Goal: Task Accomplishment & Management: Manage account settings

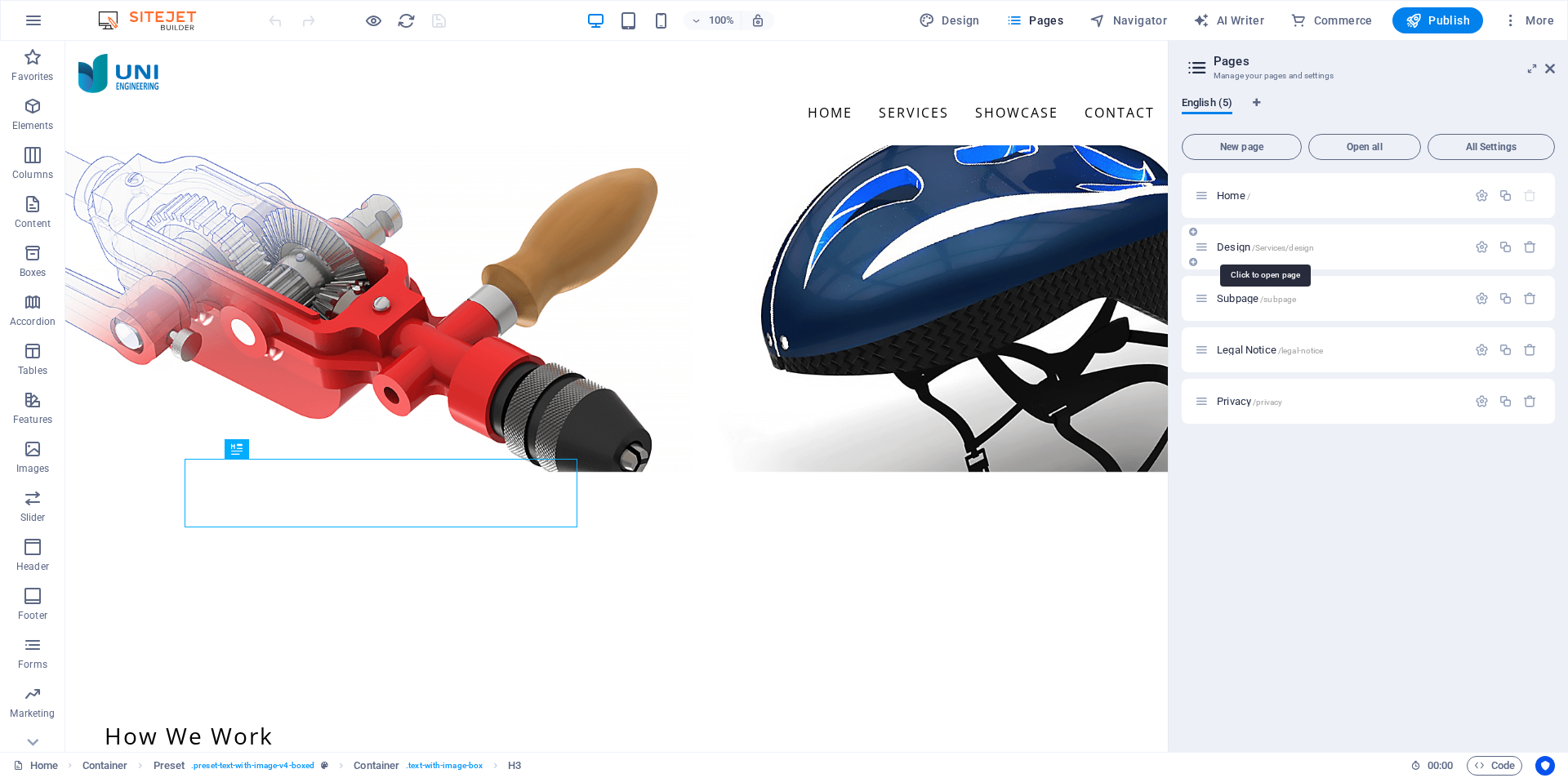
click at [1256, 246] on span "/Services/design" at bounding box center [1283, 247] width 62 height 9
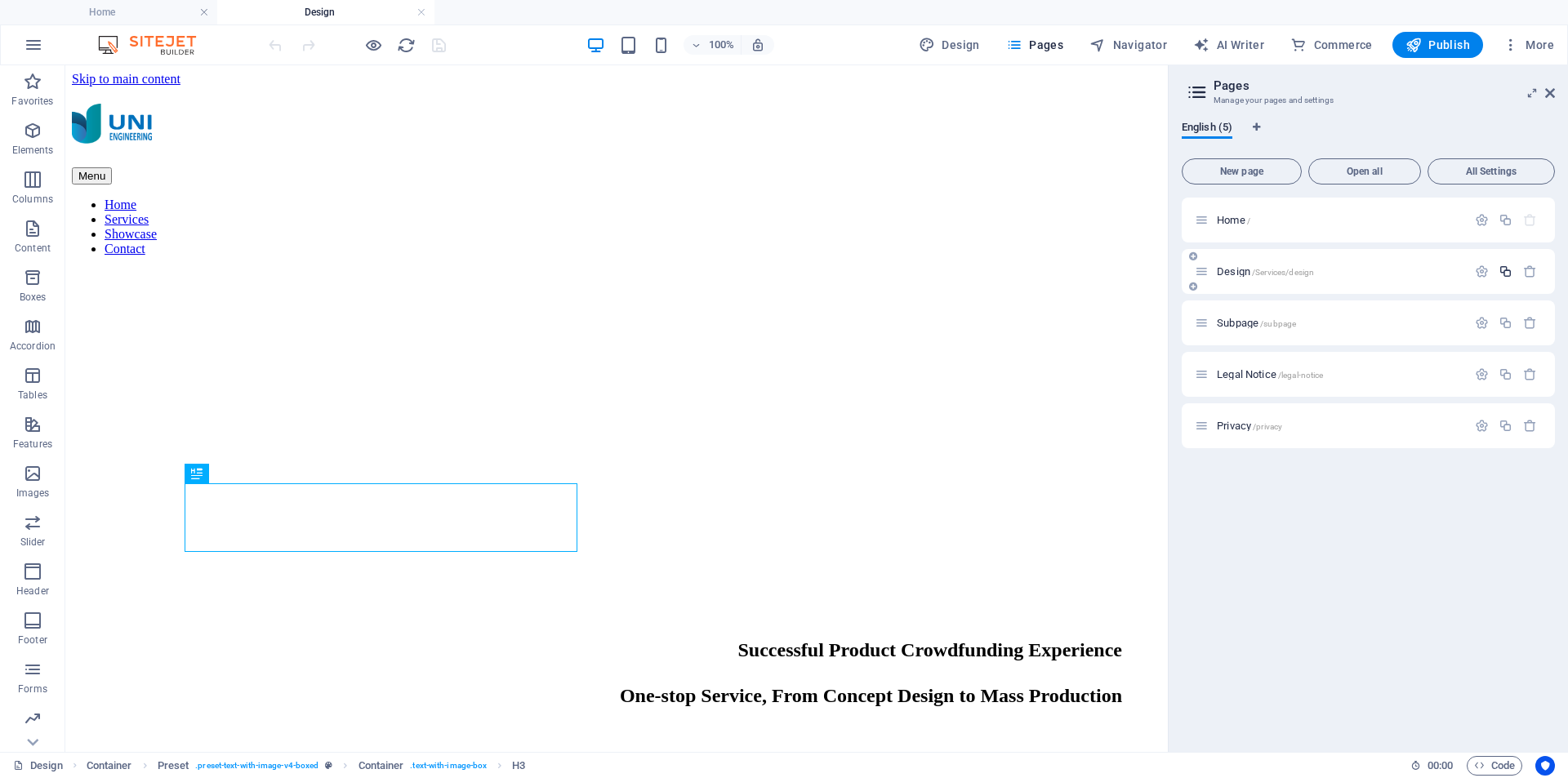
click at [1501, 268] on icon "button" at bounding box center [1505, 271] width 14 height 14
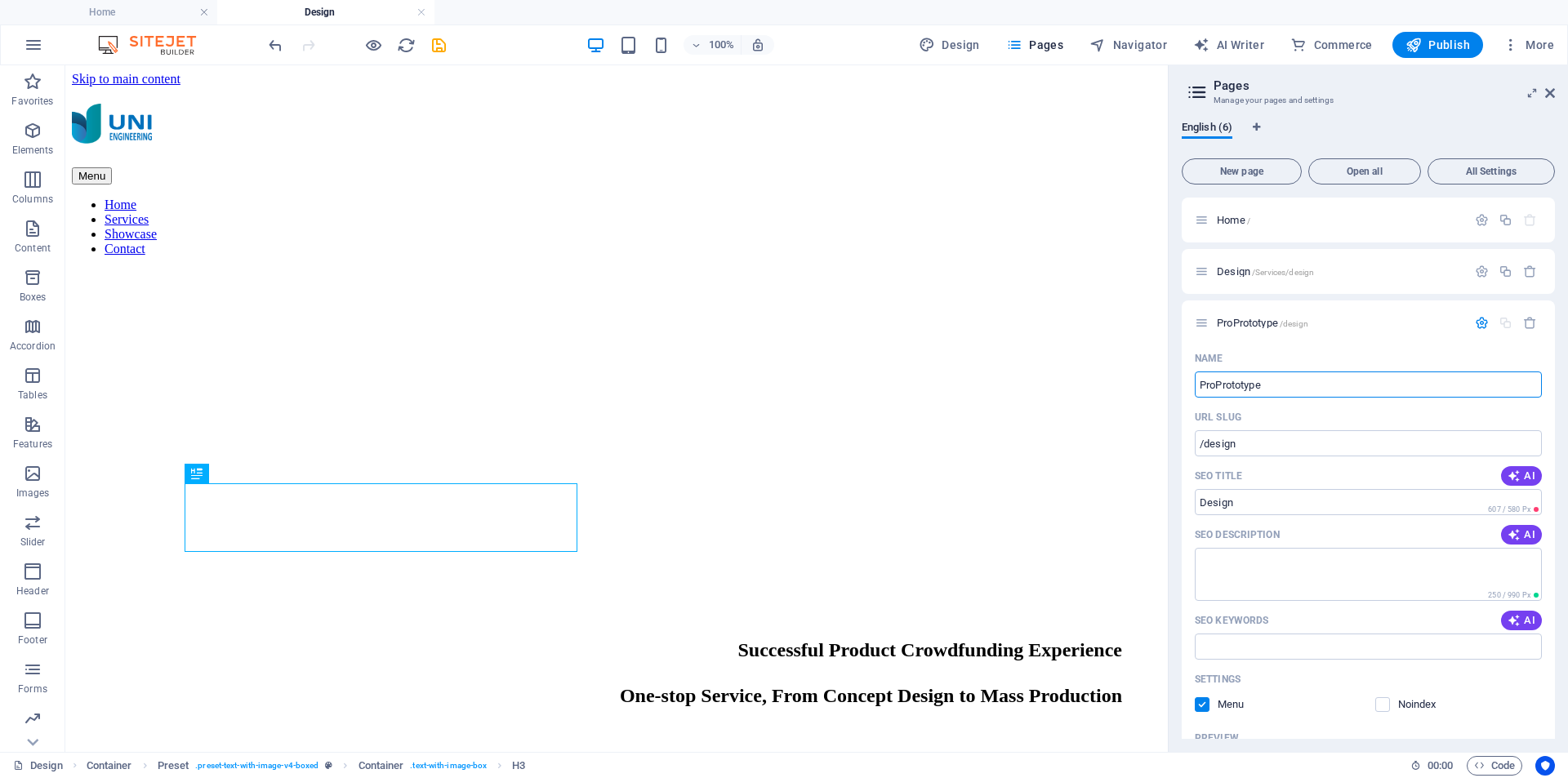
drag, startPoint x: 1218, startPoint y: 385, endPoint x: 1179, endPoint y: 384, distance: 39.0
click at [1172, 385] on div "English (6) New page Open all All Settings Home / Design /Services/design ProPr…" at bounding box center [1369, 429] width 400 height 644
type input "Prototype"
drag, startPoint x: 1244, startPoint y: 447, endPoint x: 1205, endPoint y: 444, distance: 39.1
click at [1205, 444] on input "/design" at bounding box center [1369, 443] width 347 height 26
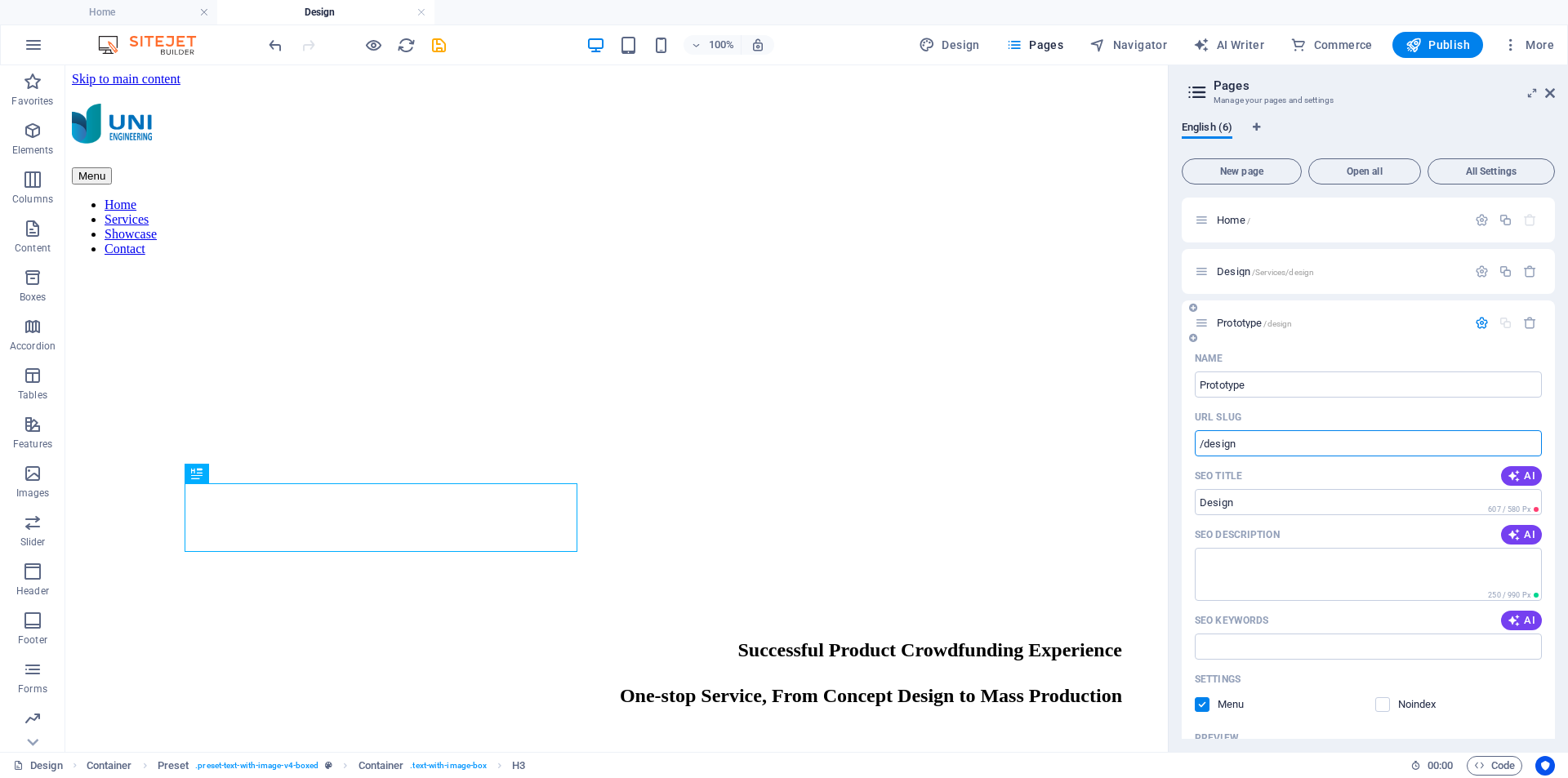
click at [1255, 444] on input "/design" at bounding box center [1369, 443] width 347 height 26
drag, startPoint x: 1243, startPoint y: 439, endPoint x: 1205, endPoint y: 440, distance: 38.0
click at [1205, 440] on input "/design" at bounding box center [1369, 443] width 347 height 26
type input "/services/prototype"
drag, startPoint x: 1244, startPoint y: 503, endPoint x: 1175, endPoint y: 499, distance: 69.1
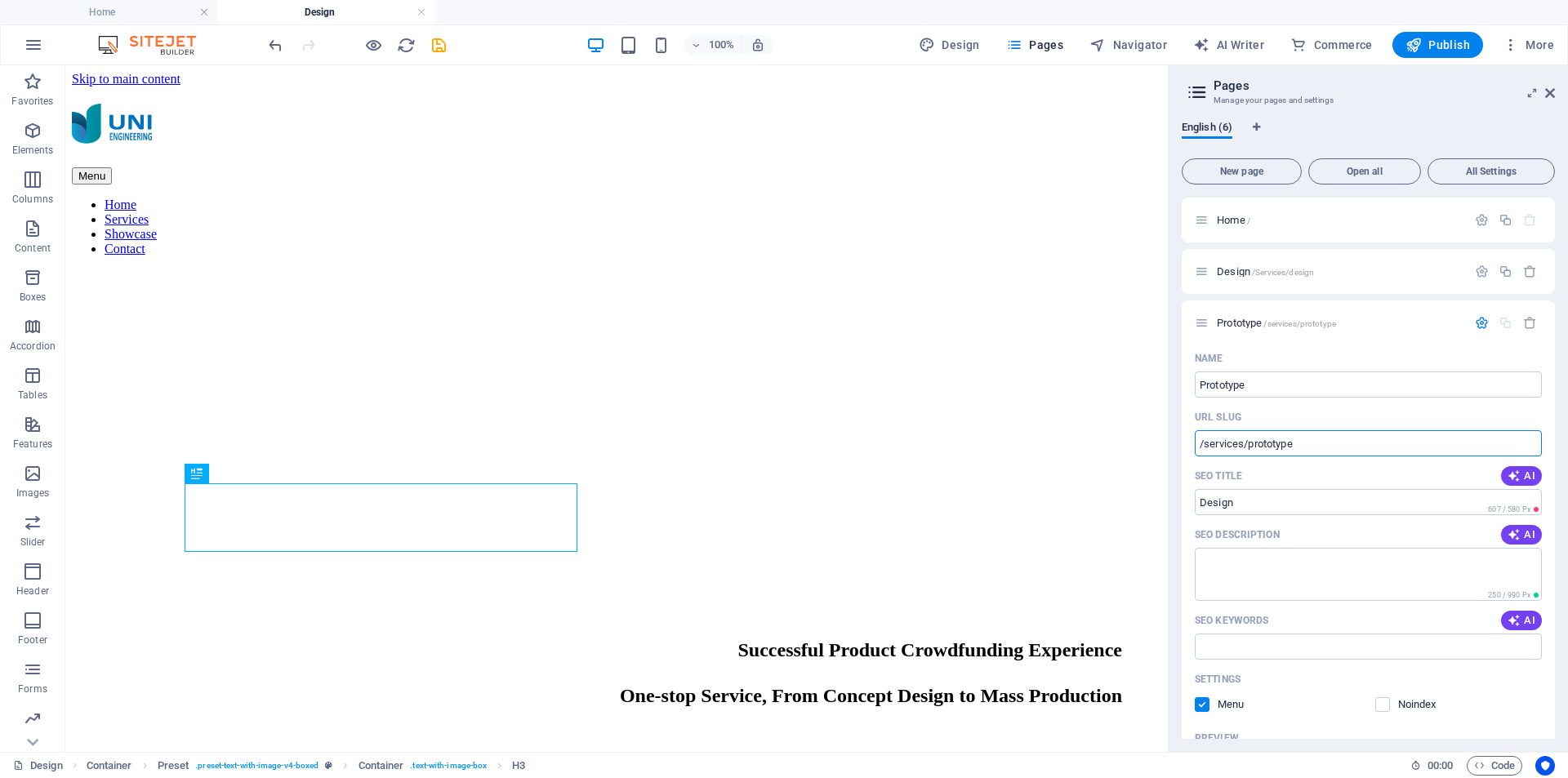
click at [1175, 499] on div "English (6) New page Open all All Settings Home / Design /Services/design Proto…" at bounding box center [1369, 429] width 400 height 644
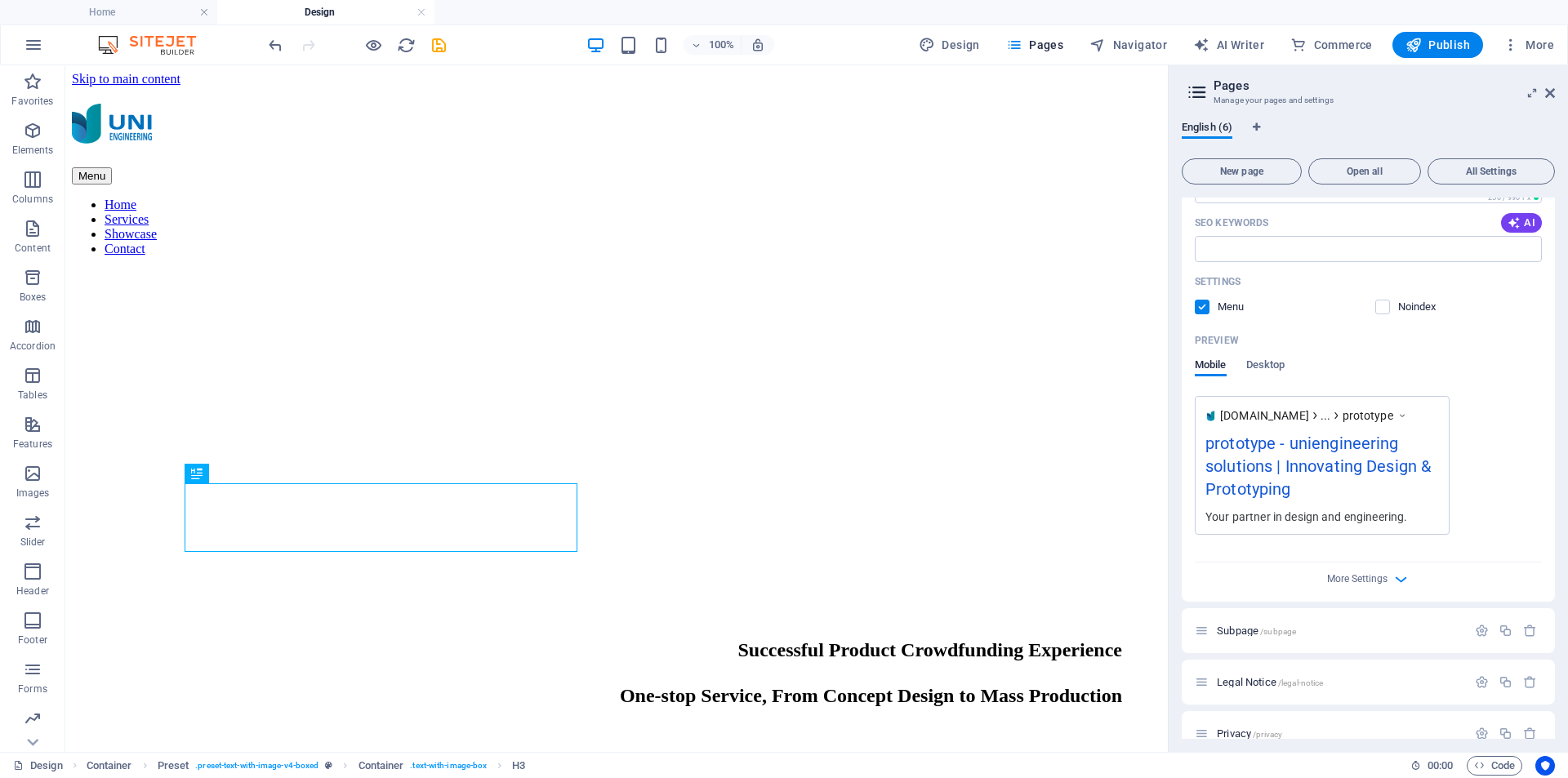
scroll to position [422, 0]
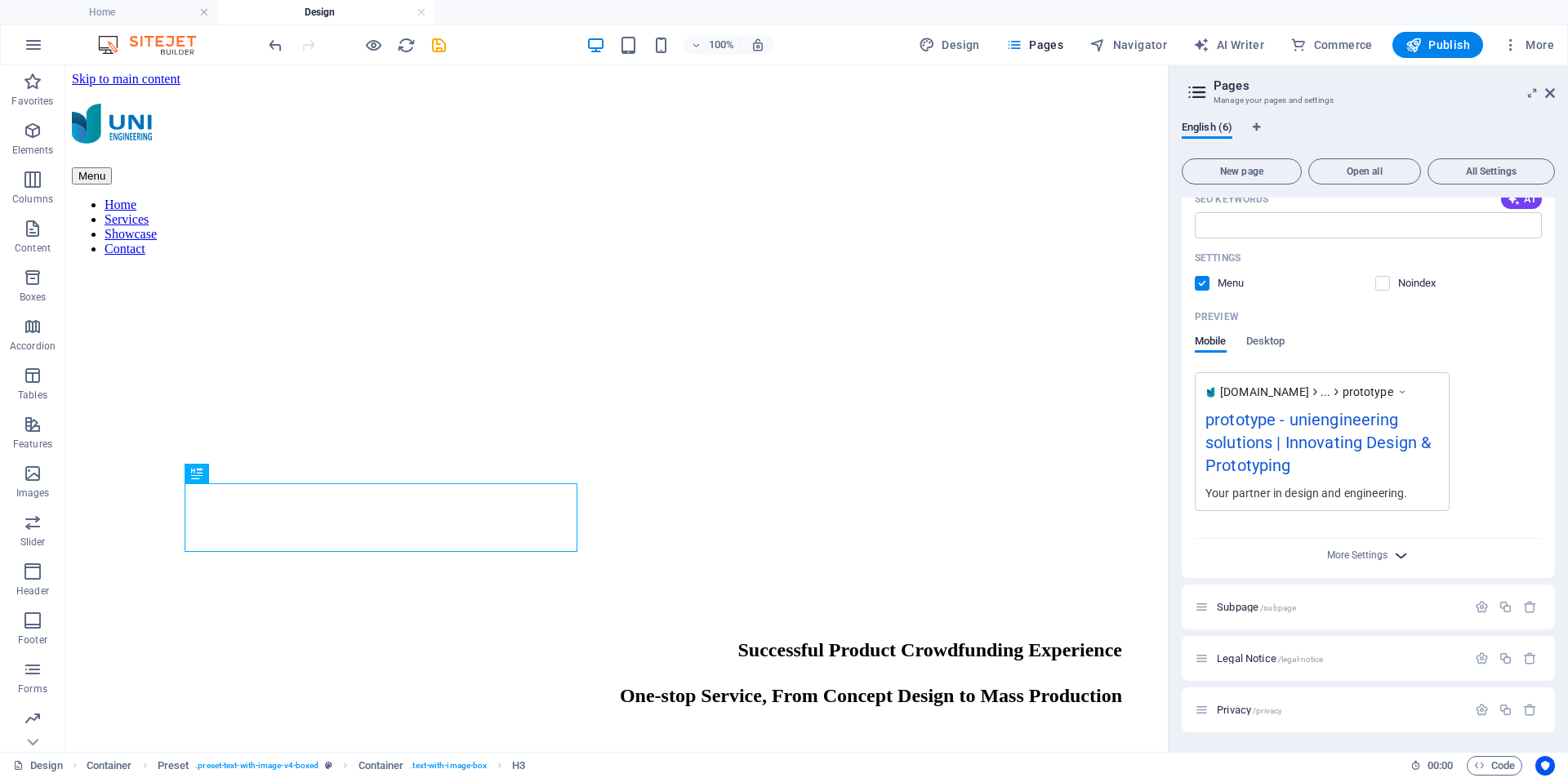
type input "prototype"
click at [1392, 551] on icon "button" at bounding box center [1401, 555] width 19 height 19
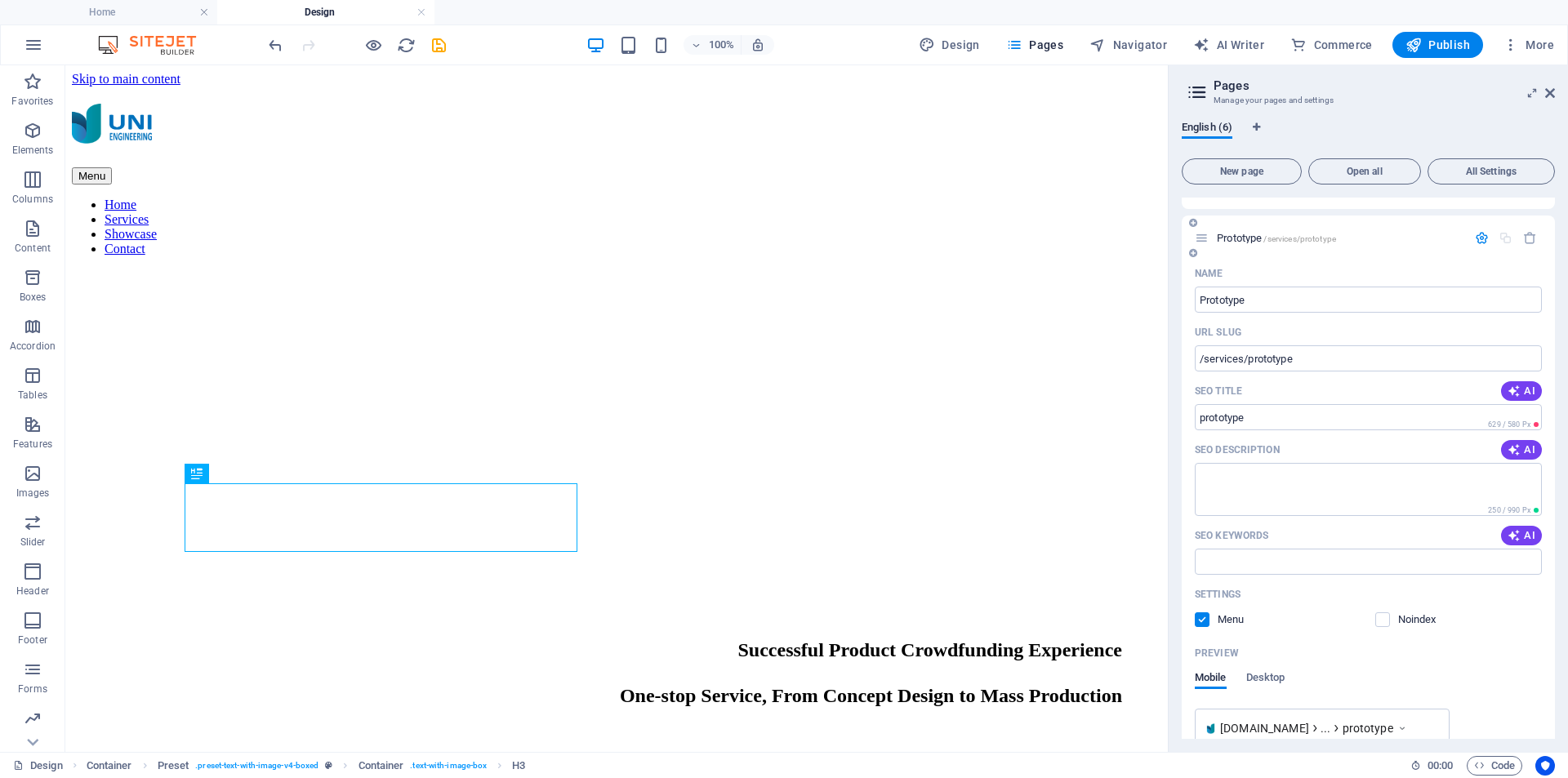
scroll to position [0, 0]
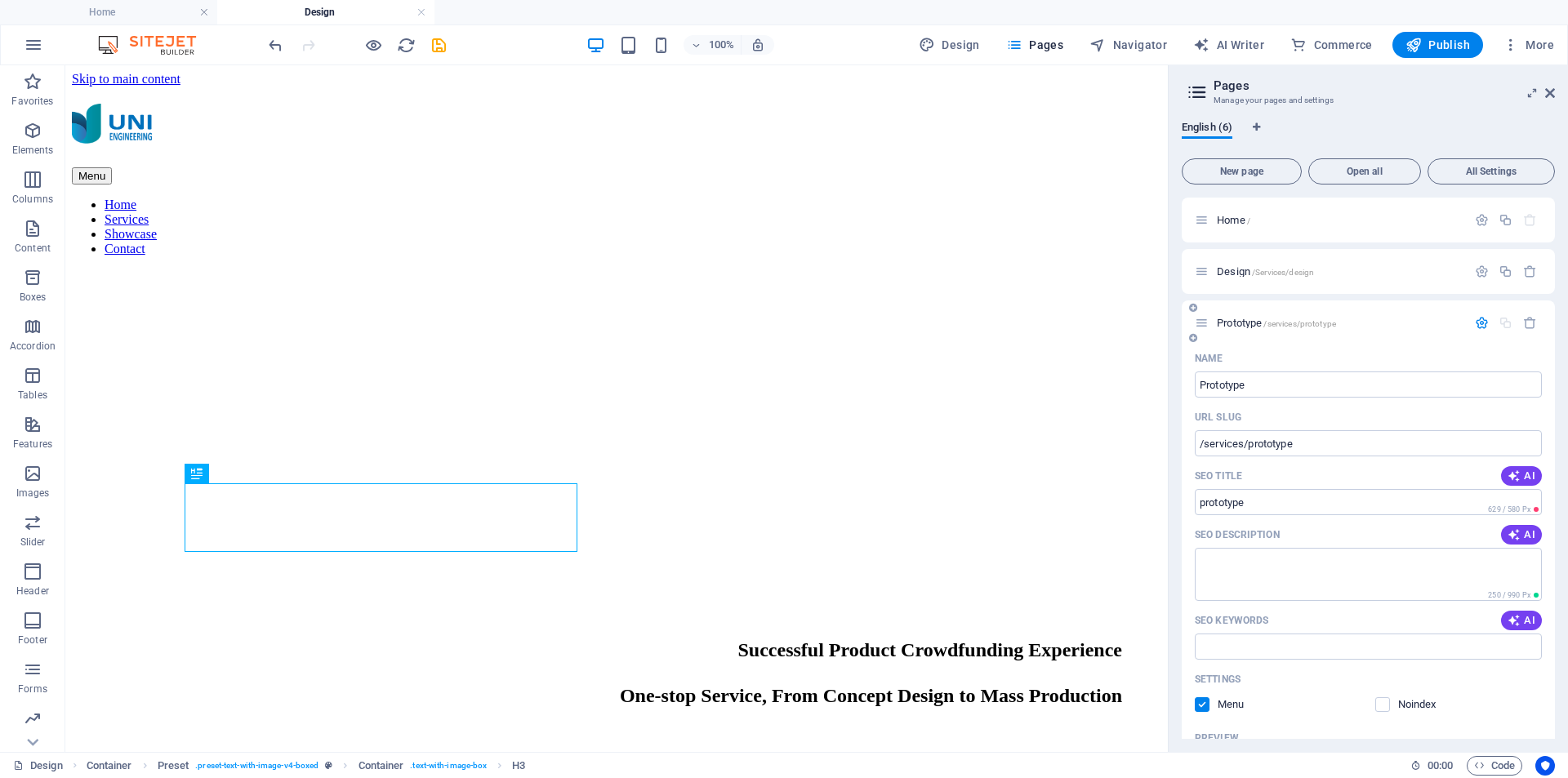
click at [1205, 317] on icon at bounding box center [1202, 323] width 14 height 14
drag, startPoint x: 1219, startPoint y: 323, endPoint x: 1256, endPoint y: 278, distance: 58.3
click at [1256, 278] on div "Home / Design /Services/design Prototype /services/prototype Name Prototype ​ U…" at bounding box center [1368, 792] width 374 height 1191
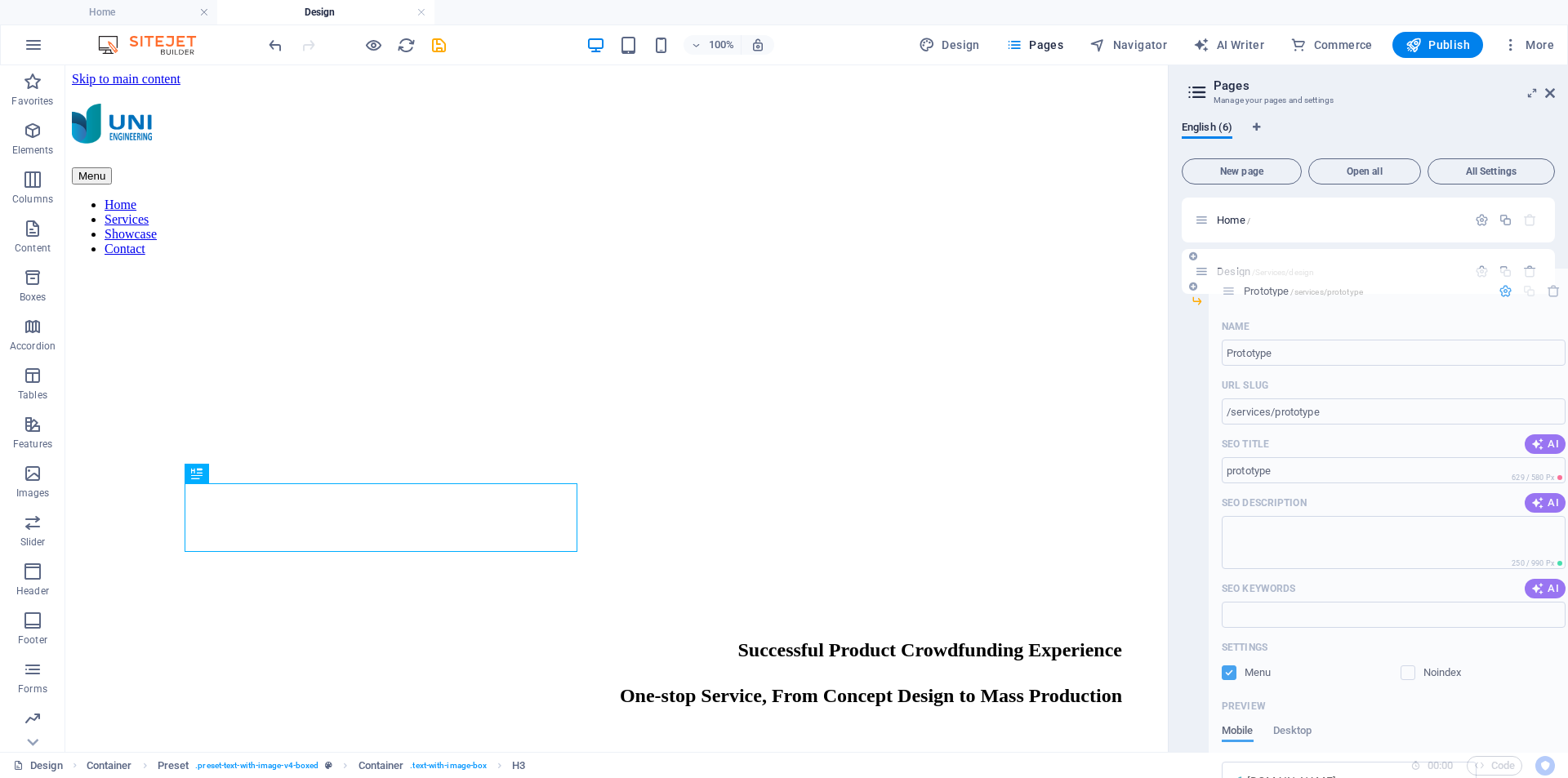
drag, startPoint x: 1202, startPoint y: 323, endPoint x: 1236, endPoint y: 285, distance: 51.0
click at [1236, 285] on div "Home / Design /Services/design Prototype /services/prototype Name Prototype ​ U…" at bounding box center [1368, 323] width 374 height 251
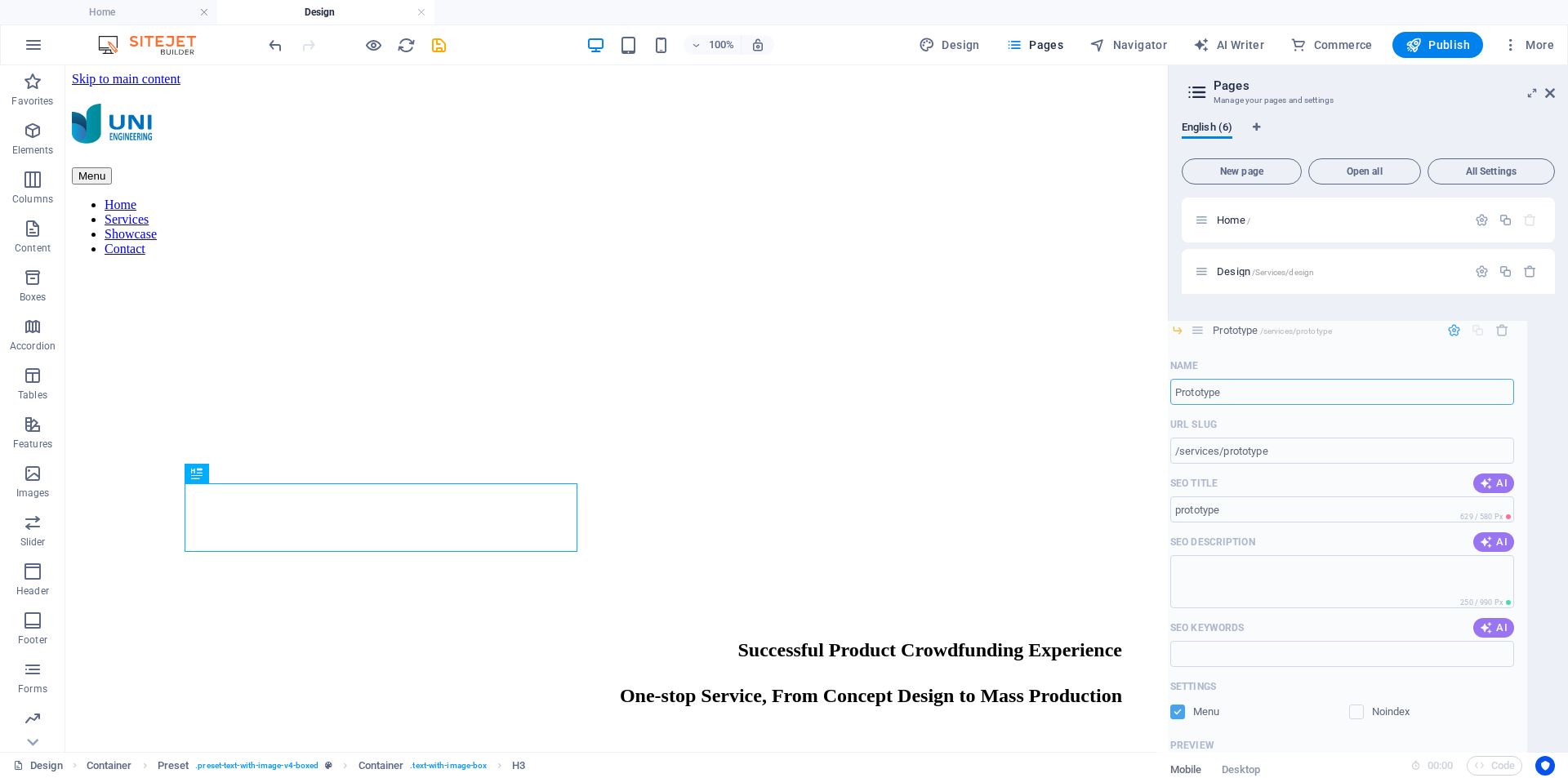
drag, startPoint x: 1225, startPoint y: 301, endPoint x: 1200, endPoint y: 332, distance: 39.8
click at [1200, 332] on div "Home / Design /Services/design Prototype /services/prototype Name Prototype ​ U…" at bounding box center [1368, 323] width 374 height 251
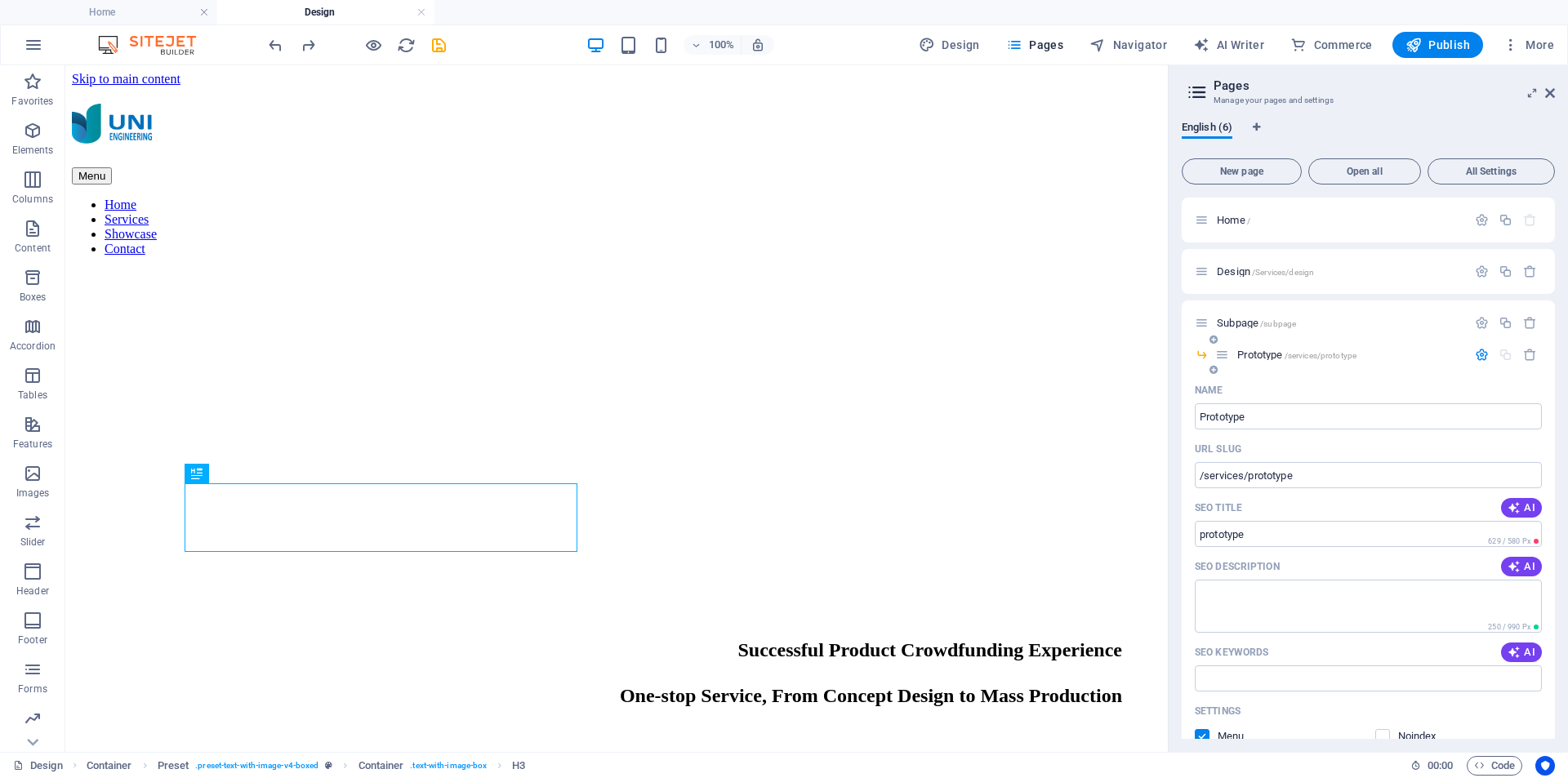
click at [1200, 354] on icon at bounding box center [1202, 355] width 14 height 14
drag, startPoint x: 1241, startPoint y: 355, endPoint x: 1194, endPoint y: 363, distance: 47.7
click at [1194, 363] on div "Prototype /services/prototype" at bounding box center [1368, 361] width 374 height 32
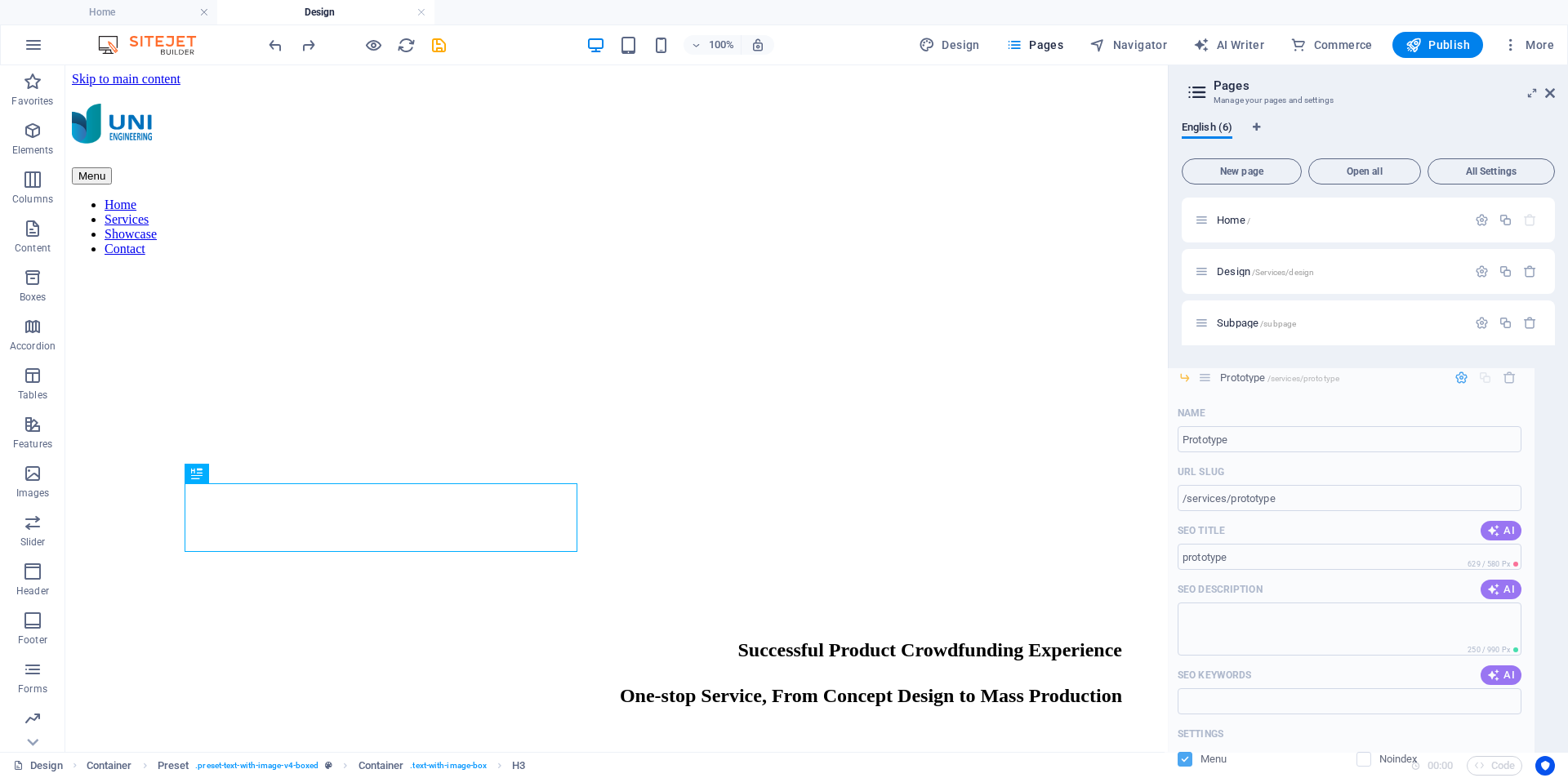
drag, startPoint x: 1223, startPoint y: 358, endPoint x: 1204, endPoint y: 385, distance: 33.0
click at [1204, 385] on div "Home / Design /Services/design Subpage /subpage Prototype /services/prototype N…" at bounding box center [1368, 323] width 374 height 251
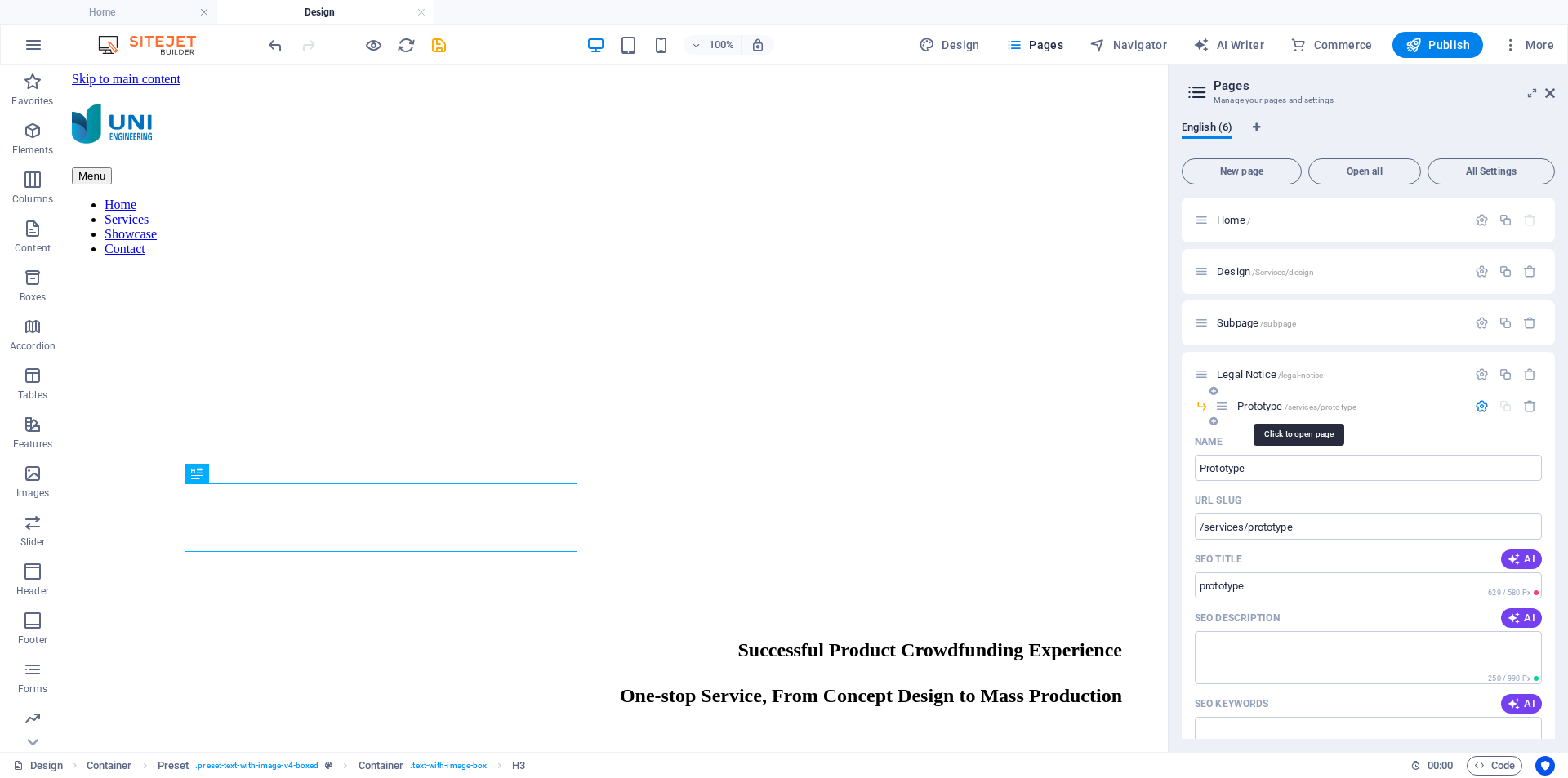
drag, startPoint x: 1242, startPoint y: 404, endPoint x: 1250, endPoint y: 408, distance: 8.9
click at [1250, 408] on span "Prototype /services/prototype" at bounding box center [1297, 406] width 119 height 12
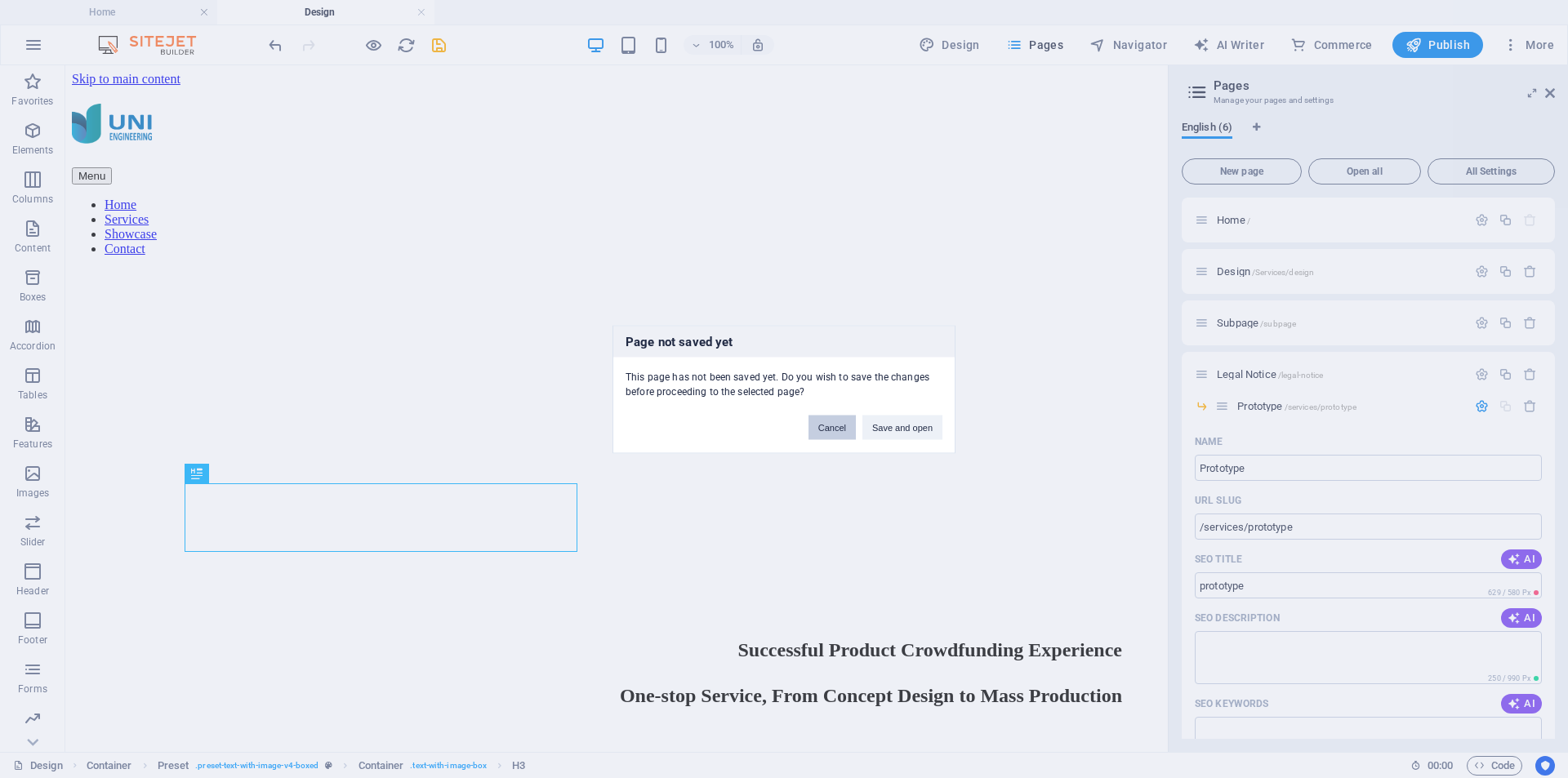
click at [834, 428] on button "Cancel" at bounding box center [833, 427] width 47 height 25
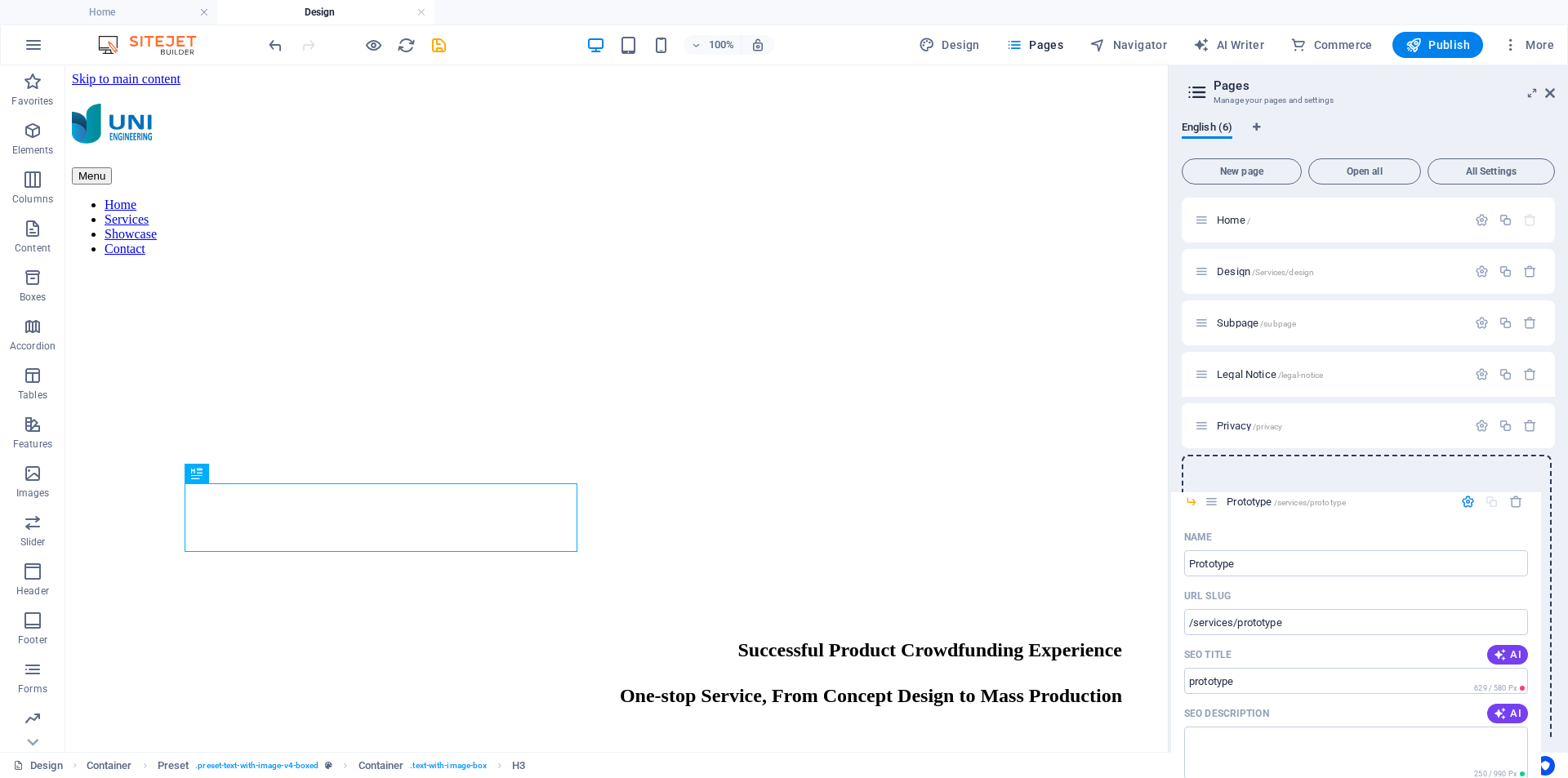
drag, startPoint x: 1223, startPoint y: 410, endPoint x: 1211, endPoint y: 508, distance: 98.7
click at [1211, 507] on div "Home / Design /Services/design Subpage /subpage Legal Notice /legal-notice Prot…" at bounding box center [1368, 665] width 374 height 936
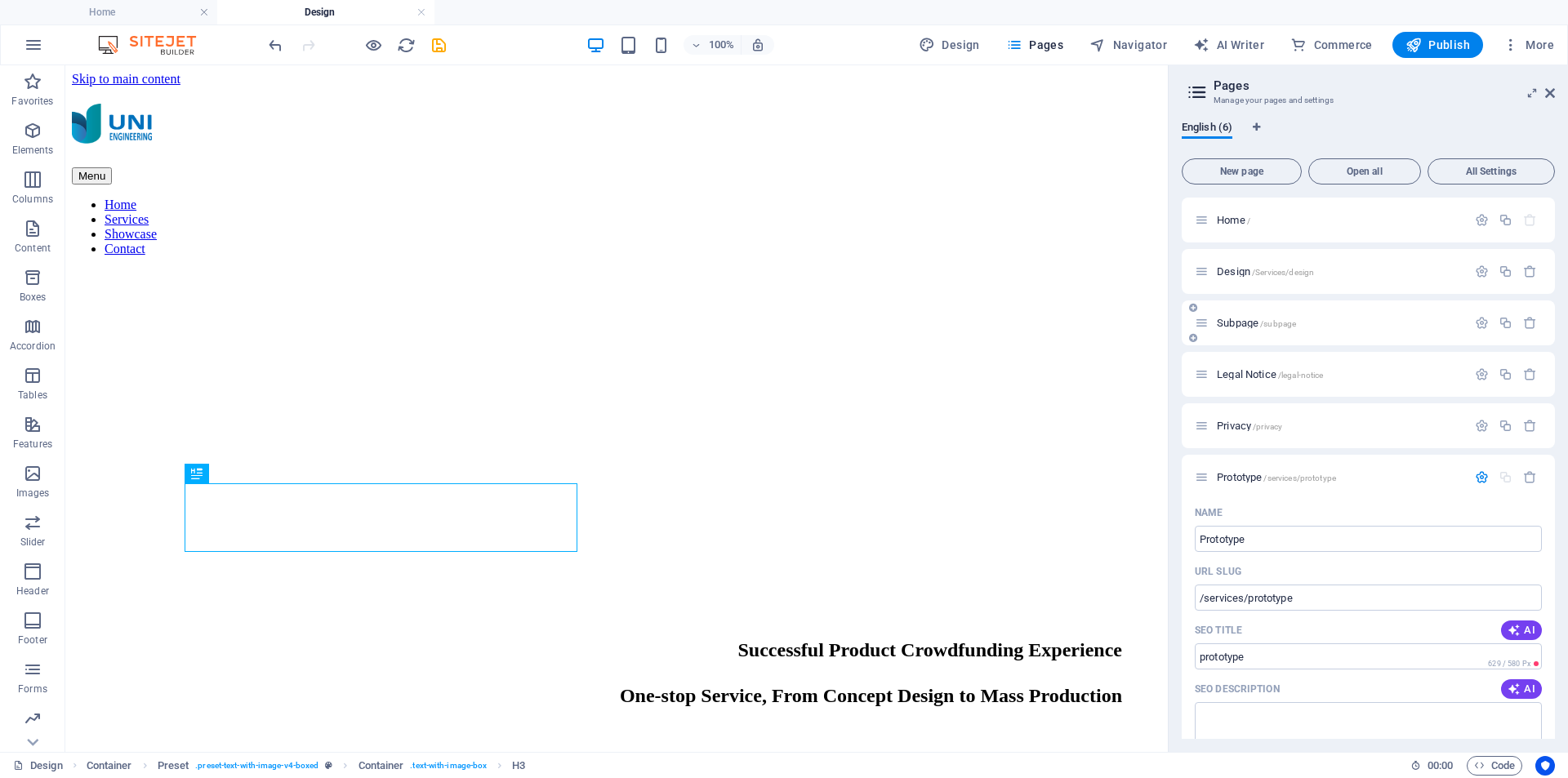
click at [1194, 340] on icon at bounding box center [1194, 338] width 8 height 10
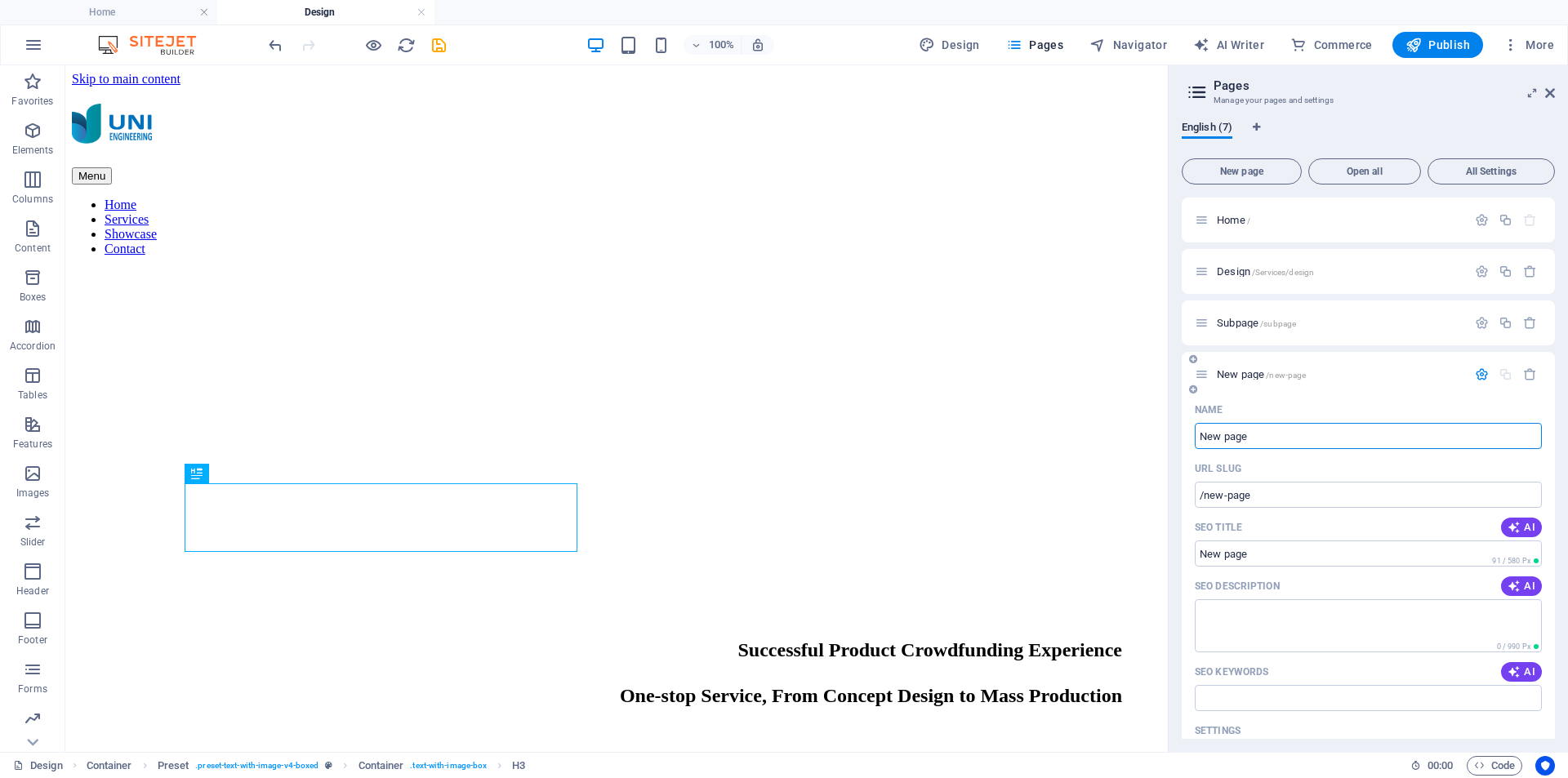
click at [1195, 389] on icon at bounding box center [1194, 389] width 8 height 10
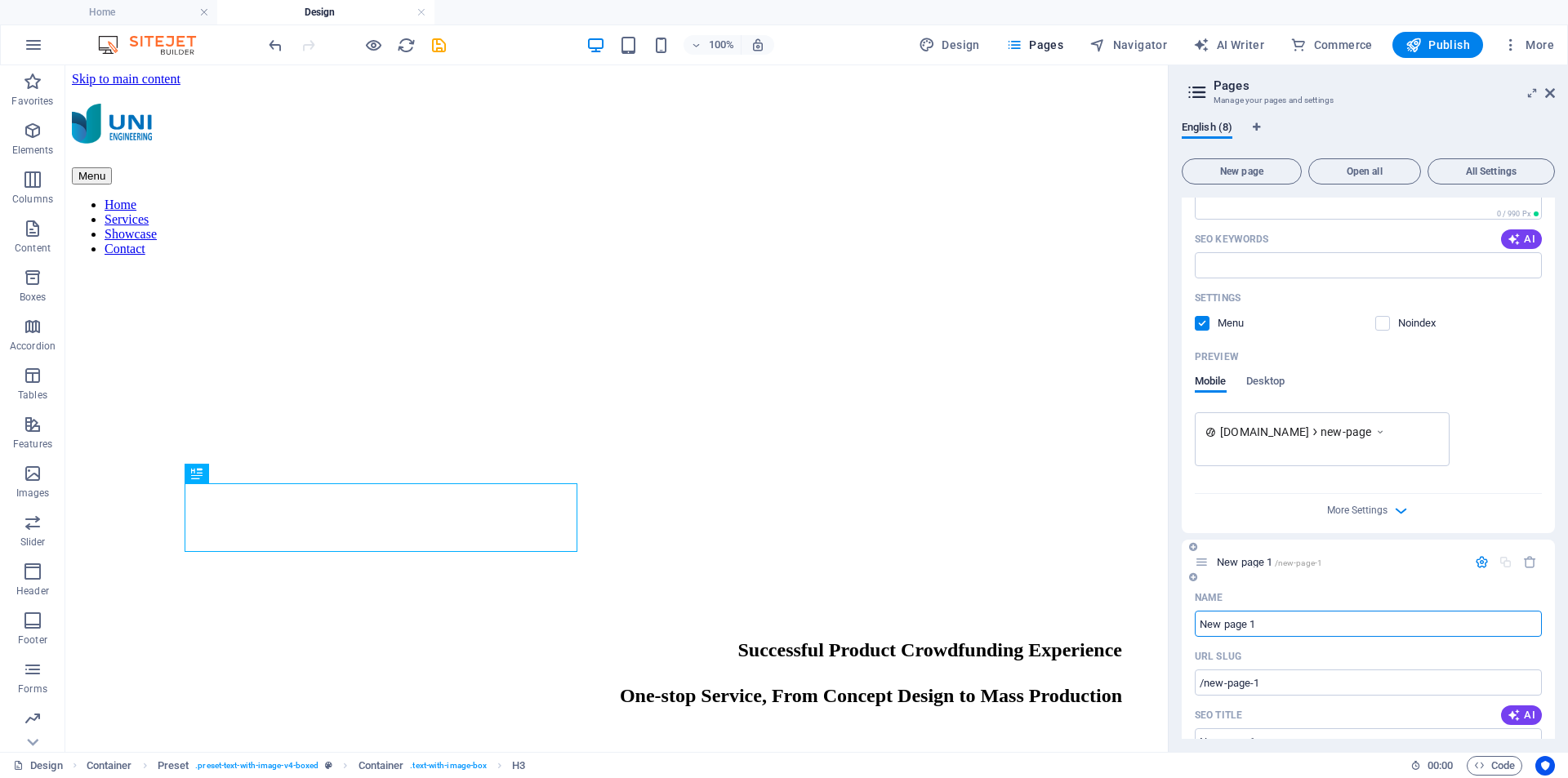
scroll to position [425, 0]
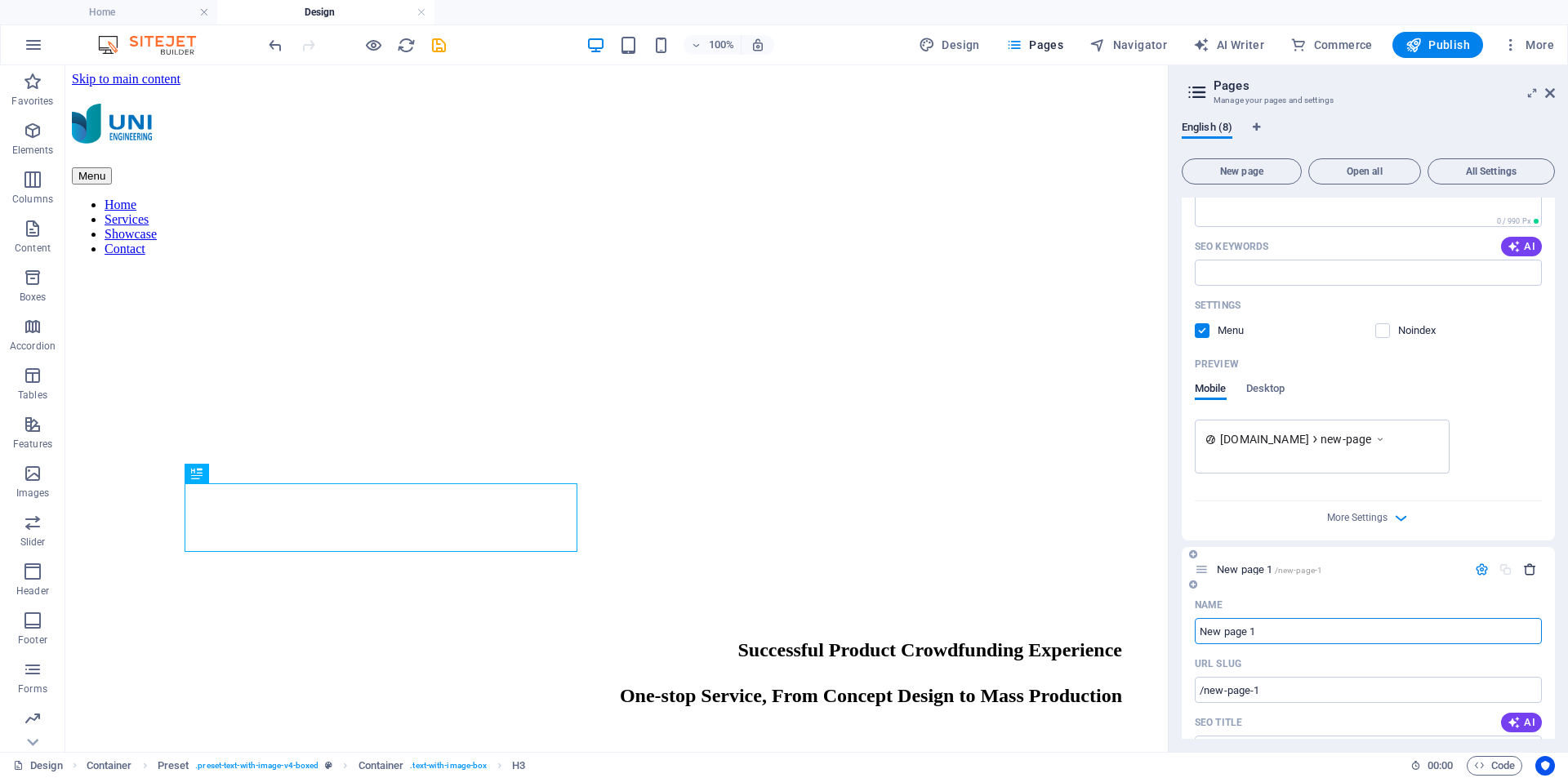
click at [1524, 571] on icon "button" at bounding box center [1530, 569] width 14 height 14
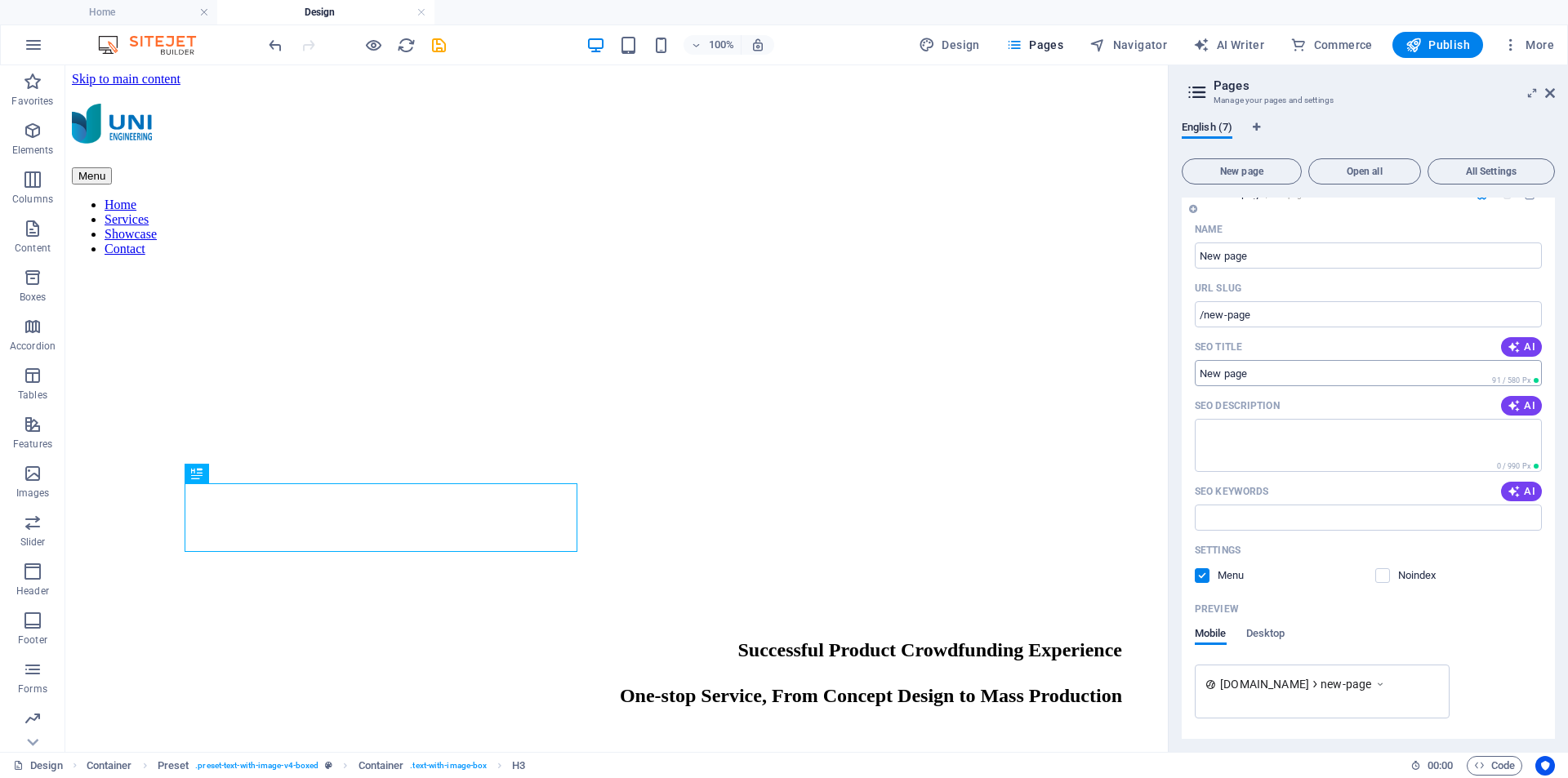
scroll to position [99, 0]
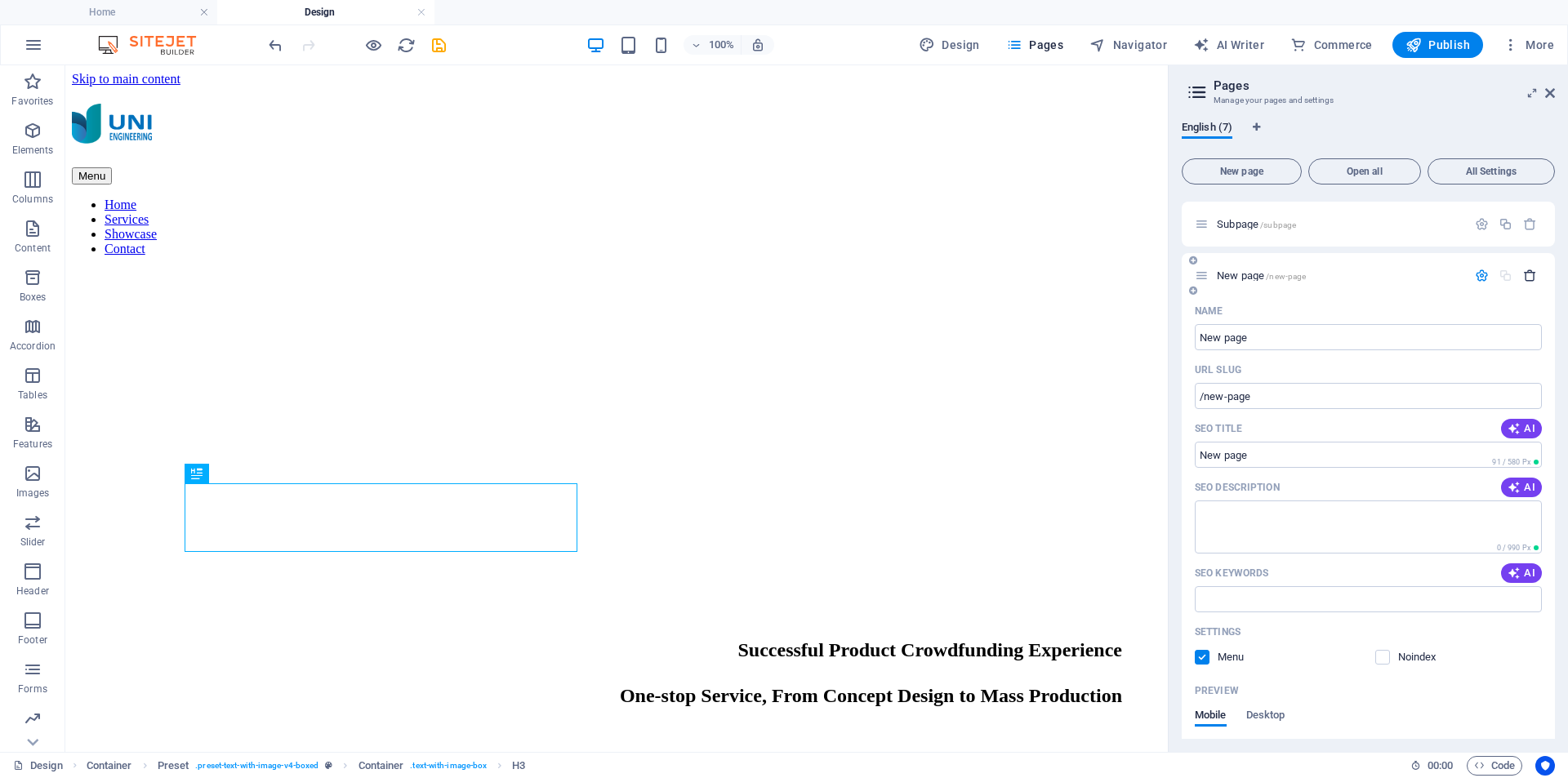
click at [1524, 279] on icon "button" at bounding box center [1530, 275] width 14 height 14
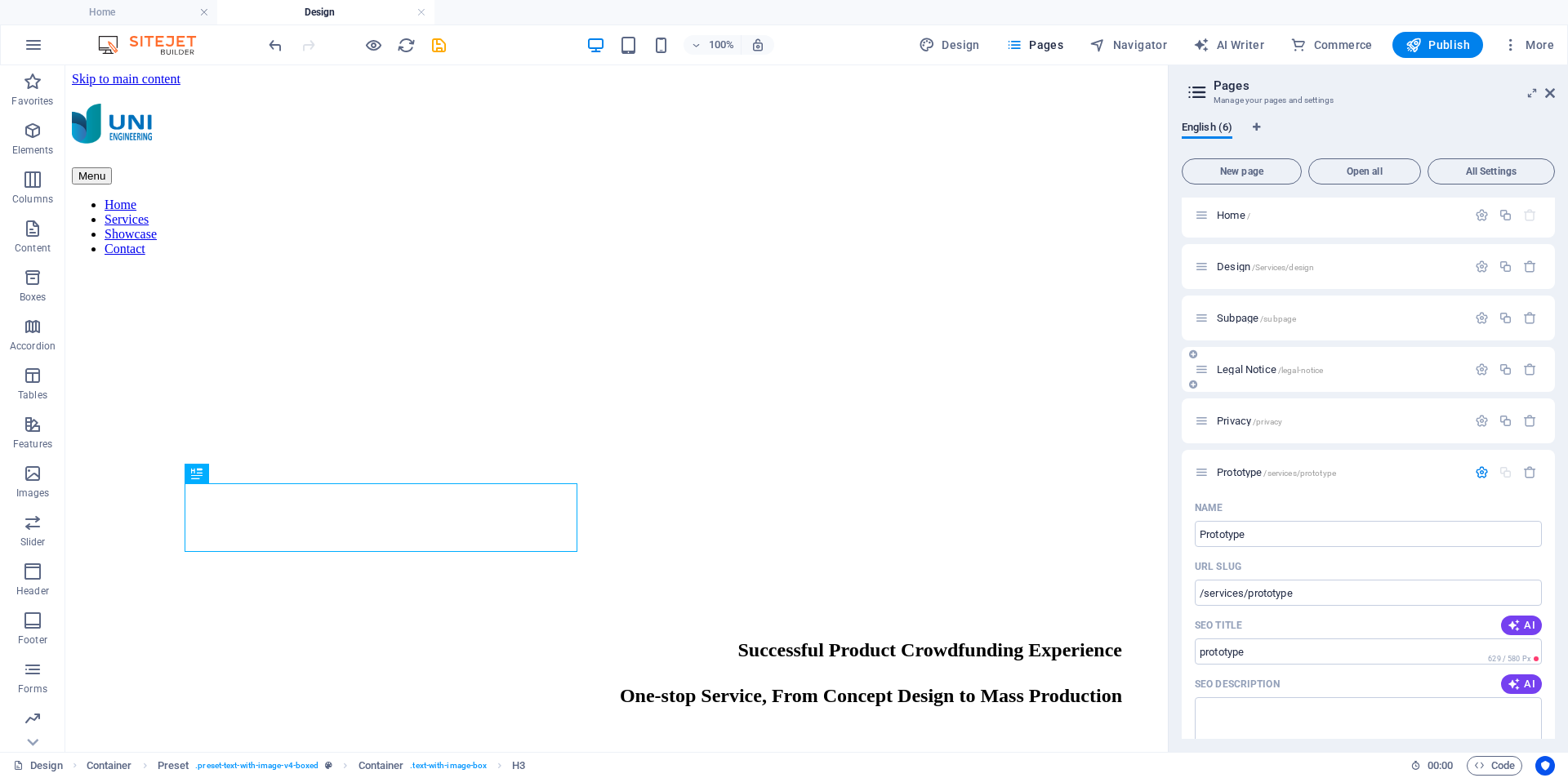
scroll to position [0, 0]
click at [1249, 273] on span "Design /Services/design" at bounding box center [1266, 271] width 97 height 12
click at [1482, 271] on icon "button" at bounding box center [1482, 271] width 14 height 14
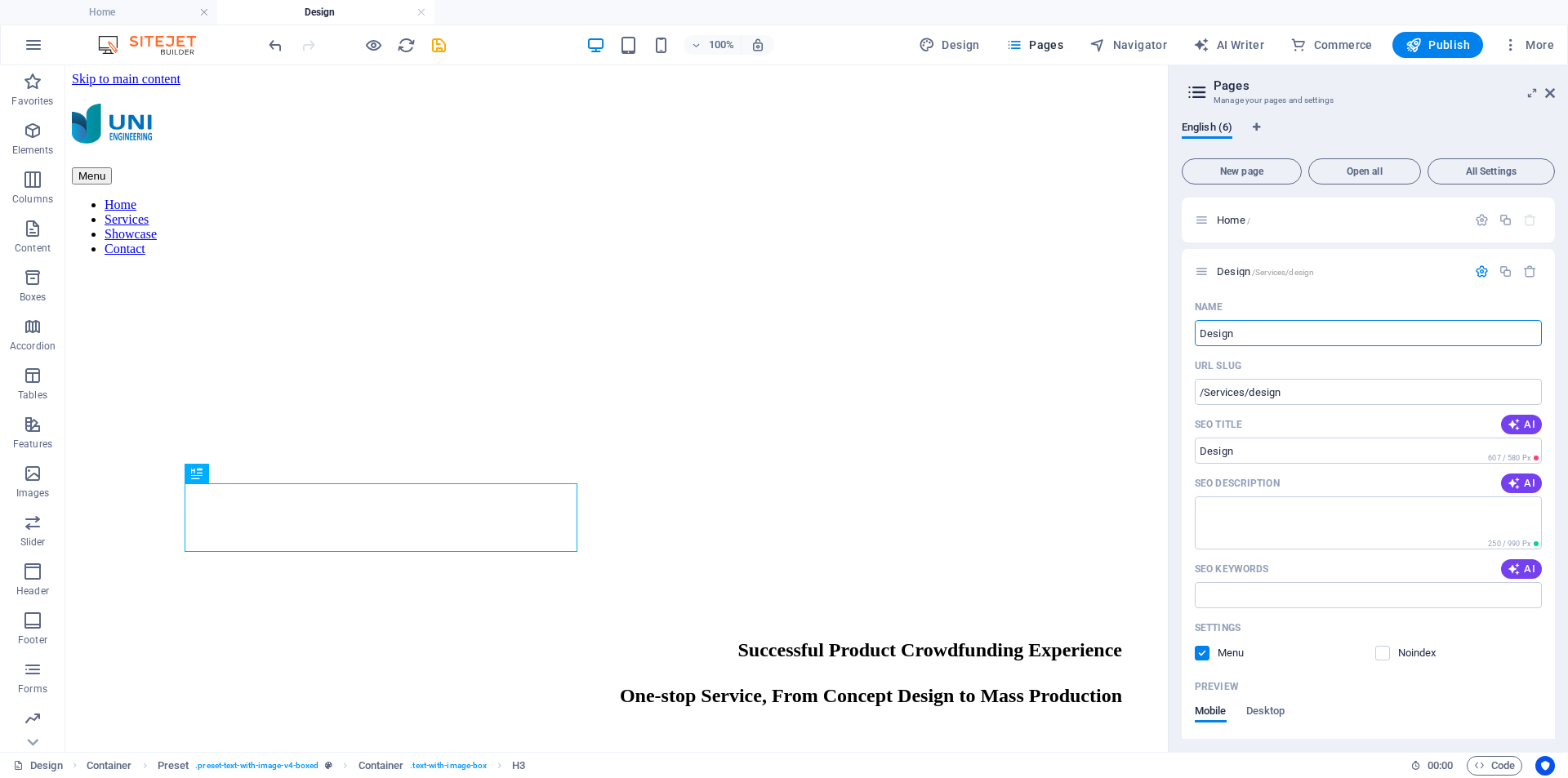
drag, startPoint x: 1306, startPoint y: 400, endPoint x: 1153, endPoint y: 330, distance: 168.3
type input "Servi"
type input "Ser"
type input "Services"
type input "Servic"
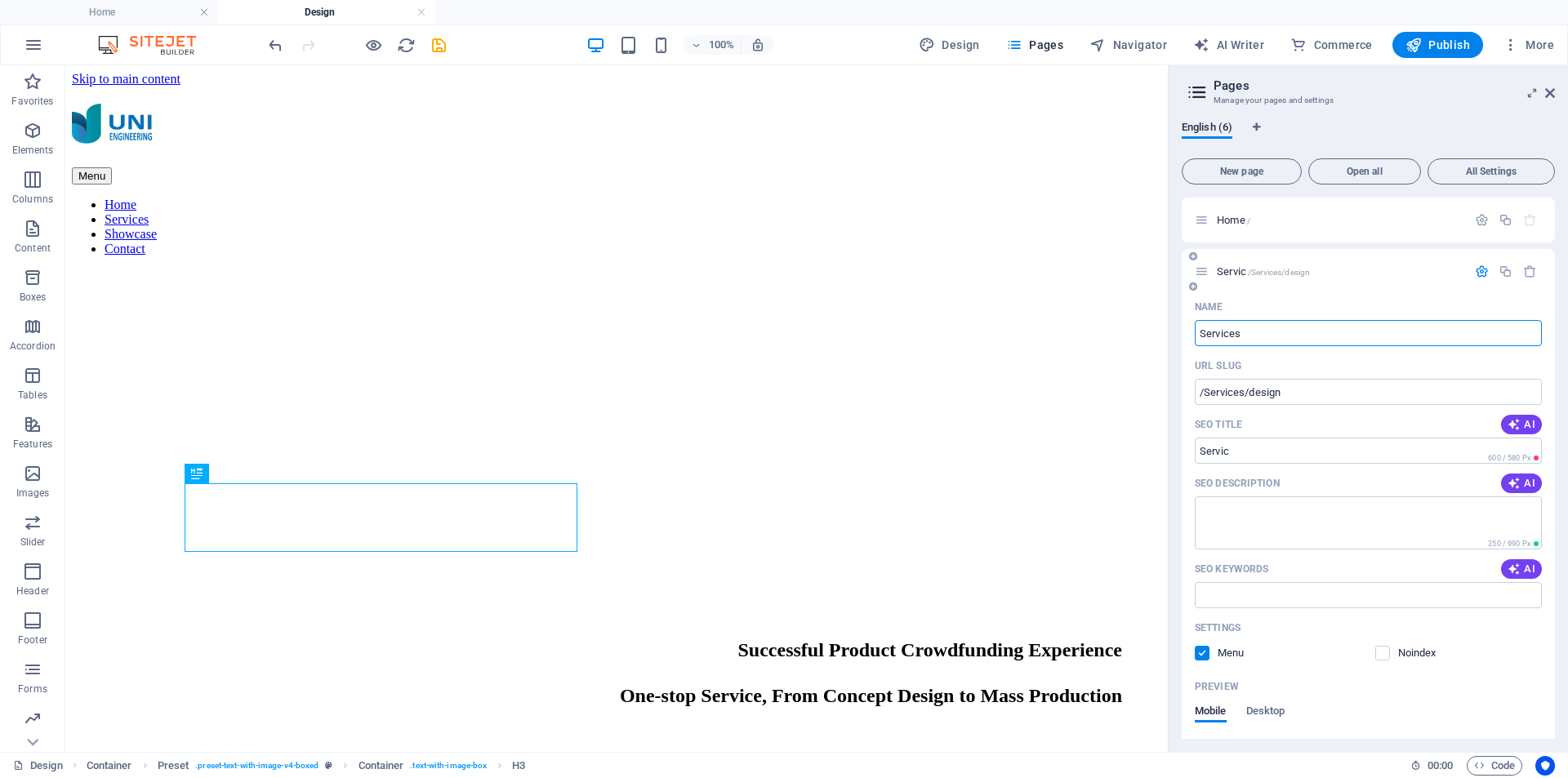
type input "Services"
type input "Se"
type input "Service"
type input "S"
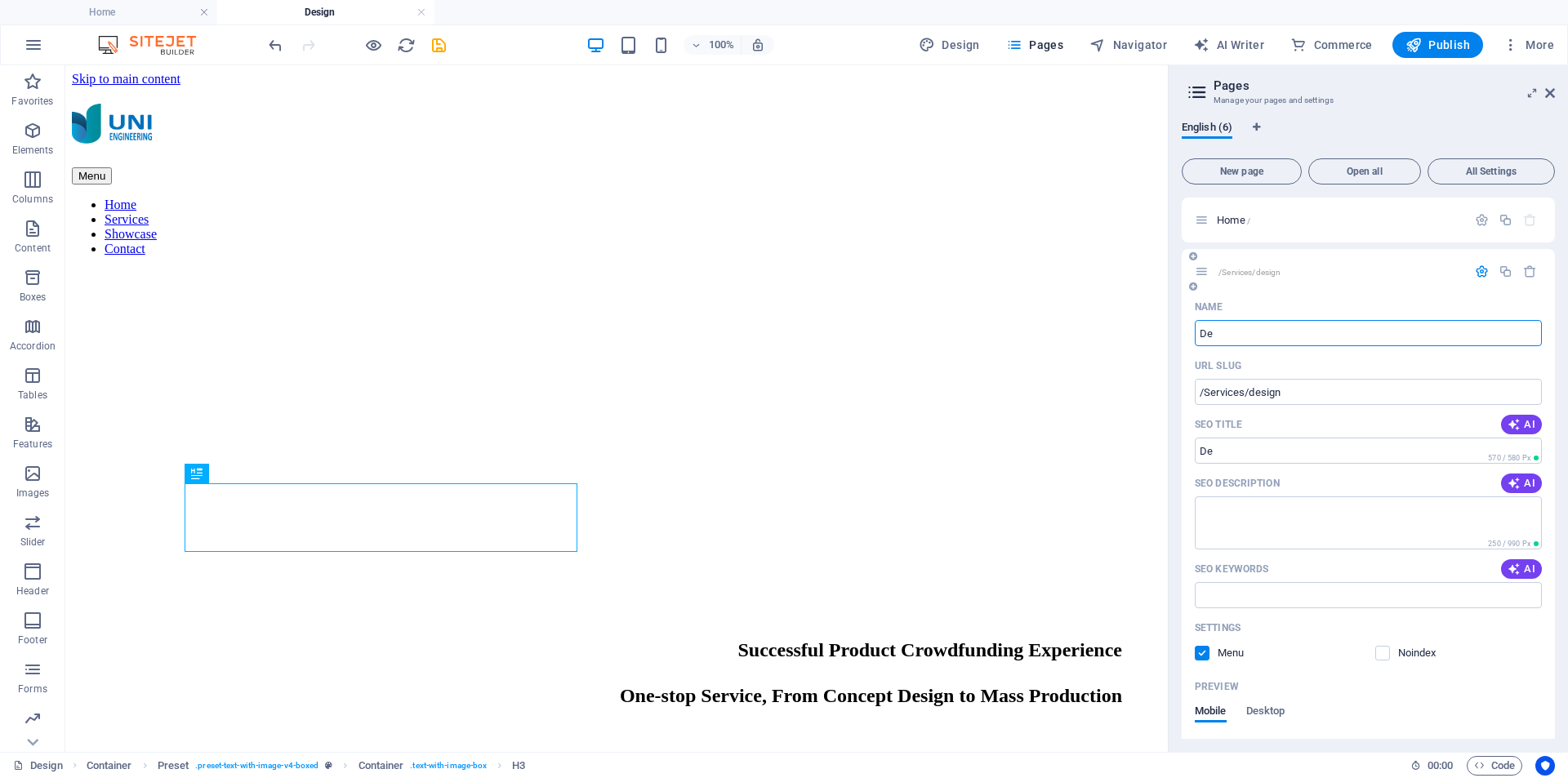
type input "De"
type input "Design"
click at [1401, 117] on div "English (6) New page Open all All Settings Home / Design /Services/design Name …" at bounding box center [1369, 429] width 400 height 644
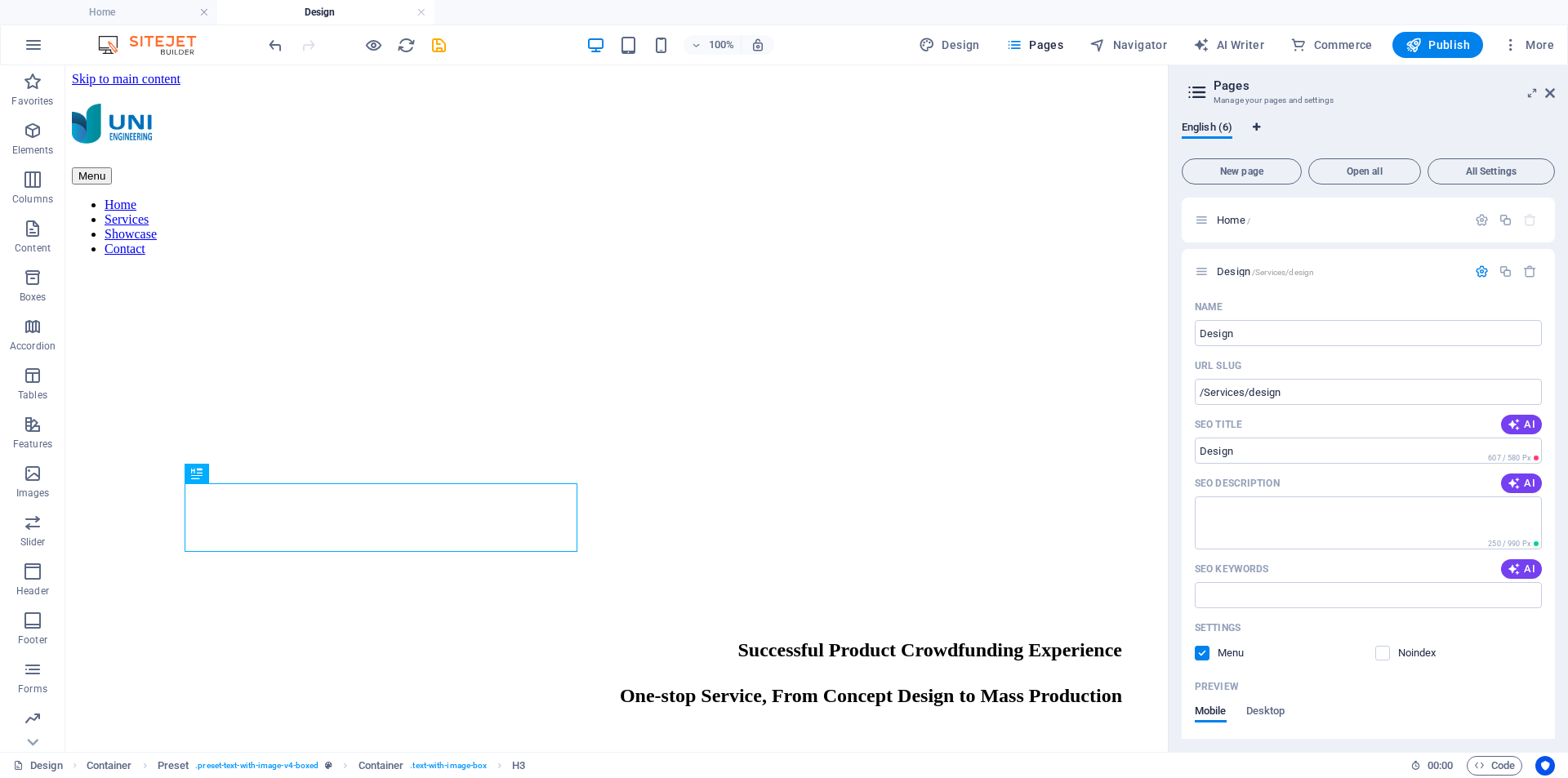
click at [1258, 125] on icon "Language Tabs" at bounding box center [1256, 128] width 8 height 10
select select "41"
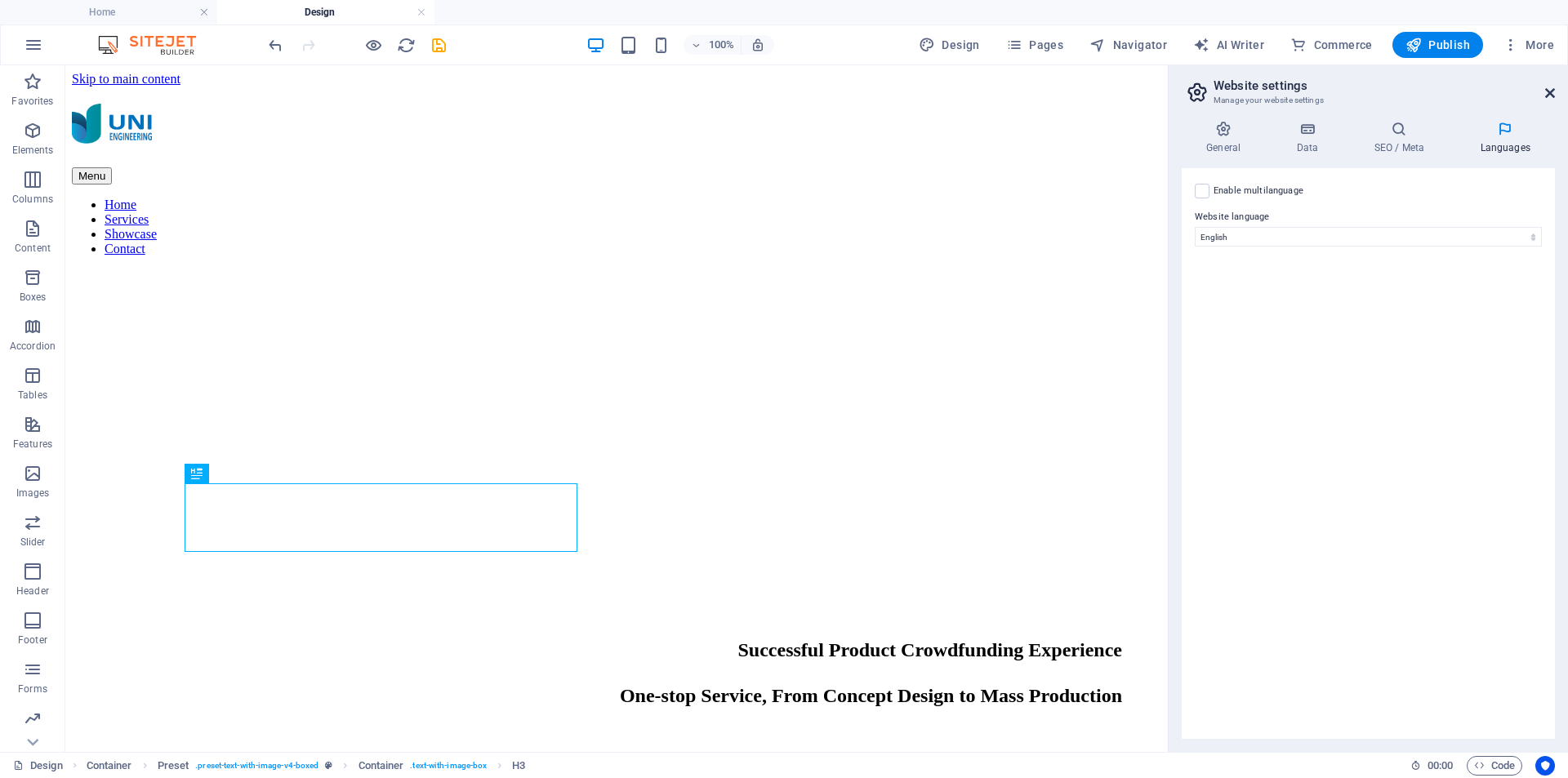
click at [1551, 91] on icon at bounding box center [1550, 92] width 10 height 13
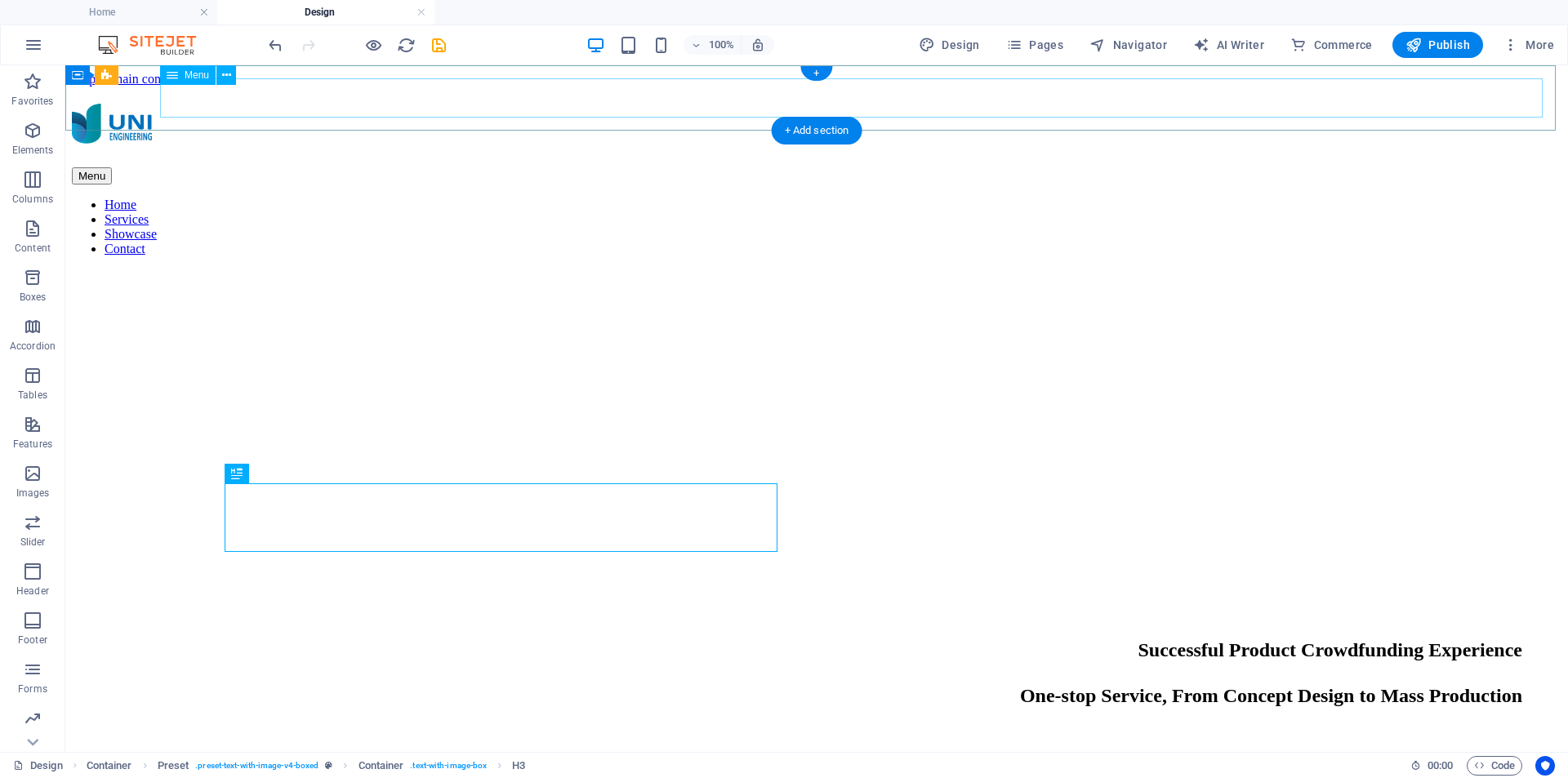
click at [1305, 197] on nav "Home Services Showcase Contact" at bounding box center [817, 226] width 1490 height 58
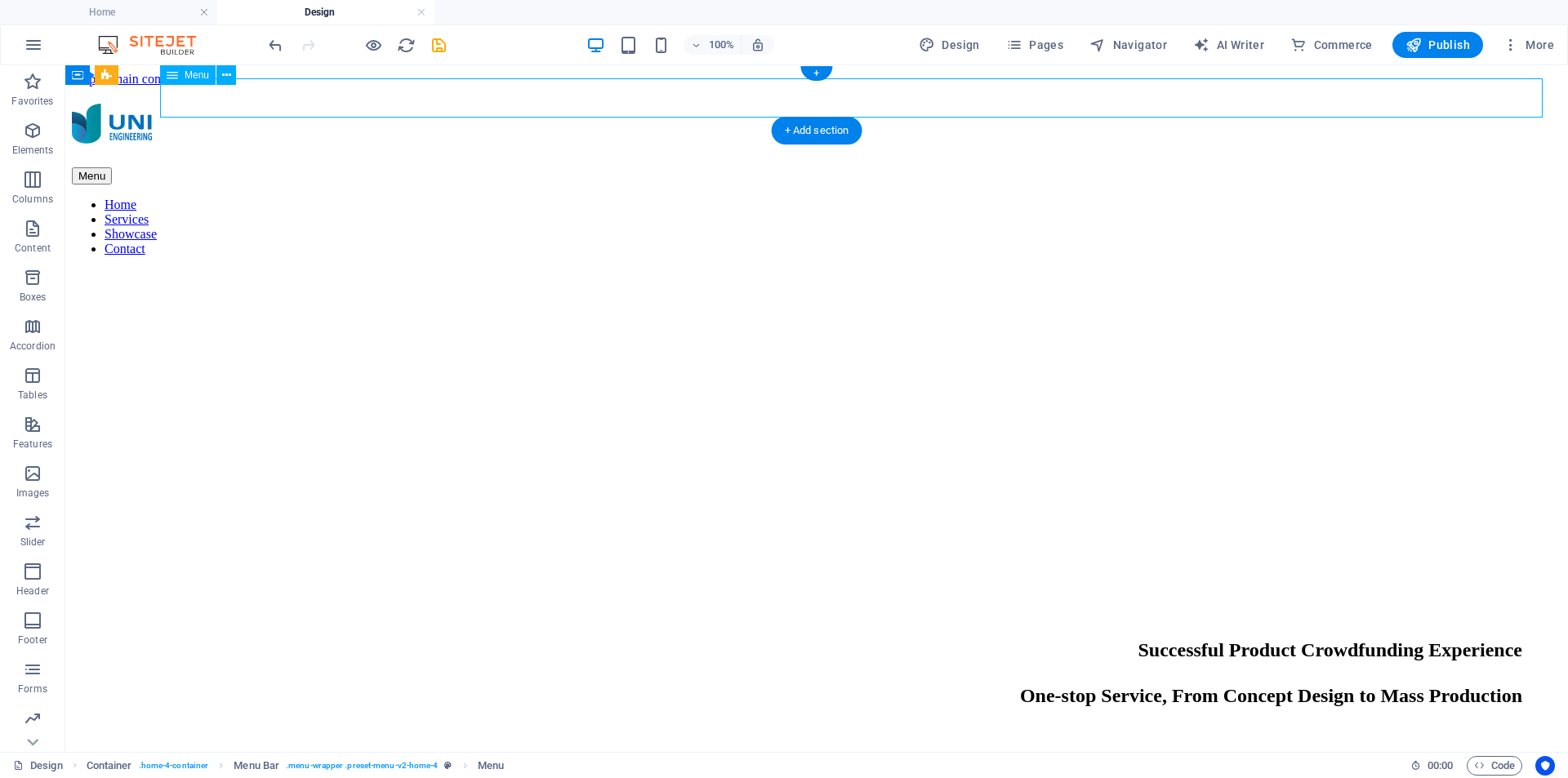
click at [1305, 197] on nav "Home Services Showcase Contact" at bounding box center [817, 226] width 1490 height 58
select select
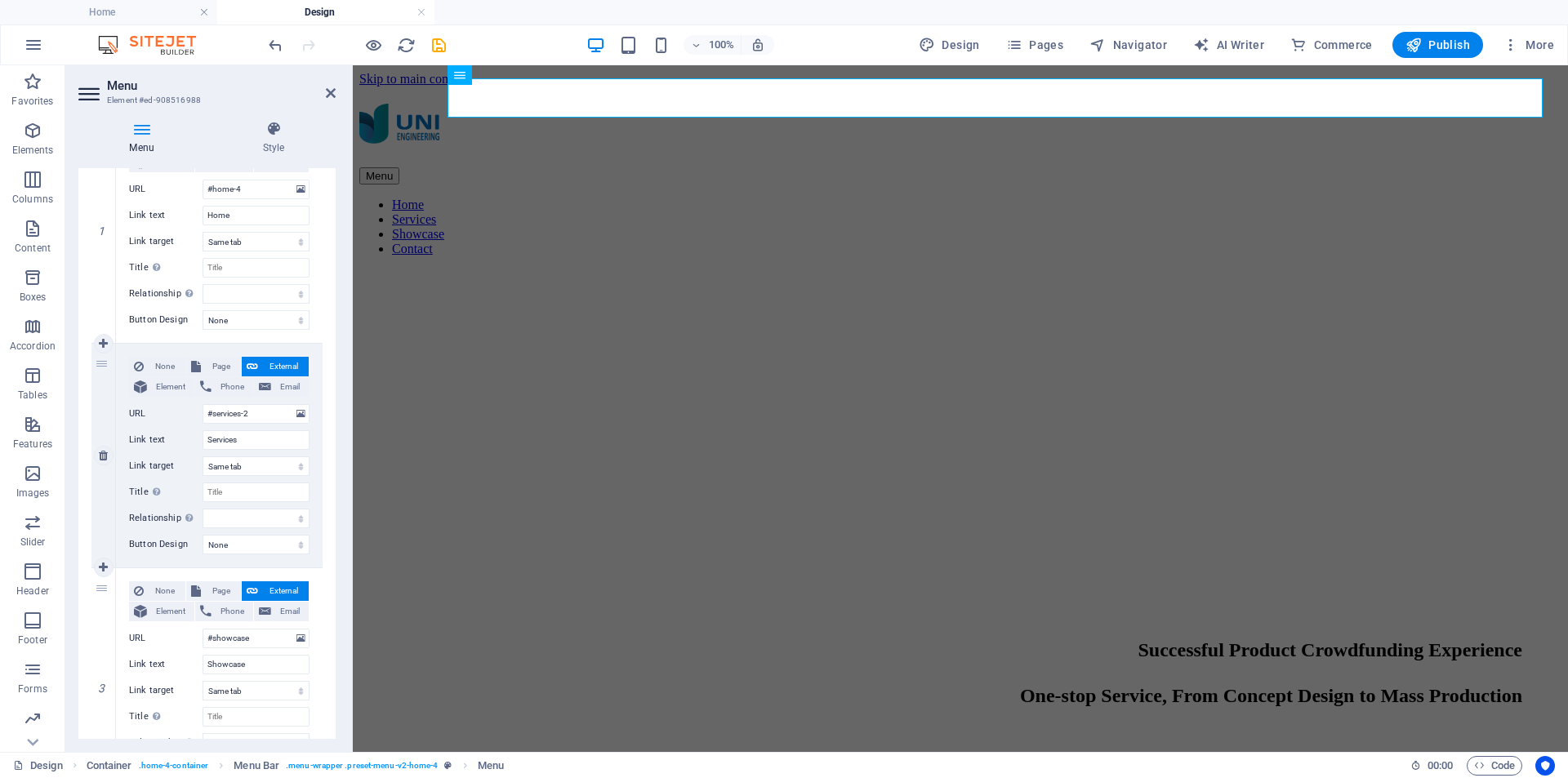
scroll to position [119, 0]
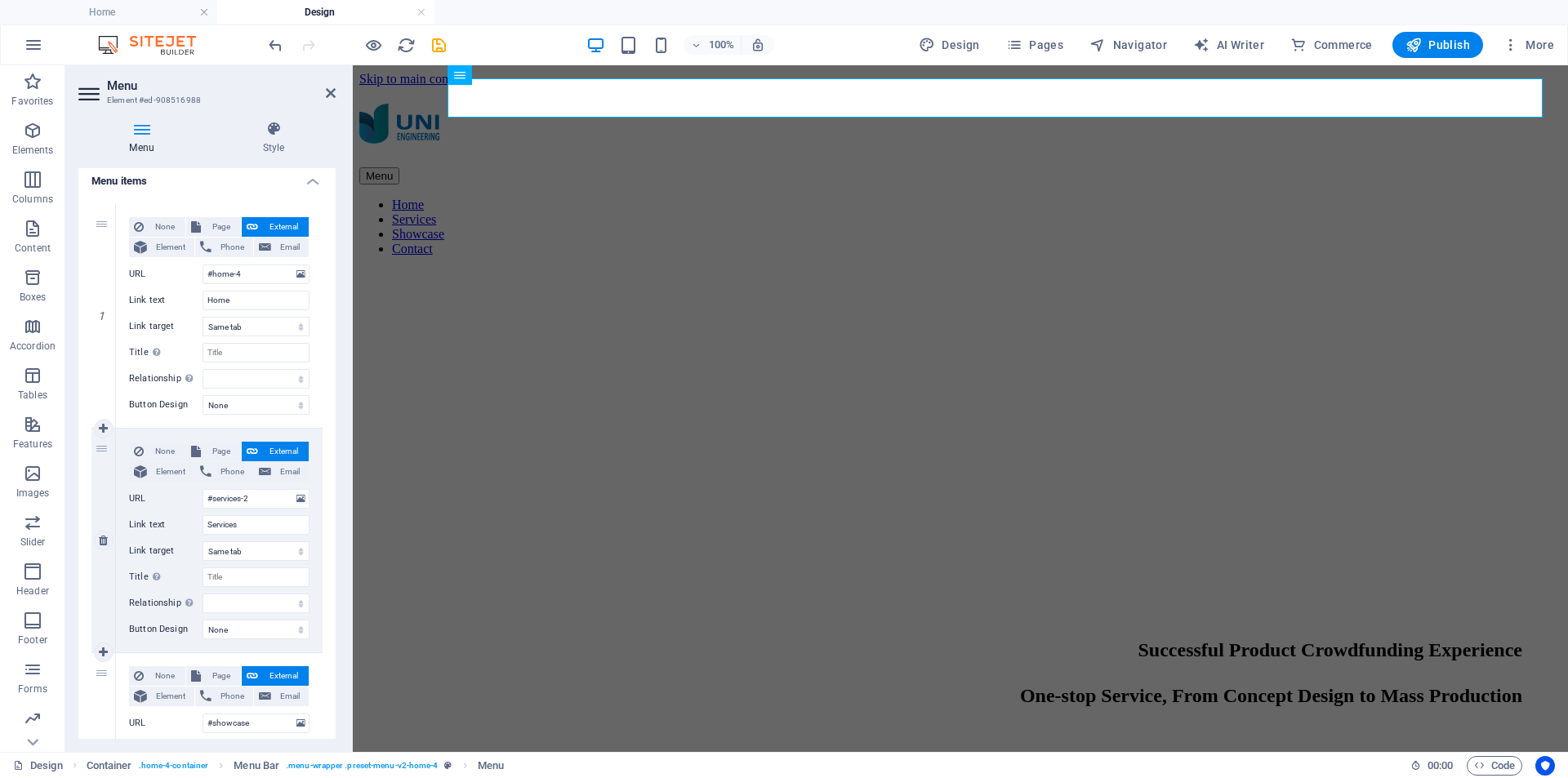
click at [105, 451] on div "2" at bounding box center [103, 540] width 25 height 223
click at [296, 498] on icon at bounding box center [301, 499] width 9 height 18
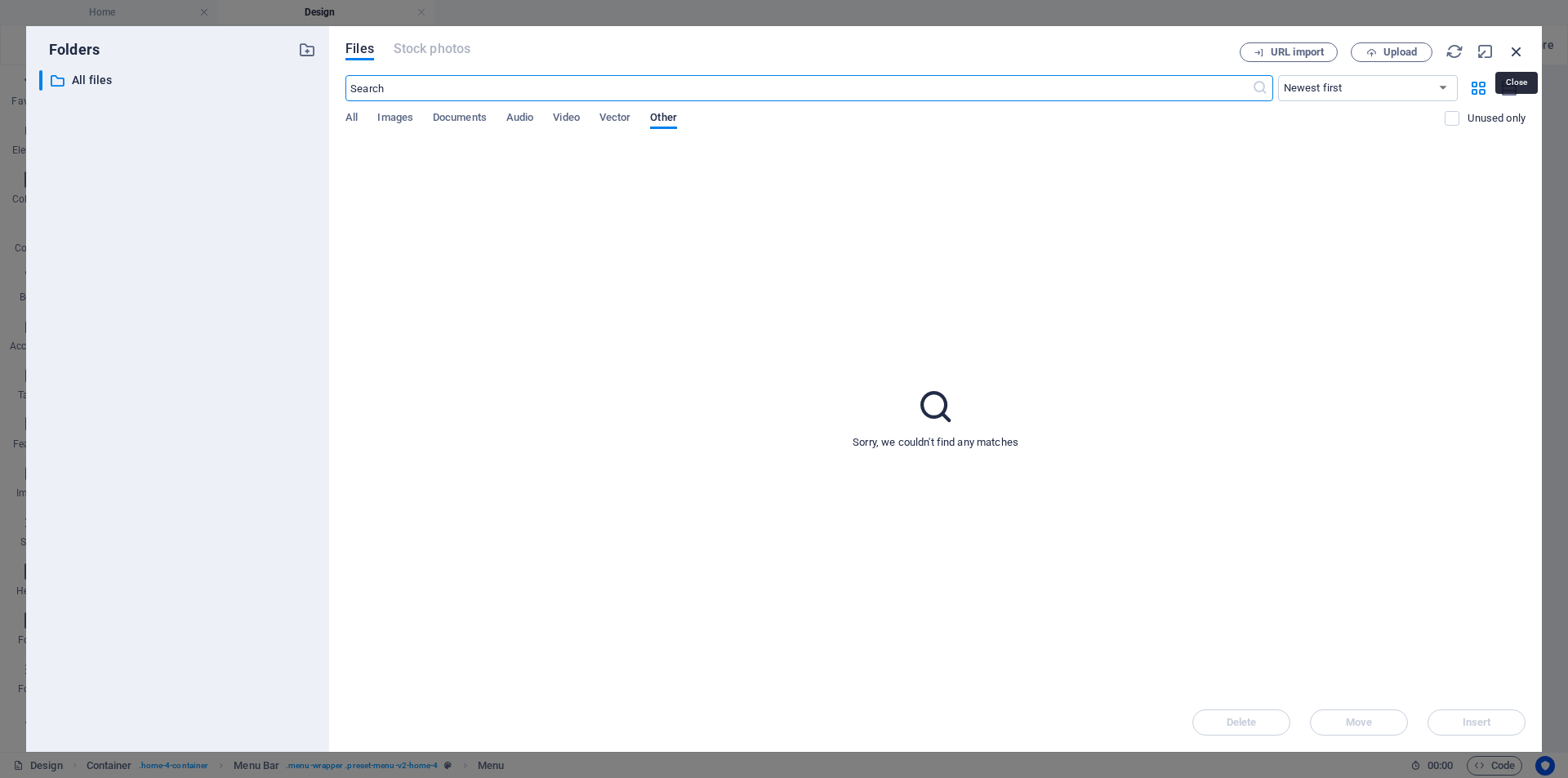
click at [1520, 50] on icon "button" at bounding box center [1516, 51] width 18 height 18
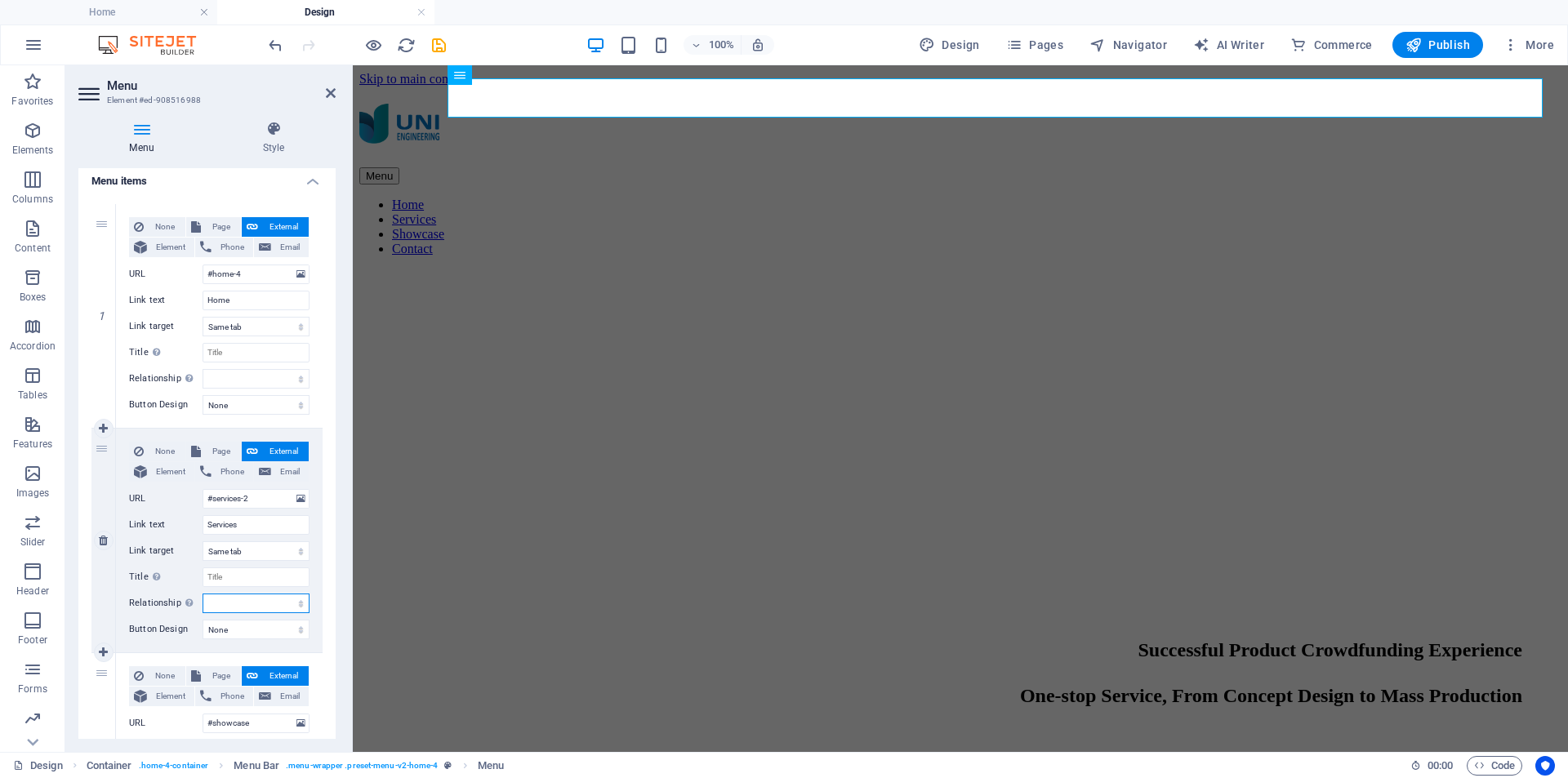
click at [293, 601] on select "alternate author bookmark external help license next nofollow noreferrer noopen…" at bounding box center [256, 603] width 107 height 19
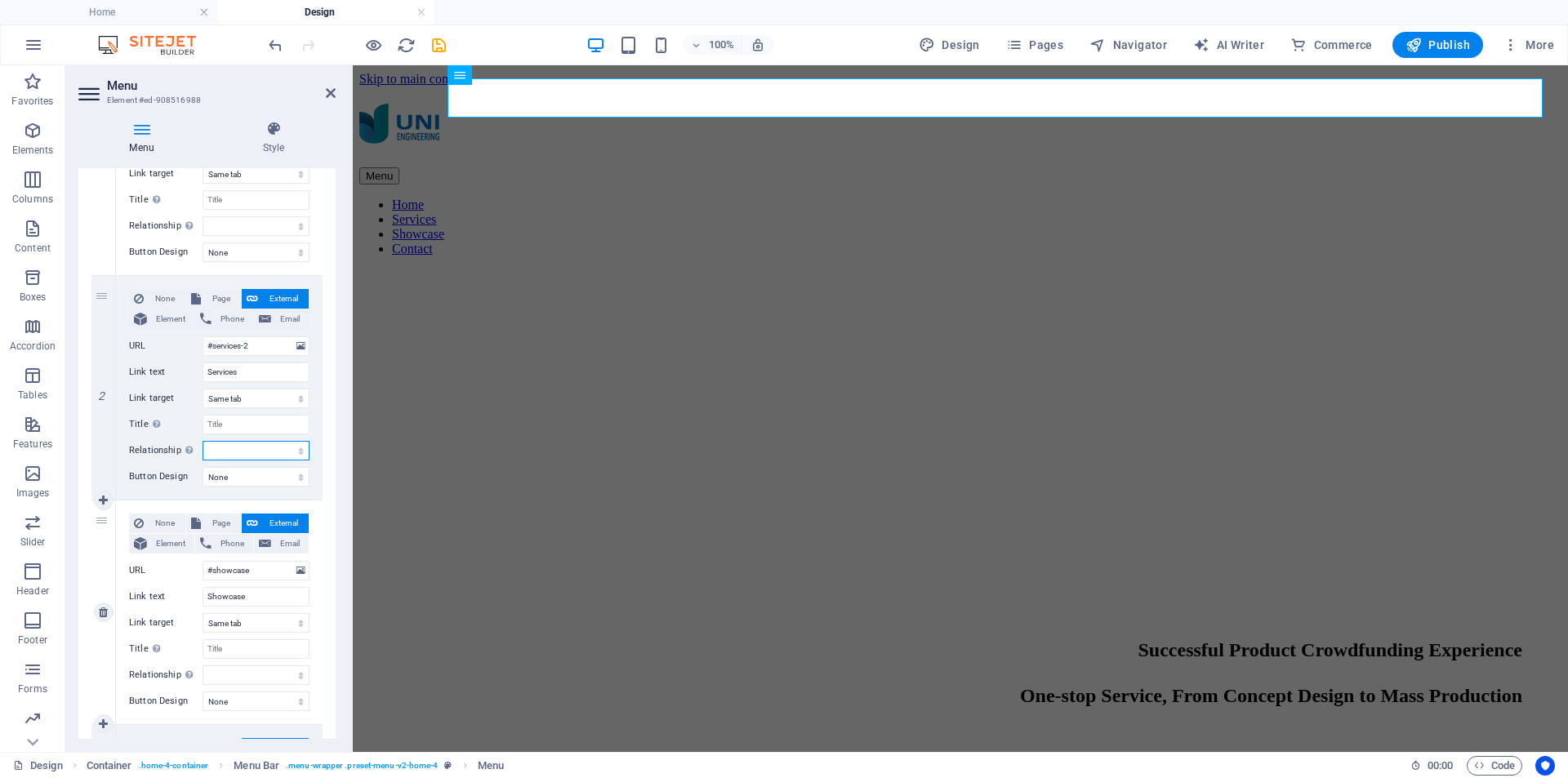
scroll to position [201, 0]
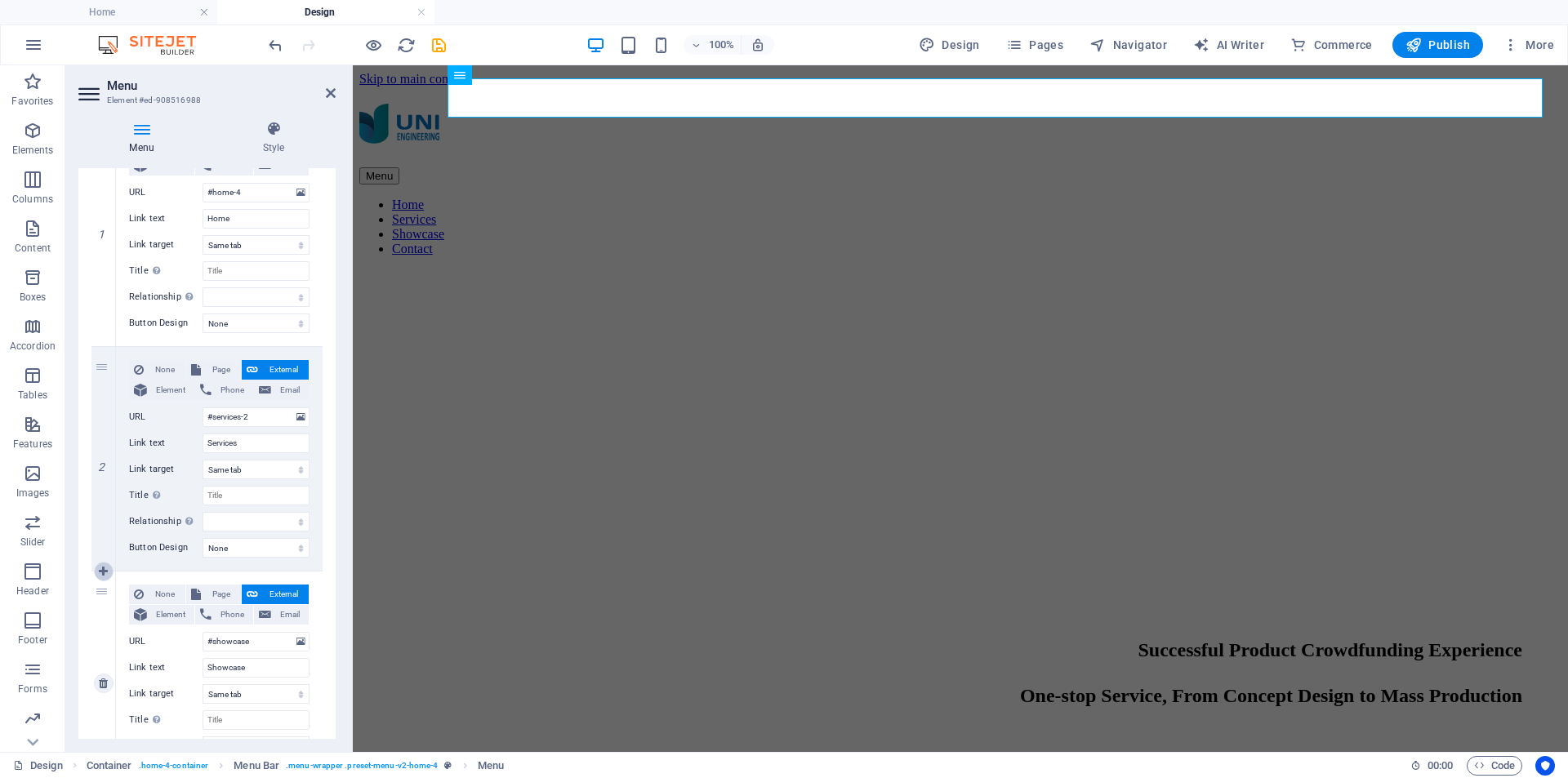
click at [104, 571] on icon at bounding box center [103, 571] width 9 height 11
select select
type input "#showcase"
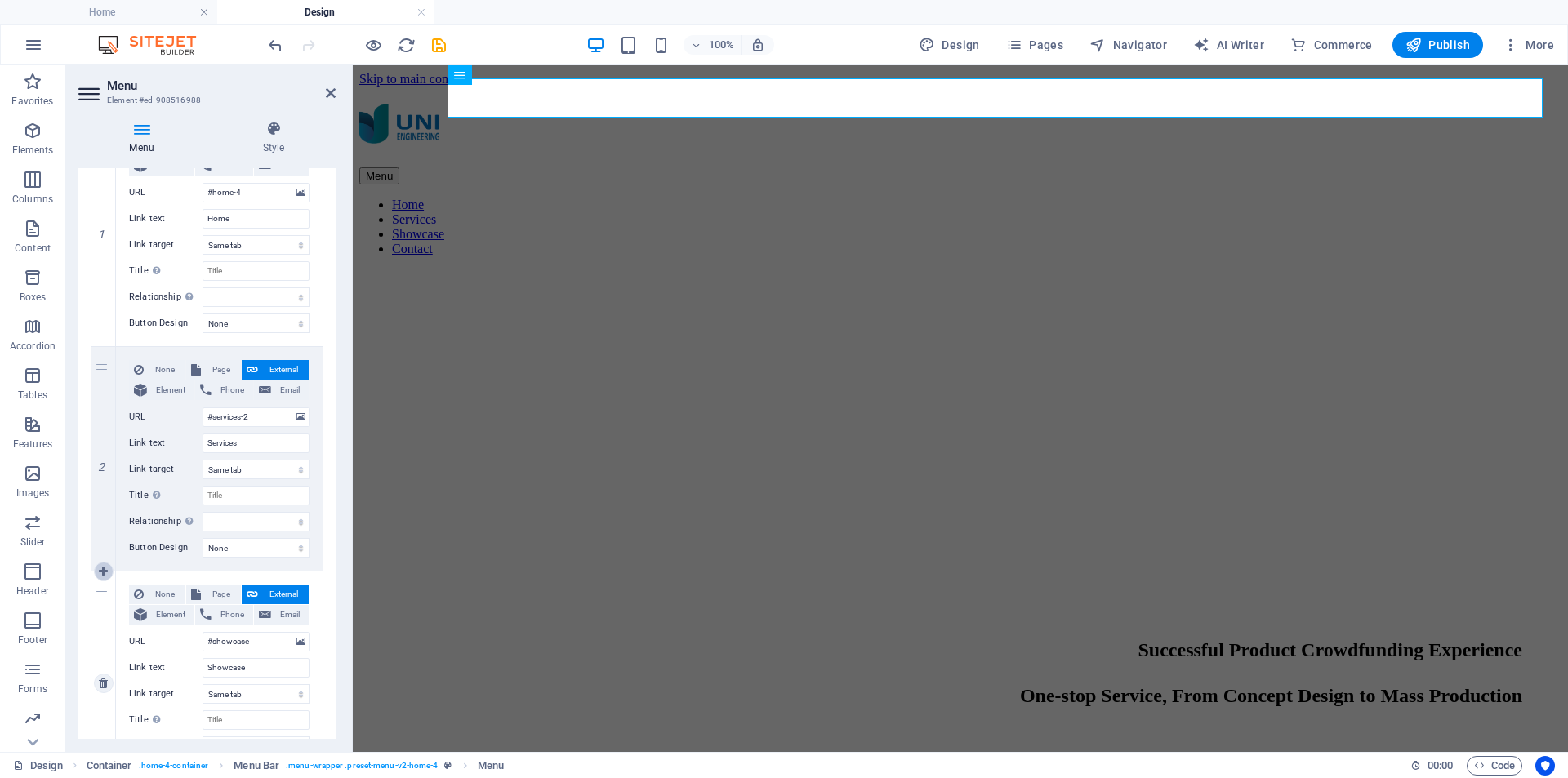
type input "Showcase"
select select
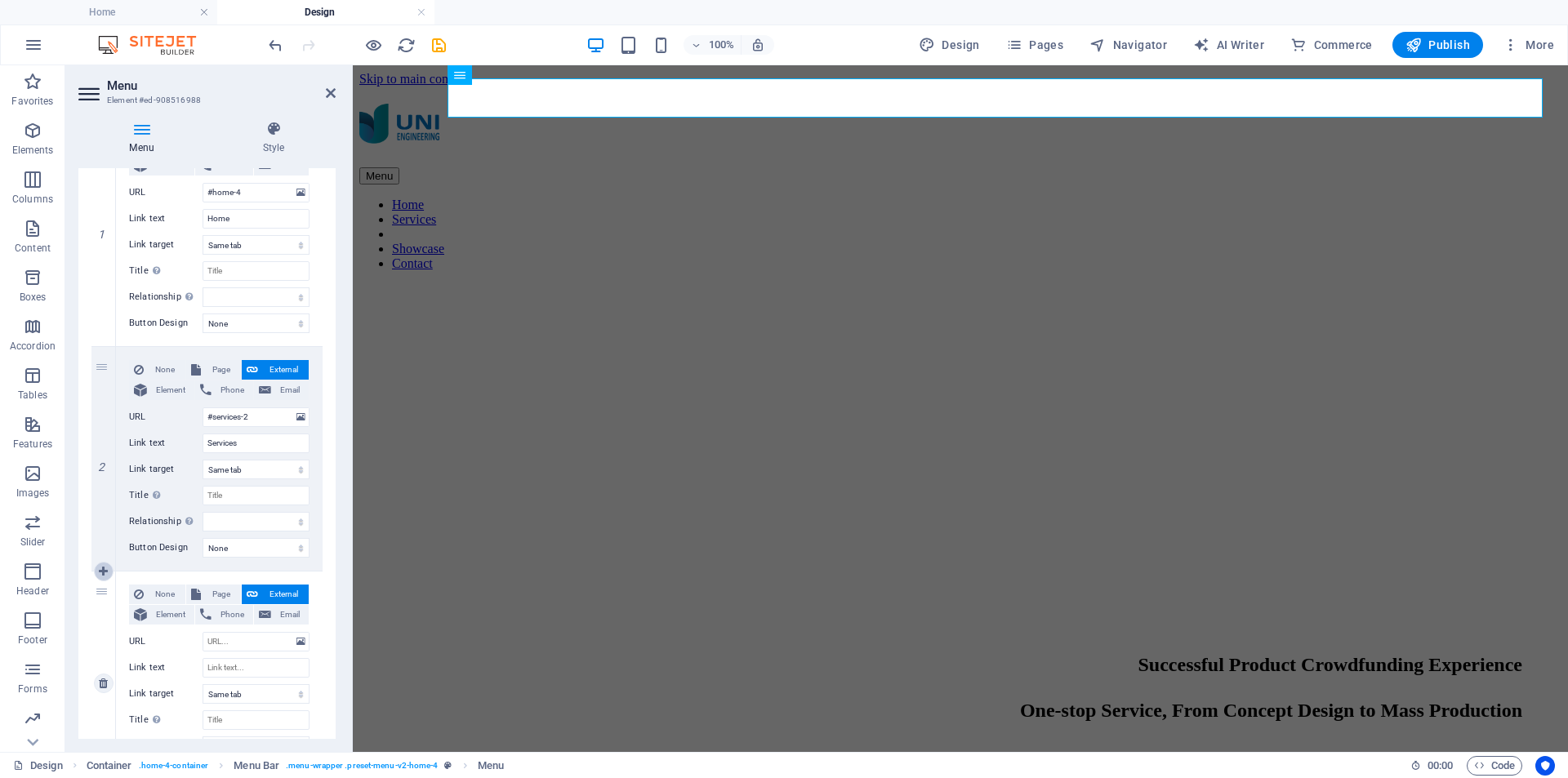
select select
drag, startPoint x: 102, startPoint y: 593, endPoint x: 216, endPoint y: 570, distance: 116.3
click at [216, 571] on div "3 None Page External Element Phone Email Page Home Design Subpage Legal Notice …" at bounding box center [207, 670] width 231 height 199
select select
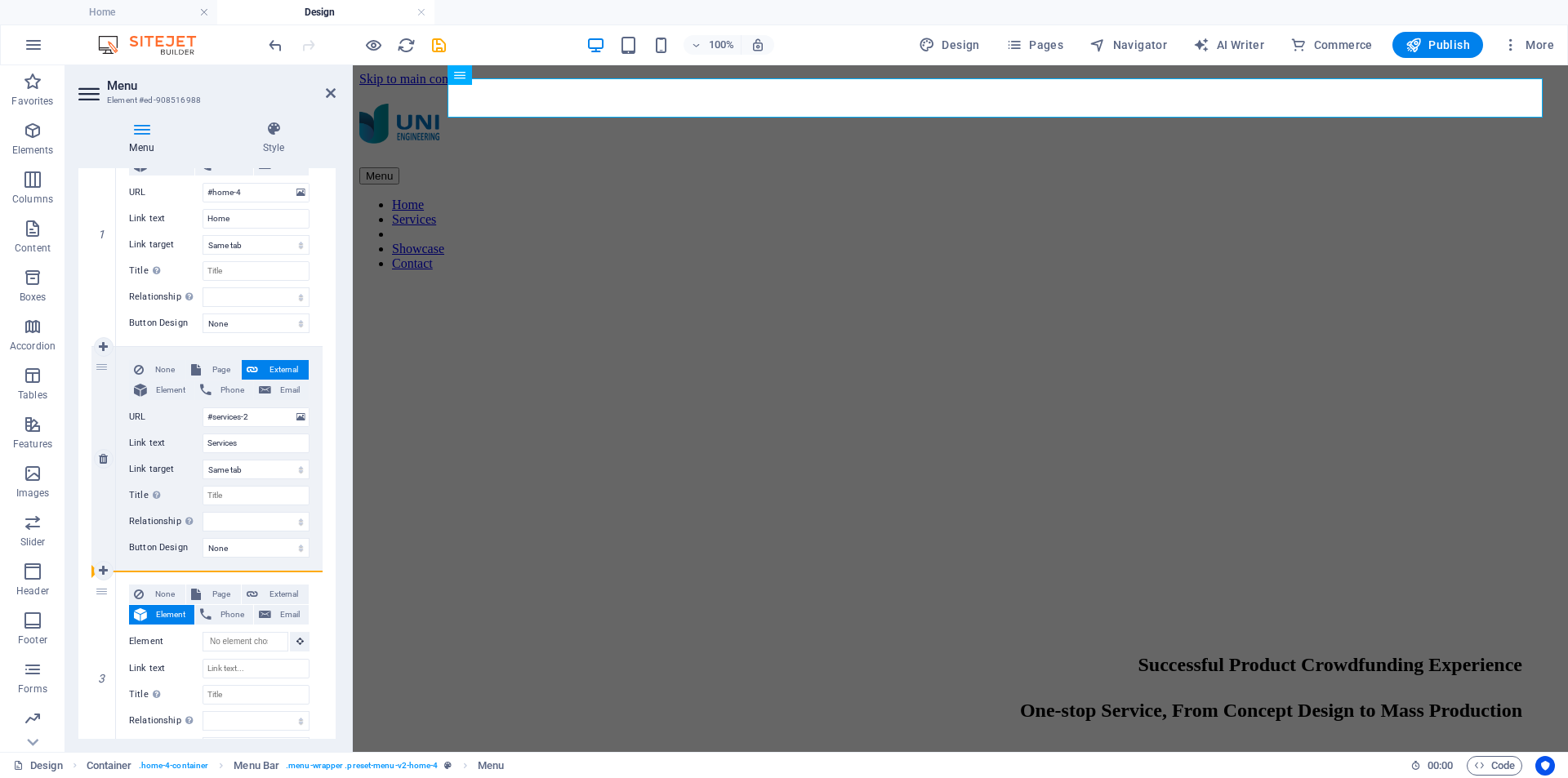
select select
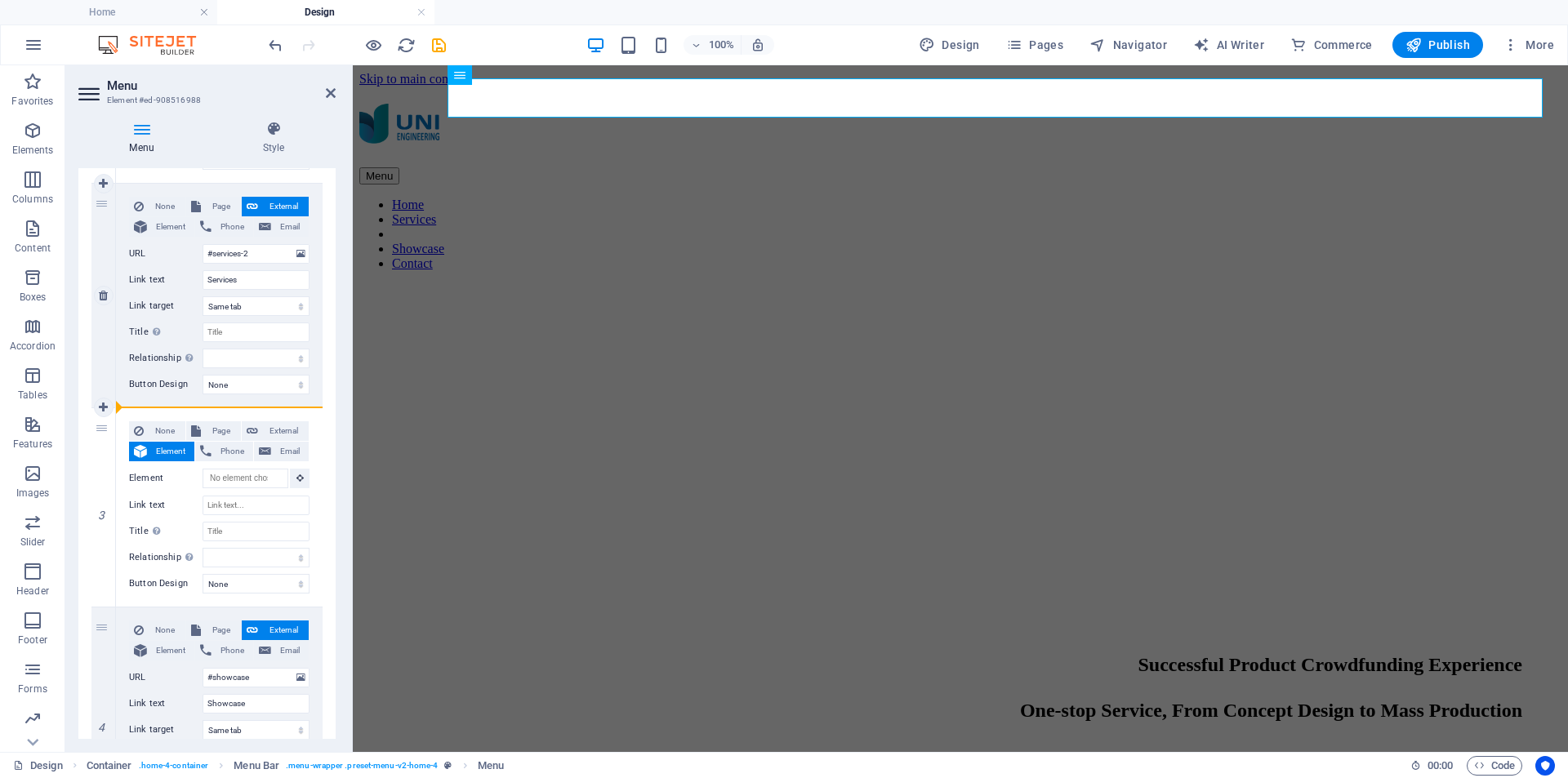
drag, startPoint x: 102, startPoint y: 432, endPoint x: 274, endPoint y: 401, distance: 174.8
click at [274, 401] on div "1 None Page External Element Phone Email Page Home Design Subpage Legal Notice …" at bounding box center [207, 508] width 231 height 1097
select select
type input "#showcase"
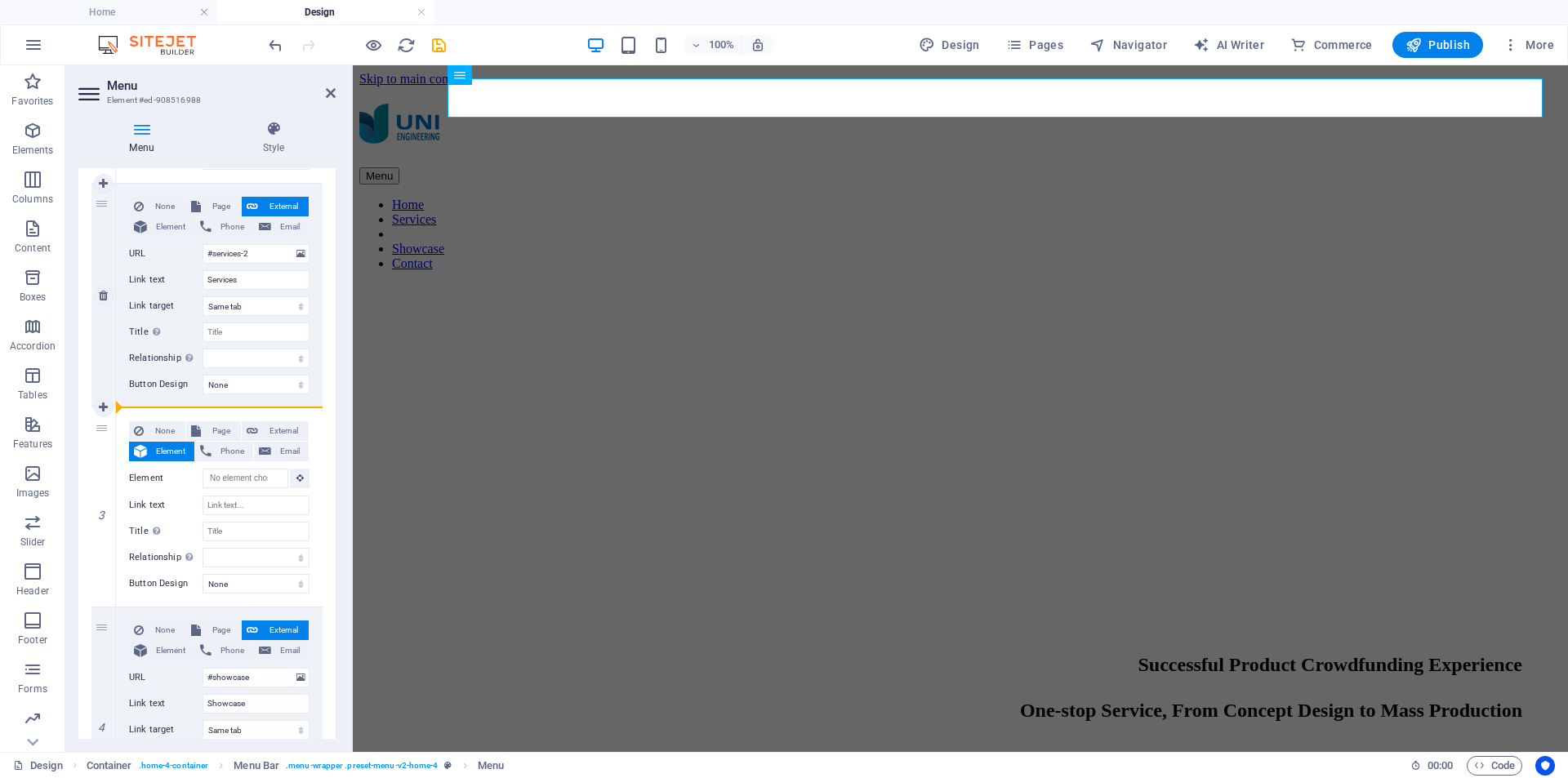
type input "Showcase"
select select
type input "#contact"
type input "Contact"
select select
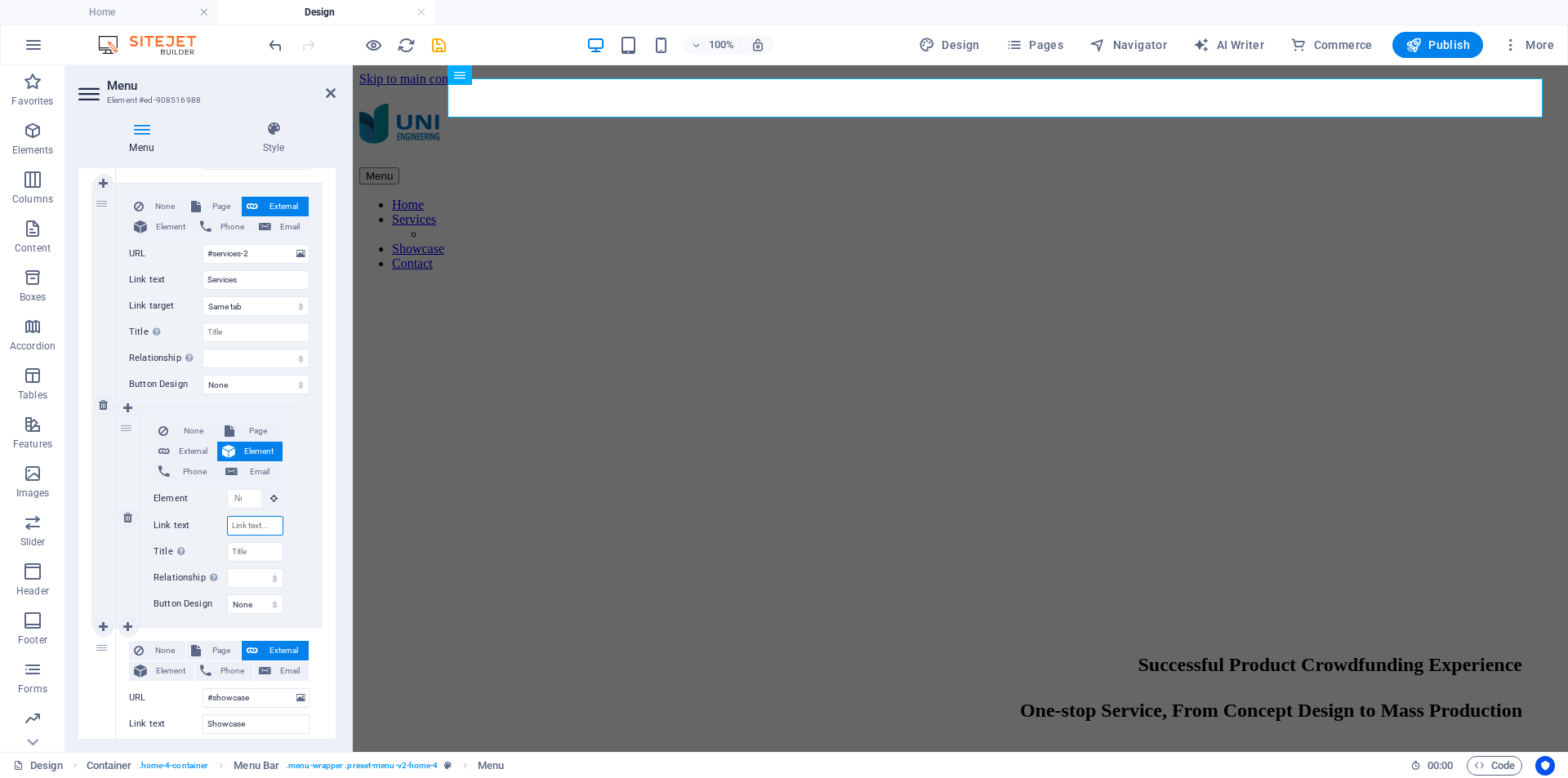
click at [252, 527] on input "Link text" at bounding box center [255, 525] width 57 height 19
type input "Des"
select select
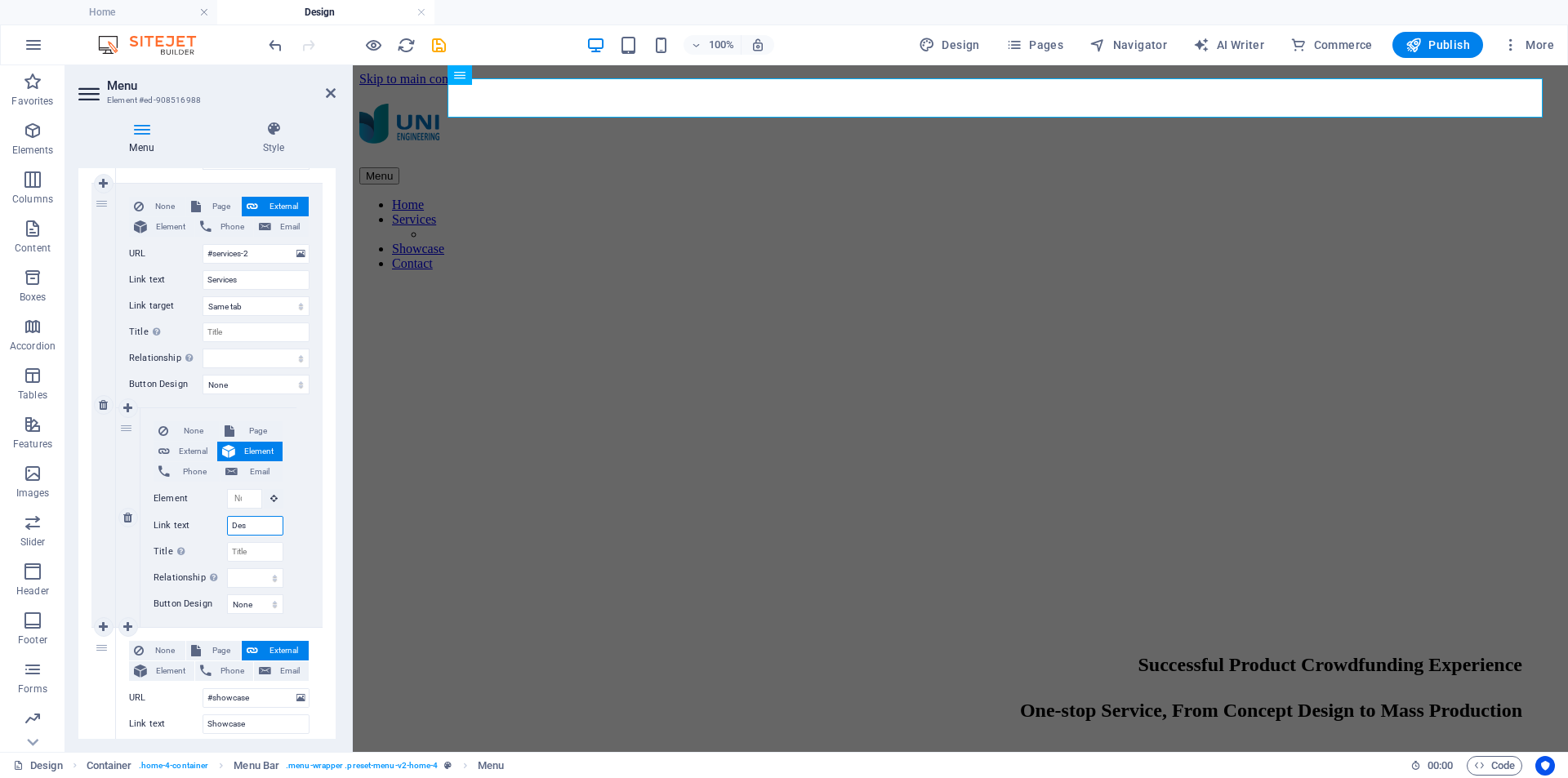
select select
type input "Design"
select select
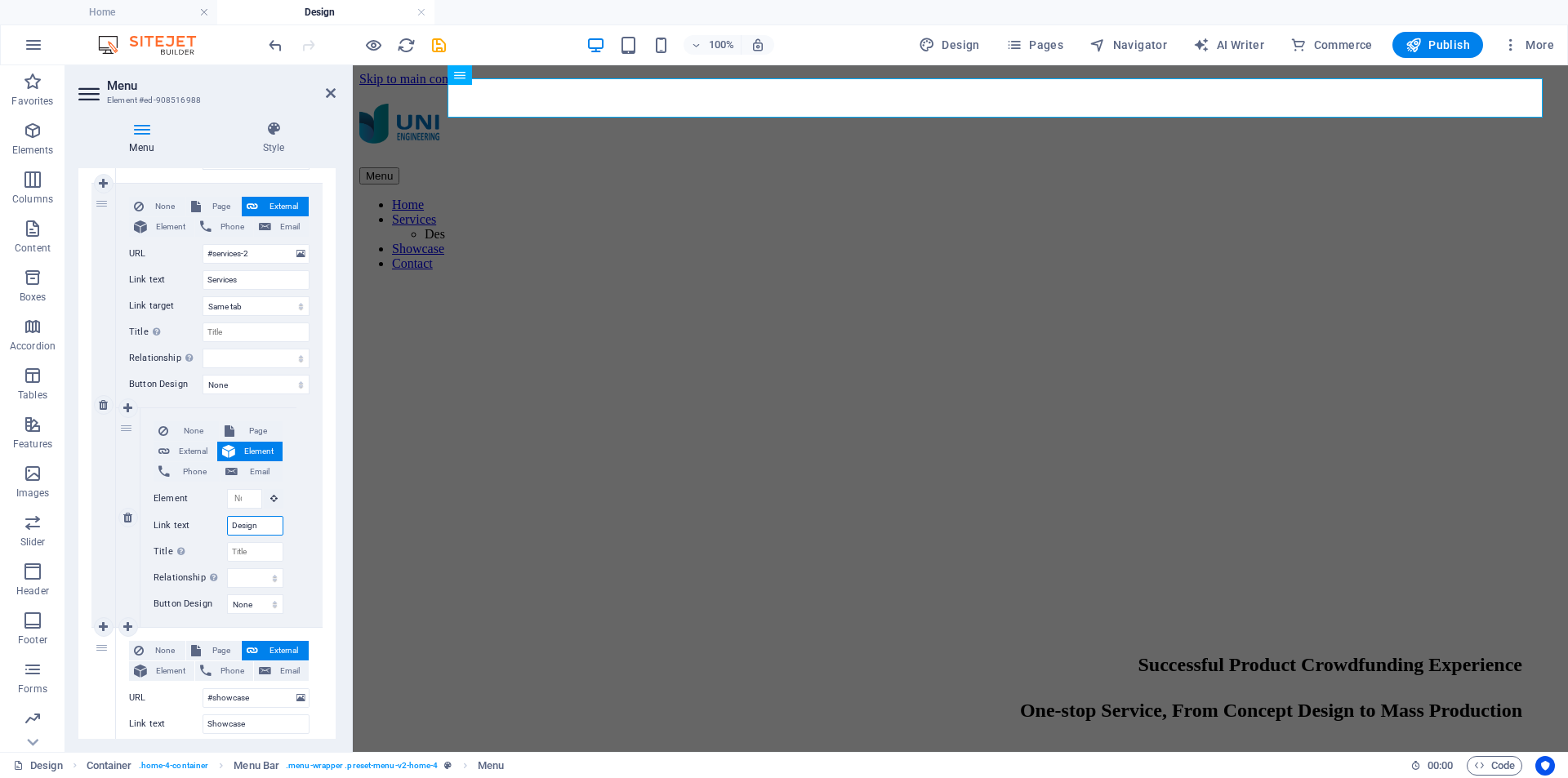
select select
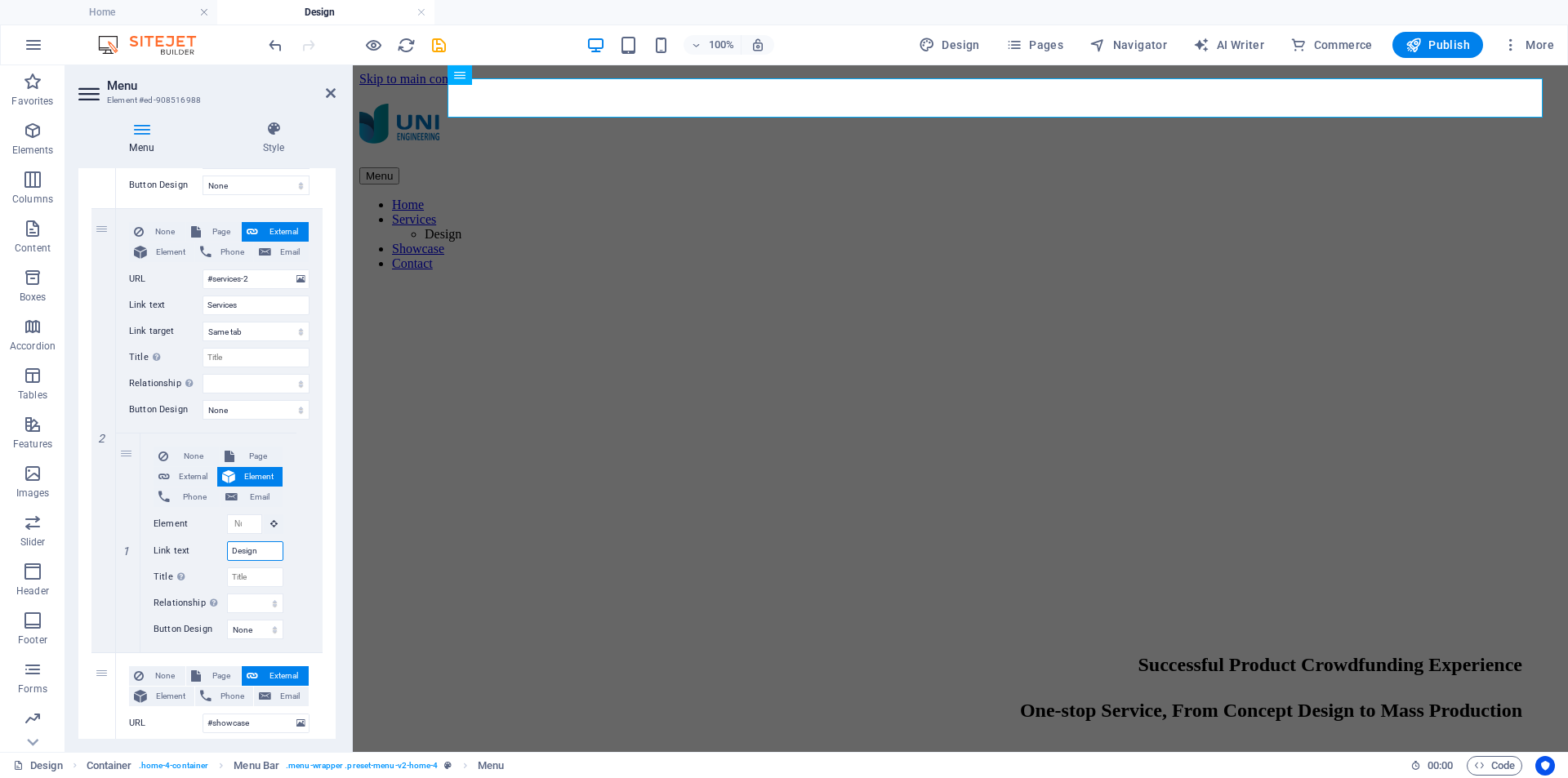
type input "Design"
click at [329, 543] on div "1 None Page External Element Phone Email Page Home Design Subpage Legal Notice …" at bounding box center [208, 543] width 258 height 1143
click at [1305, 197] on nav "Home Services Design Showcase Contact" at bounding box center [960, 234] width 1202 height 74
click at [1316, 197] on nav "Home Services Design Showcase Contact" at bounding box center [960, 234] width 1202 height 74
click at [259, 453] on span "Page" at bounding box center [259, 455] width 39 height 19
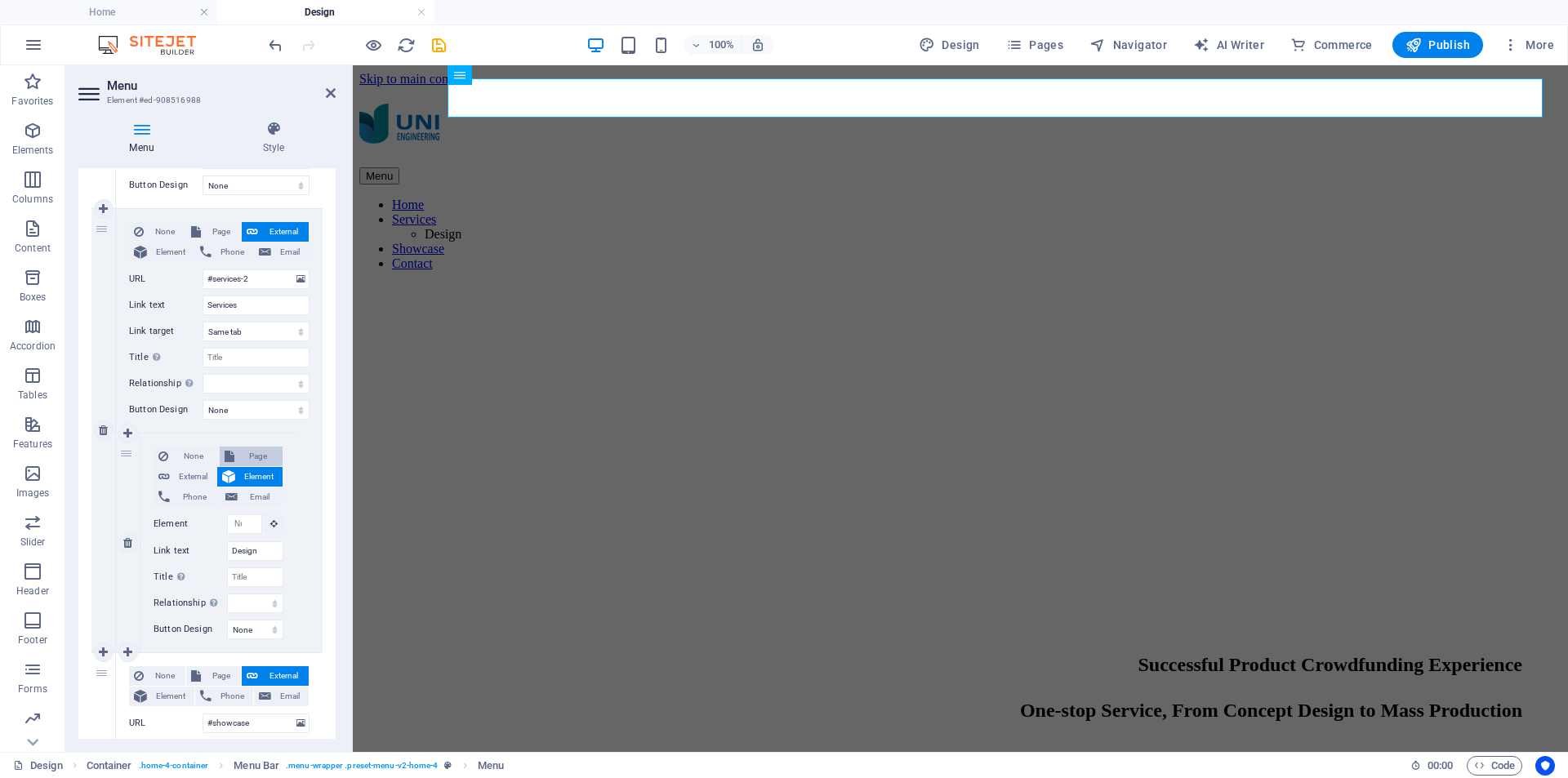
select select
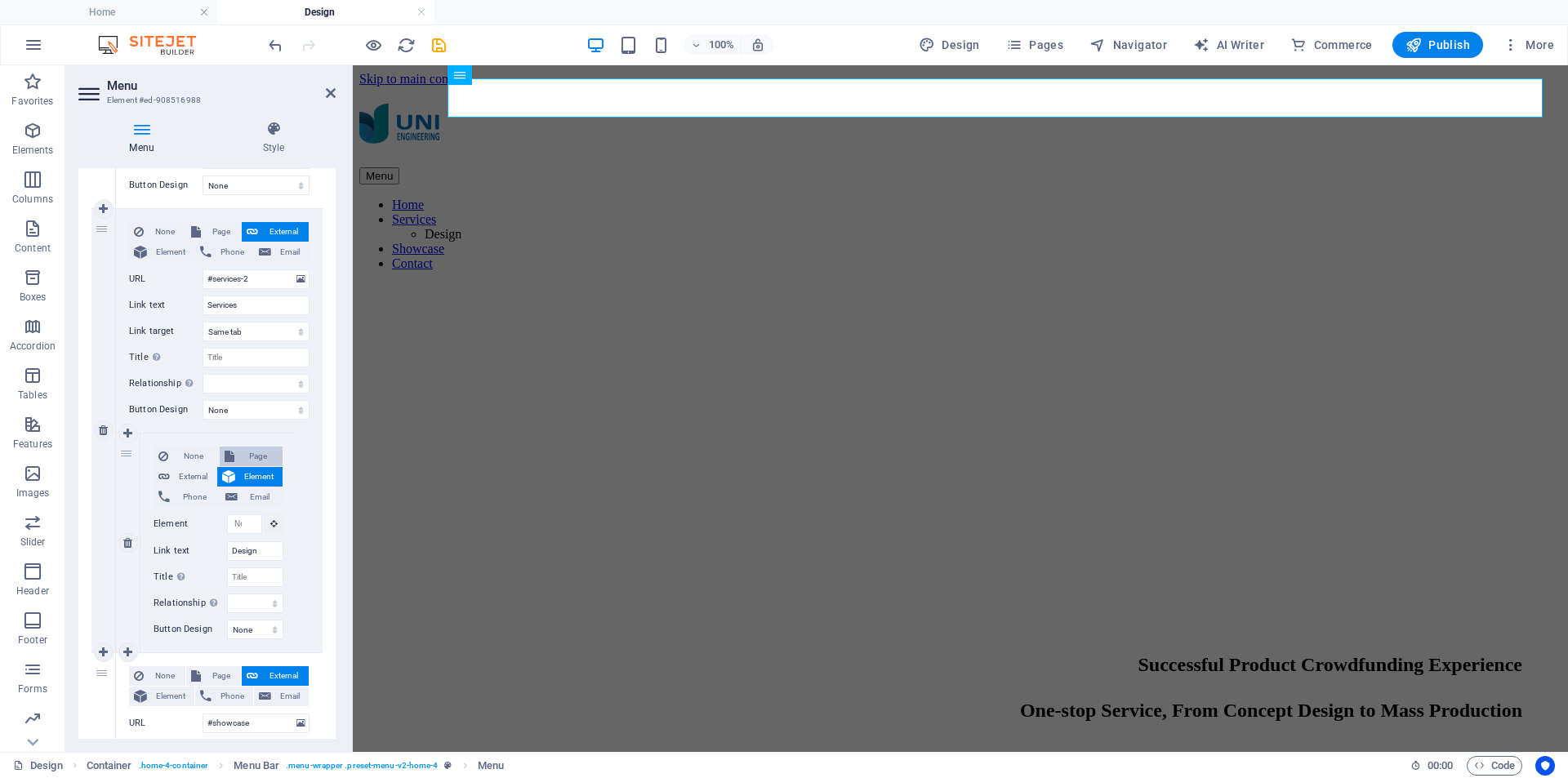
select select
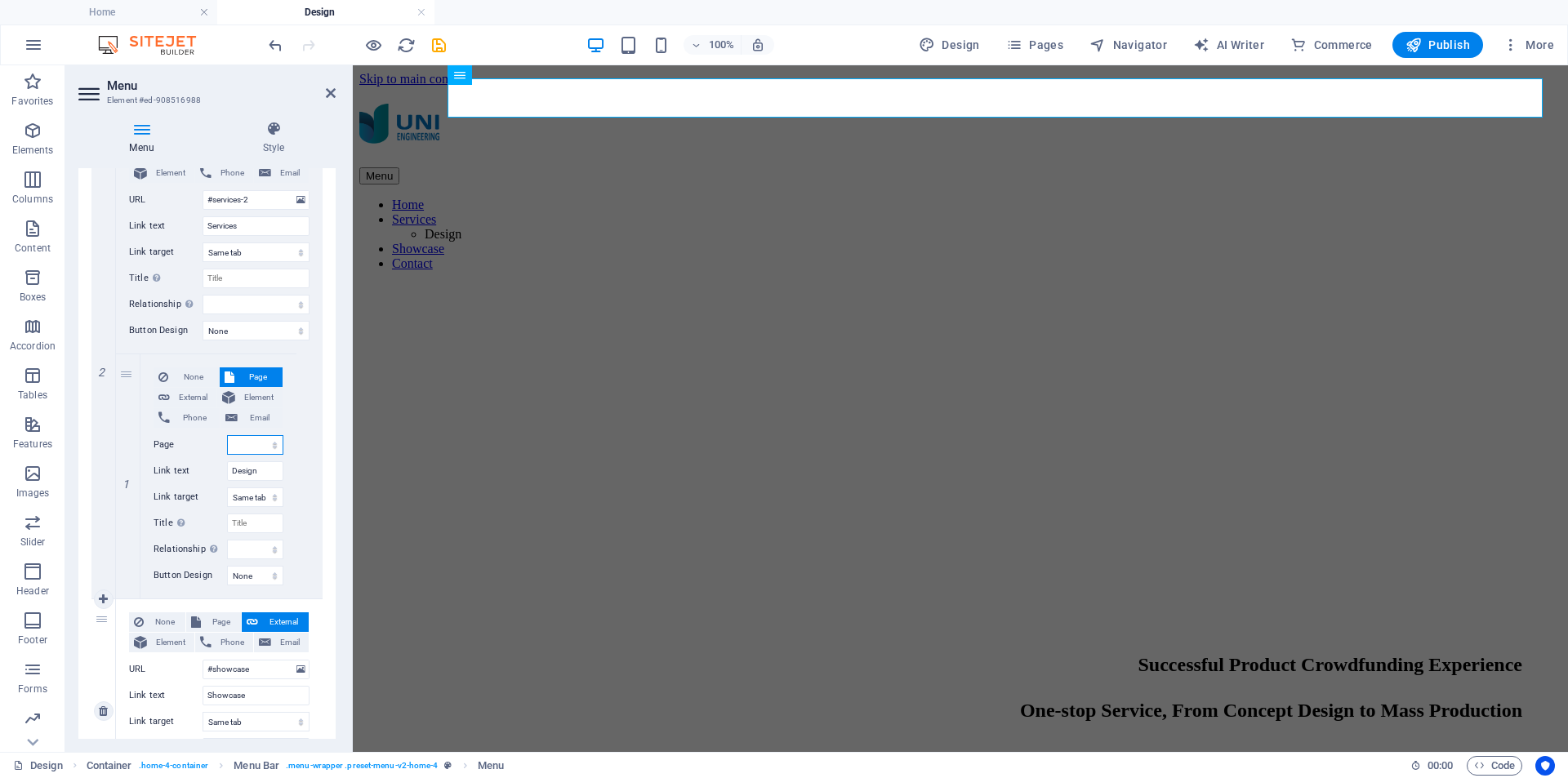
scroll to position [408, 0]
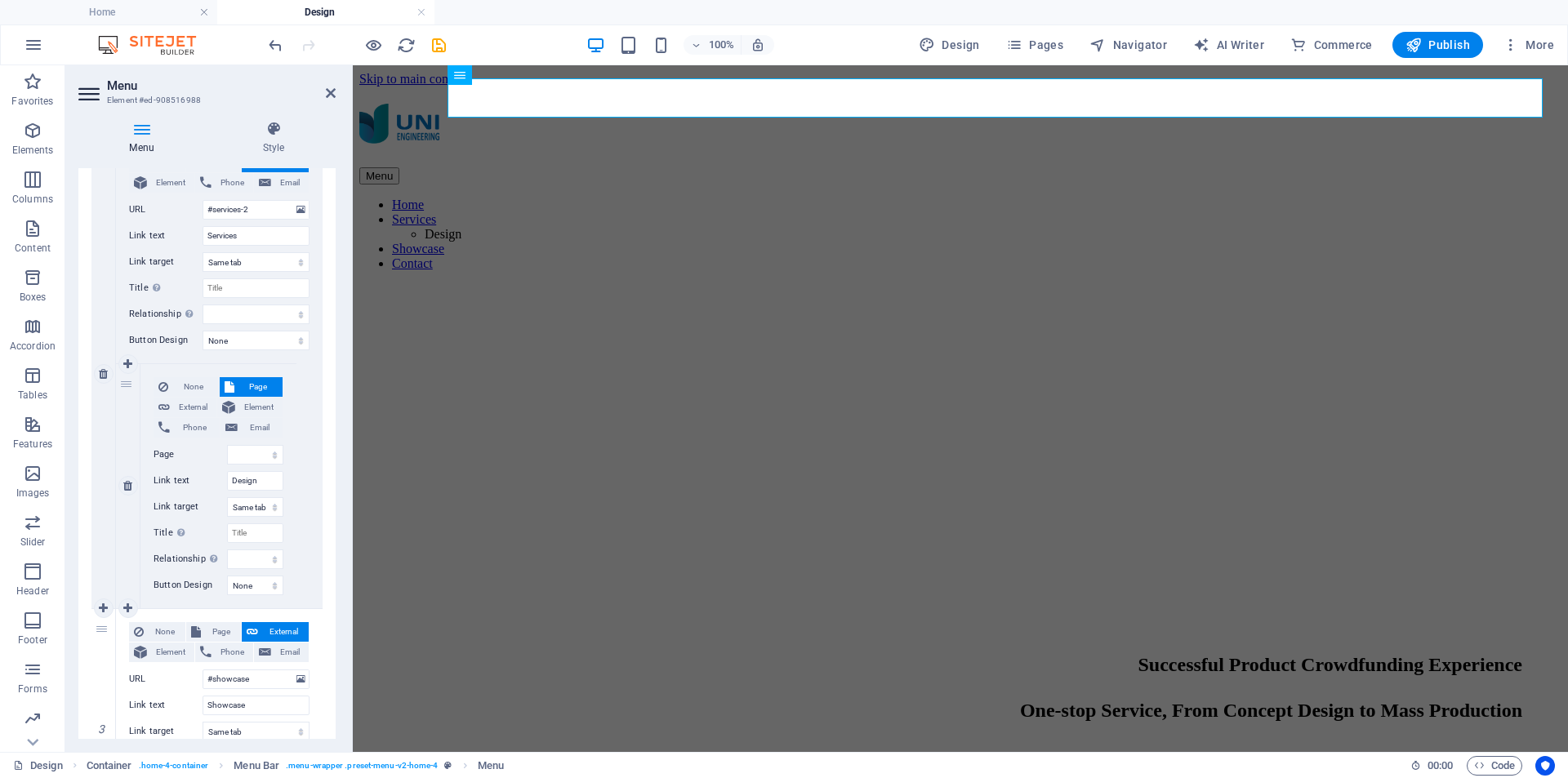
click at [125, 394] on div "1" at bounding box center [128, 486] width 25 height 244
select select
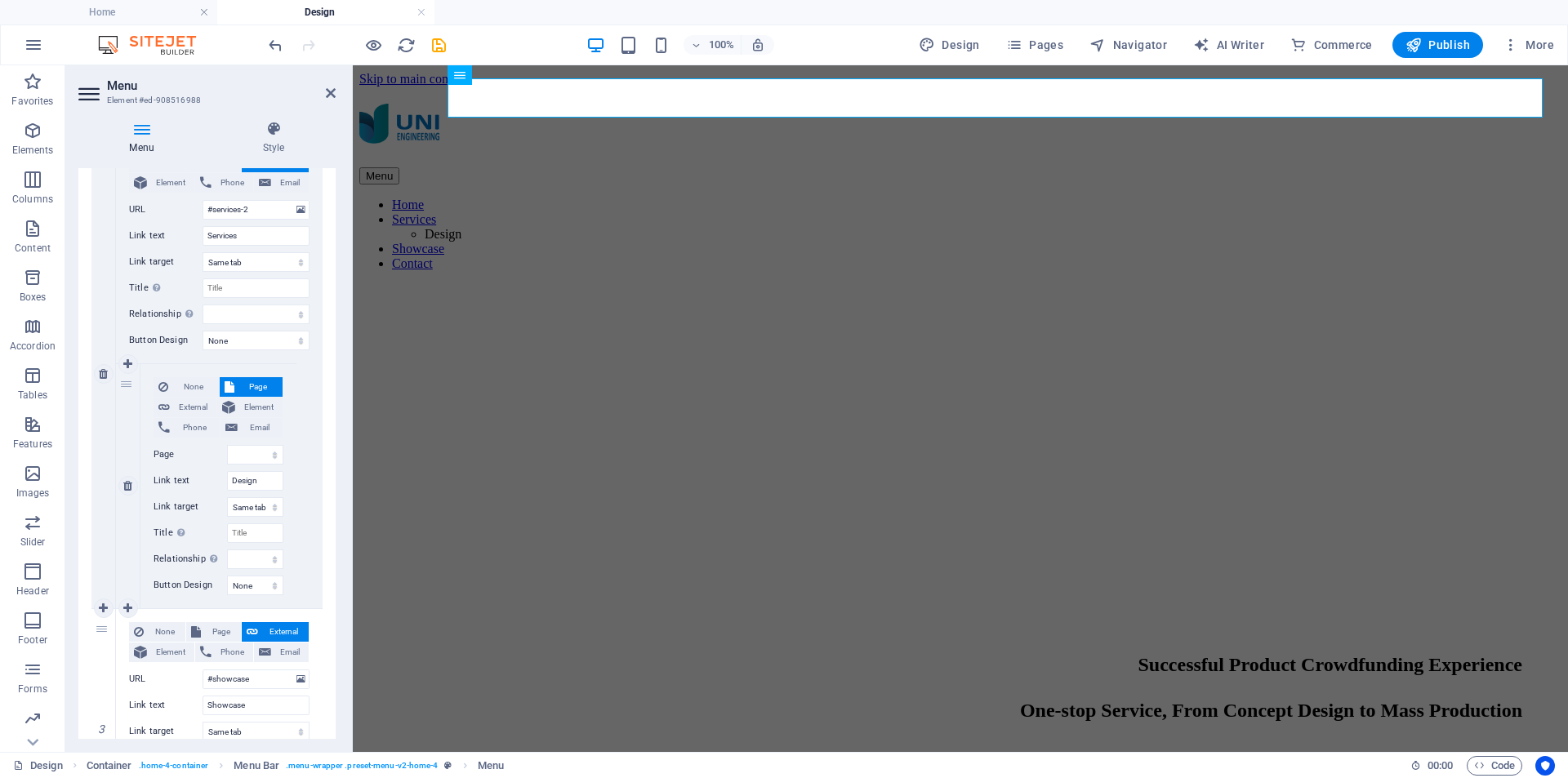
select select
click at [127, 605] on icon at bounding box center [128, 608] width 9 height 11
select select
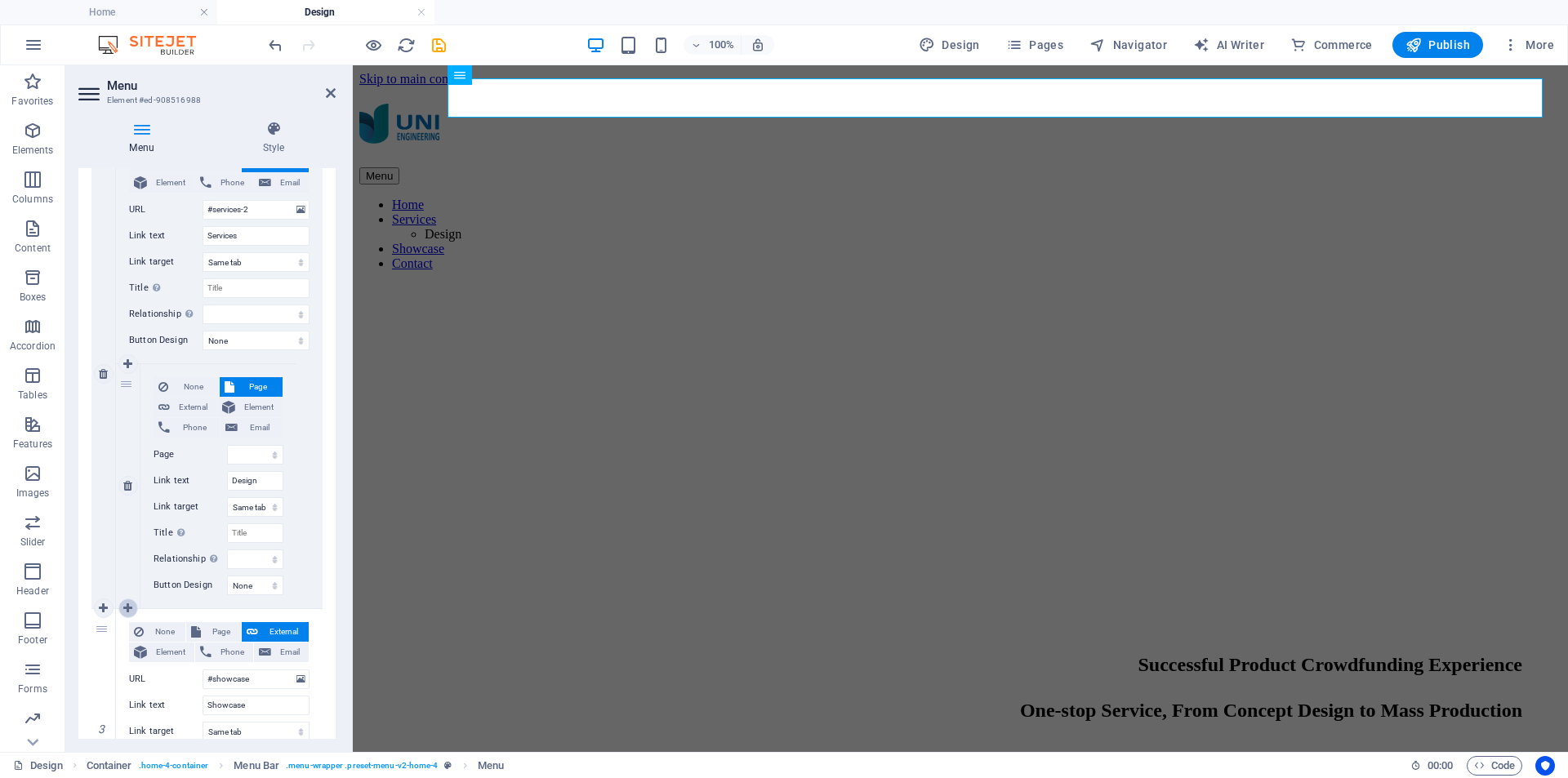
select select
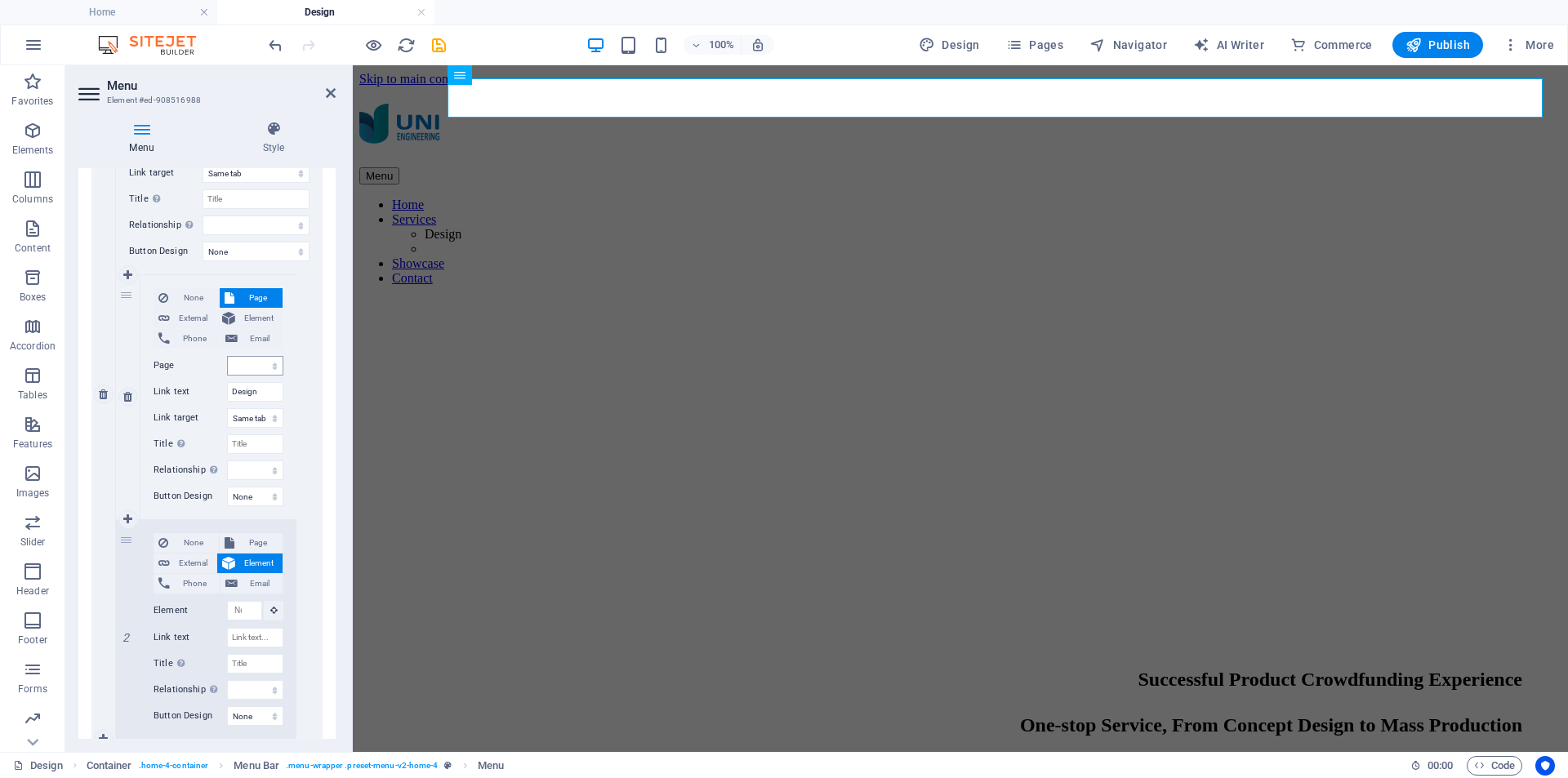
scroll to position [490, 0]
click at [264, 550] on span "Page" at bounding box center [259, 549] width 39 height 19
select select
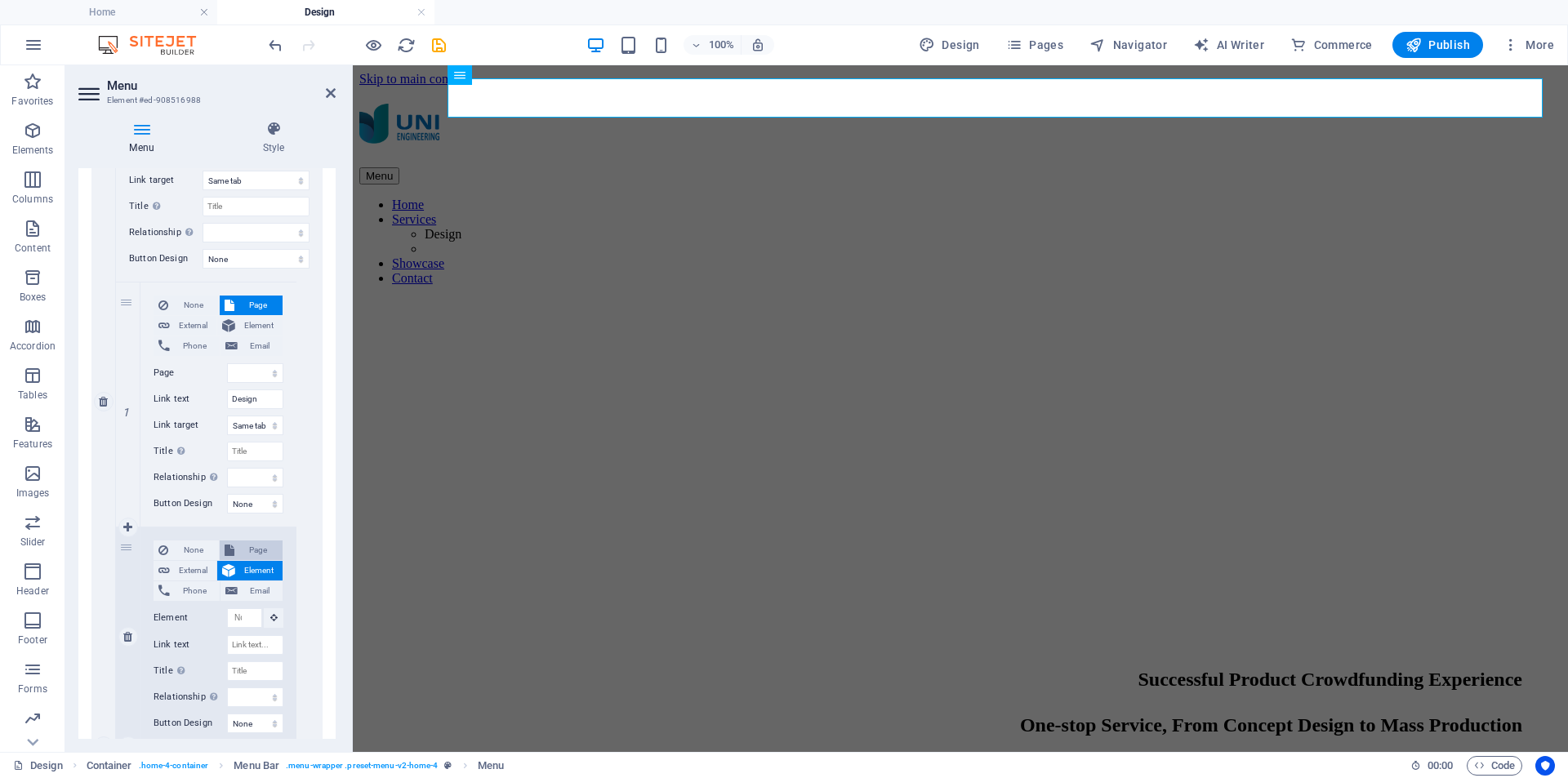
select select
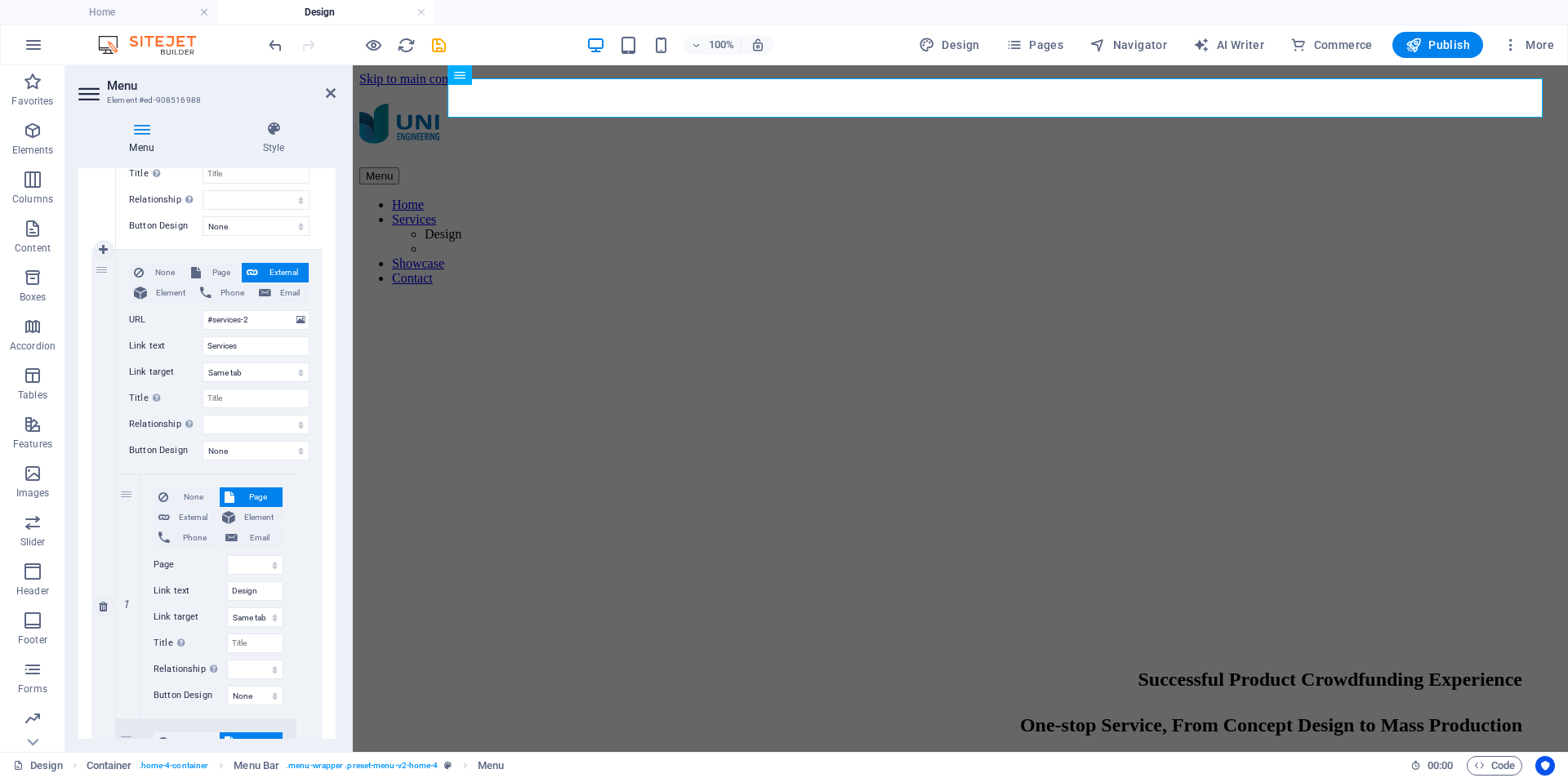
scroll to position [270, 0]
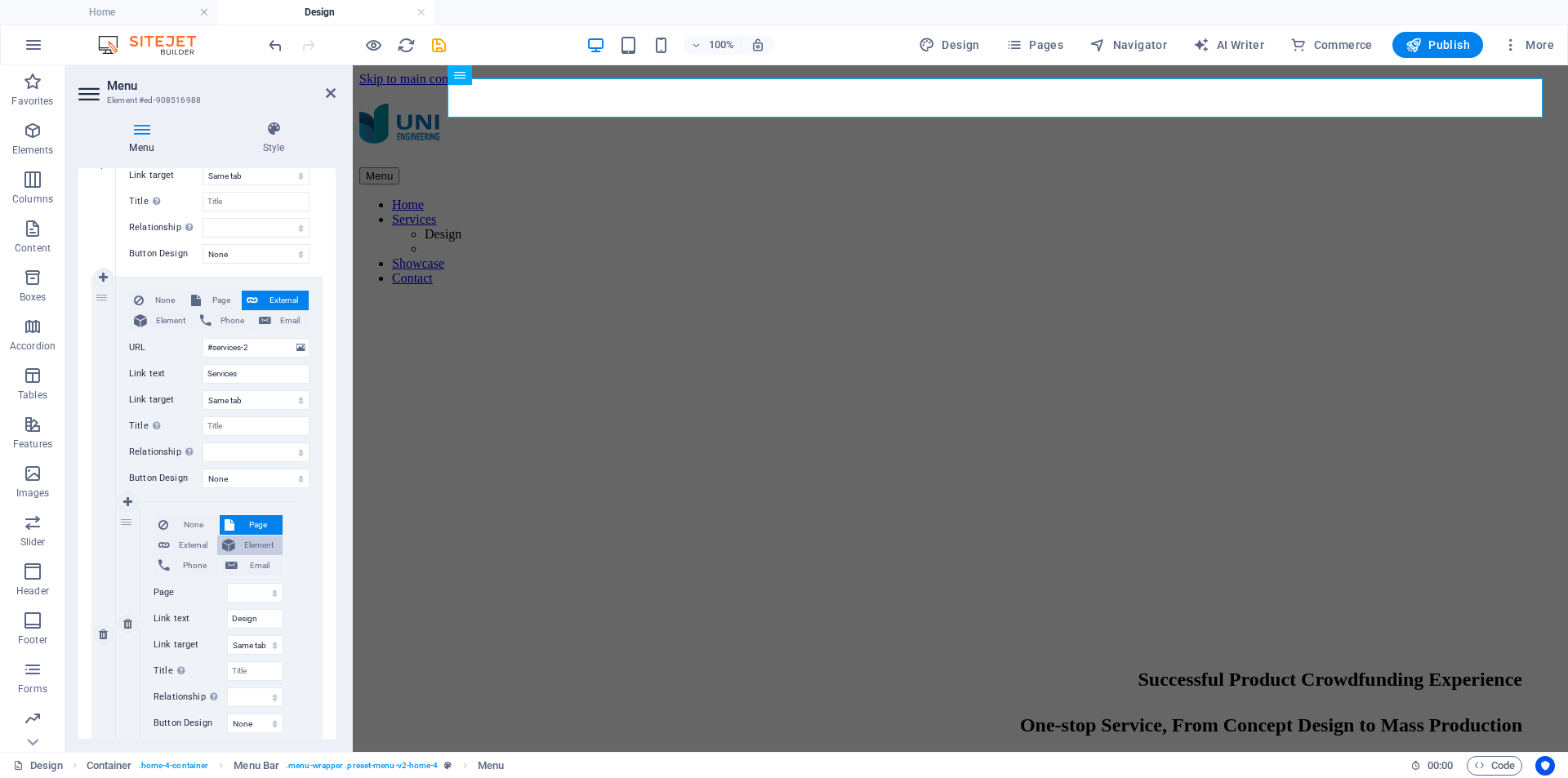
click at [260, 547] on span "Element" at bounding box center [258, 545] width 37 height 19
select select
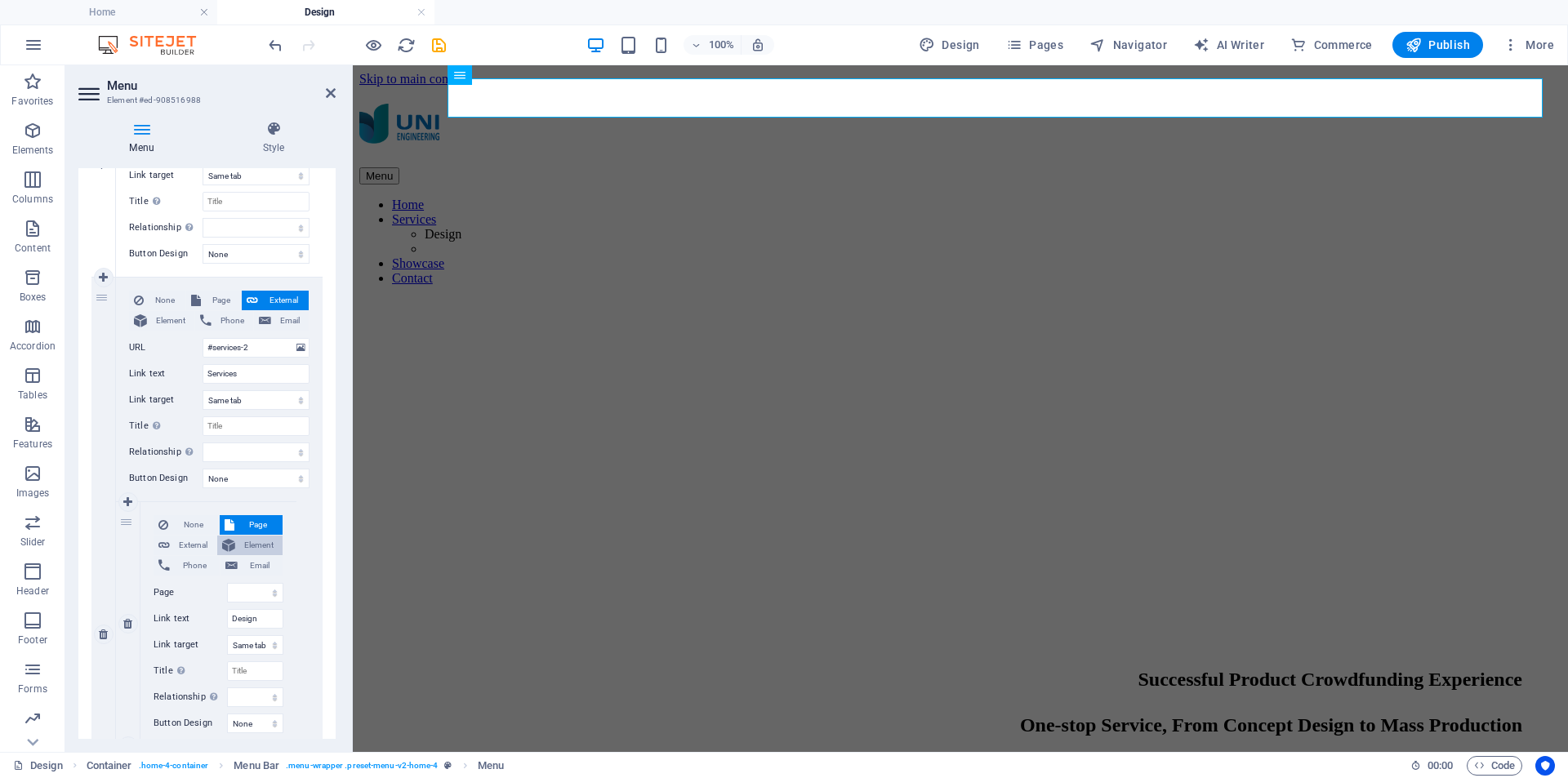
select select
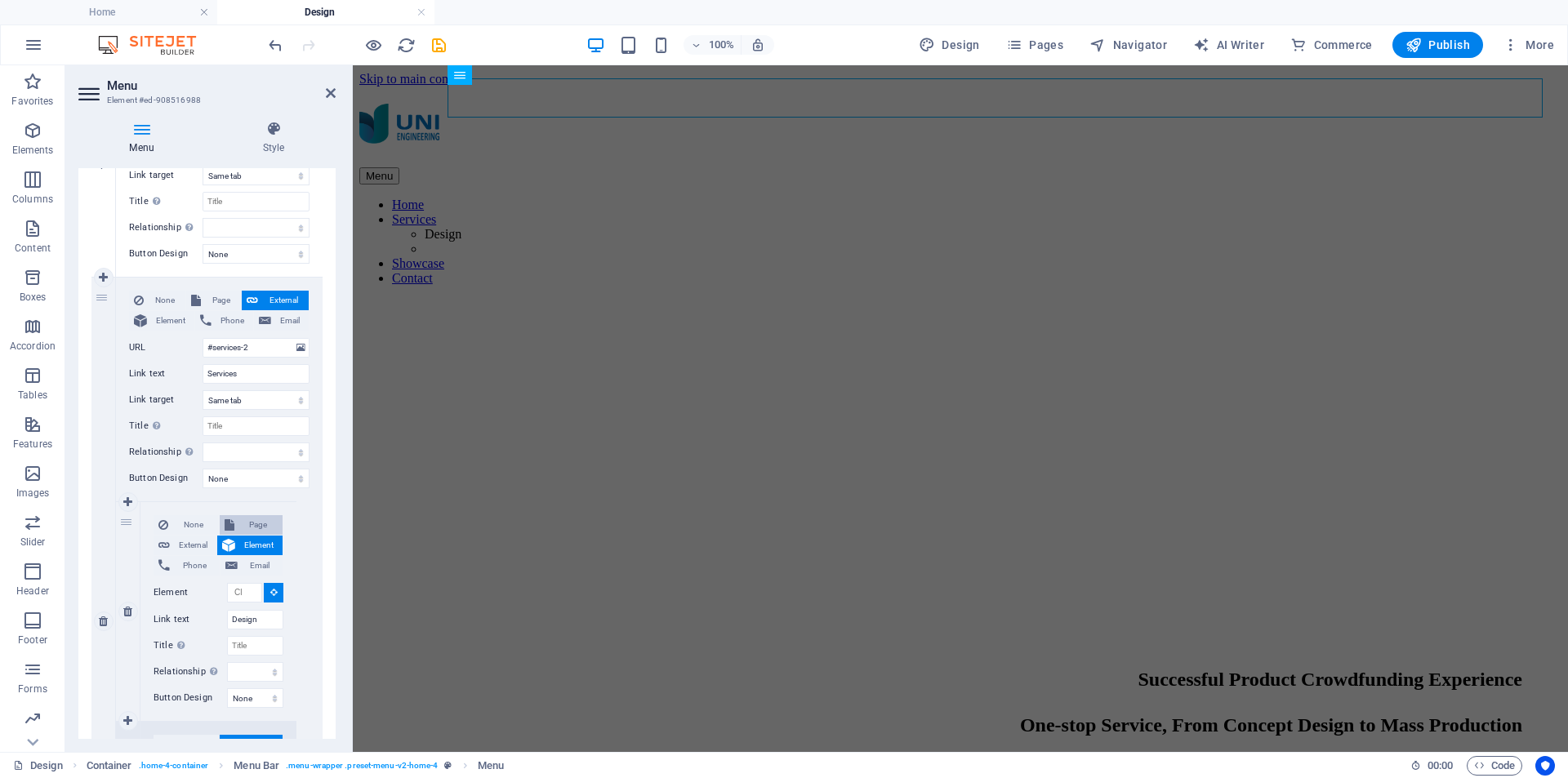
click at [255, 521] on span "Page" at bounding box center [259, 524] width 39 height 19
select select
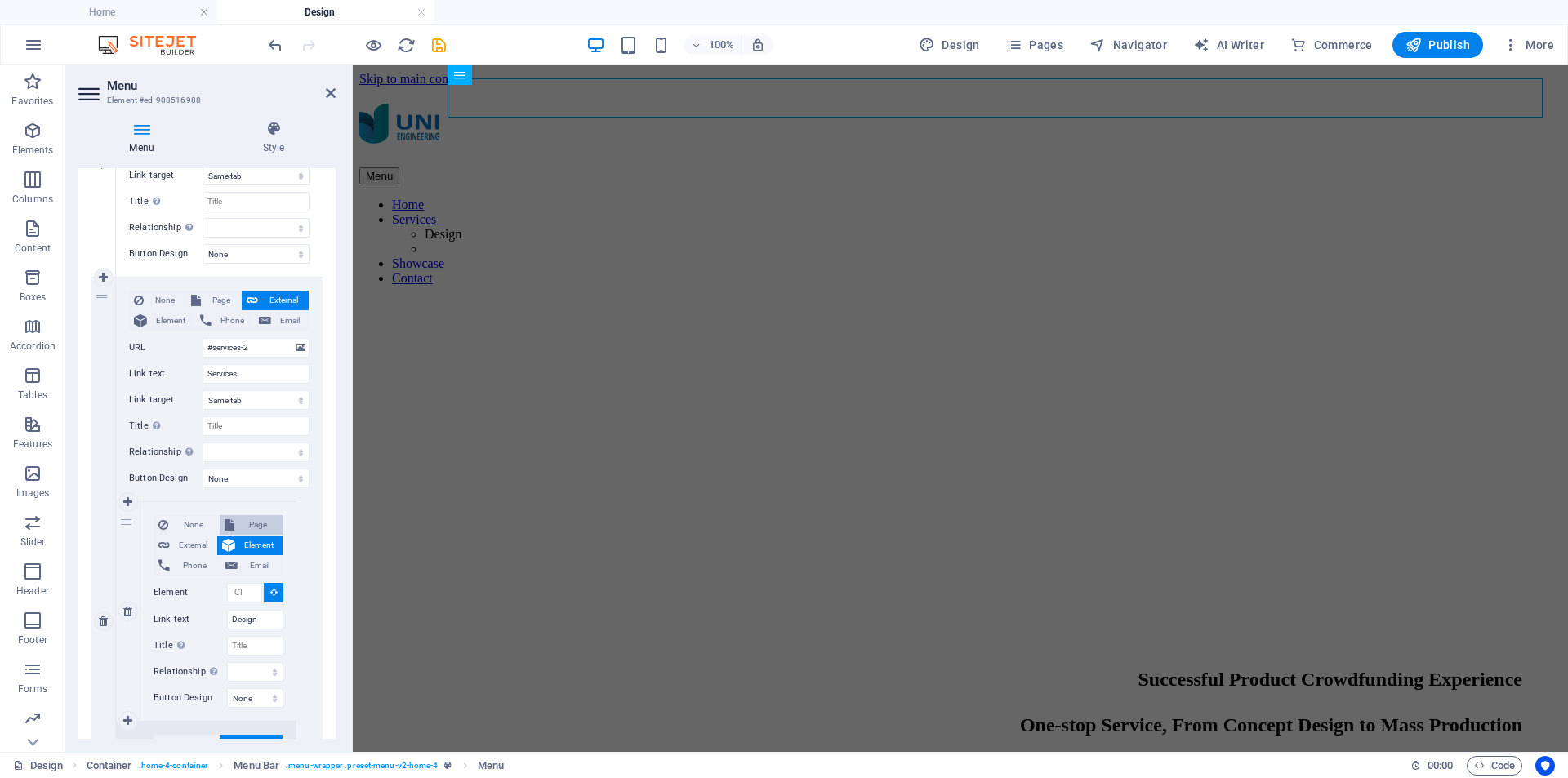
select select
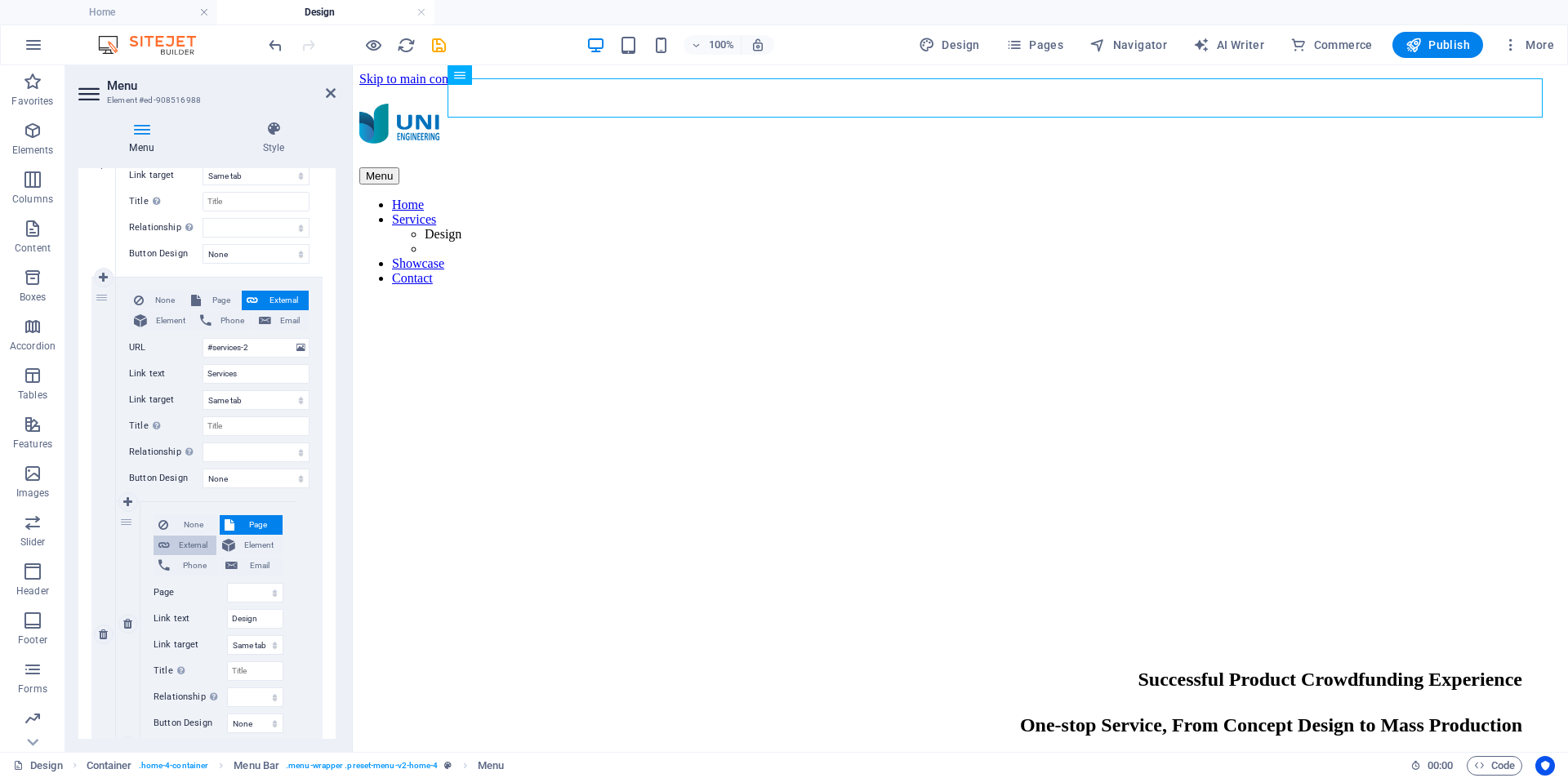
click at [203, 543] on span "External" at bounding box center [192, 545] width 36 height 19
select select
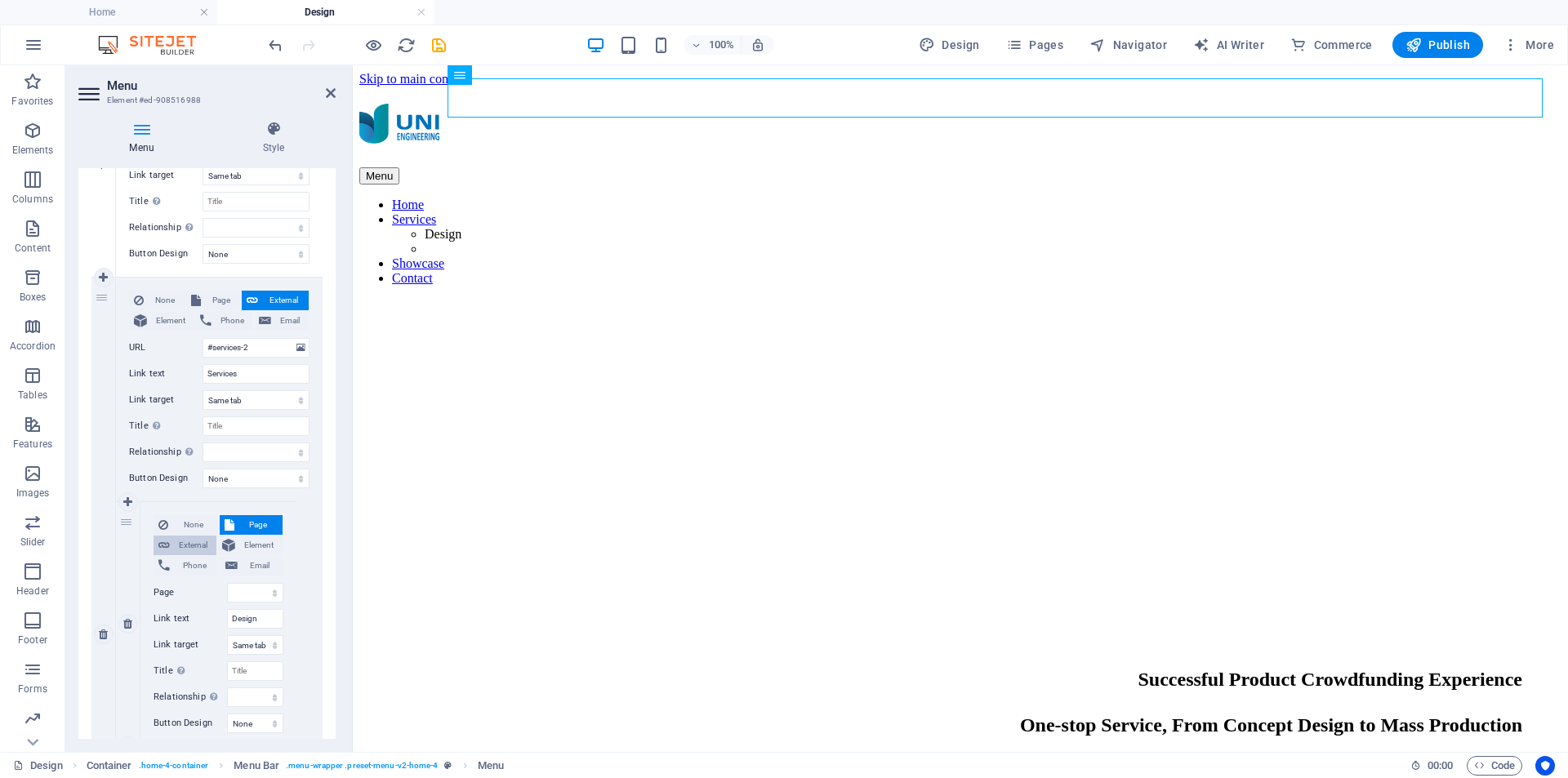
select select "blank"
select select
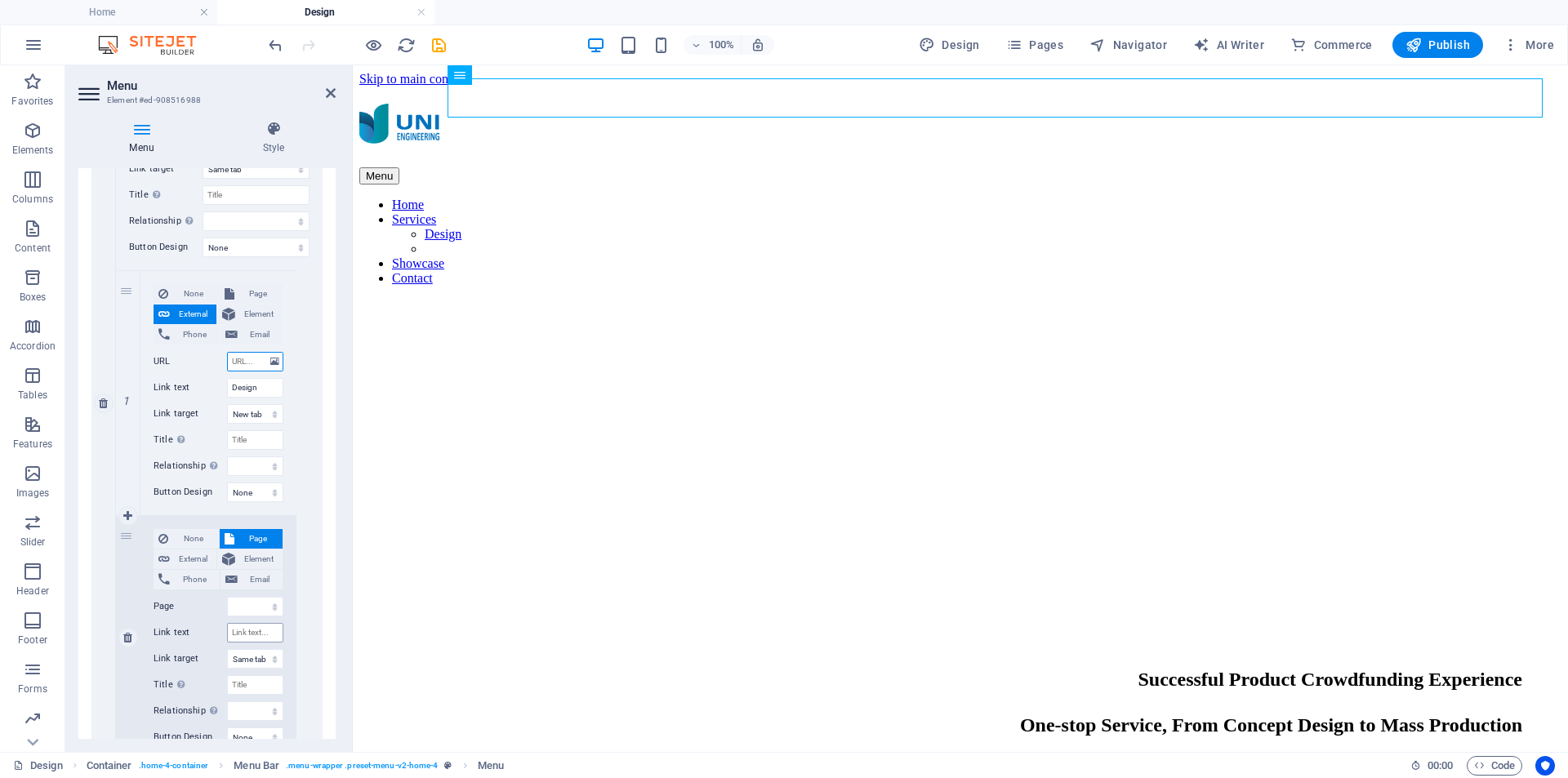
scroll to position [515, 0]
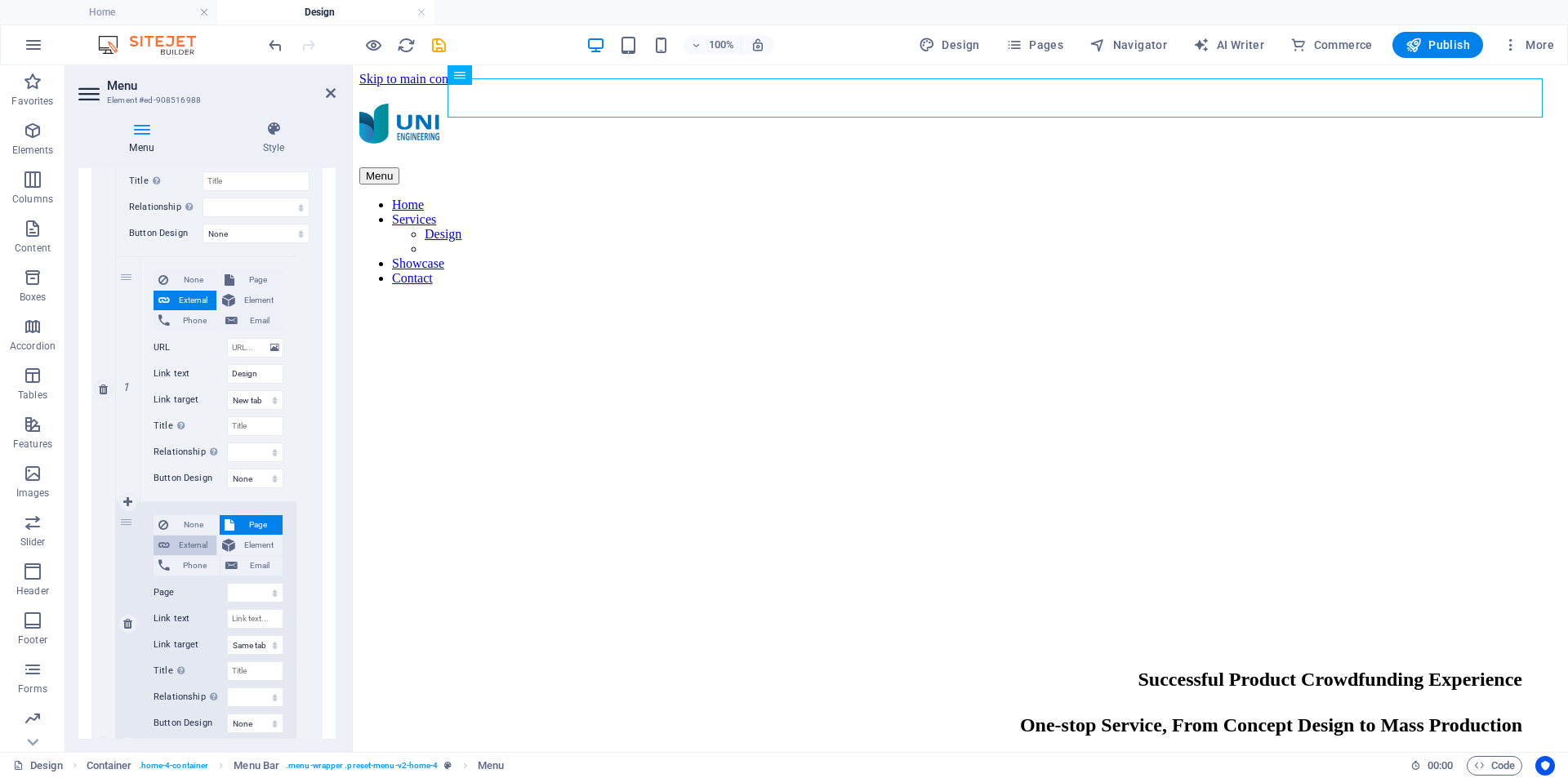
click at [197, 540] on span "External" at bounding box center [192, 545] width 36 height 19
select select
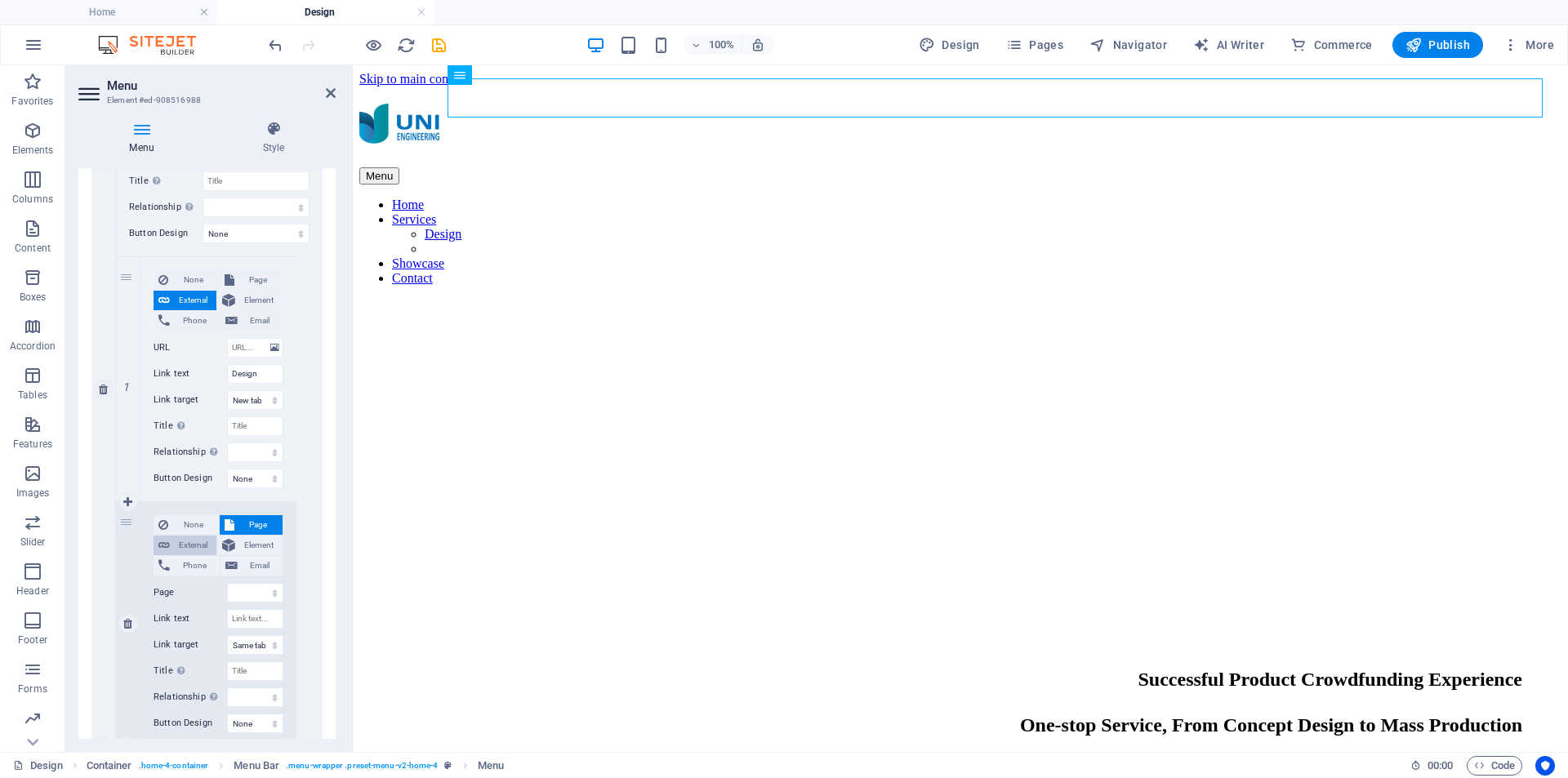
select select
select select "blank"
select select
click at [250, 621] on input "Link text" at bounding box center [255, 618] width 57 height 19
type input "Pro"
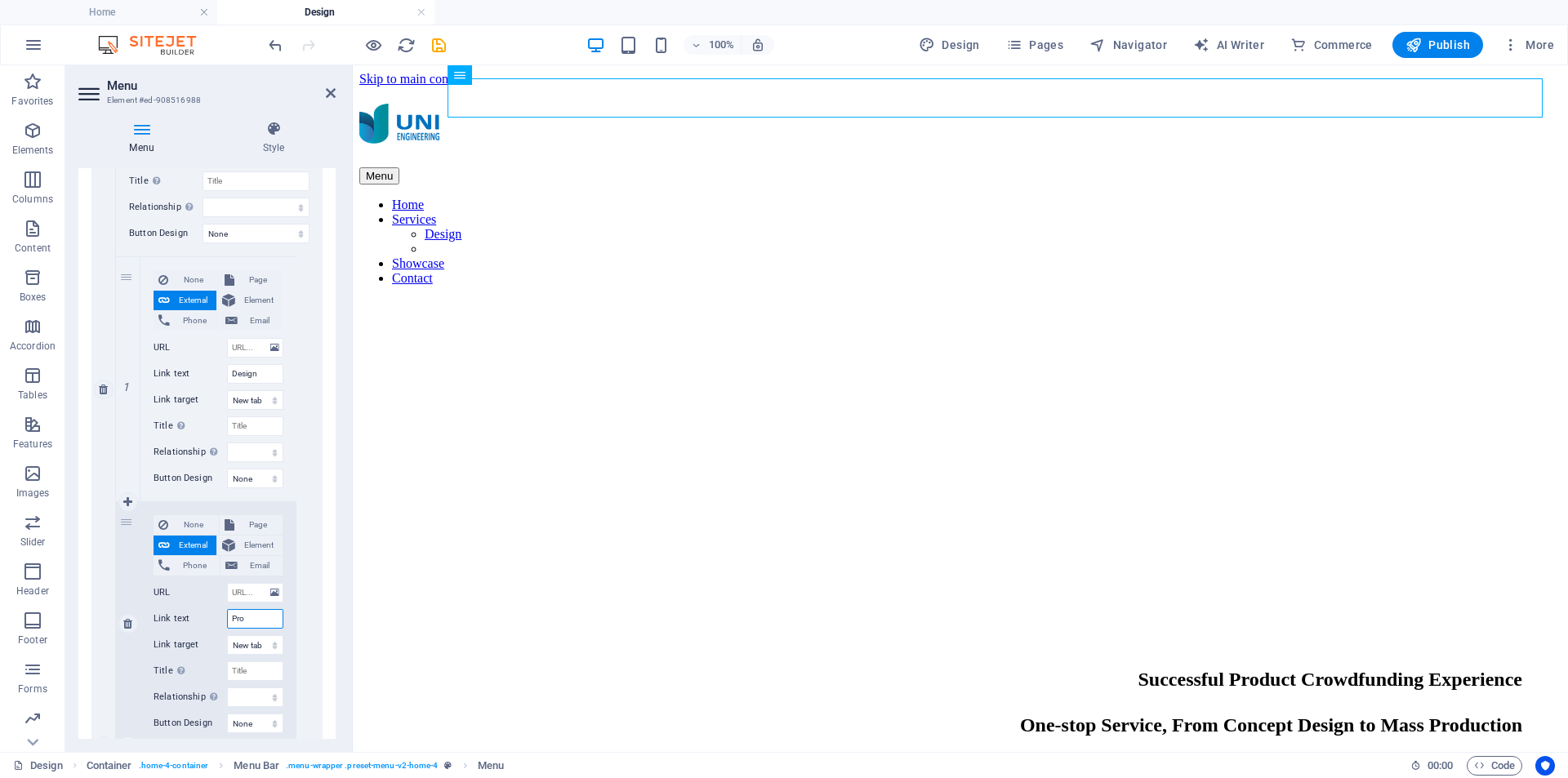
select select
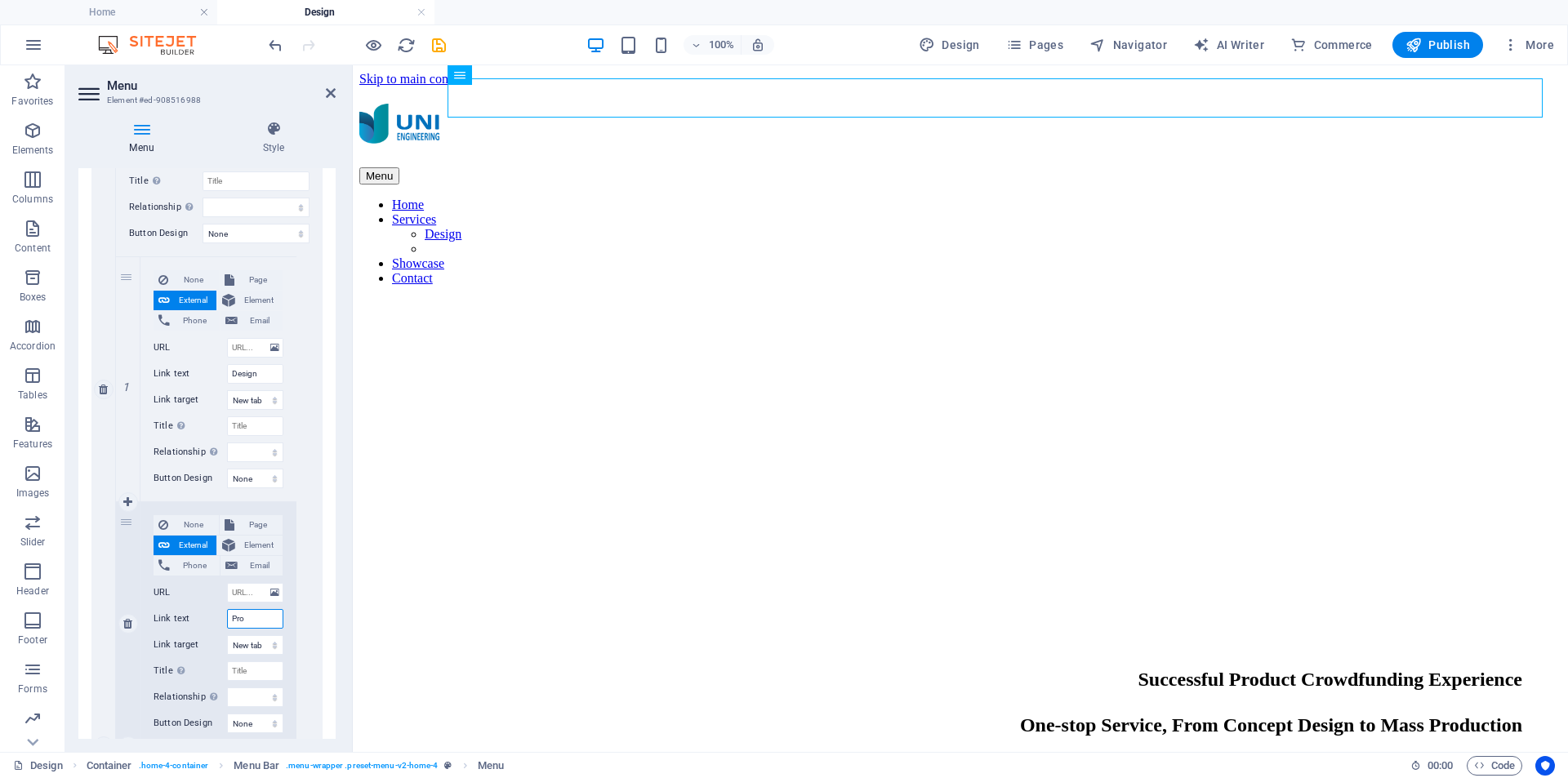
select select
type input "Prototype"
select select
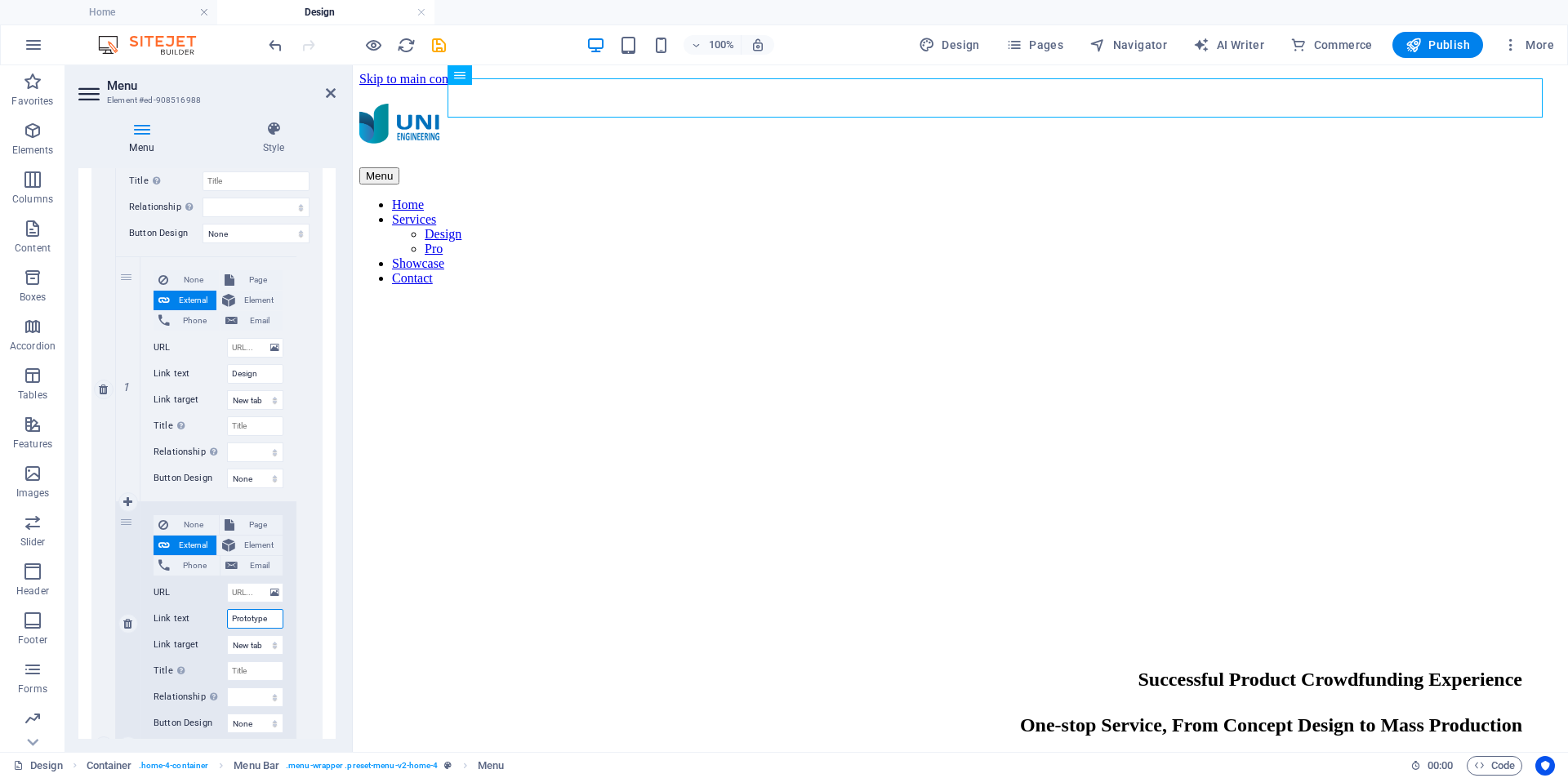
select select
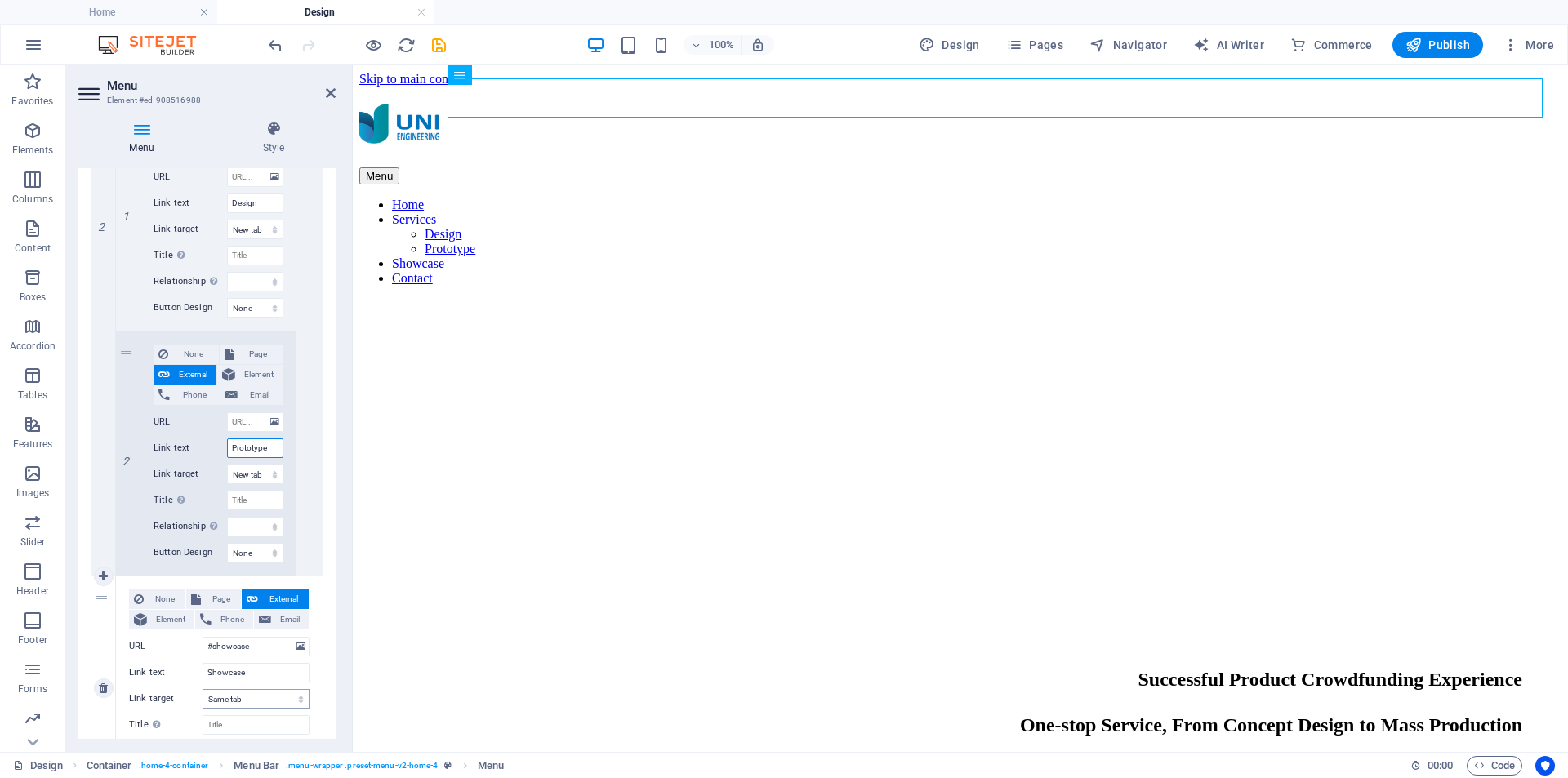
scroll to position [760, 0]
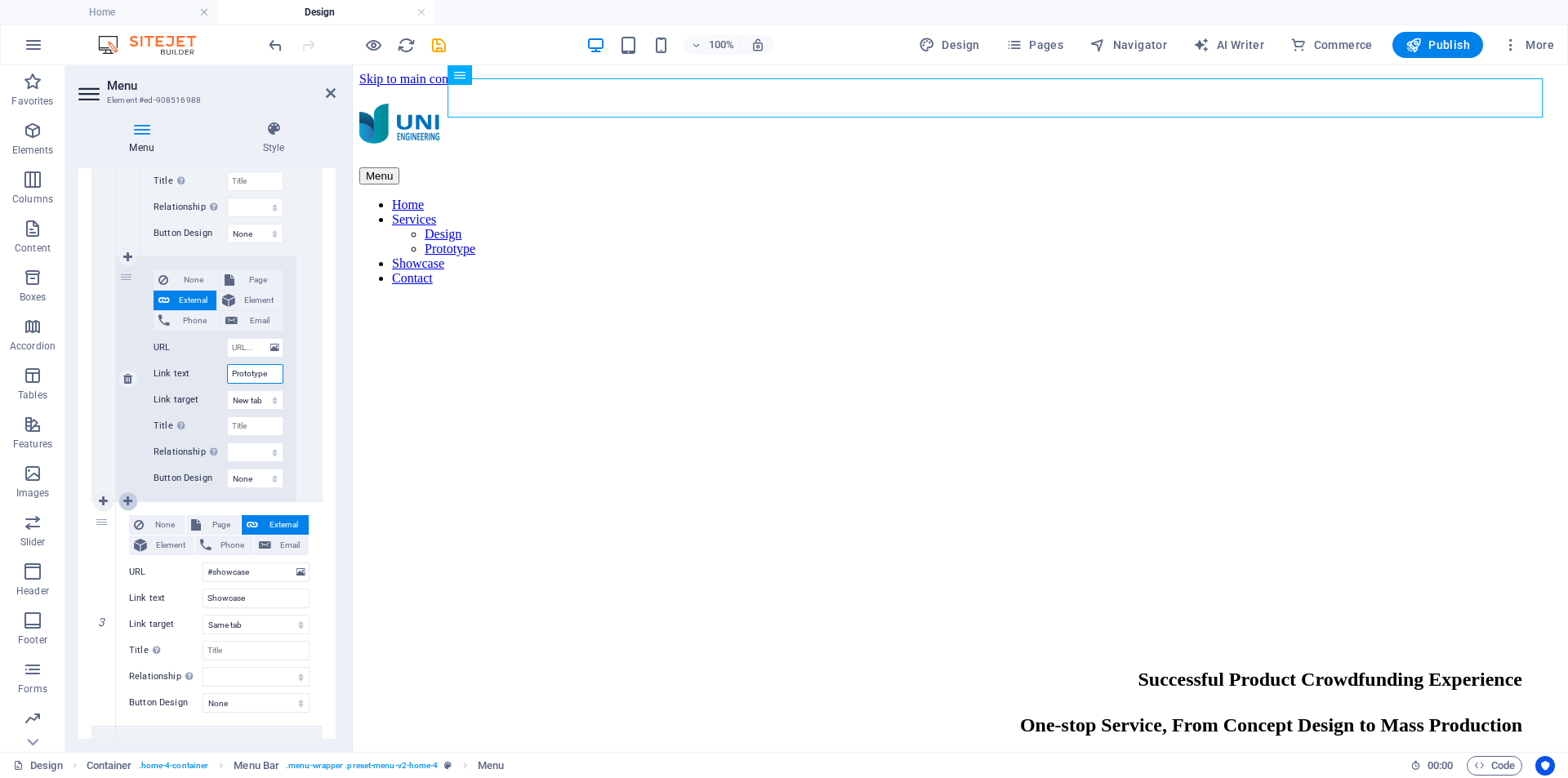
type input "Prototype"
click at [128, 498] on icon at bounding box center [128, 500] width 9 height 11
select select
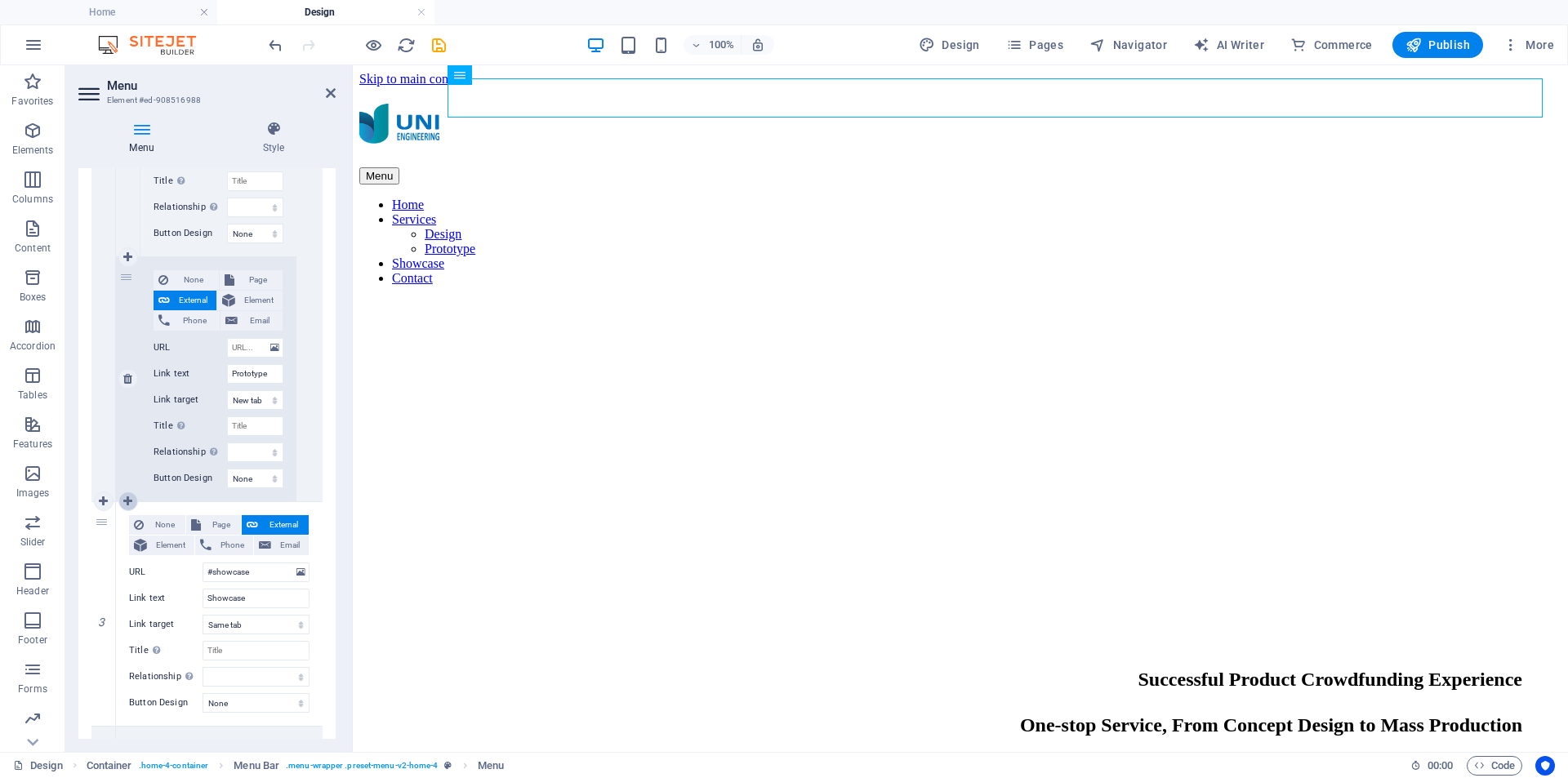
select select
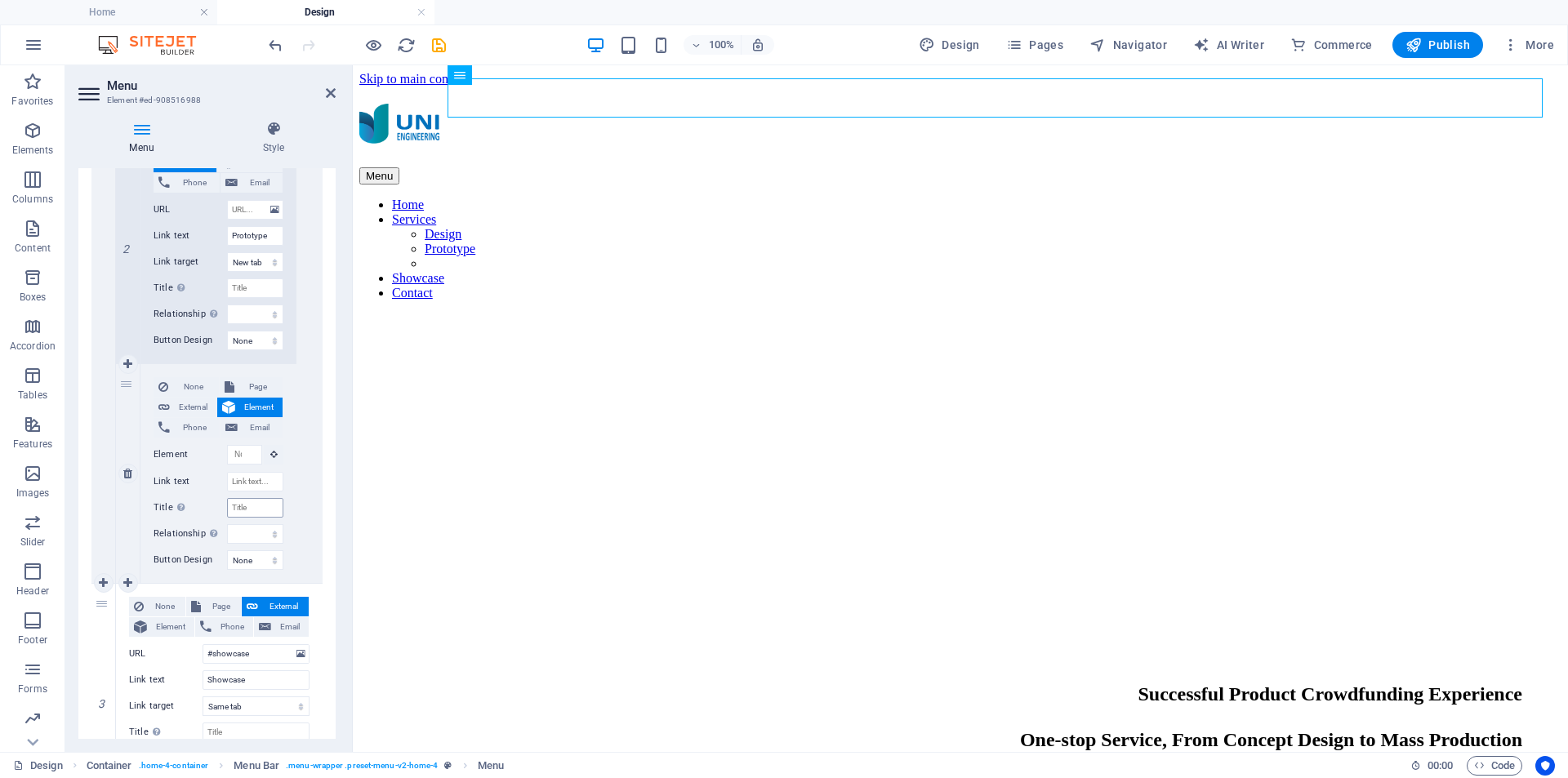
scroll to position [816, 0]
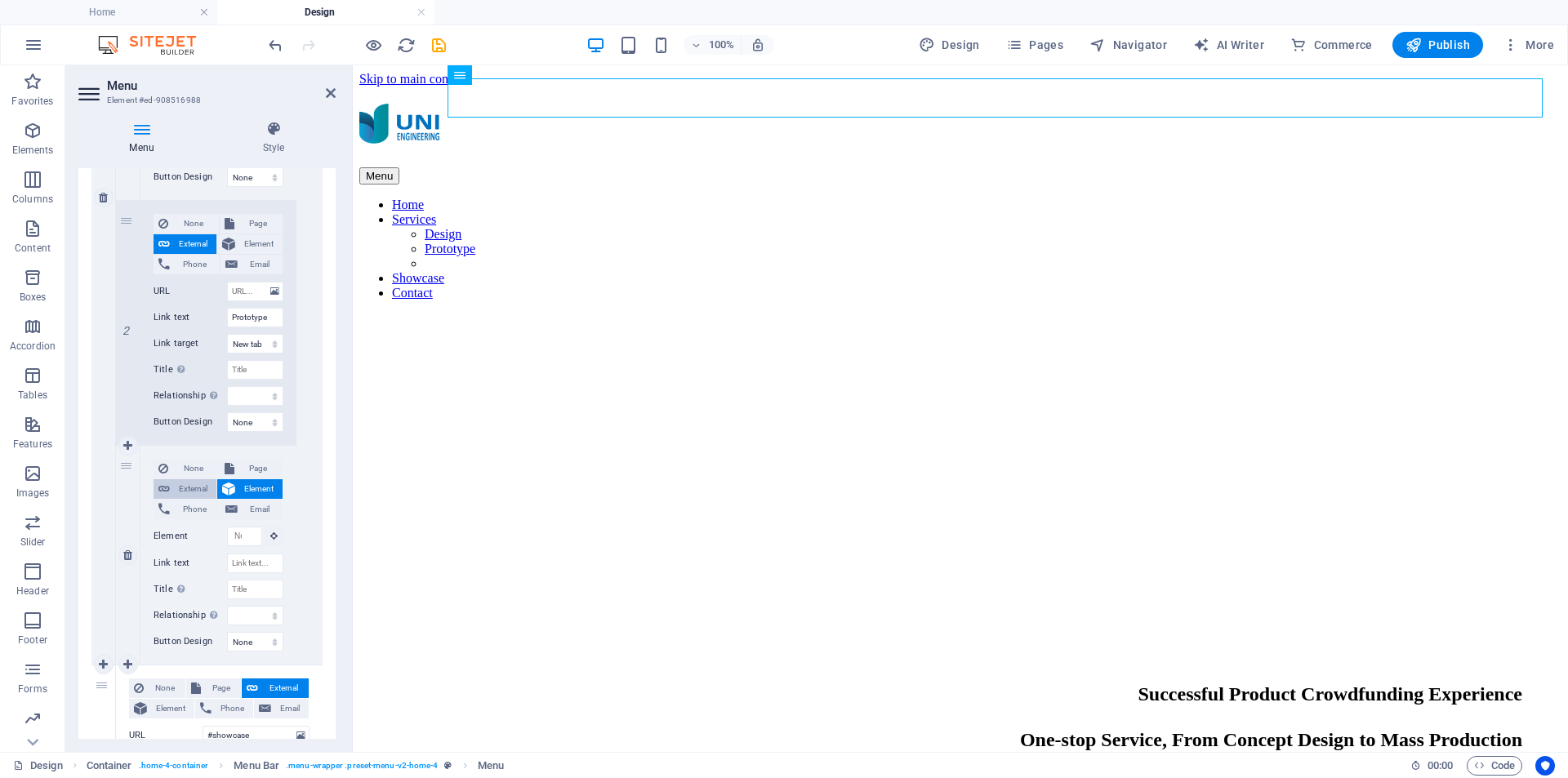
click at [199, 488] on span "External" at bounding box center [192, 488] width 36 height 19
select select
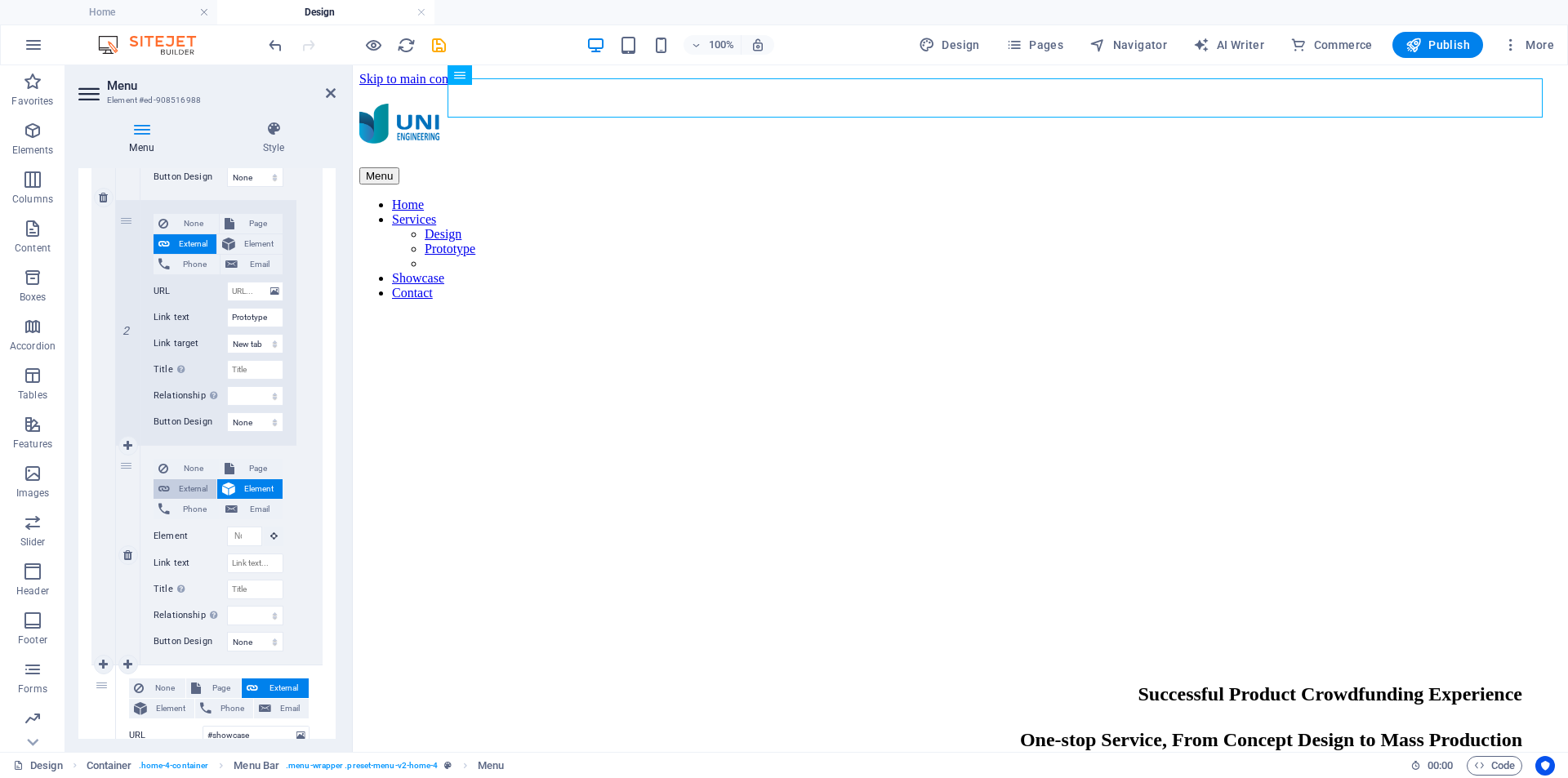
select select
select select "blank"
select select
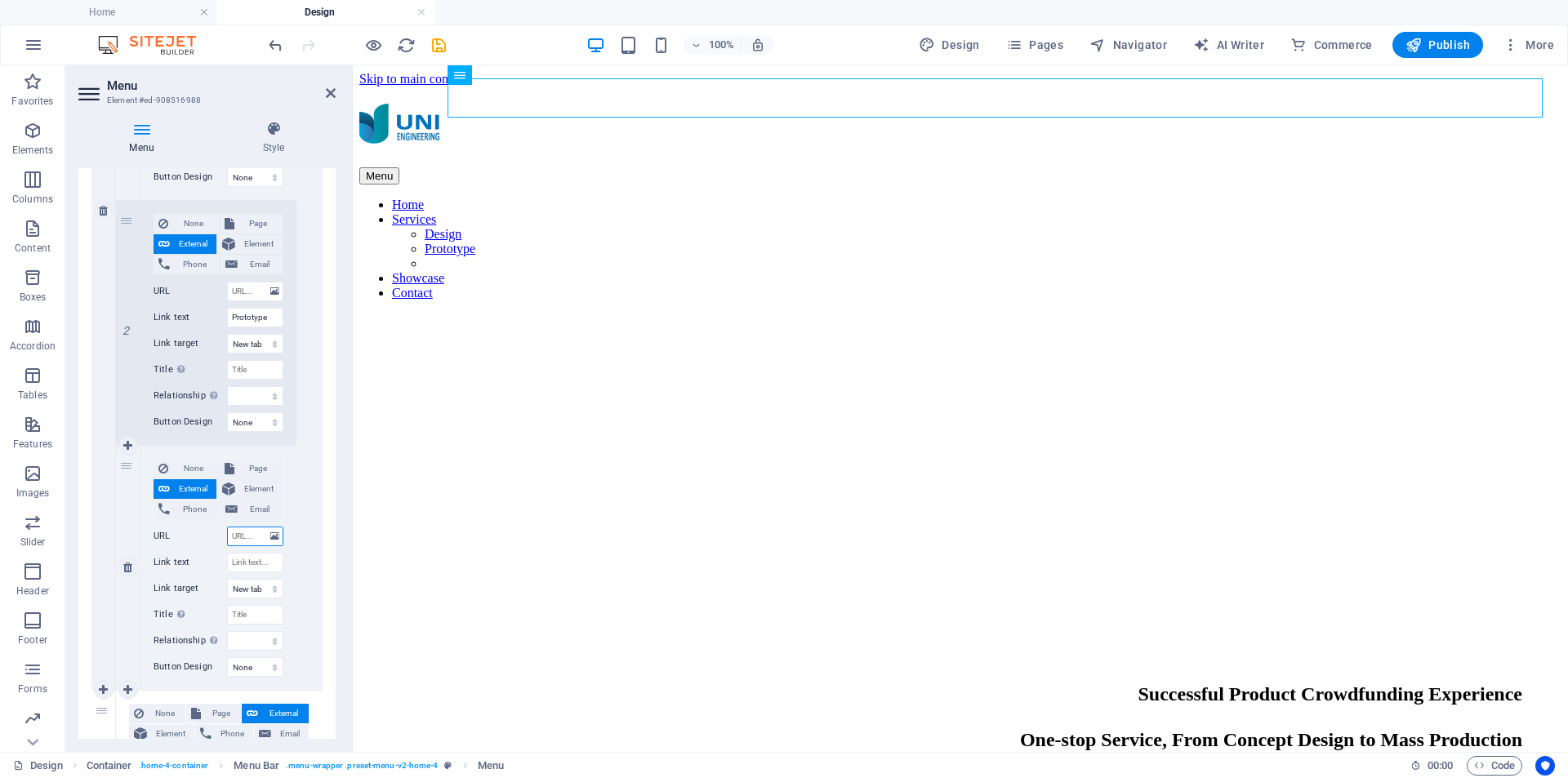
scroll to position [841, 0]
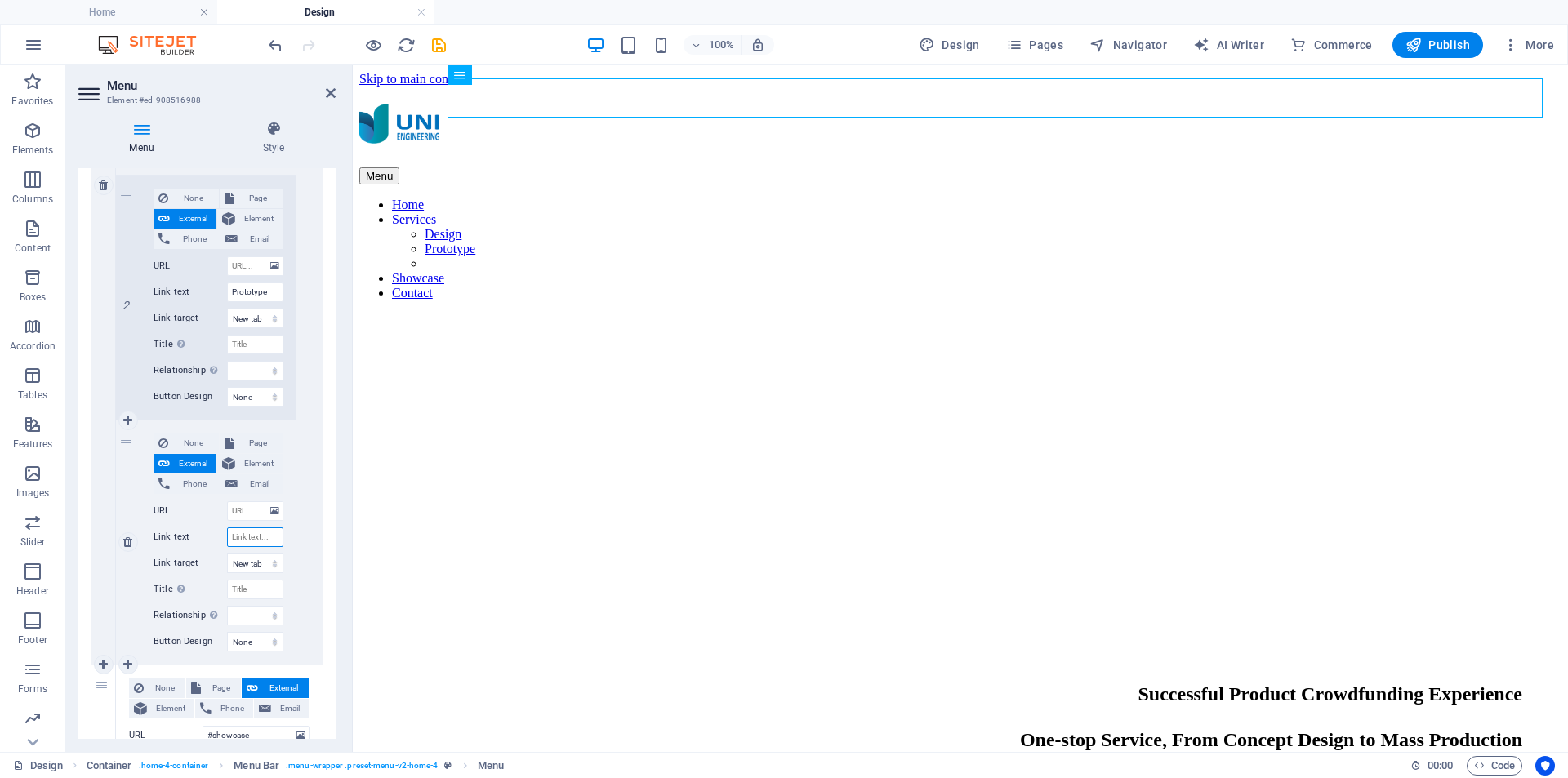
click at [245, 538] on input "Link text" at bounding box center [255, 537] width 57 height 19
type input "Mach"
select select
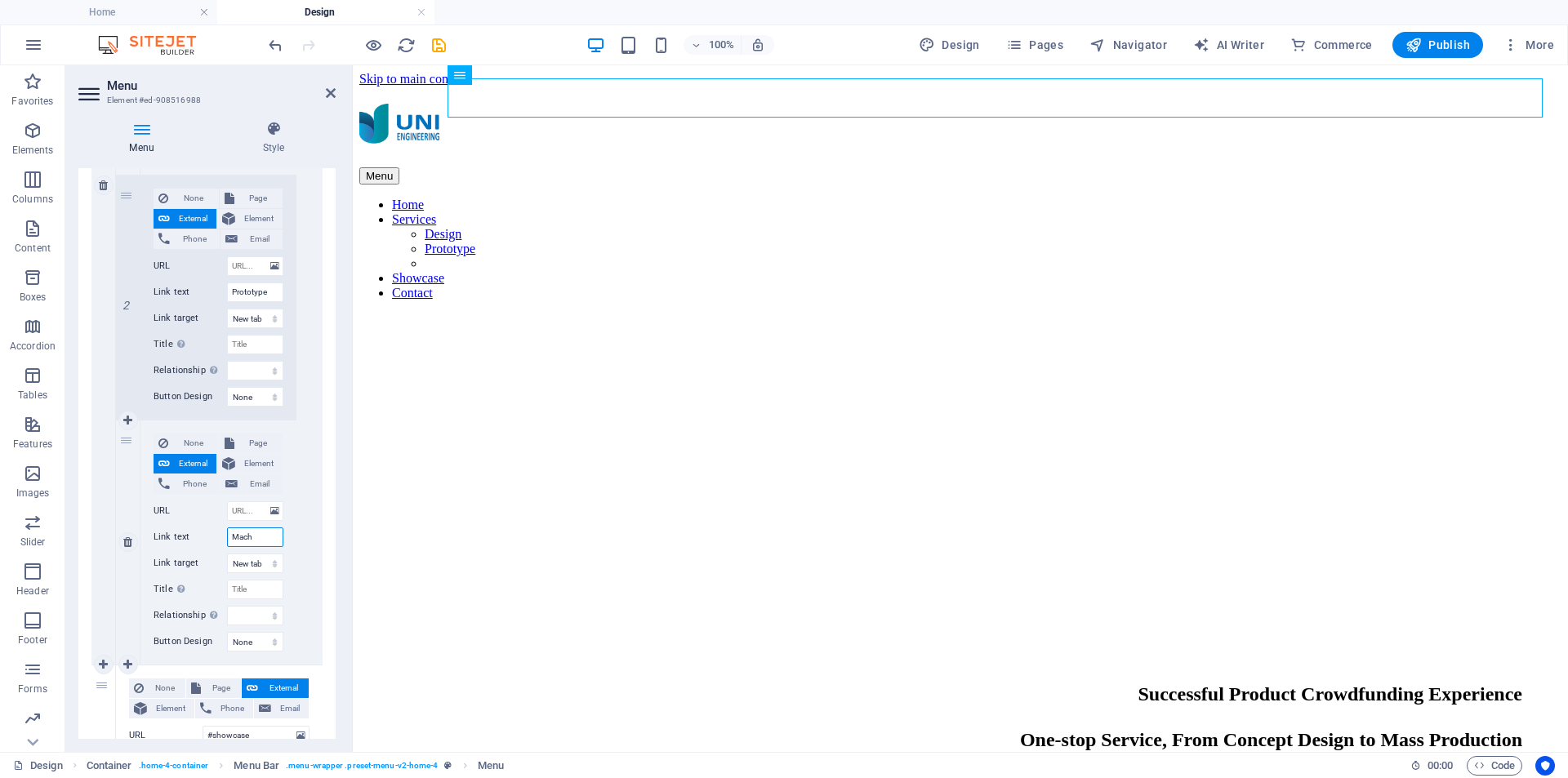
select select
type input "Machining"
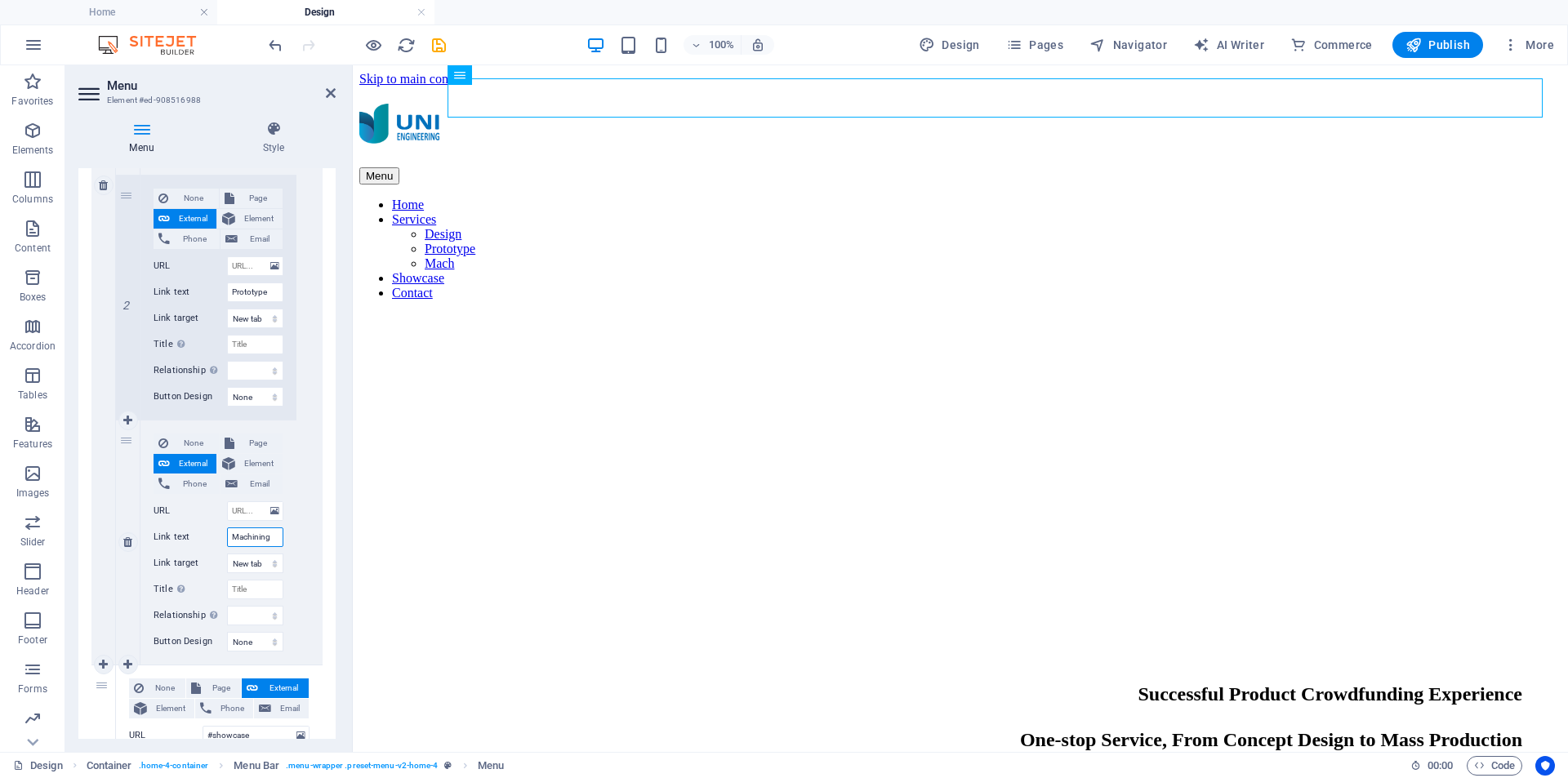
select select
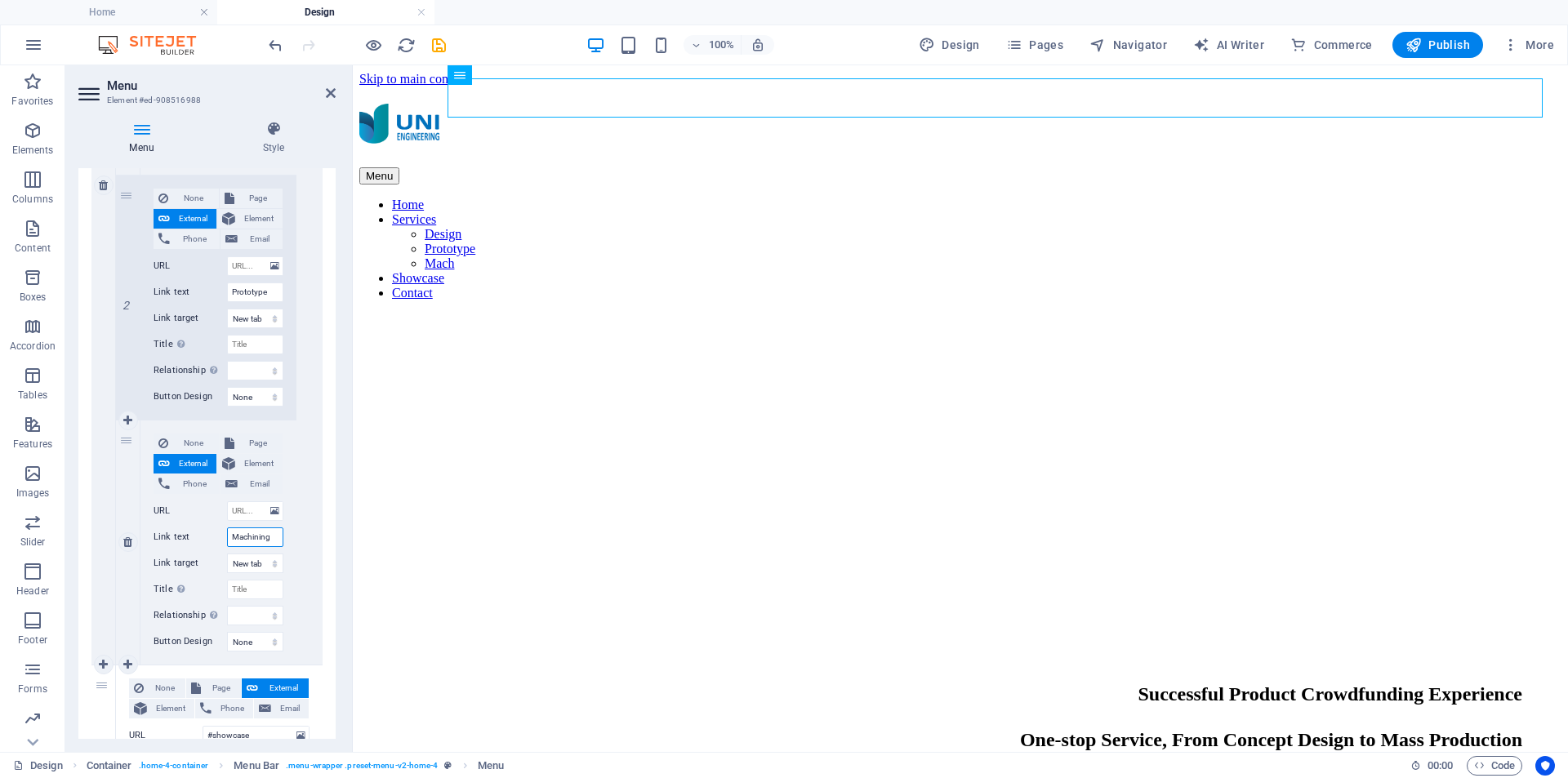
select select
type input "Machining"
click at [131, 659] on icon at bounding box center [128, 664] width 9 height 11
select select
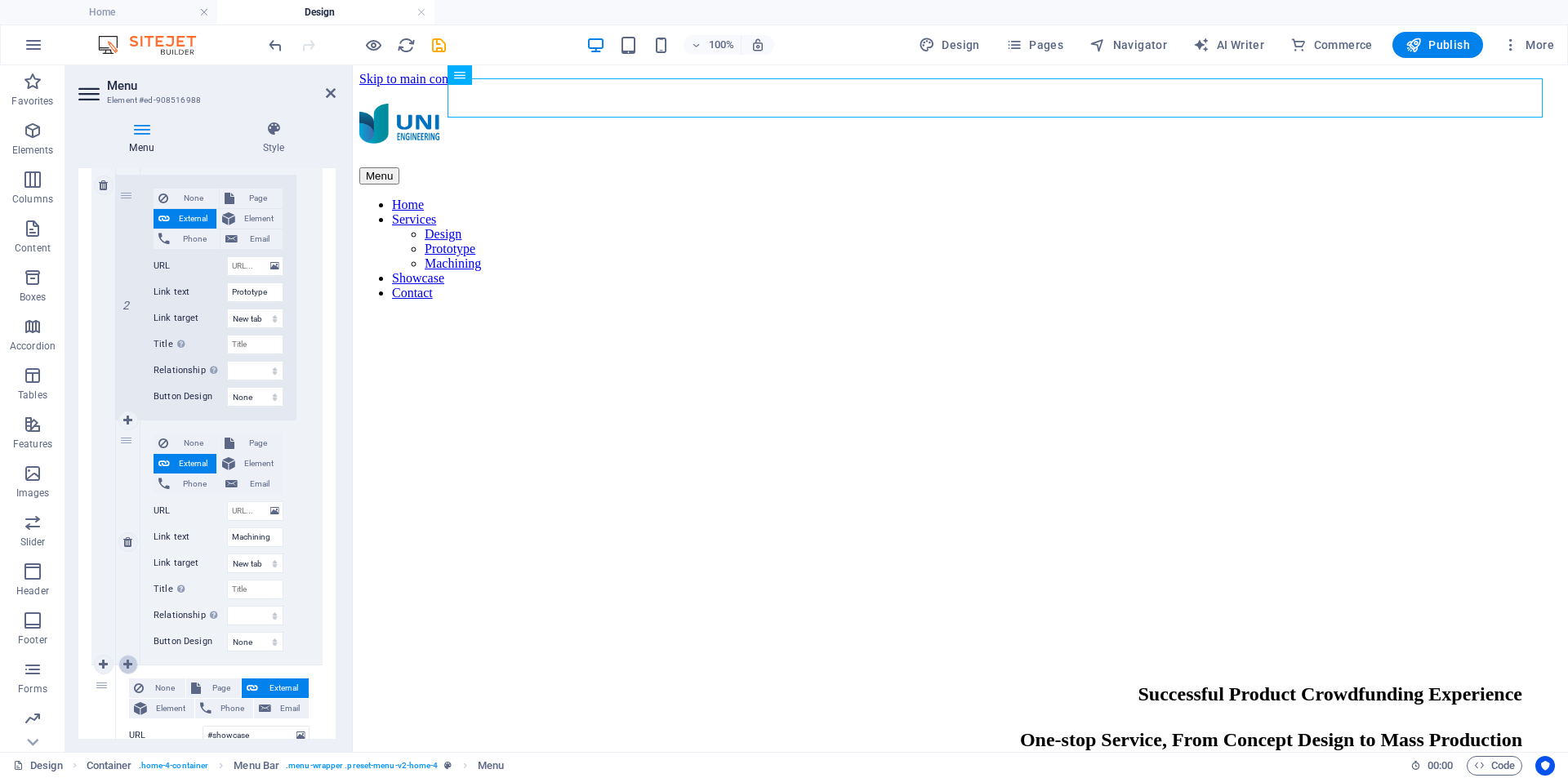
select select
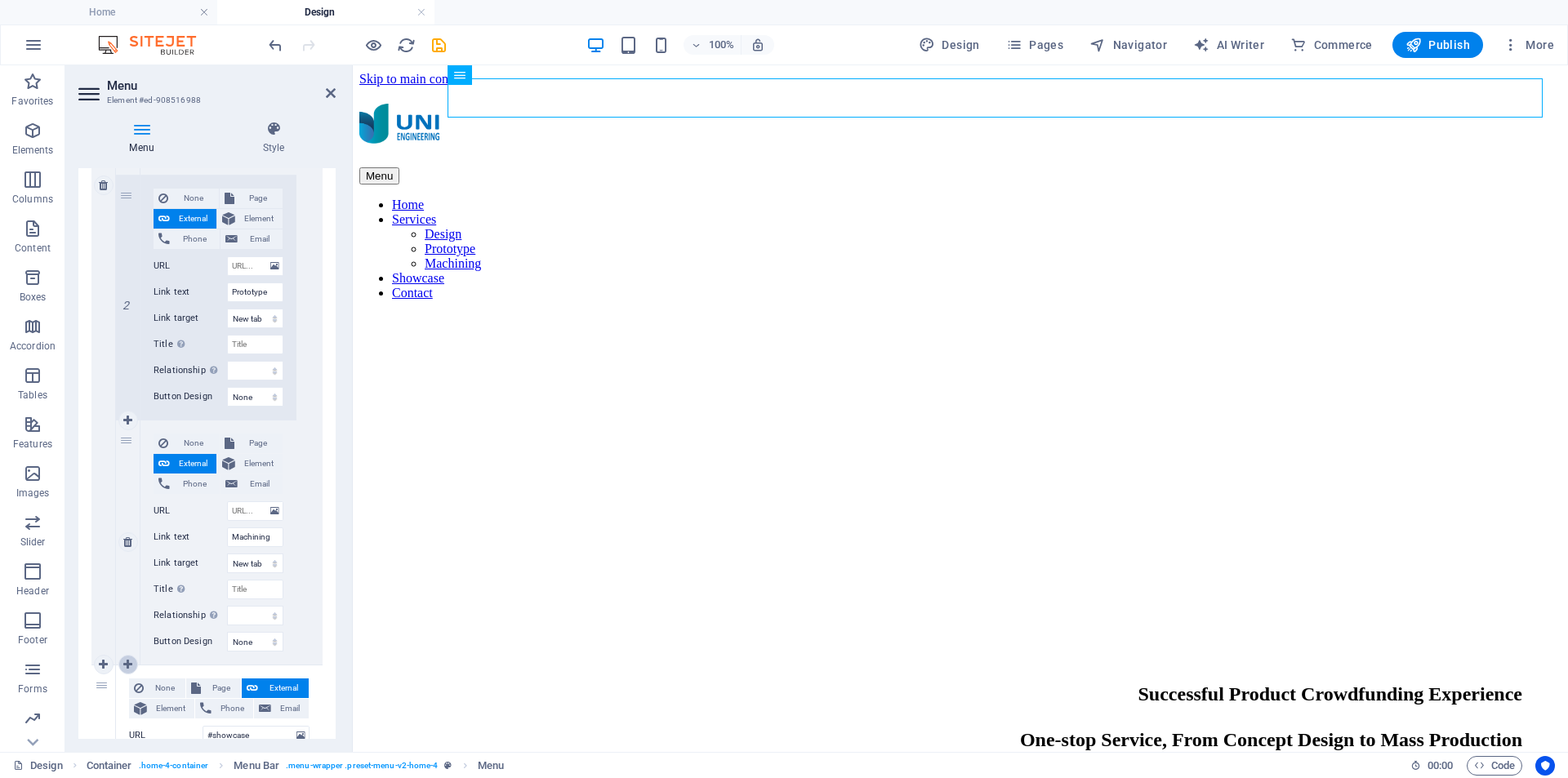
select select
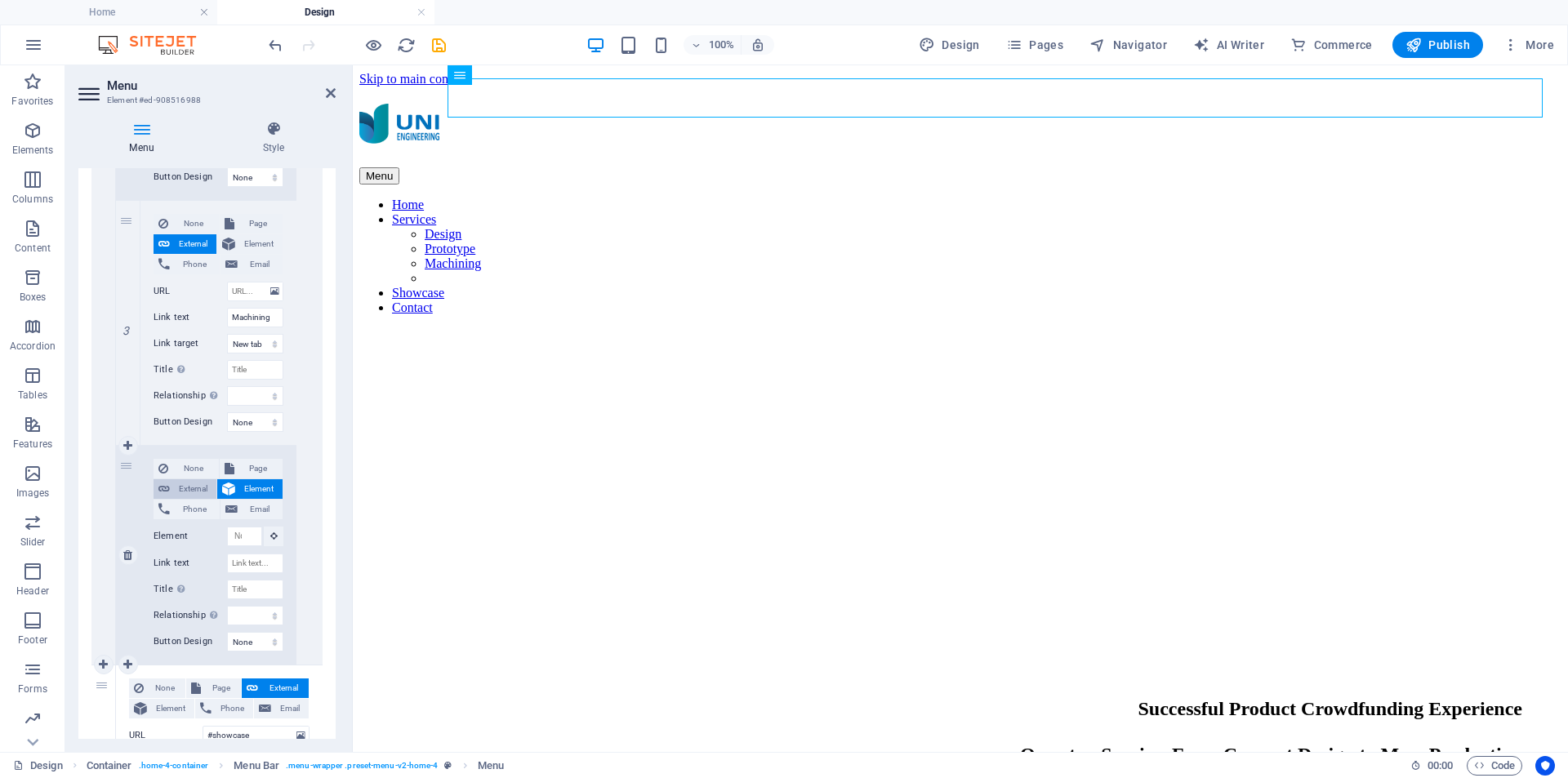
click at [194, 490] on span "External" at bounding box center [192, 488] width 36 height 19
select select
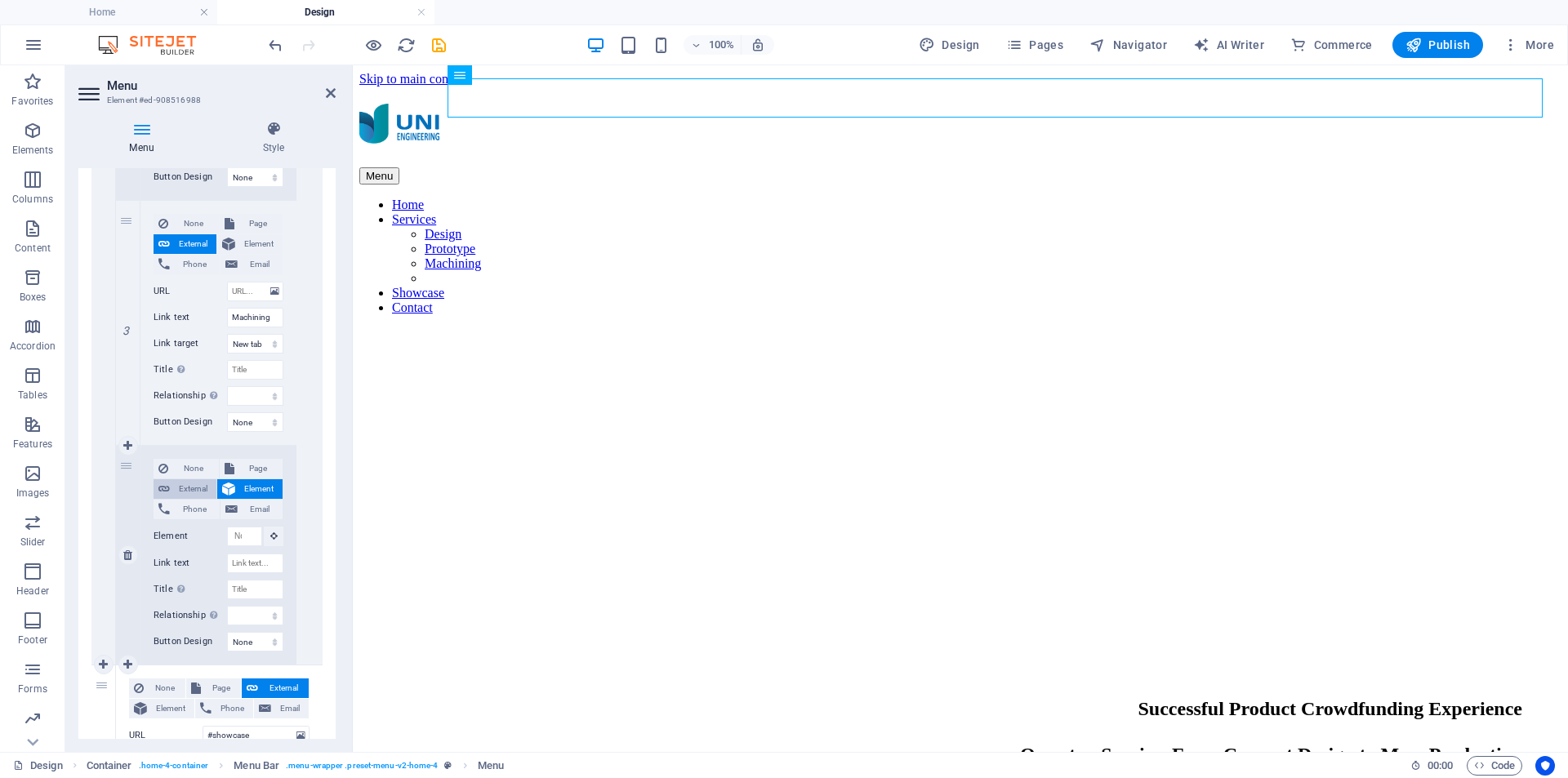
select select
select select "blank"
select select
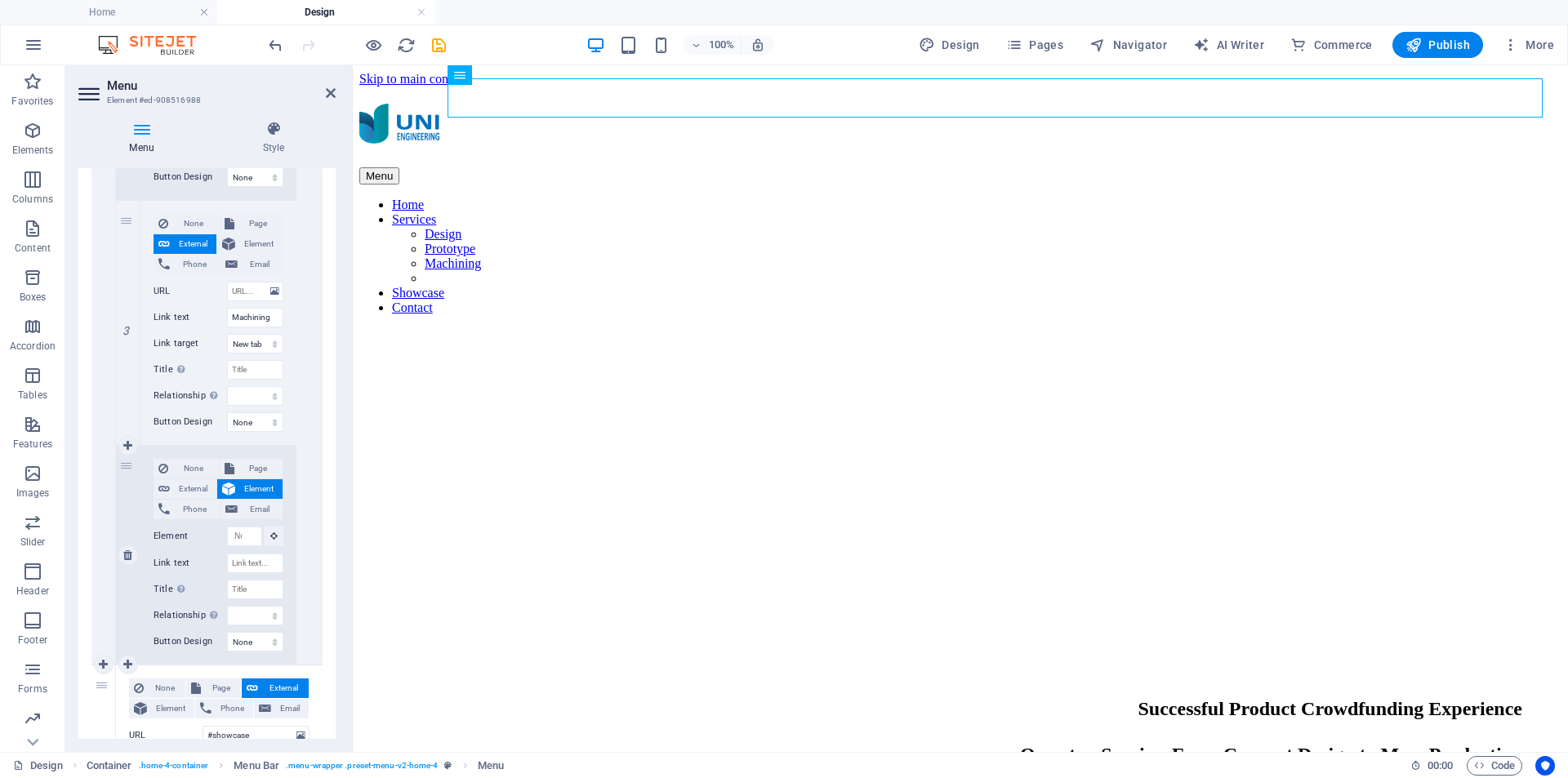
scroll to position [1086, 0]
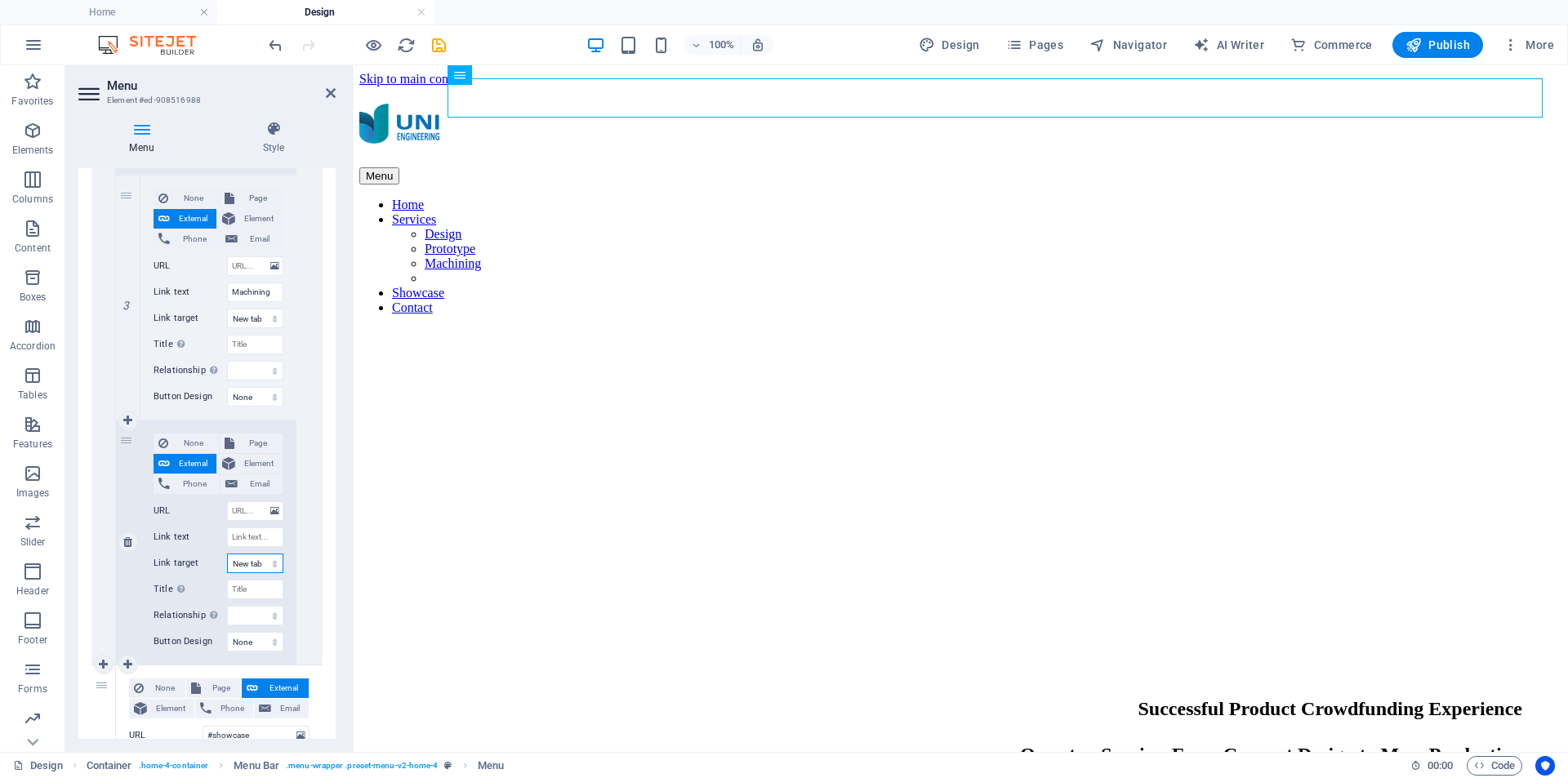
click at [241, 563] on select "New tab Same tab Overlay" at bounding box center [255, 563] width 57 height 19
click at [236, 538] on input "Link text" at bounding box center [255, 537] width 57 height 19
type input "Tooling"
select select
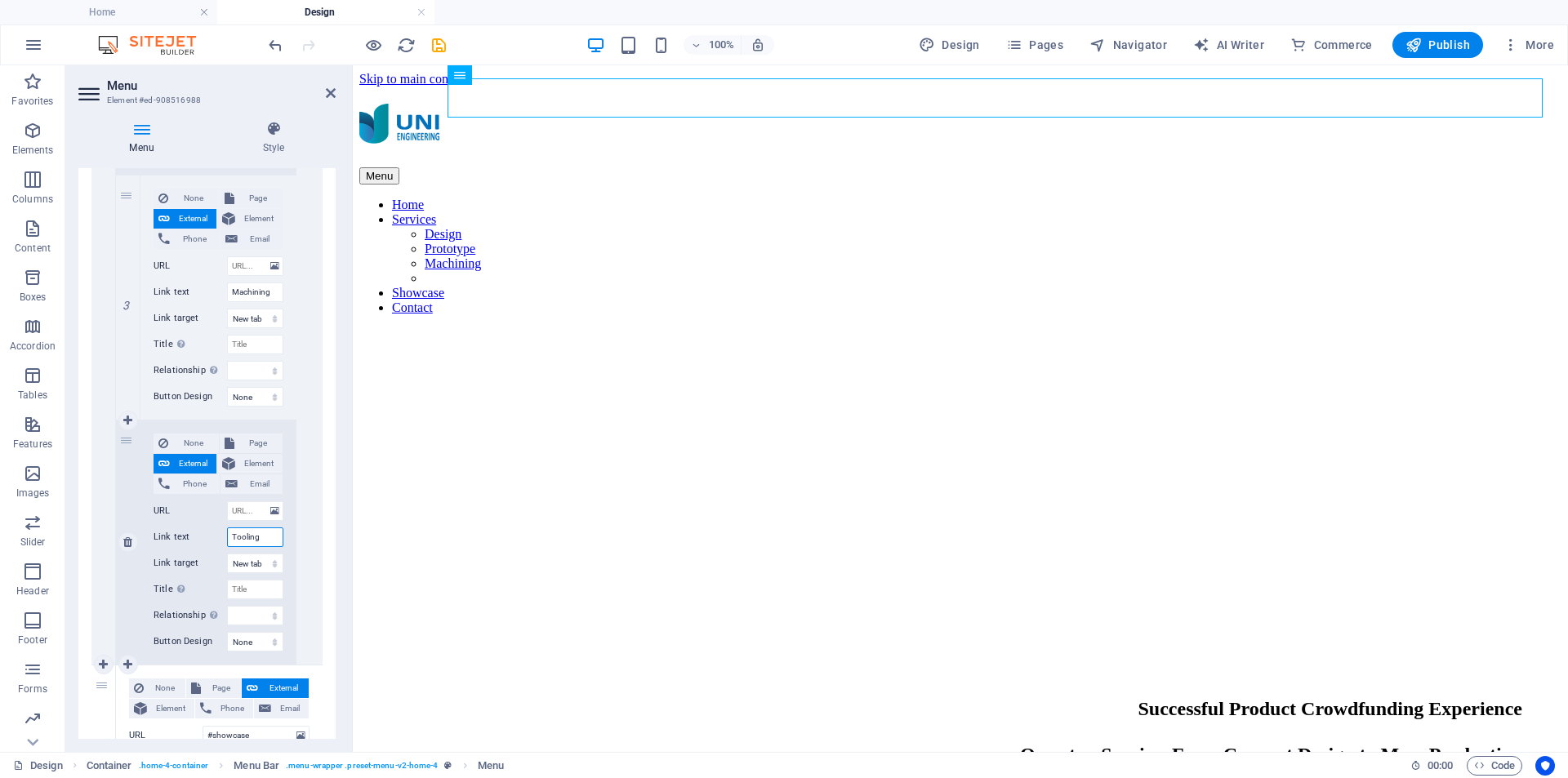
select select
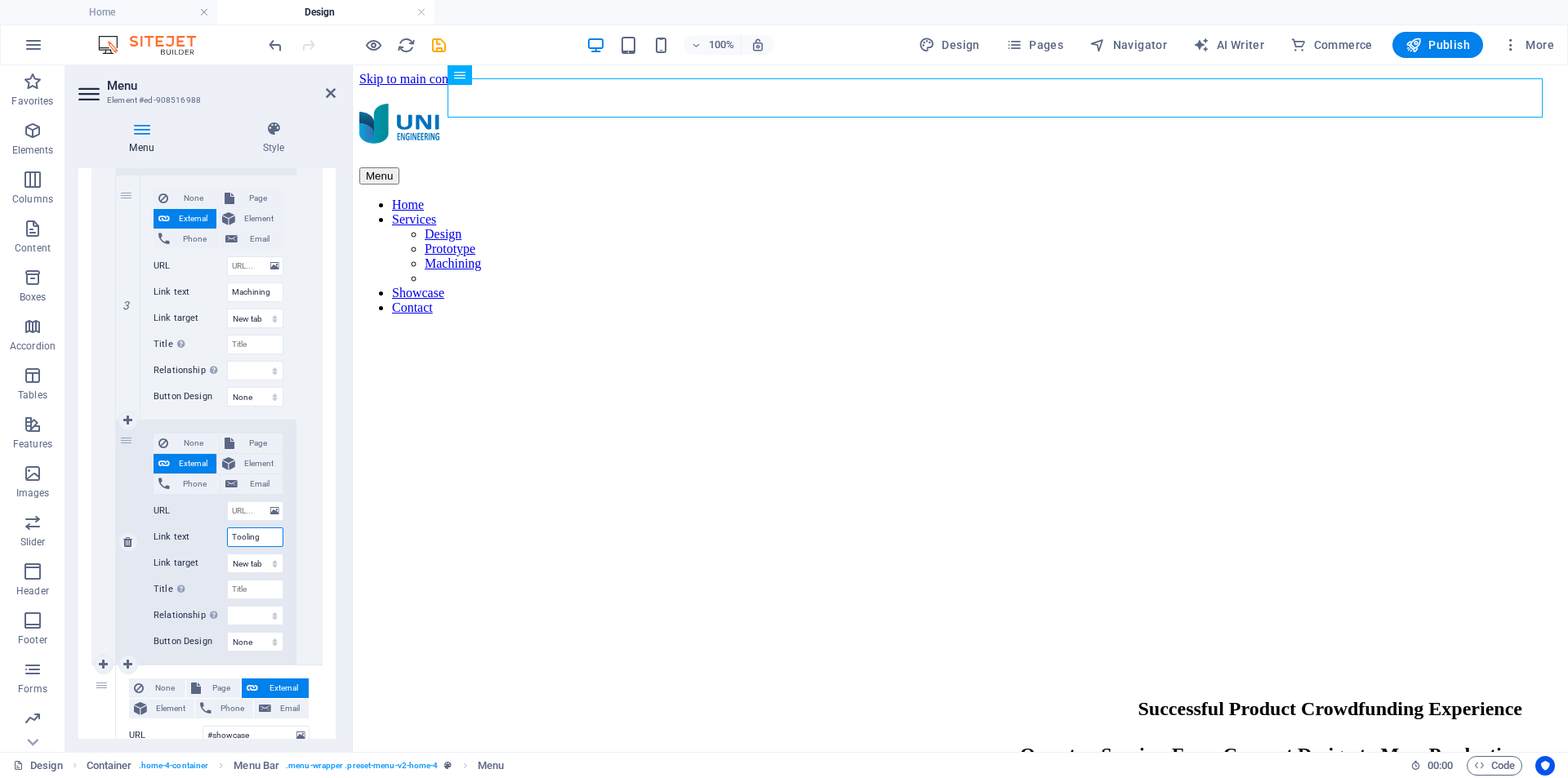
select select
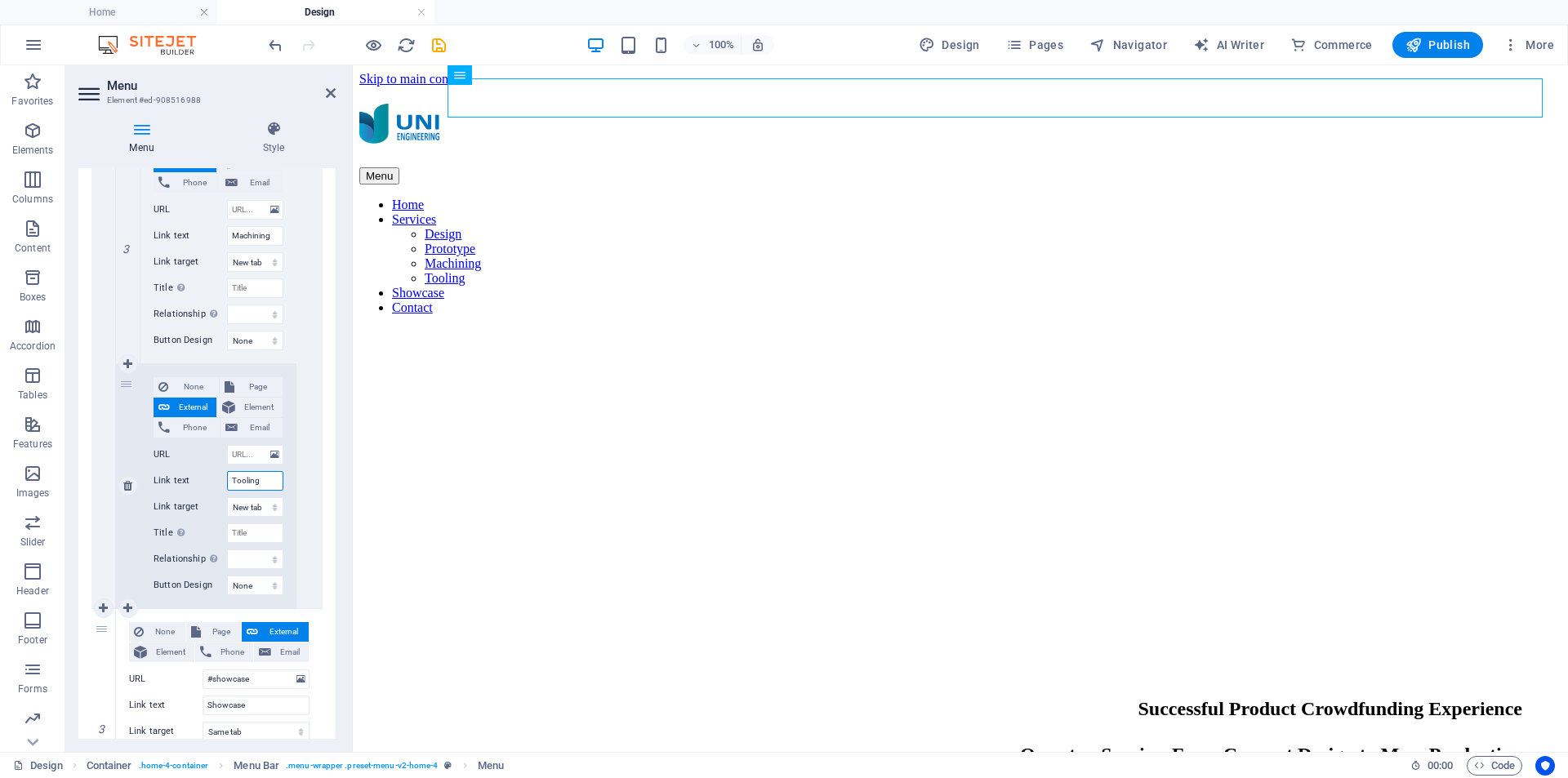
scroll to position [1168, 0]
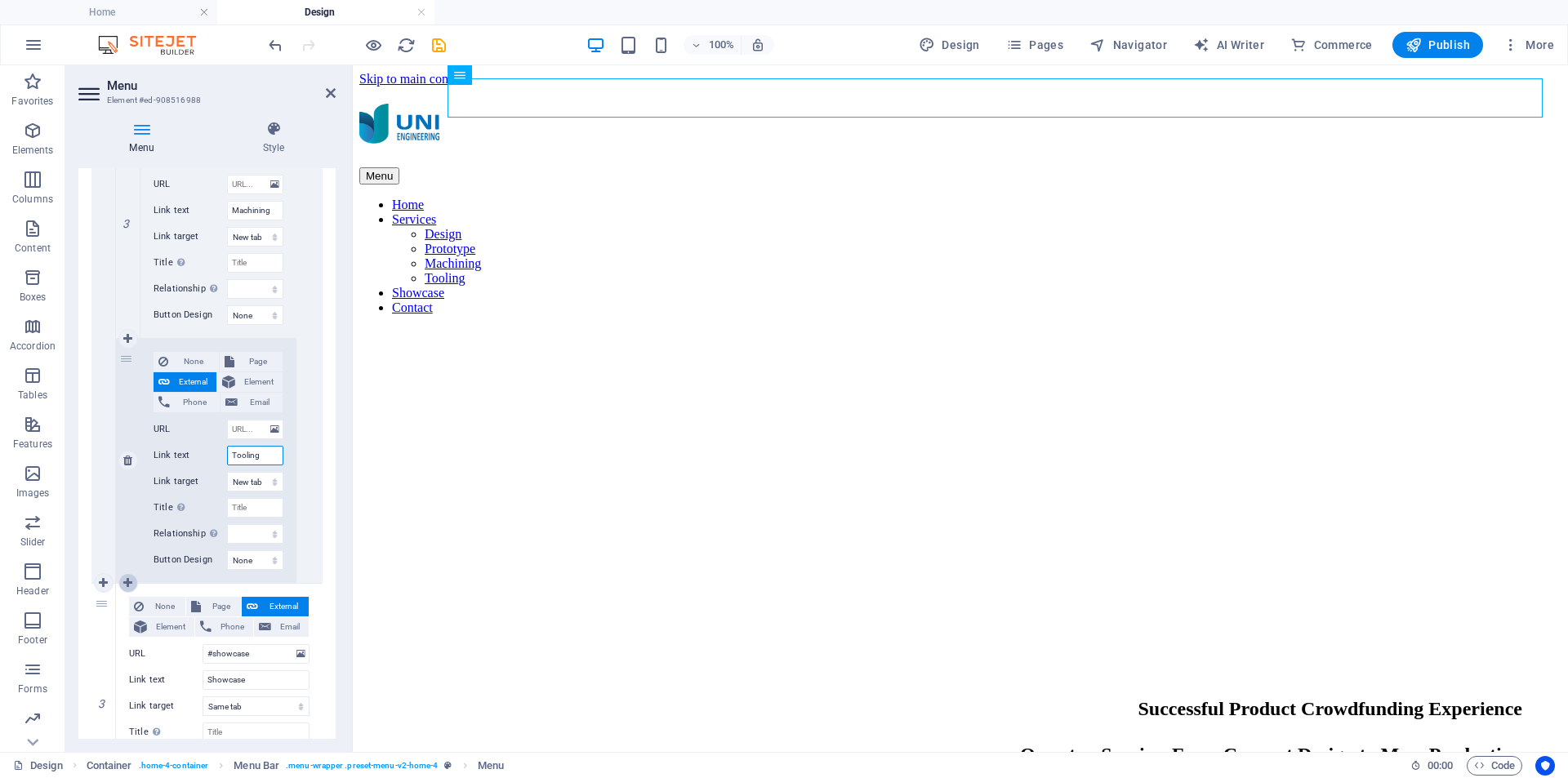
type input "Tooling"
click at [130, 580] on icon at bounding box center [128, 582] width 9 height 11
select select
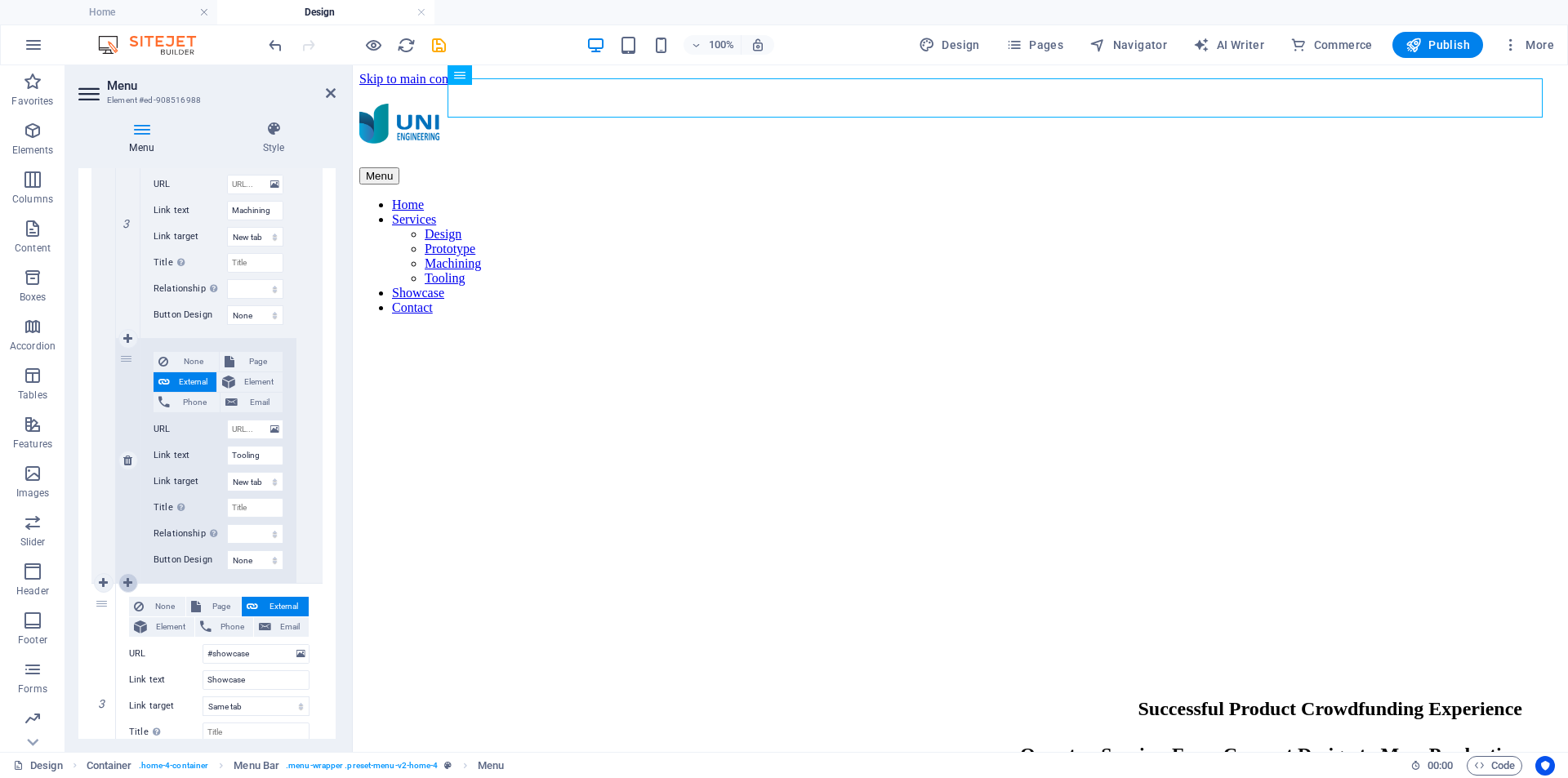
select select
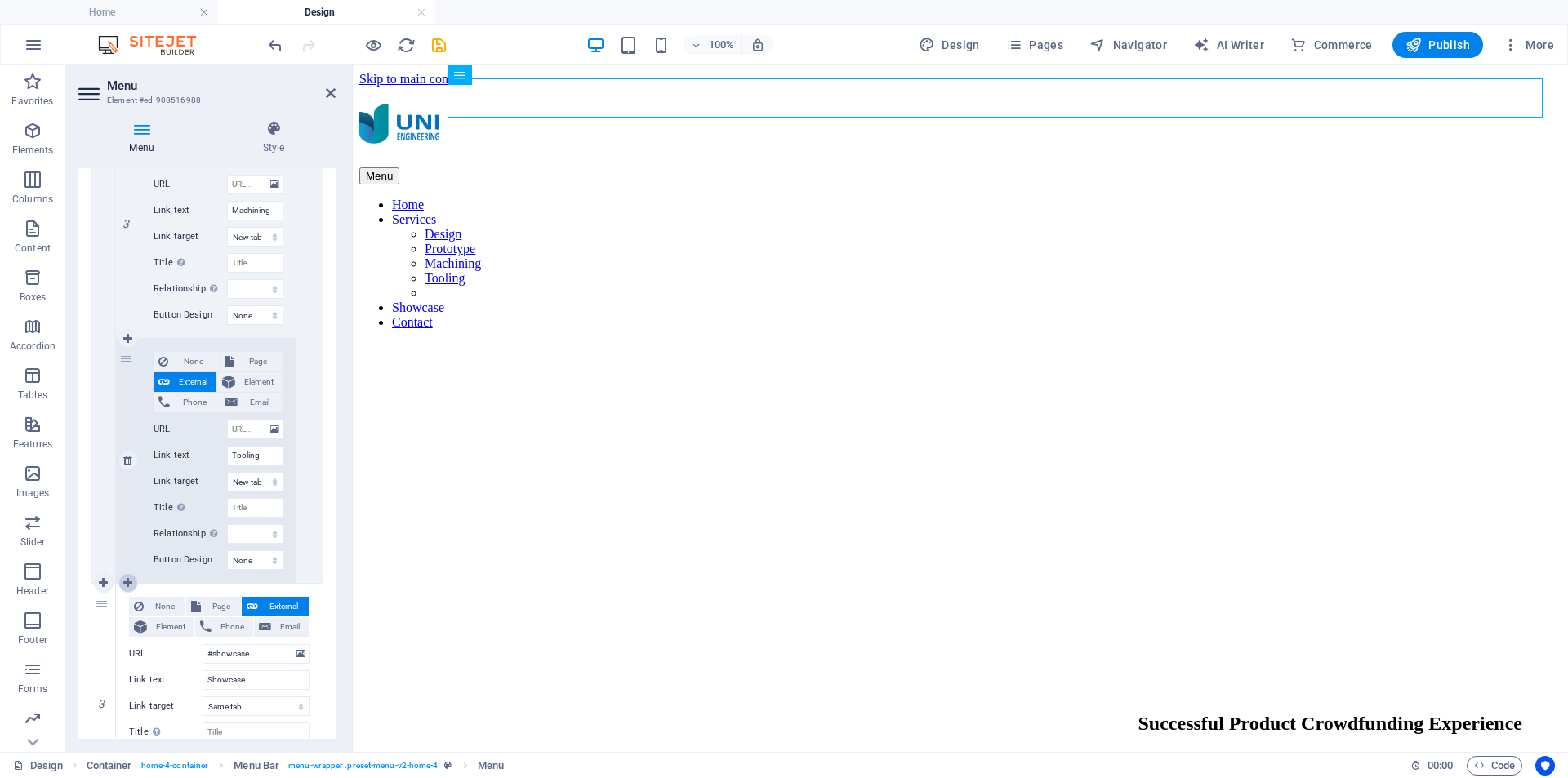
scroll to position [1388, 0]
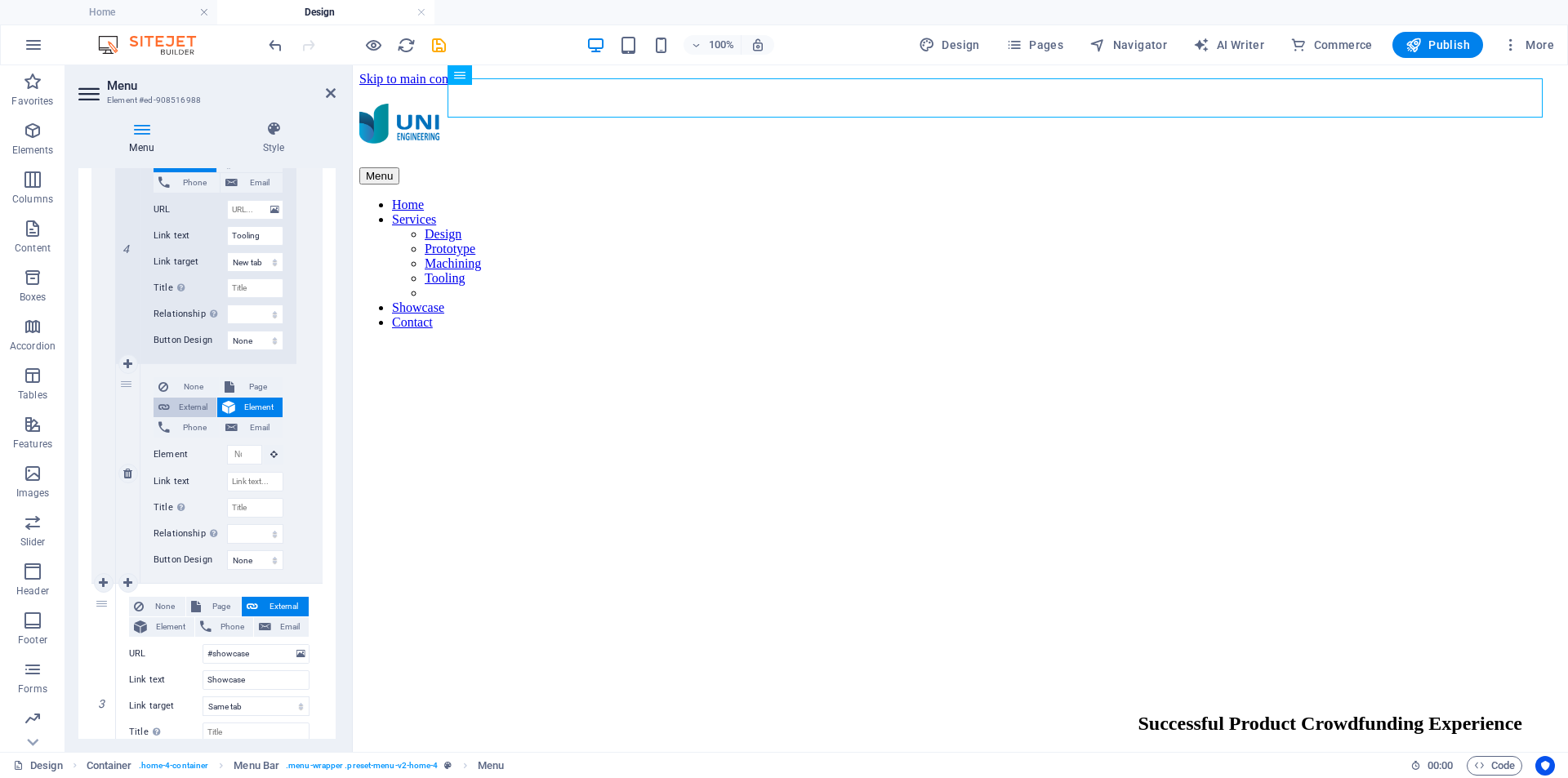
click at [196, 405] on span "External" at bounding box center [192, 407] width 36 height 19
select select
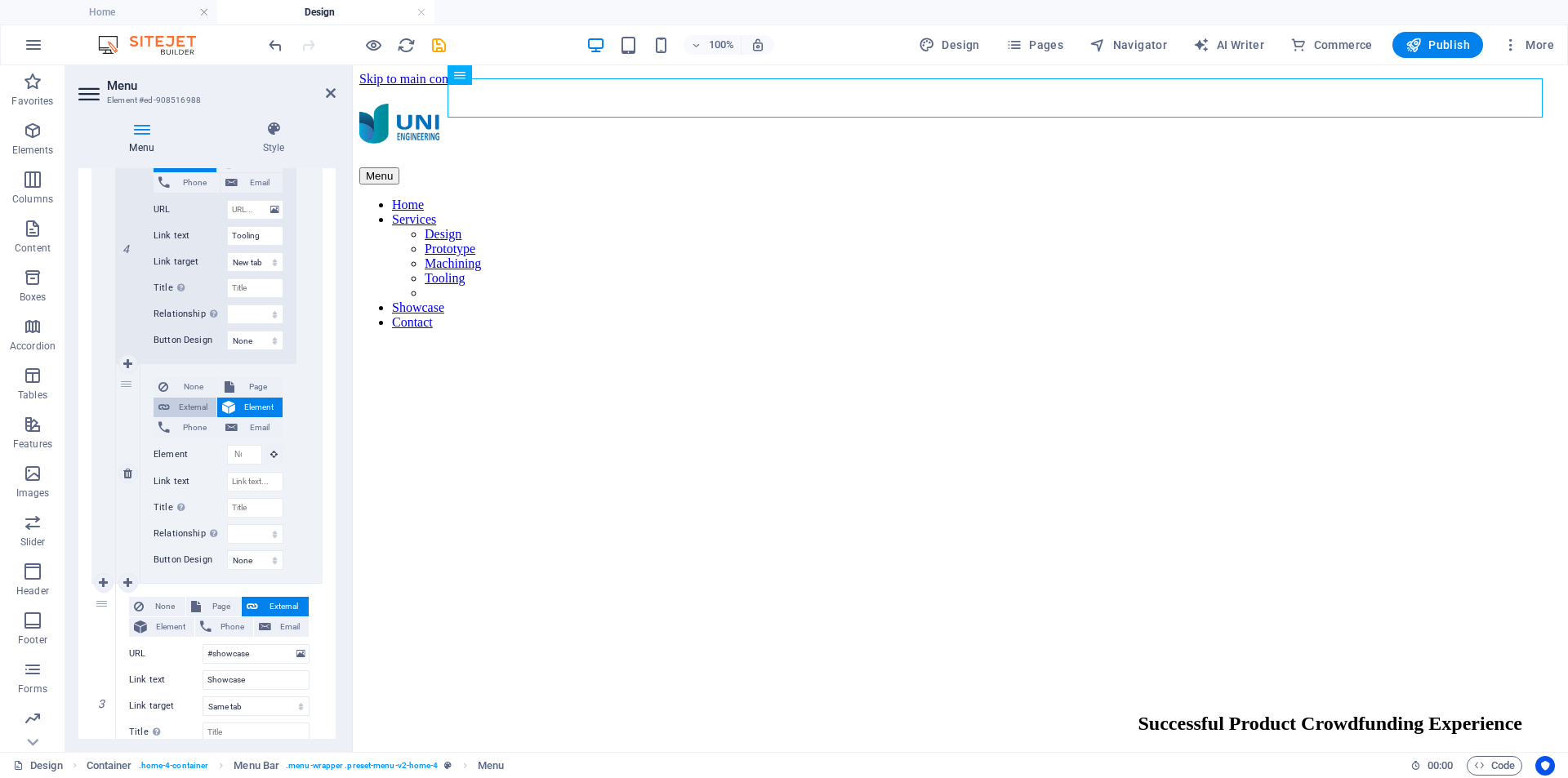
select select
click at [237, 449] on input "Link text" at bounding box center [255, 455] width 57 height 19
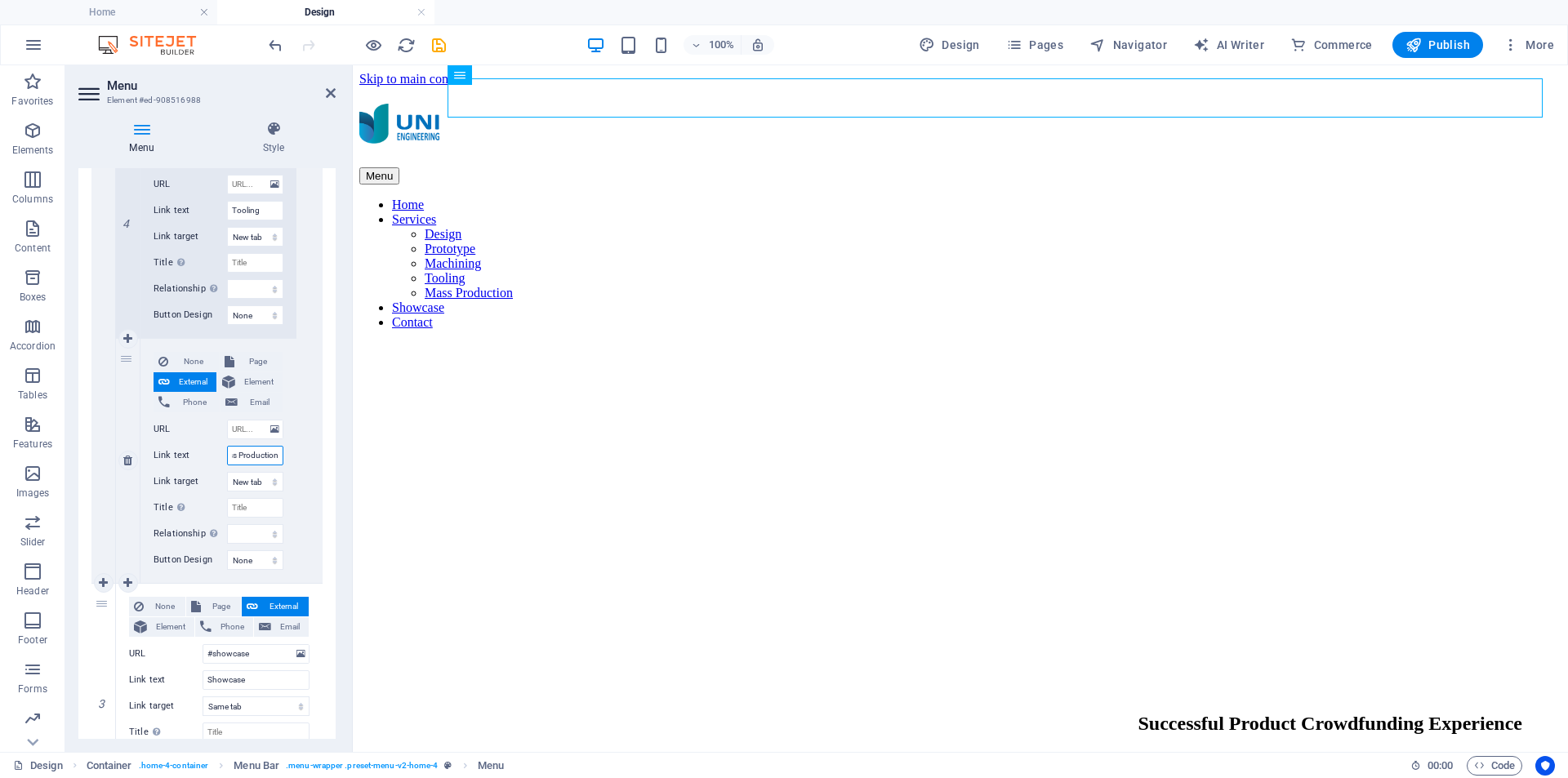
scroll to position [0, 0]
drag, startPoint x: 235, startPoint y: 454, endPoint x: 194, endPoint y: 457, distance: 41.1
click at [194, 457] on div "Link text Mass Production" at bounding box center [218, 455] width 130 height 19
click at [130, 580] on icon at bounding box center [128, 582] width 9 height 11
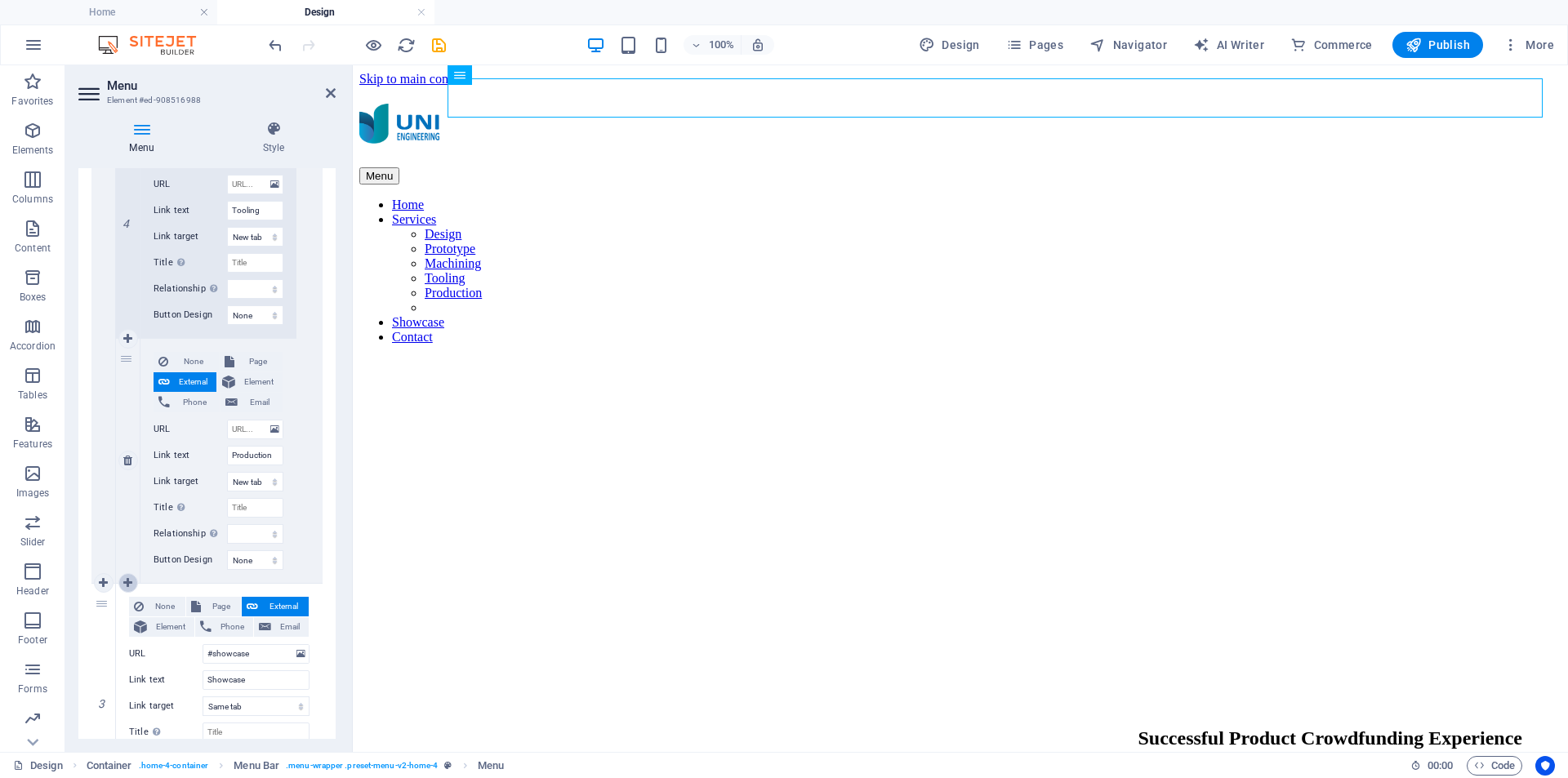
scroll to position [1633, 0]
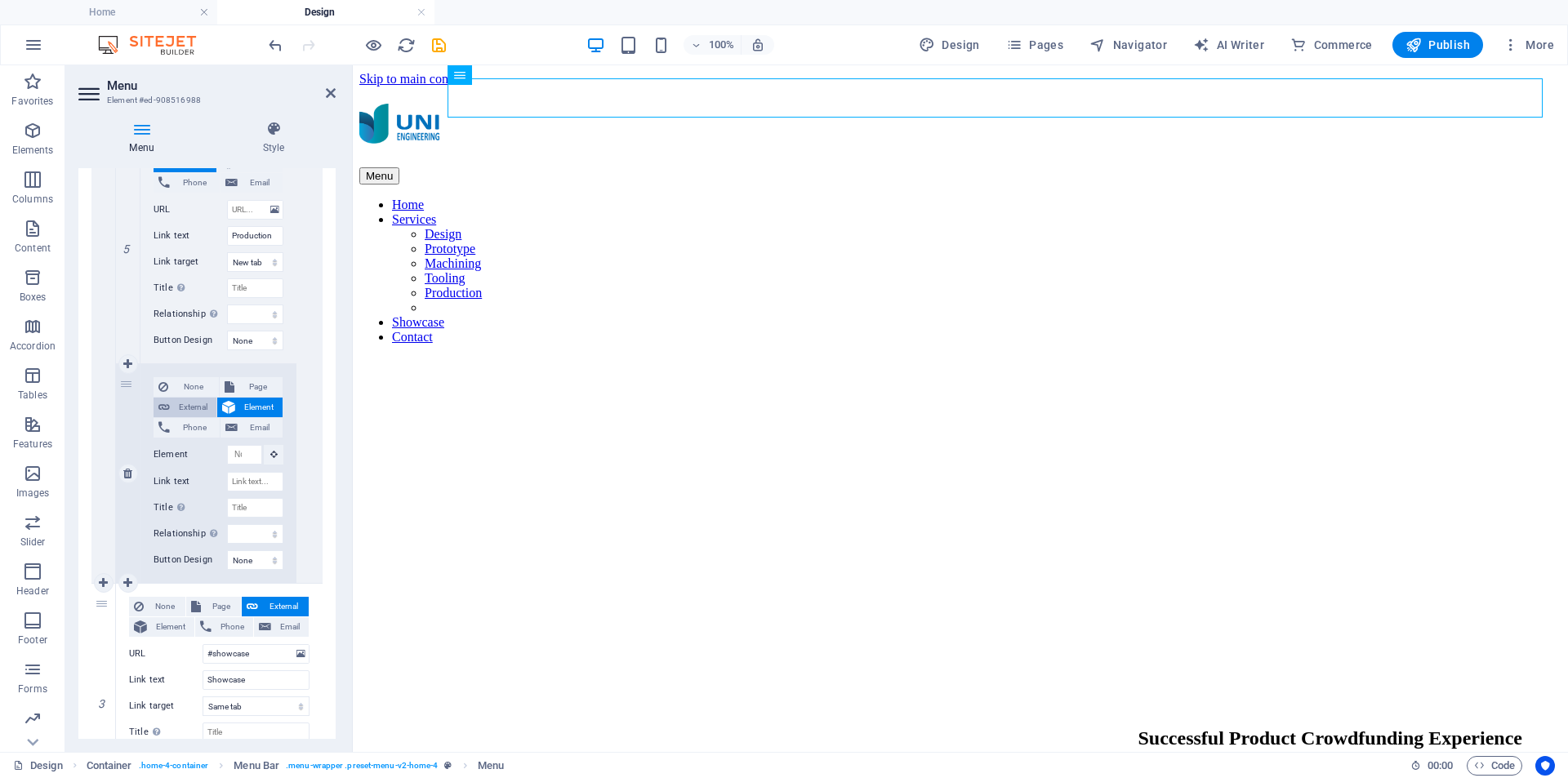
click at [192, 412] on span "External" at bounding box center [192, 407] width 36 height 19
click at [241, 455] on input "Link text" at bounding box center [255, 455] width 57 height 19
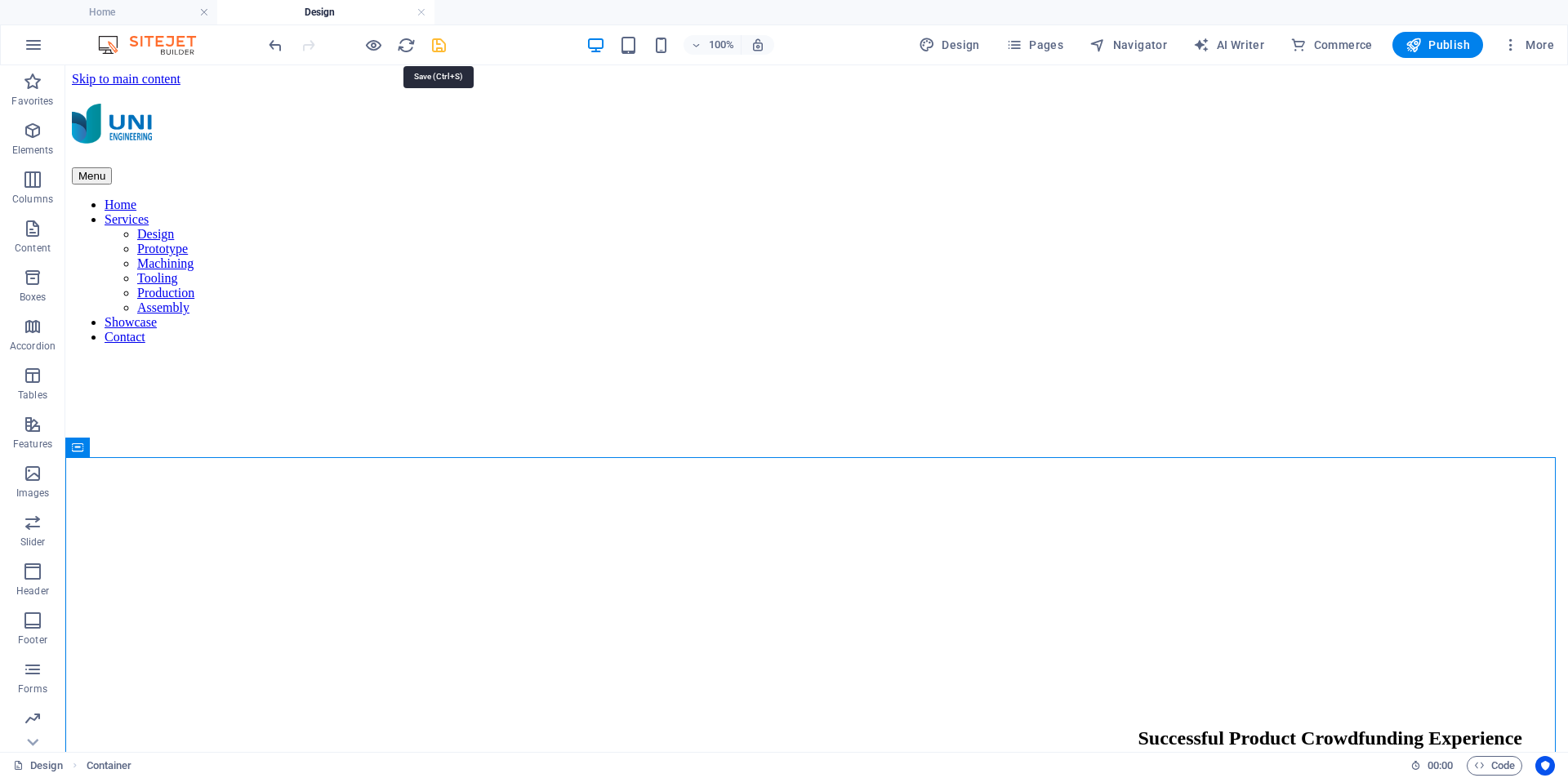
click at [442, 48] on icon "save" at bounding box center [439, 45] width 19 height 19
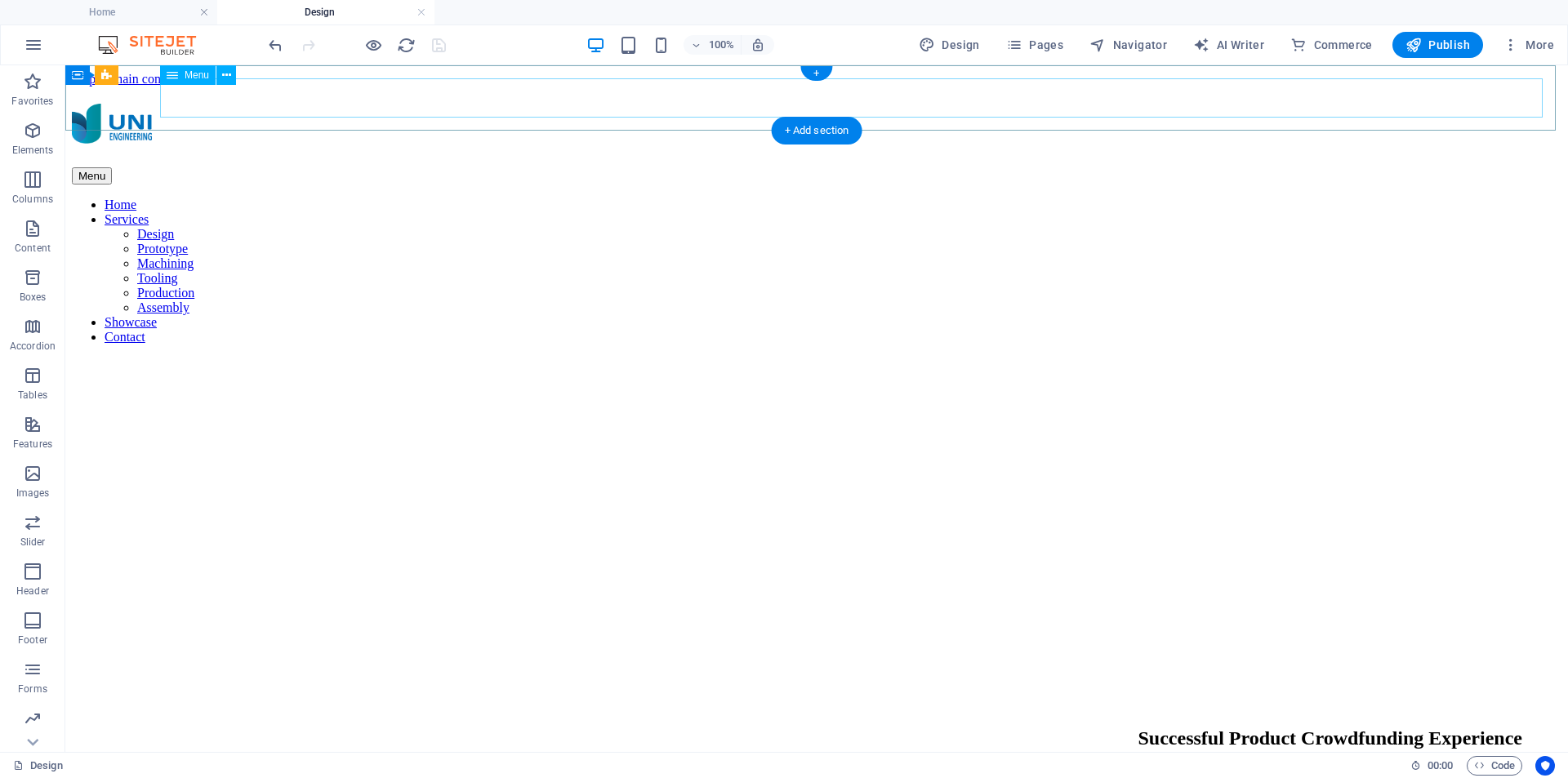
click at [1302, 197] on nav "Home Services Design Prototype Machining Tooling Production Assembly Showcase C…" at bounding box center [817, 271] width 1490 height 147
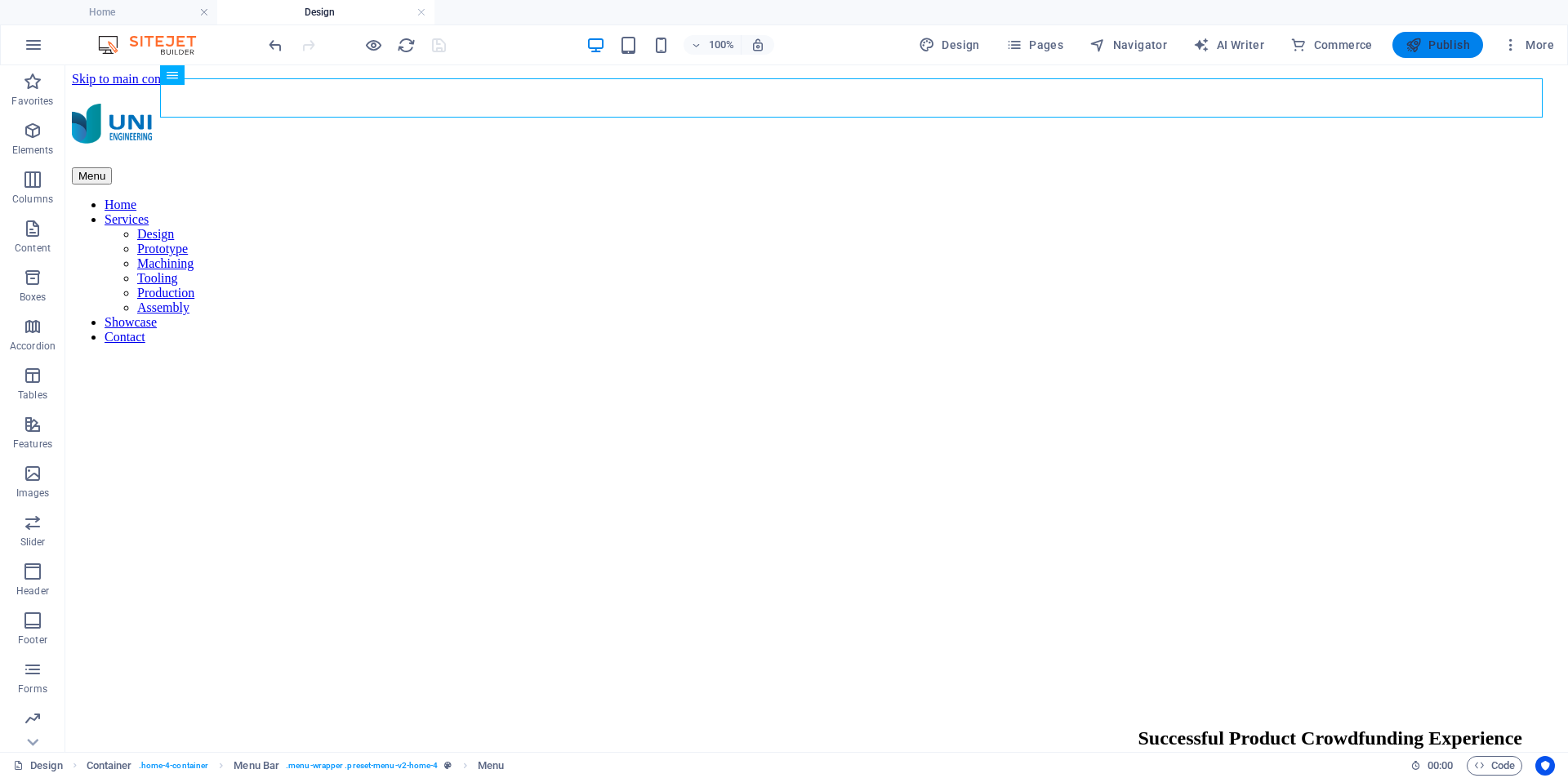
click at [1446, 37] on span "Publish" at bounding box center [1438, 44] width 64 height 16
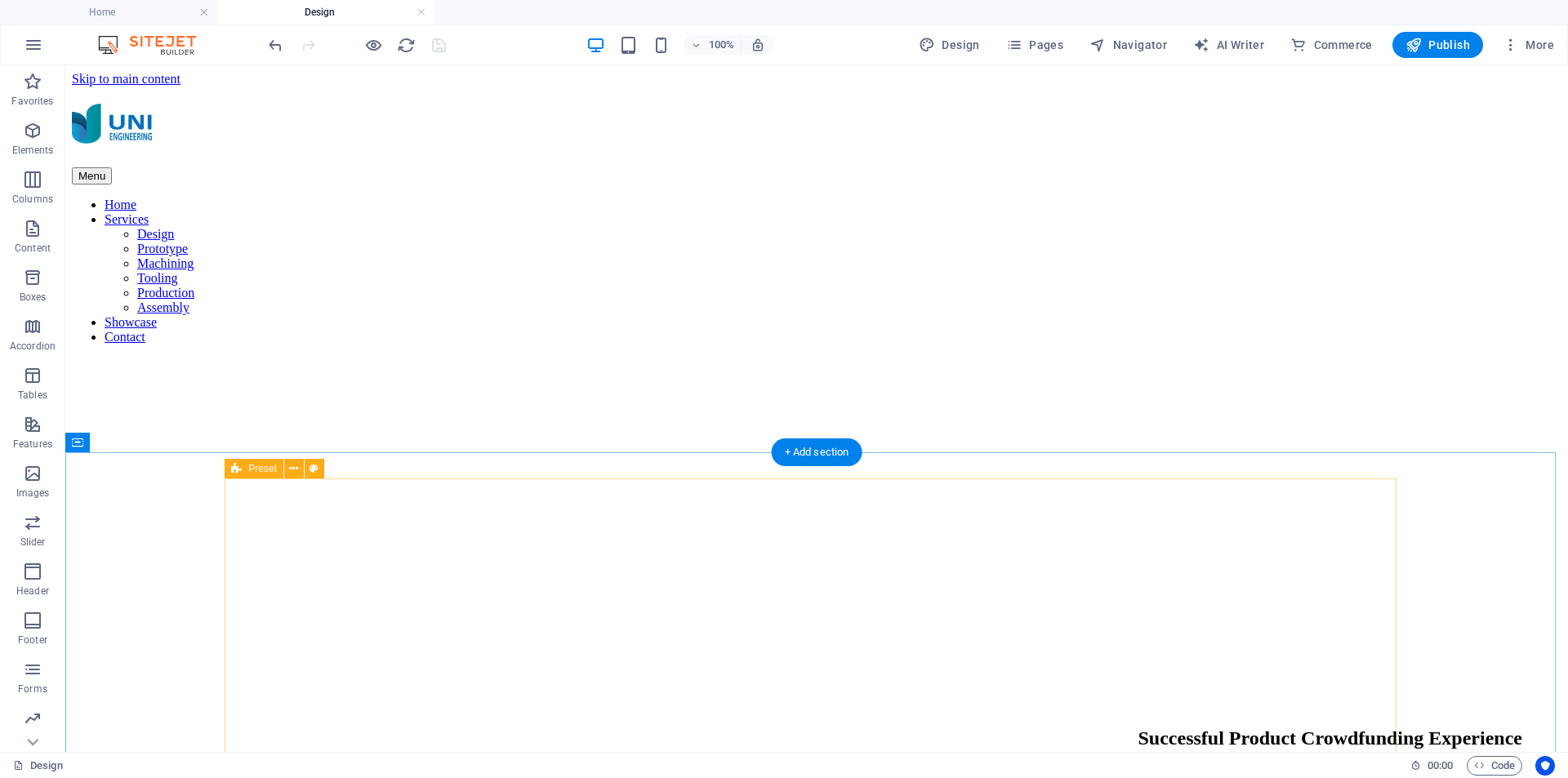
scroll to position [91, 0]
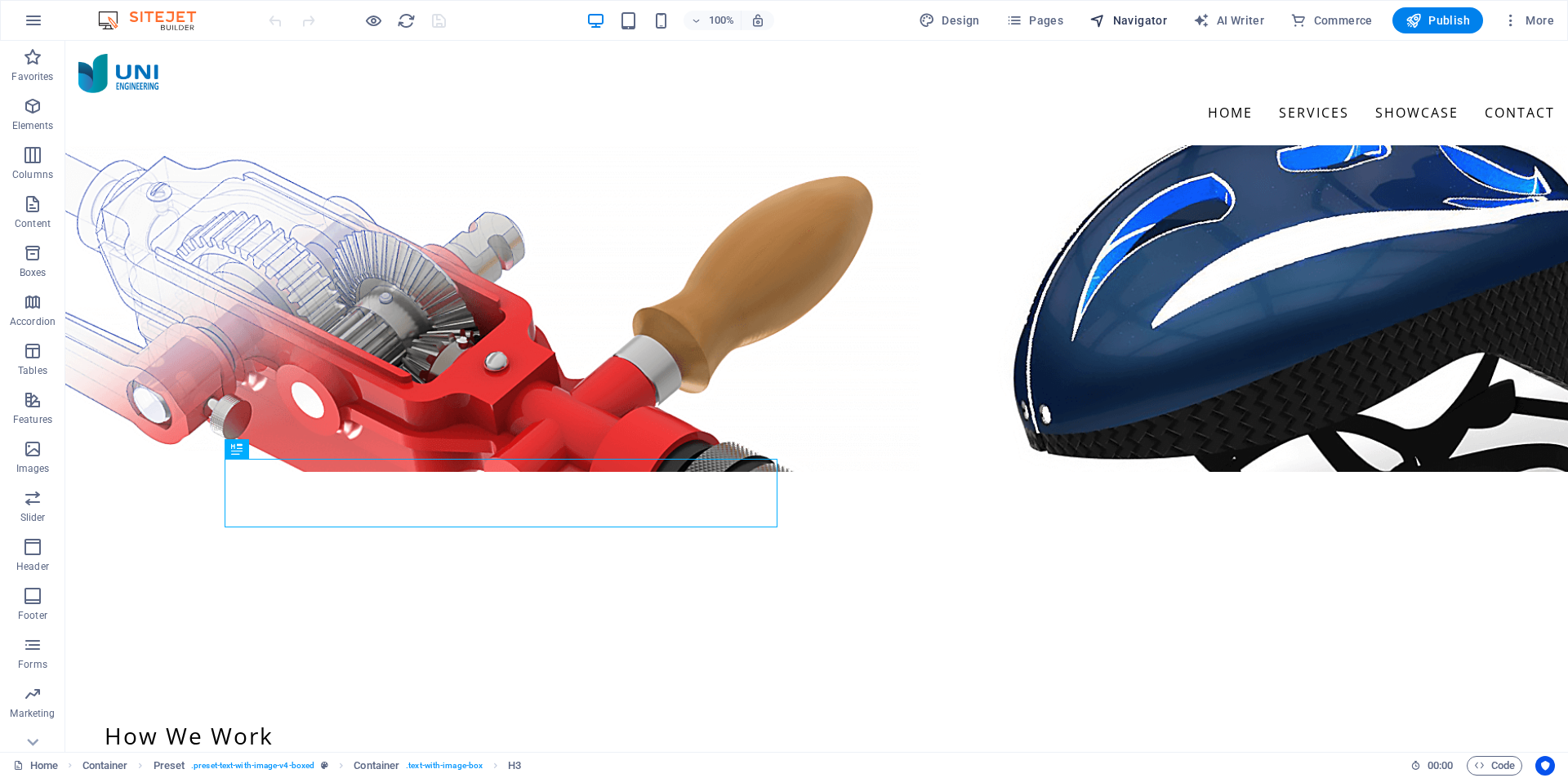
click at [1133, 23] on span "Navigator" at bounding box center [1128, 19] width 78 height 16
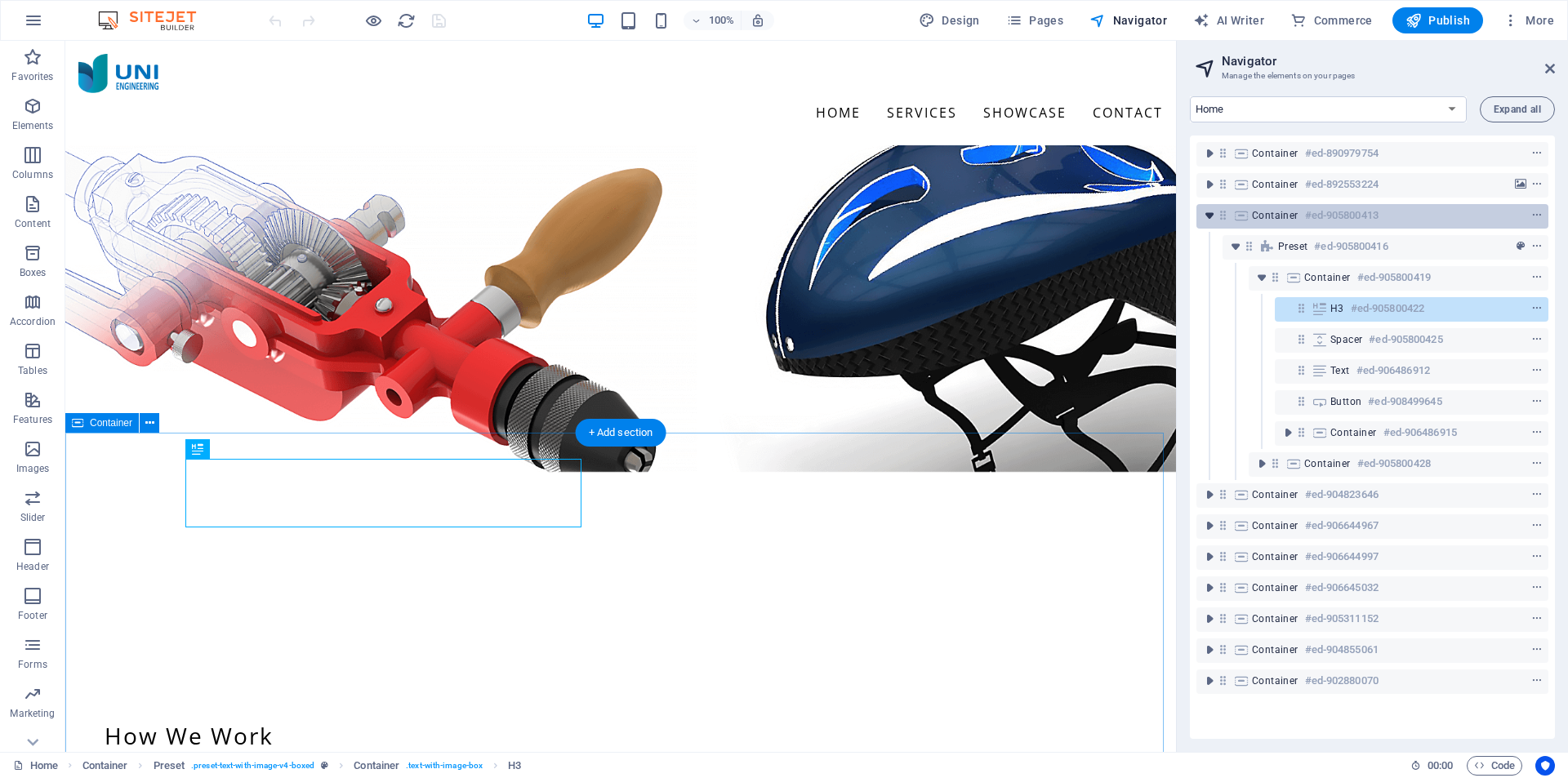
click at [1213, 217] on icon "toggle-expand" at bounding box center [1209, 215] width 16 height 16
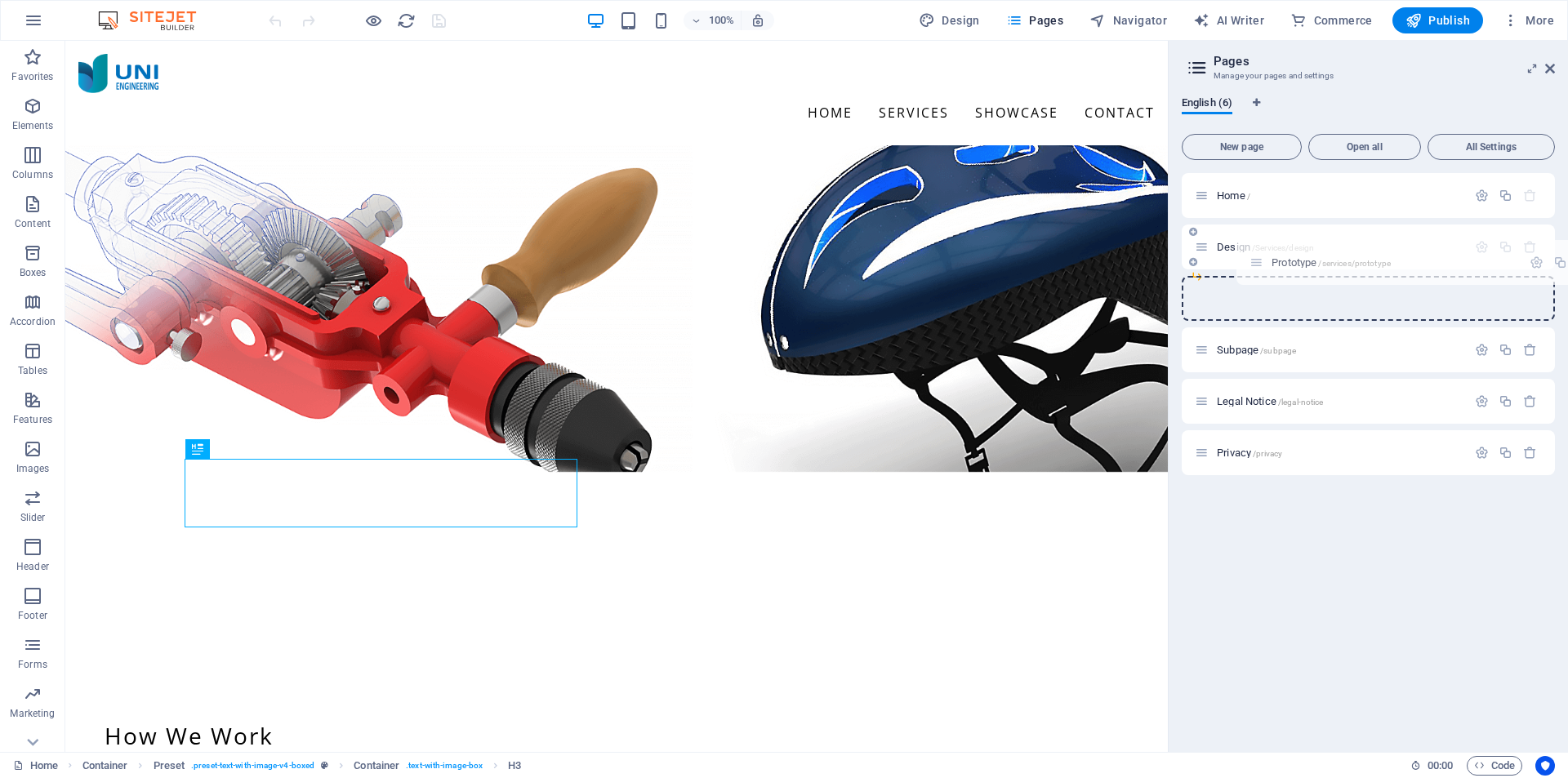
drag, startPoint x: 1205, startPoint y: 454, endPoint x: 1259, endPoint y: 260, distance: 201.4
click at [1259, 260] on div "Home / Design /Services/design Subpage /subpage Legal Notice /legal-notice Priv…" at bounding box center [1368, 298] width 374 height 251
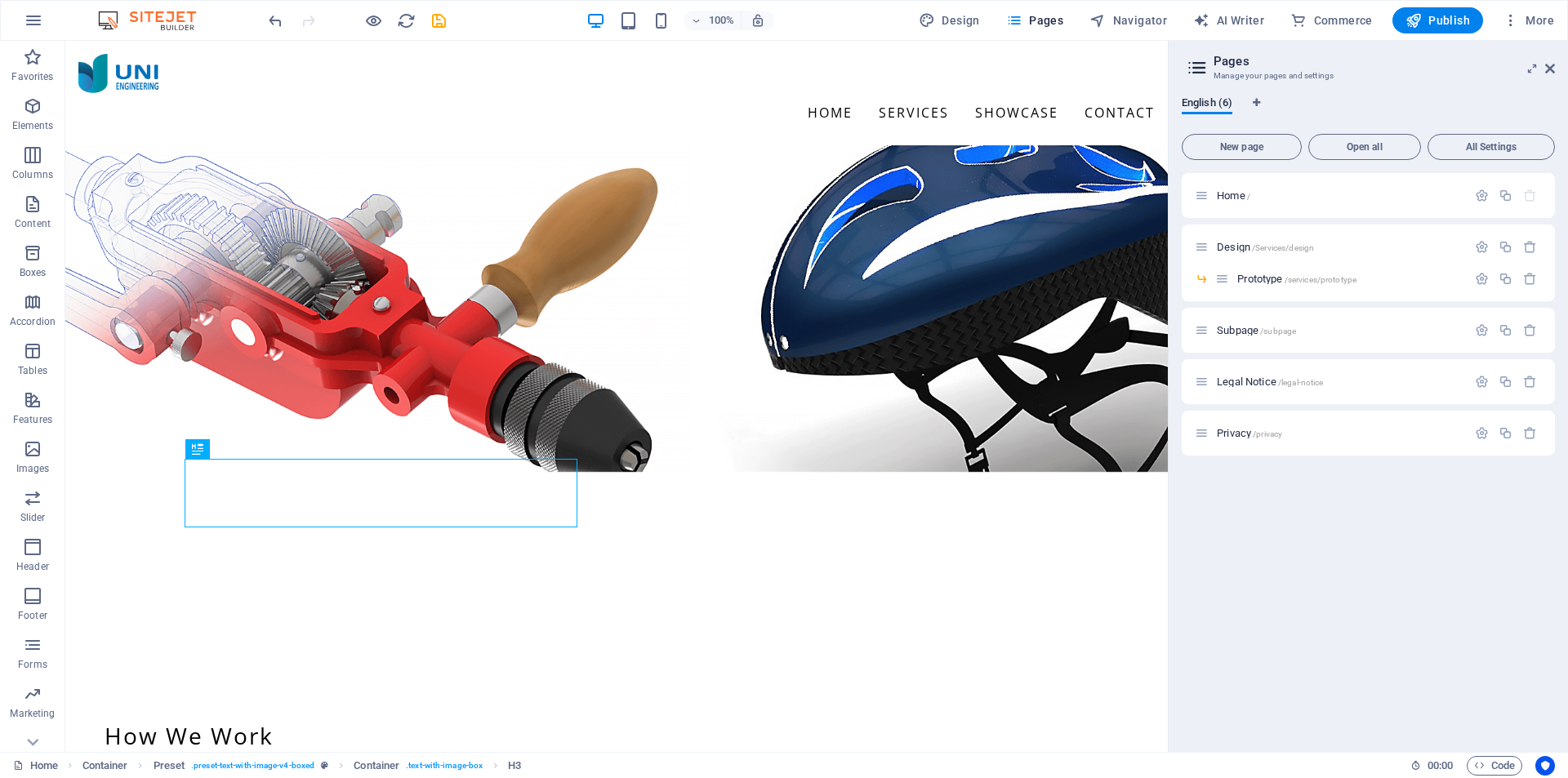
click at [1333, 527] on div "Home / Design /Services/design Prototype /services/prototype Subpage /subpage L…" at bounding box center [1368, 455] width 374 height 566
click at [976, 93] on nav "Home Services Showcase Contact" at bounding box center [617, 113] width 1077 height 39
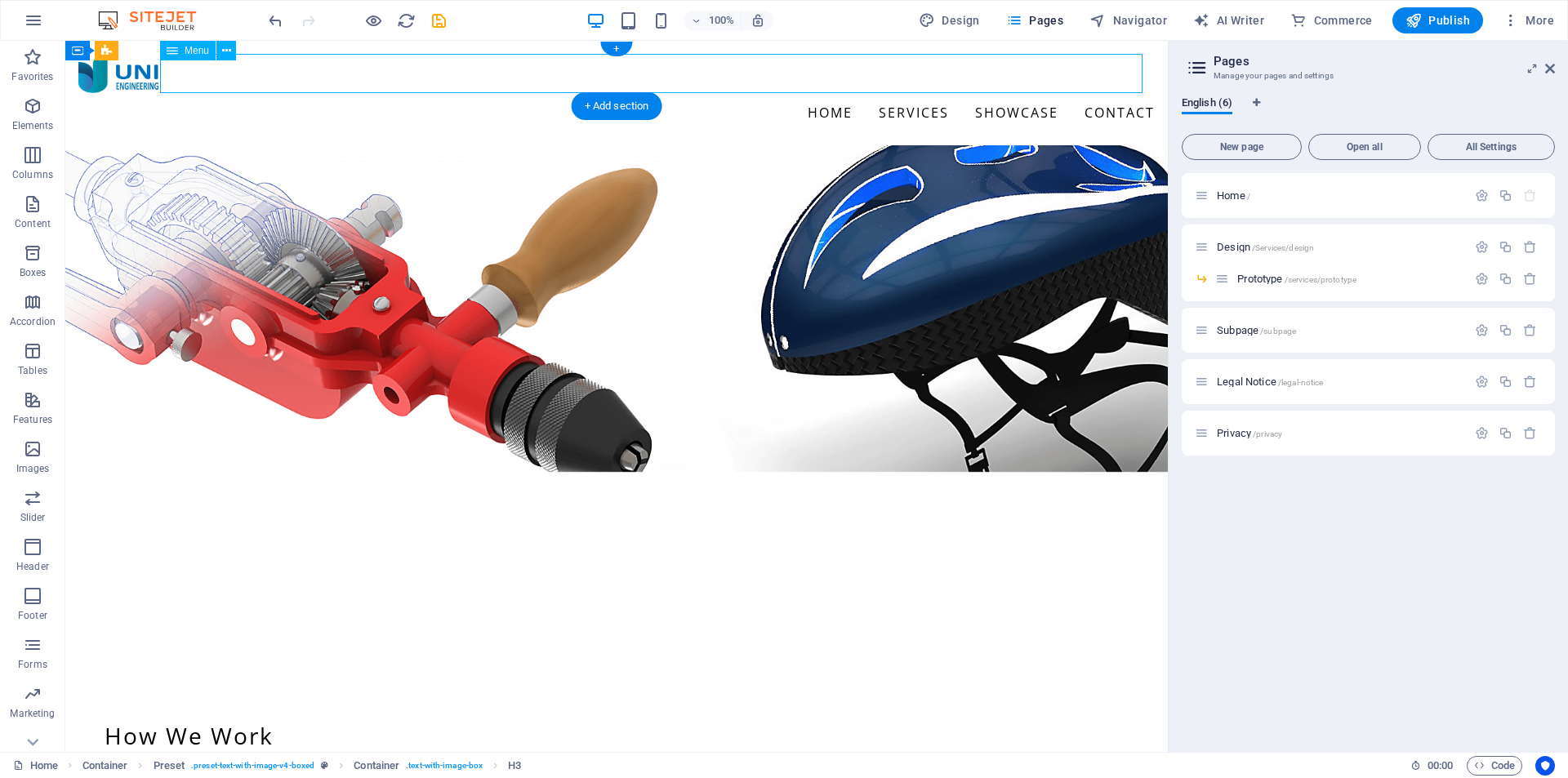
click at [976, 93] on nav "Home Services Showcase Contact" at bounding box center [617, 113] width 1077 height 39
select select
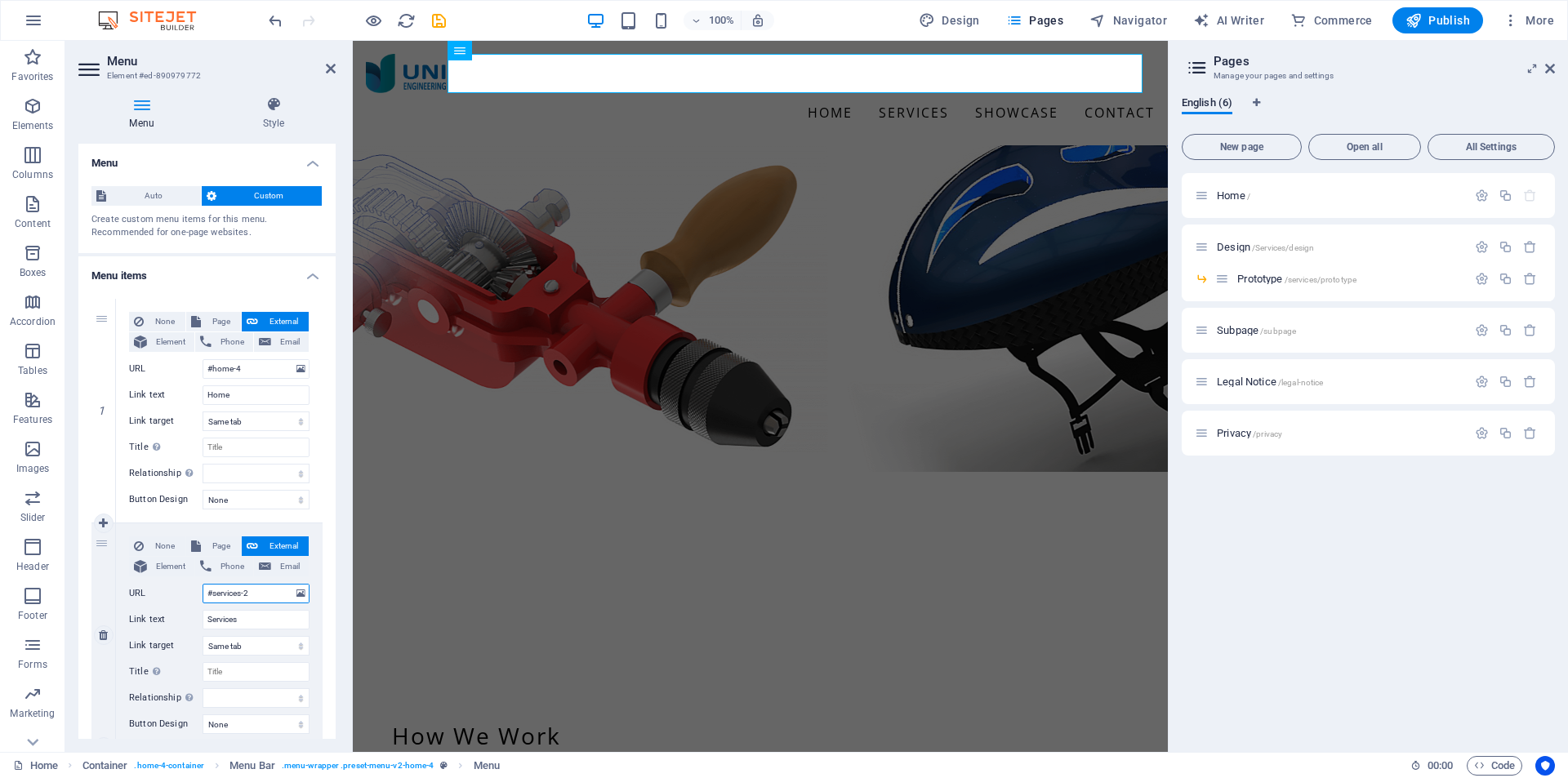
click at [260, 593] on input "#services-2" at bounding box center [256, 593] width 107 height 19
type input "#s"
select select
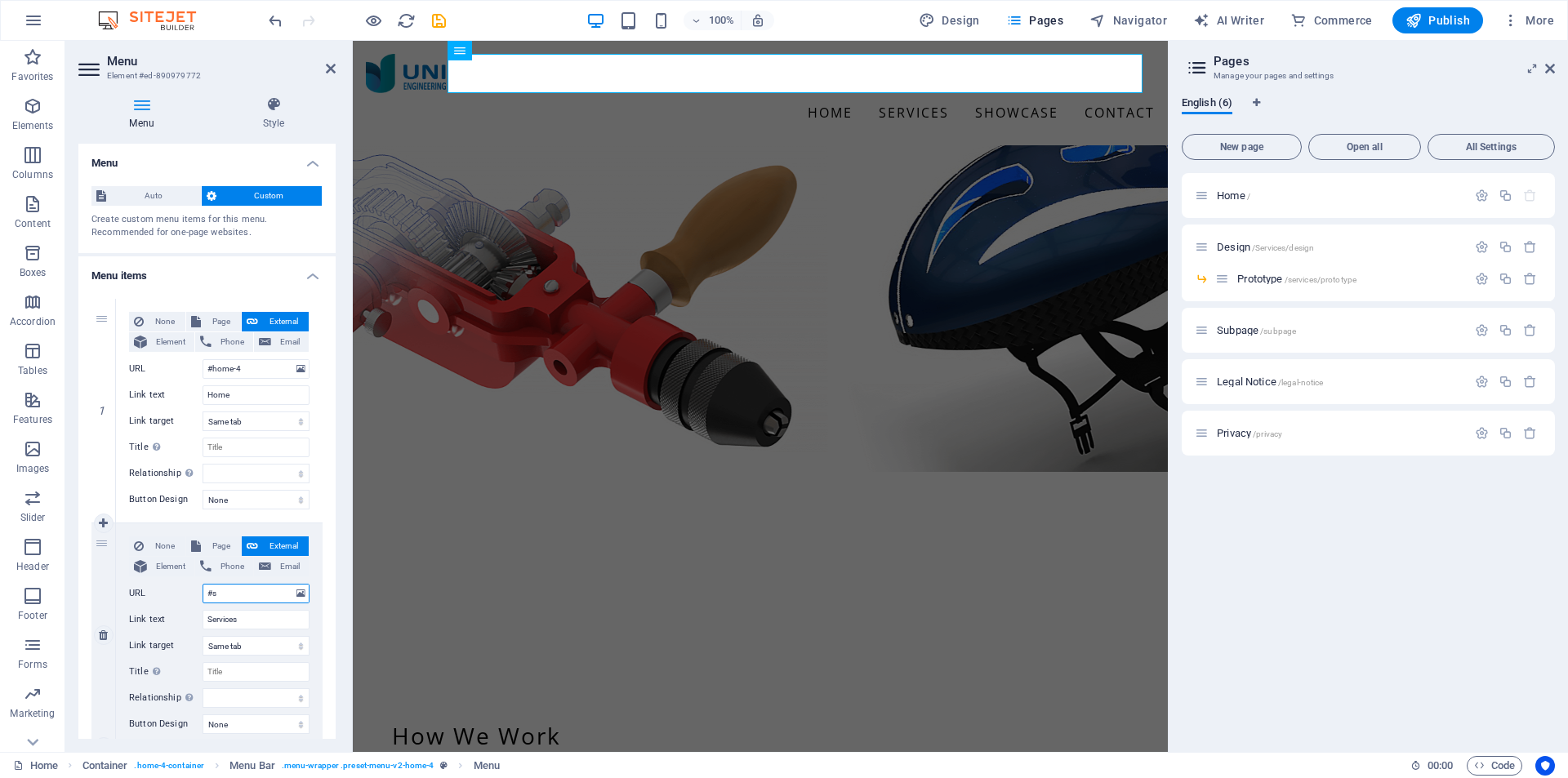
select select
type input "#"
select select
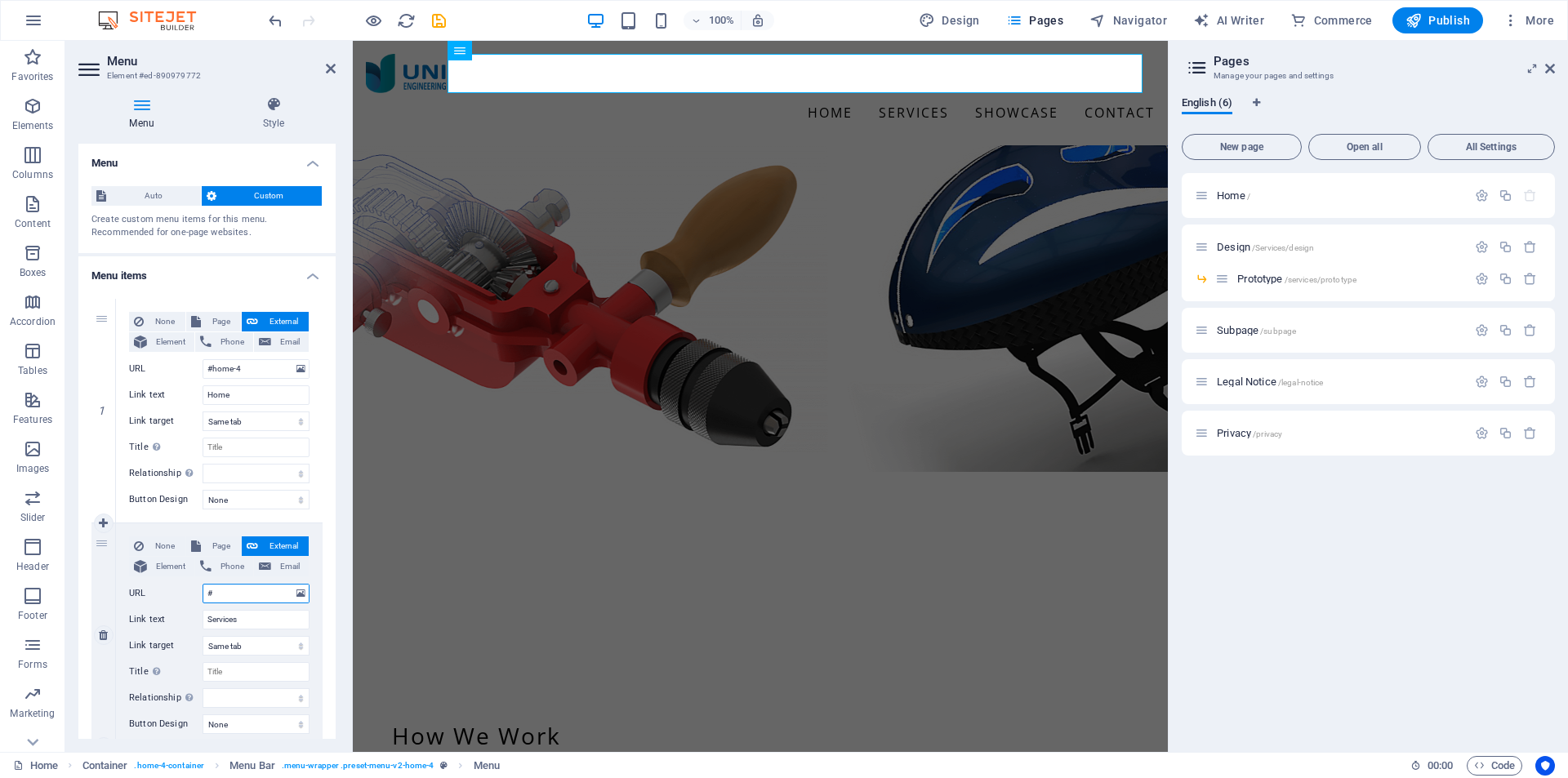
select select
type input "#"
click at [1203, 251] on icon at bounding box center [1202, 246] width 14 height 14
click at [1250, 246] on span "Design /Services/design" at bounding box center [1266, 246] width 97 height 12
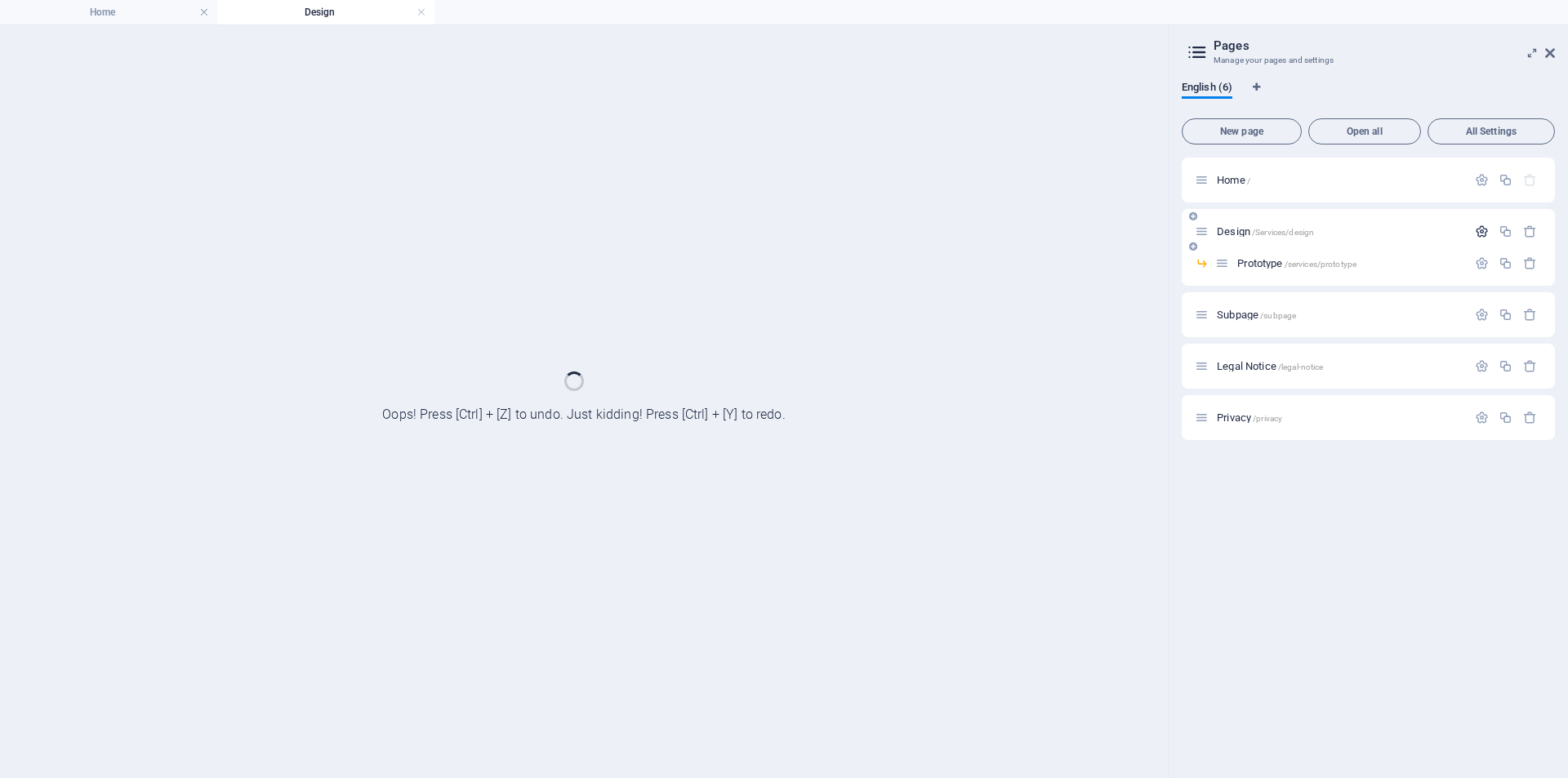
click at [1484, 231] on icon "button" at bounding box center [1482, 231] width 14 height 14
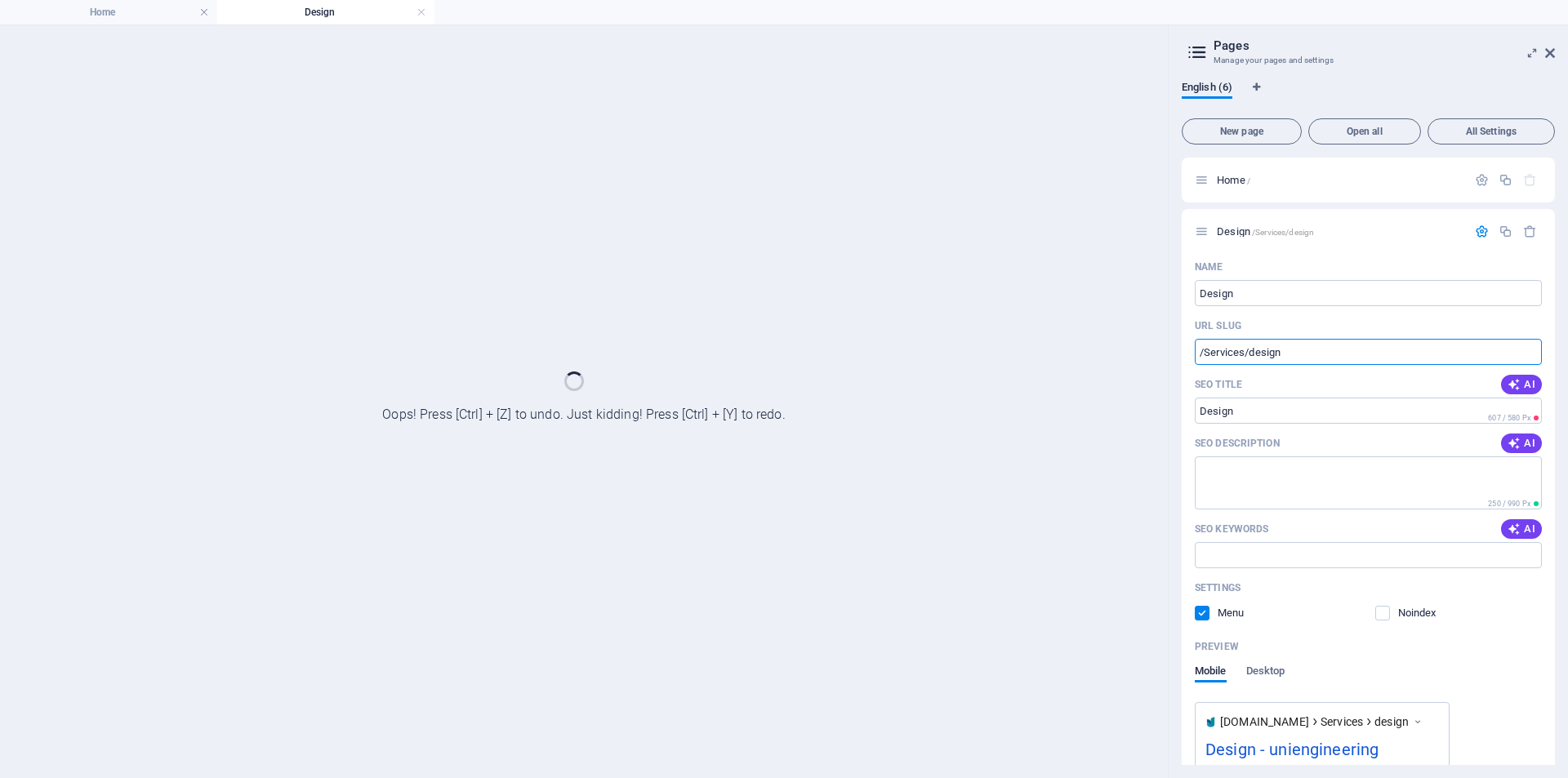
drag, startPoint x: 1305, startPoint y: 351, endPoint x: 1161, endPoint y: 351, distance: 144.0
click at [1161, 351] on div "Home Design Favorites Elements Columns Content Boxes Accordion Tables Features …" at bounding box center [784, 401] width 1568 height 753
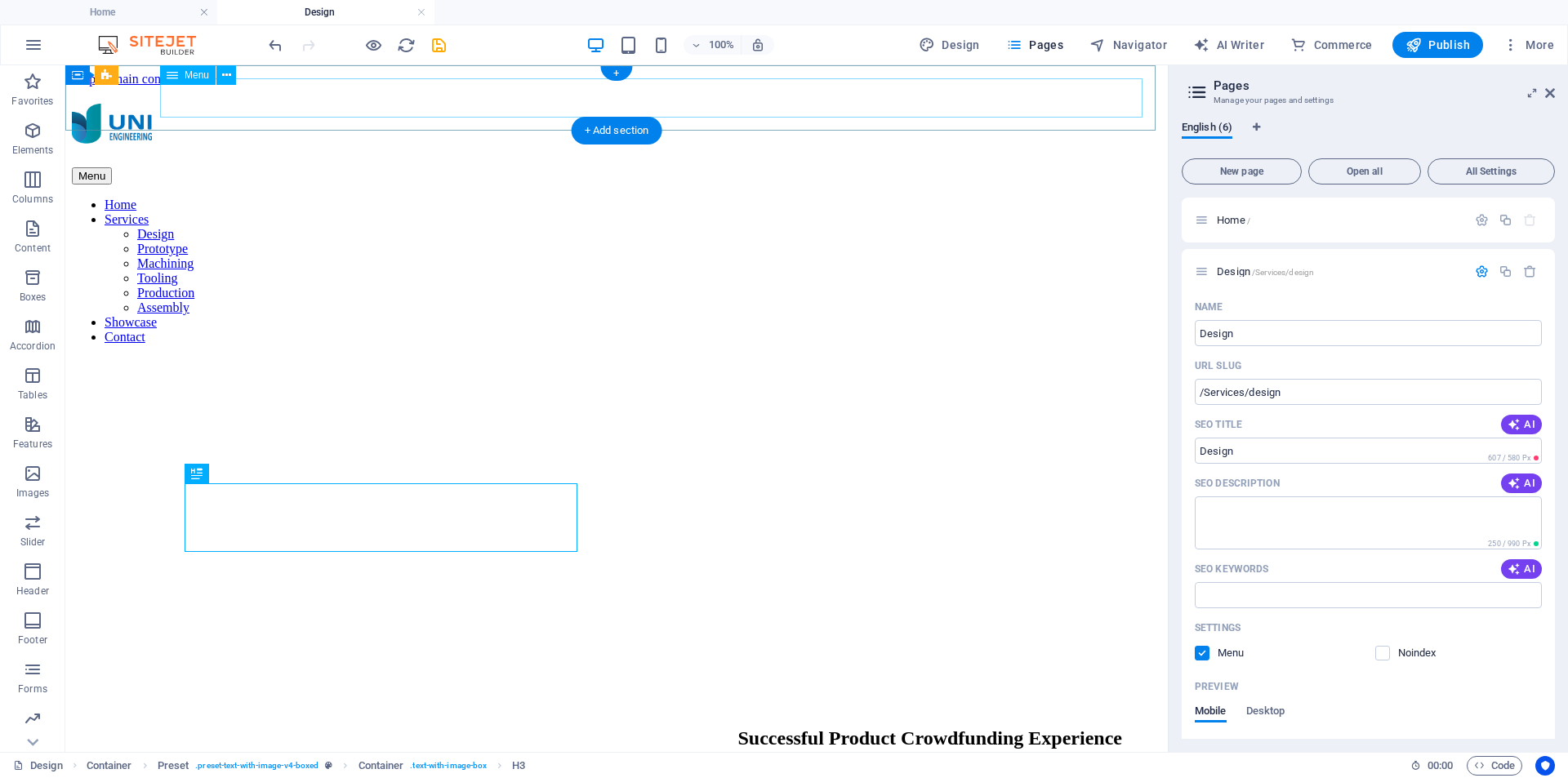
click at [1028, 197] on nav "Home Services Design Prototype Machining Tooling Production Assembly Showcase C…" at bounding box center [617, 271] width 1089 height 147
select select
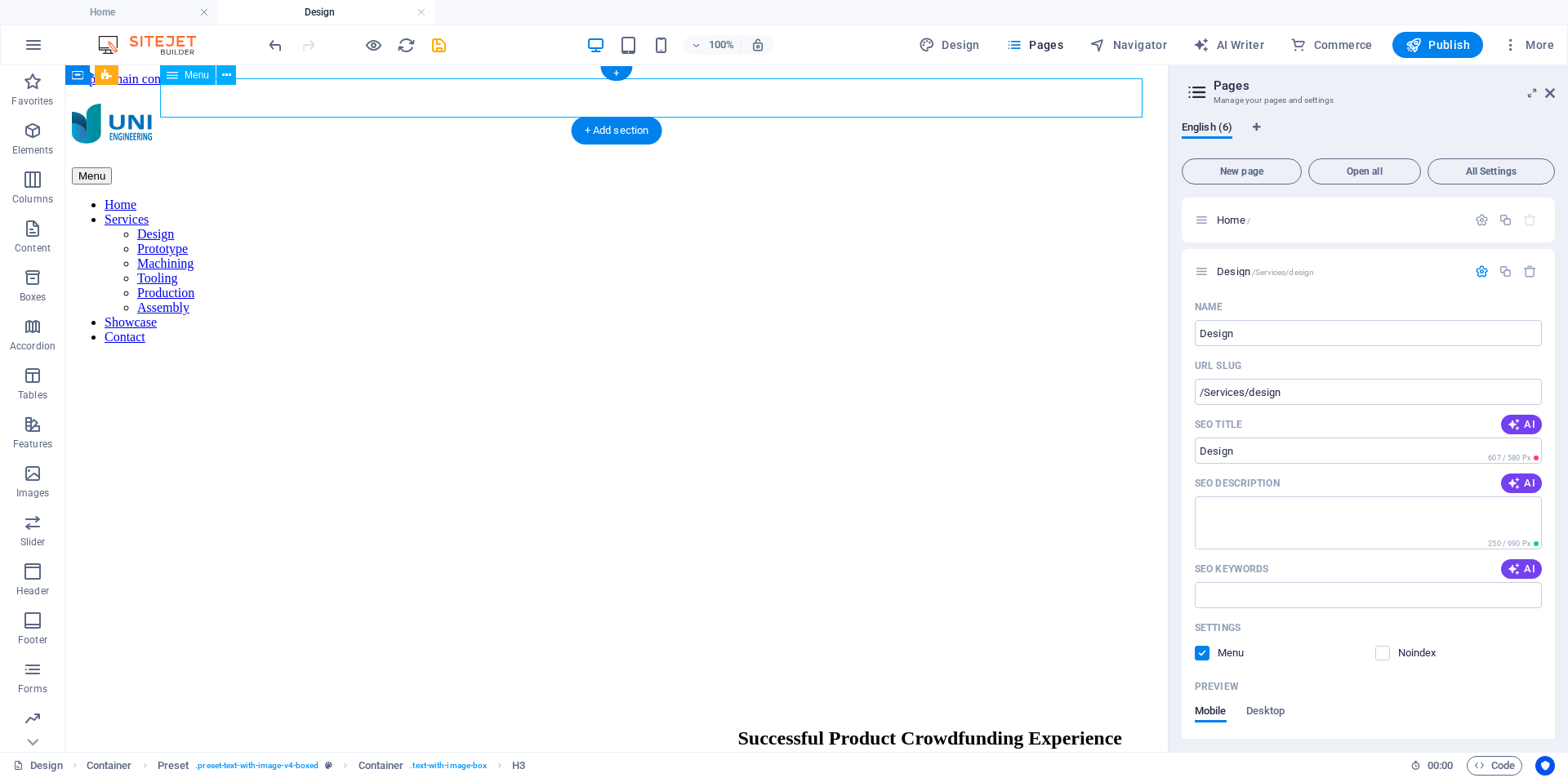
select select
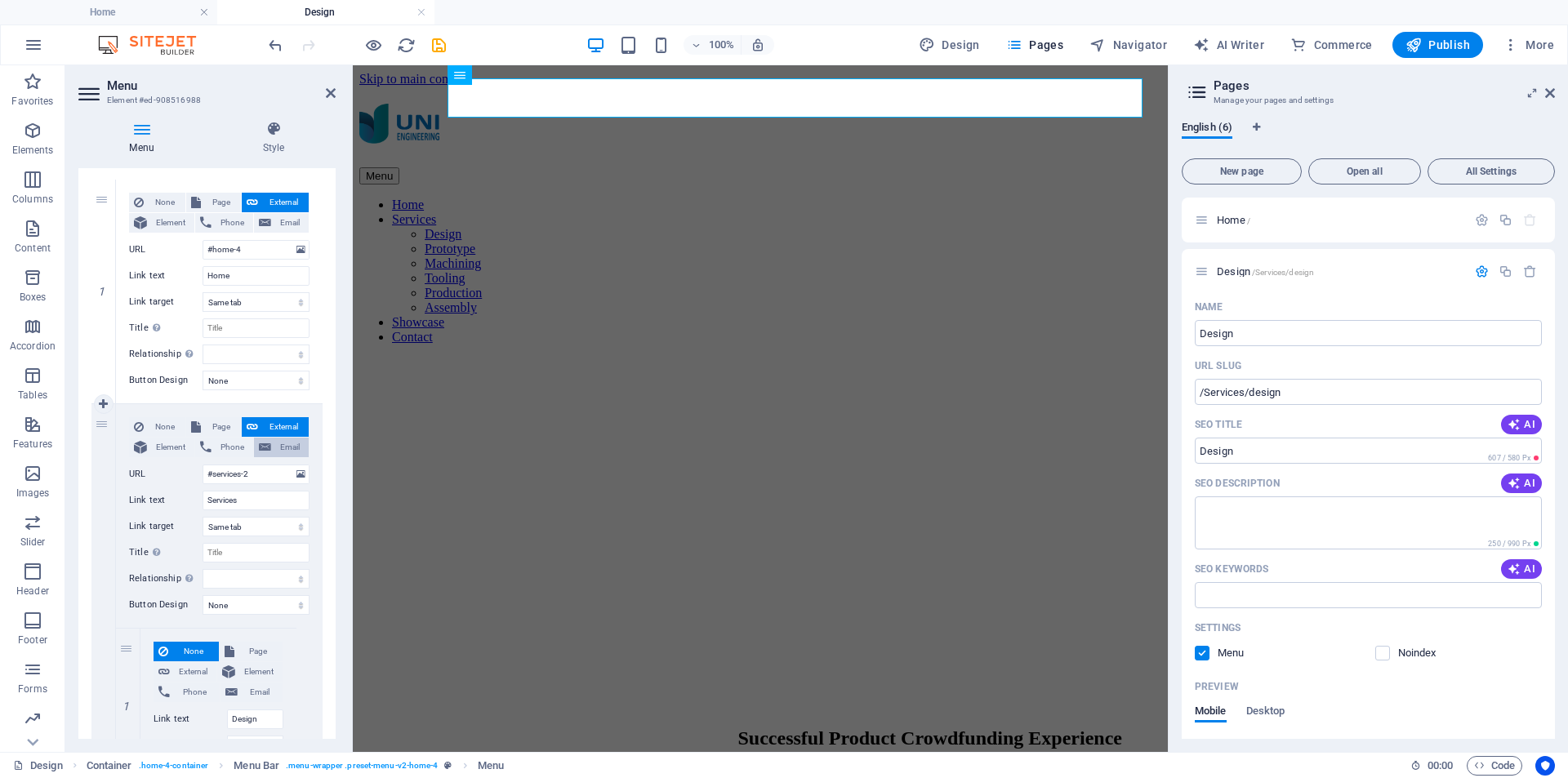
scroll to position [81, 0]
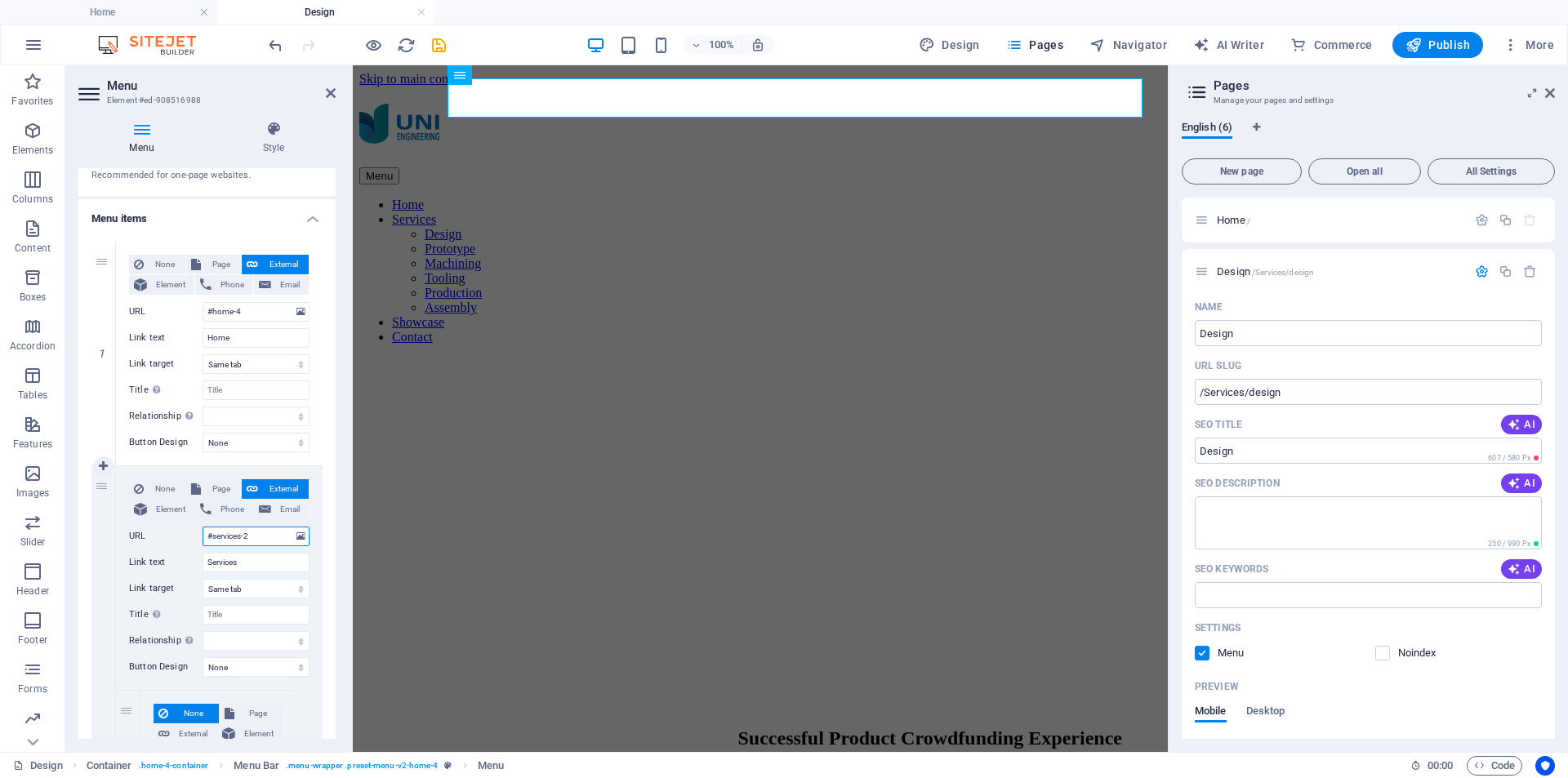
drag, startPoint x: 254, startPoint y: 533, endPoint x: 178, endPoint y: 532, distance: 76.0
click at [179, 532] on div "URL #services-2" at bounding box center [219, 536] width 180 height 19
paste input "/Services/design"
type input "/Services/design"
select select
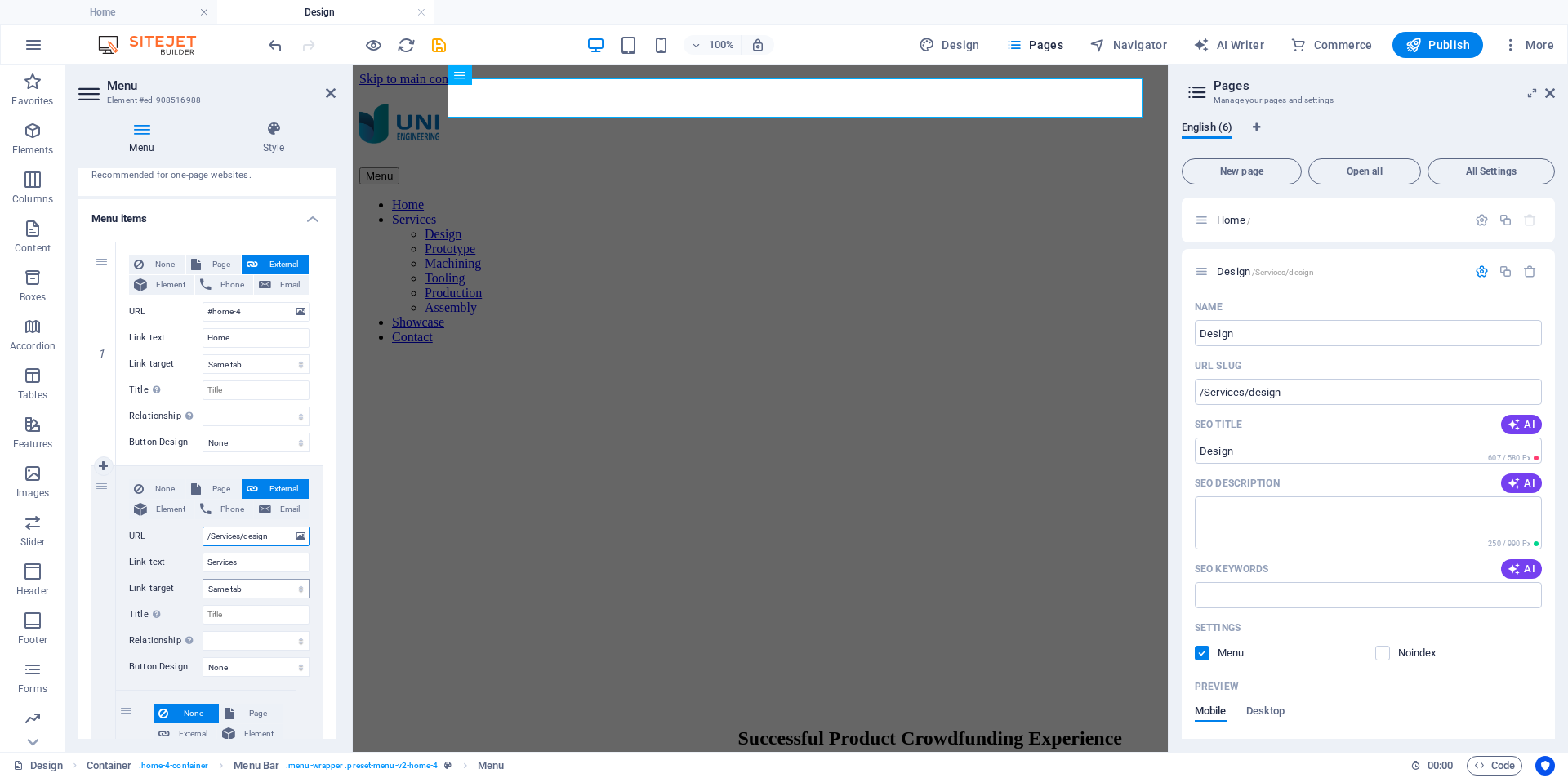
select select
type input "/Services/design"
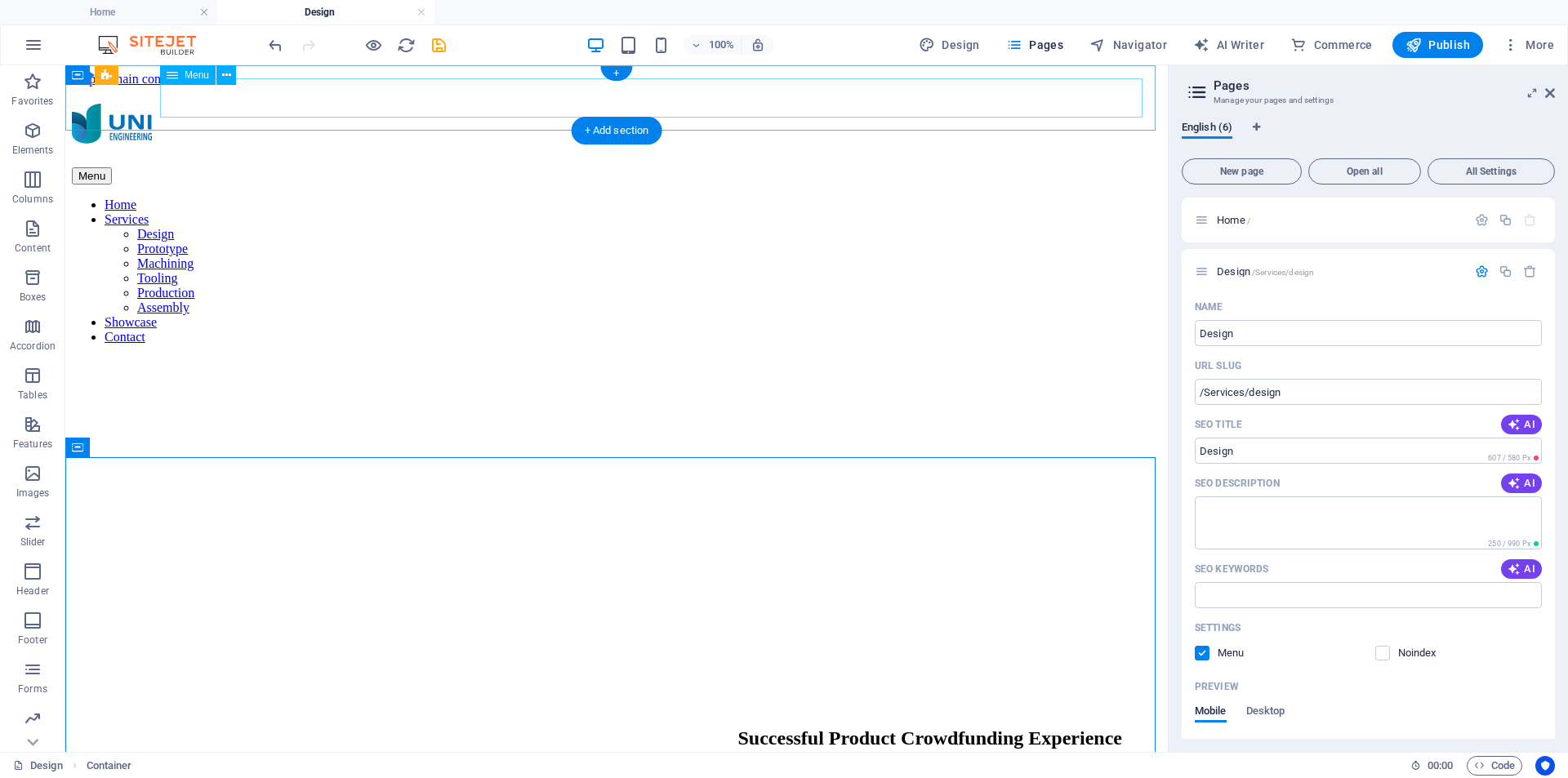
click at [889, 197] on nav "Home Services Design Prototype Machining Tooling Production Assembly Showcase C…" at bounding box center [617, 271] width 1089 height 147
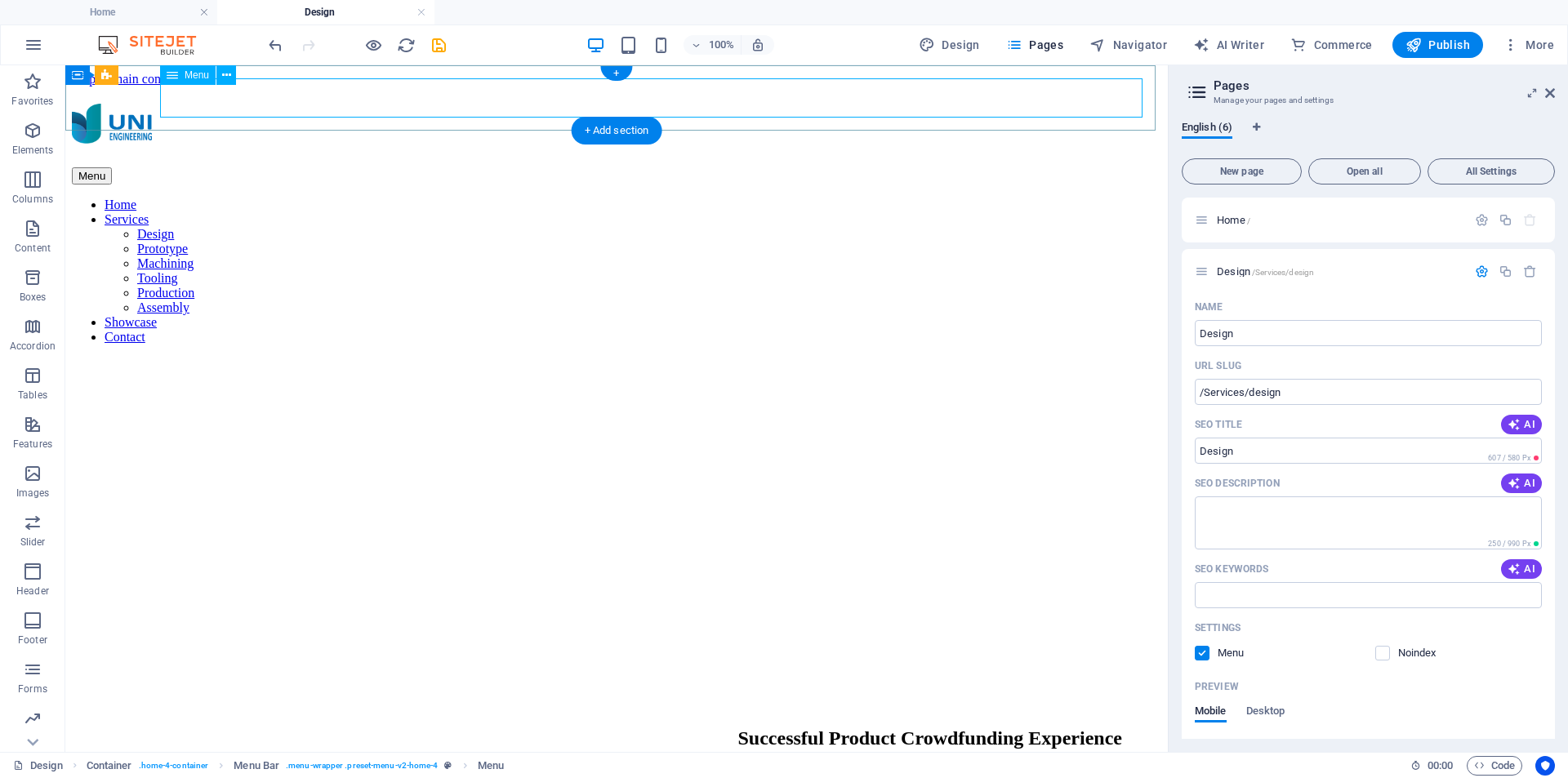
click at [926, 197] on nav "Home Services Design Prototype Machining Tooling Production Assembly Showcase C…" at bounding box center [617, 271] width 1089 height 147
select select
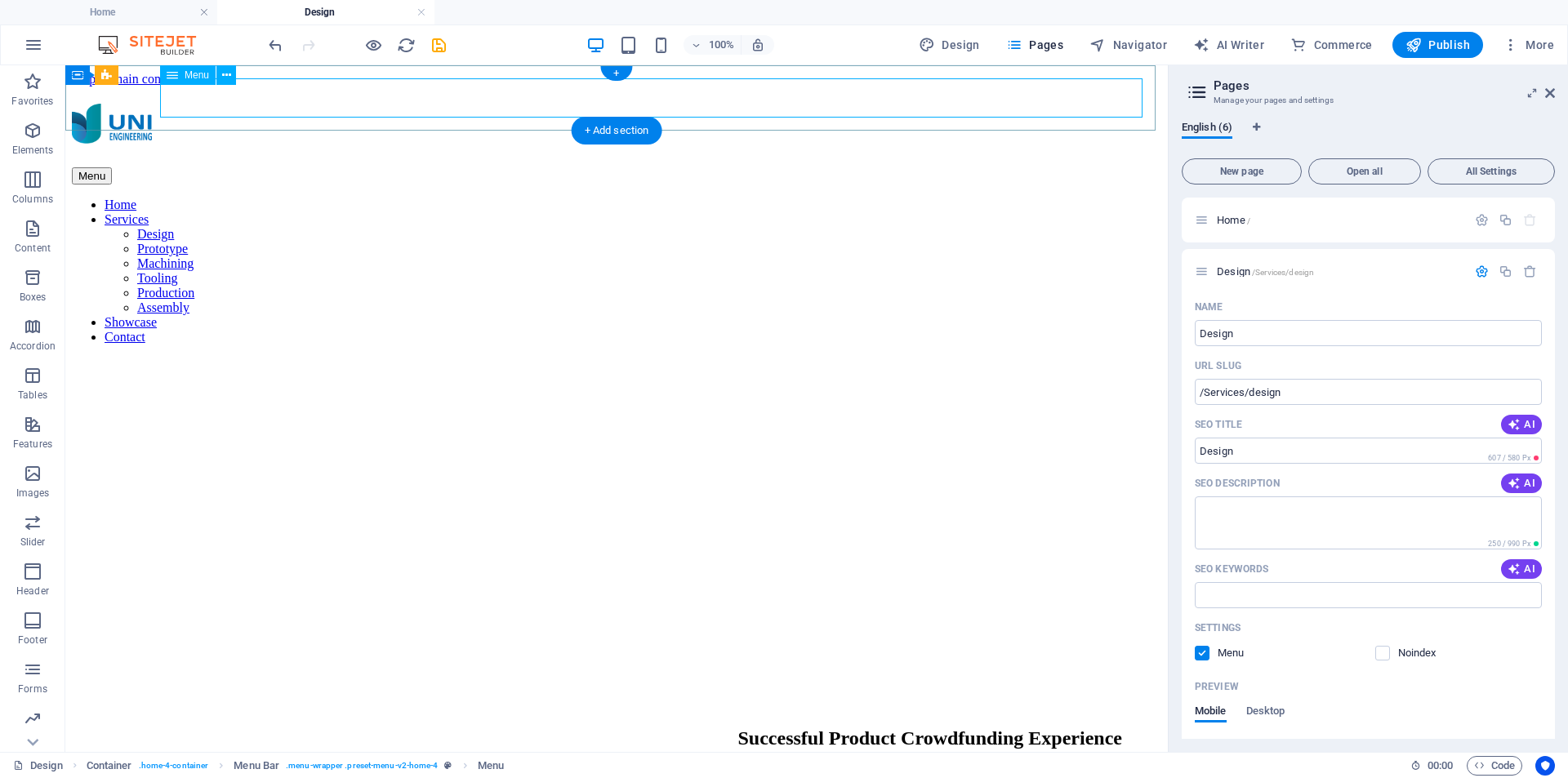
select select
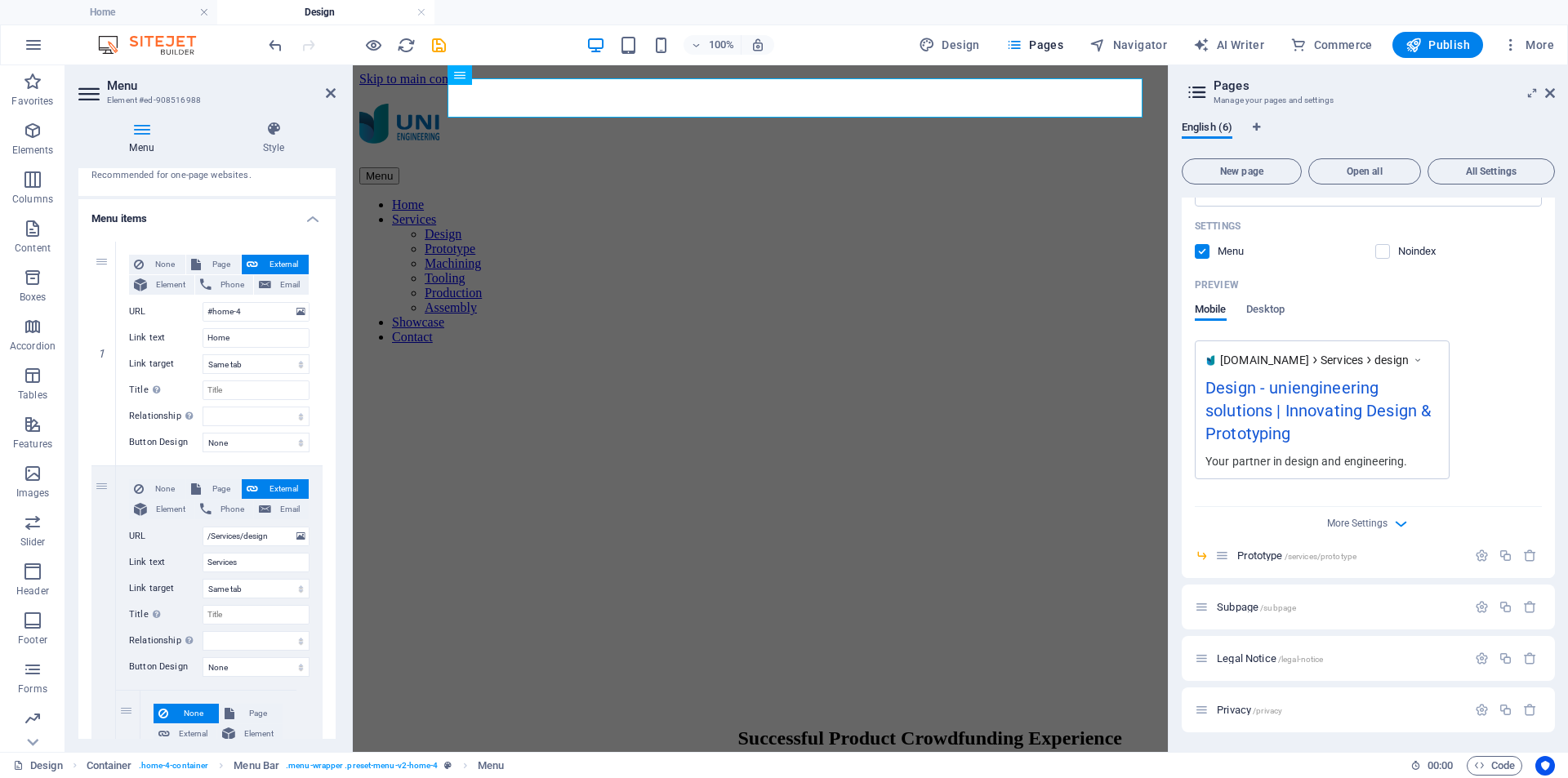
scroll to position [0, 0]
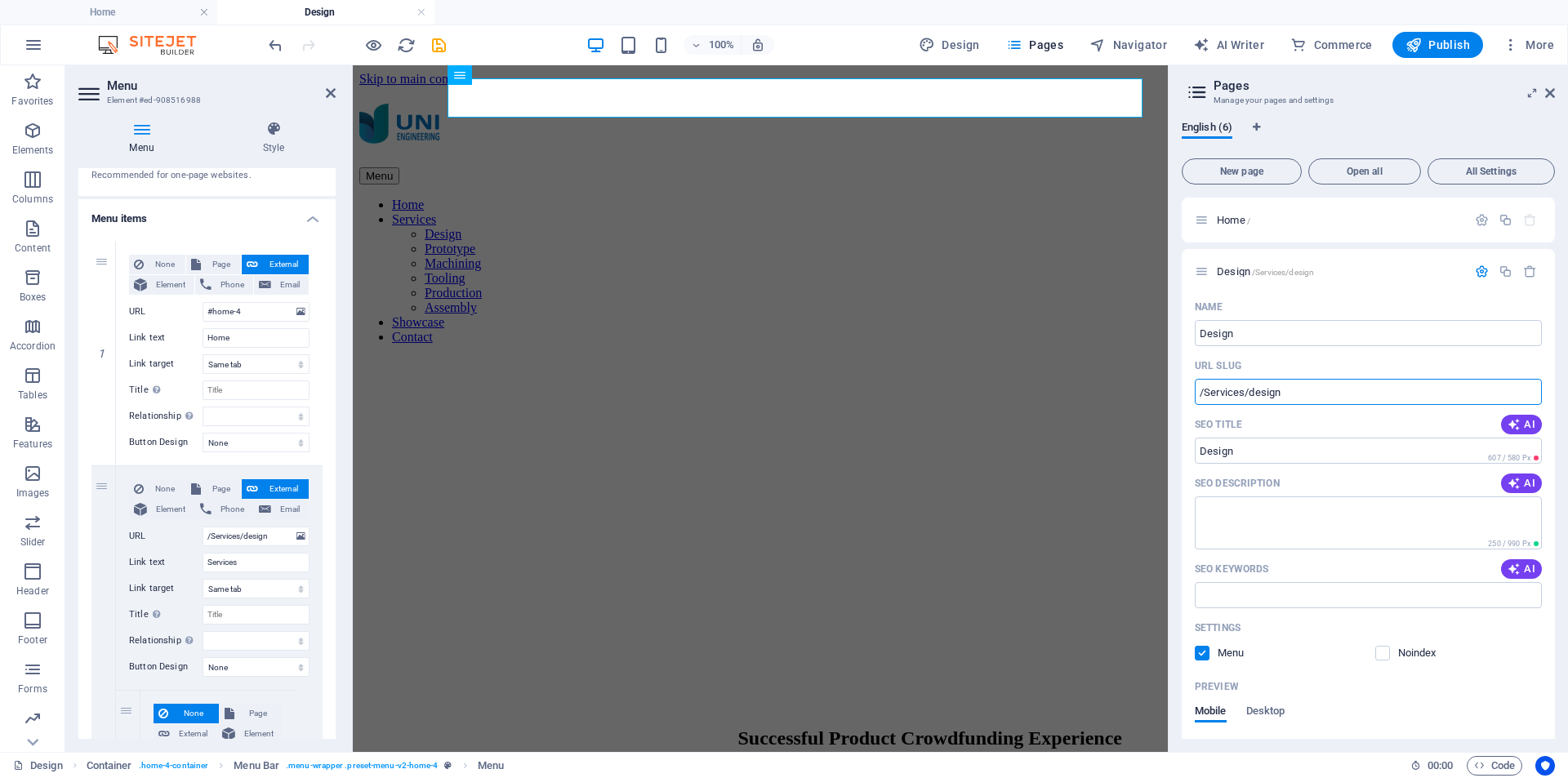
drag, startPoint x: 1684, startPoint y: 455, endPoint x: 1136, endPoint y: 387, distance: 552.2
click at [1272, 394] on input "/Services/design" at bounding box center [1369, 391] width 347 height 26
click at [1215, 397] on input "/Services/design" at bounding box center [1369, 391] width 347 height 26
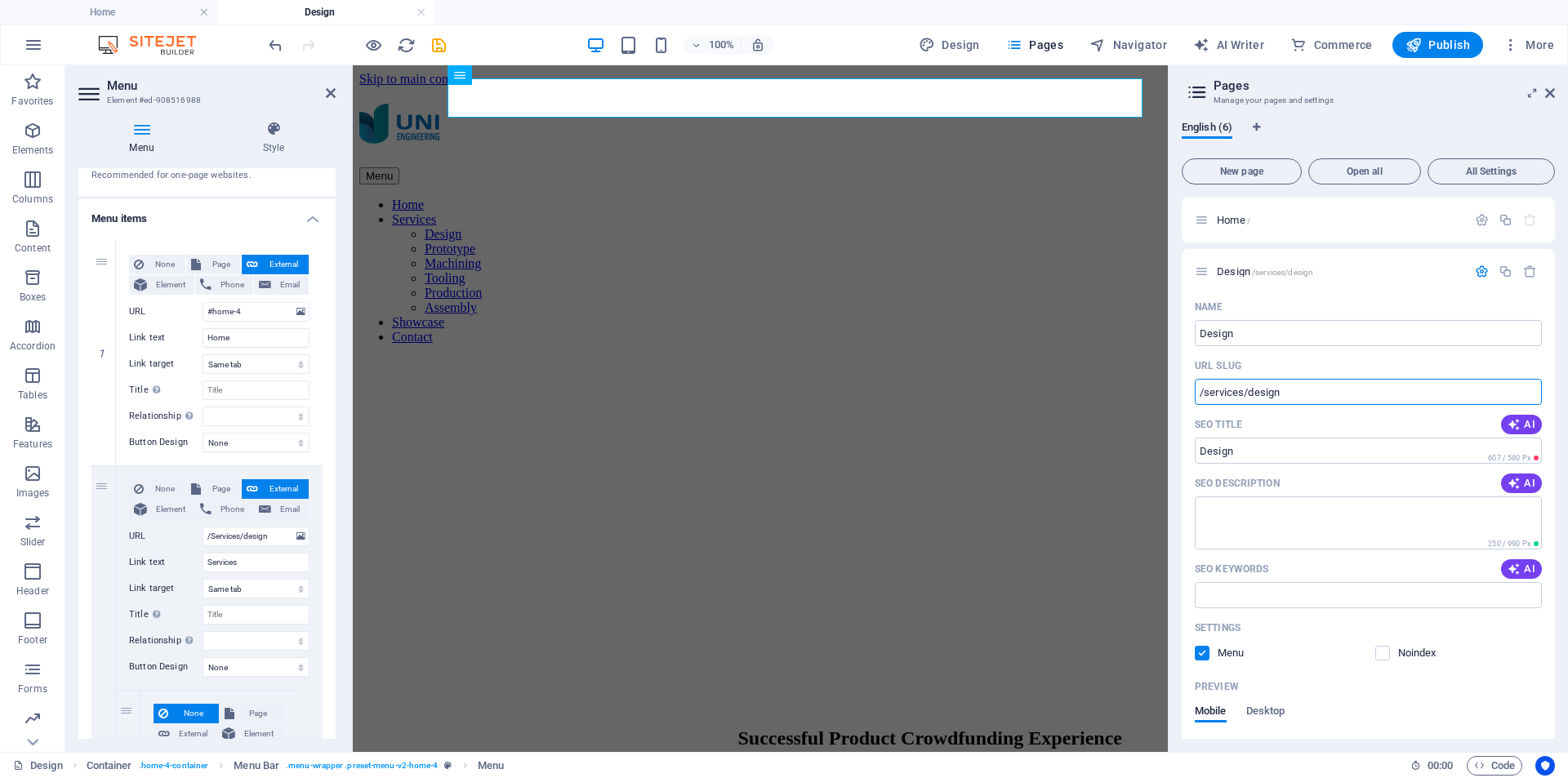
drag, startPoint x: 1637, startPoint y: 455, endPoint x: 1129, endPoint y: 402, distance: 510.8
type input "/services/design"
click at [274, 538] on input "/Services/design" at bounding box center [256, 536] width 107 height 19
drag, startPoint x: 275, startPoint y: 537, endPoint x: 173, endPoint y: 538, distance: 102.0
click at [173, 538] on div "URL /Services/design" at bounding box center [219, 536] width 180 height 19
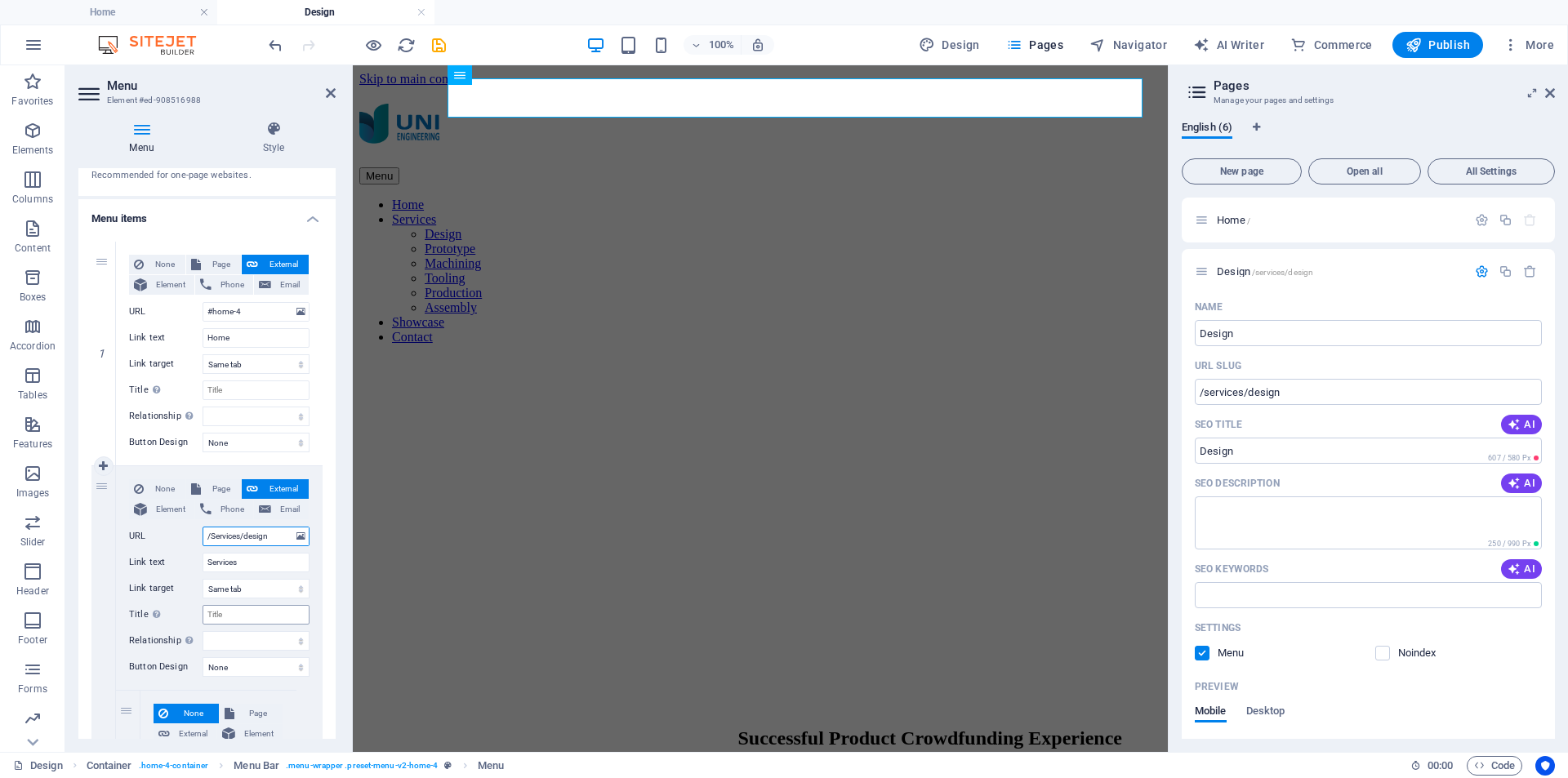
paste input "s"
type input "/services/design"
select select
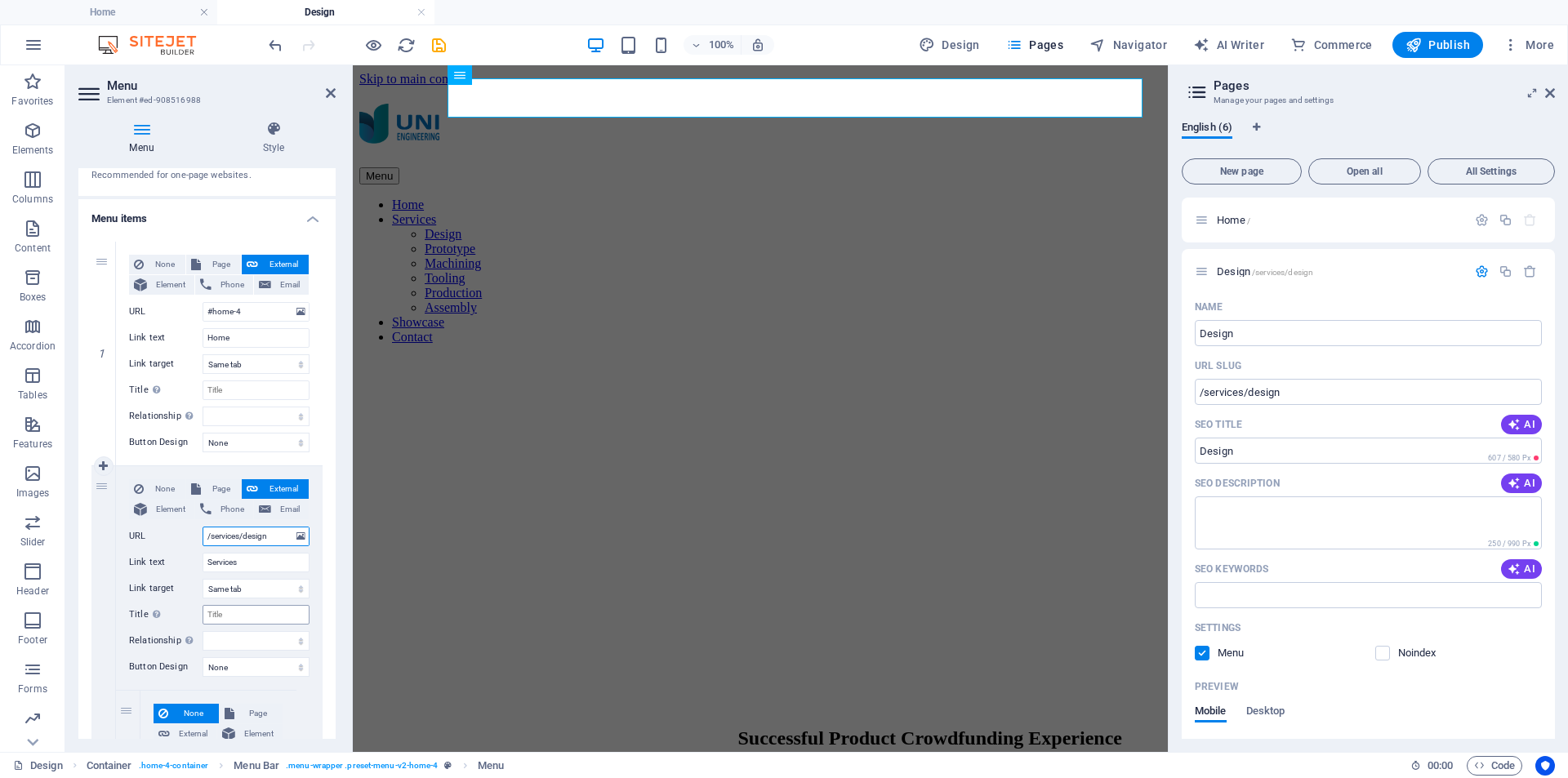
select select
type input "/services/design"
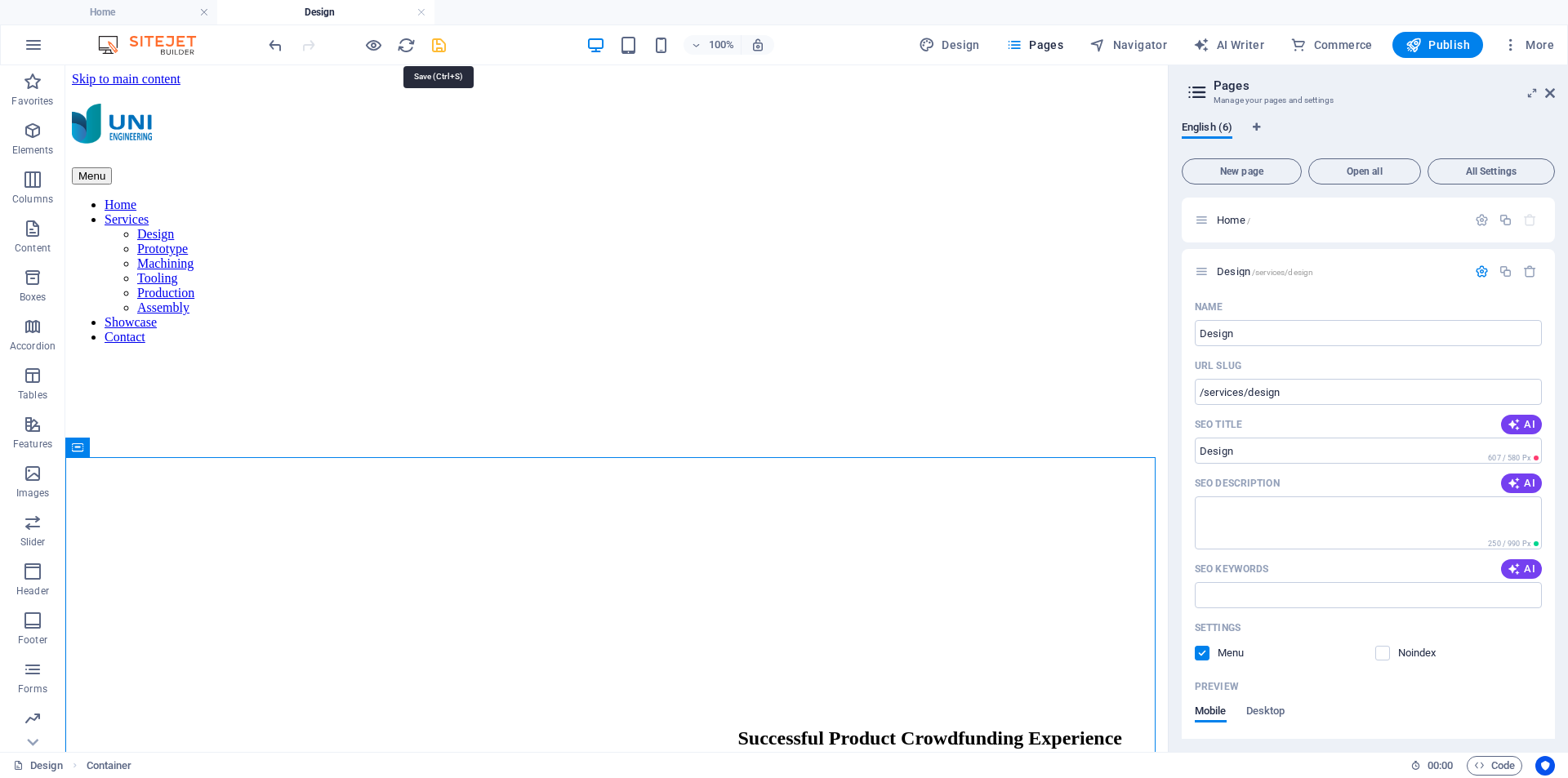
click at [443, 48] on icon "save" at bounding box center [439, 45] width 19 height 19
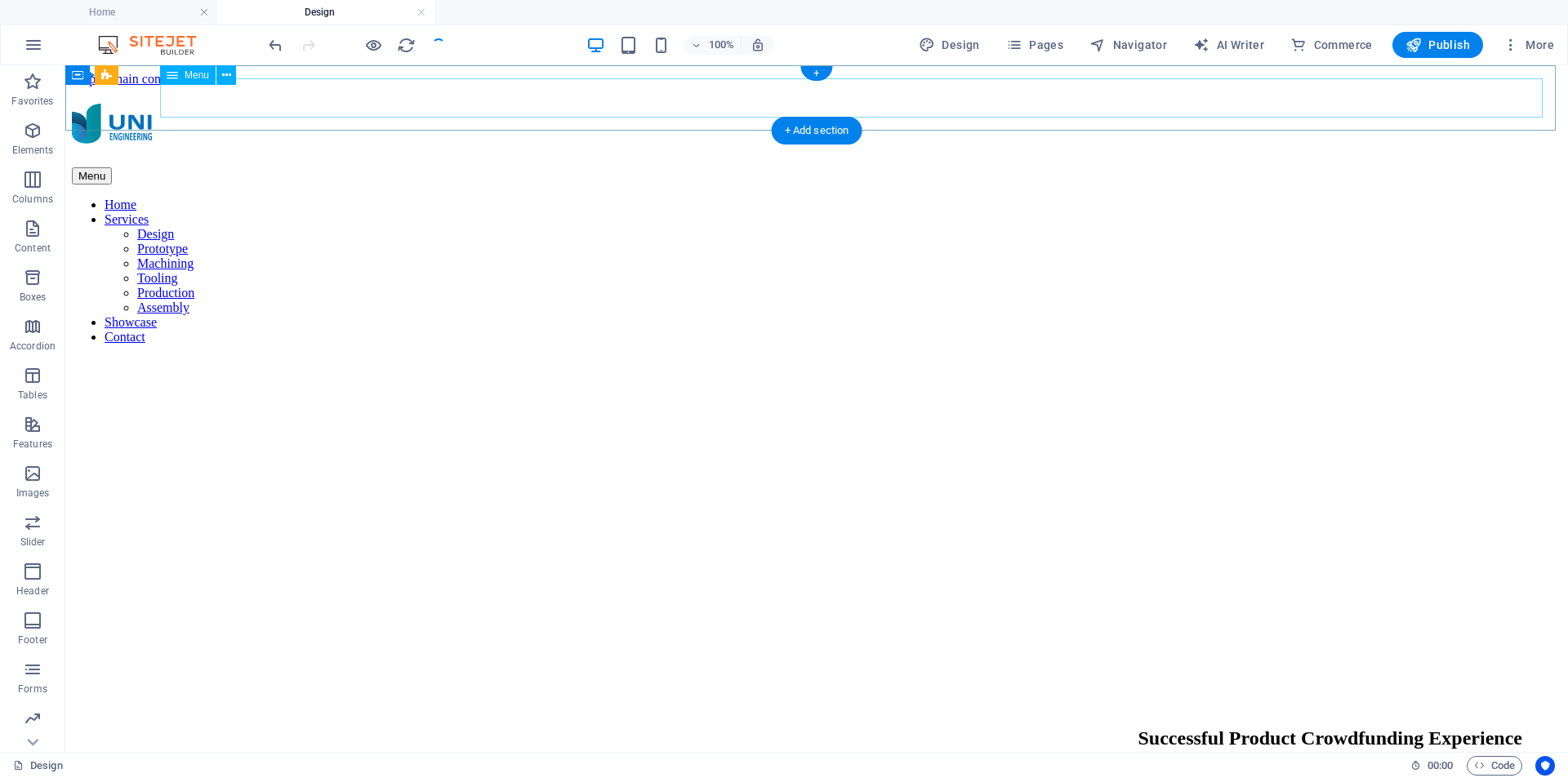
click at [1278, 197] on nav "Home Services Design Prototype Machining Tooling Production Assembly Showcase C…" at bounding box center [817, 271] width 1490 height 147
select select
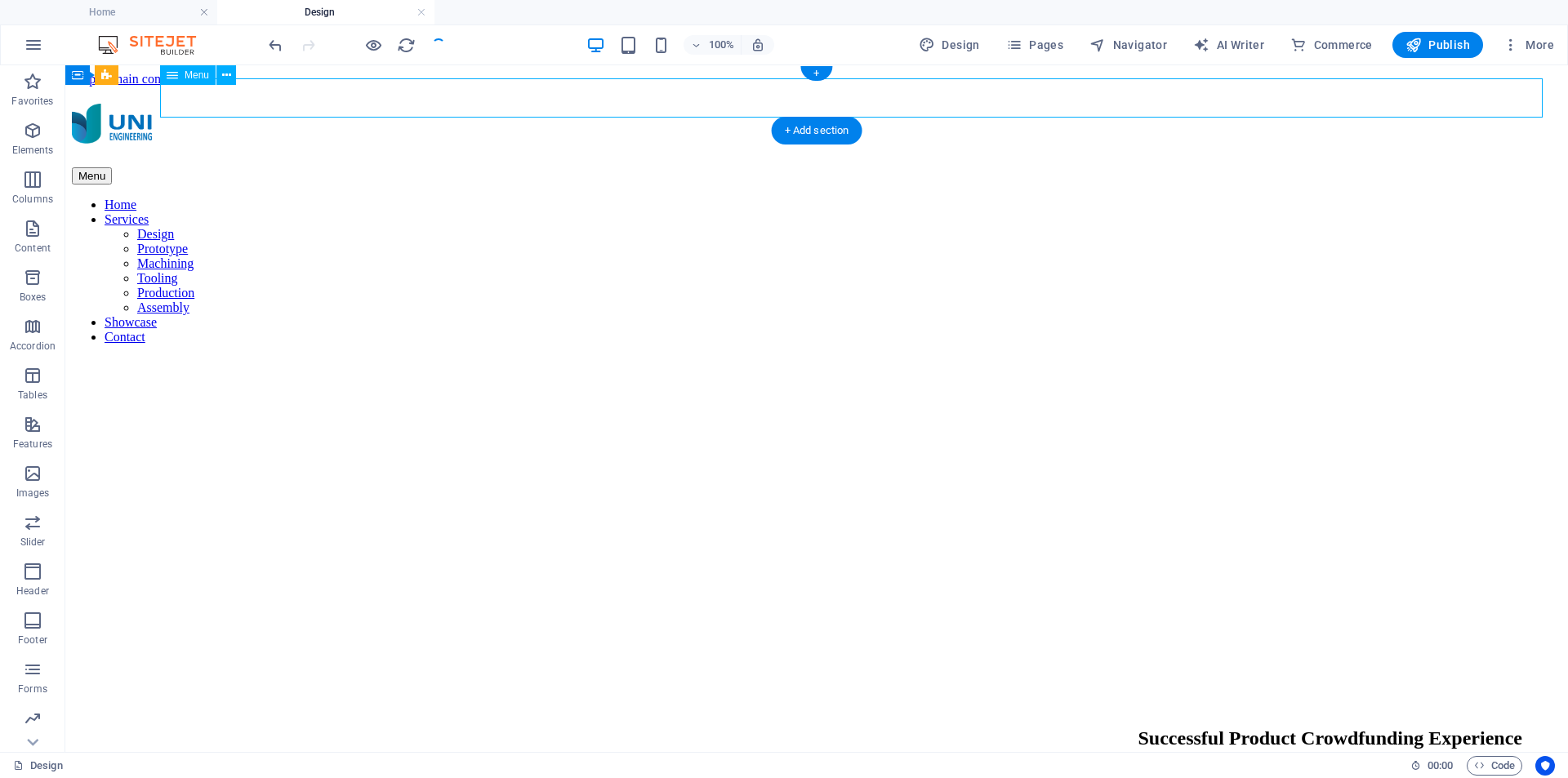
select select
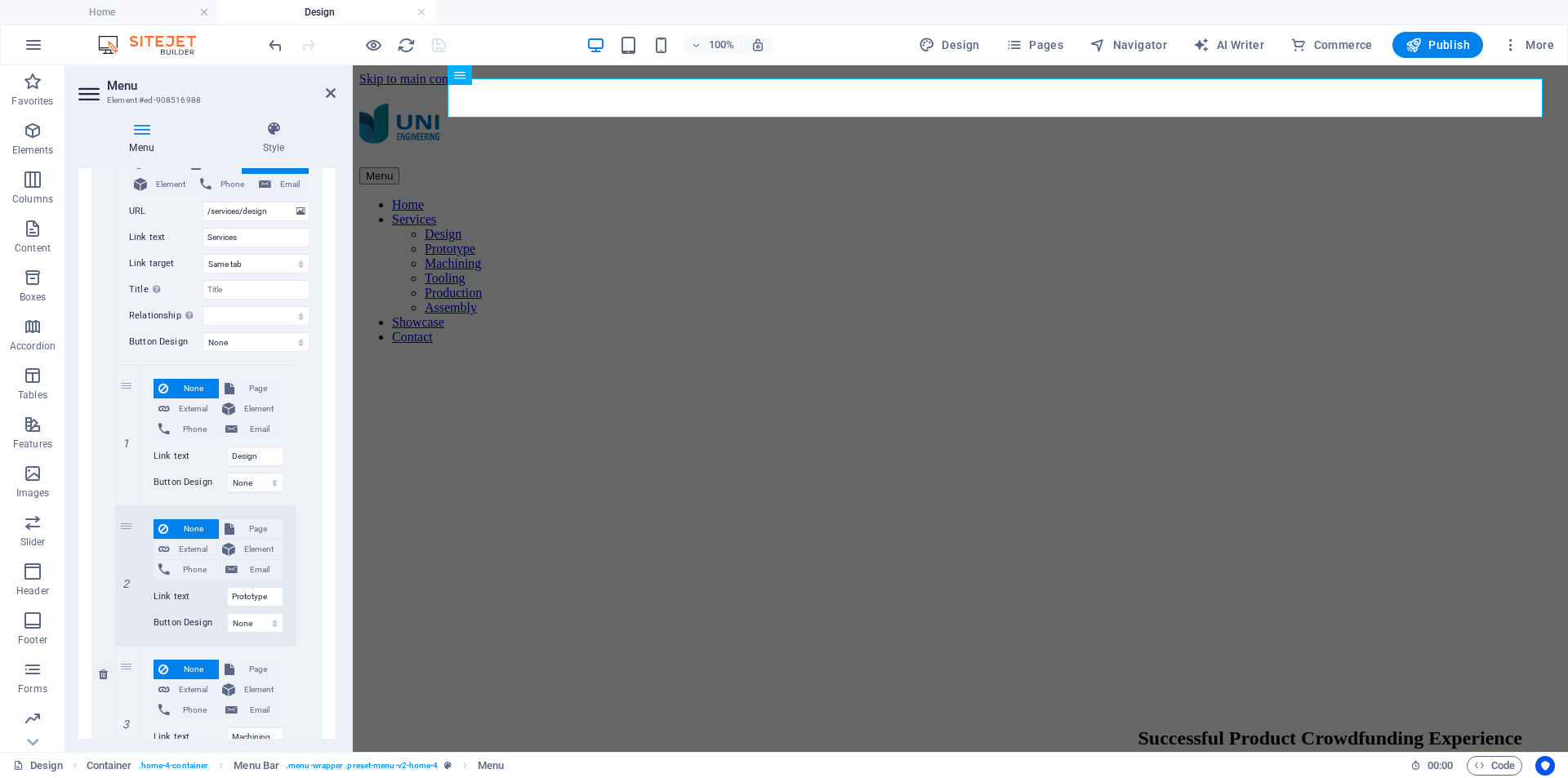
scroll to position [408, 0]
click at [194, 406] on span "External" at bounding box center [192, 407] width 36 height 19
select select
select select "blank"
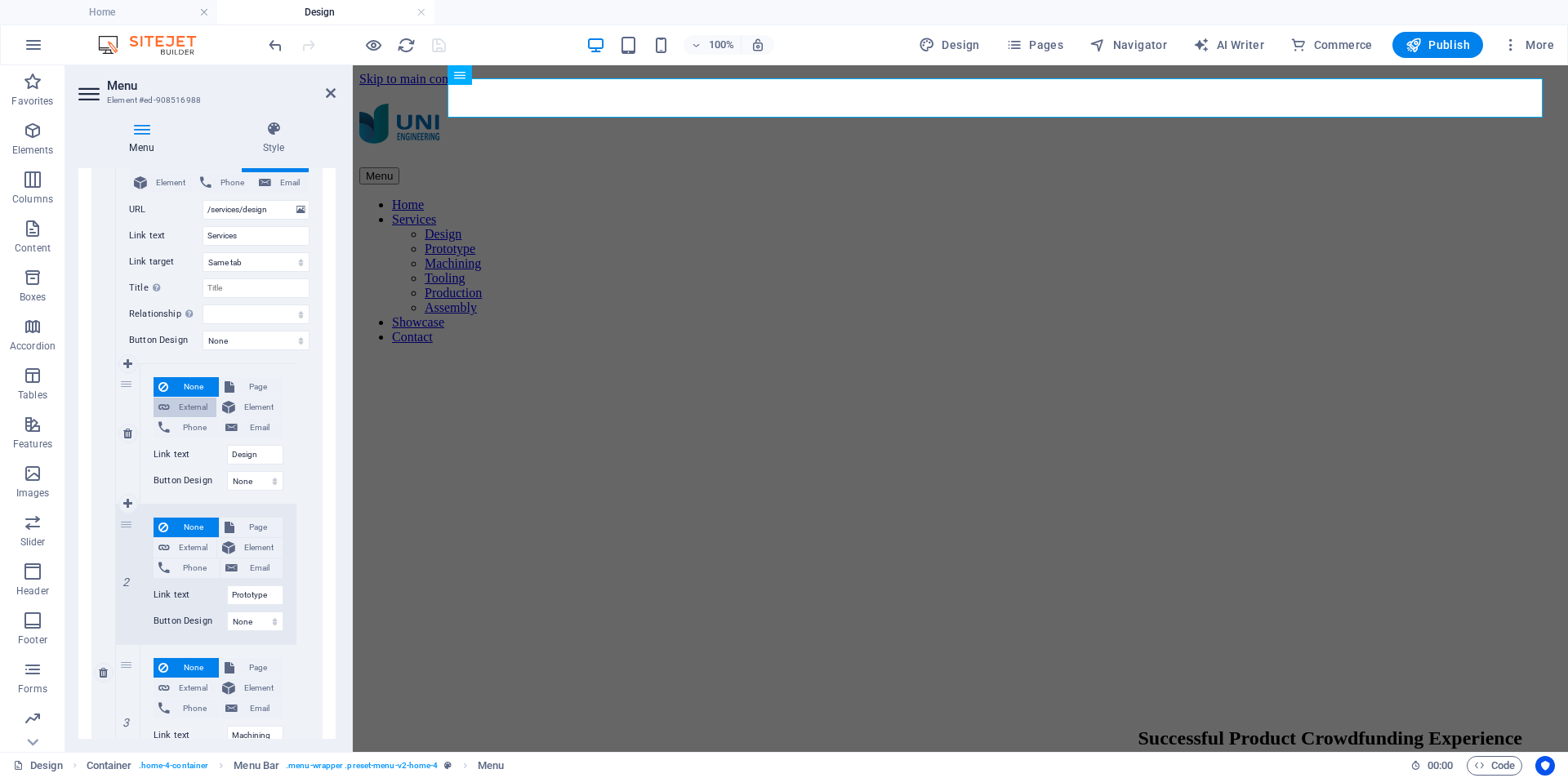
select select
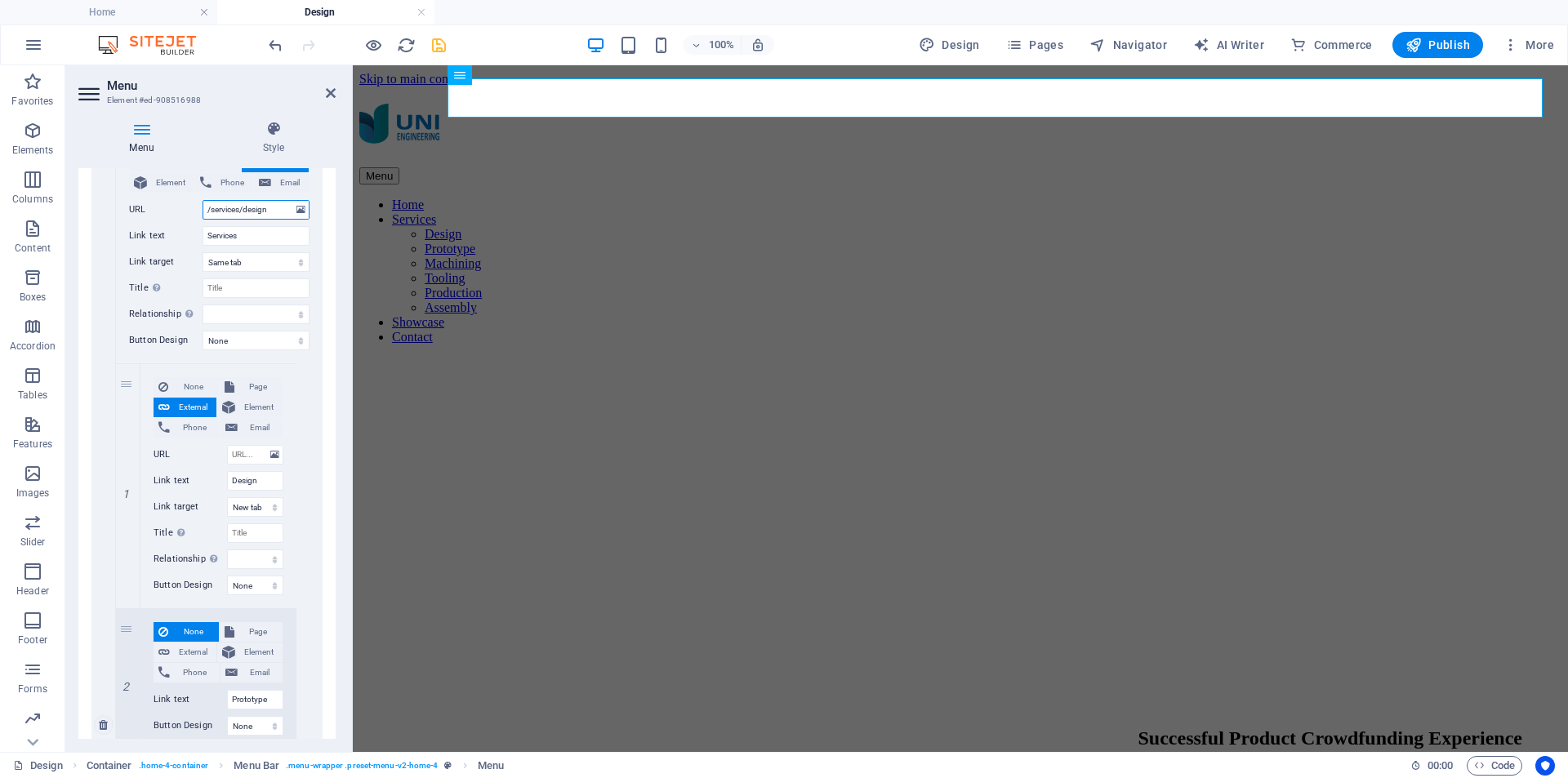
drag, startPoint x: 274, startPoint y: 209, endPoint x: 177, endPoint y: 212, distance: 97.0
click at [177, 212] on div "URL /services/design" at bounding box center [219, 209] width 180 height 19
click at [241, 452] on input "URL" at bounding box center [255, 455] width 57 height 19
paste input "/services/design"
type input "/services/design"
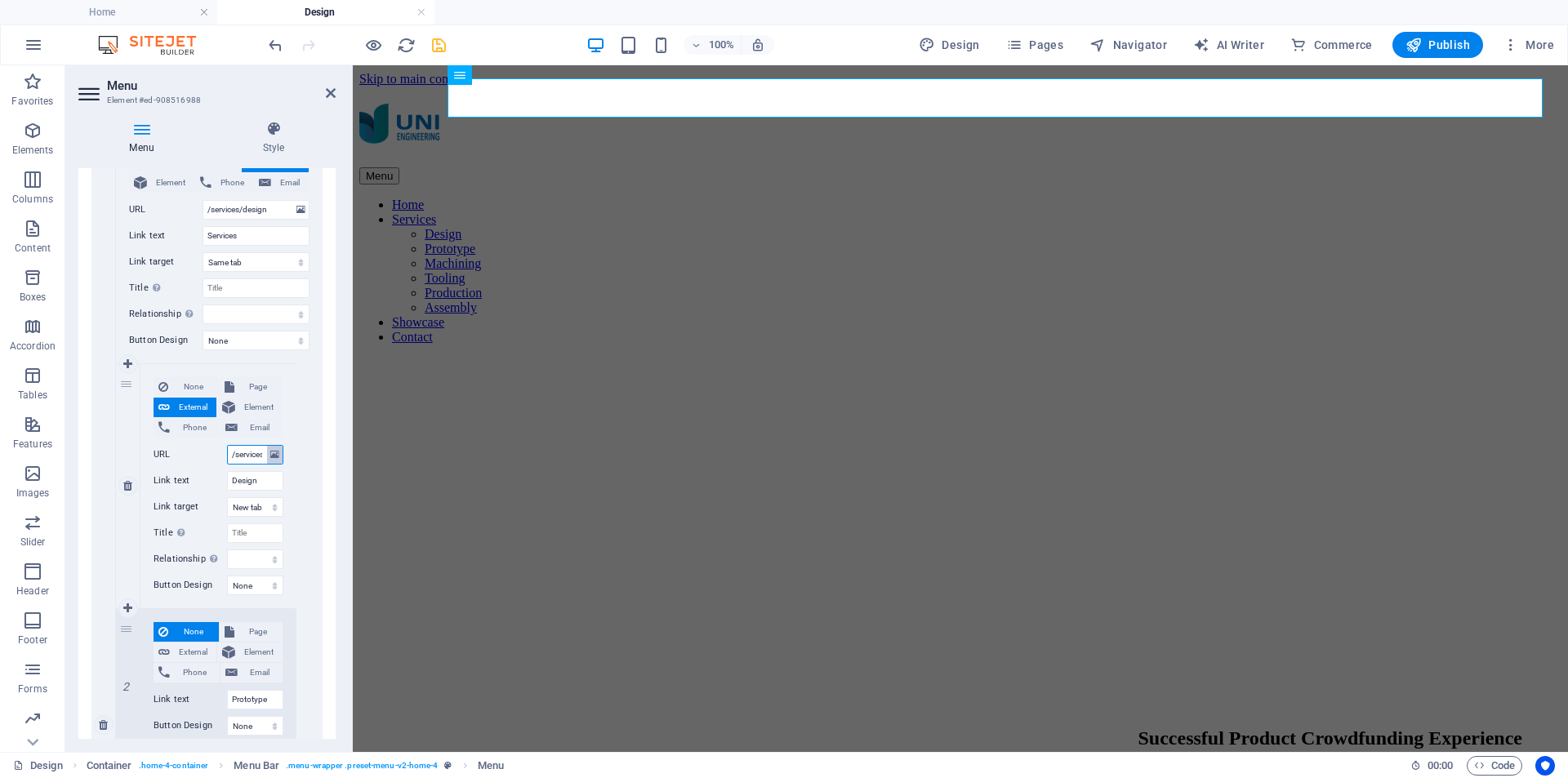
scroll to position [0, 34]
select select
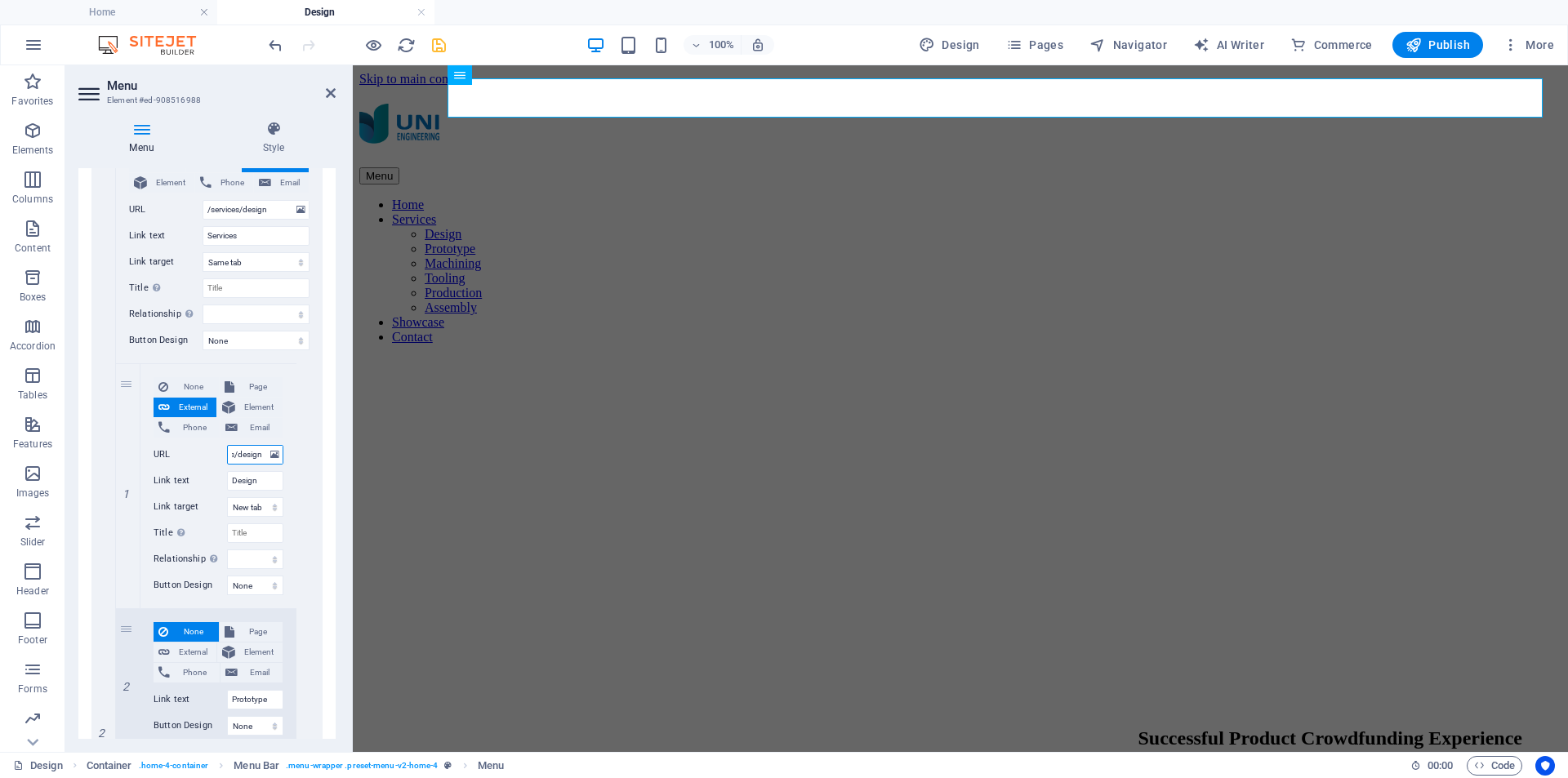
select select
drag, startPoint x: 253, startPoint y: 452, endPoint x: 208, endPoint y: 452, distance: 45.0
click at [208, 452] on div "URL /services/design" at bounding box center [218, 455] width 130 height 19
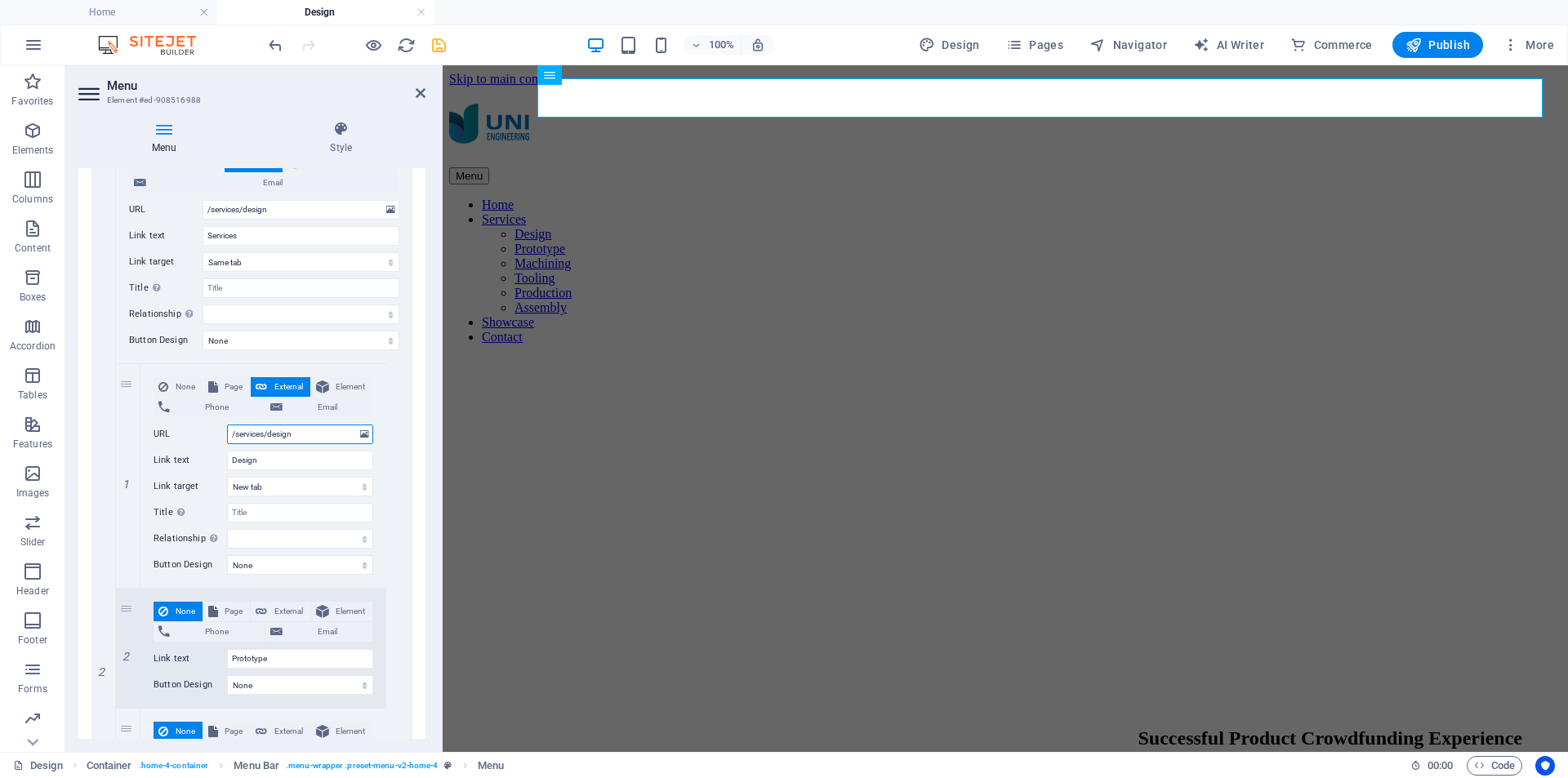
drag, startPoint x: 351, startPoint y: 371, endPoint x: 1, endPoint y: 308, distance: 355.6
click at [445, 371] on div "Menu Element #ed-908516988 Menu Style Menu Auto Custom Create custom menu items…" at bounding box center [817, 408] width 1503 height 687
click at [312, 428] on input "/services/design" at bounding box center [300, 433] width 147 height 19
type input "/services/design"
click at [1055, 42] on span "Pages" at bounding box center [1034, 44] width 57 height 16
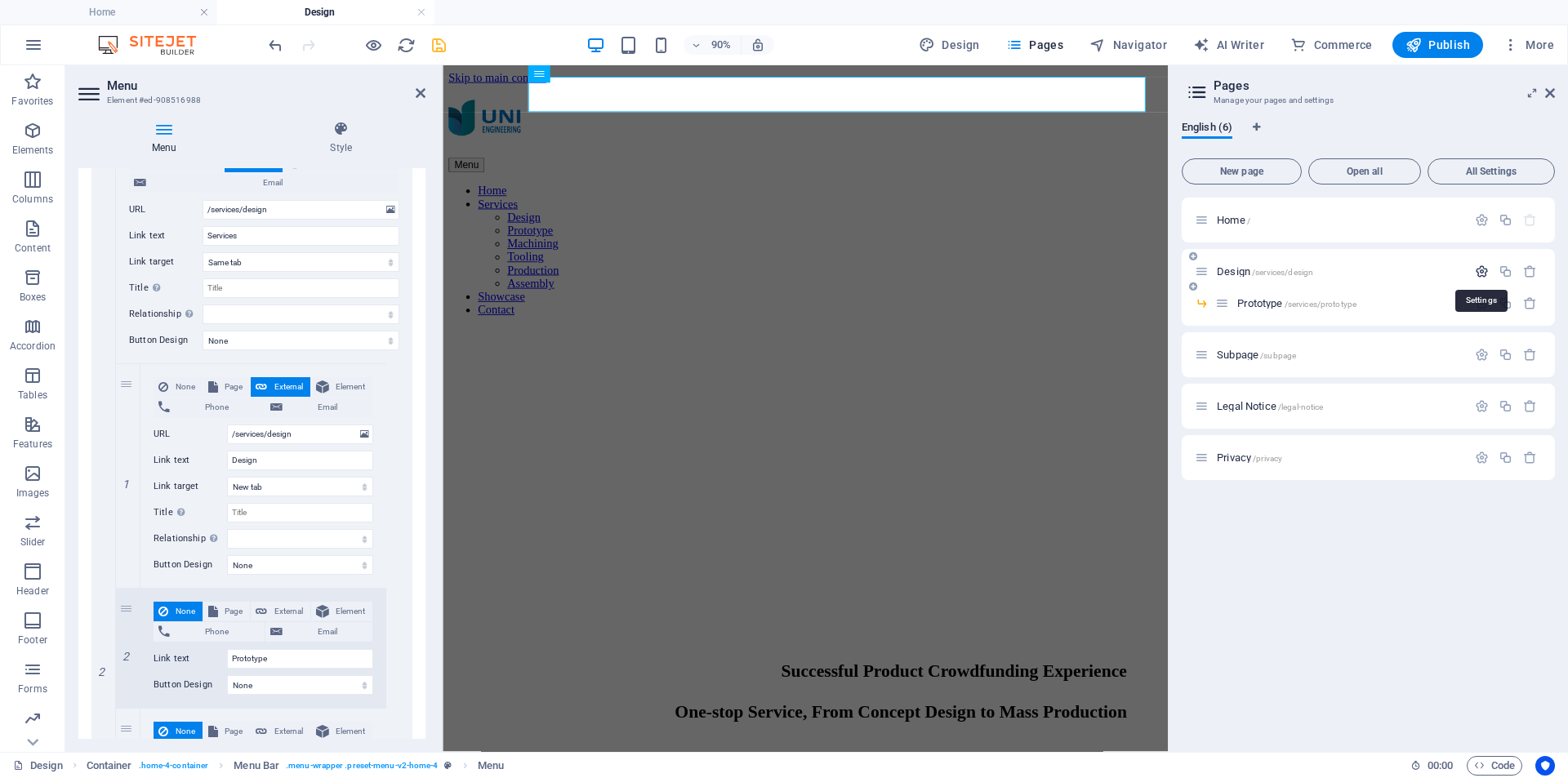
click at [1486, 268] on icon "button" at bounding box center [1482, 271] width 14 height 14
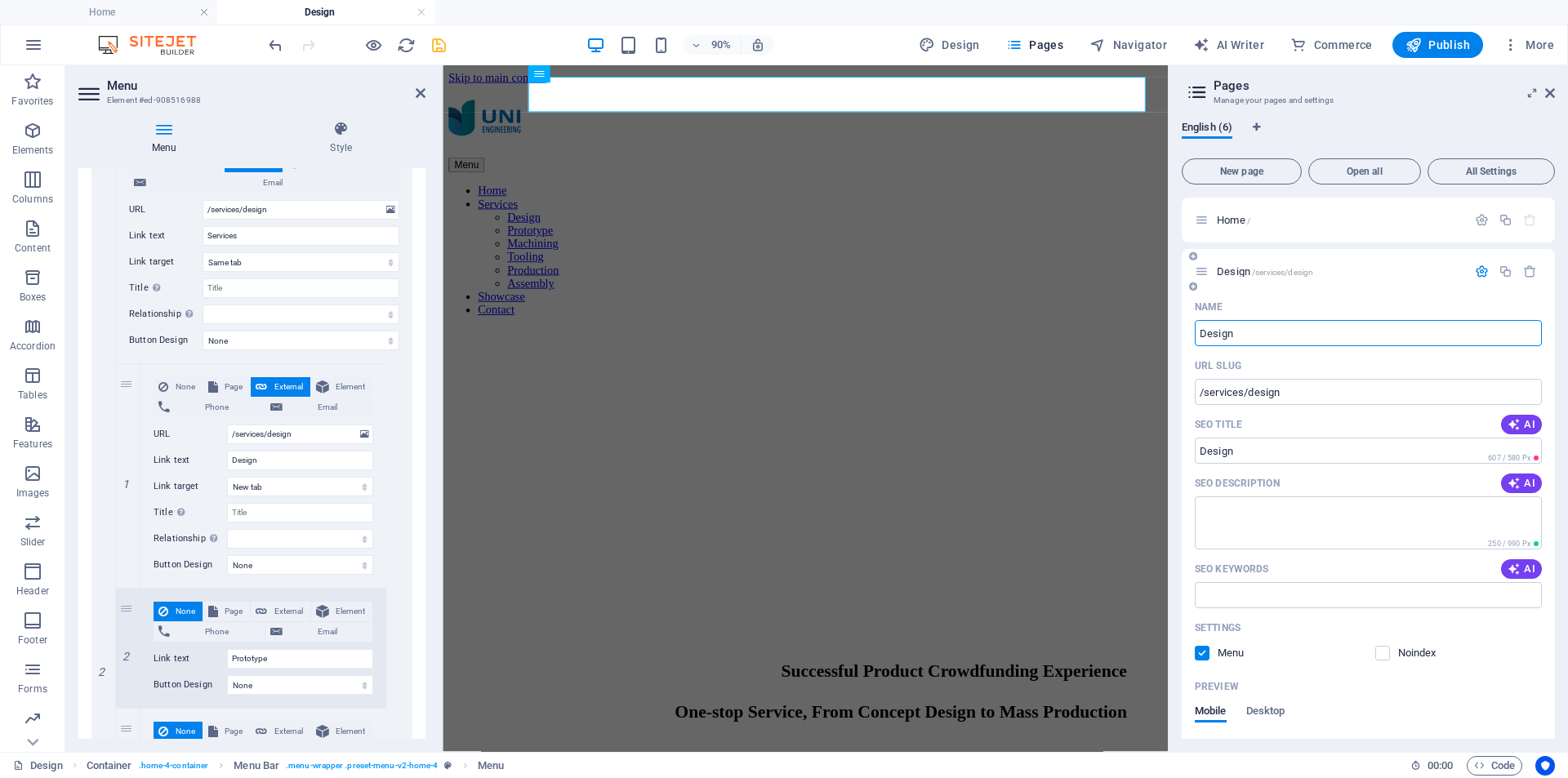
click at [1477, 268] on icon "button" at bounding box center [1482, 271] width 14 height 14
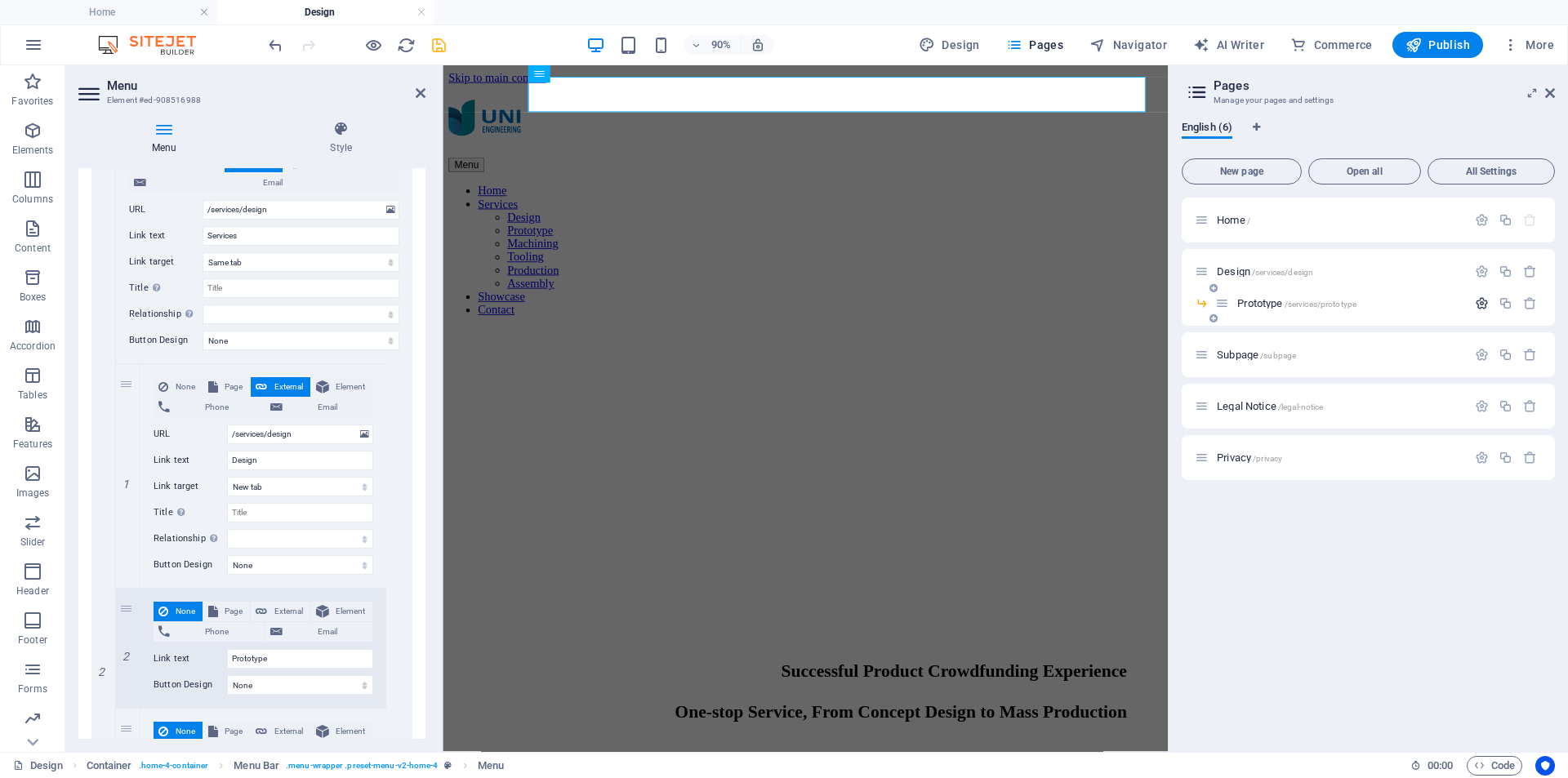
click at [1476, 301] on icon "button" at bounding box center [1482, 303] width 14 height 14
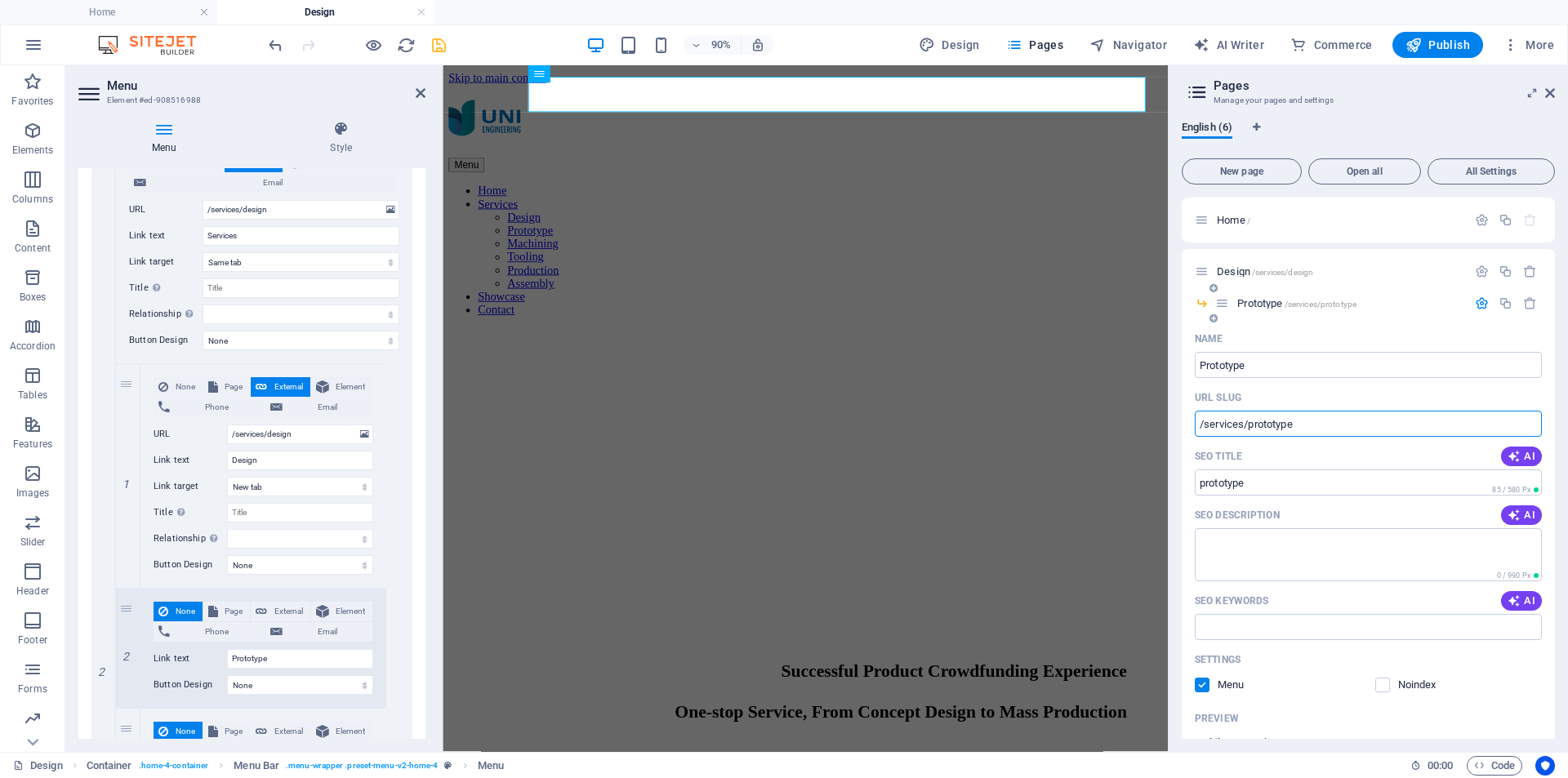
drag, startPoint x: 1308, startPoint y: 422, endPoint x: 1186, endPoint y: 422, distance: 122.0
click at [1186, 422] on div "Name Prototype ​ URL SLUG /services/prototype ​ SEO Title AI prototype ​ 85 / 5…" at bounding box center [1368, 621] width 374 height 592
click at [292, 610] on span "External" at bounding box center [289, 611] width 34 height 19
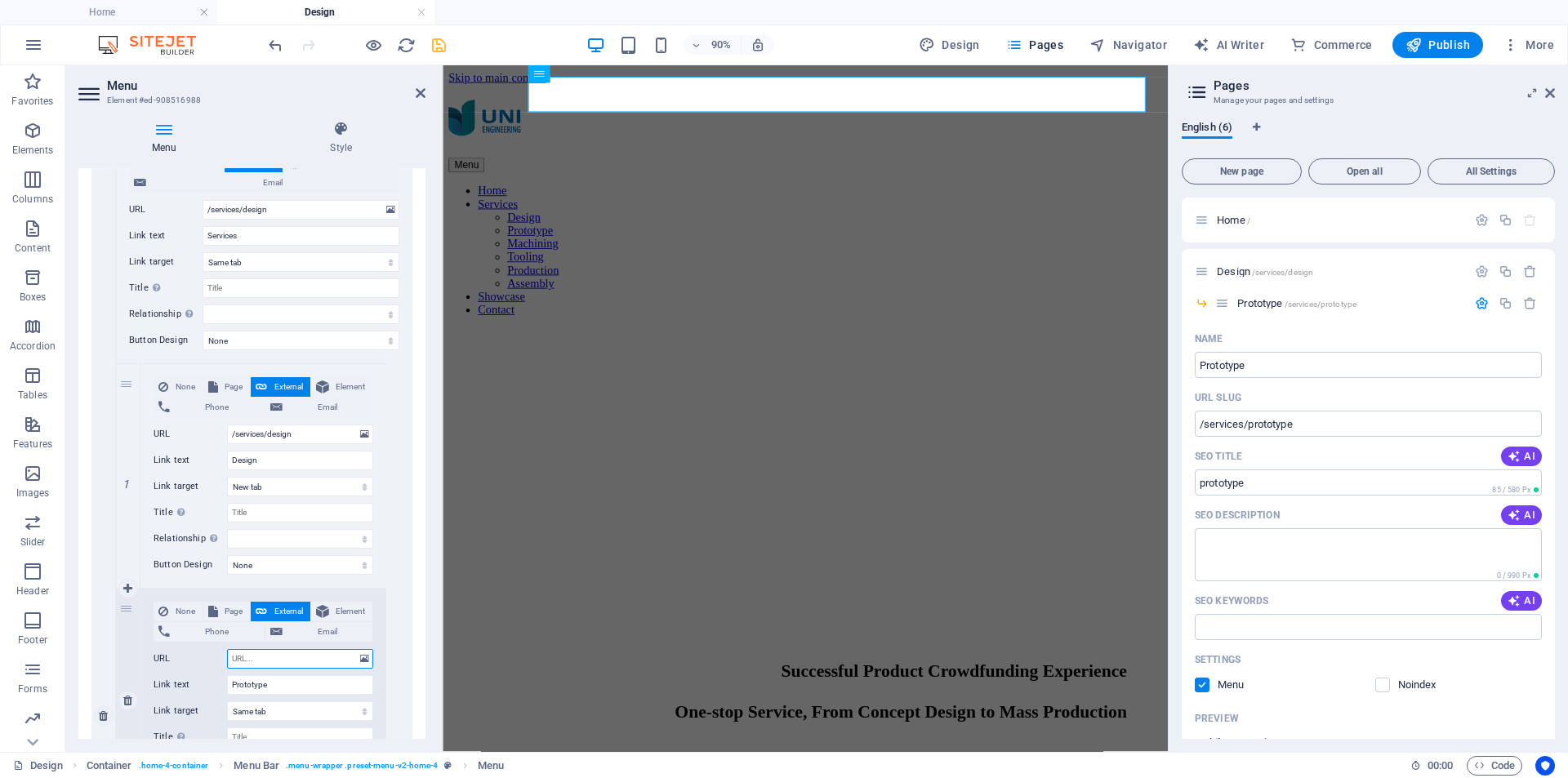
select select
select select "blank"
select select
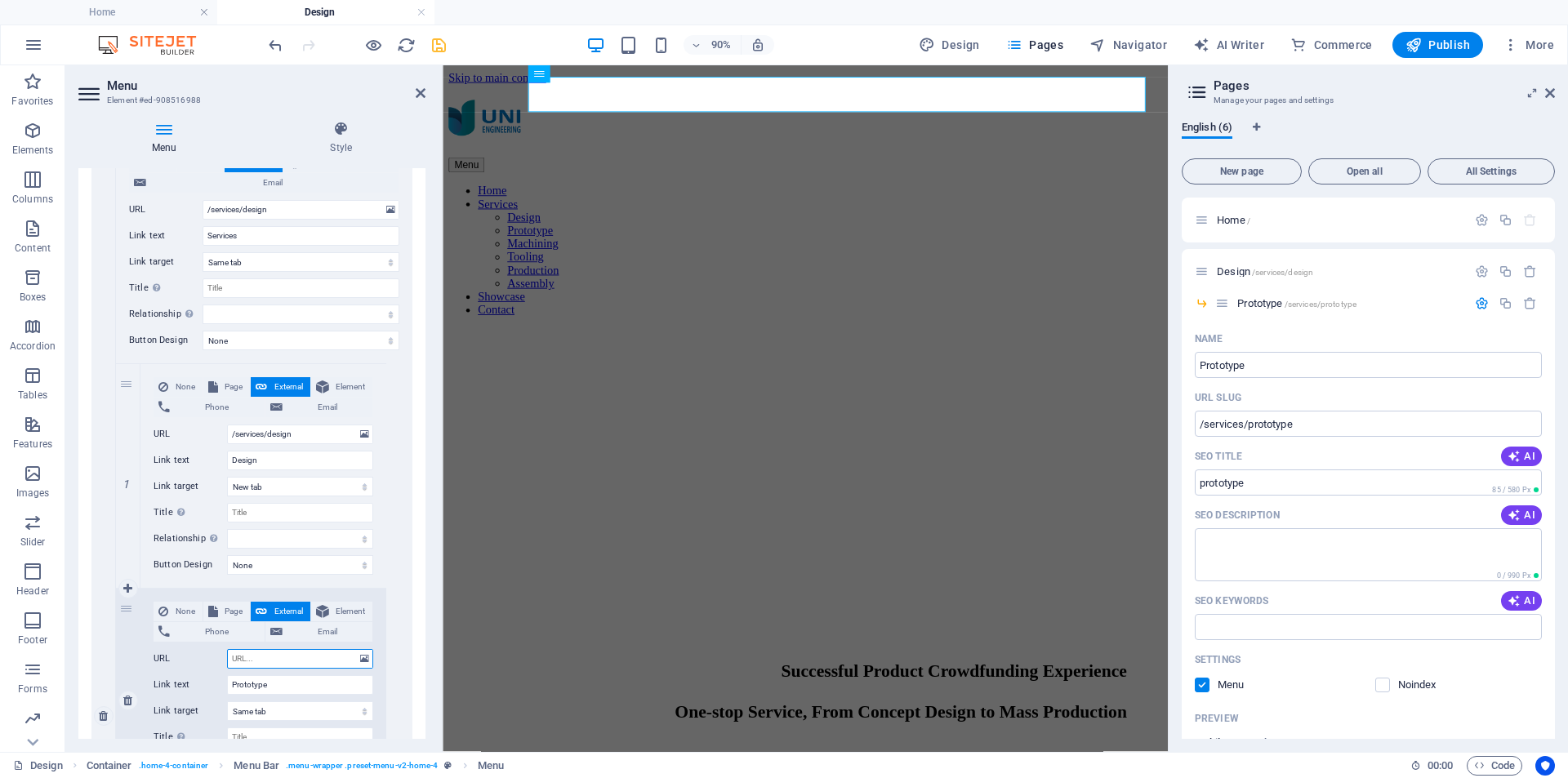
select select
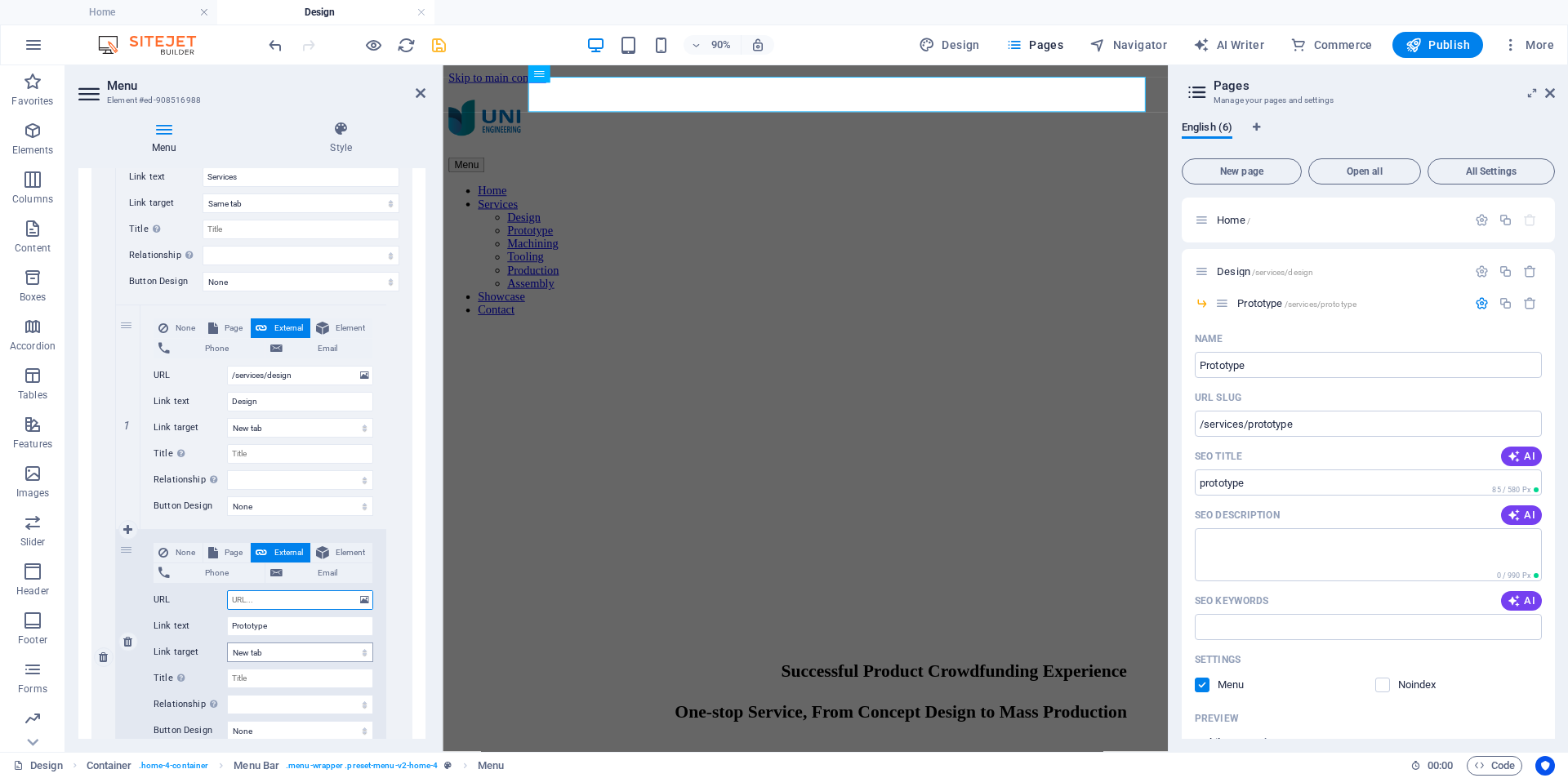
scroll to position [490, 0]
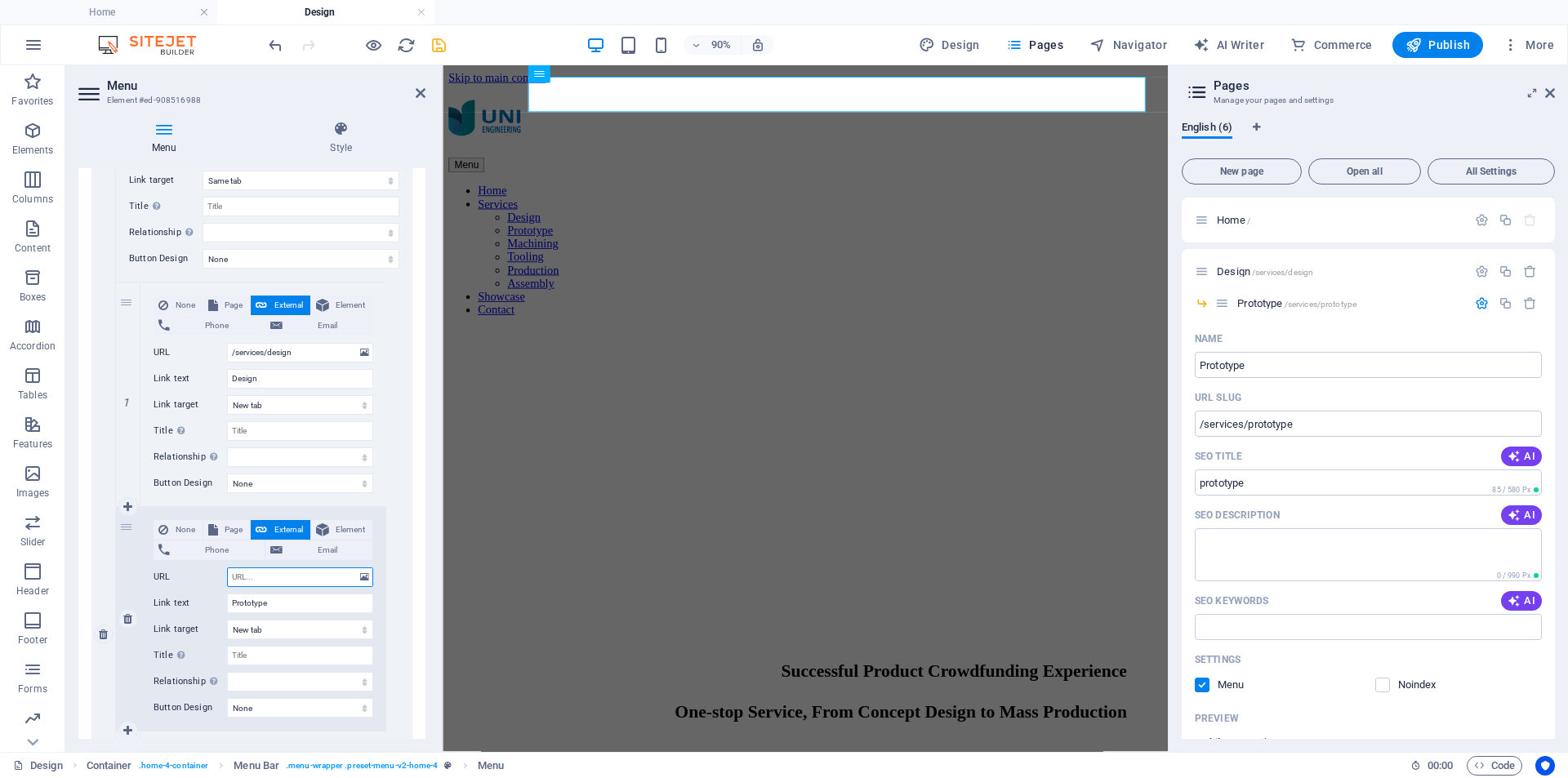
paste input "/services/prototype"
type input "/services/prototype"
select select
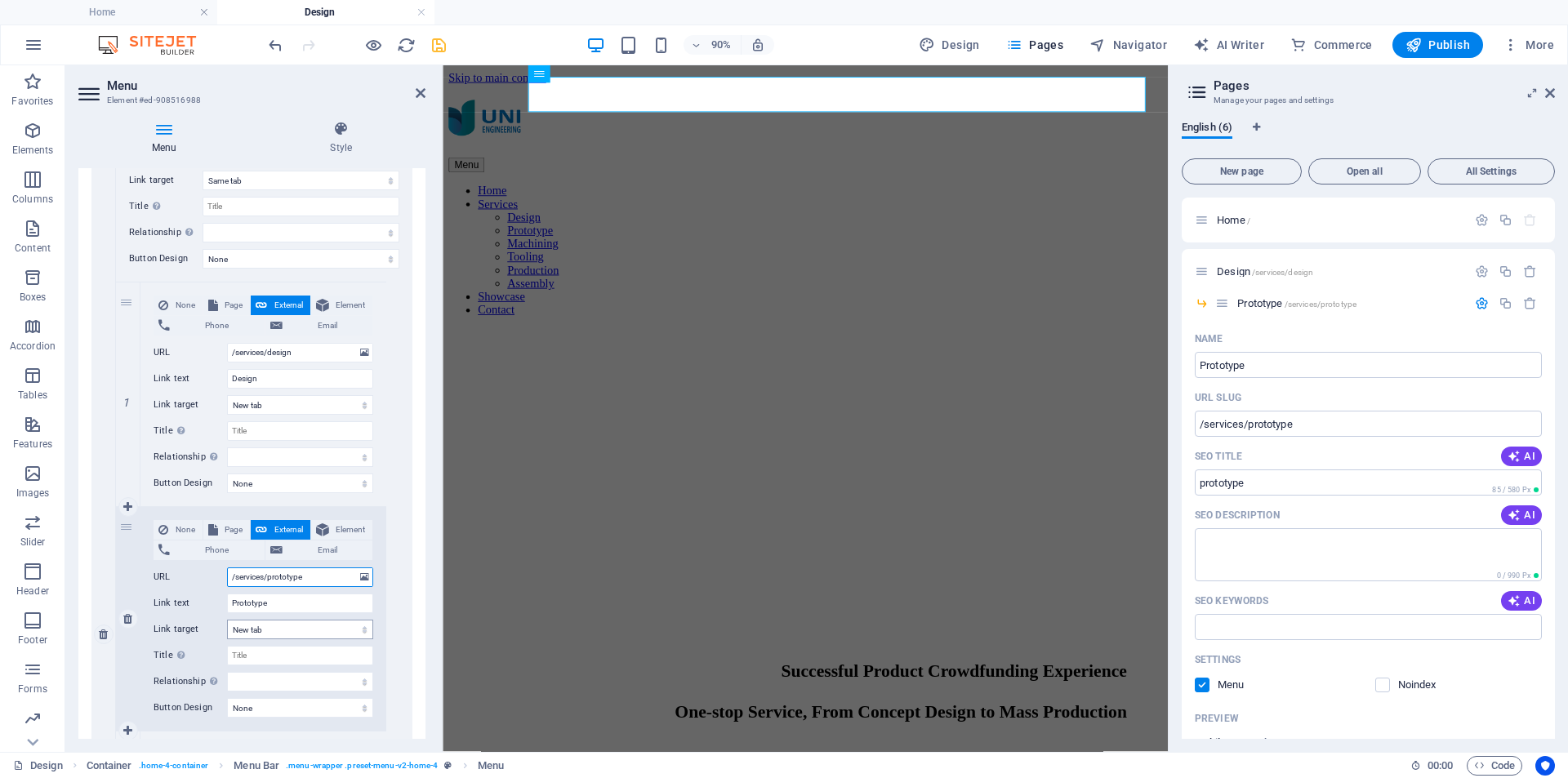
select select
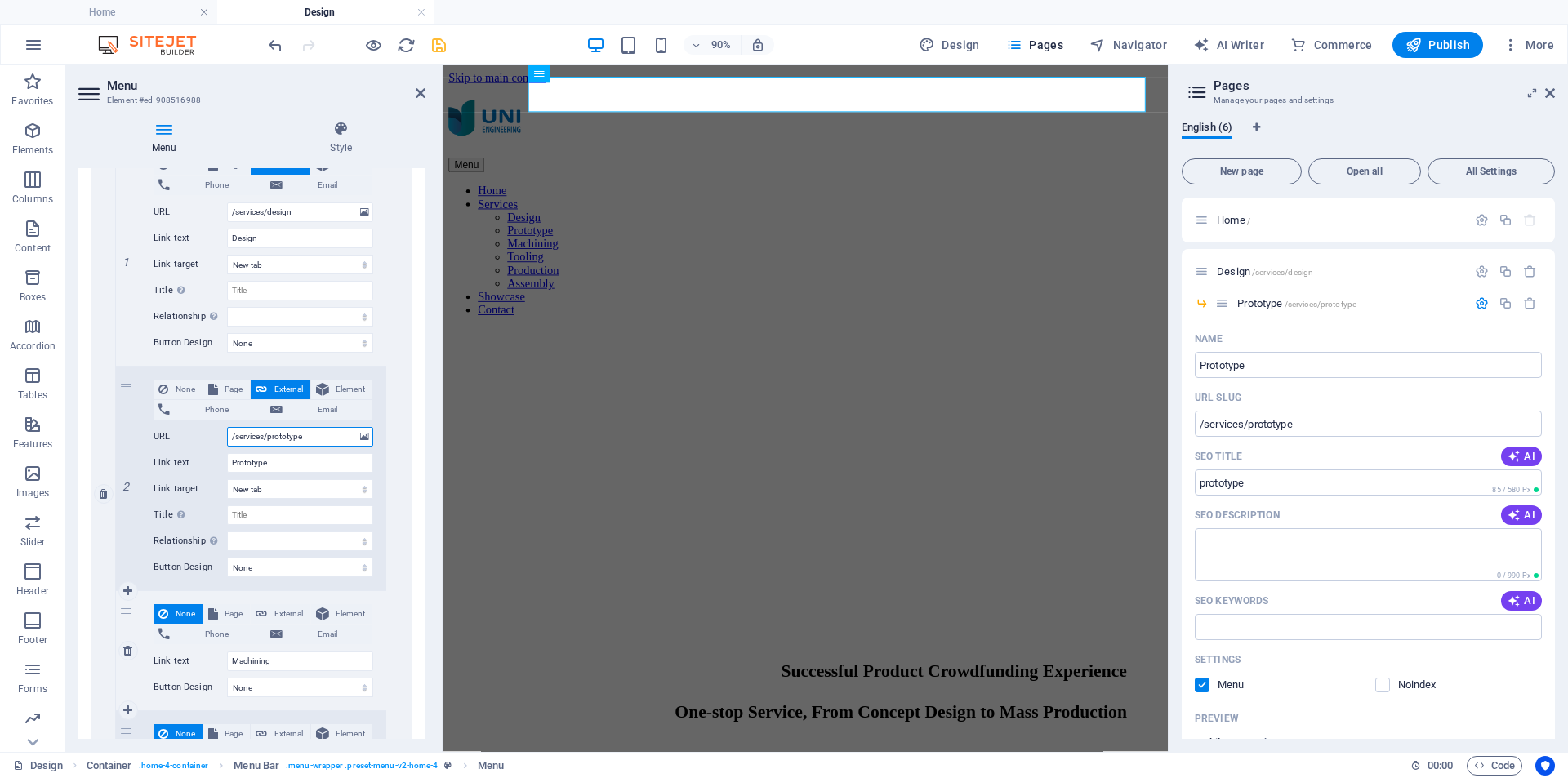
scroll to position [653, 0]
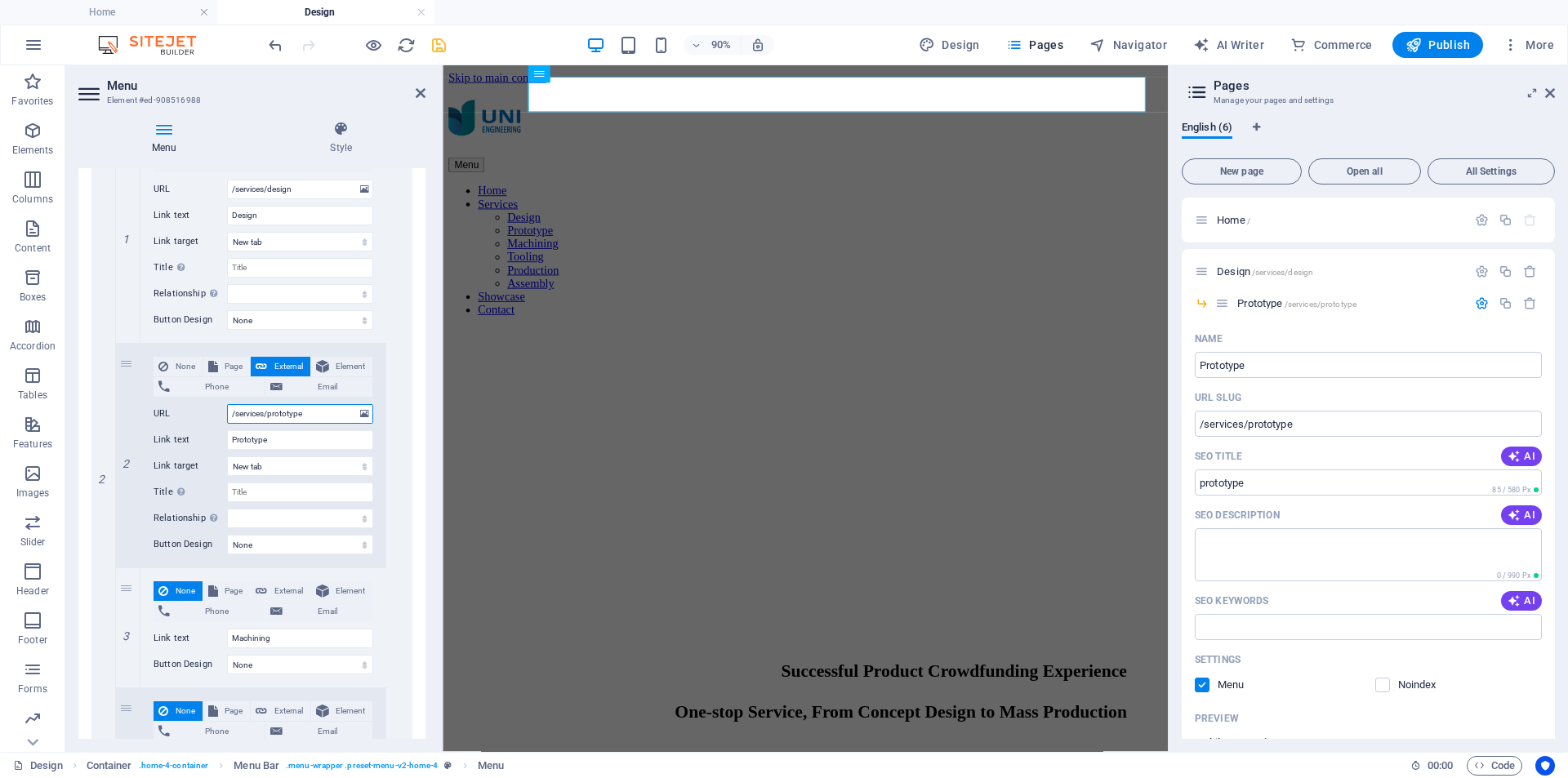
type input "/services/prototype"
click at [442, 40] on icon "save" at bounding box center [439, 45] width 19 height 19
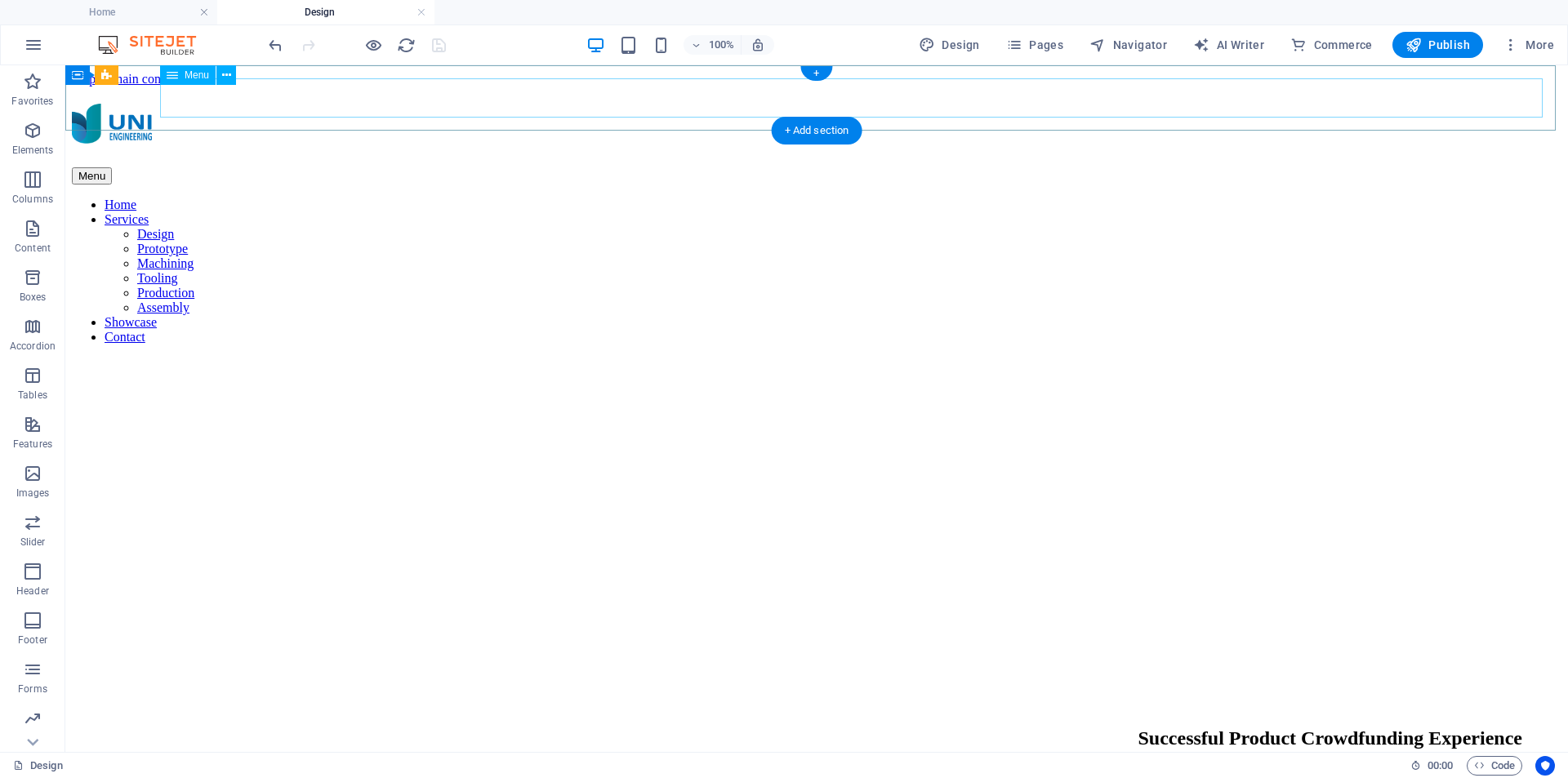
click at [1315, 197] on nav "Home Services Design Prototype Machining Tooling Production Assembly Showcase C…" at bounding box center [817, 271] width 1490 height 147
click at [1310, 197] on nav "Home Services Design Prototype Machining Tooling Production Assembly Showcase C…" at bounding box center [817, 271] width 1490 height 147
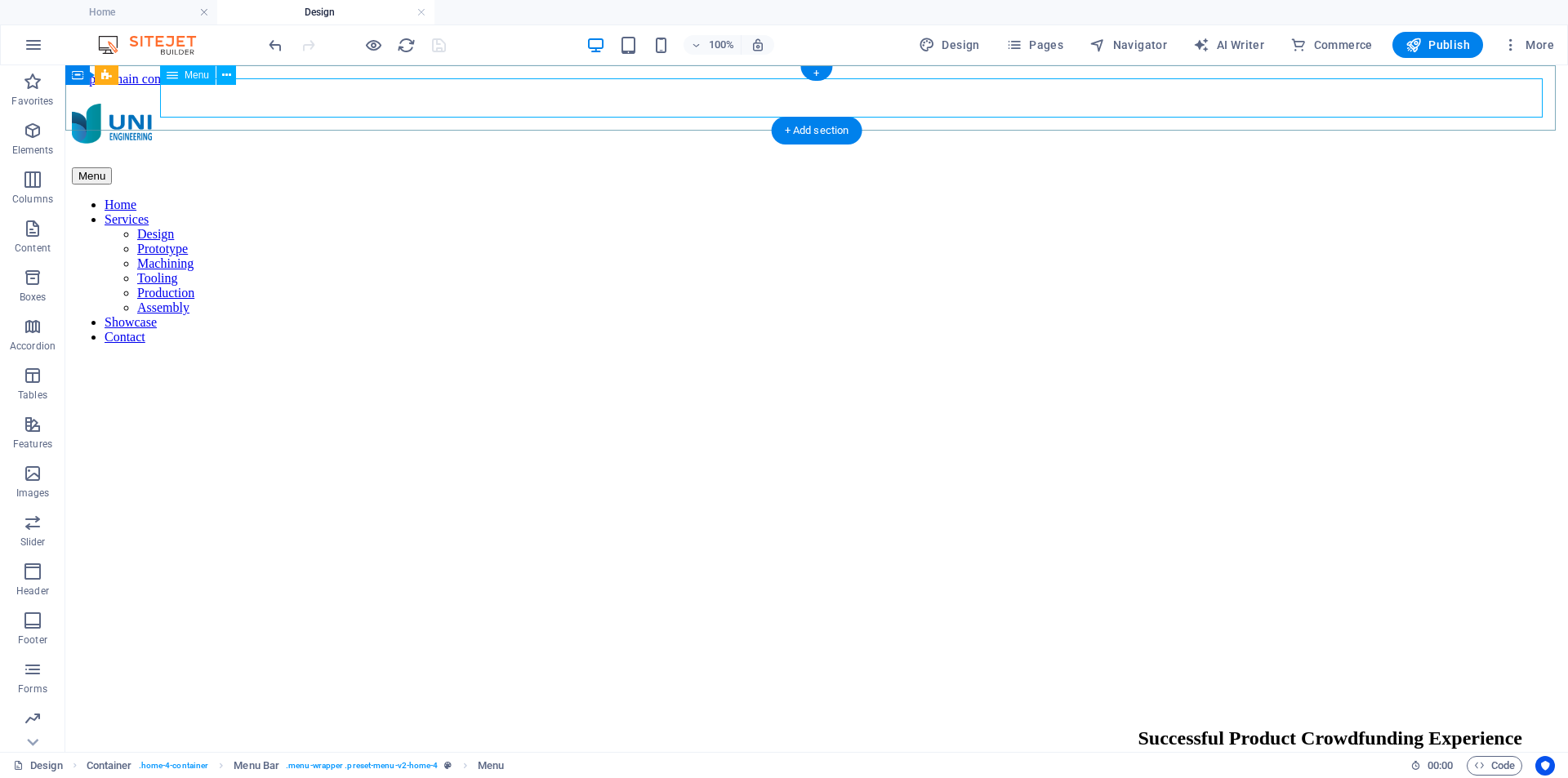
select select
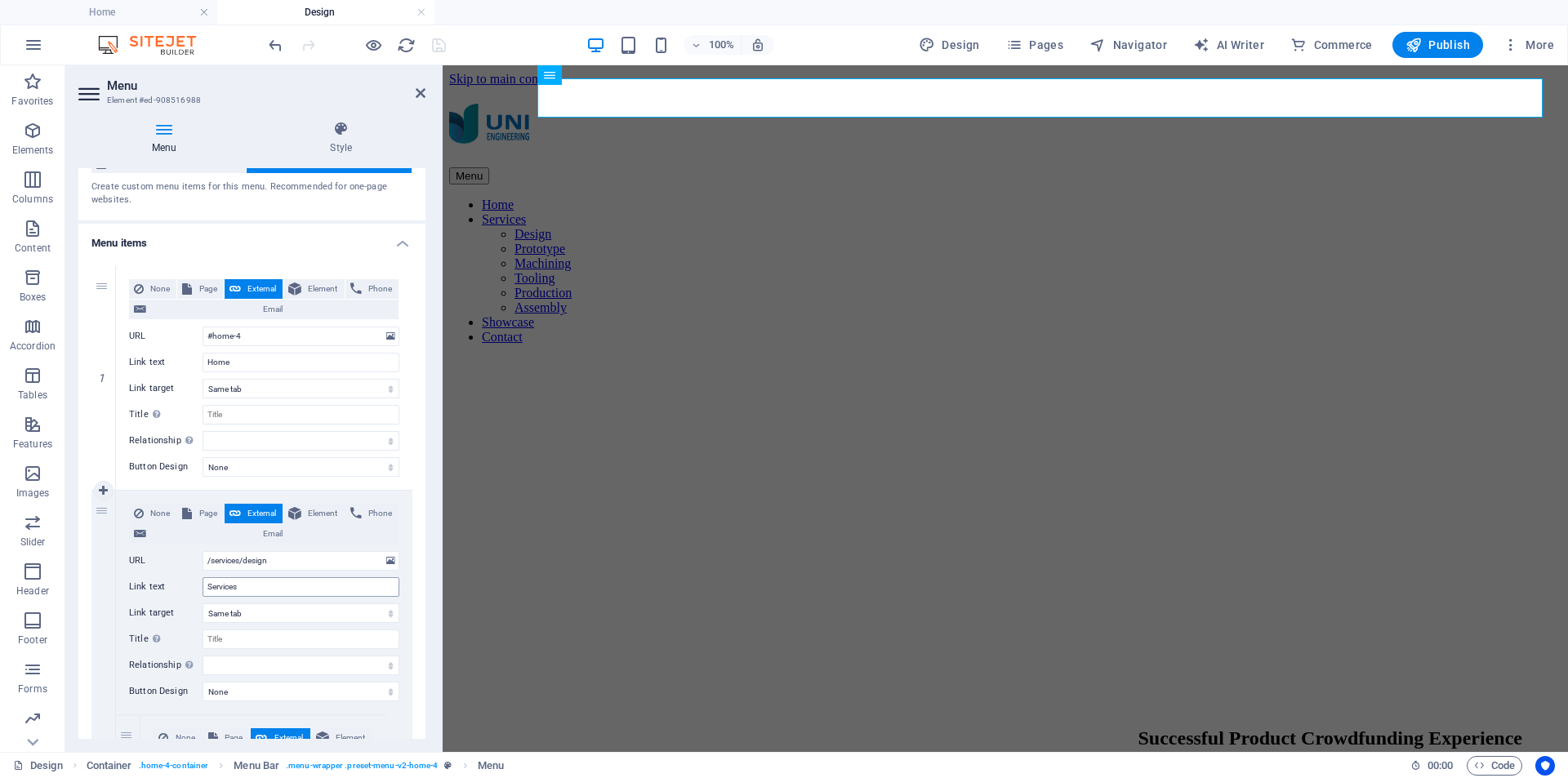
scroll to position [81, 0]
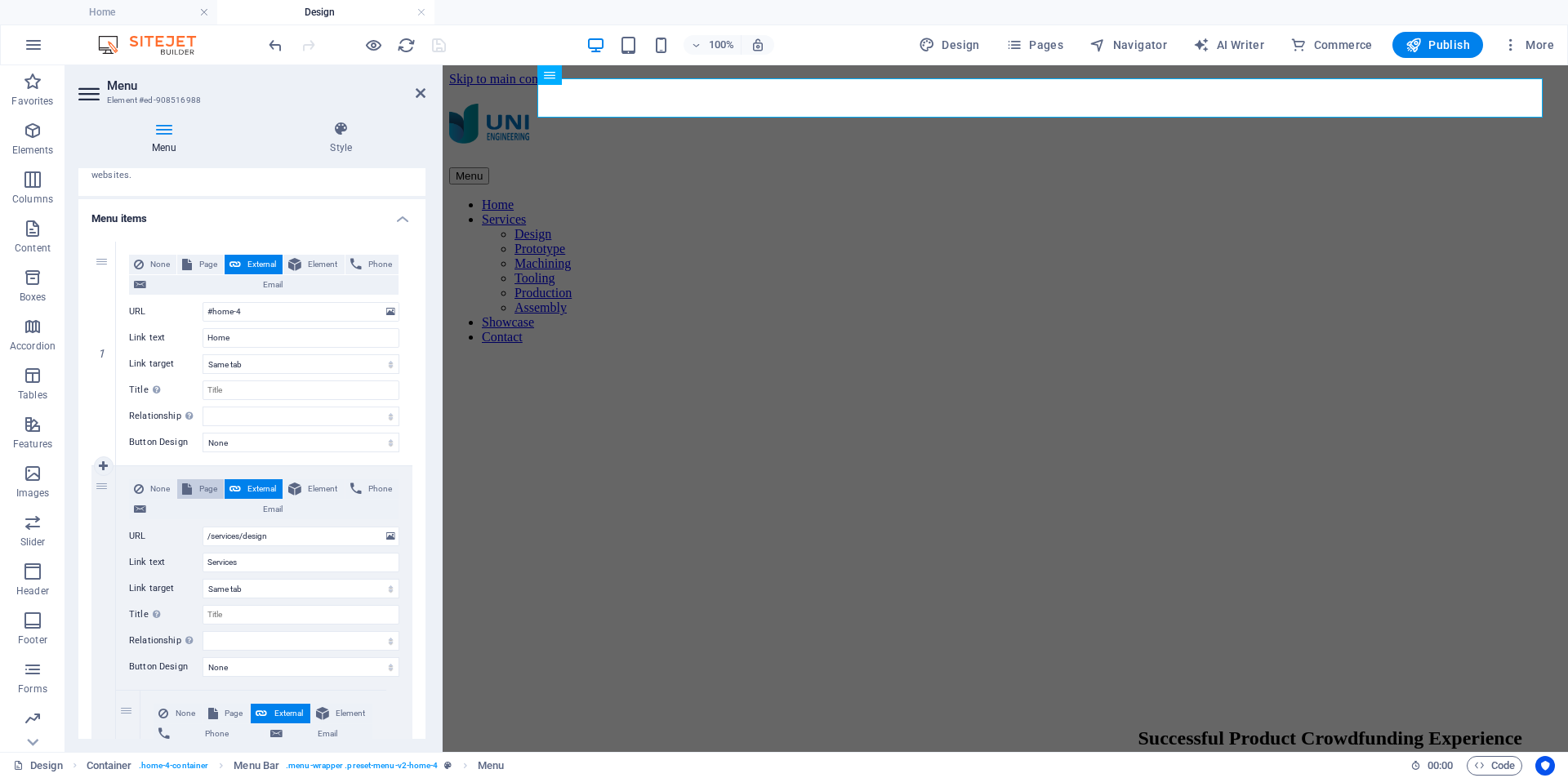
click at [207, 482] on span "Page" at bounding box center [207, 488] width 21 height 19
select select
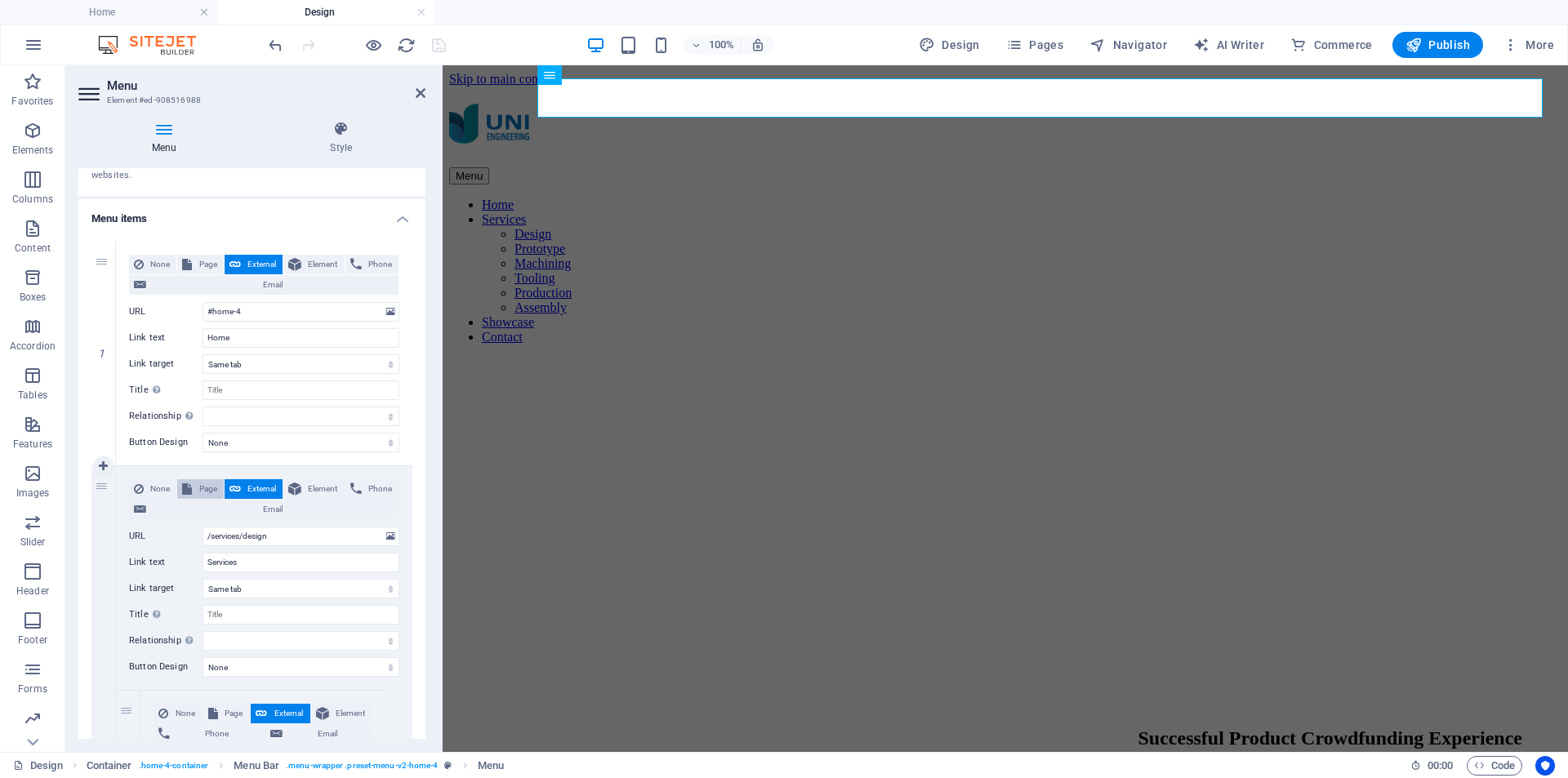
select select
click at [280, 533] on select "Home Design -- Prototype Subpage Legal Notice Privacy" at bounding box center [301, 536] width 197 height 19
select select "1"
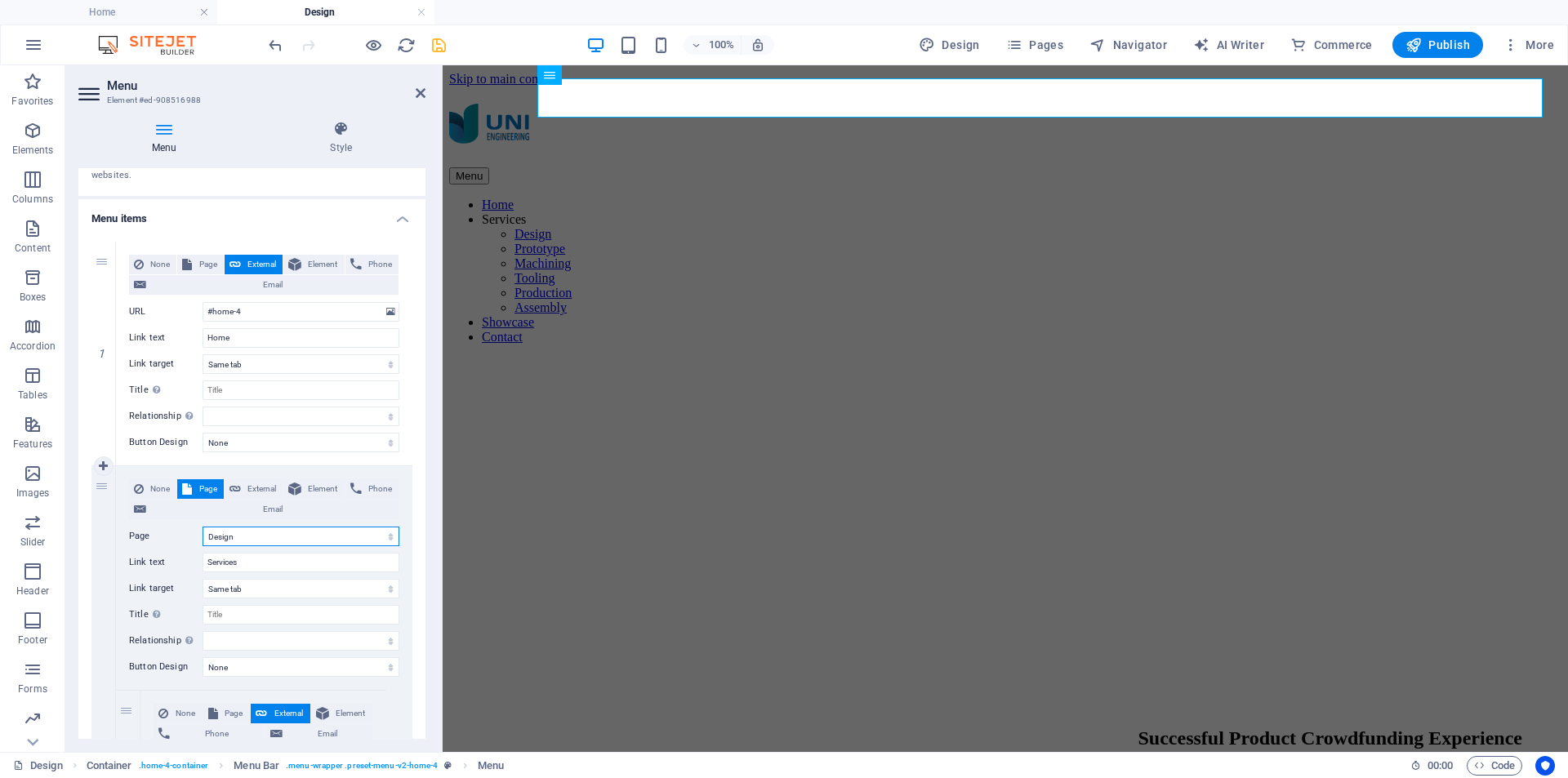
click at [202, 527] on select "Home Design -- Prototype Subpage Legal Notice Privacy" at bounding box center [301, 536] width 197 height 19
select select
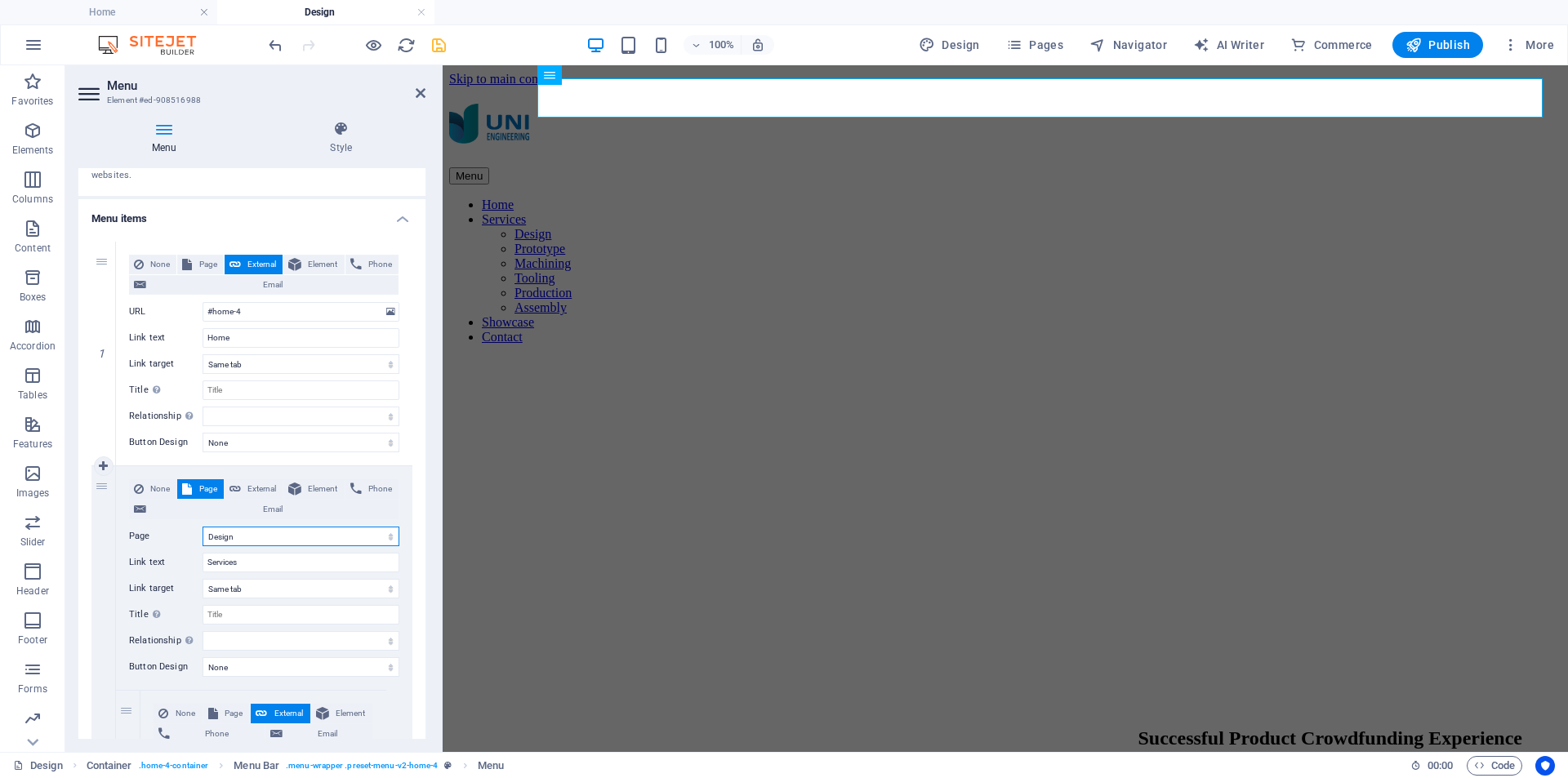
select select
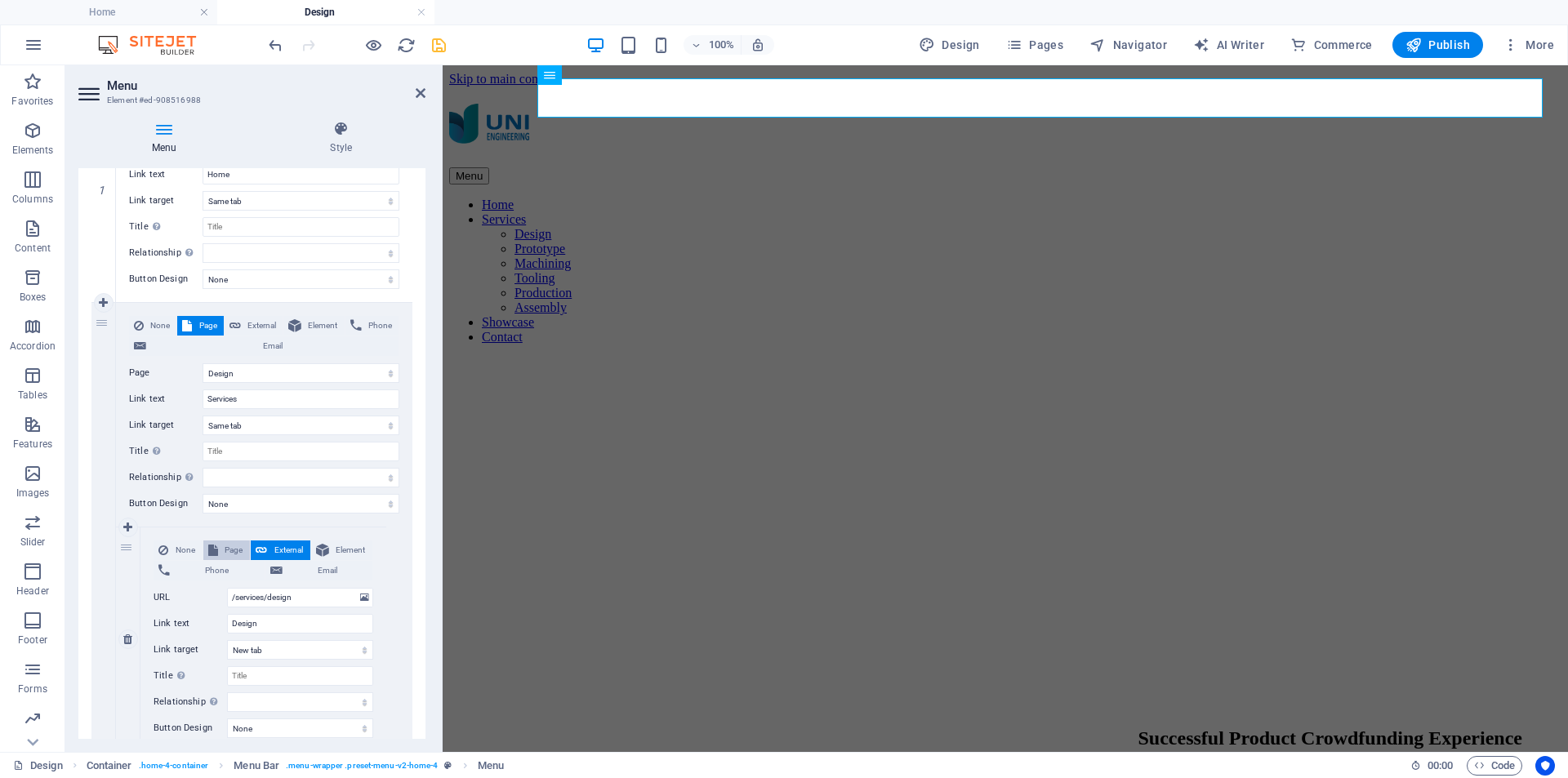
click at [233, 543] on span "Page" at bounding box center [234, 549] width 23 height 19
select select
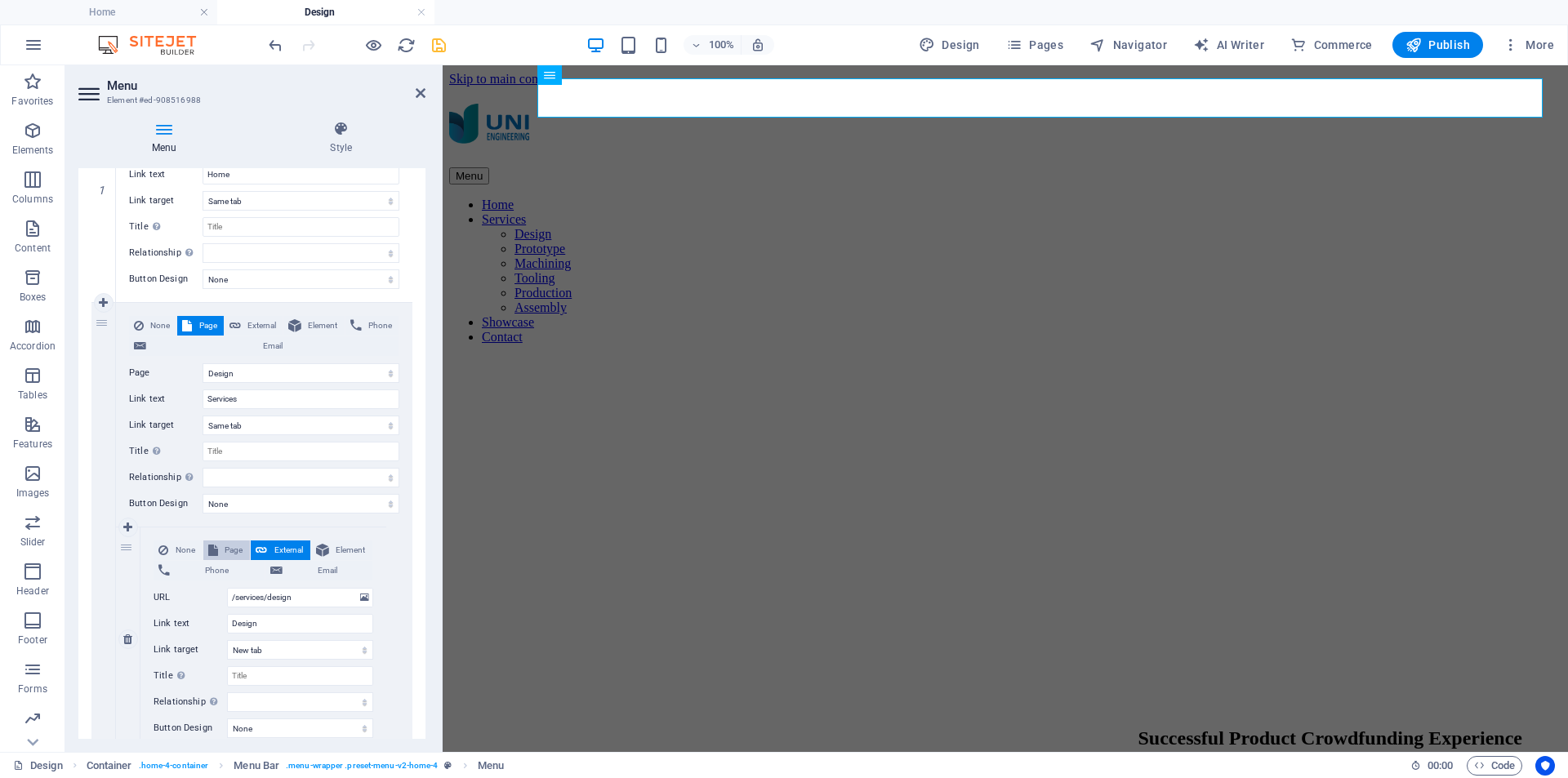
select select
click at [294, 593] on select "Home Design -- Prototype Subpage Legal Notice Privacy" at bounding box center [300, 597] width 147 height 19
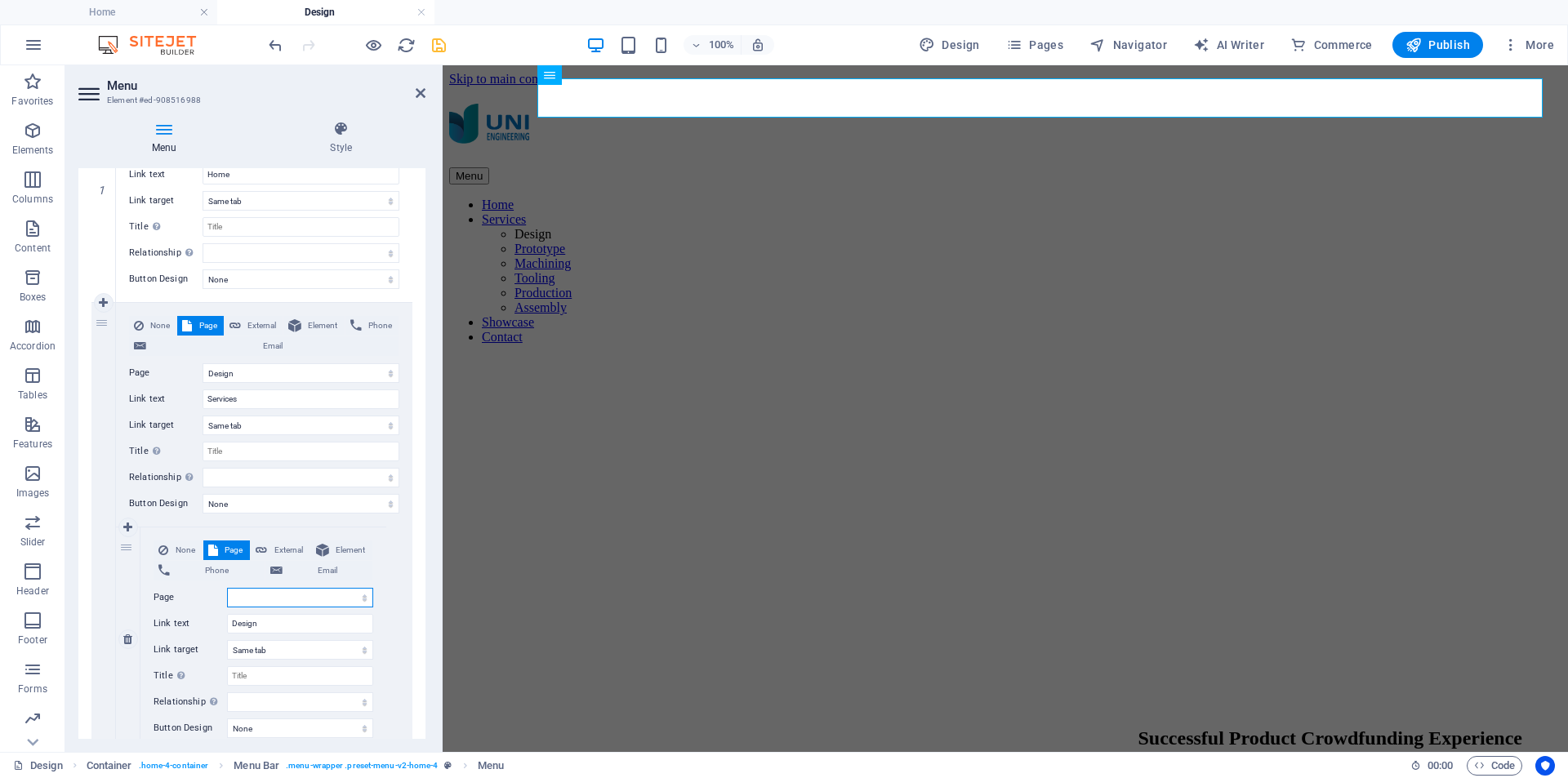
select select "1"
click at [227, 588] on select "Home Design -- Prototype Subpage Legal Notice Privacy" at bounding box center [300, 597] width 147 height 19
select select
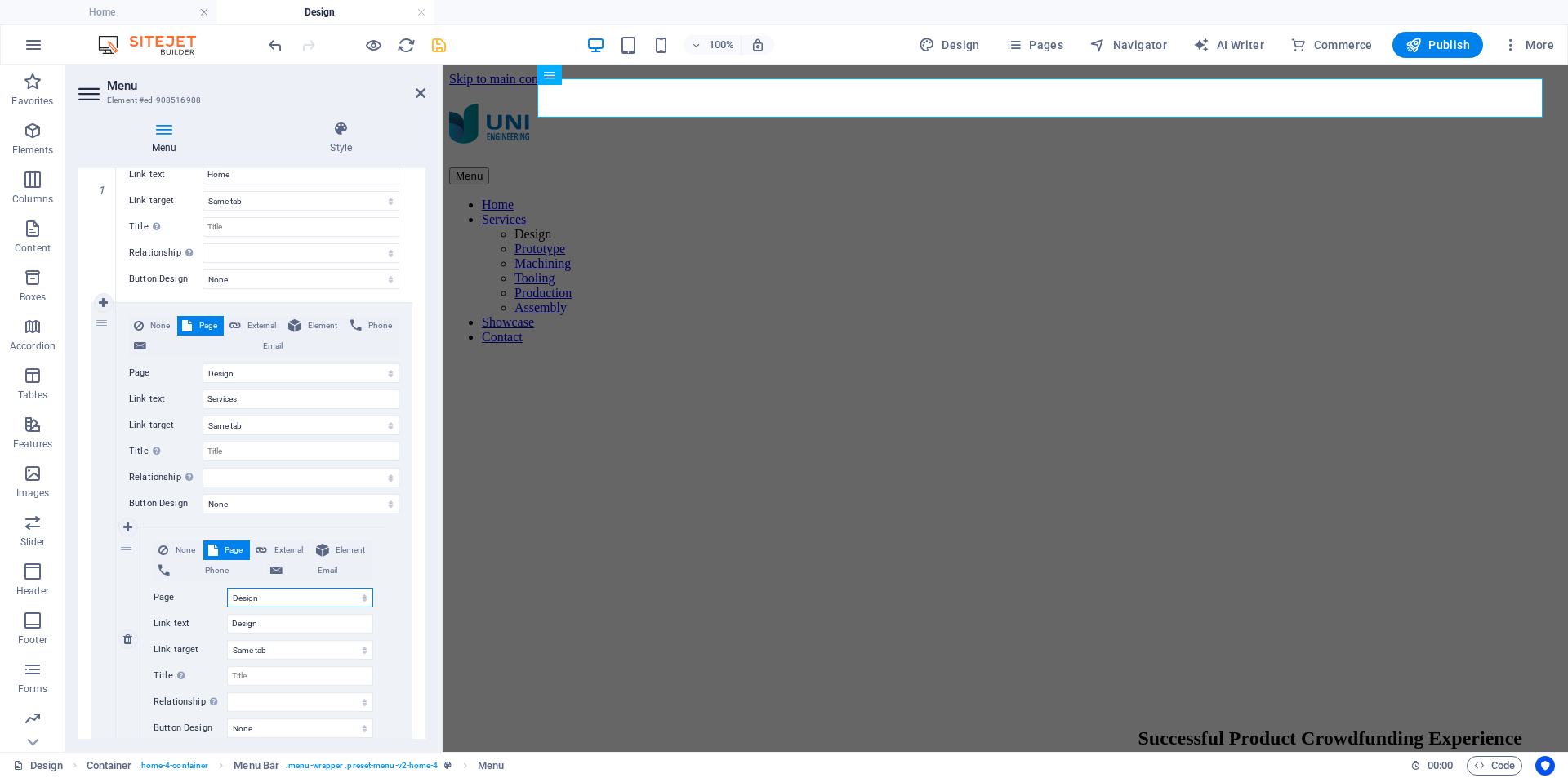
select select
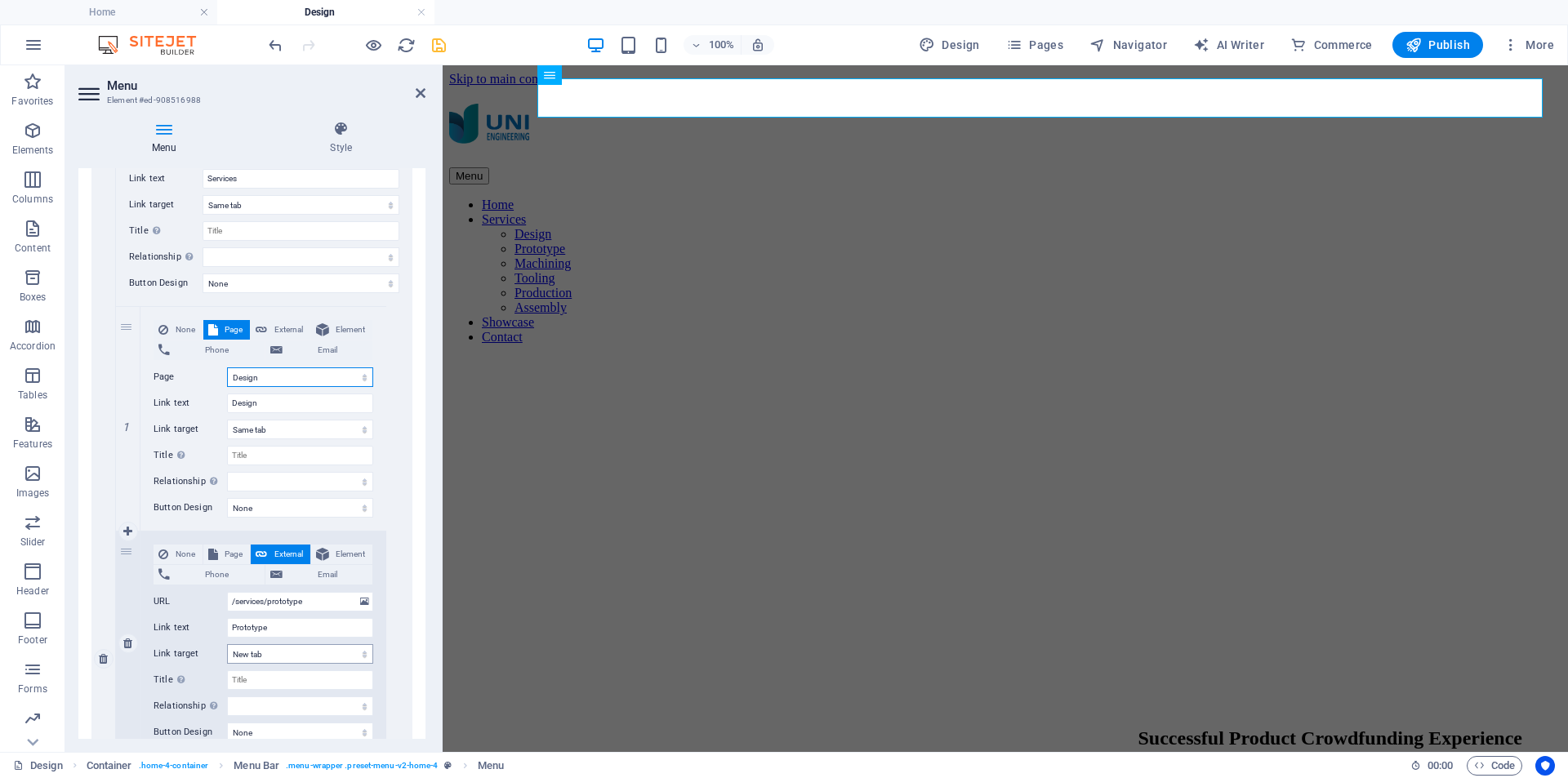
scroll to position [490, 0]
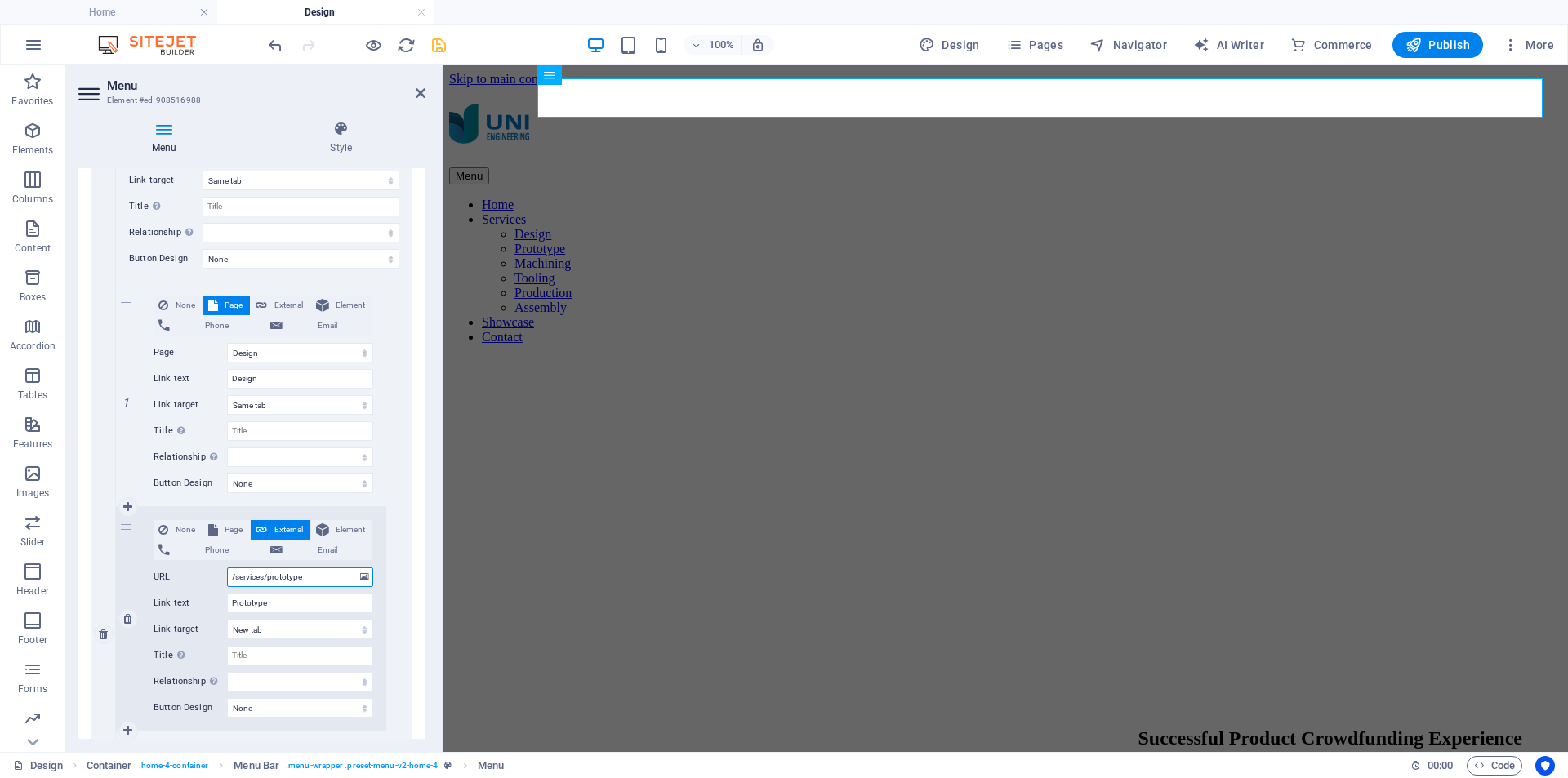
click at [279, 578] on input "/services/prototype" at bounding box center [300, 577] width 147 height 19
click at [219, 529] on button "Page" at bounding box center [227, 529] width 47 height 19
select select
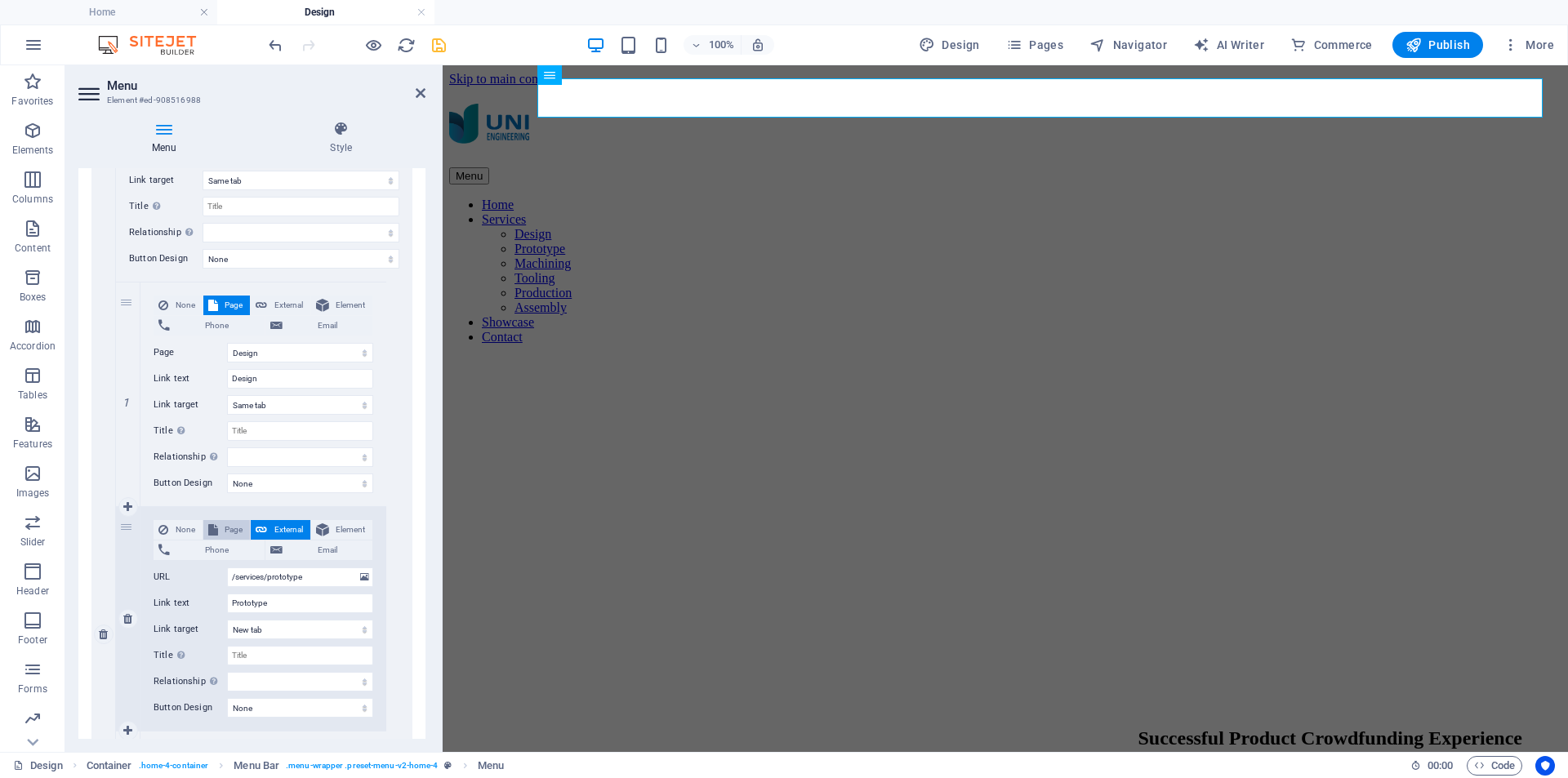
select select
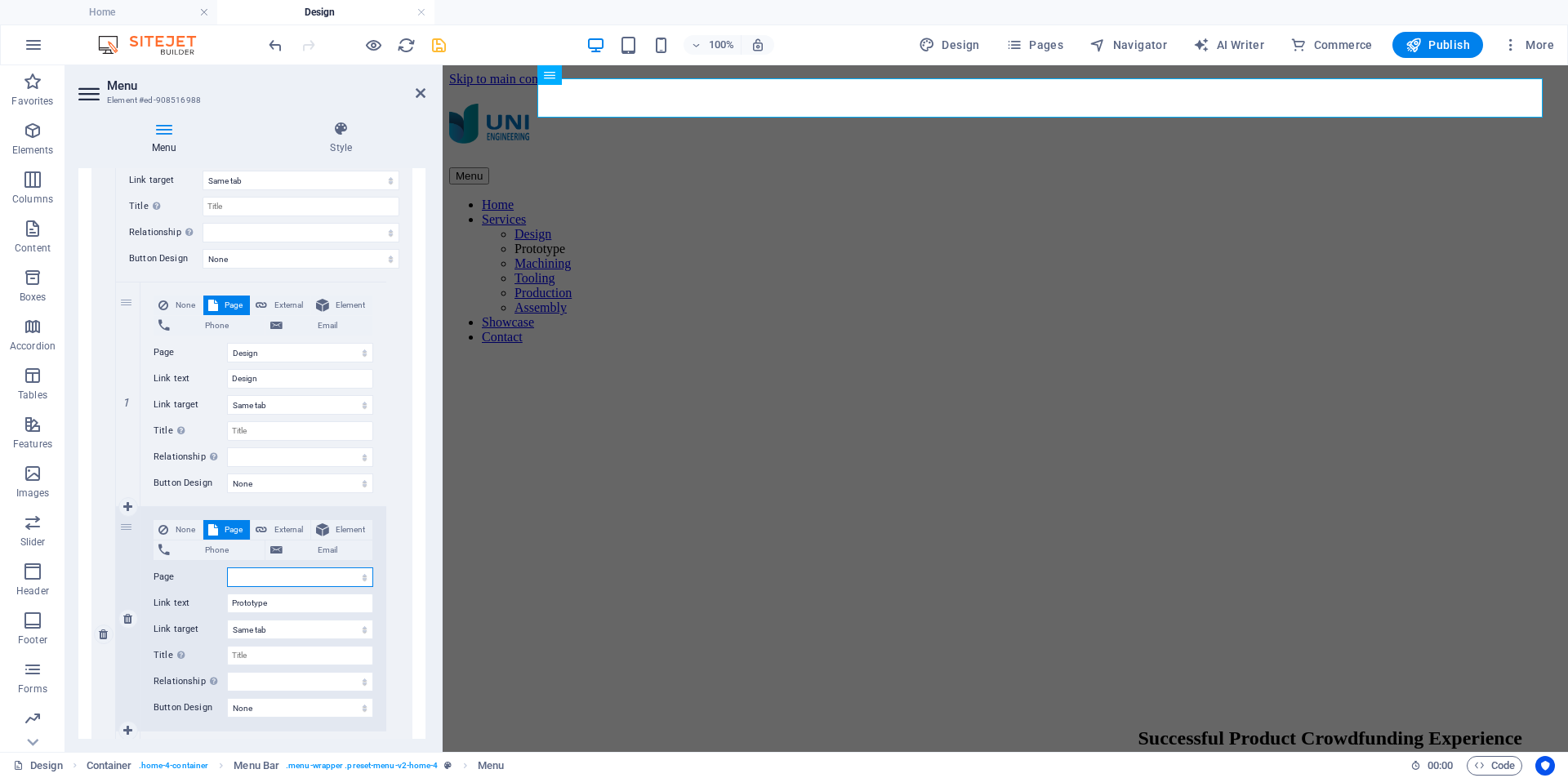
click at [276, 580] on select "Home Design -- Prototype Subpage Legal Notice Privacy" at bounding box center [300, 577] width 147 height 19
select select "2"
click at [227, 567] on select "Home Design -- Prototype Subpage Legal Notice Privacy" at bounding box center [300, 577] width 147 height 19
select select
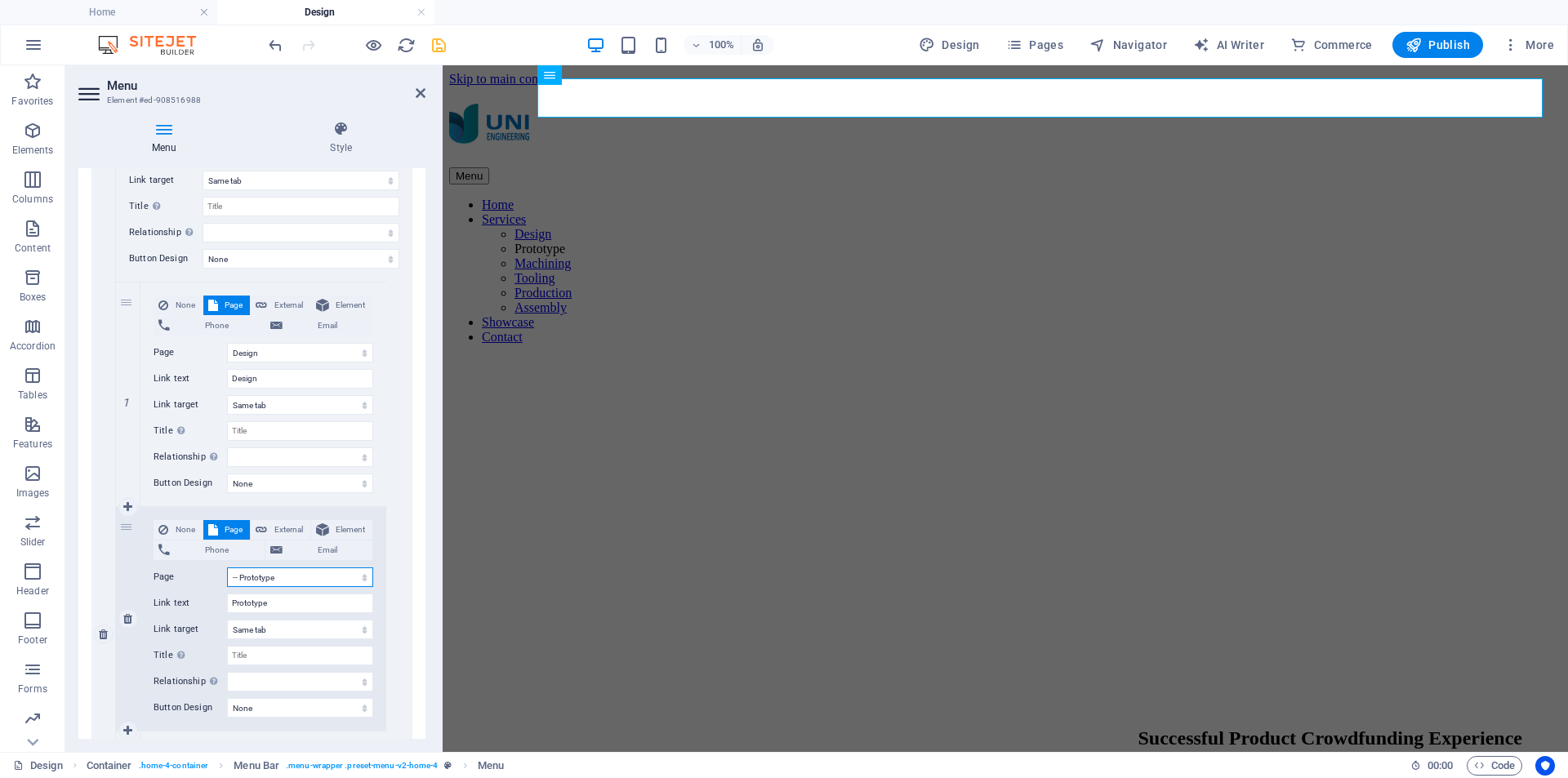
select select
click at [440, 45] on icon "save" at bounding box center [439, 45] width 19 height 19
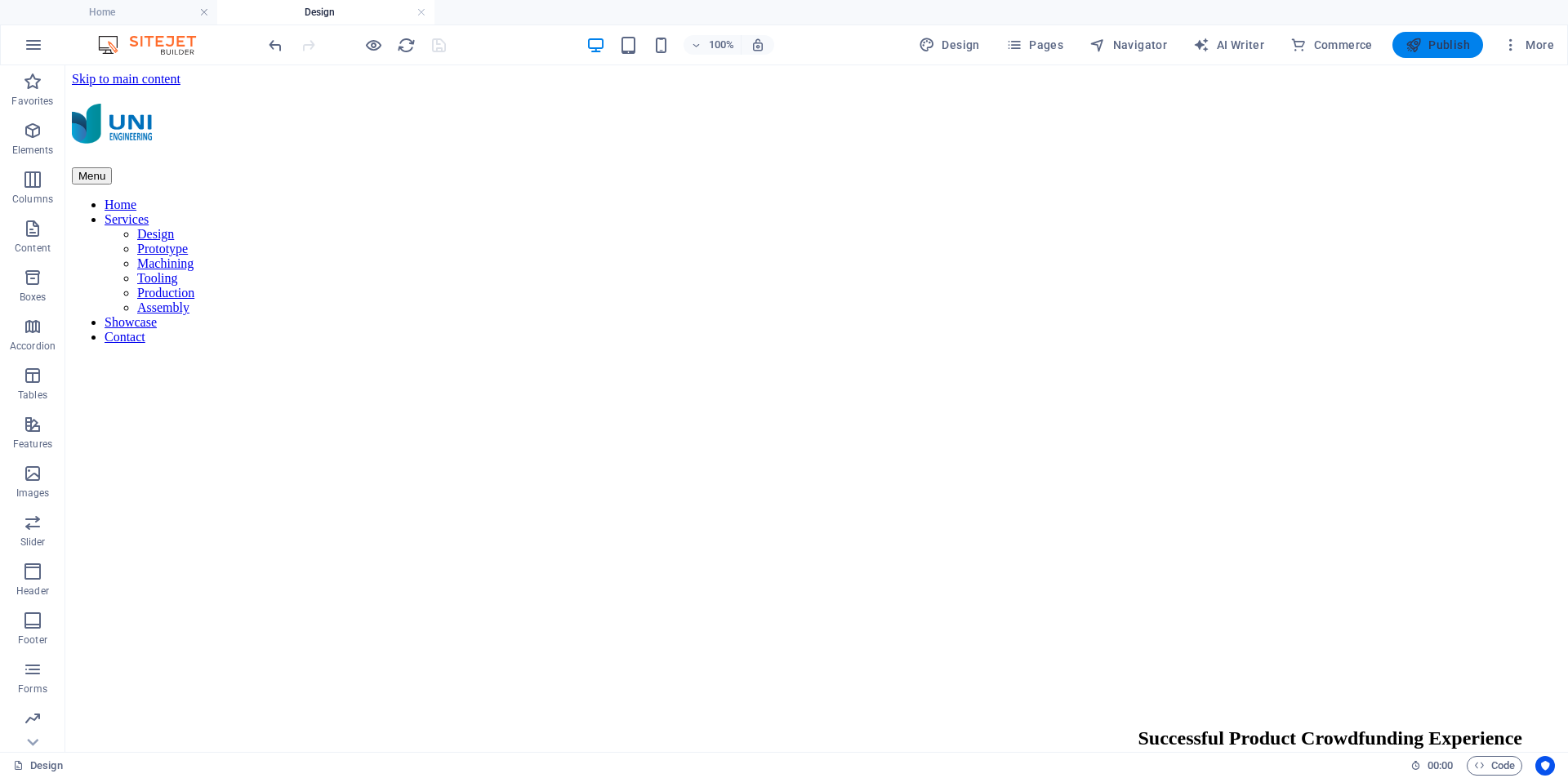
click at [1438, 50] on span "Publish" at bounding box center [1438, 44] width 64 height 16
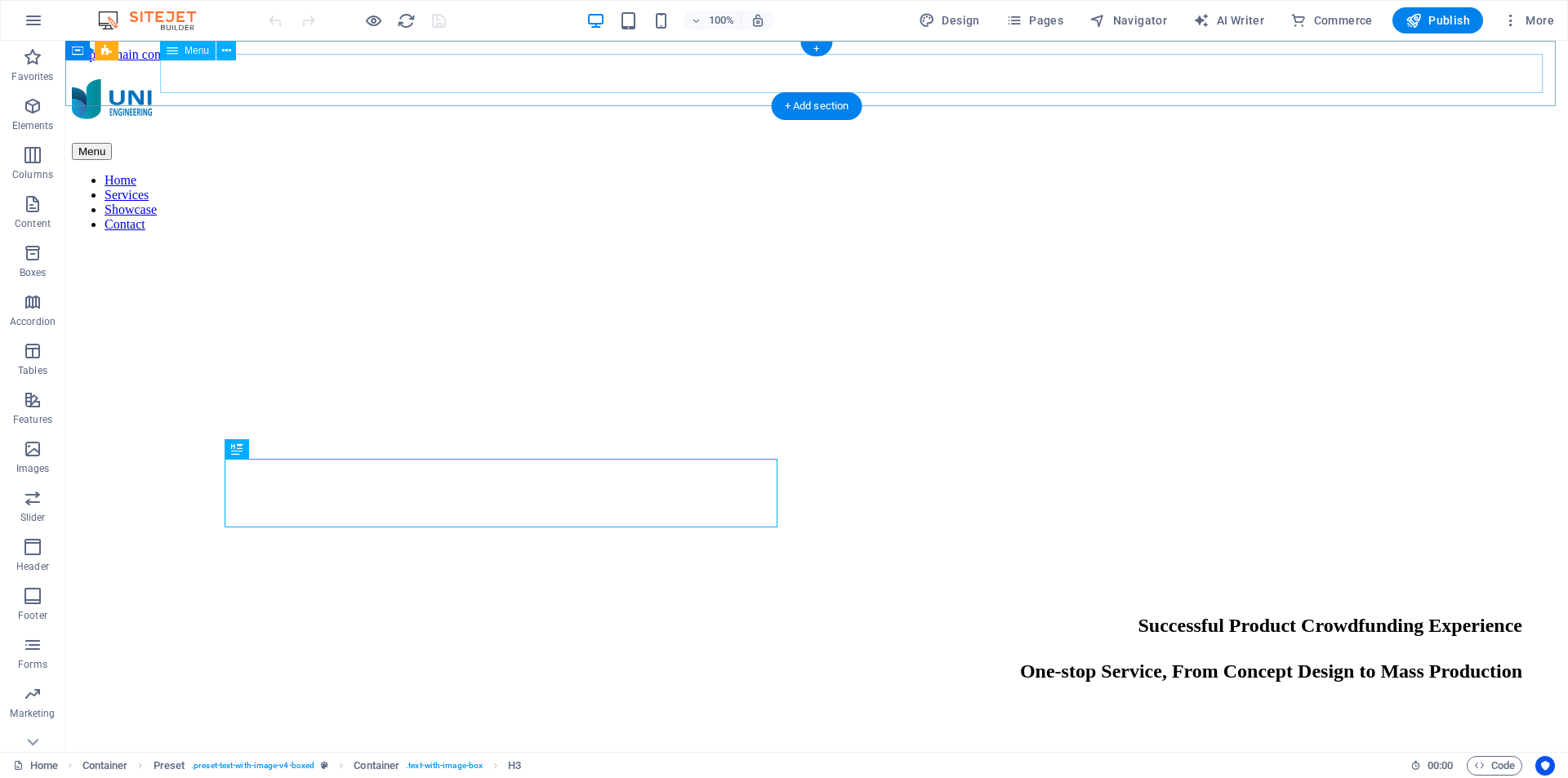
click at [1267, 173] on nav "Home Services Showcase Contact" at bounding box center [817, 201] width 1490 height 58
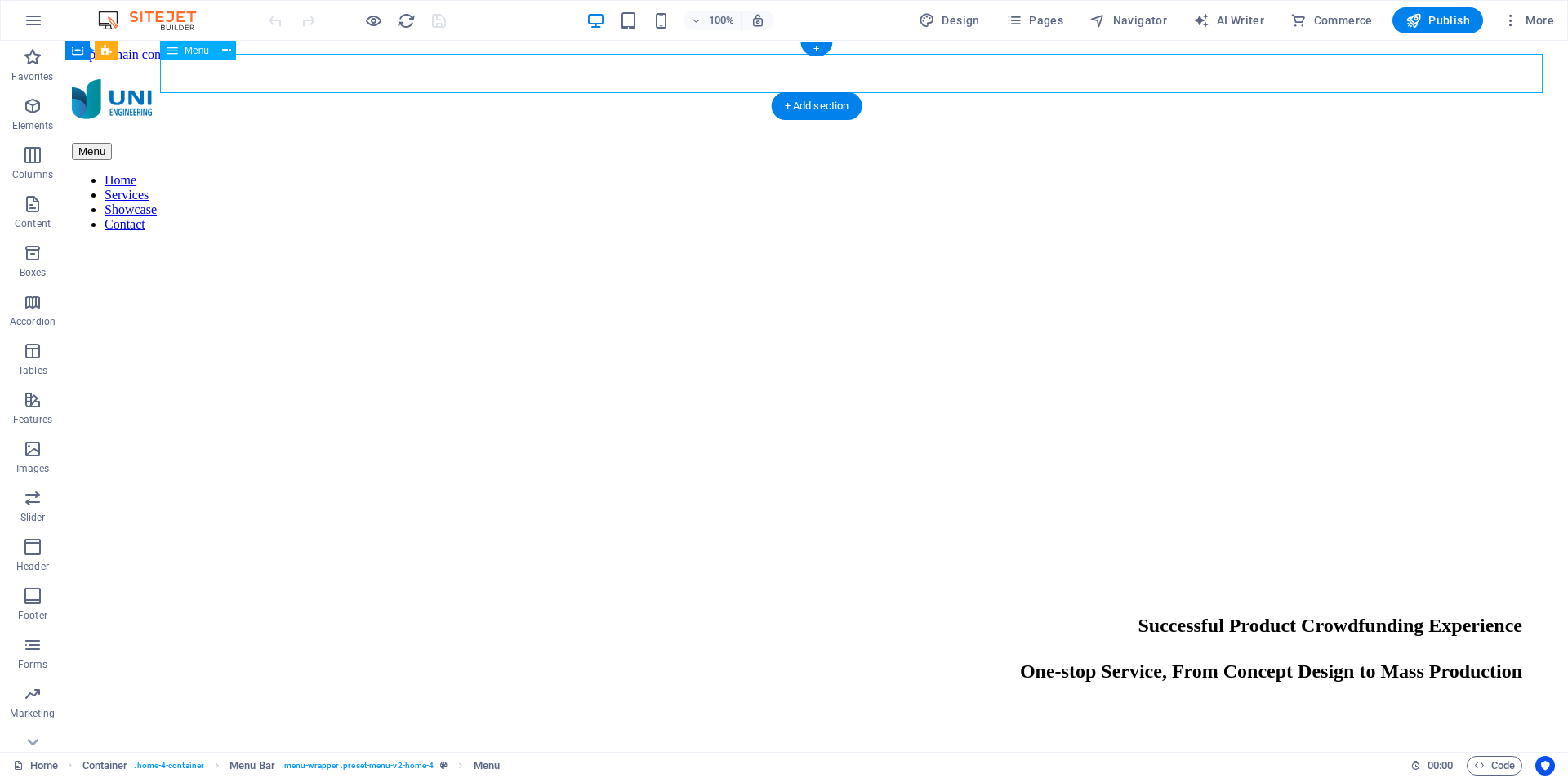
click at [1267, 173] on nav "Home Services Showcase Contact" at bounding box center [817, 201] width 1490 height 58
select select
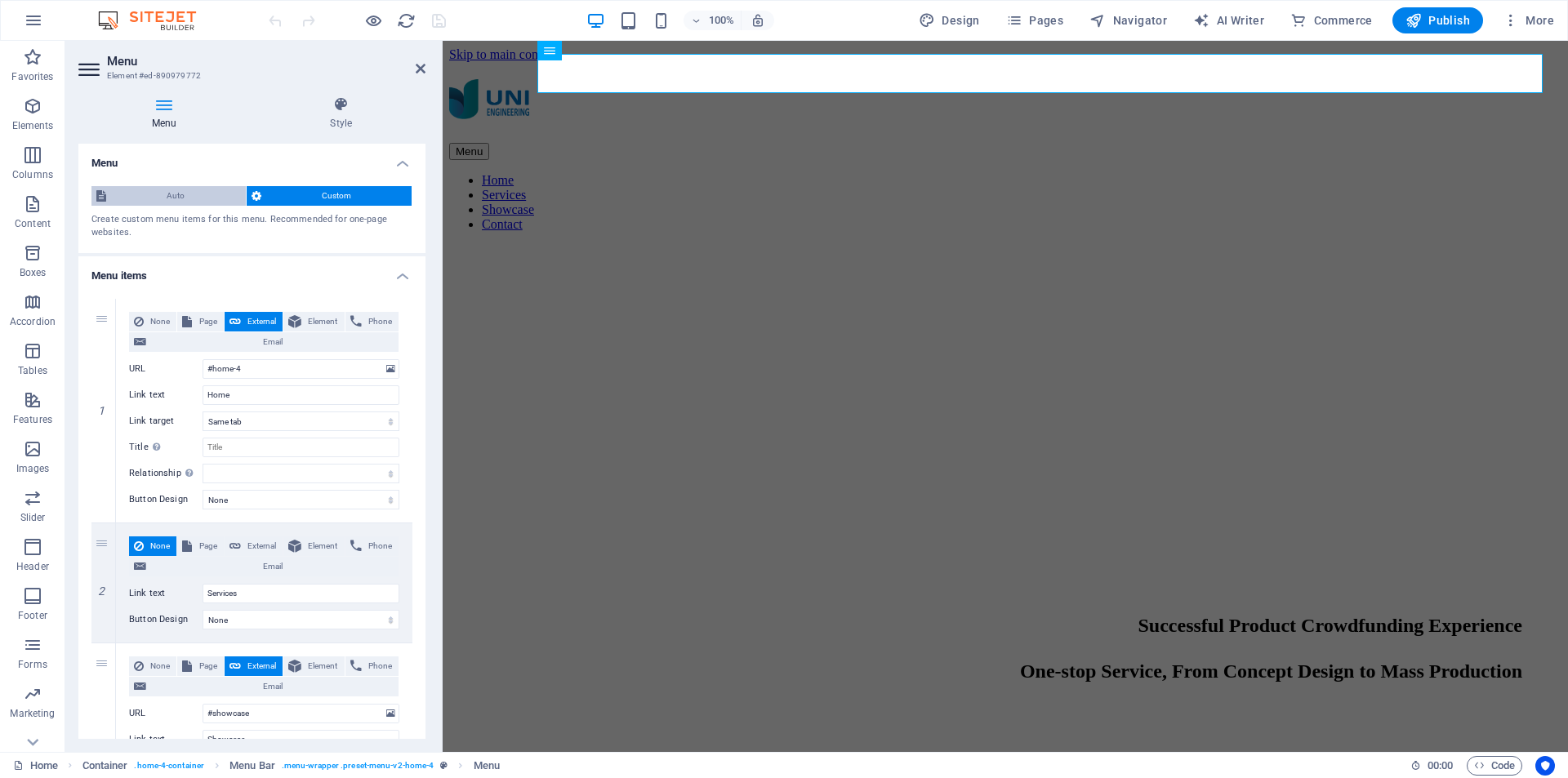
click at [187, 196] on span "Auto" at bounding box center [175, 196] width 130 height 19
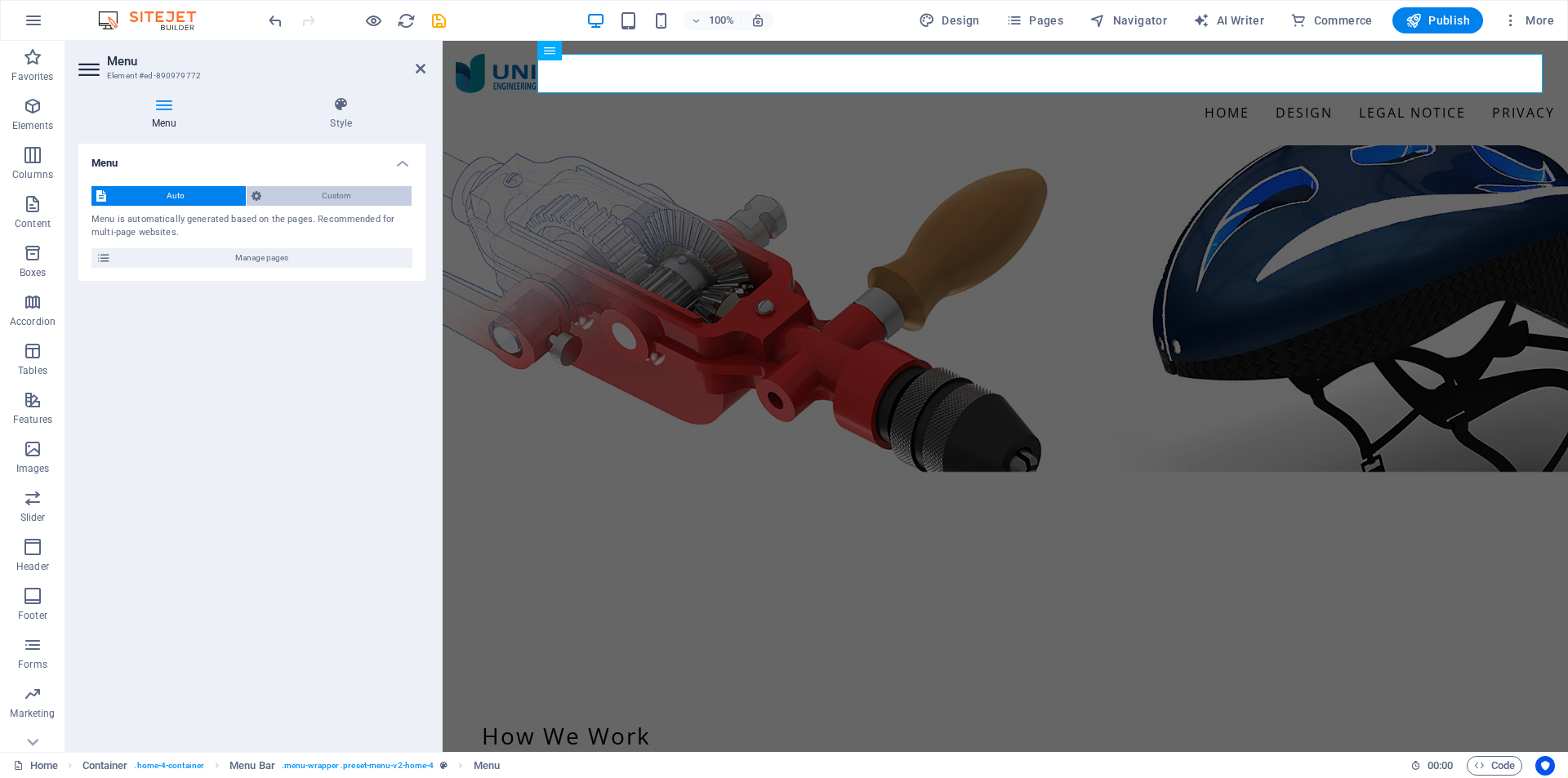
click at [330, 190] on span "Custom" at bounding box center [336, 196] width 141 height 19
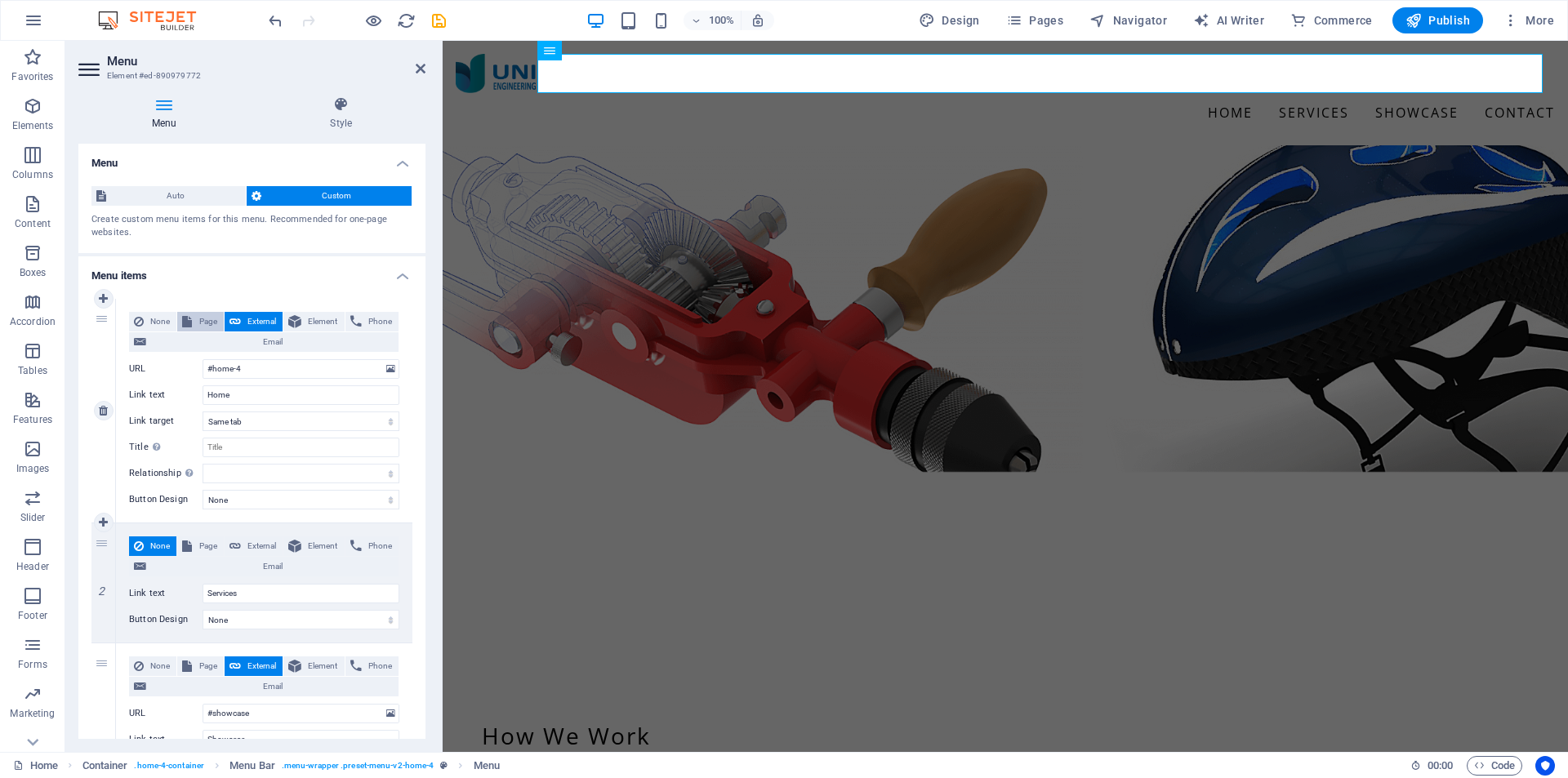
click at [208, 317] on span "Page" at bounding box center [207, 321] width 21 height 19
select select
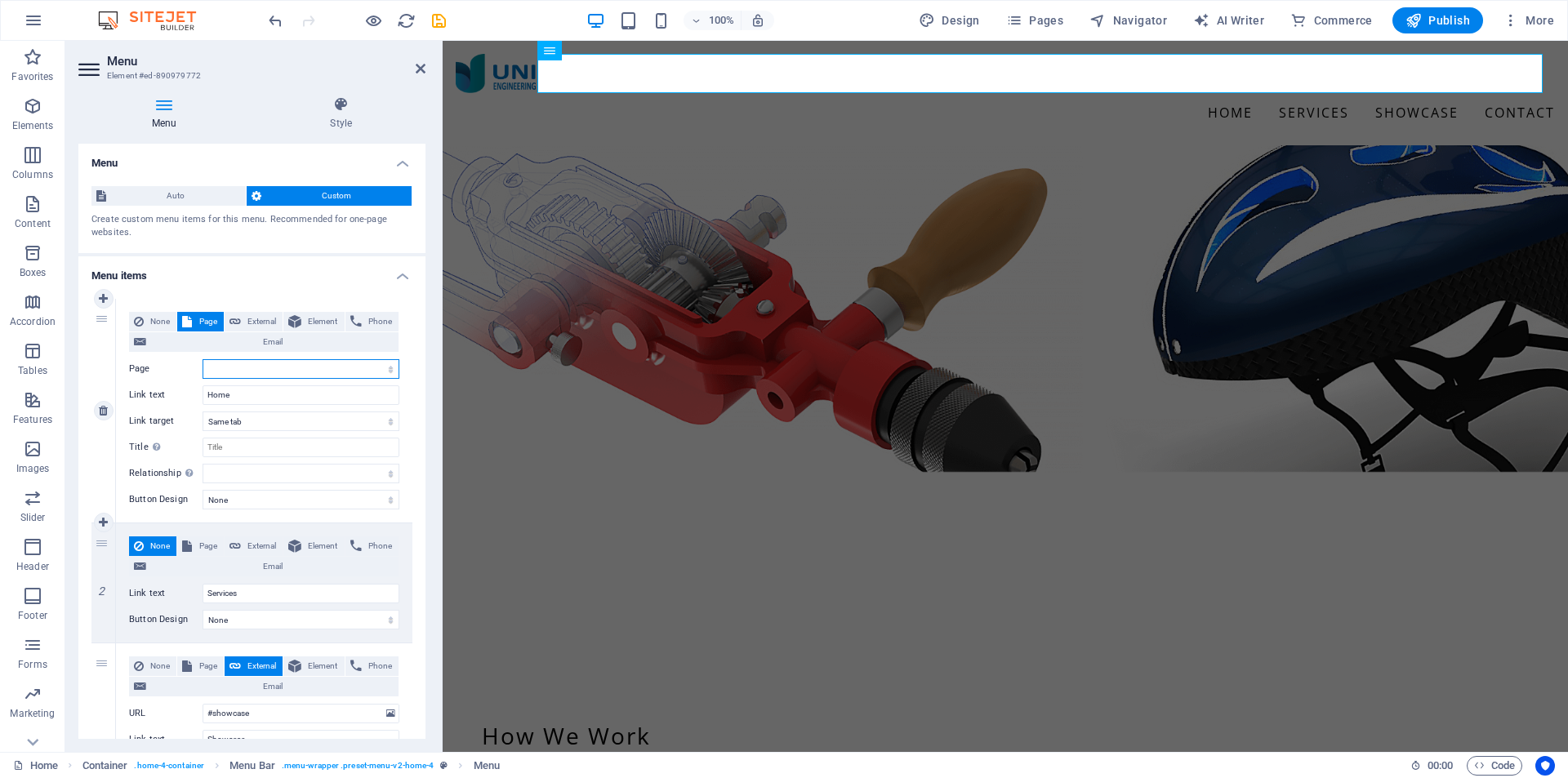
click at [318, 369] on select "Home Design -- Prototype Subpage Legal Notice Privacy" at bounding box center [301, 368] width 197 height 19
select select "0"
click at [202, 359] on select "Home Design -- Prototype Subpage Legal Notice Privacy" at bounding box center [301, 368] width 197 height 19
select select
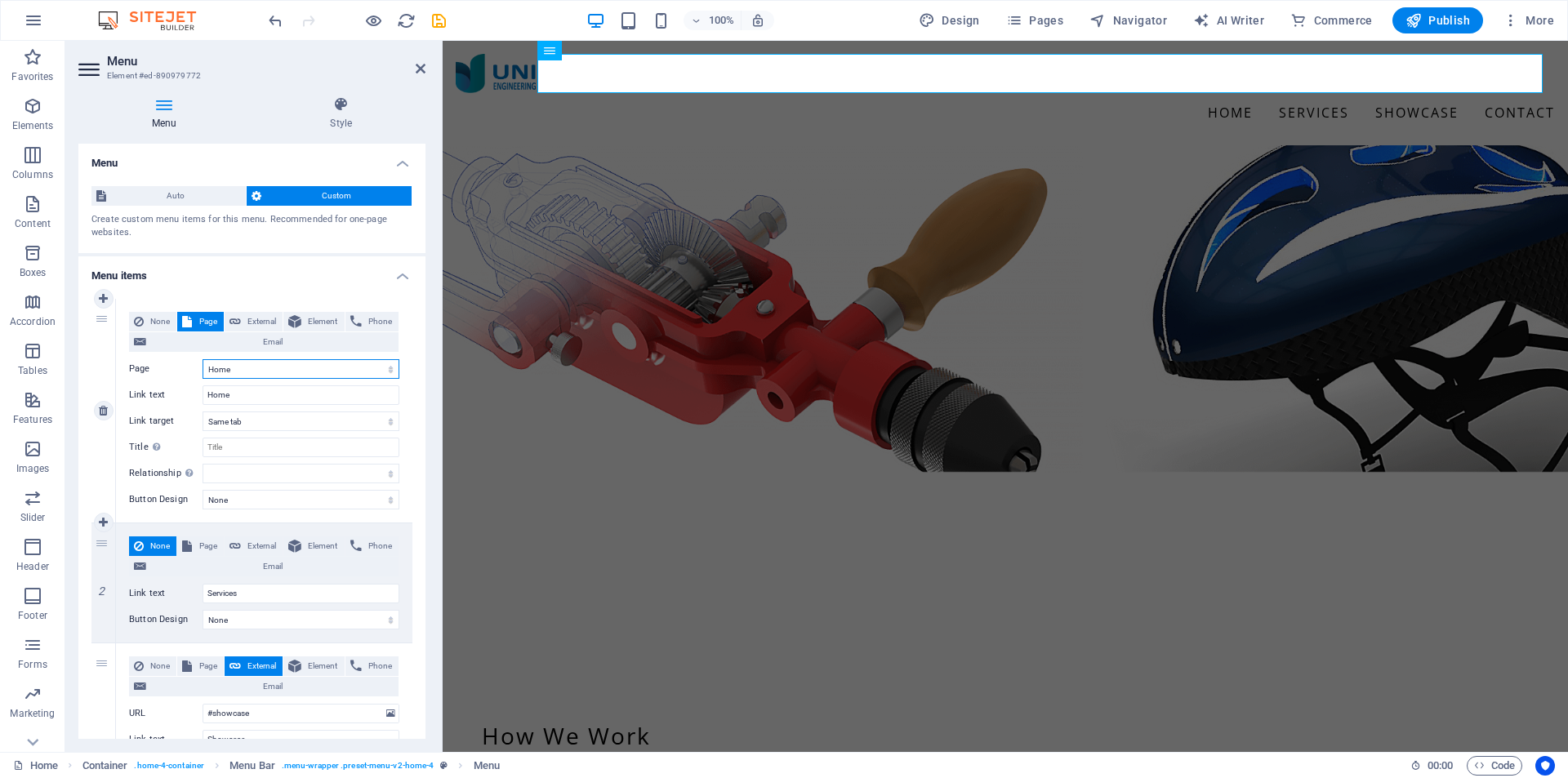
select select
click at [343, 426] on select "New tab Same tab Overlay" at bounding box center [301, 421] width 197 height 19
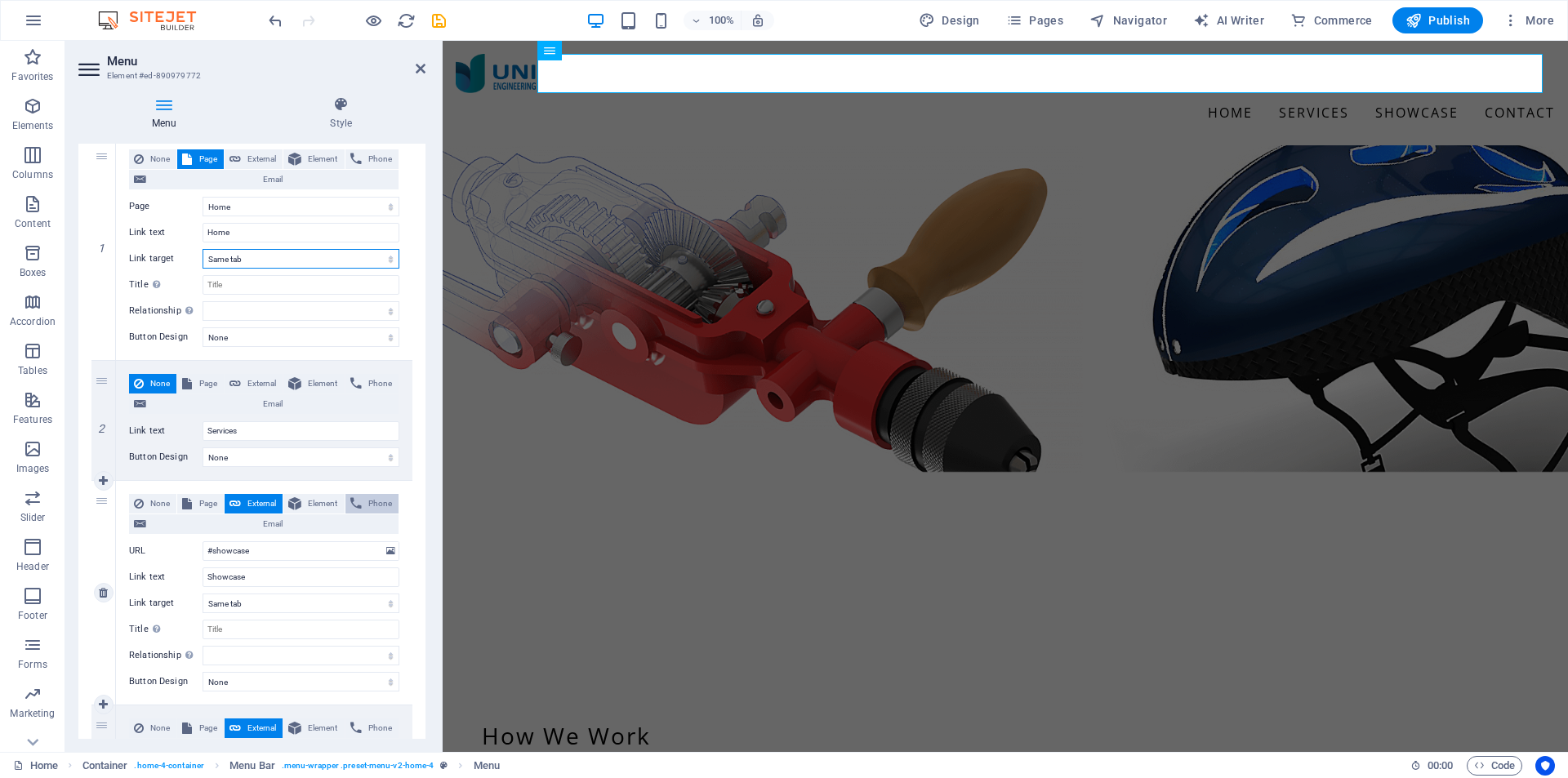
scroll to position [163, 0]
click at [204, 382] on span "Page" at bounding box center [207, 383] width 21 height 19
select select
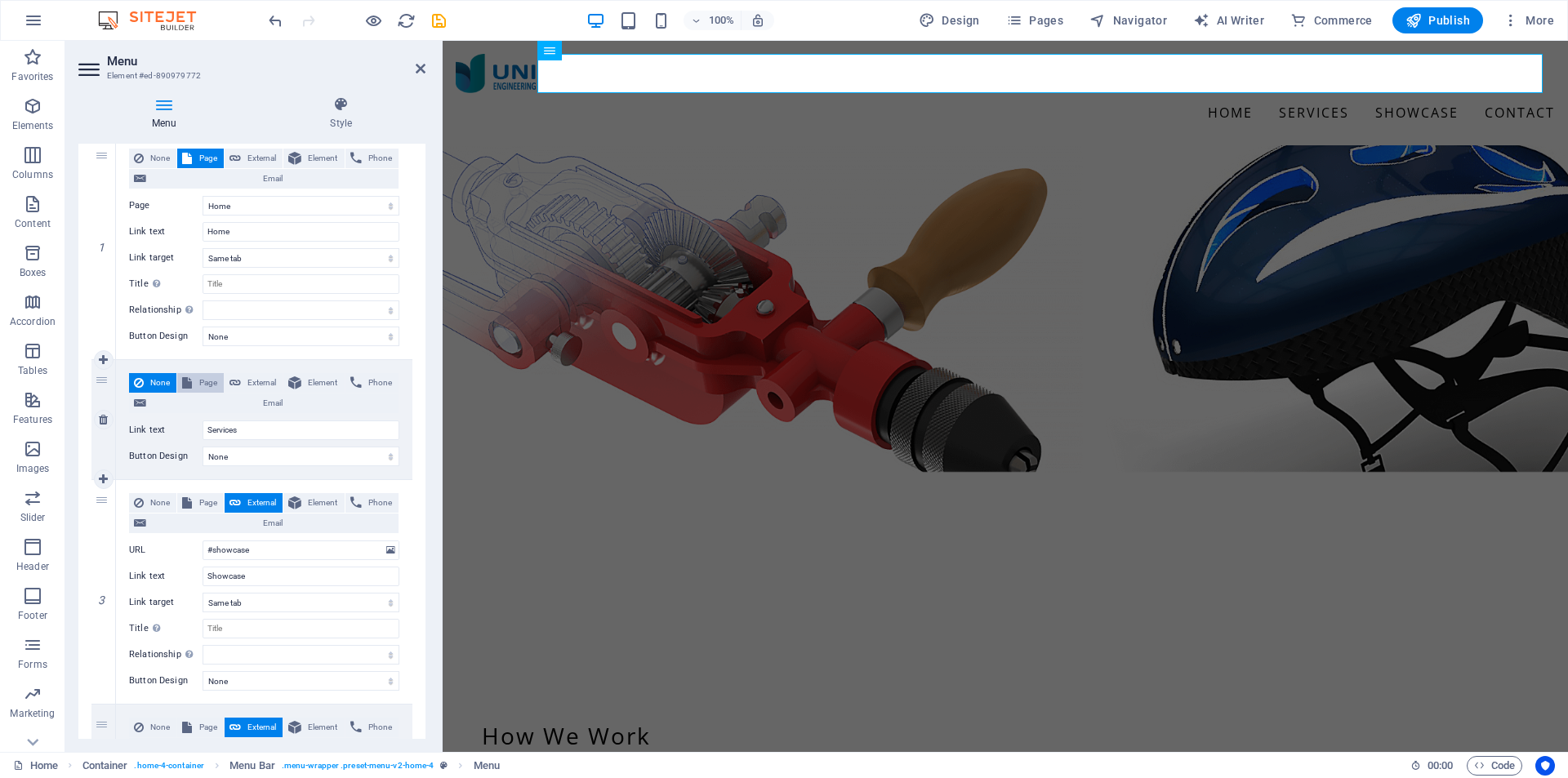
select select
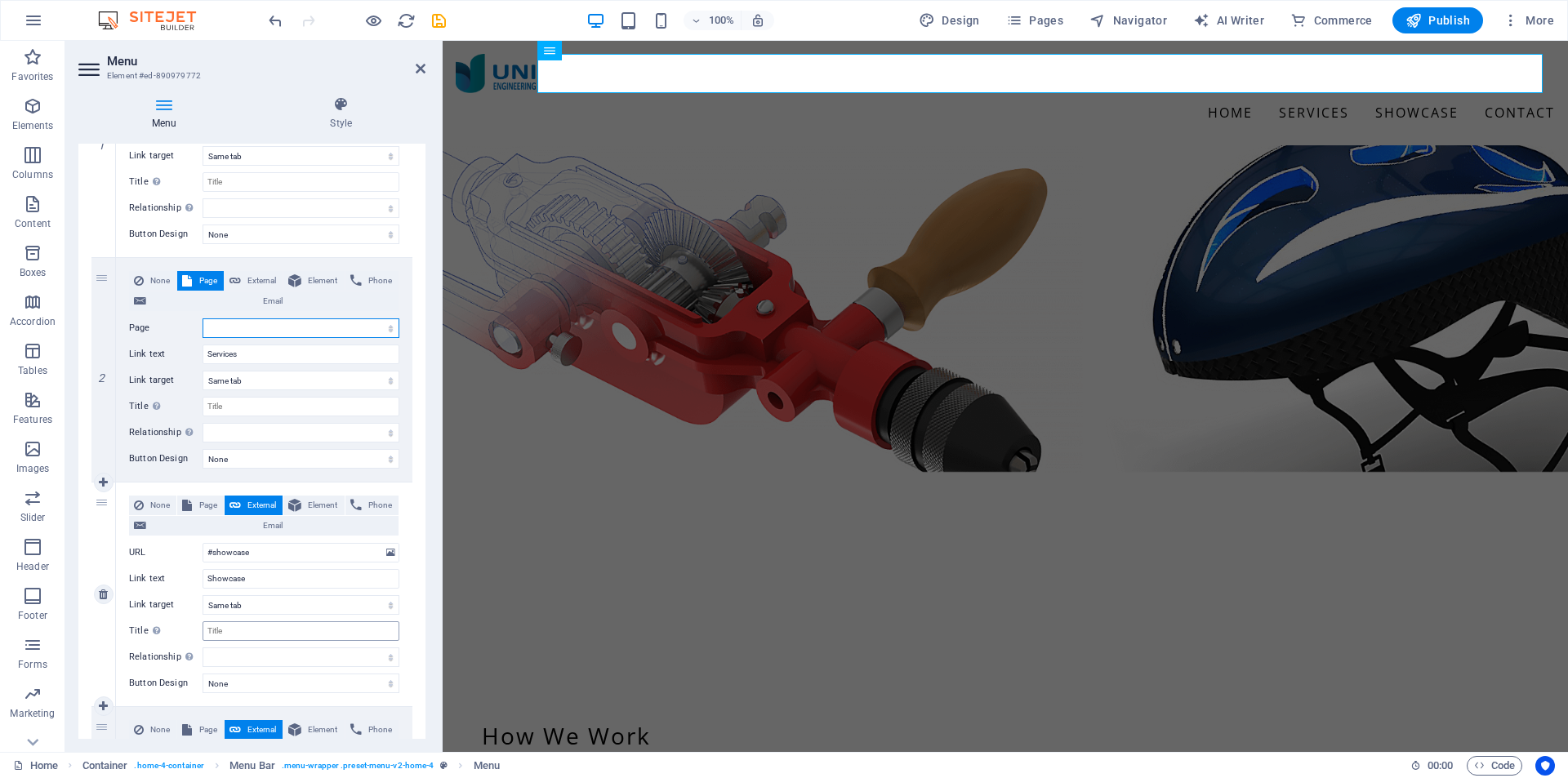
scroll to position [258, 0]
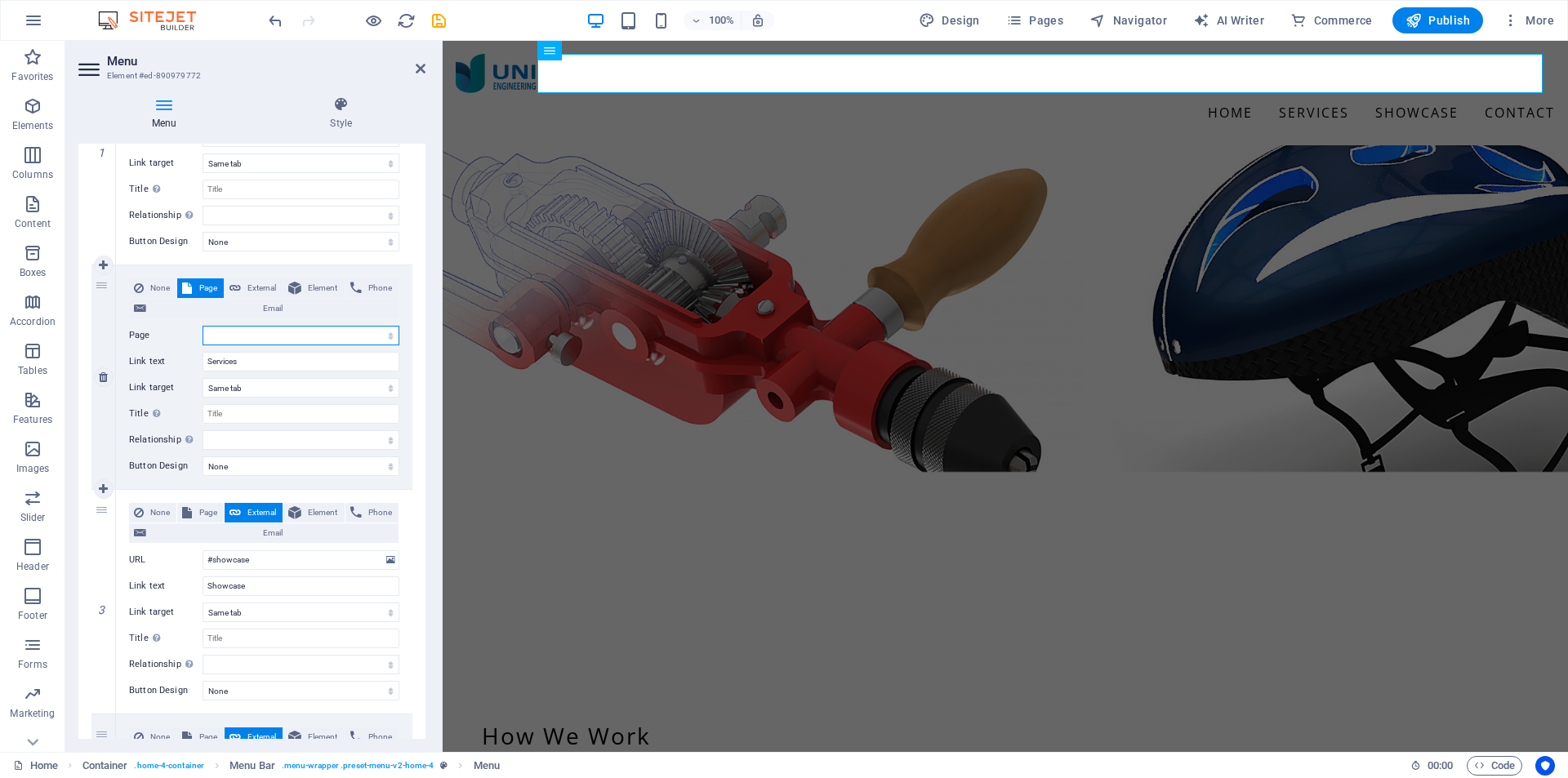
click at [263, 336] on select "Home Design -- Prototype Subpage Legal Notice Privacy" at bounding box center [301, 335] width 197 height 19
select select "1"
click at [202, 326] on select "Home Design -- Prototype Subpage Legal Notice Privacy" at bounding box center [301, 335] width 197 height 19
select select
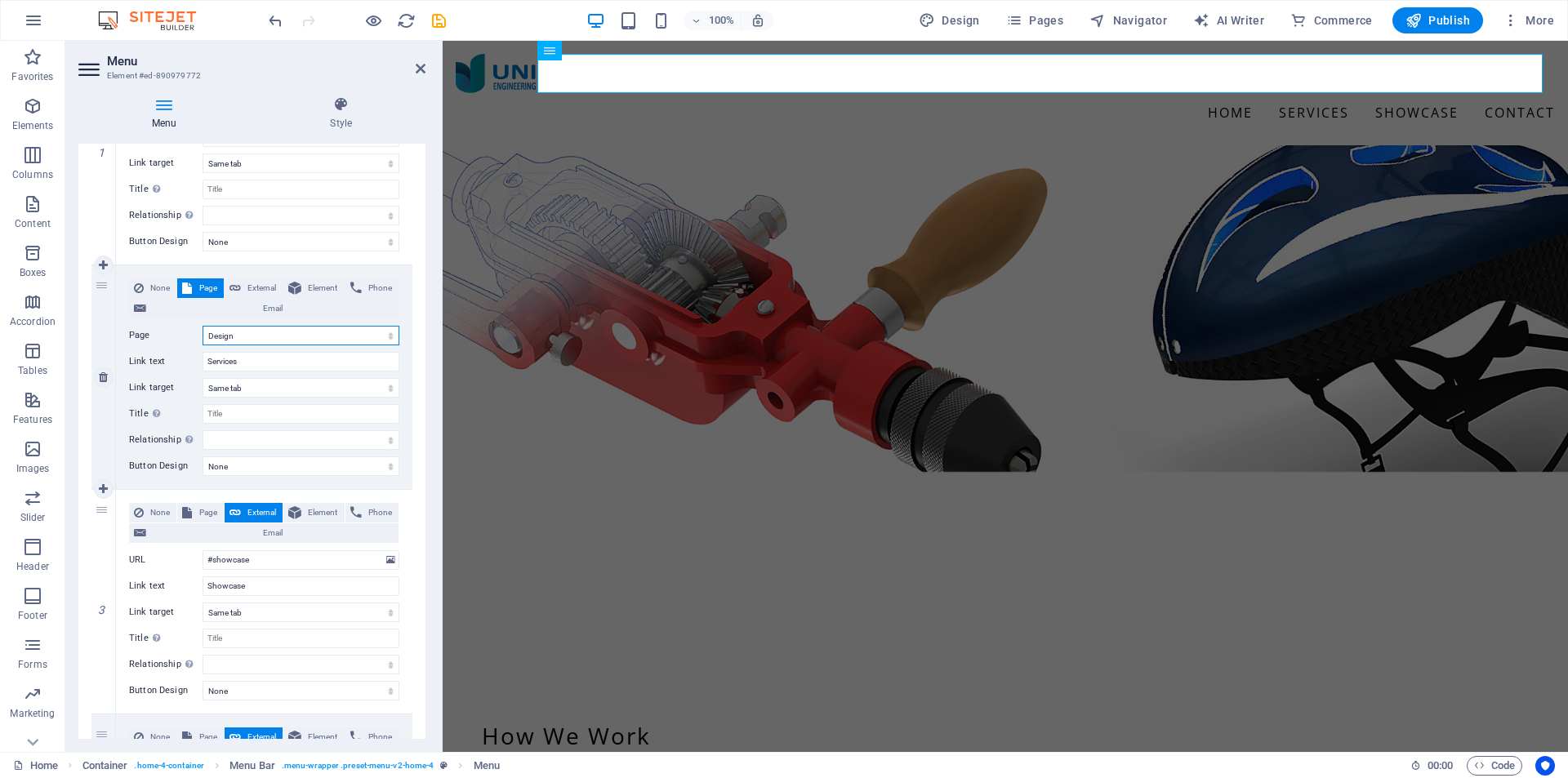
select select
click at [440, 24] on icon "save" at bounding box center [439, 20] width 19 height 19
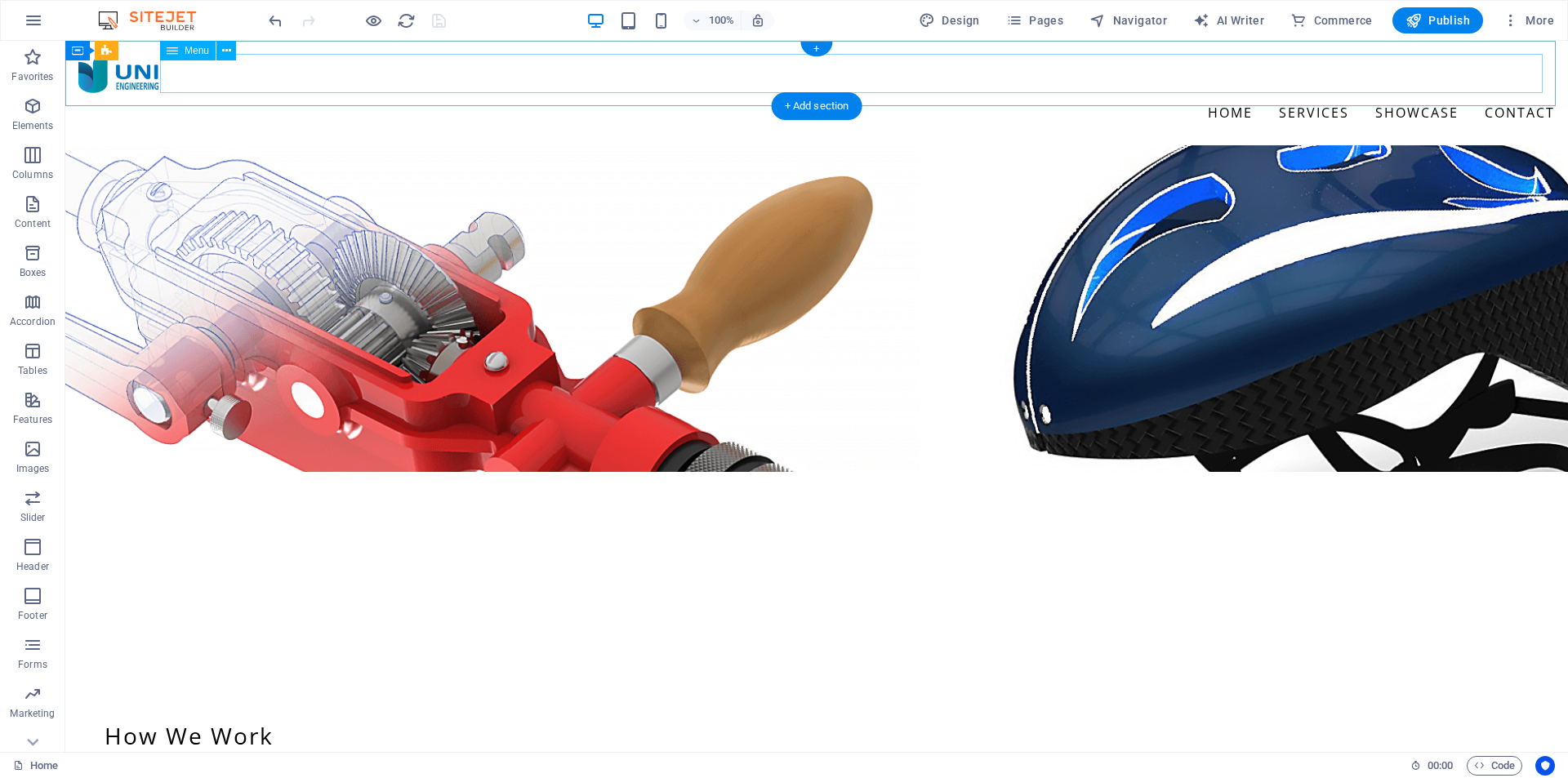
click at [1236, 93] on nav "Home Services Showcase Contact" at bounding box center [817, 113] width 1477 height 39
select select
select select "1"
select select
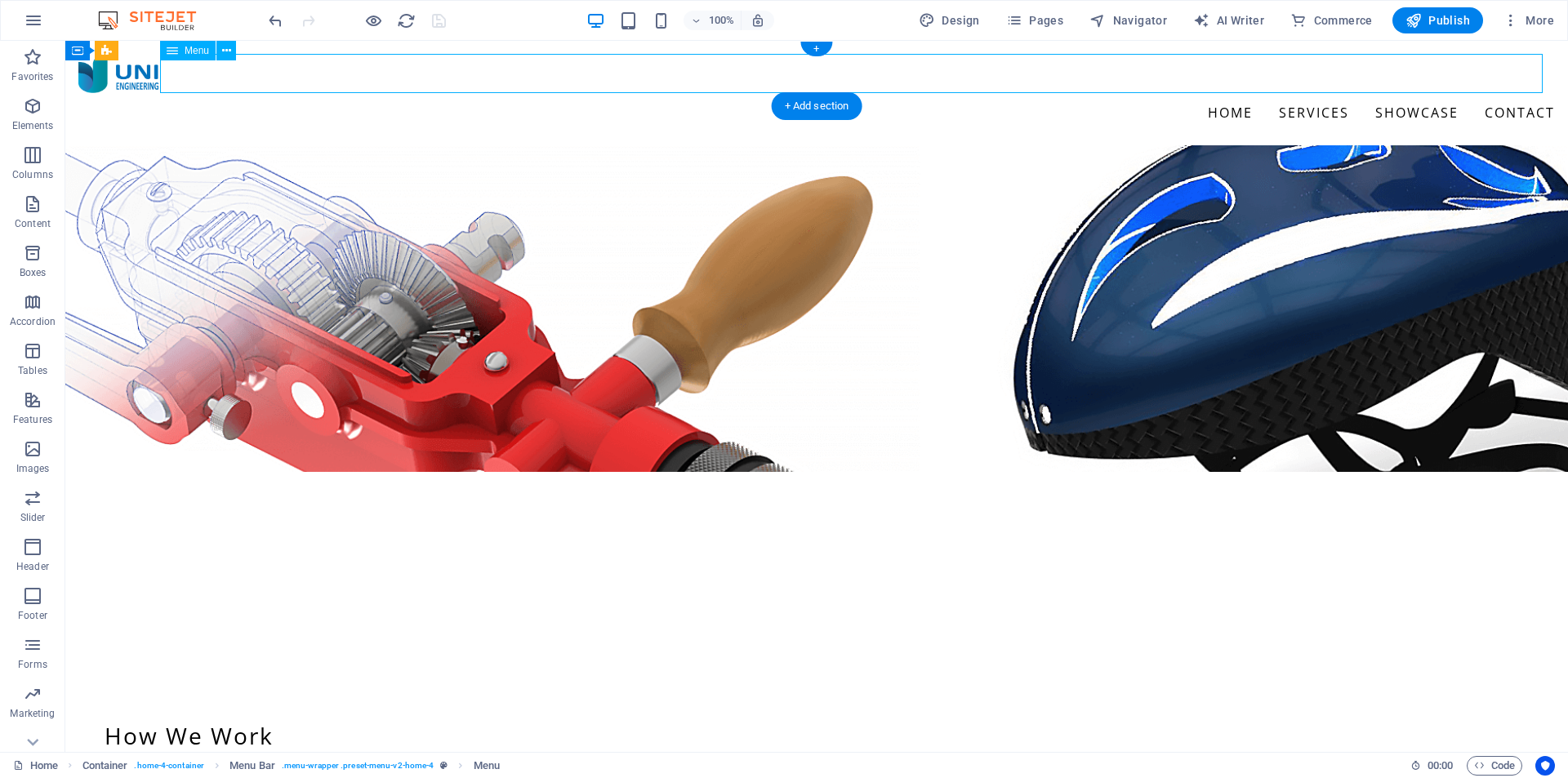
select select
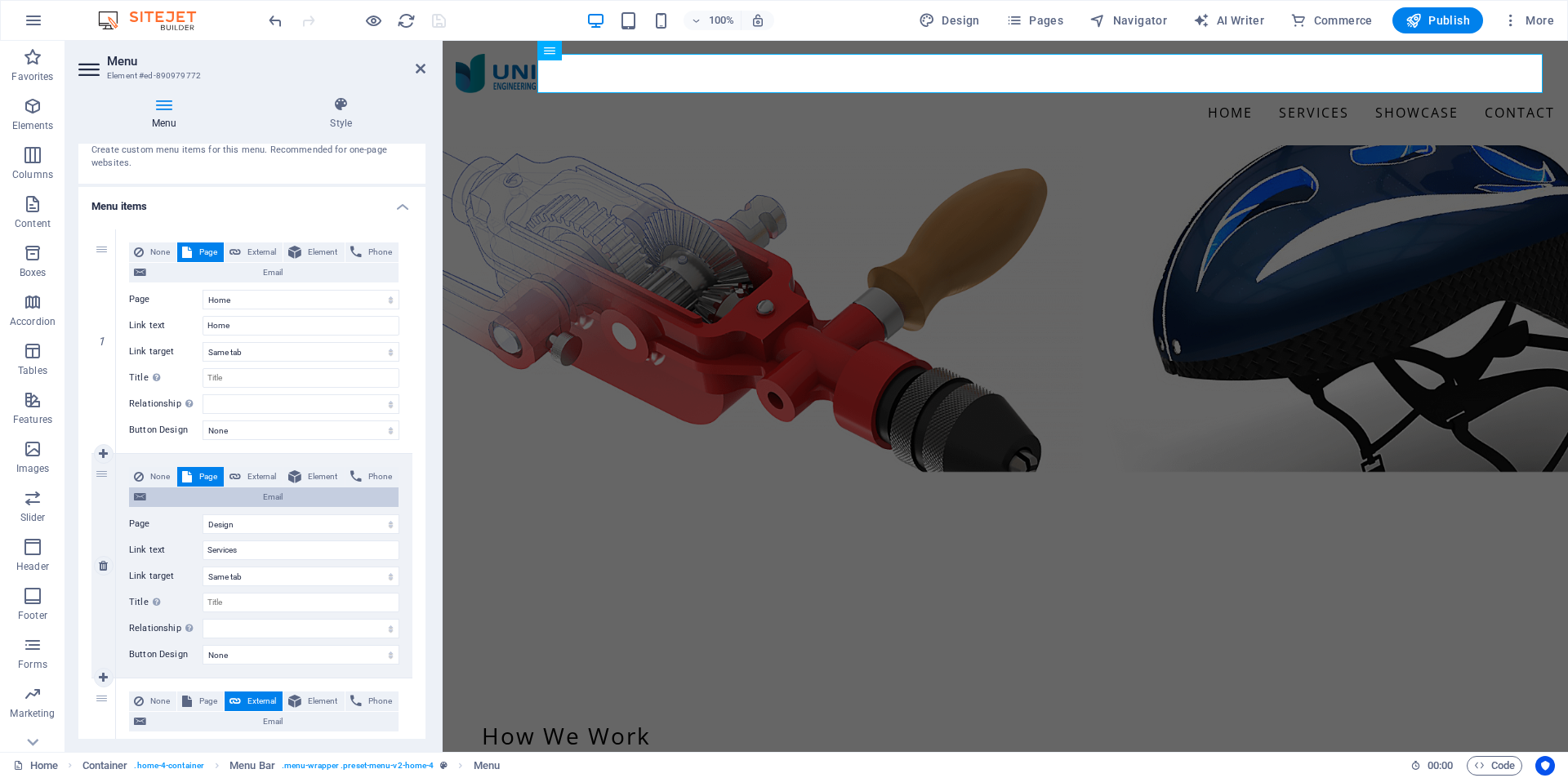
scroll to position [0, 0]
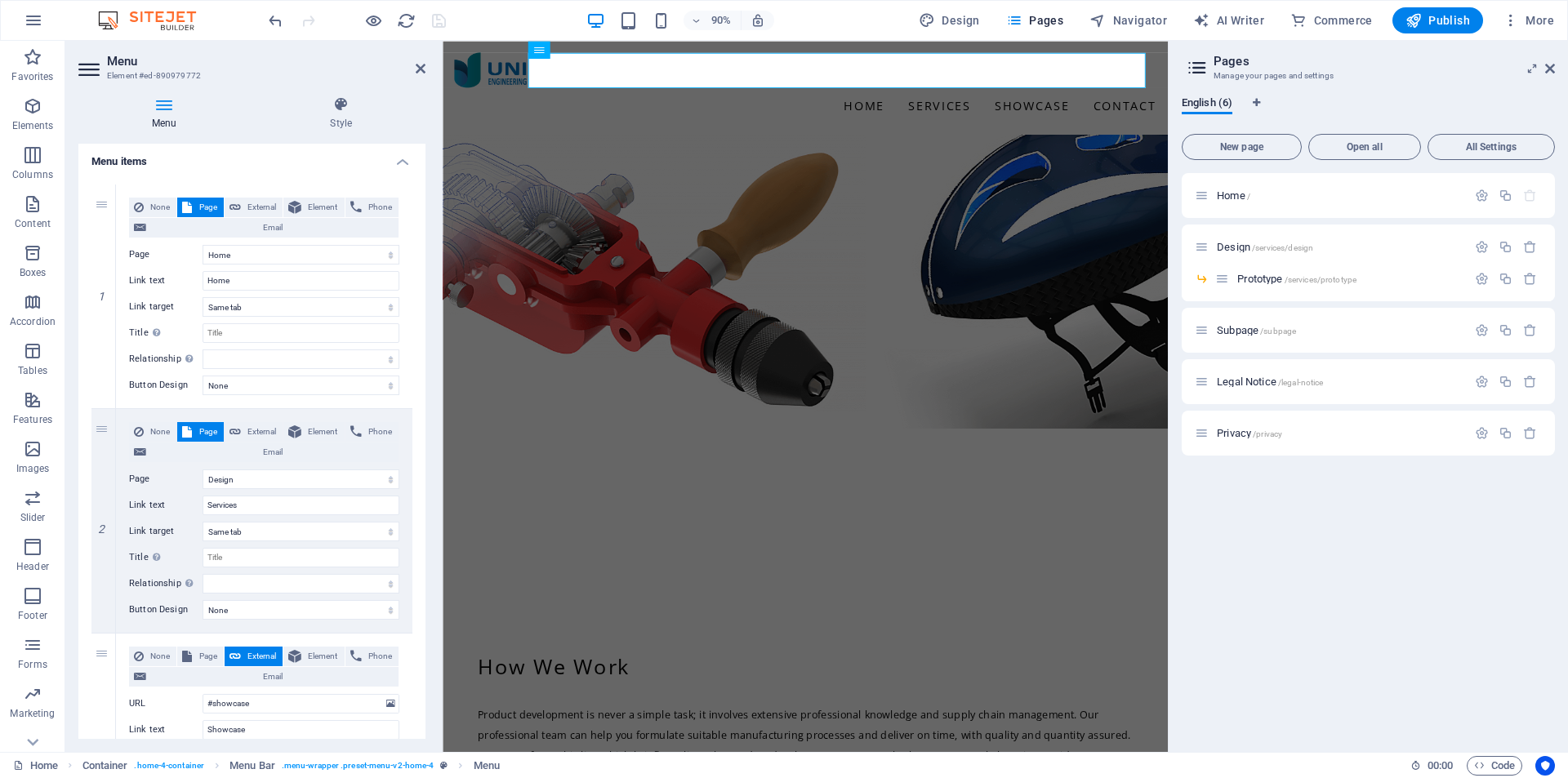
scroll to position [116, 0]
click at [984, 93] on nav "Home Services Showcase Contact" at bounding box center [845, 113] width 780 height 39
click at [1083, 170] on figure at bounding box center [846, 309] width 806 height 327
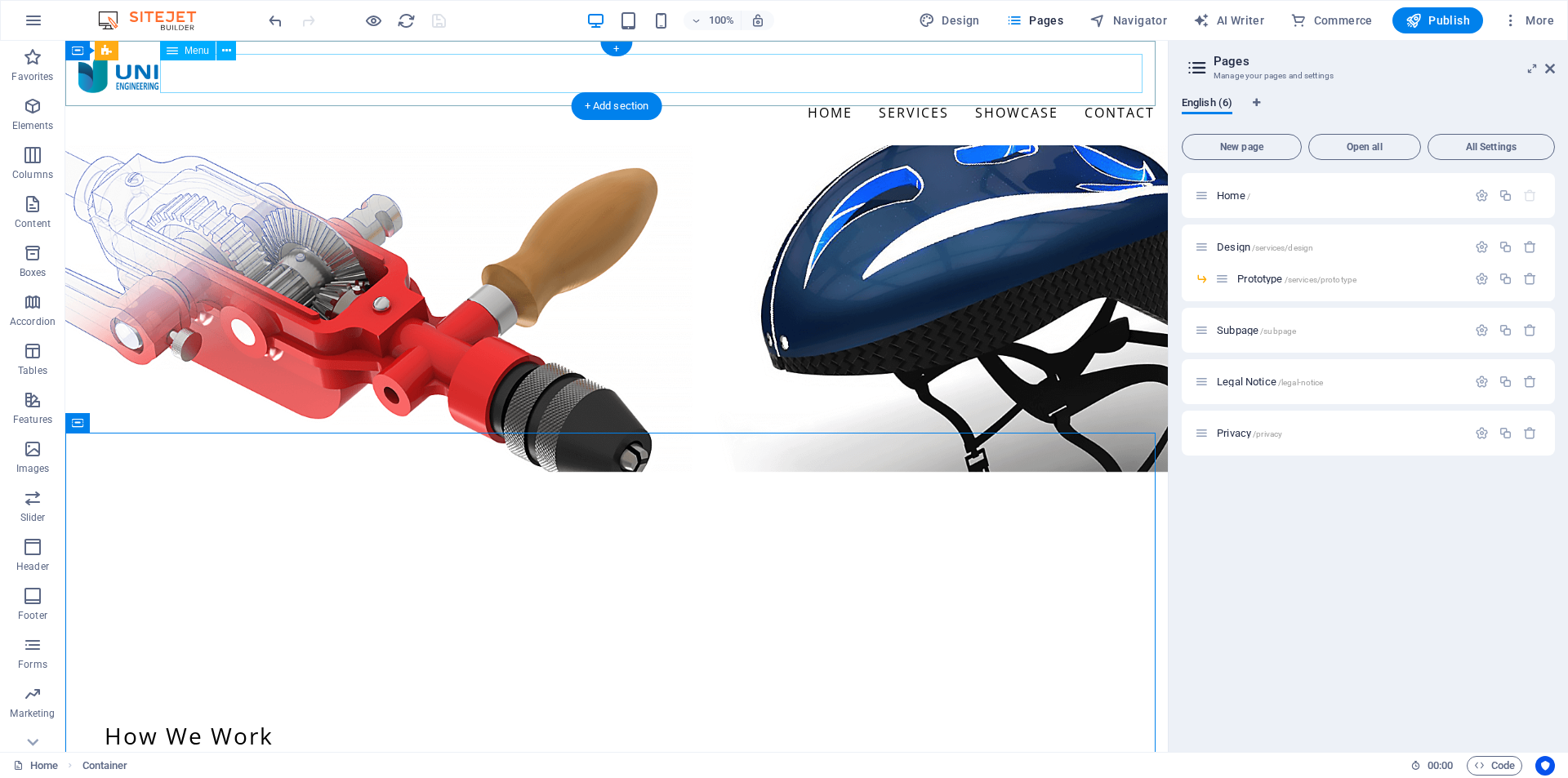
click at [919, 93] on nav "Home Services Showcase Contact" at bounding box center [617, 113] width 1077 height 39
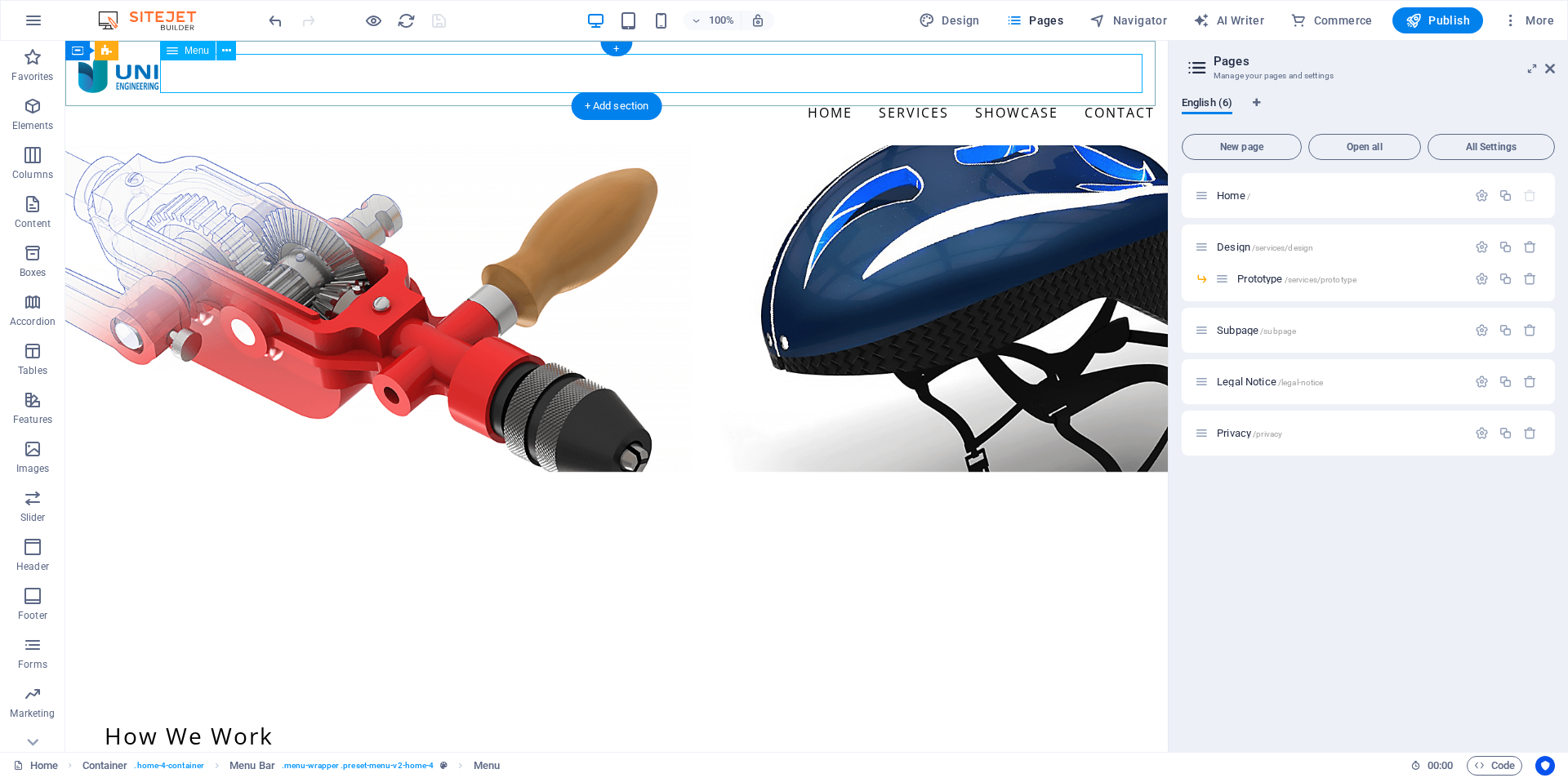
click at [878, 93] on nav "Home Services Showcase Contact" at bounding box center [617, 113] width 1077 height 39
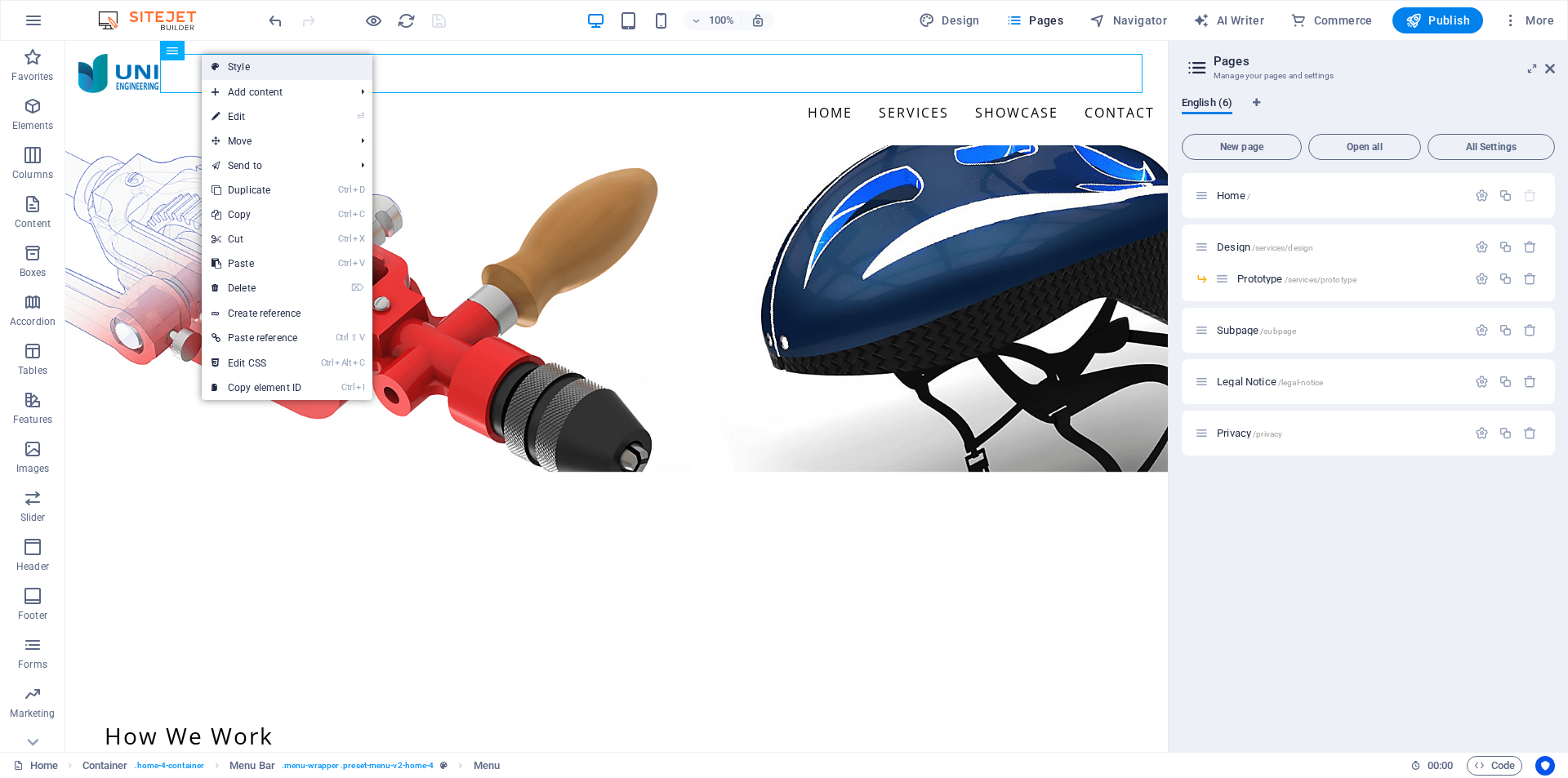
click at [237, 67] on link "Style" at bounding box center [287, 67] width 171 height 25
select select "rem"
select select "preset-menu-v2-home-4"
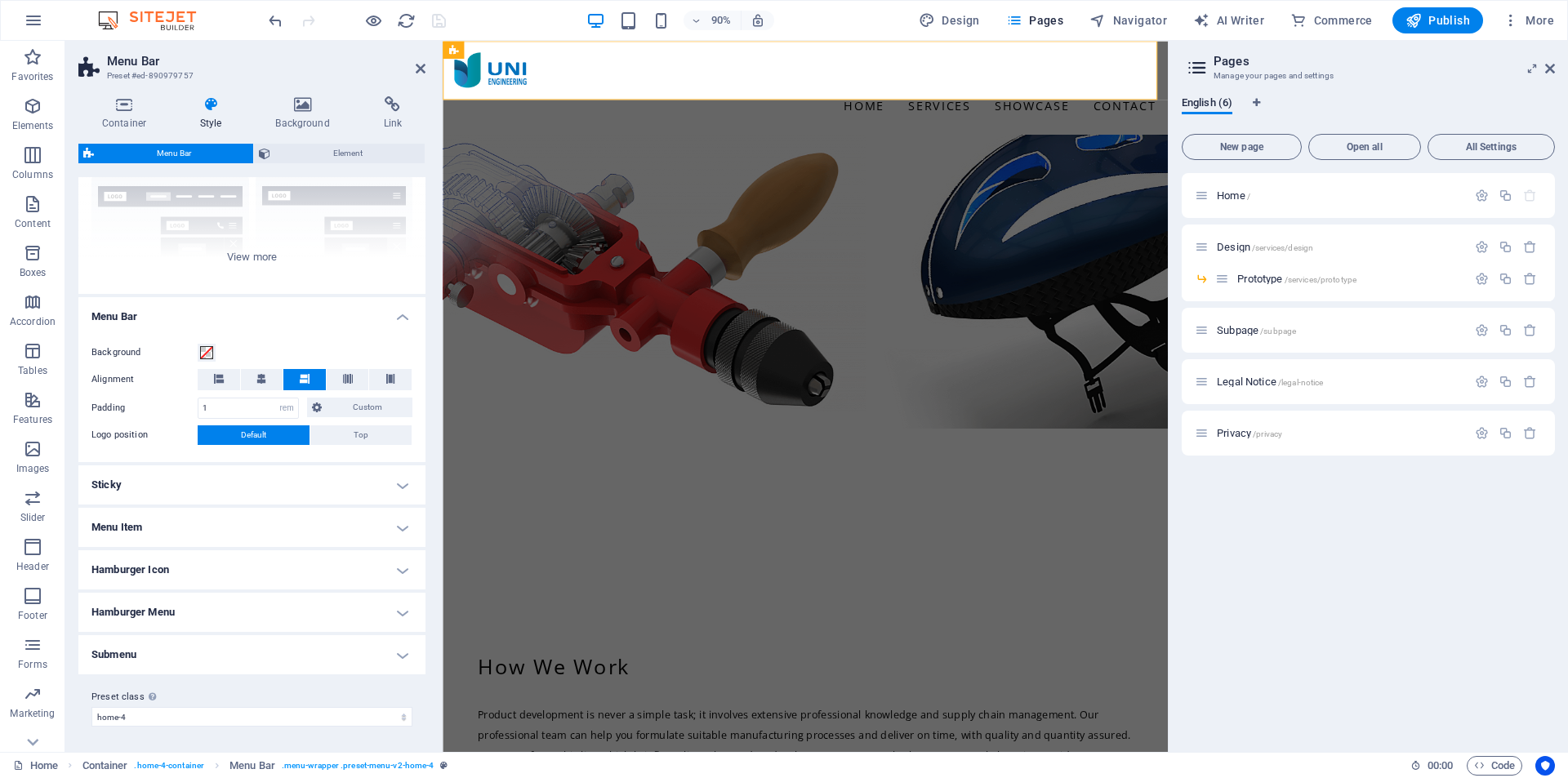
scroll to position [158, 0]
click at [390, 651] on h4 "Submenu" at bounding box center [252, 654] width 347 height 39
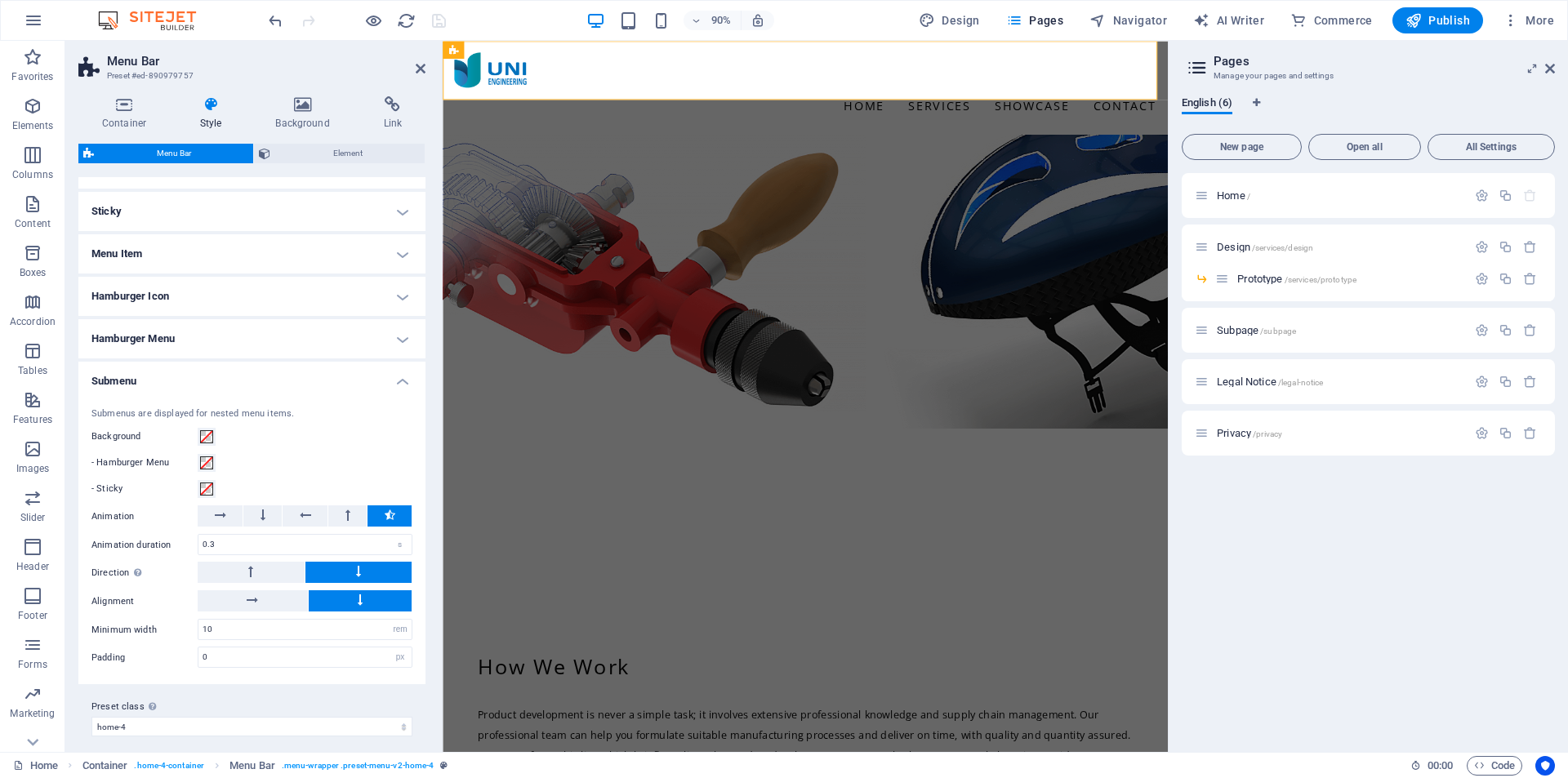
scroll to position [442, 0]
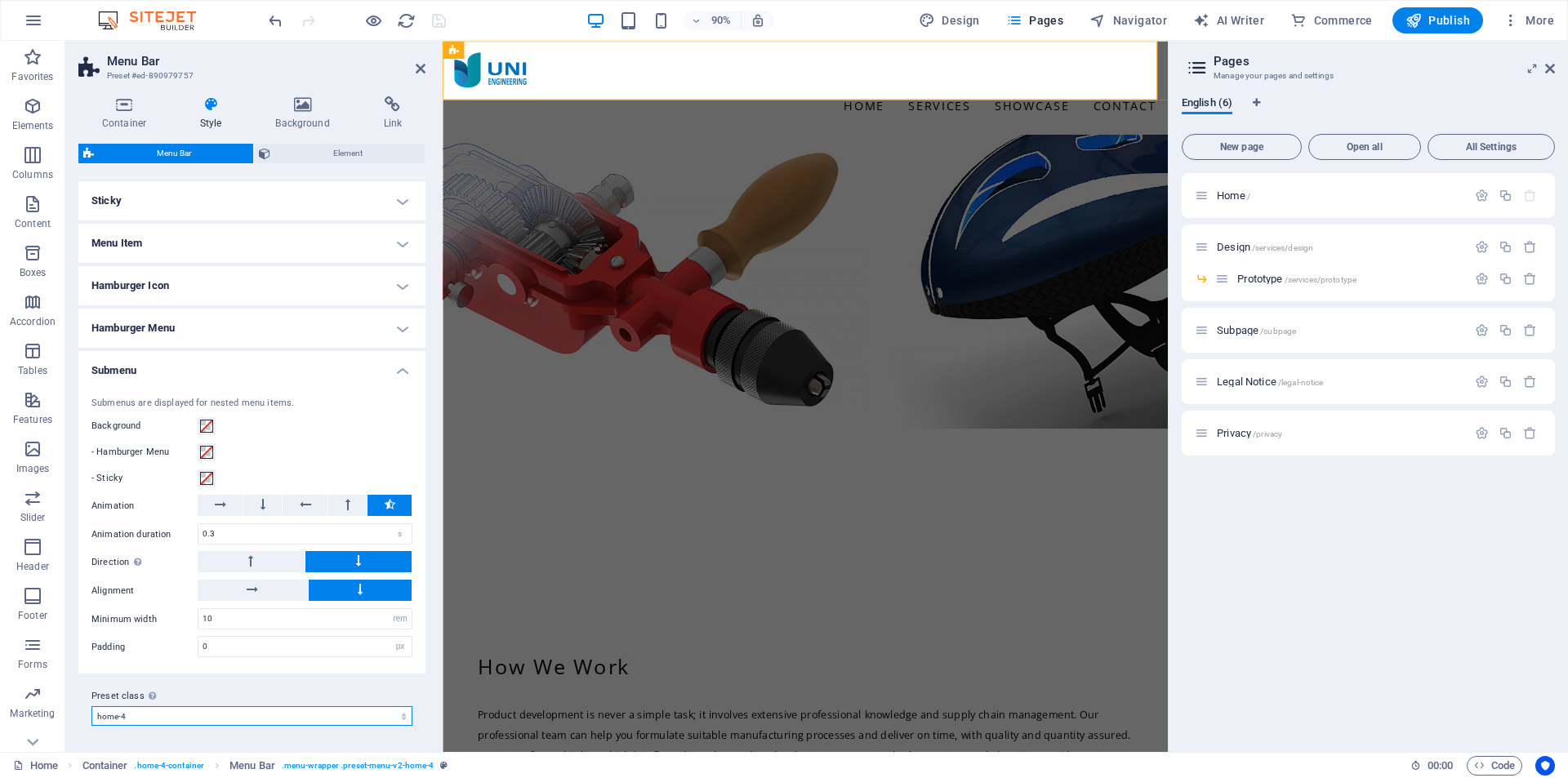
click at [387, 711] on select "williams xxl wide border home-hero-logo-nav-h1-slogan-menu home-hero-logo-nav-h…" at bounding box center [252, 715] width 321 height 19
click at [381, 715] on select "williams xxl wide border home-hero-logo-nav-h1-slogan-menu home-hero-logo-nav-h…" at bounding box center [252, 715] width 321 height 19
click at [372, 733] on div "Preset class Above chosen variant and settings affect all elements which carry …" at bounding box center [252, 706] width 347 height 65
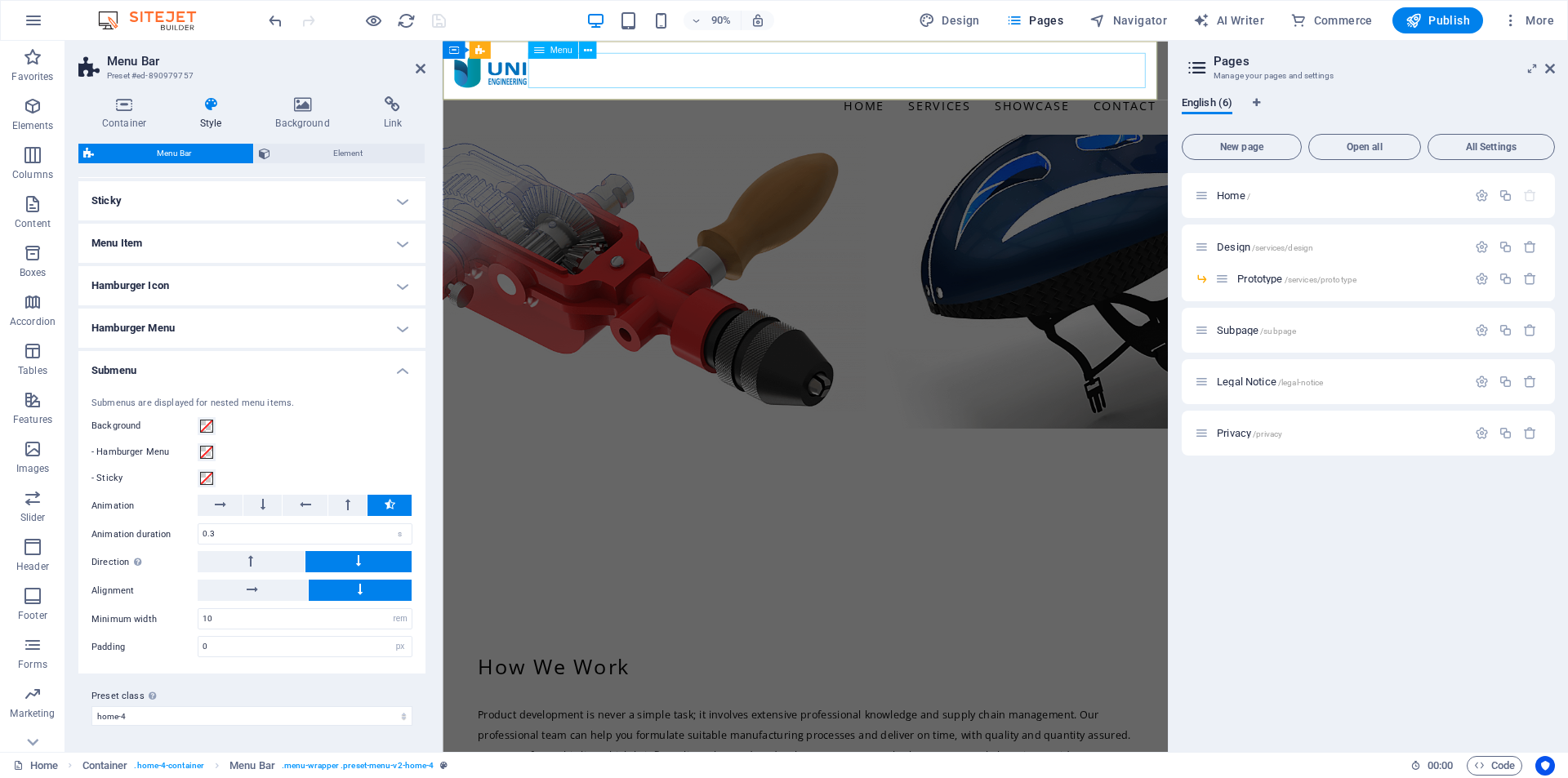
click at [980, 93] on nav "Home Services Showcase Contact" at bounding box center [845, 113] width 780 height 39
click at [209, 427] on span at bounding box center [206, 426] width 13 height 13
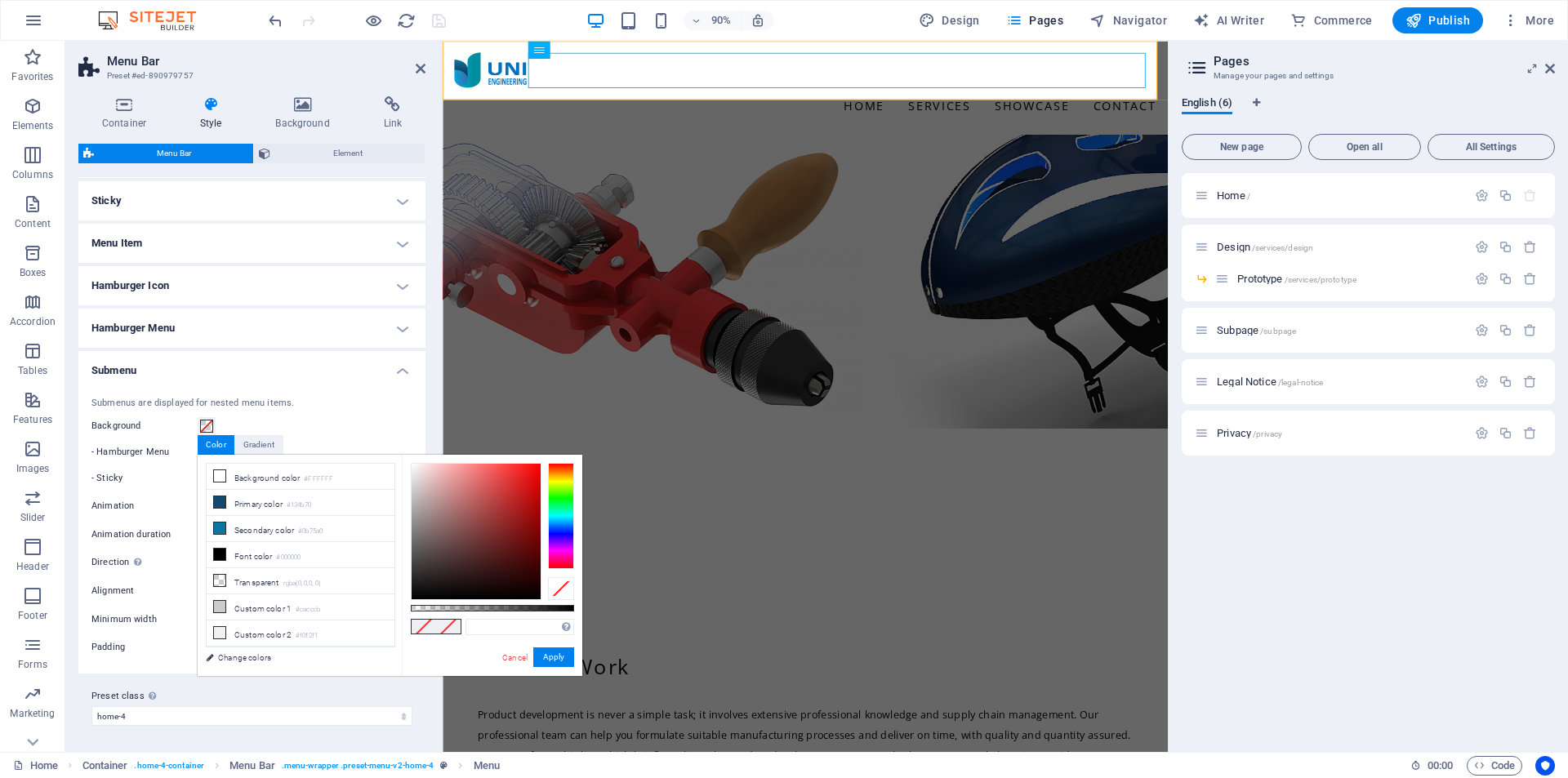
click at [288, 413] on div "Submenus are displayed for nested menu items. Background - Hamburger Menu - Sti…" at bounding box center [252, 527] width 354 height 294
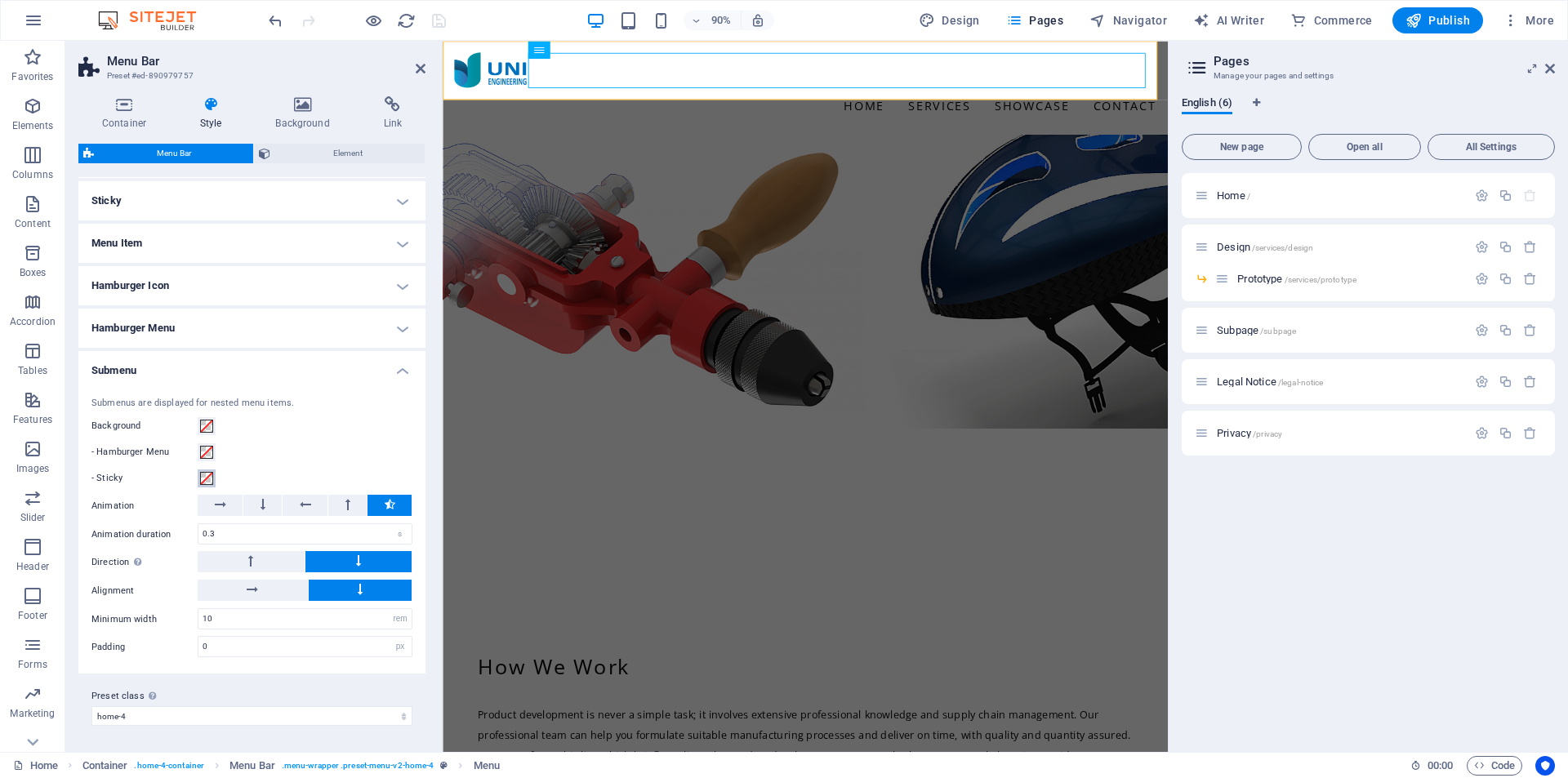
click at [208, 480] on span at bounding box center [206, 477] width 13 height 13
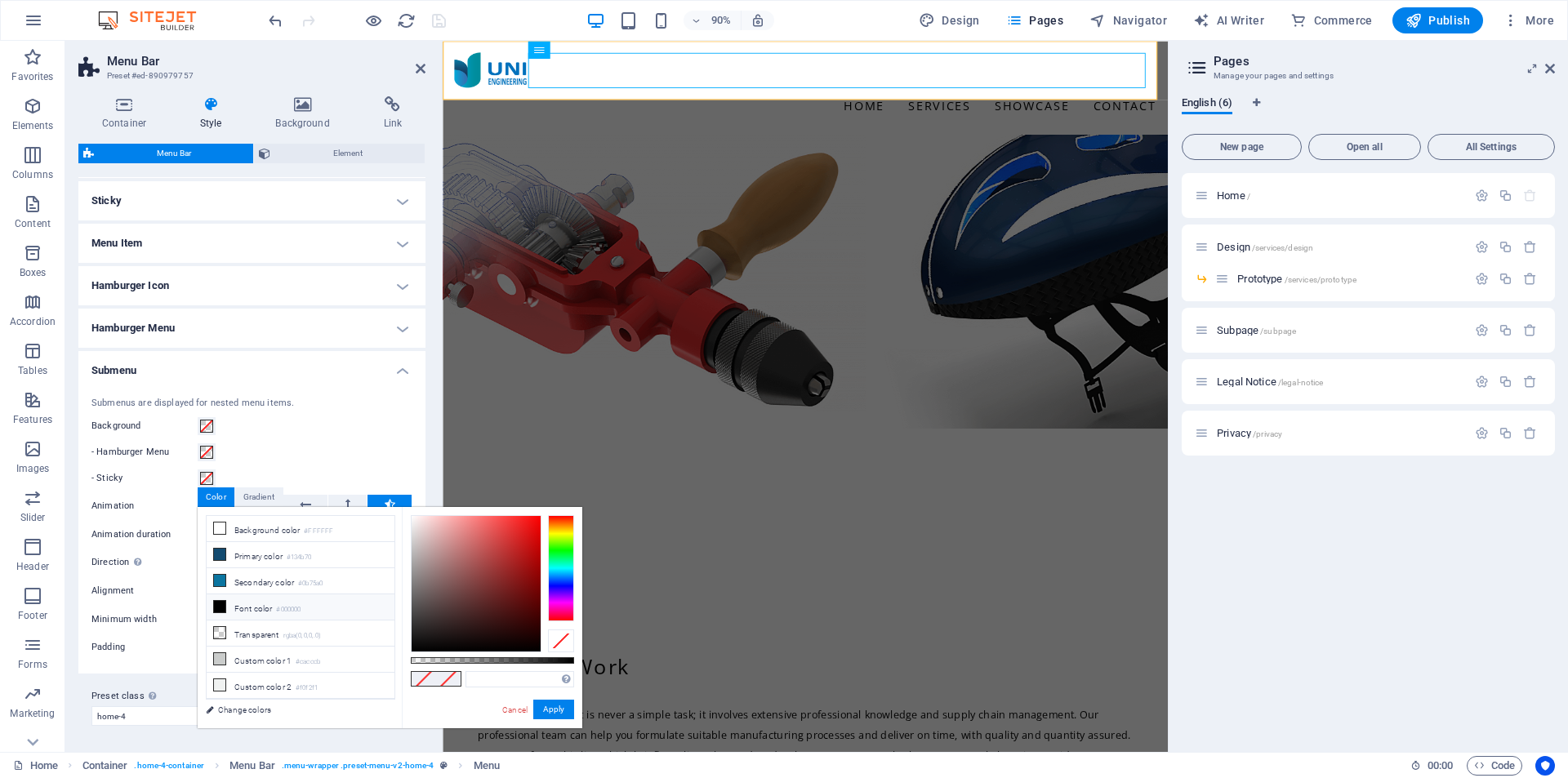
click at [247, 603] on li "Font color #000000" at bounding box center [301, 607] width 188 height 26
type input "#000000"
click at [551, 709] on button "Apply" at bounding box center [554, 709] width 41 height 19
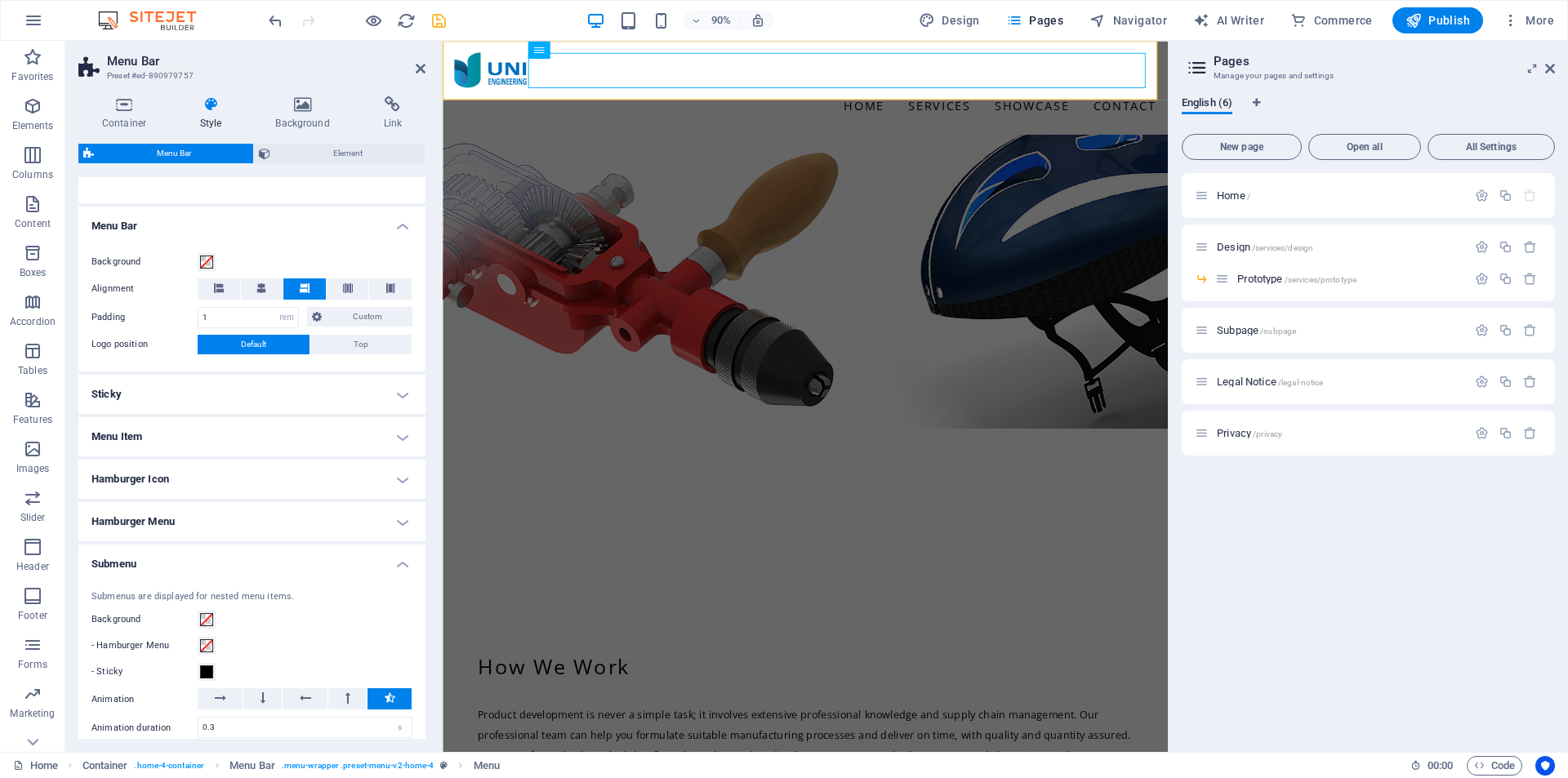
scroll to position [196, 0]
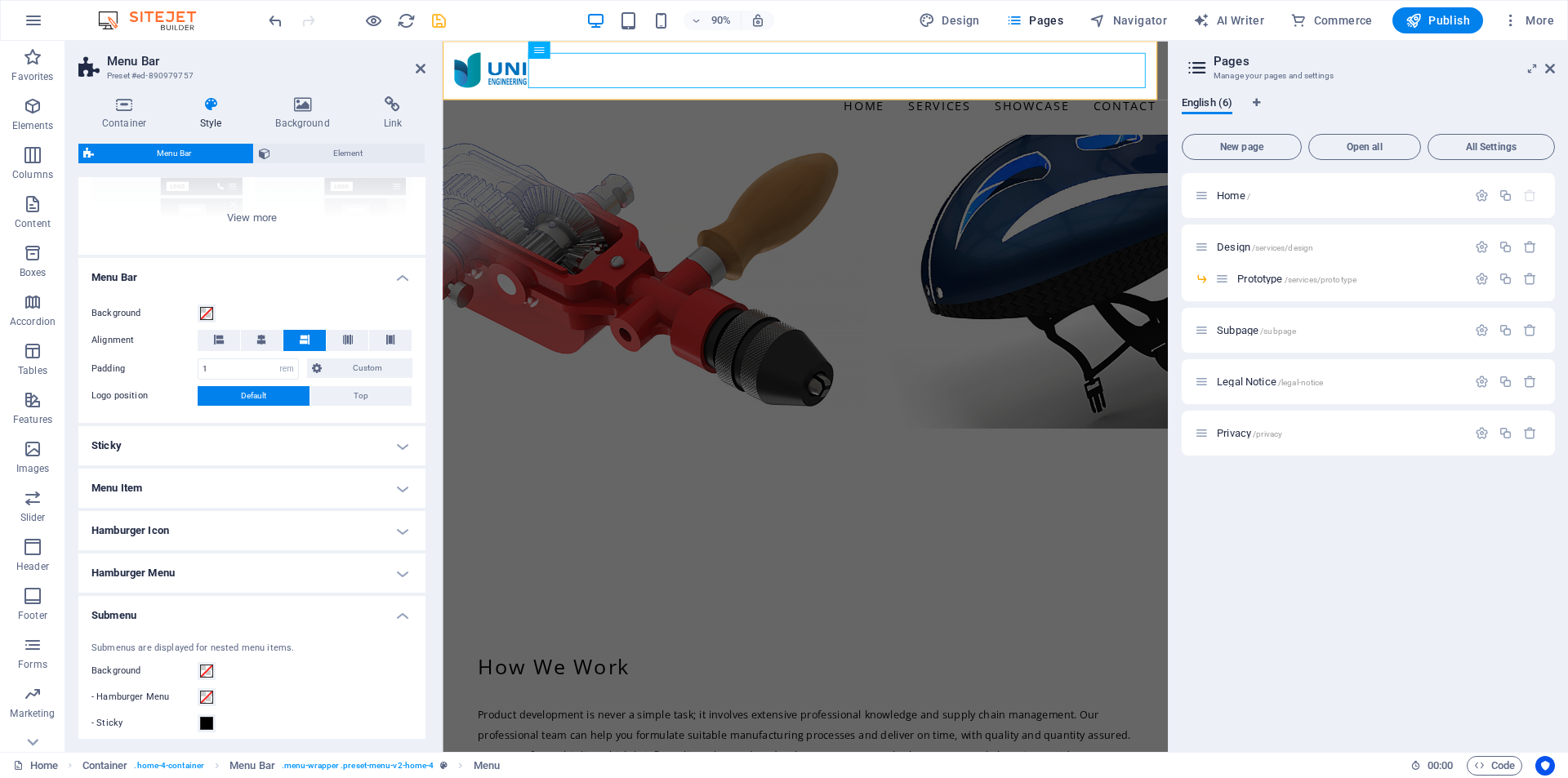
click at [311, 476] on h4 "Menu Item" at bounding box center [252, 488] width 347 height 39
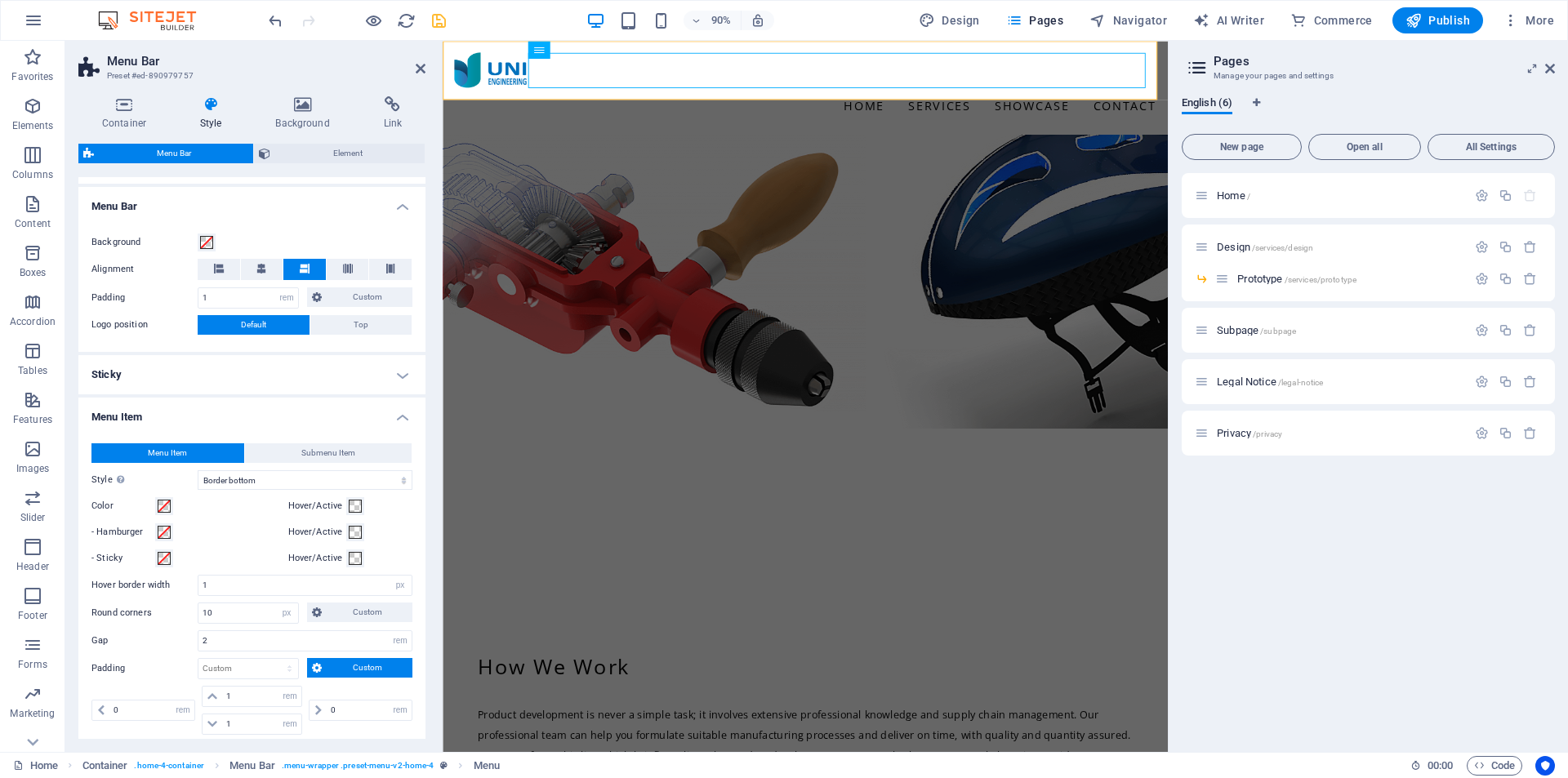
scroll to position [360, 0]
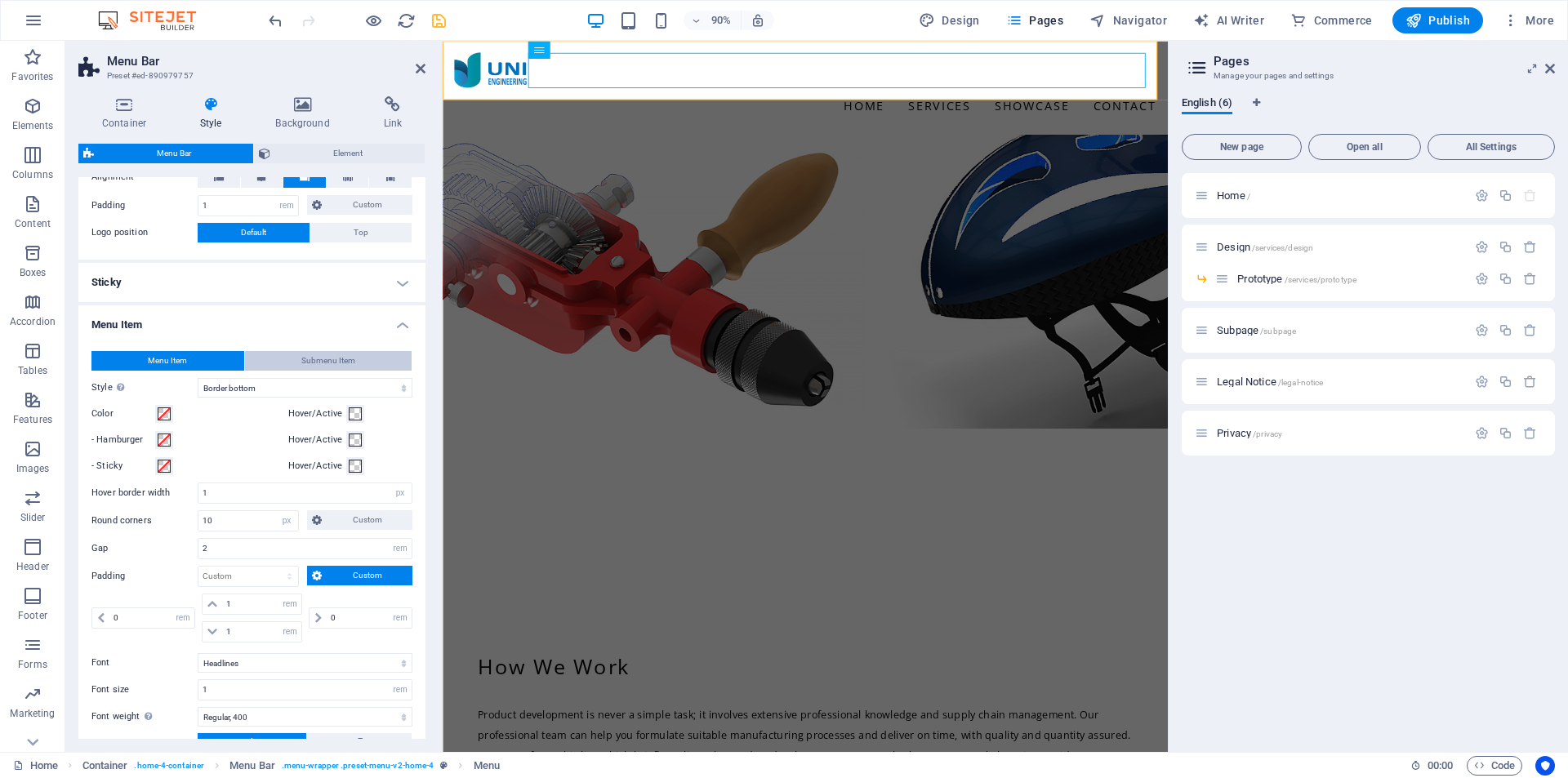
click at [331, 366] on span "Submenu Item" at bounding box center [329, 361] width 54 height 19
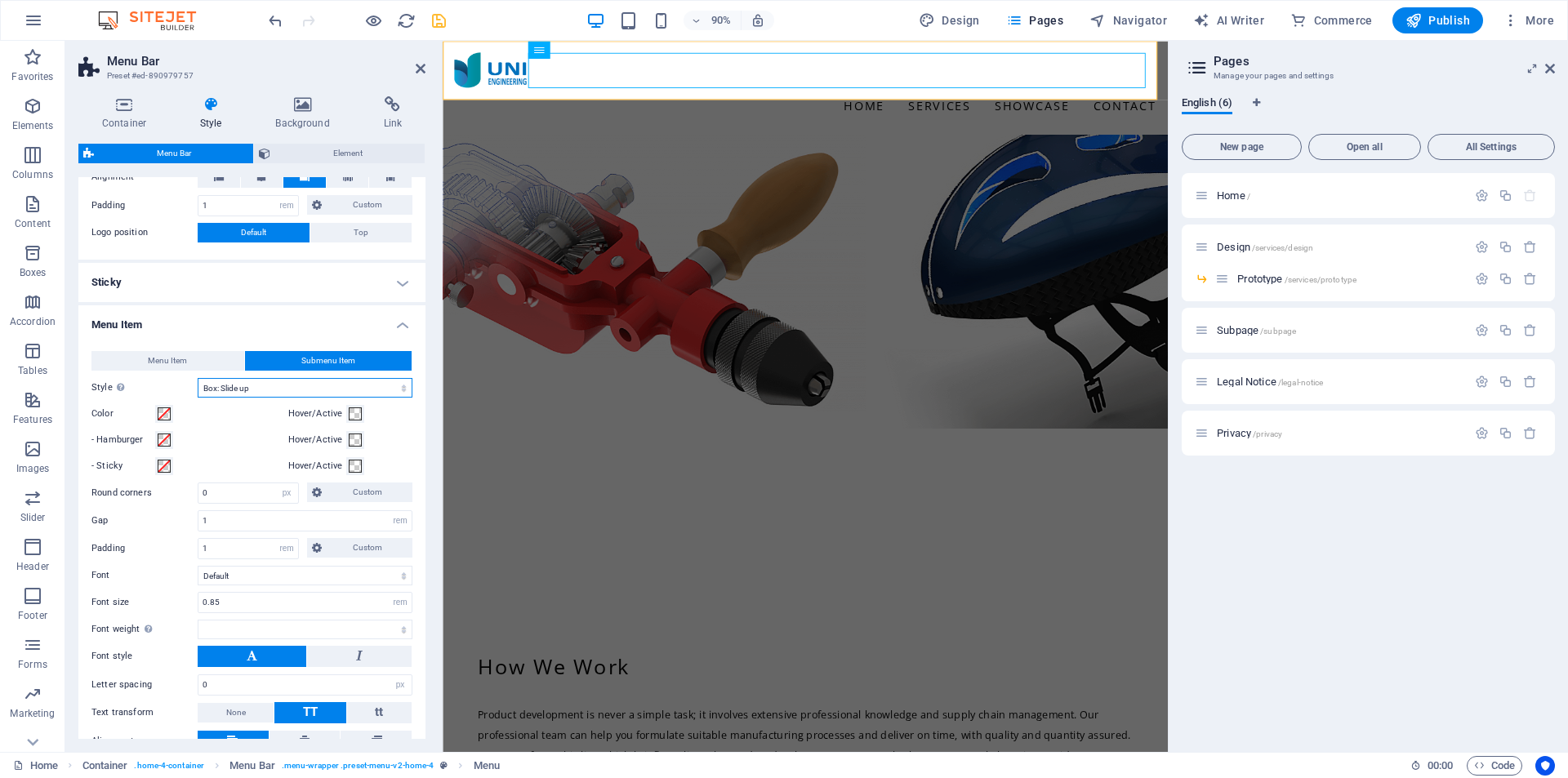
click at [327, 386] on select "Plain Text color Box: Fade Box: Flip vertical Box: Flip horizontal Box: Slide d…" at bounding box center [305, 387] width 215 height 19
click at [327, 387] on select "Plain Text color Box: Fade Box: Flip vertical Box: Flip horizontal Box: Slide d…" at bounding box center [305, 387] width 215 height 19
click at [191, 354] on button "Menu Item" at bounding box center [168, 361] width 152 height 19
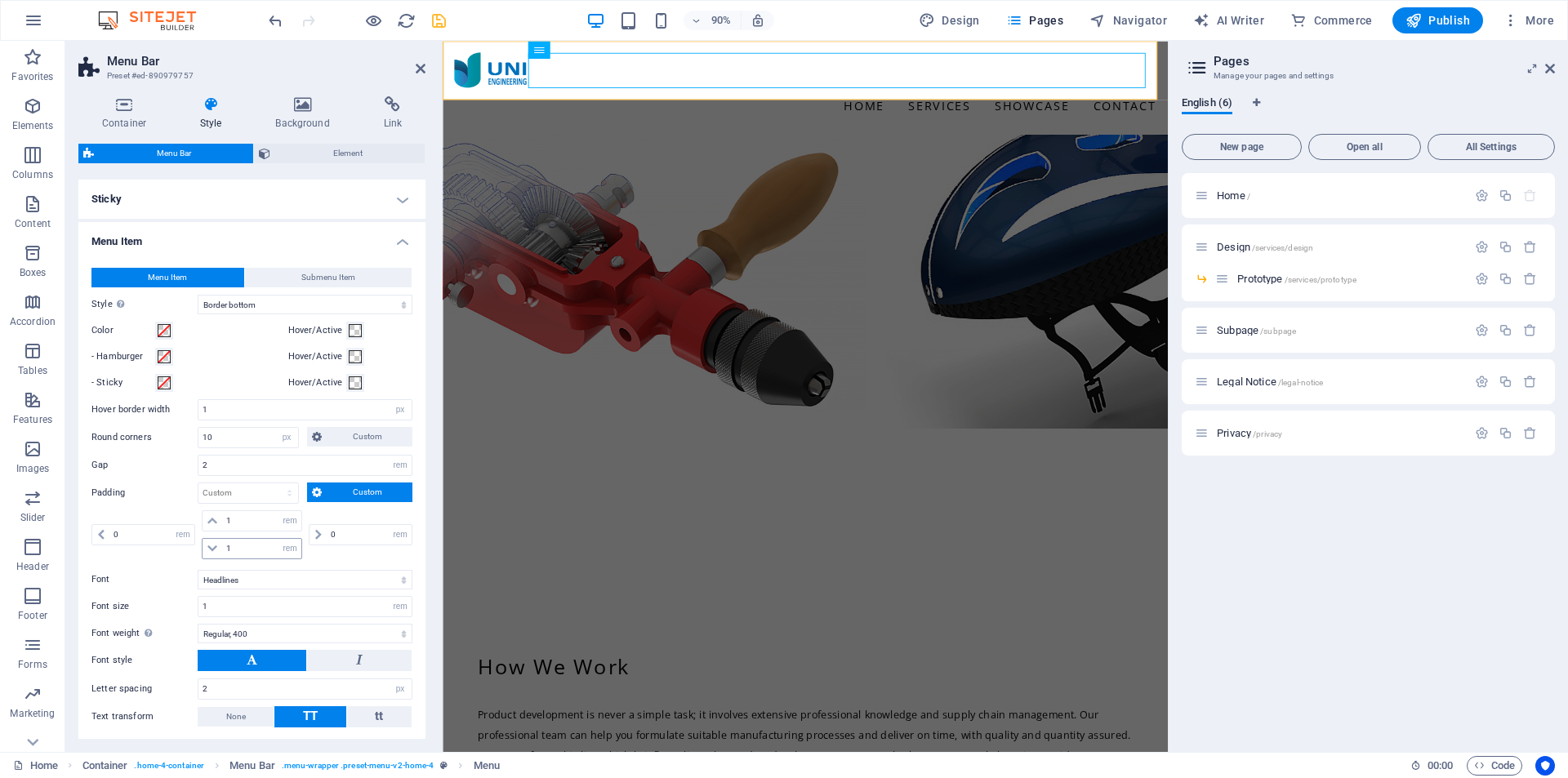
scroll to position [442, 0]
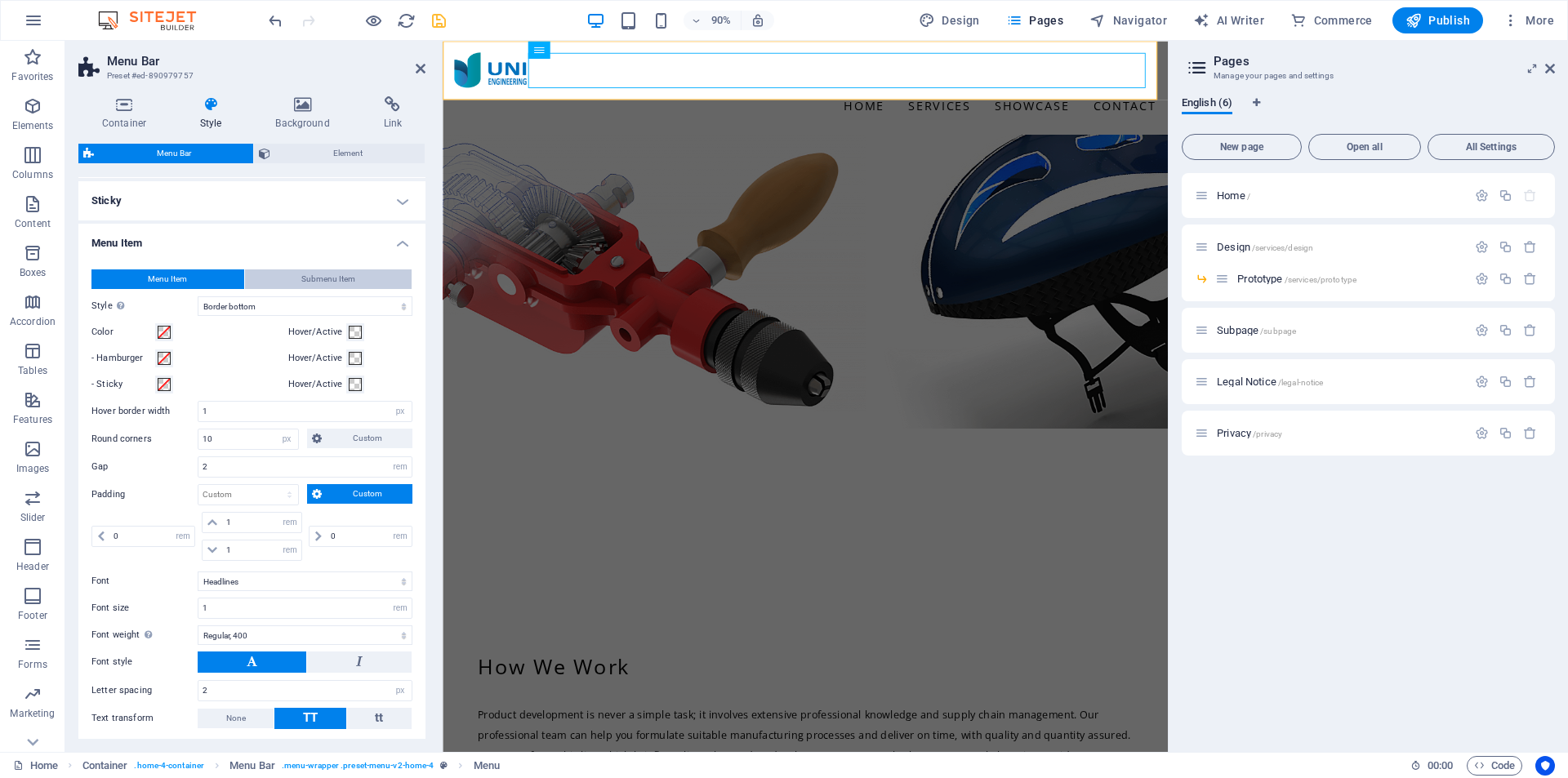
click at [308, 285] on span "Submenu Item" at bounding box center [329, 279] width 54 height 19
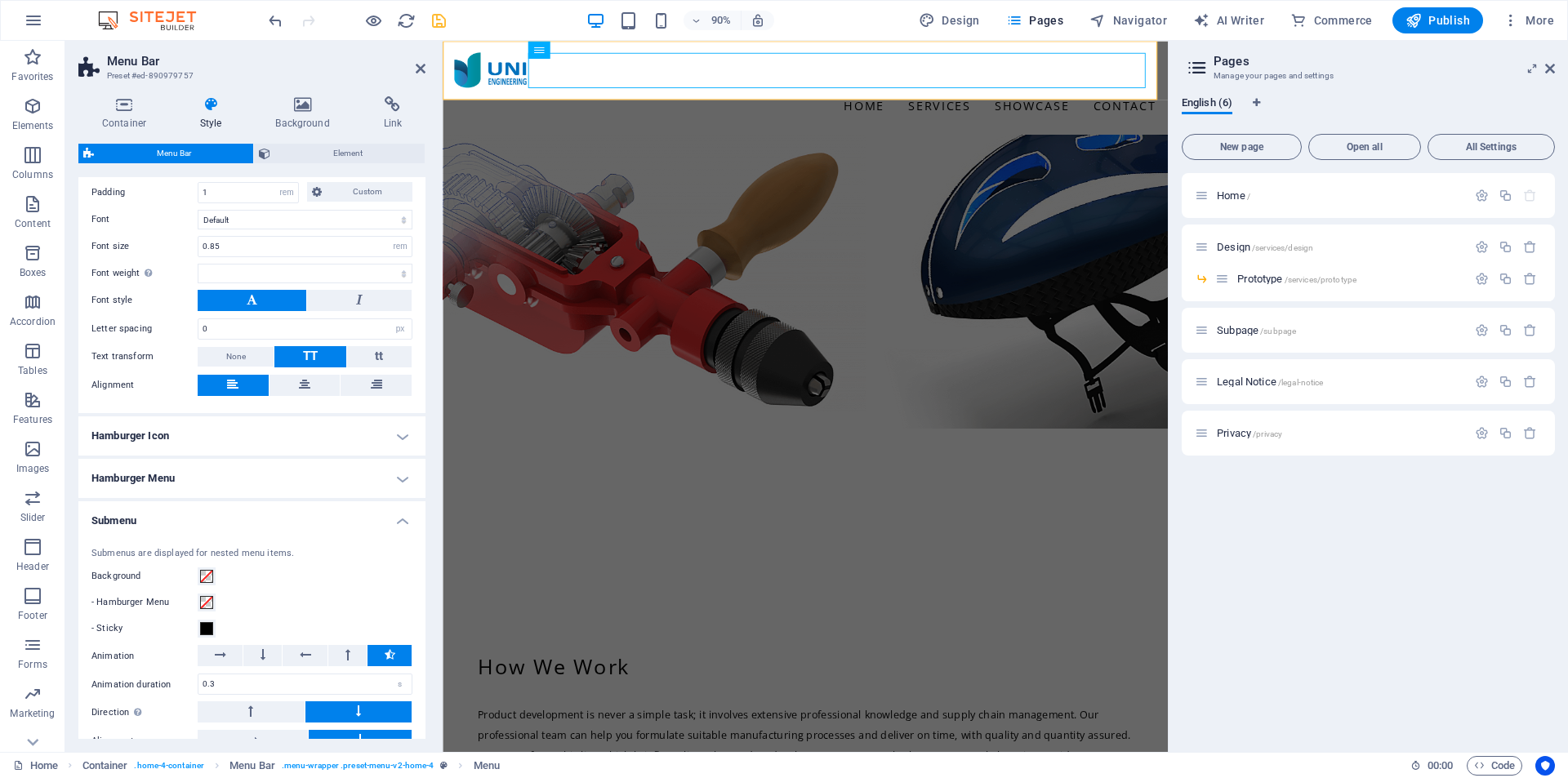
scroll to position [768, 0]
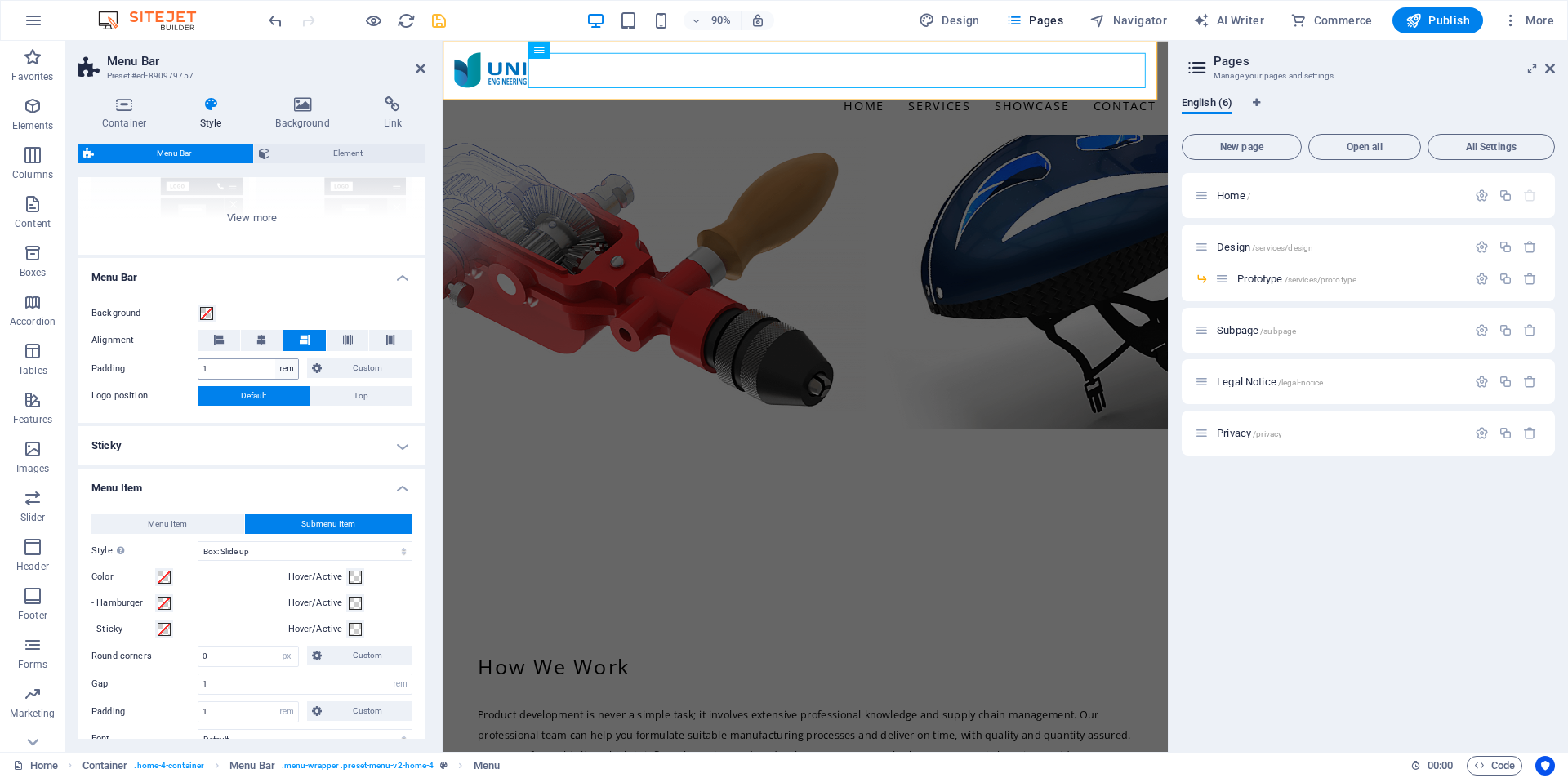
select select
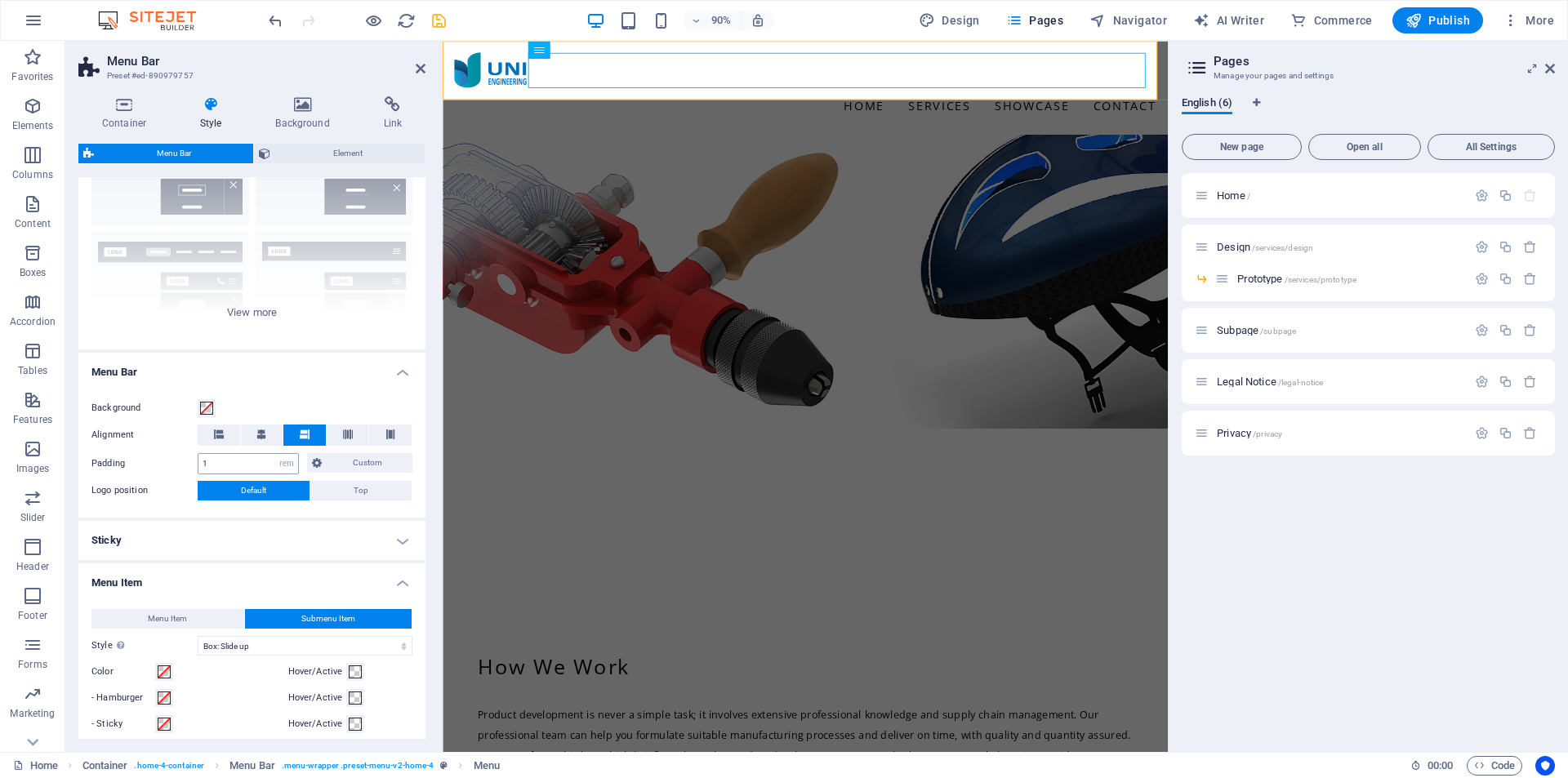
scroll to position [0, 0]
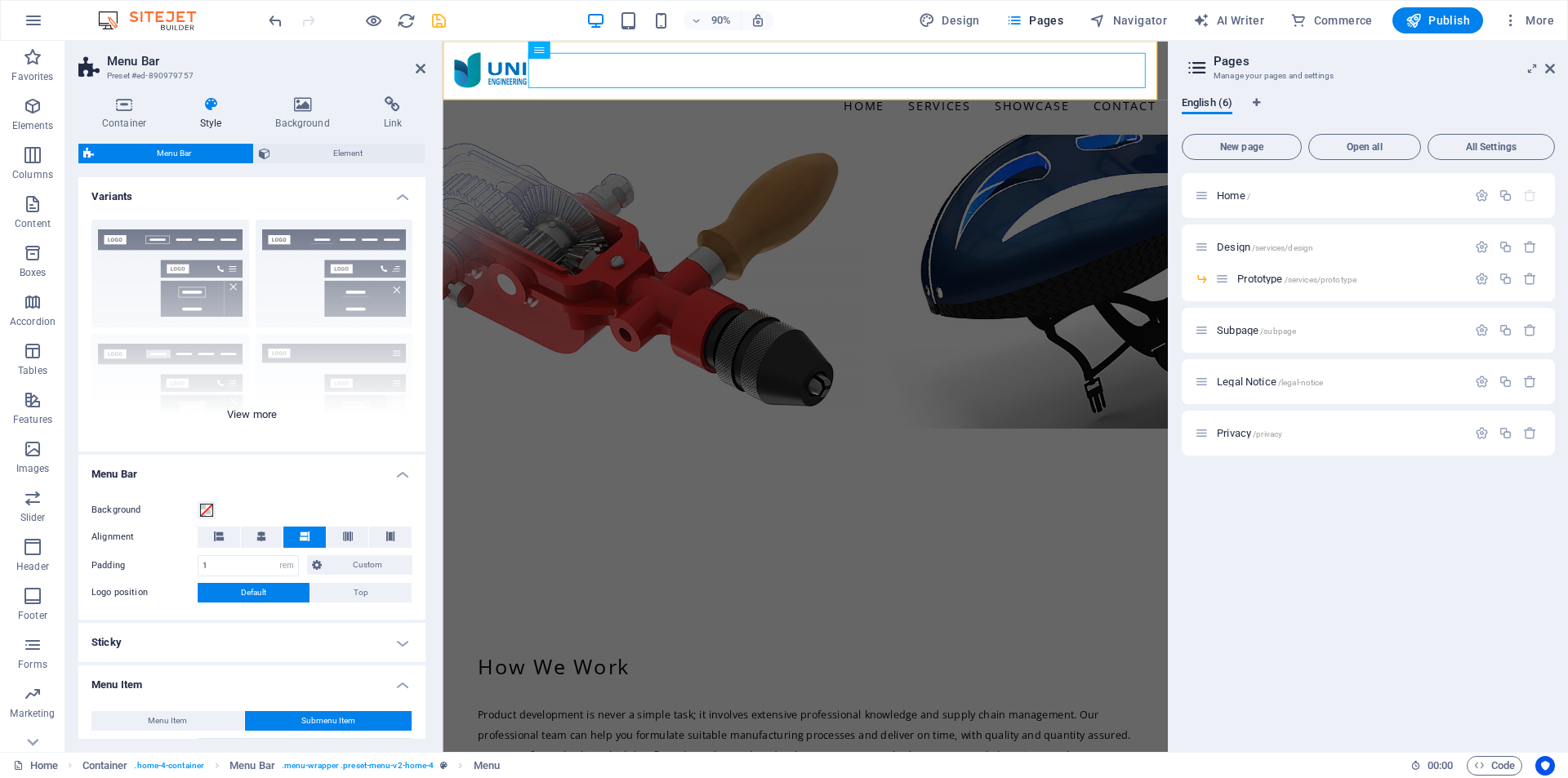
click at [263, 418] on div "Border Centered Default Fixed Loki Trigger Wide XXL" at bounding box center [252, 328] width 347 height 245
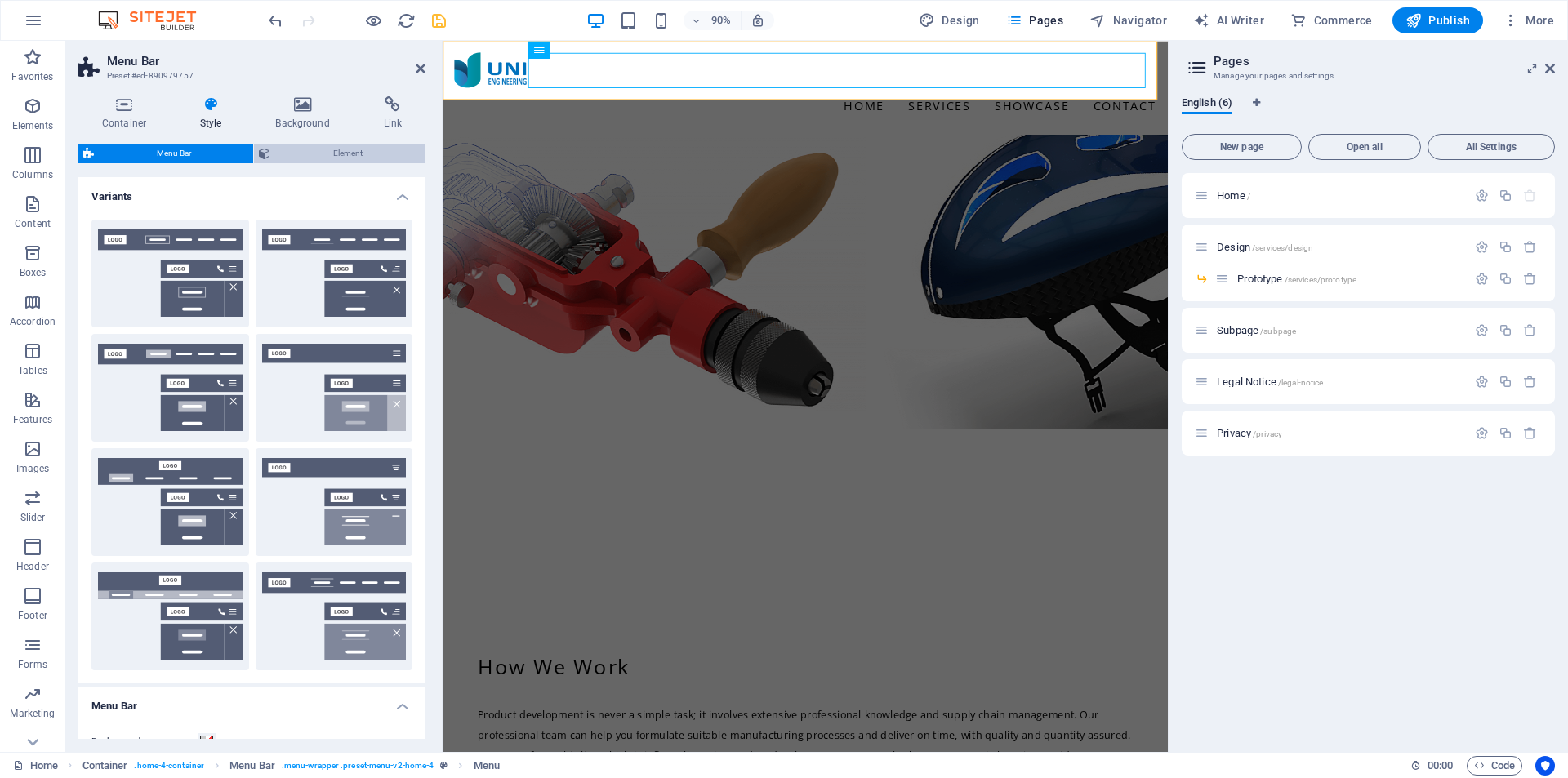
click at [349, 153] on span "Element" at bounding box center [347, 153] width 145 height 19
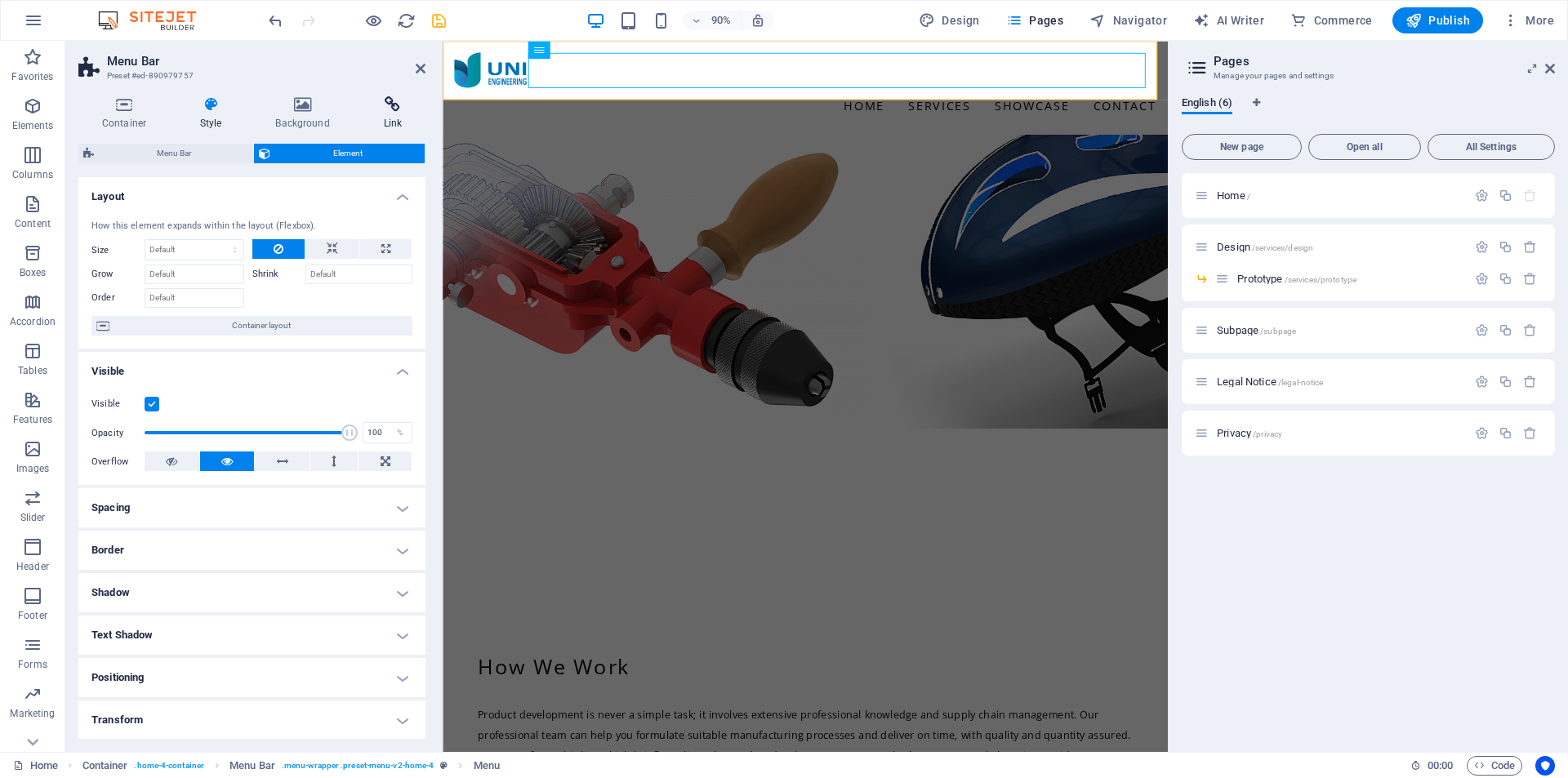
click at [392, 116] on h4 "Link" at bounding box center [392, 113] width 65 height 34
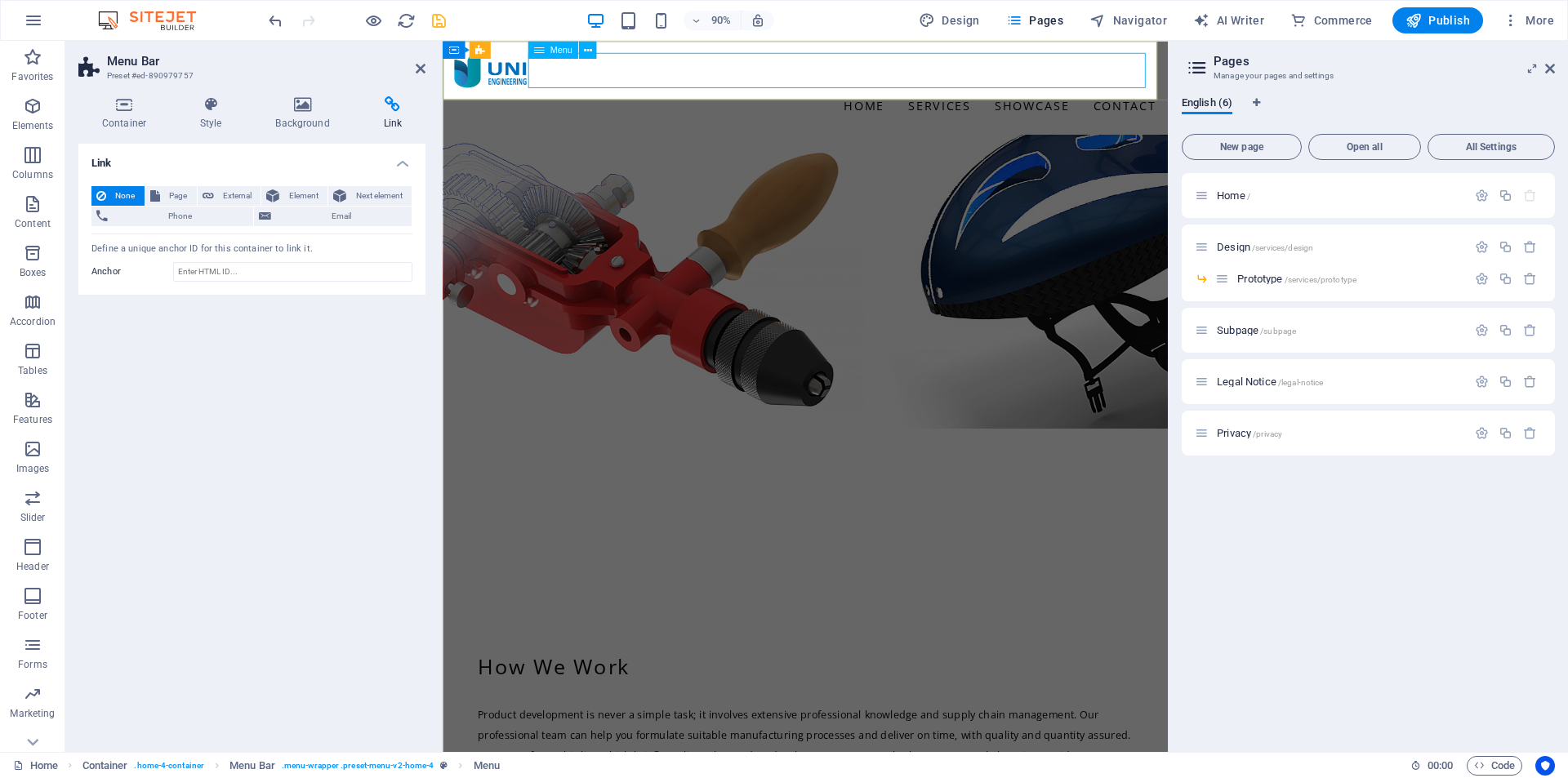
click at [939, 93] on nav "Home Services Showcase Contact" at bounding box center [845, 113] width 780 height 39
select select
select select "1"
select select
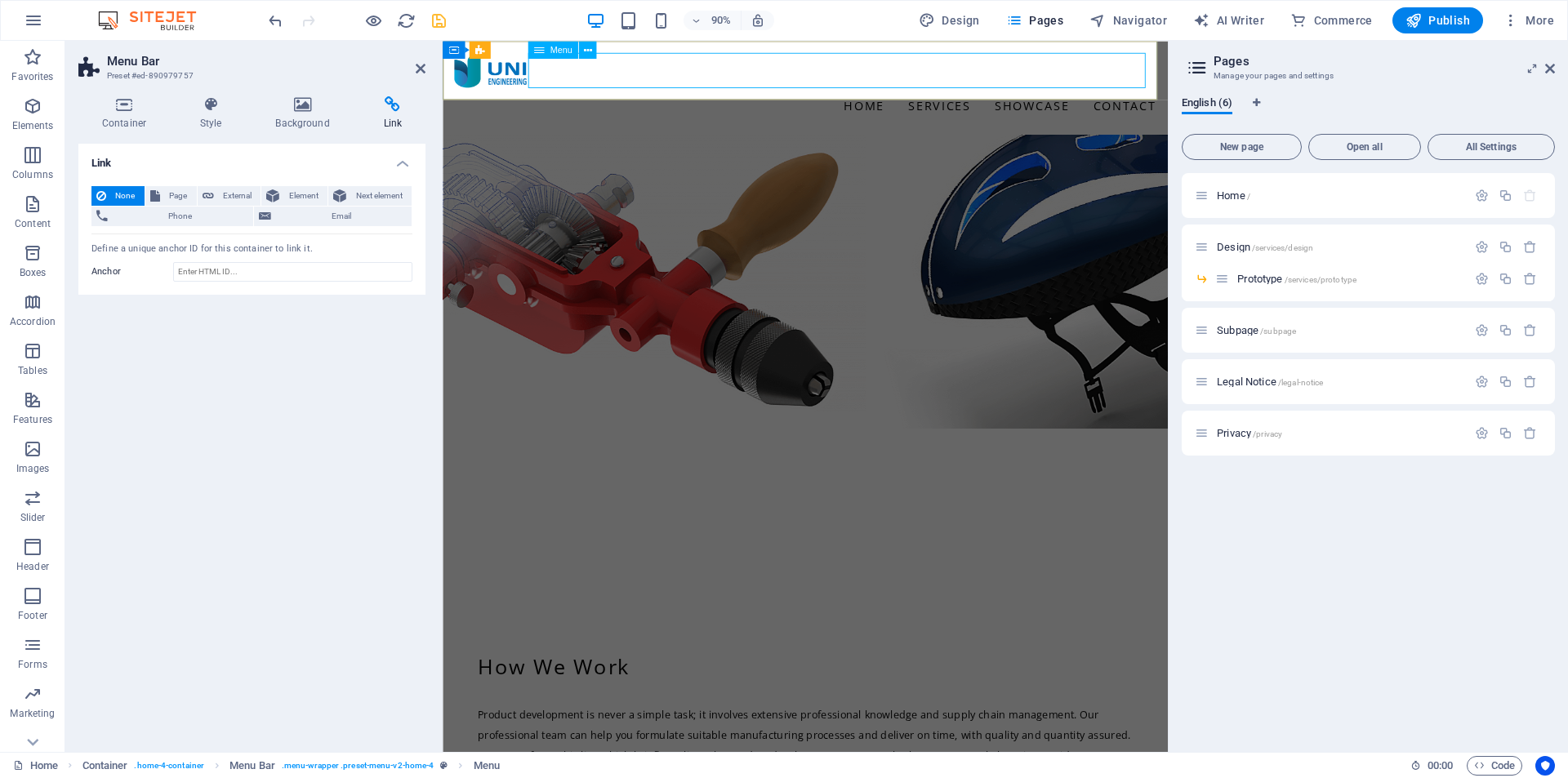
select select
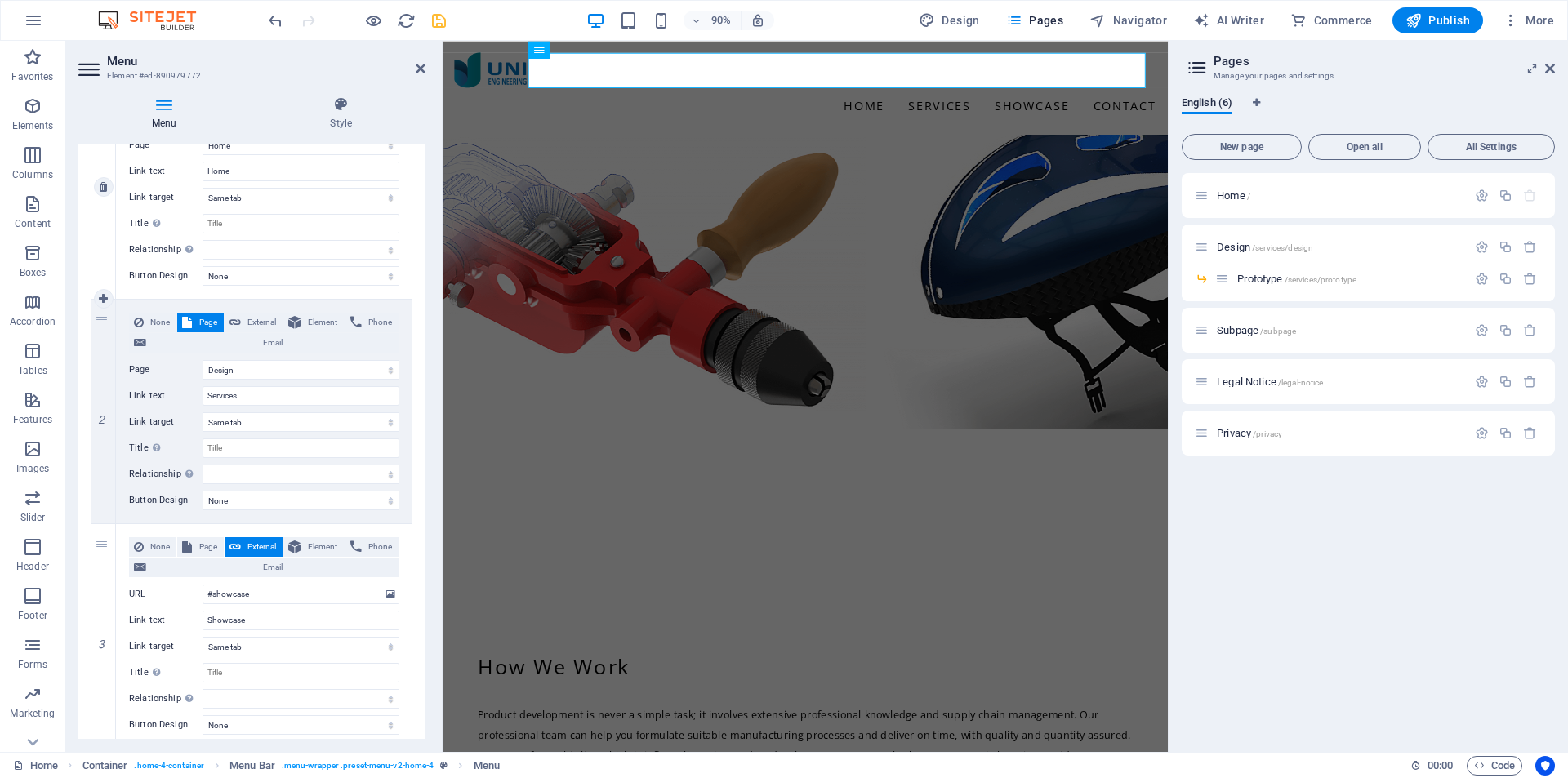
scroll to position [245, 0]
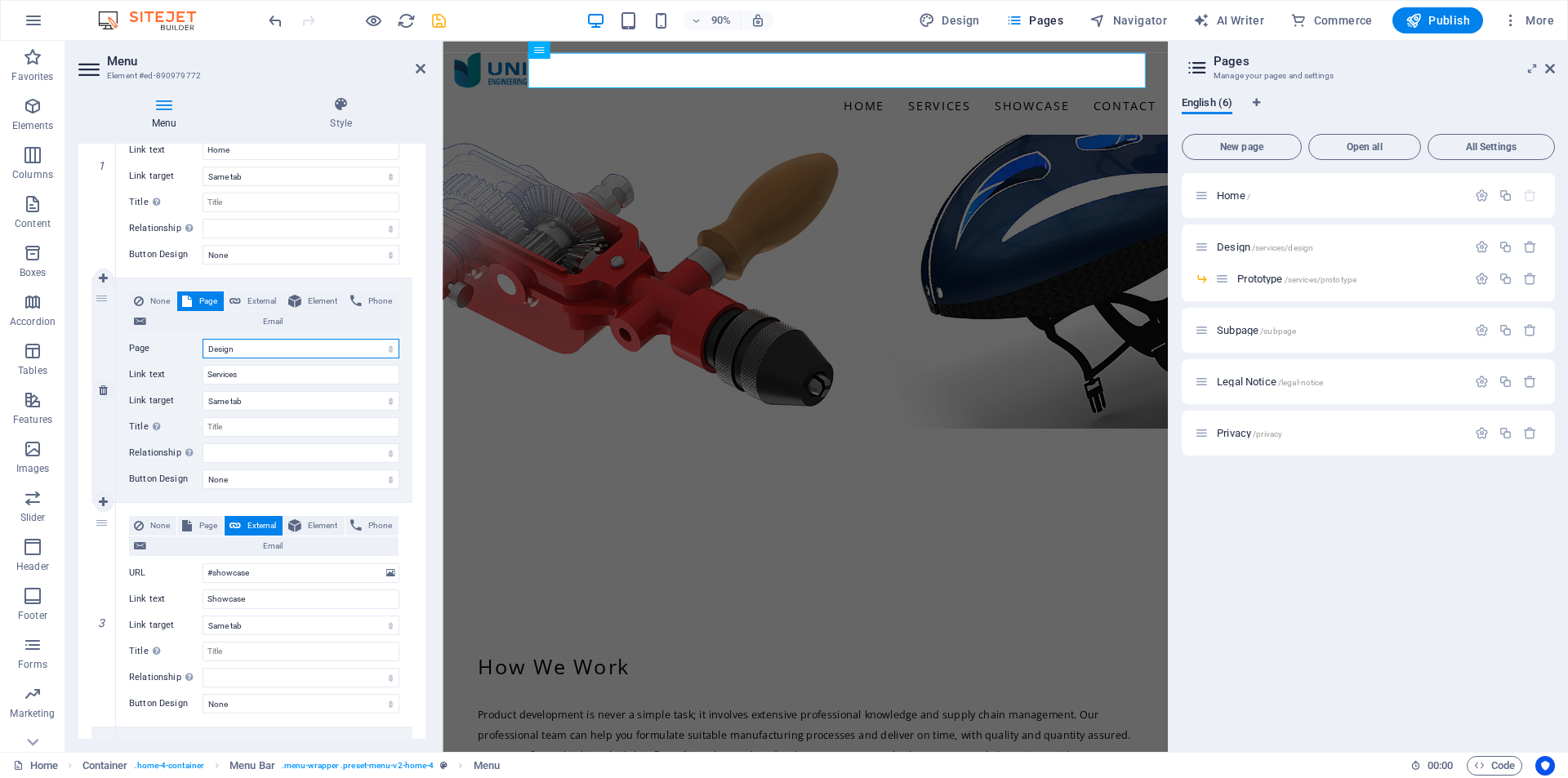
click at [382, 350] on select "Home Design -- Prototype Subpage Legal Notice Privacy" at bounding box center [301, 348] width 197 height 19
click at [105, 506] on icon at bounding box center [103, 502] width 9 height 11
select select
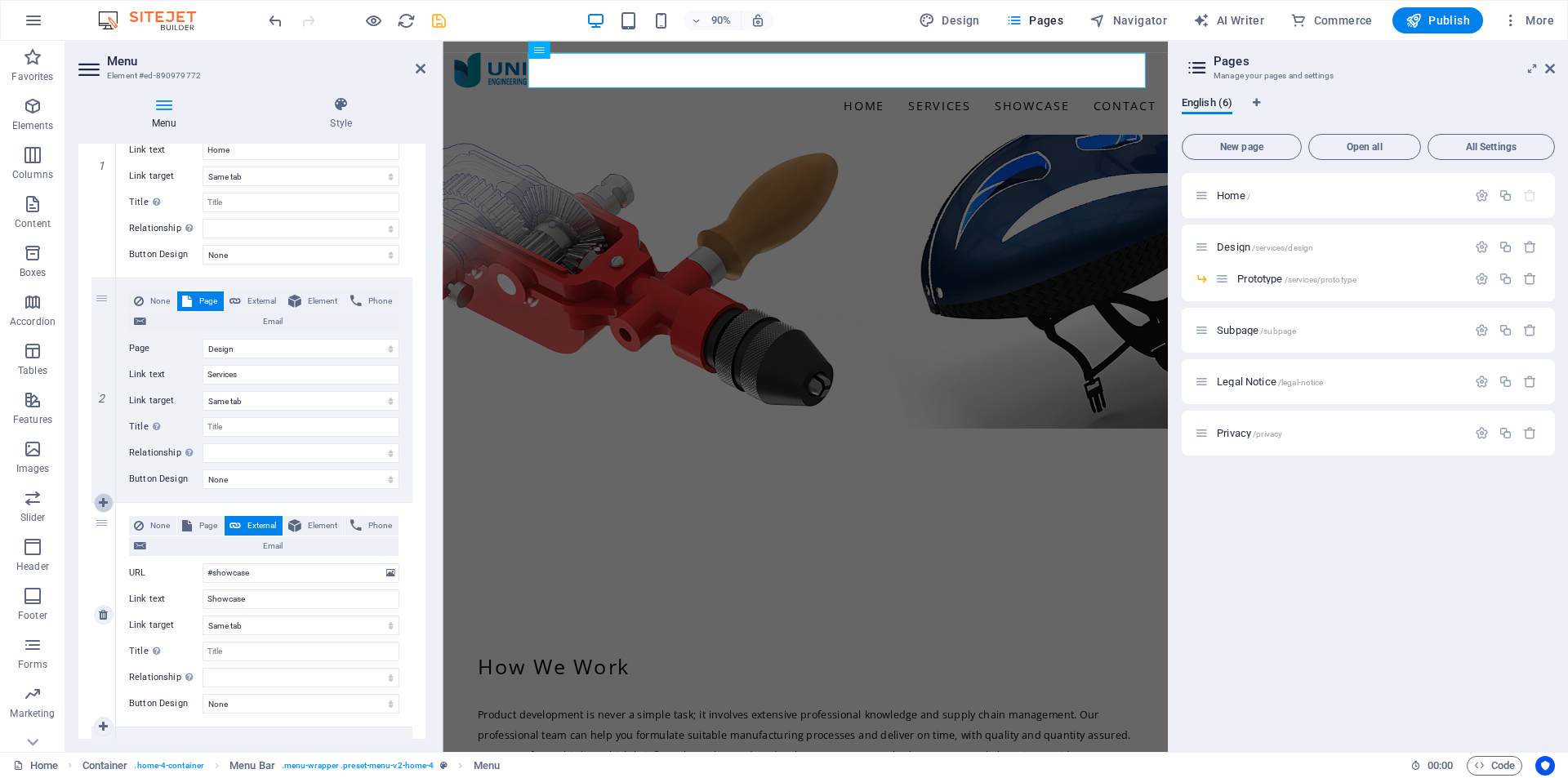
select select
type input "#showcase"
type input "Showcase"
select select
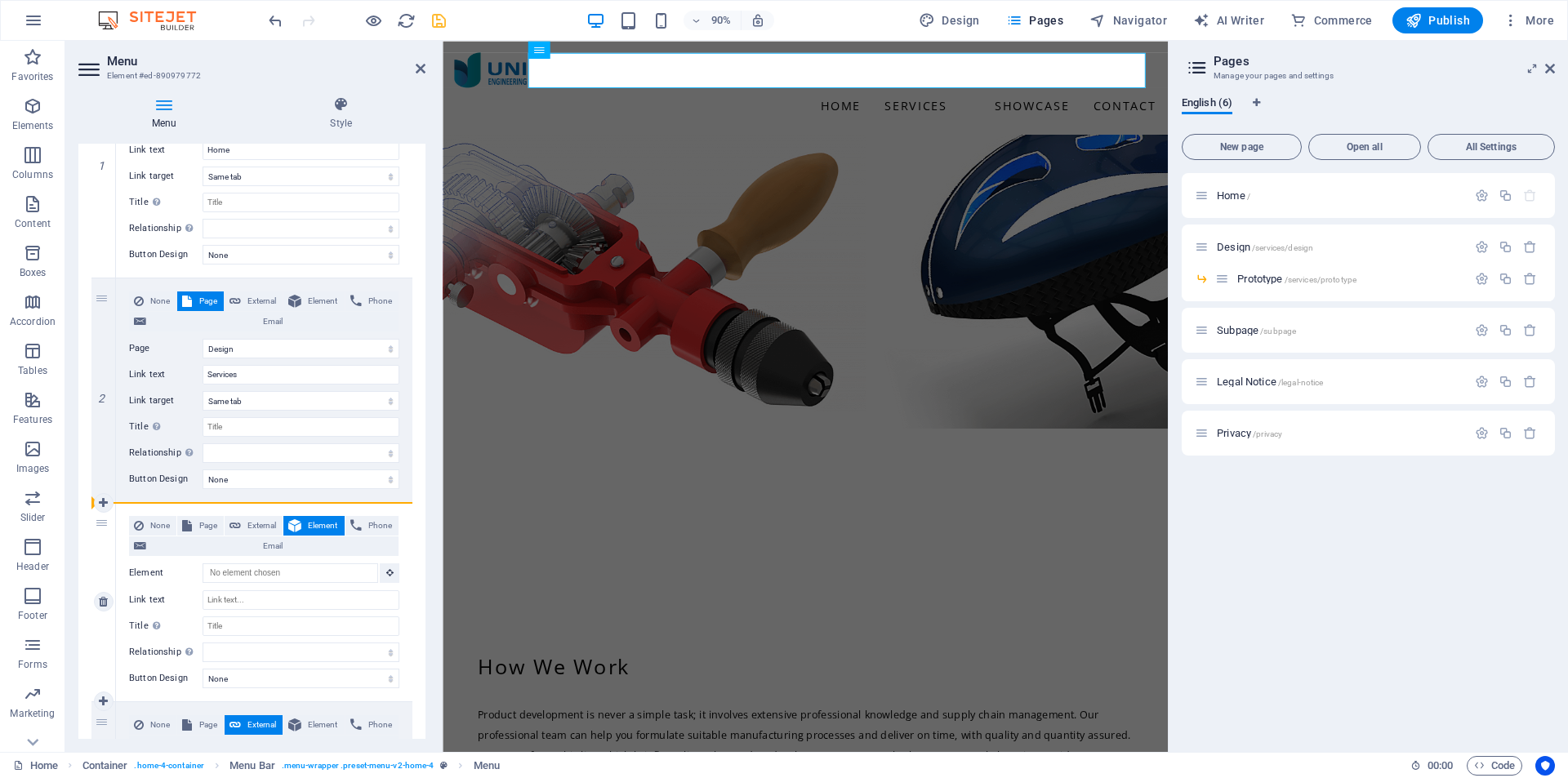
drag, startPoint x: 106, startPoint y: 528, endPoint x: 139, endPoint y: 514, distance: 35.8
click at [139, 514] on div "3 None Page External Element Phone Email Page Home Design -- Prototype Subpage …" at bounding box center [252, 602] width 321 height 199
select select
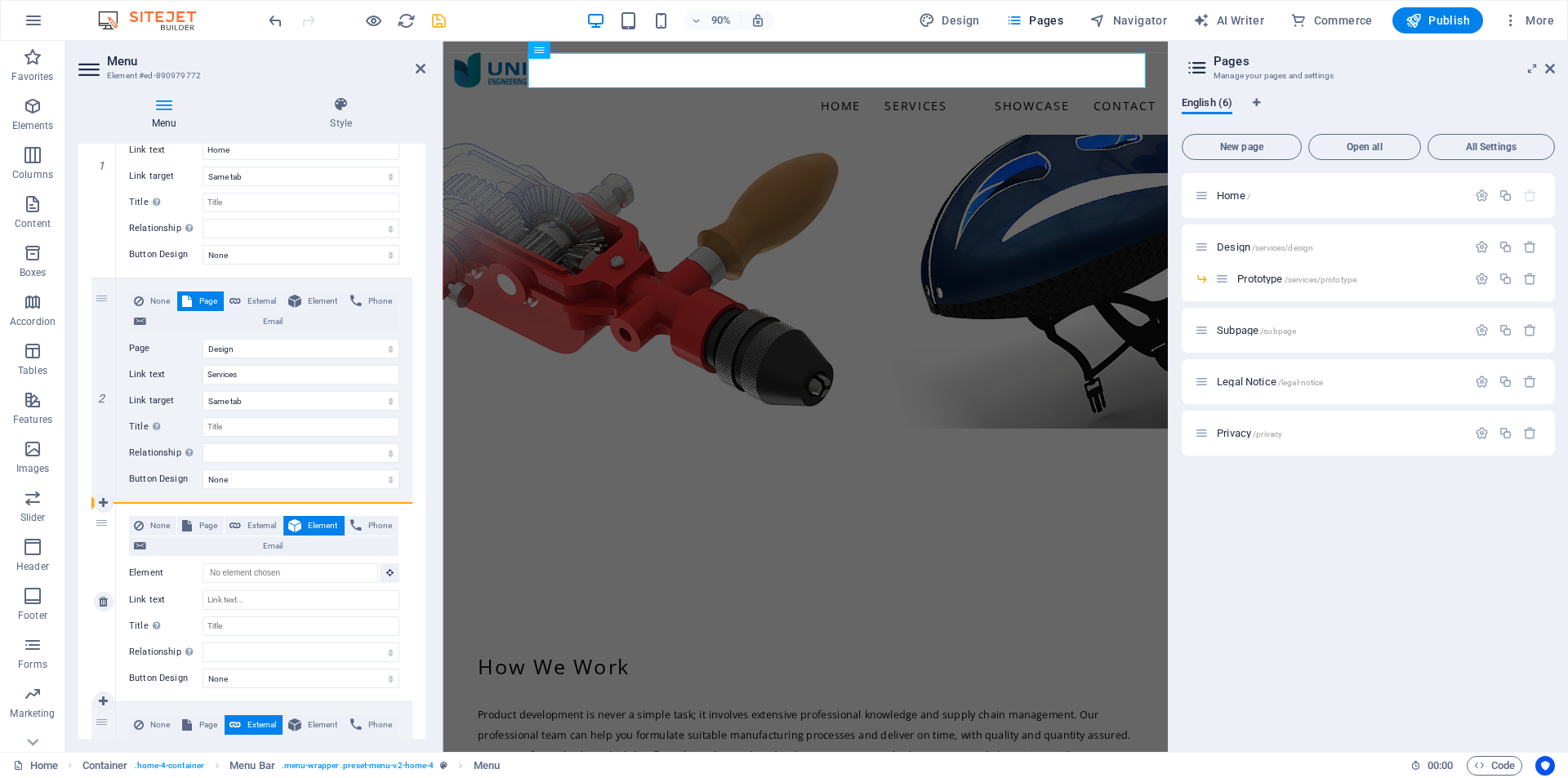
select select
drag, startPoint x: 103, startPoint y: 527, endPoint x: 210, endPoint y: 498, distance: 110.9
click at [210, 498] on div "1 None Page External Element Phone Email Page Home Design -- Prototype Subpage …" at bounding box center [252, 603] width 321 height 1097
select select
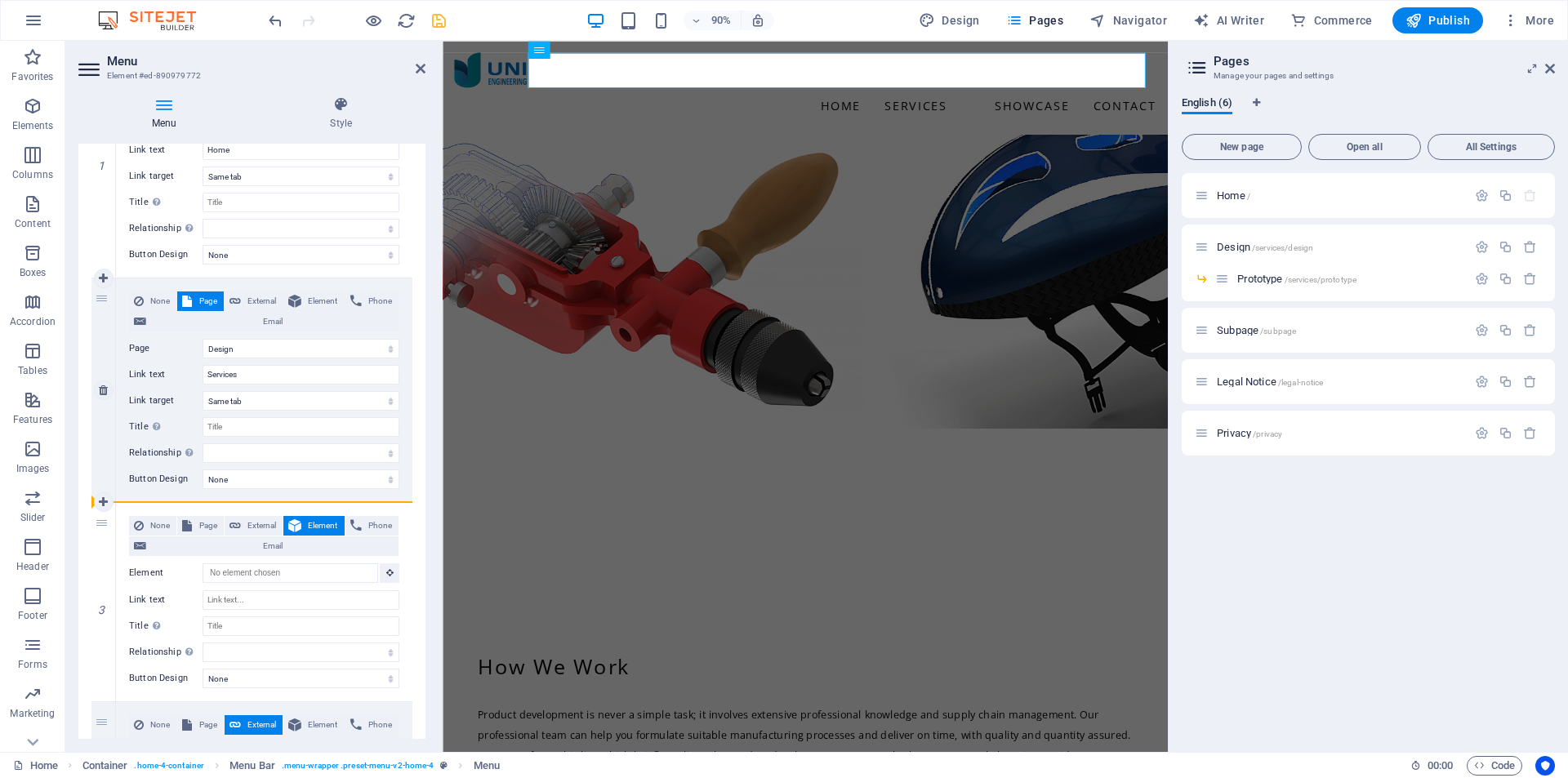
select select
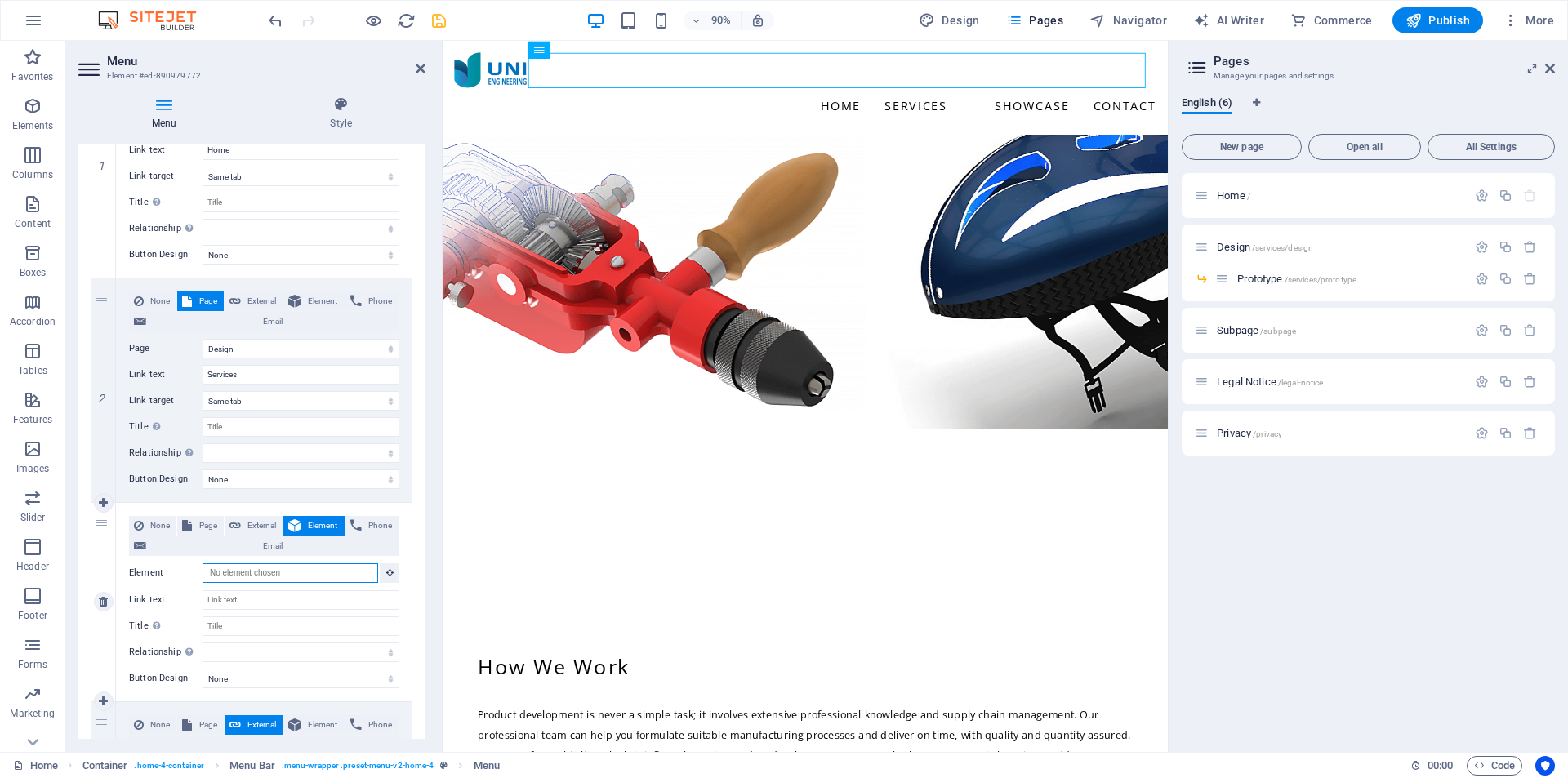
click at [252, 578] on input "Element" at bounding box center [290, 572] width 175 height 19
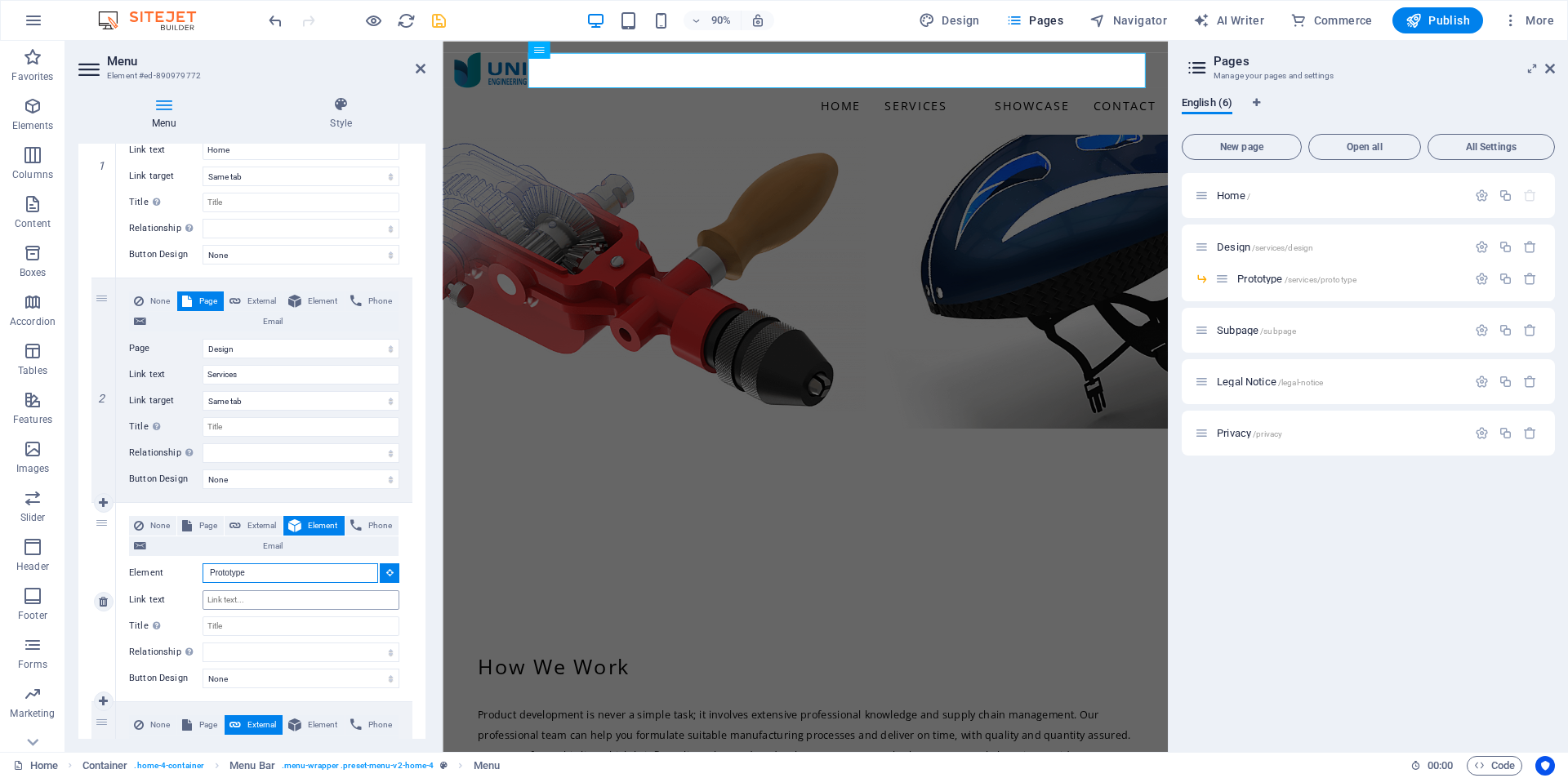
type input "Prototype"
click at [252, 599] on input "Link text" at bounding box center [301, 599] width 197 height 19
click at [211, 527] on span "Page" at bounding box center [207, 525] width 21 height 19
select select
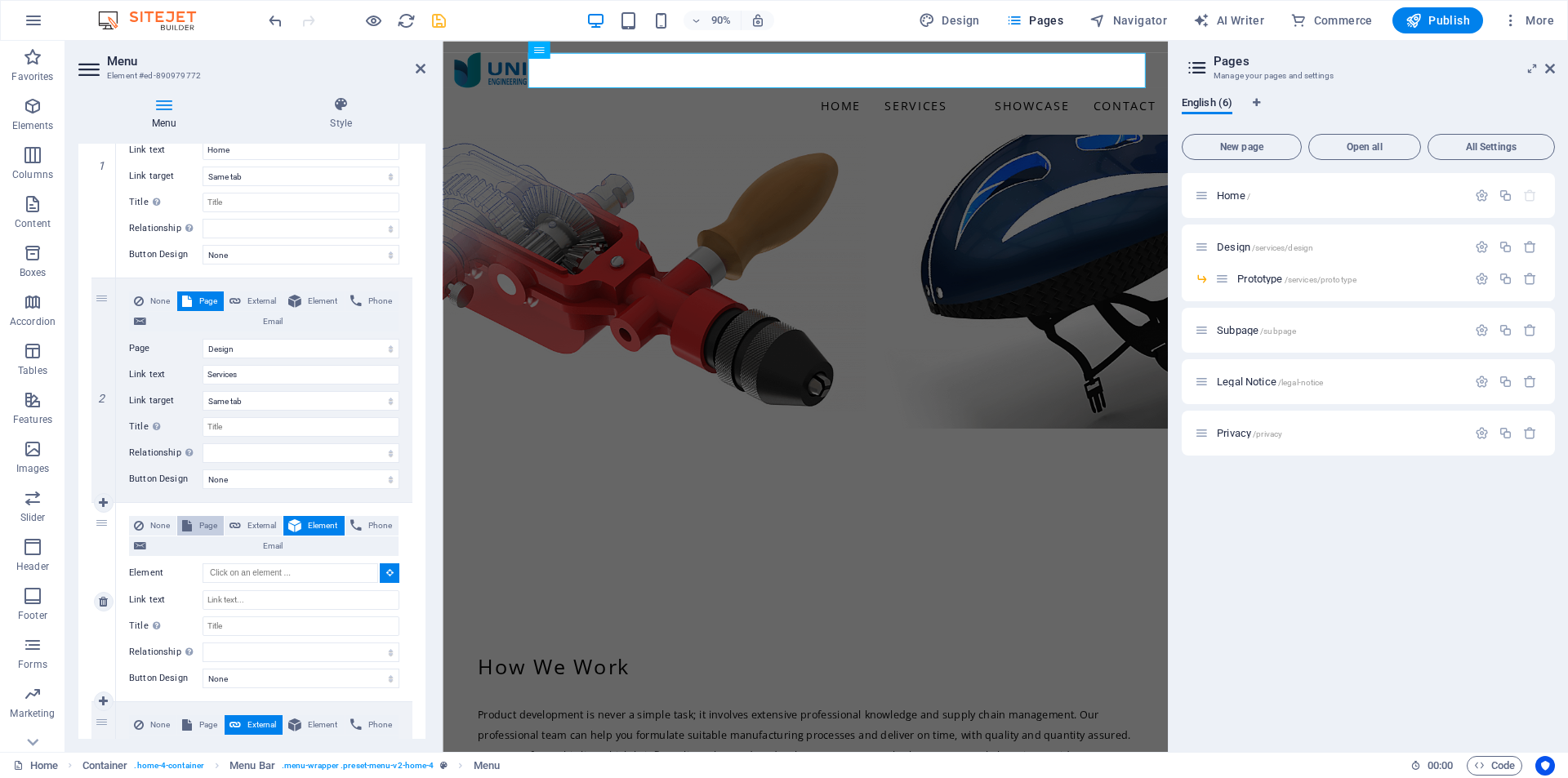
select select
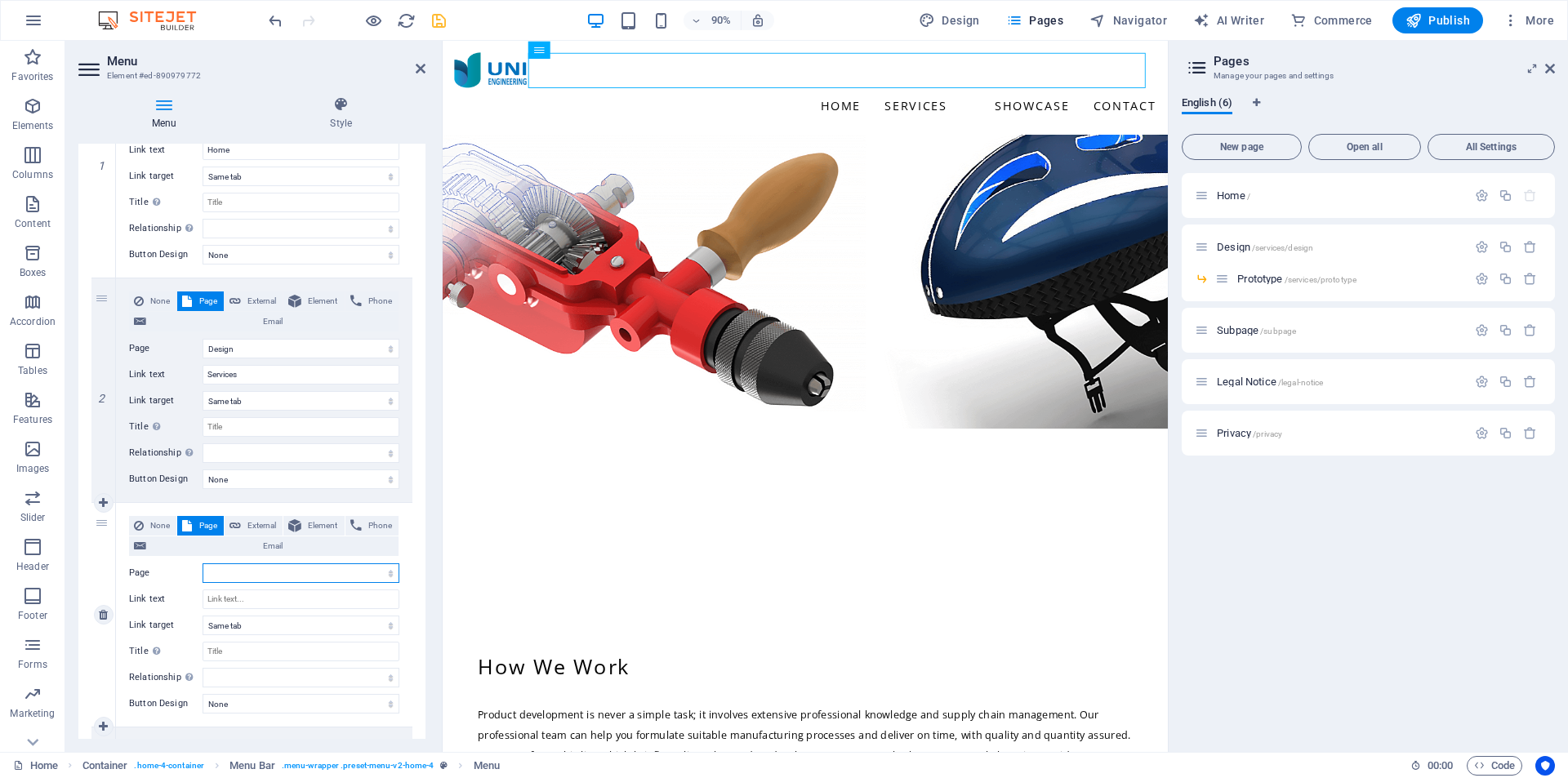
click at [253, 573] on select "Home Design -- Prototype Subpage Legal Notice Privacy" at bounding box center [301, 572] width 197 height 19
select select "2"
click at [202, 563] on select "Home Design -- Prototype Subpage Legal Notice Privacy" at bounding box center [301, 572] width 197 height 19
select select
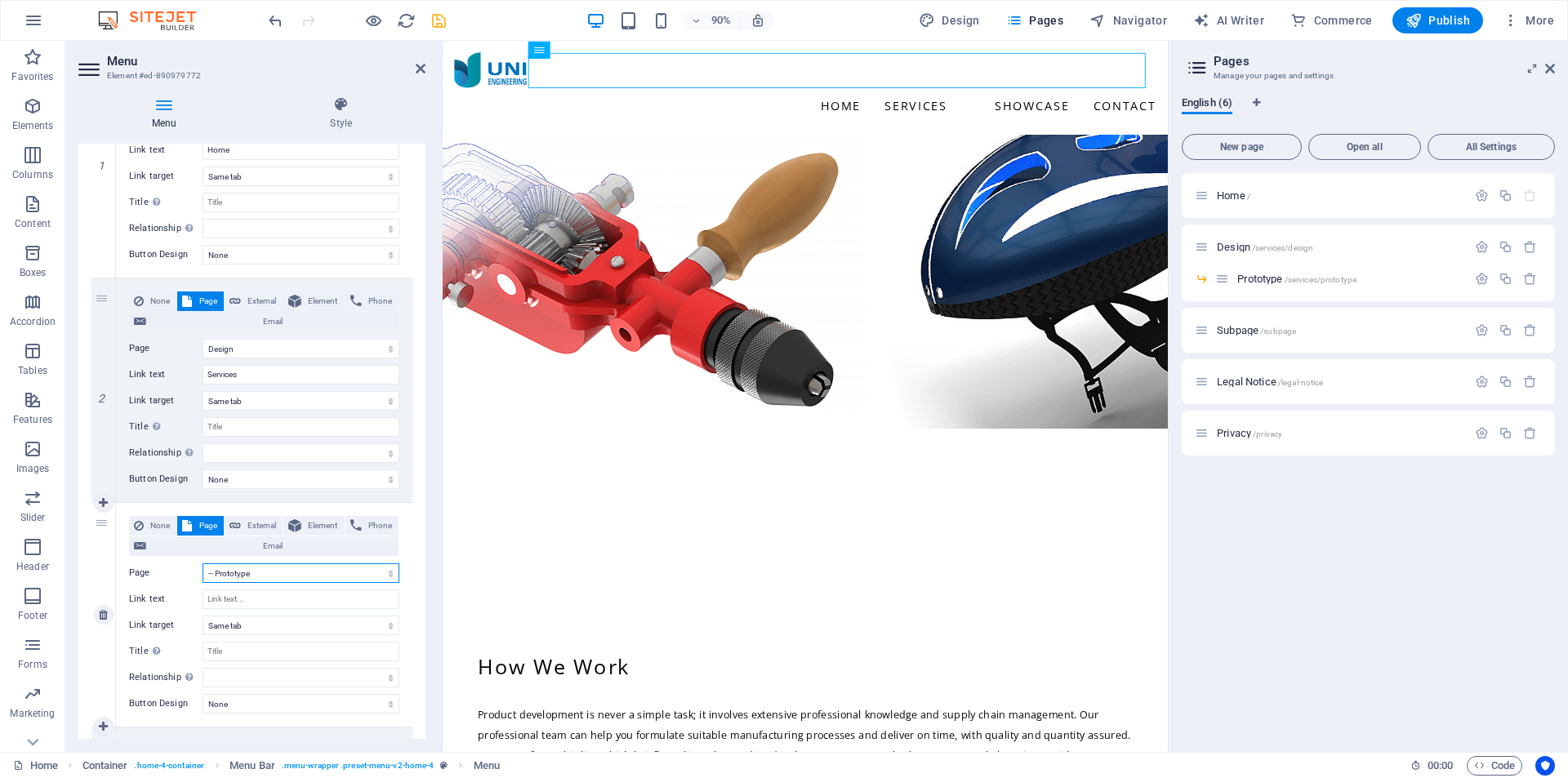
select select
click at [251, 599] on input "Link text" at bounding box center [301, 599] width 197 height 19
type input "P"
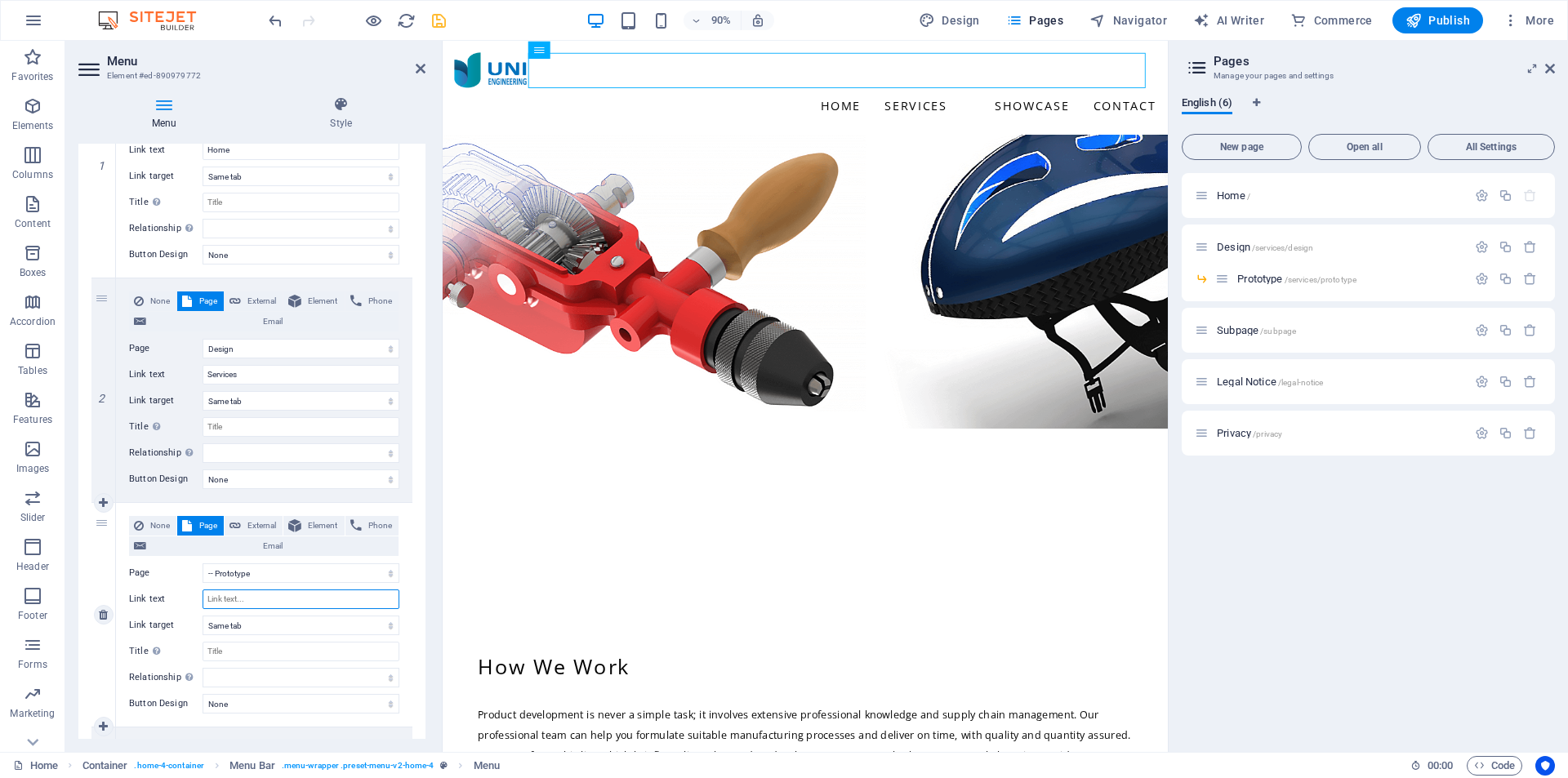
type input "P"
select select
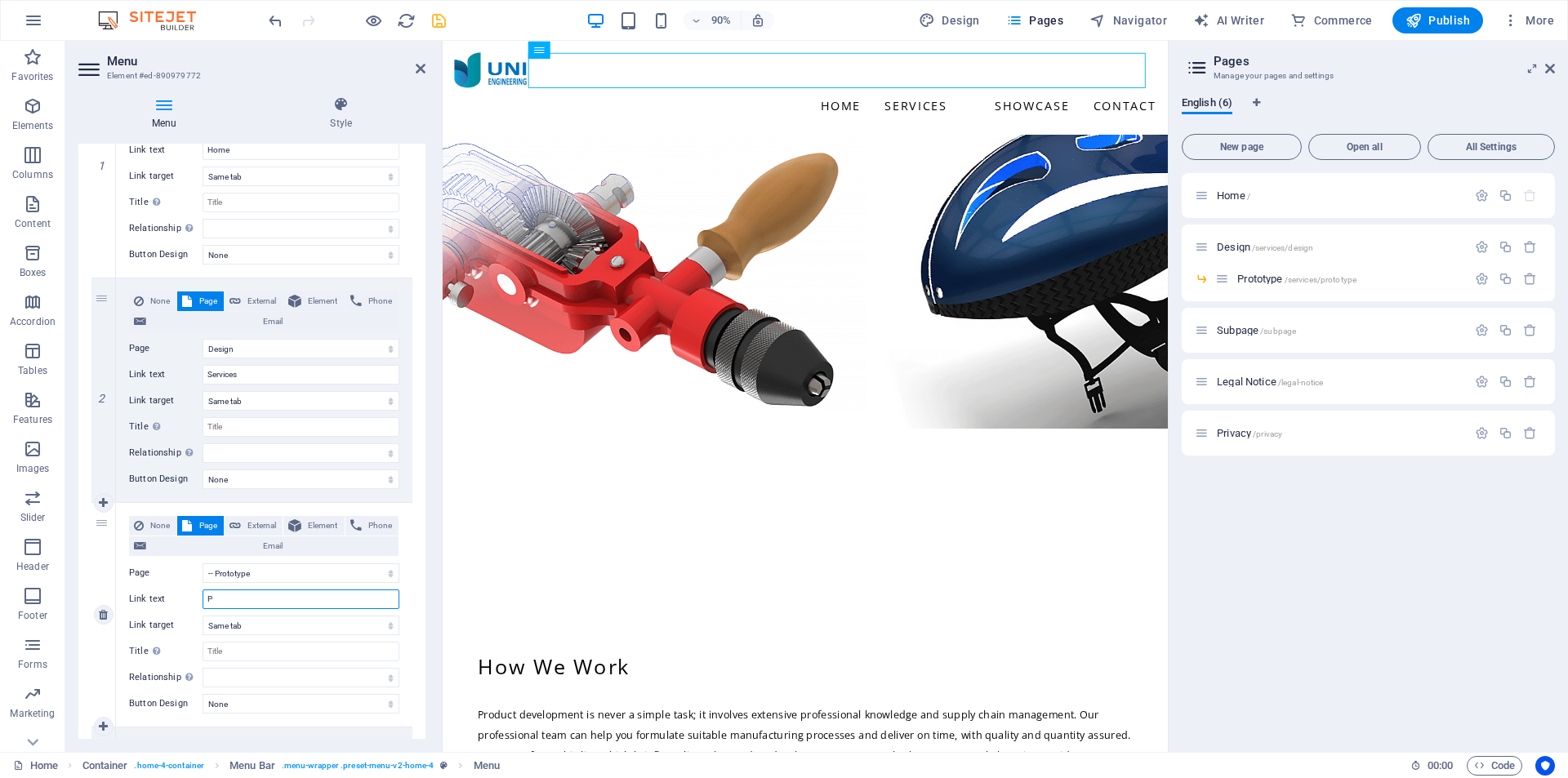
select select
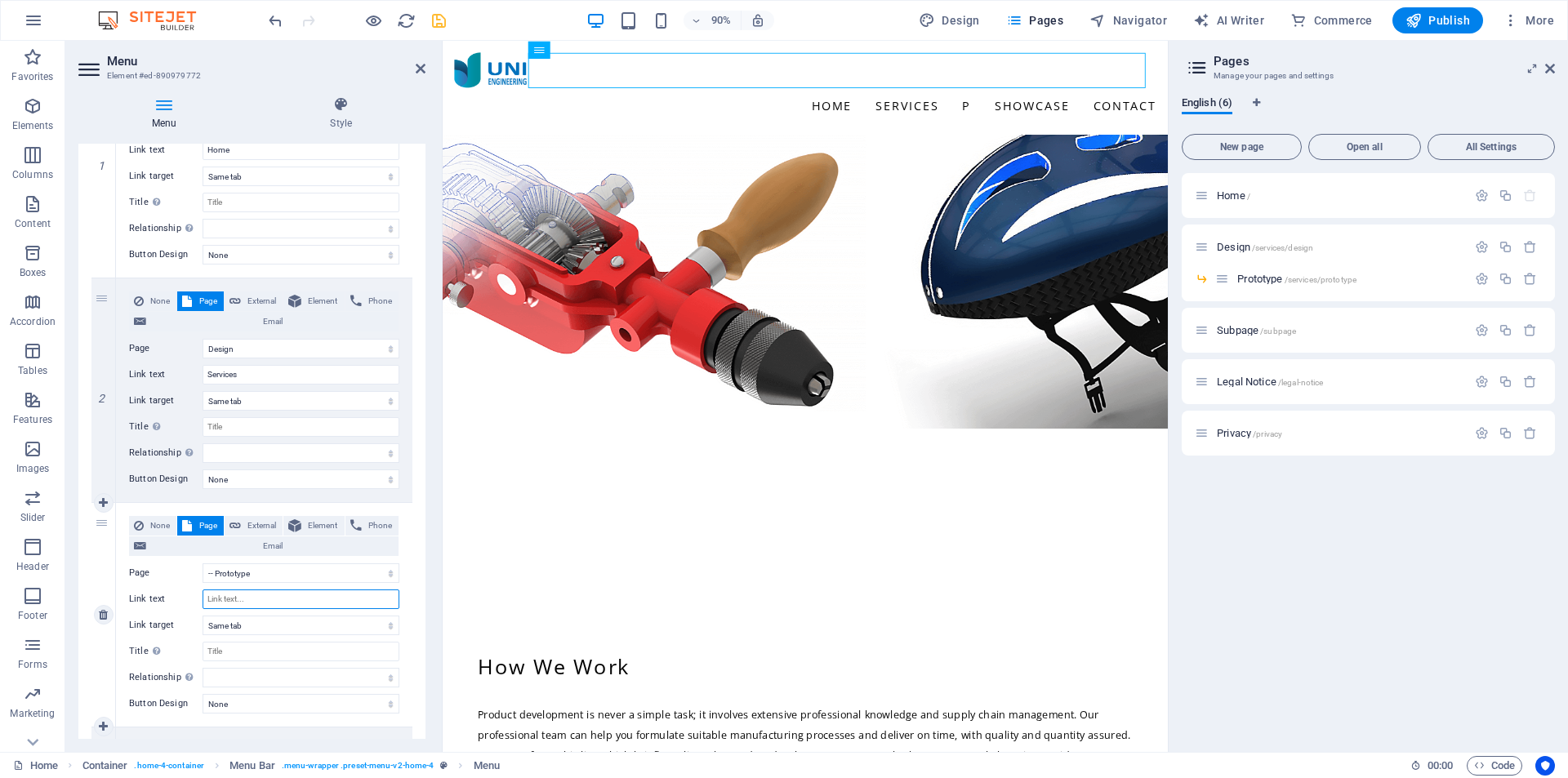
select select
type input "P"
select select
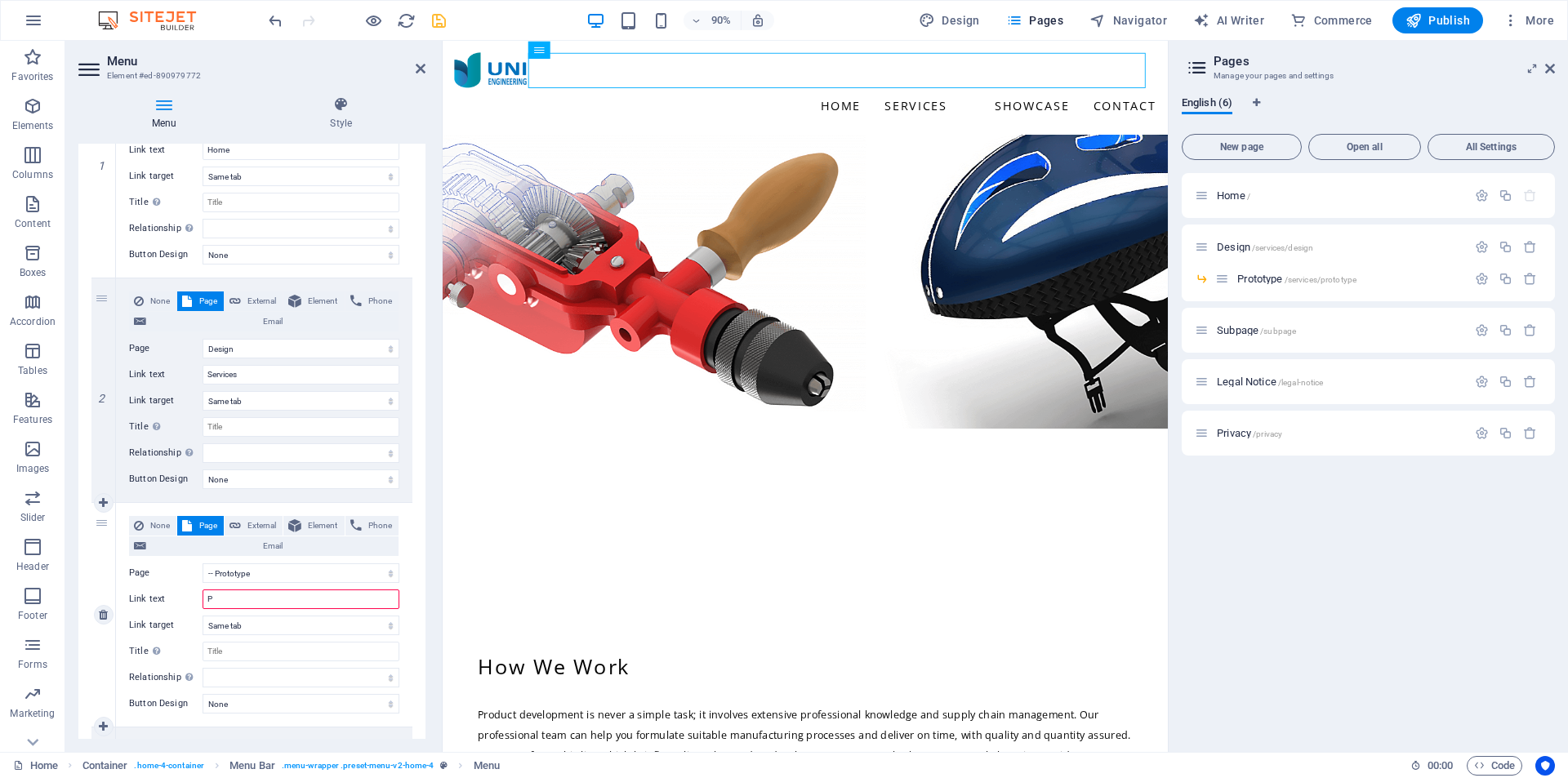
select select
type input "Prototype"
select select
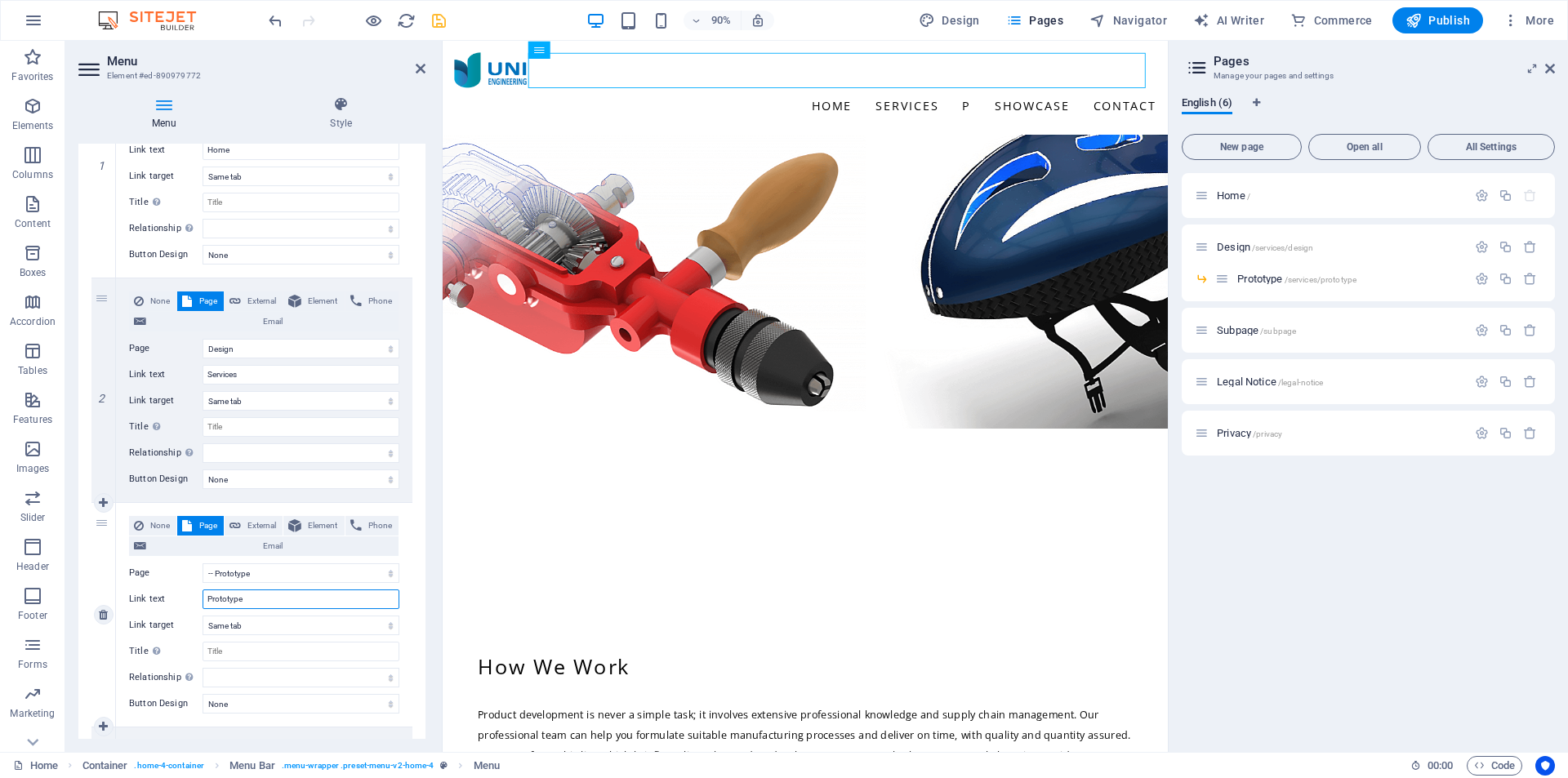
select select
type input "Prototype"
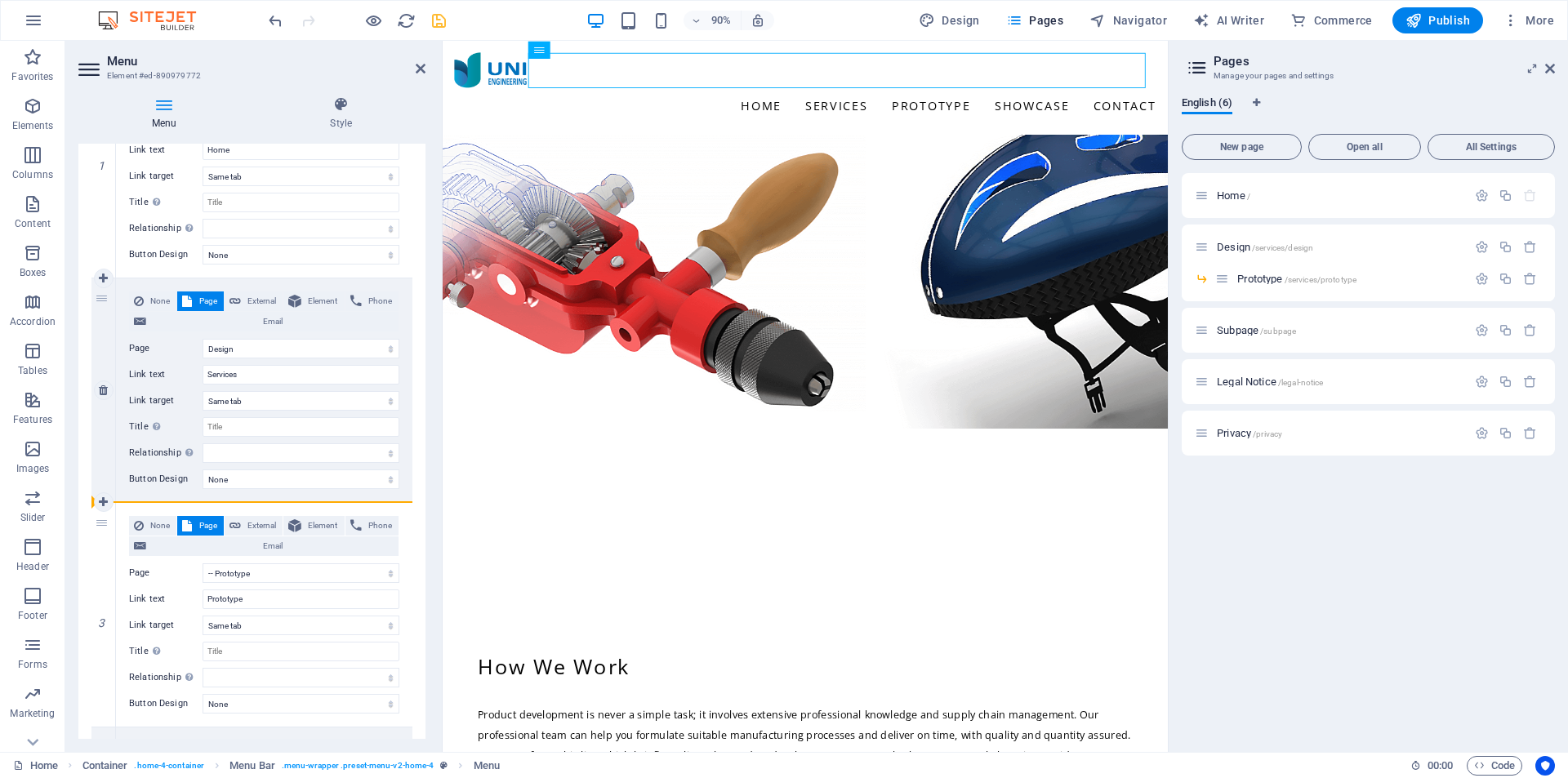
drag, startPoint x: 103, startPoint y: 525, endPoint x: 192, endPoint y: 499, distance: 92.7
click at [192, 499] on div "1 None Page External Element Phone Email Page Home Design -- Prototype Subpage …" at bounding box center [252, 615] width 321 height 1123
select select
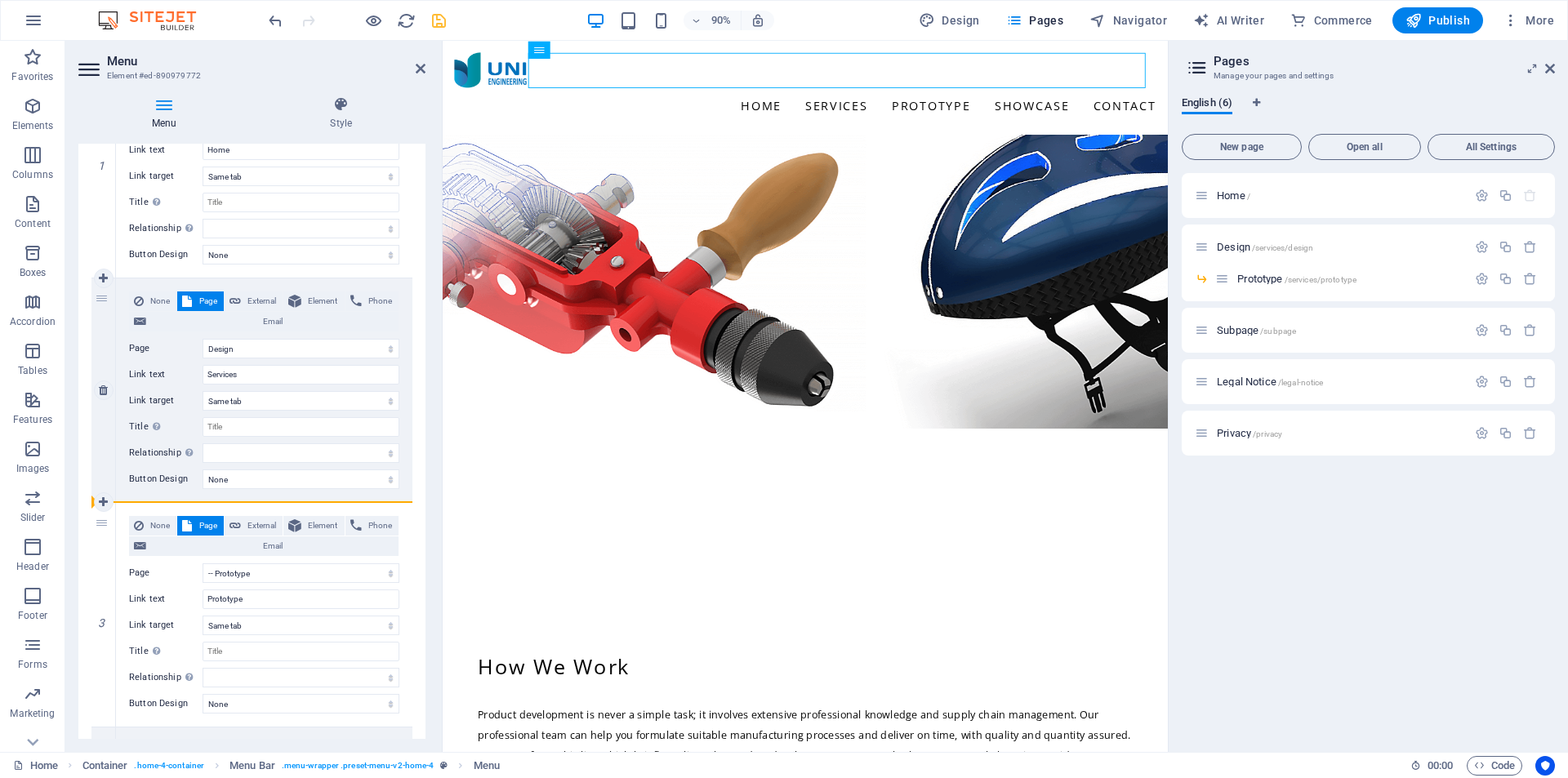
select select
drag, startPoint x: 104, startPoint y: 526, endPoint x: 306, endPoint y: 494, distance: 204.5
click at [306, 494] on div "1 None Page External Element Phone Email Page Home Design -- Prototype Subpage …" at bounding box center [252, 615] width 321 height 1123
select select
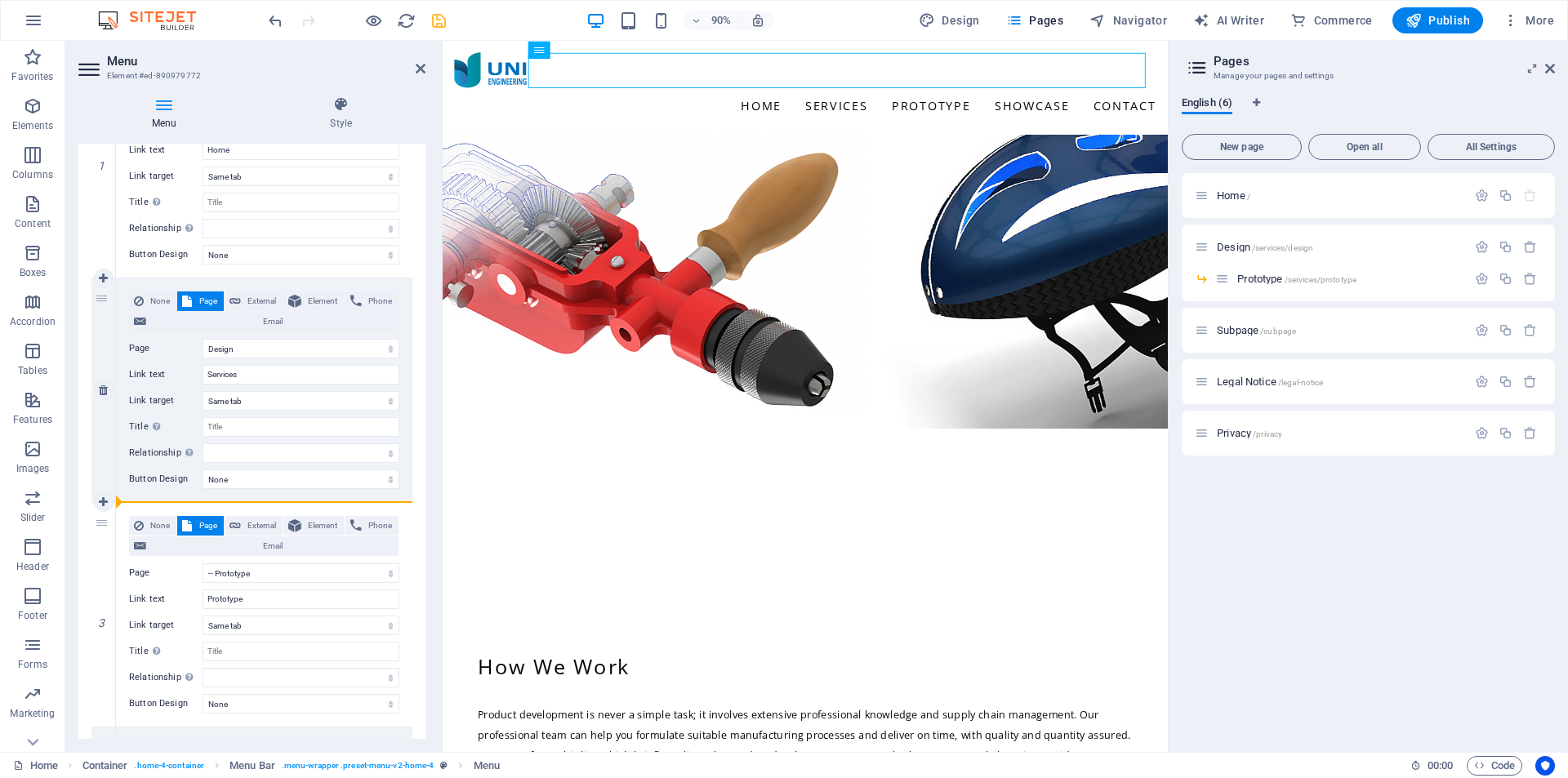
select select
type input "#showcase"
type input "Showcase"
select select
type input "#contact"
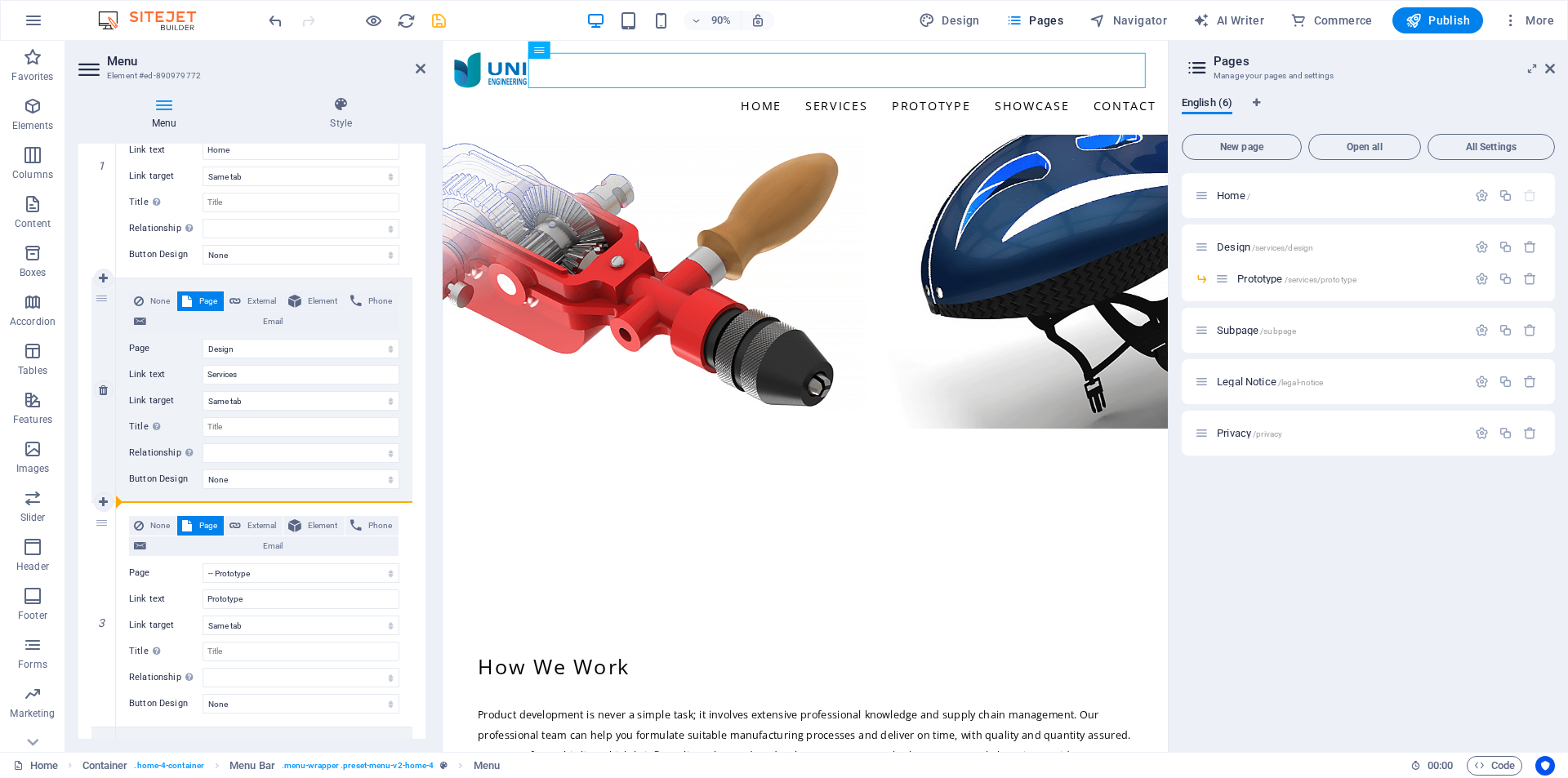
type input "Contact"
select select
select select "2"
select select
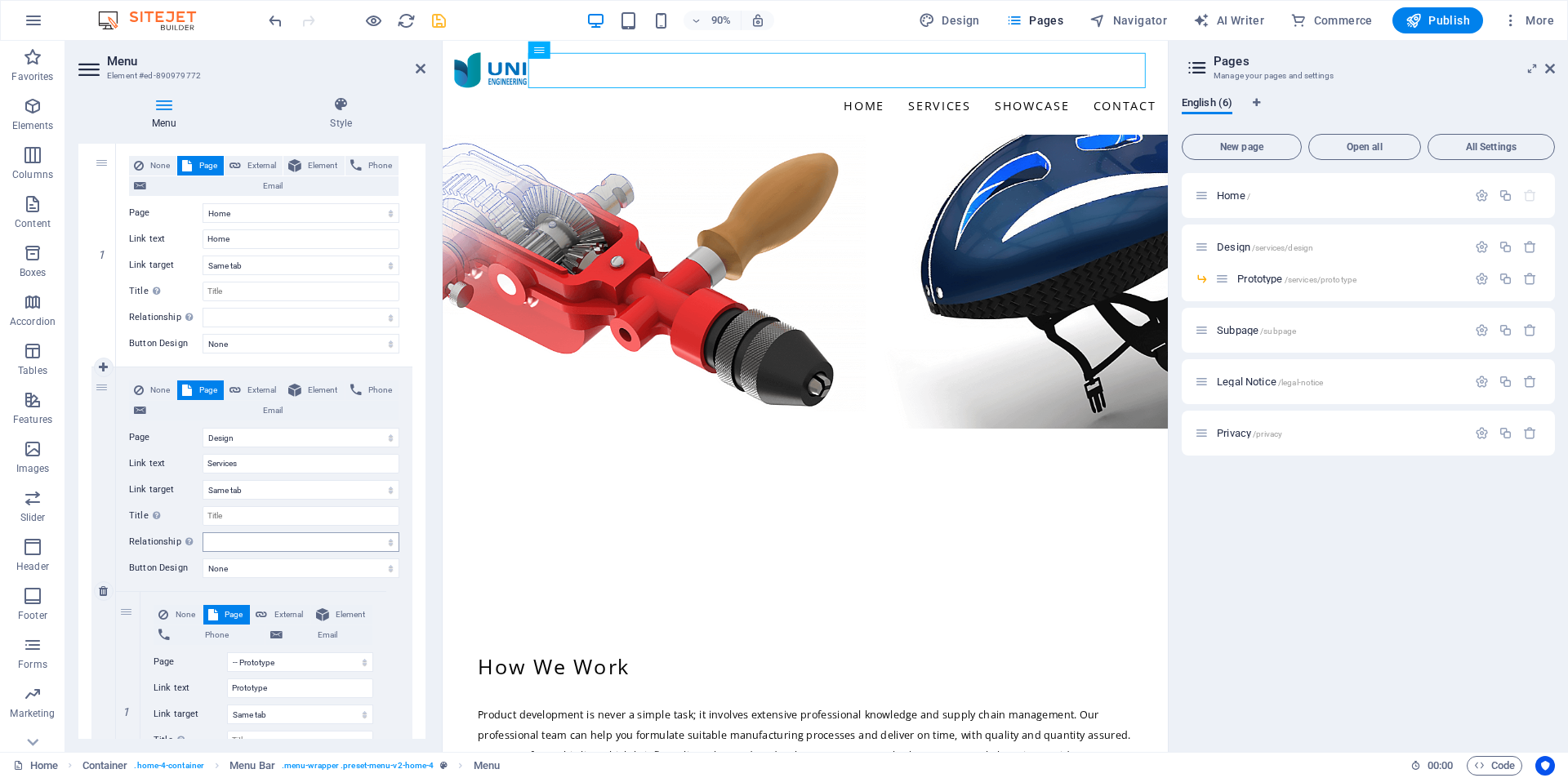
scroll to position [0, 0]
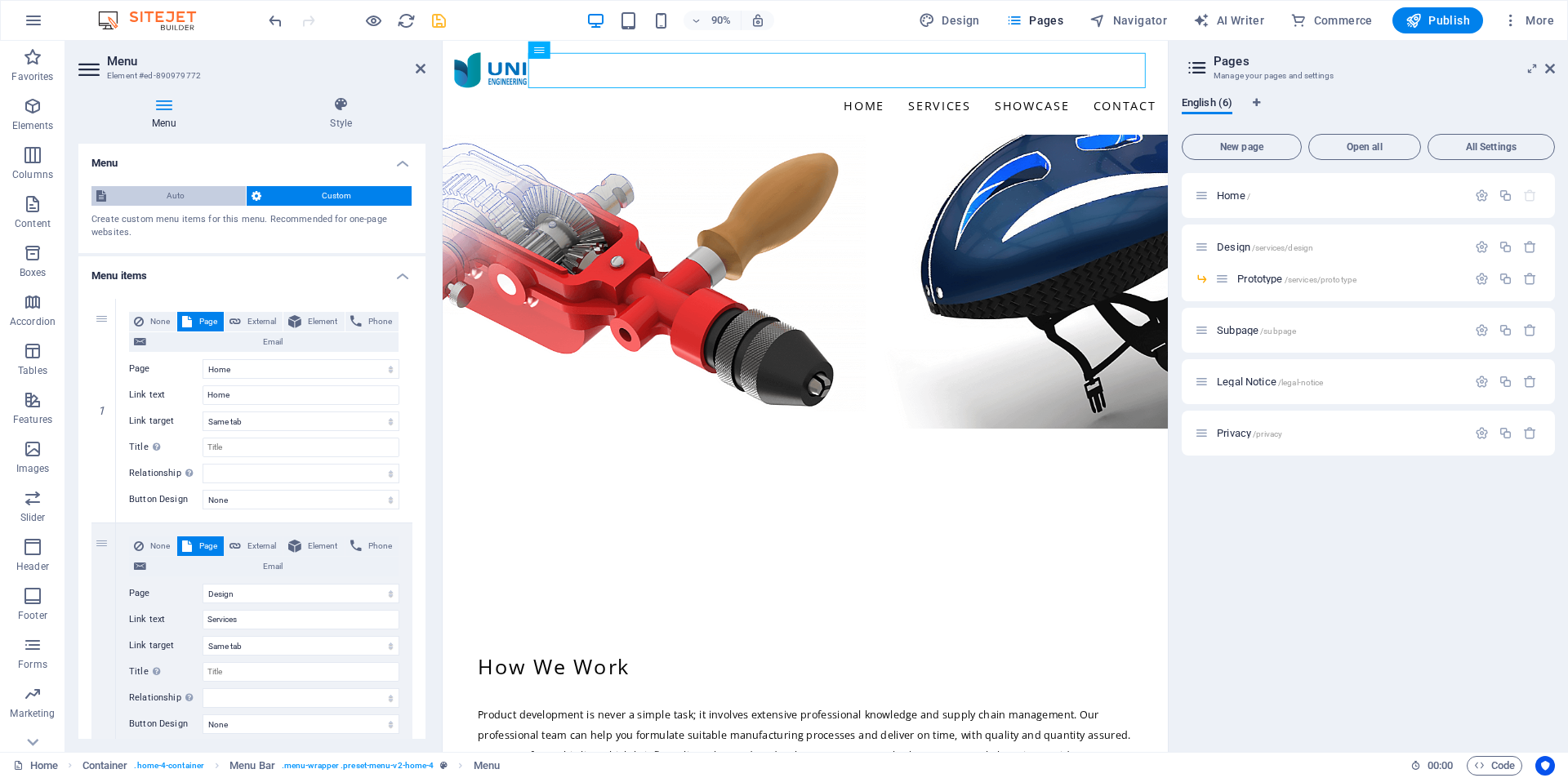
click at [183, 195] on span "Auto" at bounding box center [175, 196] width 130 height 19
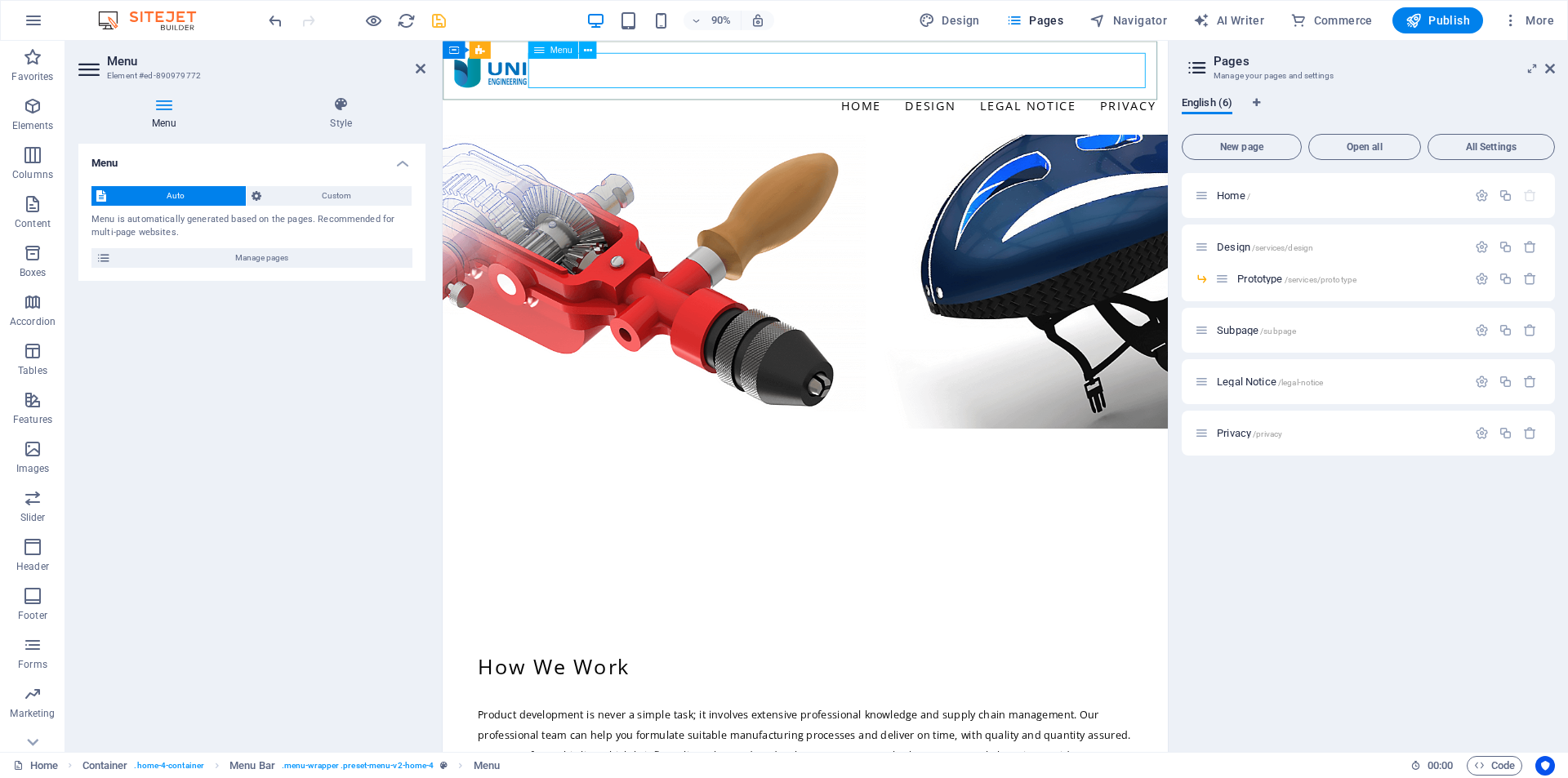
click at [965, 93] on nav "Home Design Prototype Legal Notice Privacy" at bounding box center [845, 113] width 780 height 39
click at [366, 198] on span "Custom" at bounding box center [336, 196] width 141 height 19
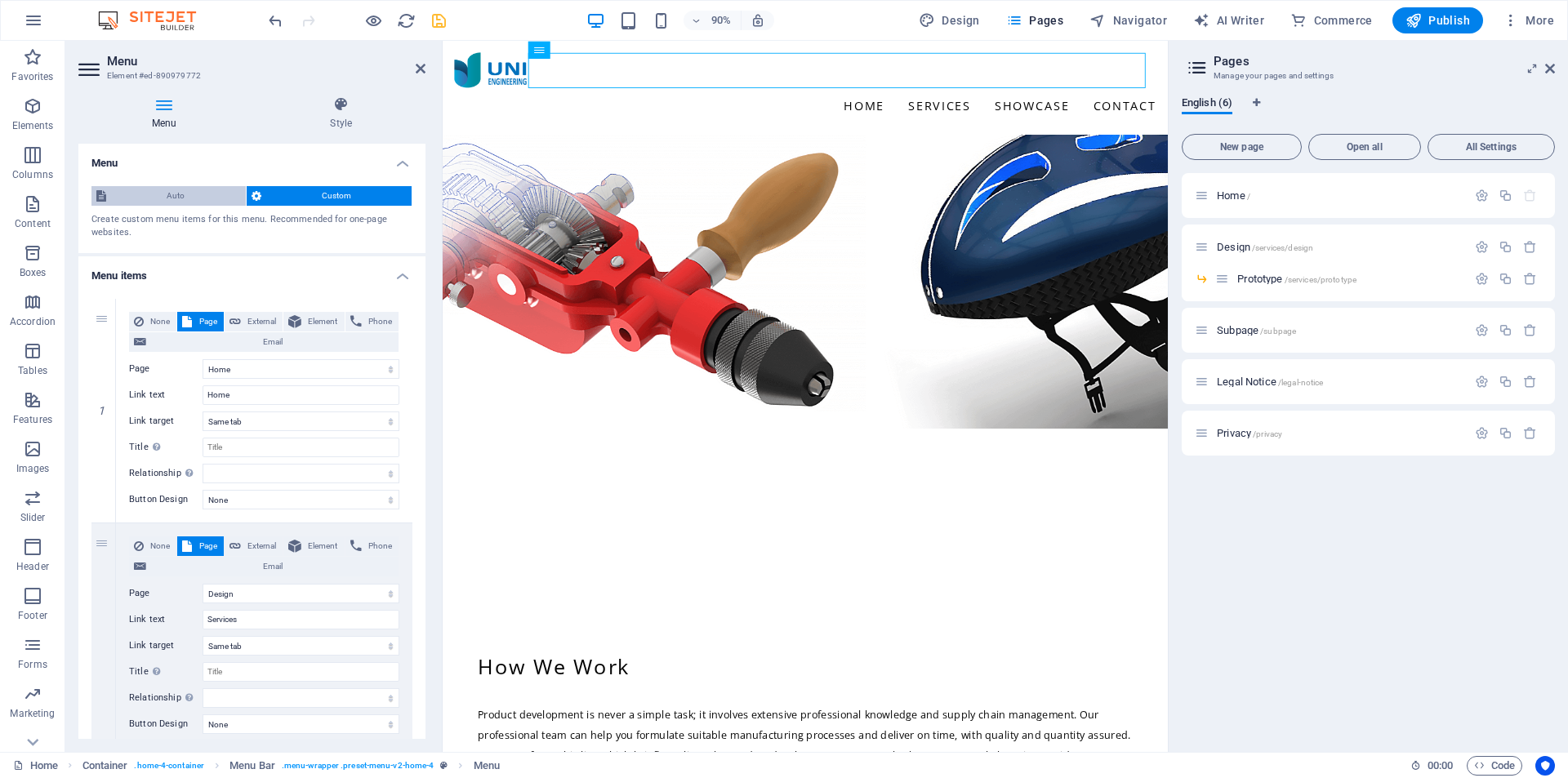
click at [192, 194] on span "Auto" at bounding box center [175, 196] width 130 height 19
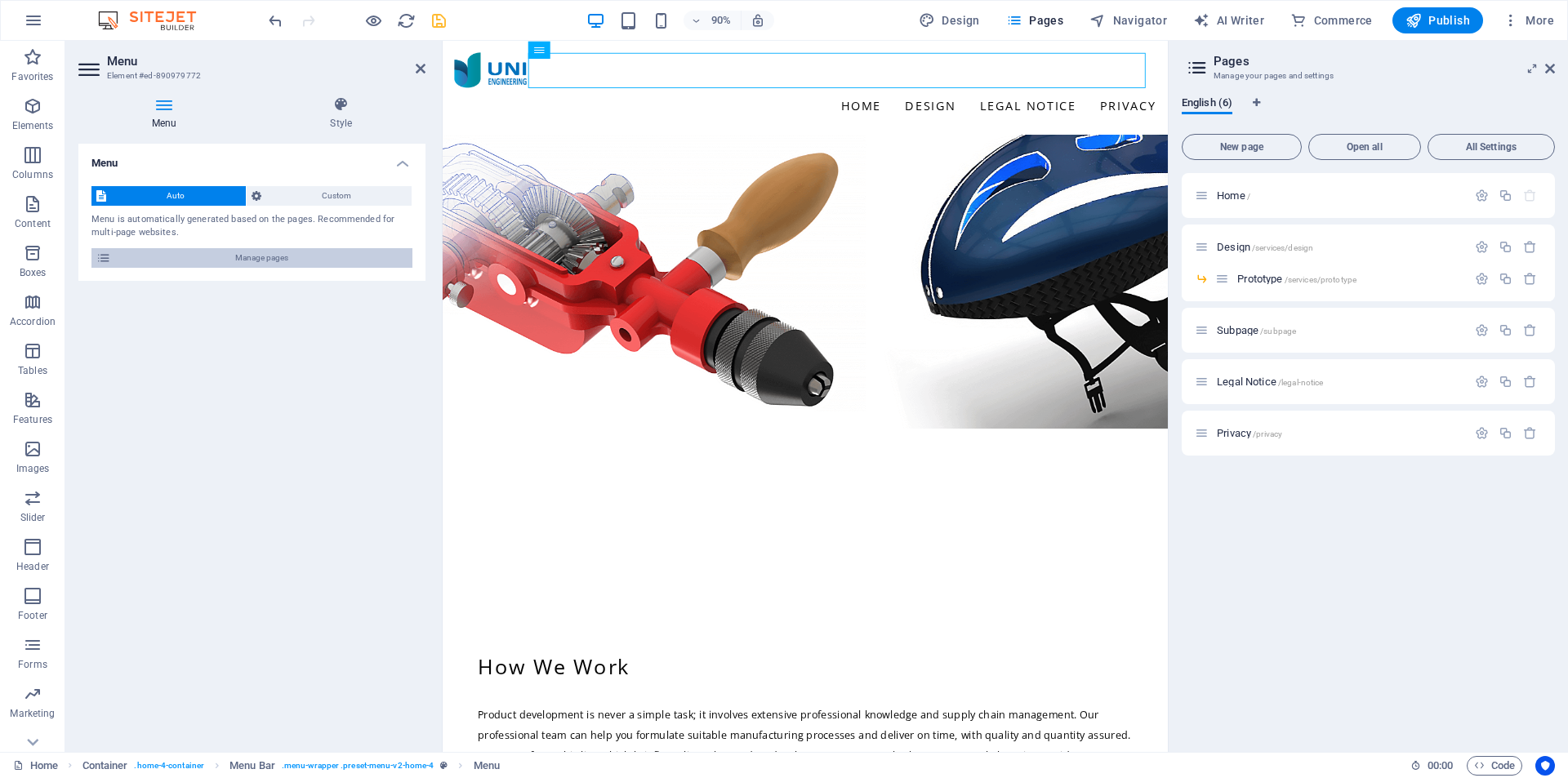
click at [241, 260] on span "Manage pages" at bounding box center [262, 257] width 291 height 19
click at [319, 197] on span "Custom" at bounding box center [336, 196] width 141 height 19
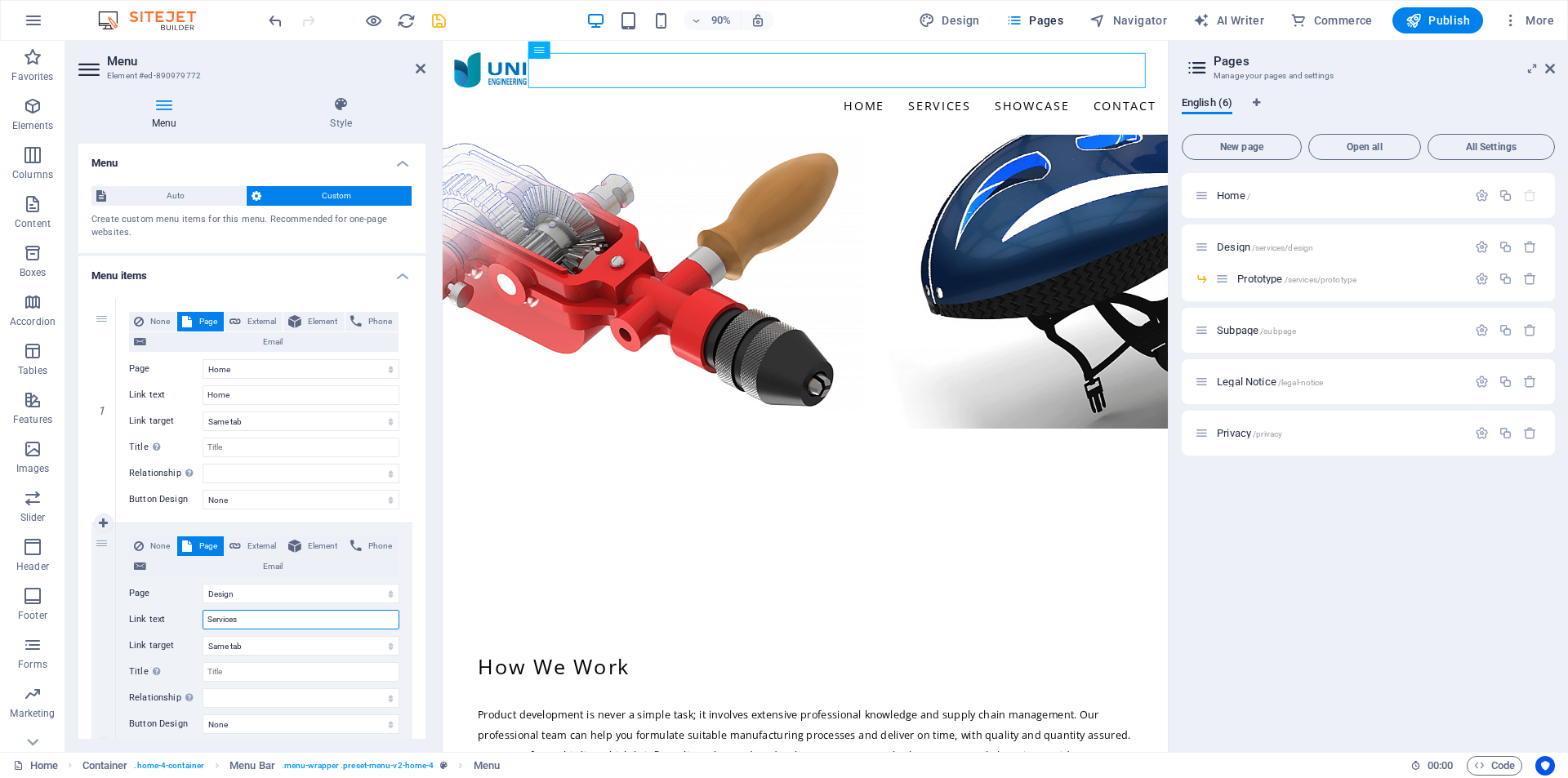
click at [355, 625] on input "Services" at bounding box center [301, 619] width 197 height 19
click at [318, 604] on div "None Page External Element Phone Email Page Home Design -- Prototype Subpage Le…" at bounding box center [263, 622] width 270 height 171
click at [318, 596] on select "Home Design -- Prototype Subpage Legal Notice Privacy" at bounding box center [301, 593] width 197 height 19
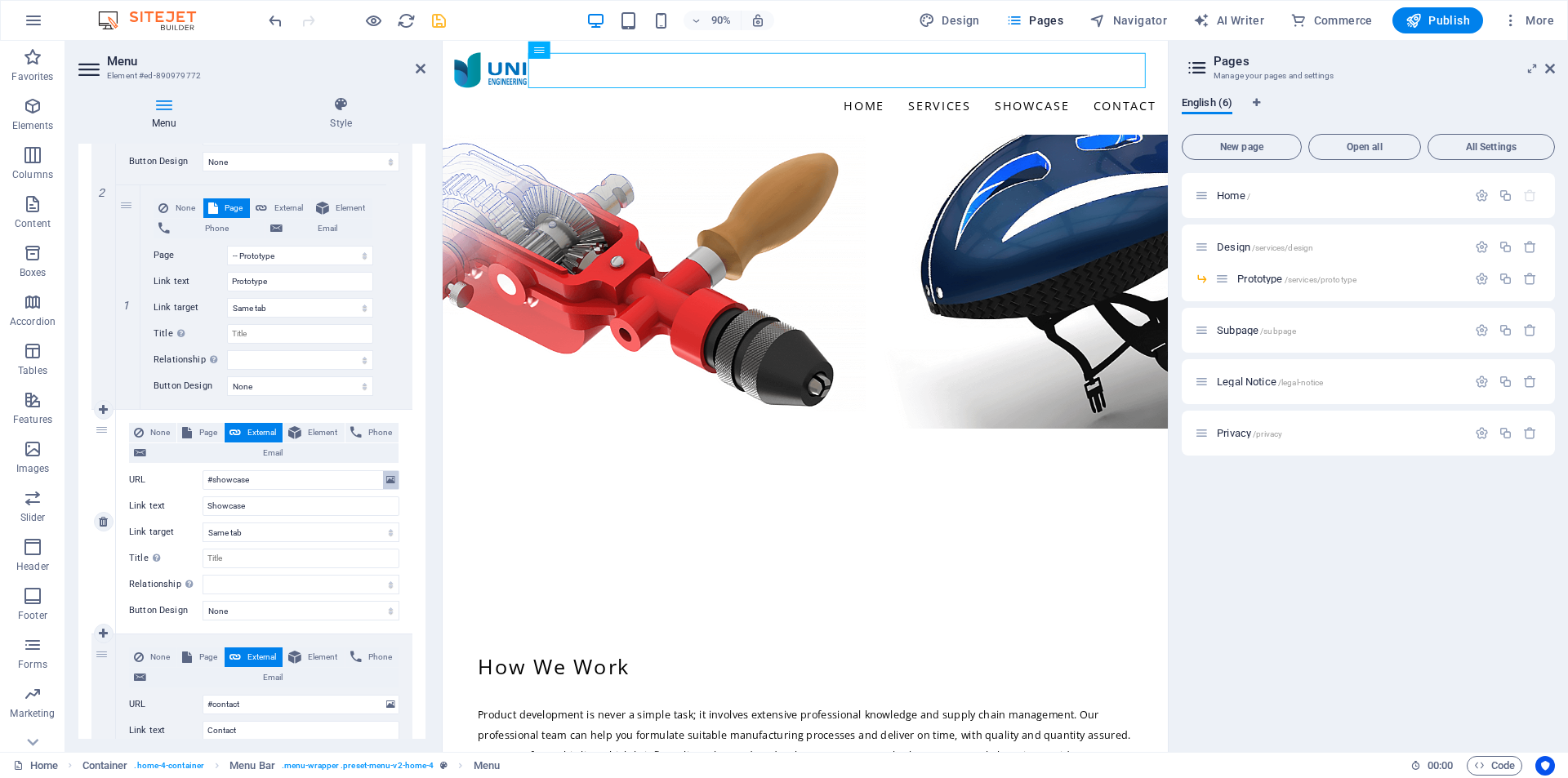
scroll to position [564, 0]
click at [206, 432] on span "Page" at bounding box center [207, 431] width 21 height 19
select select
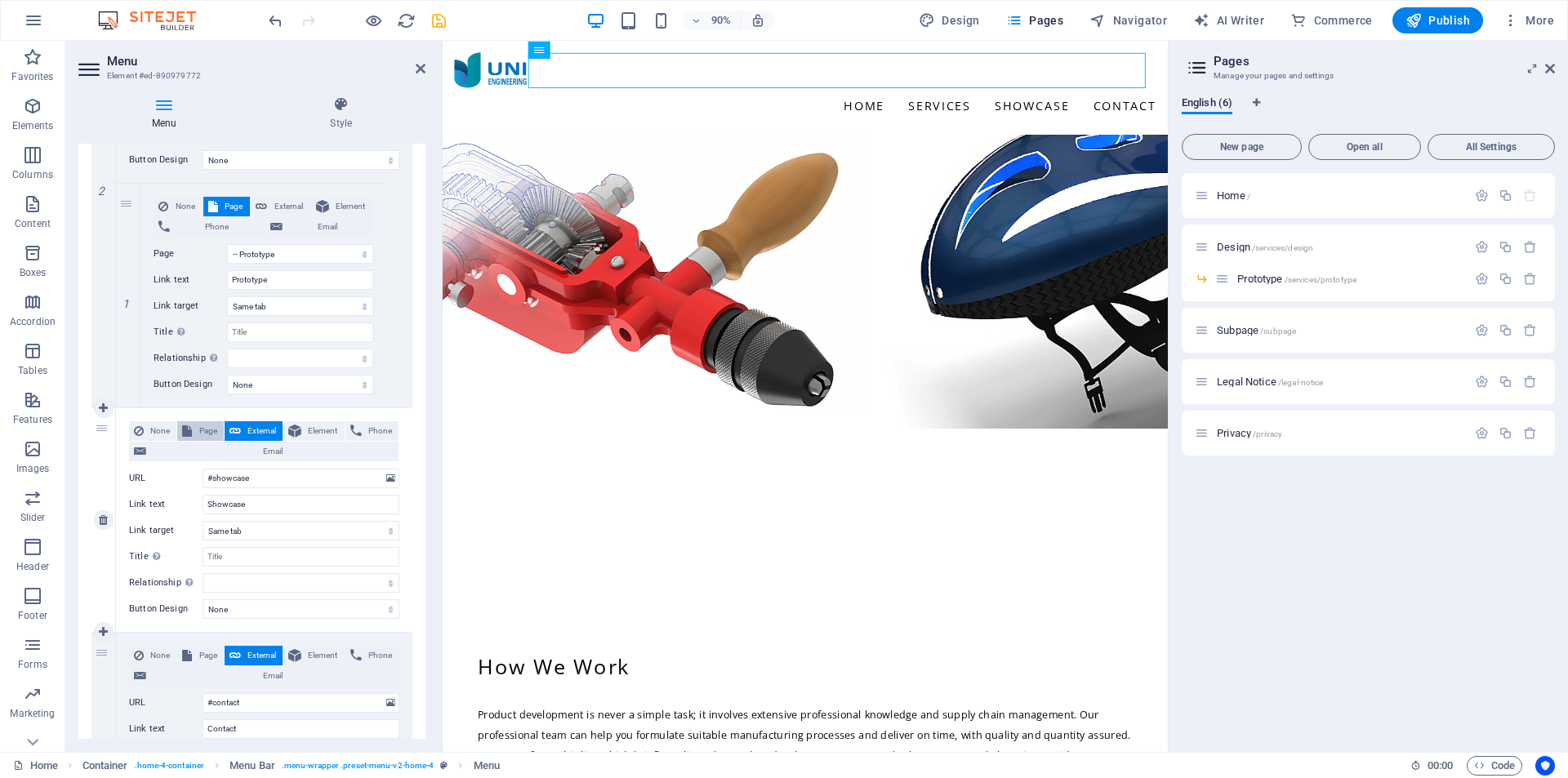
select select
click at [247, 478] on select "Home Design -- Prototype Subpage Legal Notice Privacy" at bounding box center [301, 477] width 197 height 19
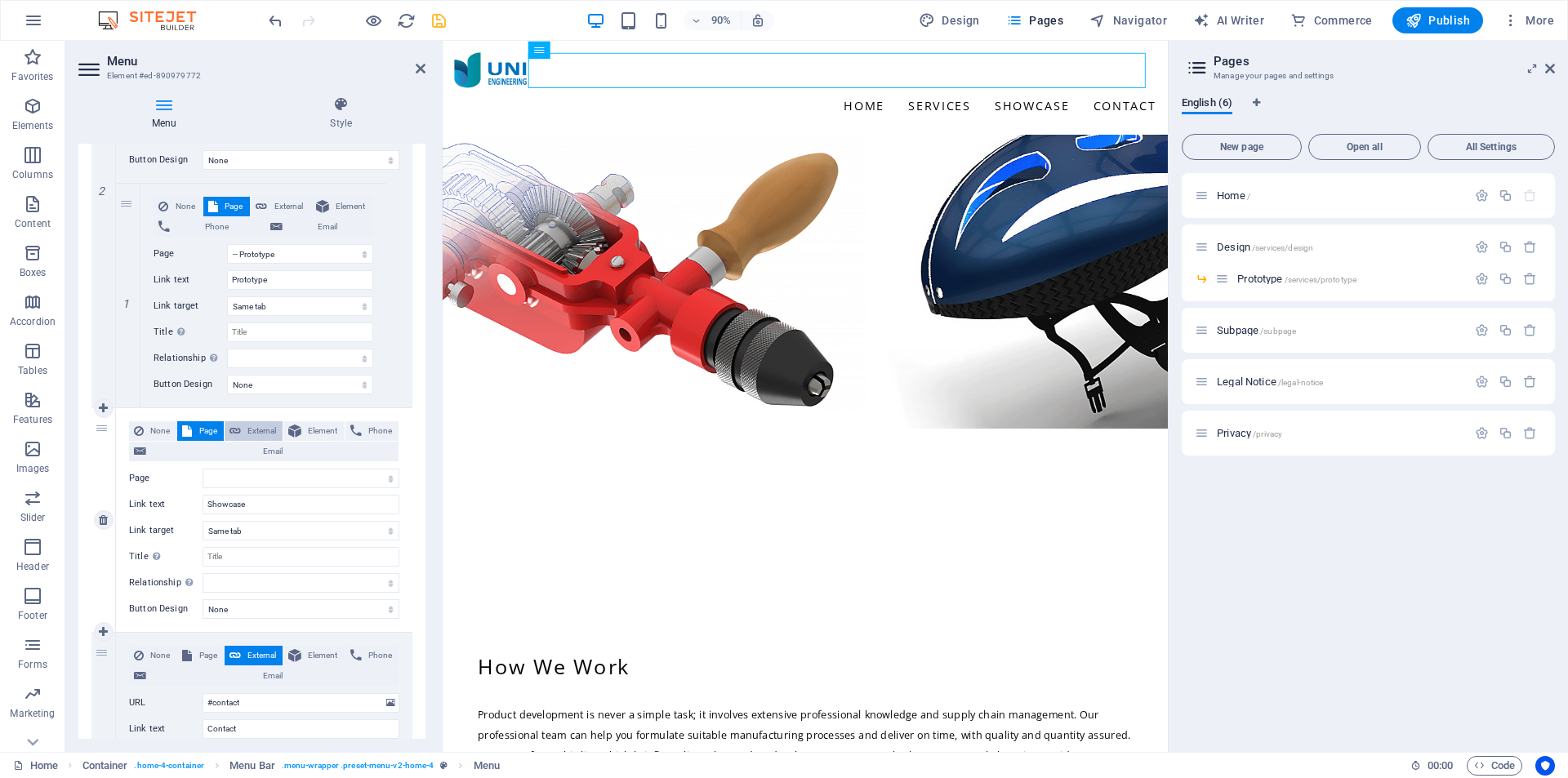
click at [235, 433] on icon at bounding box center [235, 431] width 11 height 19
select select
select select "blank"
select select
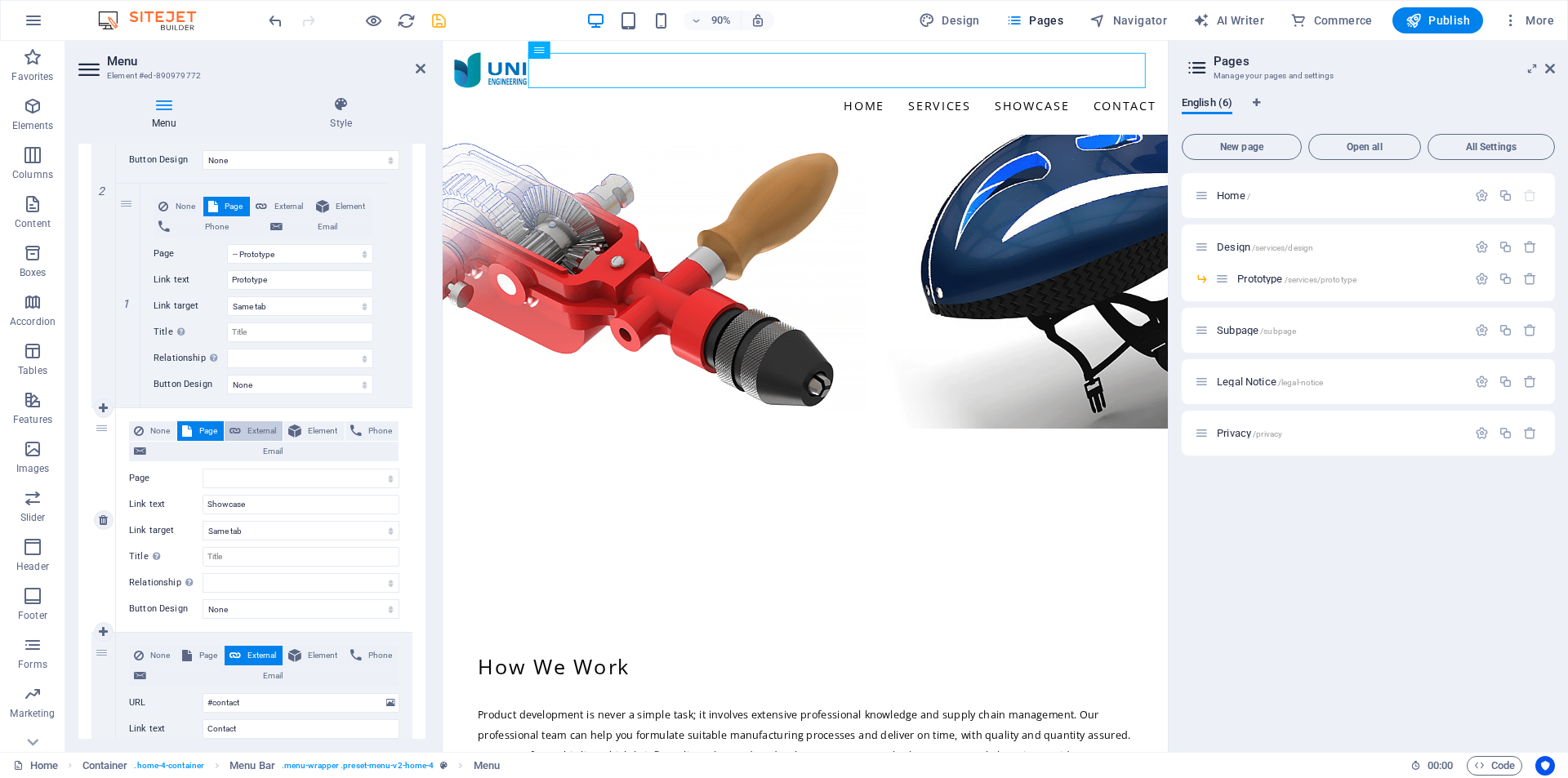
select select
click at [212, 433] on span "Page" at bounding box center [207, 431] width 21 height 19
select select
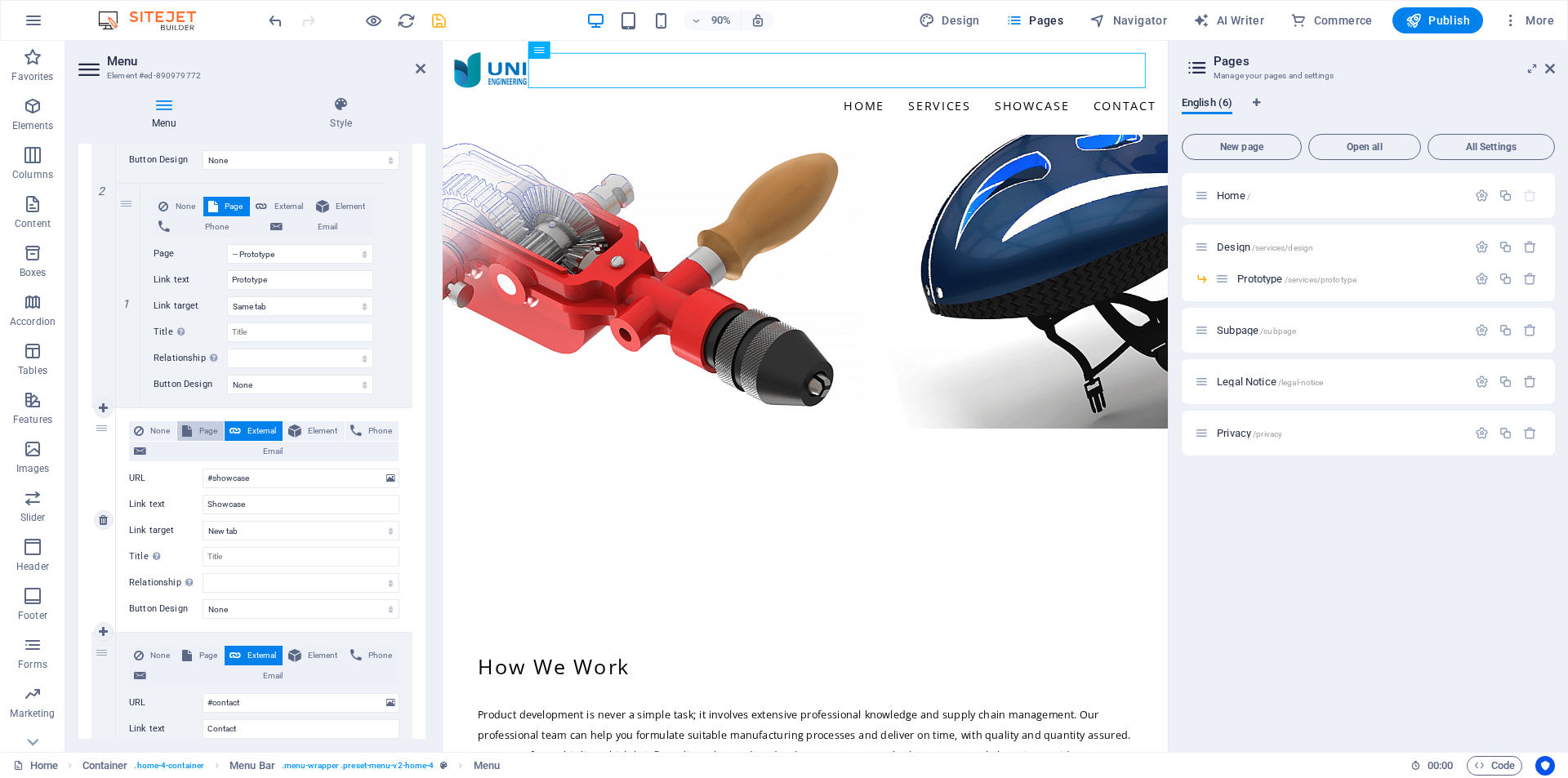
select select
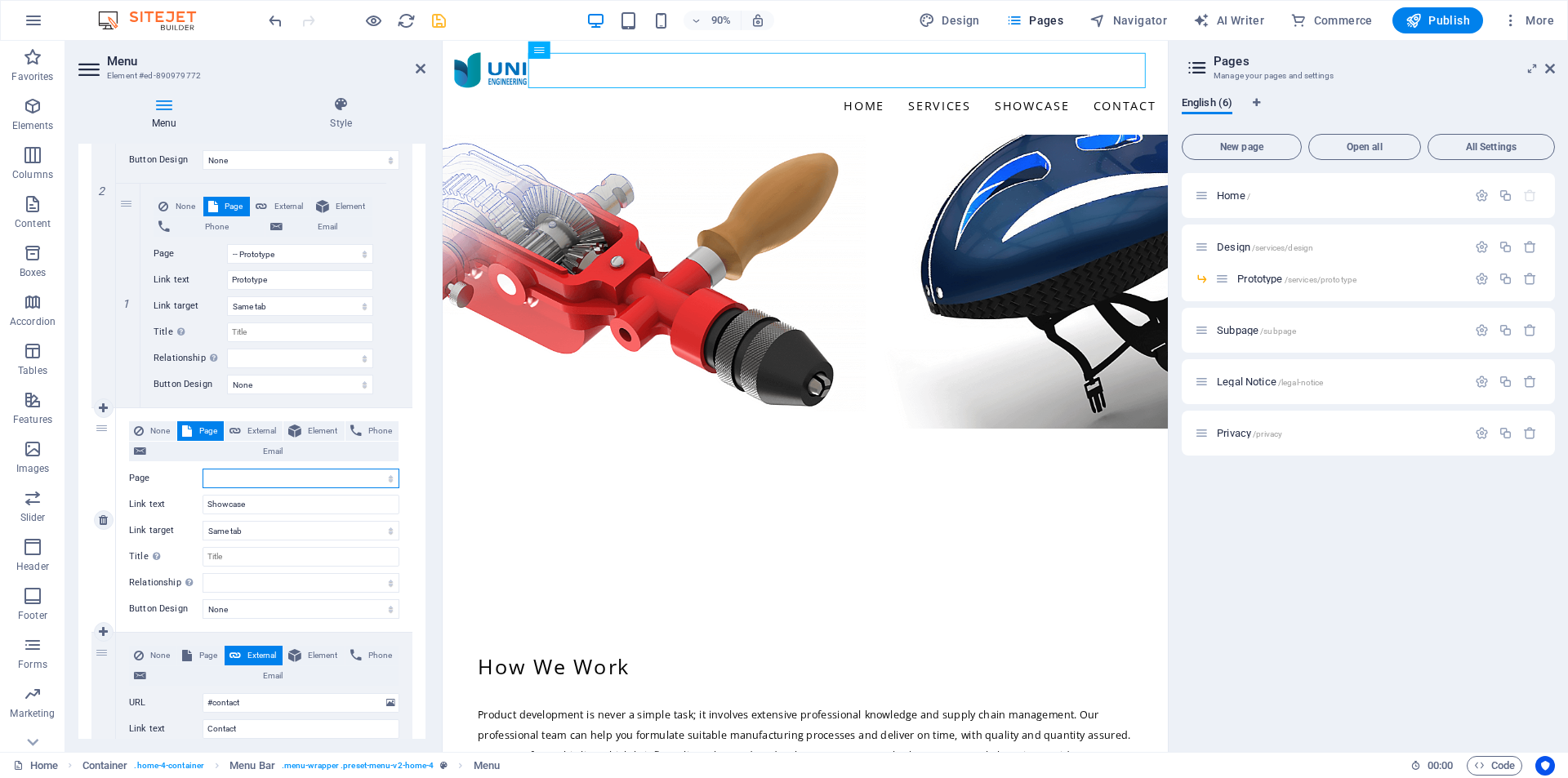
click at [294, 478] on select "Home Design -- Prototype Subpage Legal Notice Privacy" at bounding box center [301, 477] width 197 height 19
select select "4"
click at [202, 468] on select "Home Design -- Prototype Subpage Legal Notice Privacy" at bounding box center [301, 477] width 197 height 19
select select
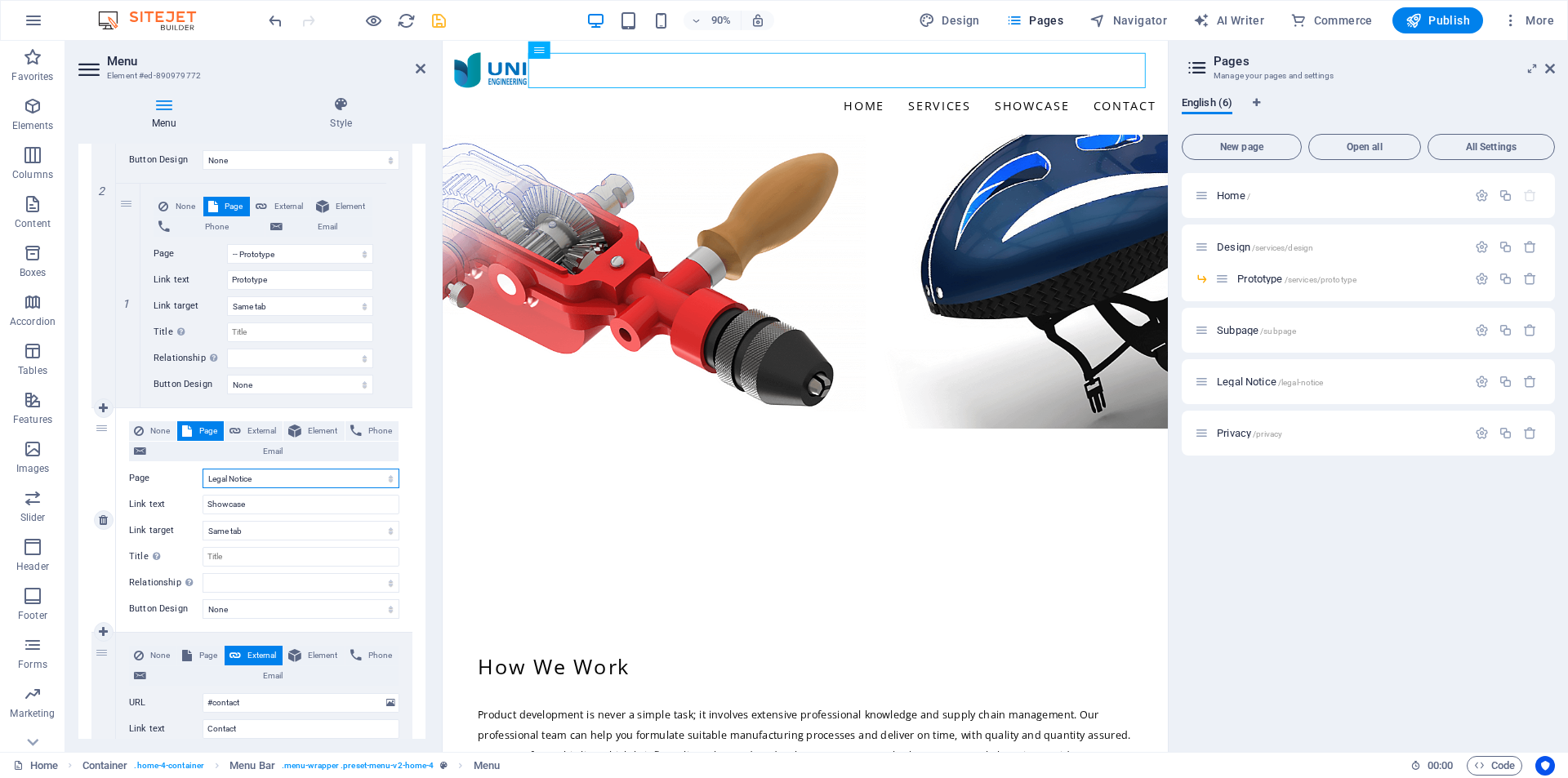
select select
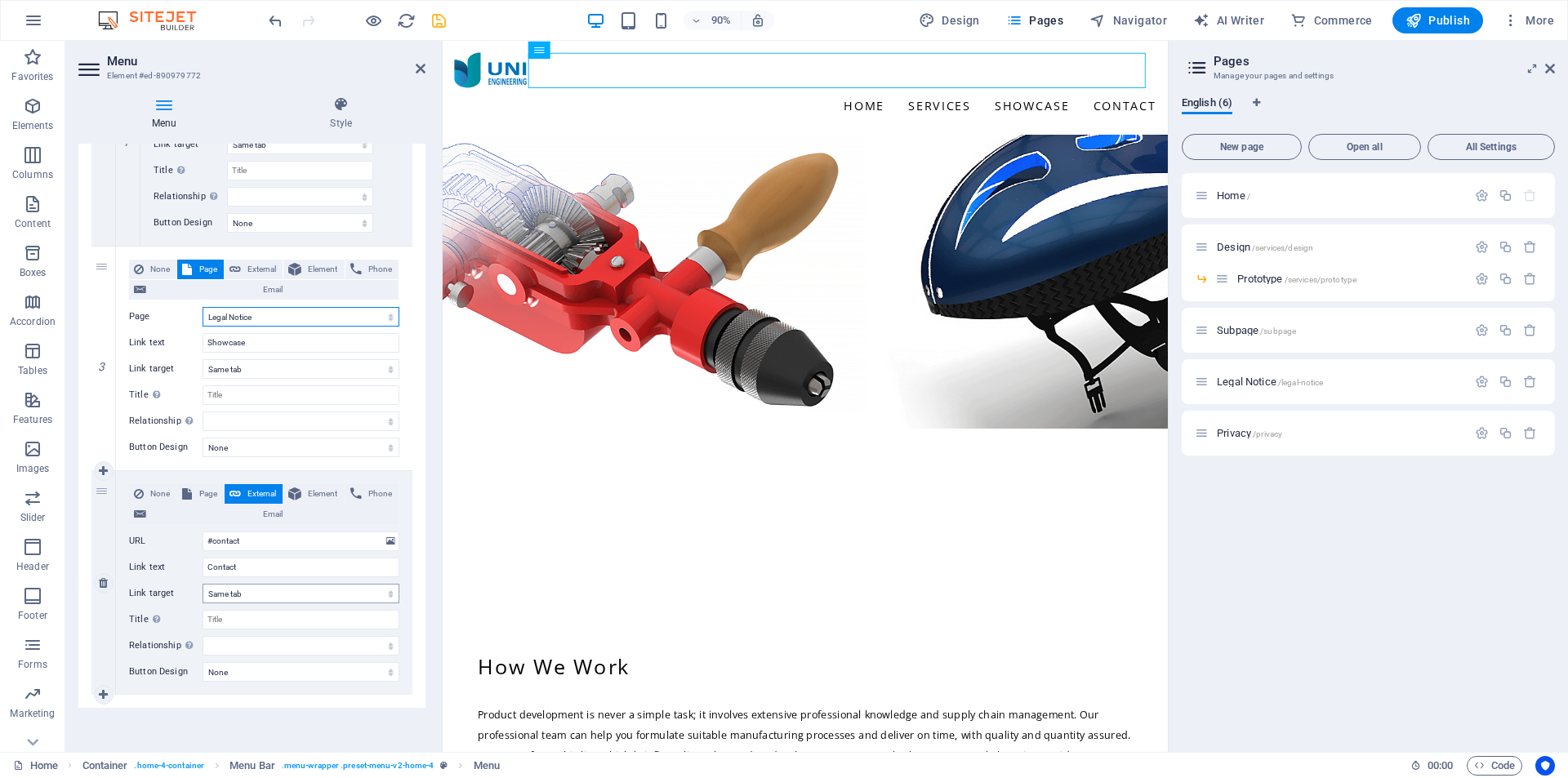
scroll to position [727, 0]
click at [194, 491] on button "Page" at bounding box center [200, 492] width 46 height 19
select select
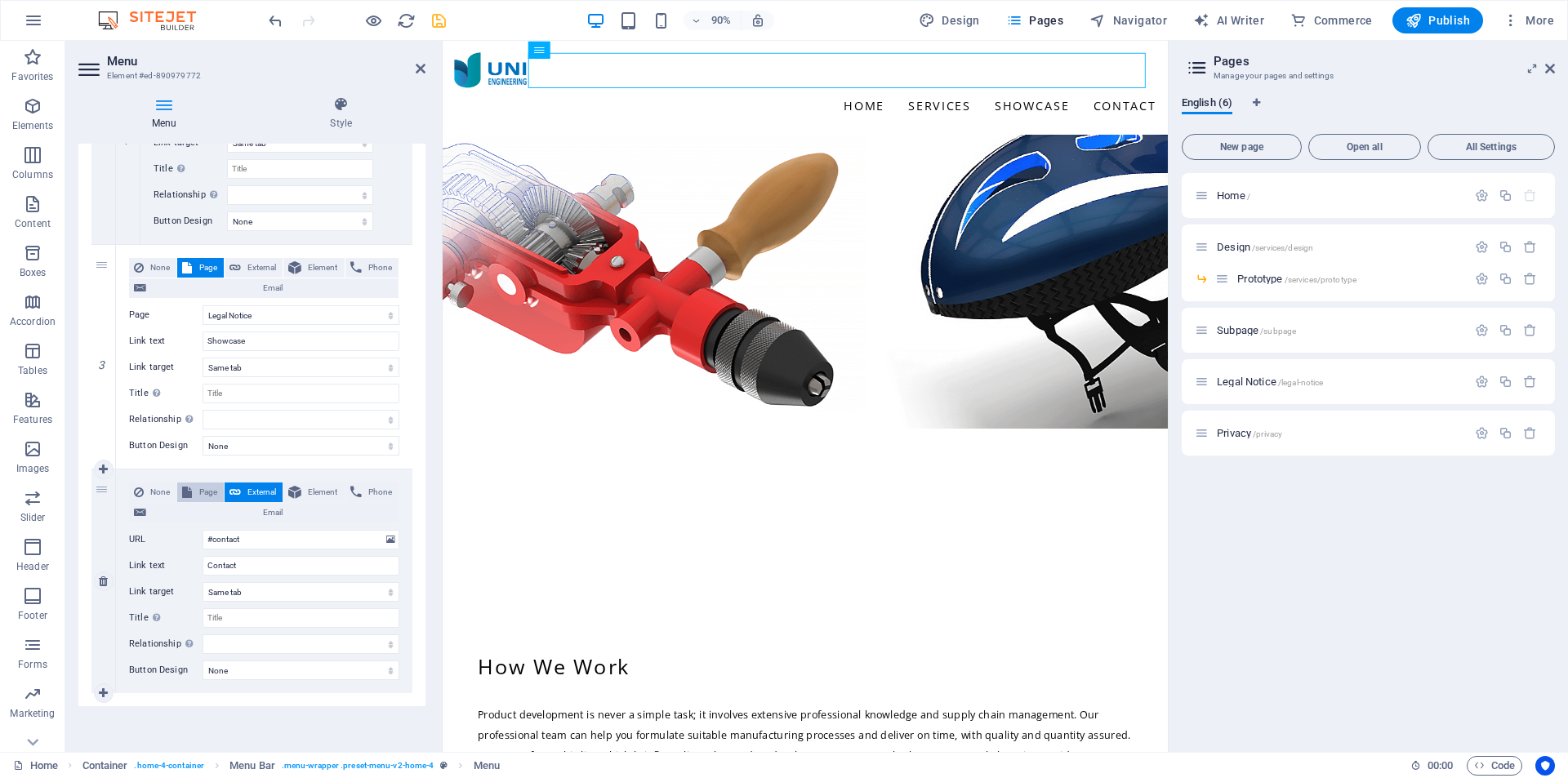
select select
click at [284, 542] on select "Home Design -- Prototype Subpage Legal Notice Privacy" at bounding box center [301, 539] width 197 height 19
select select "4"
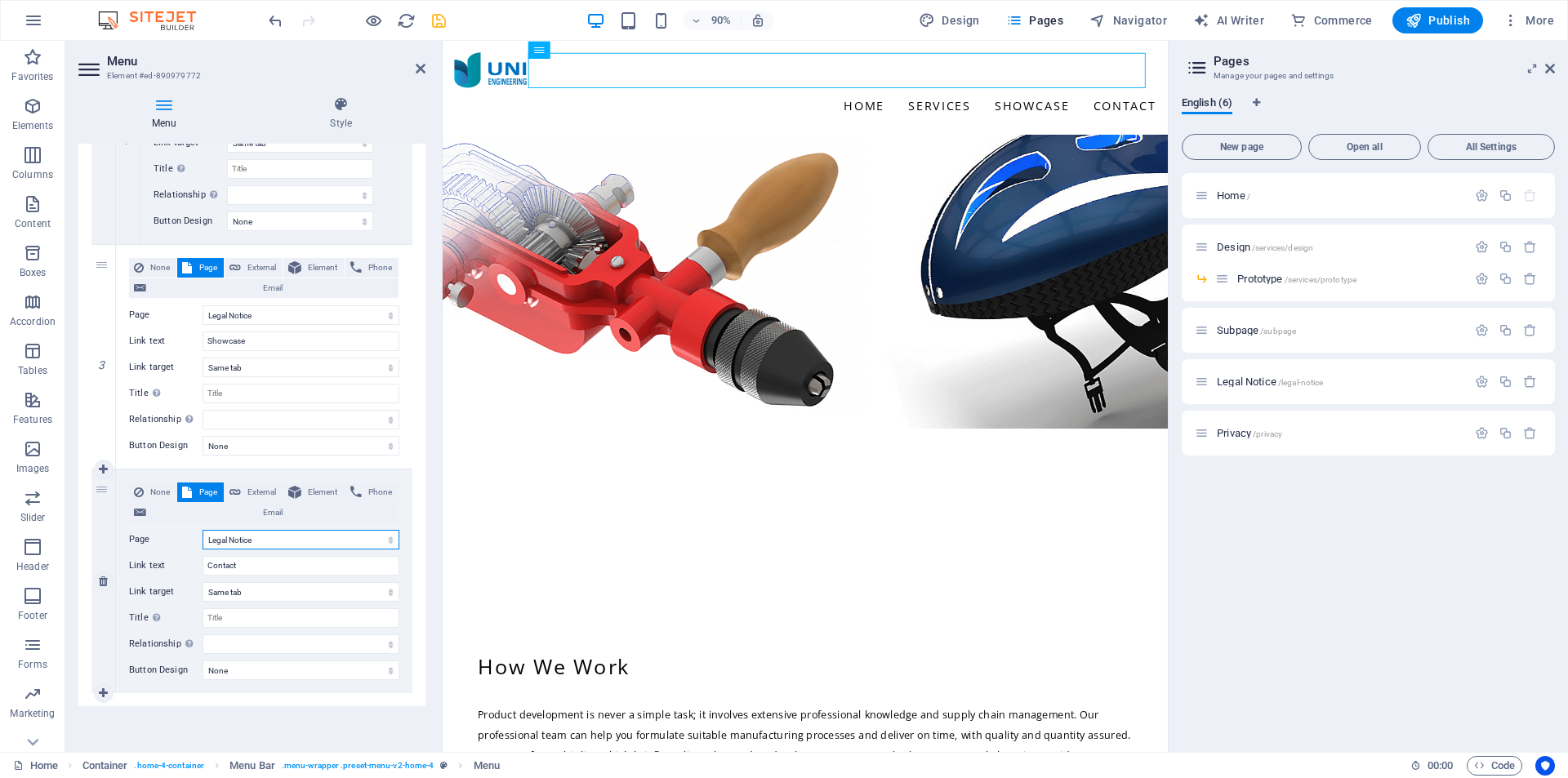
click at [202, 530] on select "Home Design -- Prototype Subpage Legal Notice Privacy" at bounding box center [301, 539] width 197 height 19
select select
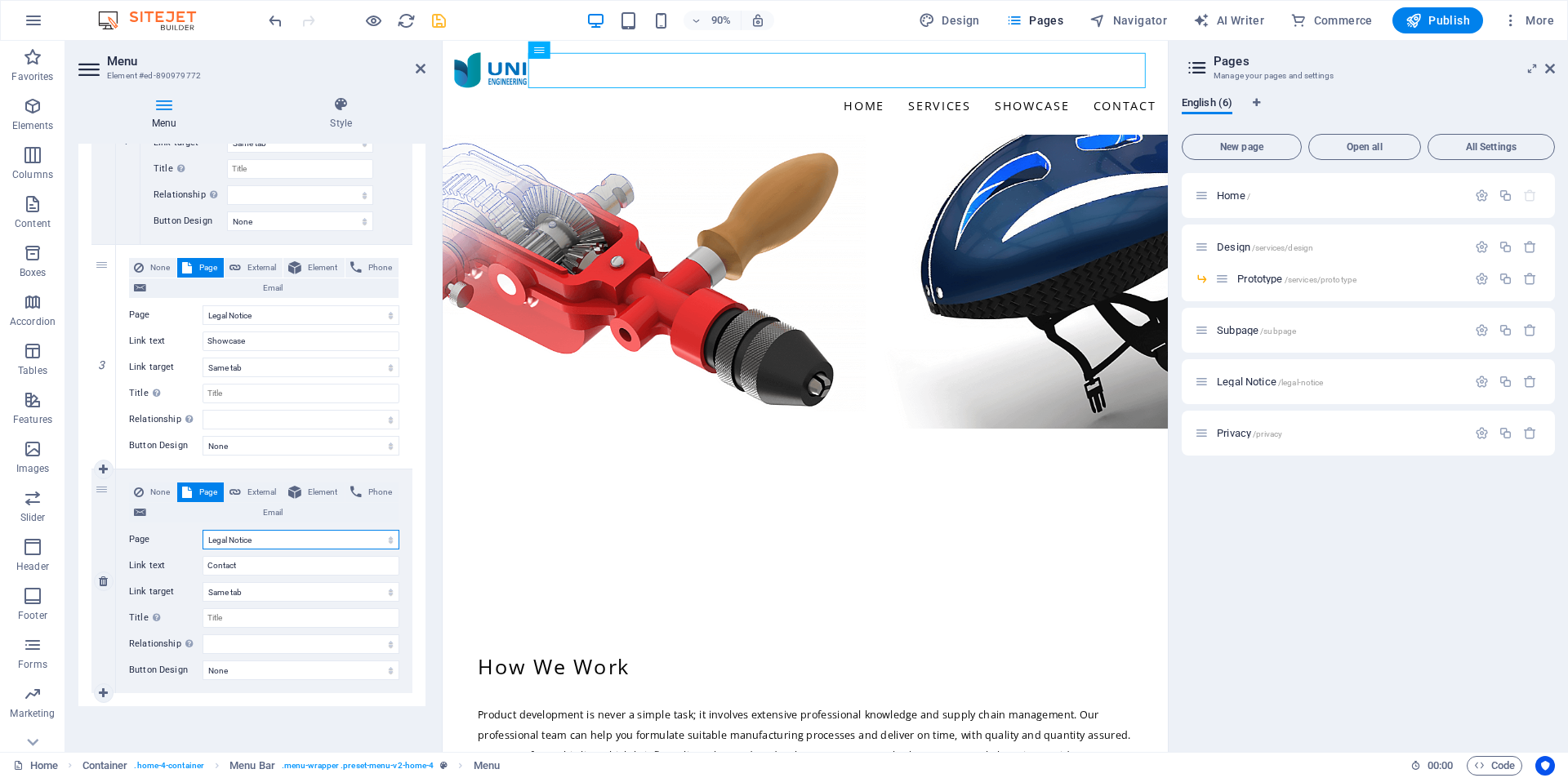
select select
click at [437, 24] on icon "save" at bounding box center [439, 20] width 19 height 19
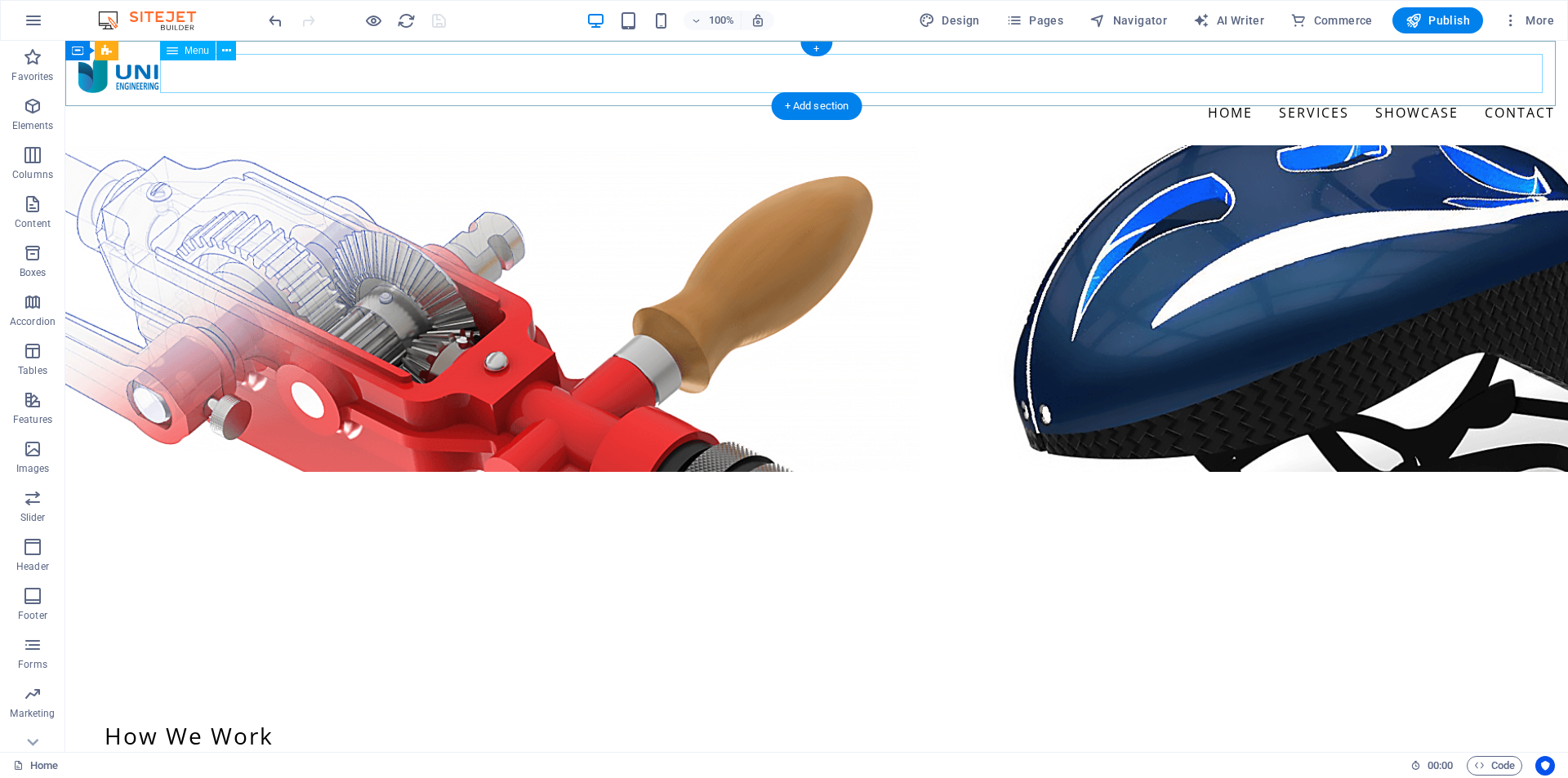
click at [1286, 93] on nav "Home Services Prototype Showcase Contact" at bounding box center [817, 113] width 1477 height 39
click at [1406, 93] on nav "Home Services Prototype Showcase Contact" at bounding box center [817, 113] width 1477 height 39
click at [1496, 93] on nav "Home Services Prototype Showcase Contact" at bounding box center [817, 113] width 1477 height 39
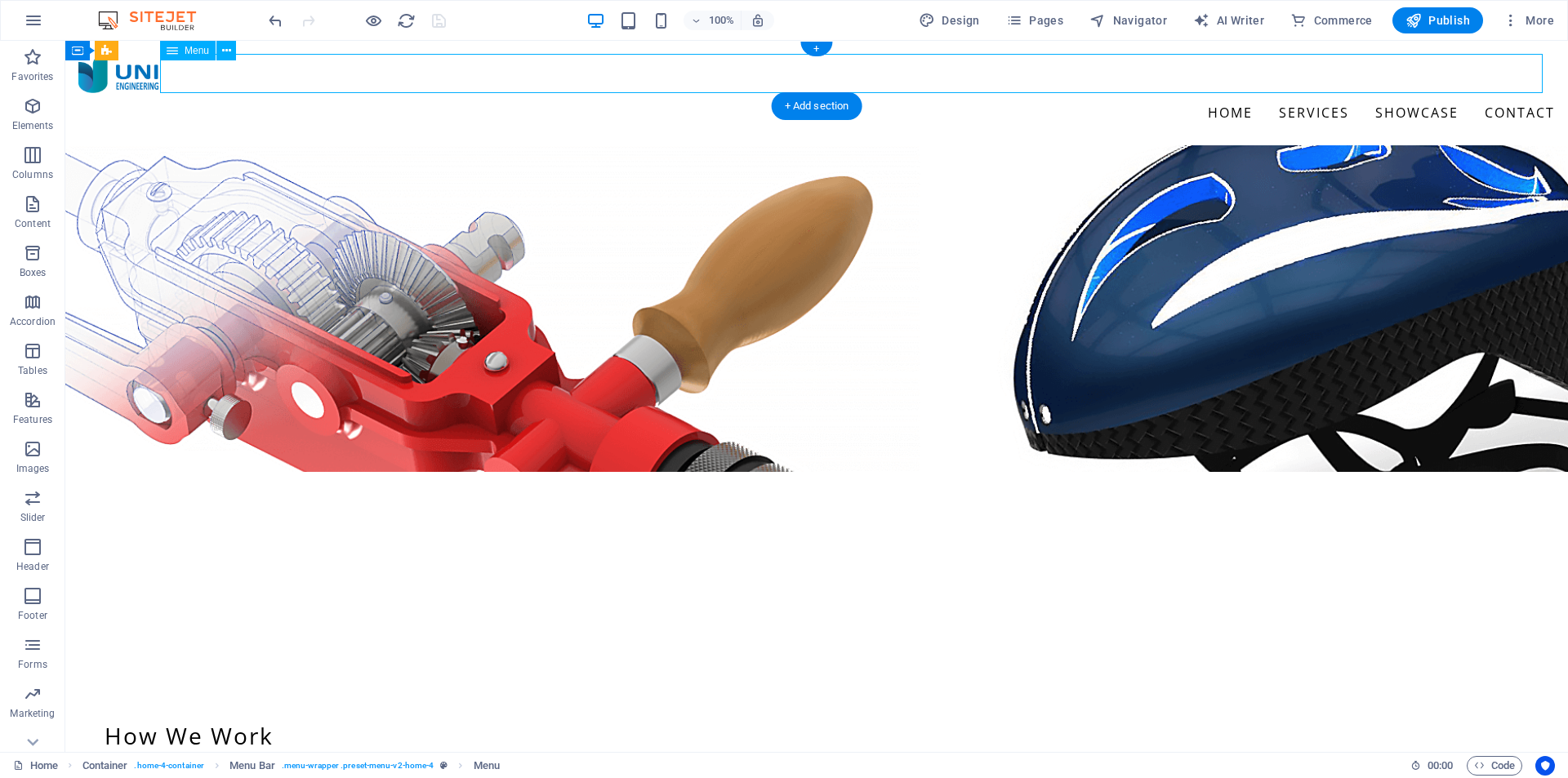
click at [1321, 93] on nav "Home Services Prototype Showcase Contact" at bounding box center [817, 113] width 1477 height 39
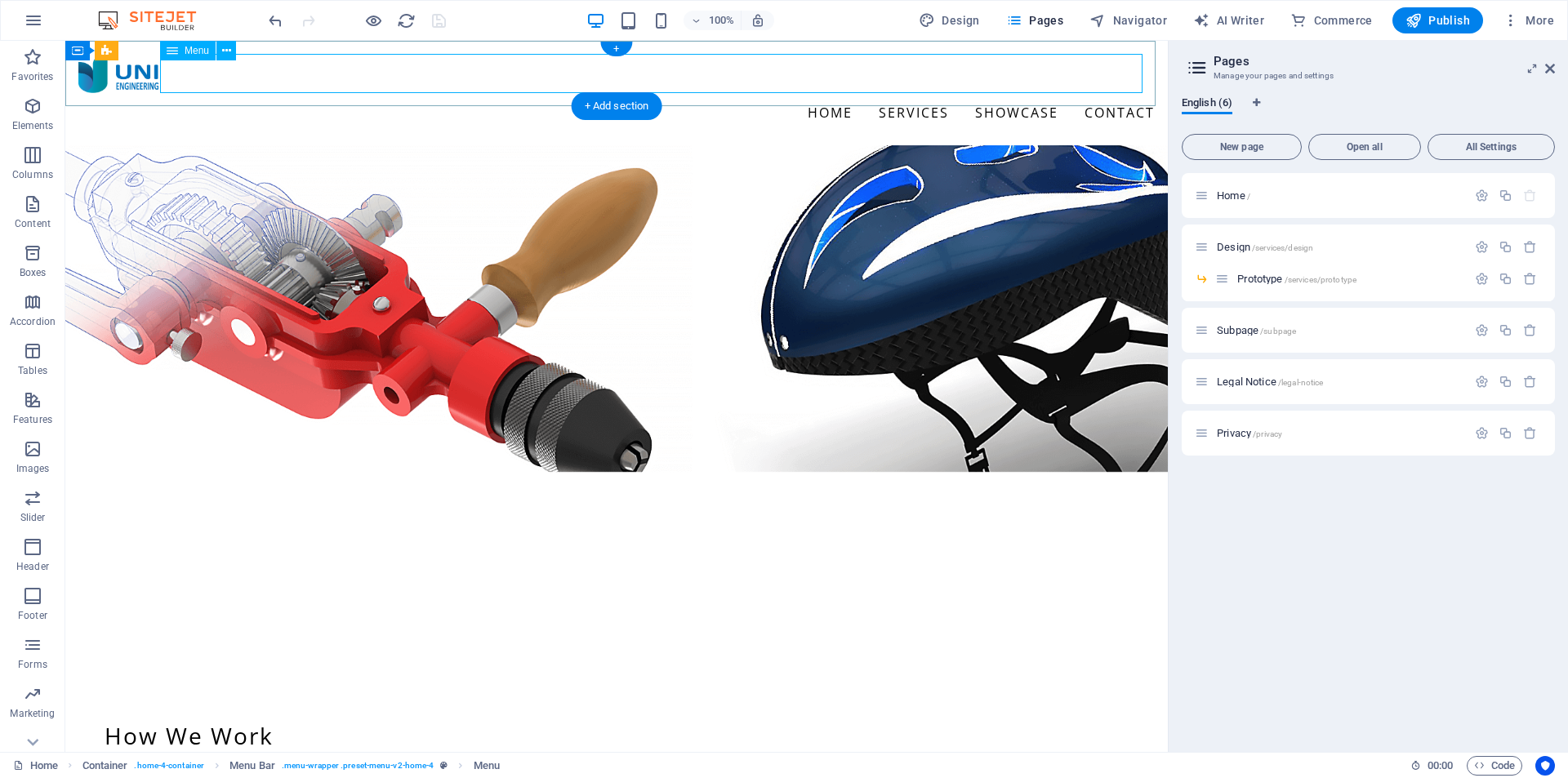
click at [1028, 93] on nav "Home Services Prototype Showcase Contact" at bounding box center [617, 113] width 1077 height 39
select select
select select "1"
select select
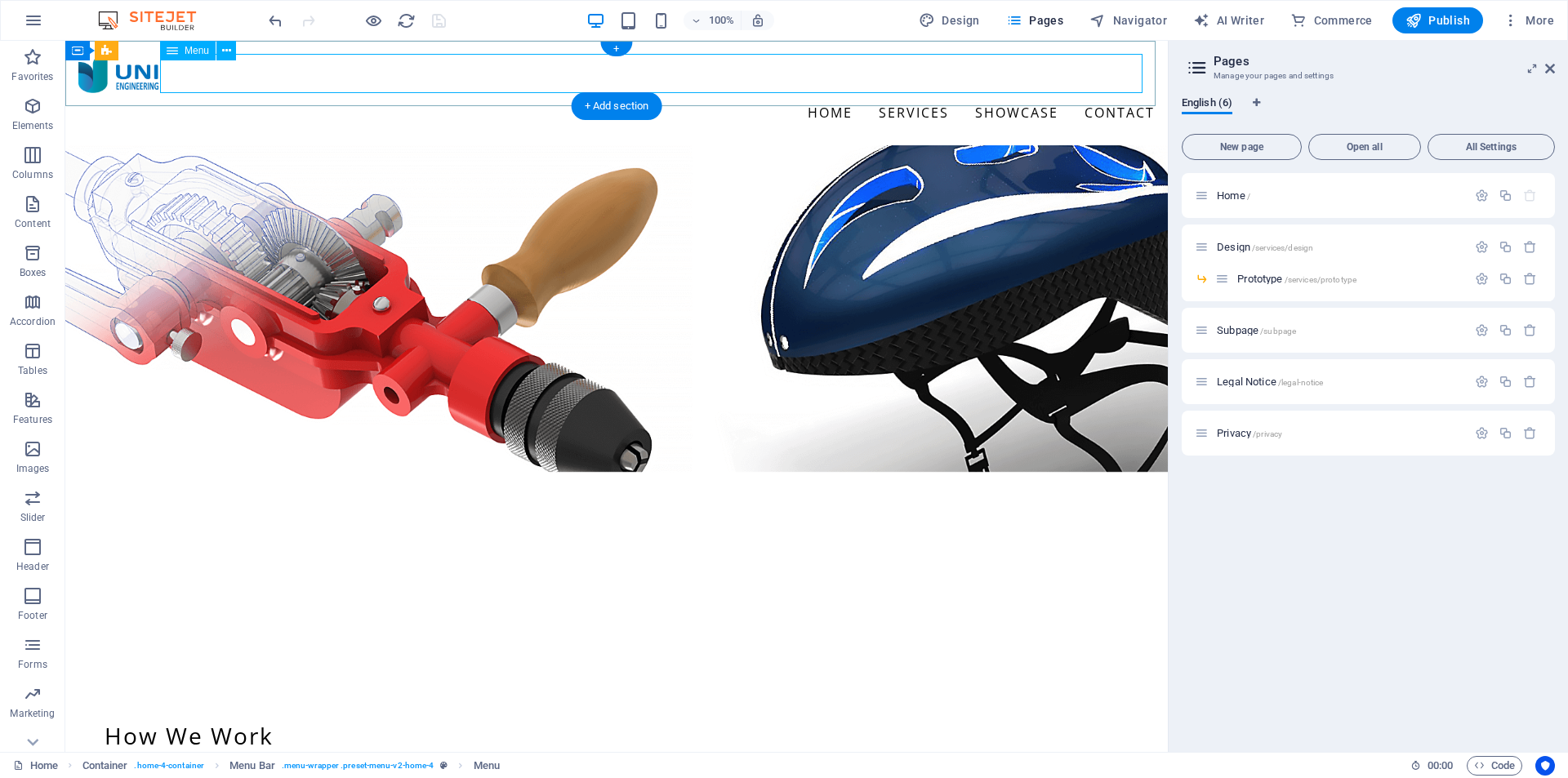
select select "2"
select select
select select "4"
select select
select select "4"
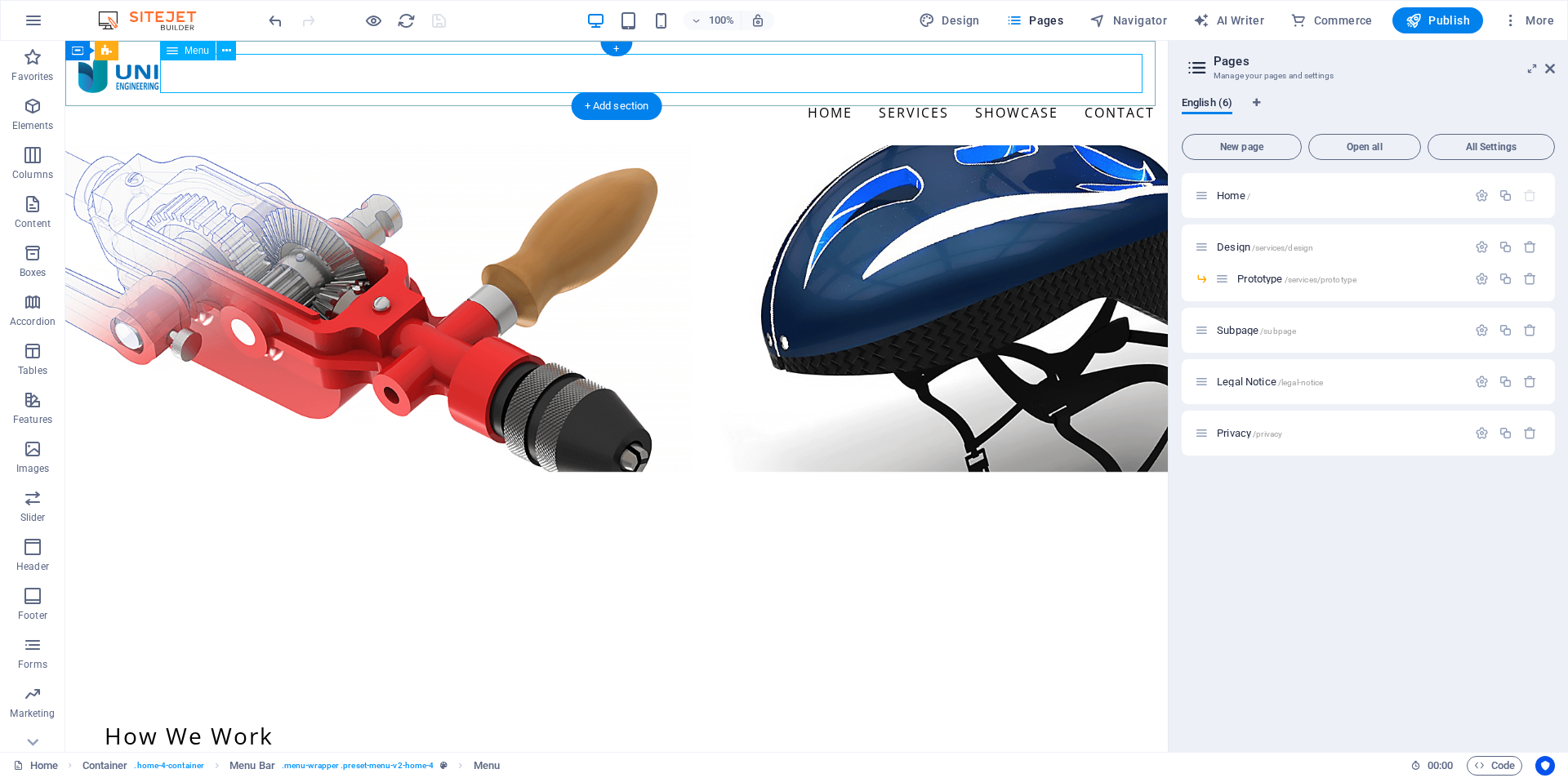
select select
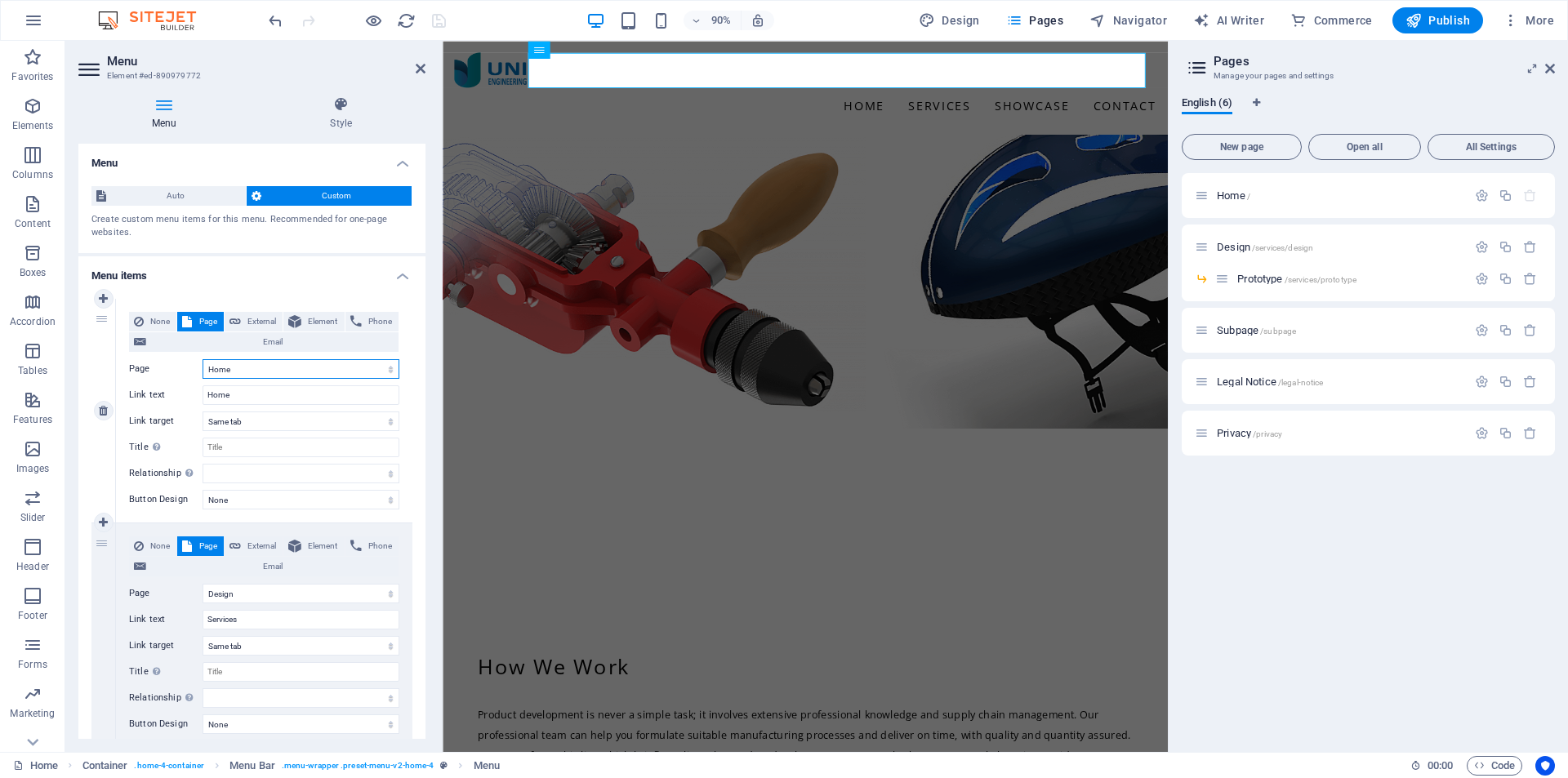
click at [308, 368] on select "Home Design -- Prototype Subpage Legal Notice Privacy" at bounding box center [301, 368] width 197 height 19
click at [324, 592] on select "Home Design -- Prototype Subpage Legal Notice Privacy" at bounding box center [301, 593] width 197 height 19
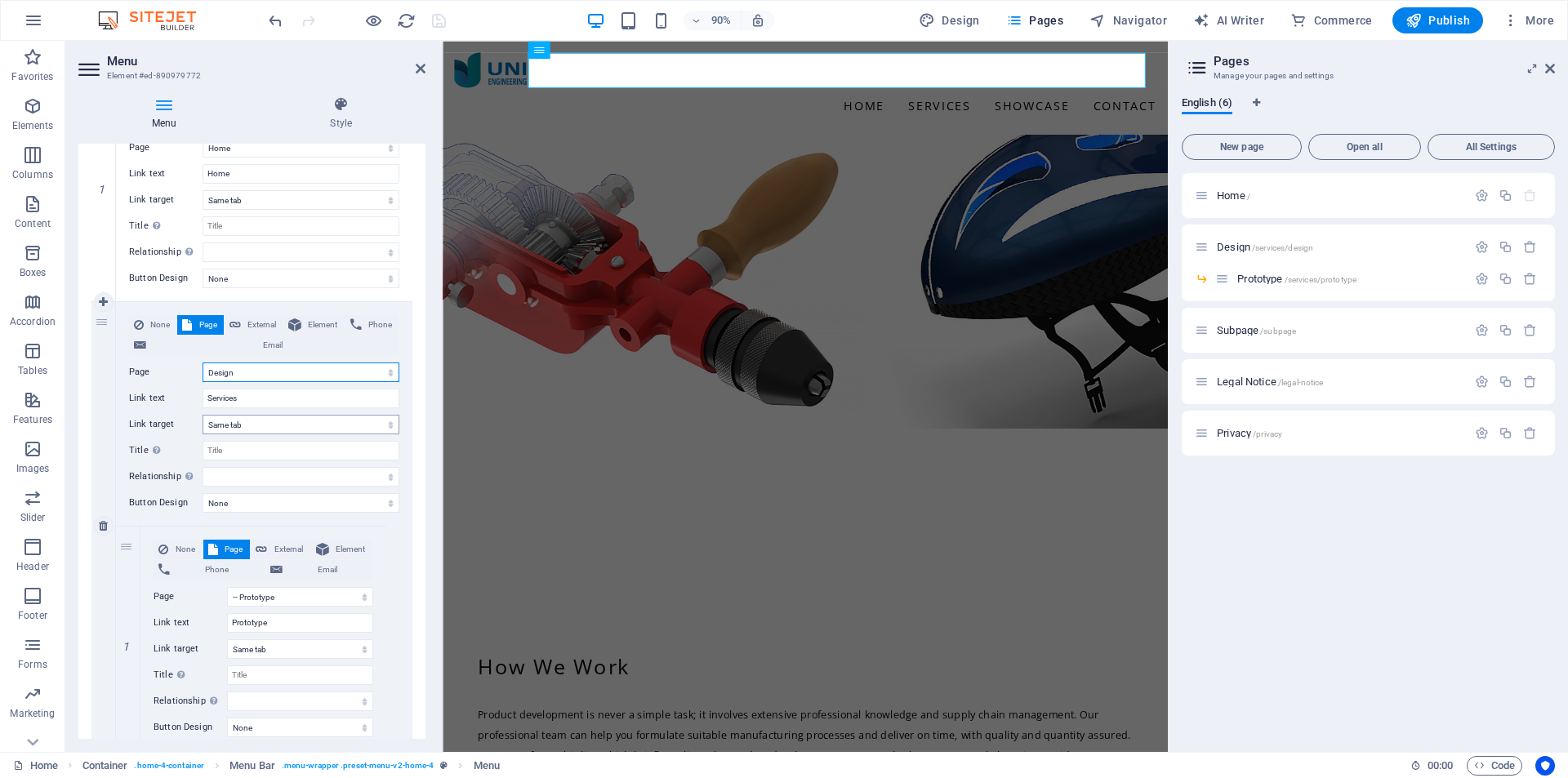
scroll to position [327, 0]
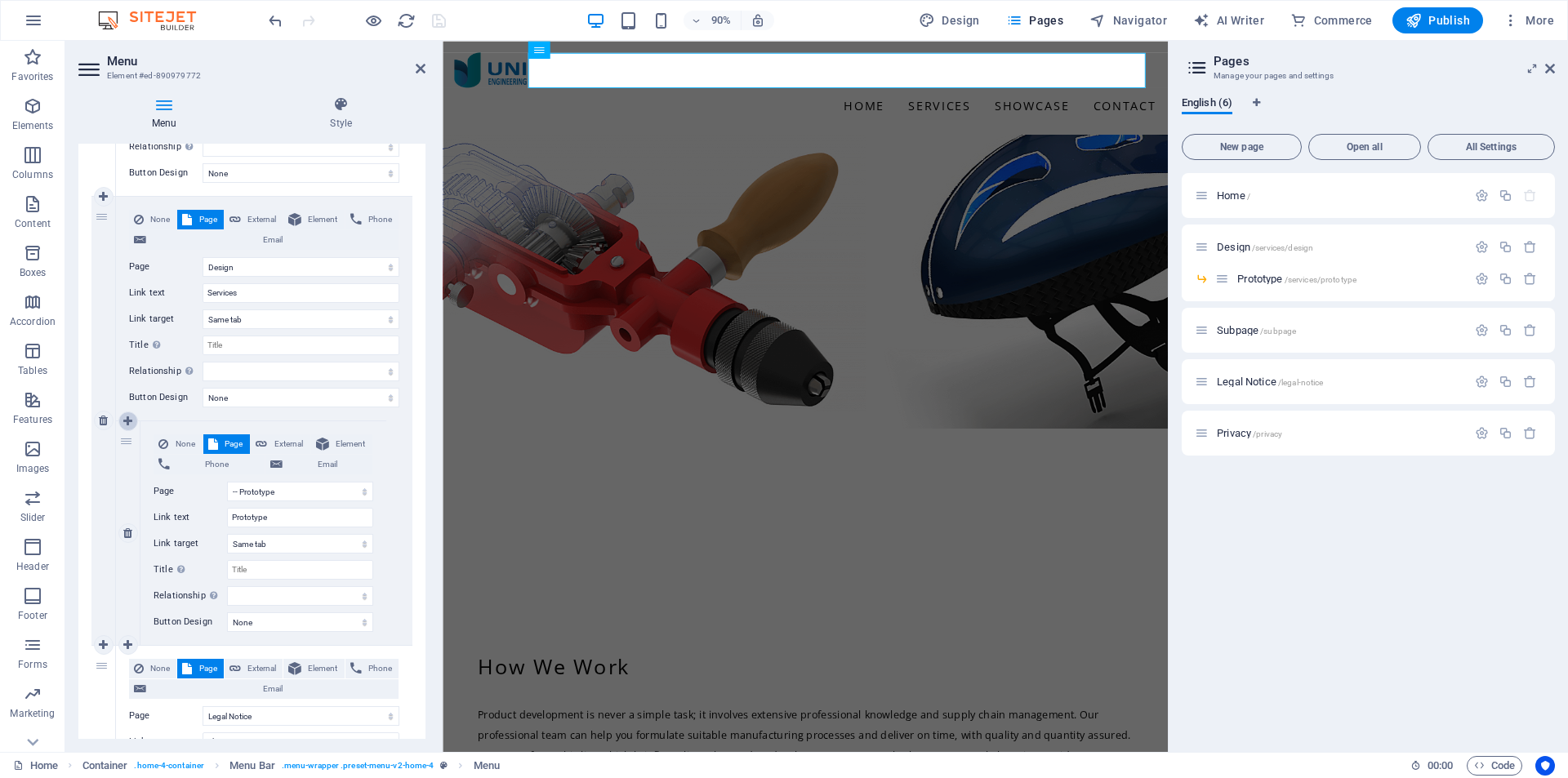
click at [128, 421] on icon at bounding box center [128, 421] width 9 height 11
select select
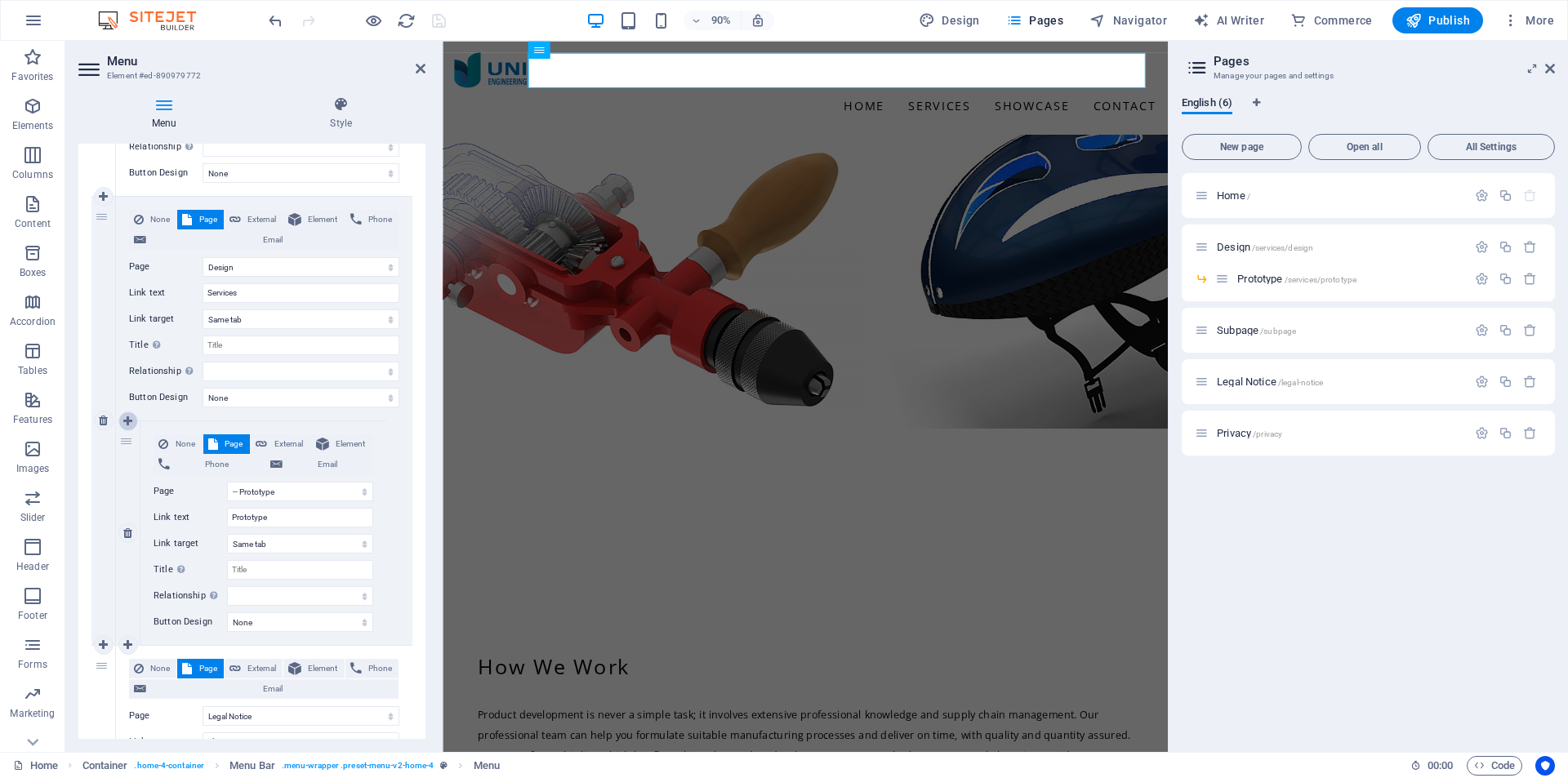
select select
select select "2"
select select
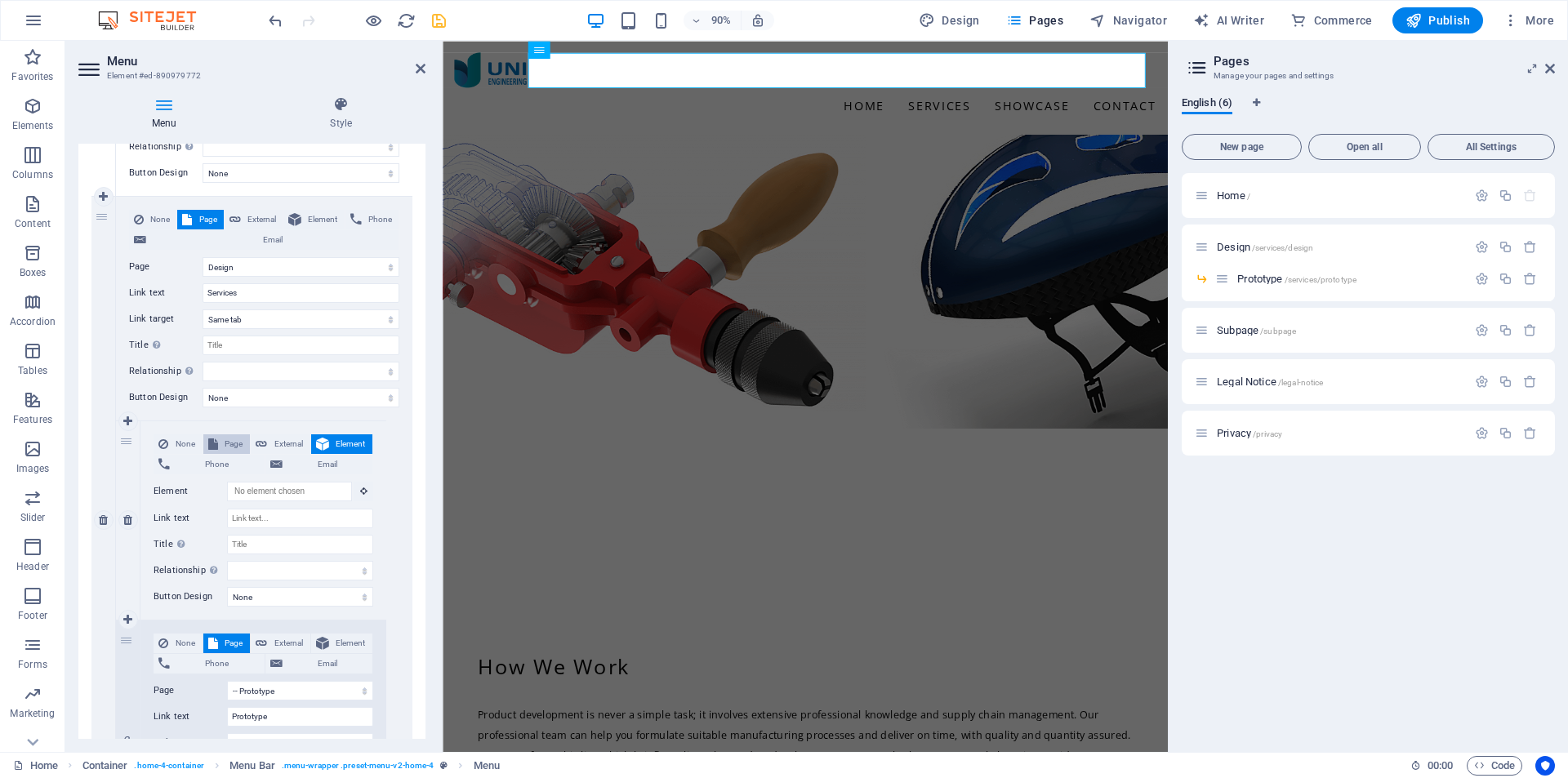
click at [230, 443] on span "Page" at bounding box center [234, 444] width 23 height 19
select select
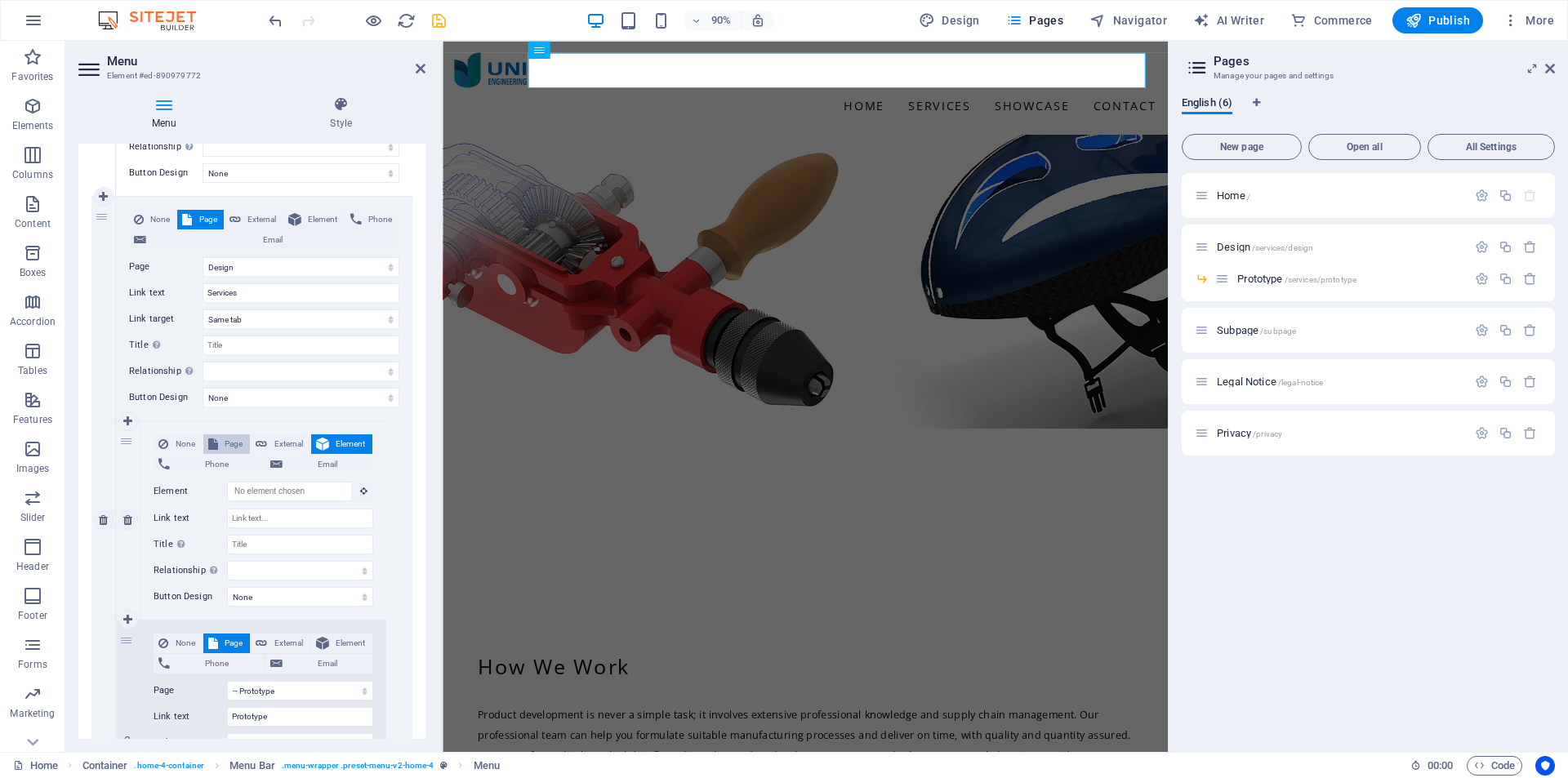
select select
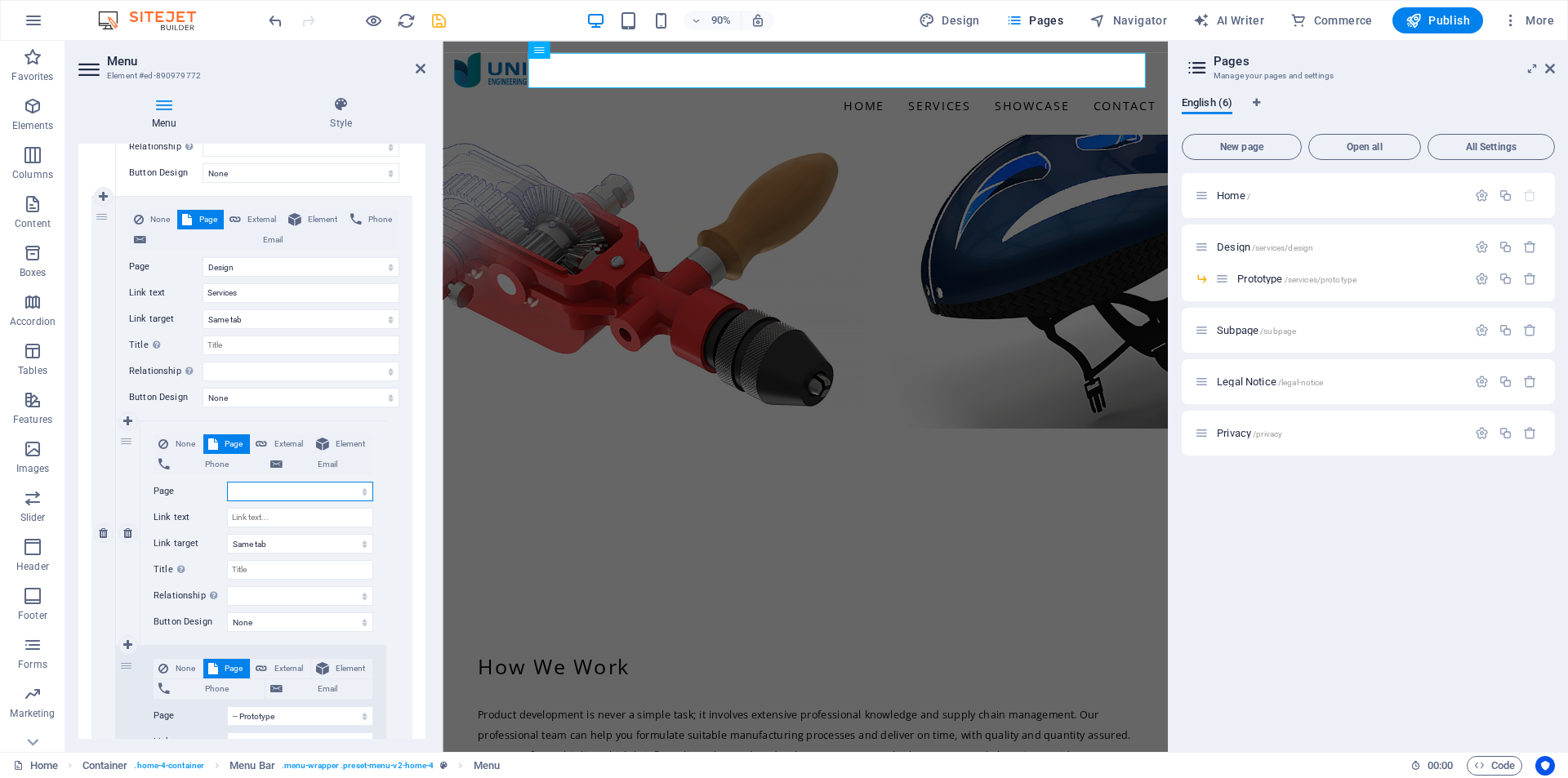
click at [261, 489] on select "Home Design -- Prototype Subpage Legal Notice Privacy" at bounding box center [300, 491] width 147 height 19
select select "1"
click at [227, 482] on select "Home Design -- Prototype Subpage Legal Notice Privacy" at bounding box center [300, 491] width 147 height 19
select select
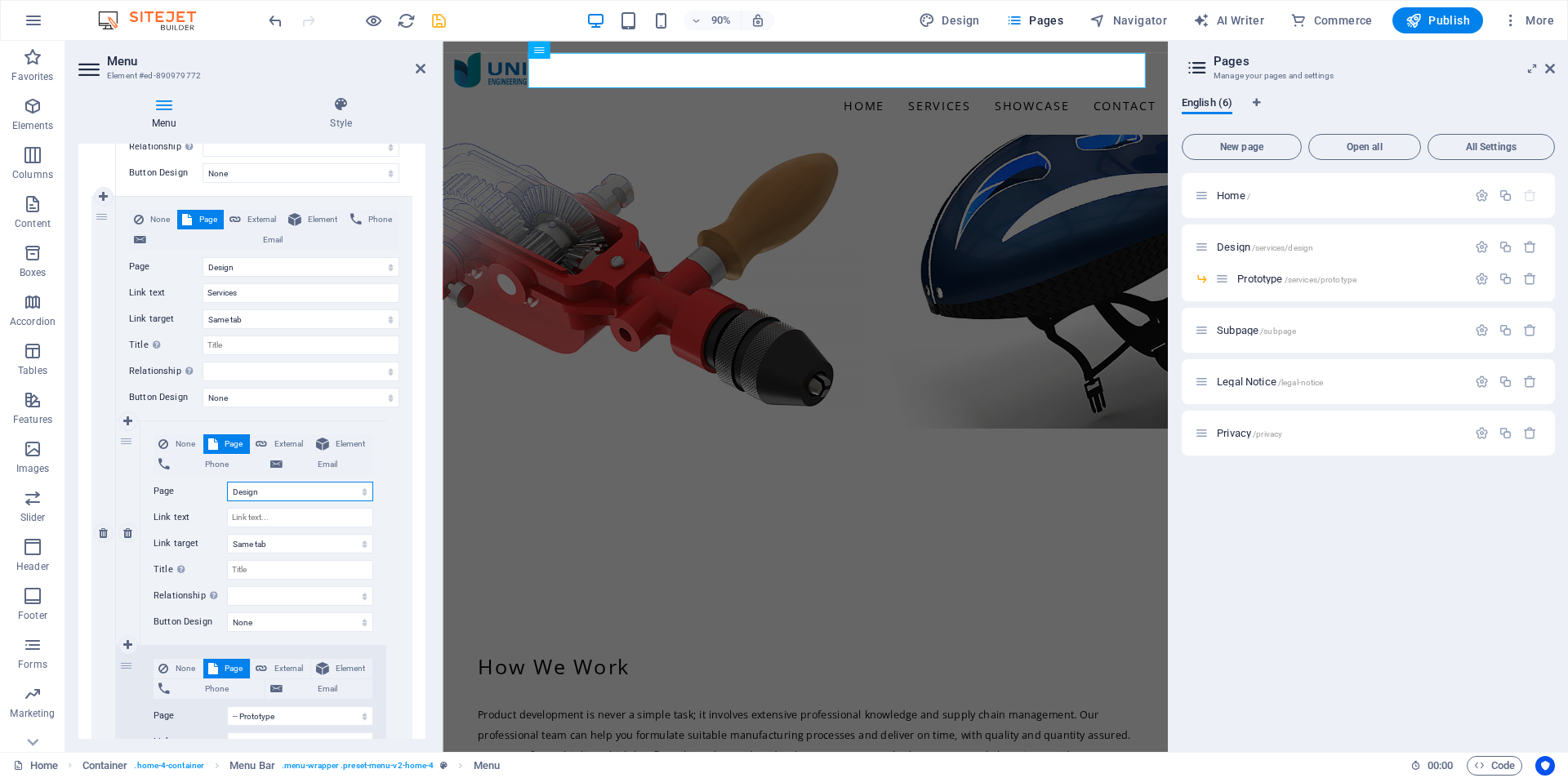
select select
click at [261, 515] on input "Link text" at bounding box center [300, 517] width 147 height 19
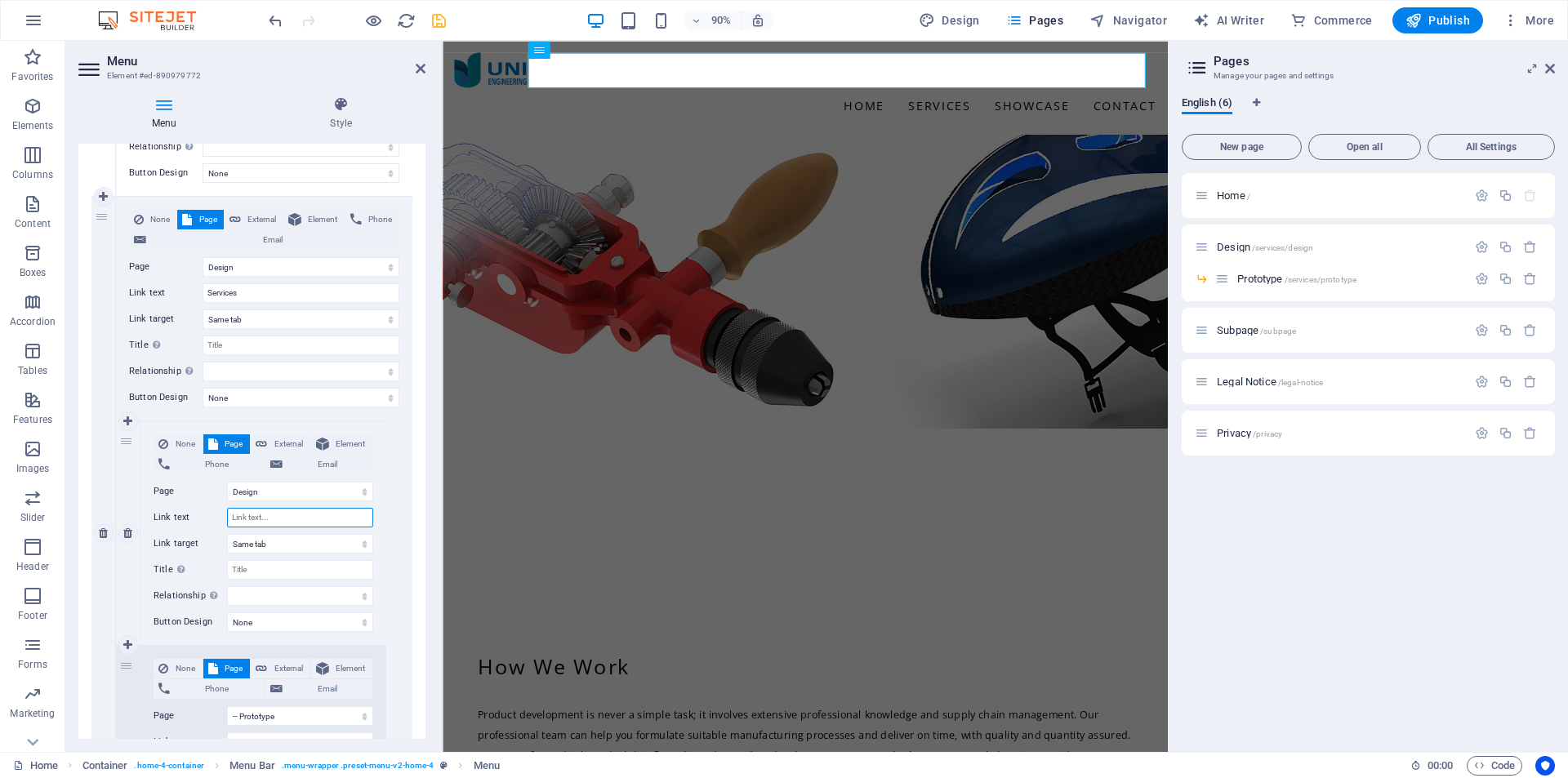
type input "D"
select select
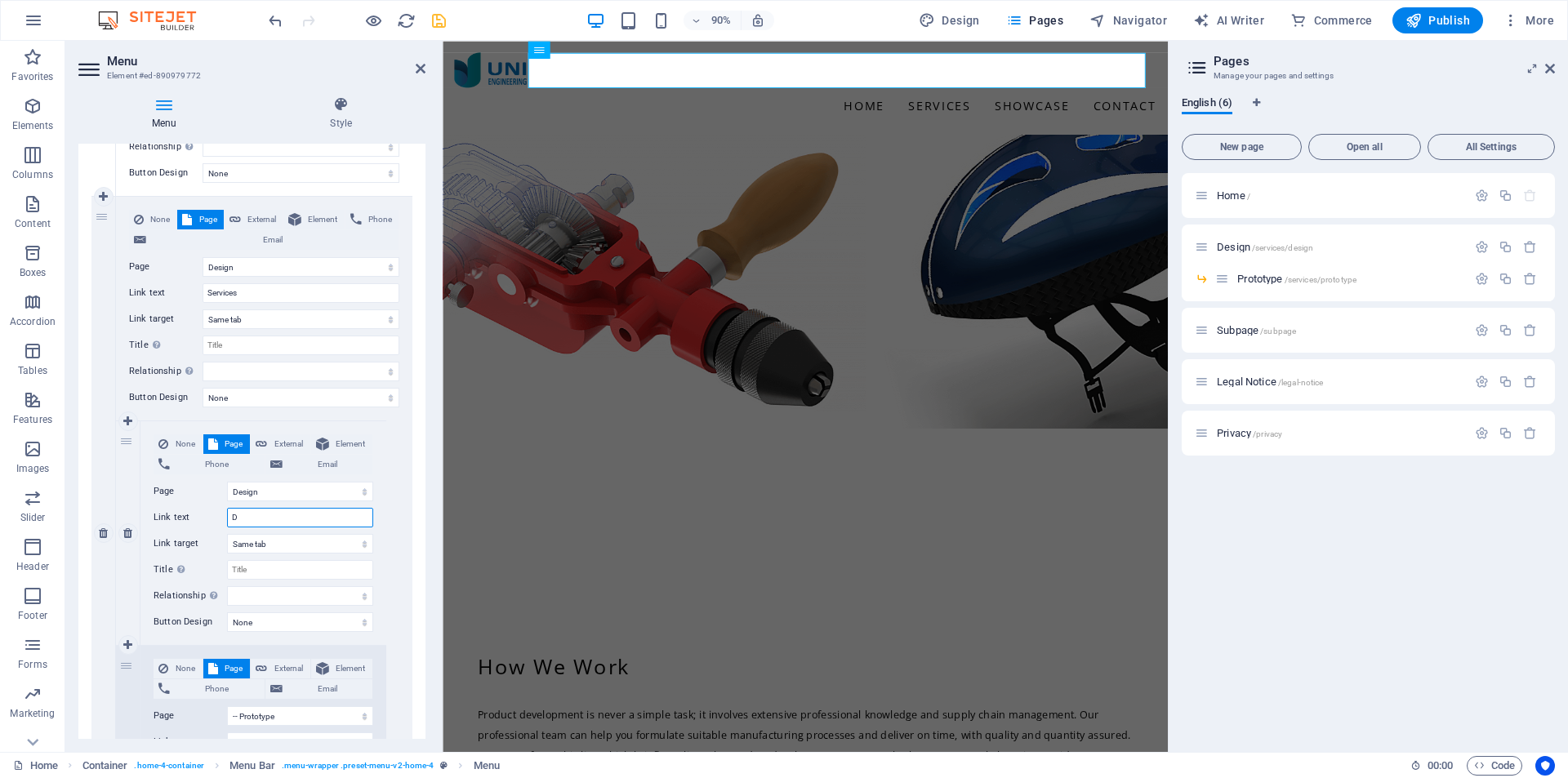
select select
type input "De"
select select
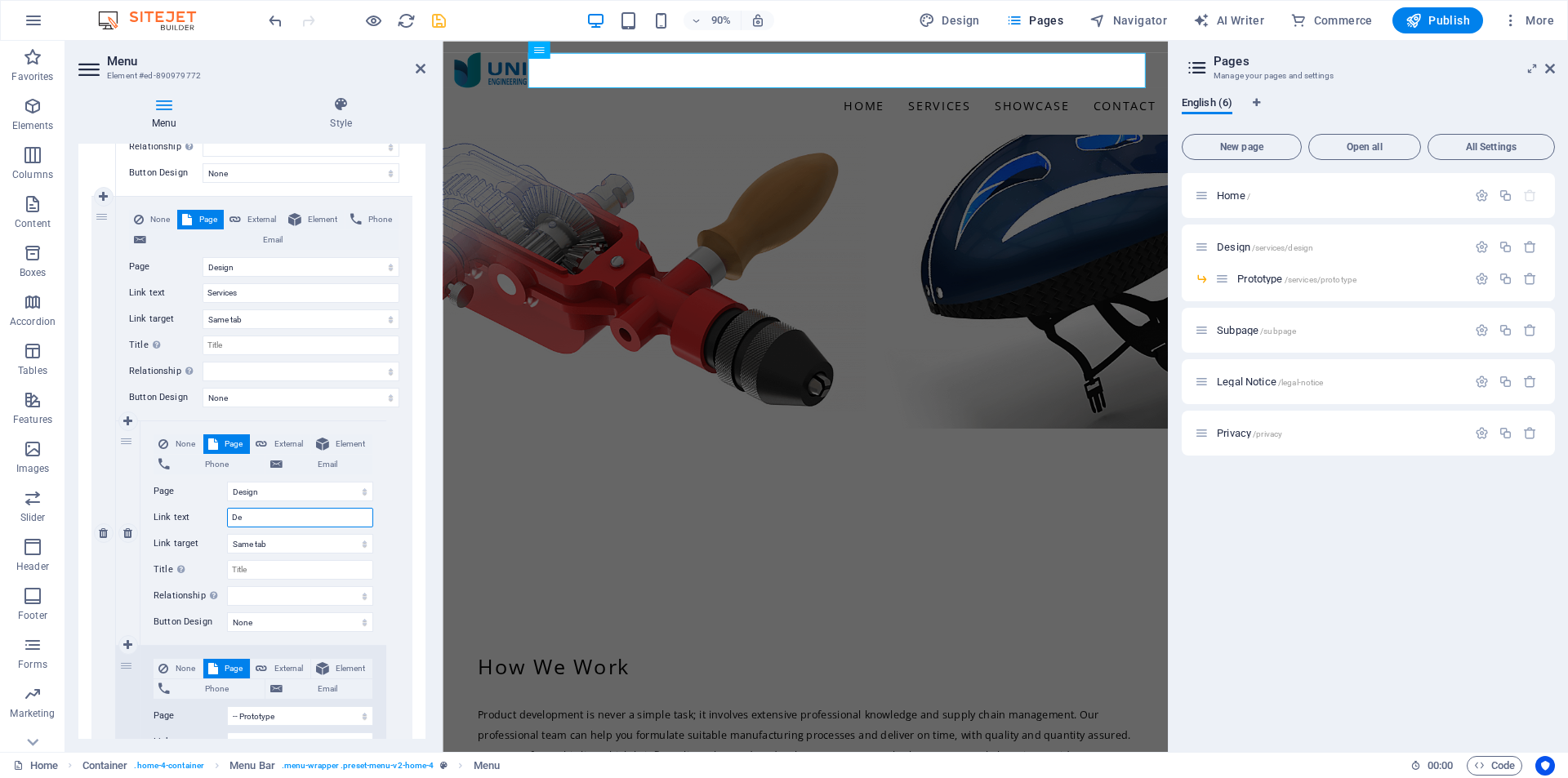
select select
type input "Design"
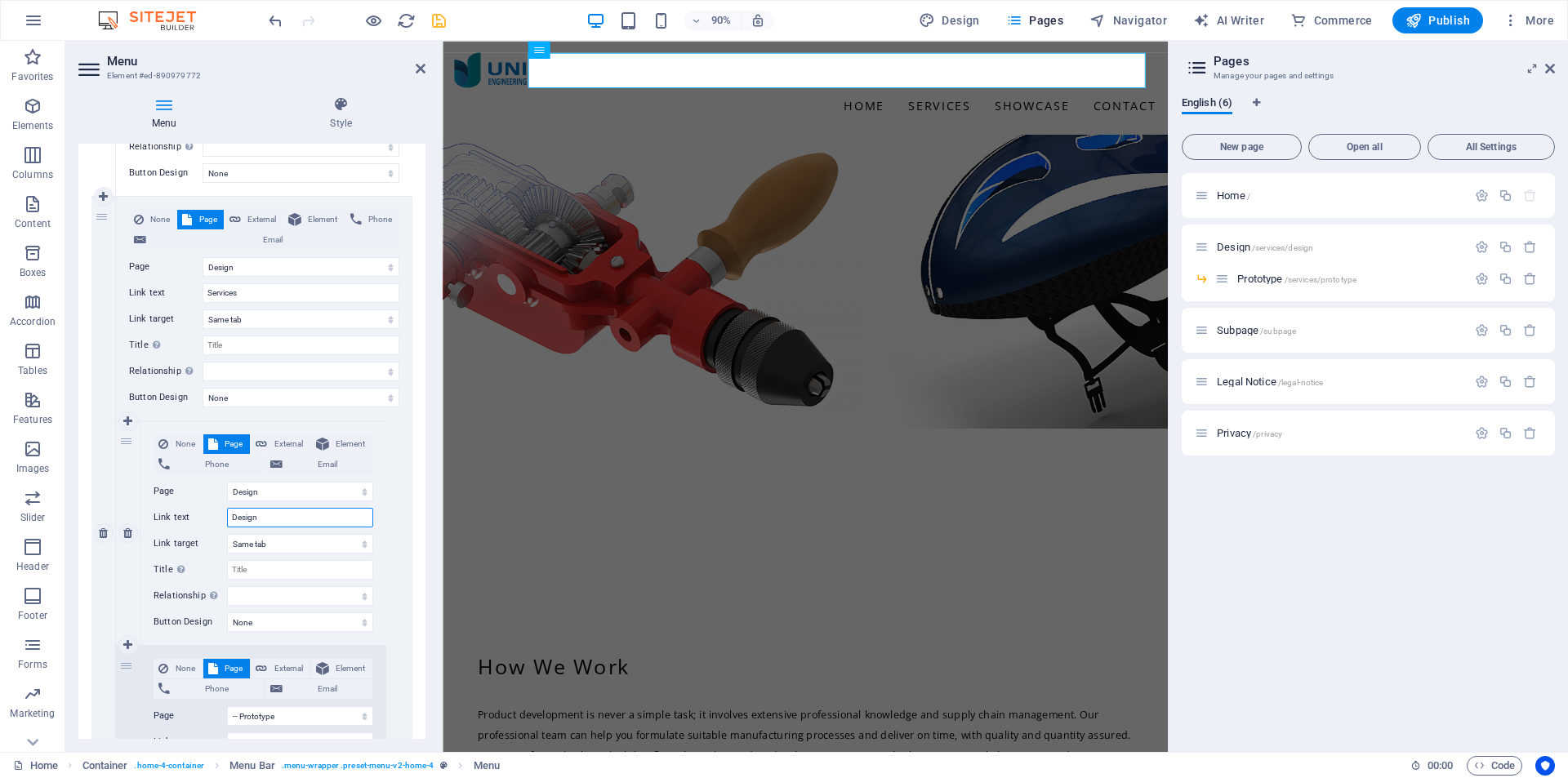
select select
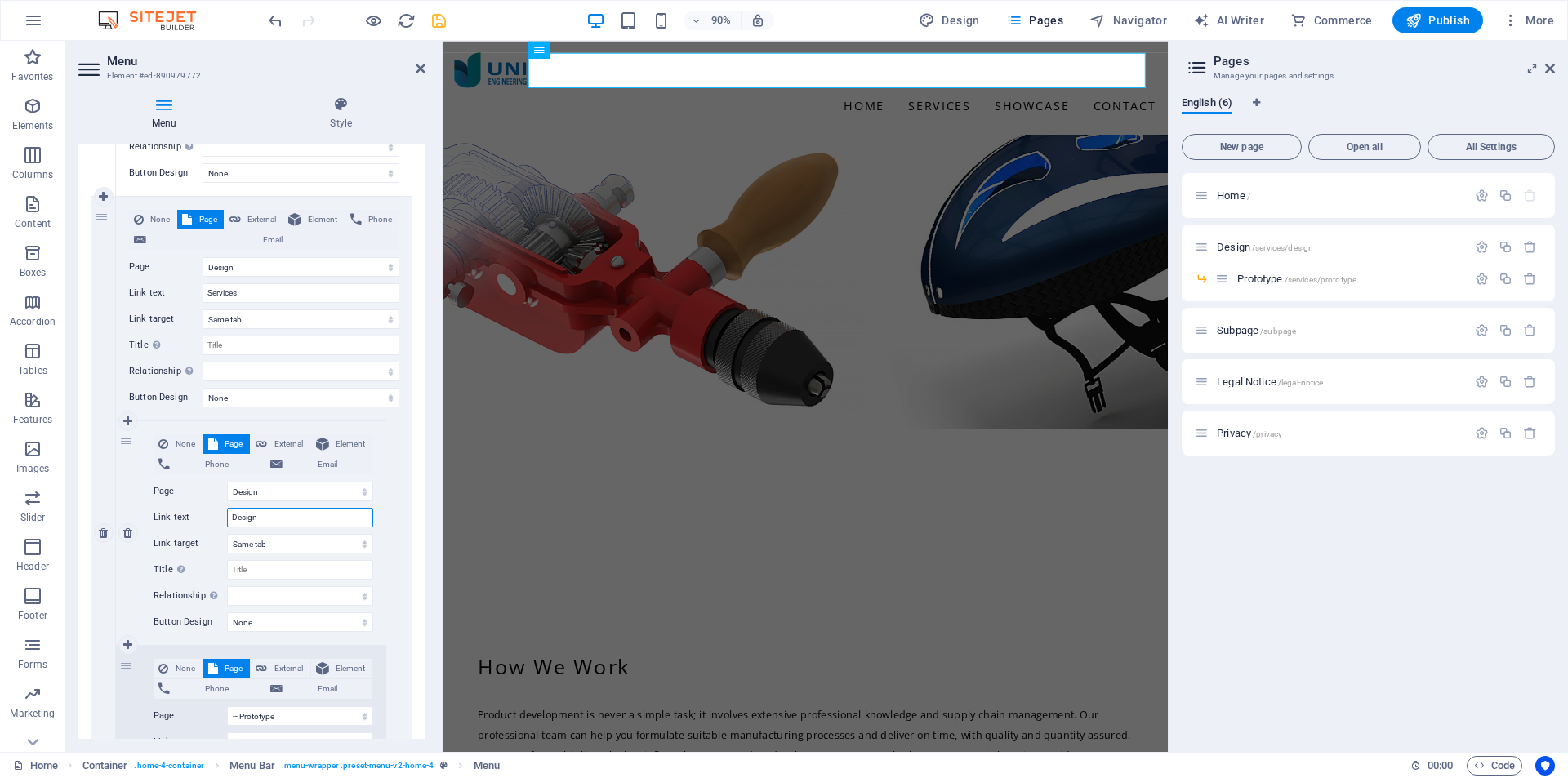
select select
type input "Design"
click at [390, 535] on div "None Page External Element Phone Email Page Home Design -- Prototype Subpage Le…" at bounding box center [264, 532] width 296 height 673
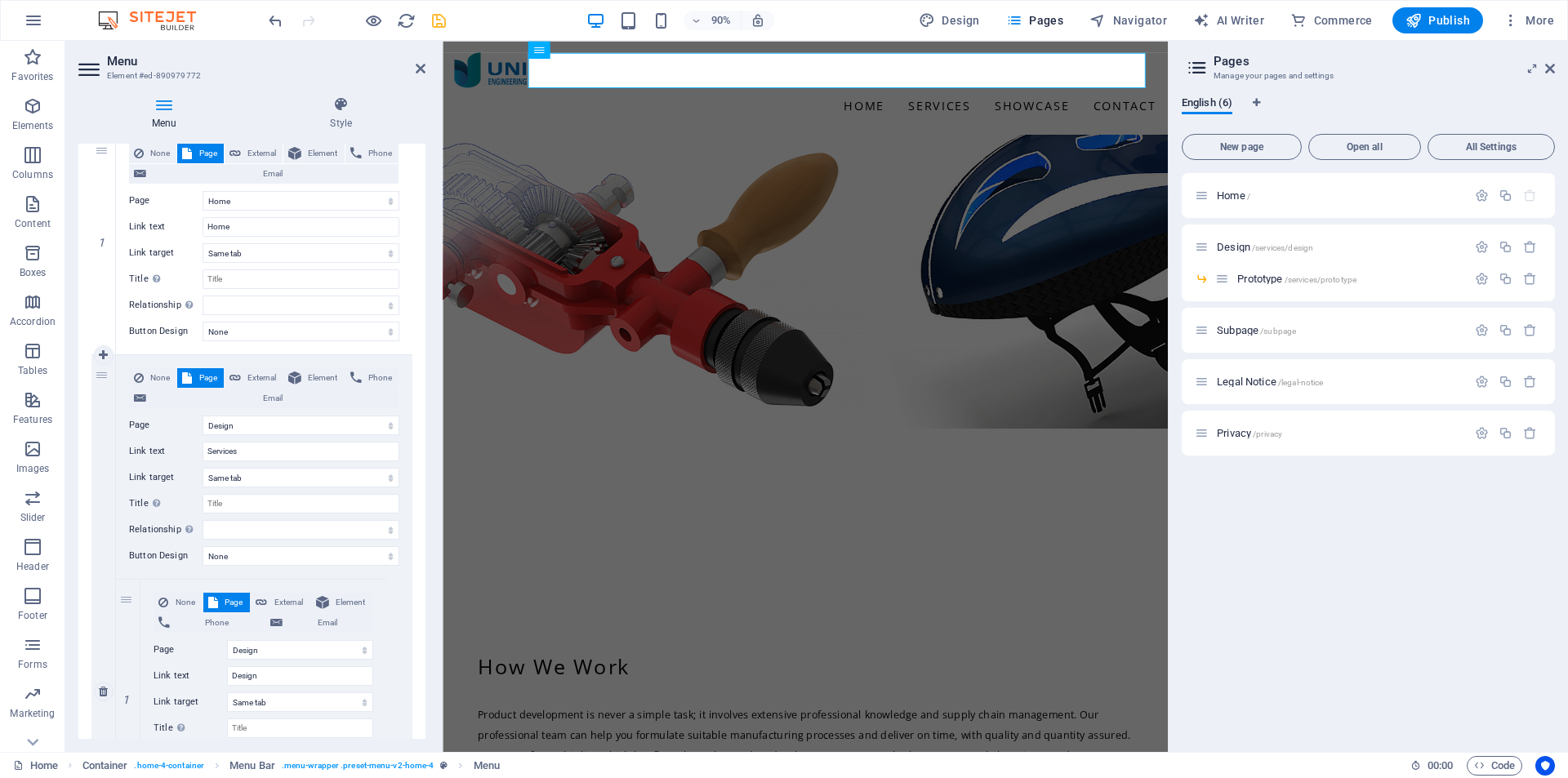
scroll to position [0, 0]
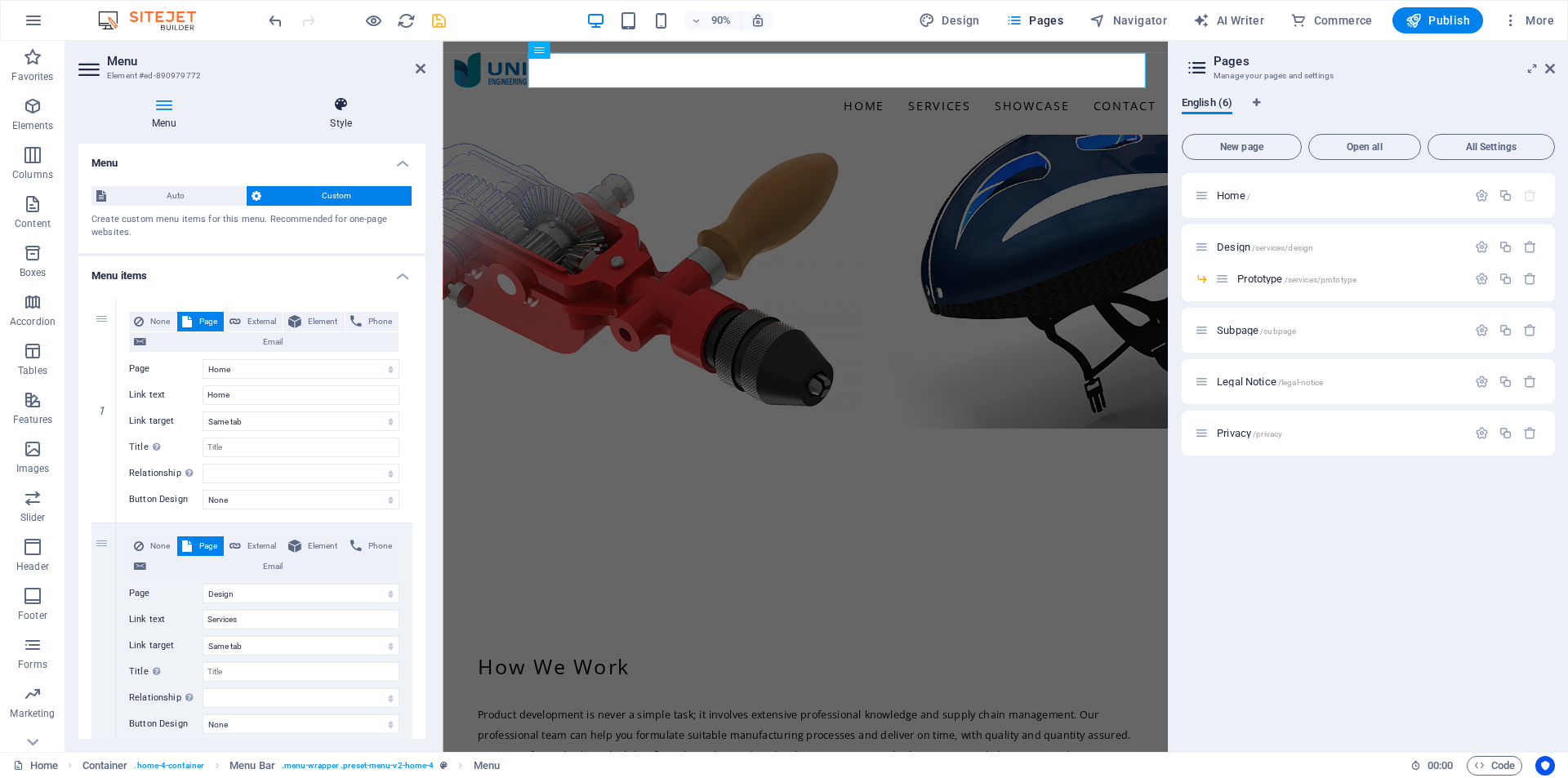
click at [346, 116] on h4 "Style" at bounding box center [341, 113] width 169 height 34
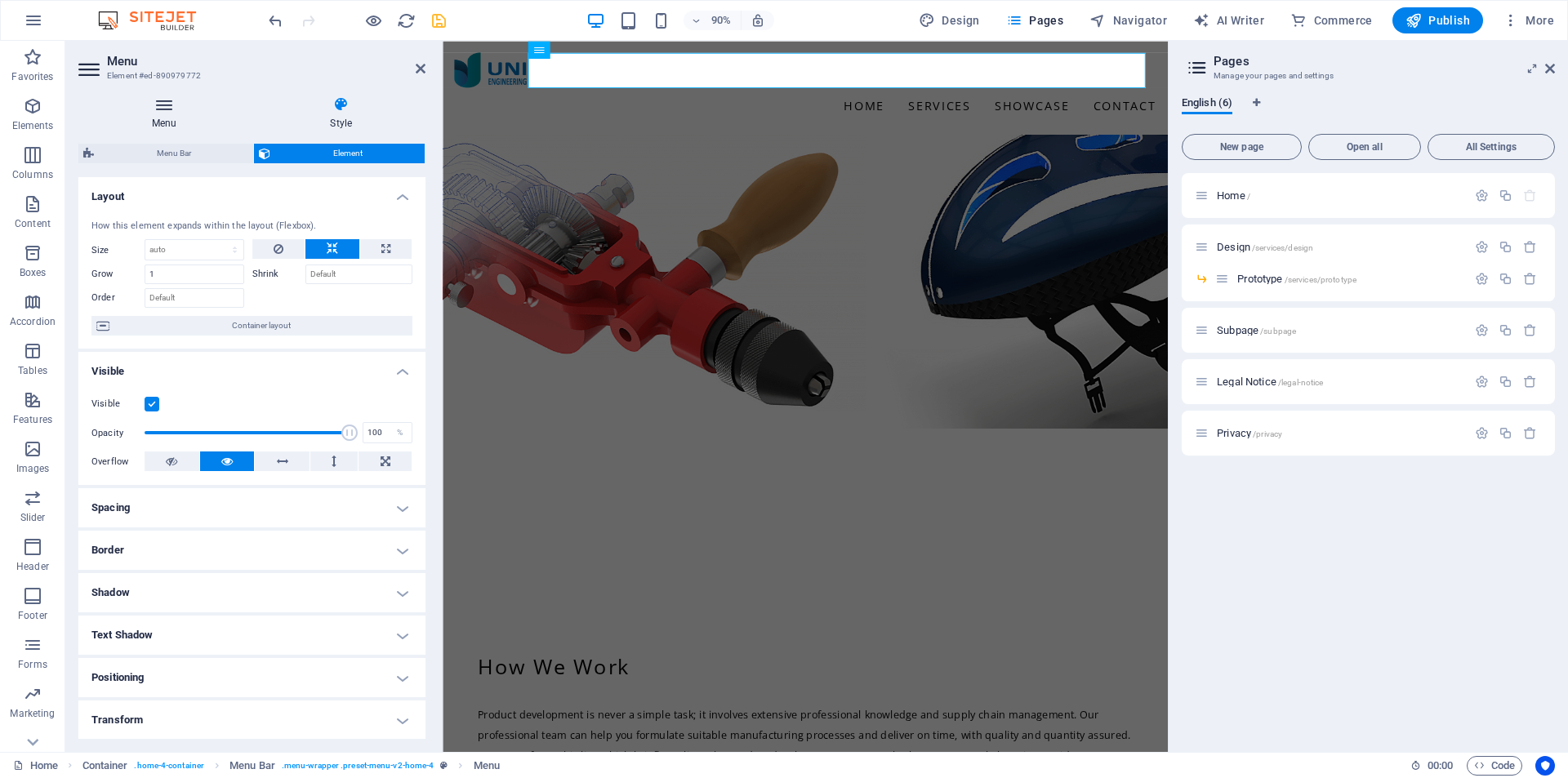
click at [161, 123] on h4 "Menu" at bounding box center [168, 113] width 178 height 34
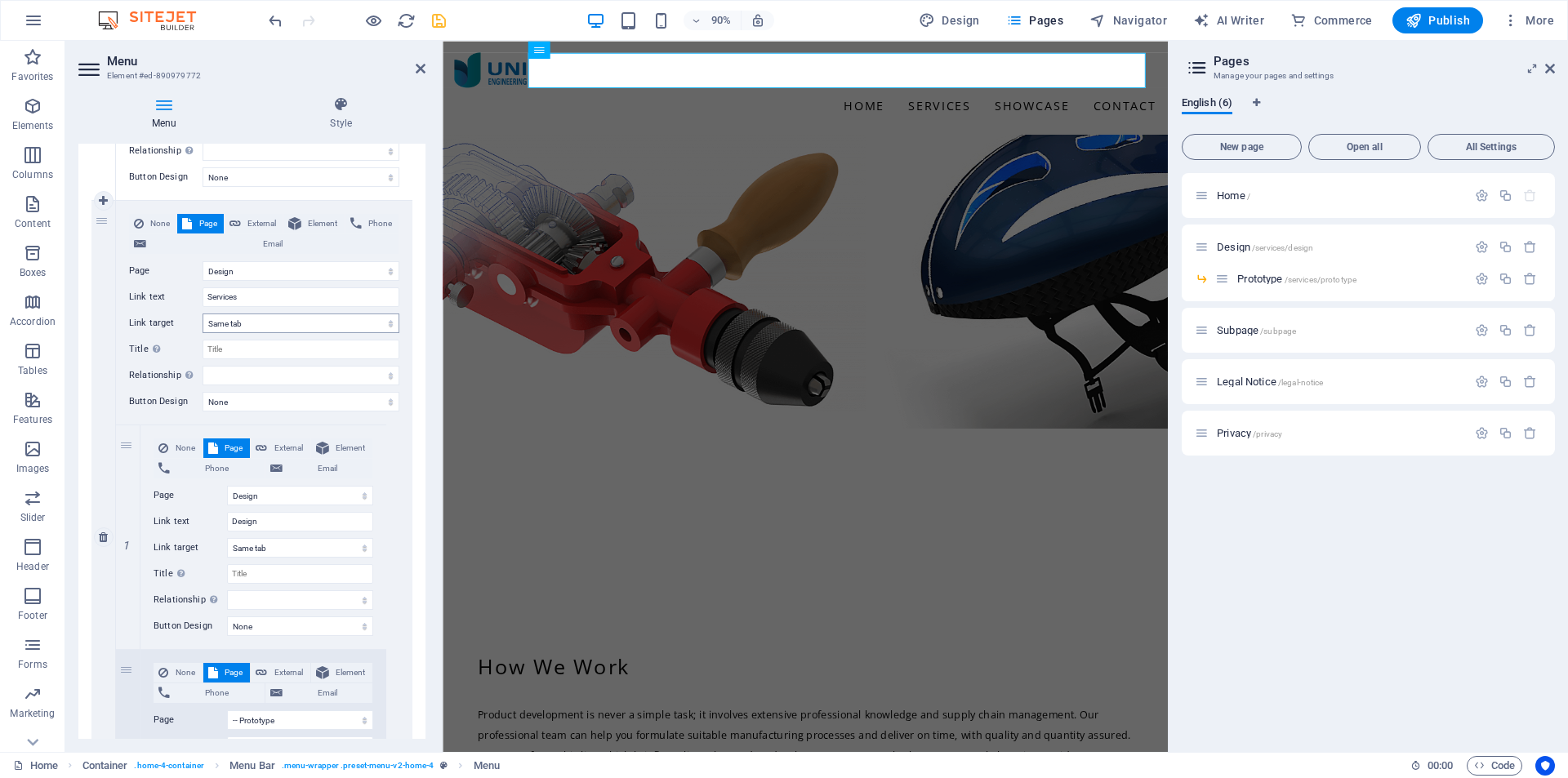
scroll to position [327, 0]
click at [163, 109] on icon at bounding box center [164, 104] width 171 height 16
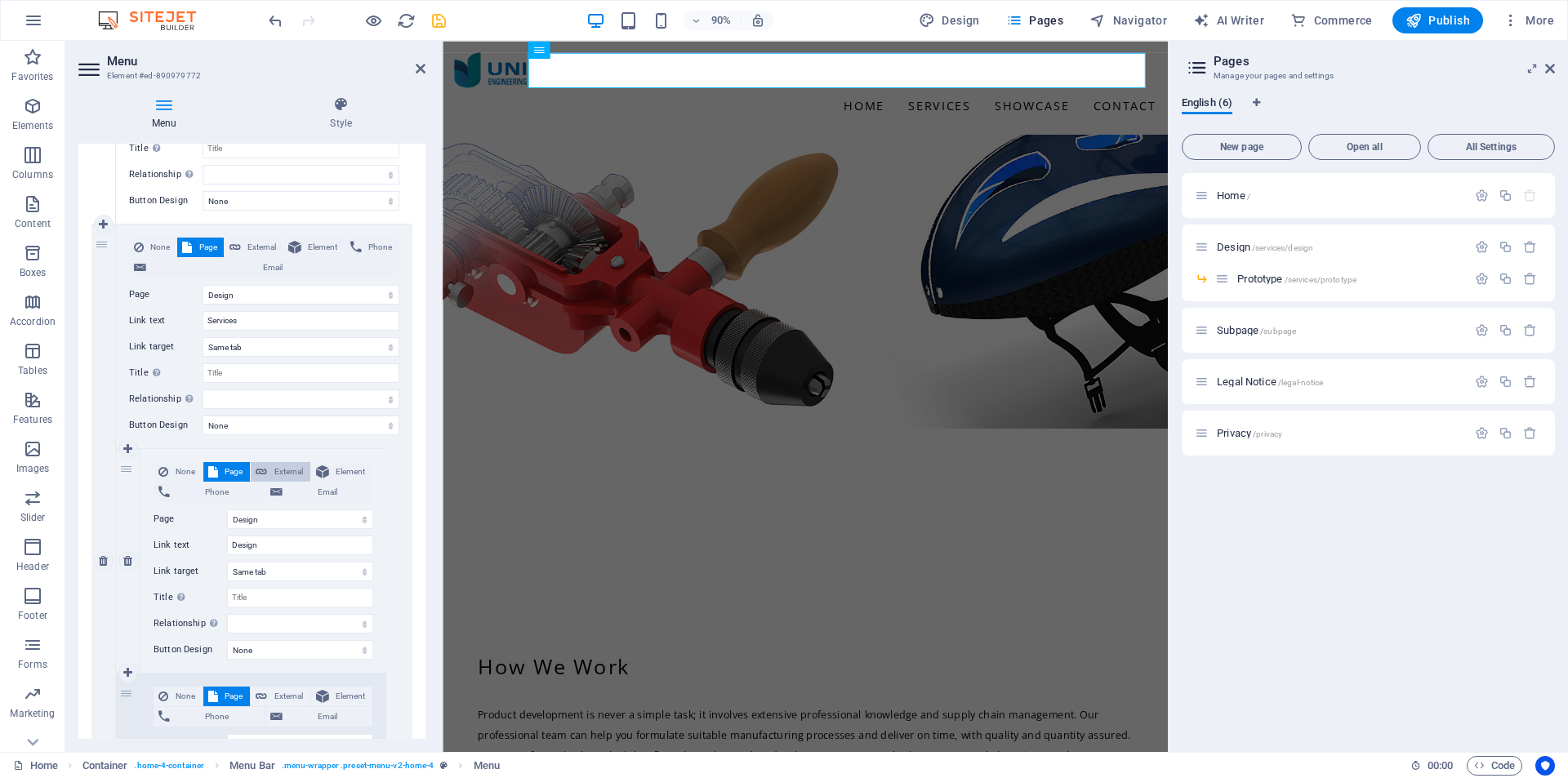
scroll to position [0, 0]
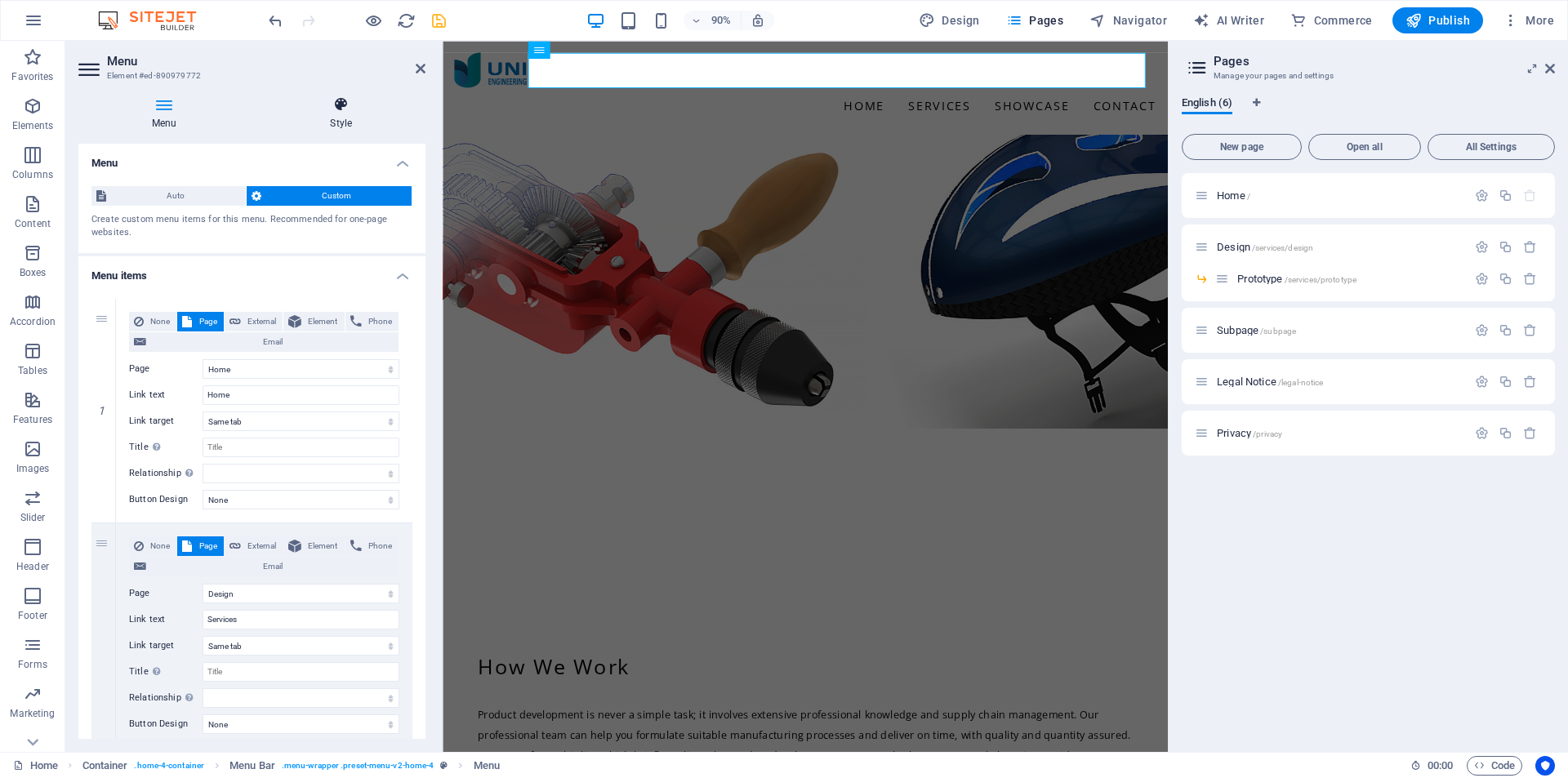
click at [341, 108] on icon at bounding box center [341, 104] width 169 height 16
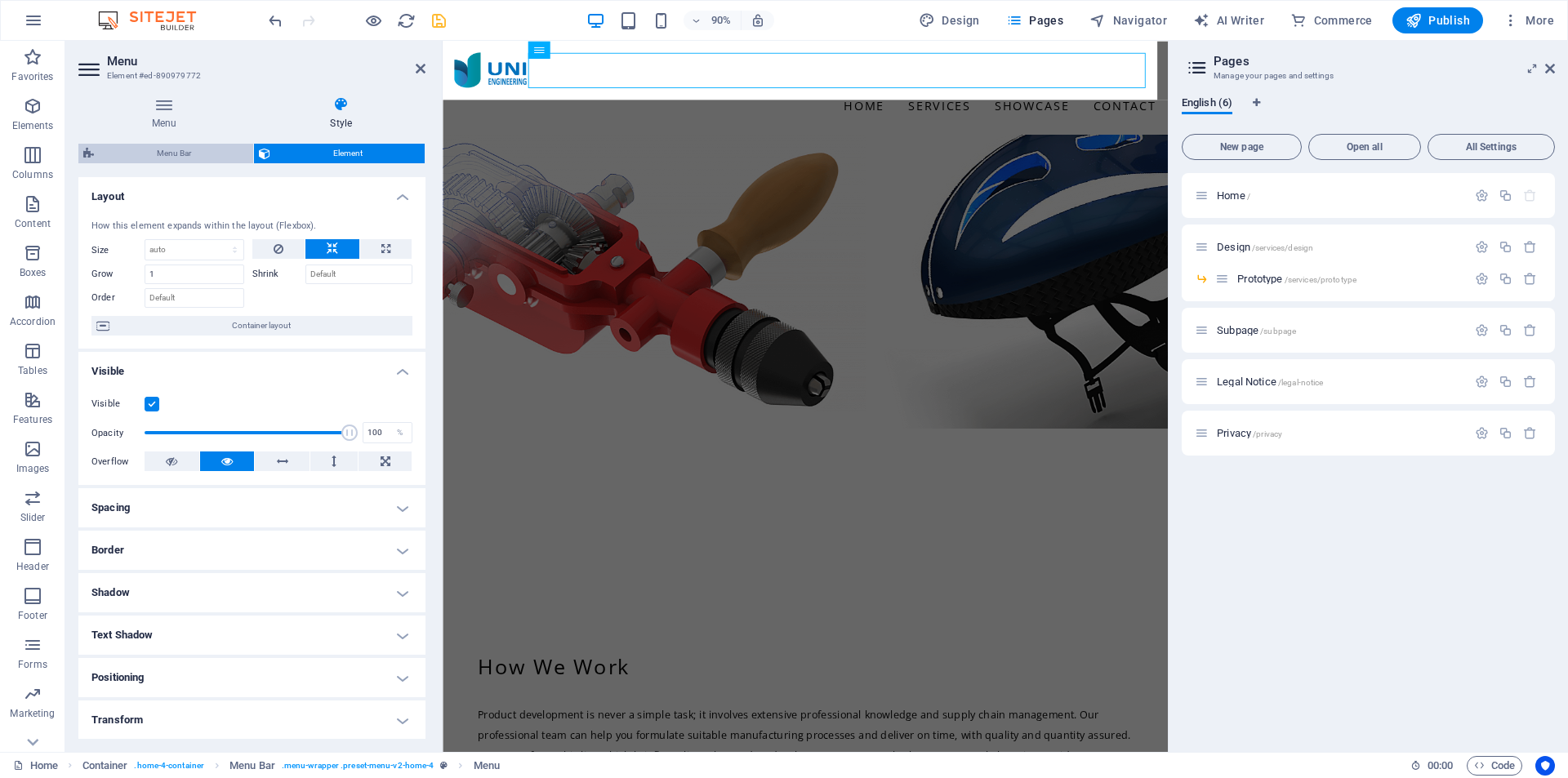
click at [187, 153] on span "Menu Bar" at bounding box center [174, 153] width 149 height 19
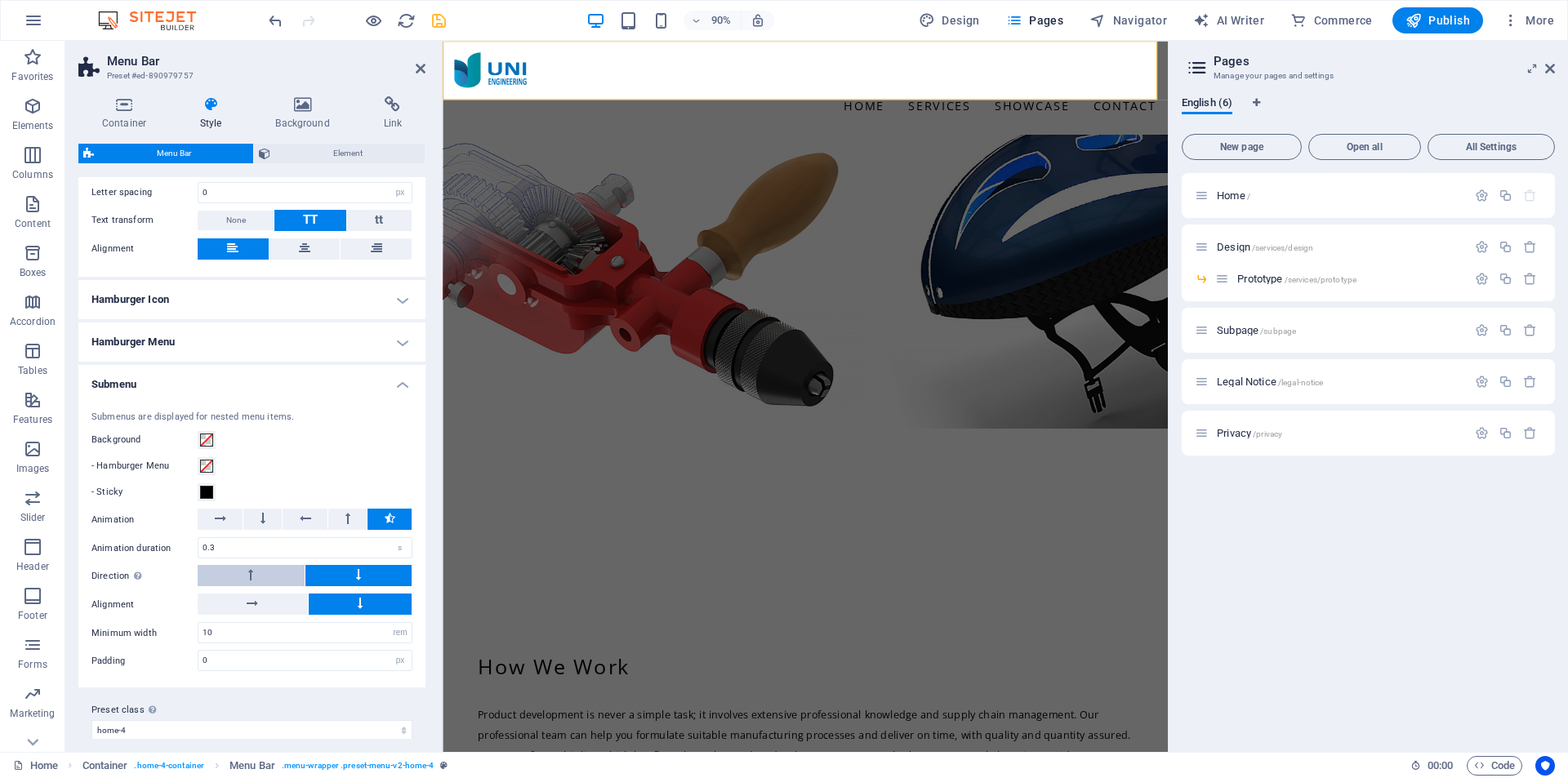
scroll to position [1098, 0]
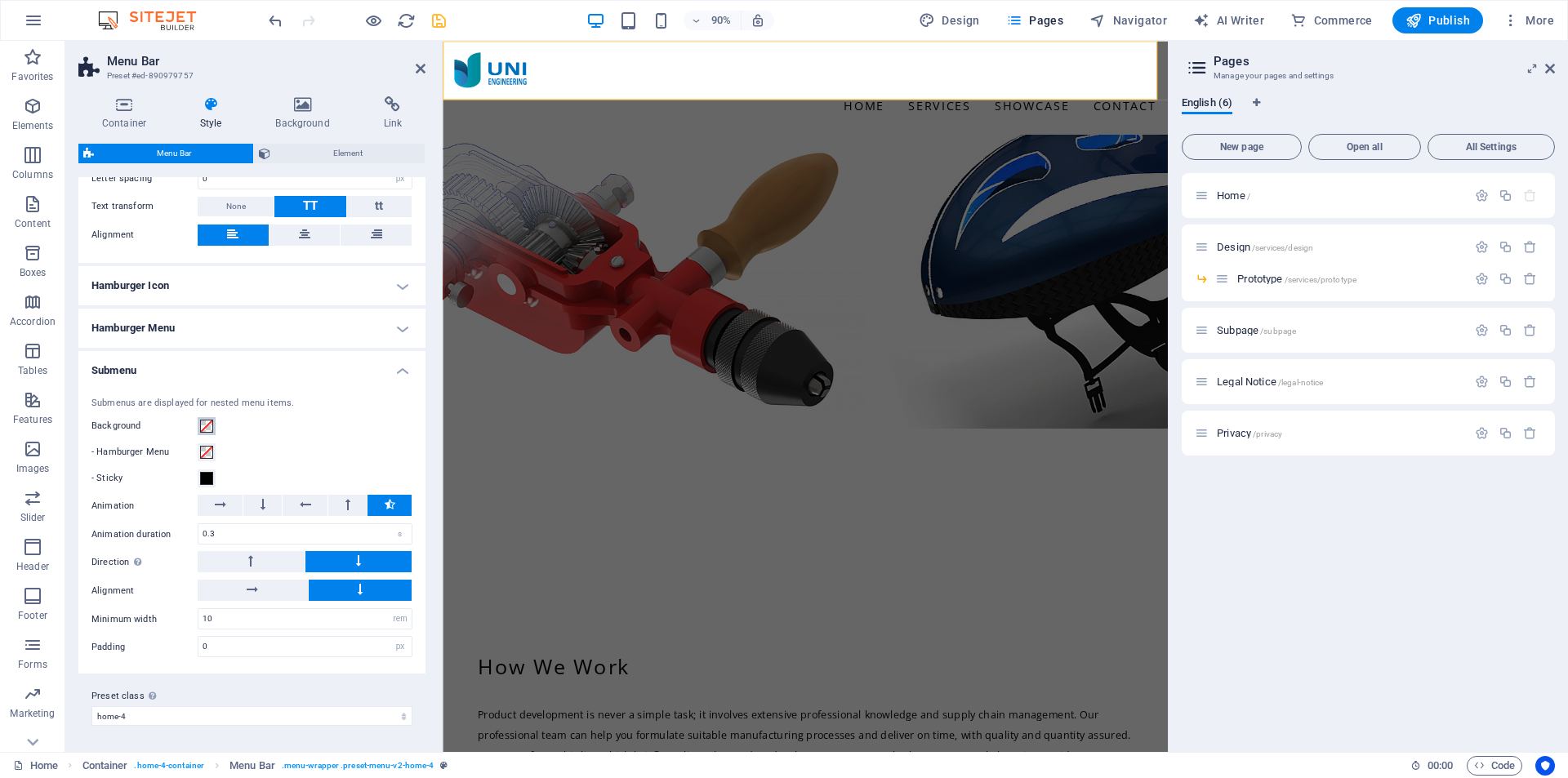
click at [206, 422] on span at bounding box center [206, 426] width 13 height 13
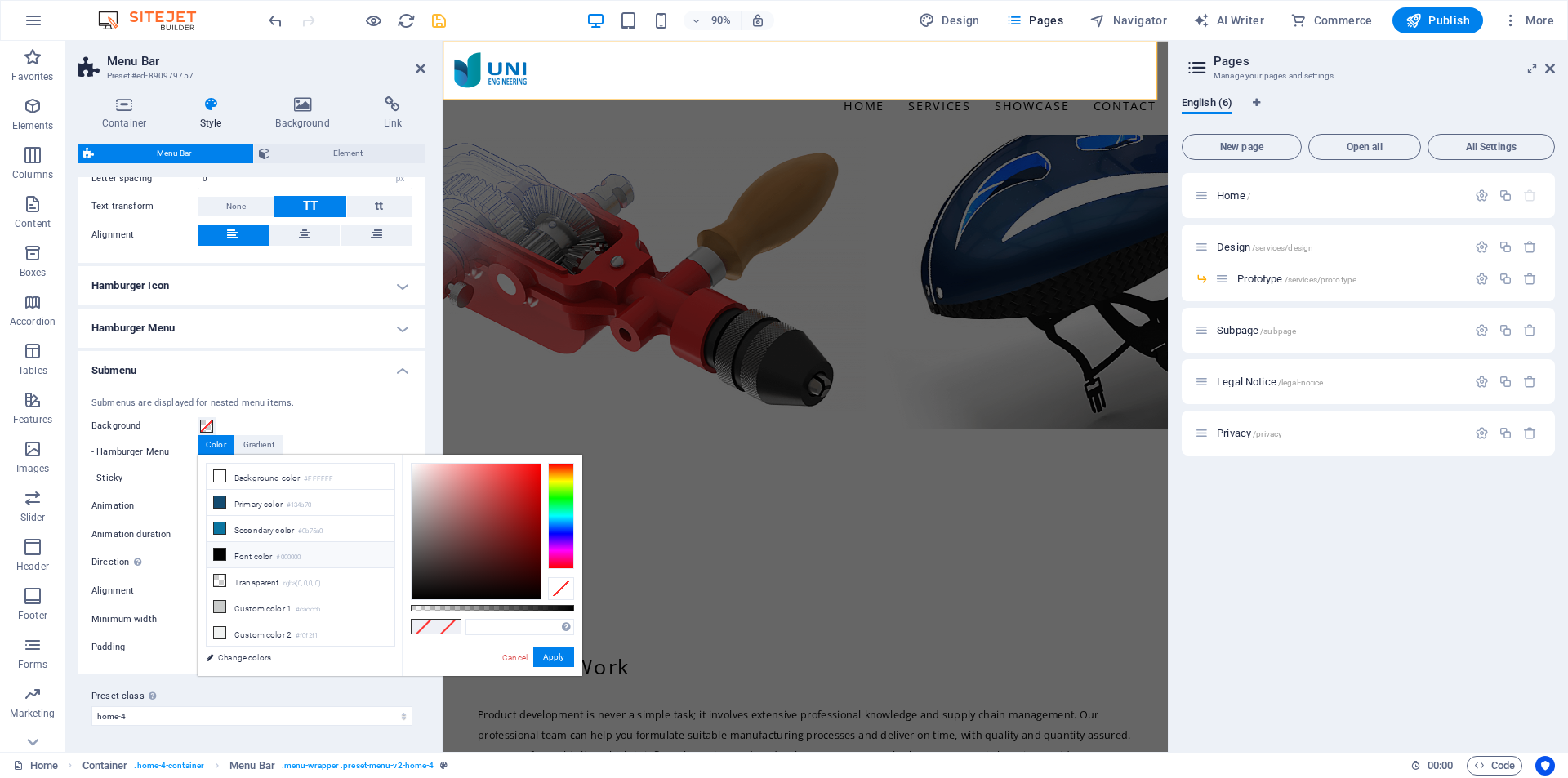
click at [247, 545] on li "Font color #000000" at bounding box center [301, 555] width 188 height 26
click at [554, 655] on button "Apply" at bounding box center [554, 657] width 41 height 19
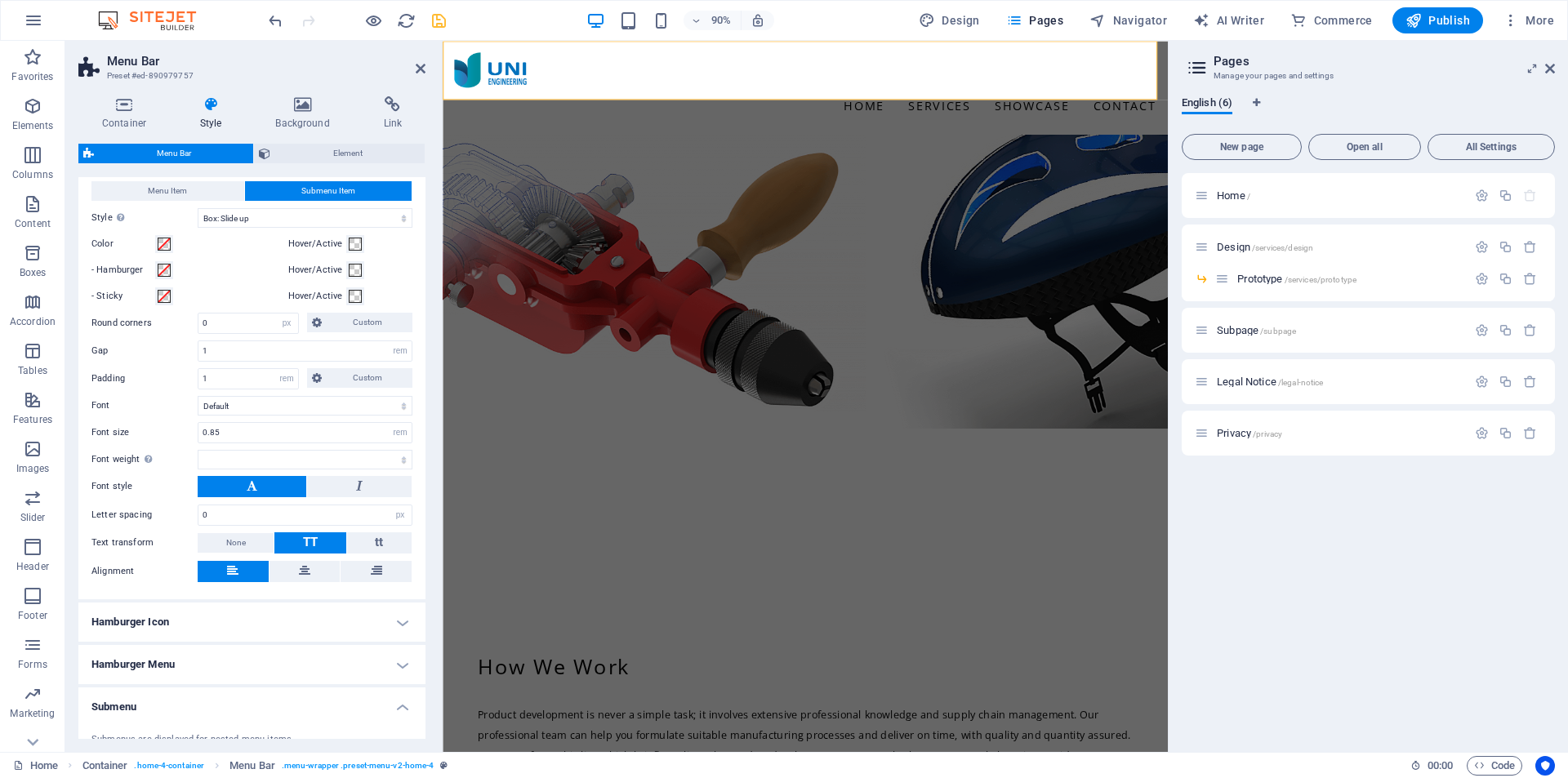
scroll to position [608, 0]
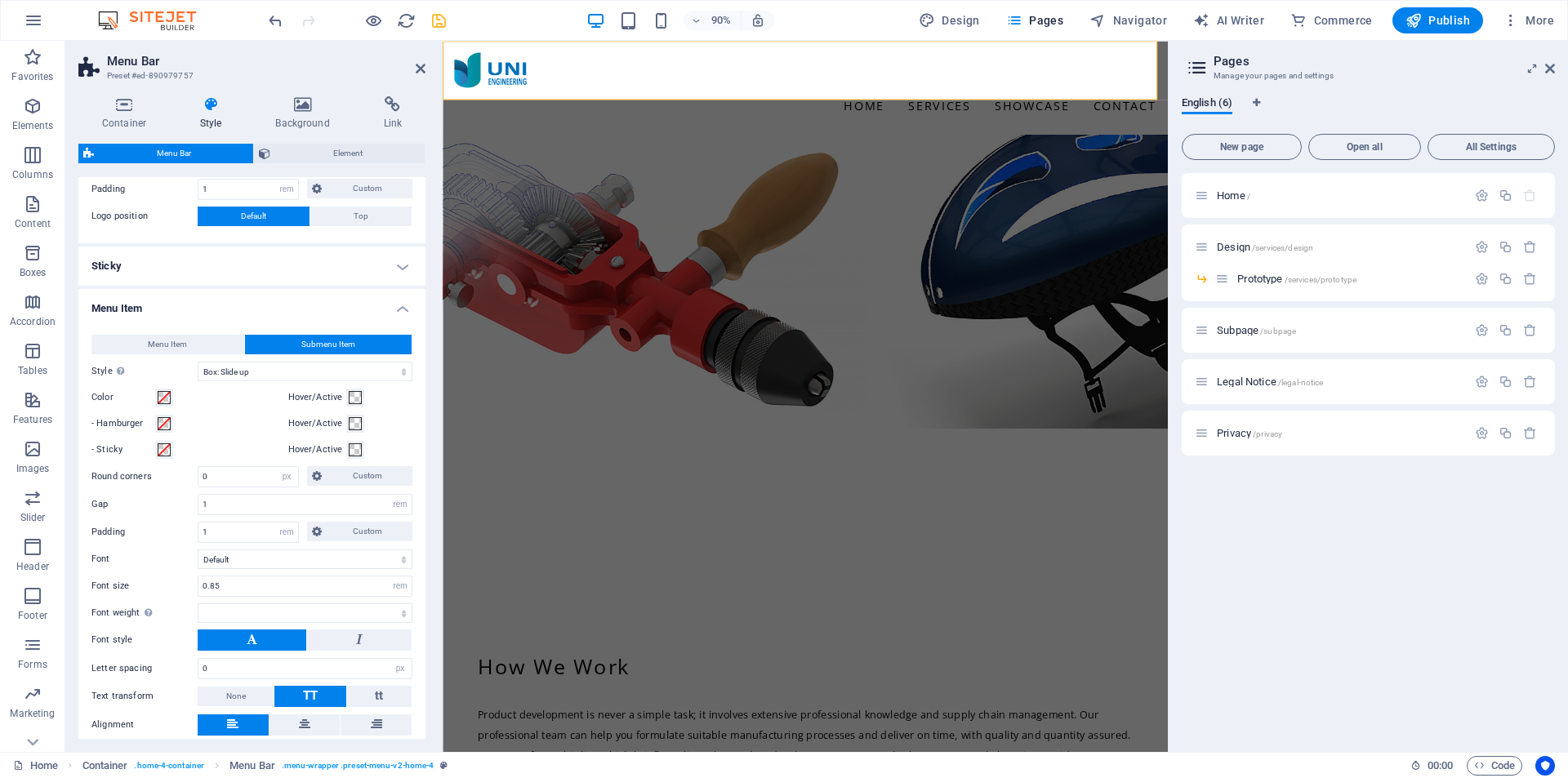
click at [311, 341] on span "Submenu Item" at bounding box center [329, 344] width 54 height 19
click at [317, 363] on select "Plain Text color Box: Fade Box: Flip vertical Box: Flip horizontal Box: Slide d…" at bounding box center [305, 371] width 215 height 19
click at [197, 361] on select "Plain Text color Box: Fade Box: Flip vertical Box: Flip horizontal Box: Slide d…" at bounding box center [305, 371] width 215 height 19
click at [211, 335] on button "Menu Item" at bounding box center [168, 344] width 152 height 19
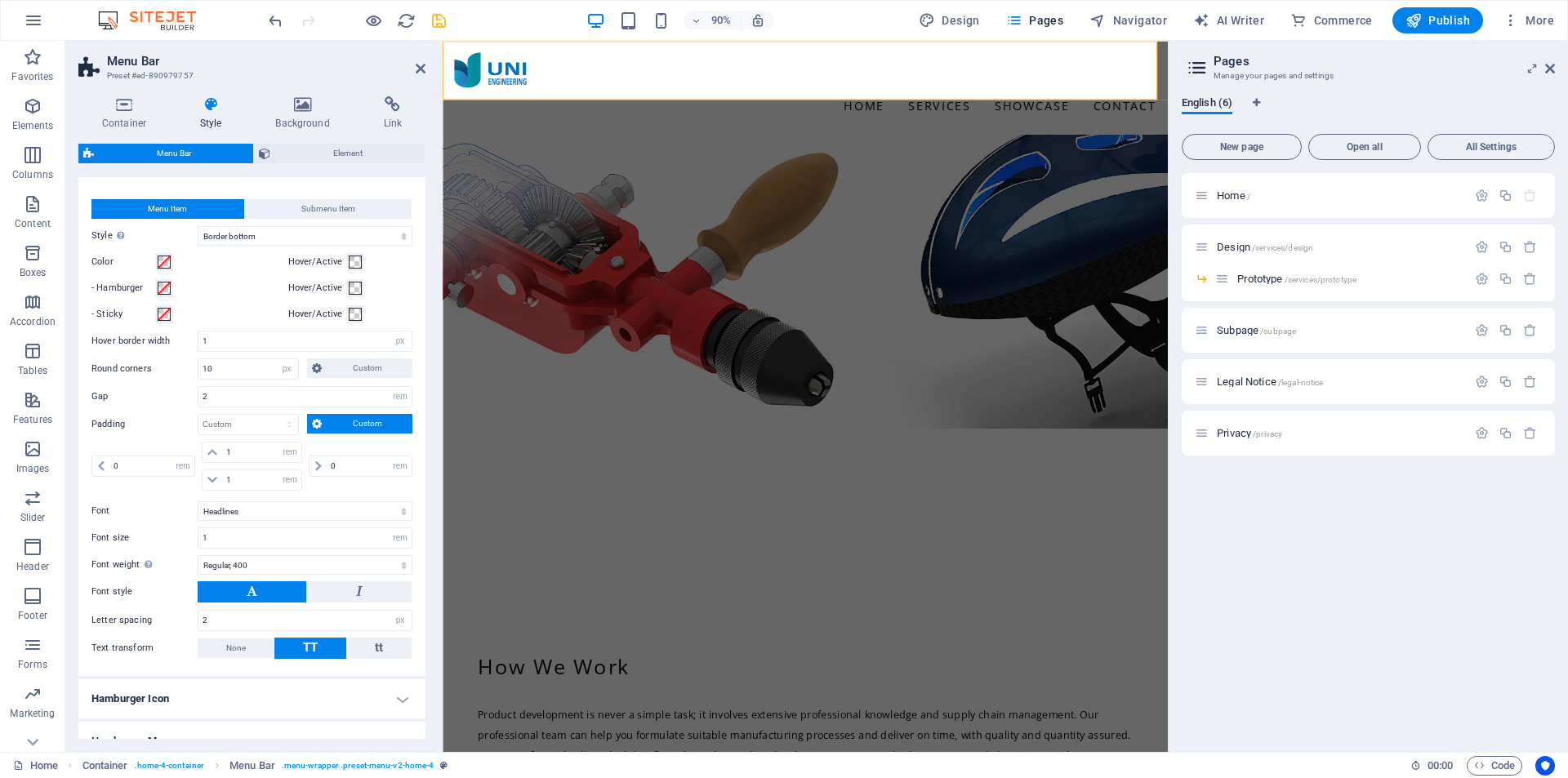
scroll to position [667, 0]
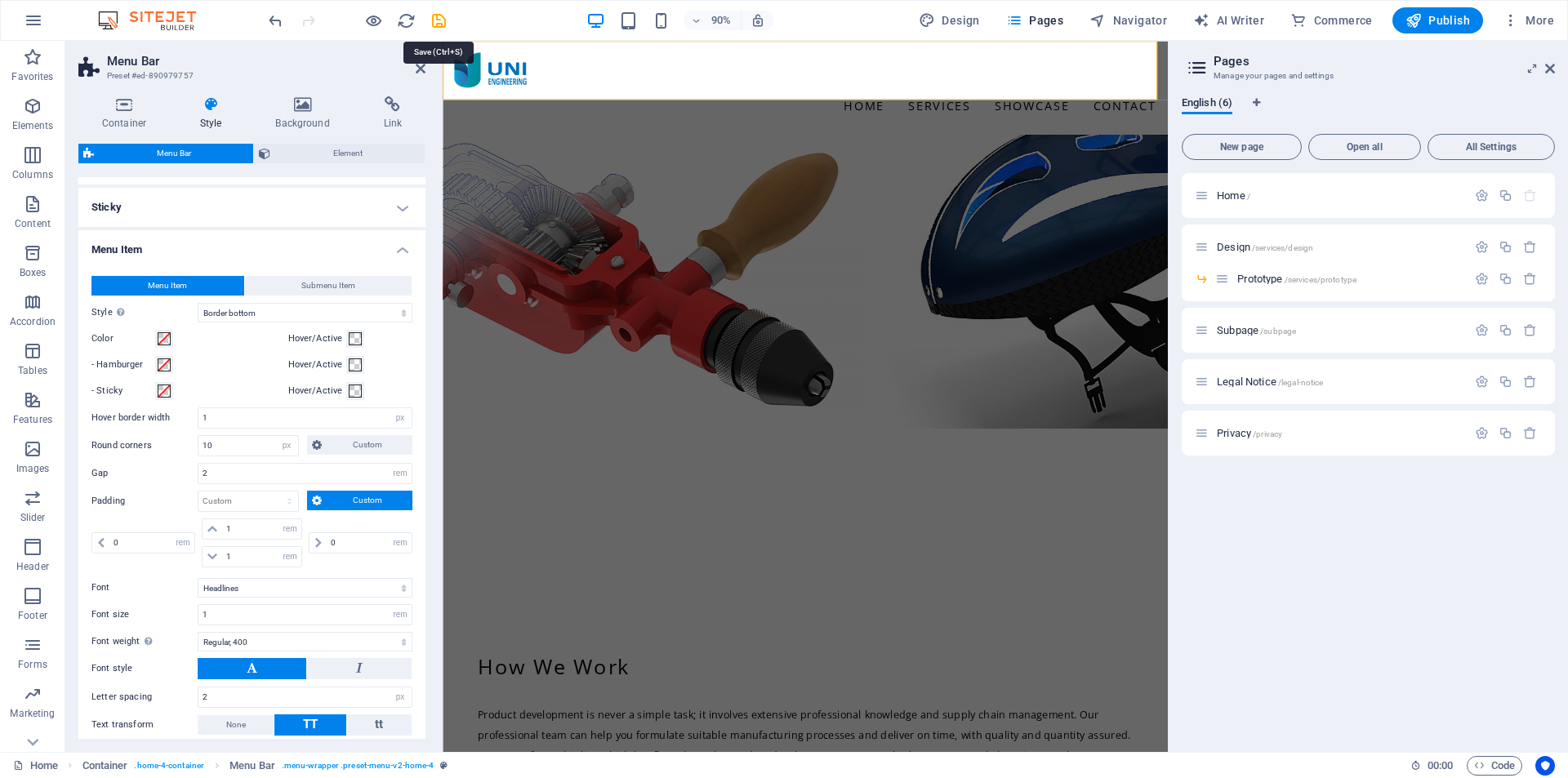
click at [439, 19] on icon "save" at bounding box center [439, 20] width 19 height 19
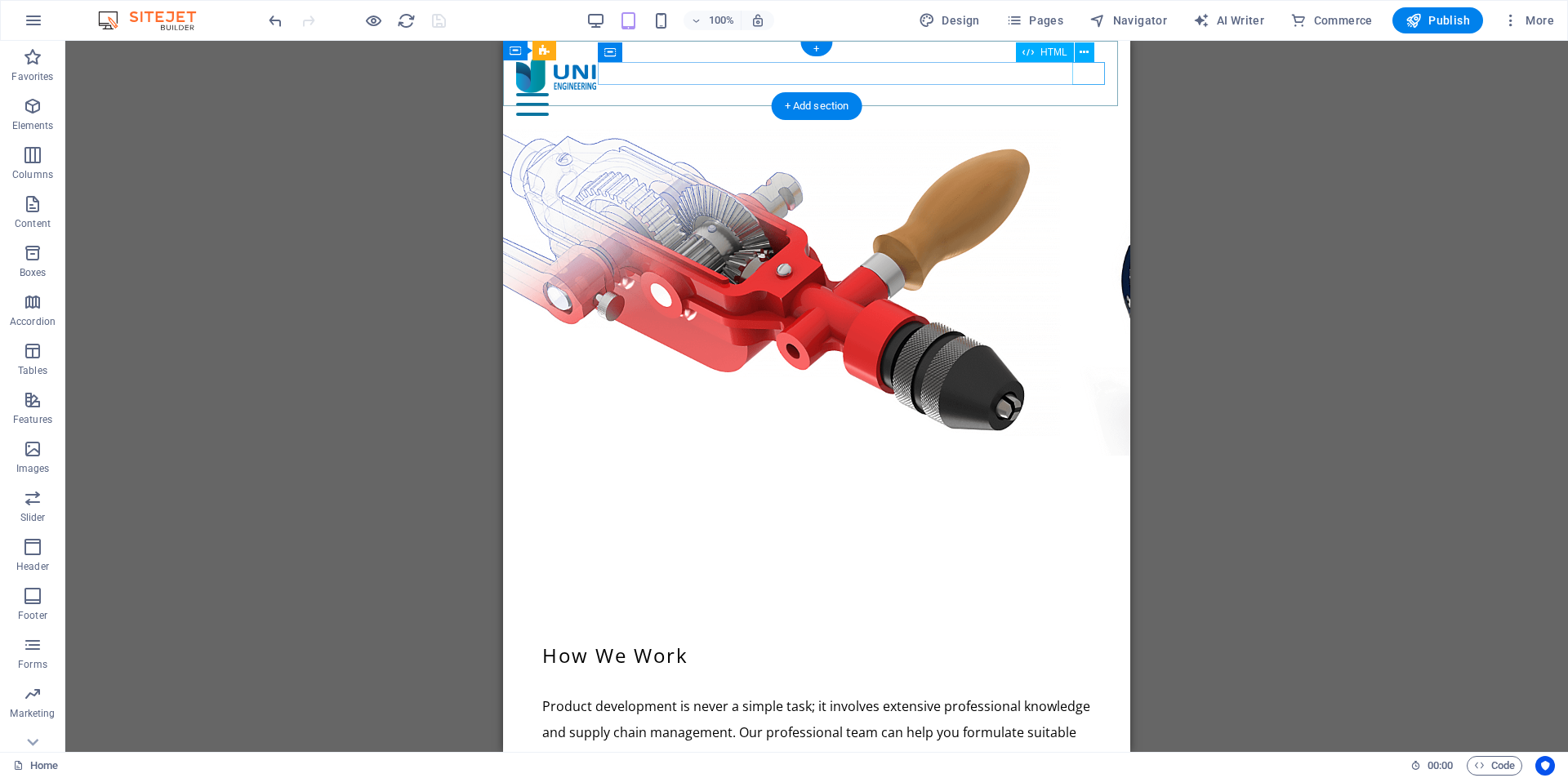
click at [1083, 93] on div "Menu" at bounding box center [817, 104] width 601 height 23
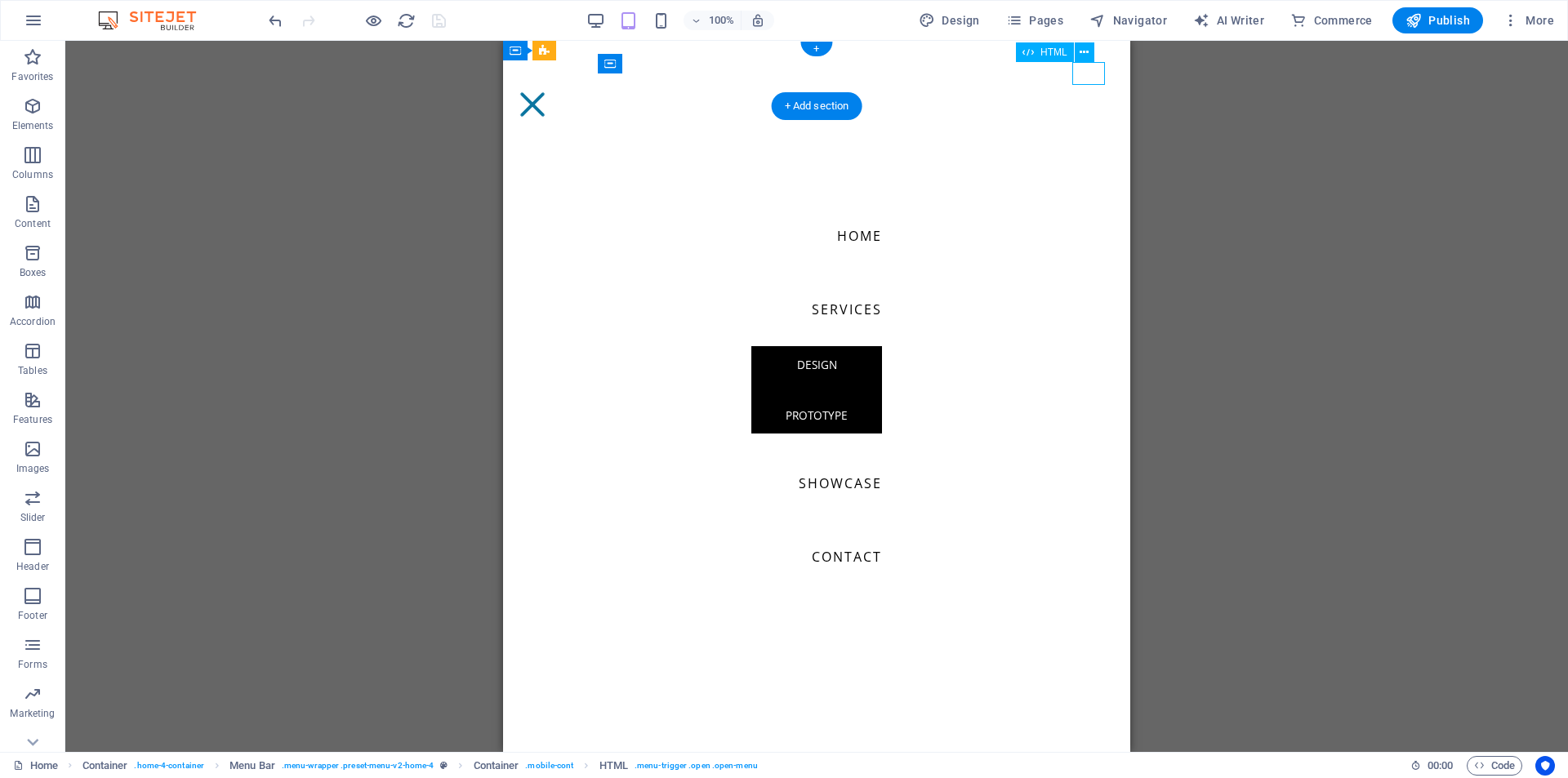
click at [549, 93] on div "Menu" at bounding box center [532, 104] width 33 height 23
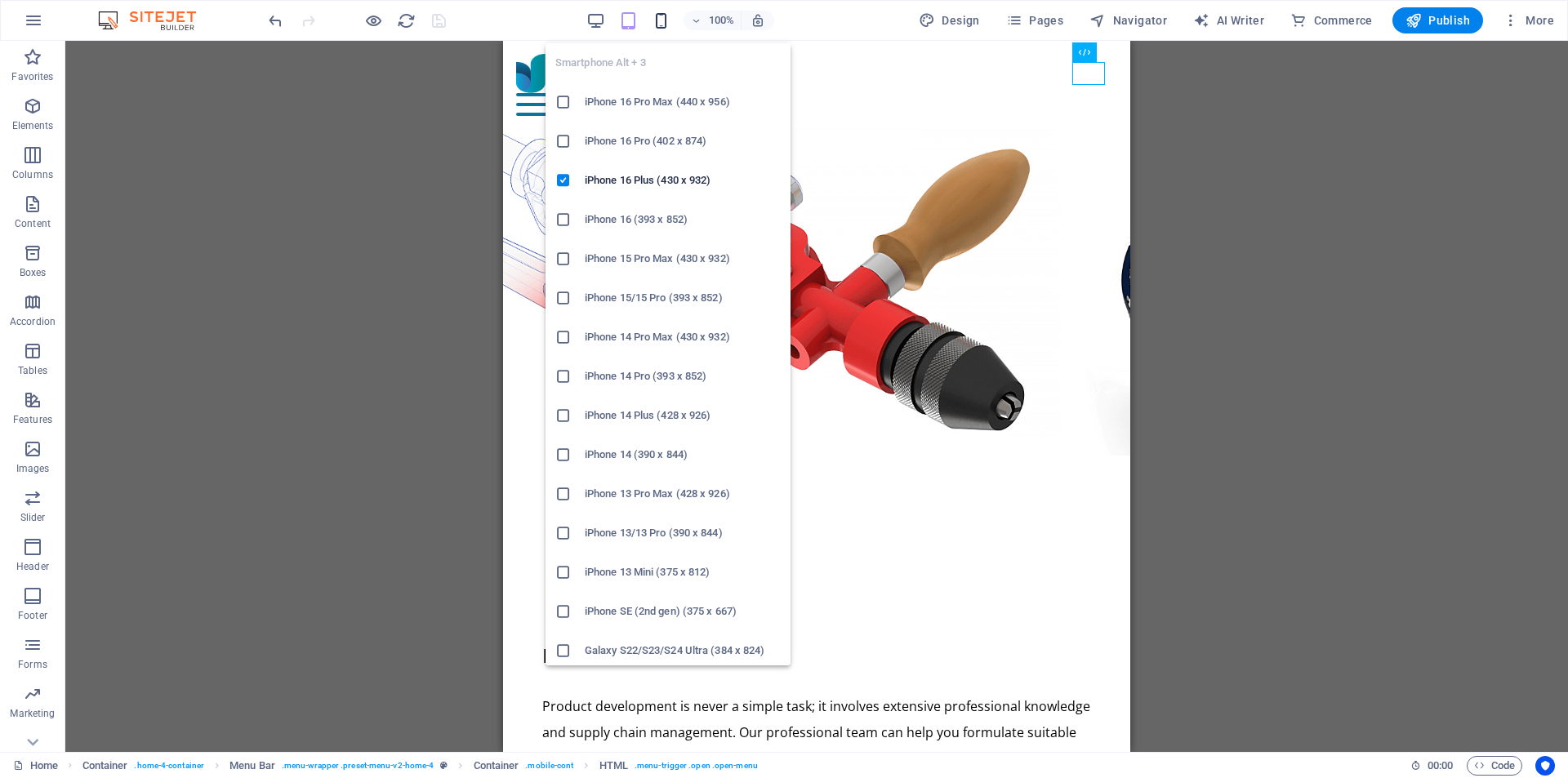
click at [668, 21] on icon "button" at bounding box center [661, 20] width 19 height 19
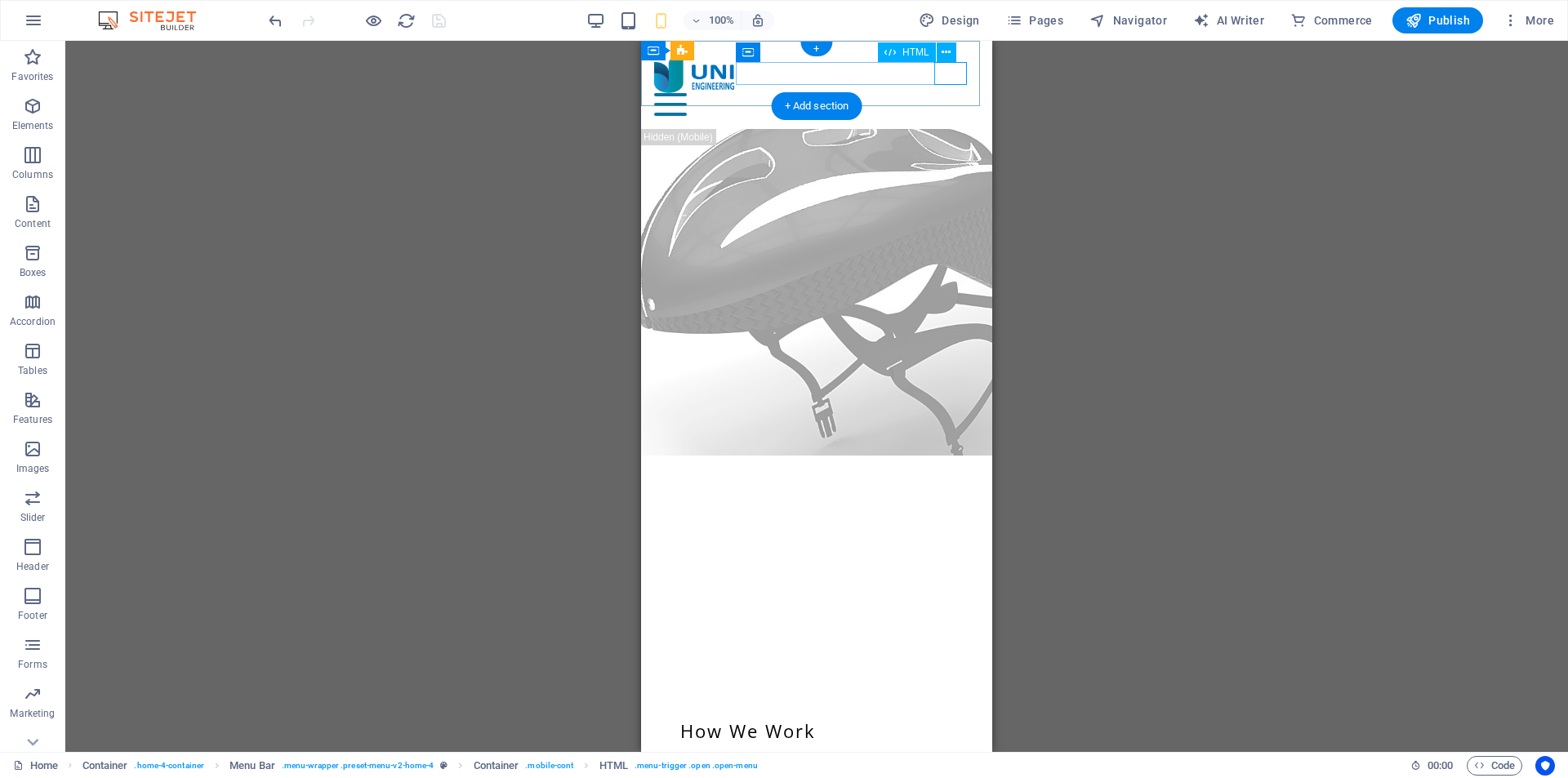
click at [951, 93] on div "Menu" at bounding box center [817, 104] width 325 height 23
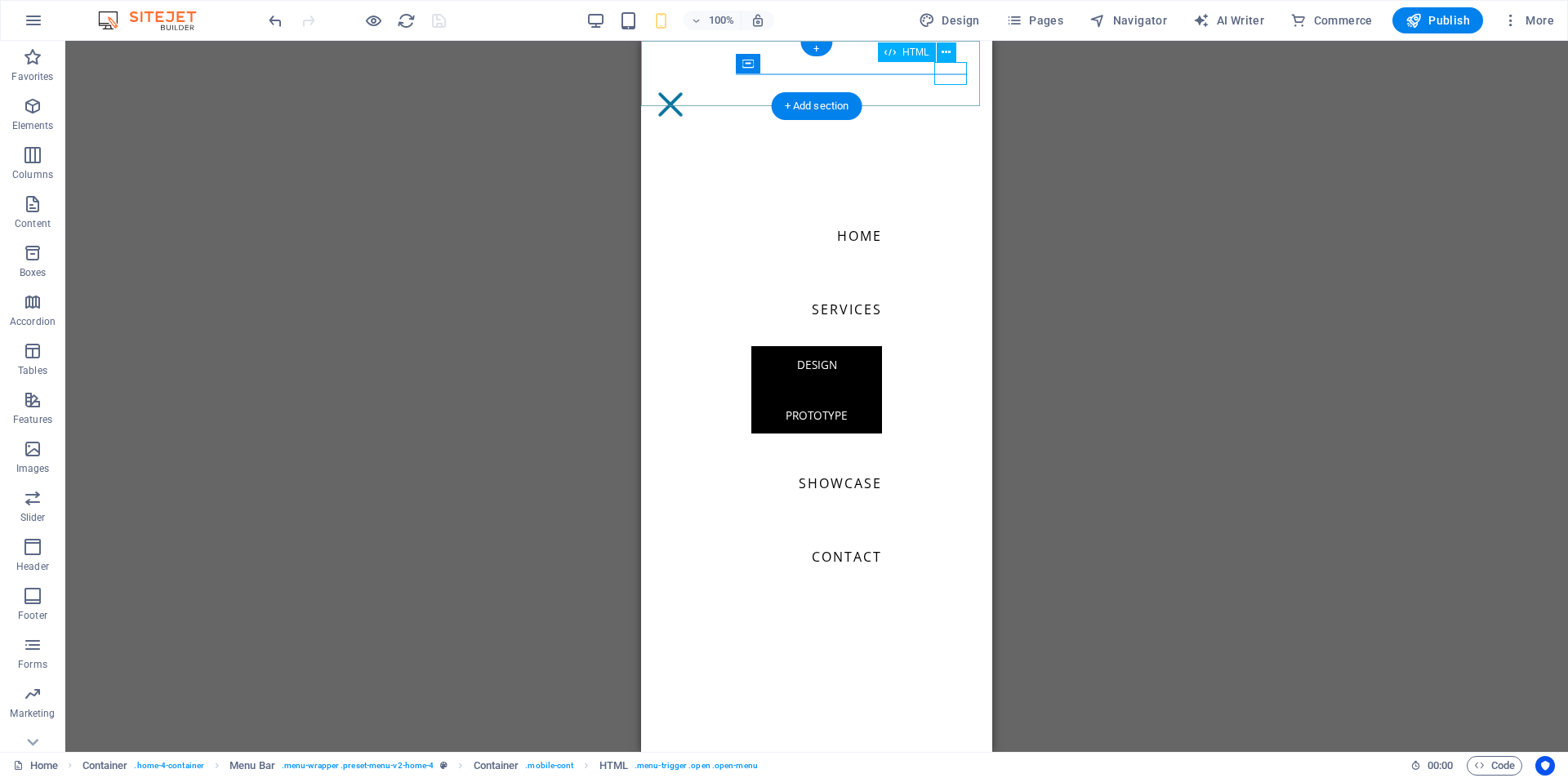
click at [687, 93] on div "Menu" at bounding box center [670, 104] width 33 height 23
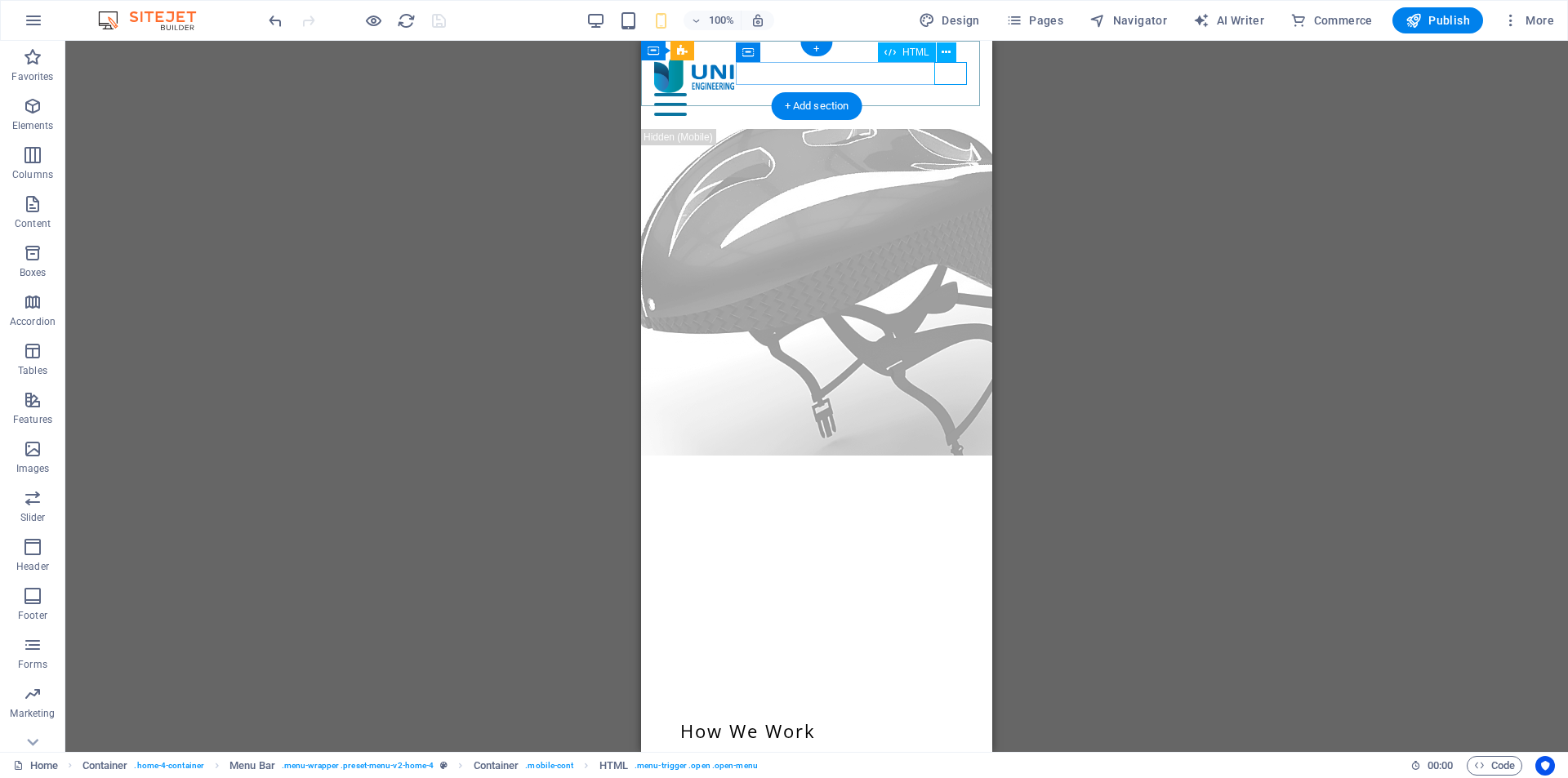
click at [952, 93] on div "Menu" at bounding box center [817, 104] width 325 height 23
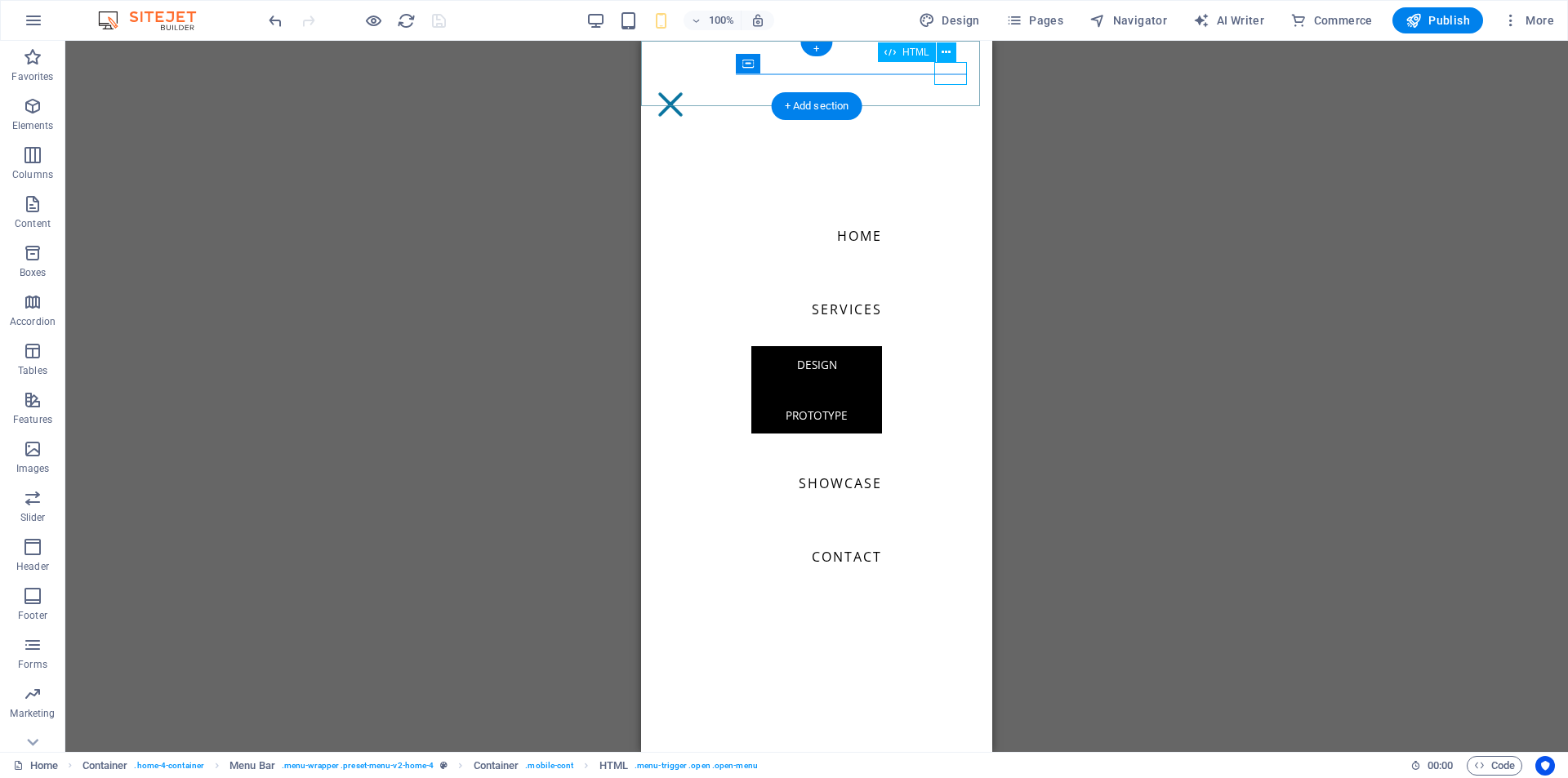
click at [687, 93] on div "Menu" at bounding box center [670, 104] width 33 height 23
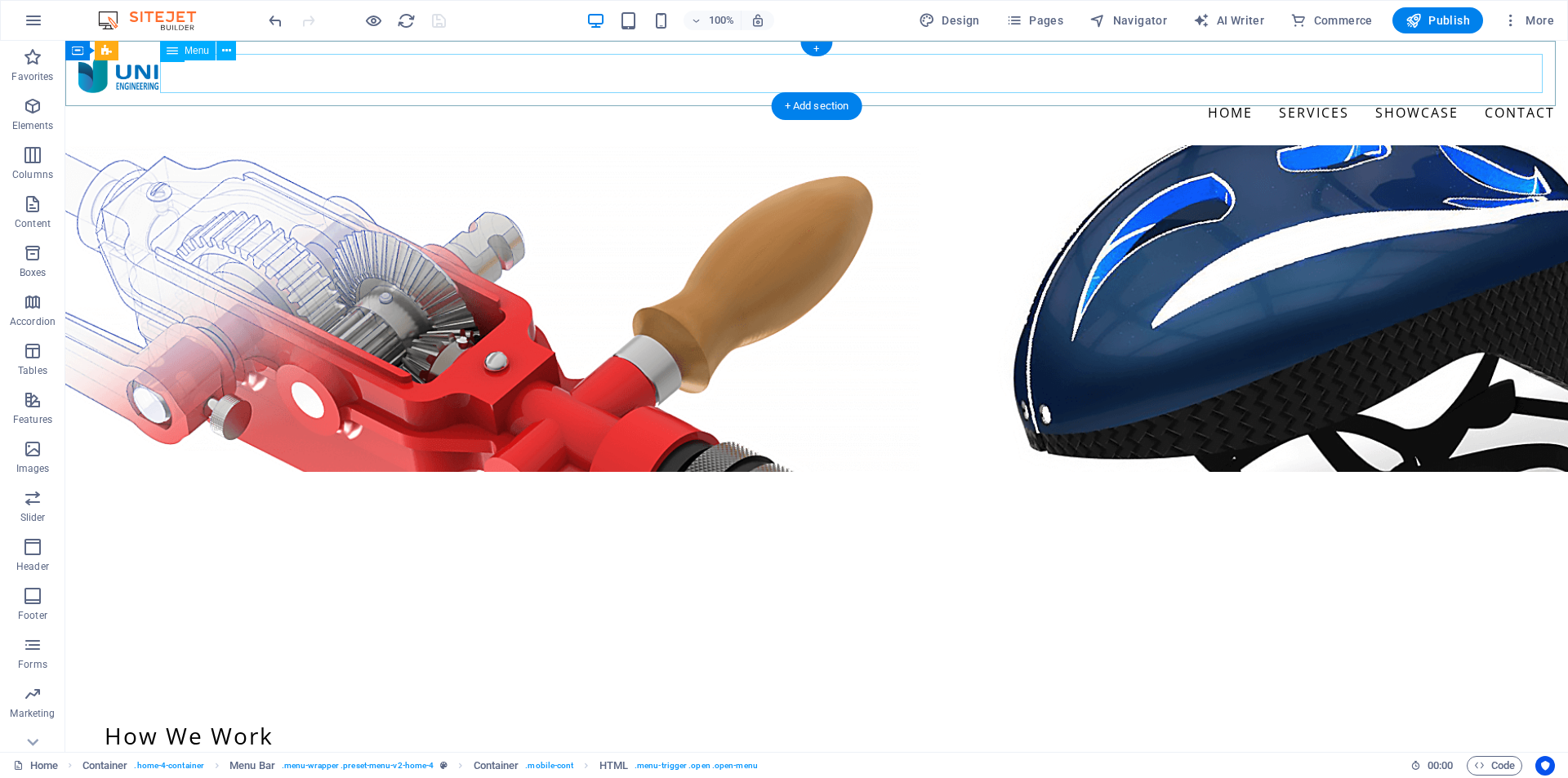
click at [1285, 93] on nav "Home Services Design Prototype Showcase Contact" at bounding box center [817, 113] width 1477 height 39
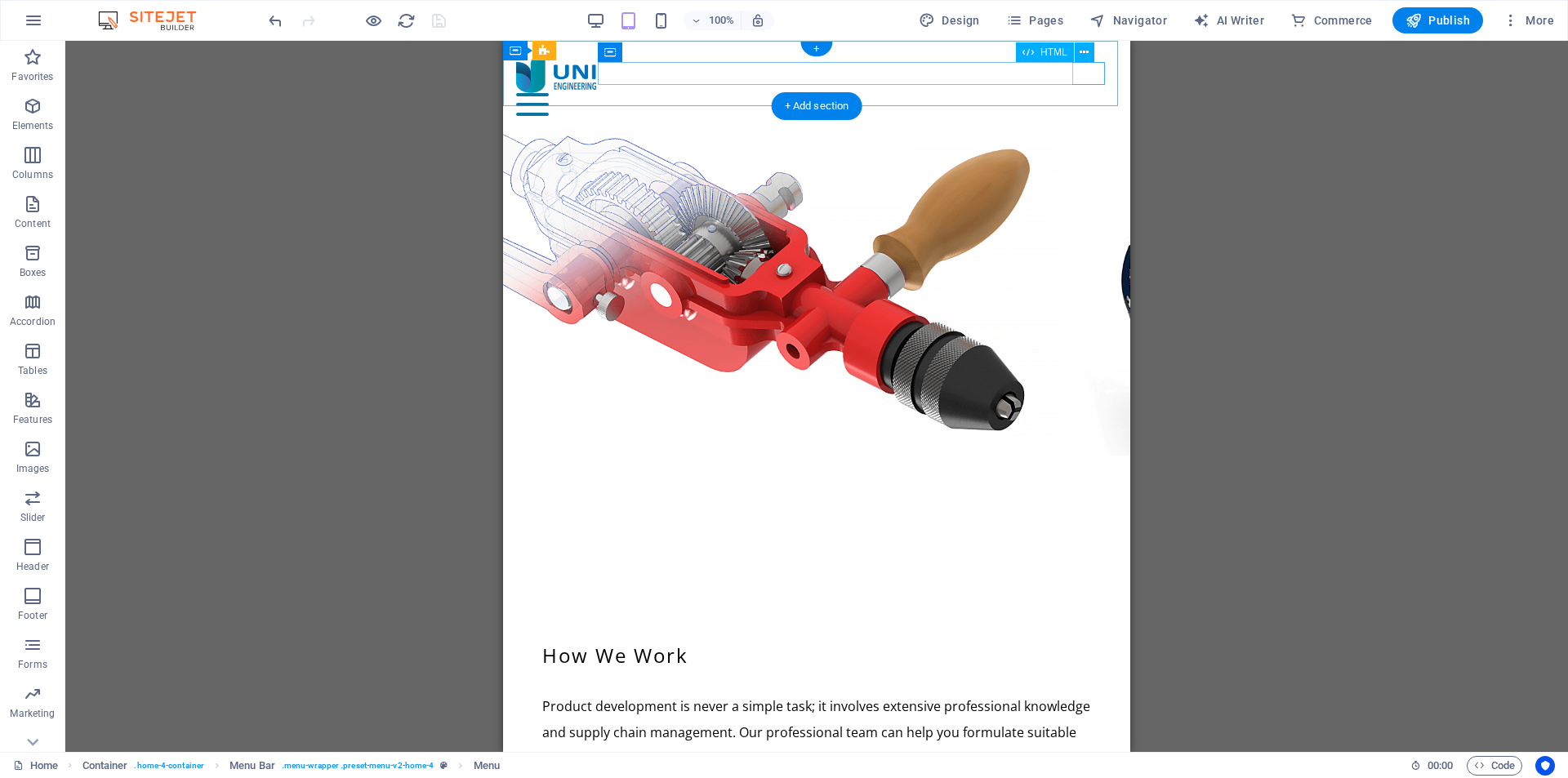
click at [1089, 93] on div "Menu" at bounding box center [817, 104] width 601 height 23
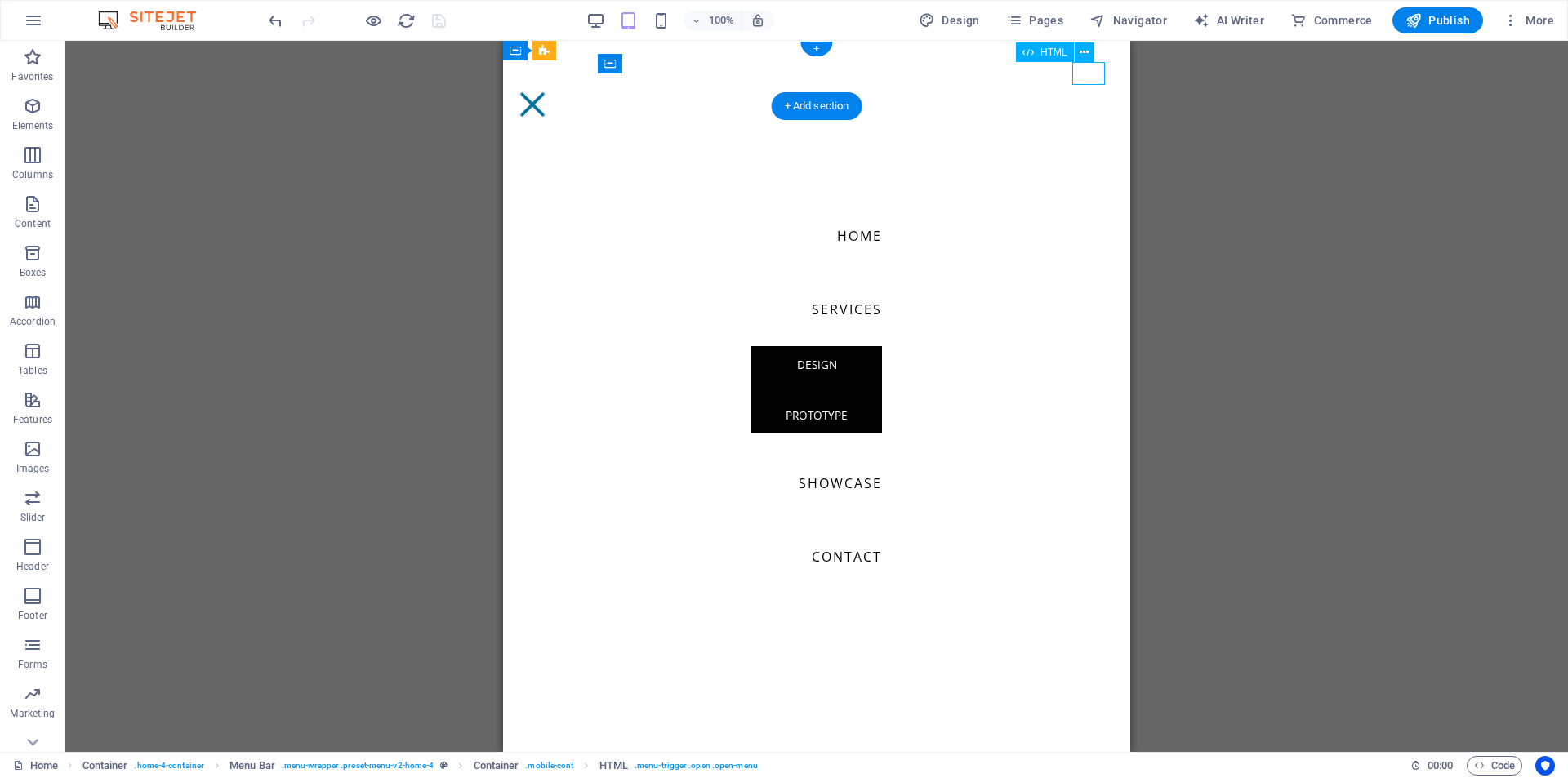
click at [549, 93] on div "Menu" at bounding box center [532, 104] width 33 height 23
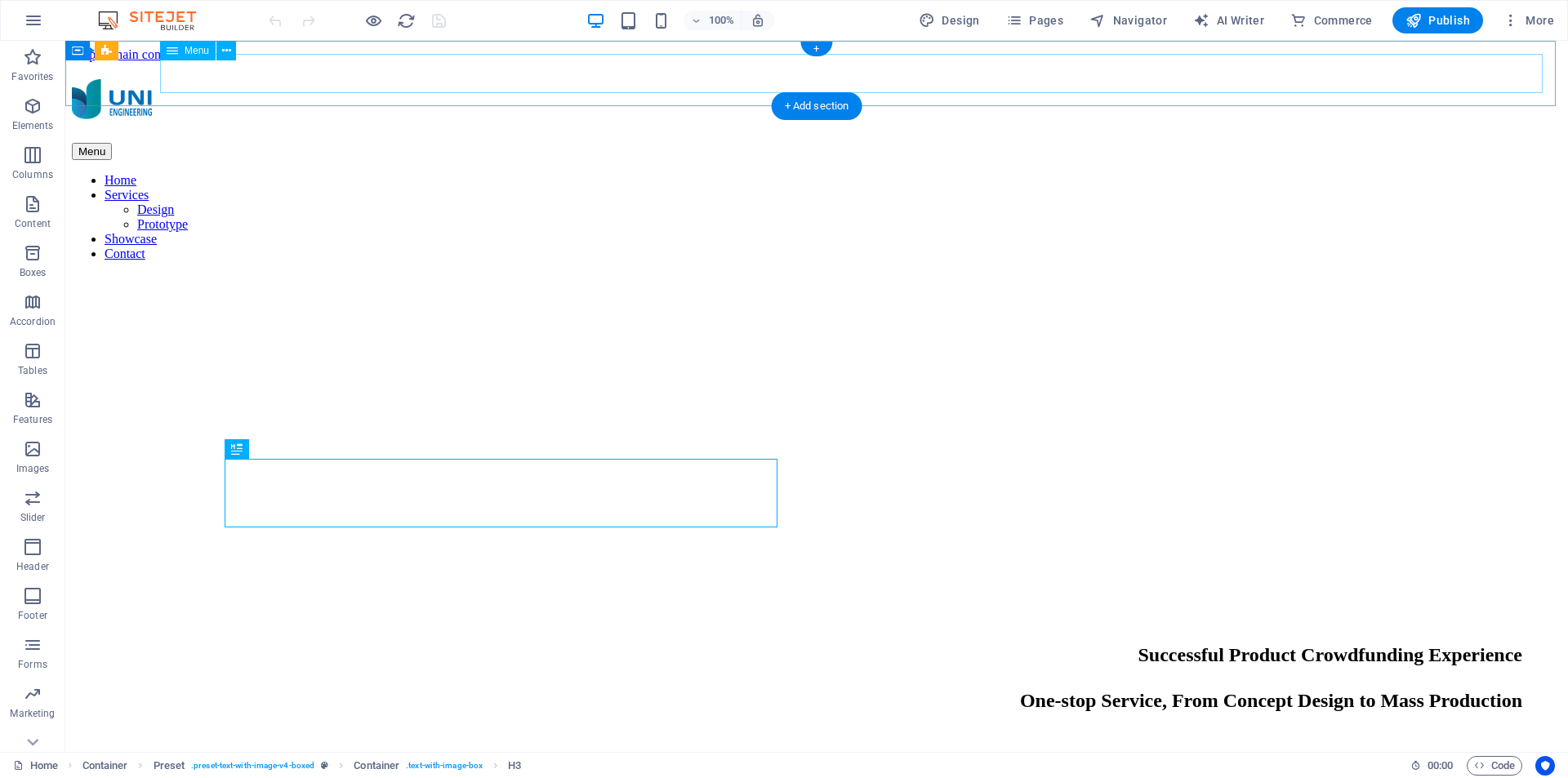
click at [1332, 173] on nav "Home Services Design Prototype Showcase Contact" at bounding box center [817, 217] width 1490 height 88
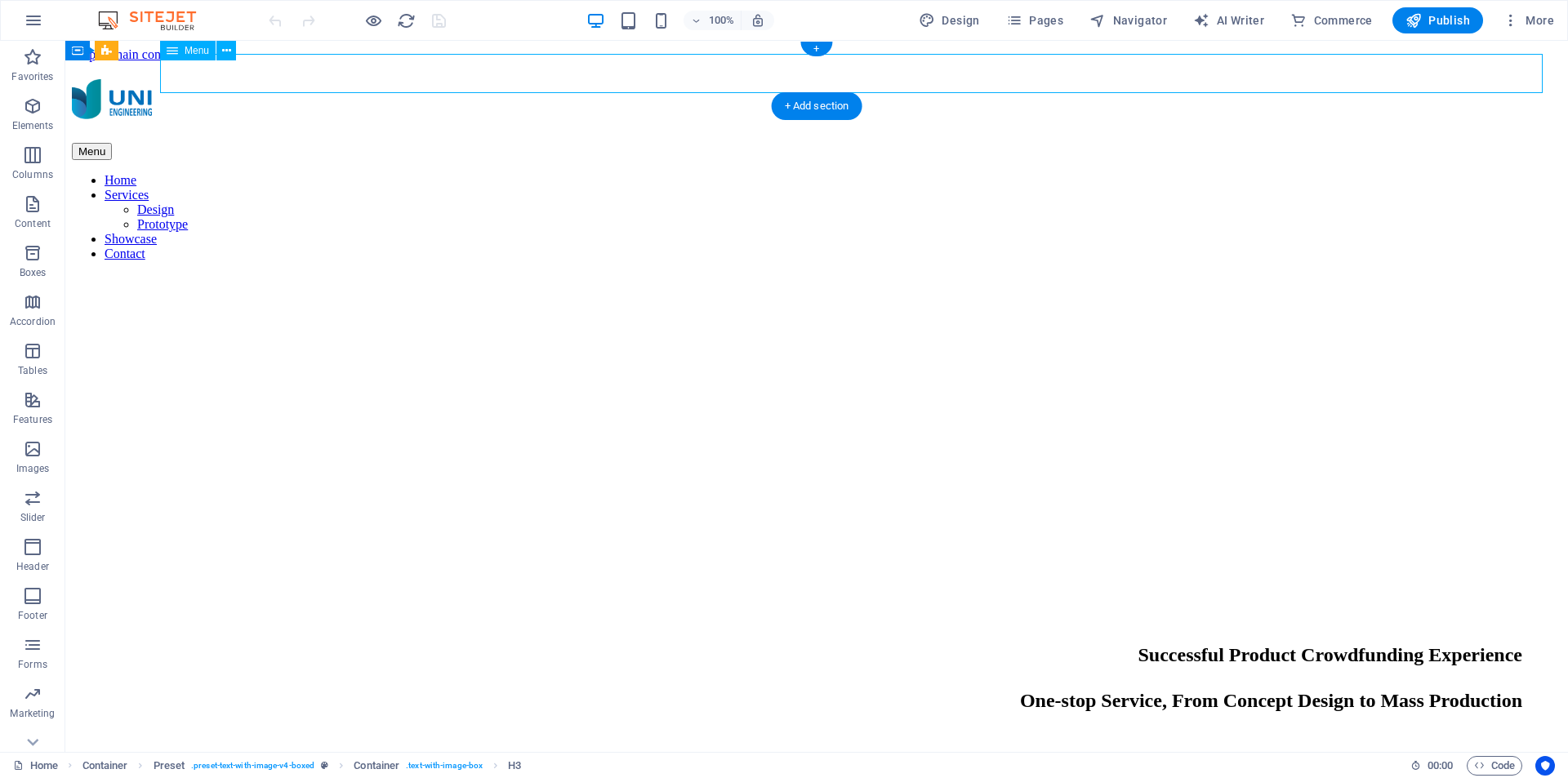
click at [1332, 173] on nav "Home Services Design Prototype Showcase Contact" at bounding box center [817, 217] width 1490 height 88
select select
select select "1"
select select
select select "1"
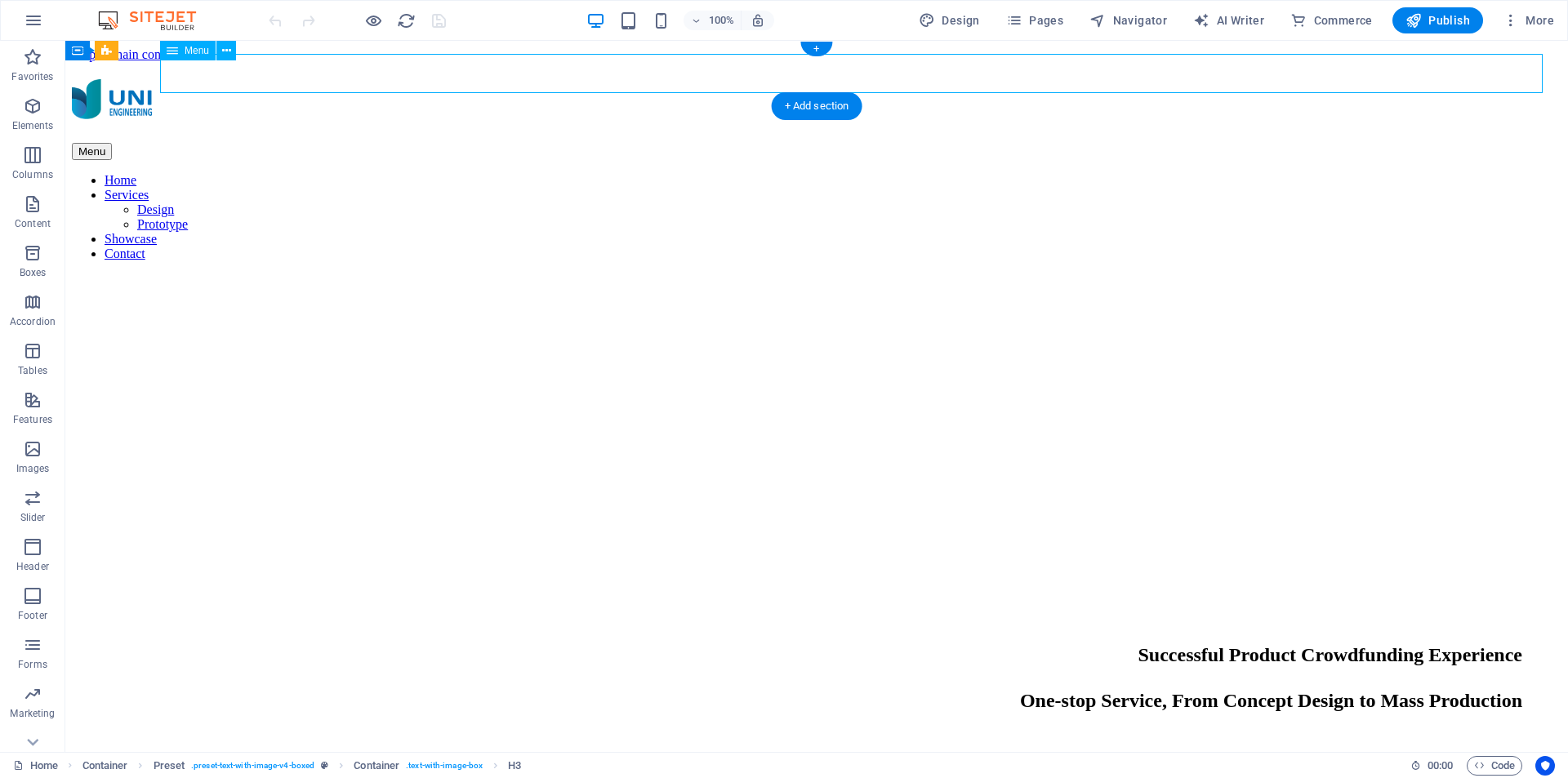
select select
select select "2"
select select
select select "4"
select select
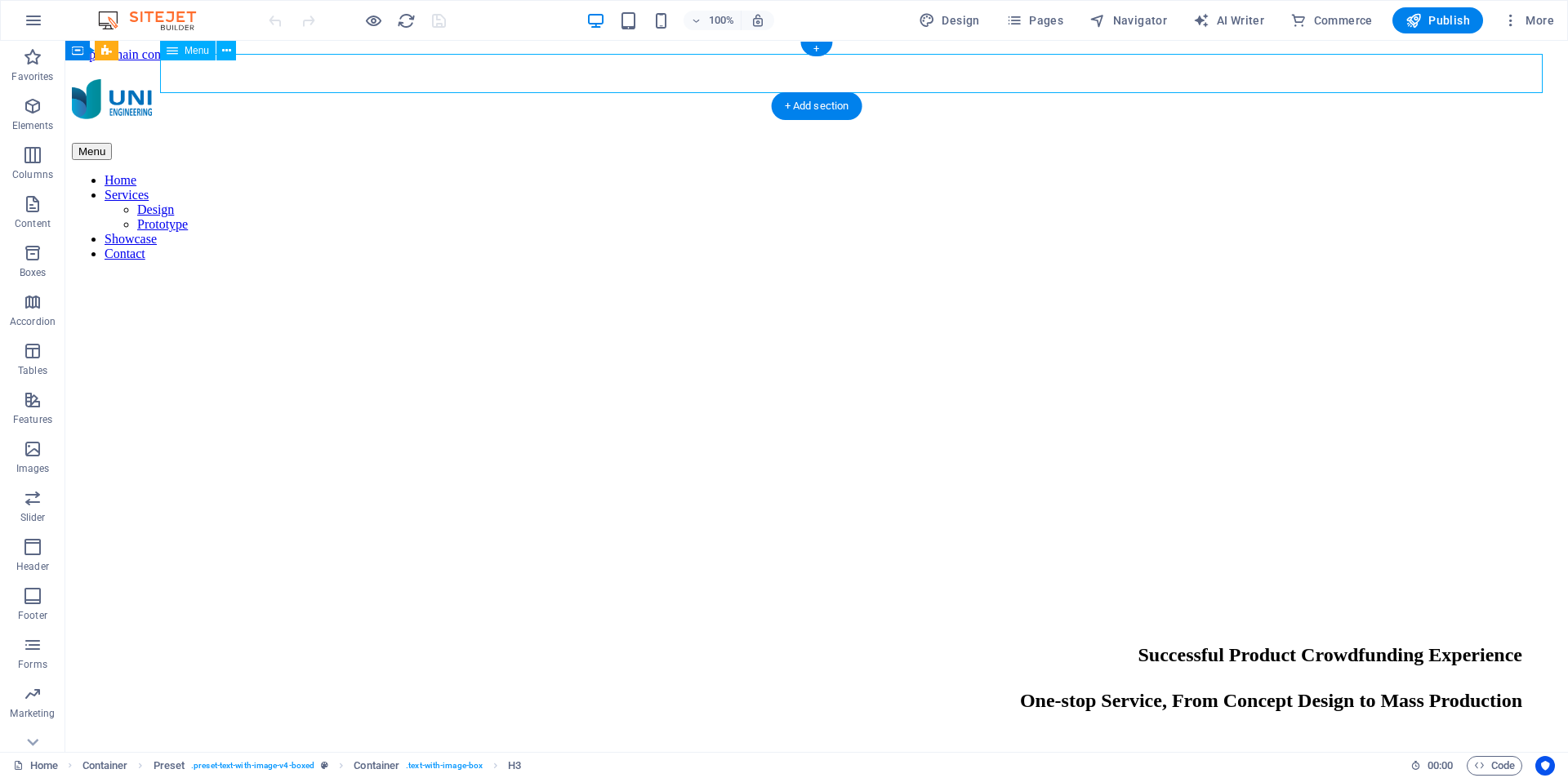
select select "4"
select select
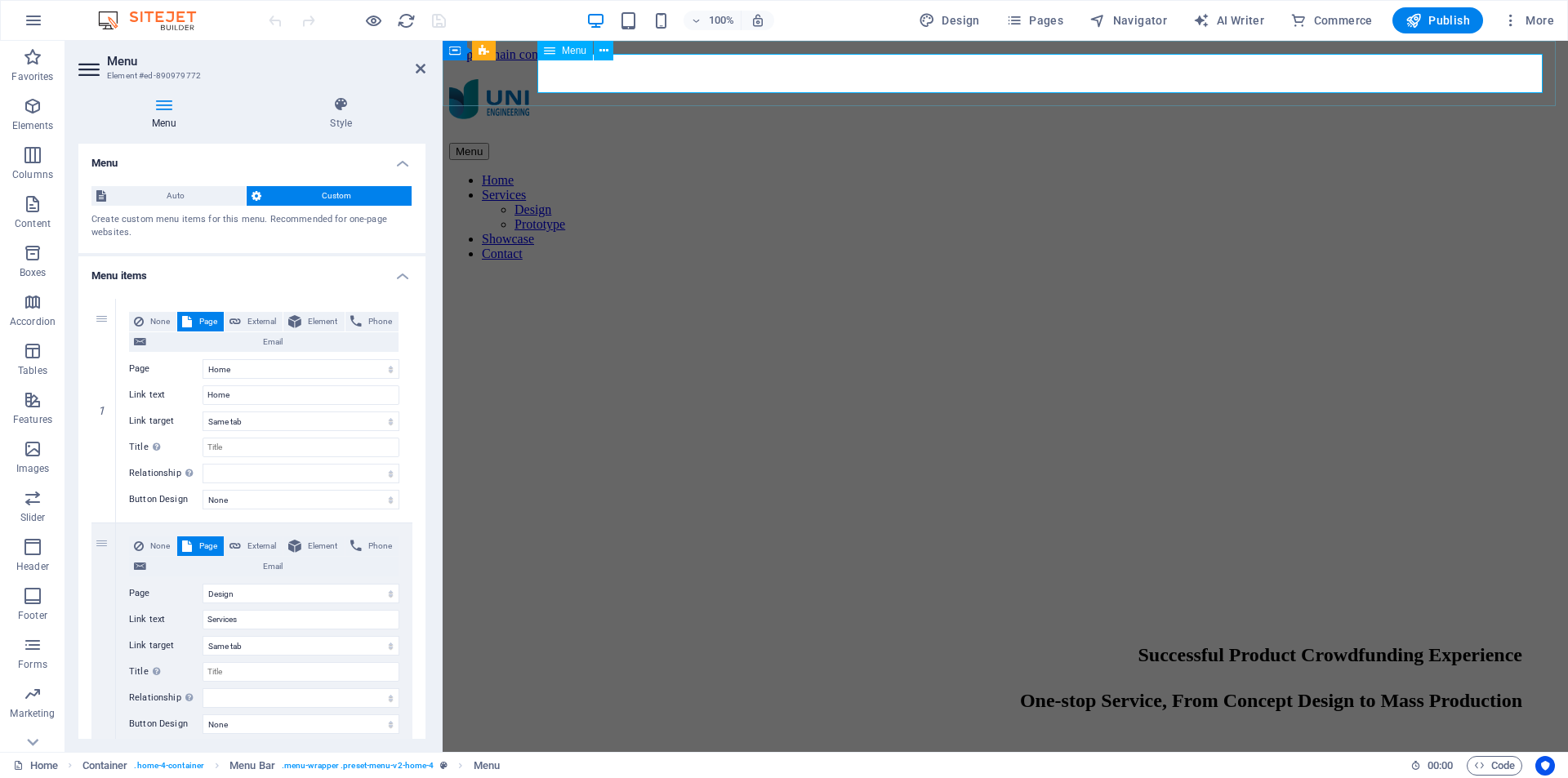
click at [557, 49] on div "Menu" at bounding box center [565, 50] width 56 height 19
click at [344, 105] on icon at bounding box center [341, 104] width 169 height 16
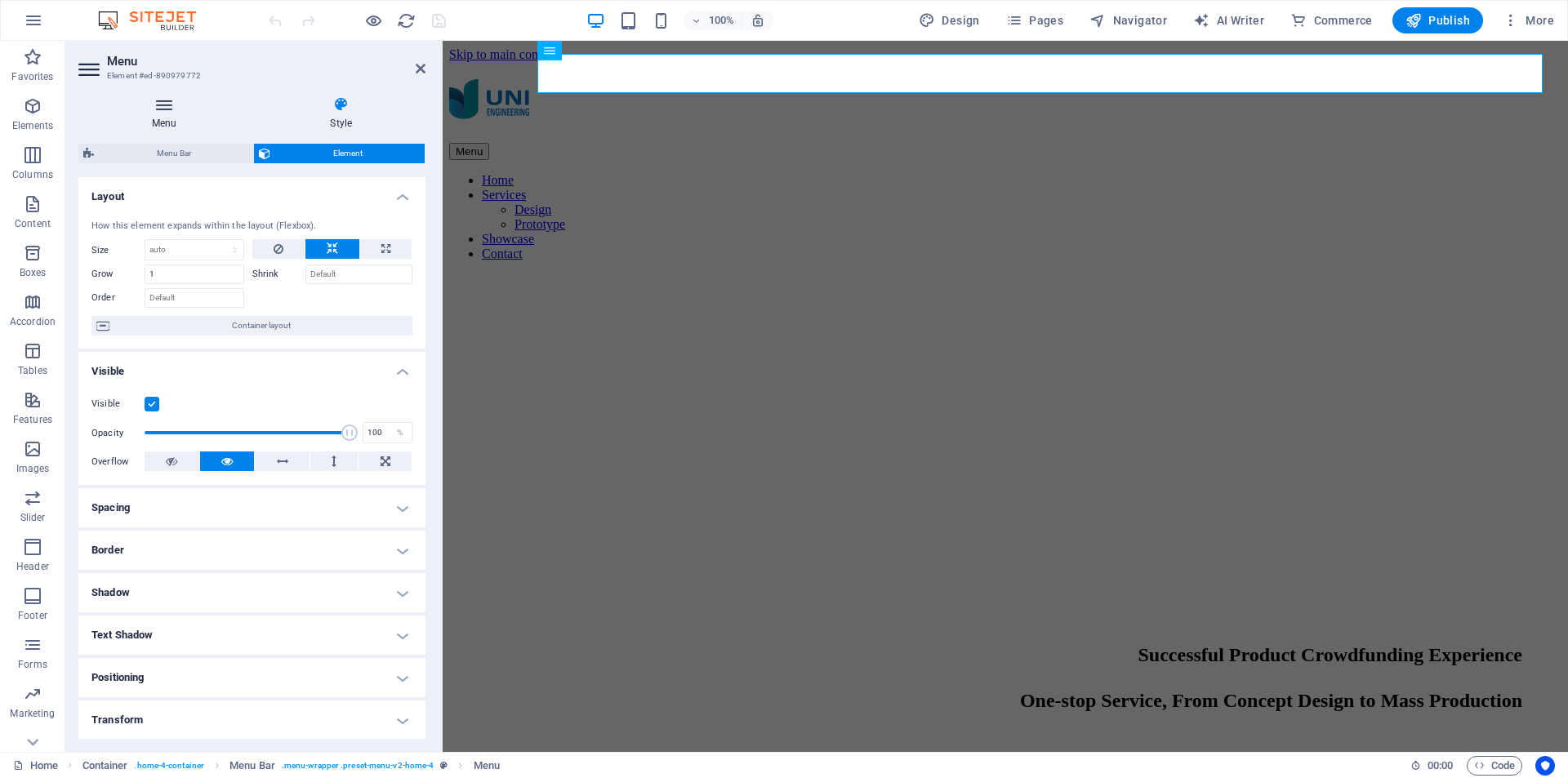
click at [175, 109] on icon at bounding box center [164, 104] width 171 height 16
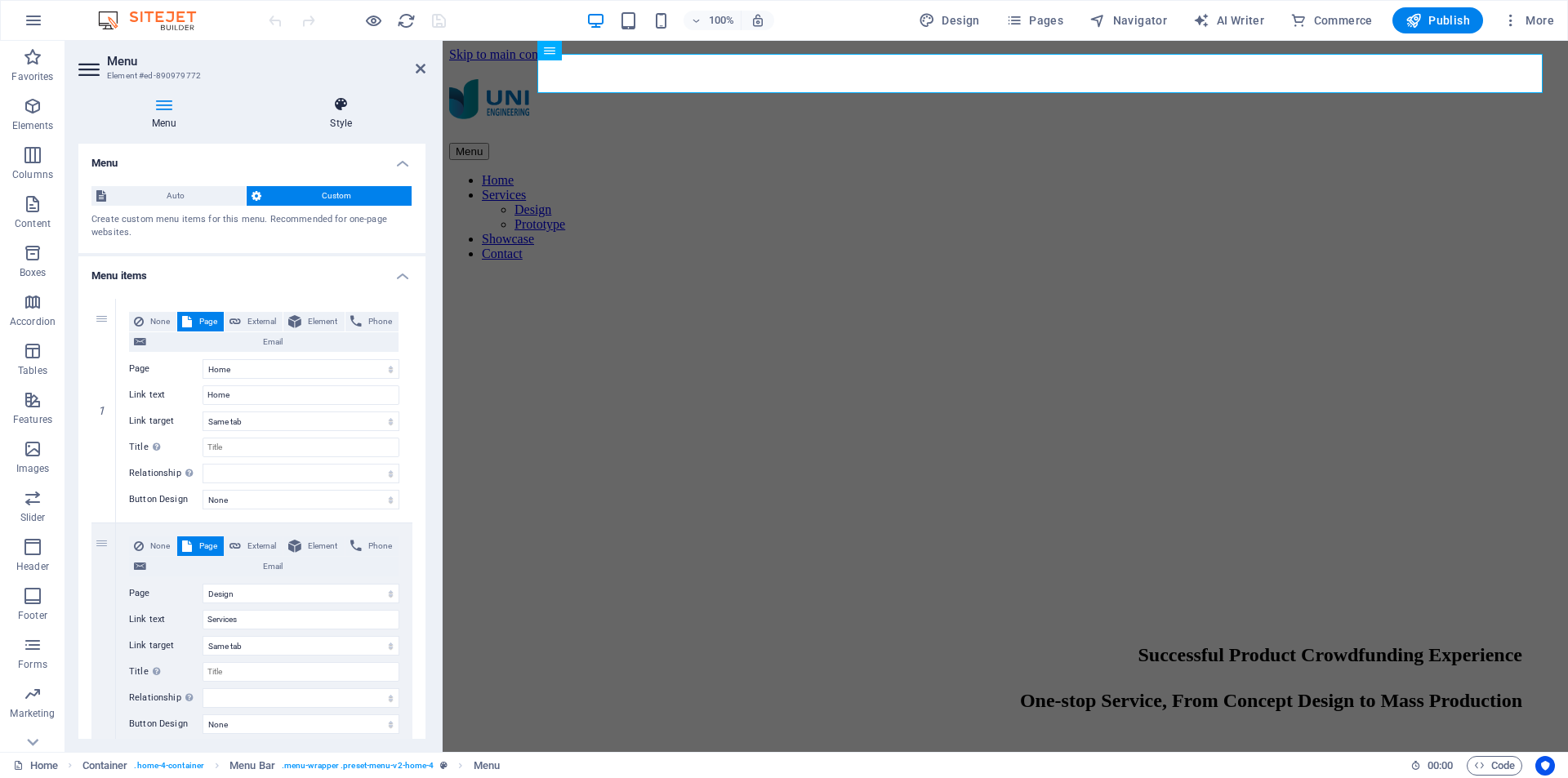
click at [341, 110] on icon at bounding box center [341, 104] width 169 height 16
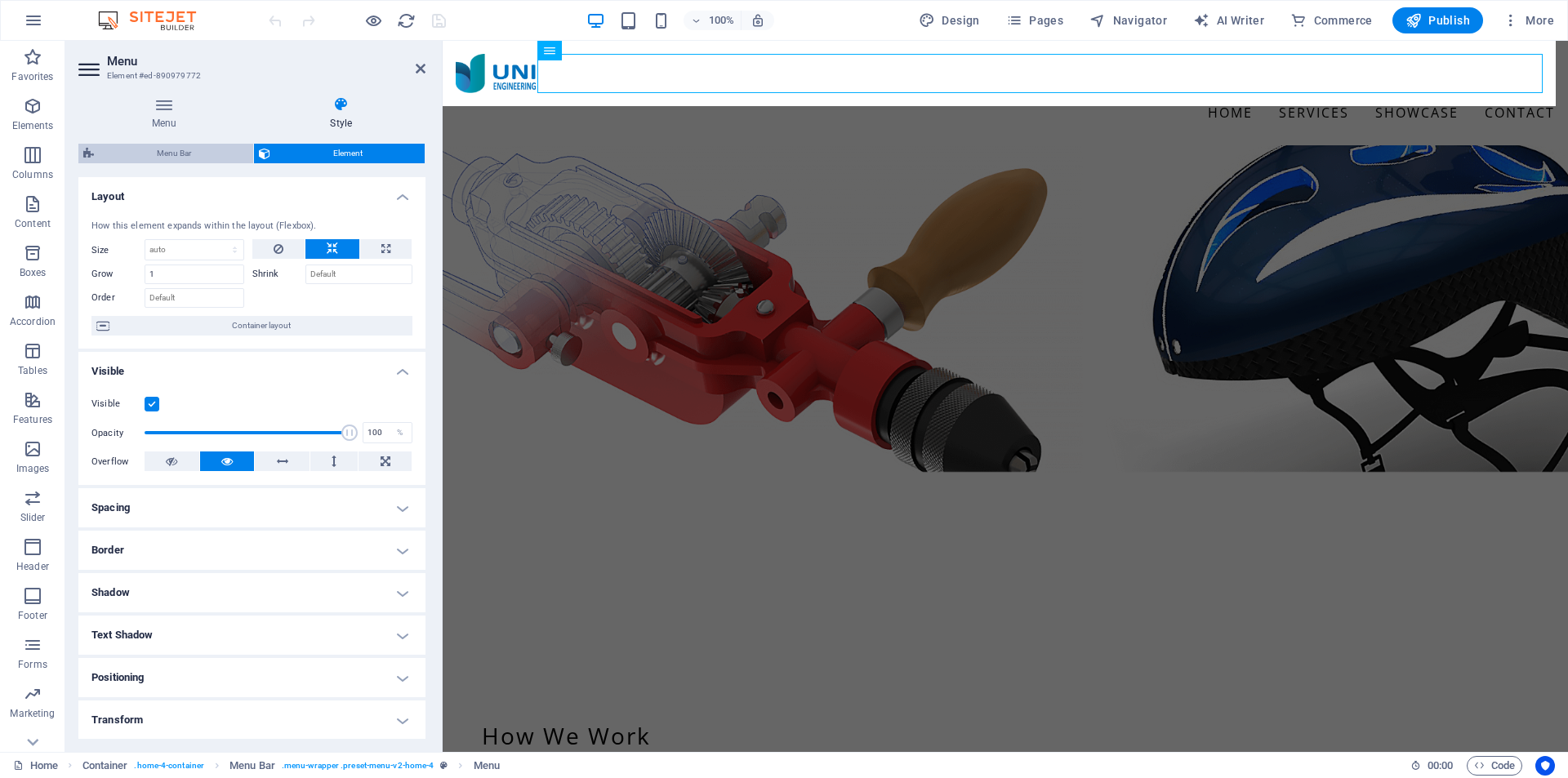
click at [197, 147] on span "Menu Bar" at bounding box center [174, 153] width 149 height 19
select select "rem"
select select "px"
select select "preset-menu-v2-home-4"
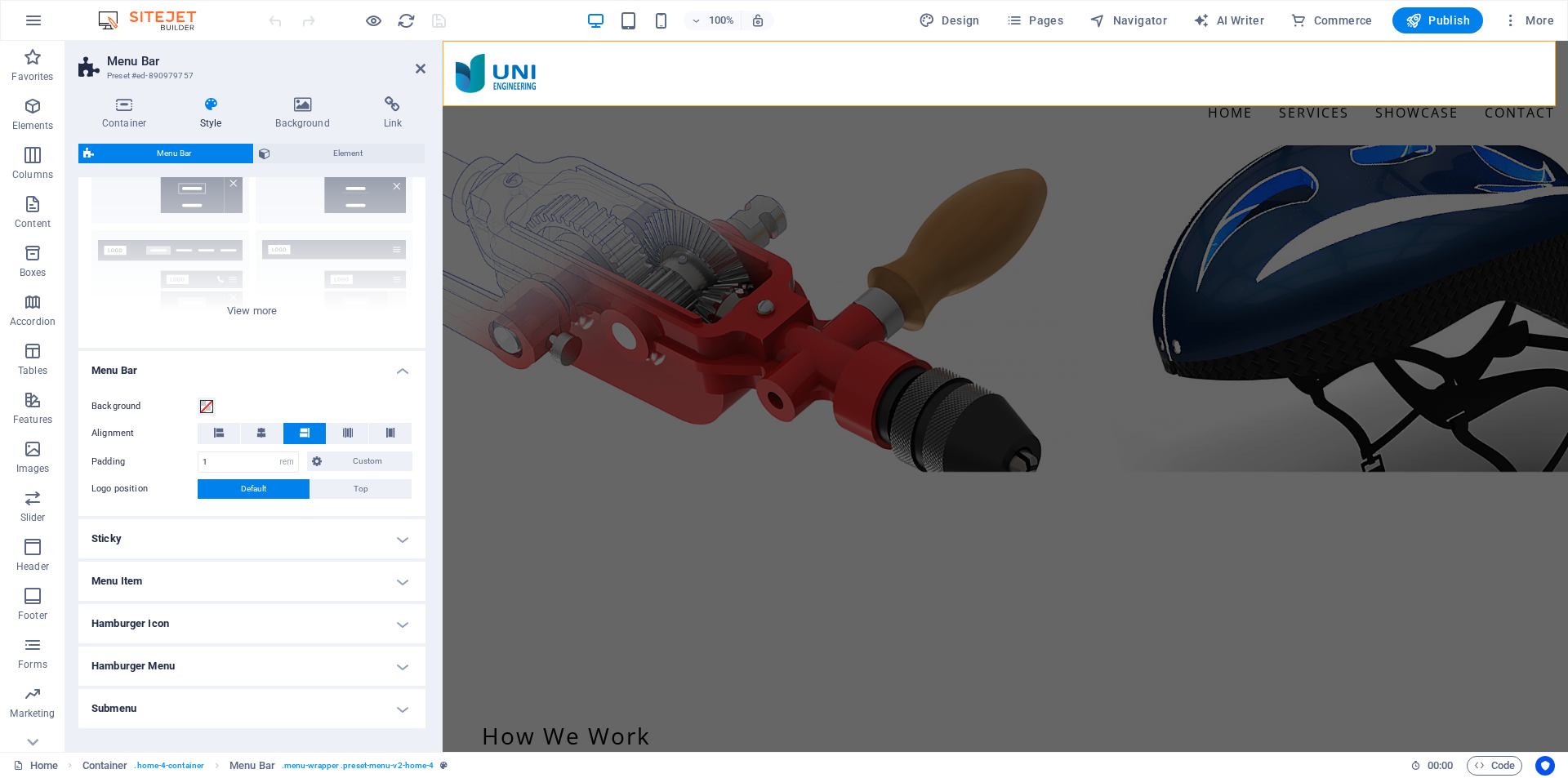
scroll to position [158, 0]
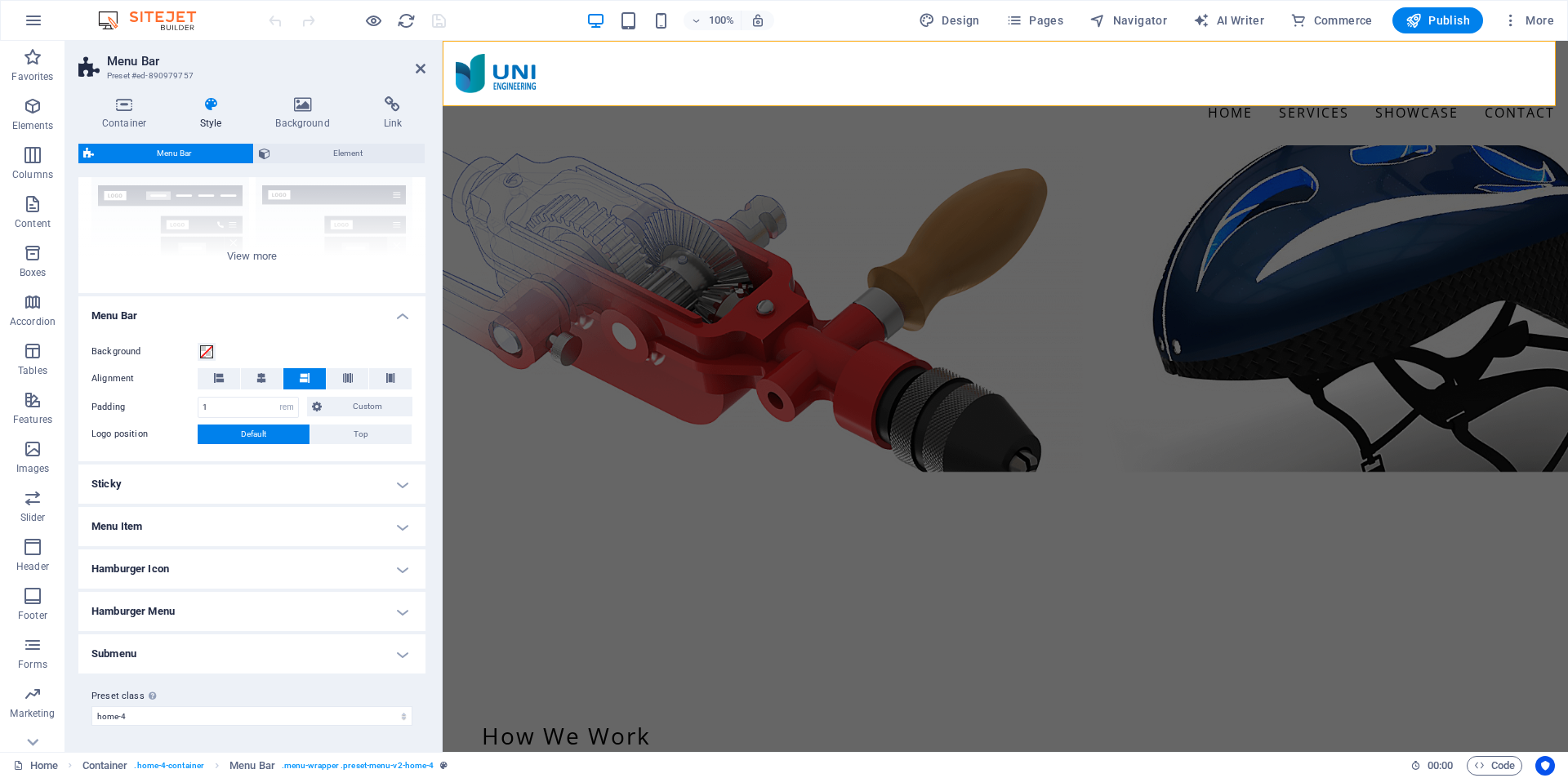
click at [319, 645] on h4 "Submenu" at bounding box center [252, 654] width 347 height 39
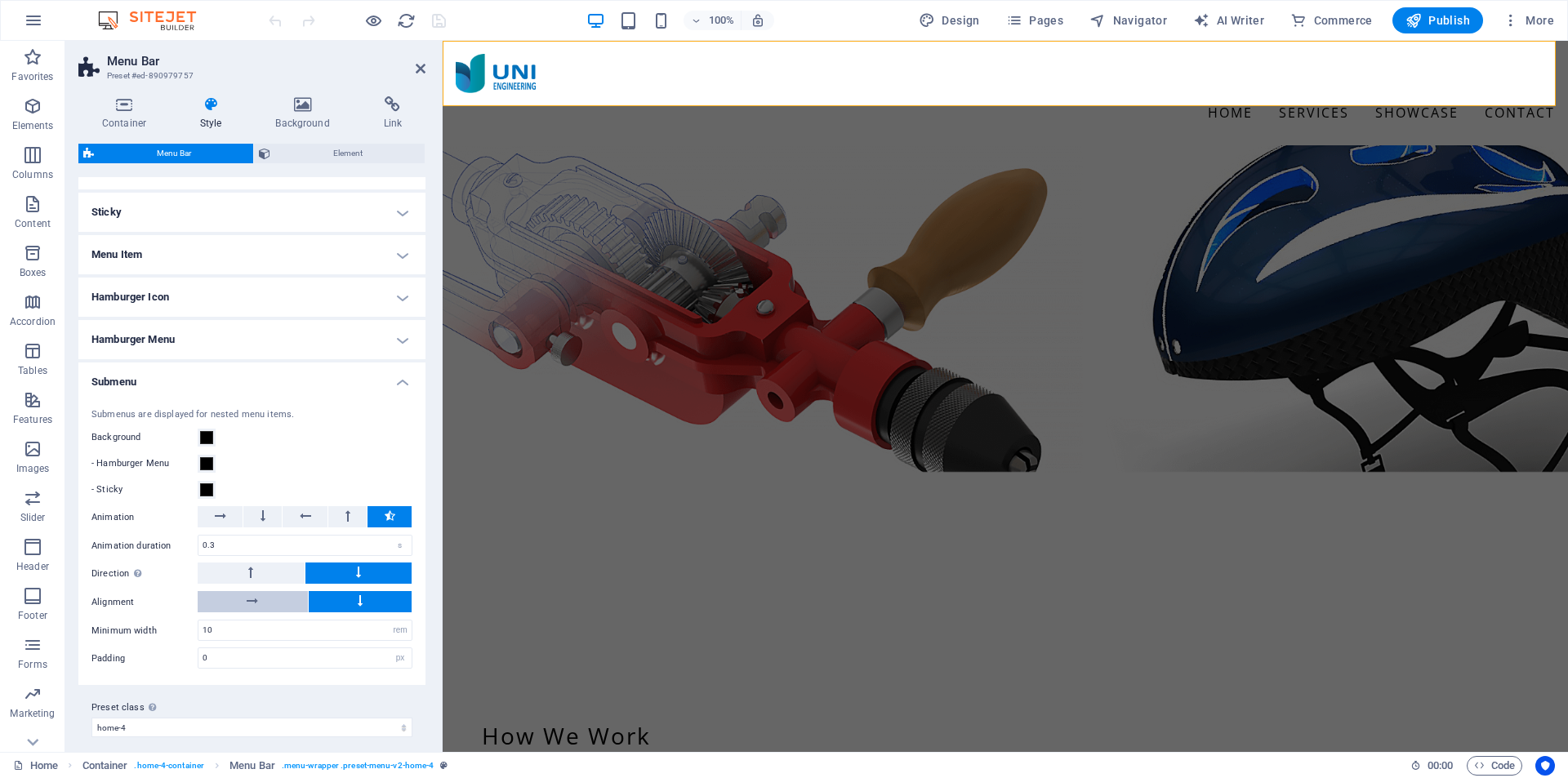
scroll to position [442, 0]
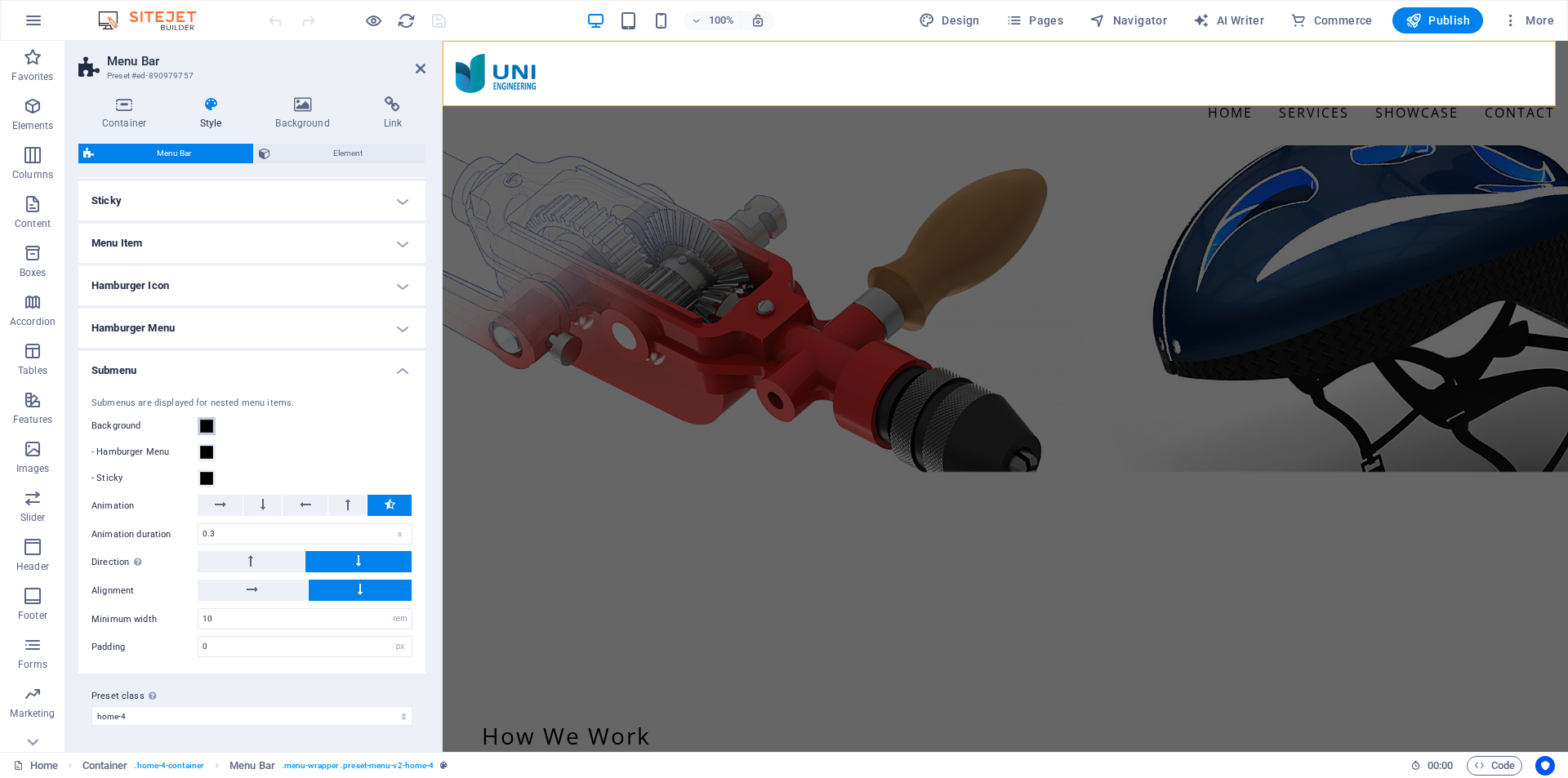
click at [207, 428] on span at bounding box center [206, 426] width 13 height 13
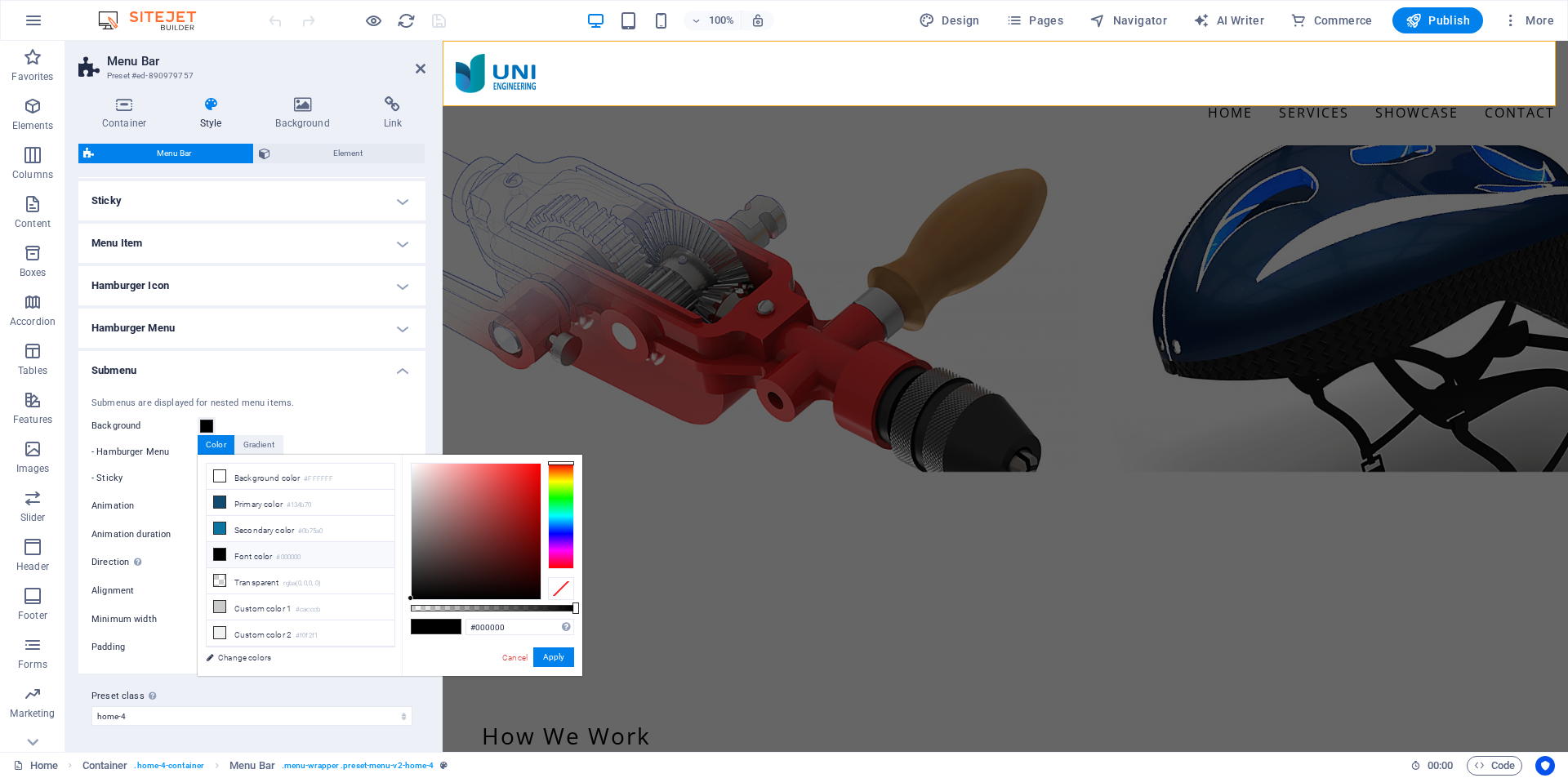
click at [567, 587] on div at bounding box center [561, 588] width 26 height 23
click at [557, 651] on button "Apply" at bounding box center [554, 657] width 41 height 19
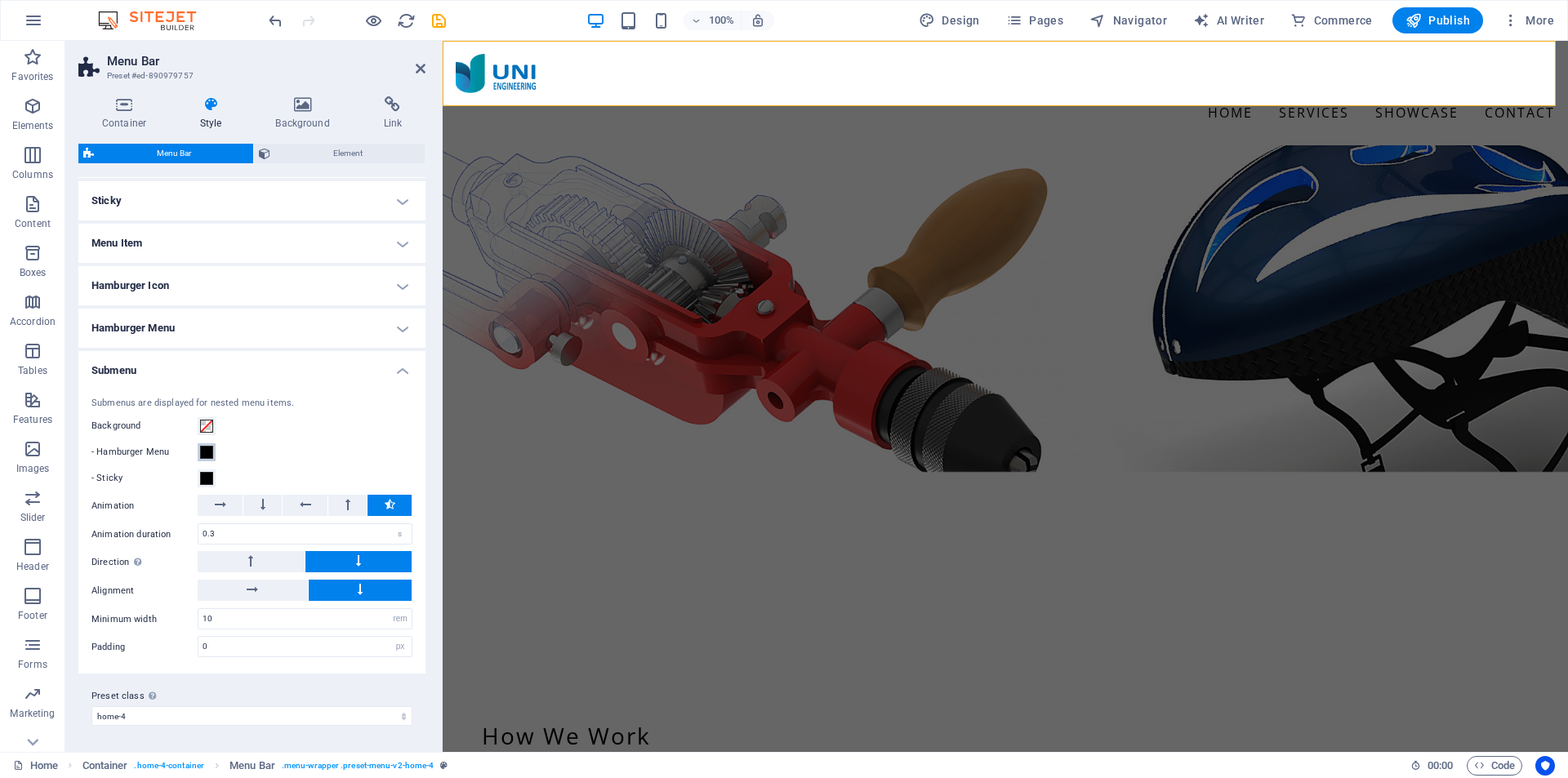
click at [210, 455] on span at bounding box center [206, 451] width 13 height 13
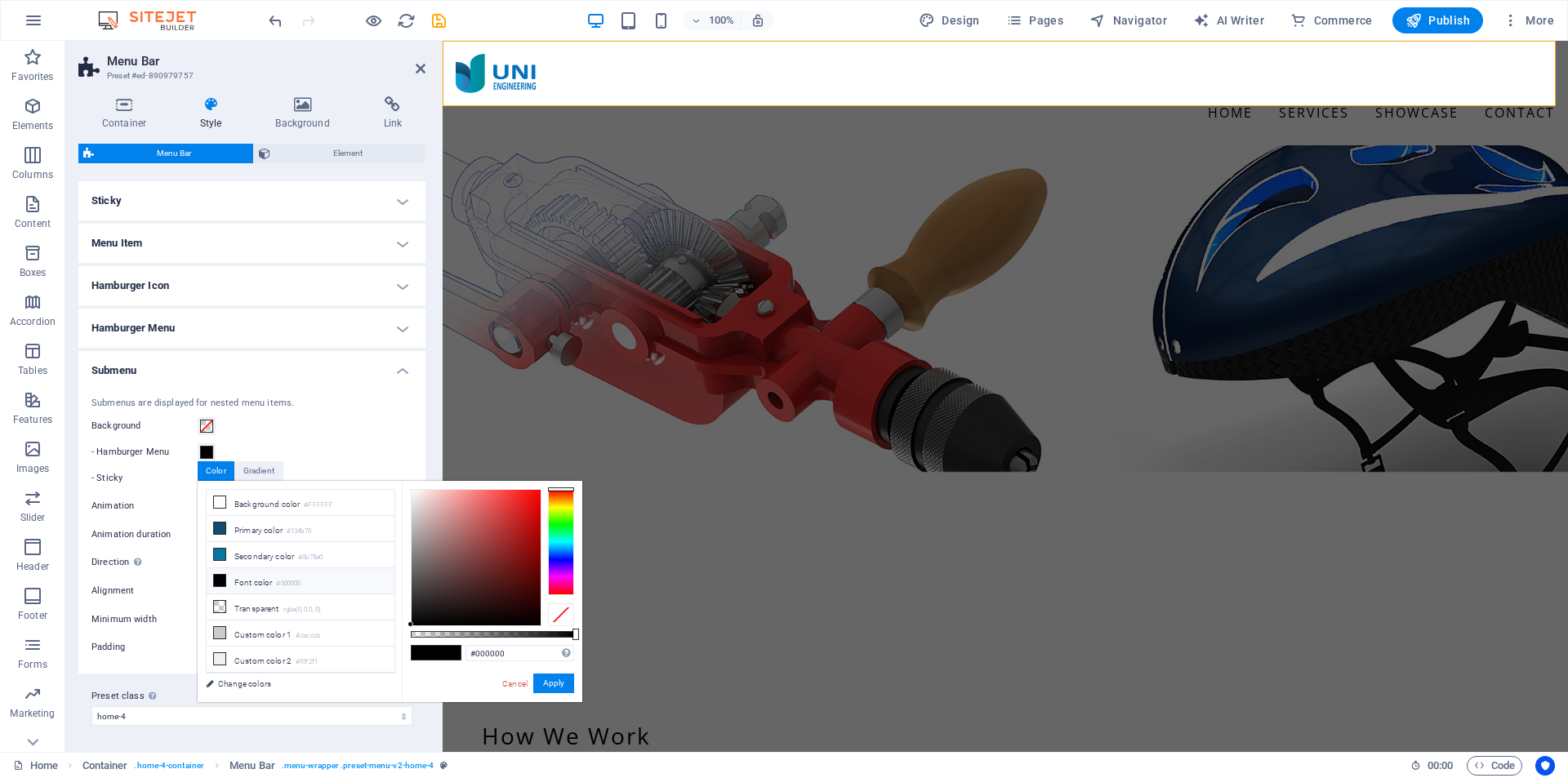
click at [564, 615] on div at bounding box center [561, 615] width 26 height 23
drag, startPoint x: 558, startPoint y: 681, endPoint x: 81, endPoint y: 632, distance: 479.5
click at [558, 681] on button "Apply" at bounding box center [554, 683] width 41 height 19
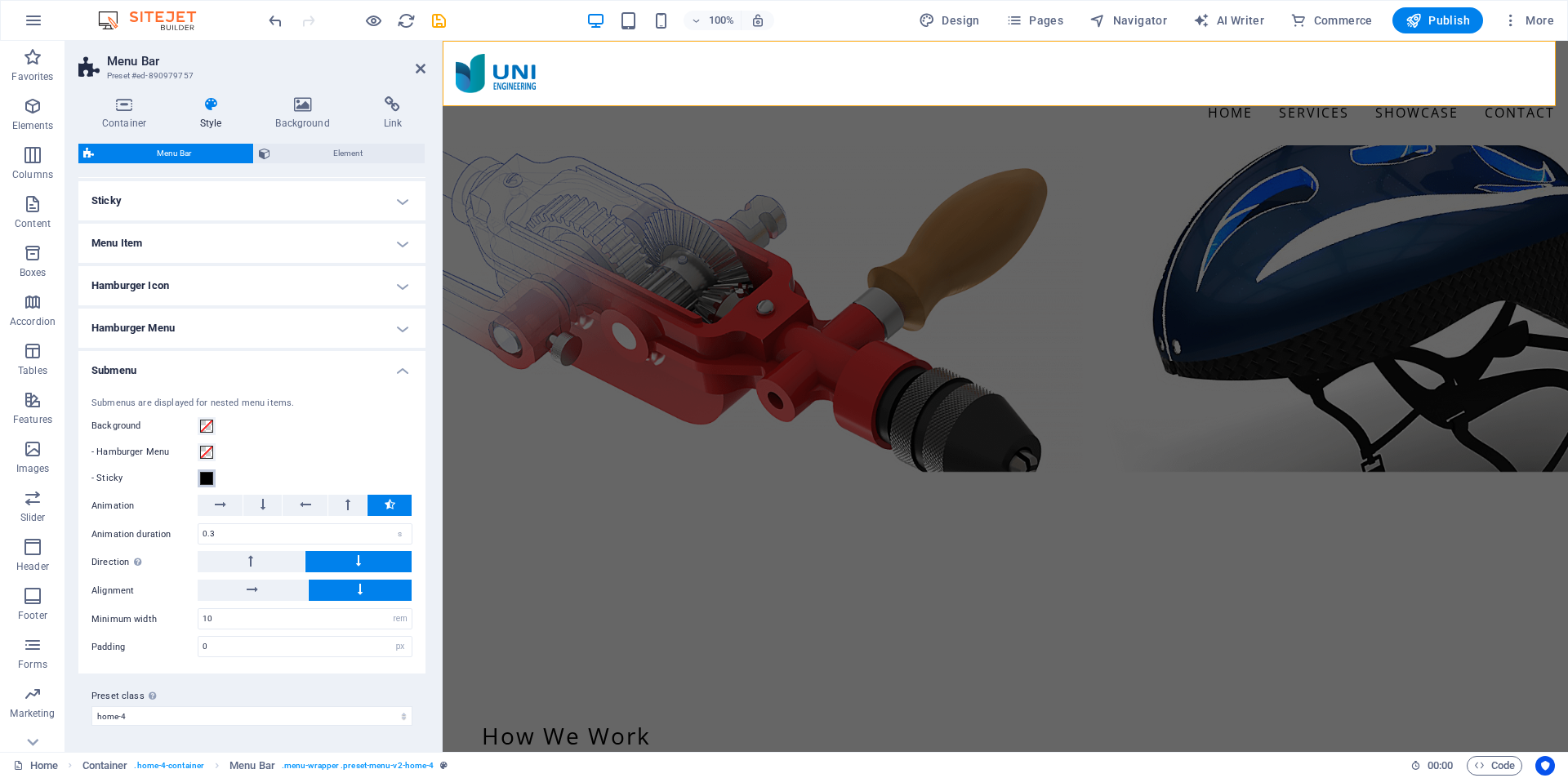
click at [208, 477] on span at bounding box center [206, 477] width 13 height 13
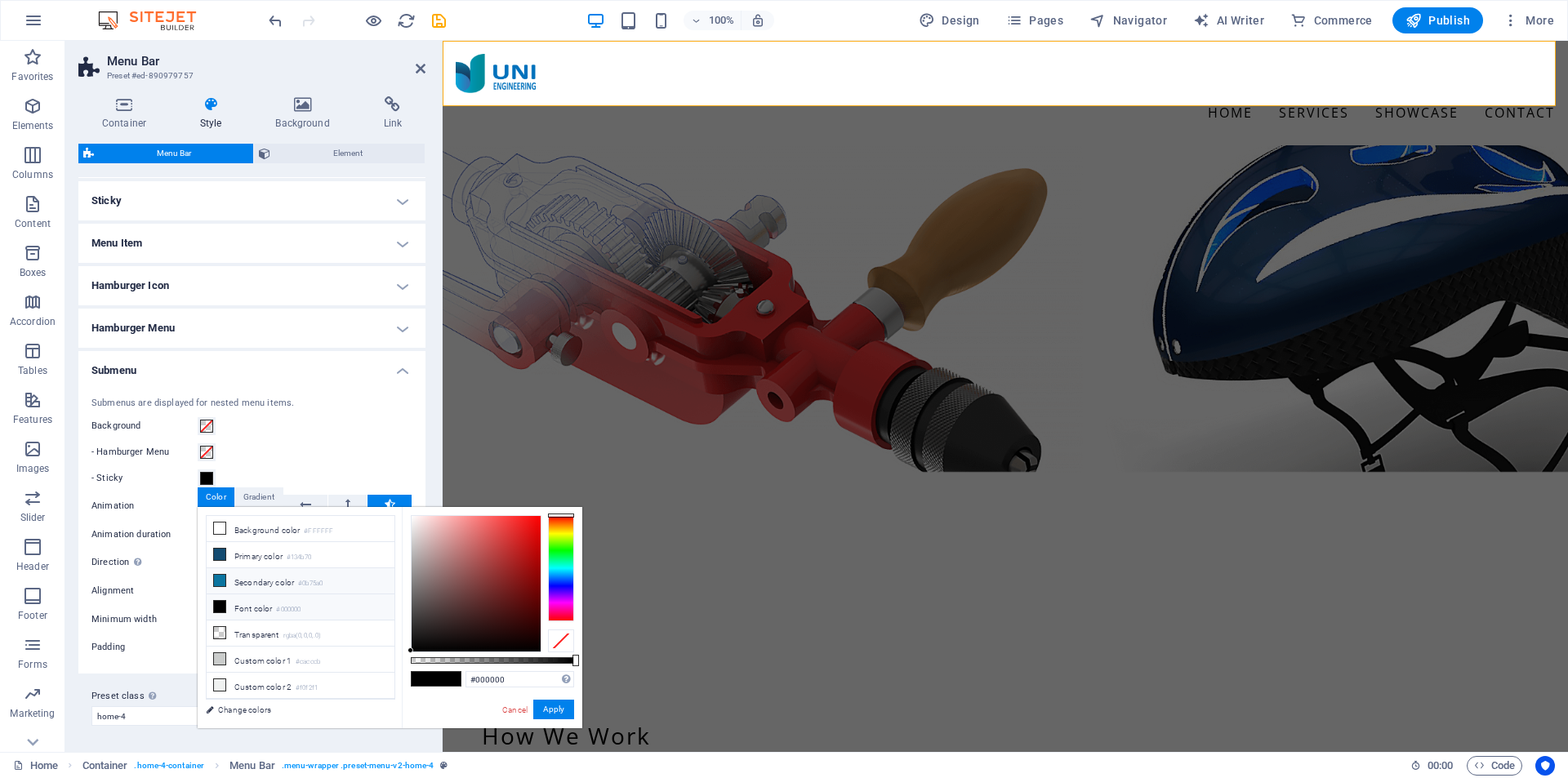
click at [255, 581] on li "Secondary color #0b75a0" at bounding box center [301, 581] width 188 height 26
type input "#0b75a0"
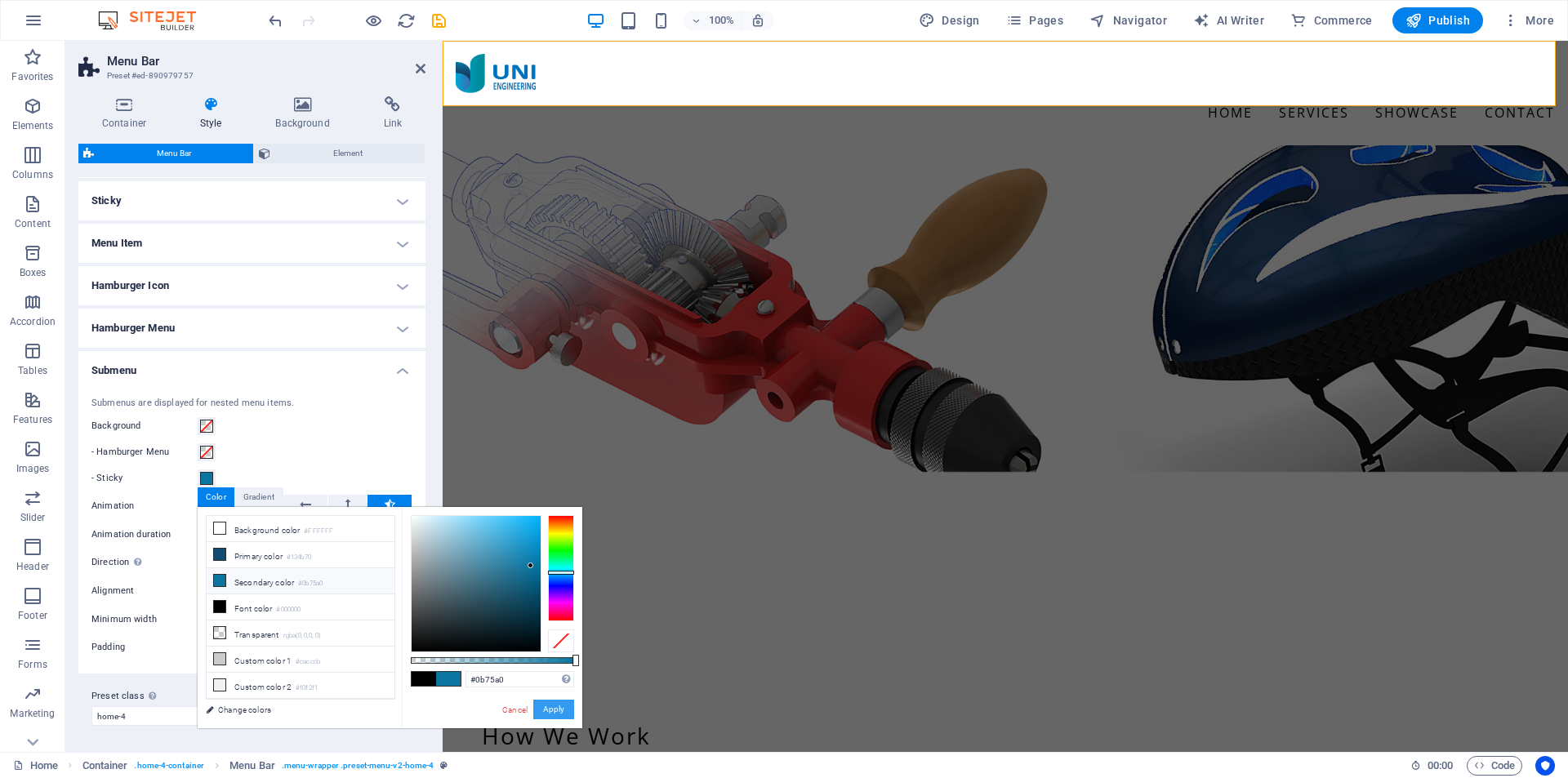
drag, startPoint x: 560, startPoint y: 708, endPoint x: 114, endPoint y: 665, distance: 448.1
click at [560, 708] on button "Apply" at bounding box center [554, 709] width 41 height 19
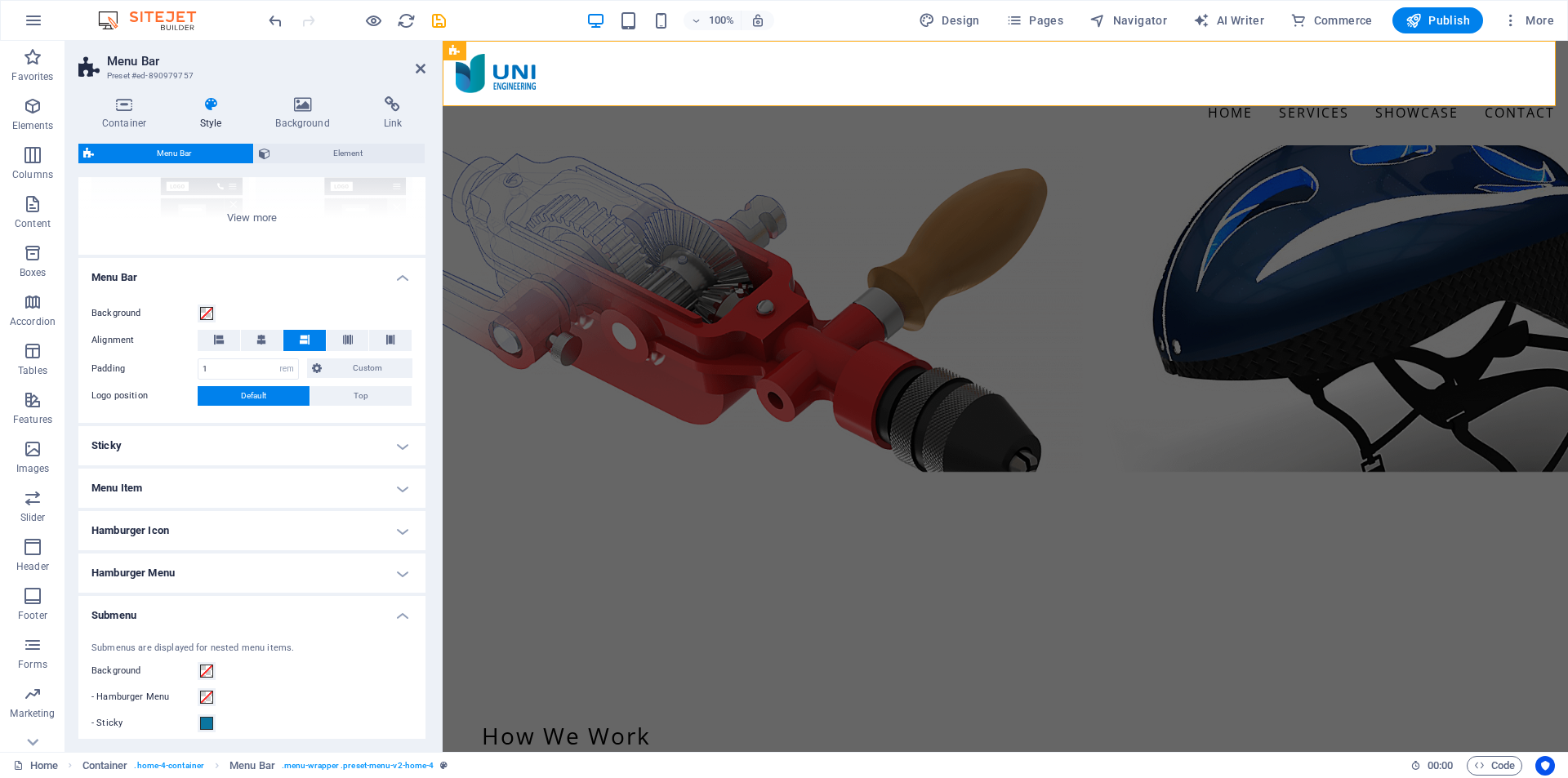
scroll to position [115, 0]
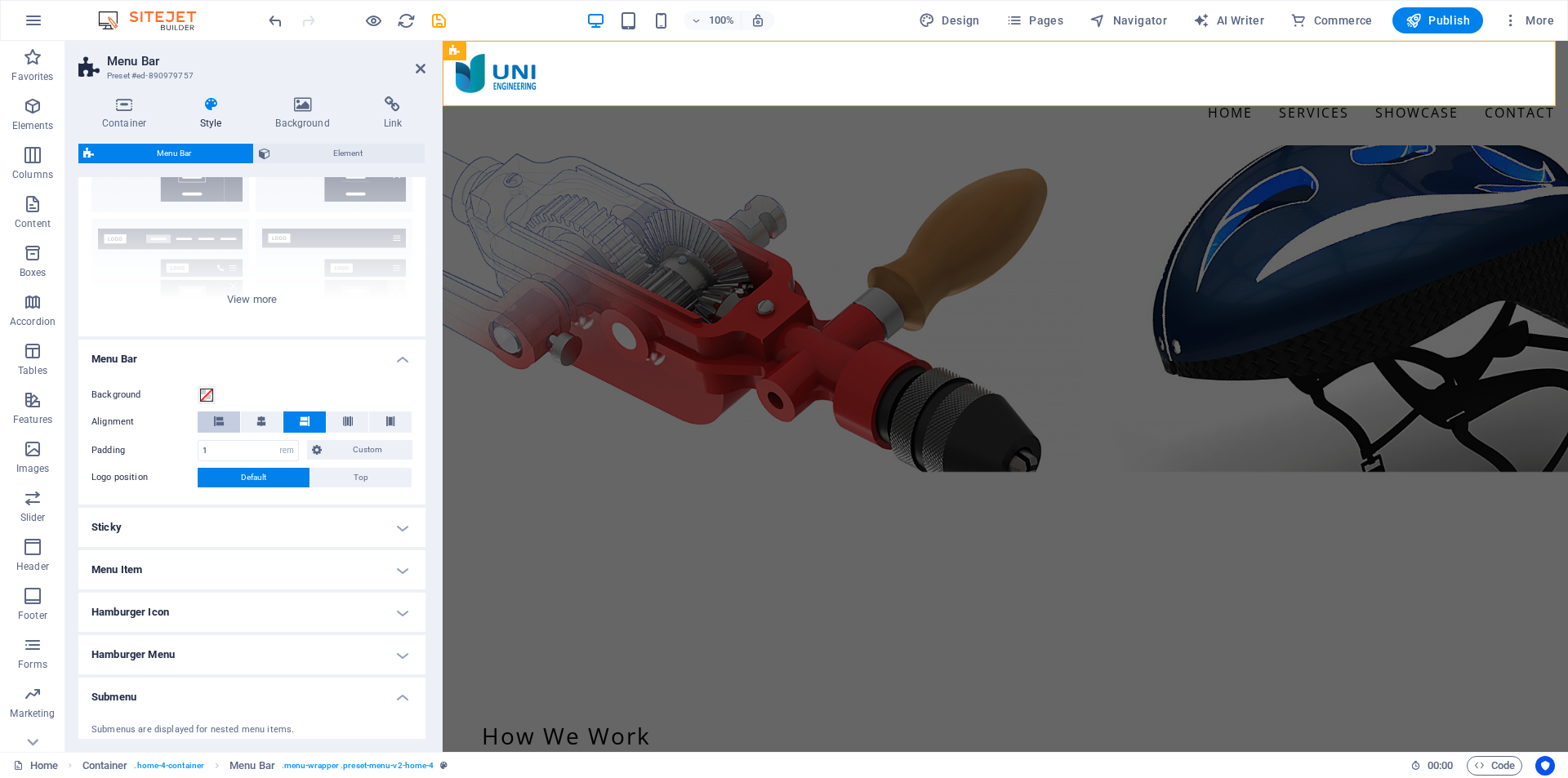
click at [224, 422] on button at bounding box center [219, 422] width 42 height 21
click at [377, 526] on h4 "Sticky" at bounding box center [252, 527] width 347 height 39
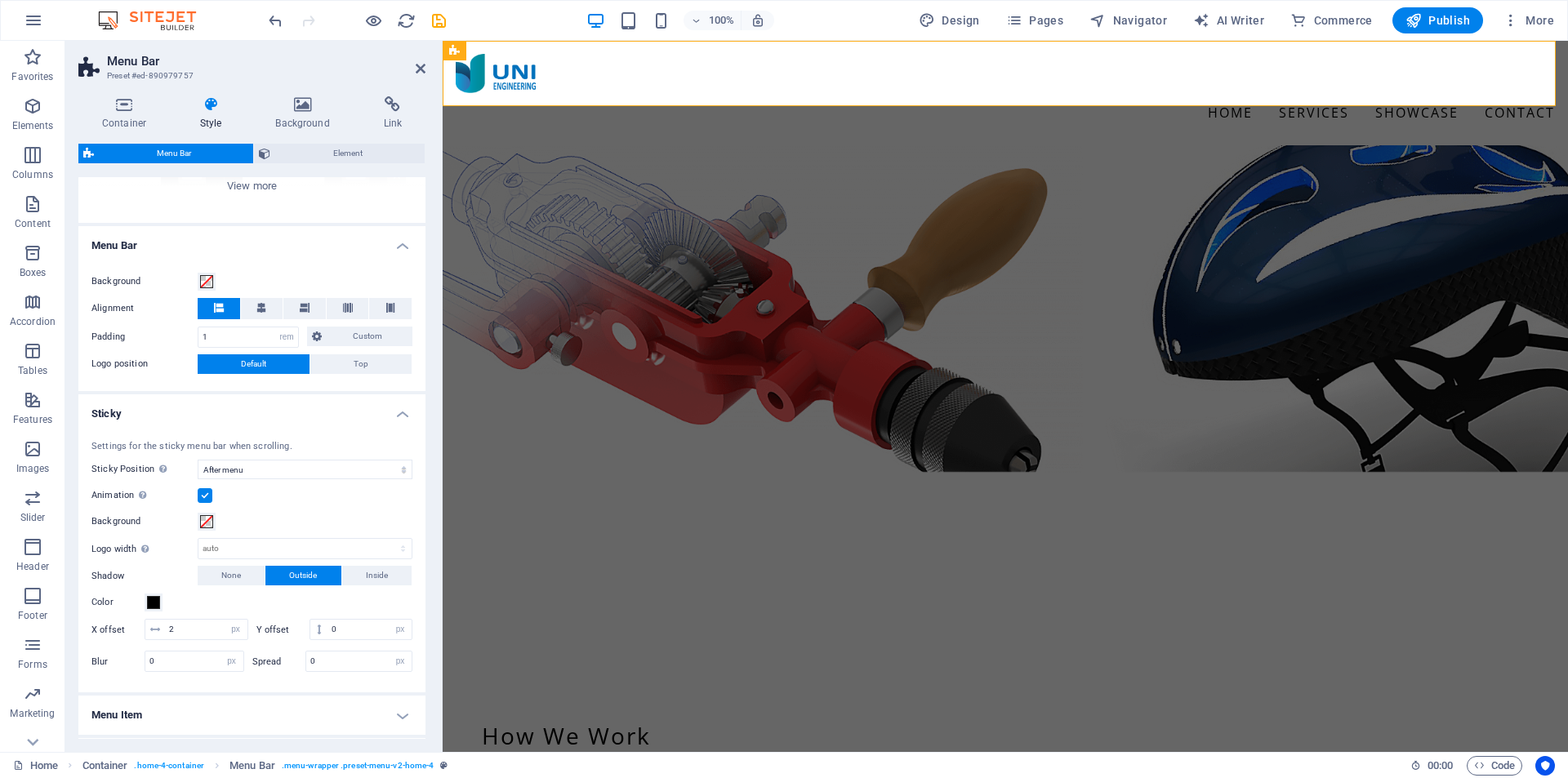
scroll to position [279, 0]
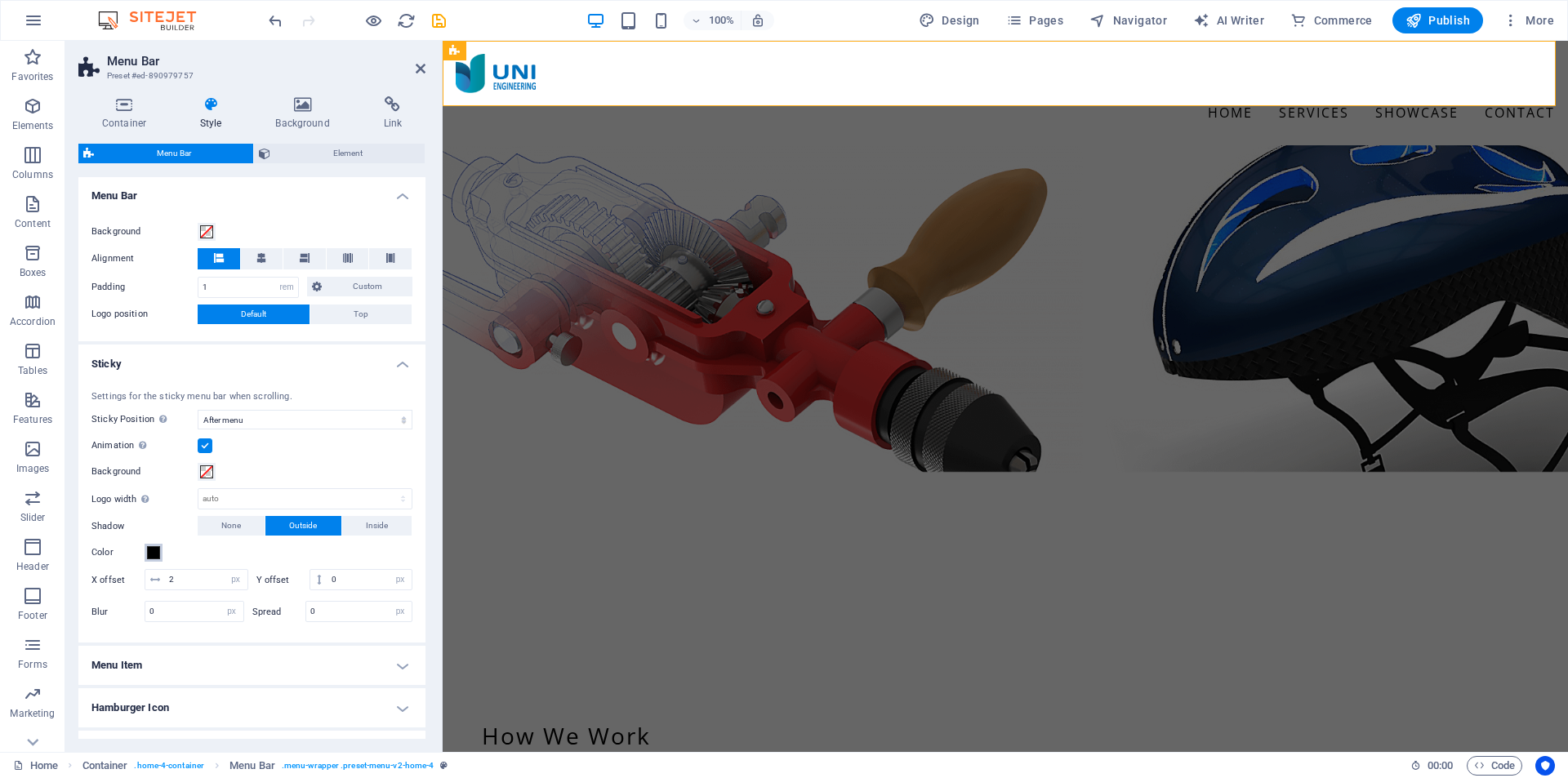
click at [158, 554] on span at bounding box center [153, 552] width 13 height 13
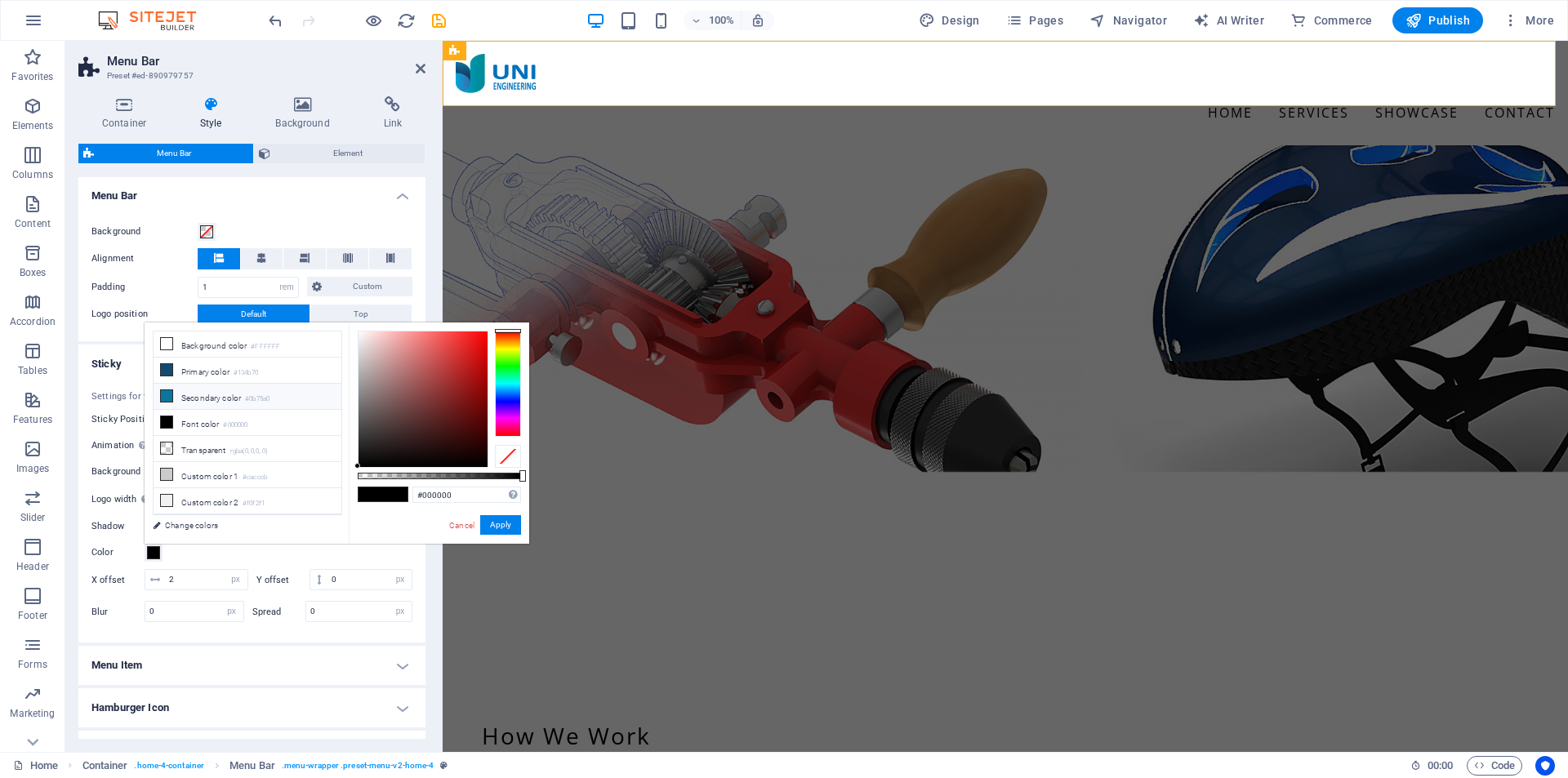
click at [213, 396] on li "Secondary color #0b75a0" at bounding box center [247, 396] width 188 height 26
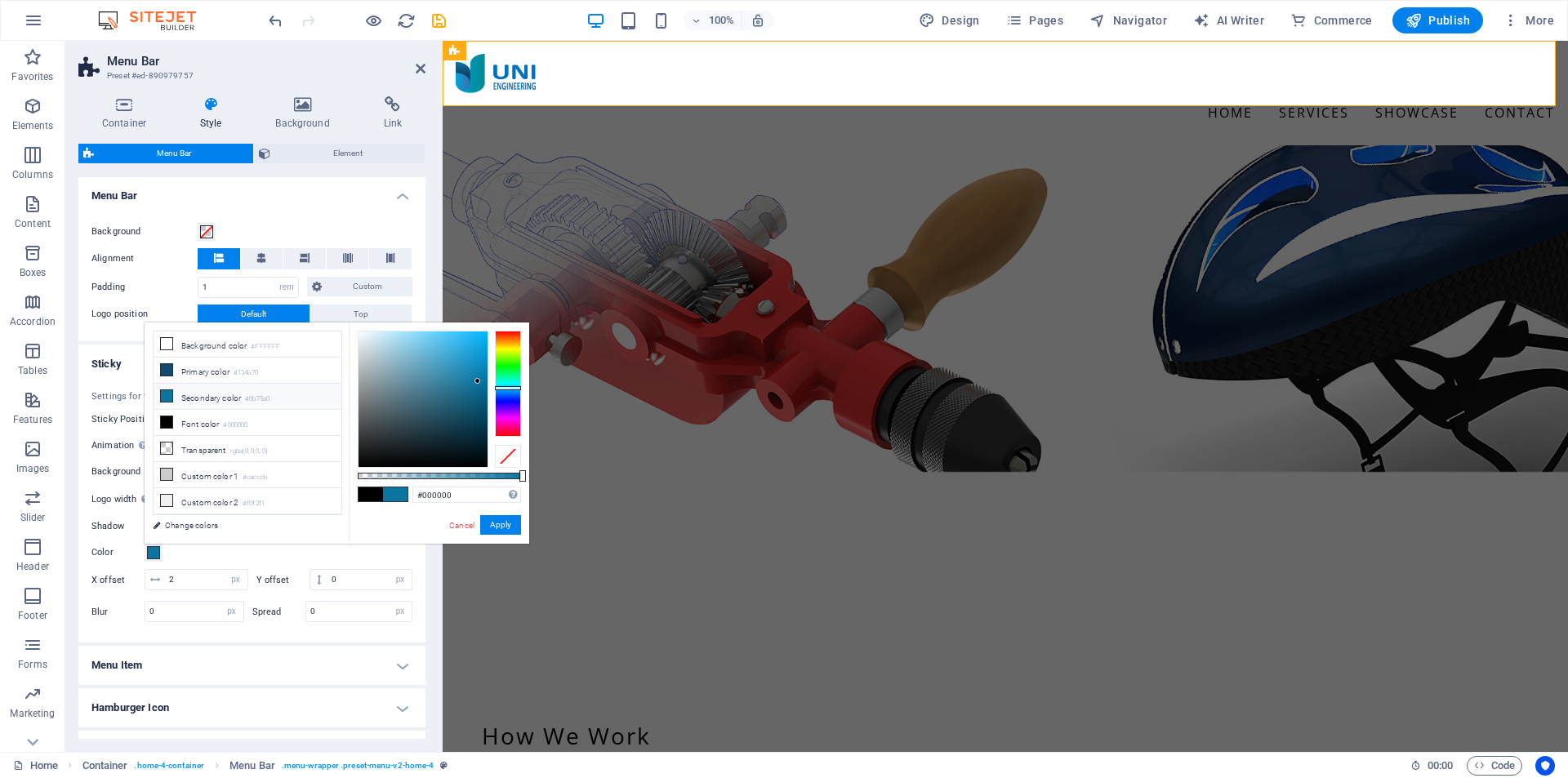
type input "#0b75a0"
drag, startPoint x: 490, startPoint y: 522, endPoint x: 47, endPoint y: 483, distance: 444.7
click at [490, 522] on button "Apply" at bounding box center [501, 524] width 41 height 19
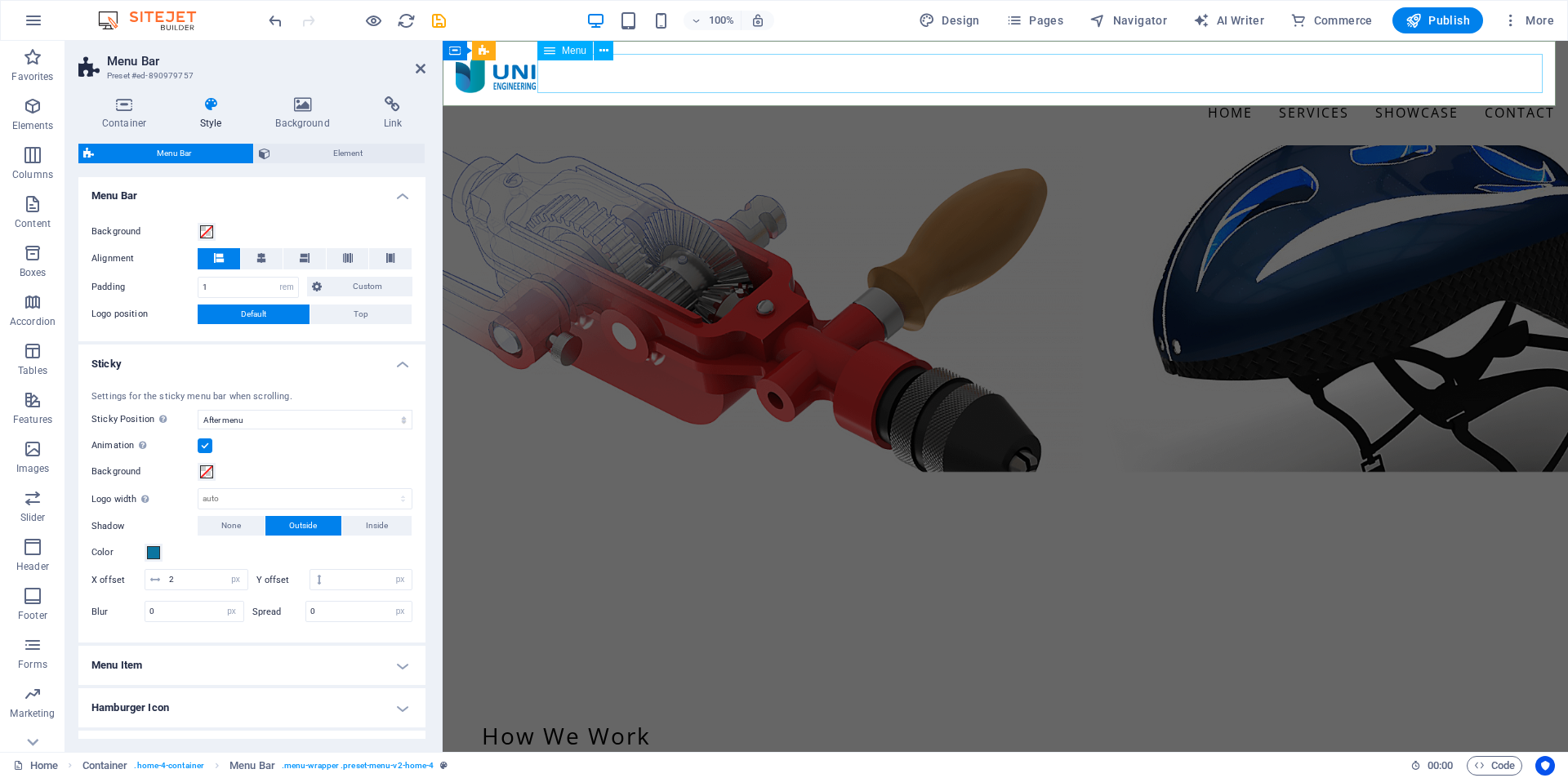
click at [1292, 93] on nav "Home Services Design Prototype Showcase Contact" at bounding box center [1006, 113] width 1100 height 39
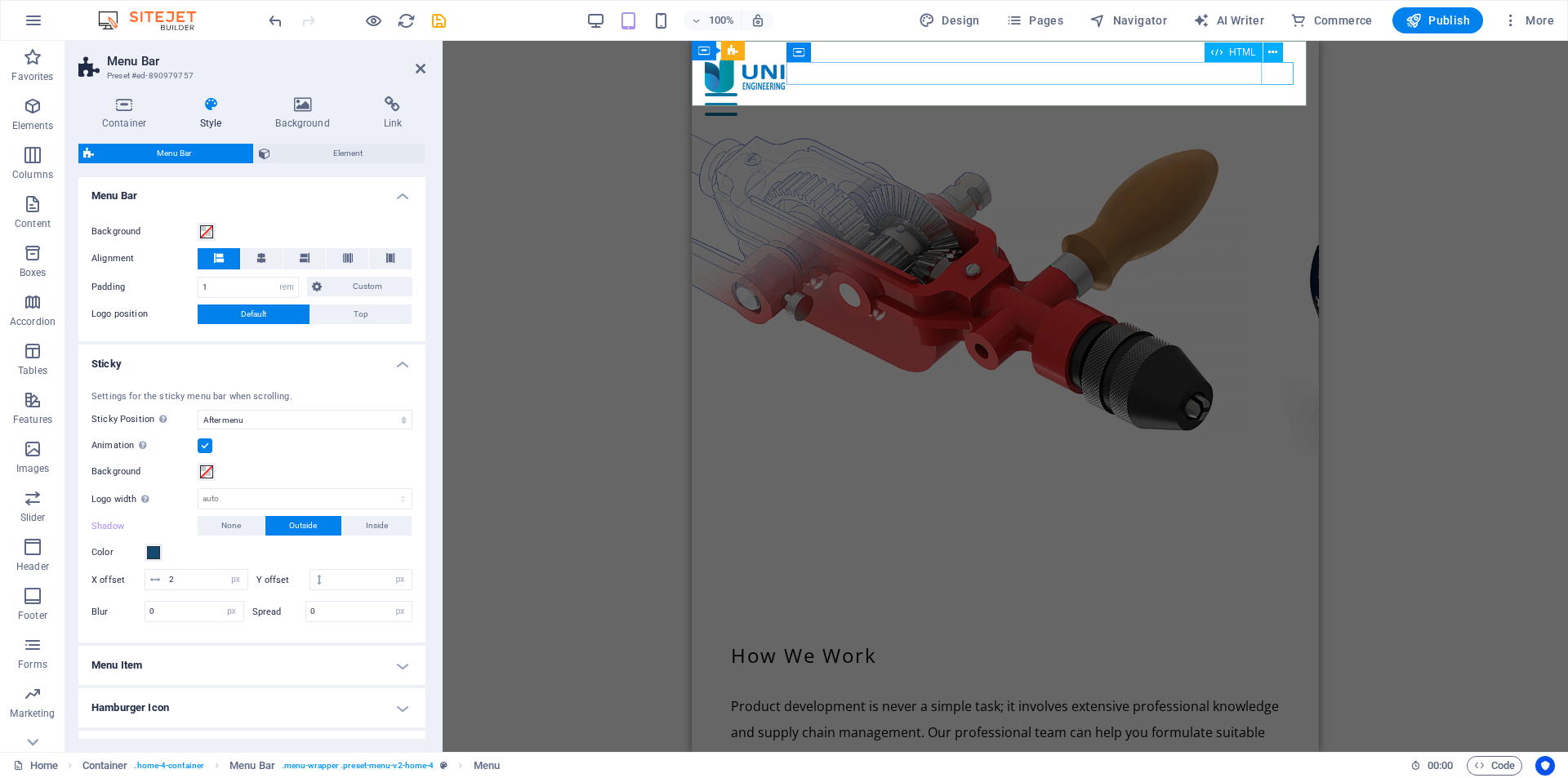
click at [1269, 93] on div "Menu" at bounding box center [1006, 104] width 601 height 23
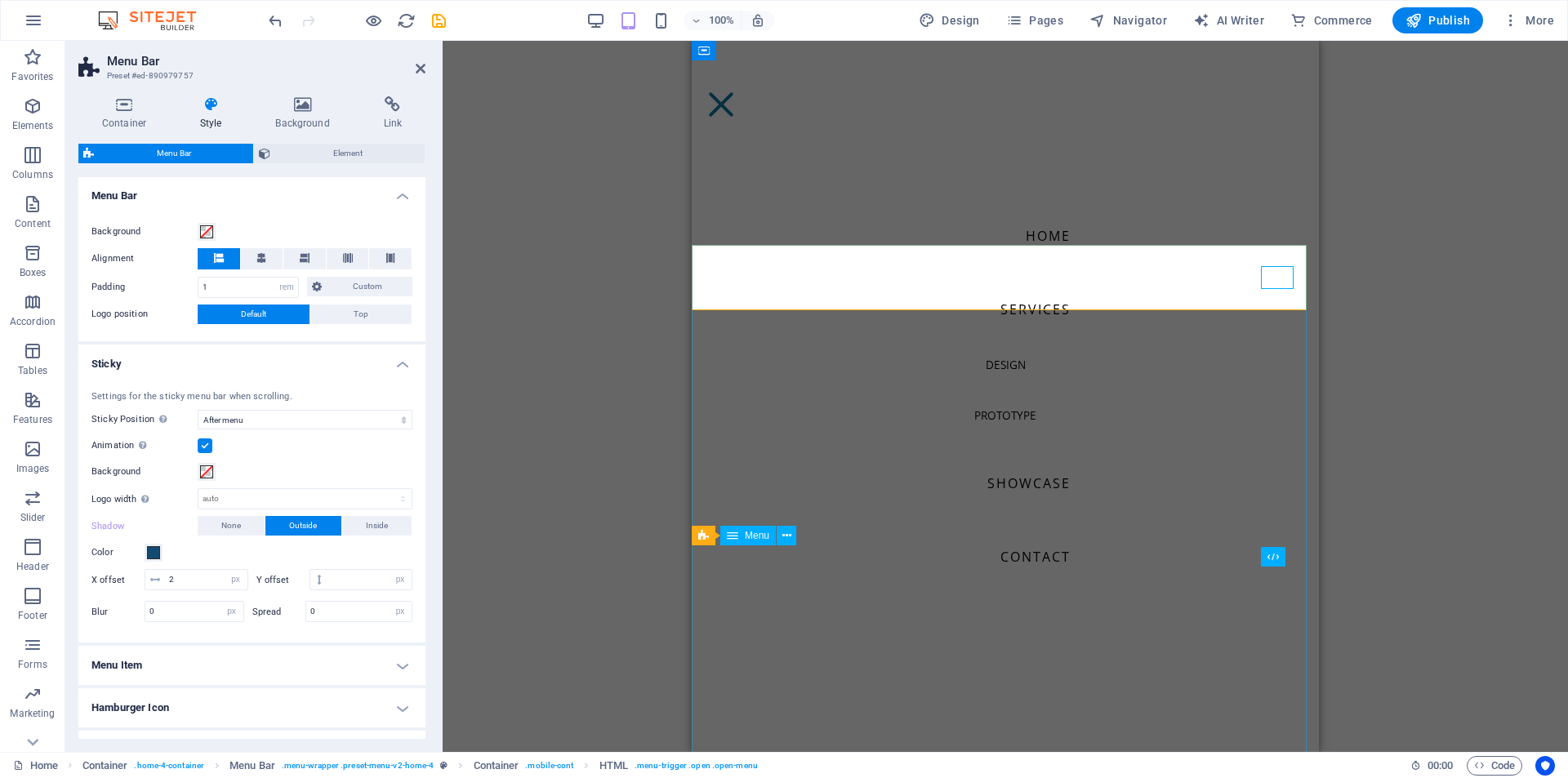
scroll to position [0, 0]
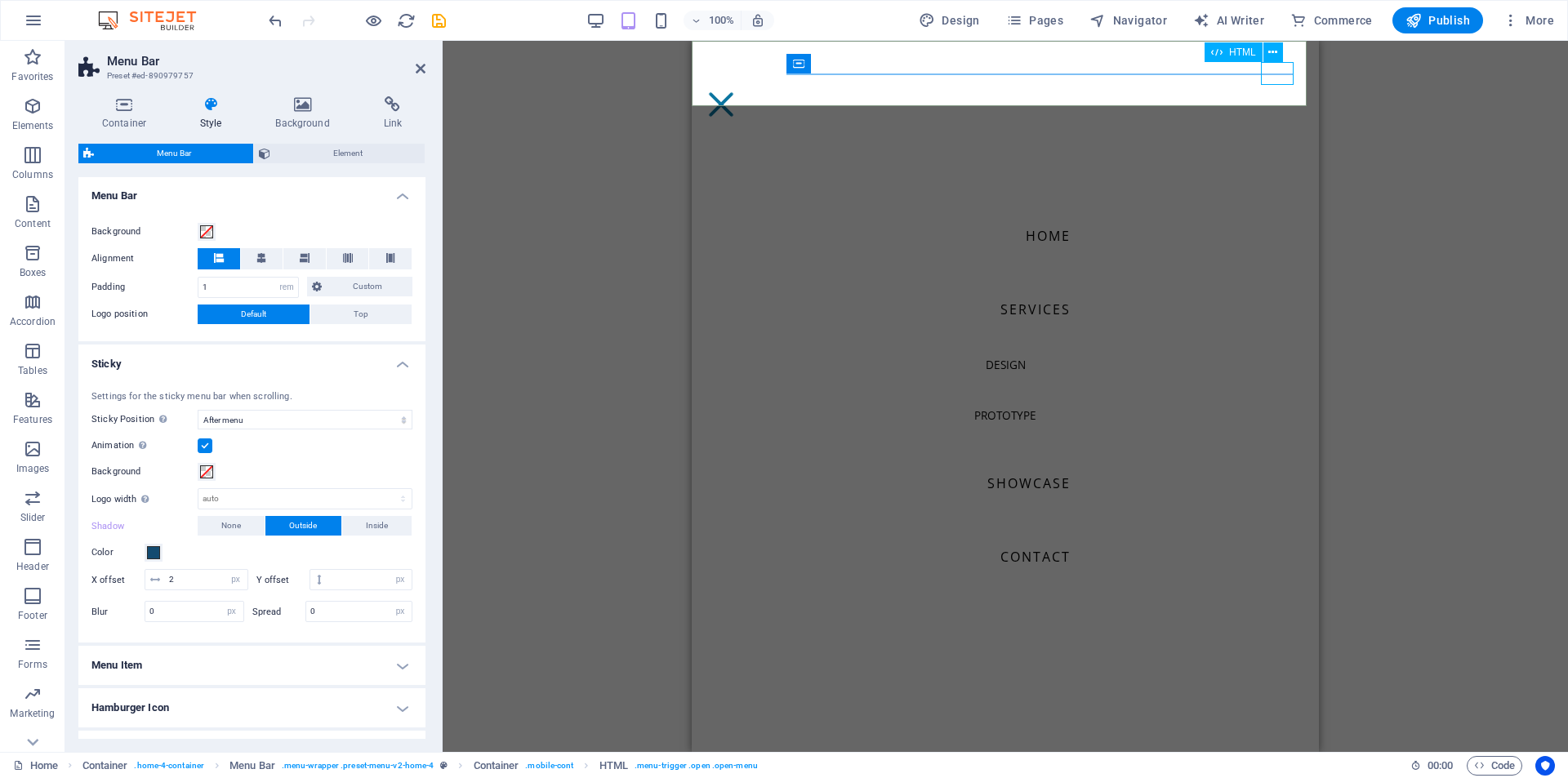
click at [738, 93] on div "Menu" at bounding box center [721, 104] width 33 height 23
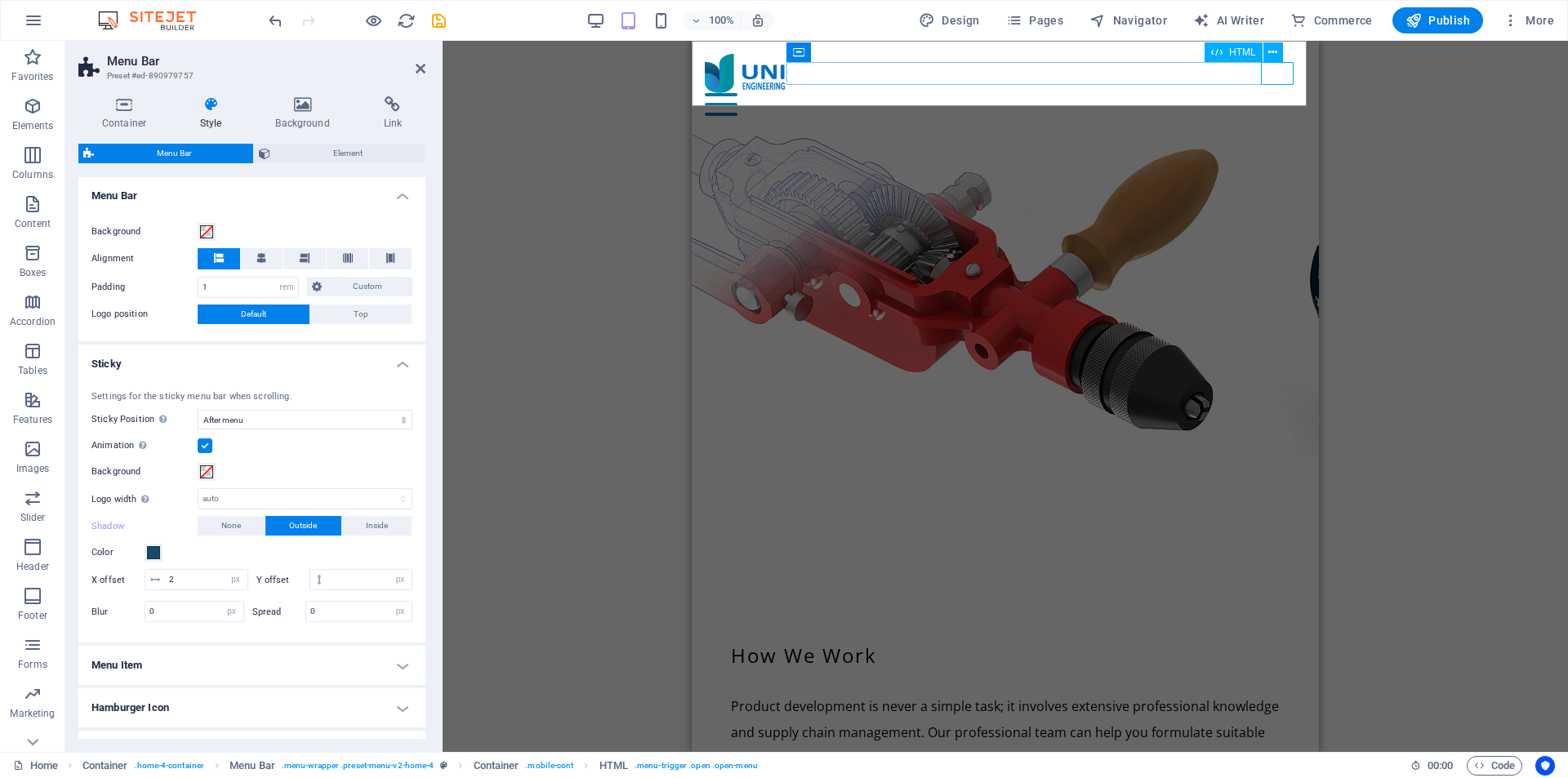
click at [1281, 93] on div "Menu" at bounding box center [1006, 104] width 601 height 23
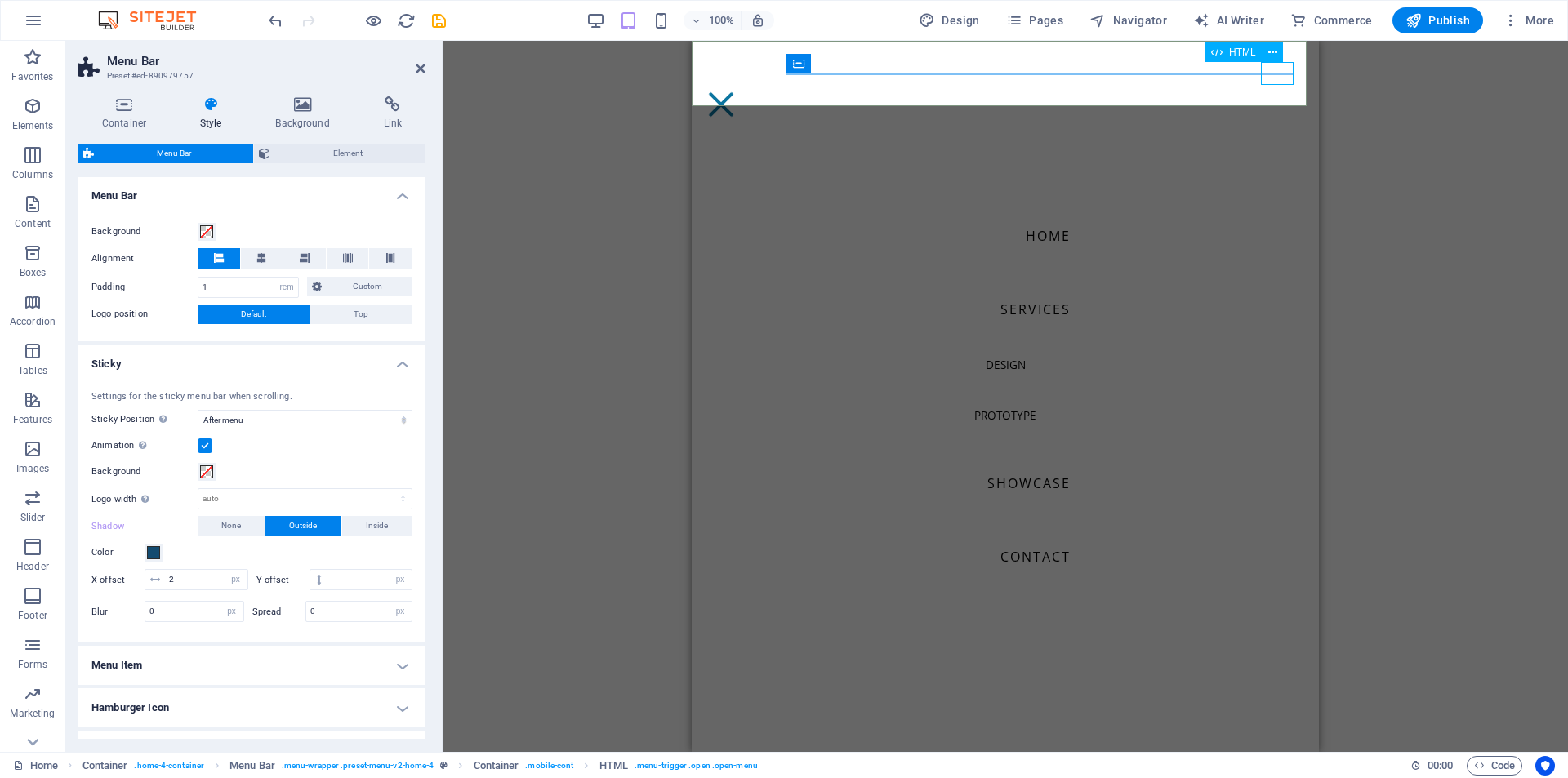
click at [738, 93] on div "Menu" at bounding box center [721, 104] width 33 height 23
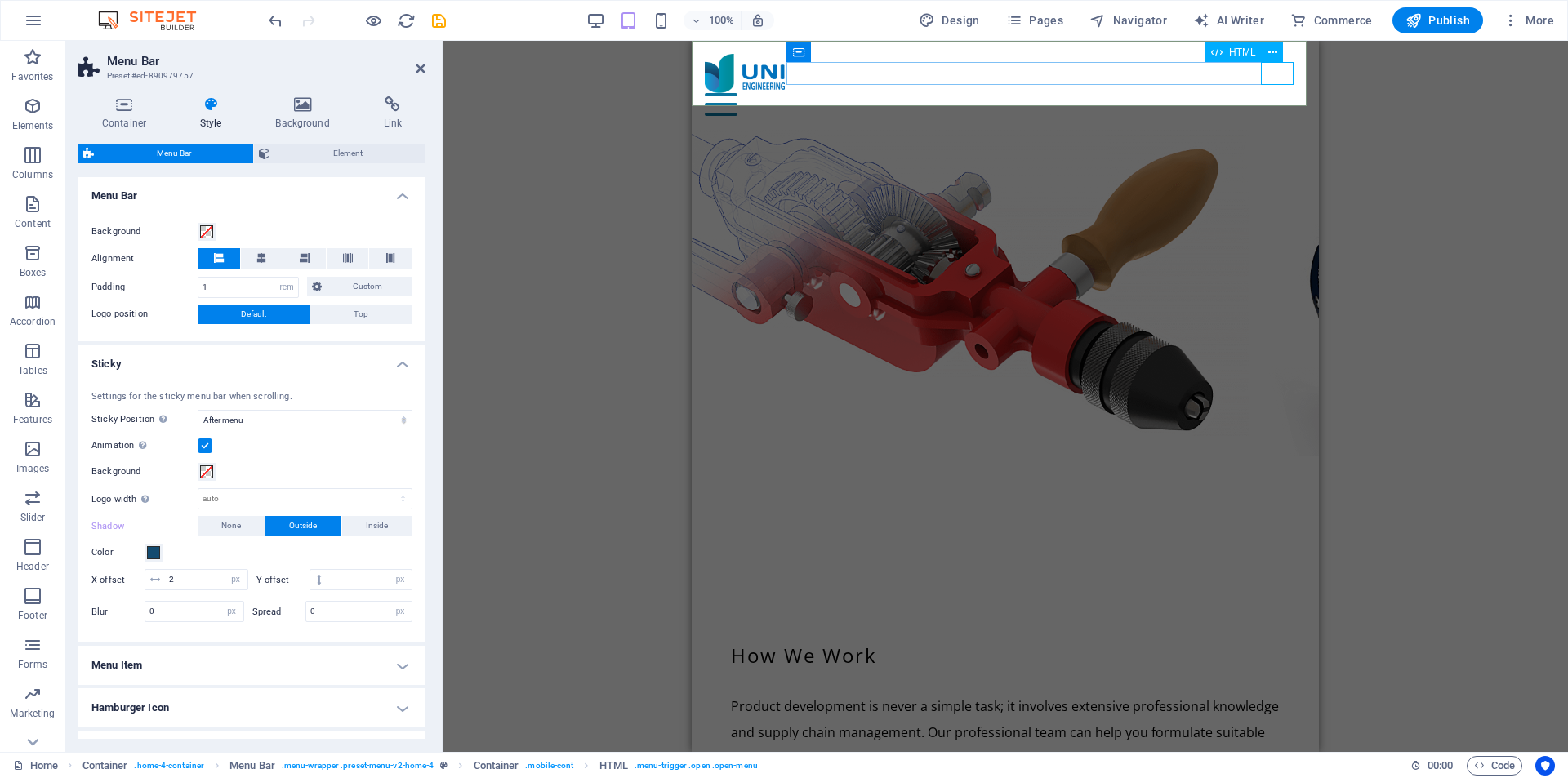
click at [1281, 93] on div "Menu" at bounding box center [1006, 104] width 601 height 23
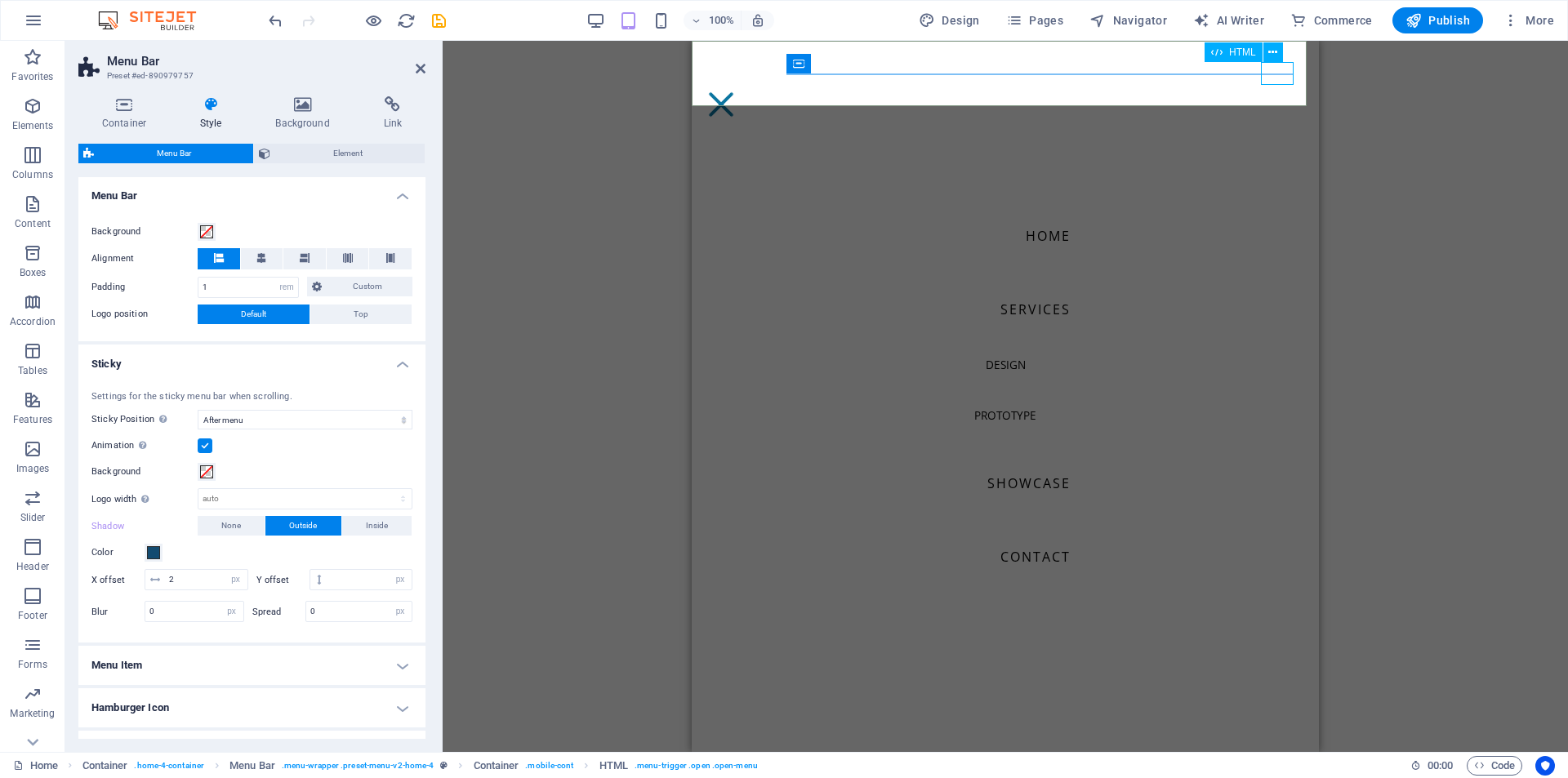
click at [738, 93] on div "Menu" at bounding box center [721, 104] width 33 height 23
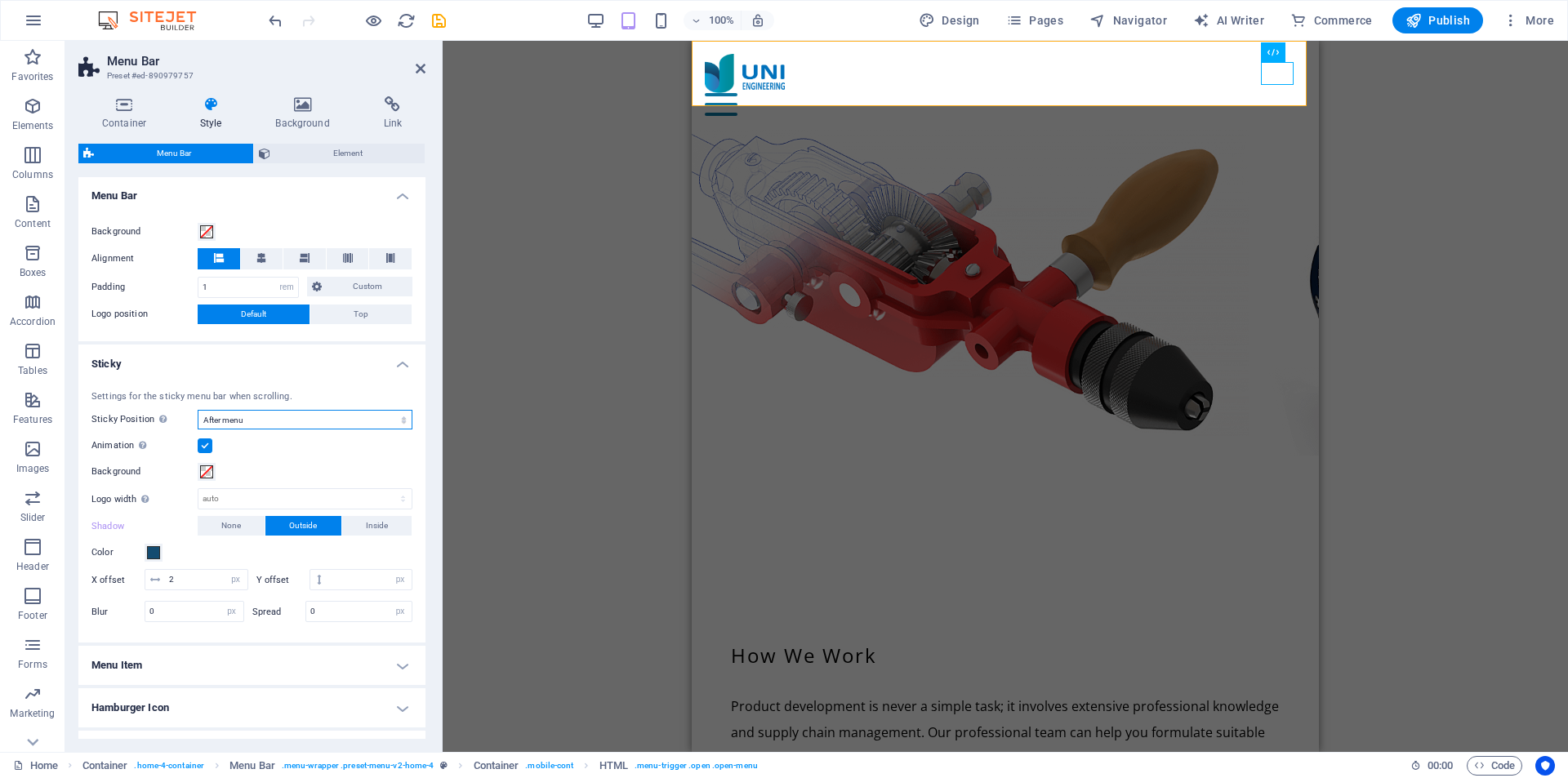
click at [352, 422] on select "Off Instant After menu After banner When scrolling up" at bounding box center [305, 419] width 215 height 19
click at [197, 410] on select "Off Instant After menu After banner When scrolling up" at bounding box center [305, 419] width 215 height 19
click at [335, 428] on select "Off Instant After menu After banner When scrolling up" at bounding box center [305, 419] width 215 height 19
click at [335, 424] on select "Off Instant After menu After banner When scrolling up" at bounding box center [305, 419] width 215 height 19
click at [1288, 62] on div "HTML" at bounding box center [1249, 52] width 89 height 20
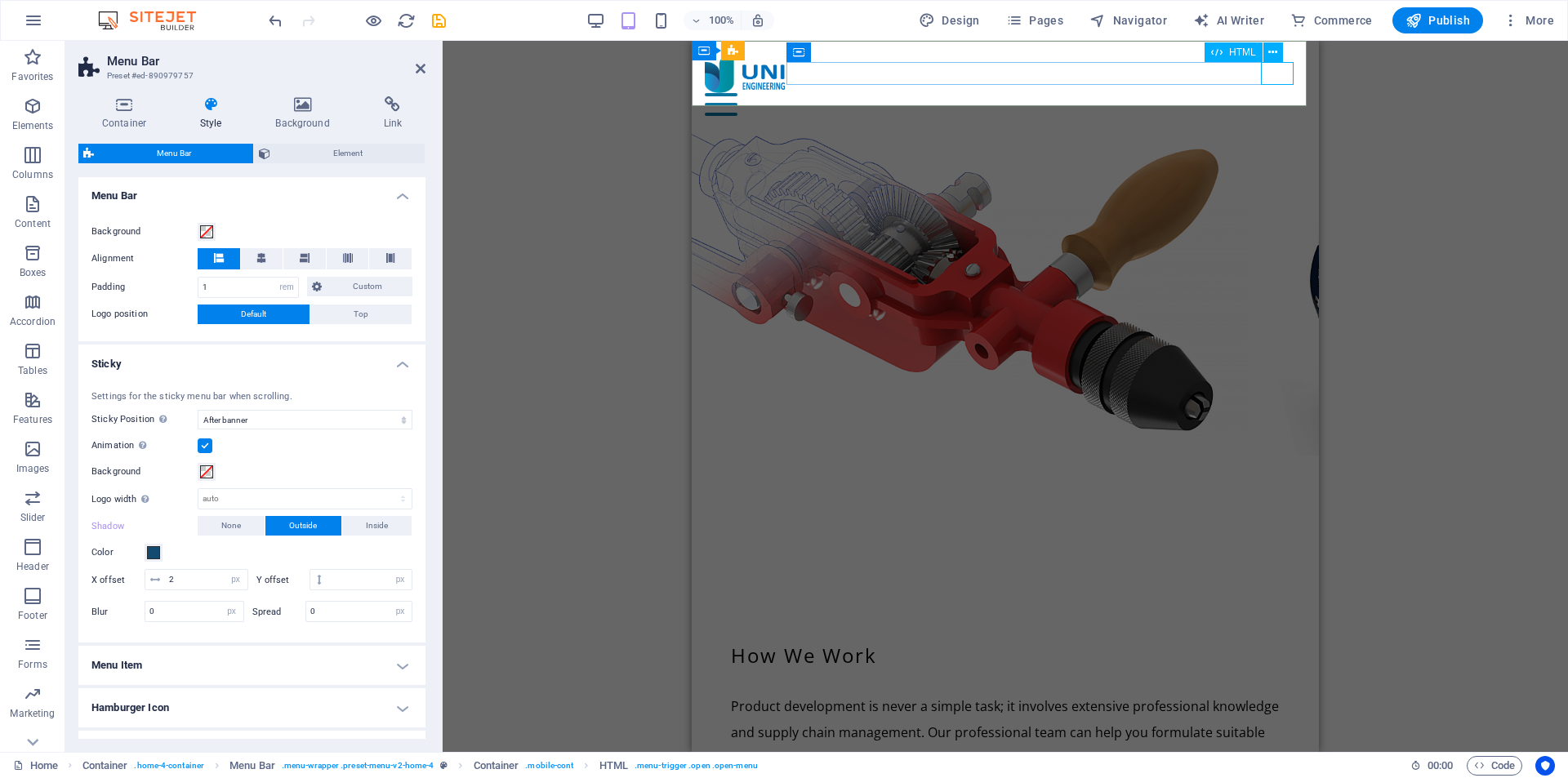
click at [1278, 93] on div "Menu" at bounding box center [1006, 104] width 601 height 23
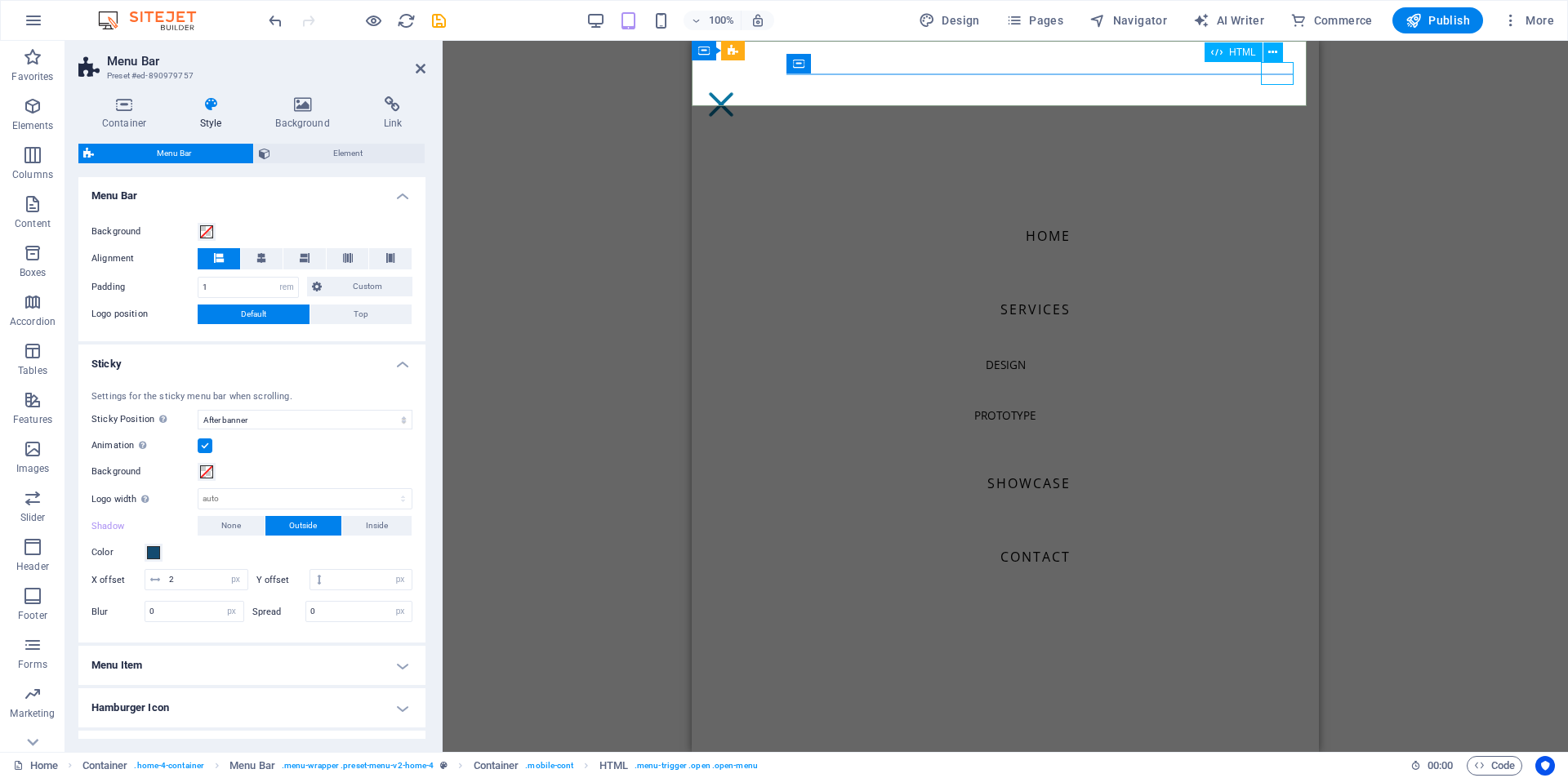
click at [738, 93] on div "Menu" at bounding box center [721, 104] width 33 height 23
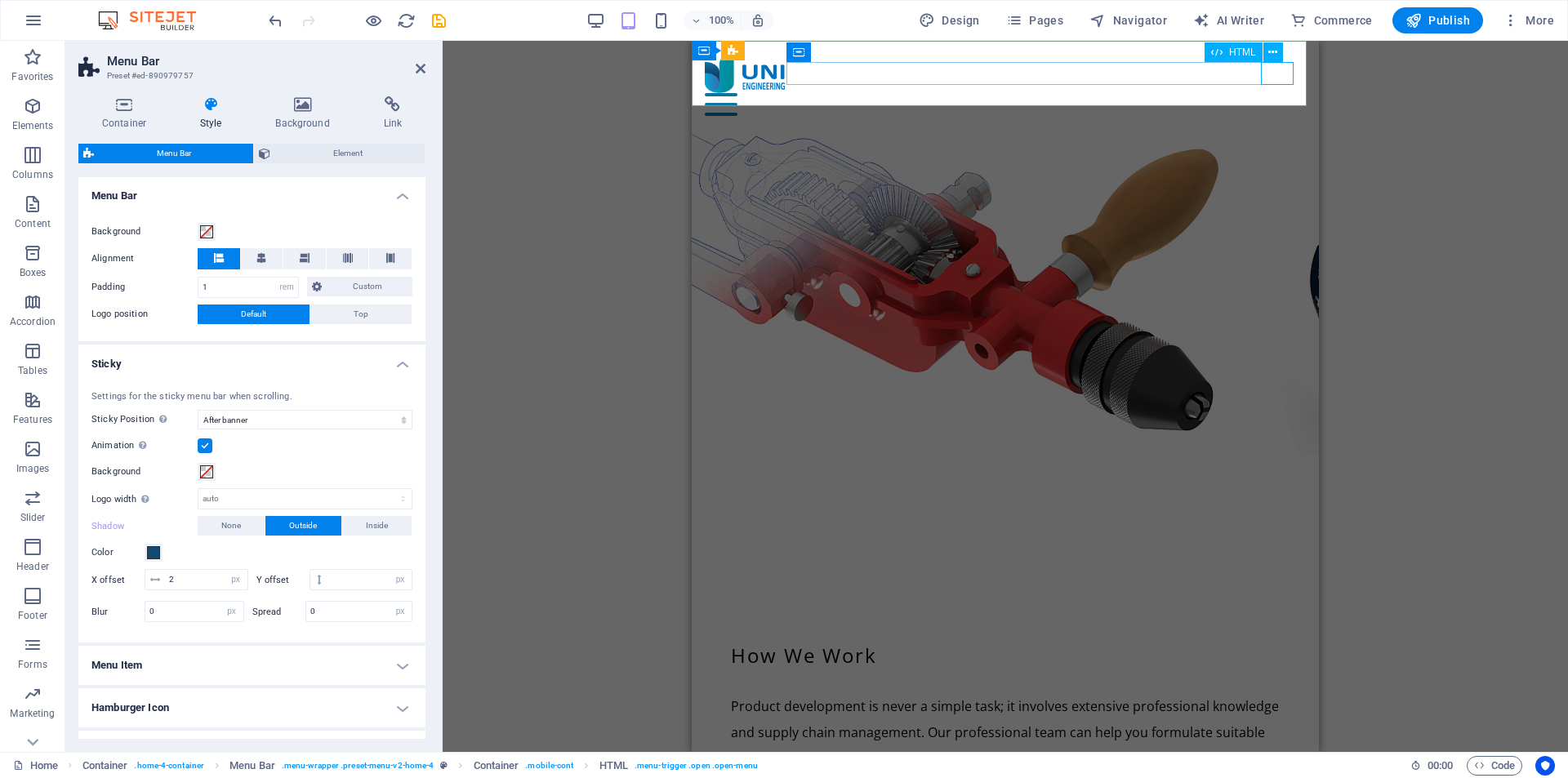
click at [1278, 93] on div "Menu" at bounding box center [1006, 104] width 601 height 23
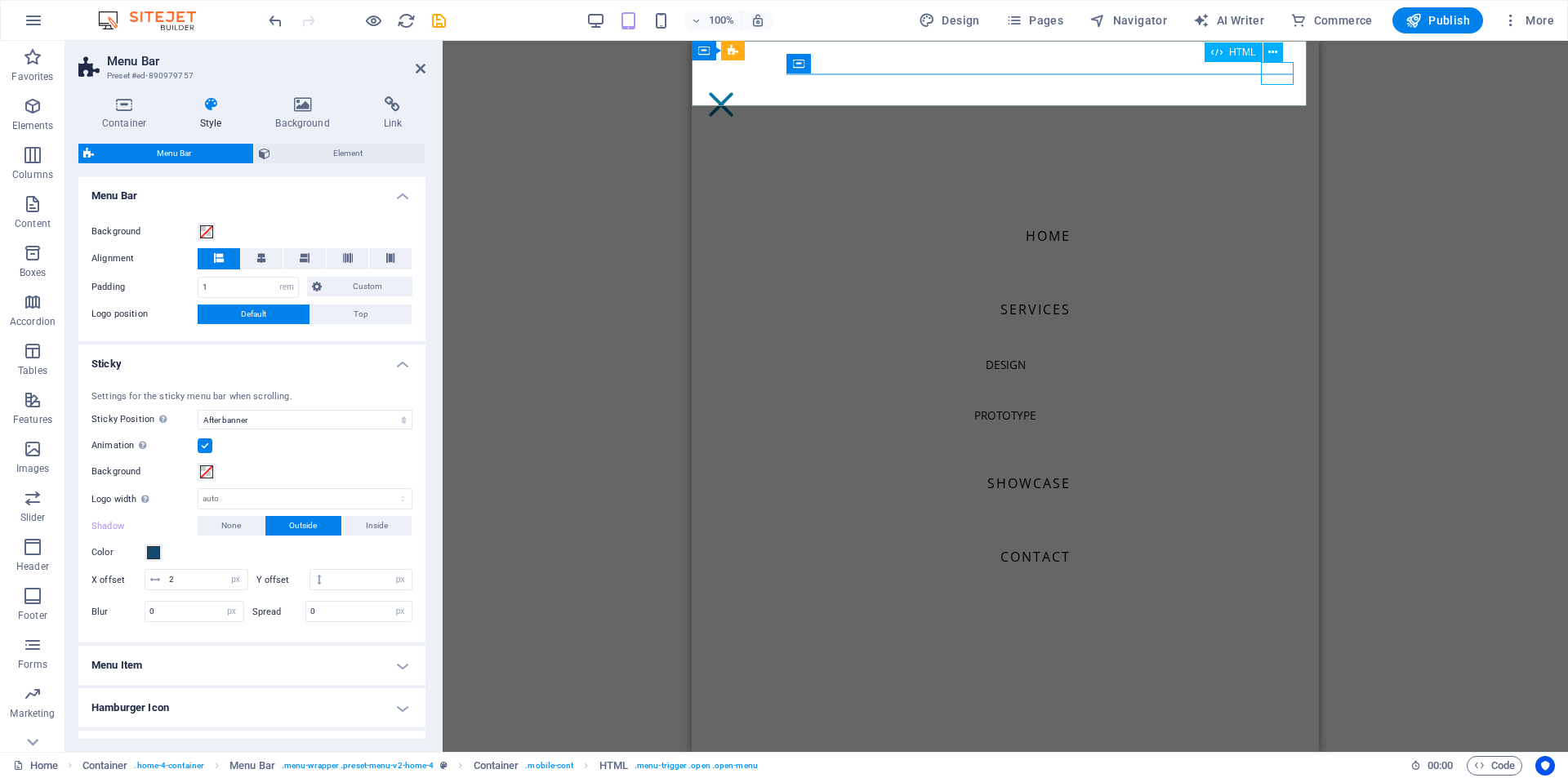
click at [738, 93] on div "Menu" at bounding box center [721, 104] width 33 height 23
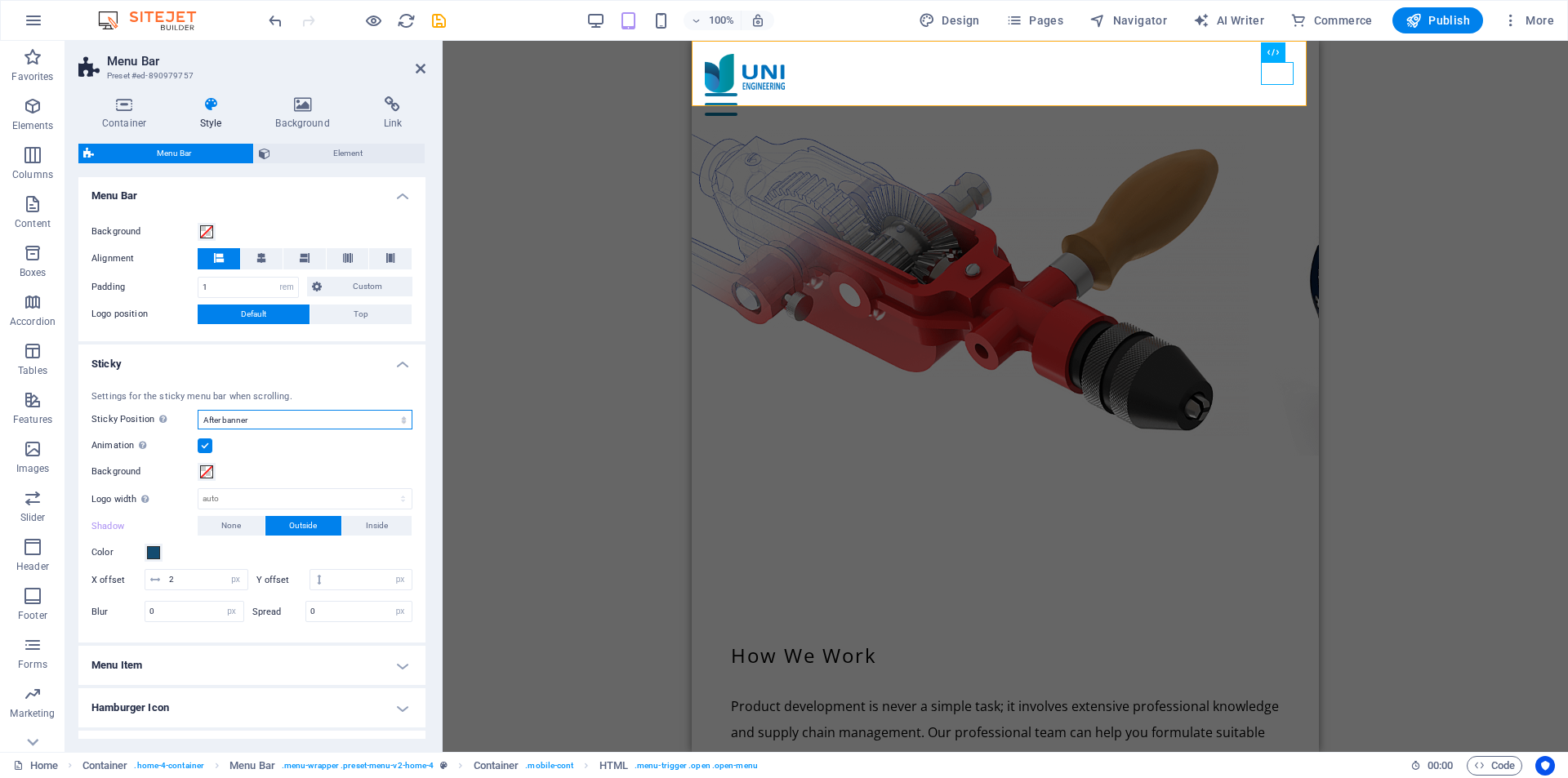
click at [348, 414] on select "Off Instant After menu After banner When scrolling up" at bounding box center [305, 419] width 215 height 19
click at [197, 410] on select "Off Instant After menu After banner When scrolling up" at bounding box center [305, 419] width 215 height 19
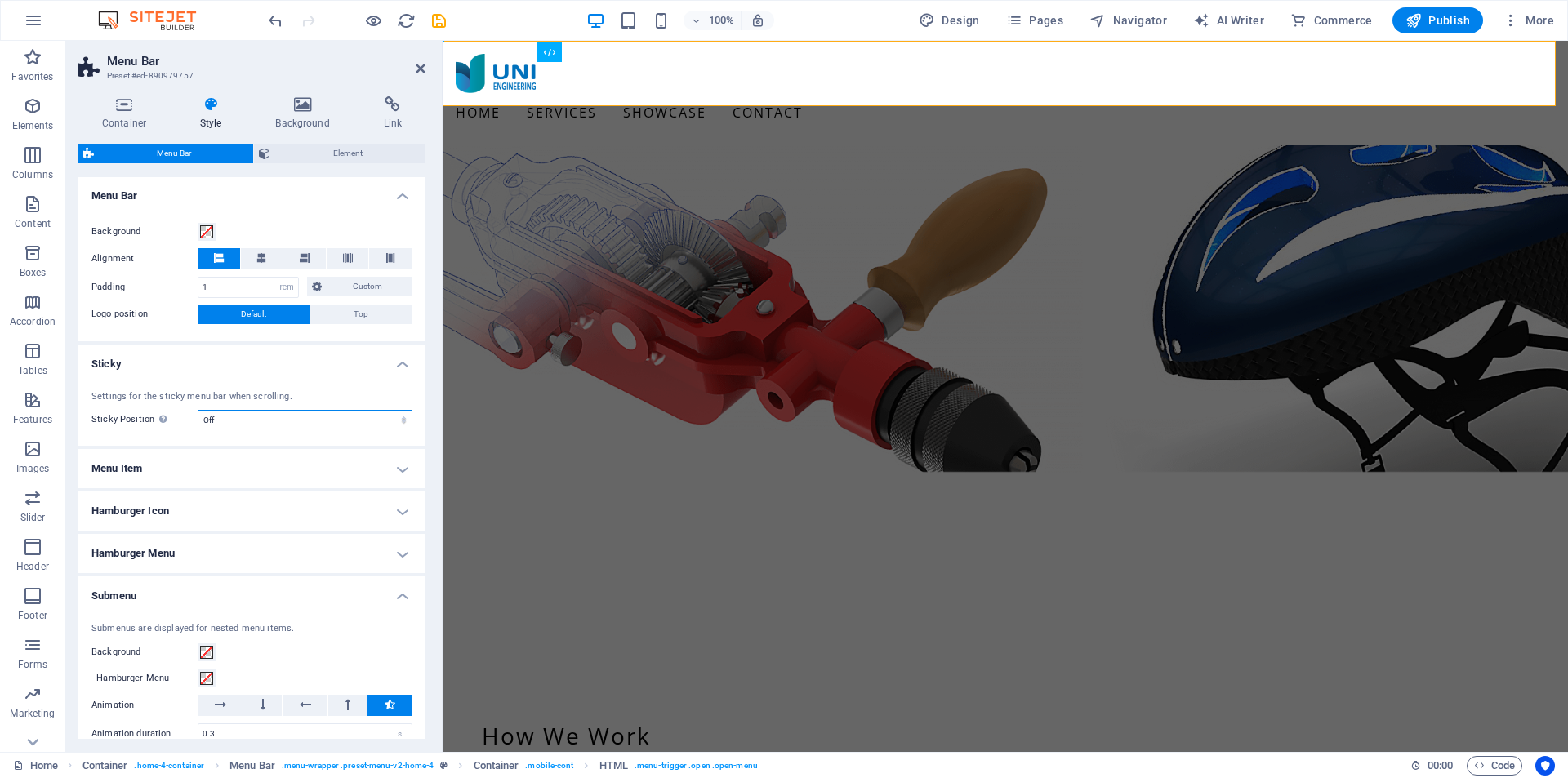
click at [363, 417] on select "Off Instant After menu After banner When scrolling up" at bounding box center [305, 419] width 215 height 19
click at [197, 410] on select "Off Instant After menu After banner When scrolling up" at bounding box center [305, 419] width 215 height 19
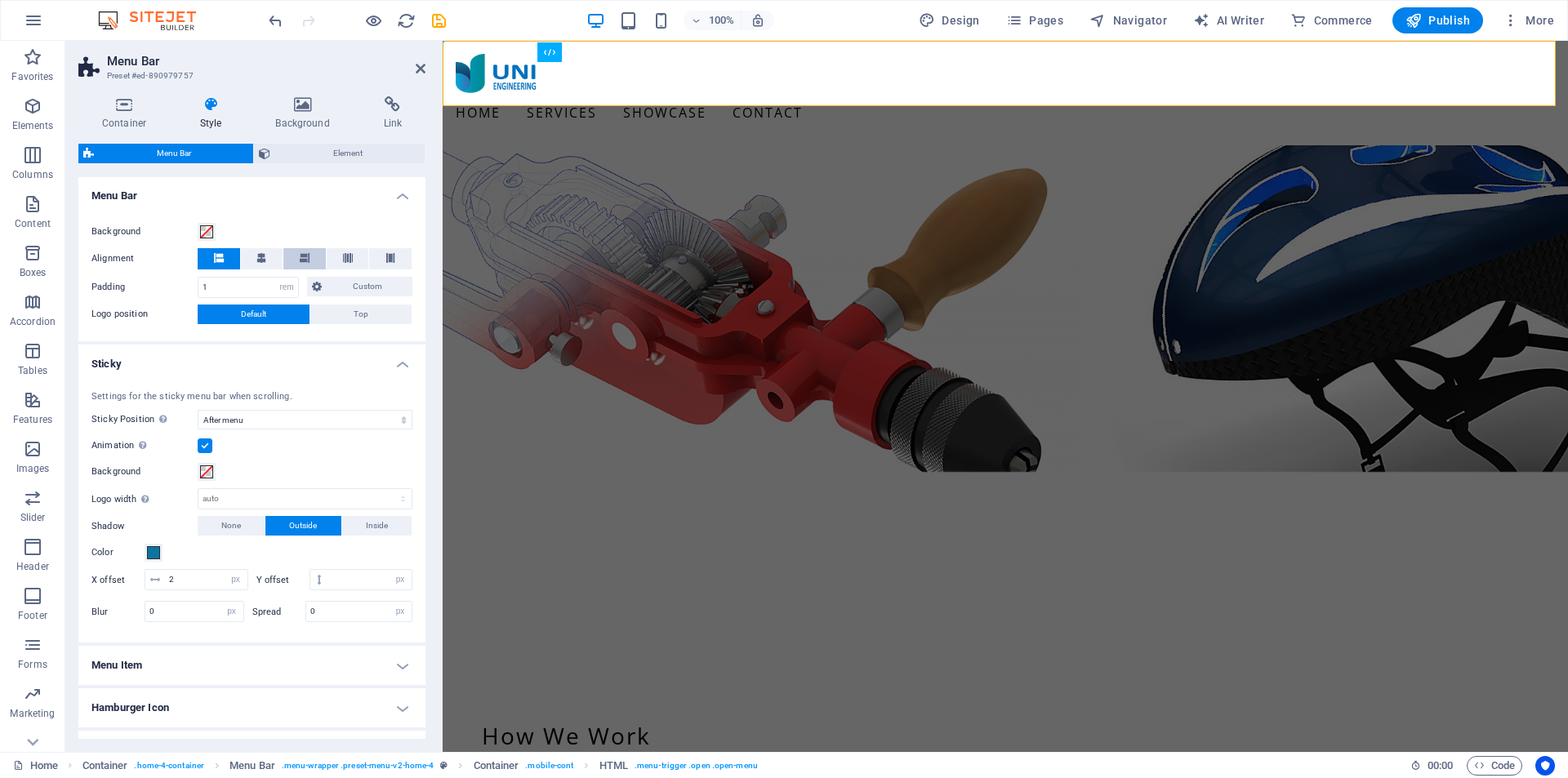
click at [302, 262] on span at bounding box center [305, 258] width 10 height 21
click at [352, 422] on select "Off Instant After menu After banner When scrolling up" at bounding box center [305, 419] width 215 height 19
select select "sticky_none"
click at [197, 410] on select "Off Instant After menu After banner When scrolling up" at bounding box center [305, 419] width 215 height 19
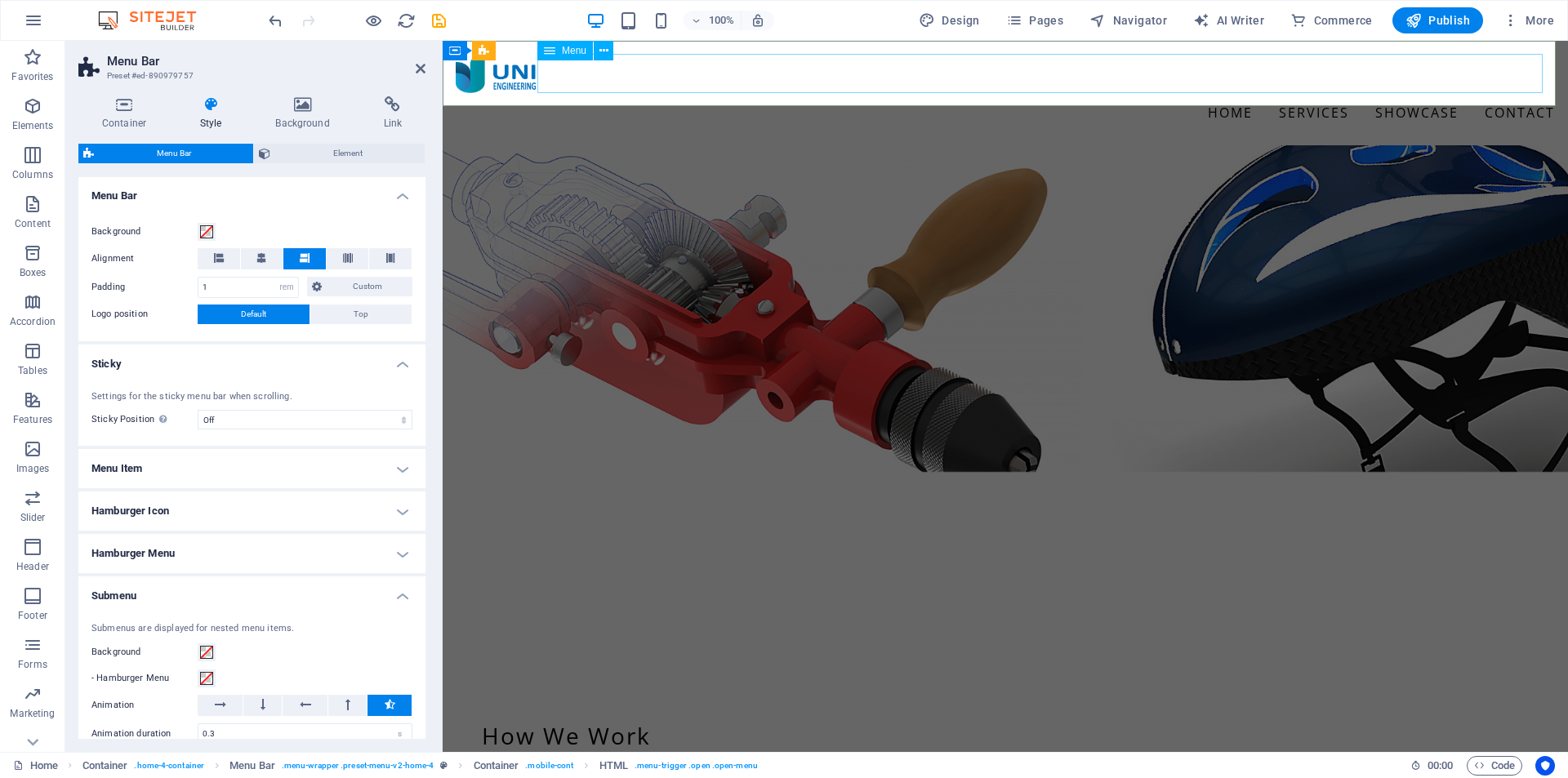
click at [1288, 93] on nav "Home Services Design Prototype Showcase Contact" at bounding box center [1006, 113] width 1100 height 39
click at [1287, 93] on nav "Home Services Design Prototype Showcase Contact" at bounding box center [1006, 113] width 1100 height 39
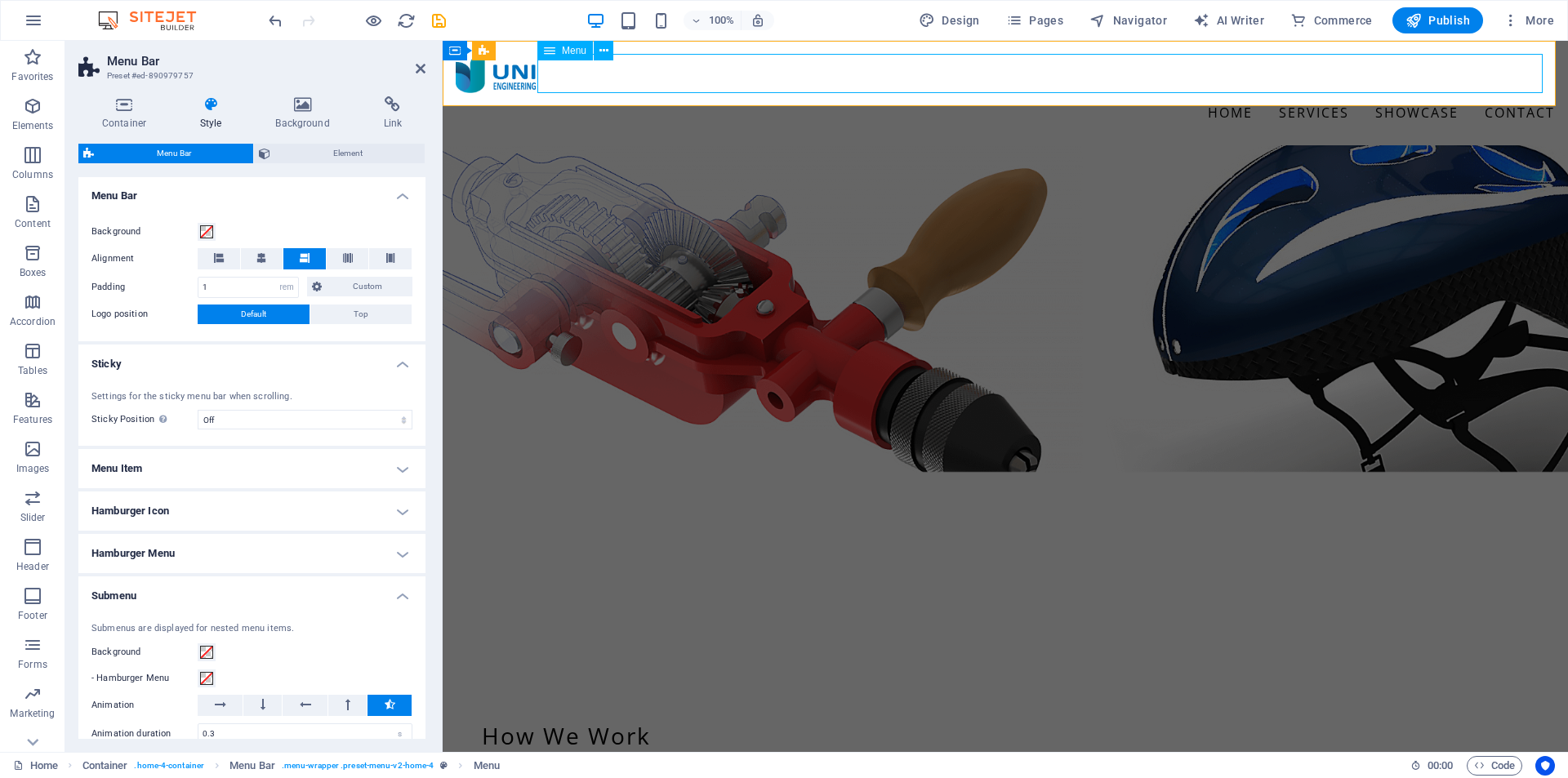
click at [1287, 93] on nav "Home Services Design Prototype Showcase Contact" at bounding box center [1006, 113] width 1100 height 39
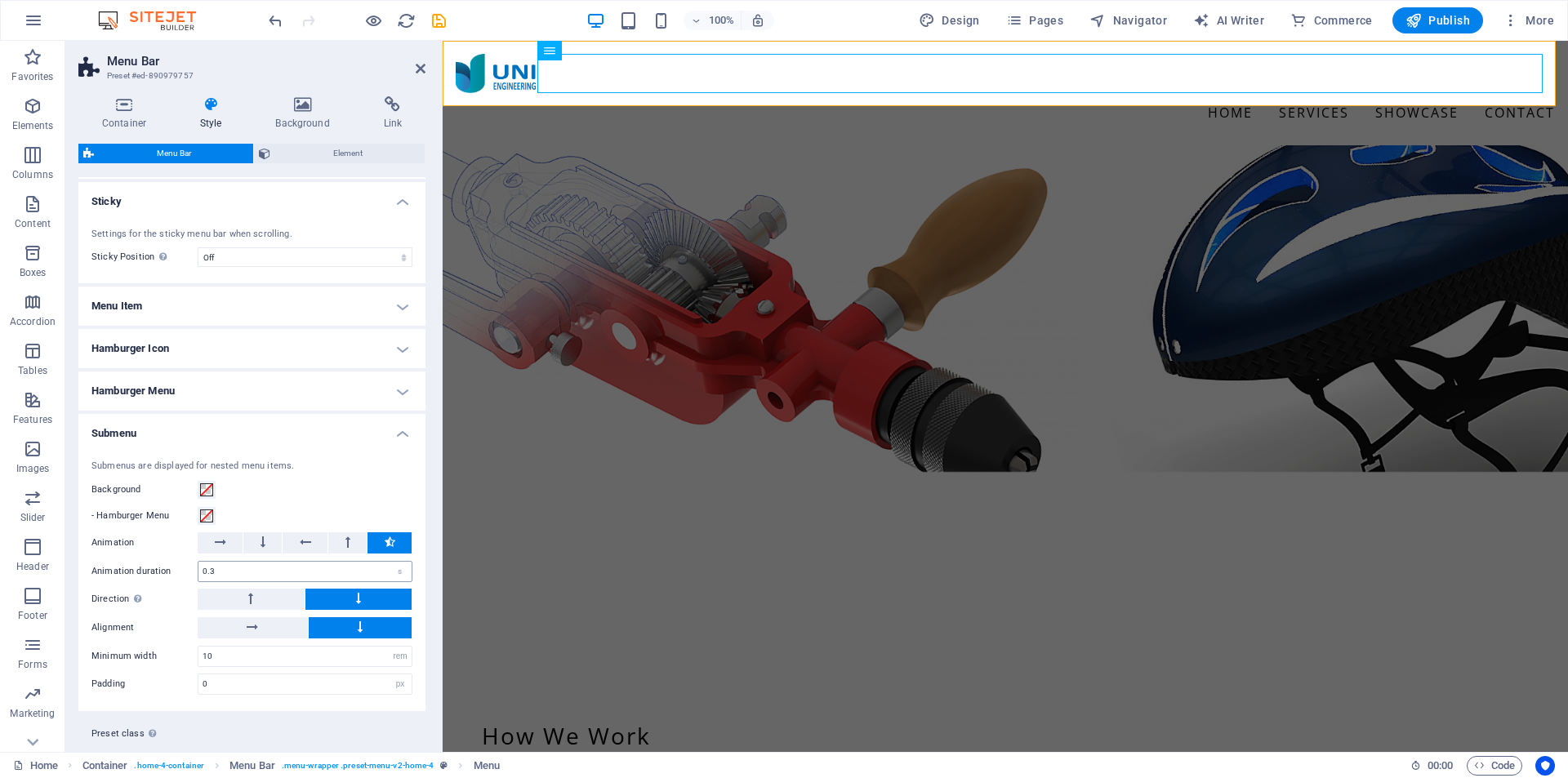
scroll to position [442, 0]
click at [1310, 93] on nav "Home Services Design Prototype Showcase Contact" at bounding box center [1006, 113] width 1100 height 39
click at [1449, 25] on span "Publish" at bounding box center [1438, 19] width 64 height 16
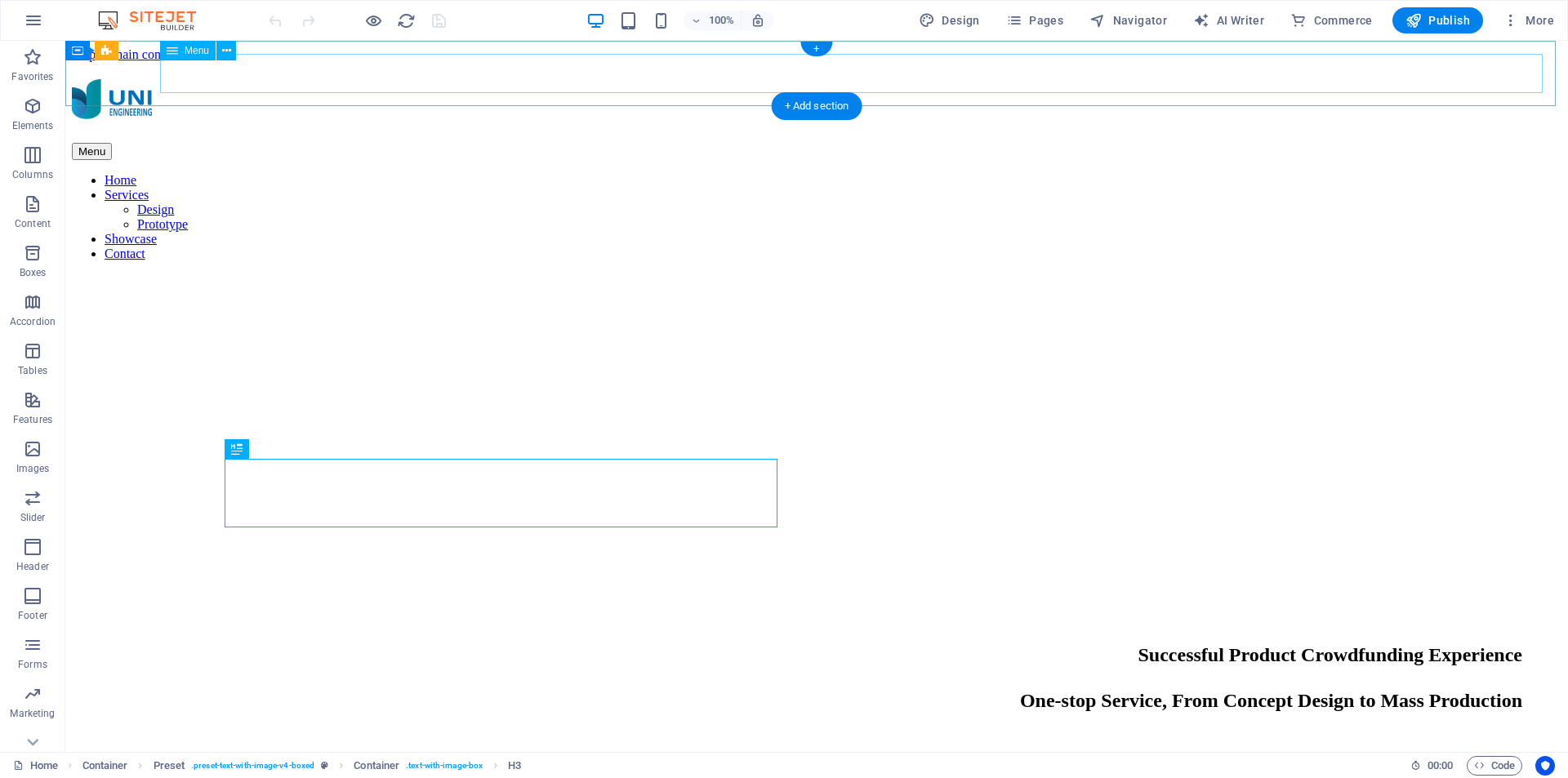
click at [1299, 173] on nav "Home Services Design Prototype Showcase Contact" at bounding box center [817, 217] width 1490 height 88
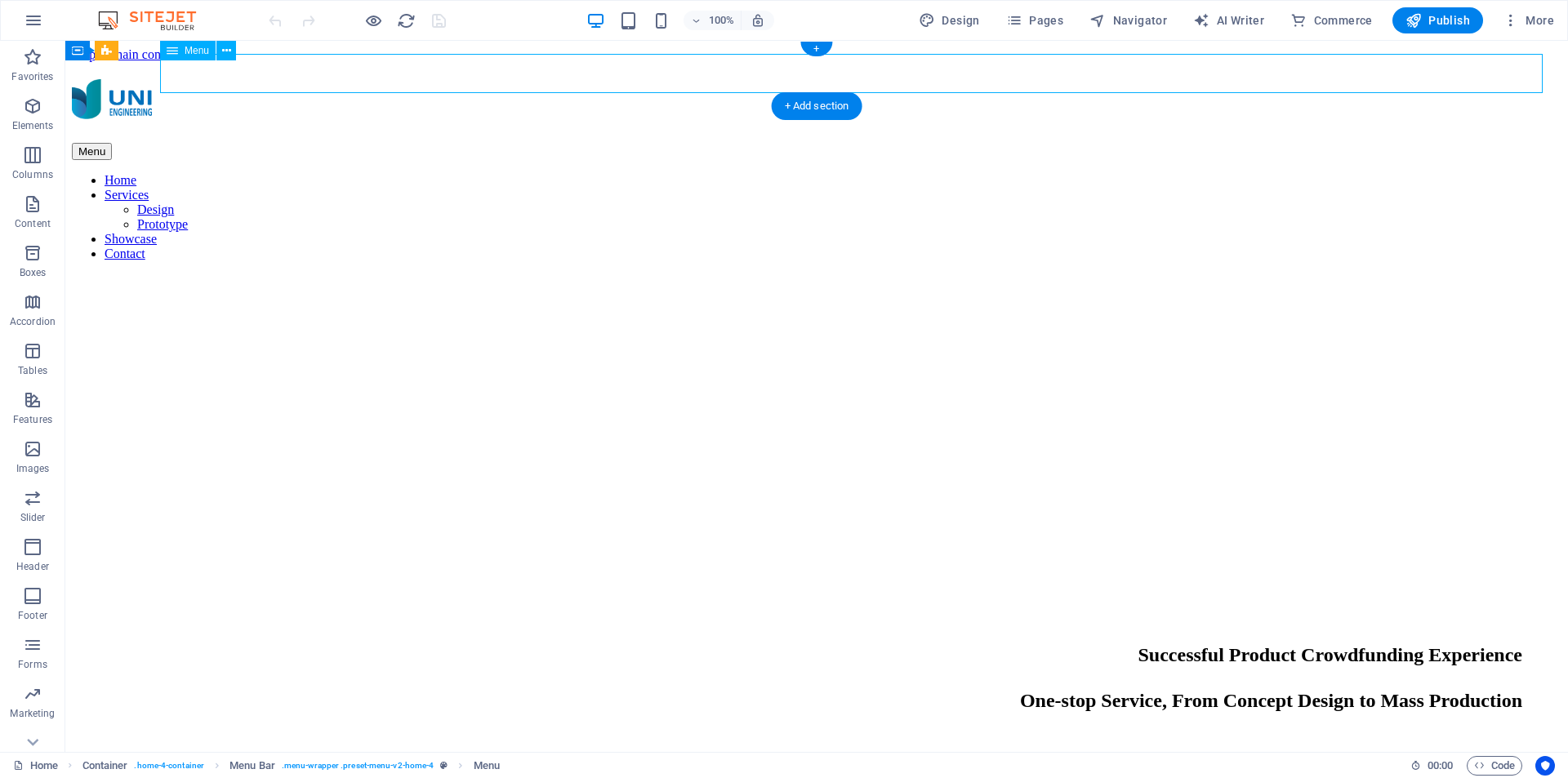
click at [1299, 173] on nav "Home Services Design Prototype Showcase Contact" at bounding box center [817, 217] width 1490 height 88
select select
select select "1"
select select
select select "1"
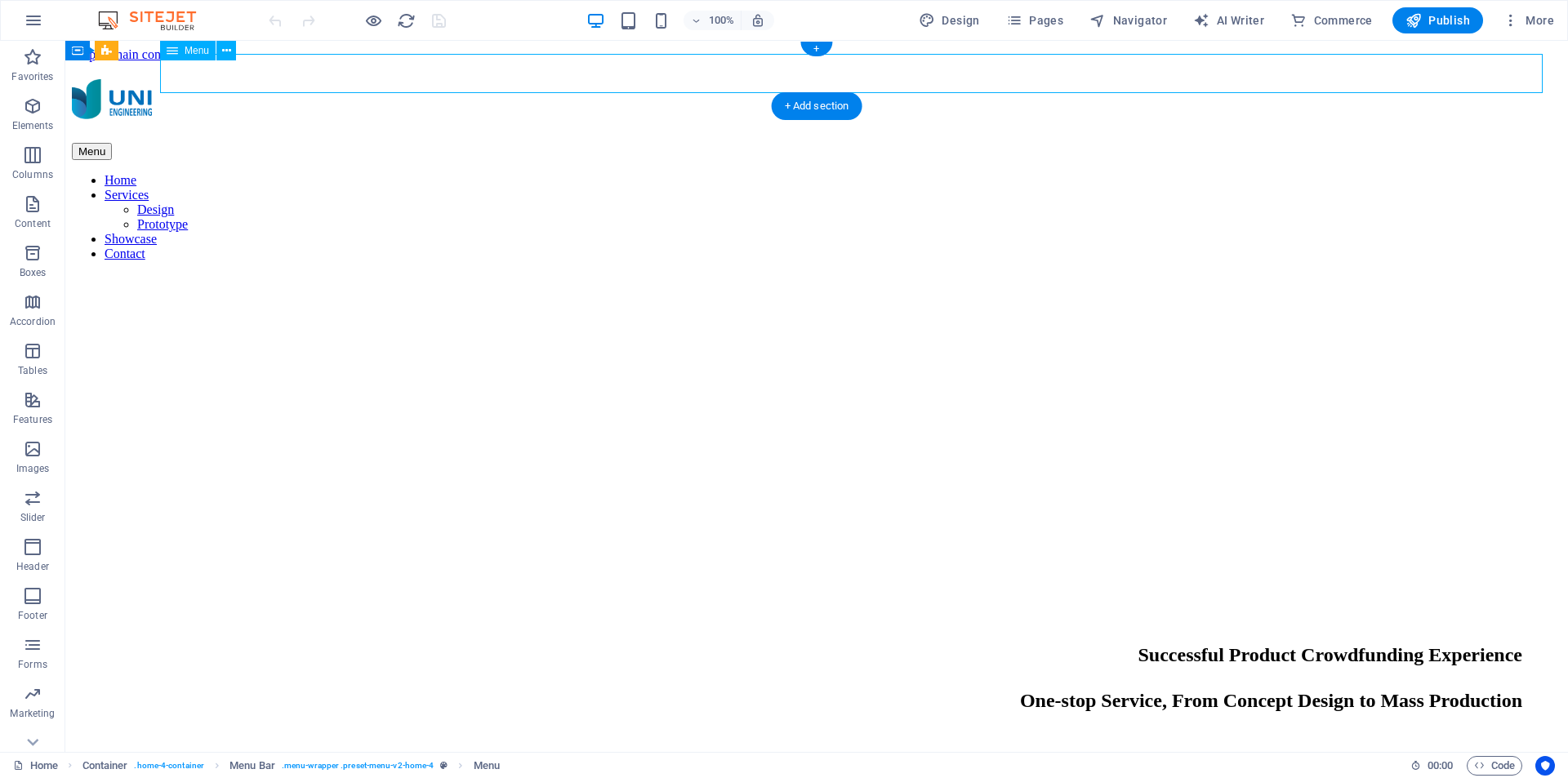
select select
select select "2"
select select
select select "4"
select select
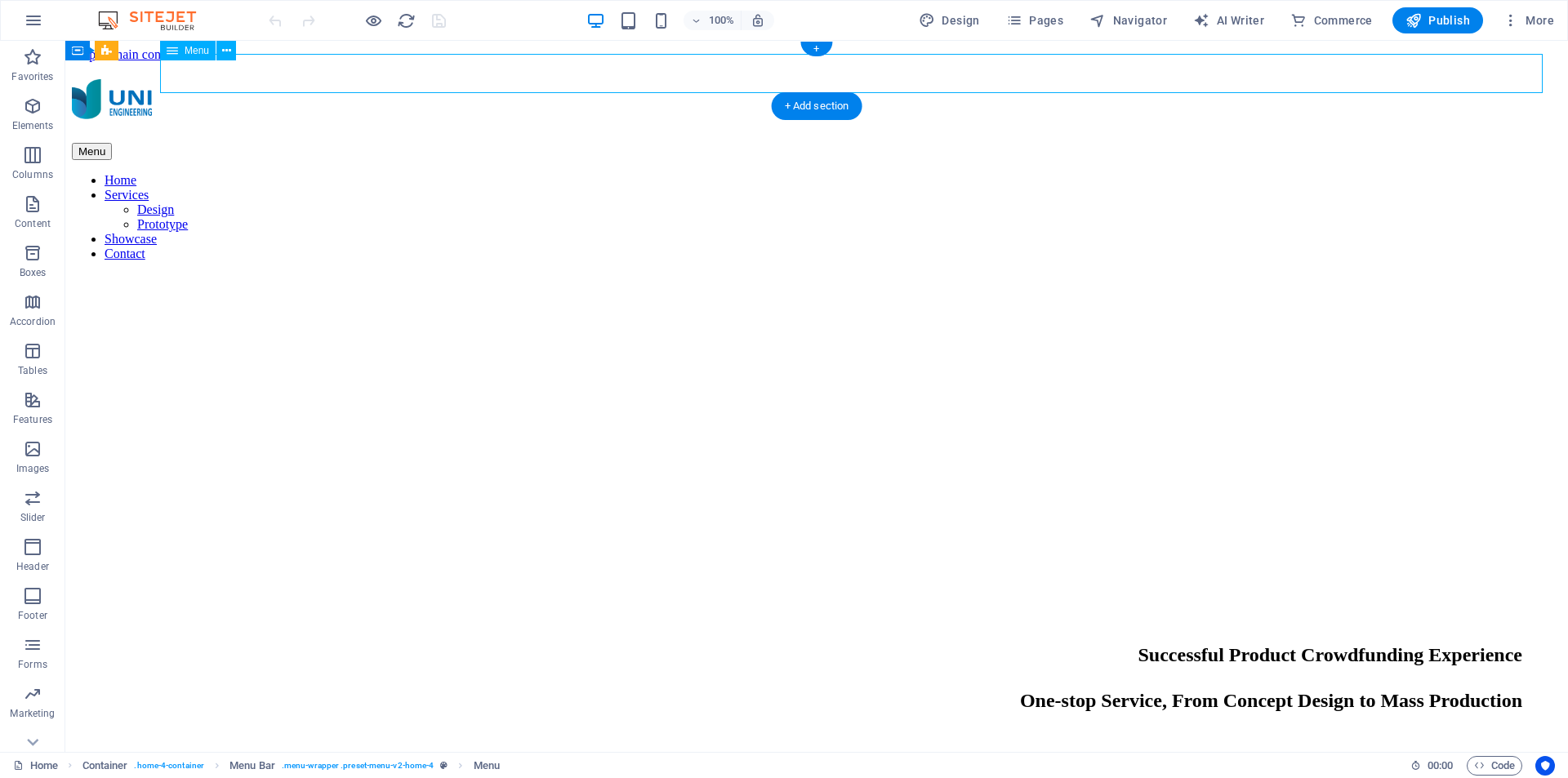
select select "4"
select select
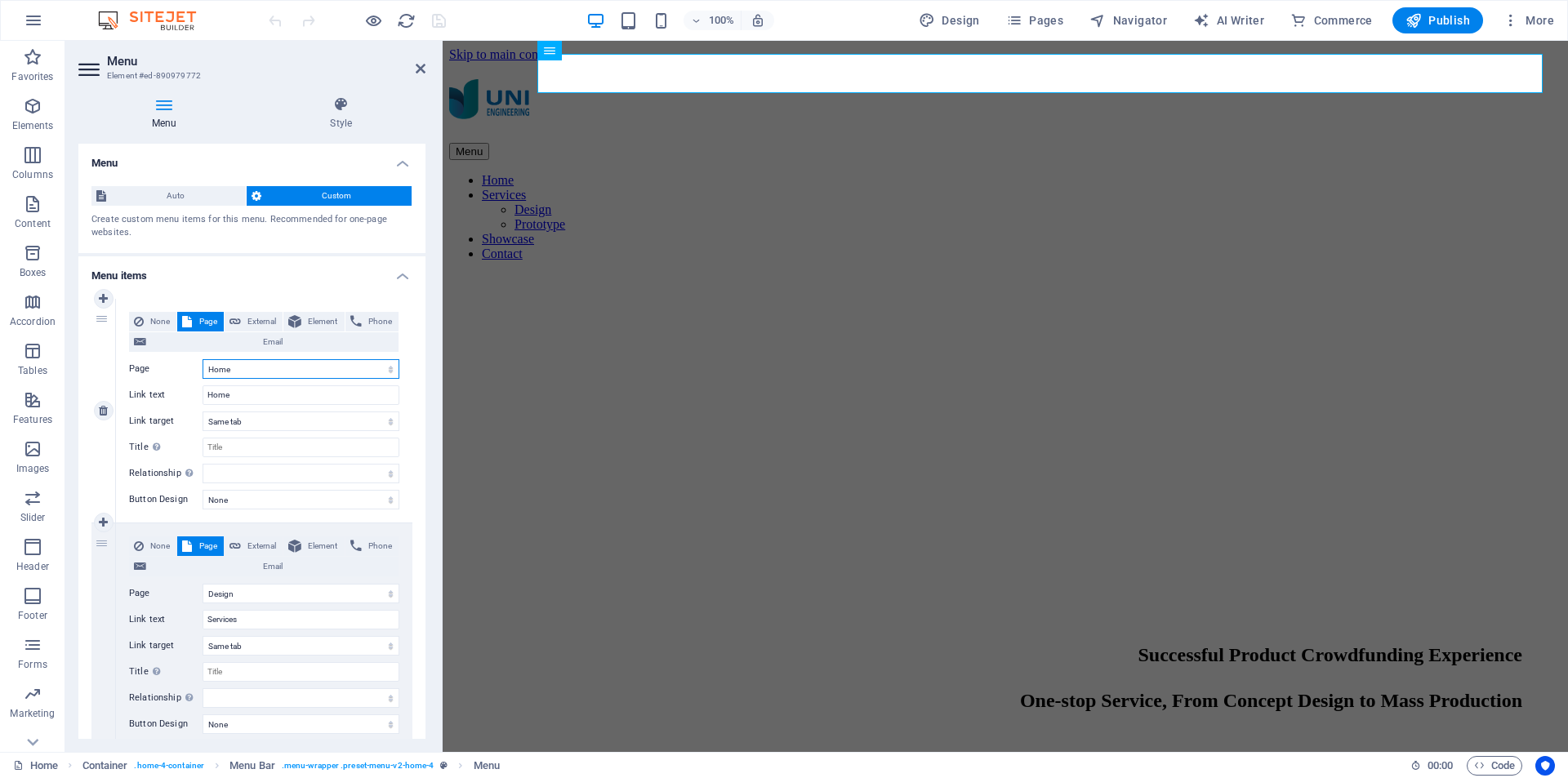
click at [281, 372] on select "Home Design -- Prototype Subpage Legal Notice Privacy" at bounding box center [301, 368] width 197 height 19
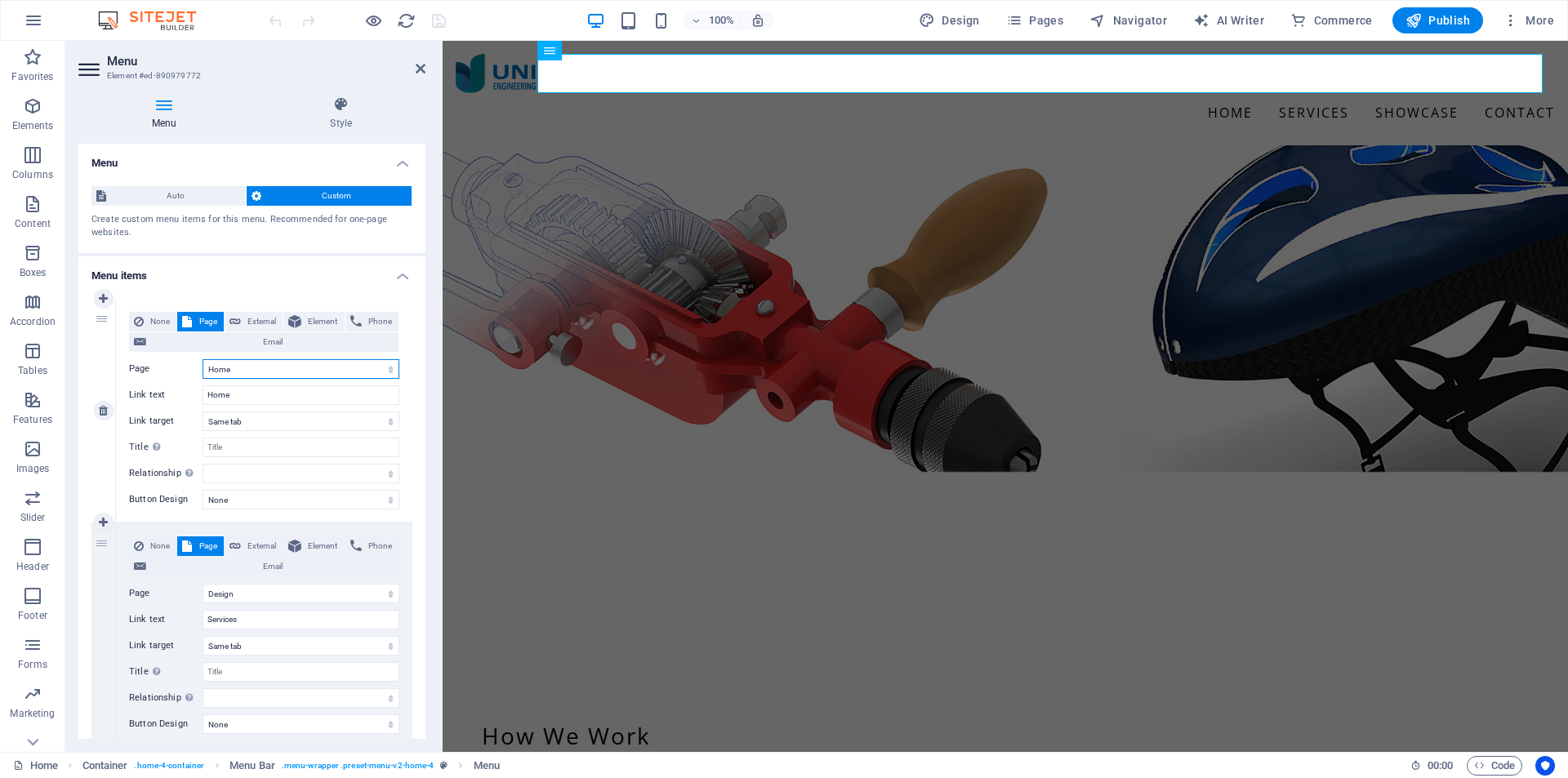
click at [202, 359] on select "Home Design -- Prototype Subpage Legal Notice Privacy" at bounding box center [301, 368] width 197 height 19
click at [348, 109] on icon at bounding box center [341, 104] width 169 height 16
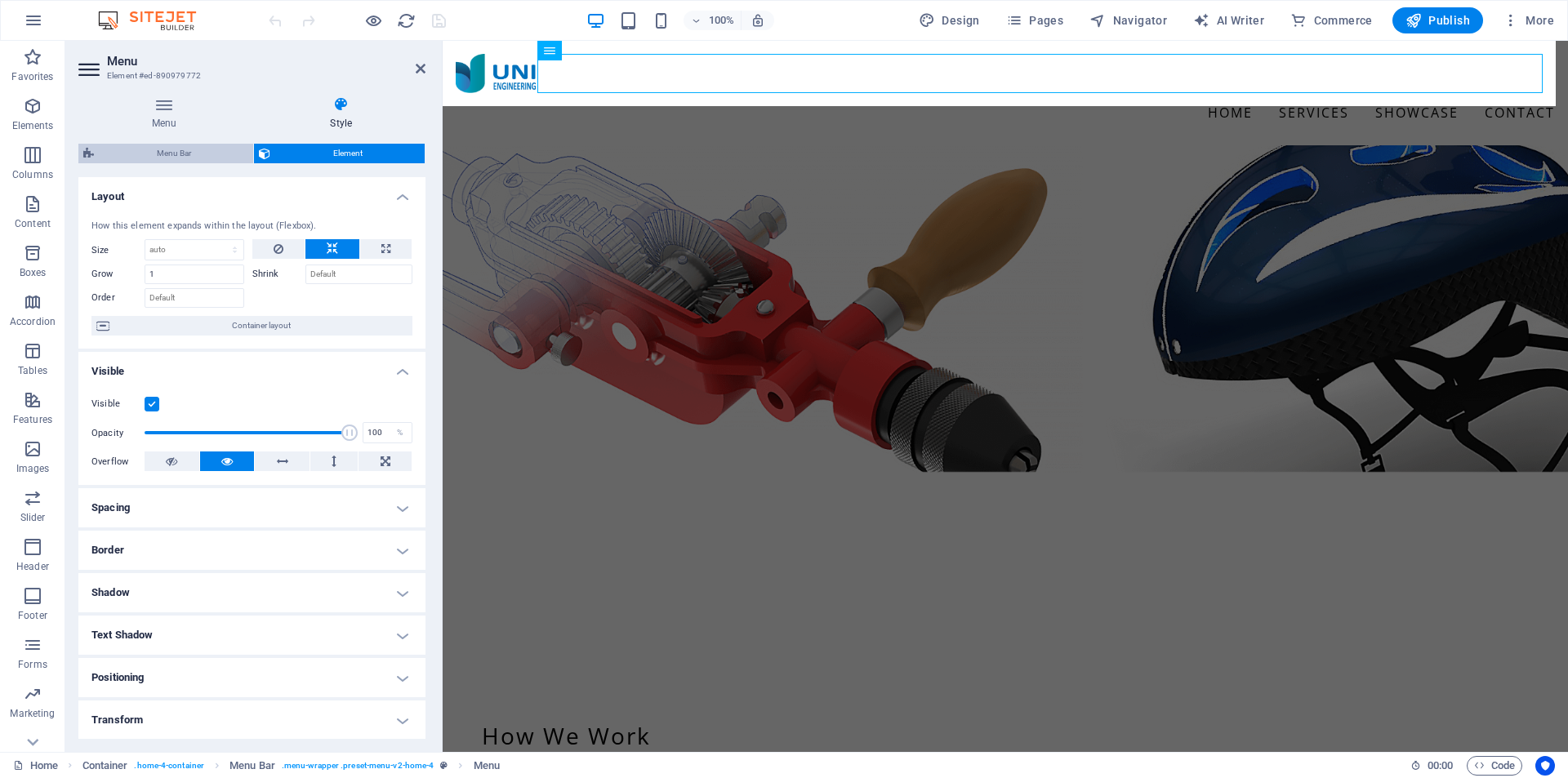
click at [189, 157] on span "Menu Bar" at bounding box center [174, 153] width 149 height 19
select select "rem"
select select "preset-menu-v2-home-4"
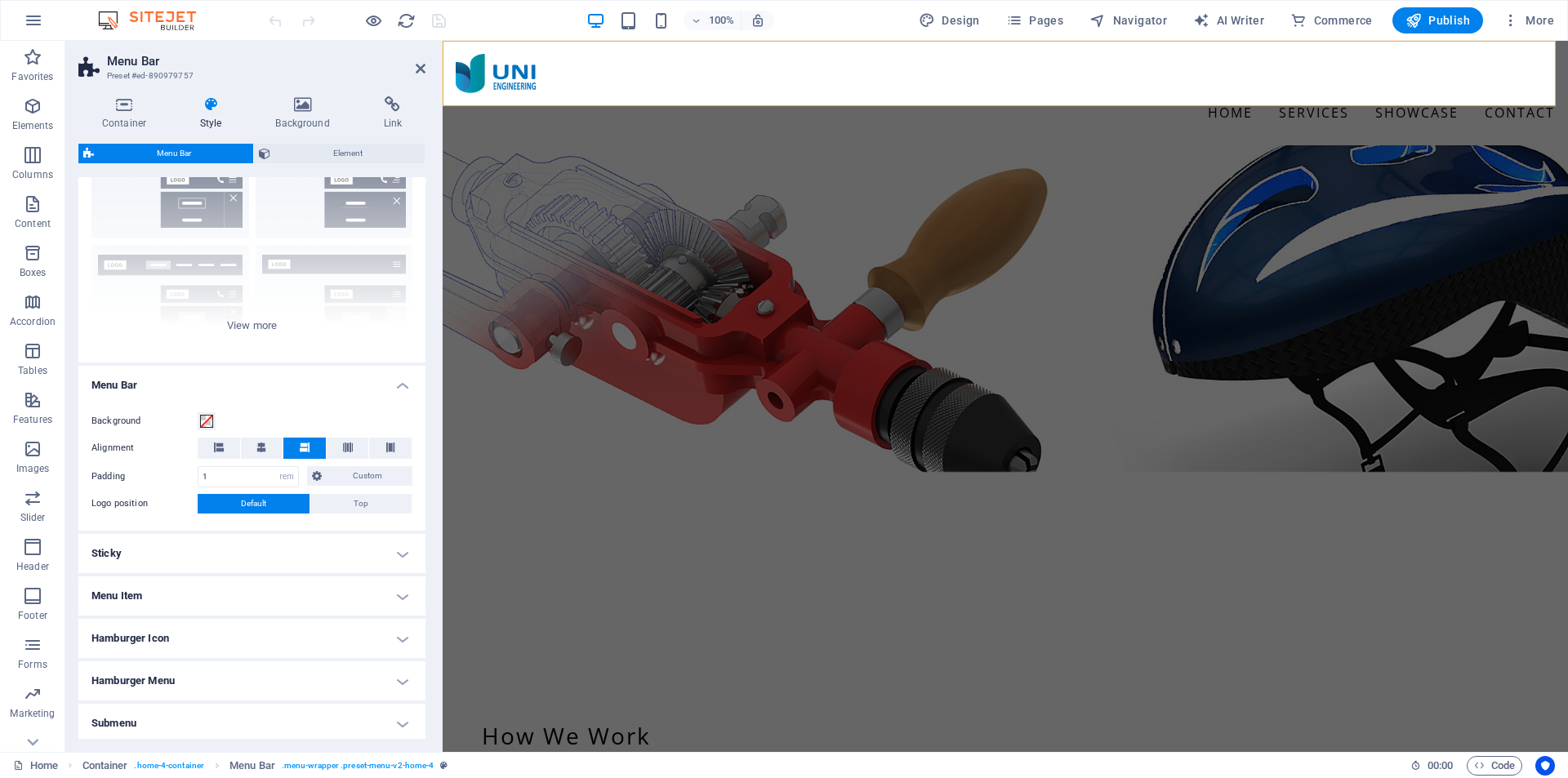
scroll to position [158, 0]
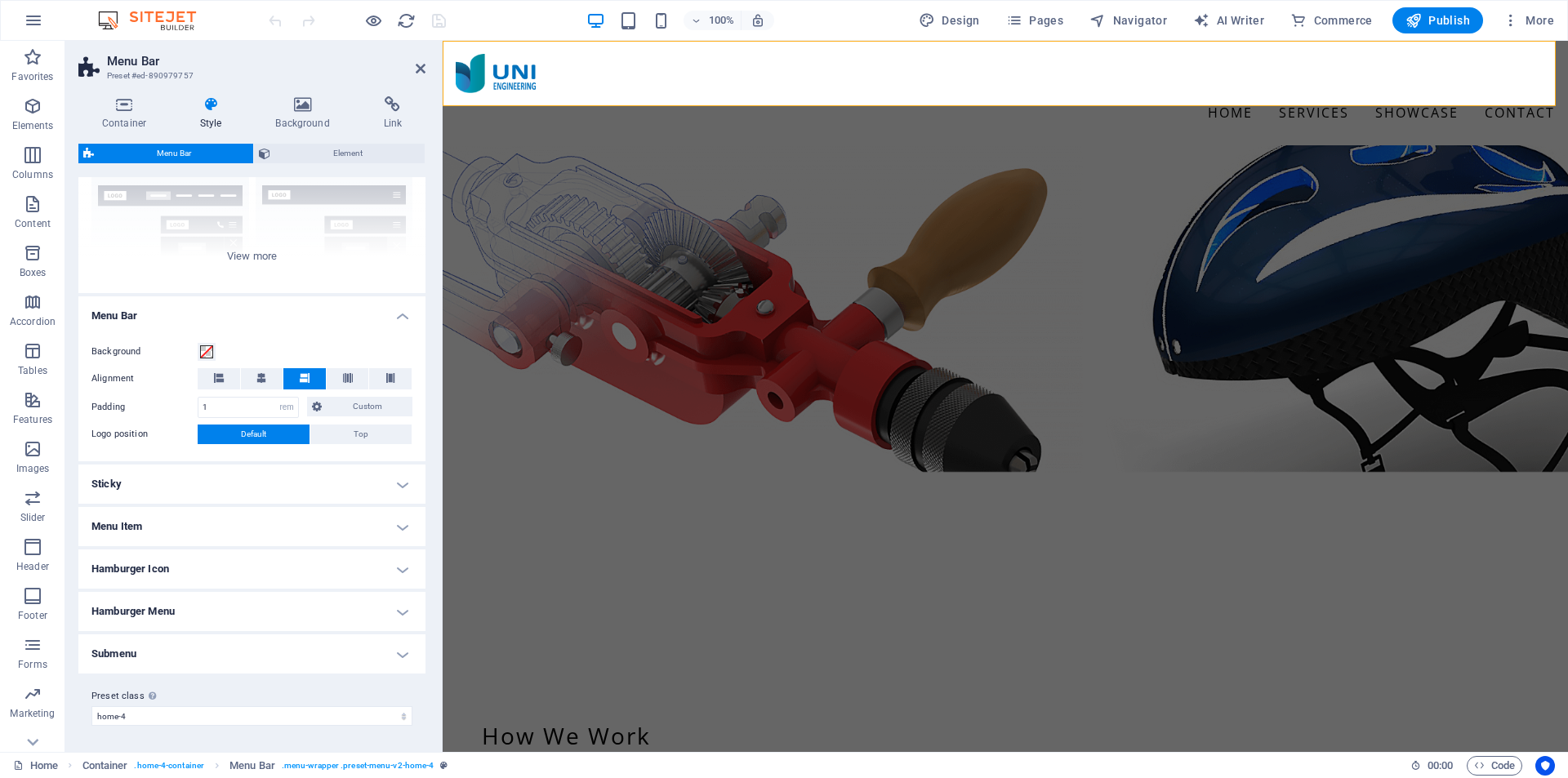
click at [336, 535] on h4 "Menu Item" at bounding box center [252, 527] width 347 height 39
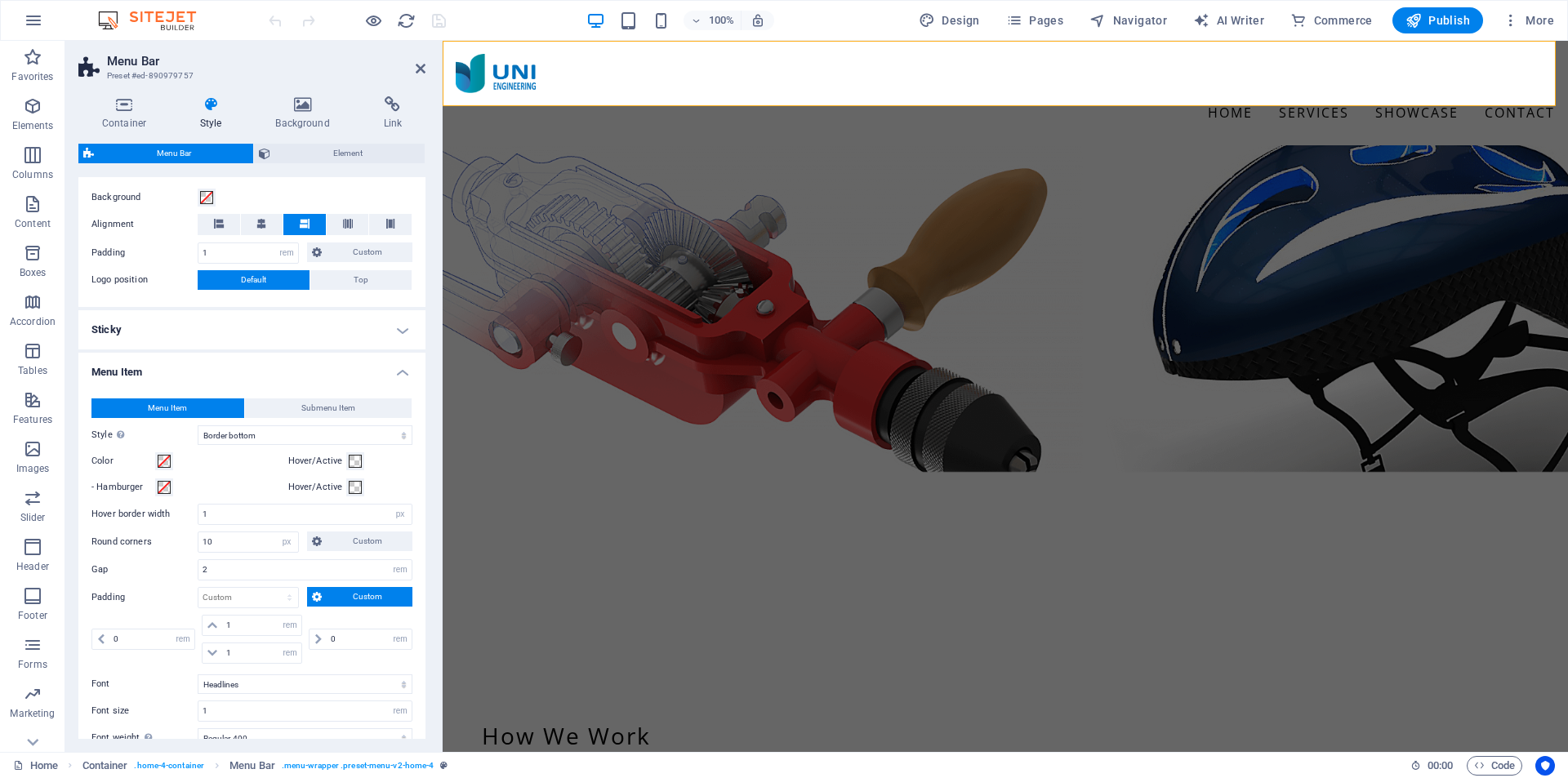
scroll to position [322, 0]
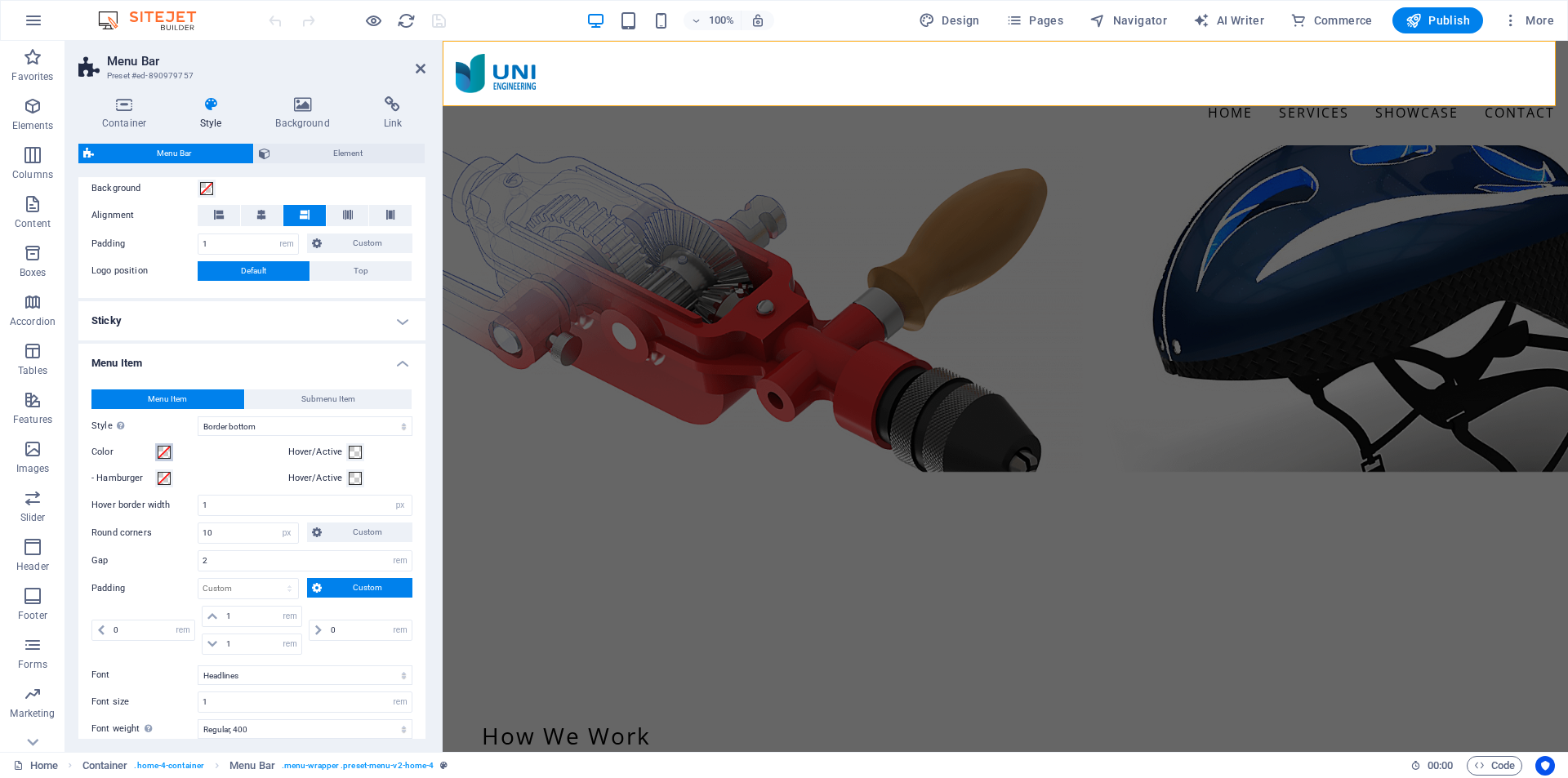
click at [163, 457] on span at bounding box center [163, 451] width 13 height 13
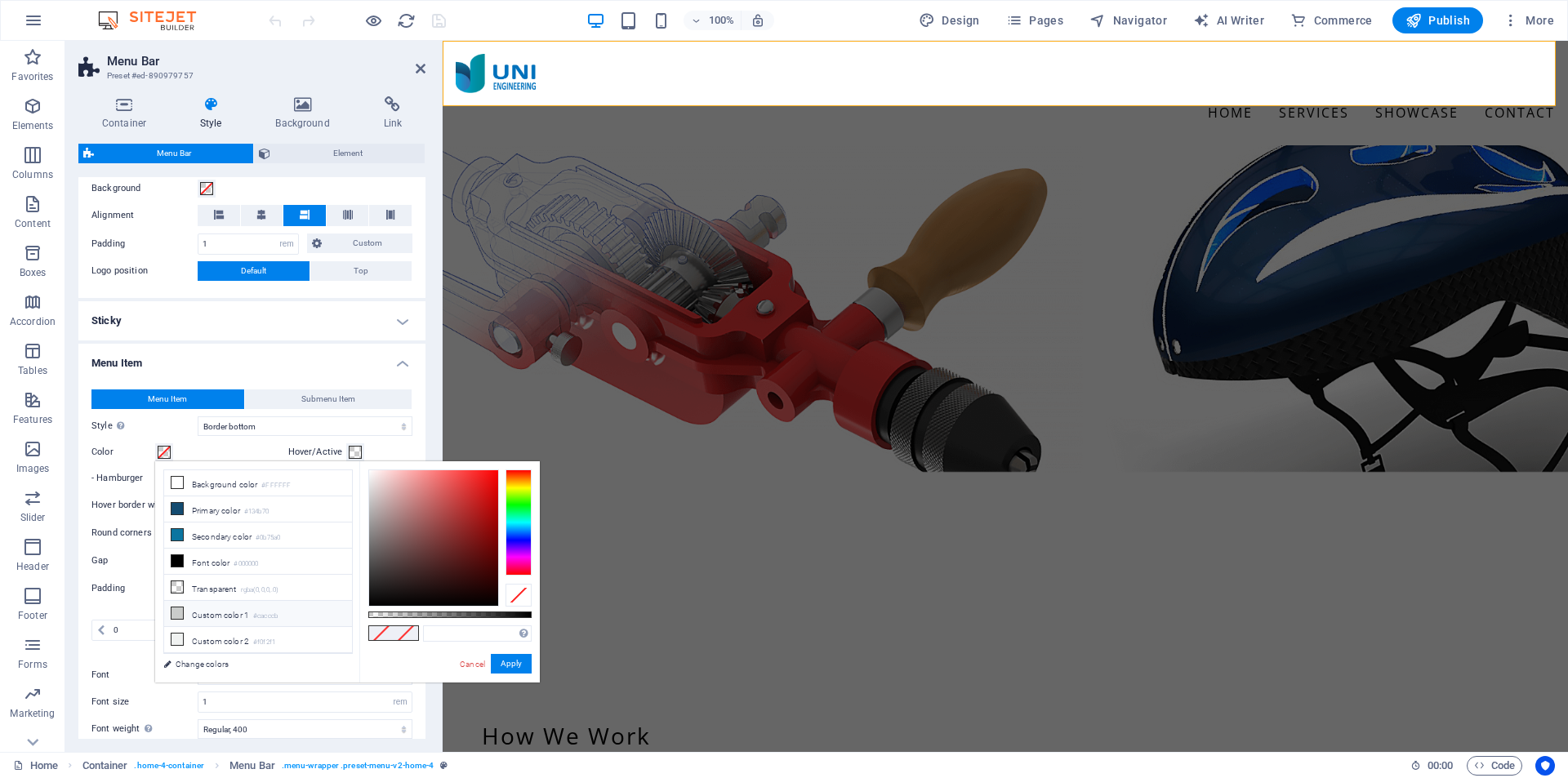
click at [219, 610] on li "Custom color 1 #cacccb" at bounding box center [258, 614] width 188 height 26
type input "#cacccb"
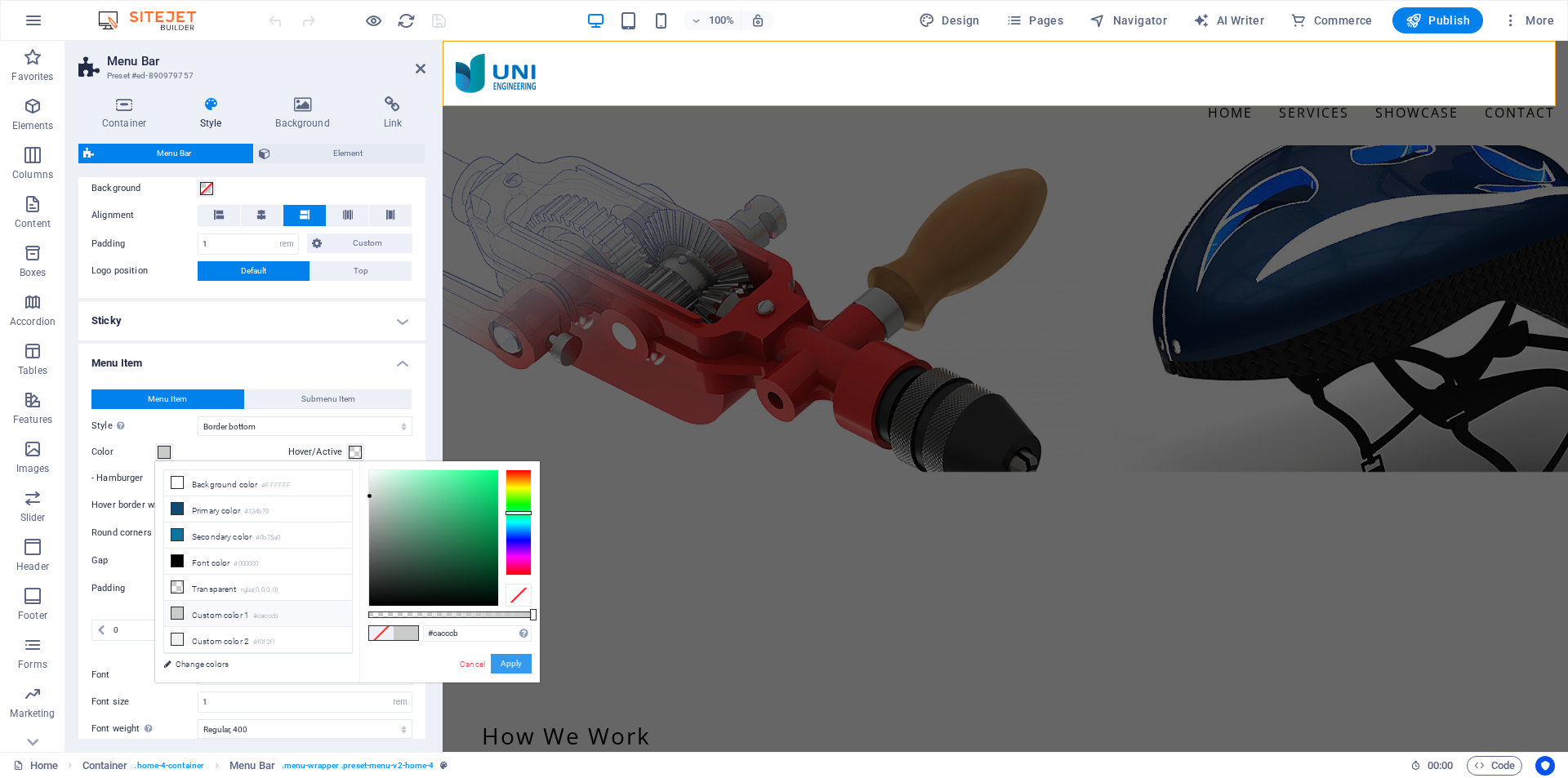
click at [519, 664] on button "Apply" at bounding box center [512, 663] width 41 height 19
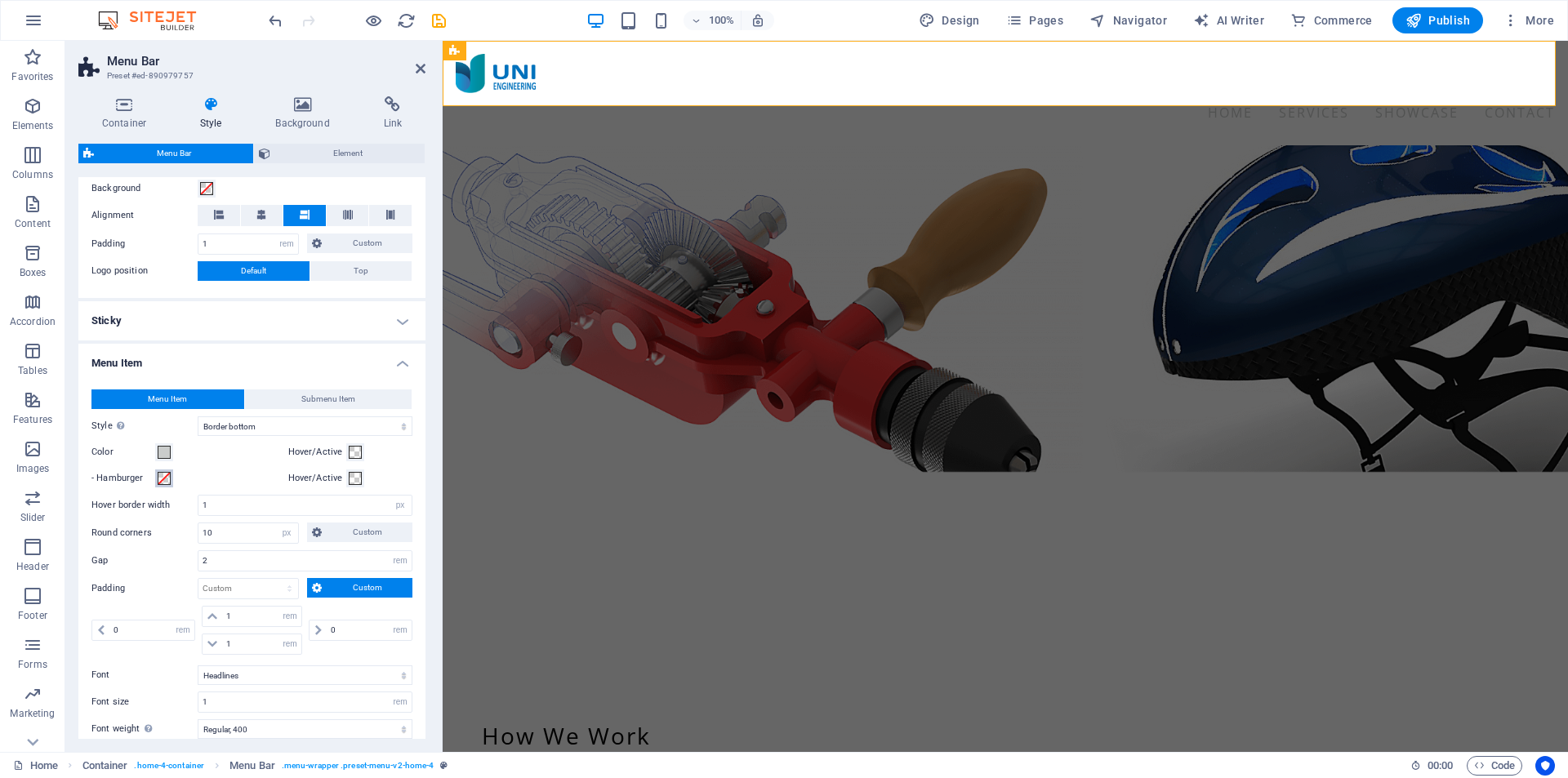
click at [167, 482] on span at bounding box center [163, 477] width 13 height 13
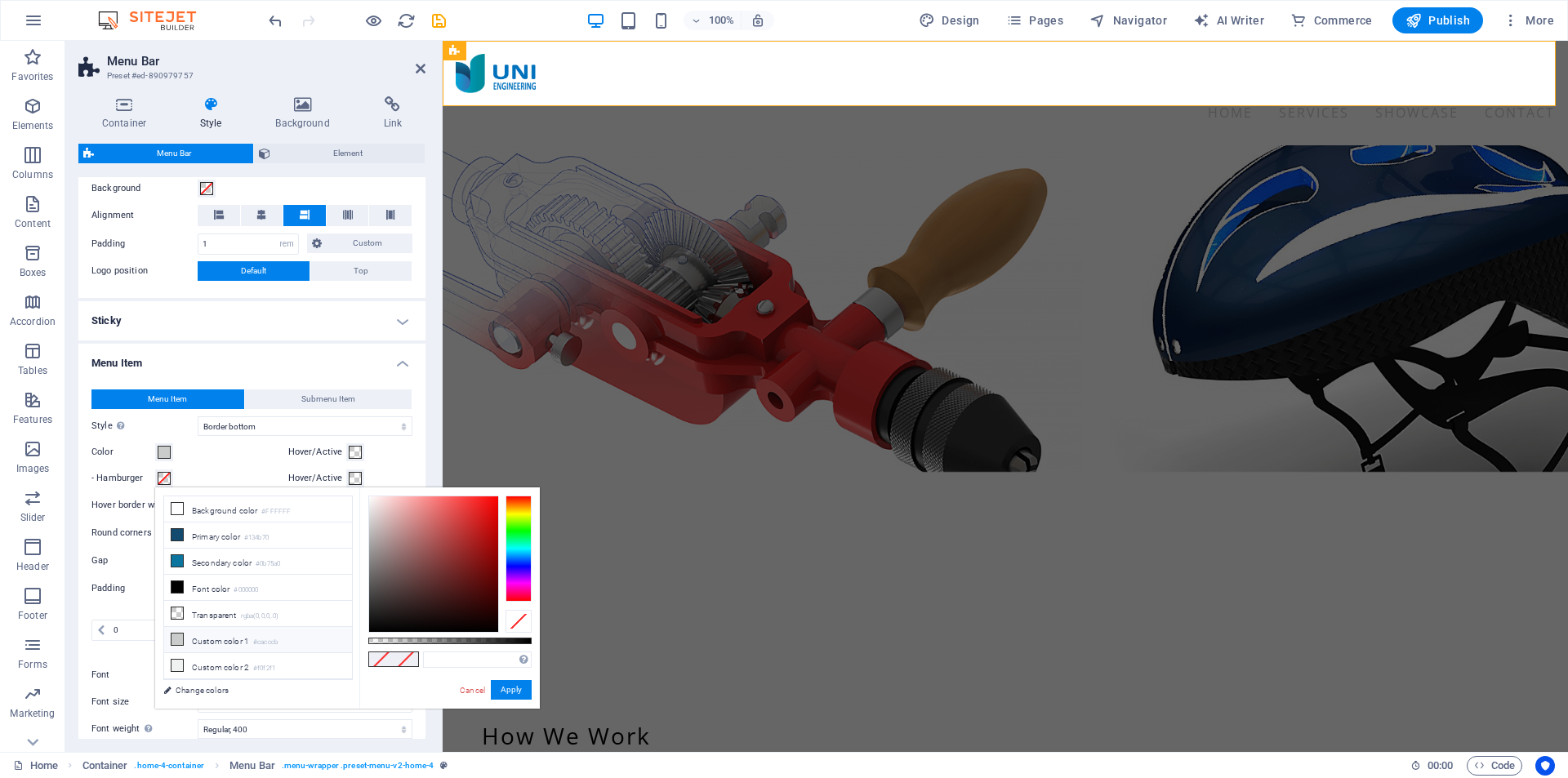
click at [226, 627] on li "Custom color 1 #cacccb" at bounding box center [258, 640] width 188 height 26
type input "#cacccb"
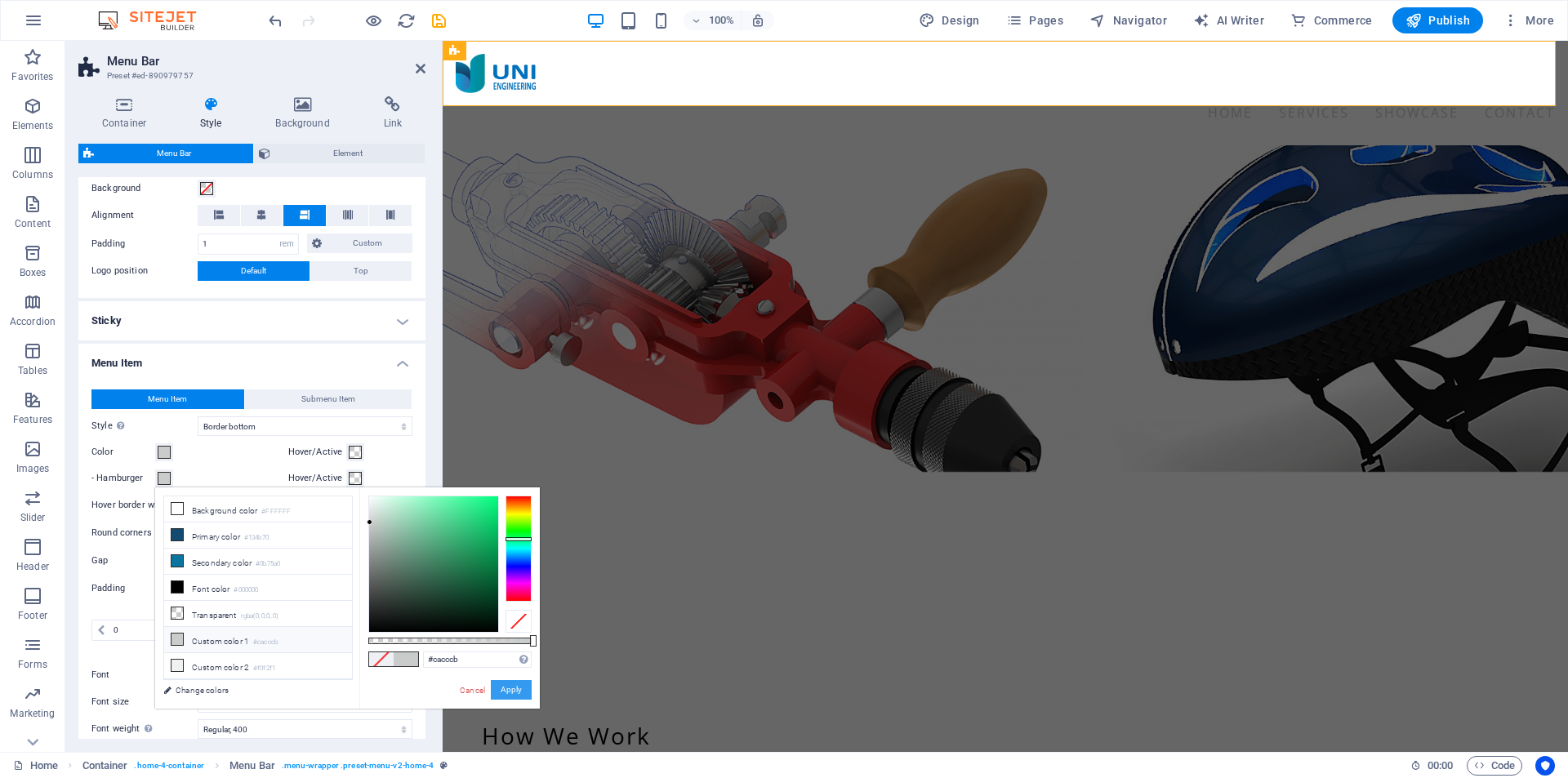
click at [509, 686] on button "Apply" at bounding box center [512, 689] width 41 height 19
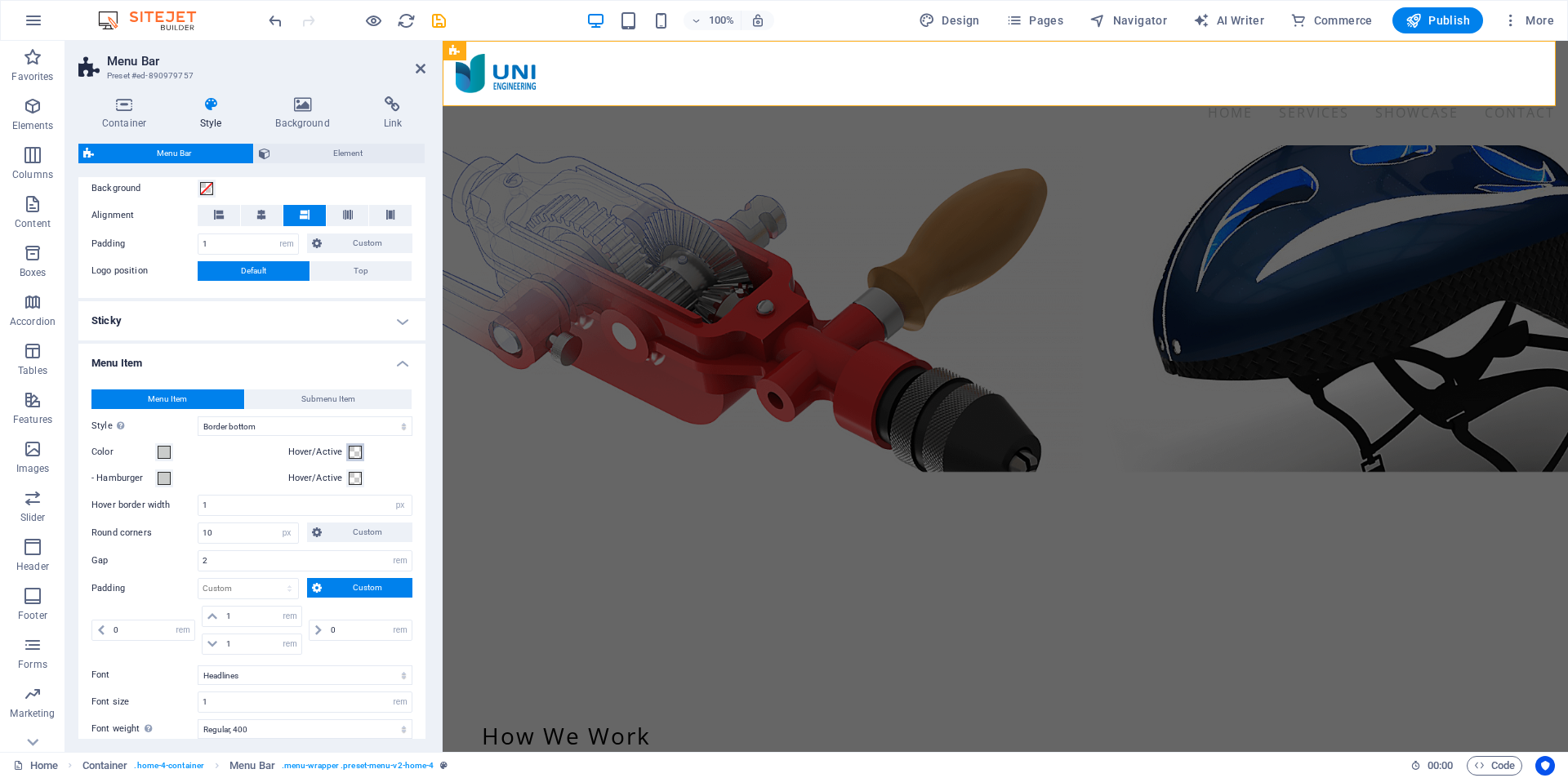
click at [352, 455] on span at bounding box center [355, 451] width 13 height 13
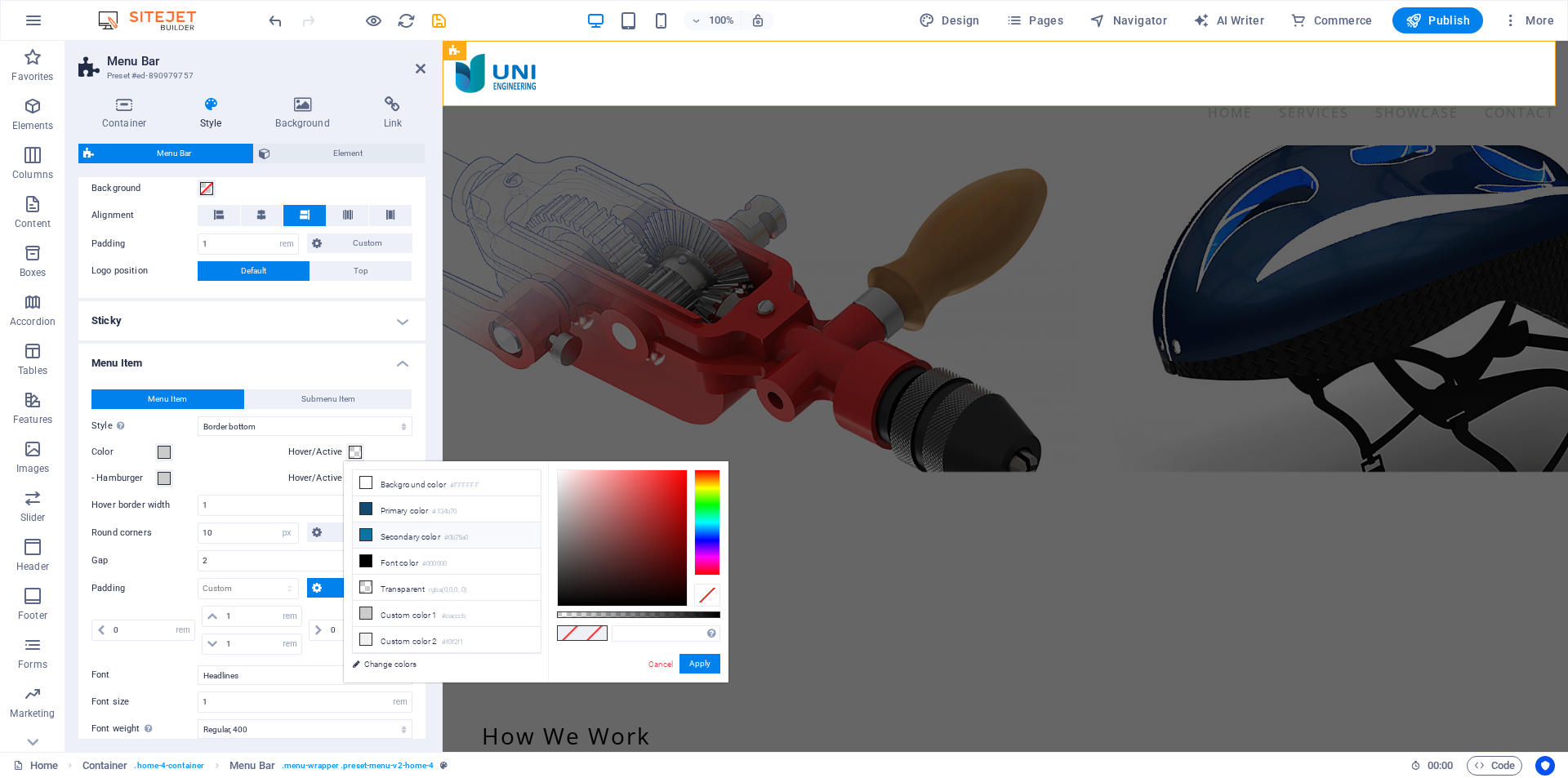
click at [396, 534] on li "Secondary color #0b75a0" at bounding box center [447, 535] width 188 height 26
type input "#0b75a0"
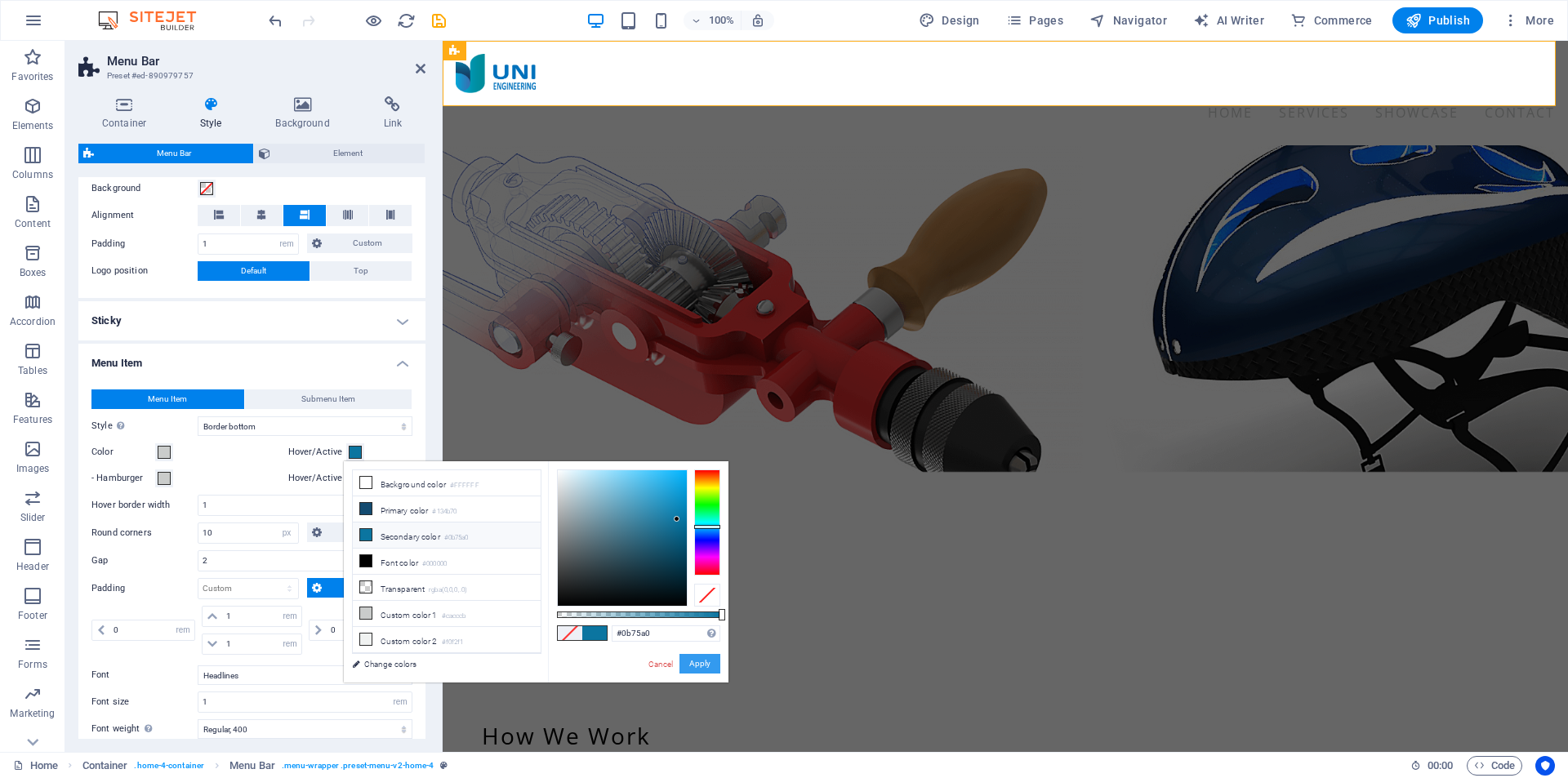
click at [690, 654] on button "Apply" at bounding box center [700, 663] width 41 height 19
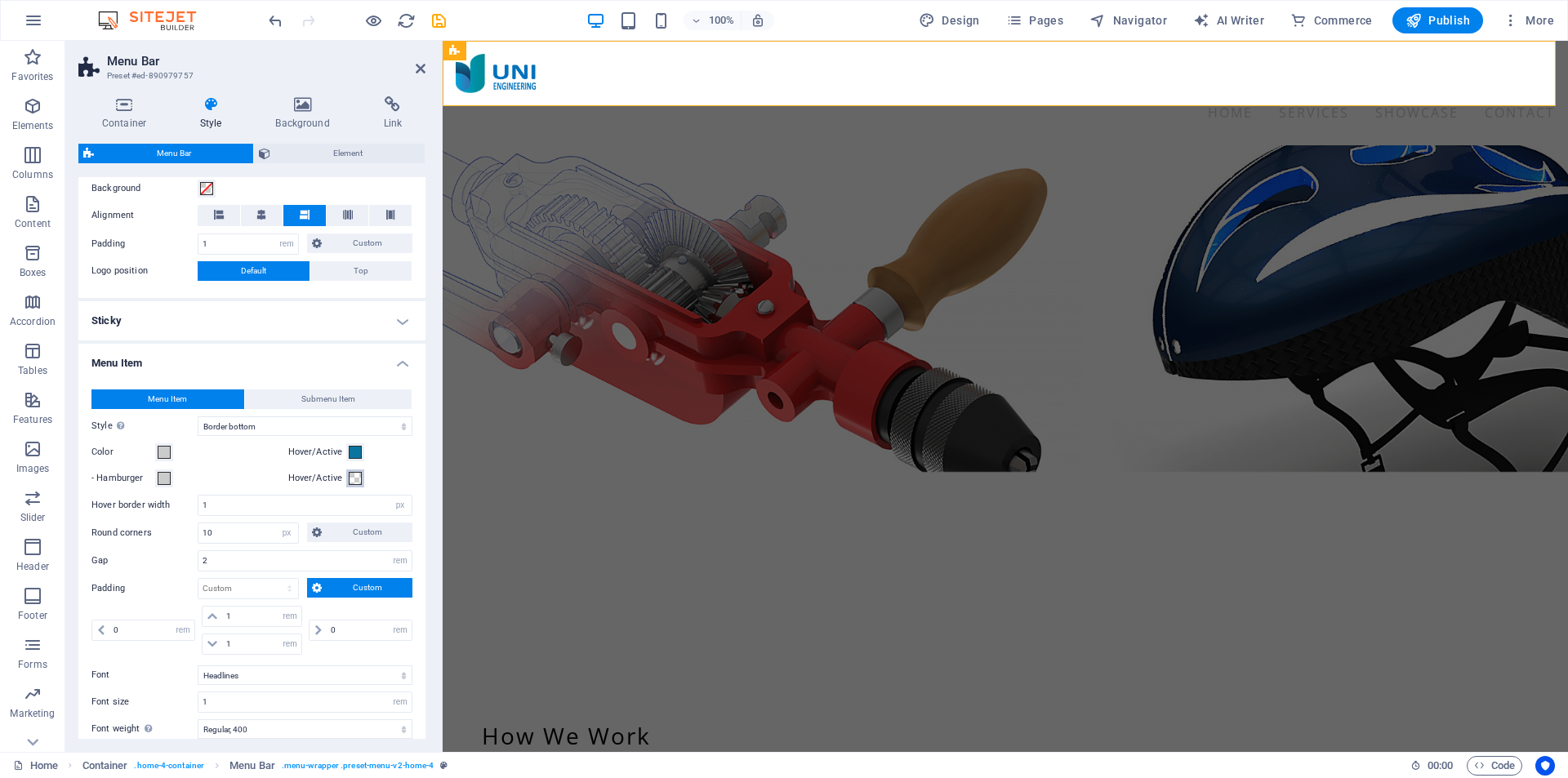
click at [349, 478] on span at bounding box center [355, 477] width 13 height 13
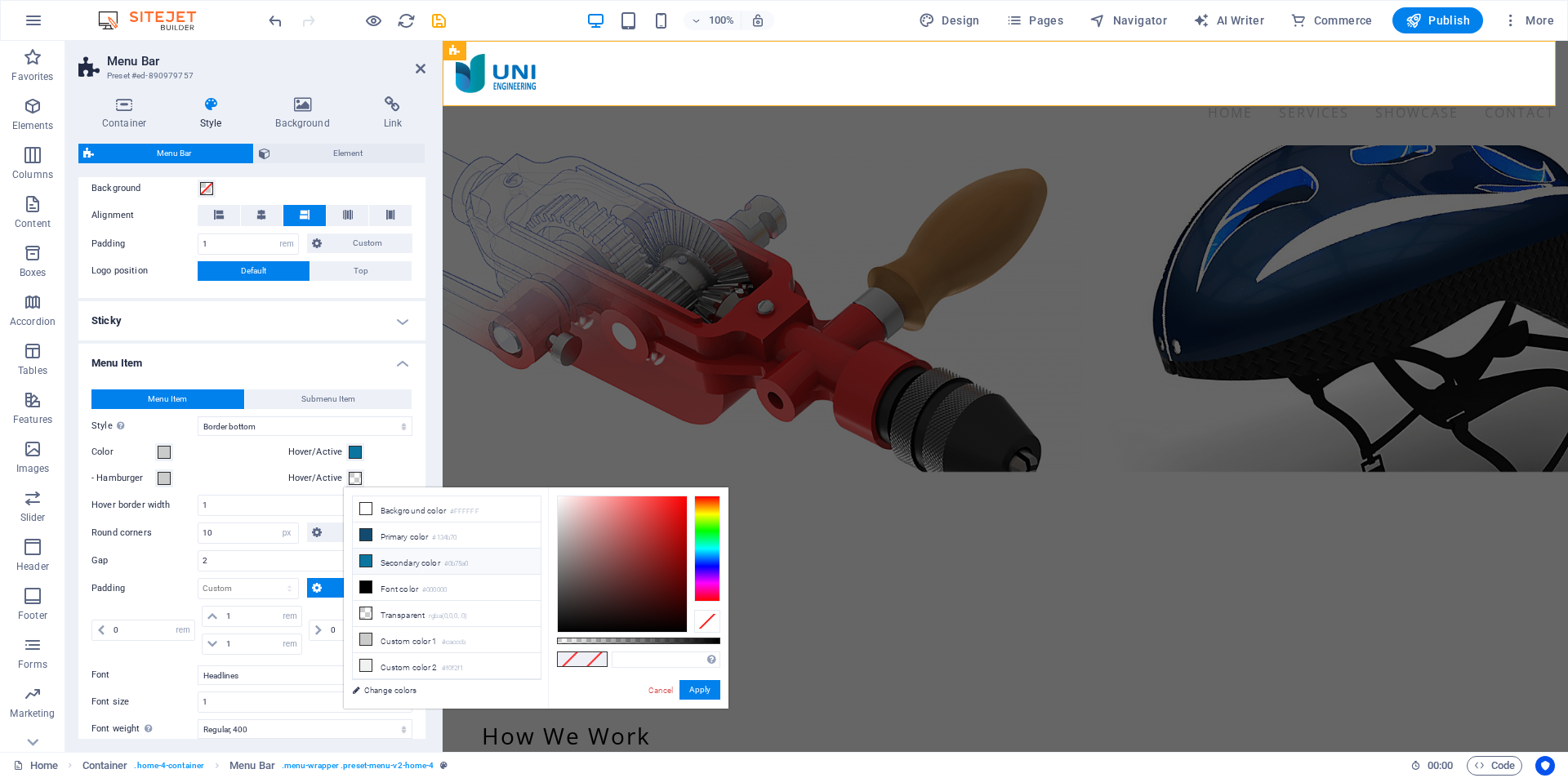
click at [423, 563] on li "Secondary color #0b75a0" at bounding box center [447, 561] width 188 height 26
type input "#0b75a0"
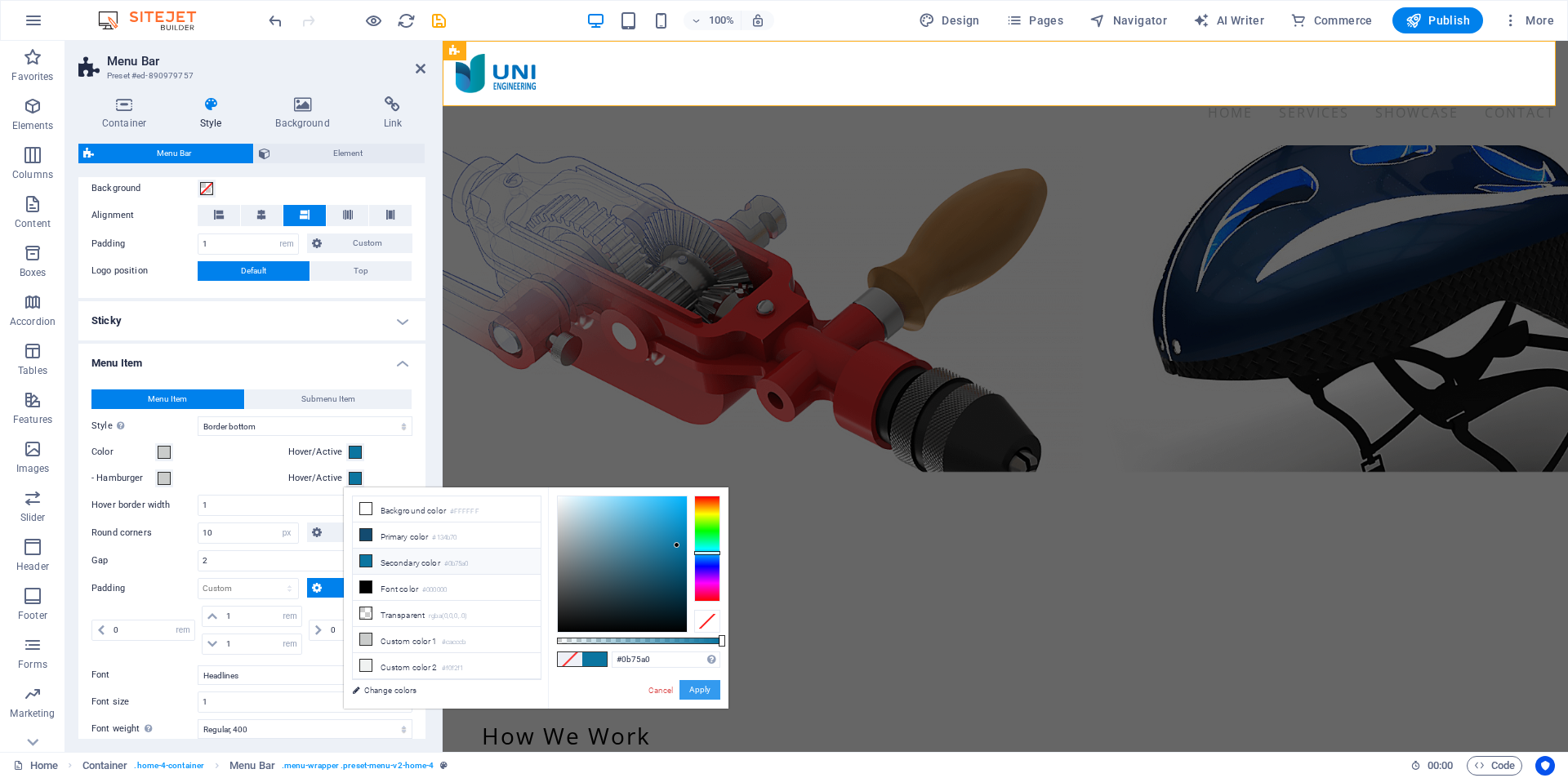
click at [697, 690] on button "Apply" at bounding box center [700, 689] width 41 height 19
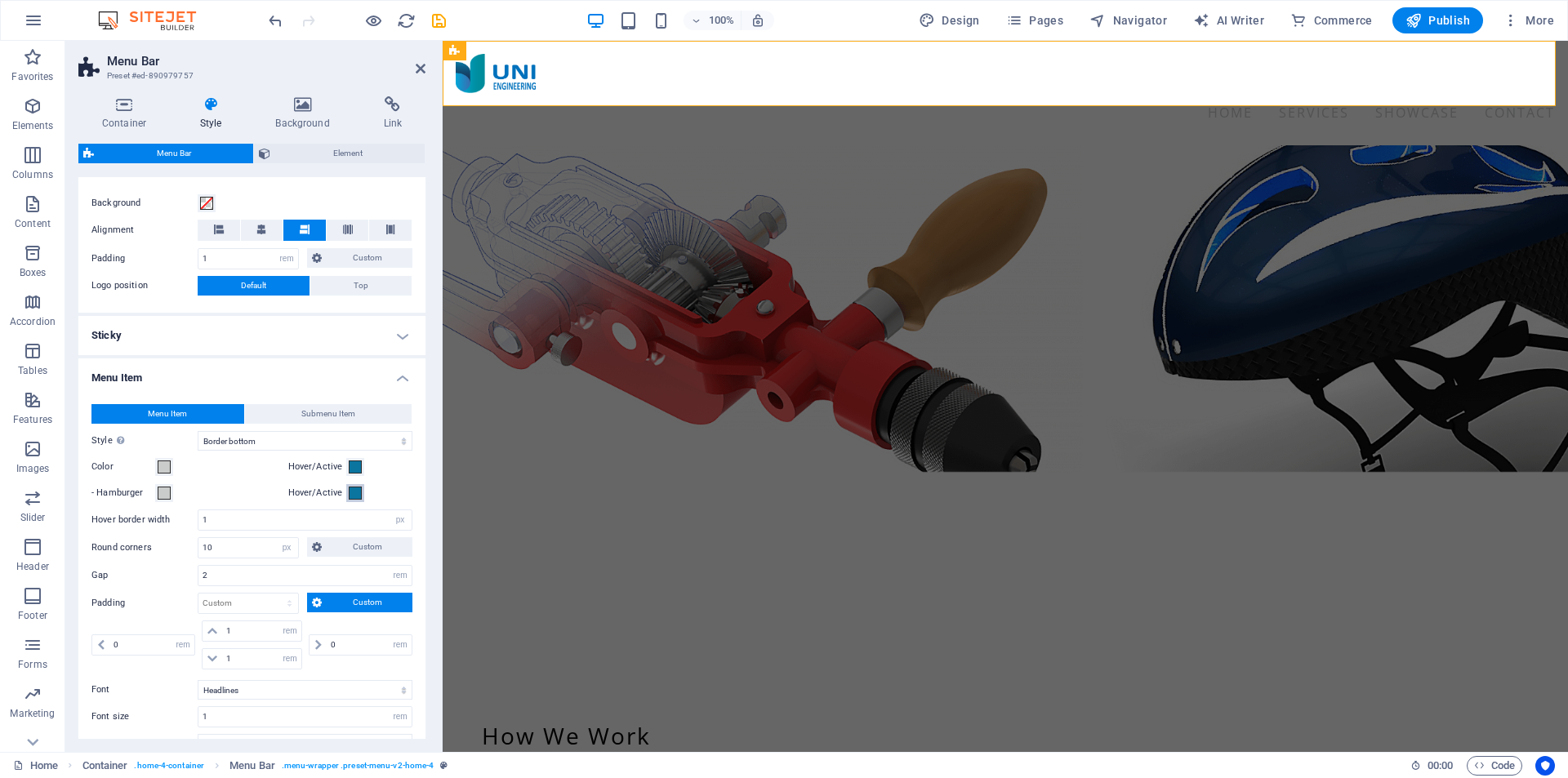
scroll to position [289, 0]
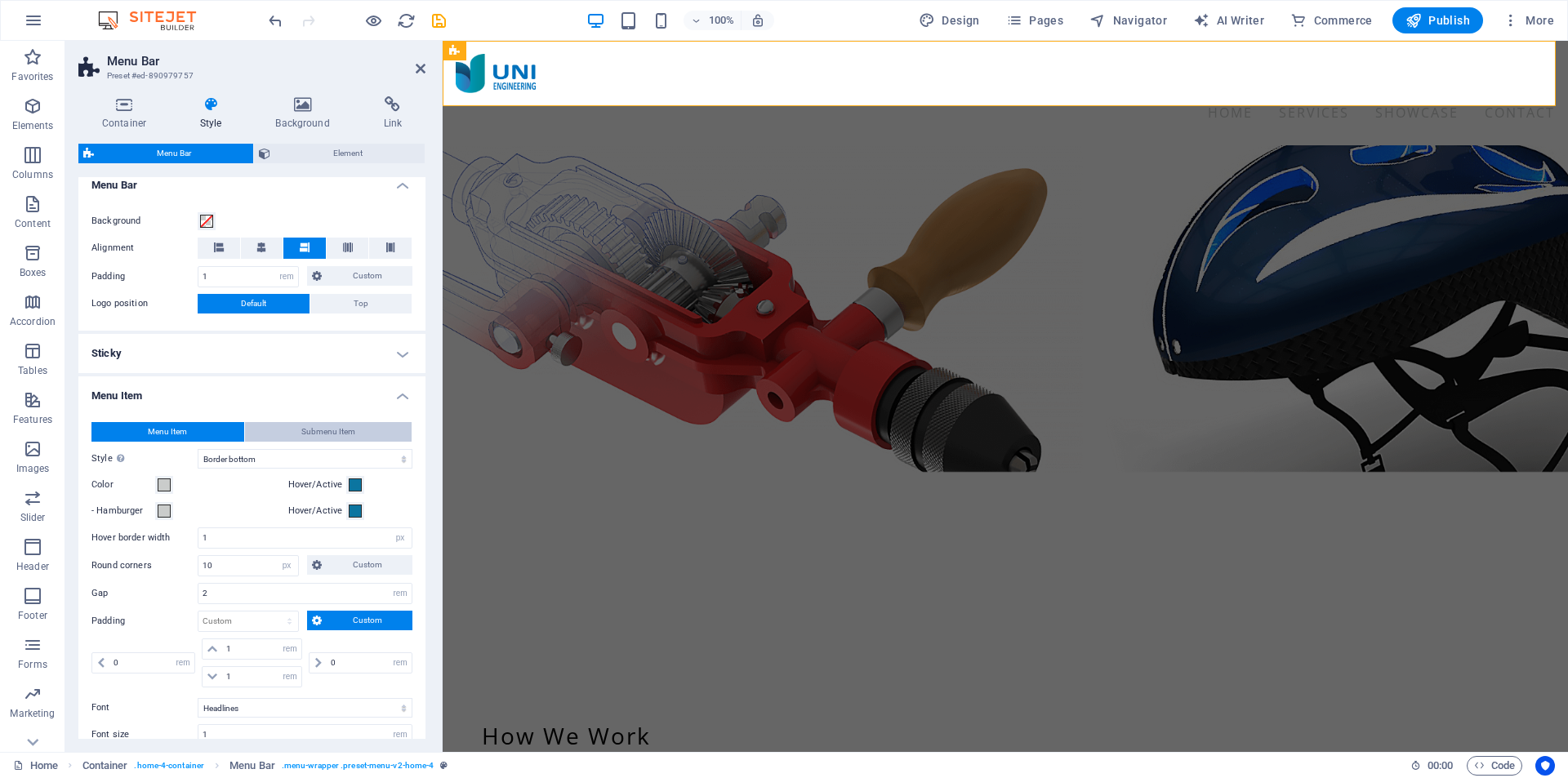
click at [349, 428] on span "Submenu Item" at bounding box center [329, 432] width 54 height 19
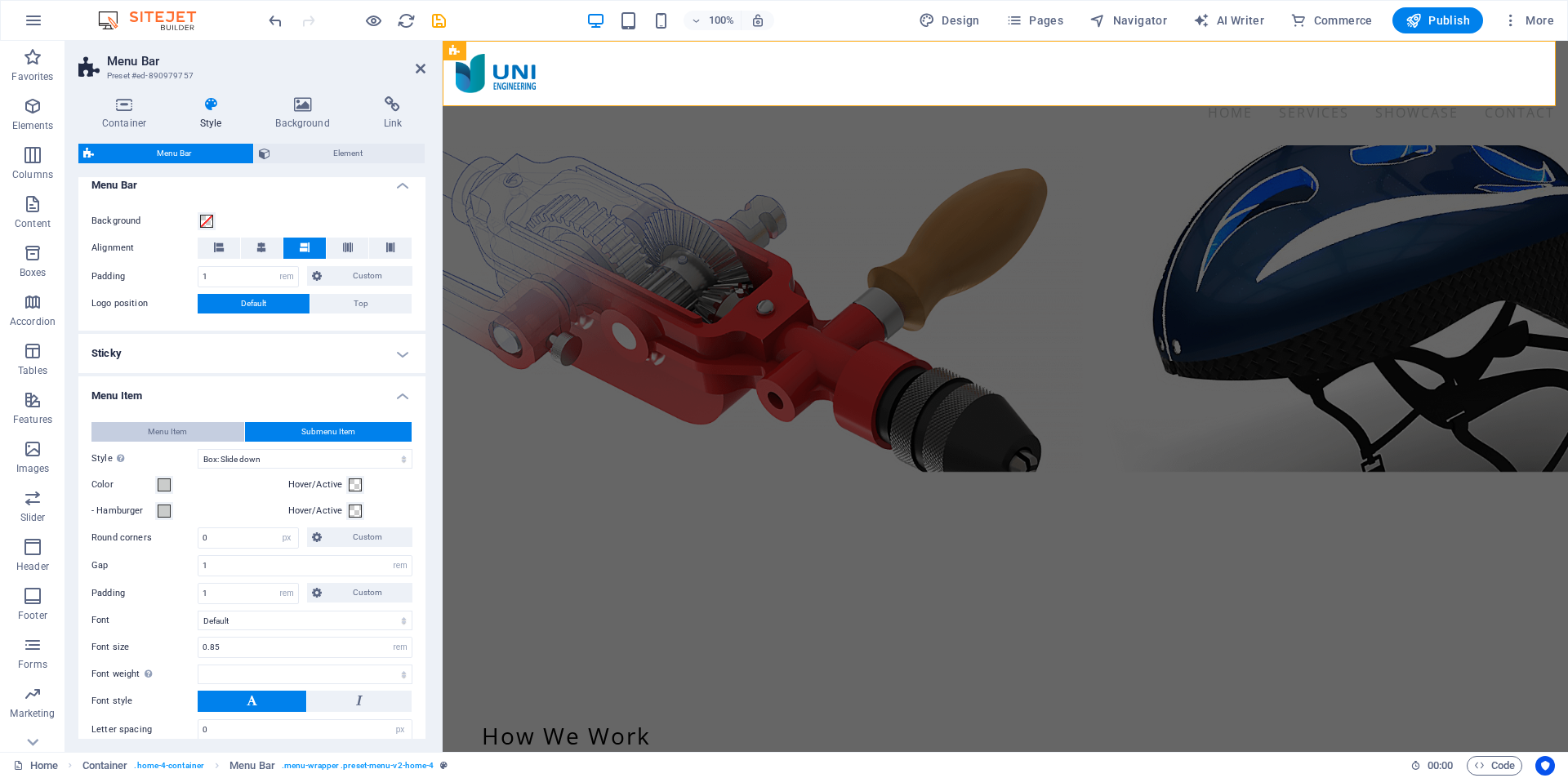
click at [206, 428] on button "Menu Item" at bounding box center [168, 432] width 152 height 19
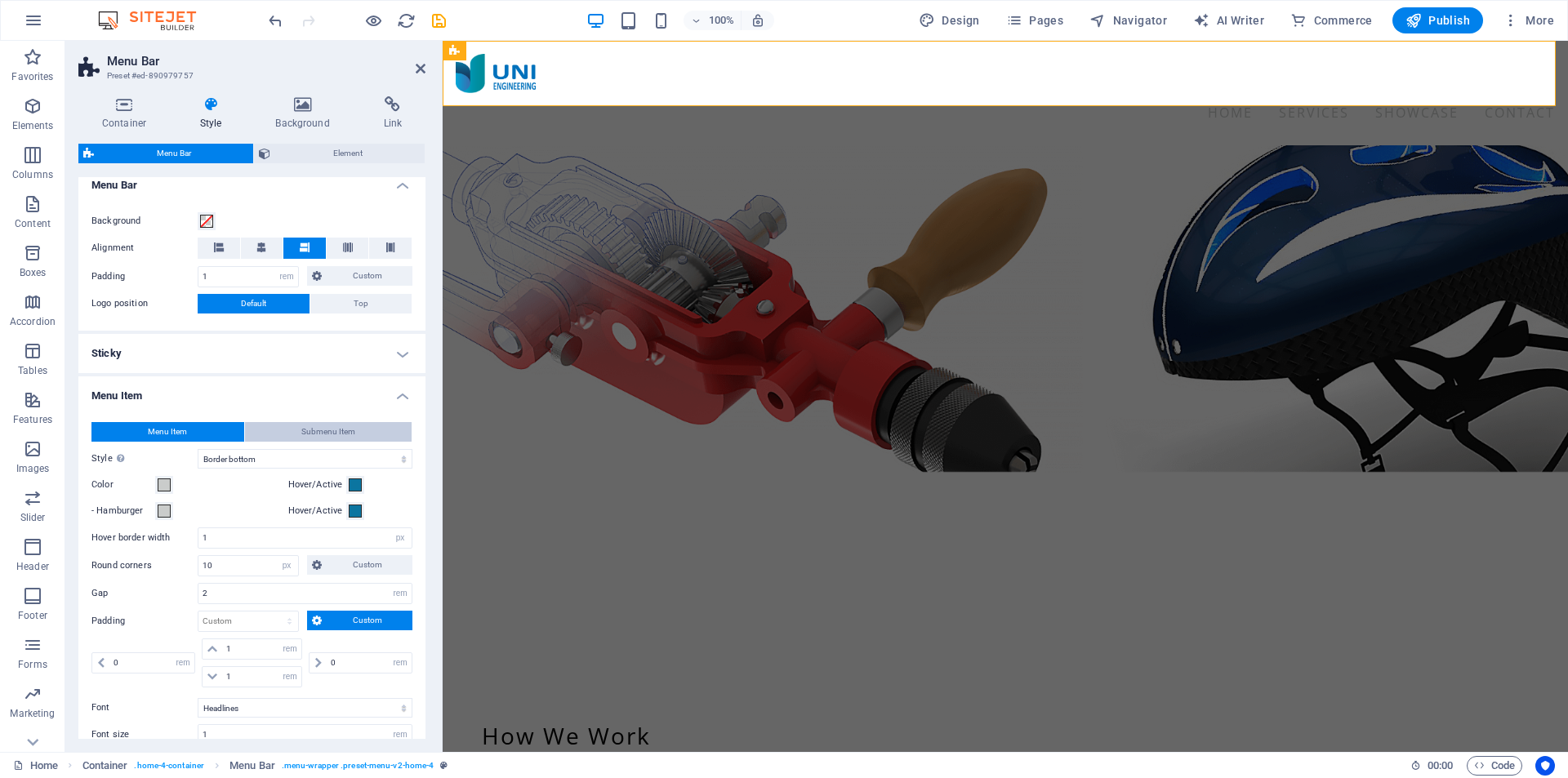
click at [309, 427] on span "Submenu Item" at bounding box center [329, 432] width 54 height 19
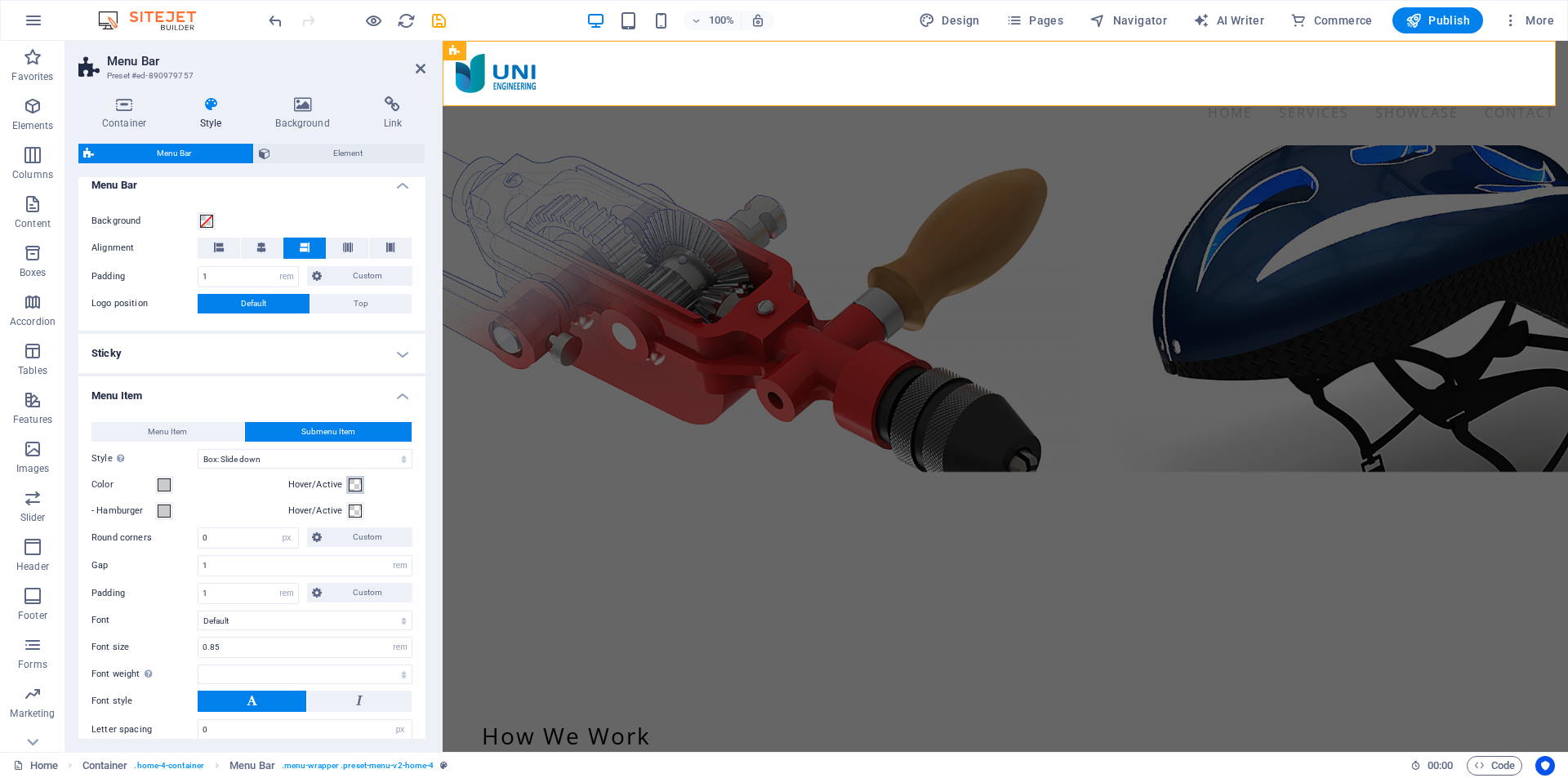
click at [352, 487] on span at bounding box center [355, 484] width 13 height 13
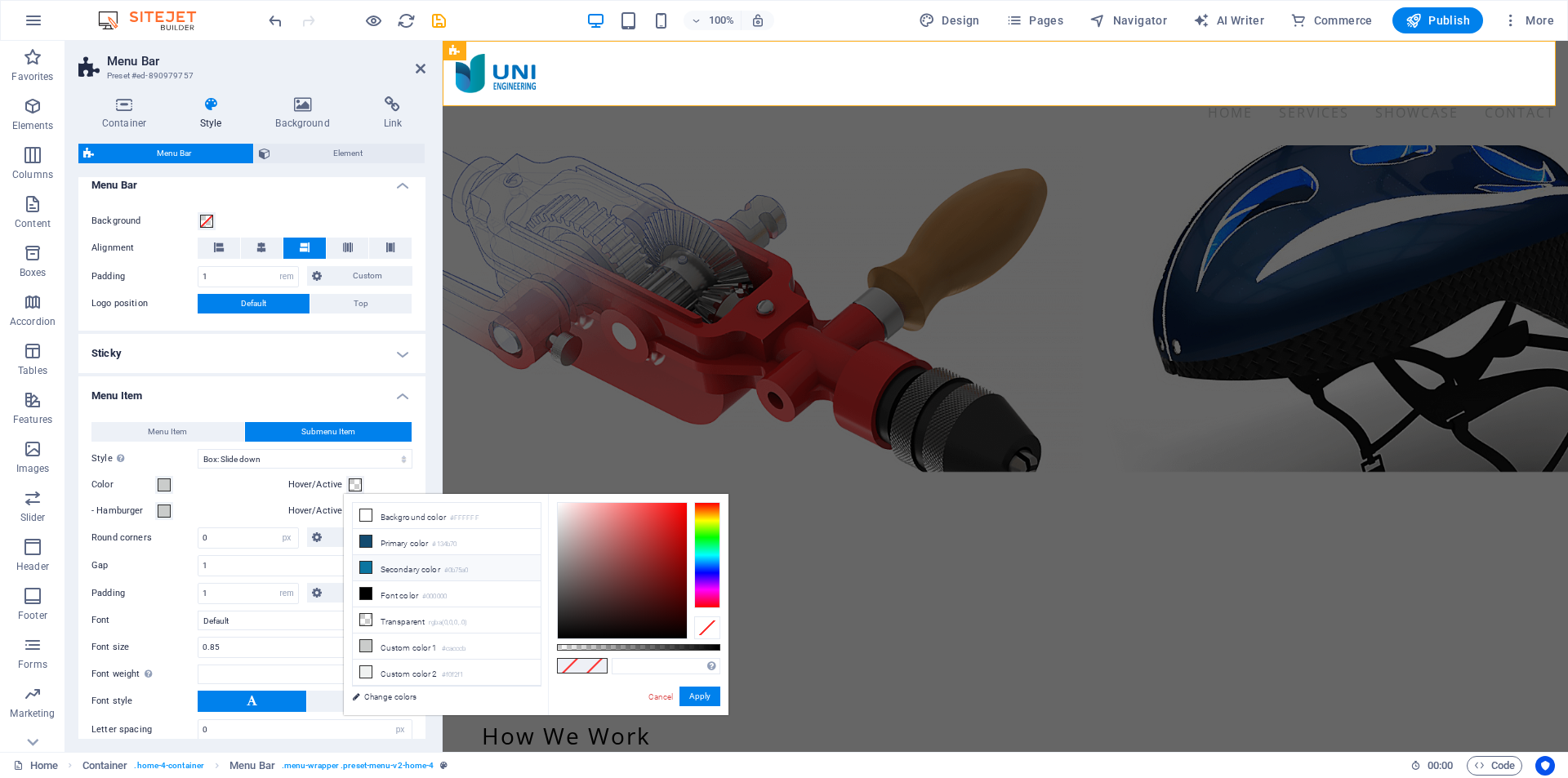
click at [397, 566] on li "Secondary color #0b75a0" at bounding box center [447, 568] width 188 height 26
type input "#0b75a0"
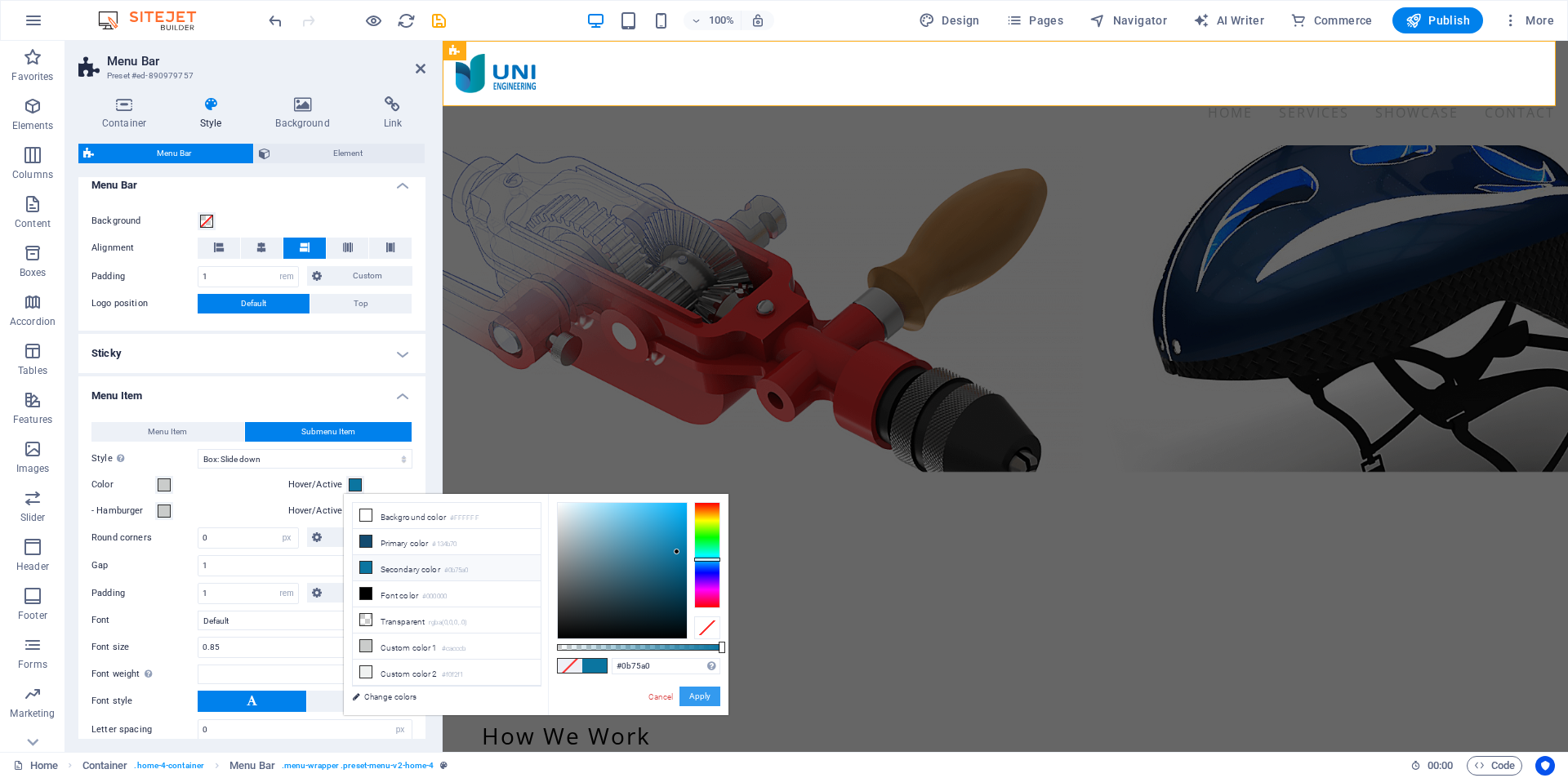
drag, startPoint x: 697, startPoint y: 695, endPoint x: 233, endPoint y: 650, distance: 466.2
click at [697, 695] on button "Apply" at bounding box center [700, 696] width 41 height 19
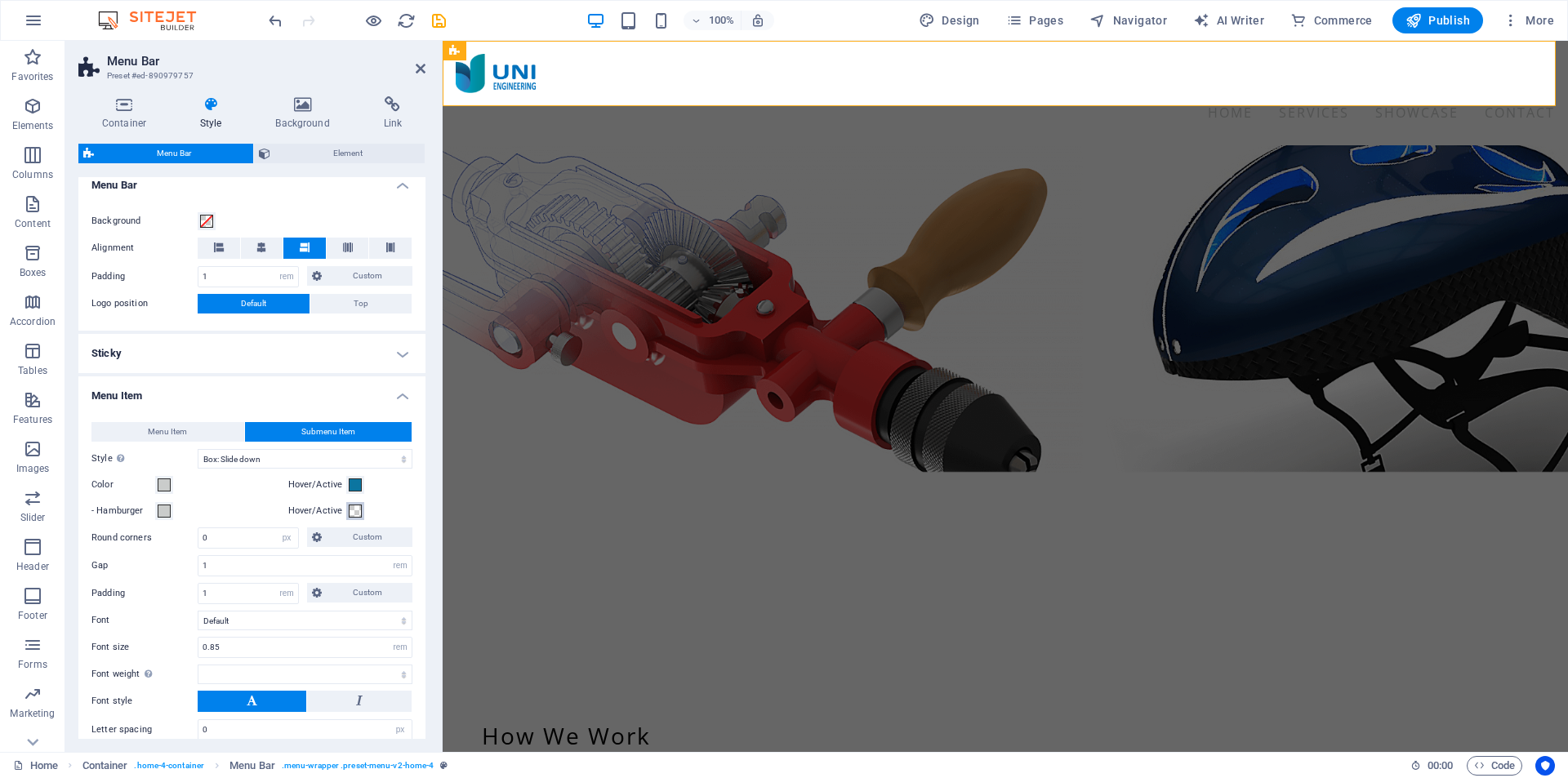
click at [351, 508] on span at bounding box center [355, 510] width 13 height 13
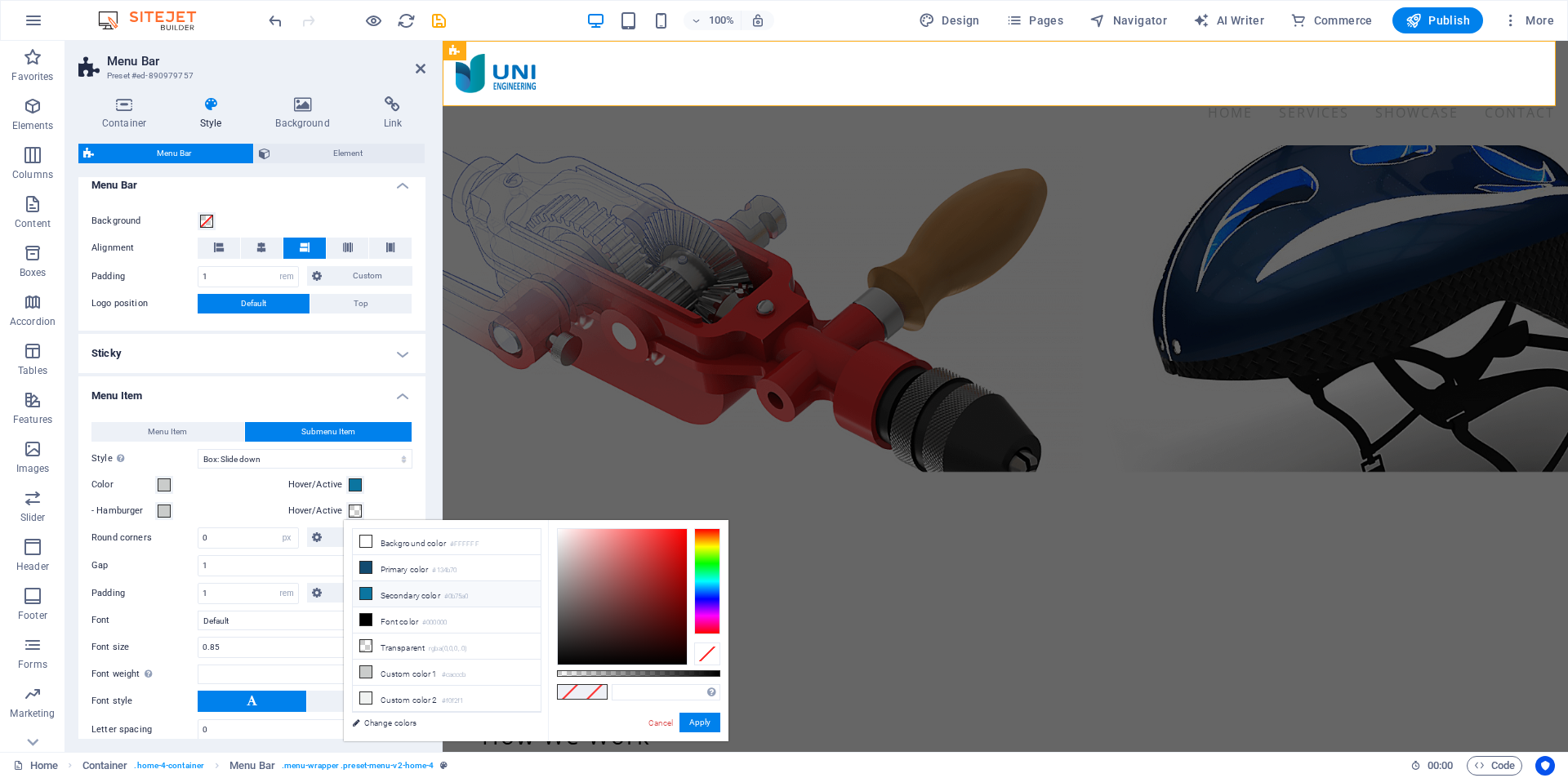
click at [424, 584] on li "Secondary color #0b75a0" at bounding box center [447, 594] width 188 height 26
type input "#0b75a0"
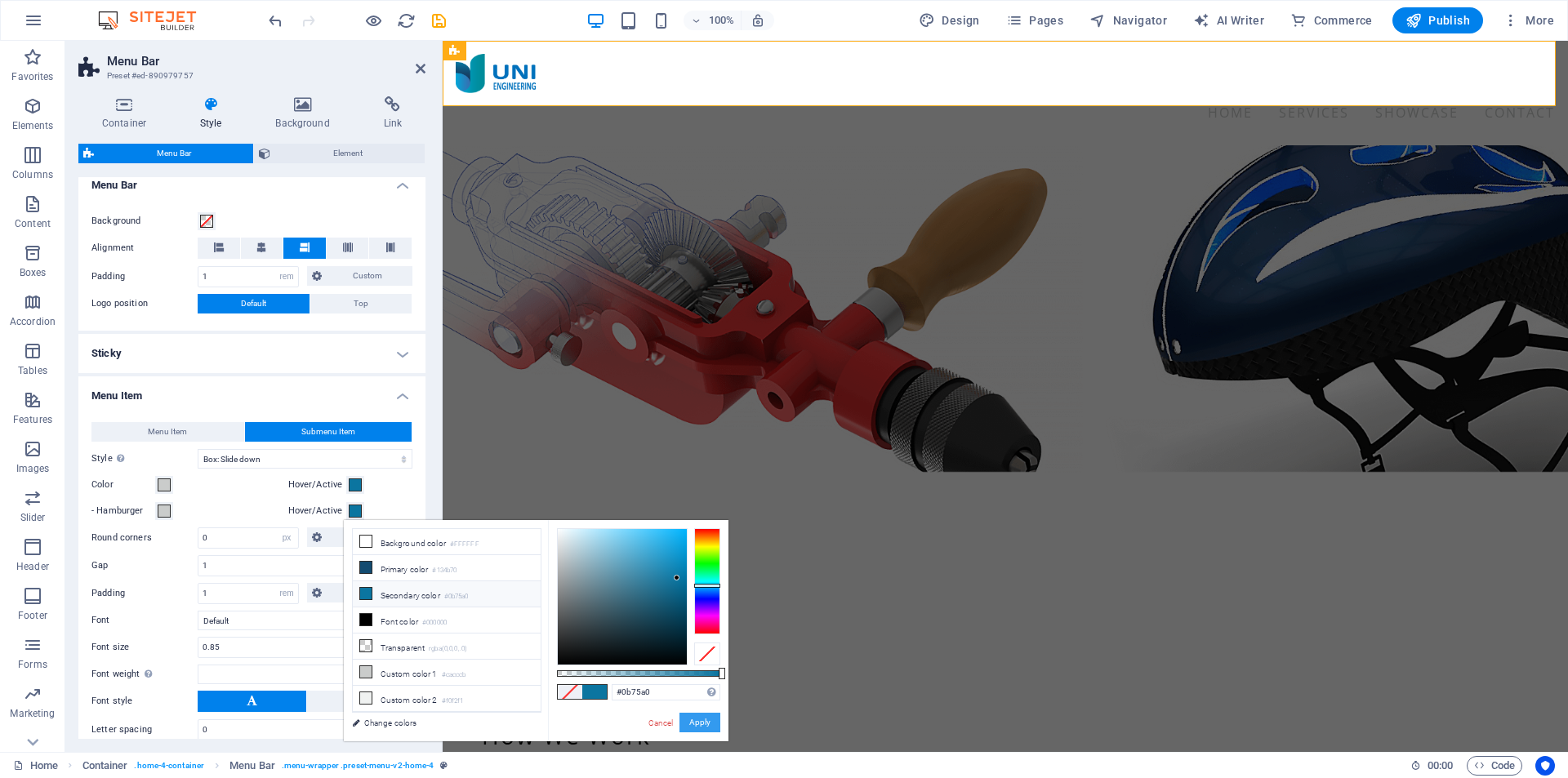
click at [705, 720] on button "Apply" at bounding box center [700, 722] width 41 height 19
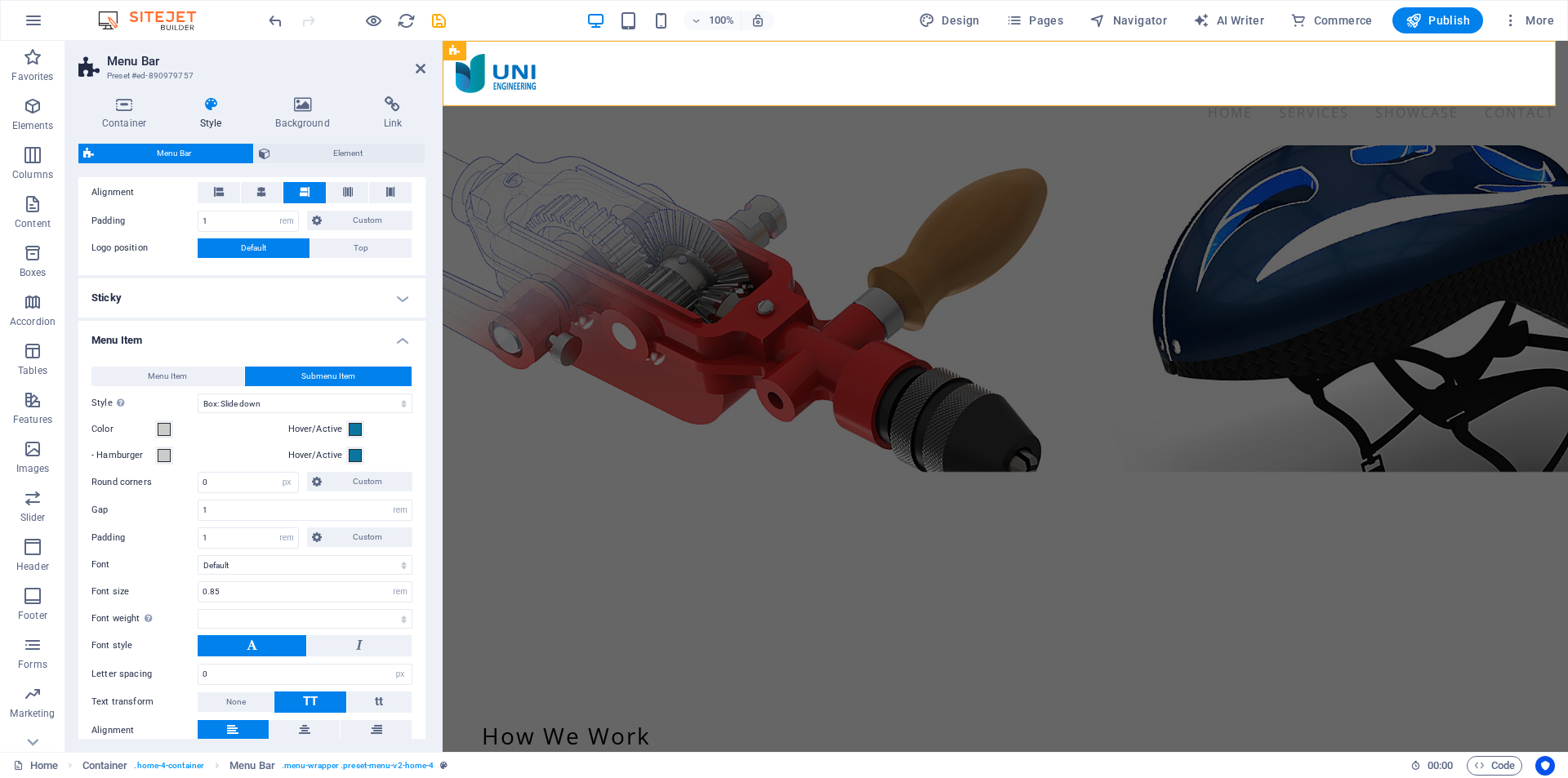
scroll to position [371, 0]
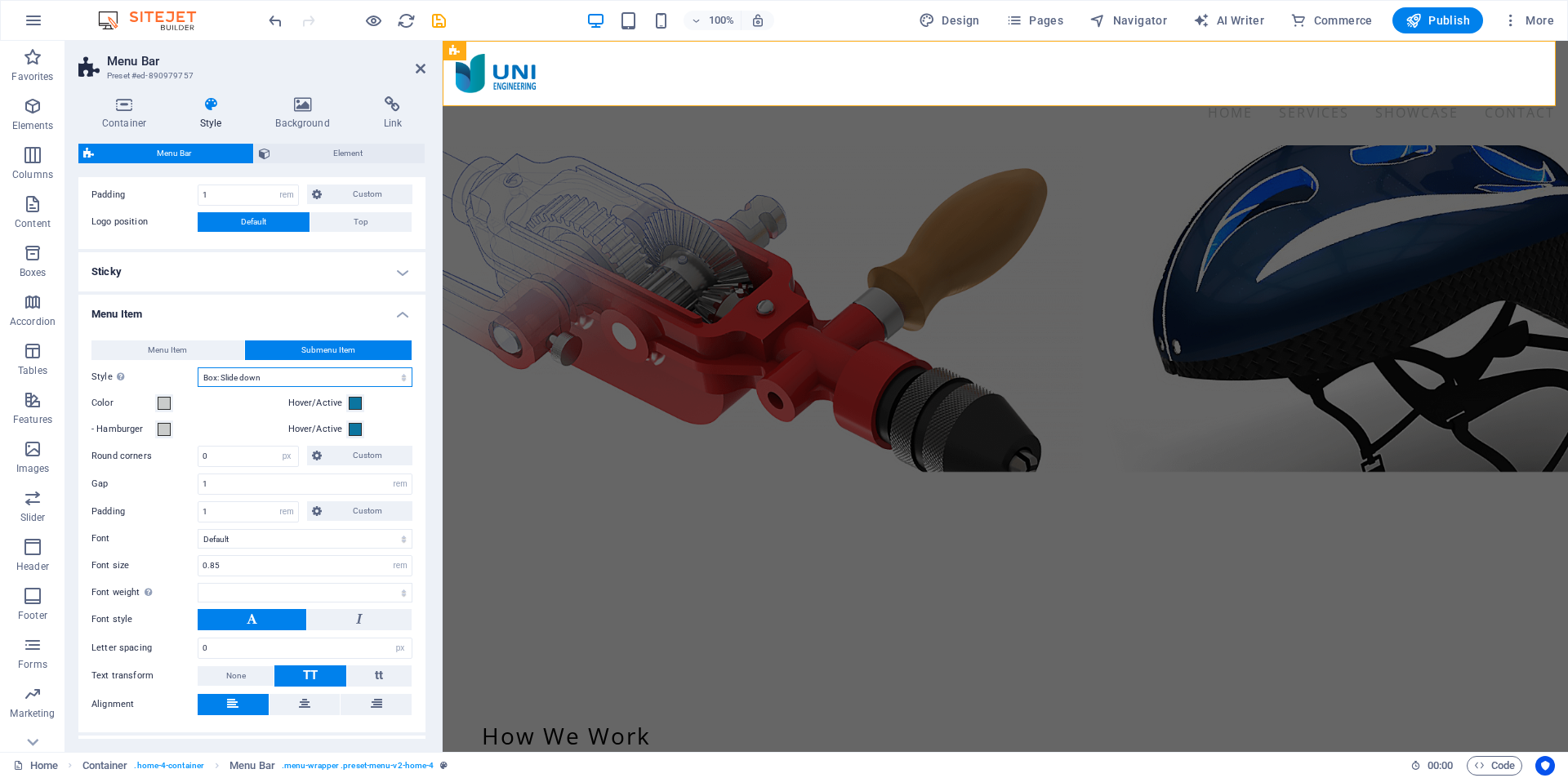
click at [392, 378] on select "Plain Text color Box: Fade Box: Flip vertical Box: Flip horizontal Box: Slide d…" at bounding box center [305, 377] width 215 height 19
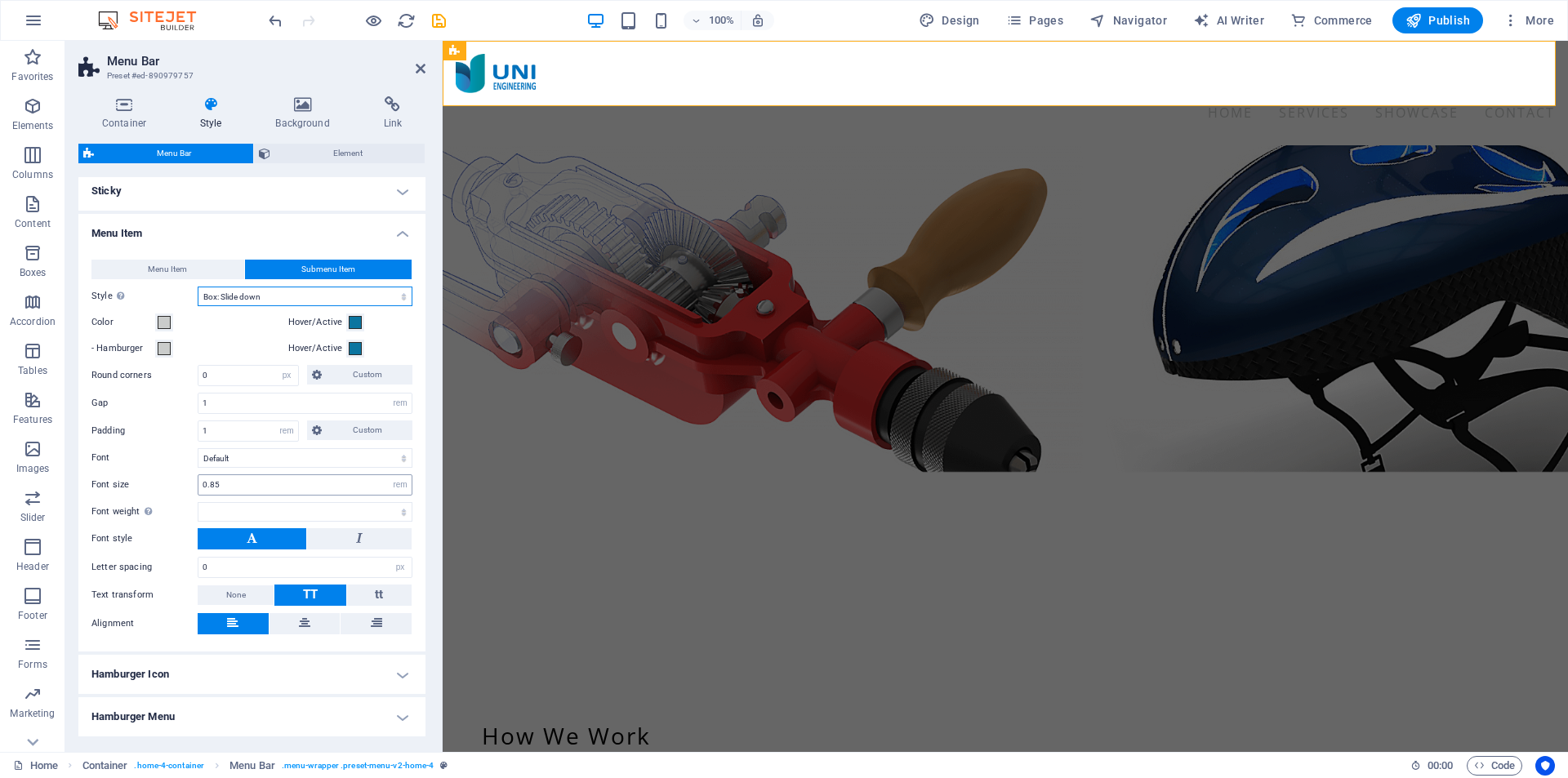
scroll to position [557, 0]
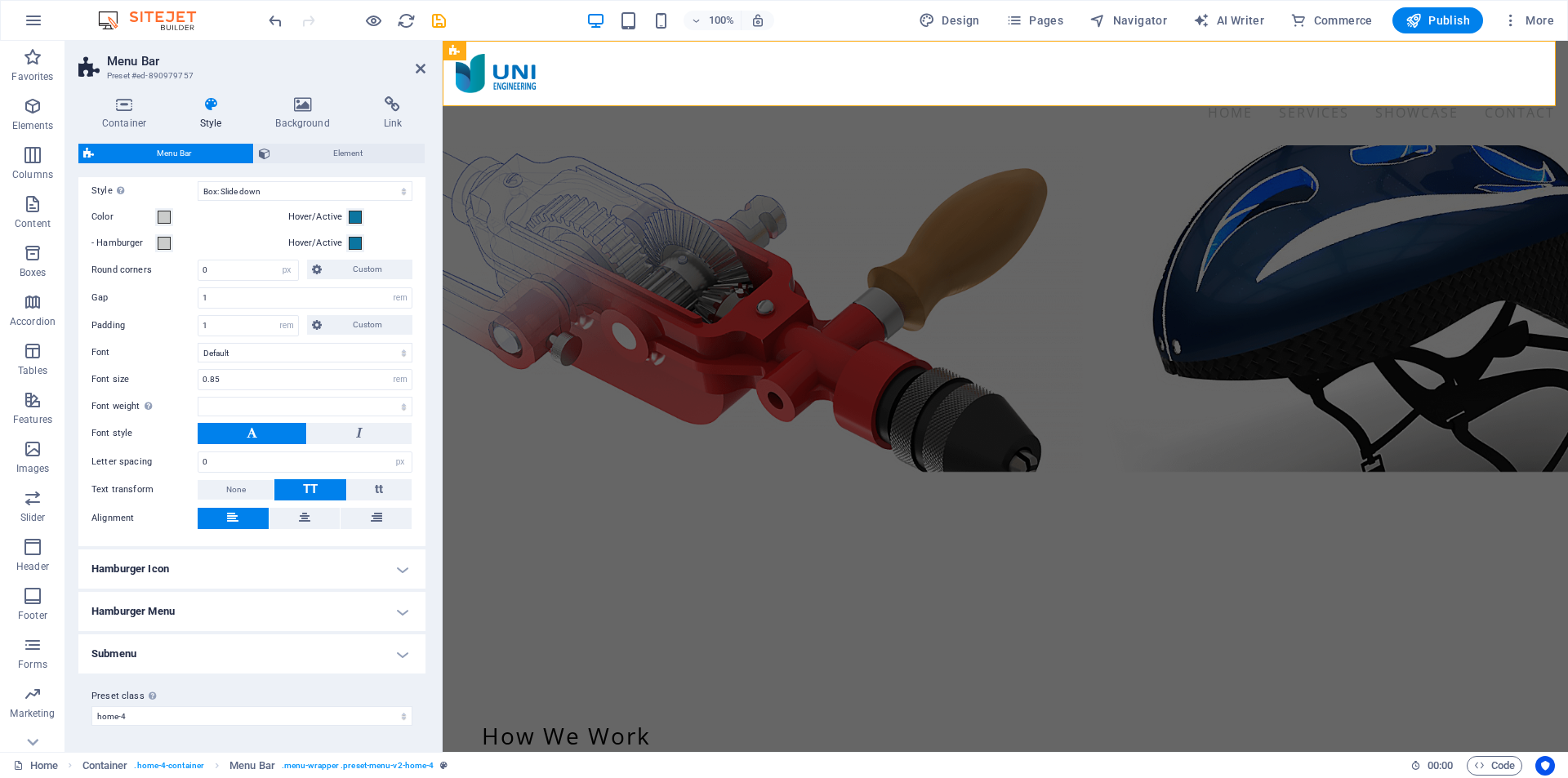
click at [302, 644] on h4 "Submenu" at bounding box center [252, 654] width 347 height 39
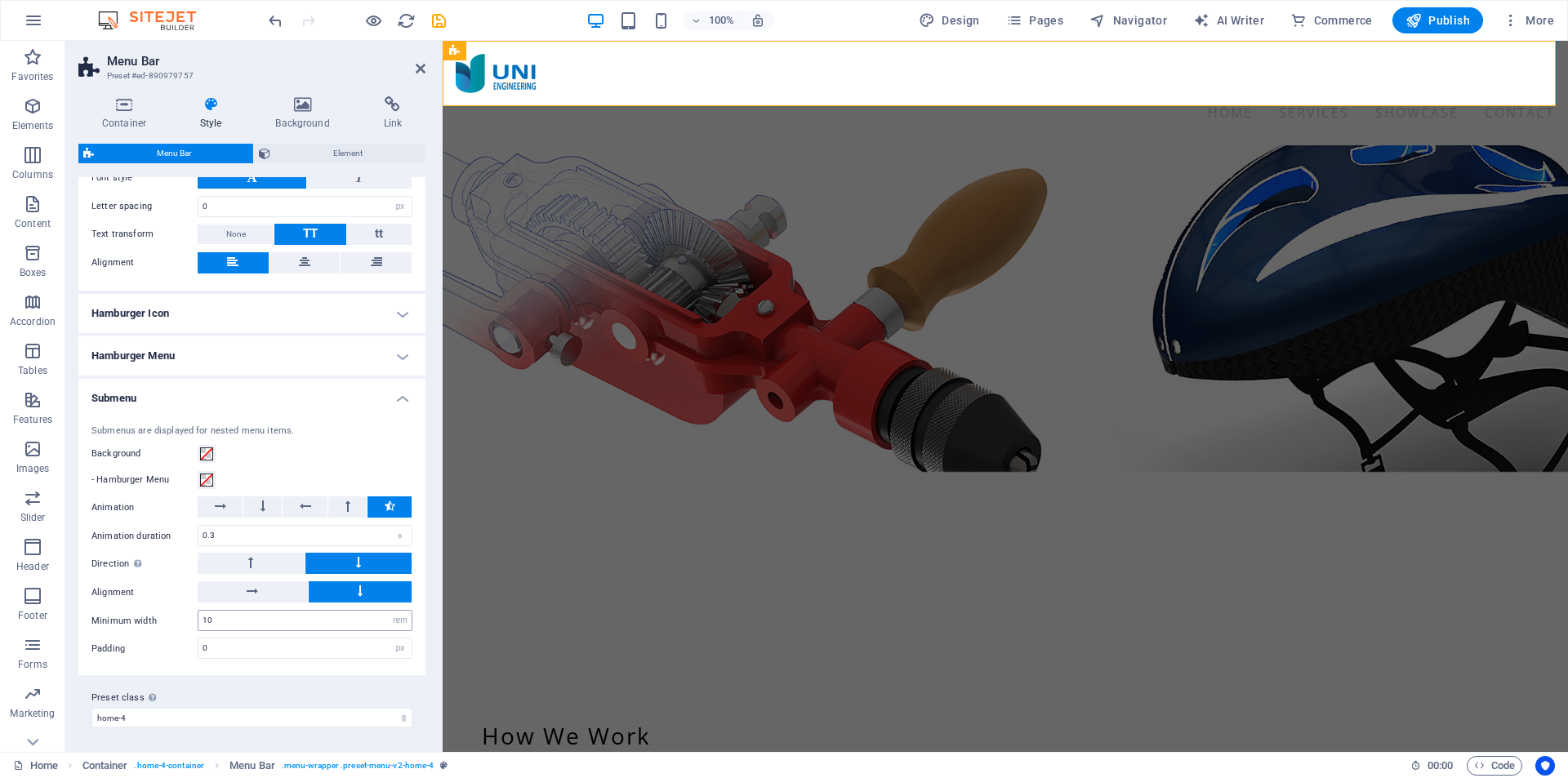
scroll to position [814, 0]
click at [211, 458] on span at bounding box center [206, 451] width 13 height 13
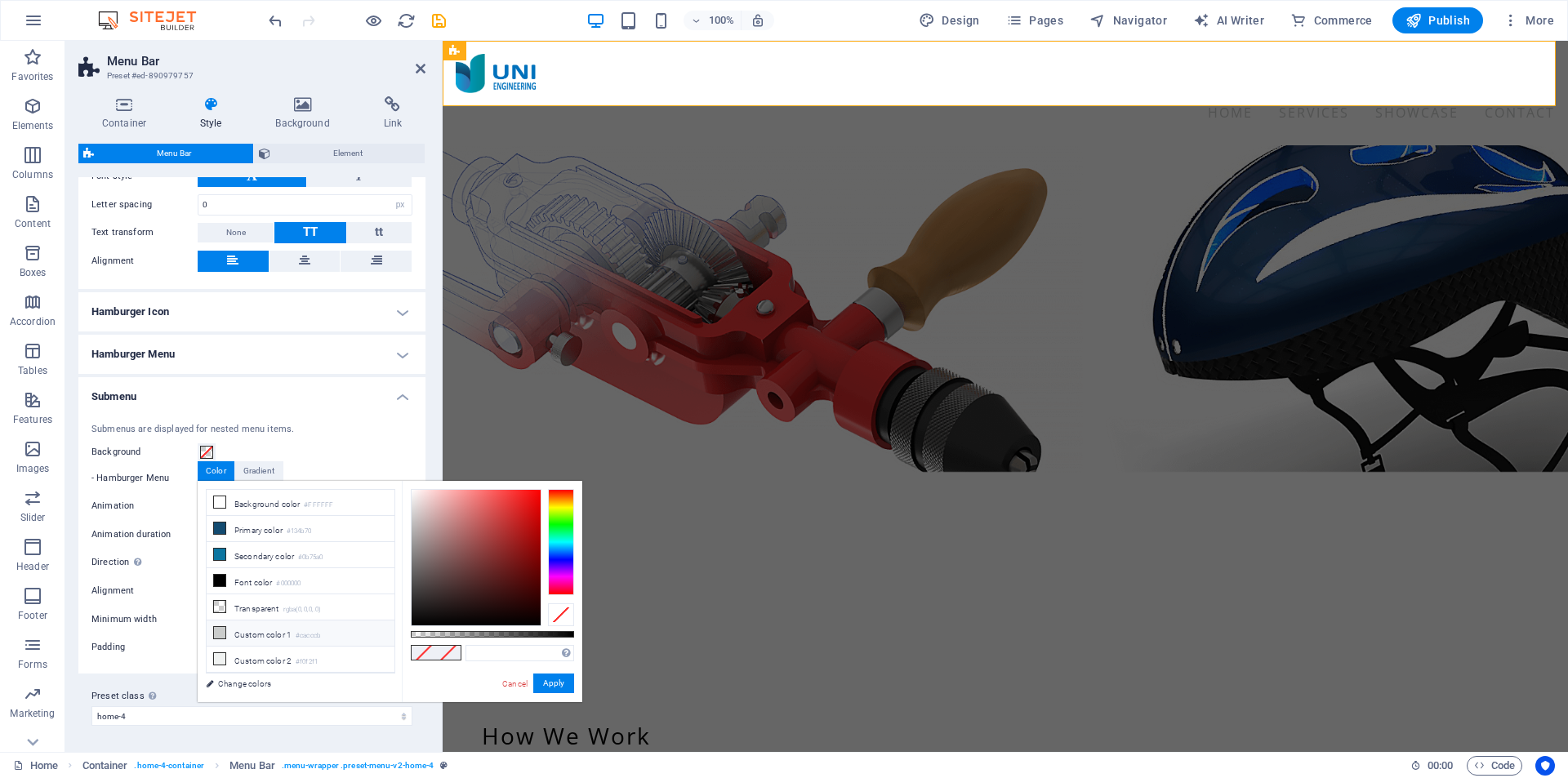
click at [269, 628] on li "Custom color 1 #cacccb" at bounding box center [301, 633] width 188 height 26
type input "#cacccb"
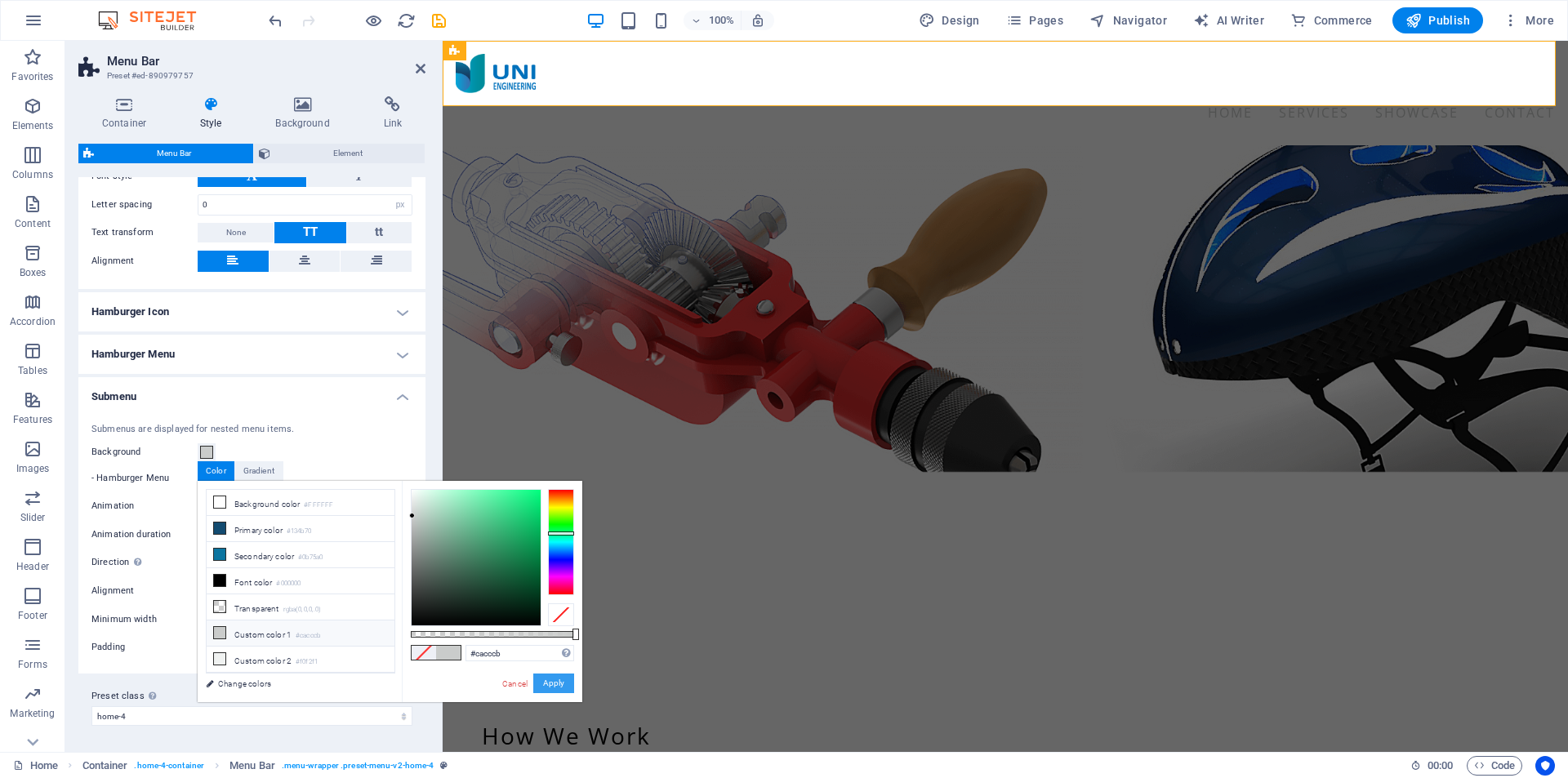
drag, startPoint x: 546, startPoint y: 680, endPoint x: 103, endPoint y: 637, distance: 445.1
click at [546, 680] on button "Apply" at bounding box center [554, 683] width 41 height 19
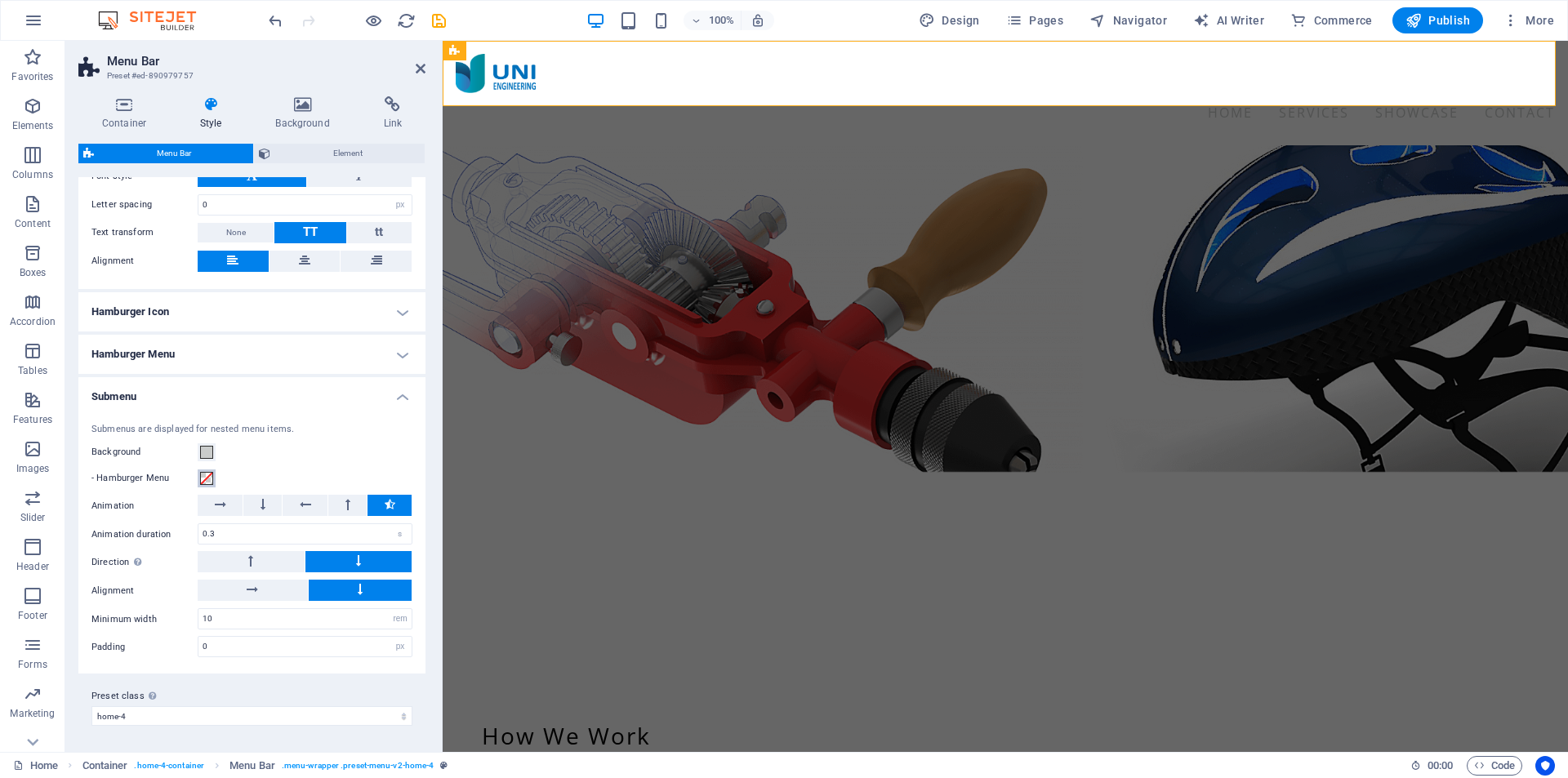
click at [206, 479] on span at bounding box center [206, 477] width 13 height 13
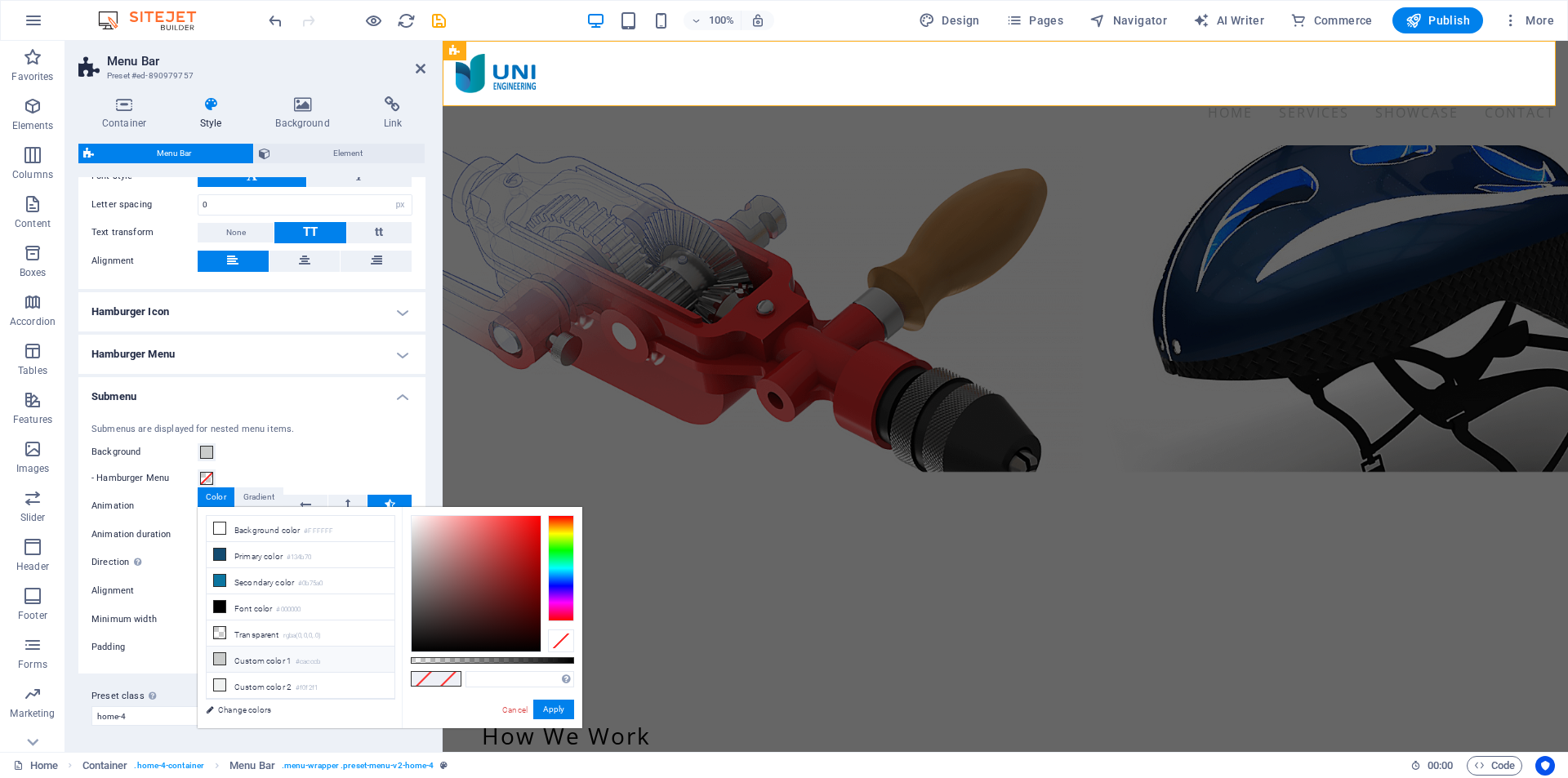
click at [260, 648] on li "Custom color 1 #cacccb" at bounding box center [301, 659] width 188 height 26
type input "#cacccb"
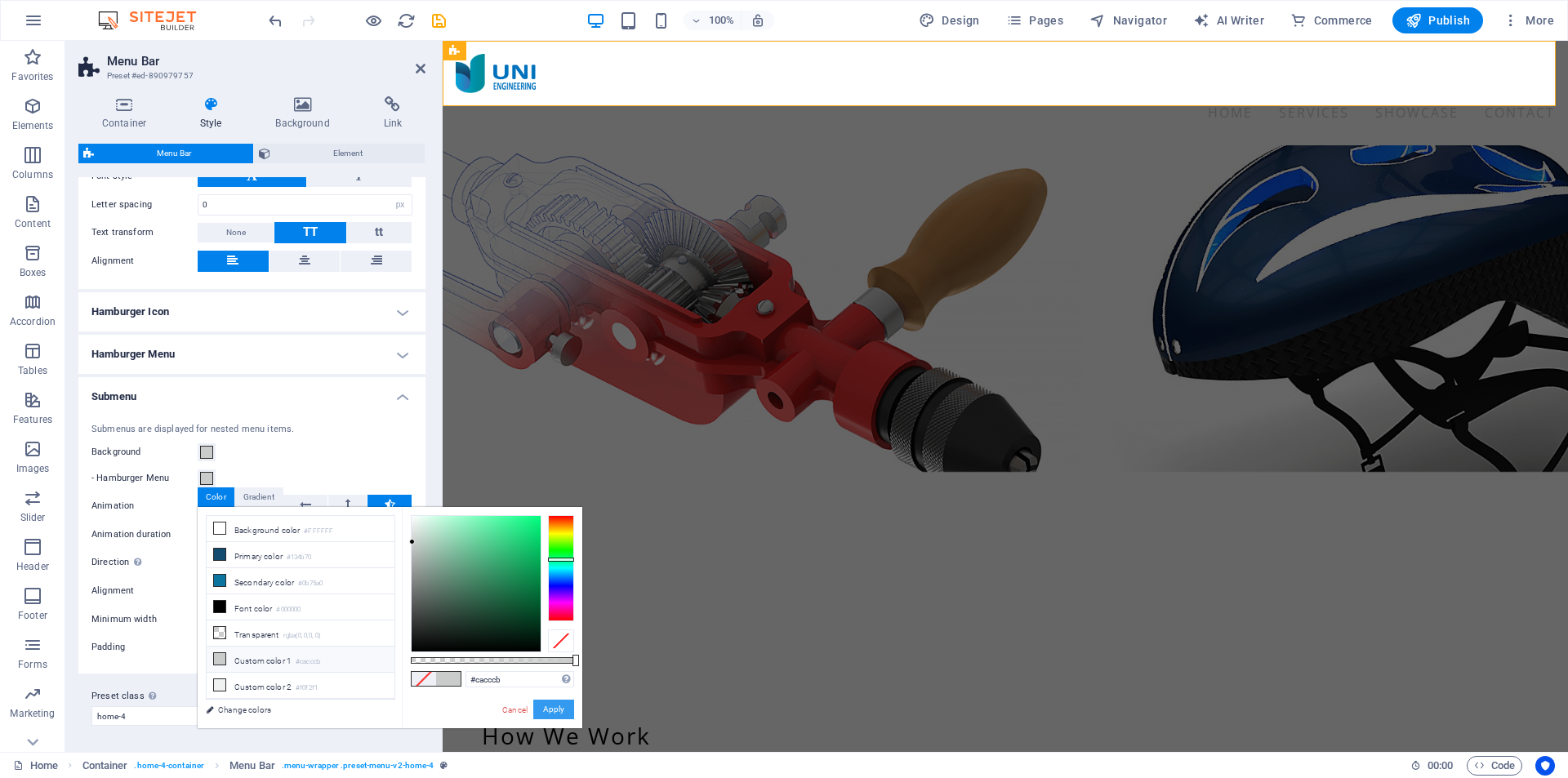
click at [547, 701] on button "Apply" at bounding box center [554, 709] width 41 height 19
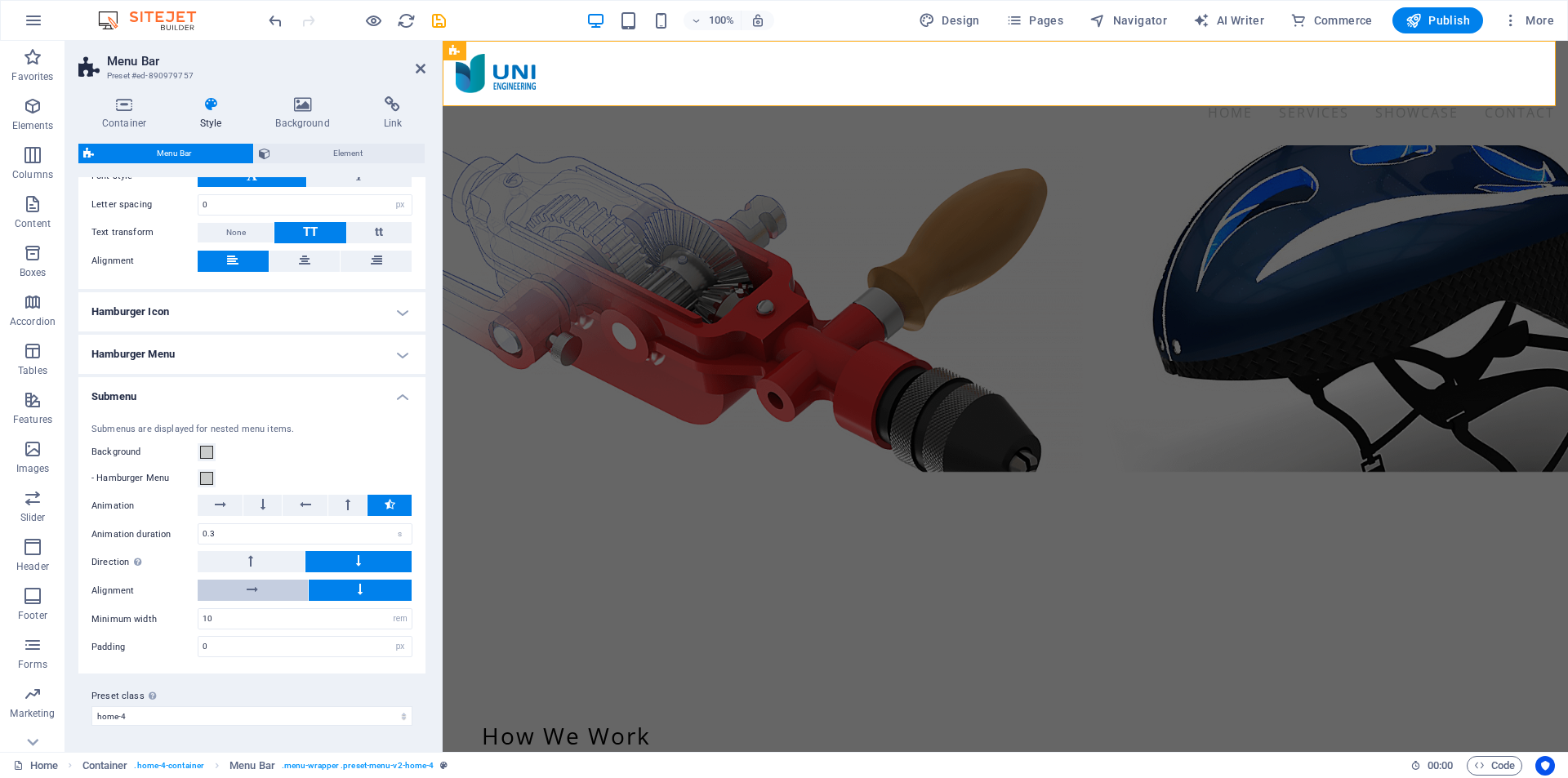
select select
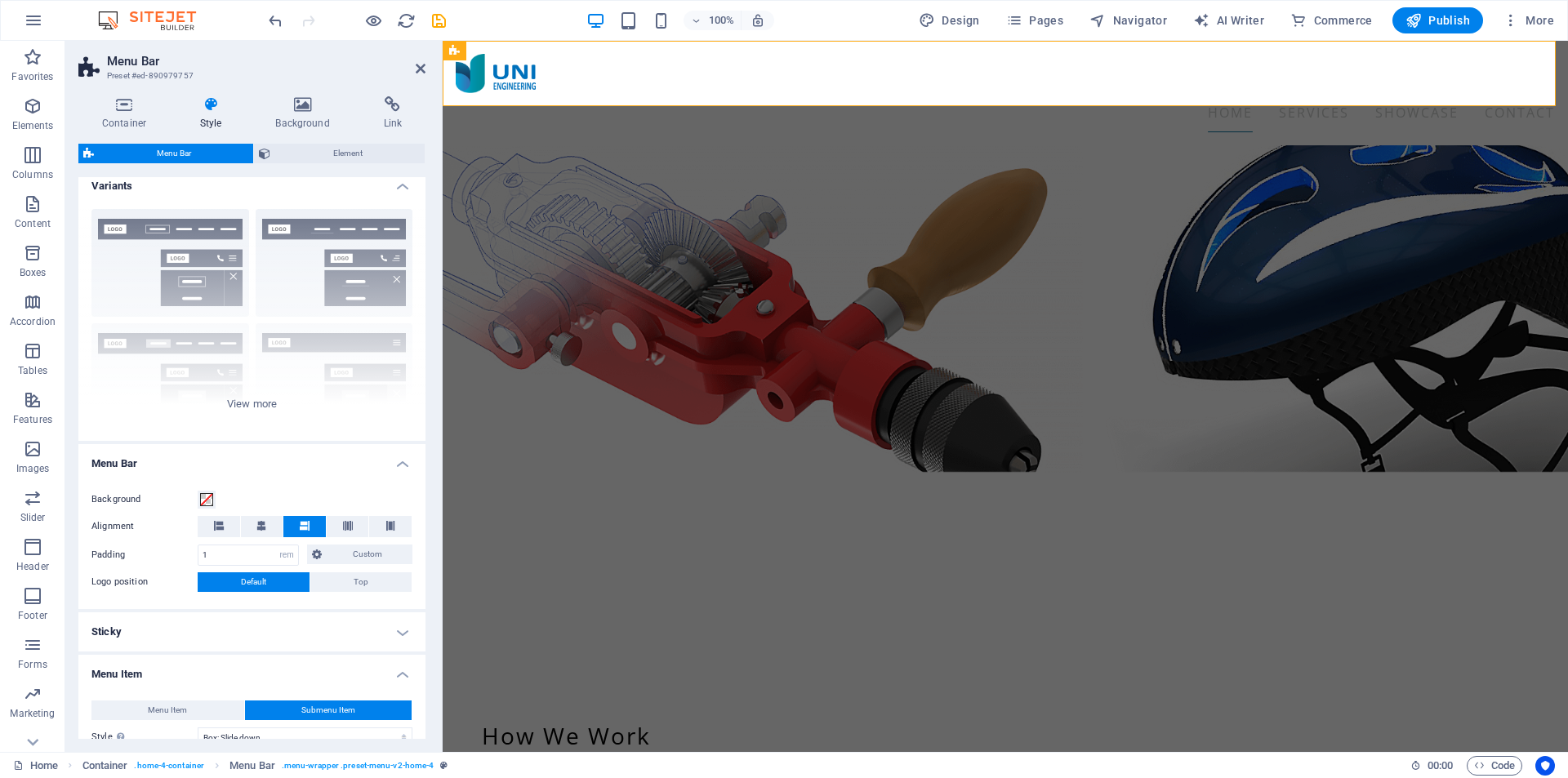
scroll to position [0, 0]
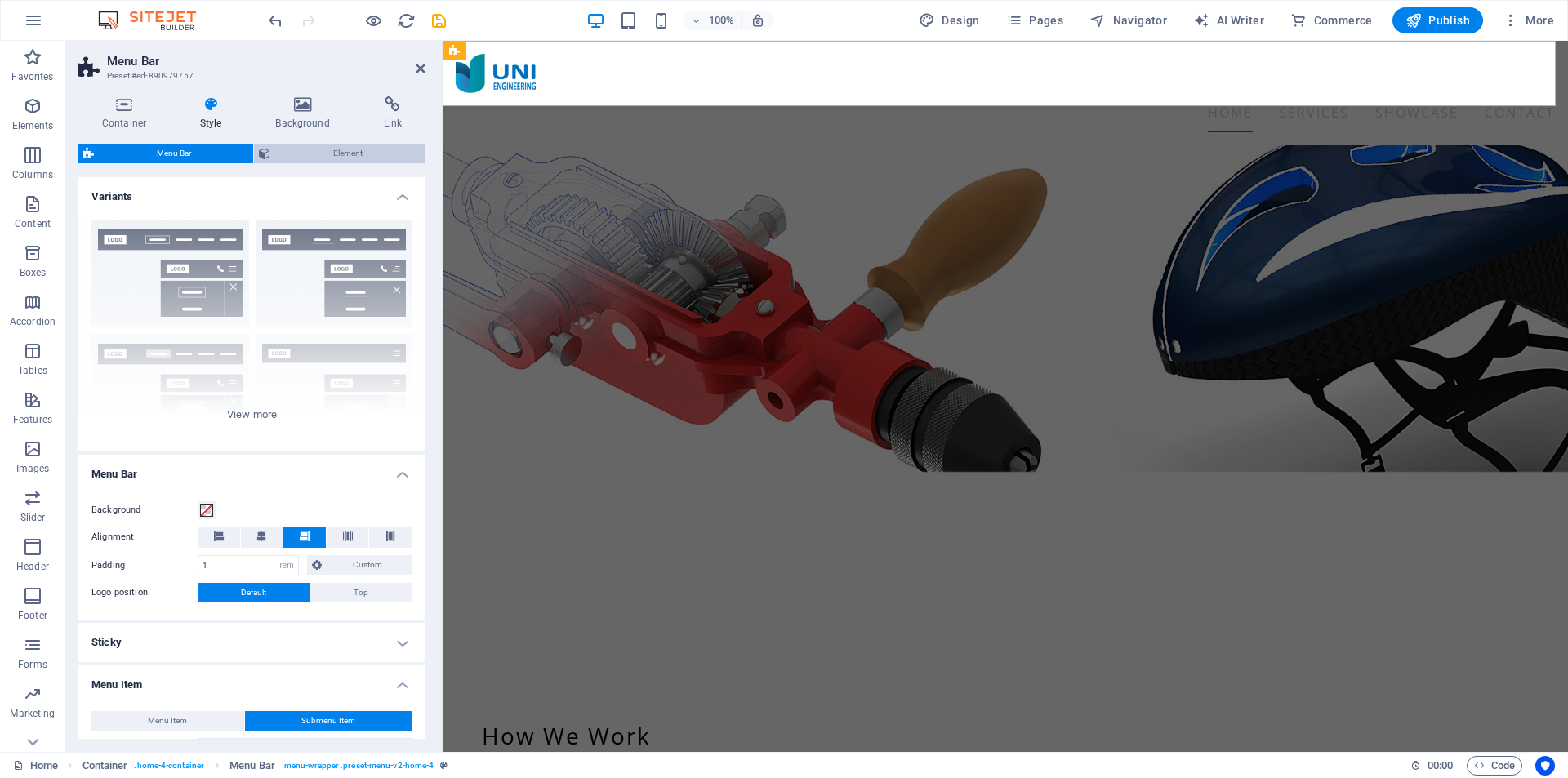
click at [336, 153] on span "Element" at bounding box center [347, 153] width 145 height 19
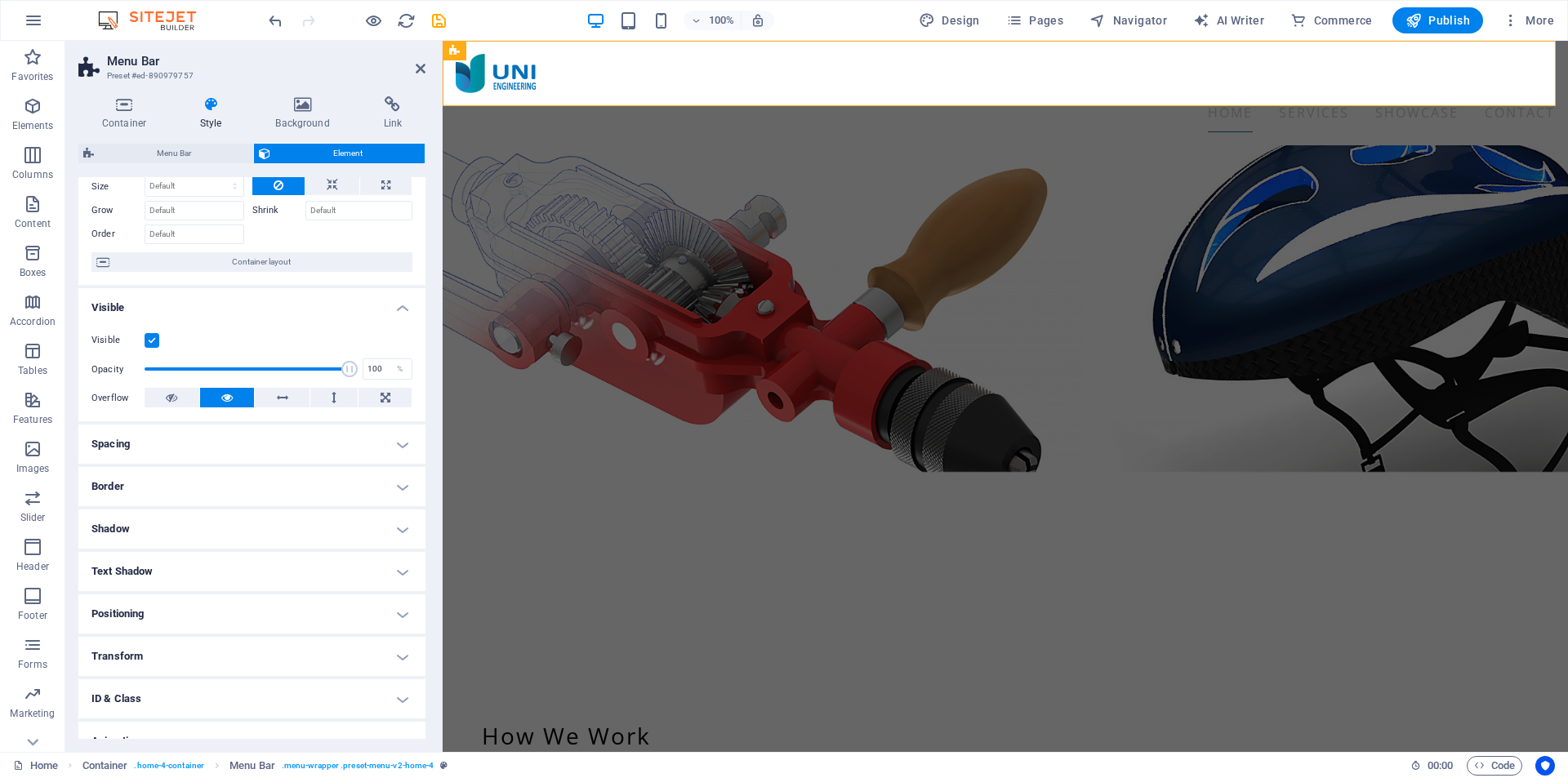
scroll to position [128, 0]
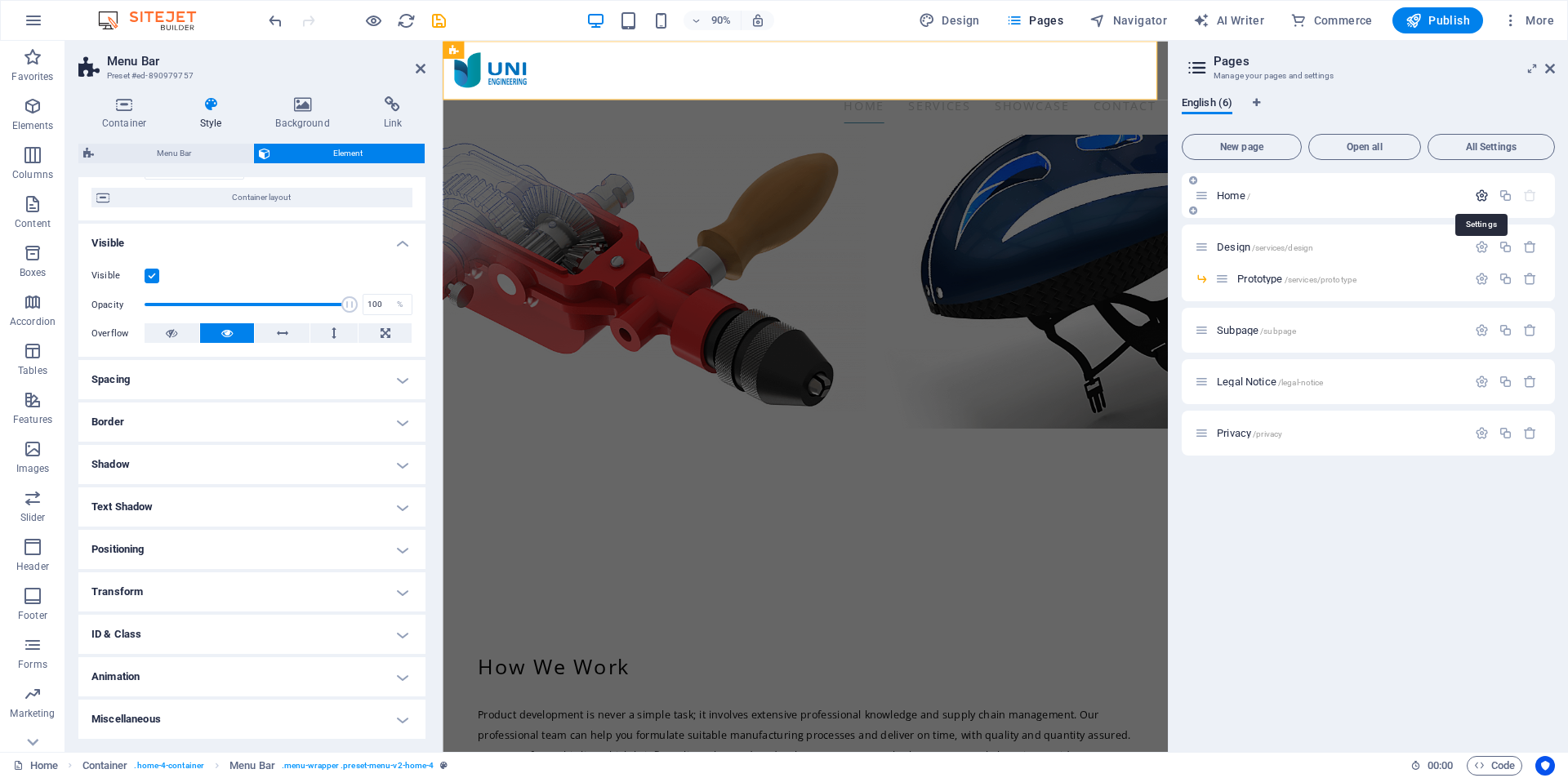
click at [1479, 198] on icon "button" at bounding box center [1482, 196] width 14 height 14
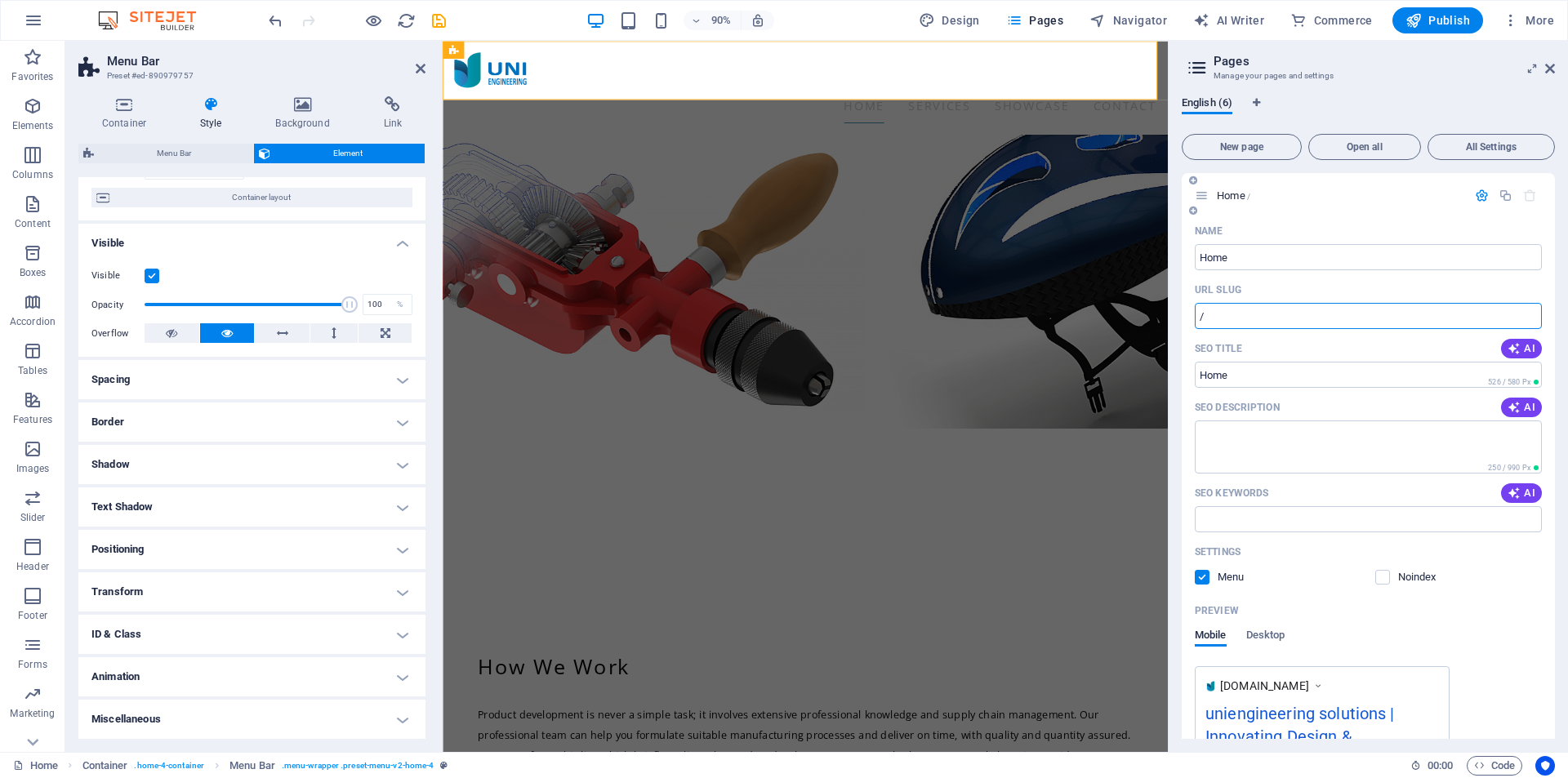
click at [1236, 313] on input "/" at bounding box center [1369, 316] width 347 height 26
drag, startPoint x: 1679, startPoint y: 354, endPoint x: 1233, endPoint y: 332, distance: 446.5
type input "/home"
click at [1219, 306] on input "/home" at bounding box center [1369, 316] width 347 height 26
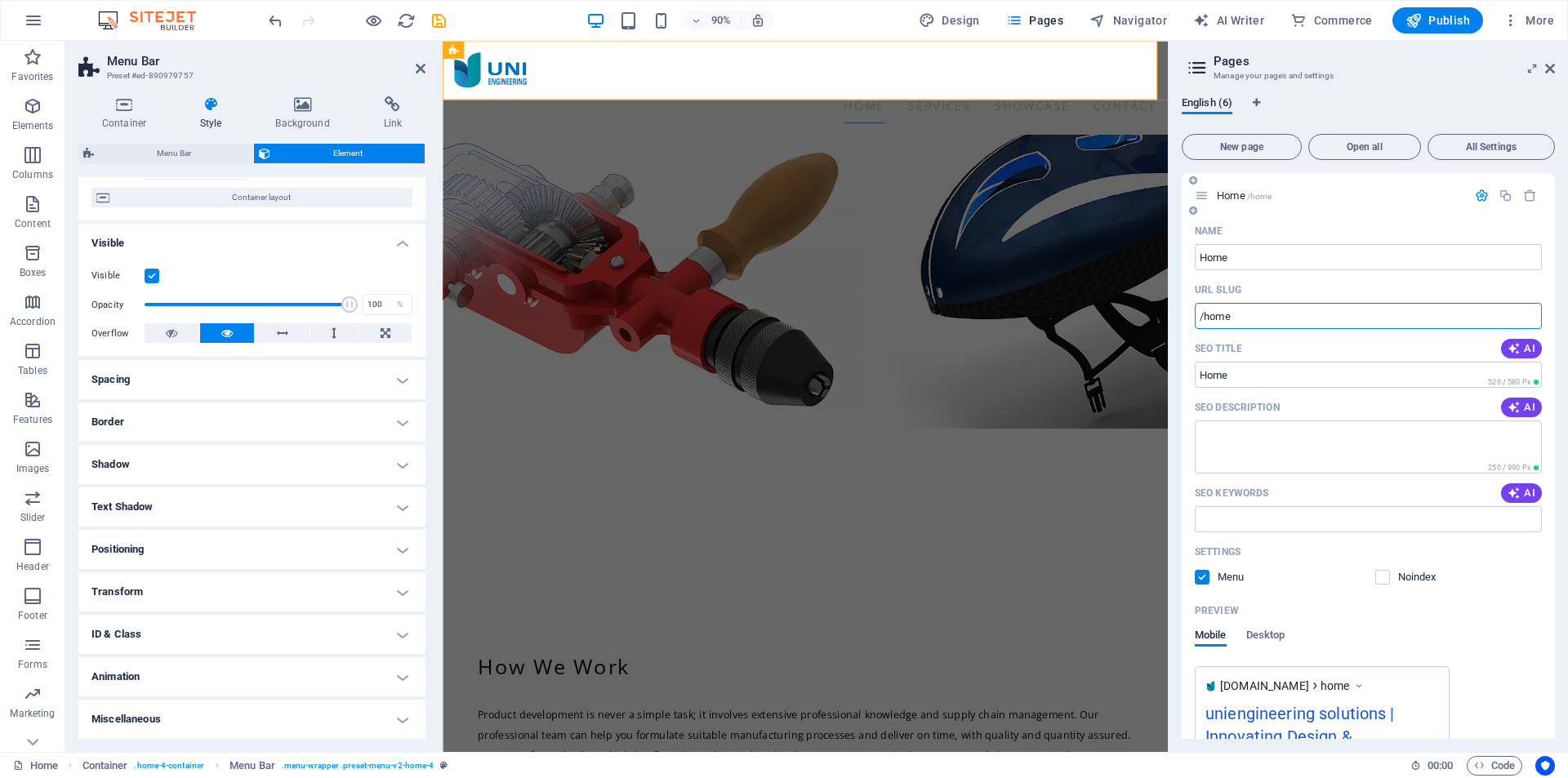
click at [1219, 306] on input "/home" at bounding box center [1369, 316] width 347 height 26
click at [1105, 93] on nav "Home Services Design Prototype Showcase Contact" at bounding box center [845, 113] width 780 height 39
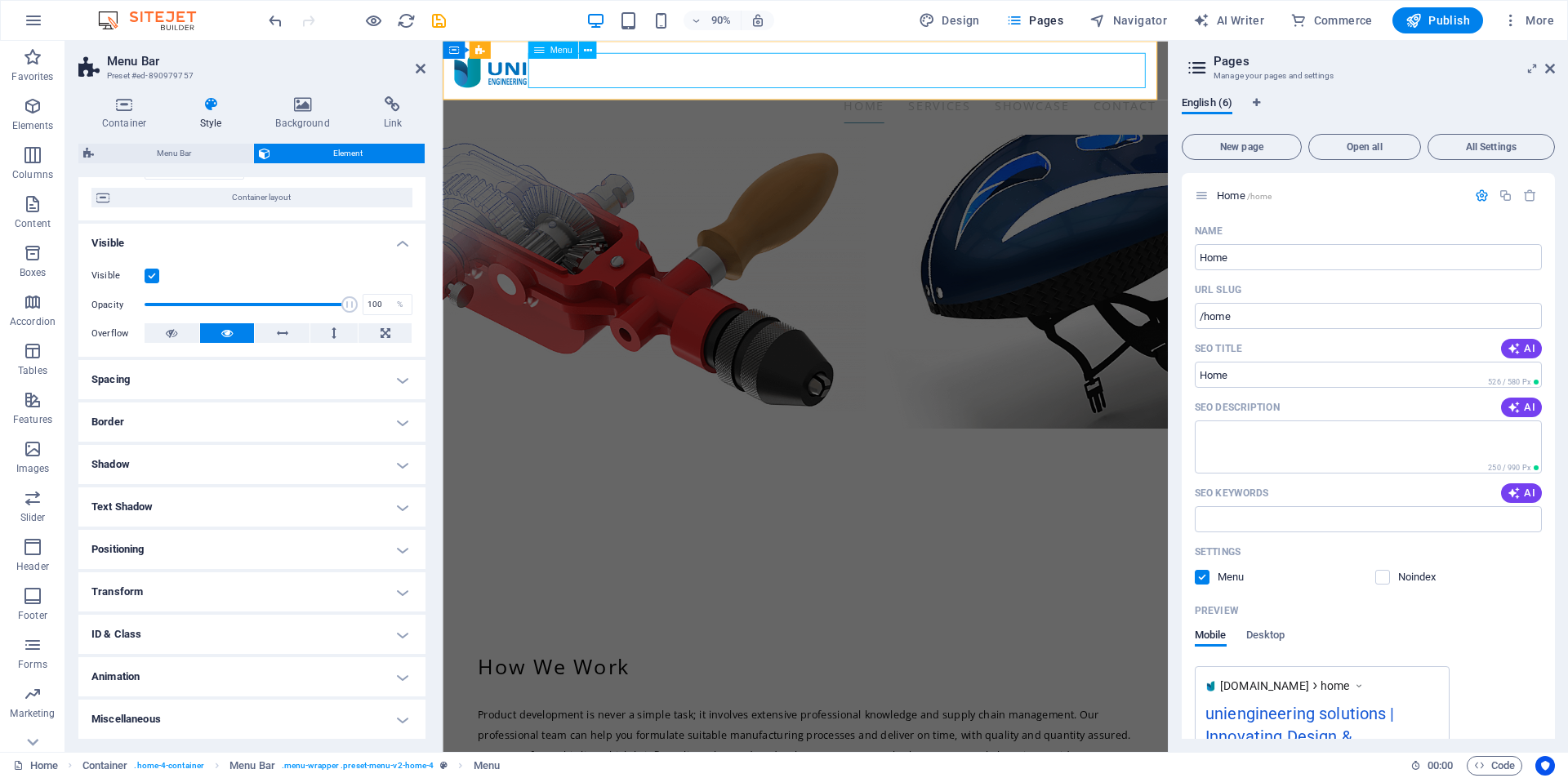
click at [1105, 93] on nav "Home Services Design Prototype Showcase Contact" at bounding box center [845, 113] width 780 height 39
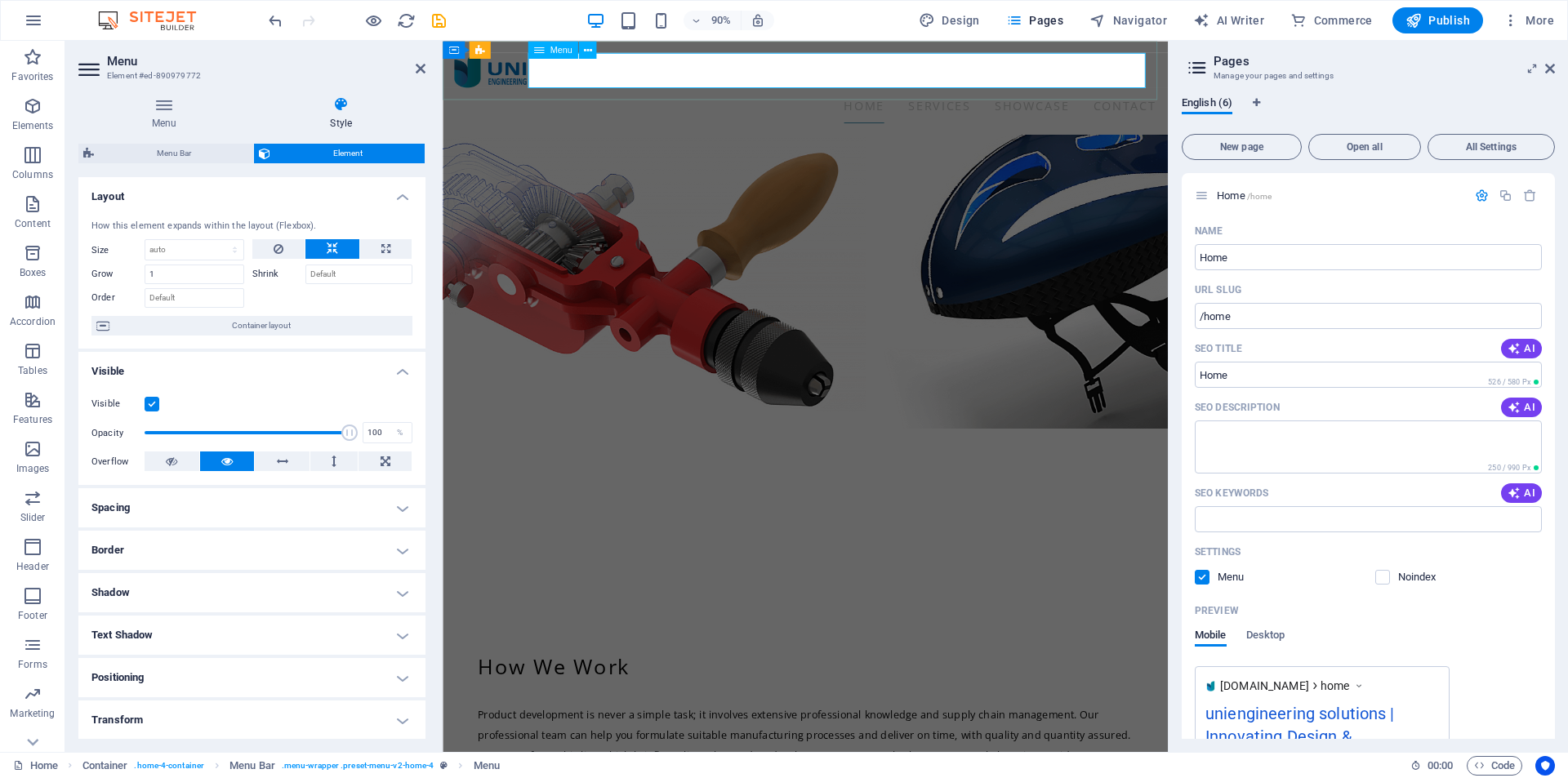
click at [160, 109] on icon at bounding box center [164, 104] width 171 height 16
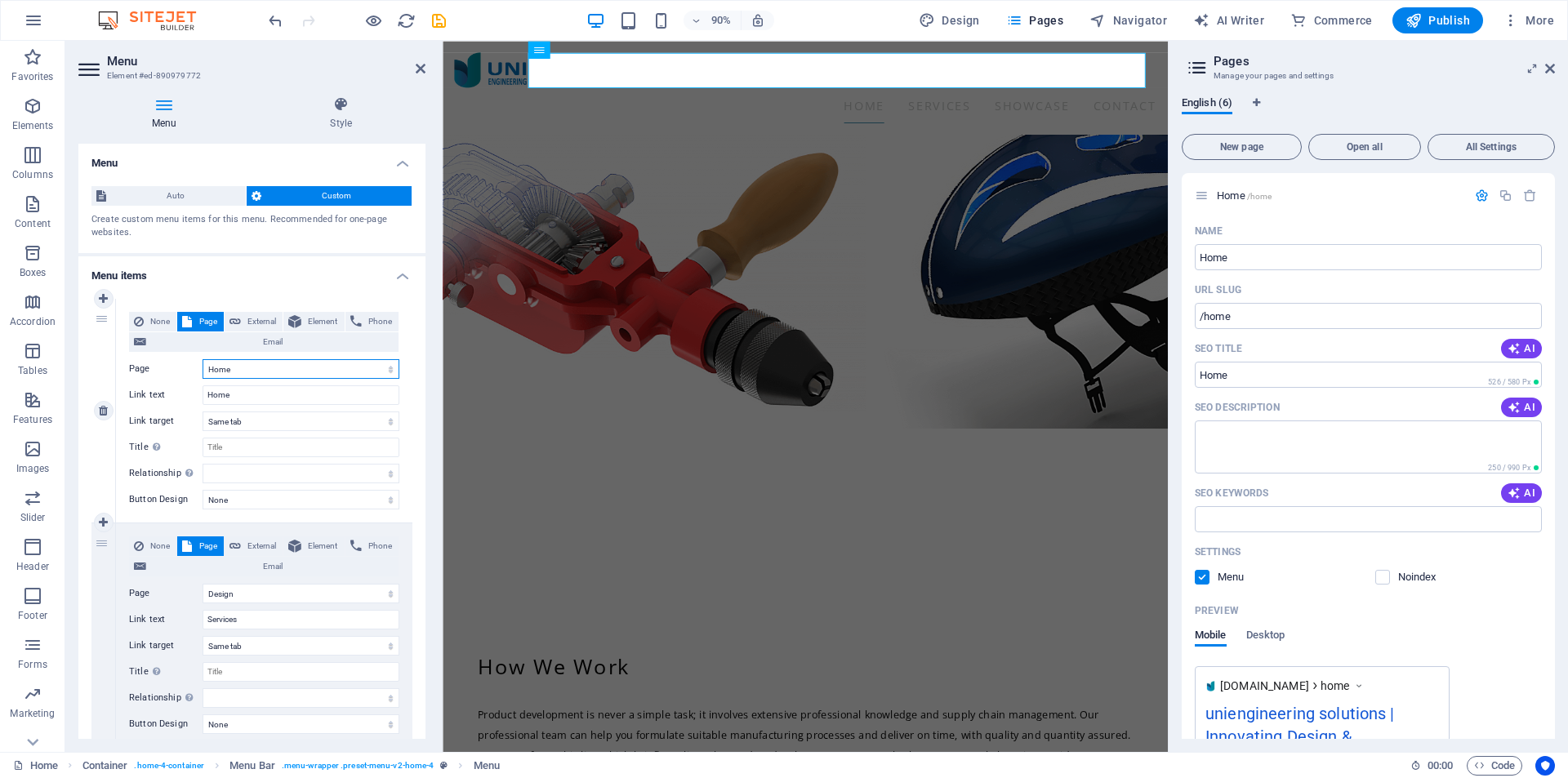
click at [240, 368] on select "Home Design -- Prototype Subpage Legal Notice Privacy" at bounding box center [301, 368] width 197 height 19
click at [291, 373] on select "Home Design -- Prototype Subpage Legal Notice Privacy" at bounding box center [301, 368] width 197 height 19
click at [202, 359] on select "Home Design -- Prototype Subpage Legal Notice Privacy" at bounding box center [301, 368] width 197 height 19
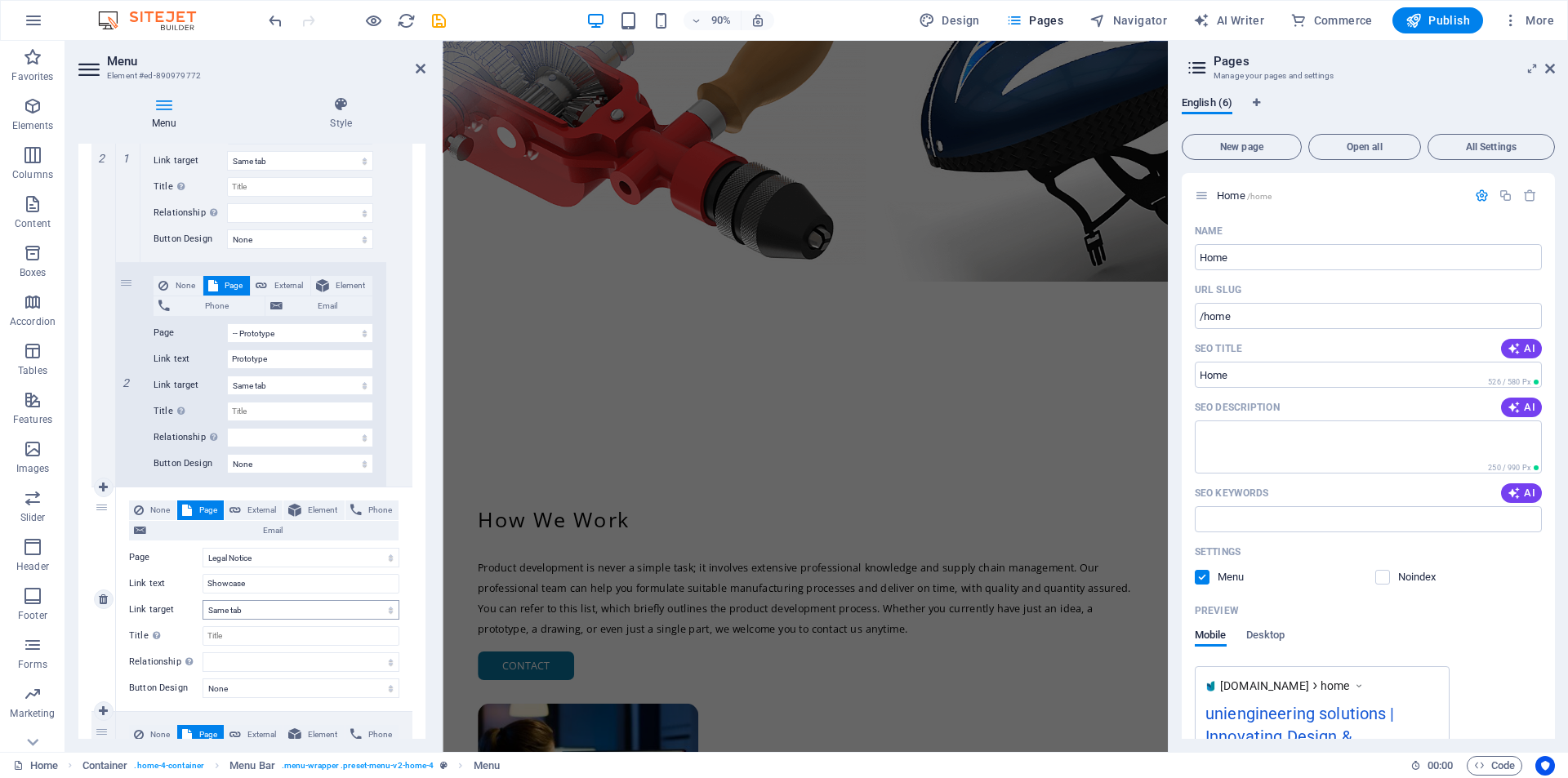
scroll to position [735, 0]
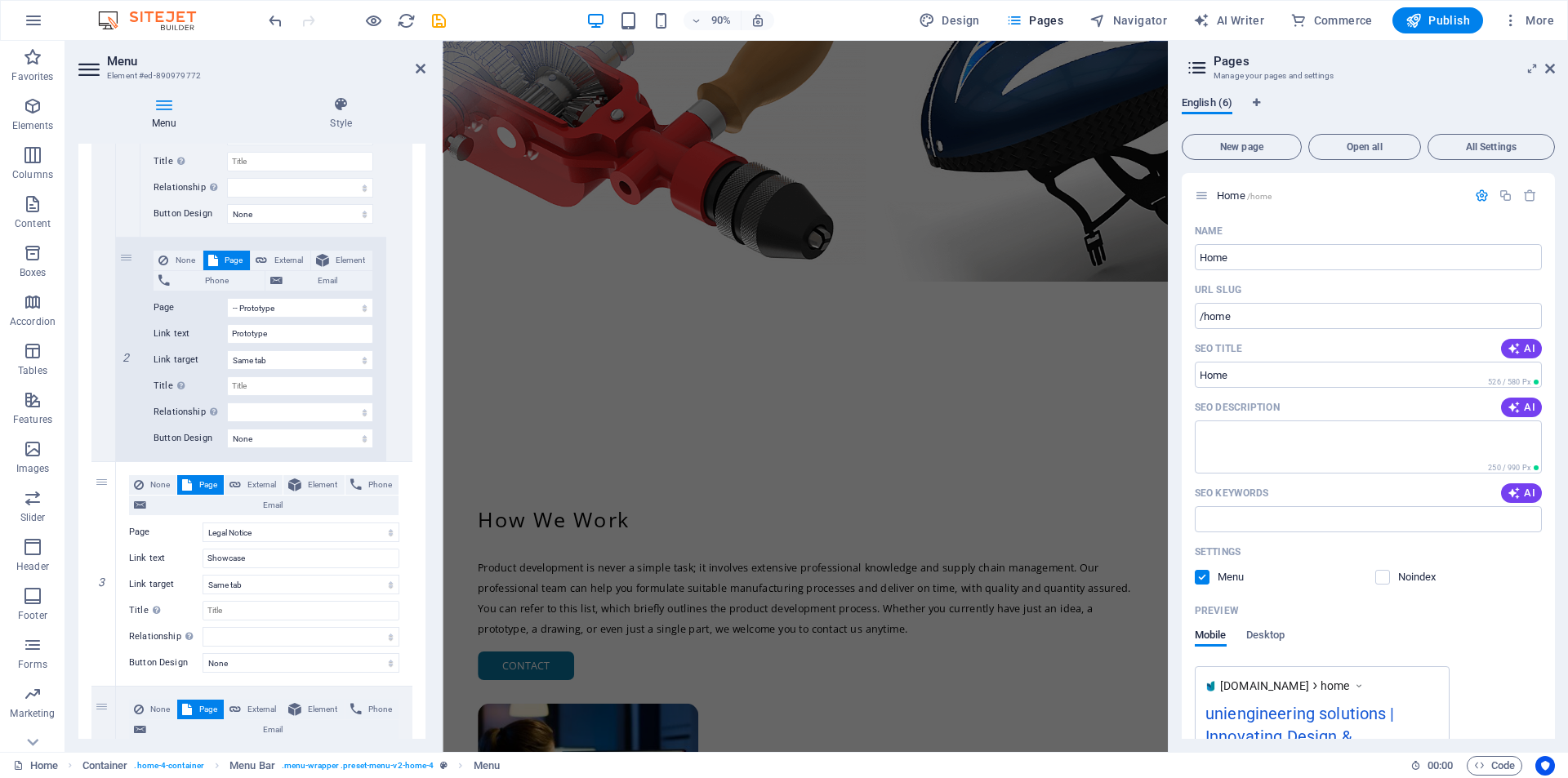
click at [1216, 107] on span "English (6)" at bounding box center [1207, 104] width 51 height 23
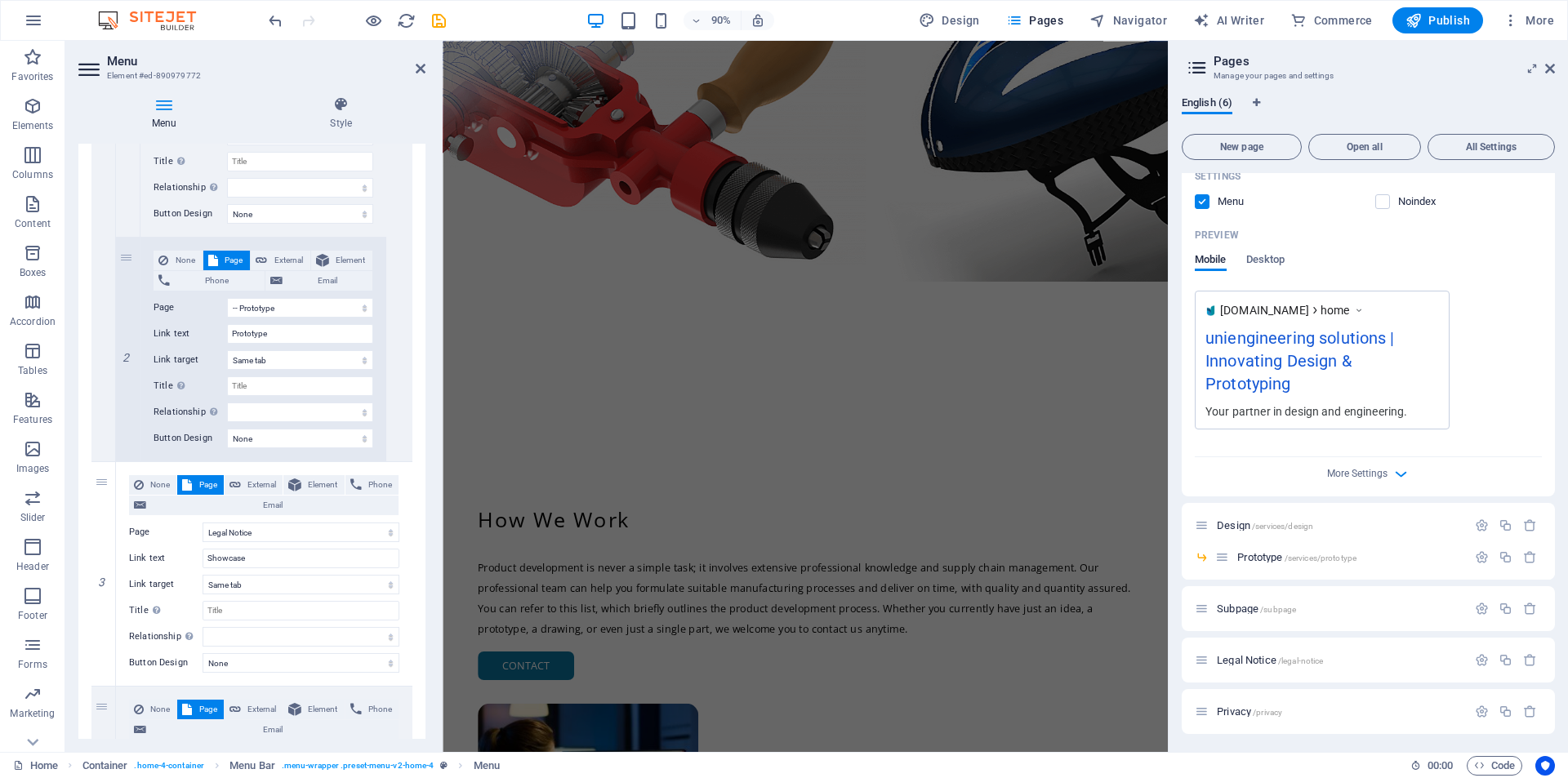
scroll to position [377, 0]
click at [1438, 20] on span "Publish" at bounding box center [1438, 19] width 64 height 16
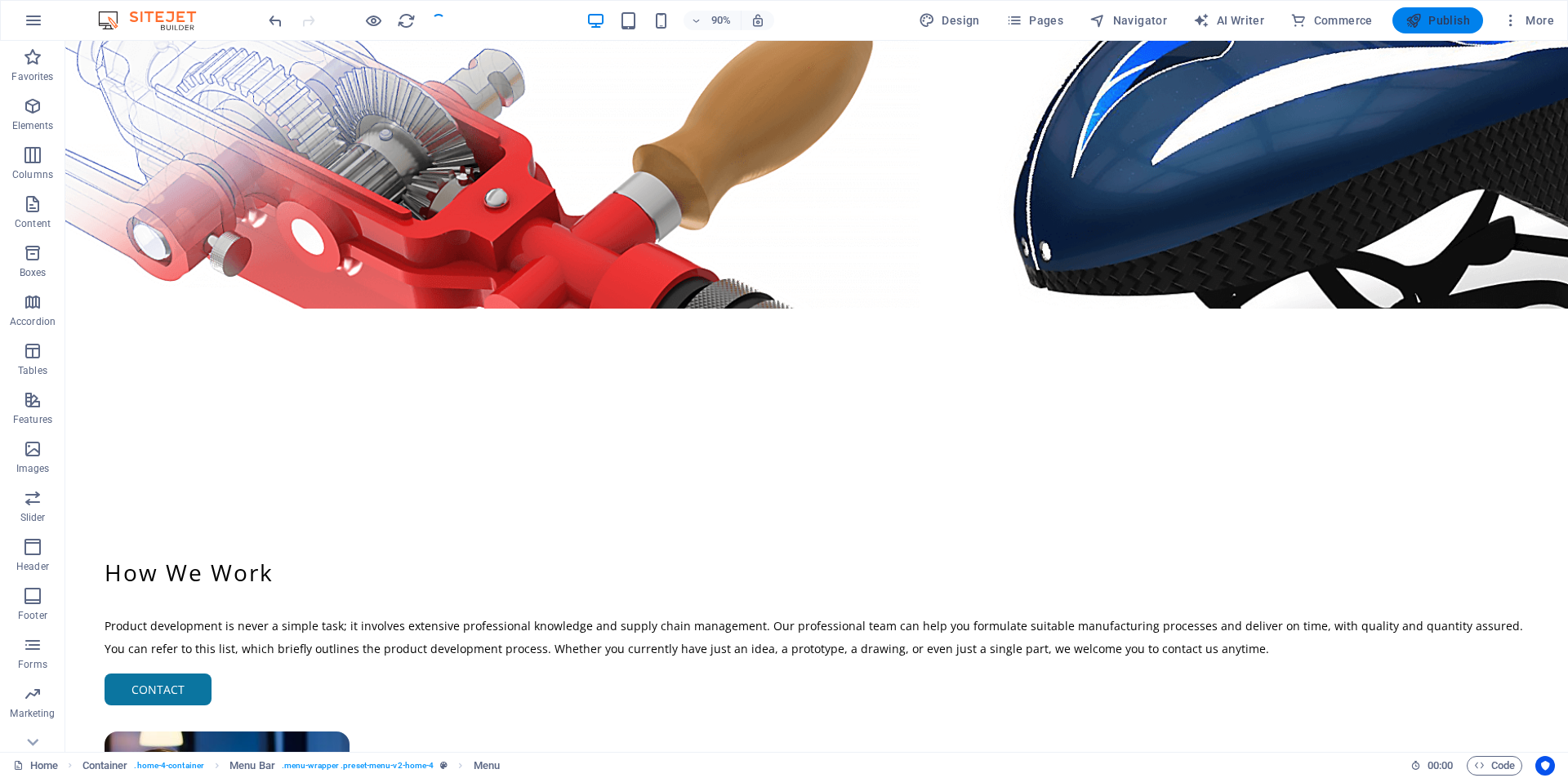
scroll to position [0, 0]
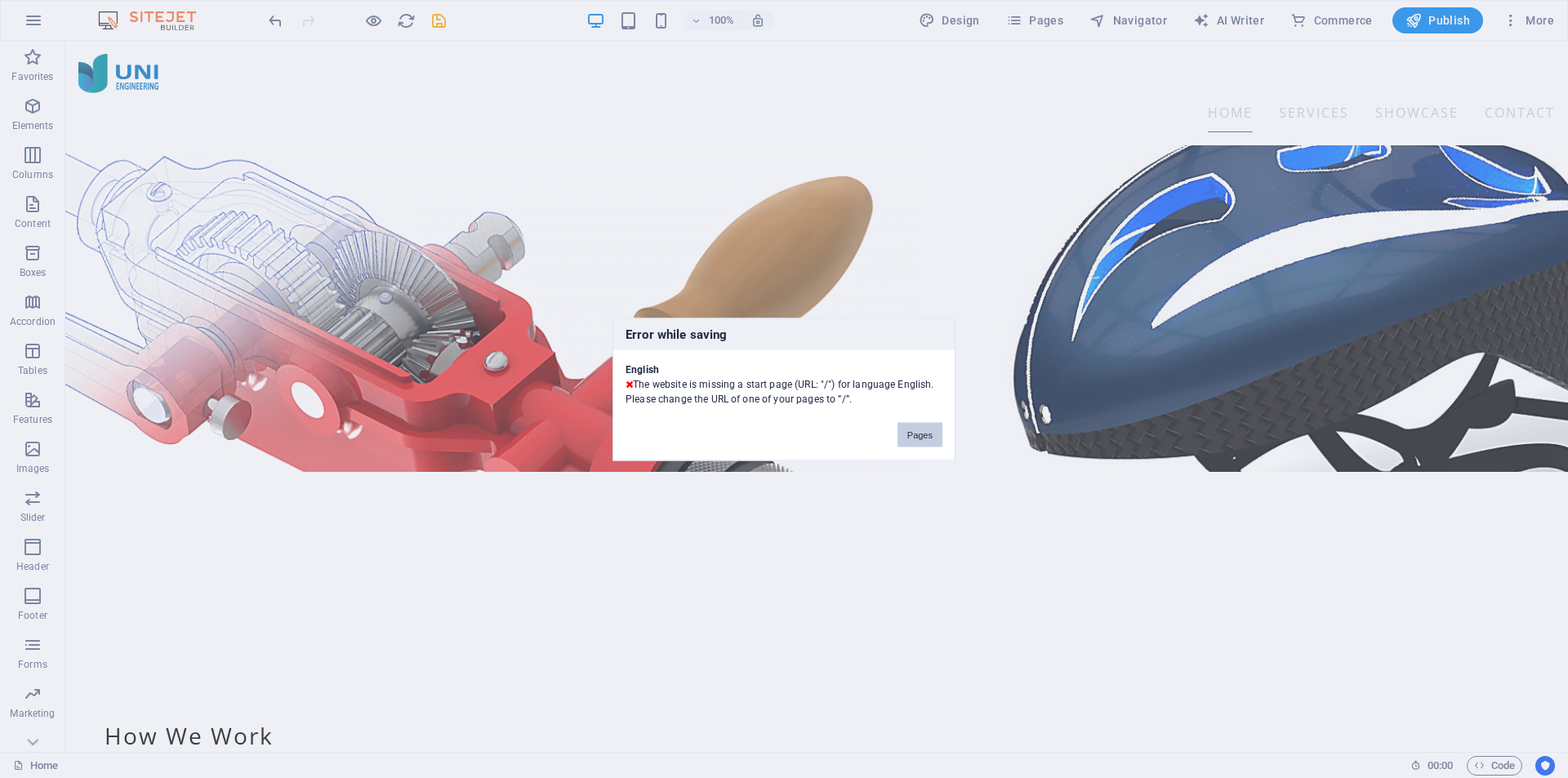
click at [911, 425] on button "Pages" at bounding box center [920, 434] width 45 height 25
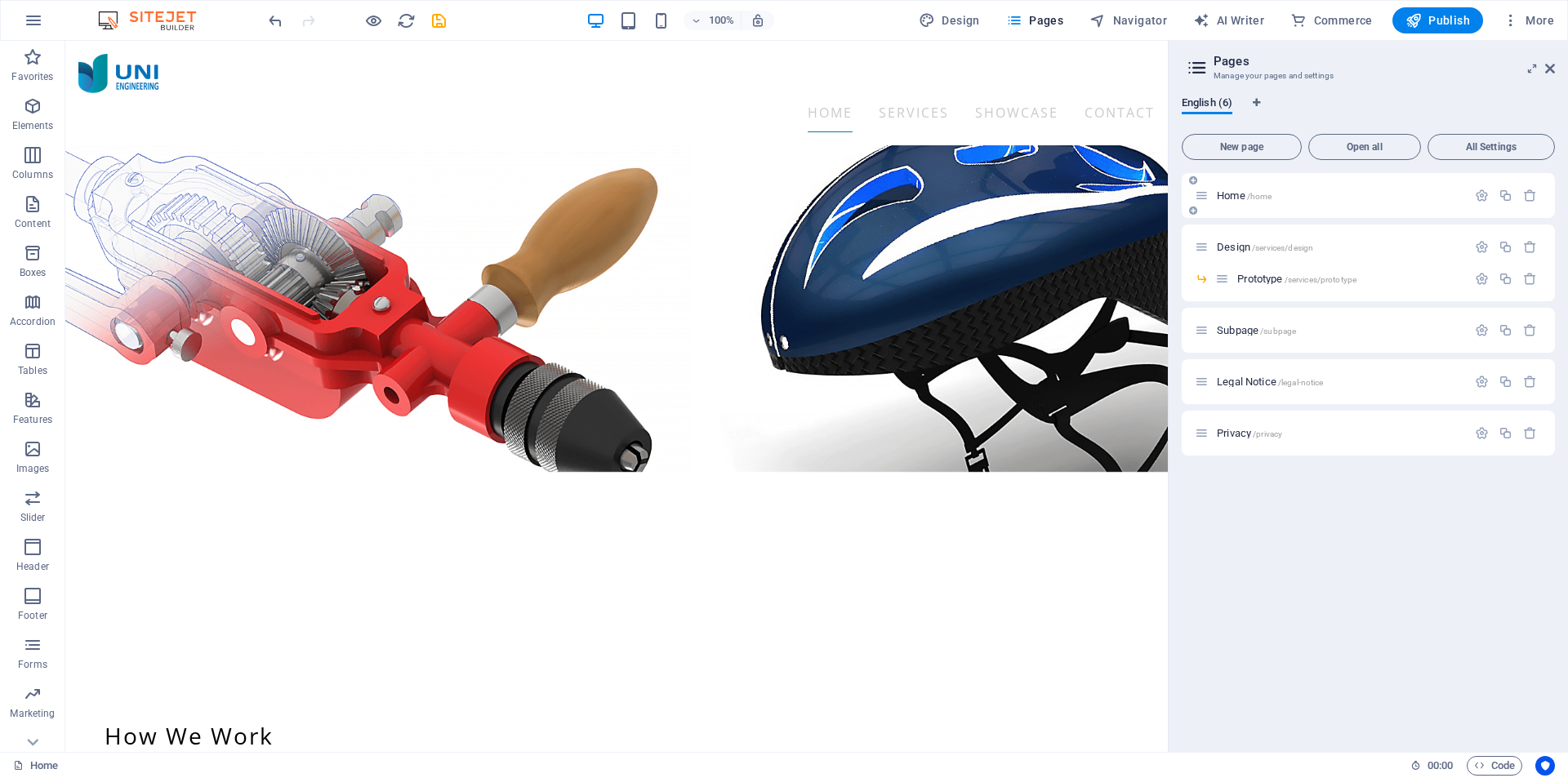
click at [1205, 198] on icon at bounding box center [1202, 196] width 14 height 14
click at [1477, 198] on icon "button" at bounding box center [1482, 196] width 14 height 14
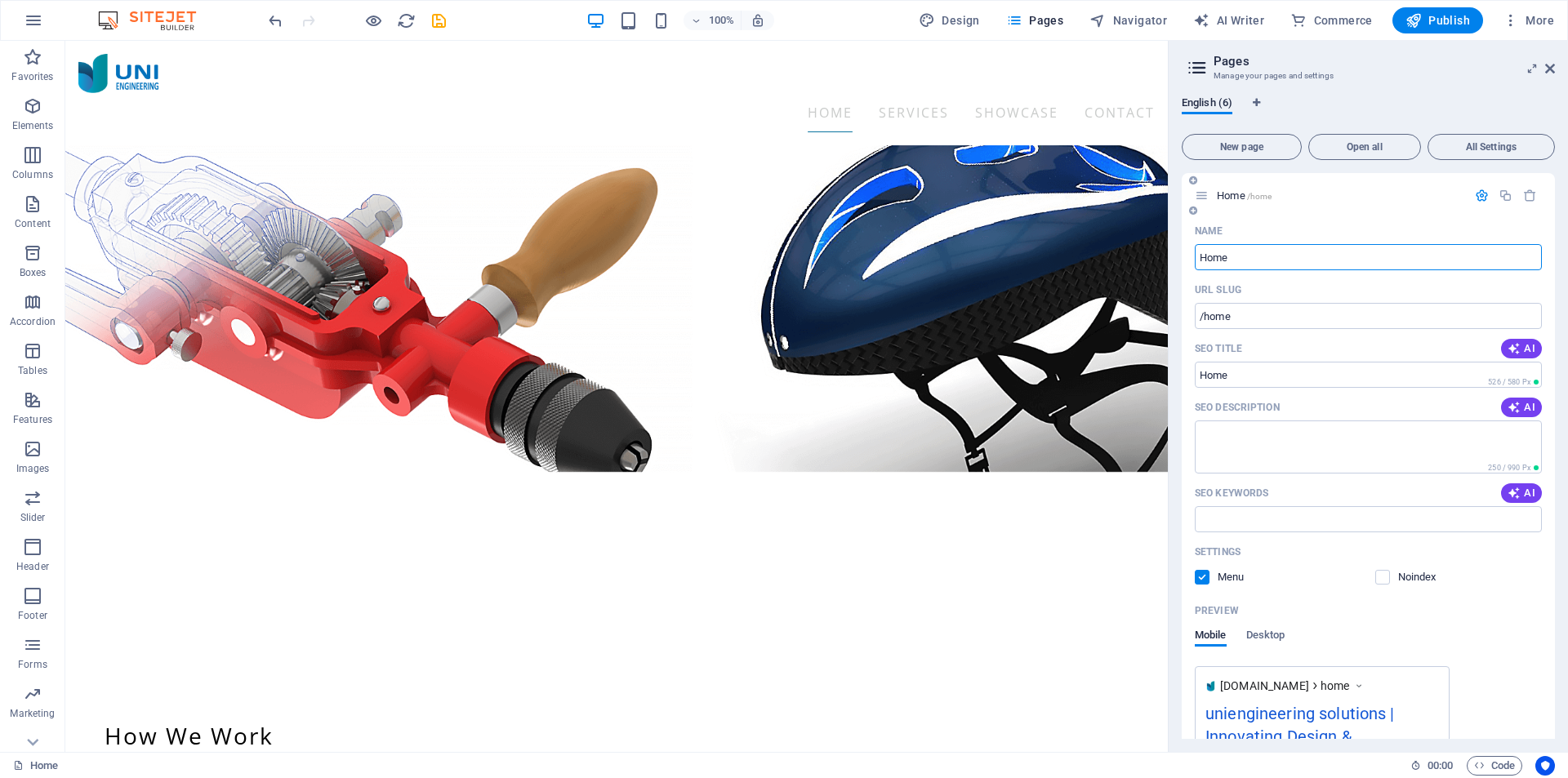
click at [1475, 195] on icon "button" at bounding box center [1482, 196] width 14 height 14
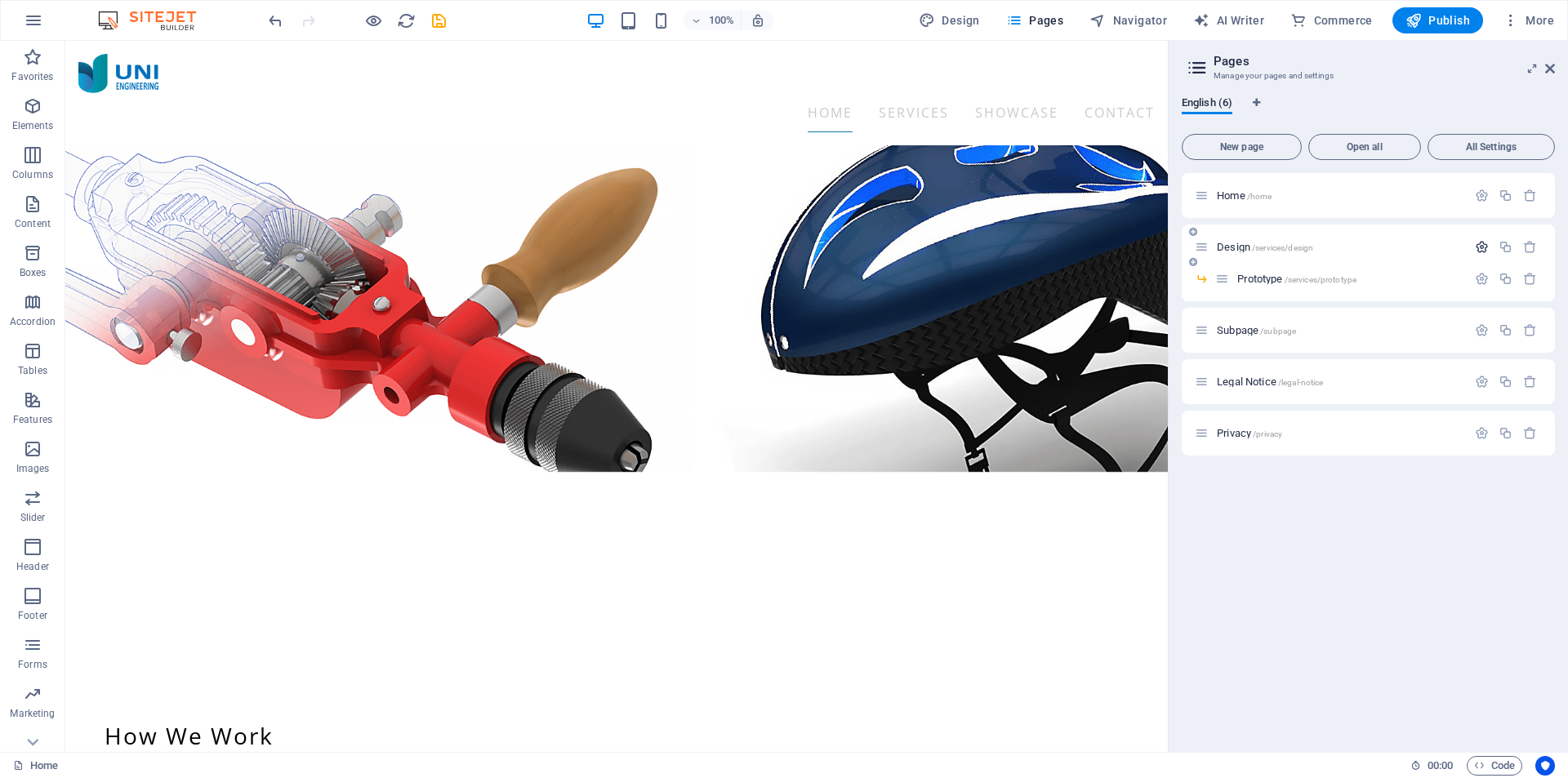
click at [1478, 247] on icon "button" at bounding box center [1482, 246] width 14 height 14
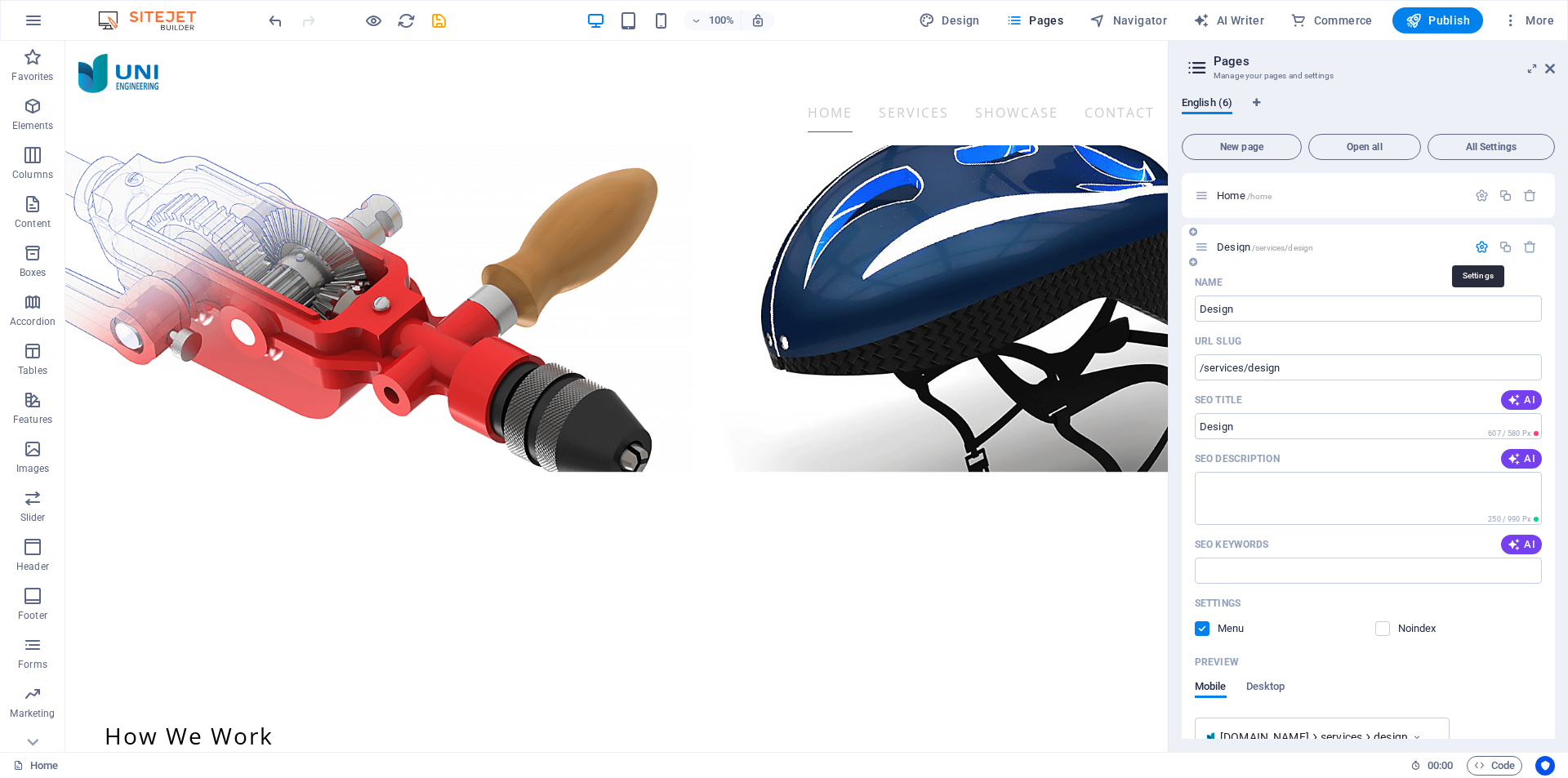
click at [1480, 250] on icon "button" at bounding box center [1482, 246] width 14 height 14
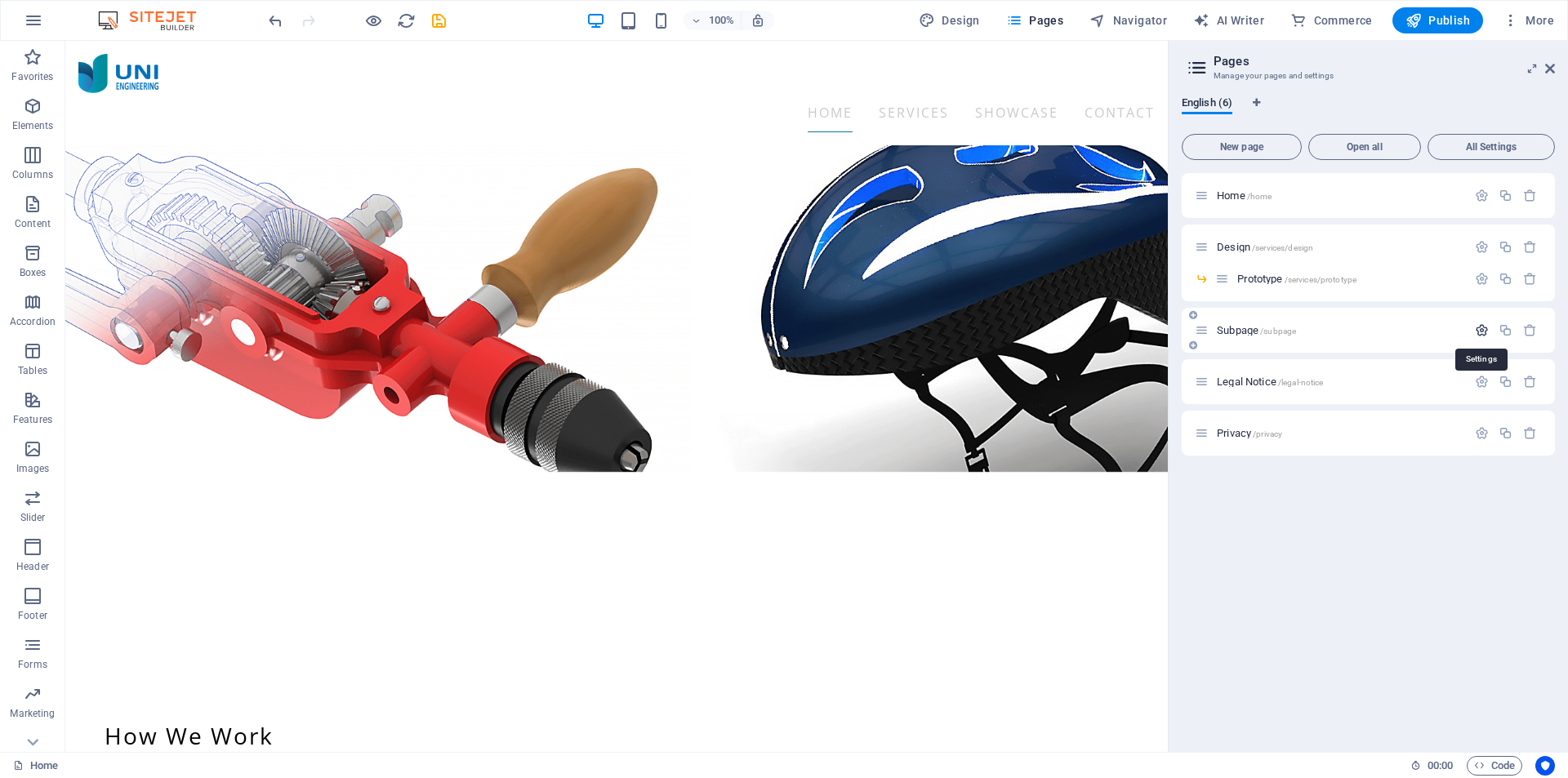
click at [1478, 328] on icon "button" at bounding box center [1482, 330] width 14 height 14
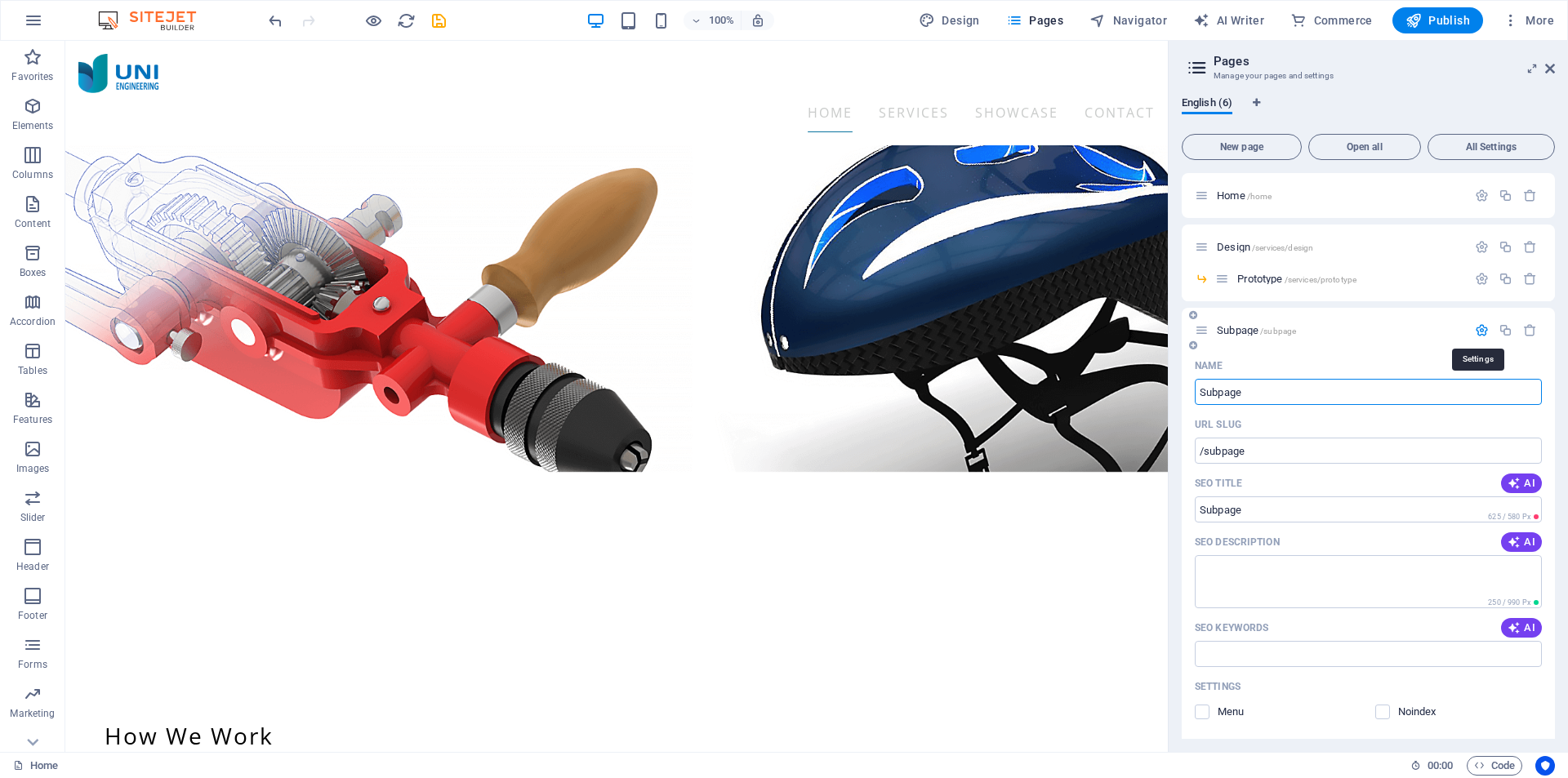
click at [1478, 328] on icon "button" at bounding box center [1482, 330] width 14 height 14
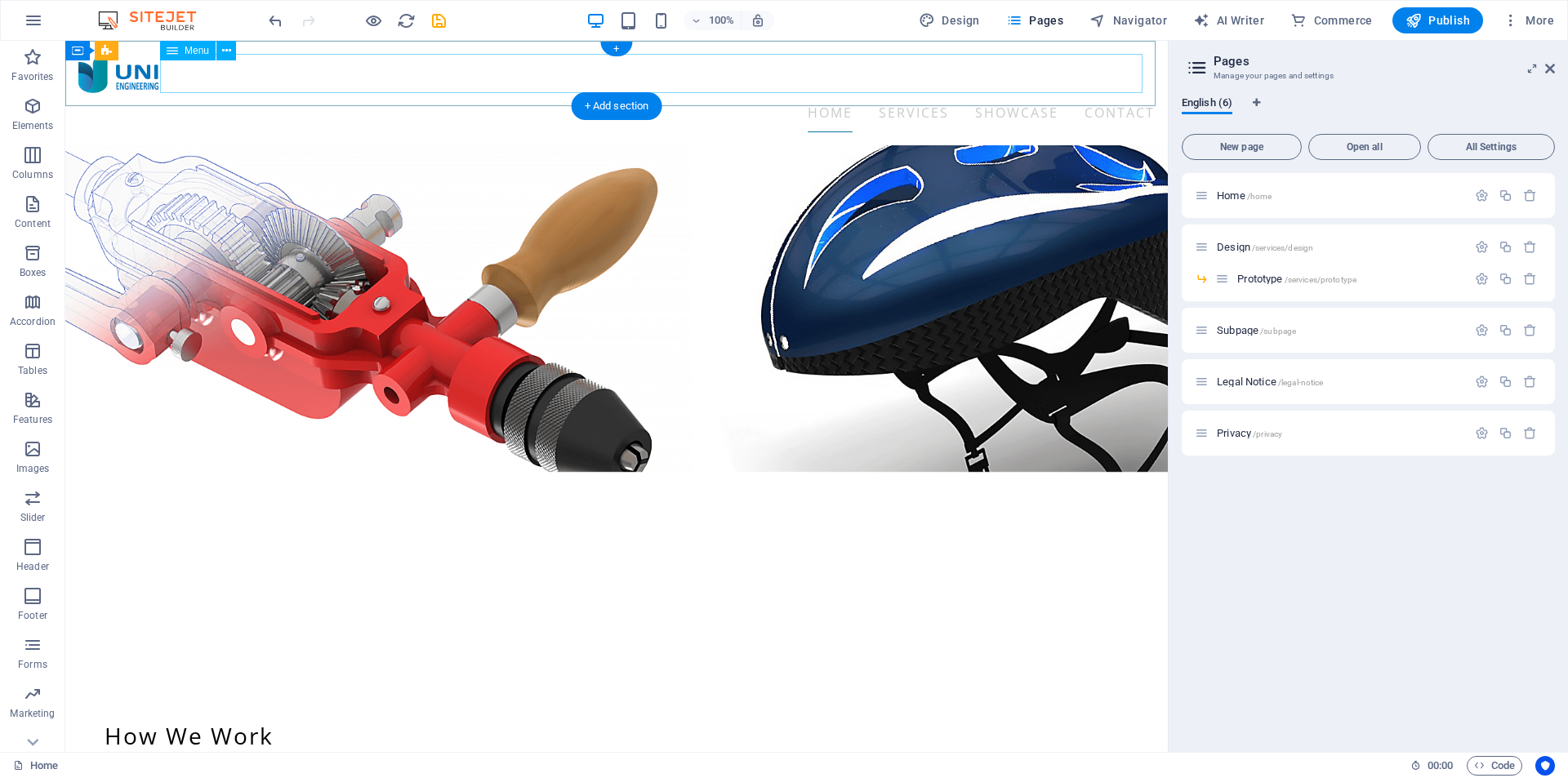
click at [978, 93] on nav "Home Services Design Prototype Showcase Contact" at bounding box center [617, 113] width 1077 height 39
select select
select select "1"
select select
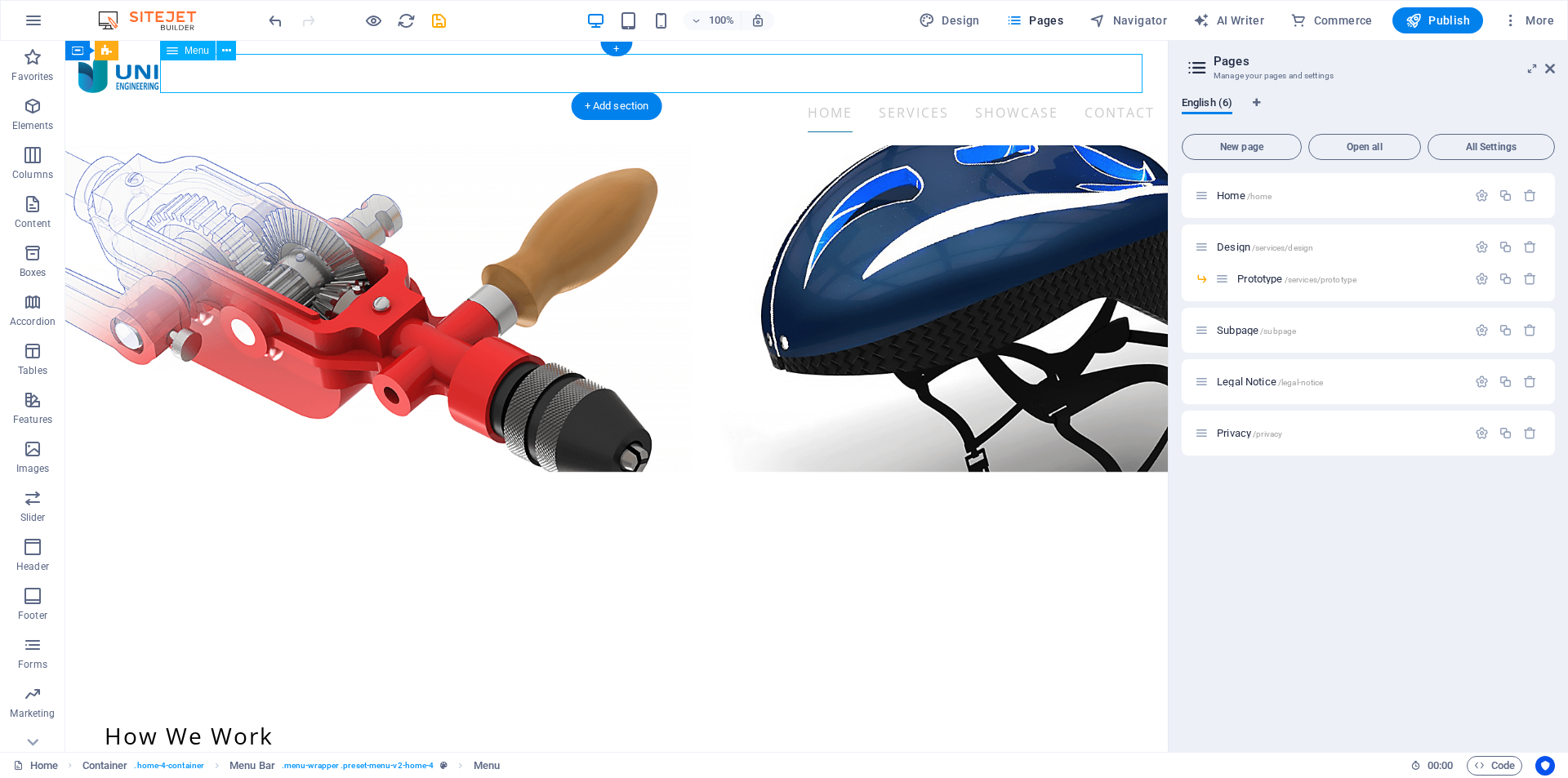
select select "1"
select select
select select "2"
select select
select select "4"
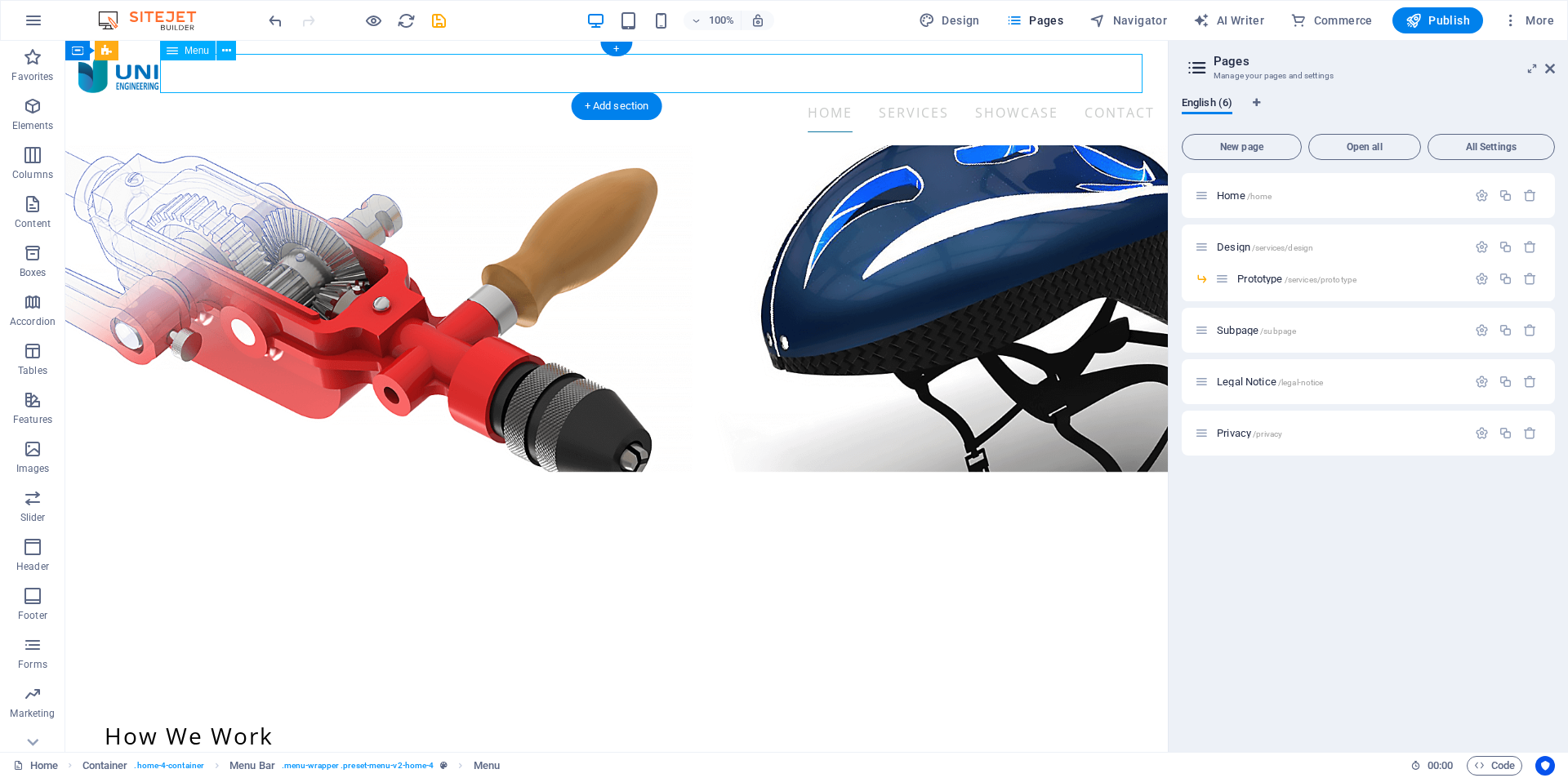
select select
select select "4"
select select
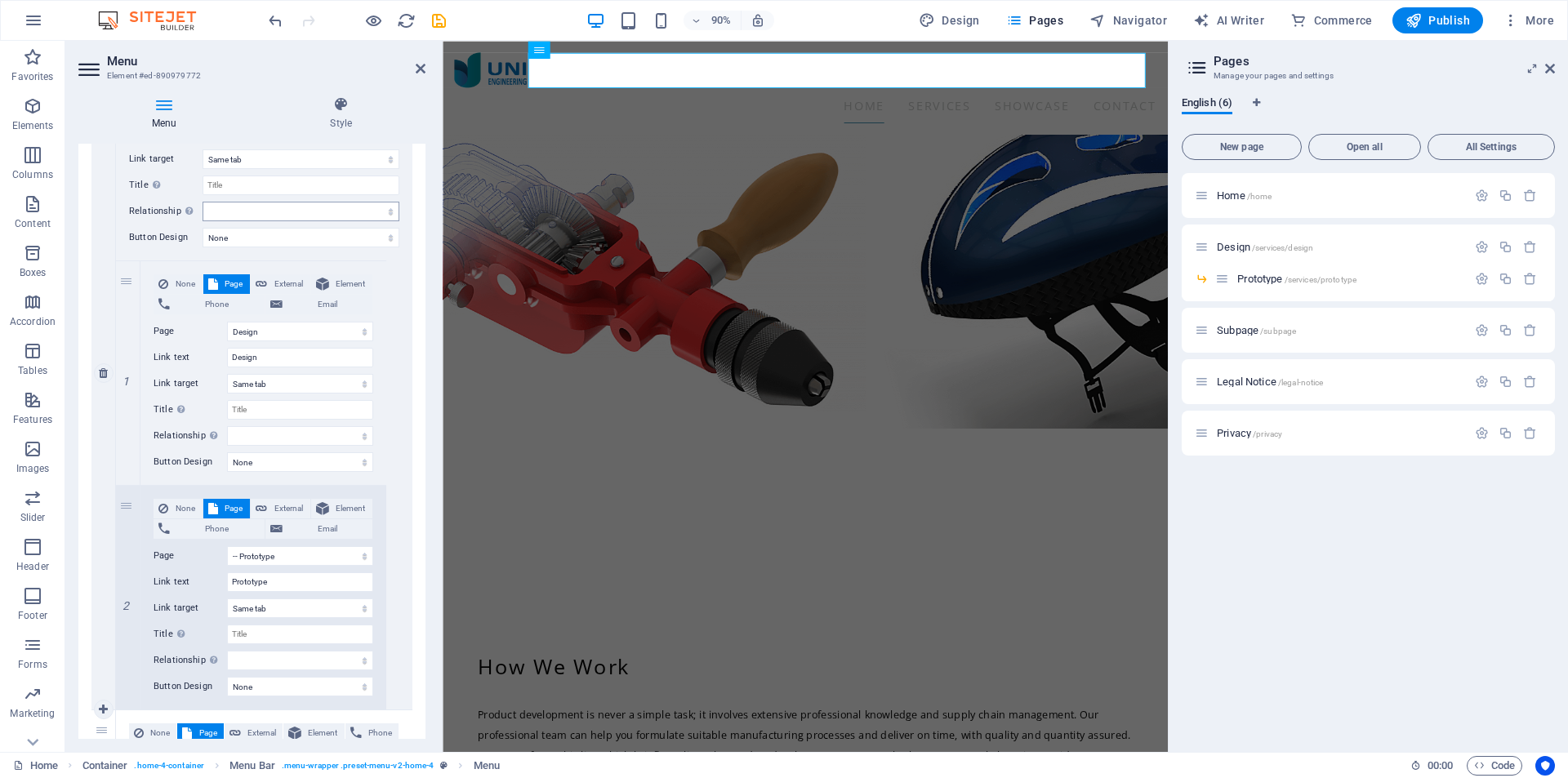
scroll to position [490, 0]
click at [1201, 196] on icon at bounding box center [1202, 196] width 14 height 14
click at [1481, 193] on icon "button" at bounding box center [1482, 196] width 14 height 14
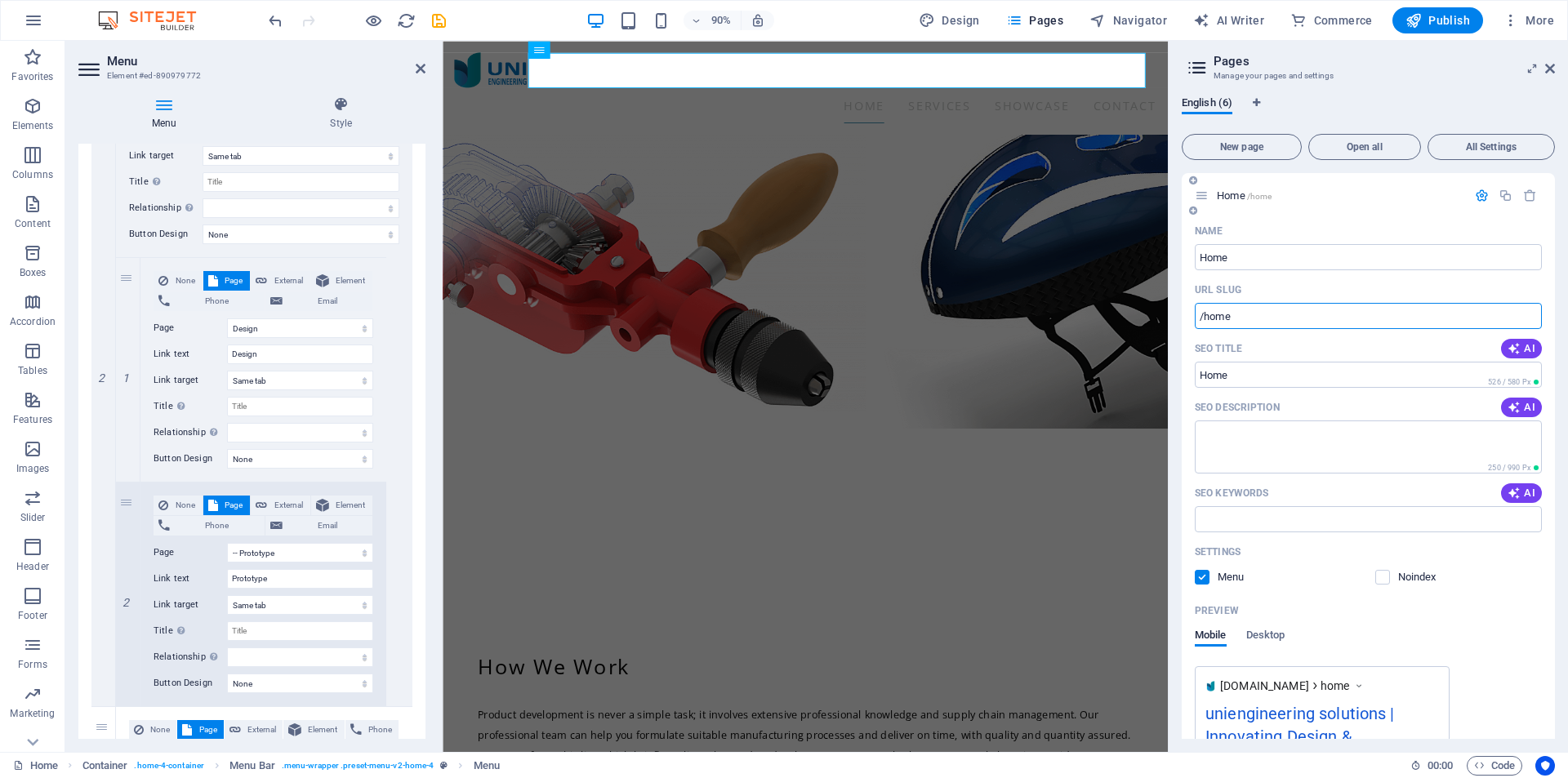
drag, startPoint x: 1203, startPoint y: 317, endPoint x: 1193, endPoint y: 319, distance: 10.2
click at [1193, 319] on div "Name Home ​ URL SLUG /home ​ SEO Title AI ​ 526 / 580 Px SEO Description AI ​ 2…" at bounding box center [1368, 544] width 374 height 654
type input "home"
select select "1"
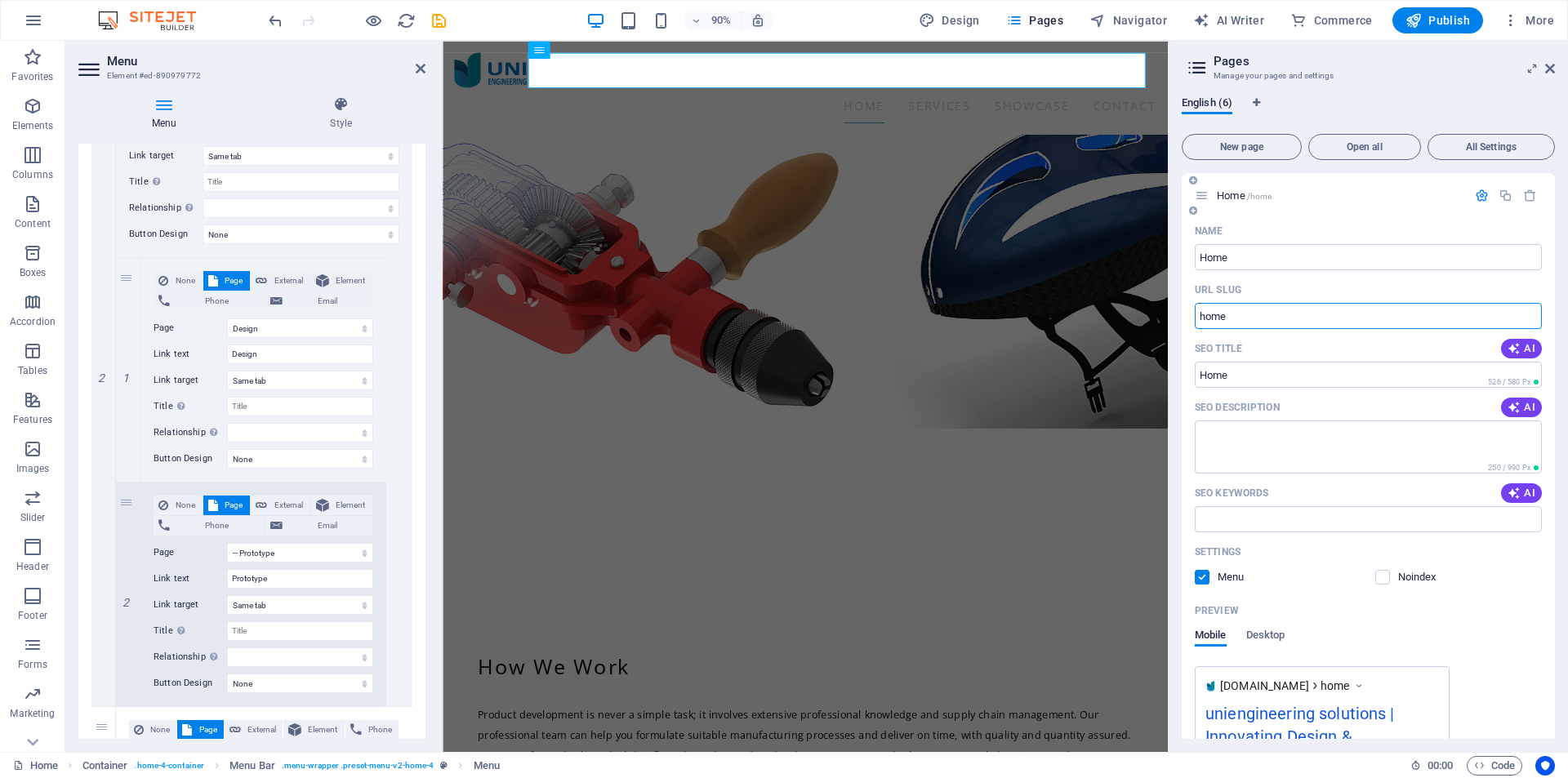
select select "2"
select select "4"
type input "home"
click at [1477, 193] on icon "button" at bounding box center [1482, 196] width 14 height 14
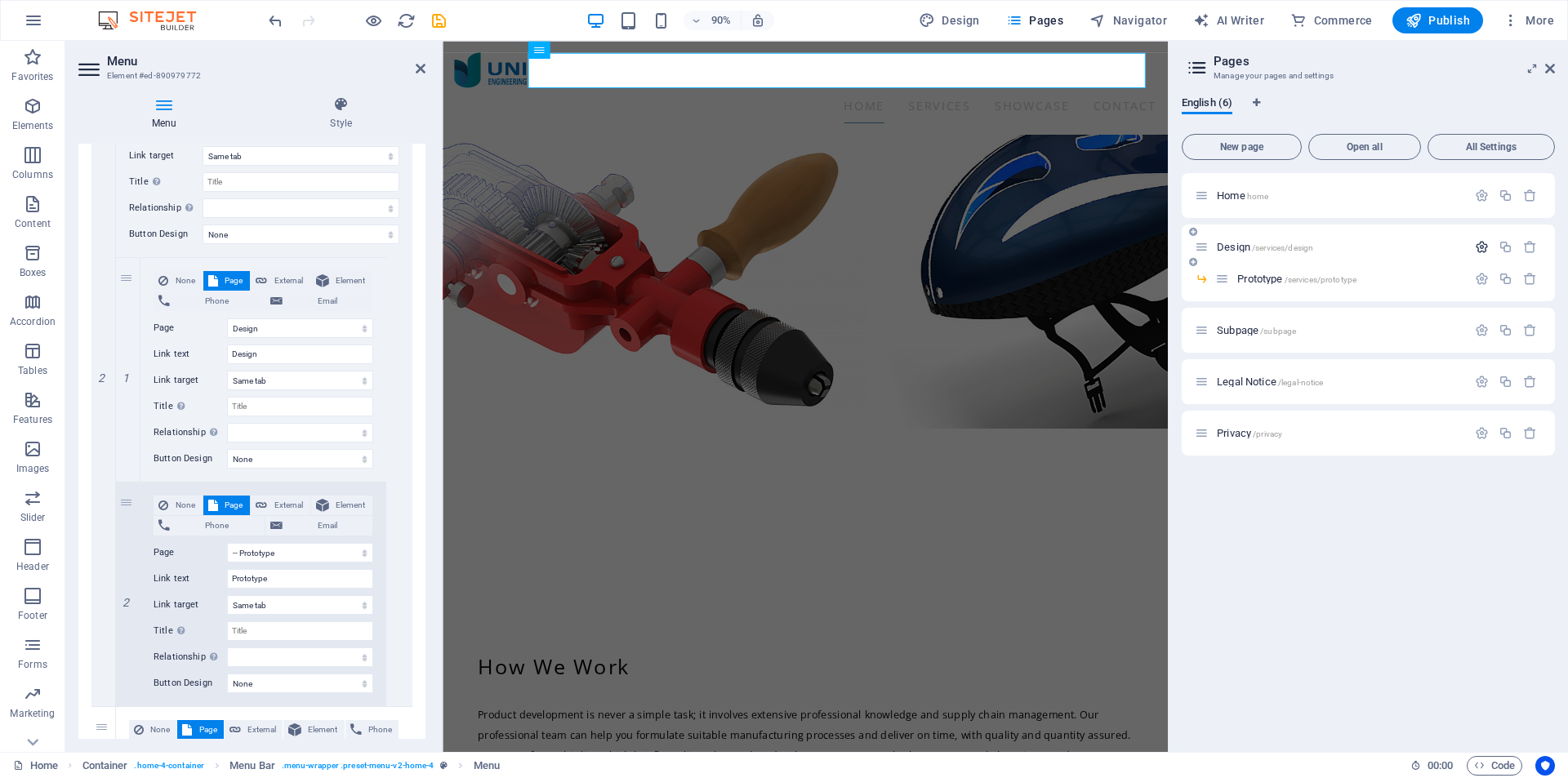
click at [1483, 247] on icon "button" at bounding box center [1482, 246] width 14 height 14
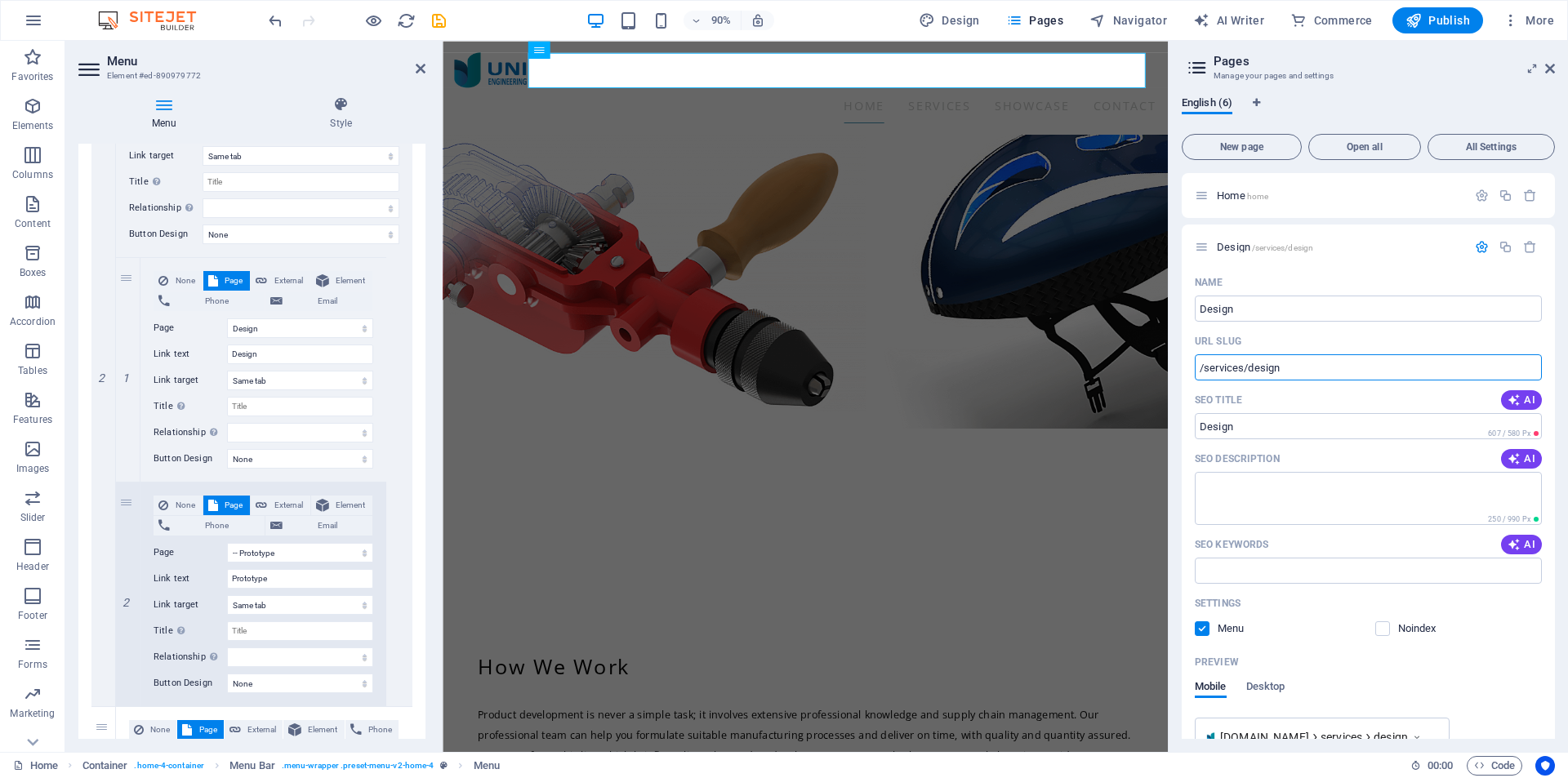
drag, startPoint x: 1749, startPoint y: 400, endPoint x: 1209, endPoint y: 393, distance: 540.0
click at [1281, 362] on input "/services/design" at bounding box center [1369, 367] width 347 height 26
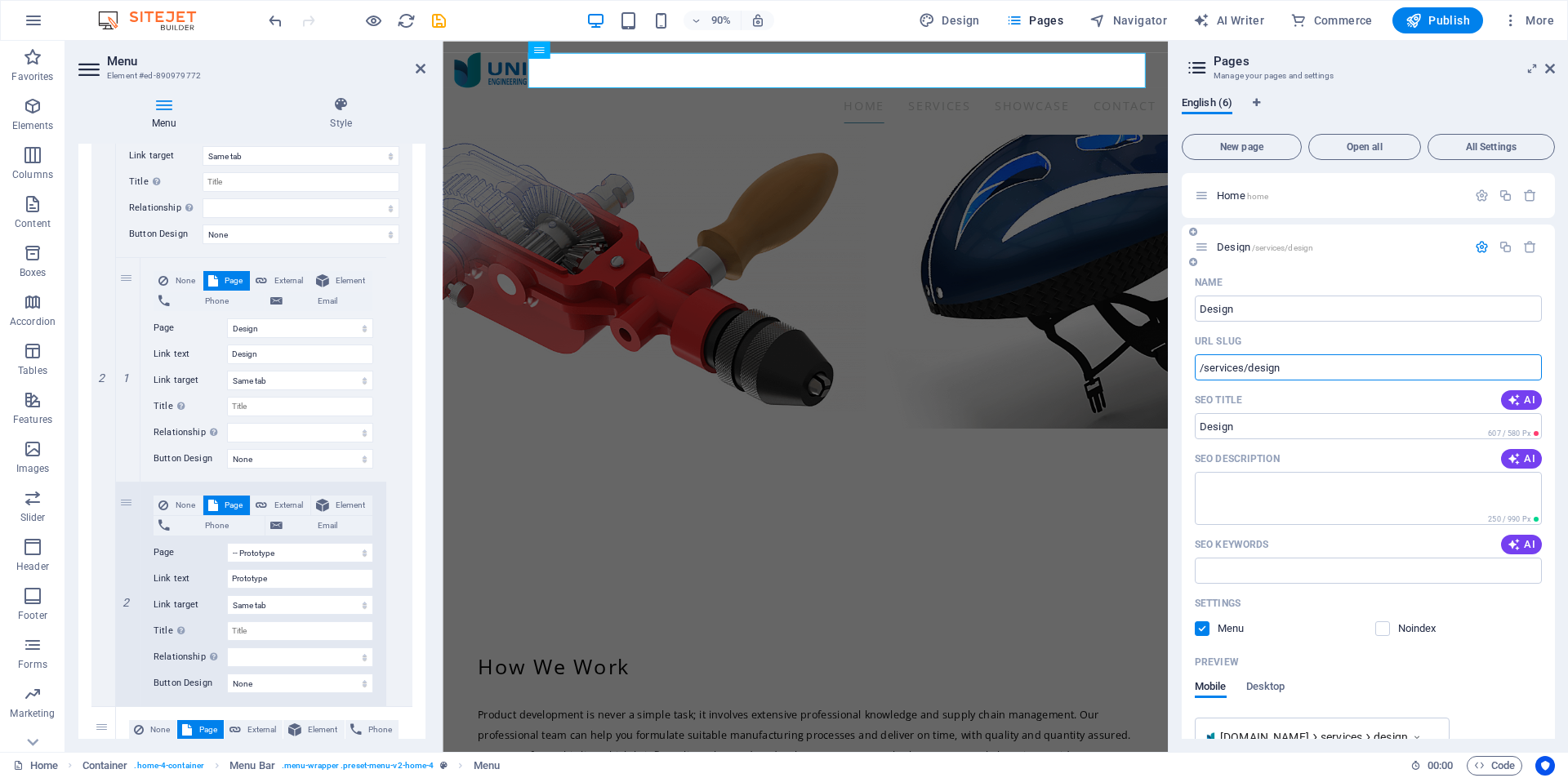
click at [1281, 362] on input "/services/design" at bounding box center [1369, 367] width 347 height 26
click at [1477, 196] on icon "button" at bounding box center [1482, 196] width 14 height 14
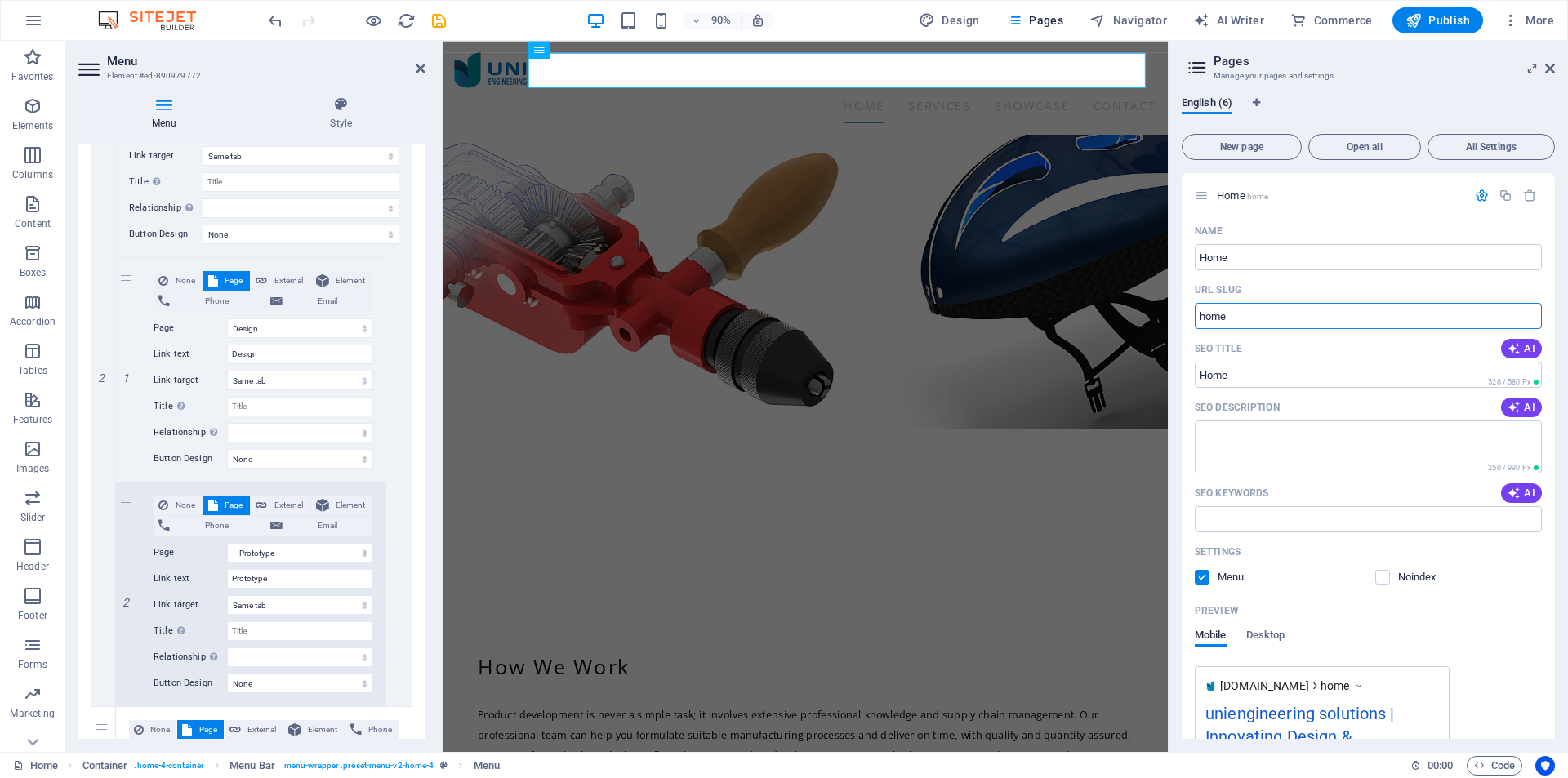
drag, startPoint x: 1693, startPoint y: 356, endPoint x: 1247, endPoint y: 340, distance: 446.3
paste input "/services/design"
type input "h/services/design"
select select "1"
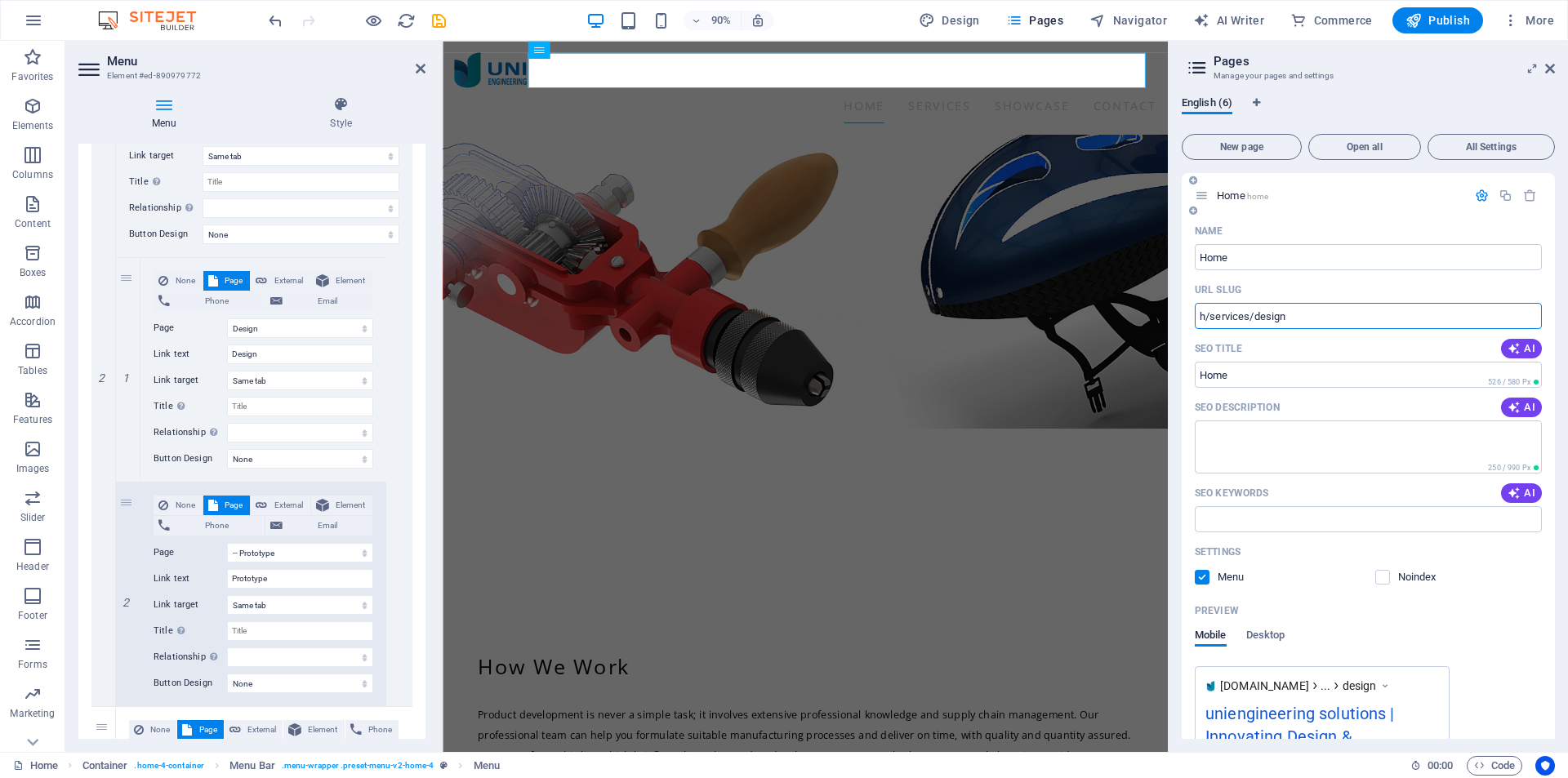
select select "2"
select select "4"
drag, startPoint x: 1205, startPoint y: 316, endPoint x: 1193, endPoint y: 317, distance: 12.0
click at [1193, 317] on div "Name Home ​ URL SLUG h/services/design ​ SEO Title AI ​ 526 / 580 Px SEO Descri…" at bounding box center [1368, 544] width 374 height 654
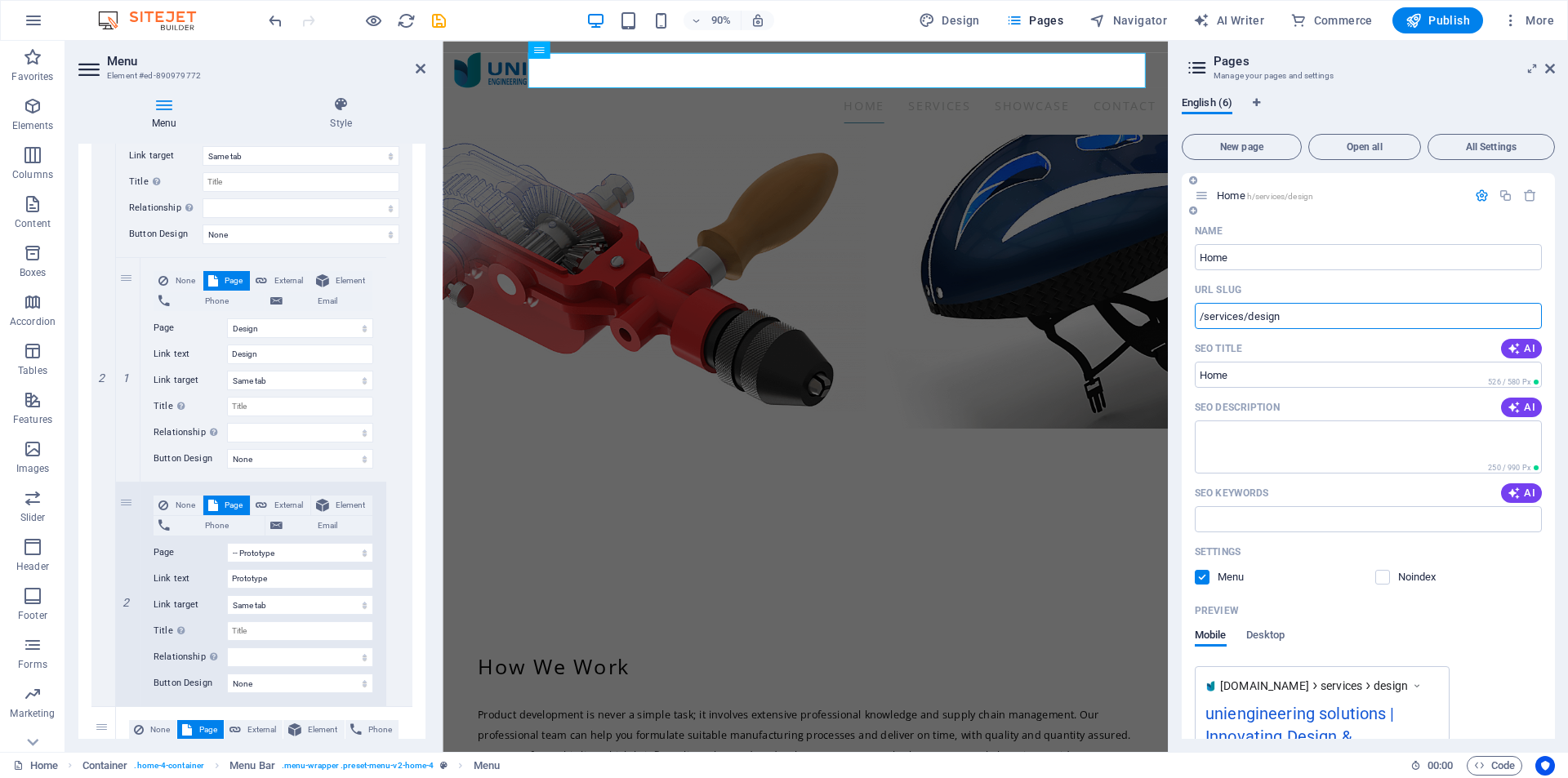
type input "/services/design"
select select "1"
select select "2"
select select "4"
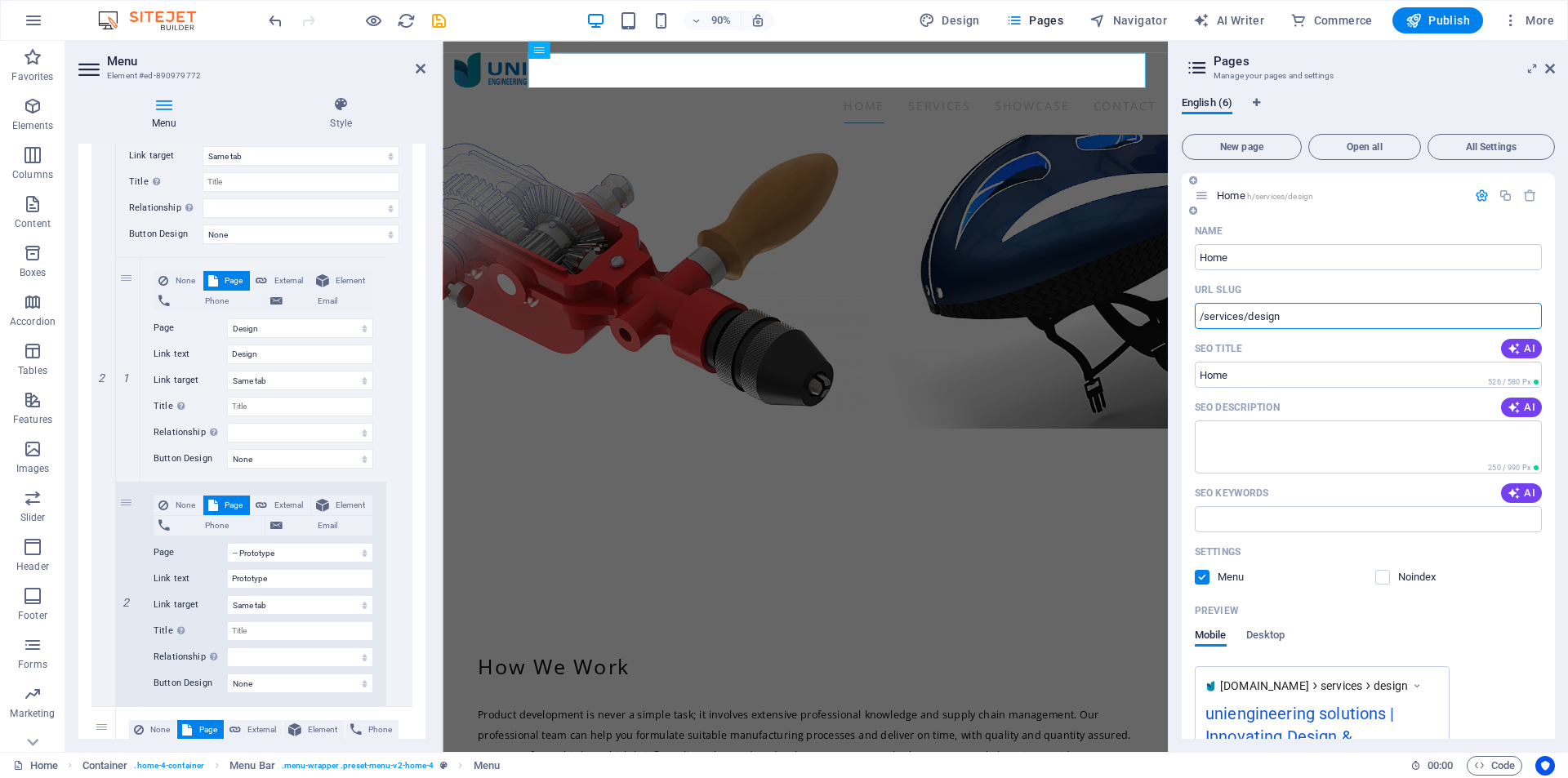
select select "4"
drag, startPoint x: 1206, startPoint y: 318, endPoint x: 1325, endPoint y: 317, distance: 119.0
click at [1325, 317] on input "/services/design" at bounding box center [1369, 316] width 347 height 26
type input "/"
select select "1"
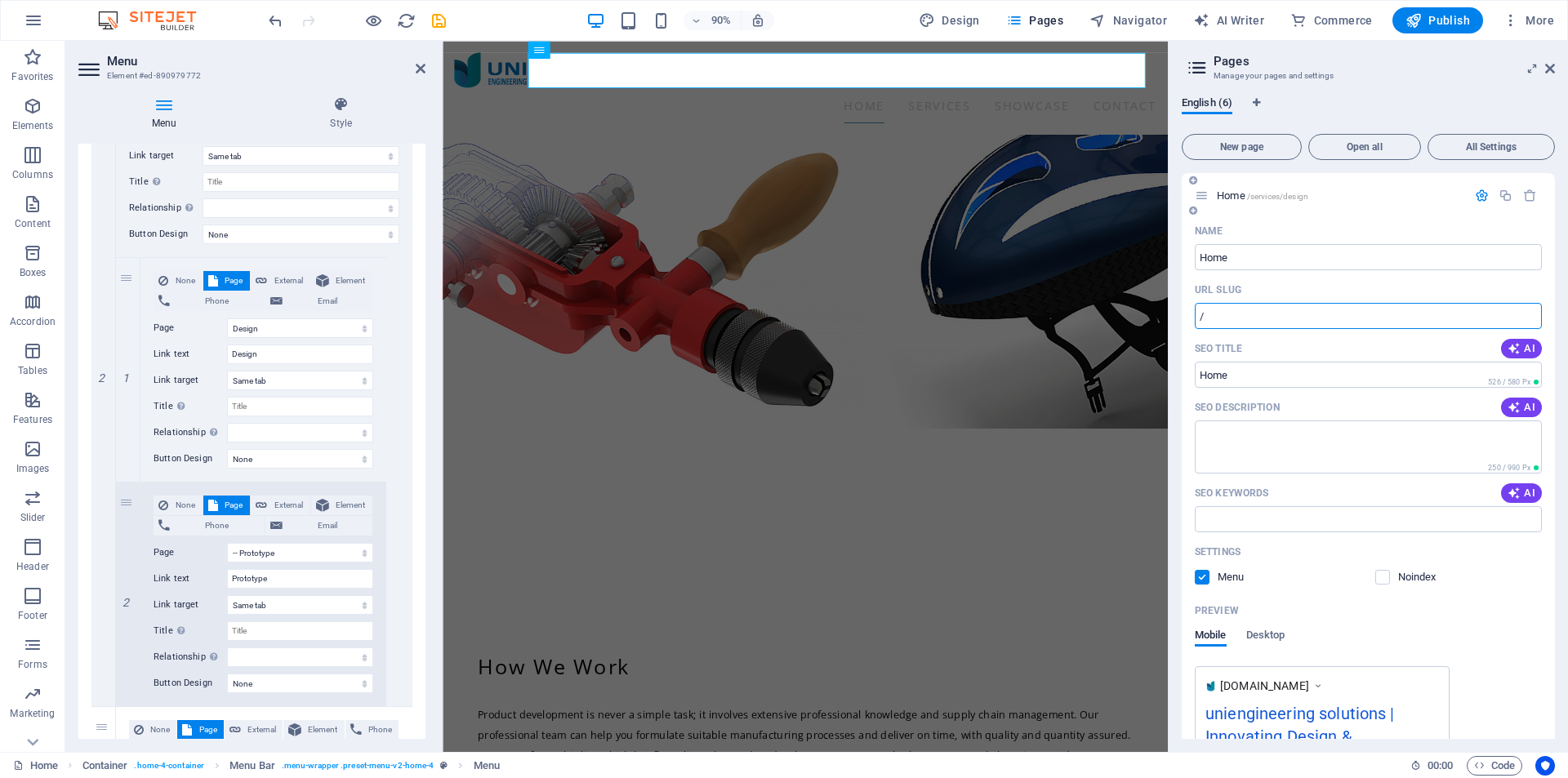
select select "1"
select select "2"
select select "4"
type input "/home"
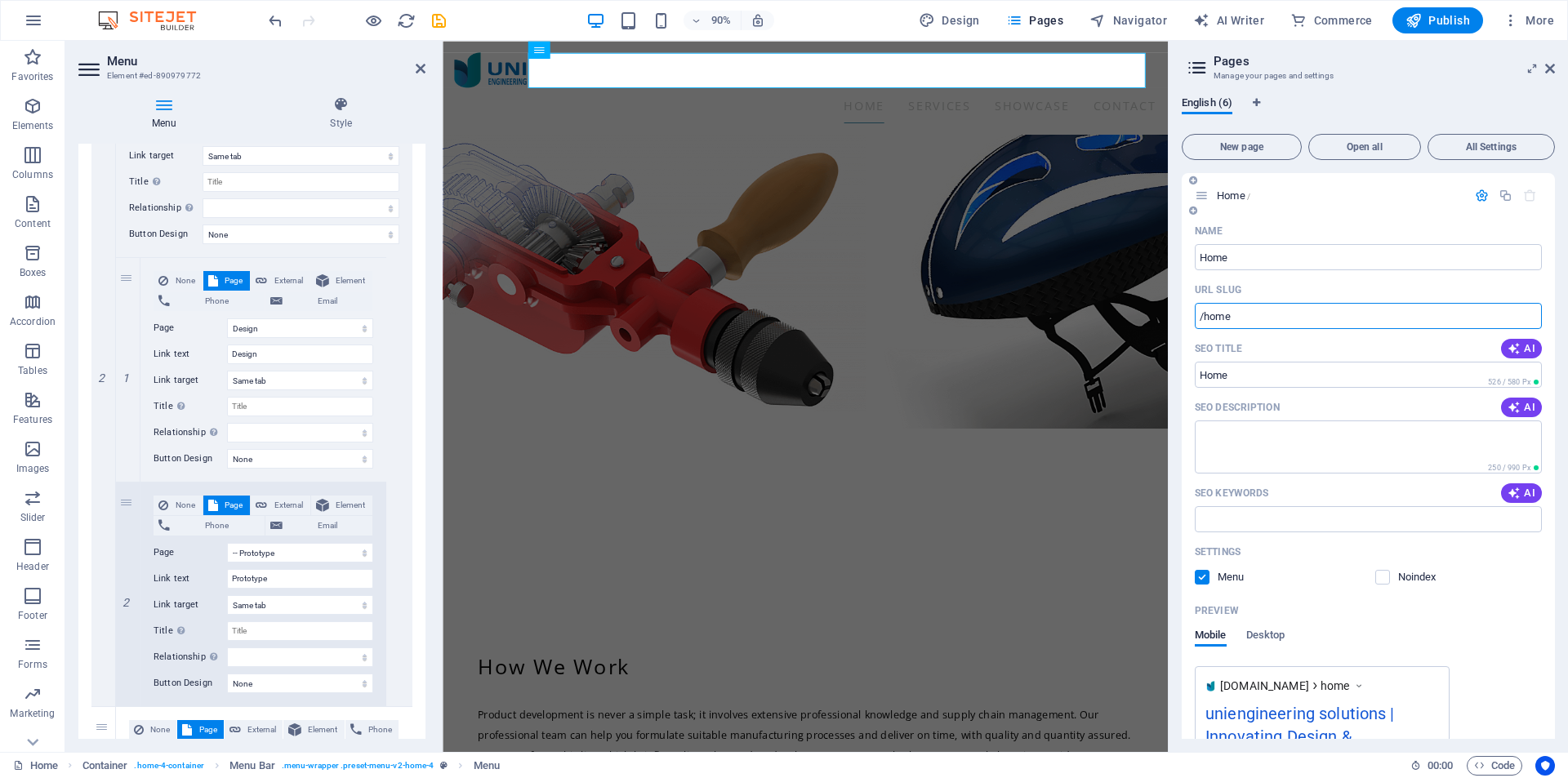
select select "1"
select select "2"
select select "4"
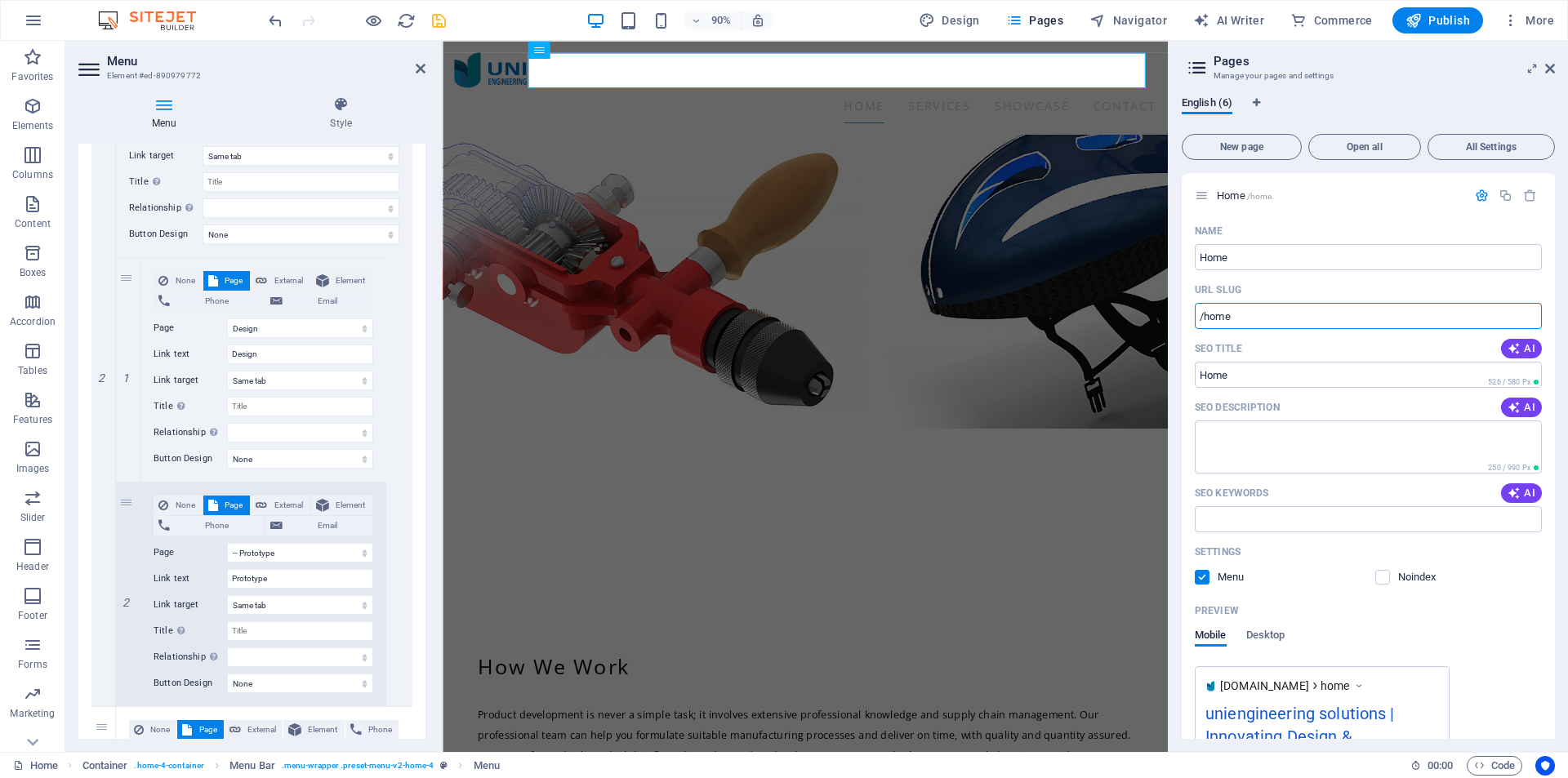
type input "/home"
click at [435, 15] on icon "save" at bounding box center [439, 20] width 19 height 19
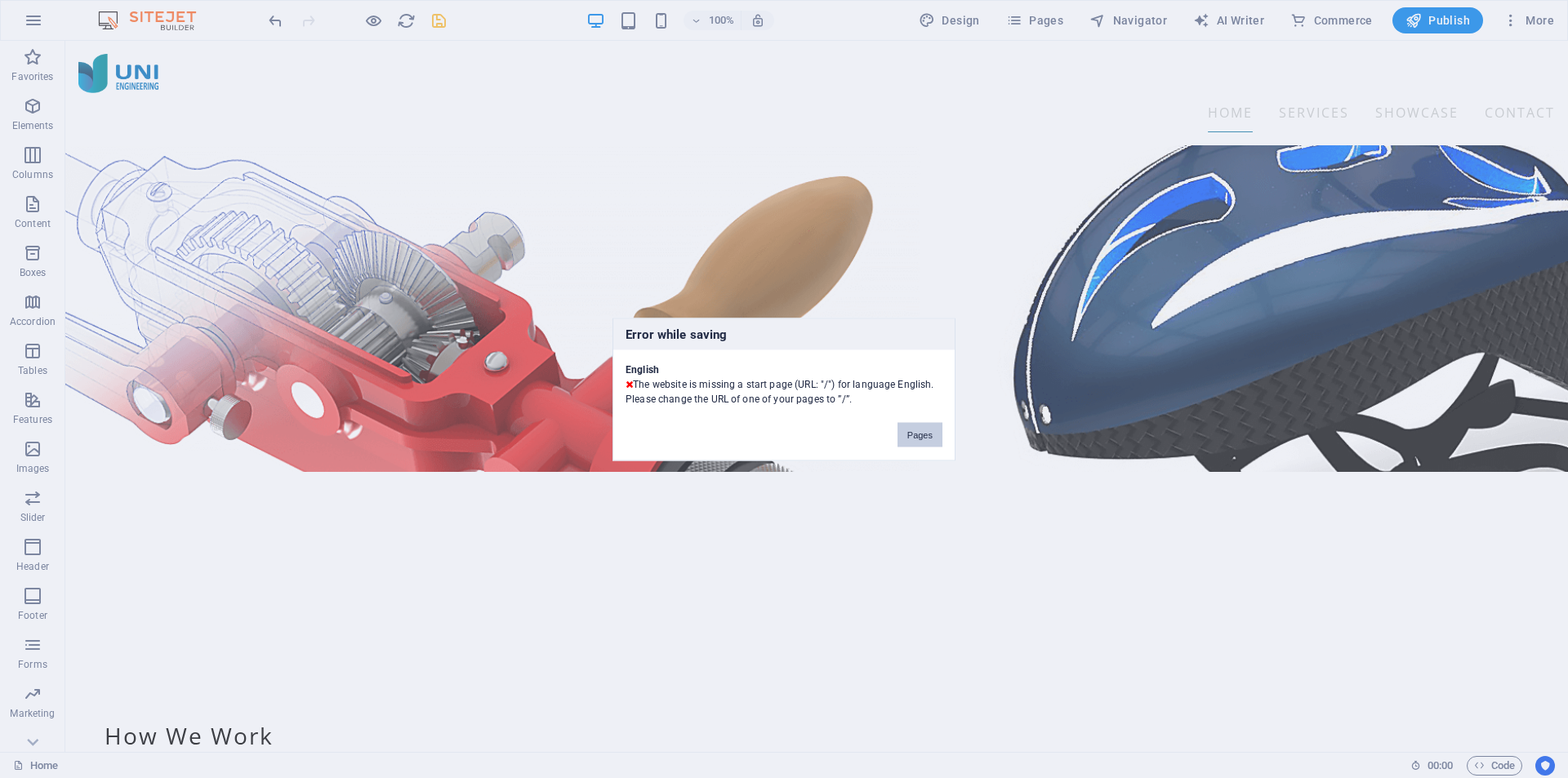
click at [917, 433] on button "Pages" at bounding box center [920, 434] width 45 height 25
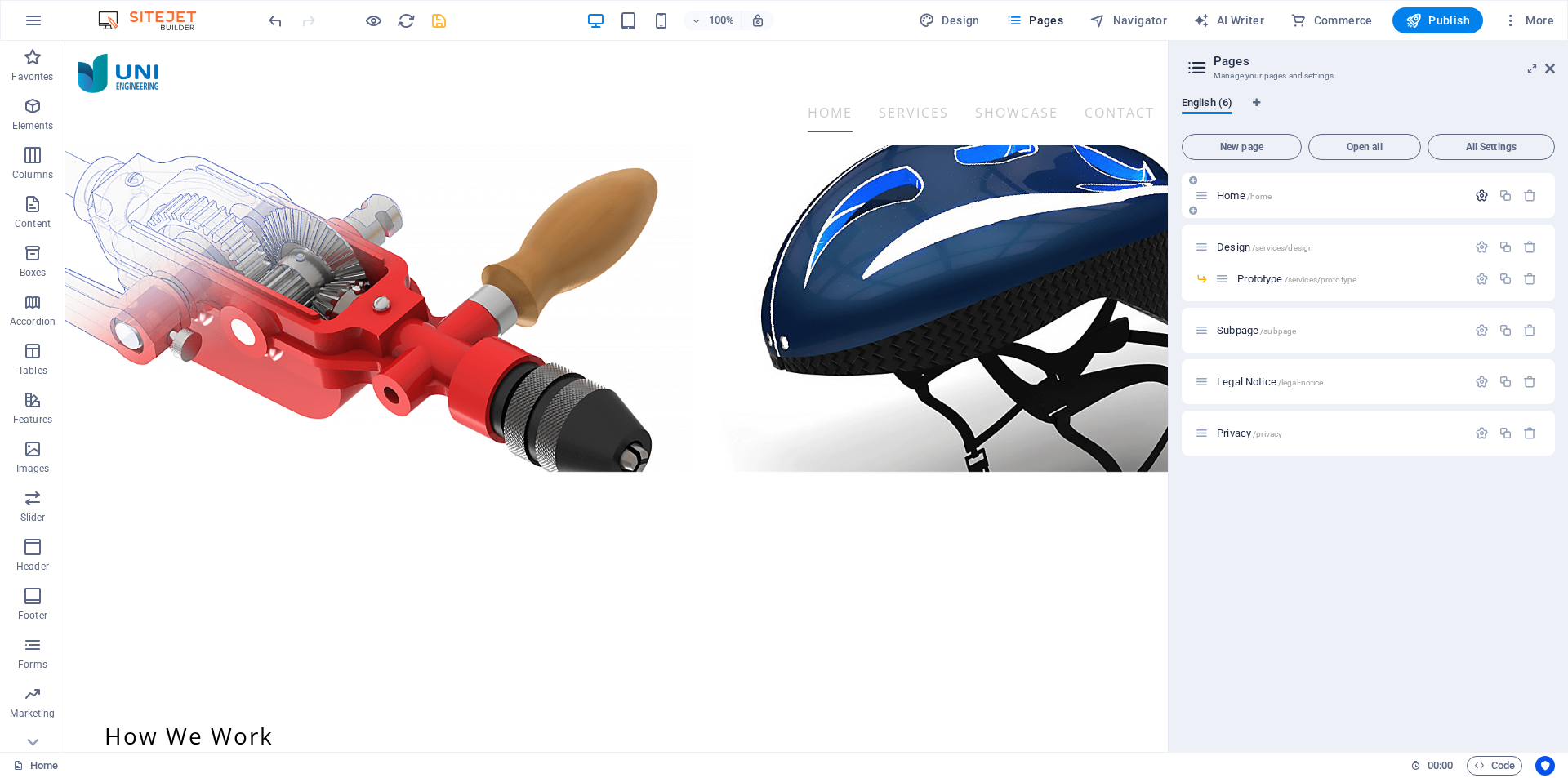
click at [1478, 194] on icon "button" at bounding box center [1482, 196] width 14 height 14
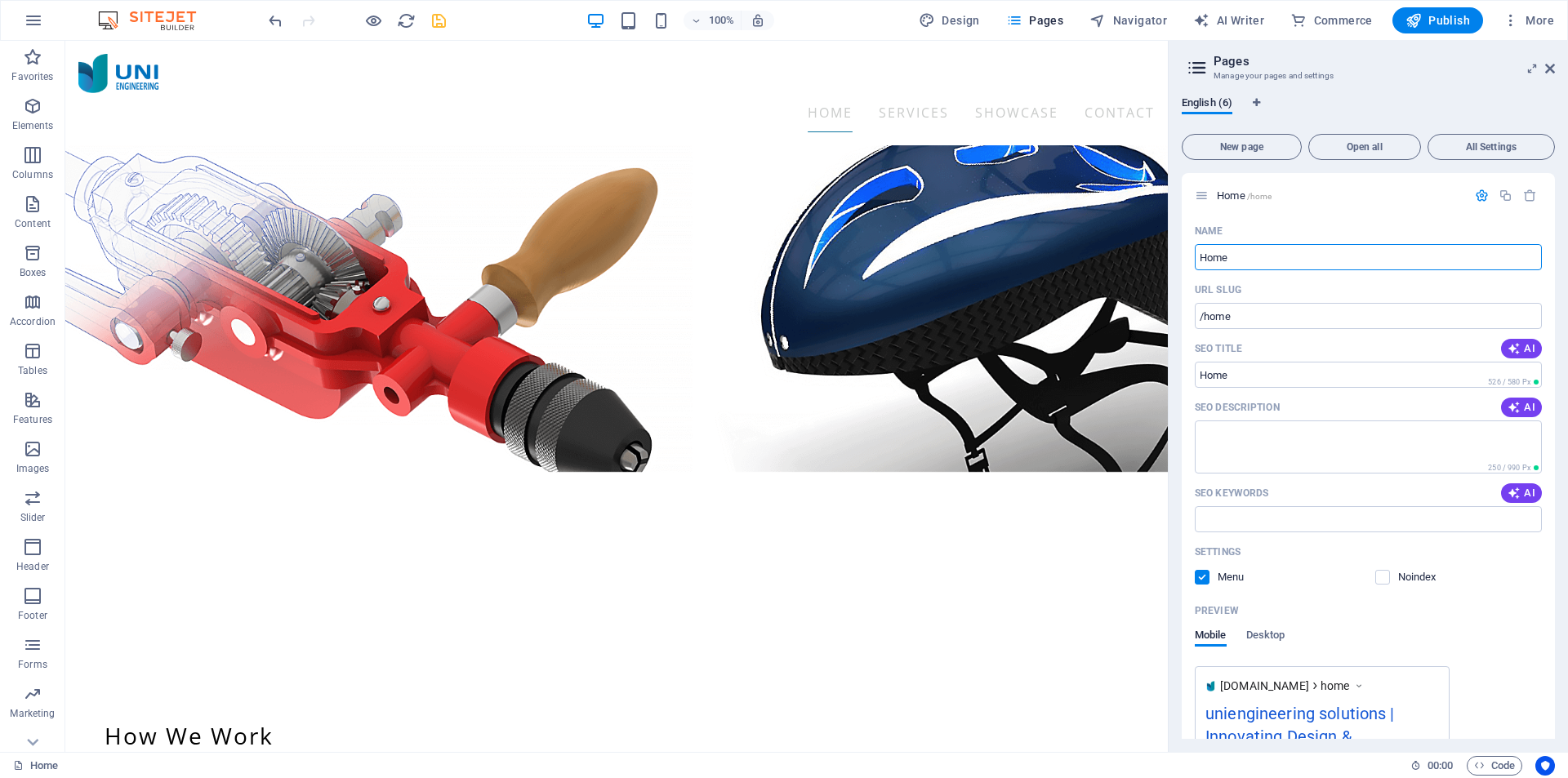
drag, startPoint x: 1319, startPoint y: 360, endPoint x: 1161, endPoint y: 328, distance: 161.2
click at [1205, 321] on input "/home" at bounding box center [1369, 316] width 347 height 26
type input "home"
click at [446, 25] on icon "save" at bounding box center [439, 20] width 19 height 19
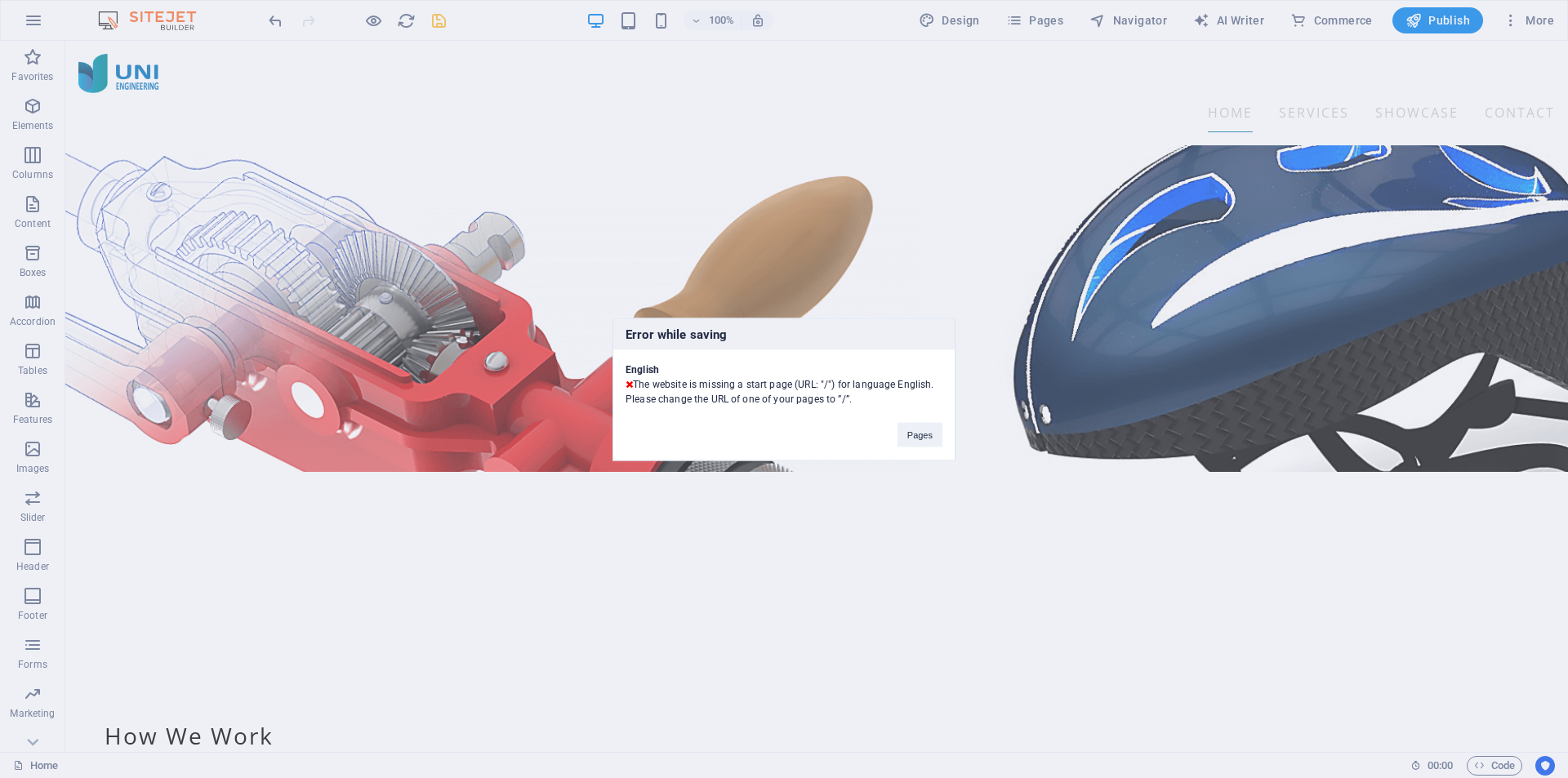
drag, startPoint x: 655, startPoint y: 382, endPoint x: 939, endPoint y: 385, distance: 284.0
click at [939, 385] on div "English The website is missing a start page (URL: "/") for language English. Pl…" at bounding box center [784, 378] width 341 height 57
drag, startPoint x: 659, startPoint y: 400, endPoint x: 864, endPoint y: 404, distance: 205.0
click at [864, 404] on div "English The website is missing a start page (URL: "/") for language English. Pl…" at bounding box center [784, 378] width 341 height 57
click at [782, 422] on div "Error while saving English The website is missing a start page (URL: "/") for l…" at bounding box center [784, 389] width 343 height 143
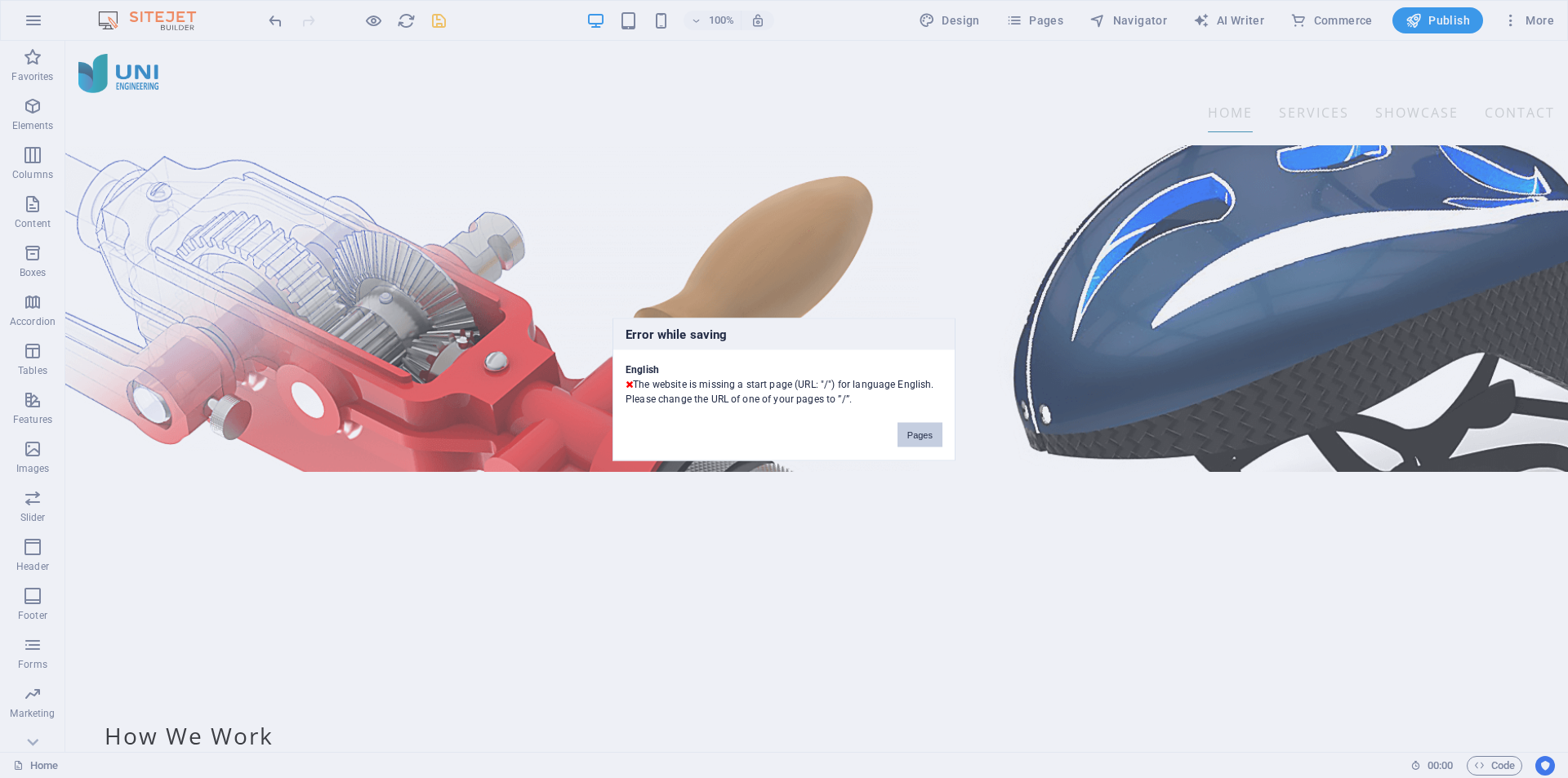
click at [920, 433] on button "Pages" at bounding box center [920, 434] width 45 height 25
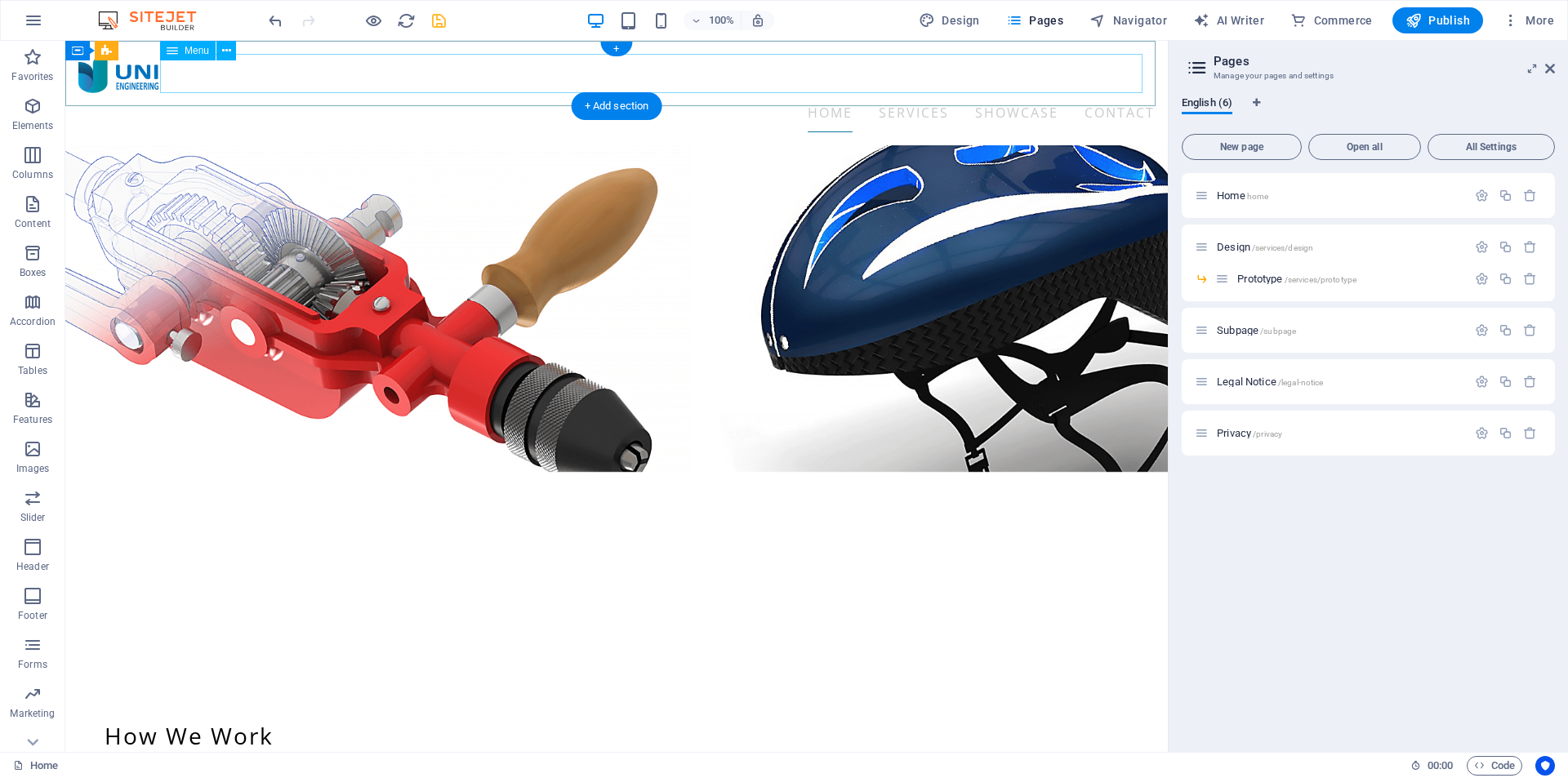
click at [1051, 93] on nav "Home Services Design Prototype Showcase Contact" at bounding box center [617, 113] width 1077 height 39
select select
select select "1"
select select
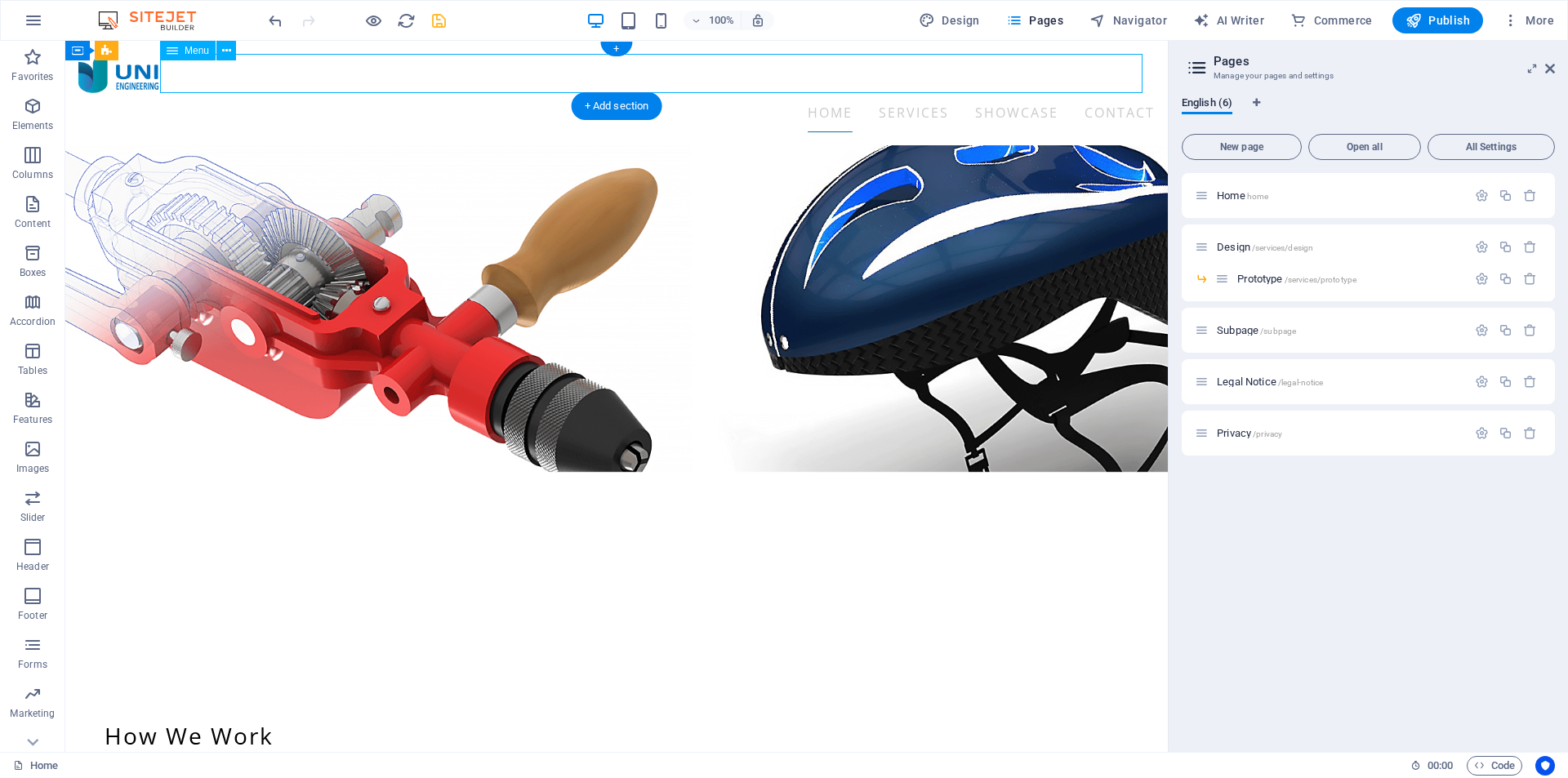
select select "1"
select select
select select "2"
select select
select select "4"
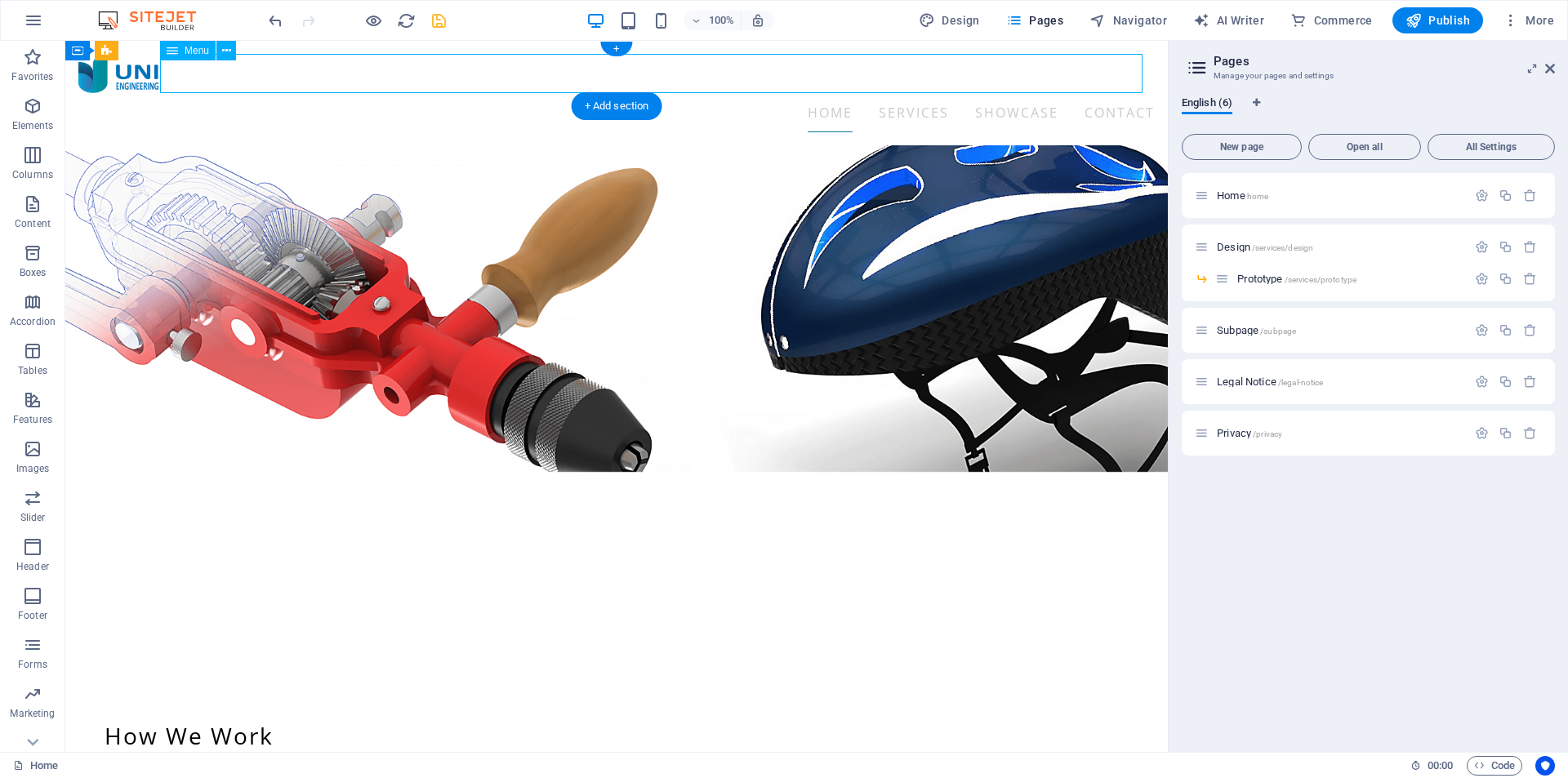
select select
select select "4"
select select
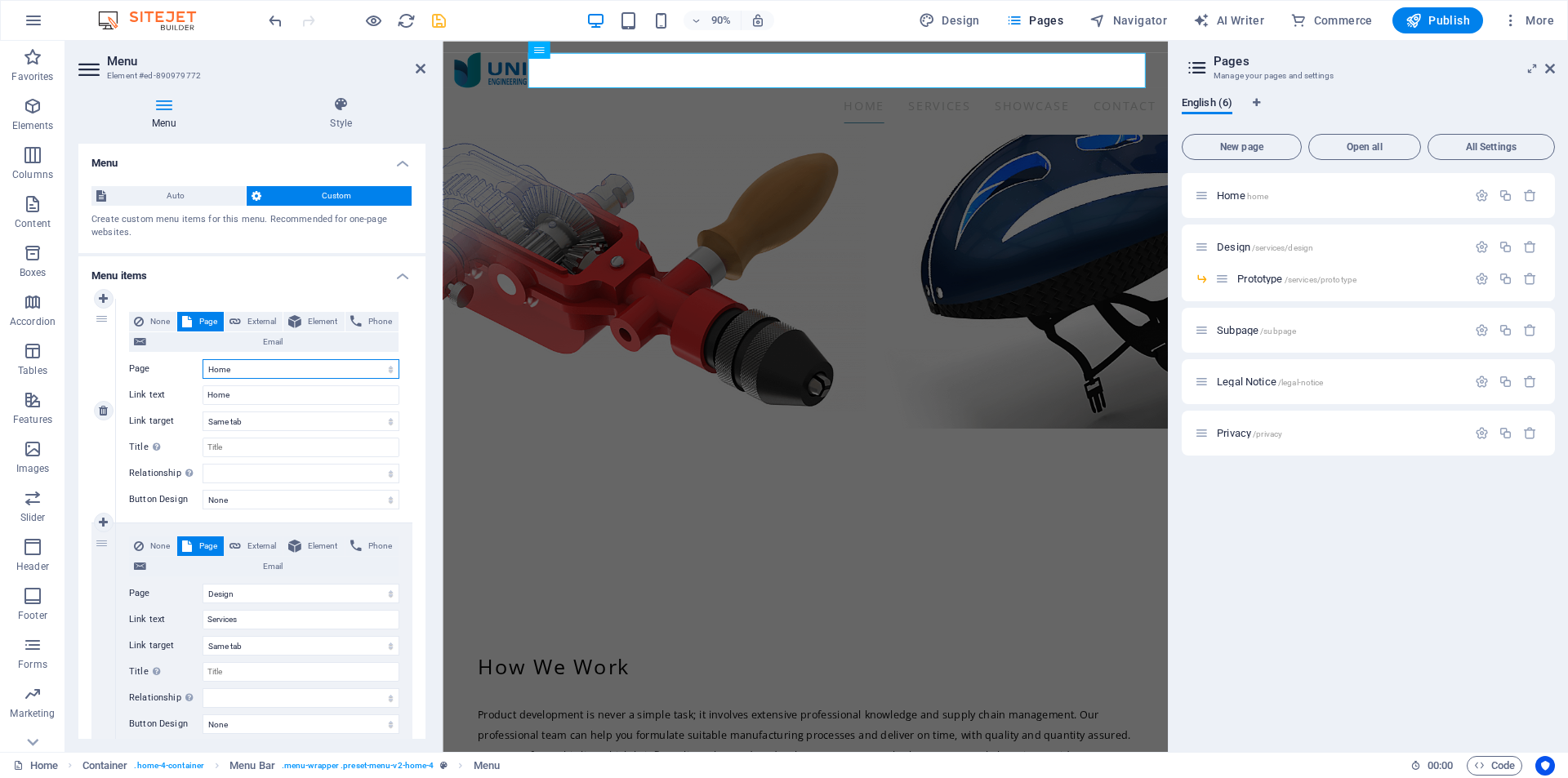
click at [259, 370] on select "Home Design -- Prototype Subpage Legal Notice Privacy" at bounding box center [301, 368] width 197 height 19
click at [202, 359] on select "Home Design -- Prototype Subpage Legal Notice Privacy" at bounding box center [301, 368] width 197 height 19
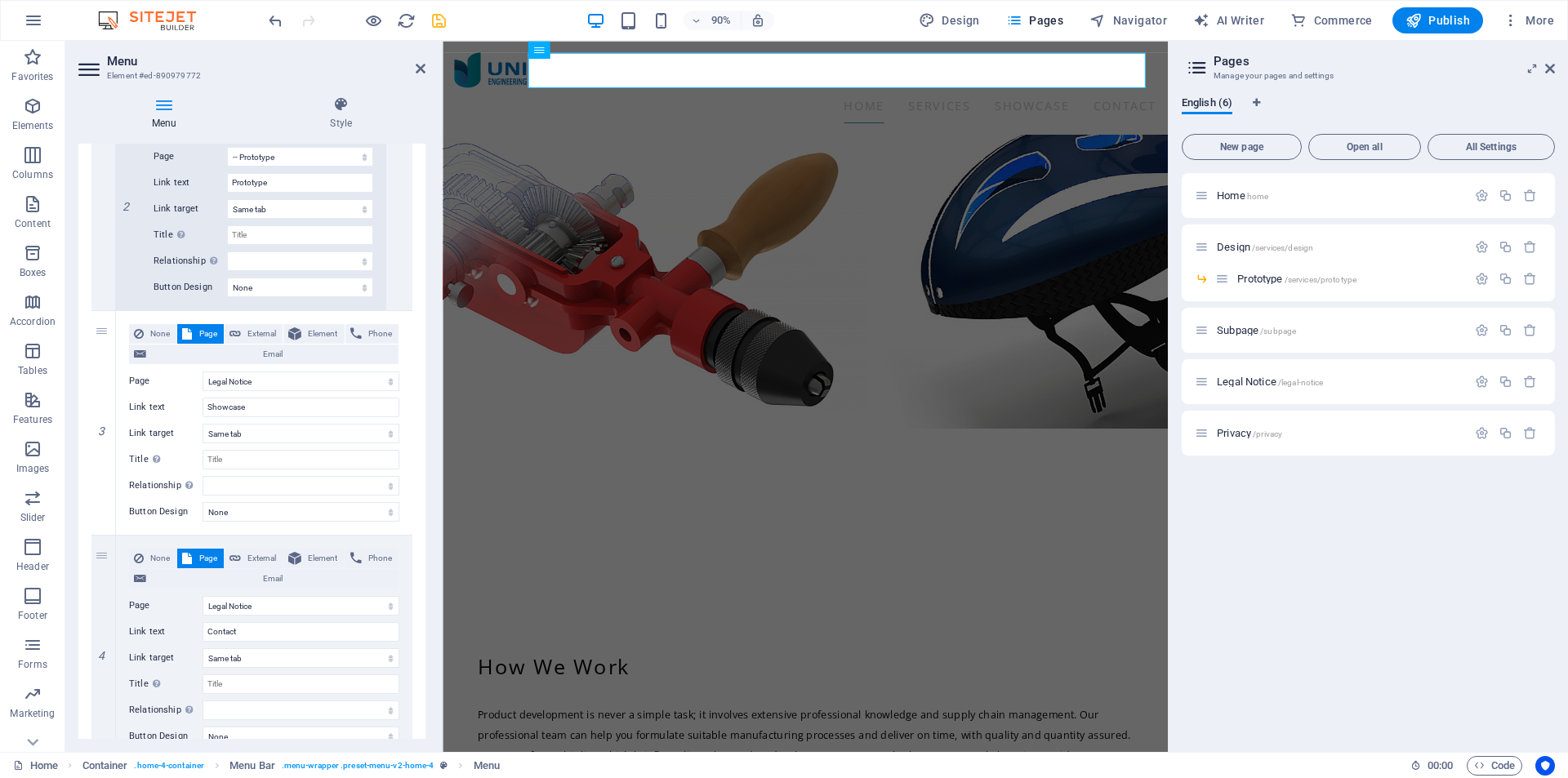
scroll to position [952, 0]
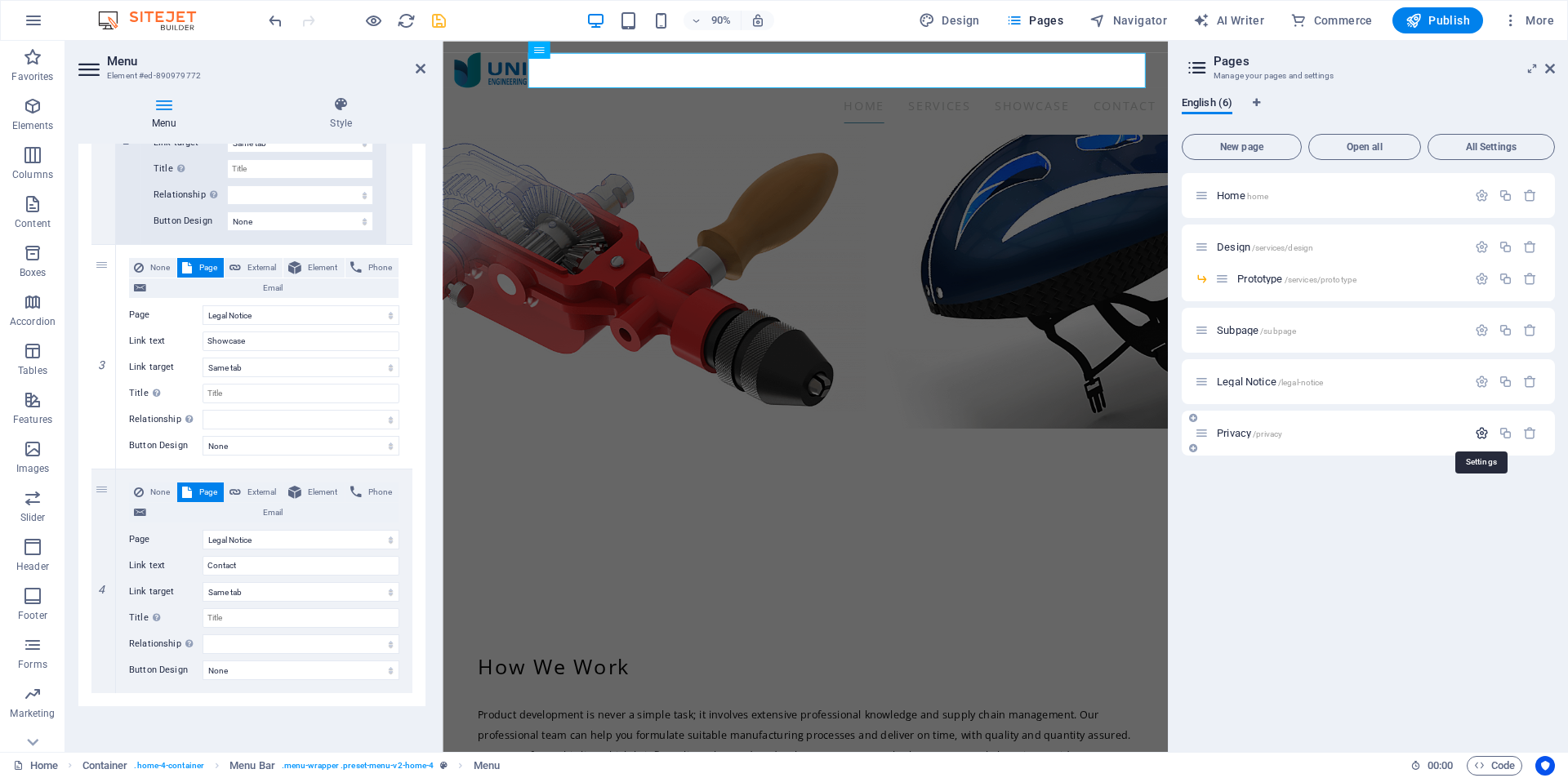
click at [1476, 436] on icon "button" at bounding box center [1482, 433] width 14 height 14
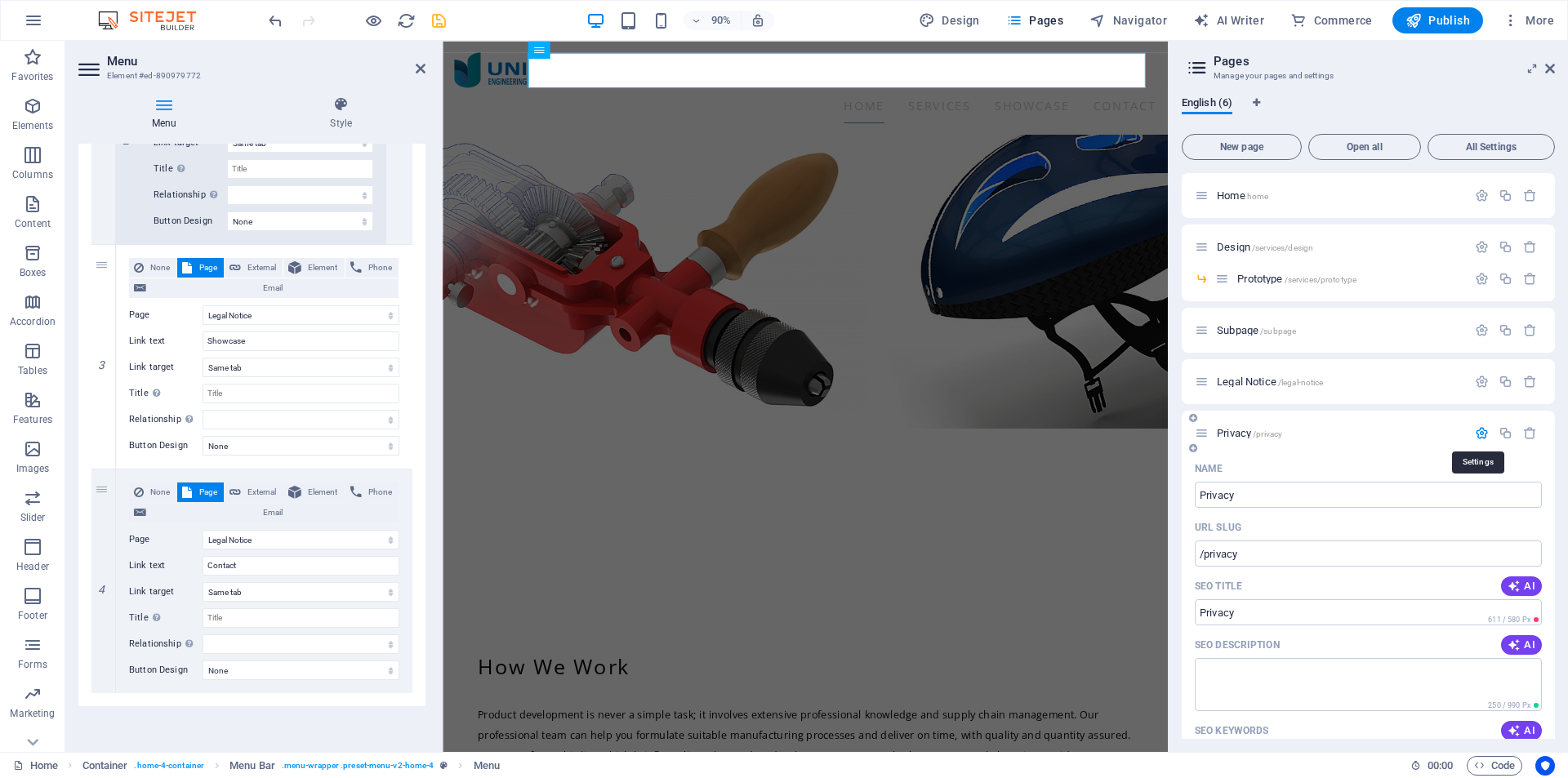
click at [1477, 433] on icon "button" at bounding box center [1482, 433] width 14 height 14
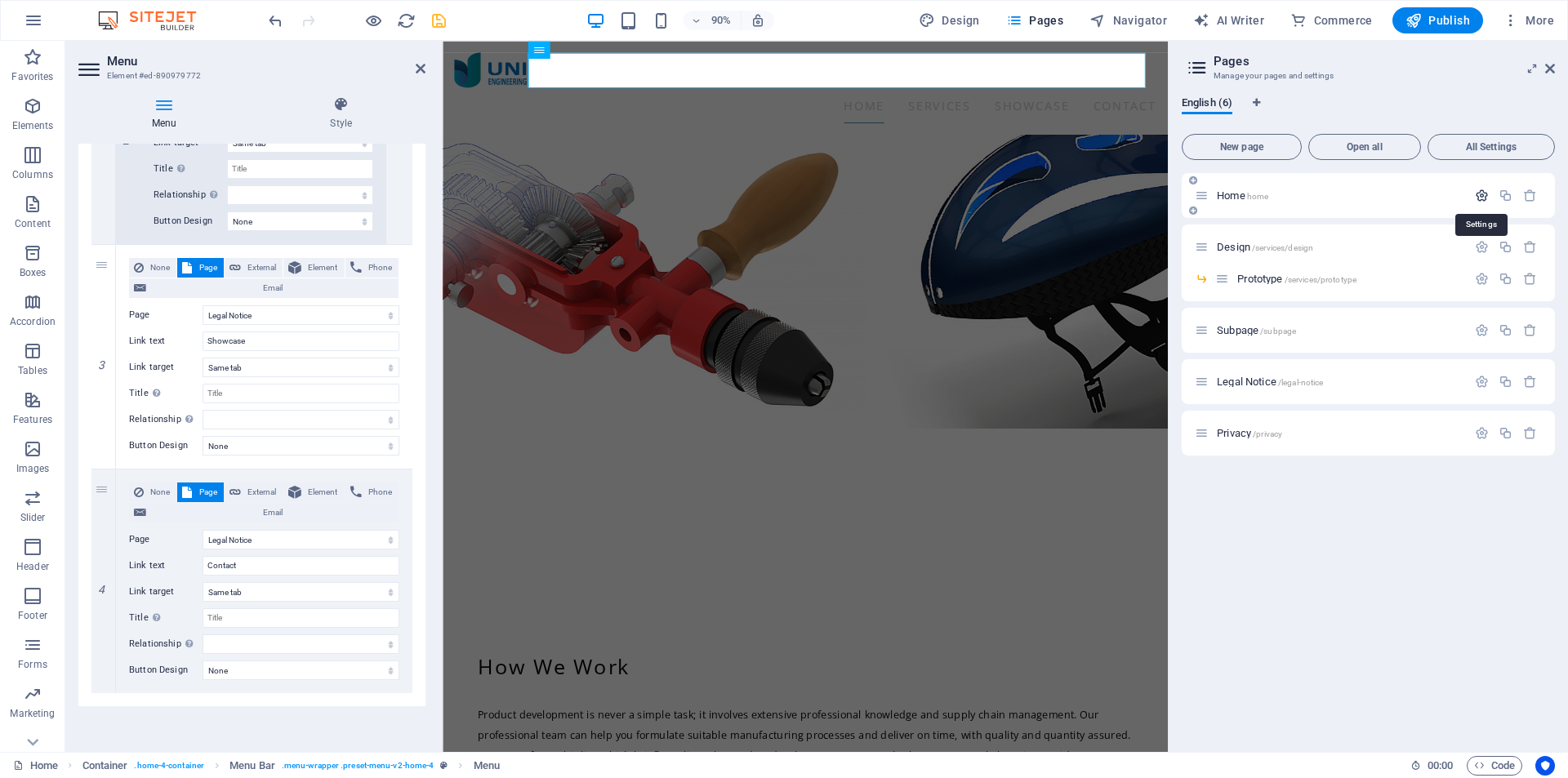
click at [1484, 201] on icon "button" at bounding box center [1482, 196] width 14 height 14
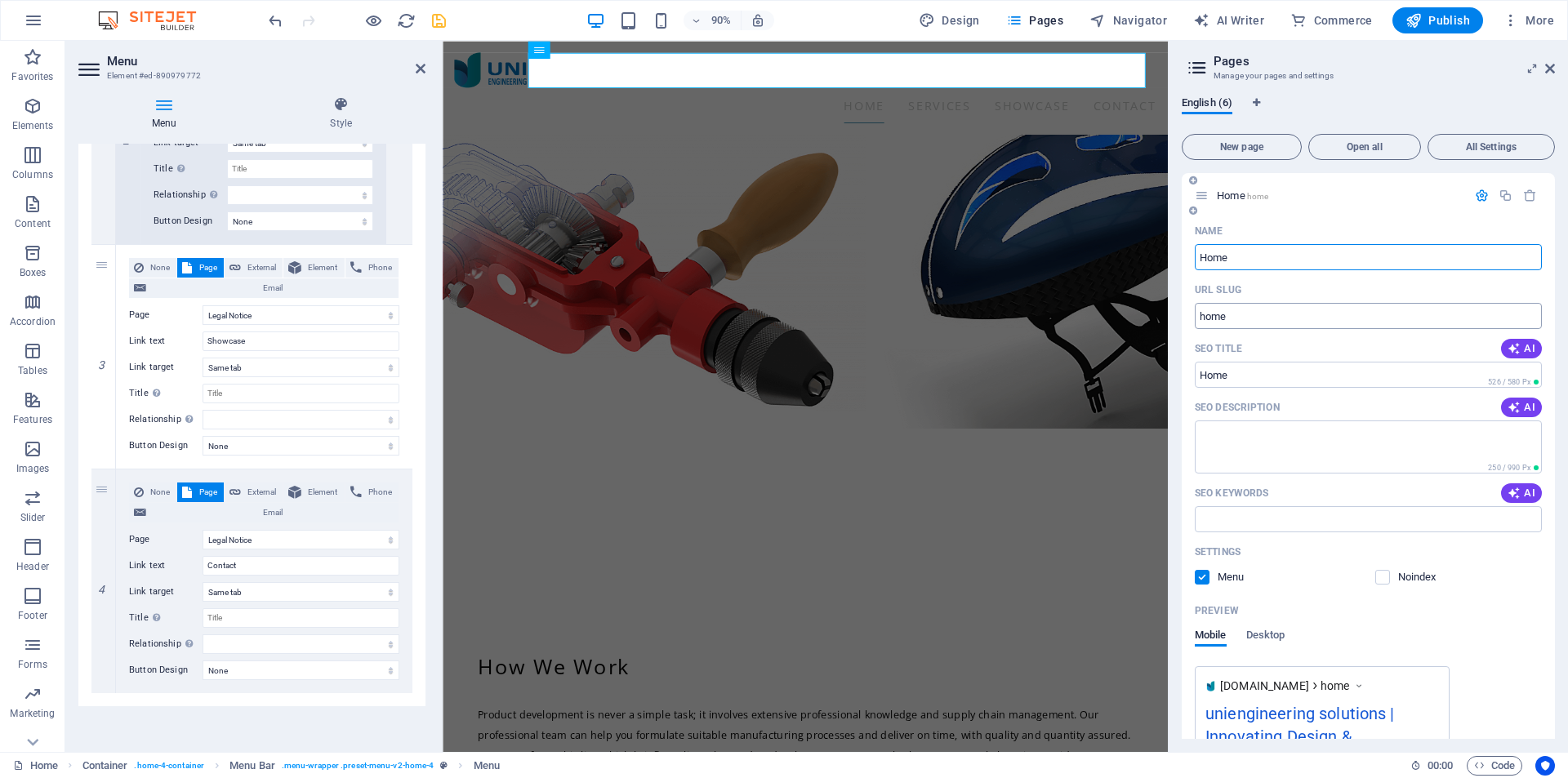
click at [1200, 317] on input "home" at bounding box center [1369, 316] width 347 height 26
type input "/home"
select select "1"
select select "2"
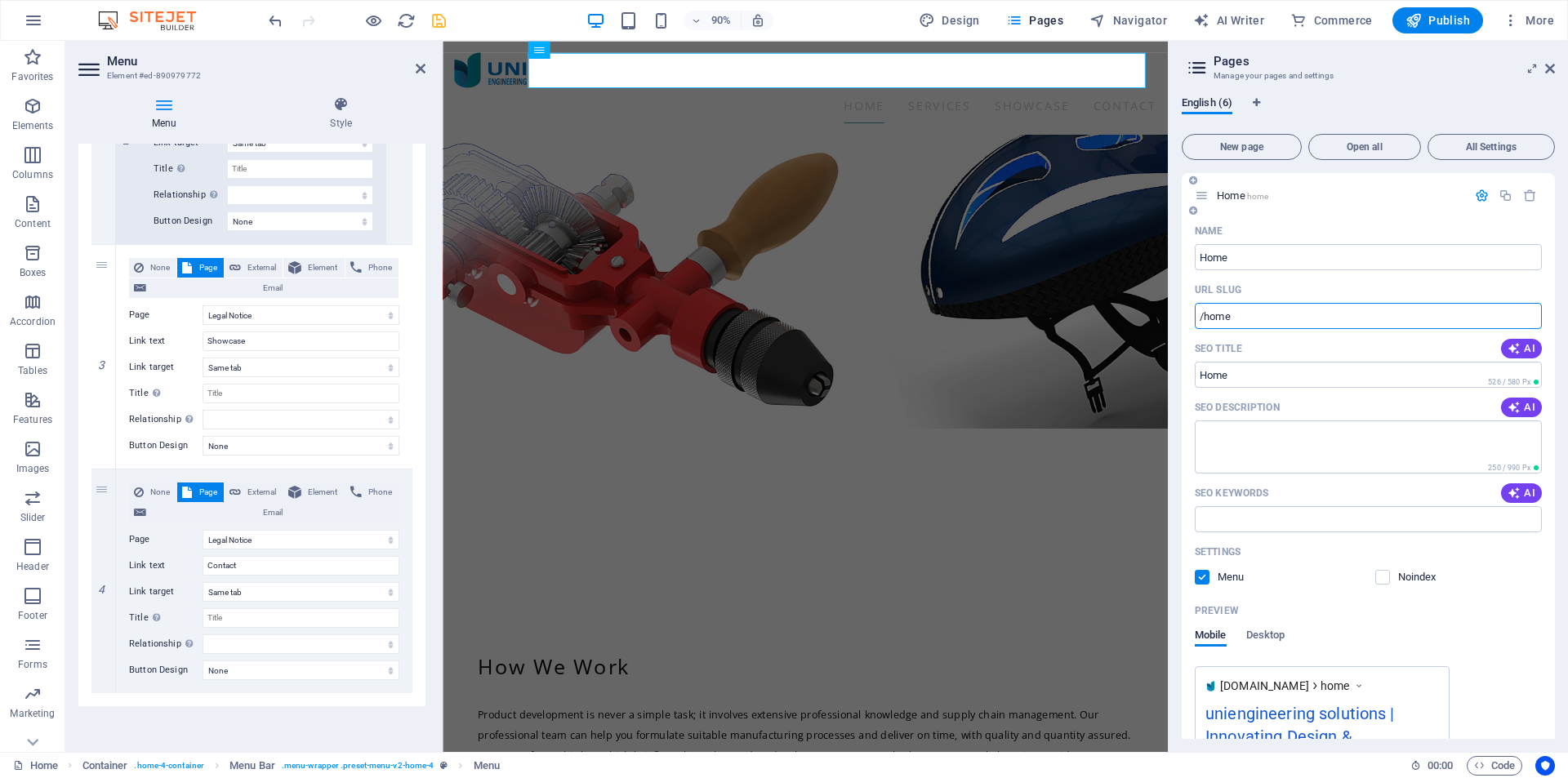
select select "4"
type input "/home"
click at [1481, 198] on icon "button" at bounding box center [1482, 196] width 14 height 14
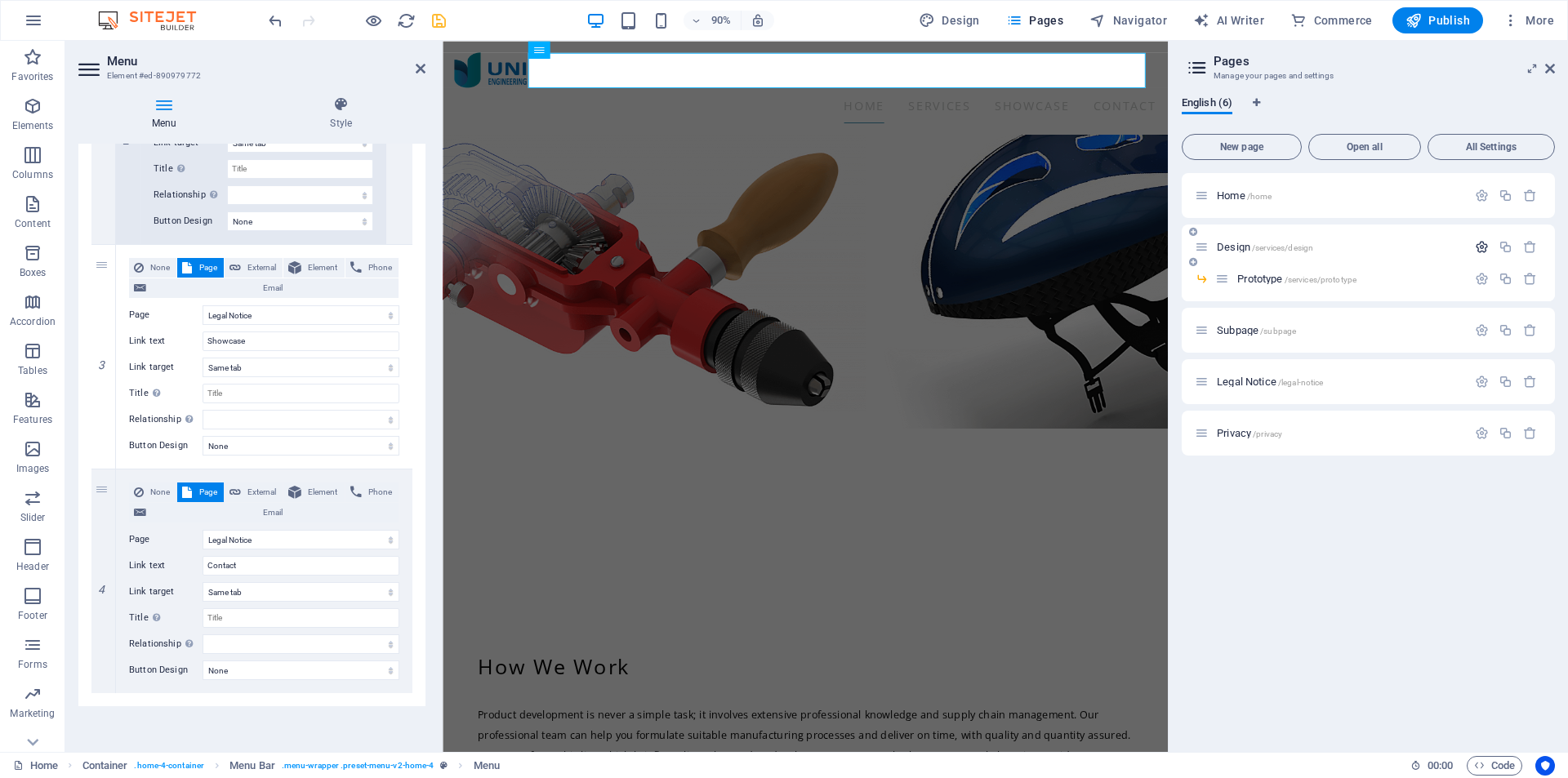
click at [1481, 249] on icon "button" at bounding box center [1482, 246] width 14 height 14
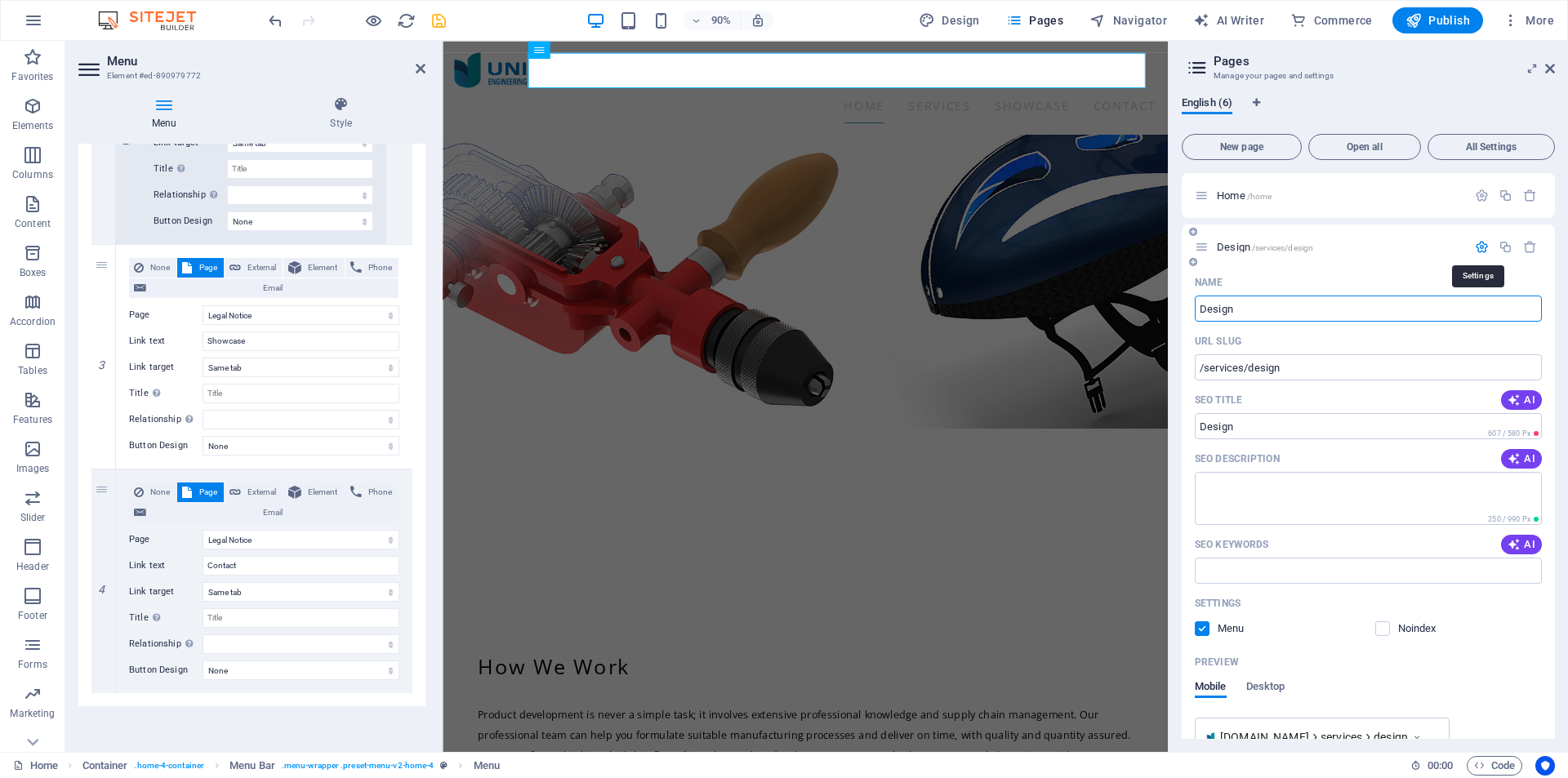
click at [1481, 249] on icon "button" at bounding box center [1482, 246] width 14 height 14
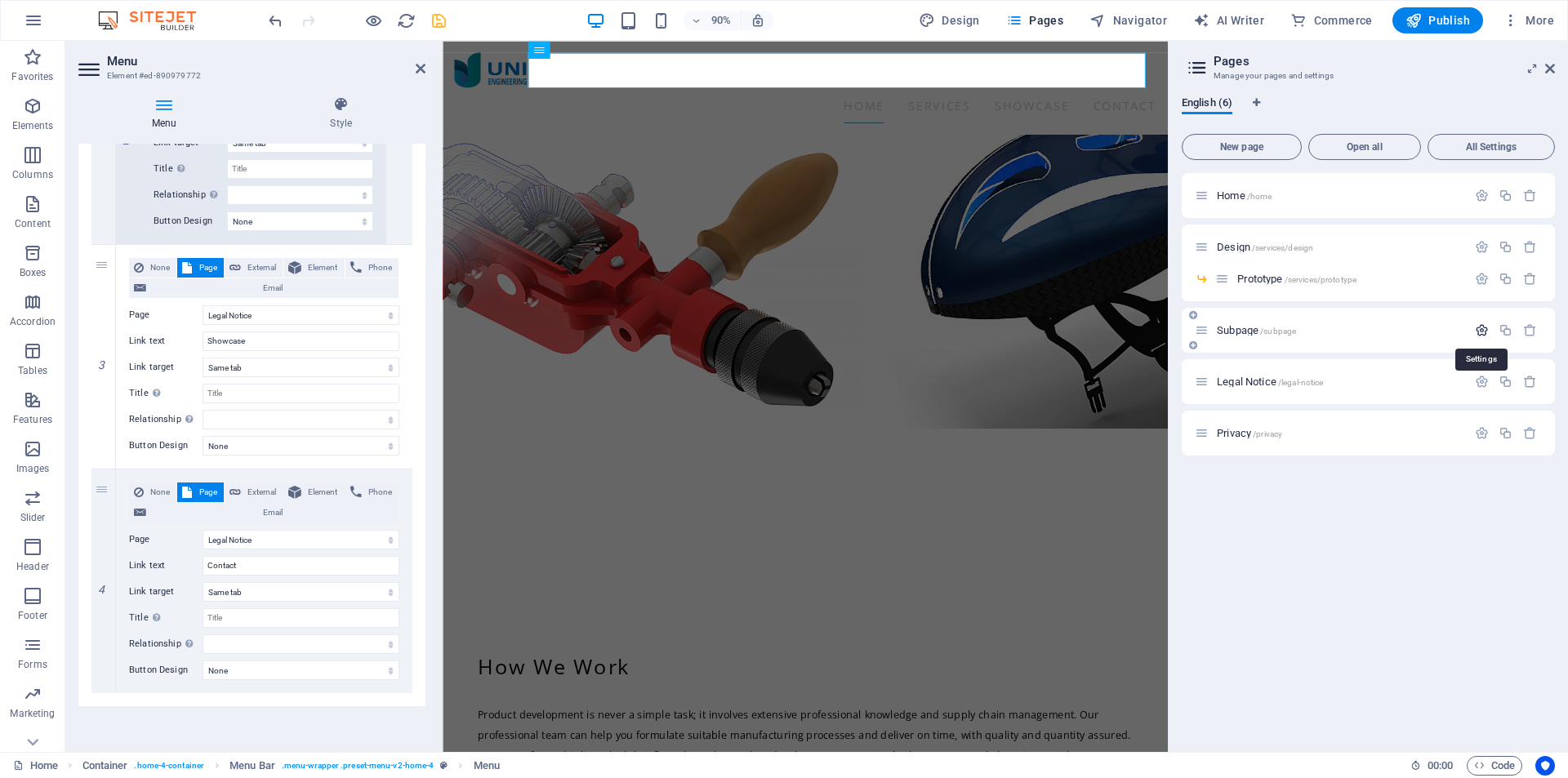
click at [1478, 324] on icon "button" at bounding box center [1482, 330] width 14 height 14
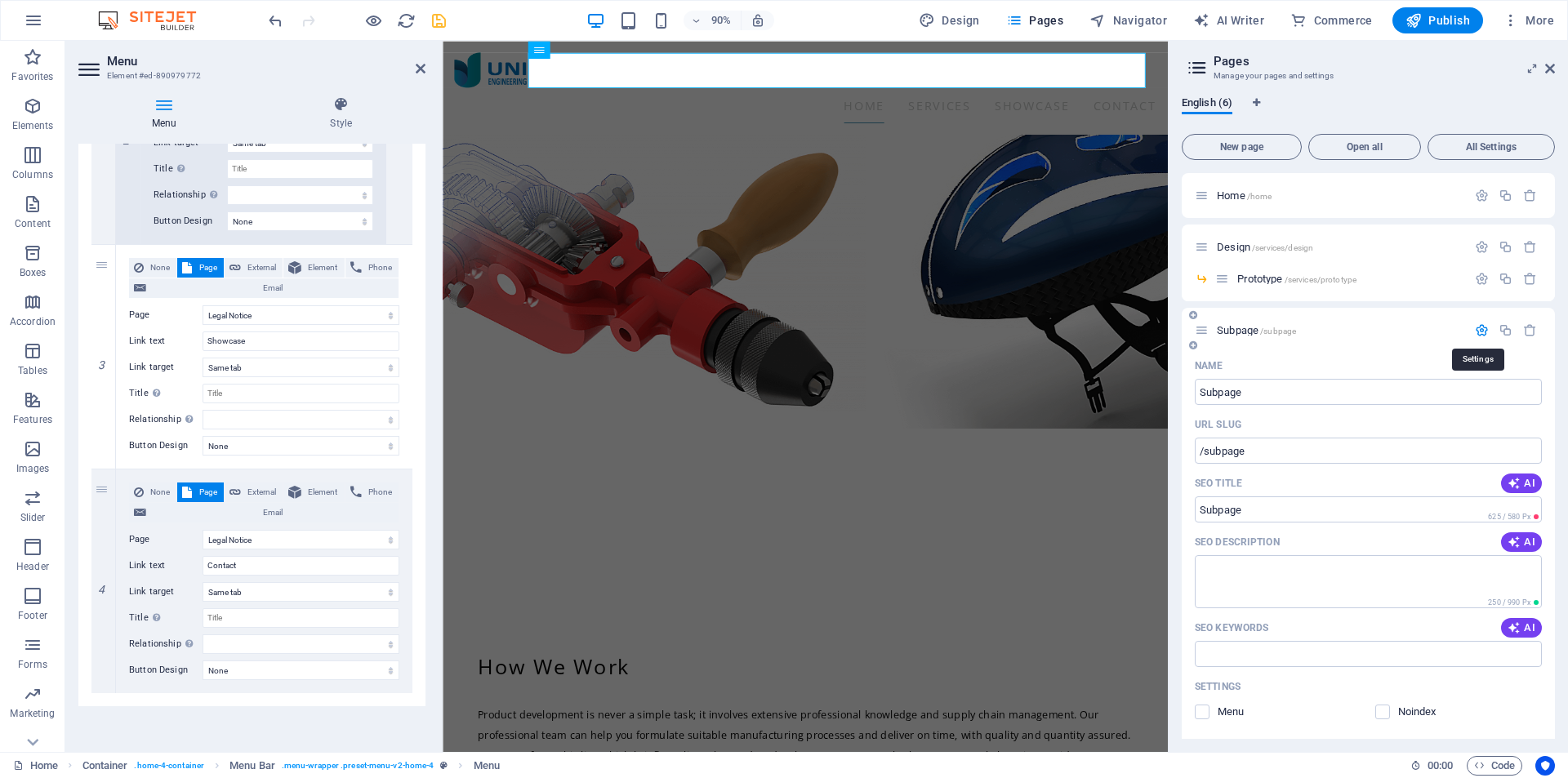
click at [1478, 324] on icon "button" at bounding box center [1482, 330] width 14 height 14
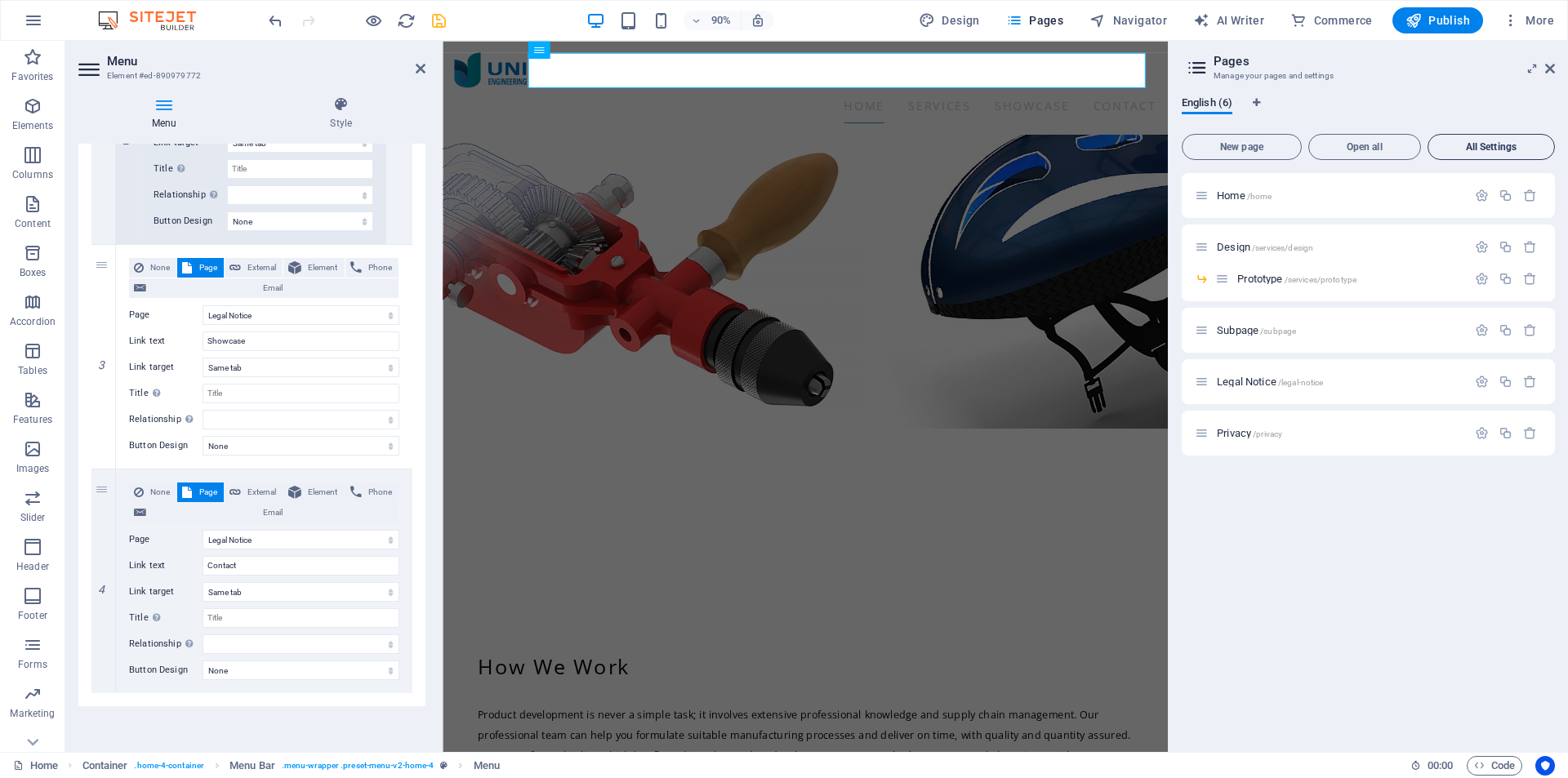
click at [1498, 148] on span "All Settings" at bounding box center [1491, 147] width 113 height 10
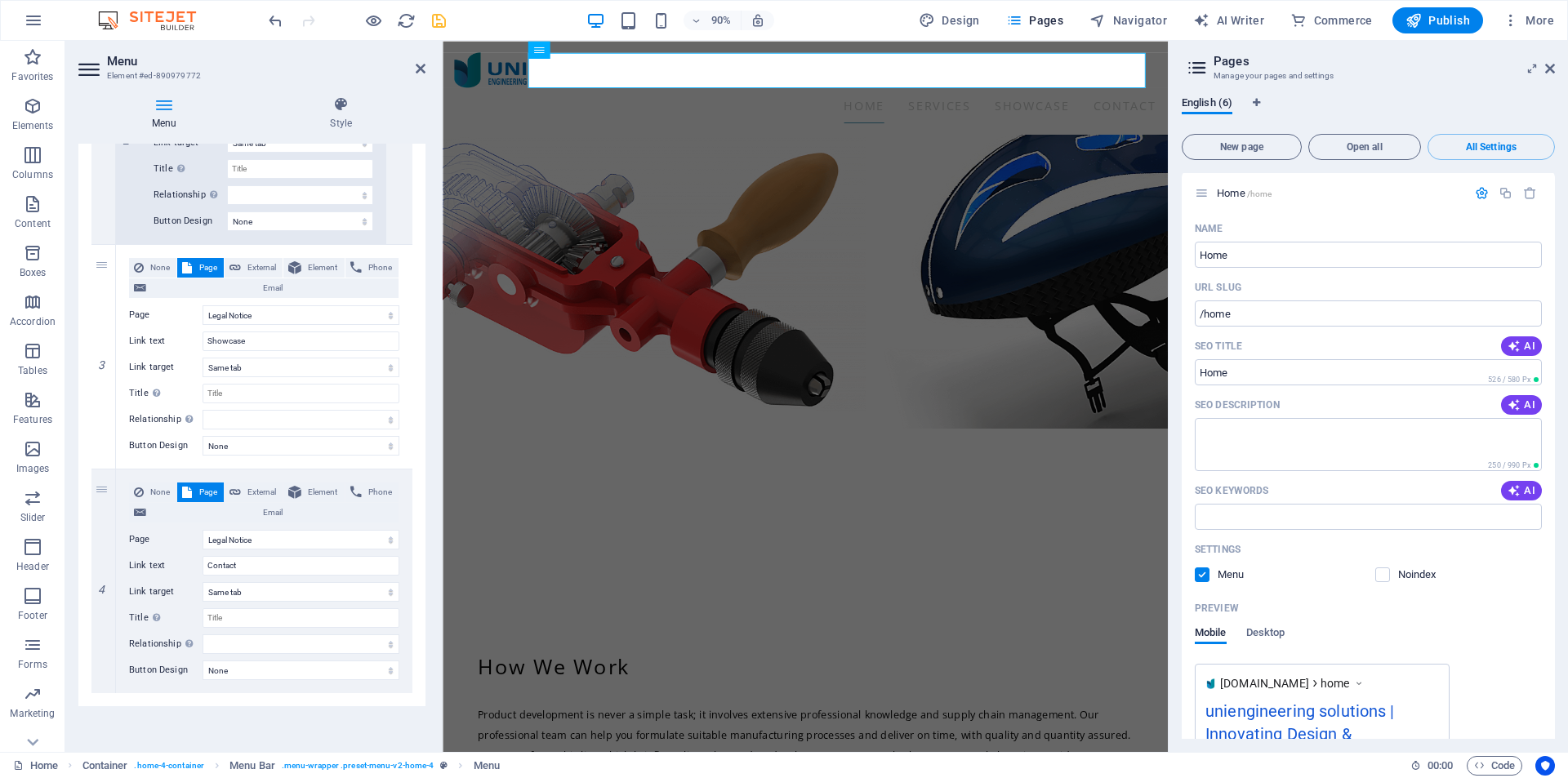
scroll to position [0, 0]
click at [442, 25] on icon "save" at bounding box center [439, 20] width 19 height 19
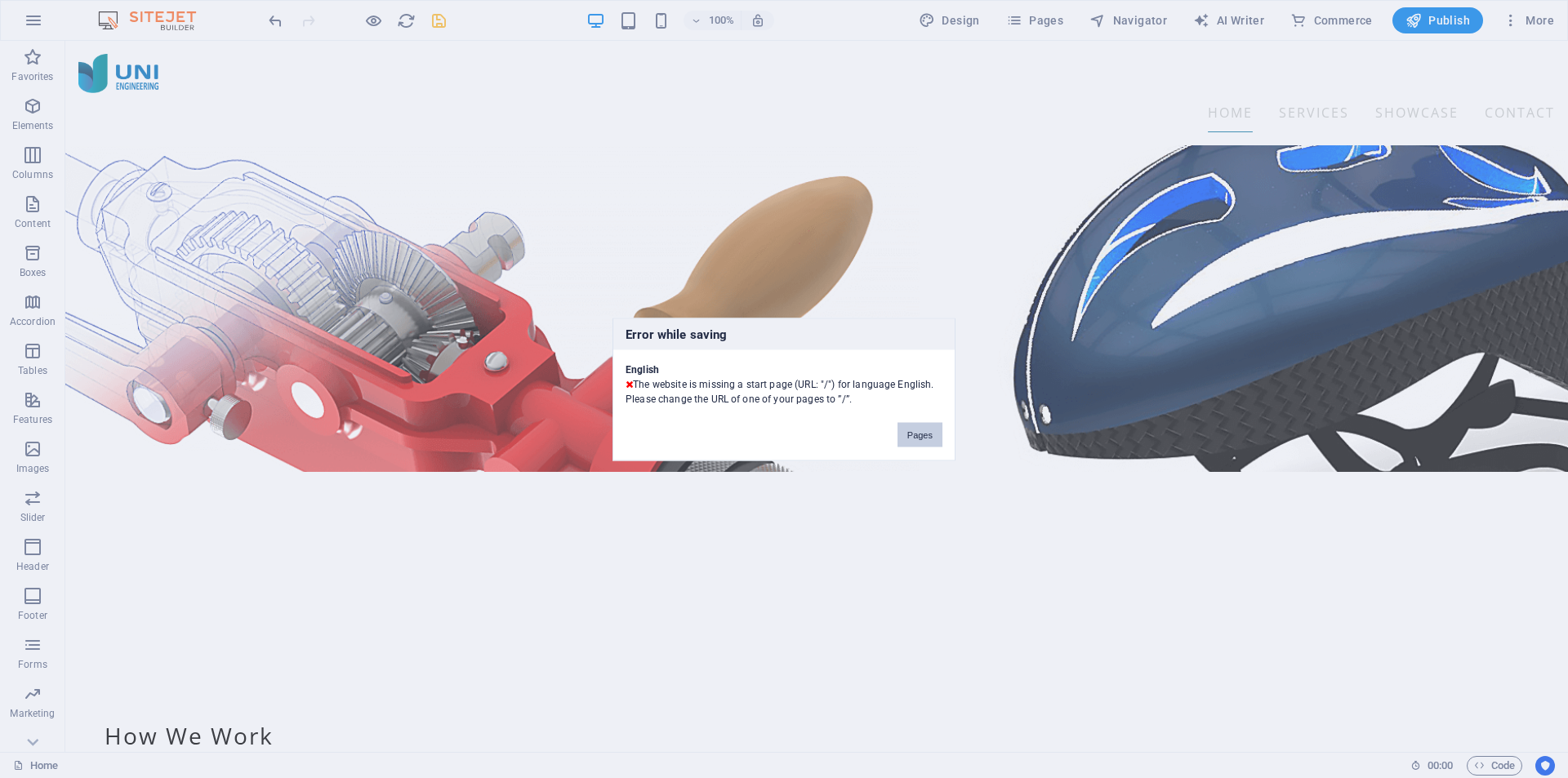
click at [923, 431] on button "Pages" at bounding box center [920, 434] width 45 height 25
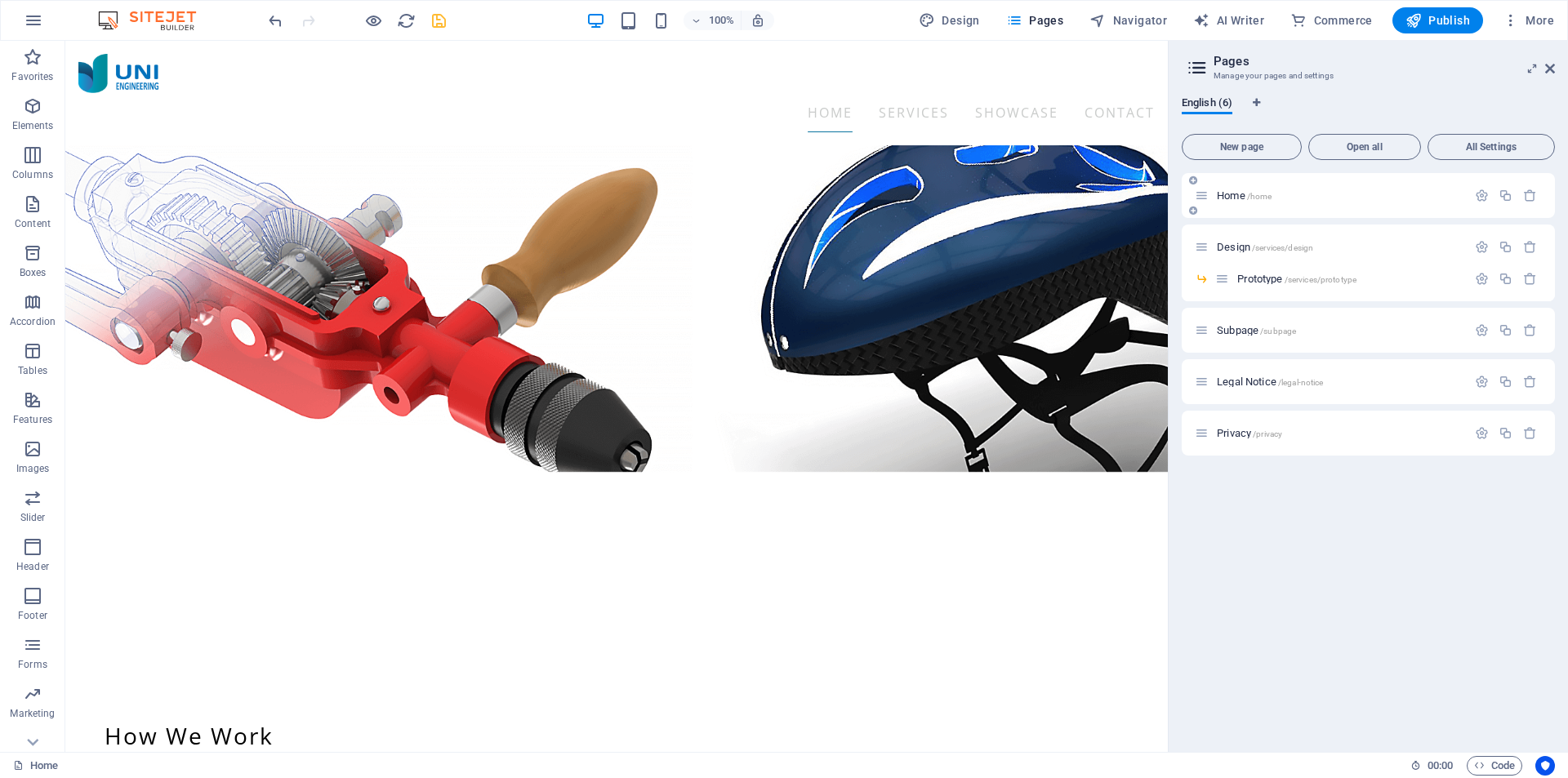
click at [1200, 196] on icon at bounding box center [1202, 196] width 14 height 14
click at [1494, 150] on span "All Settings" at bounding box center [1491, 147] width 113 height 10
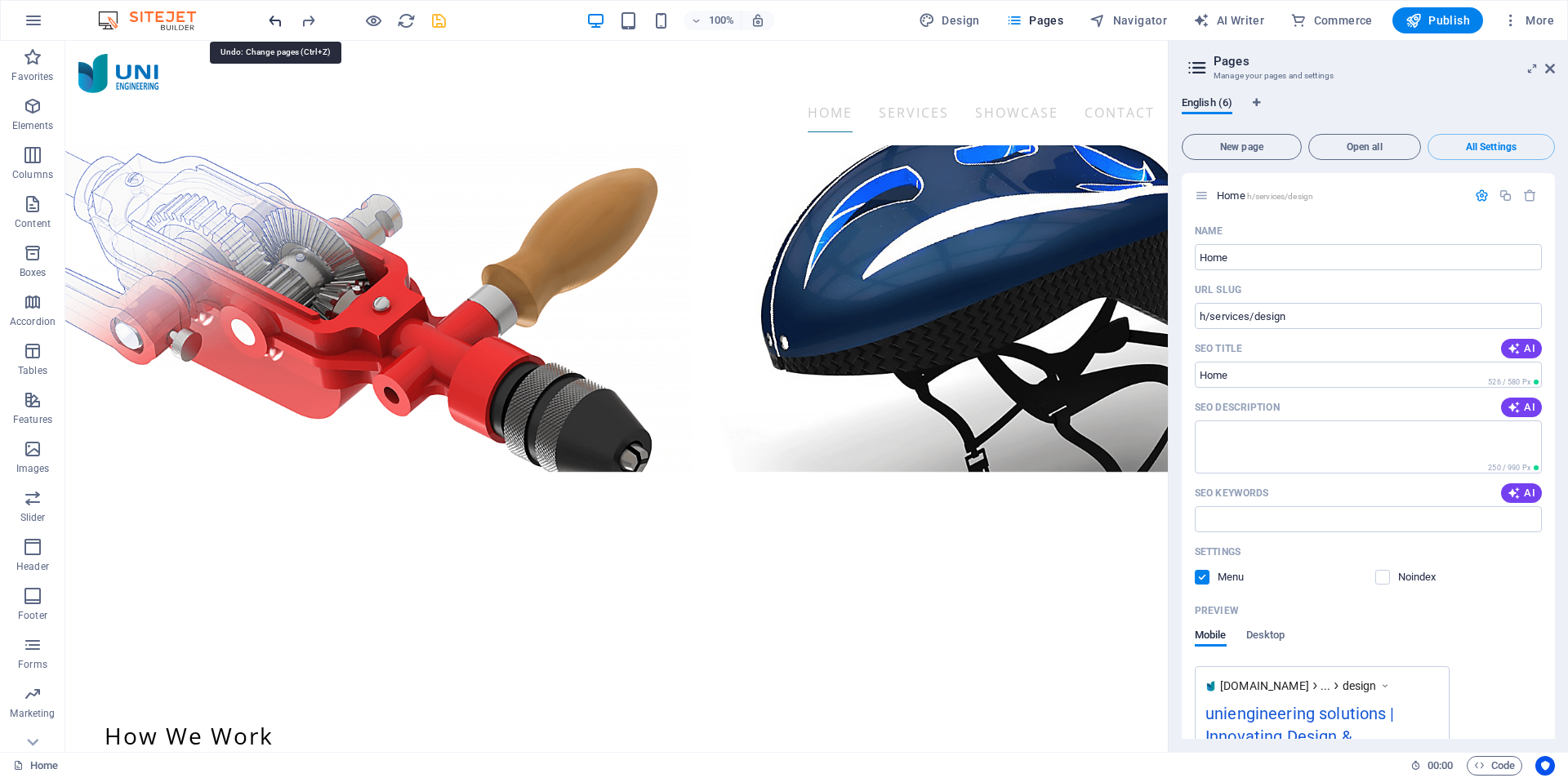
type input "/"
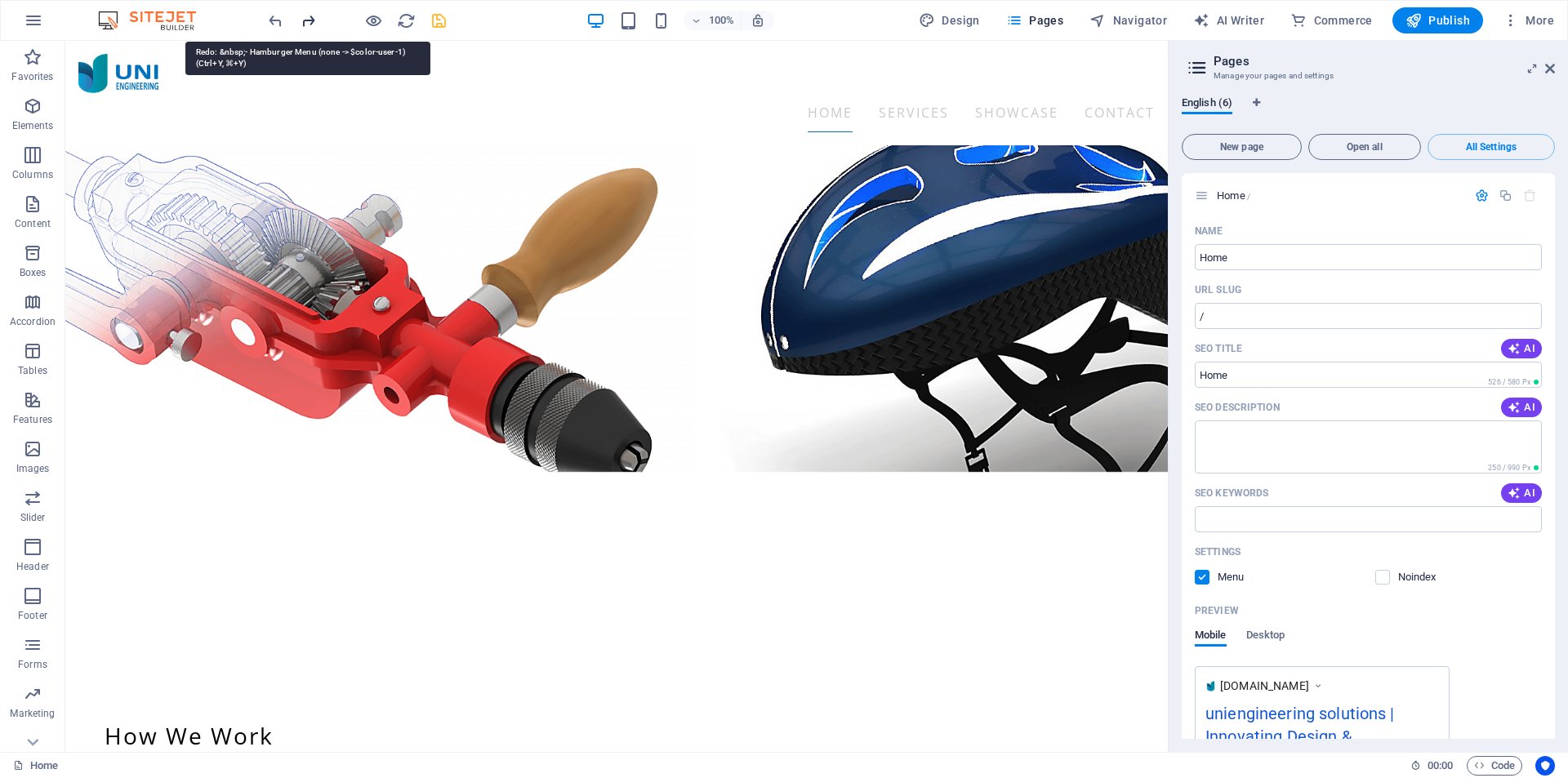
click at [302, 23] on icon "redo" at bounding box center [308, 20] width 19 height 19
click at [441, 24] on icon "save" at bounding box center [439, 20] width 19 height 19
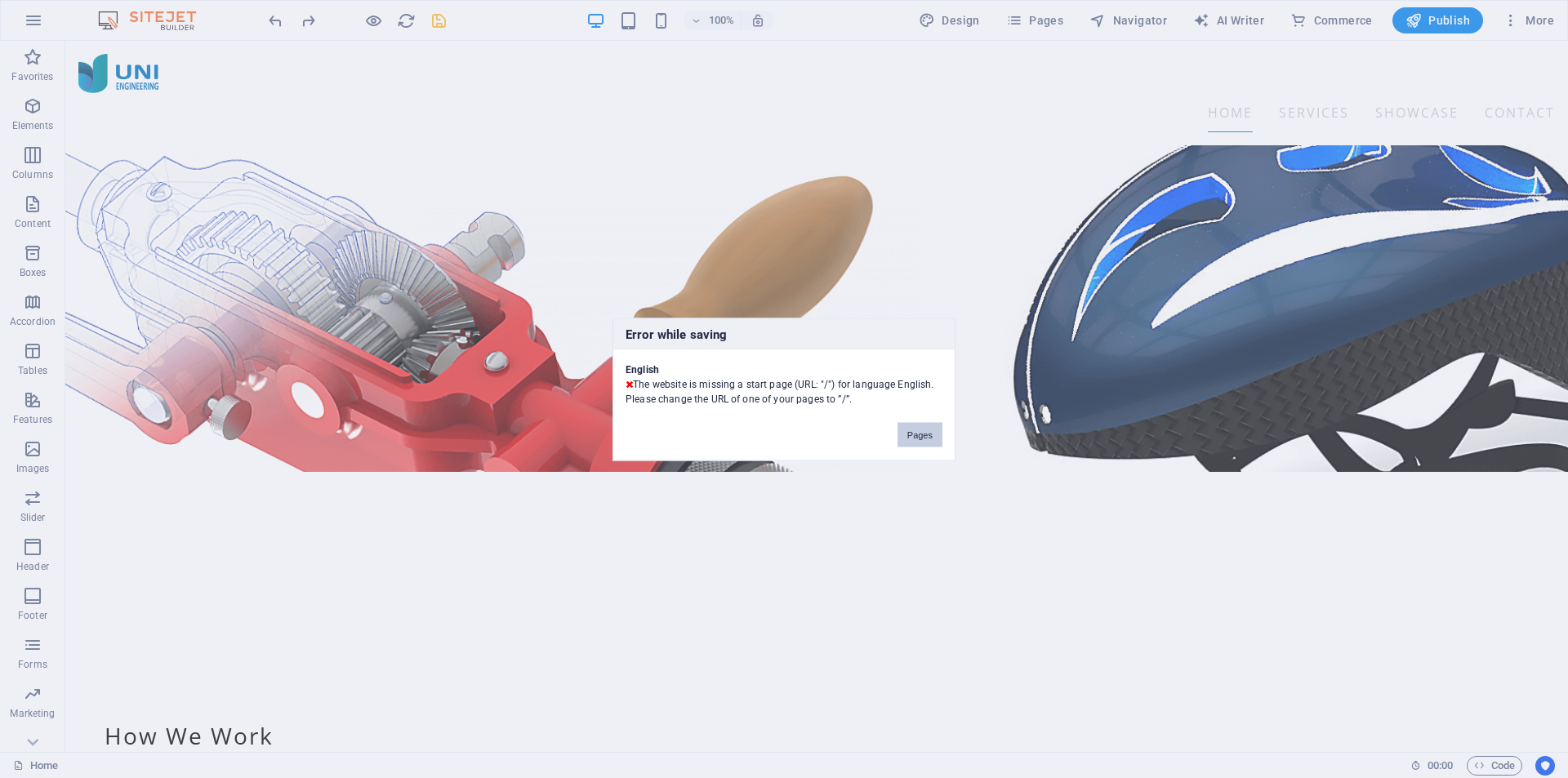
click at [910, 436] on button "Pages" at bounding box center [920, 434] width 45 height 25
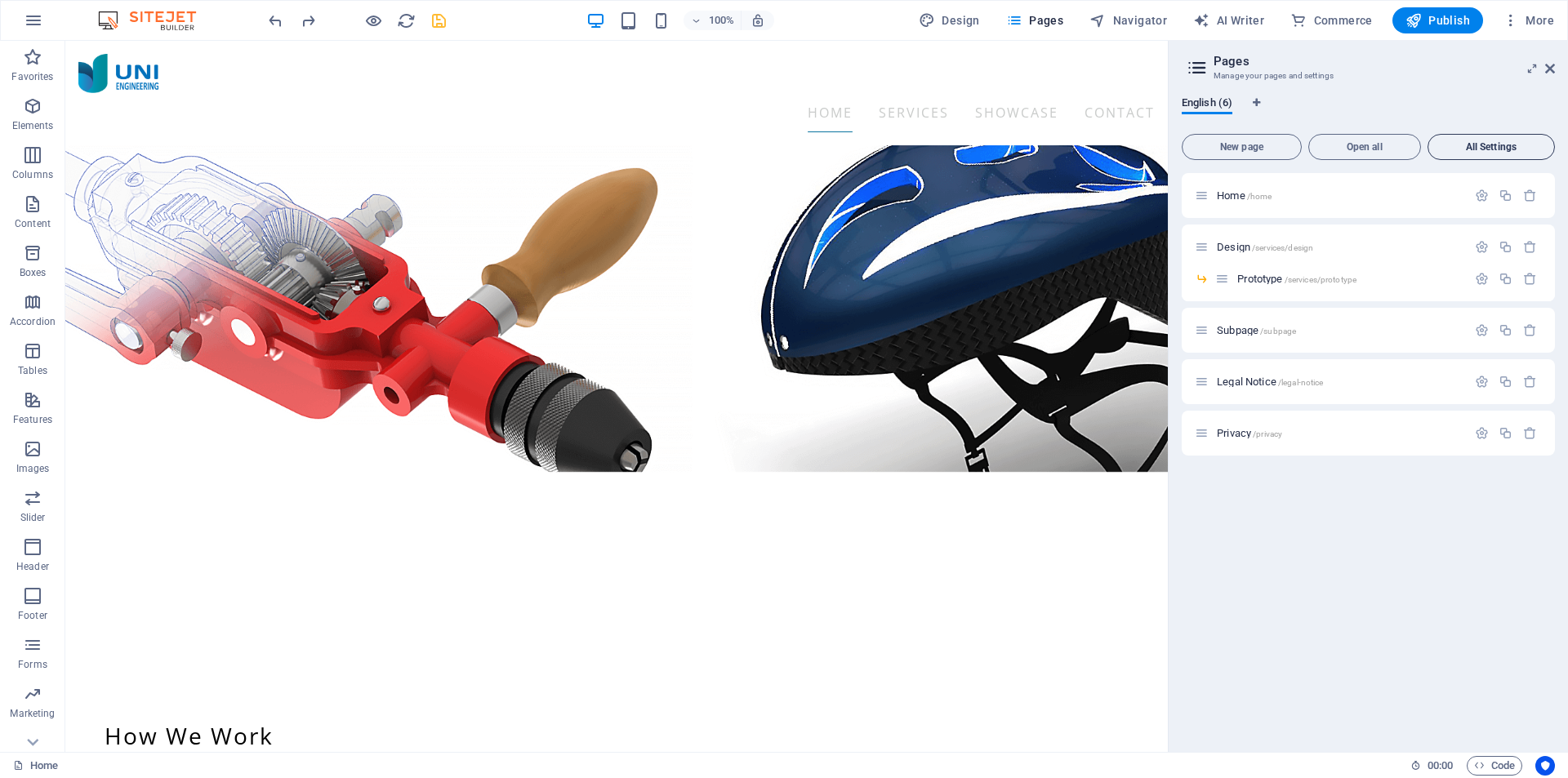
click at [1506, 146] on span "All Settings" at bounding box center [1491, 147] width 113 height 10
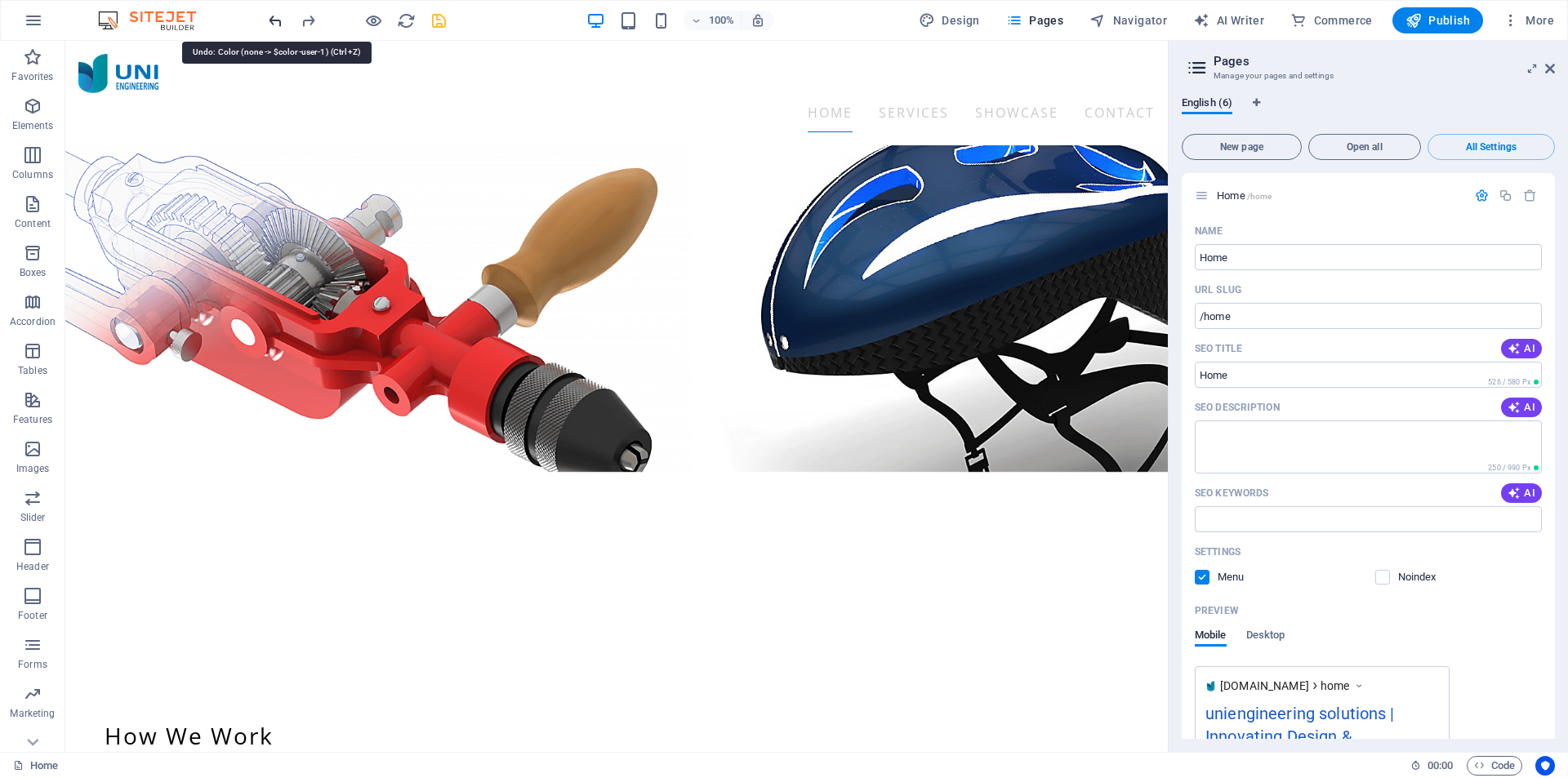
click at [274, 20] on div at bounding box center [357, 20] width 183 height 26
click at [1455, 25] on span "Publish" at bounding box center [1438, 19] width 64 height 16
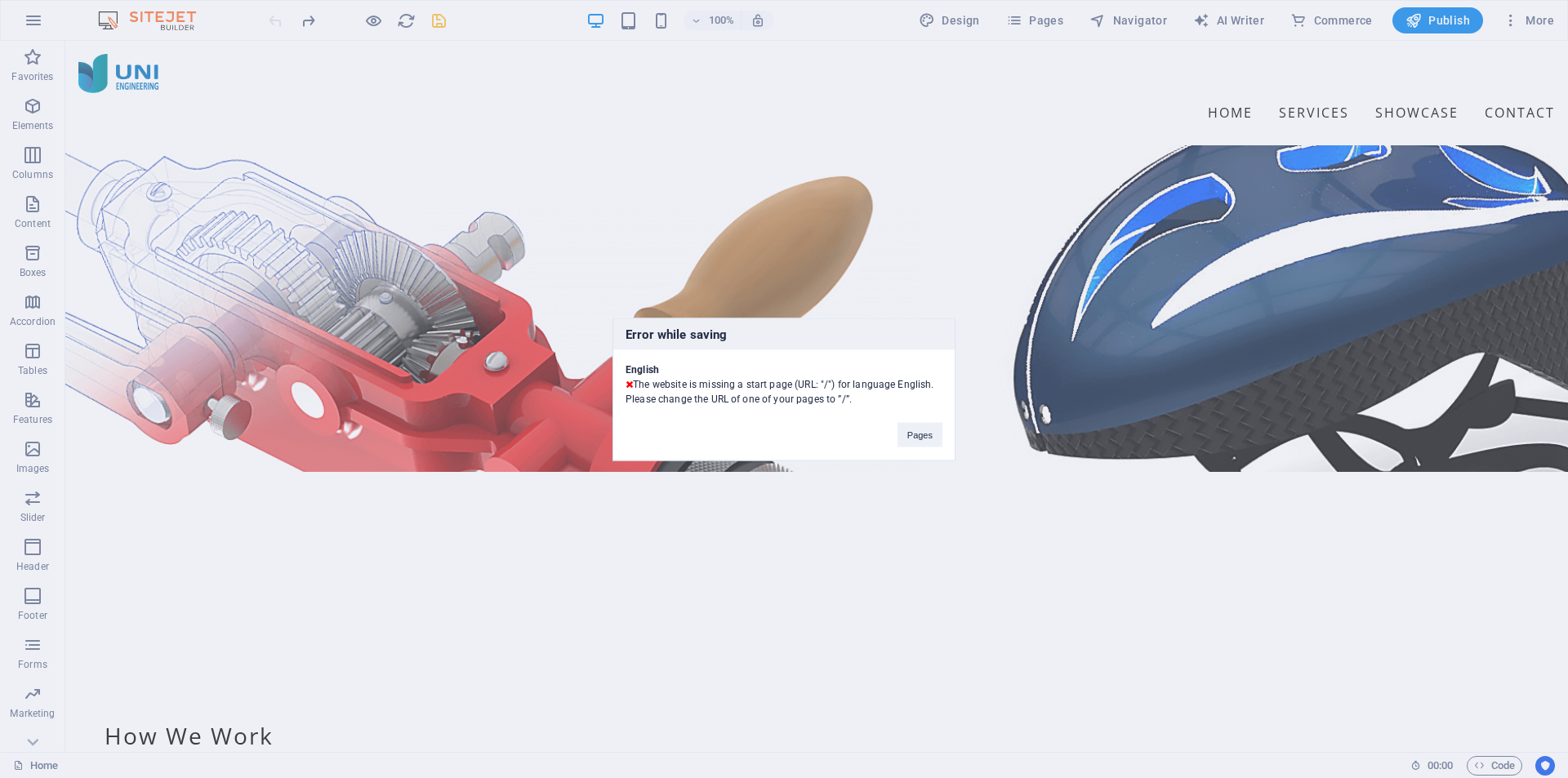
drag, startPoint x: 699, startPoint y: 386, endPoint x: 850, endPoint y: 430, distance: 157.3
click at [834, 386] on div "English The website is missing a start page (URL: "/") for language English. Pl…" at bounding box center [784, 378] width 341 height 57
click at [832, 431] on div "Error while saving English The website is missing a start page (URL: "/") for l…" at bounding box center [784, 389] width 343 height 143
click at [906, 428] on button "Pages" at bounding box center [920, 434] width 45 height 25
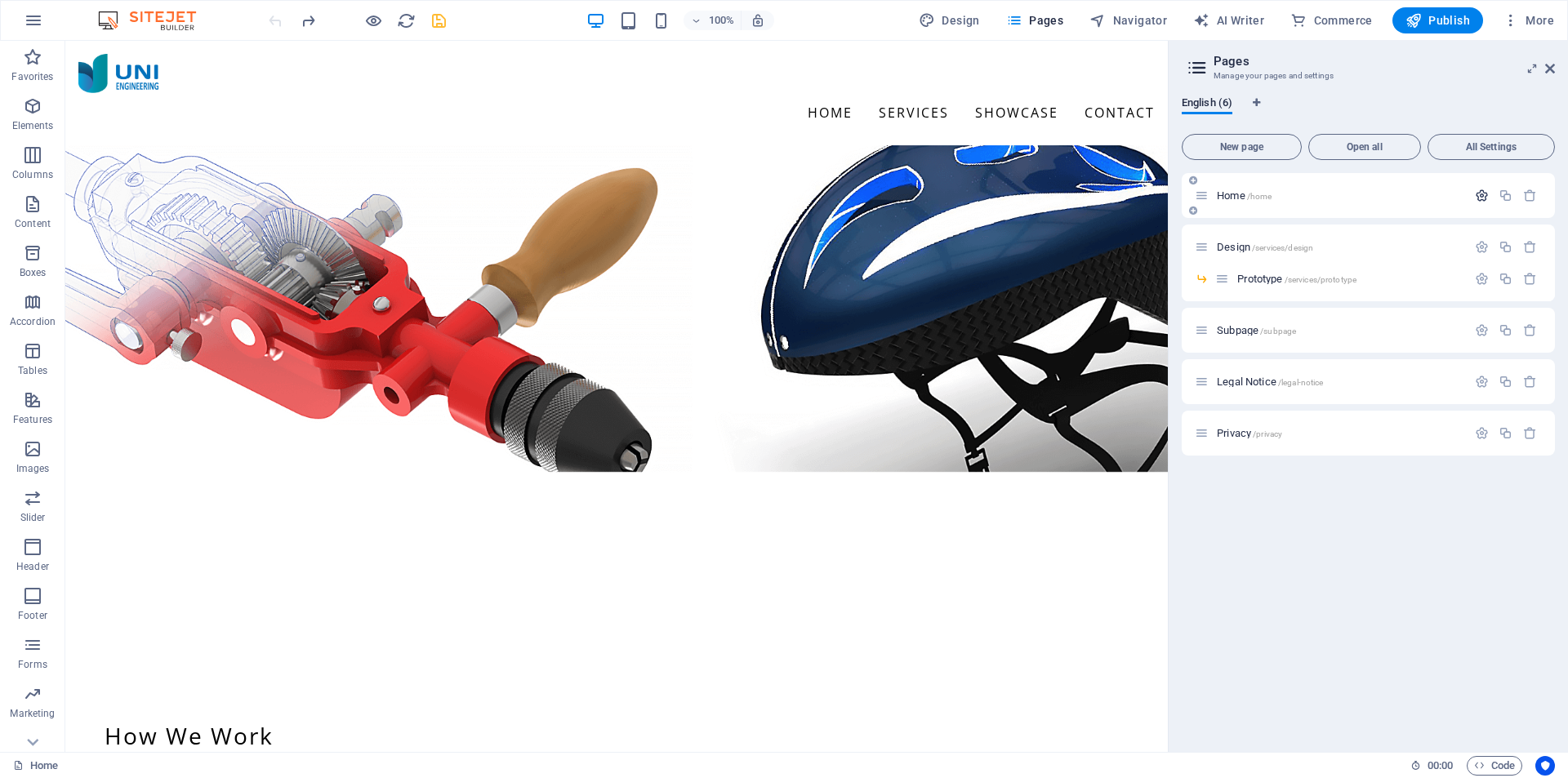
click at [1489, 195] on icon "button" at bounding box center [1482, 196] width 14 height 14
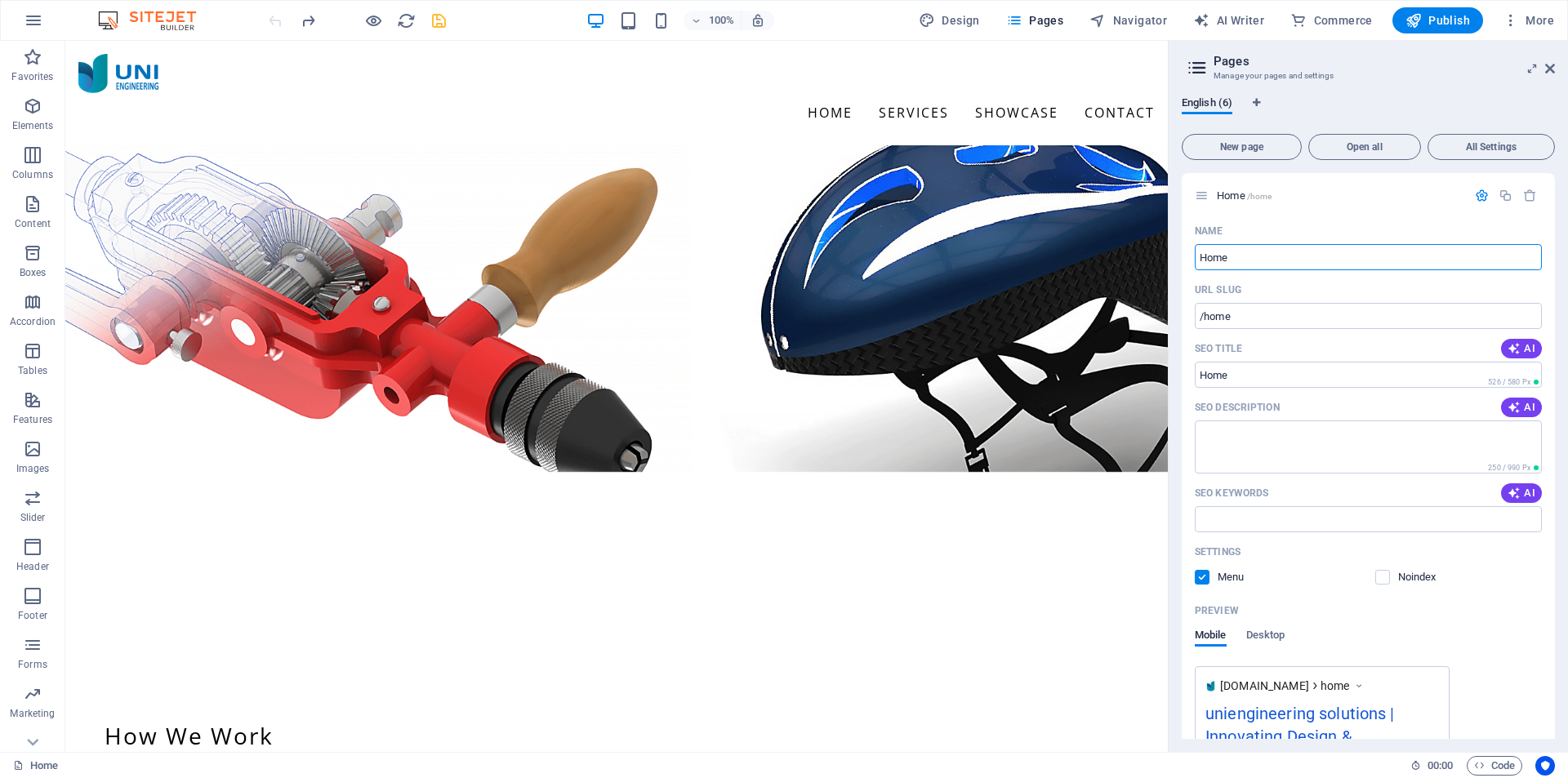
drag, startPoint x: 1314, startPoint y: 356, endPoint x: 1145, endPoint y: 323, distance: 172.2
type input "/"
click at [440, 23] on icon "save" at bounding box center [439, 20] width 19 height 19
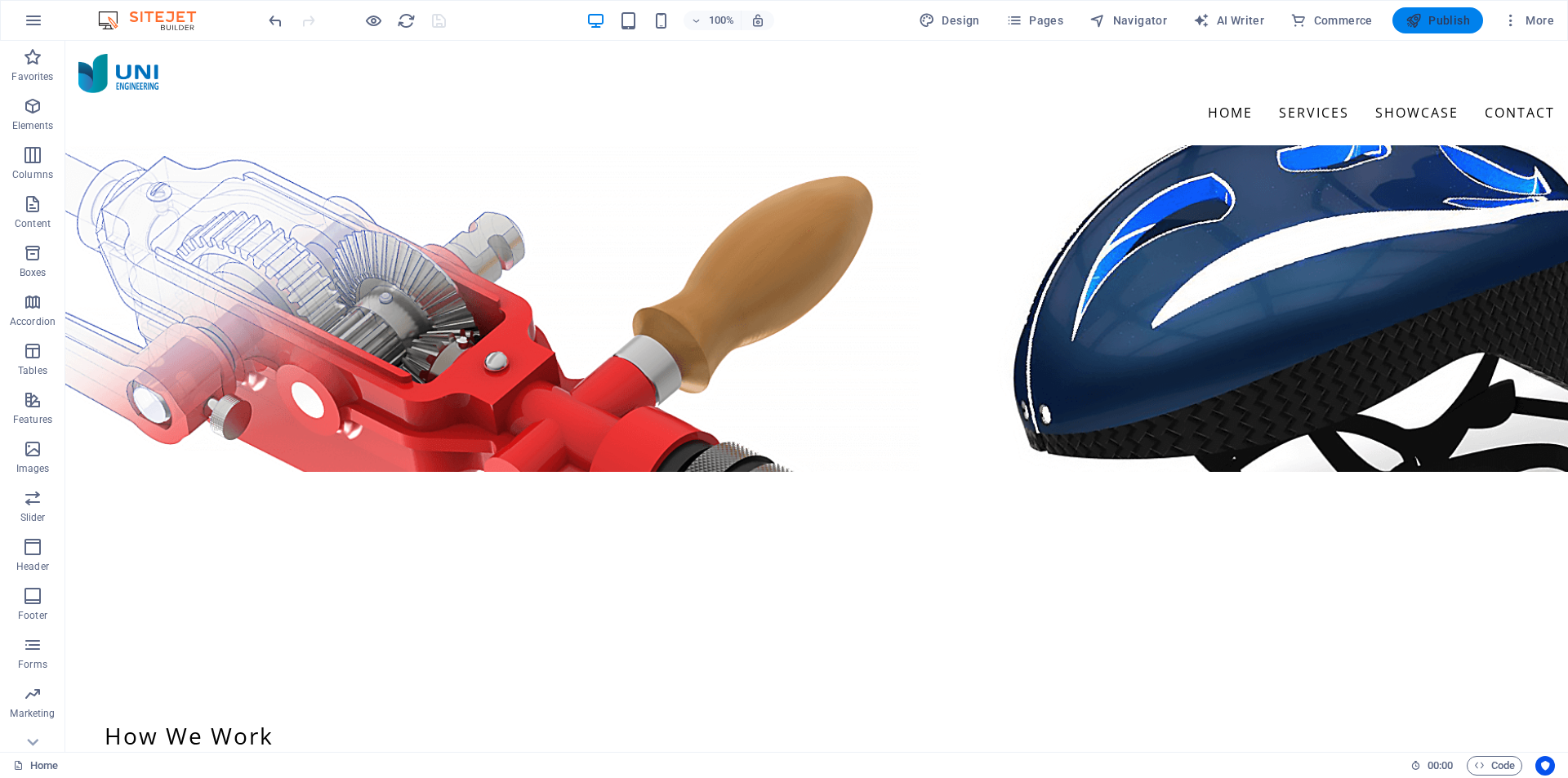
click at [1446, 14] on span "Publish" at bounding box center [1438, 19] width 64 height 16
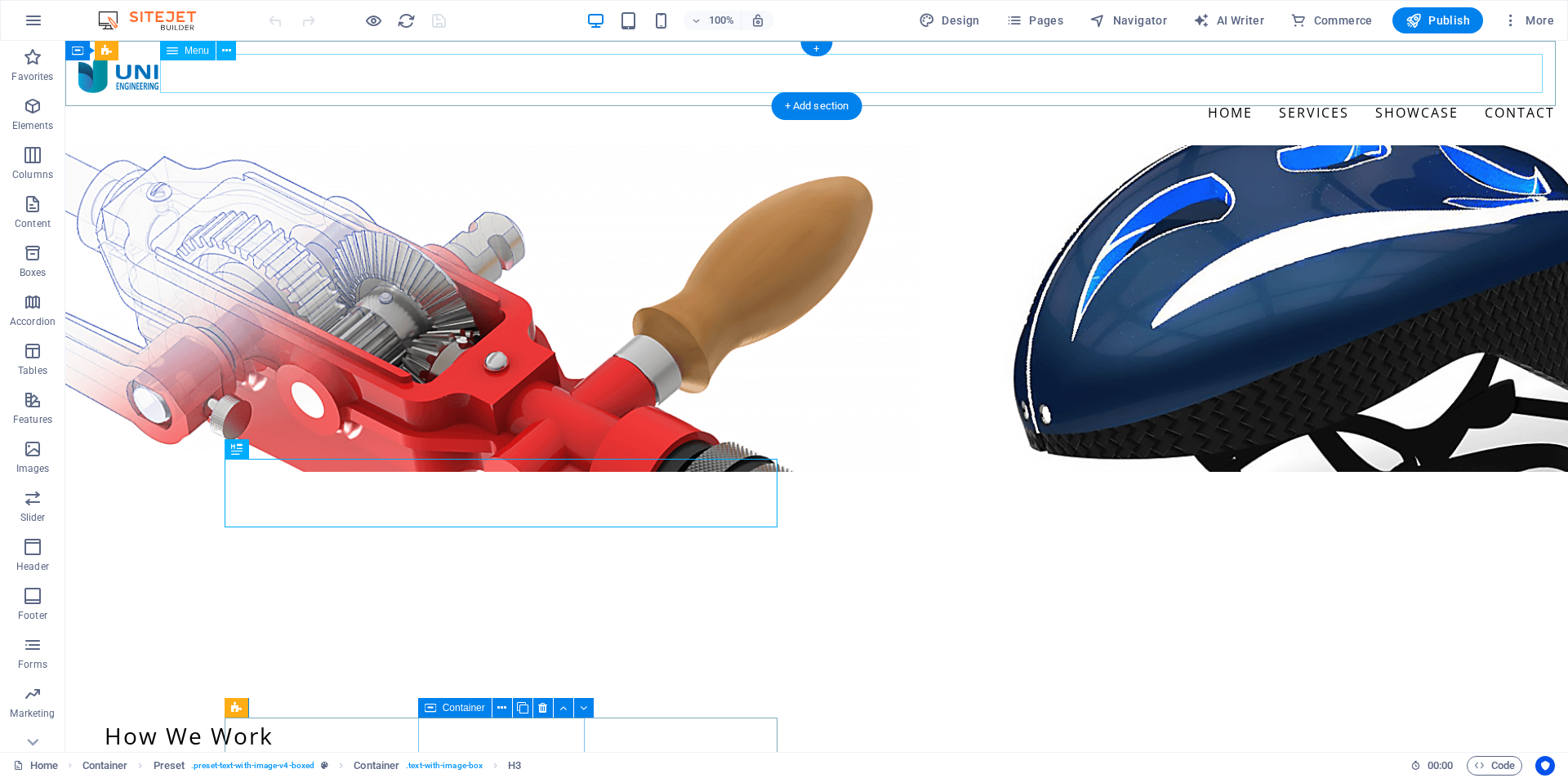
click at [1211, 93] on nav "Home Services Design Prototype Showcase Contact" at bounding box center [817, 113] width 1477 height 39
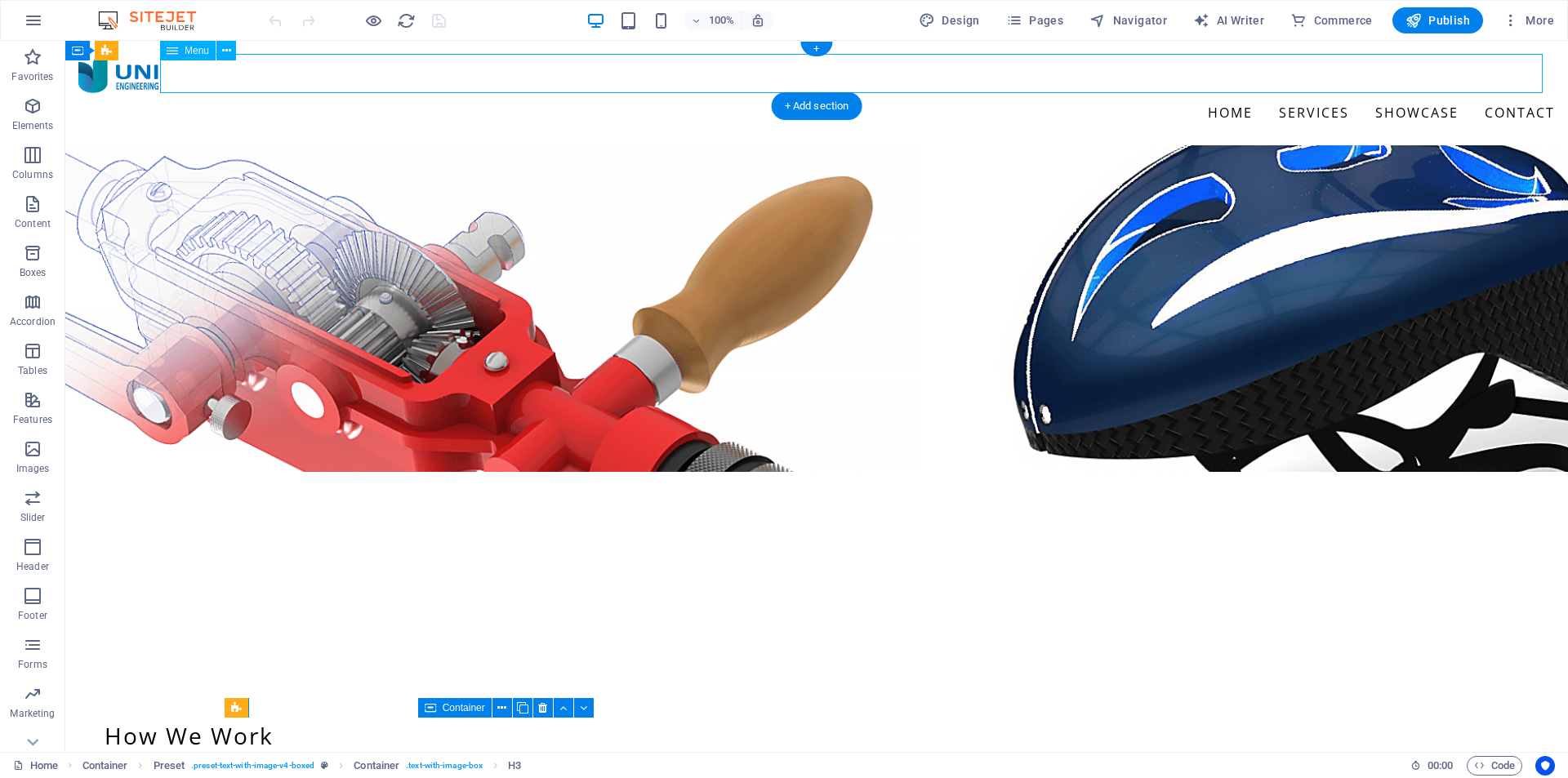
click at [1211, 93] on nav "Home Services Design Prototype Showcase Contact" at bounding box center [817, 113] width 1477 height 39
select select
select select "1"
select select
select select "1"
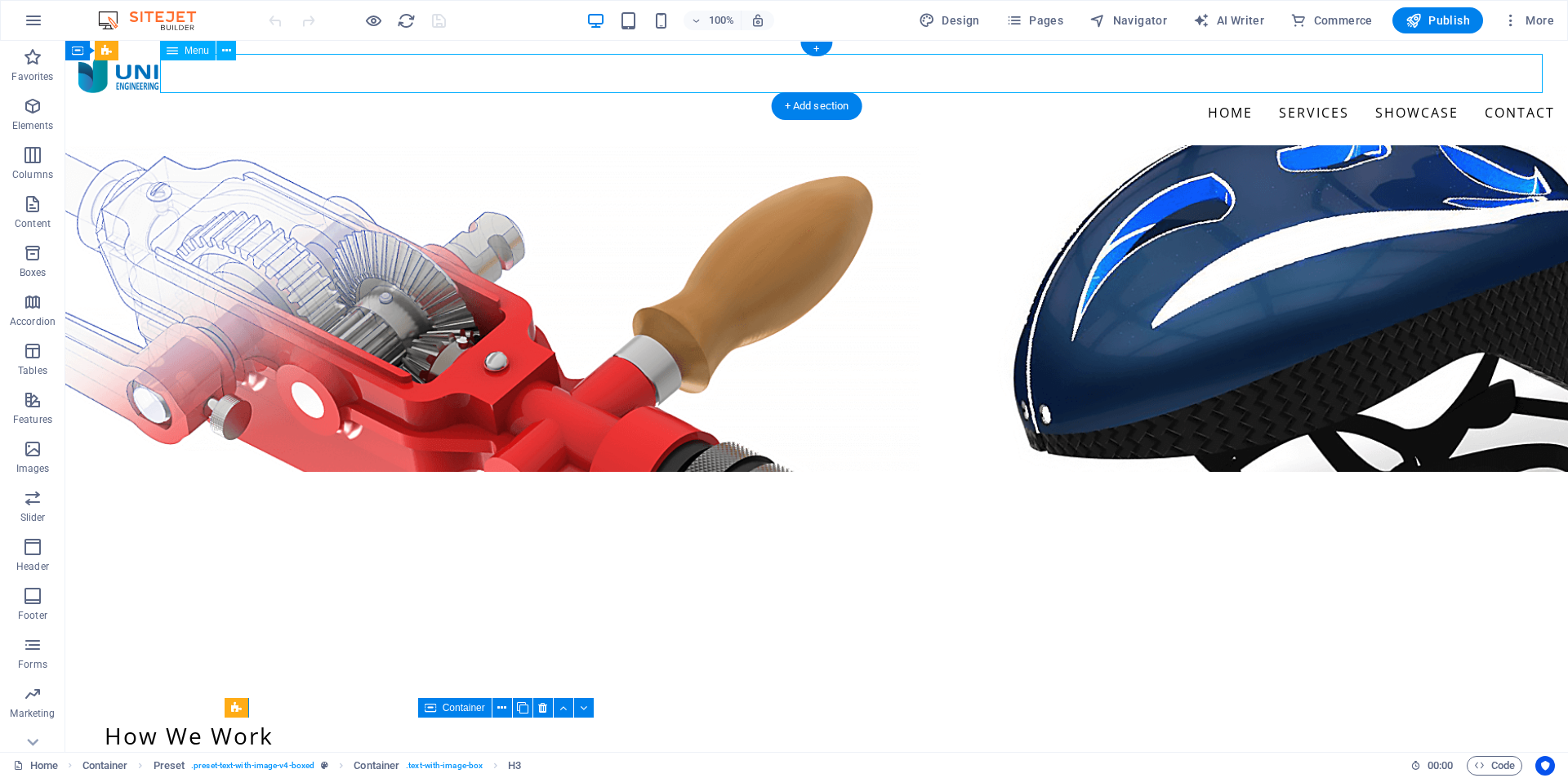
select select
select select "2"
select select
select select "4"
select select
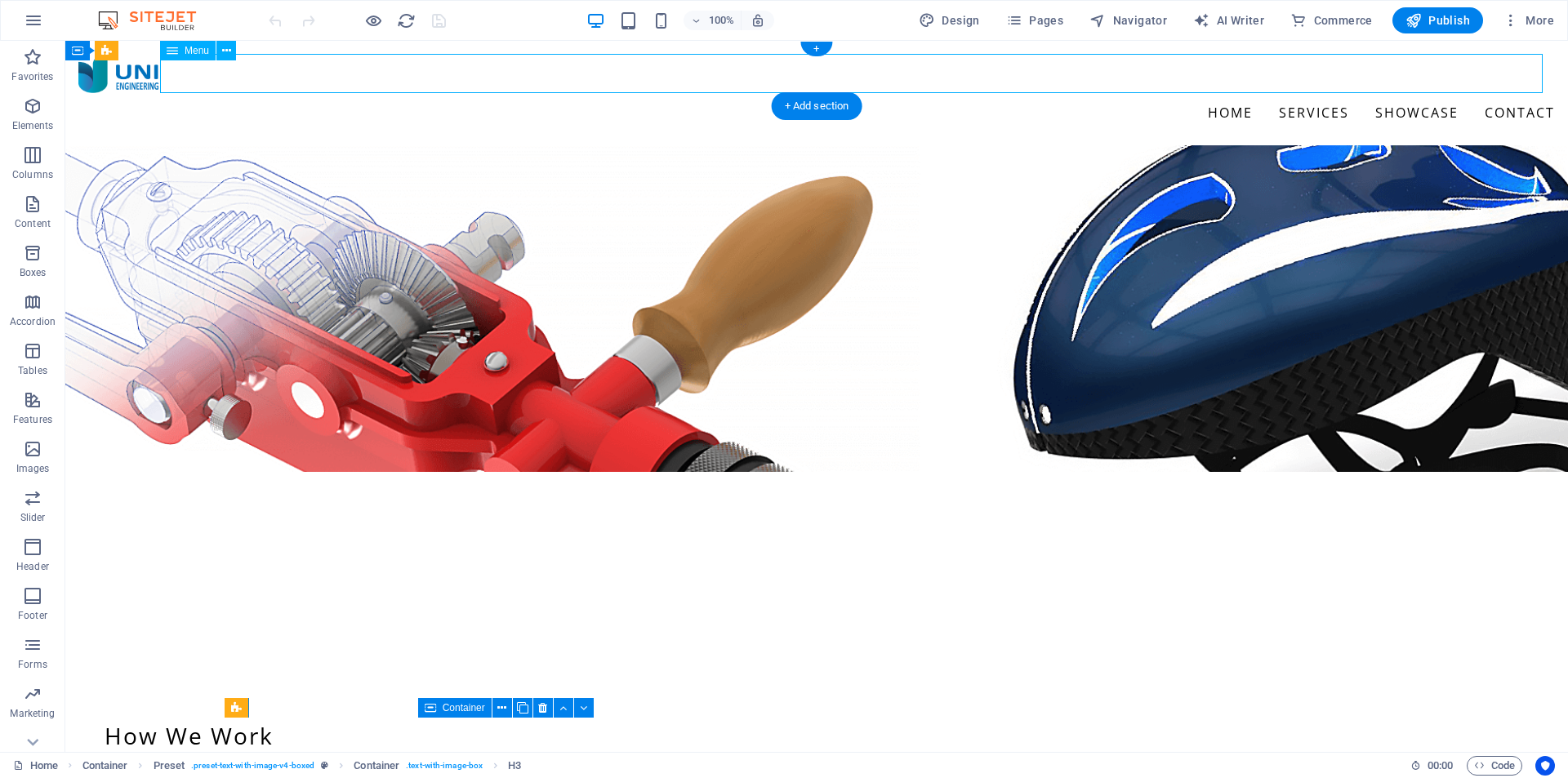
select select "4"
select select
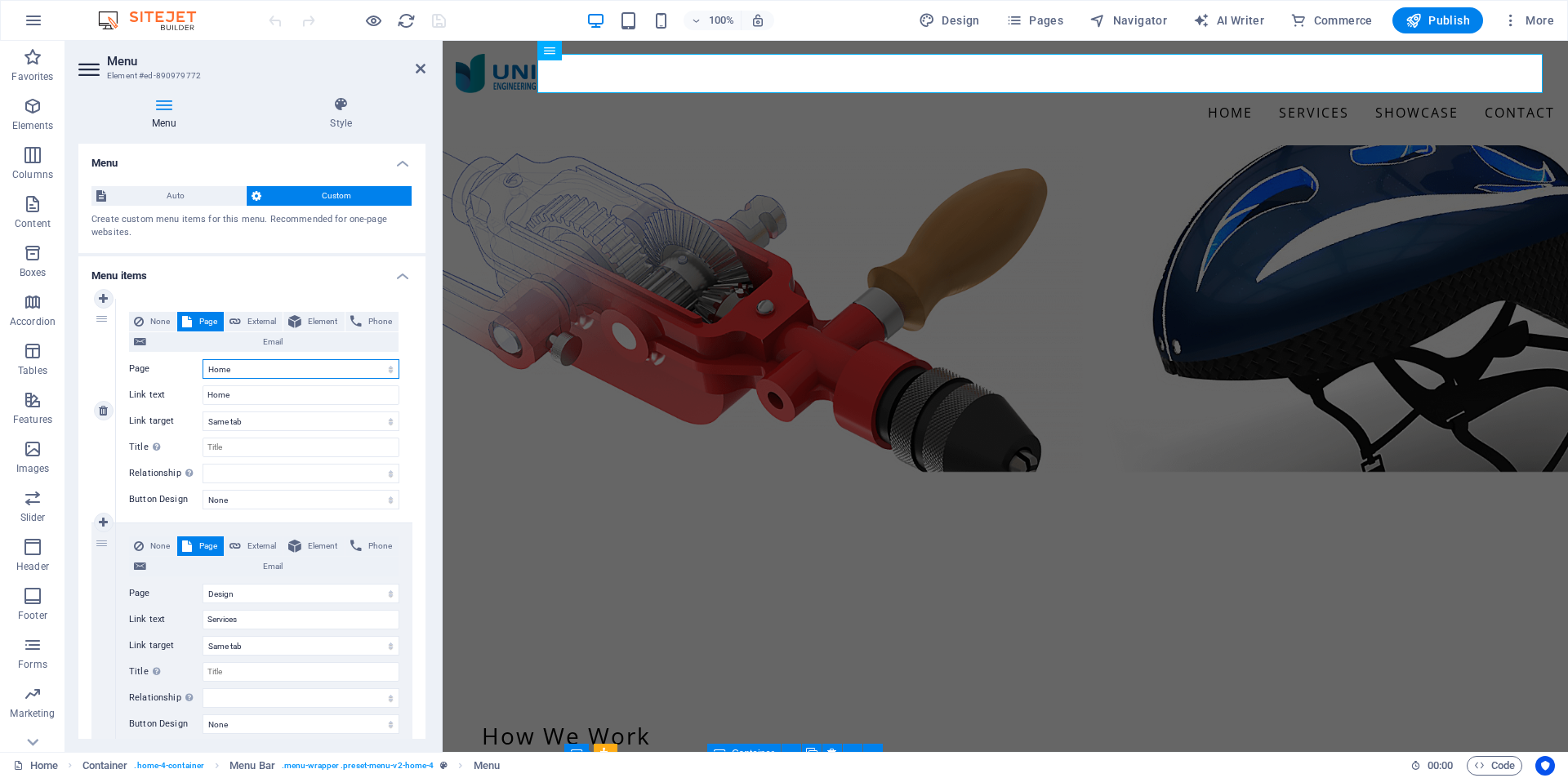
click at [249, 372] on select "Home Design -- Prototype Subpage Legal Notice Privacy" at bounding box center [301, 368] width 197 height 19
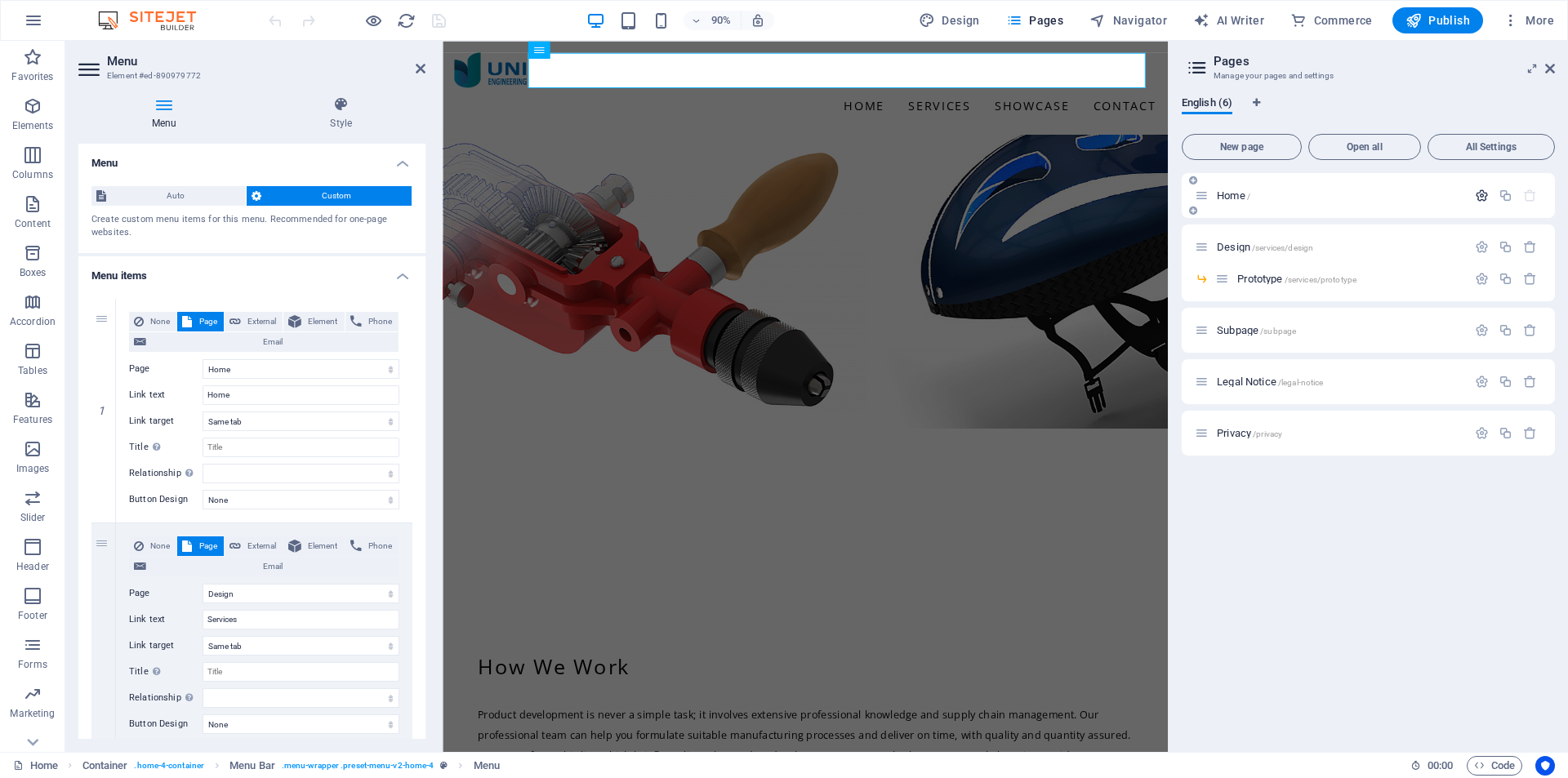
click at [1485, 193] on icon "button" at bounding box center [1482, 196] width 14 height 14
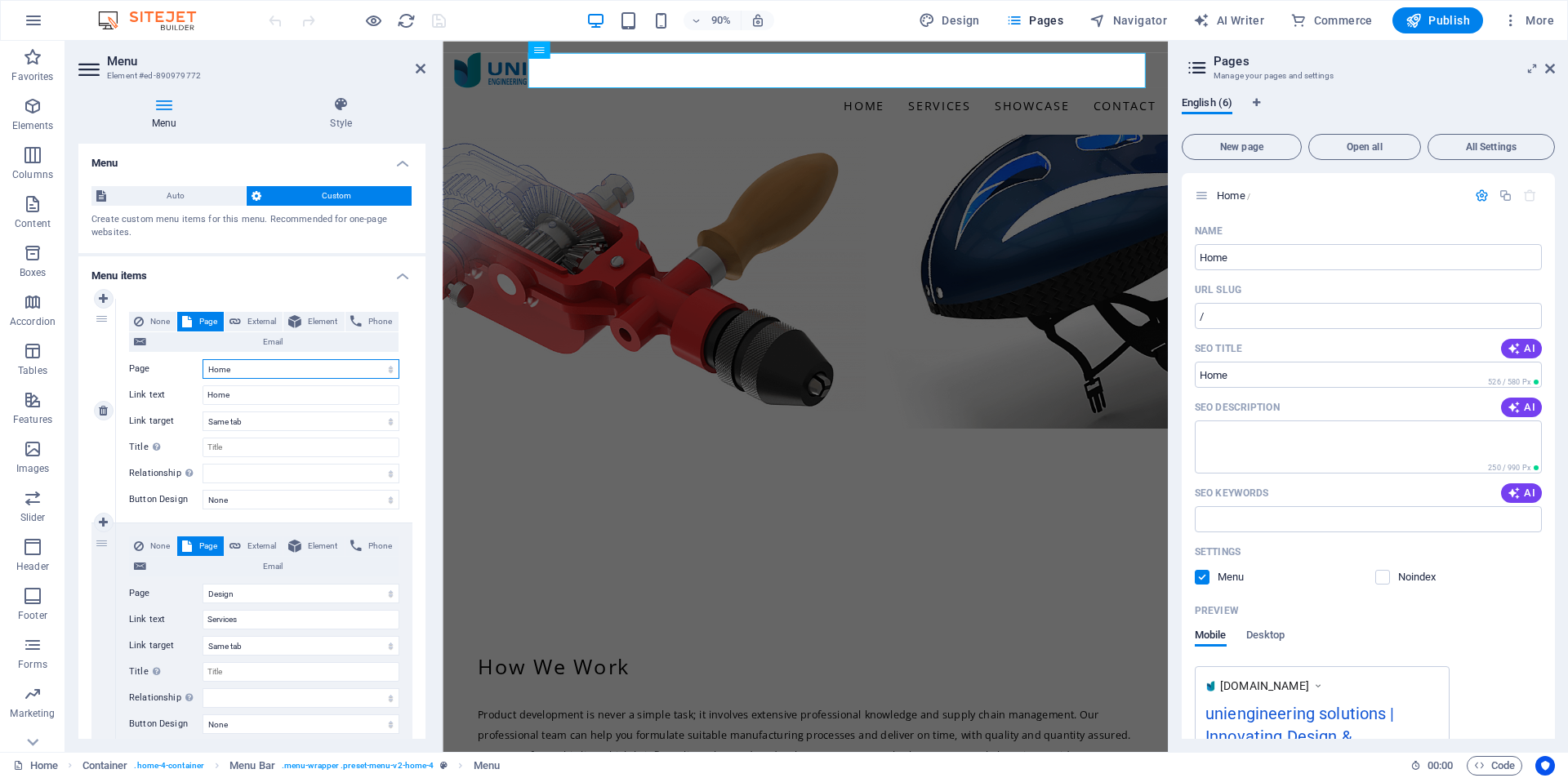
click at [233, 371] on select "Home Design -- Prototype Subpage Legal Notice Privacy" at bounding box center [301, 368] width 197 height 19
click at [248, 319] on span "External" at bounding box center [262, 321] width 32 height 19
select select "blank"
select select
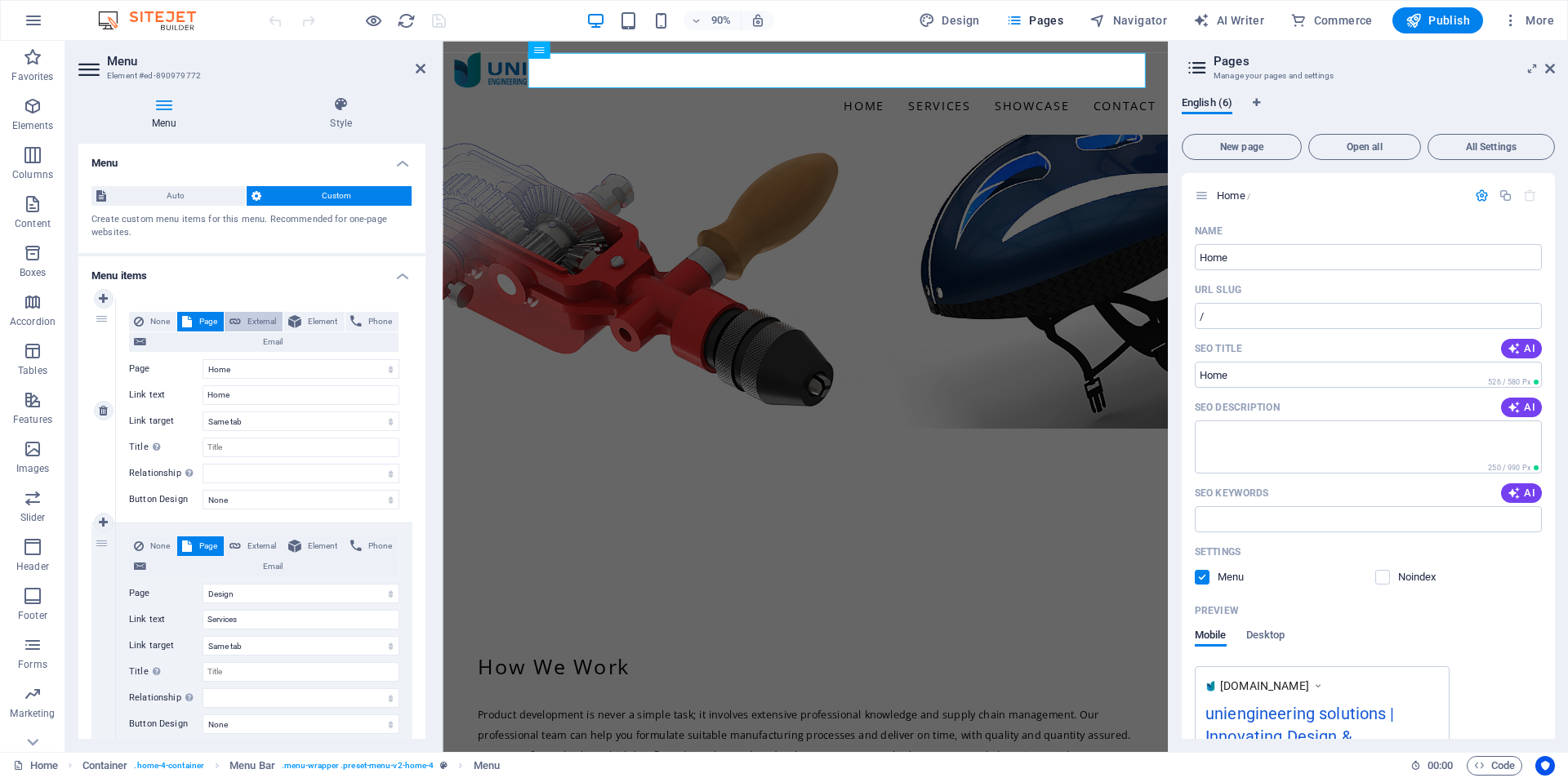
select select
drag, startPoint x: 259, startPoint y: 368, endPoint x: 206, endPoint y: 366, distance: 53.0
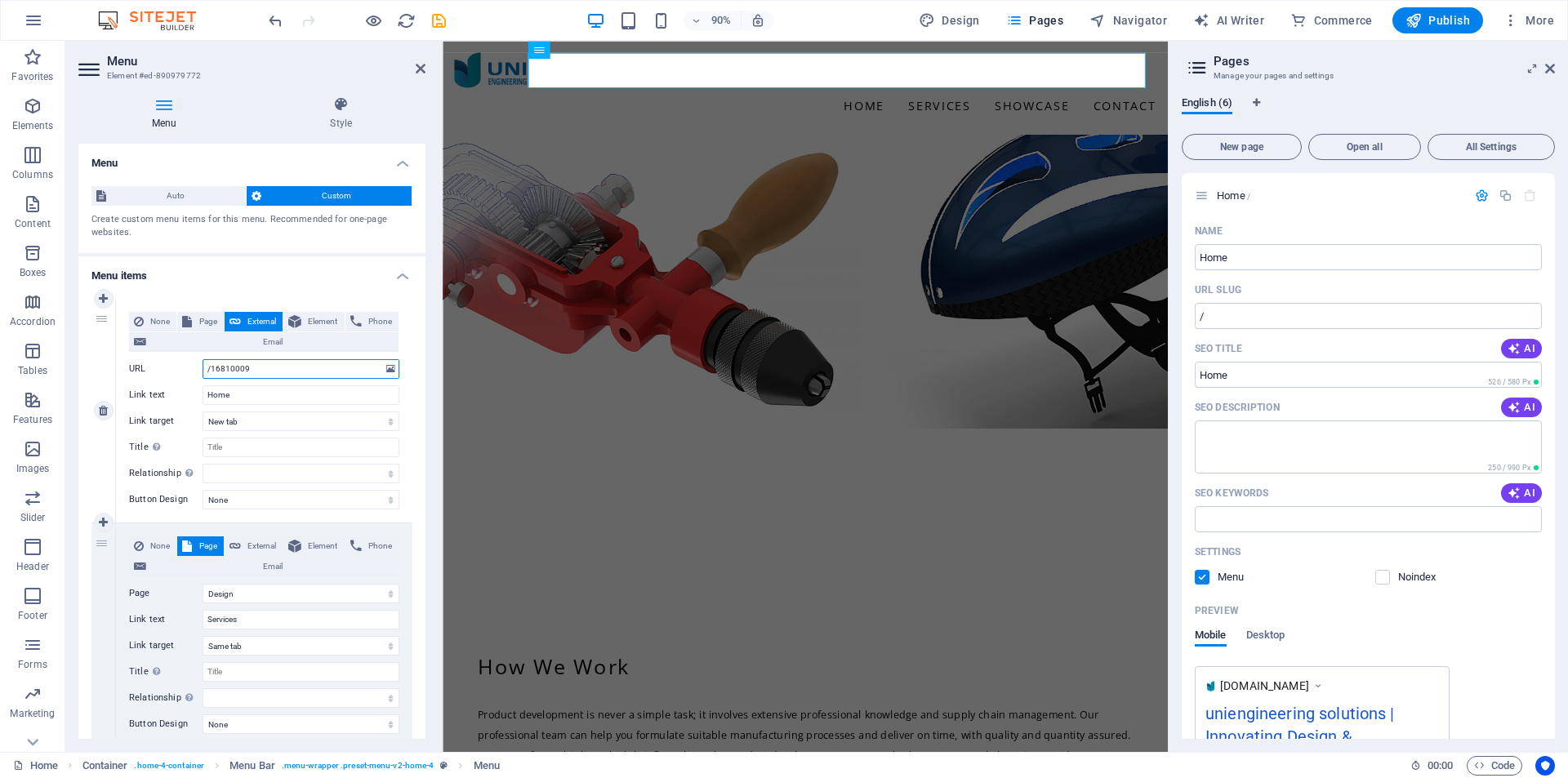
click at [206, 366] on input "/16810009" at bounding box center [301, 368] width 197 height 19
type input "/"
select select
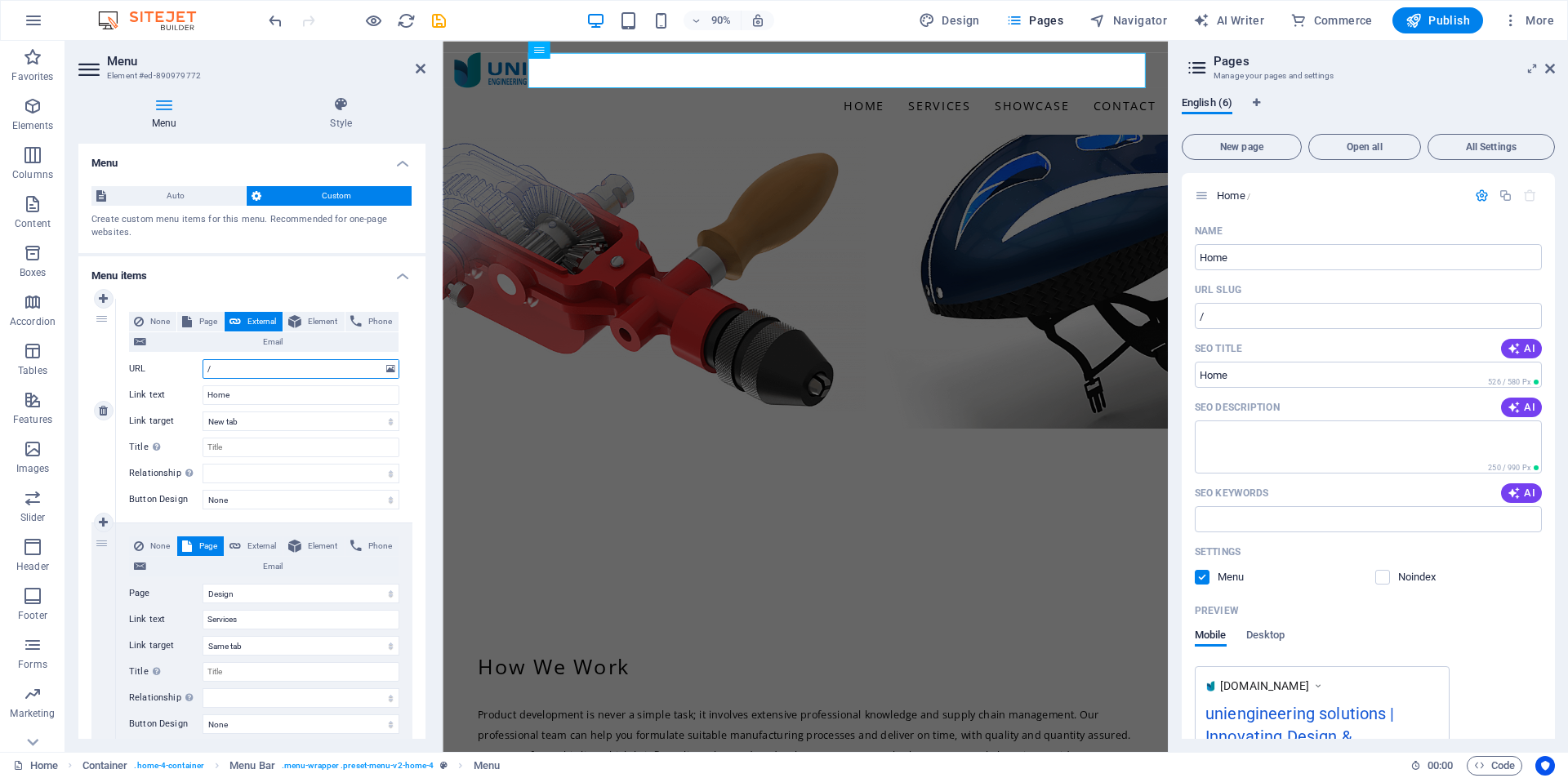
select select
type input "/"
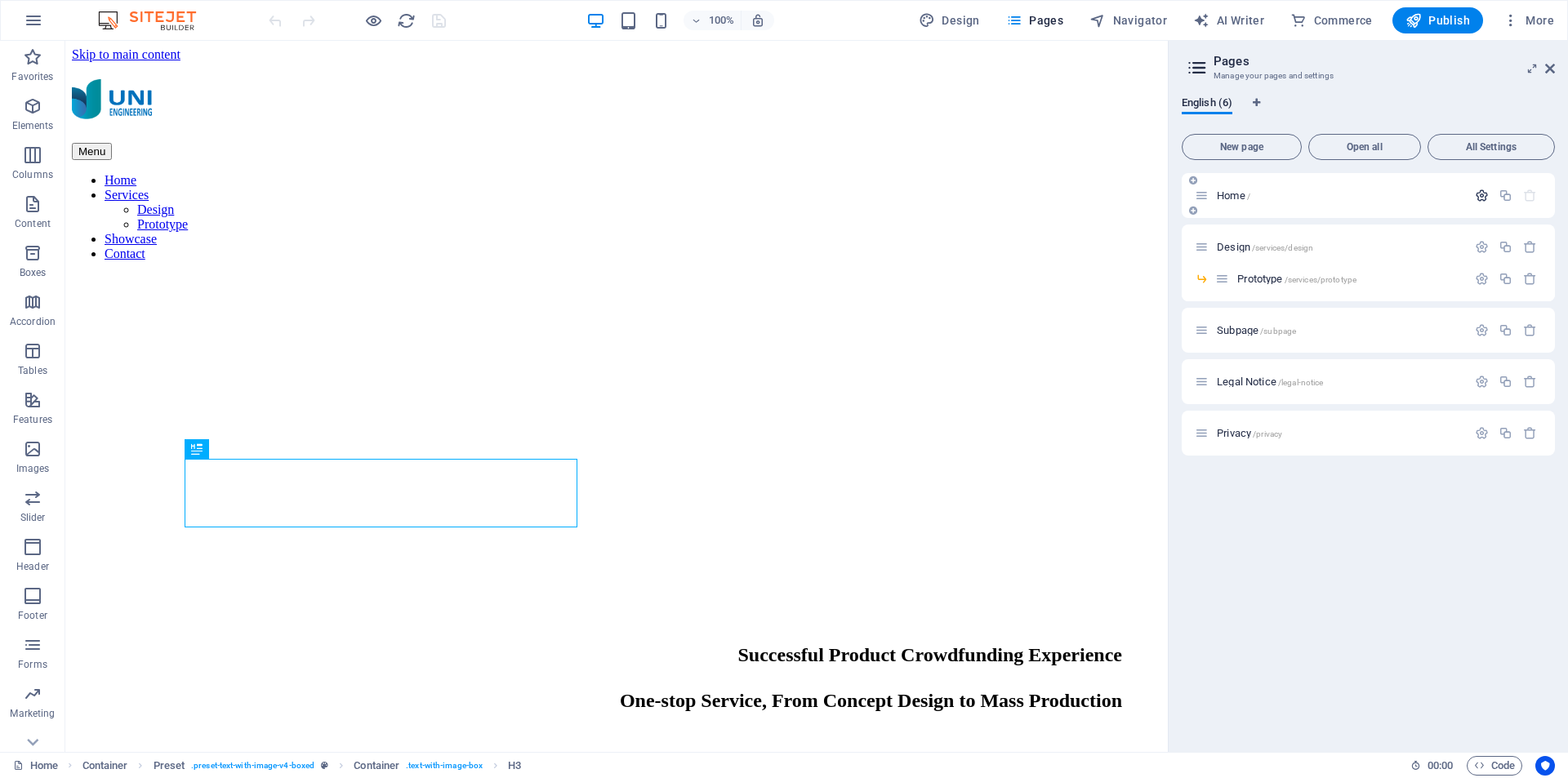
click at [1482, 193] on icon "button" at bounding box center [1482, 196] width 14 height 14
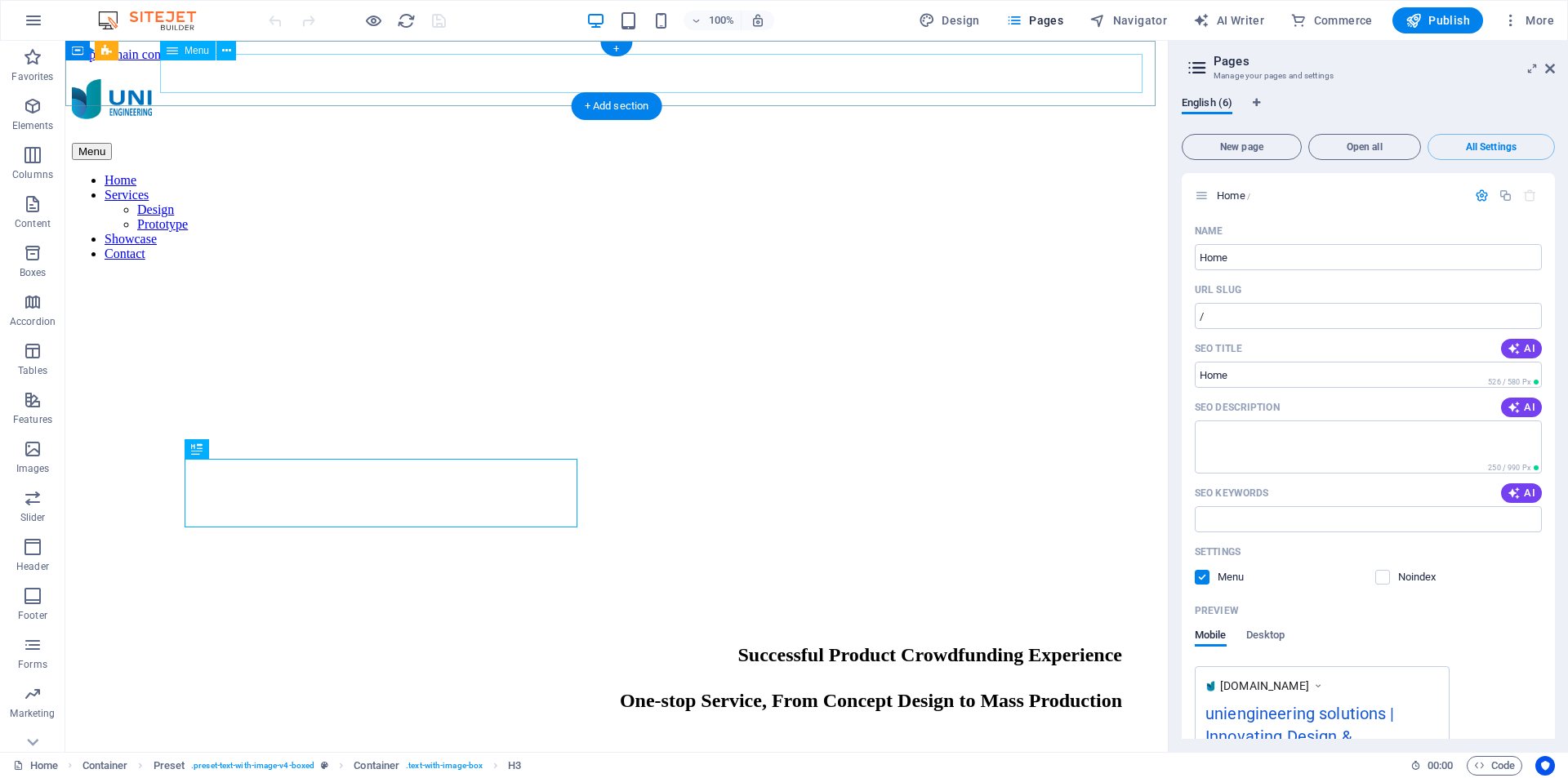
click at [1034, 173] on nav "Home Services Design Prototype Showcase Contact" at bounding box center [617, 217] width 1089 height 88
select select "1"
select select
select select "1"
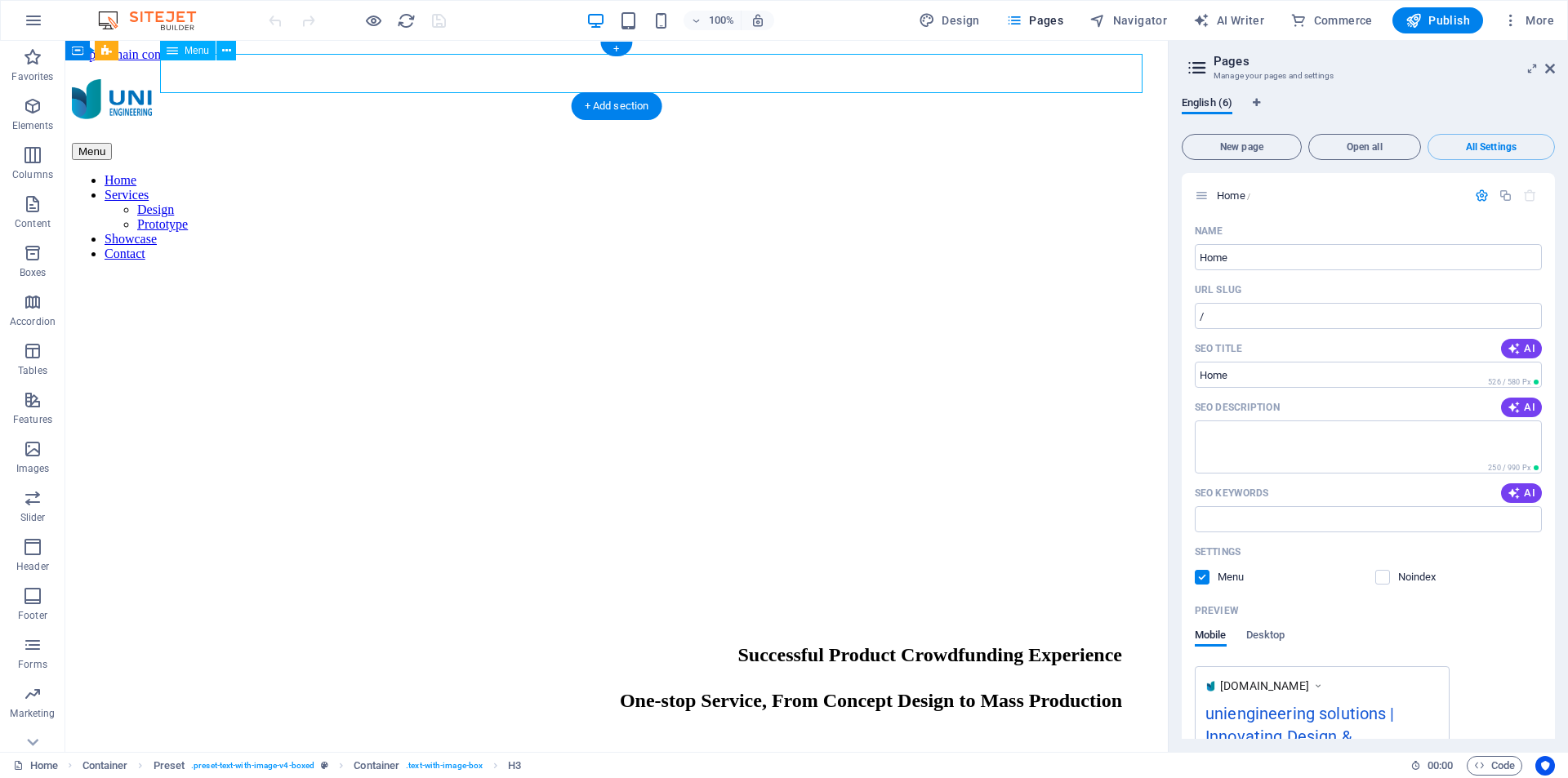
select select
select select "2"
select select
select select "4"
select select
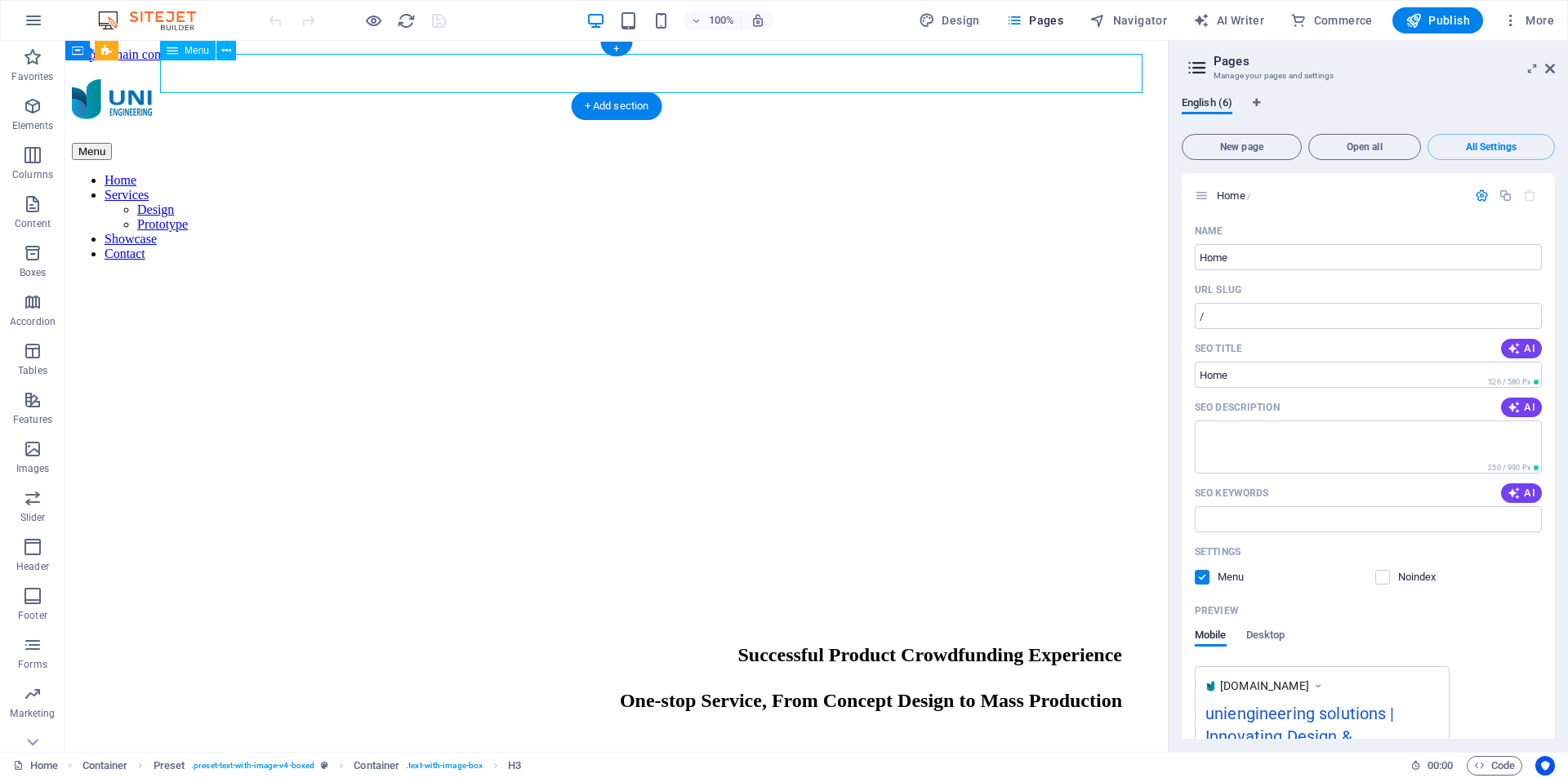
select select "4"
select select
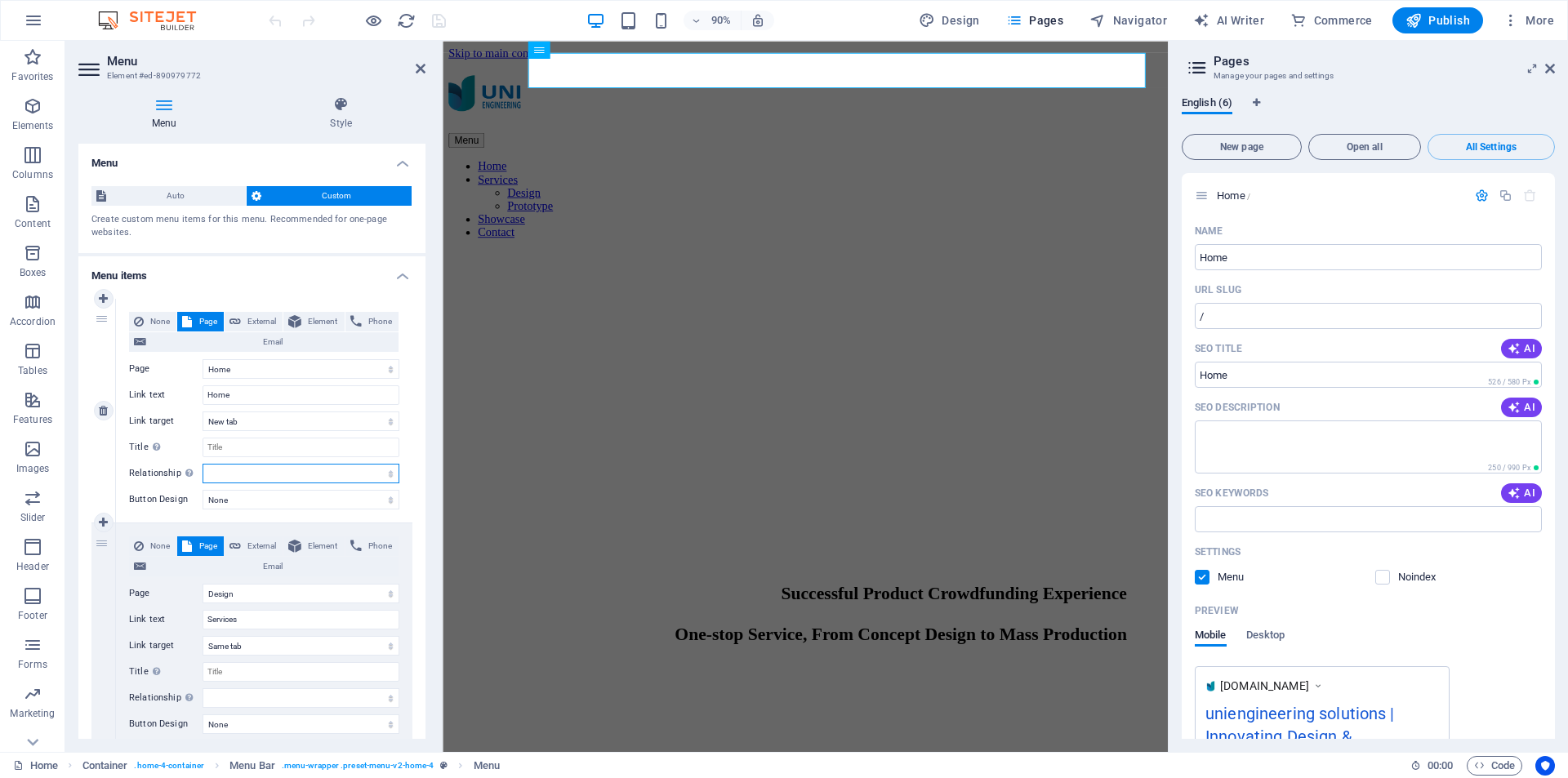
click at [315, 468] on select "alternate author bookmark external help license next nofollow noreferrer noopen…" at bounding box center [301, 473] width 197 height 19
click at [354, 494] on select "None Default Primary Secondary" at bounding box center [301, 499] width 197 height 19
select select "default"
click at [202, 490] on select "None Default Primary Secondary" at bounding box center [301, 499] width 197 height 19
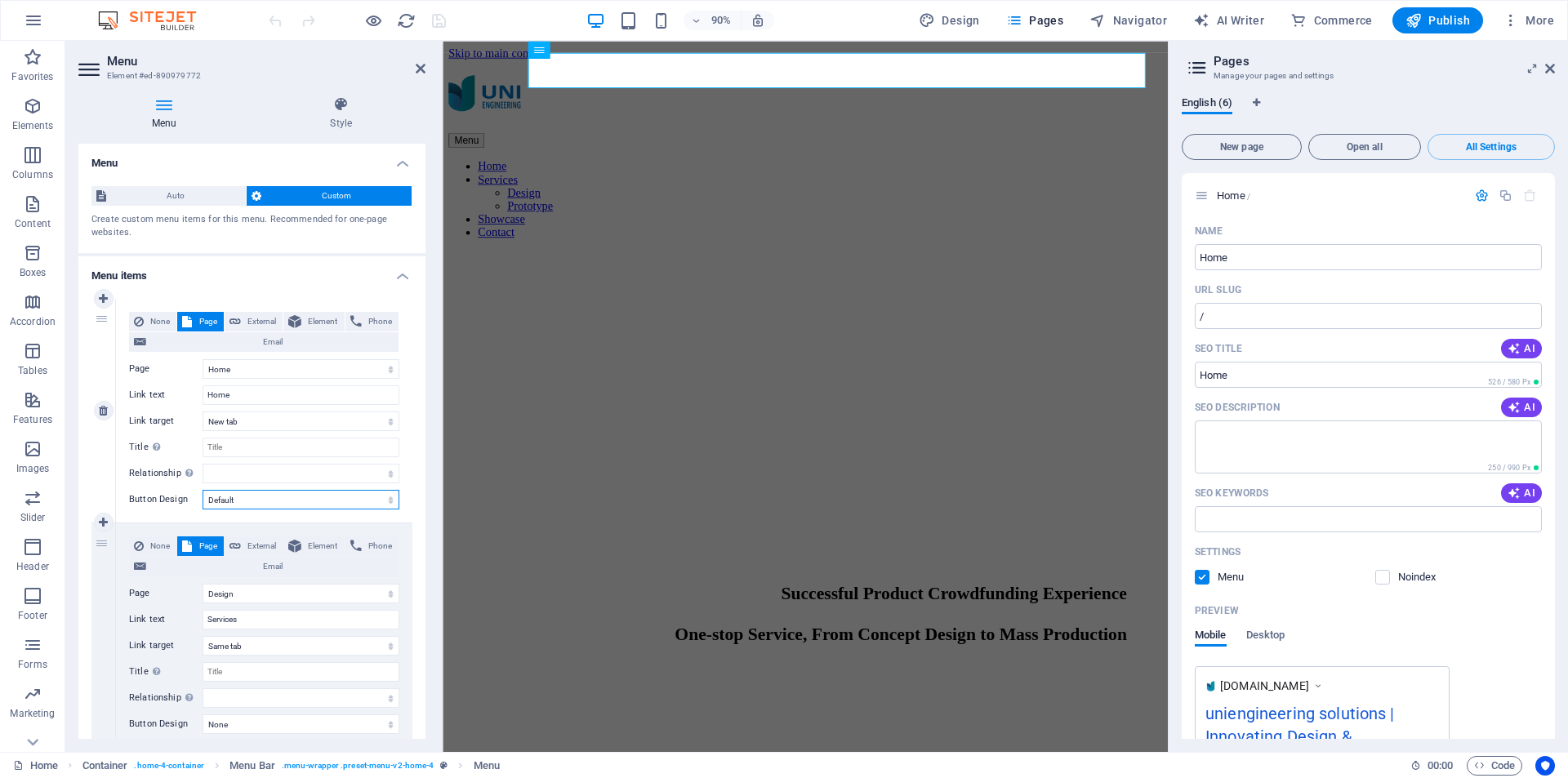
select select
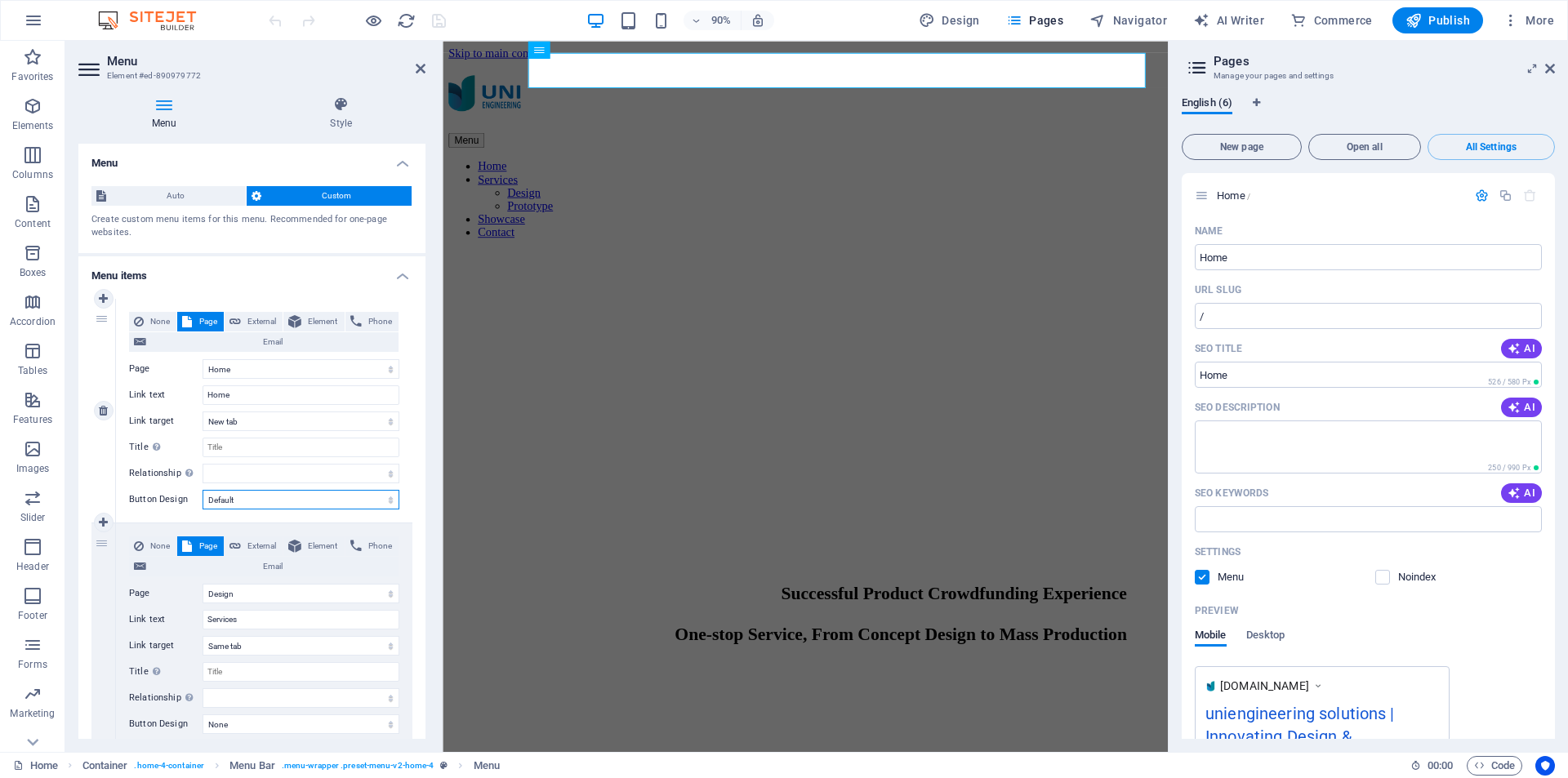
select select
click at [361, 502] on select "None Default Primary Secondary" at bounding box center [301, 499] width 197 height 19
select select "primary"
click at [202, 490] on select "None Default Primary Secondary" at bounding box center [301, 499] width 197 height 19
select select
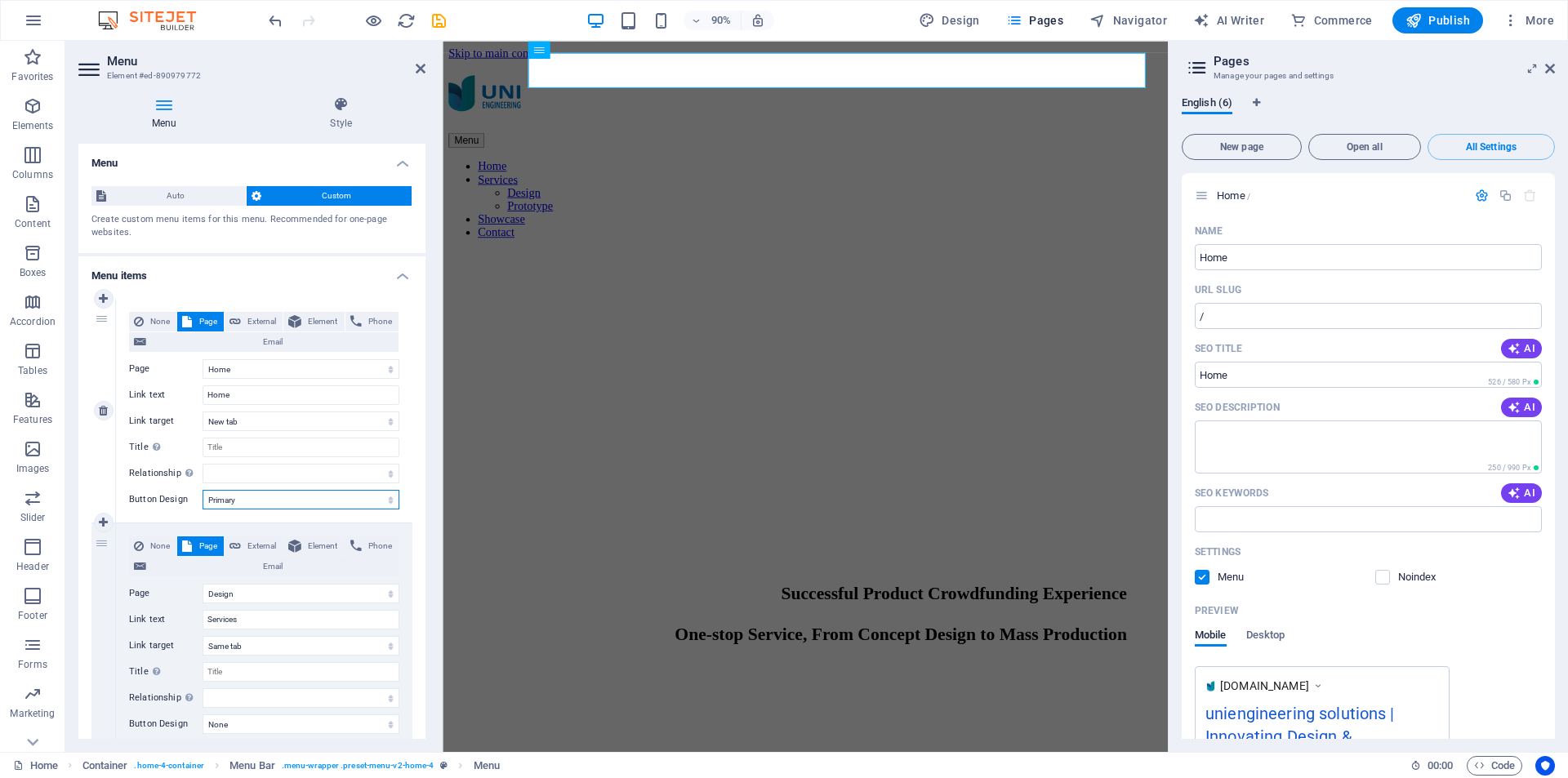
select select
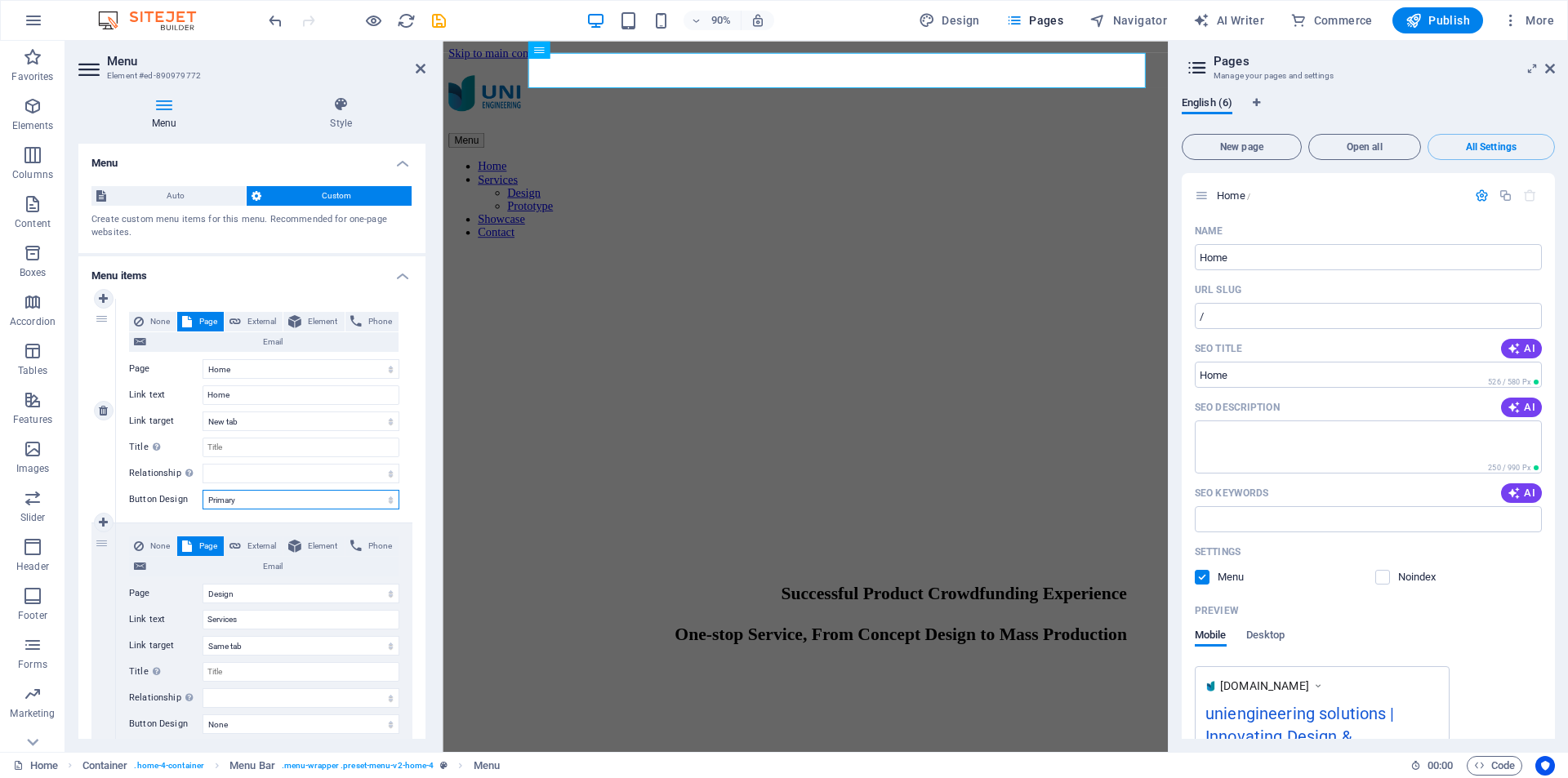
click at [334, 494] on select "None Default Primary Secondary" at bounding box center [301, 499] width 197 height 19
select select "secondary"
click at [202, 490] on select "None Default Primary Secondary" at bounding box center [301, 499] width 197 height 19
select select
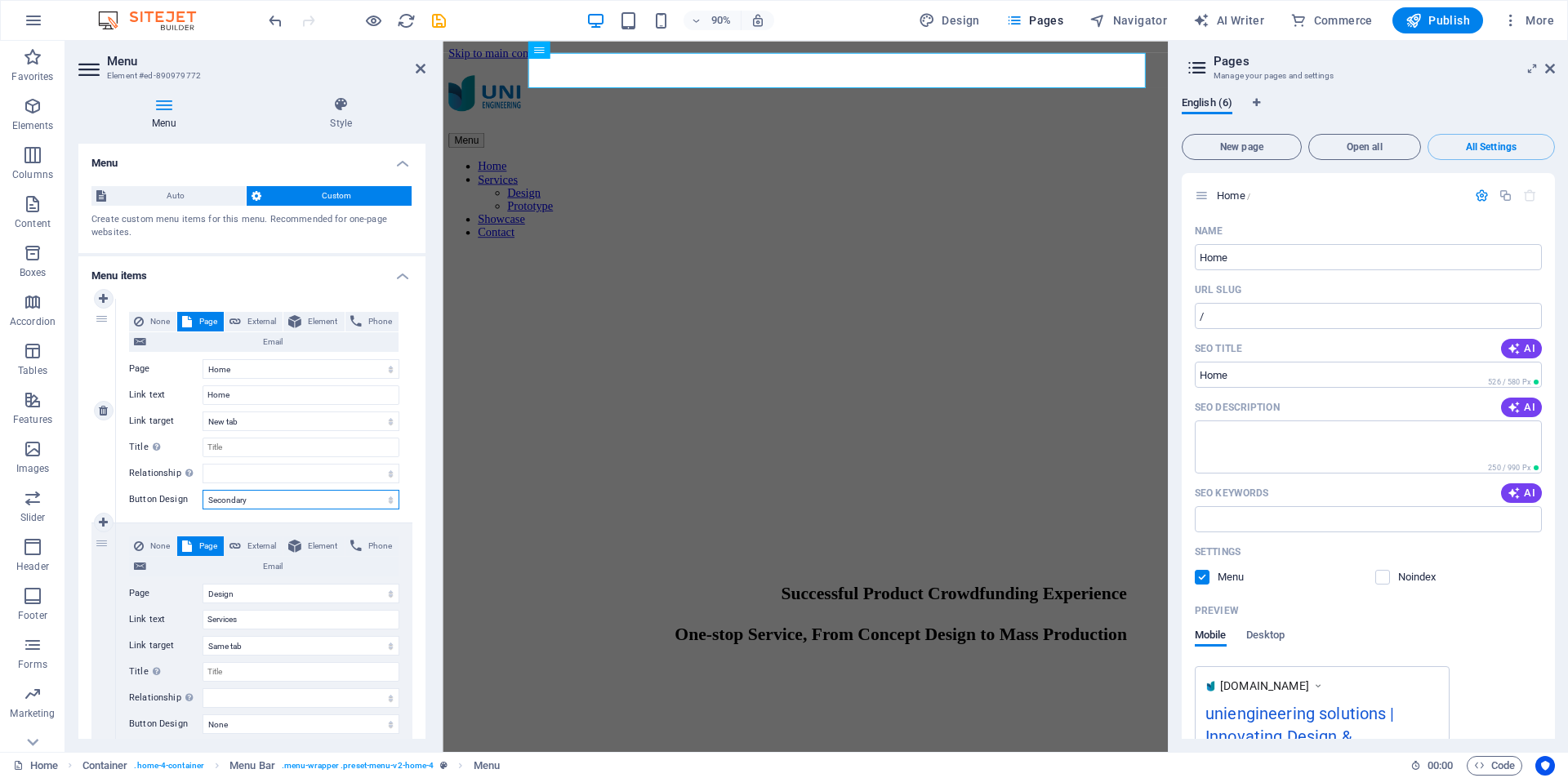
select select
click at [322, 500] on select "None Default Primary Secondary" at bounding box center [301, 499] width 197 height 19
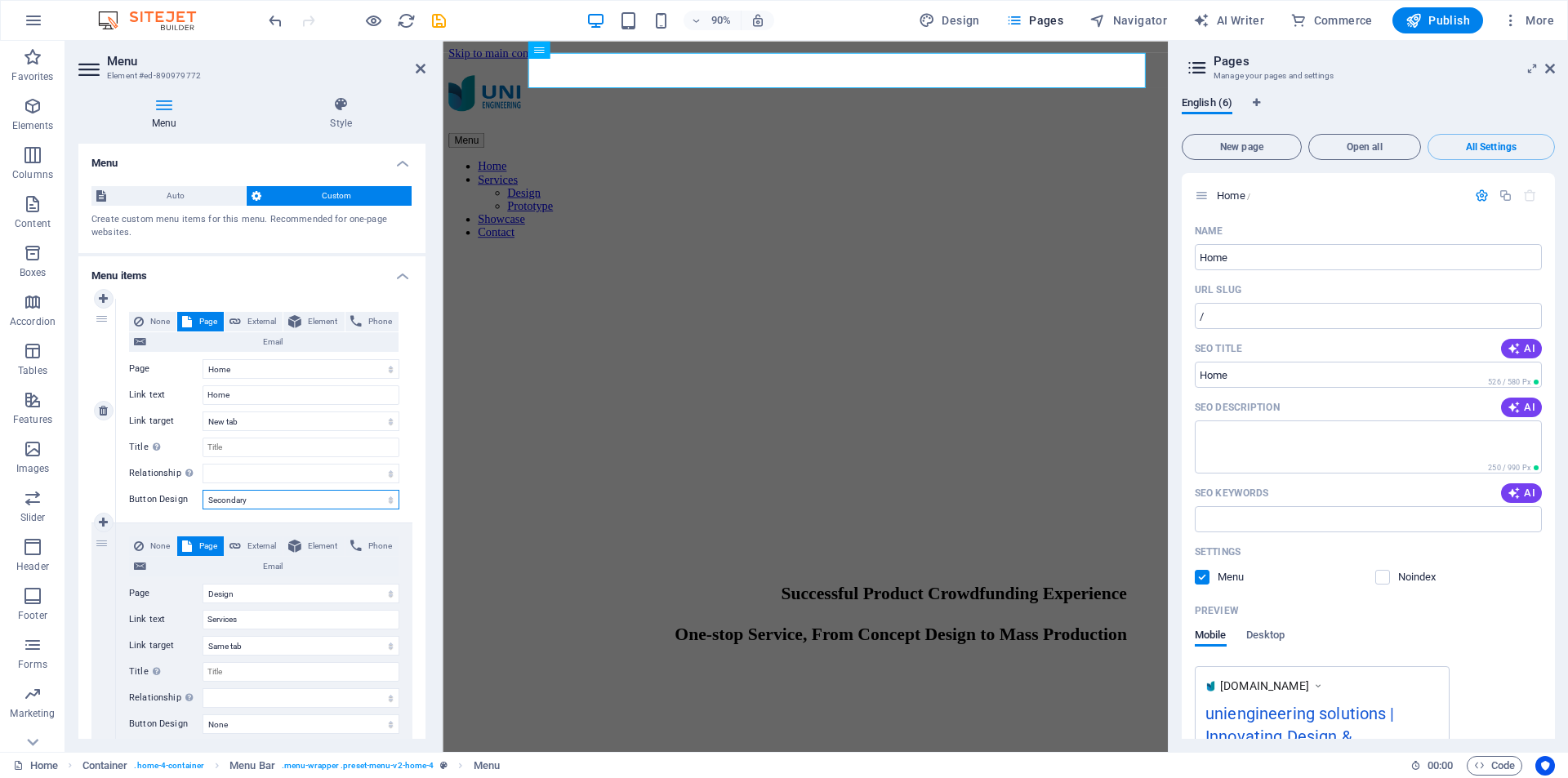
select select
click at [202, 490] on select "None Default Primary Secondary" at bounding box center [301, 499] width 197 height 19
select select
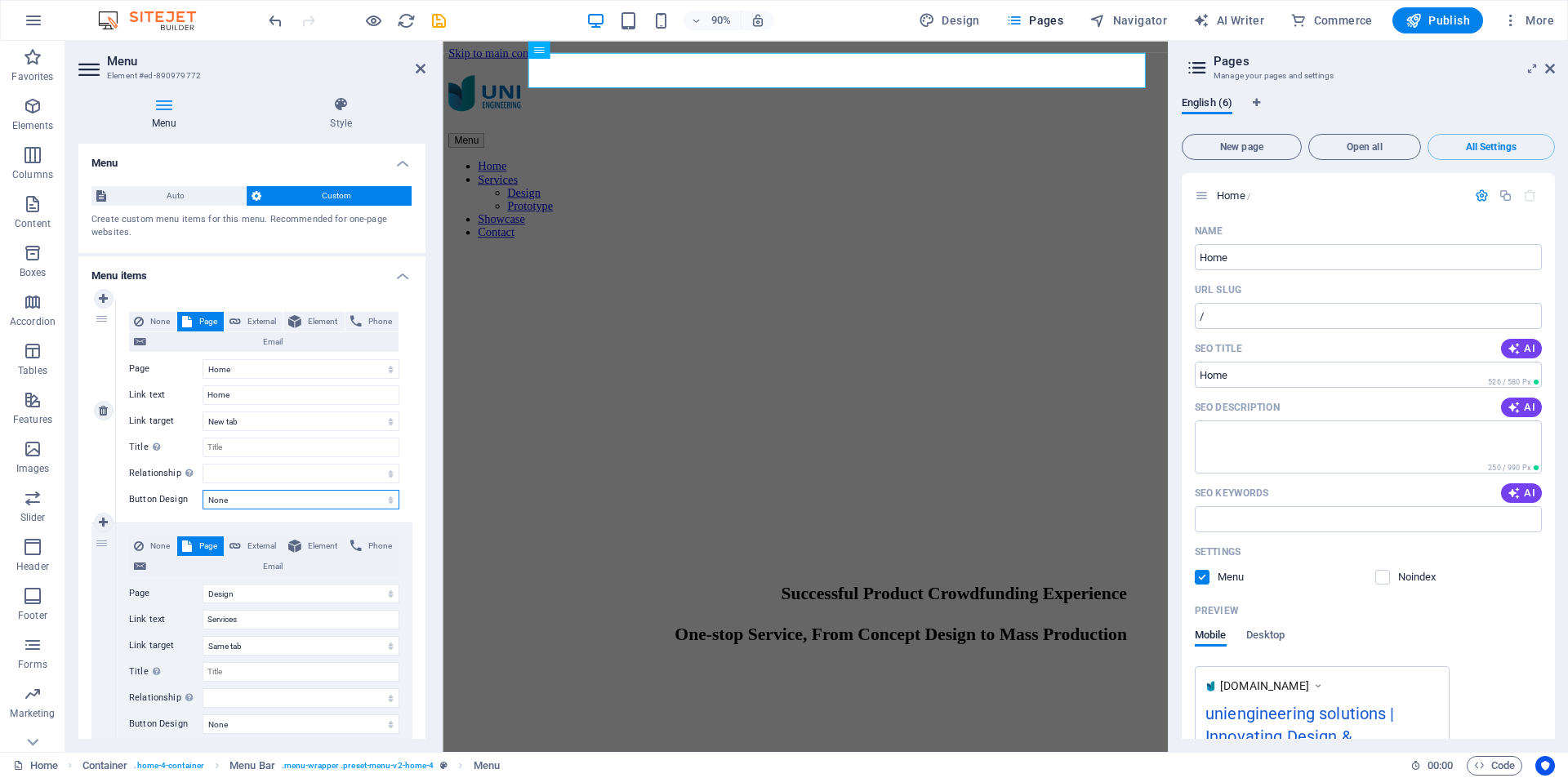
select select
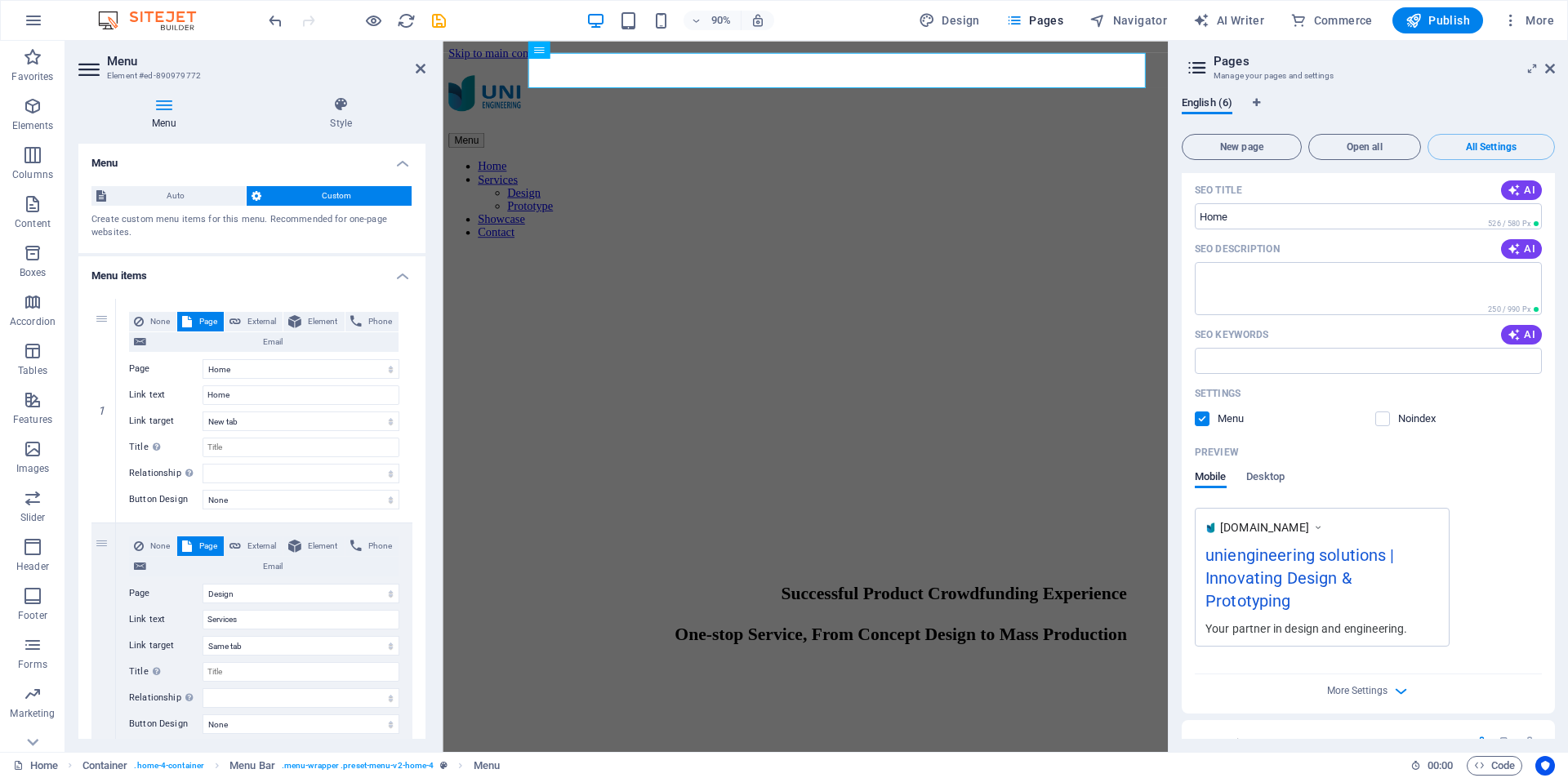
scroll to position [163, 0]
click at [1269, 473] on span "Desktop" at bounding box center [1266, 473] width 39 height 23
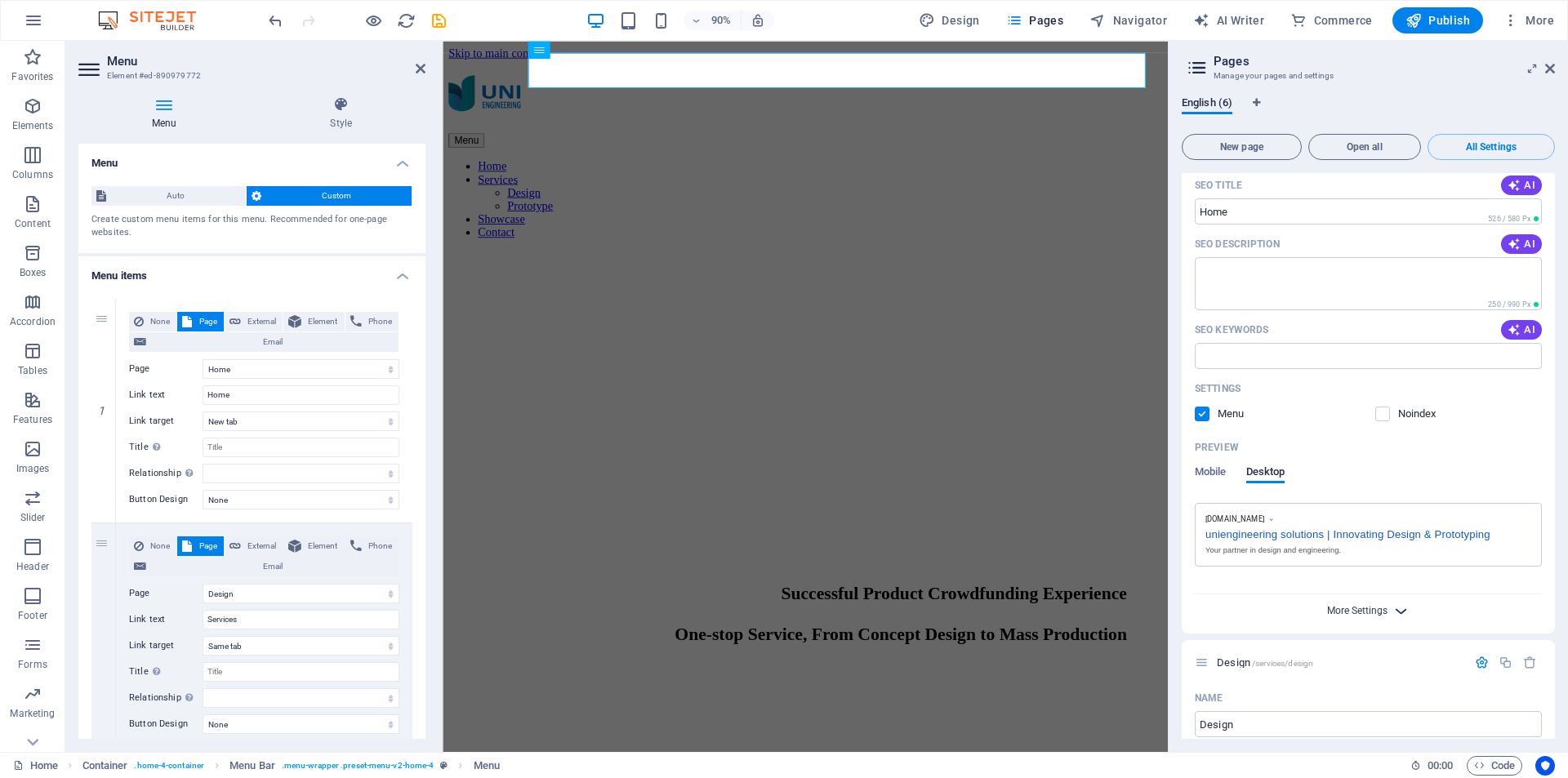
click at [1360, 609] on span "More Settings" at bounding box center [1357, 610] width 60 height 11
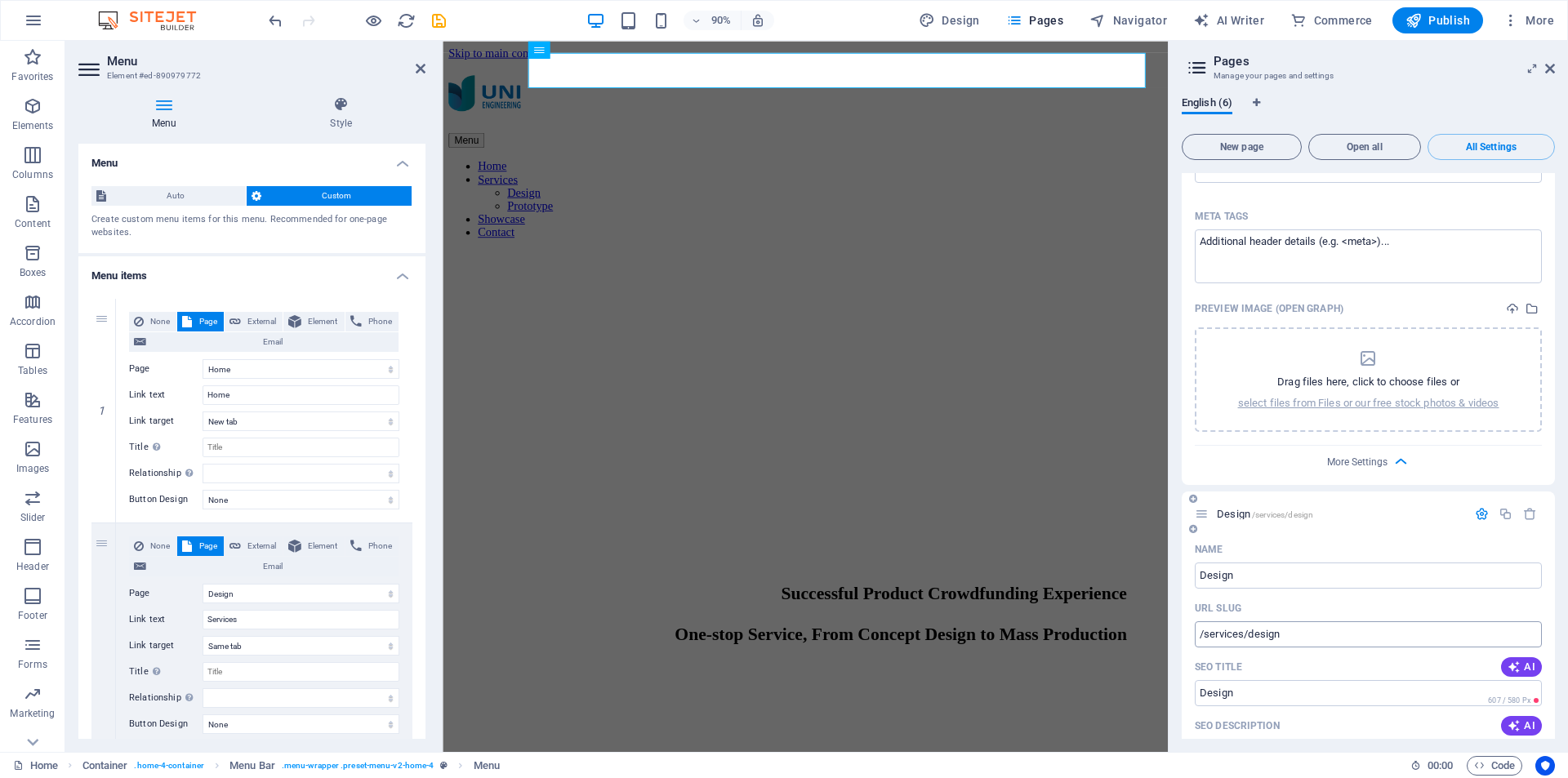
scroll to position [327, 0]
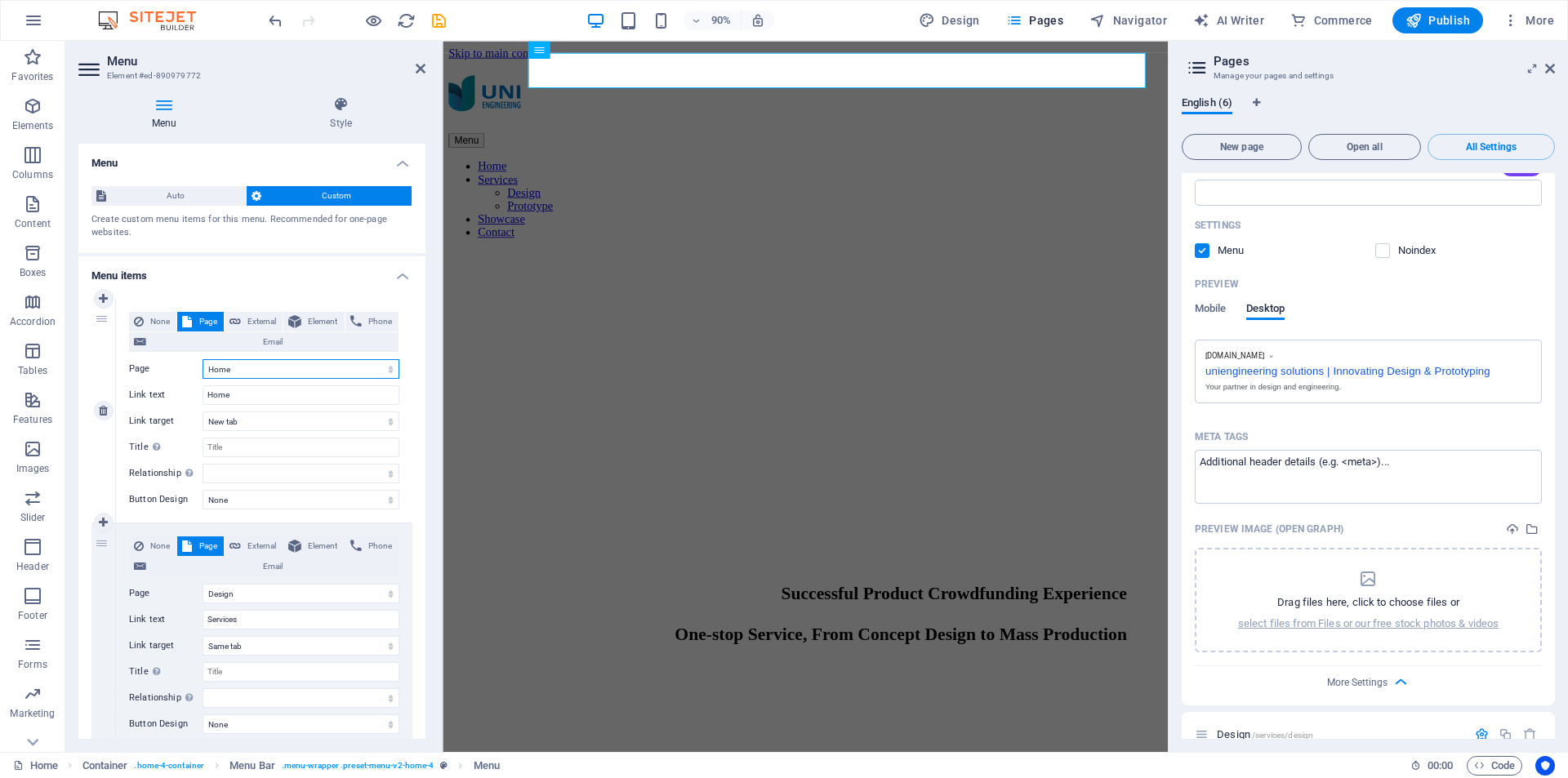
click at [289, 365] on select "Home Design -- Prototype Subpage Legal Notice Privacy" at bounding box center [301, 368] width 197 height 19
select select "1"
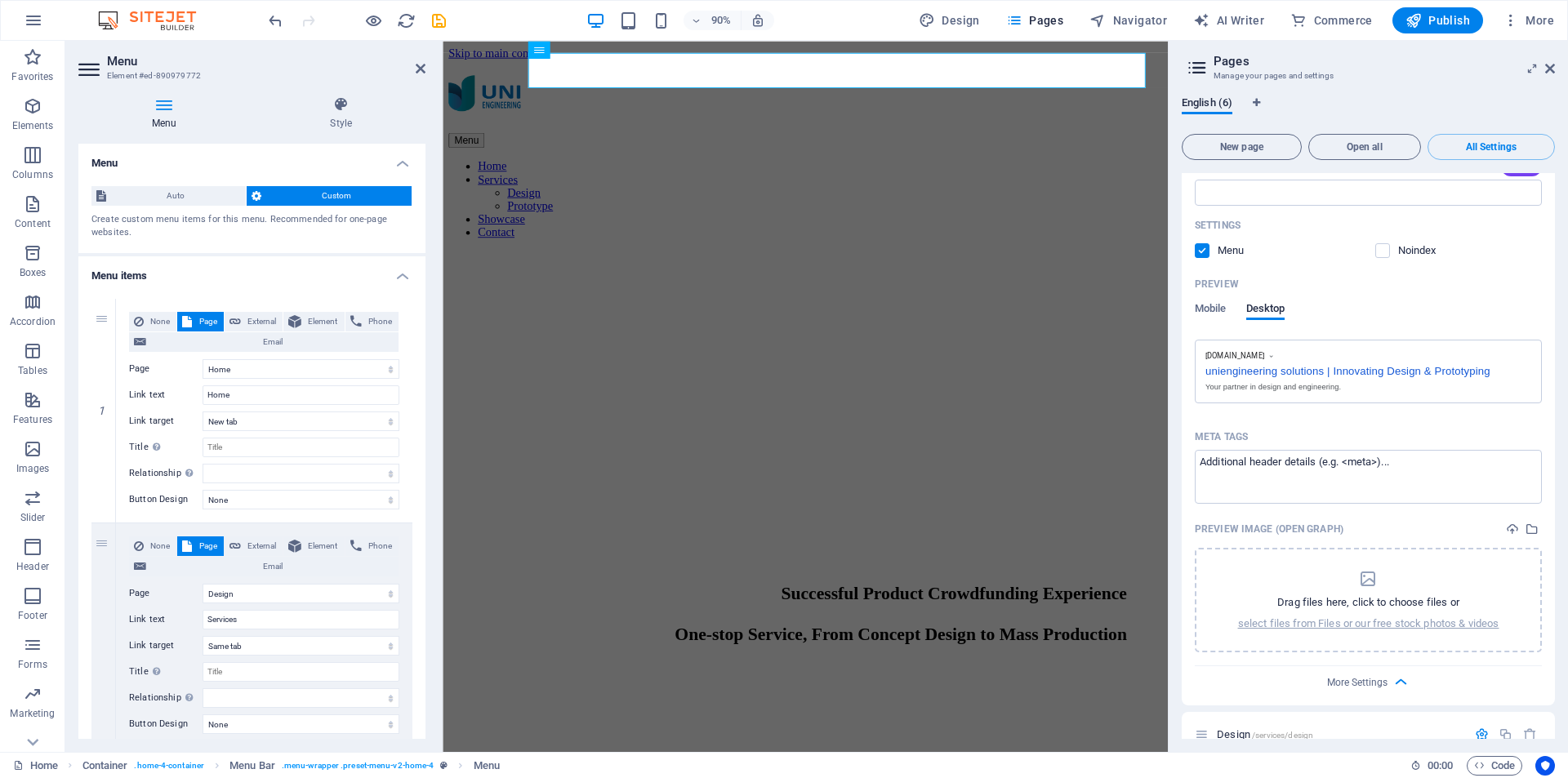
select select "2"
select select "4"
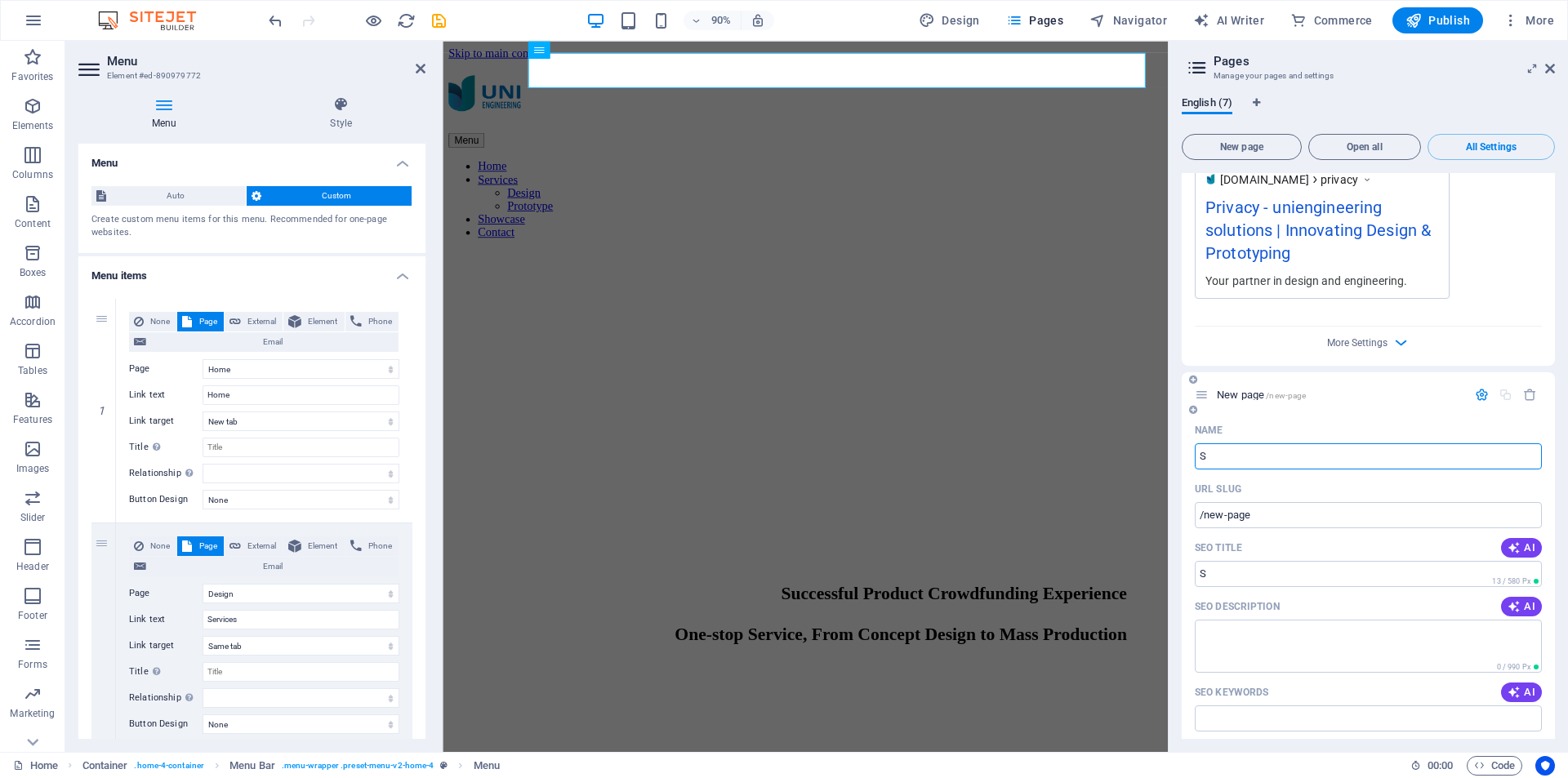
type input "S"
type input "/s"
select select "1"
select select "2"
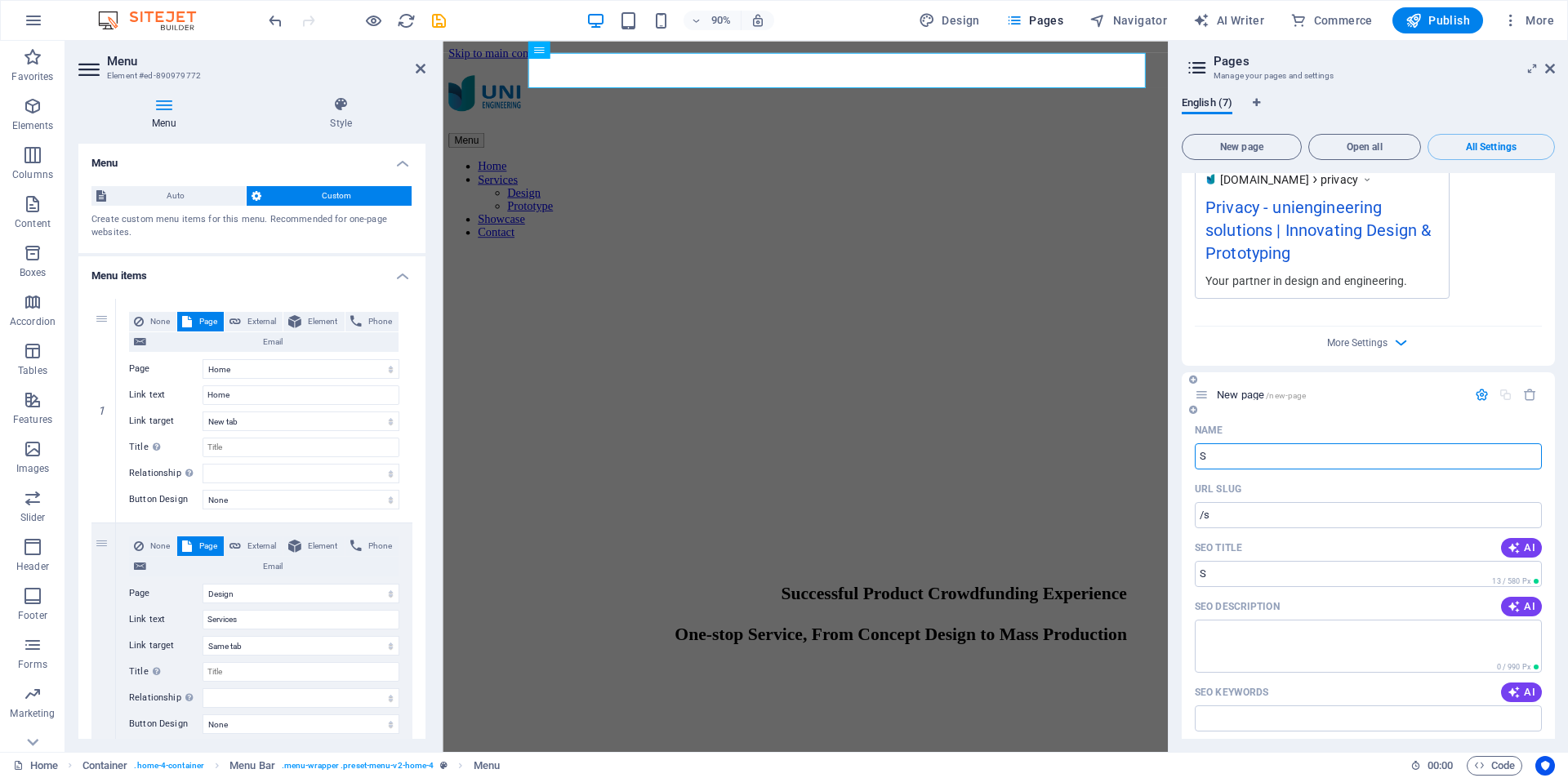
select select "4"
type input "SS"
type input "/ss"
select select "1"
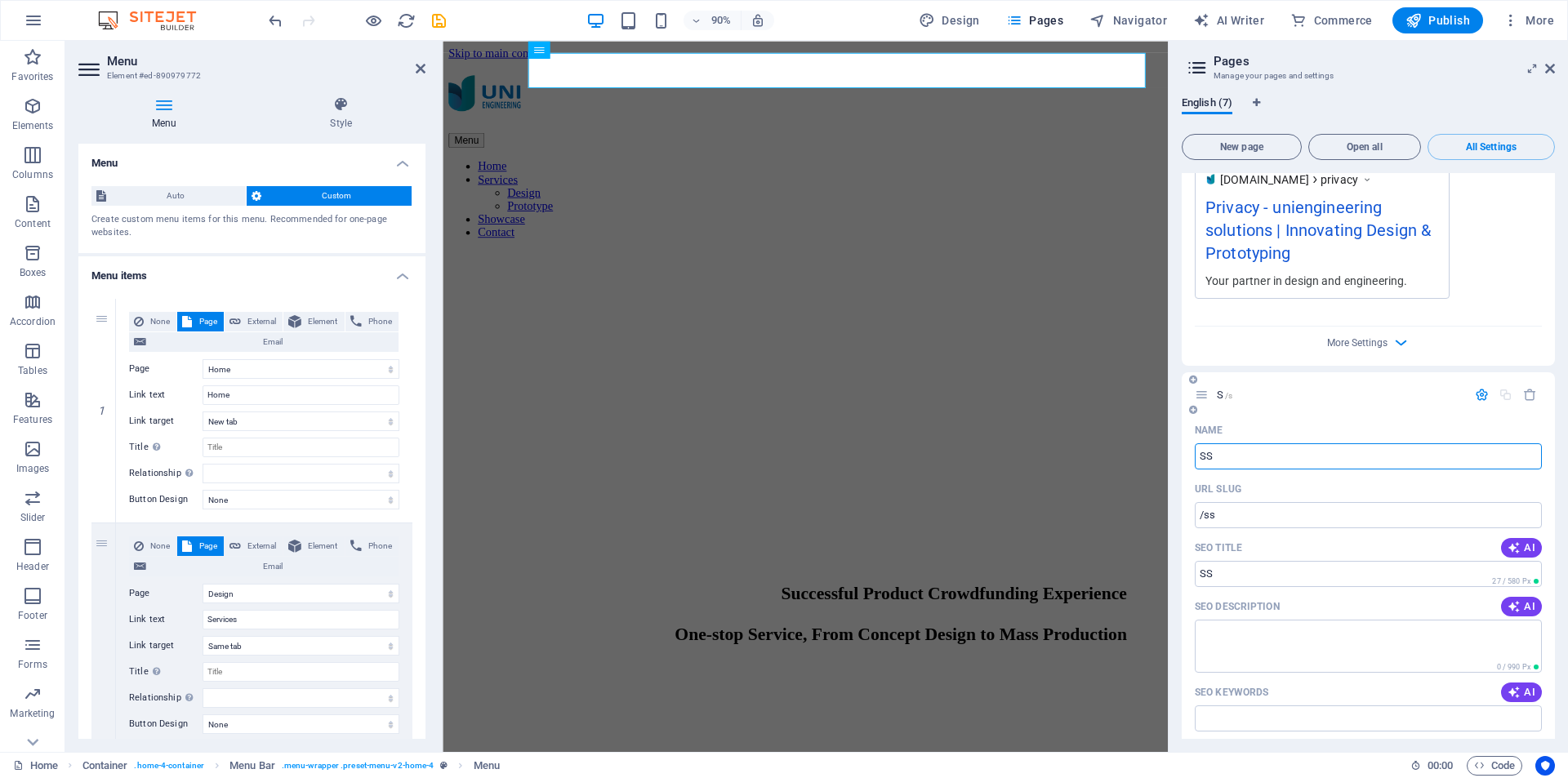
select select "1"
select select "2"
select select "4"
type input "Sho"
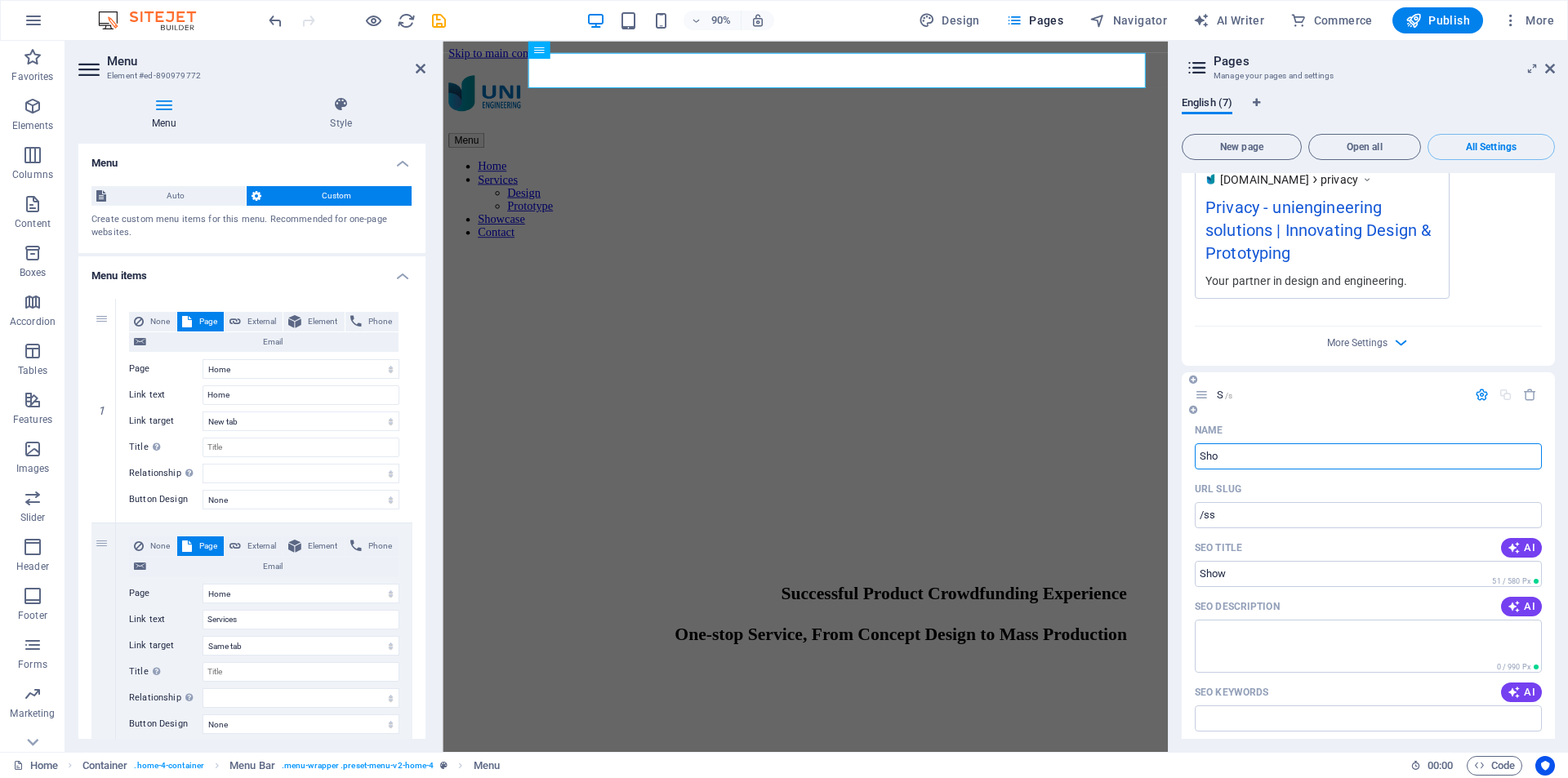
select select "1"
select select "2"
select select "4"
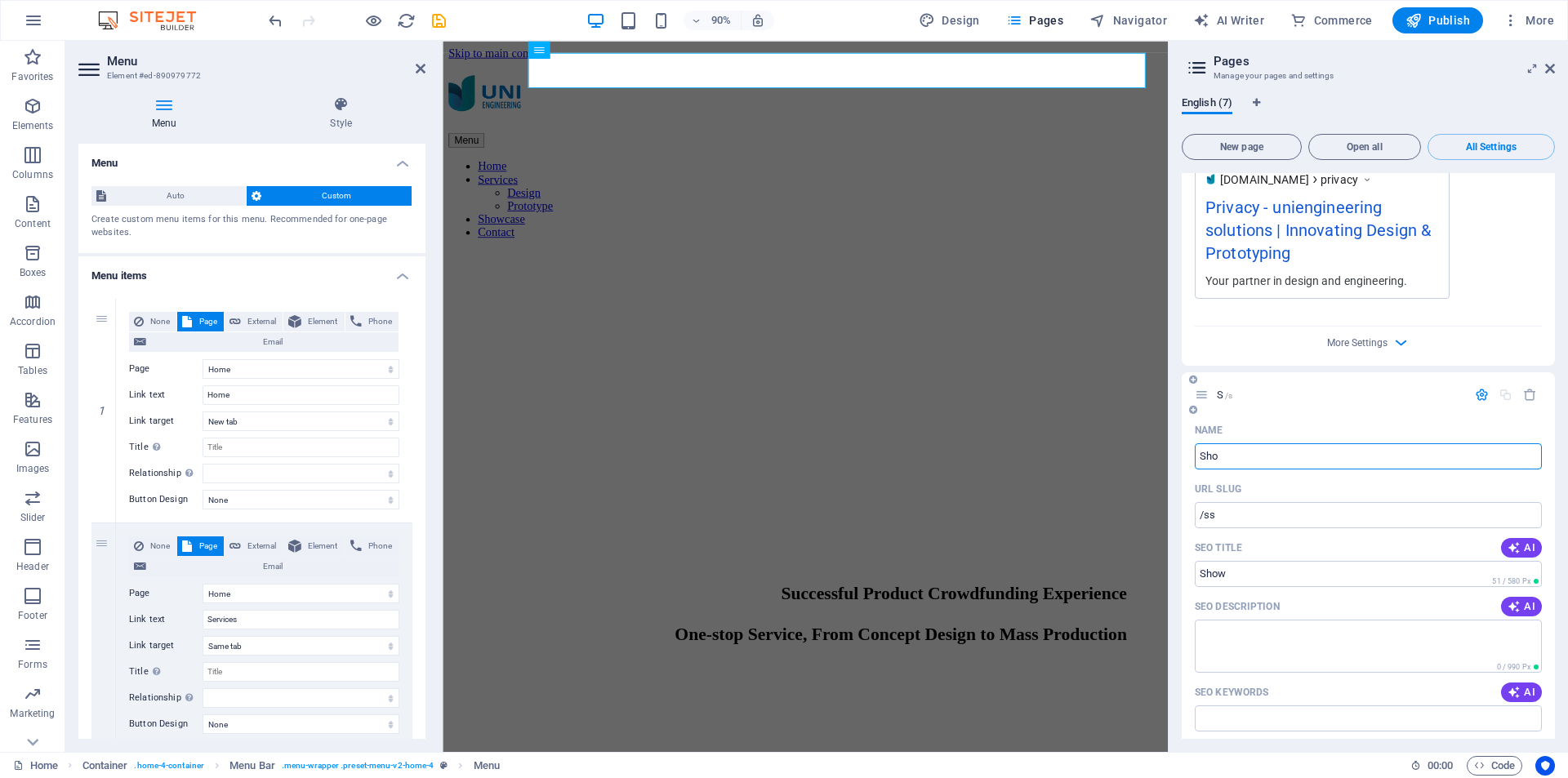
type input "Show"
type input "/s"
type input "Show"
type input "/show"
select select "1"
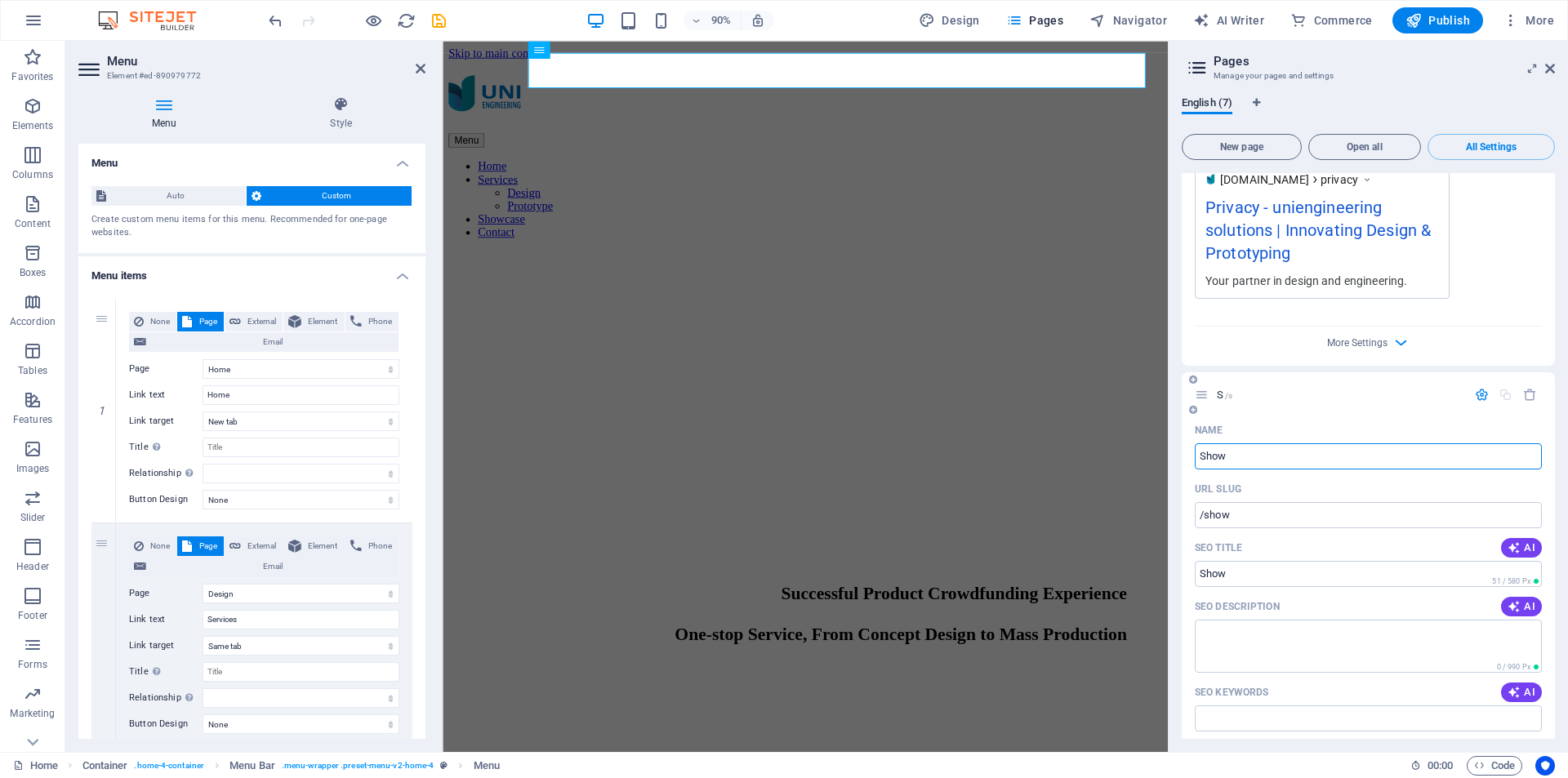
select select "1"
select select "2"
select select "4"
type input "Showcase"
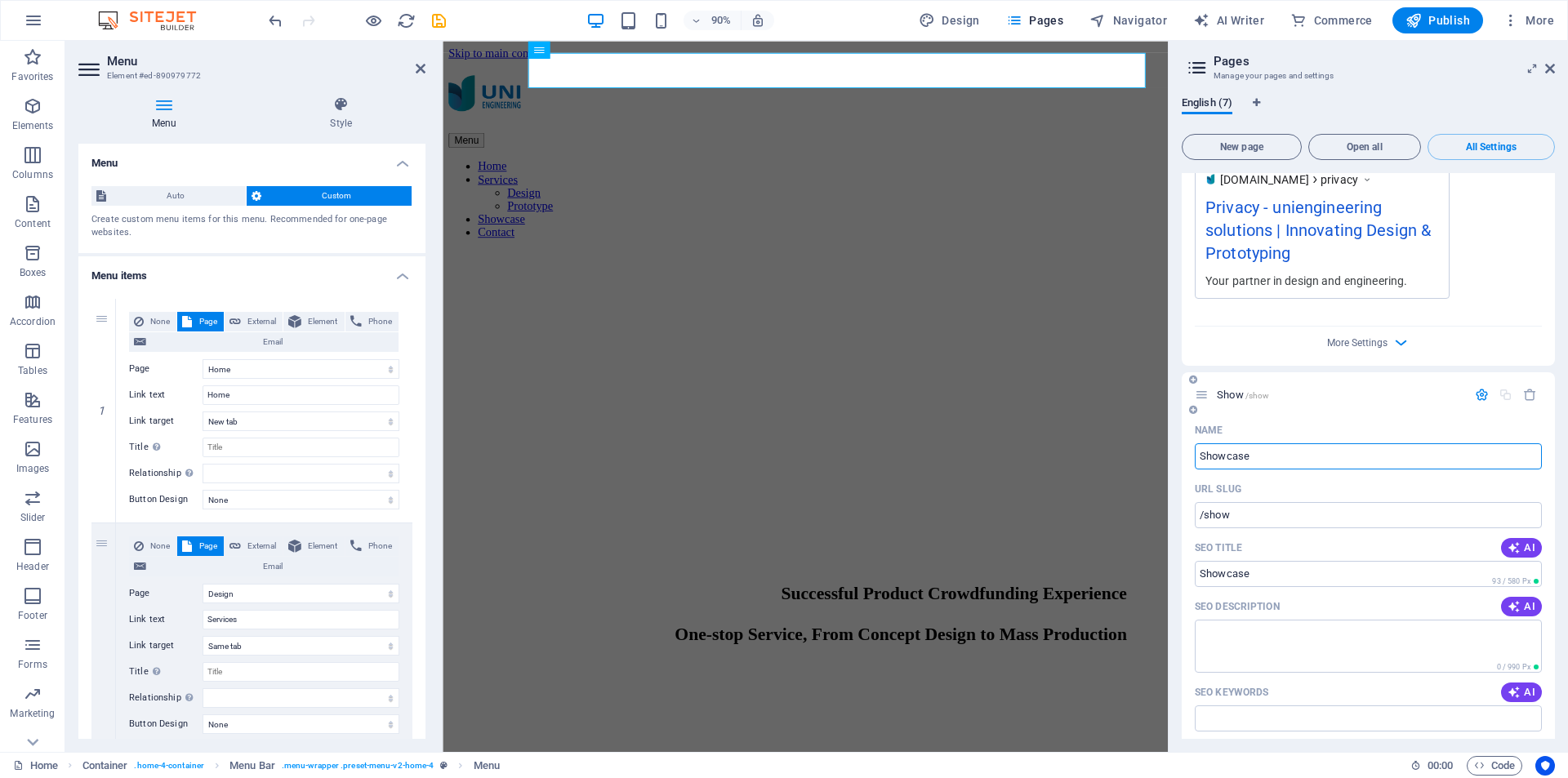
type input "/showcase"
select select "1"
select select "2"
select select "4"
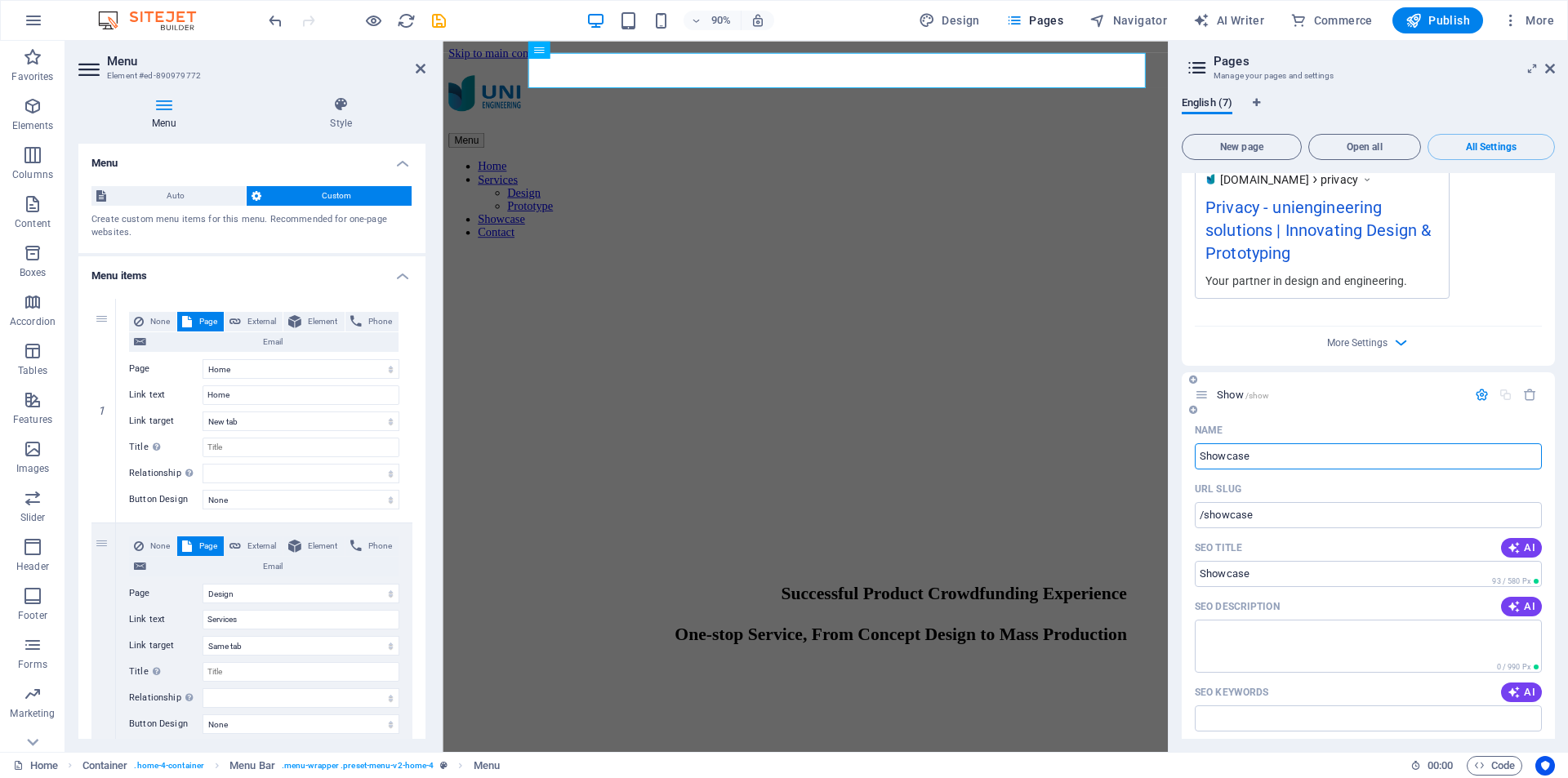
select select "4"
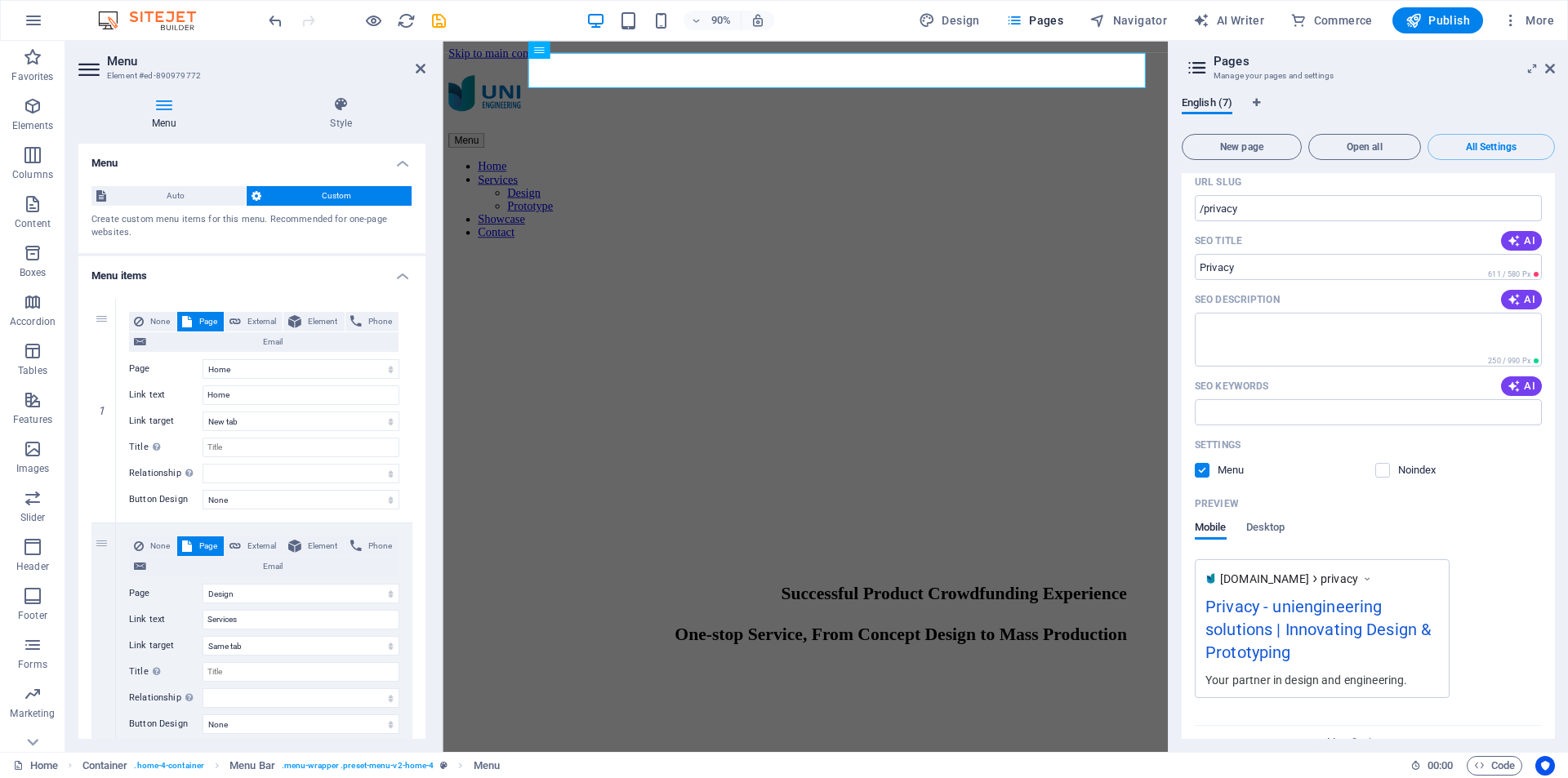
scroll to position [4122, 0]
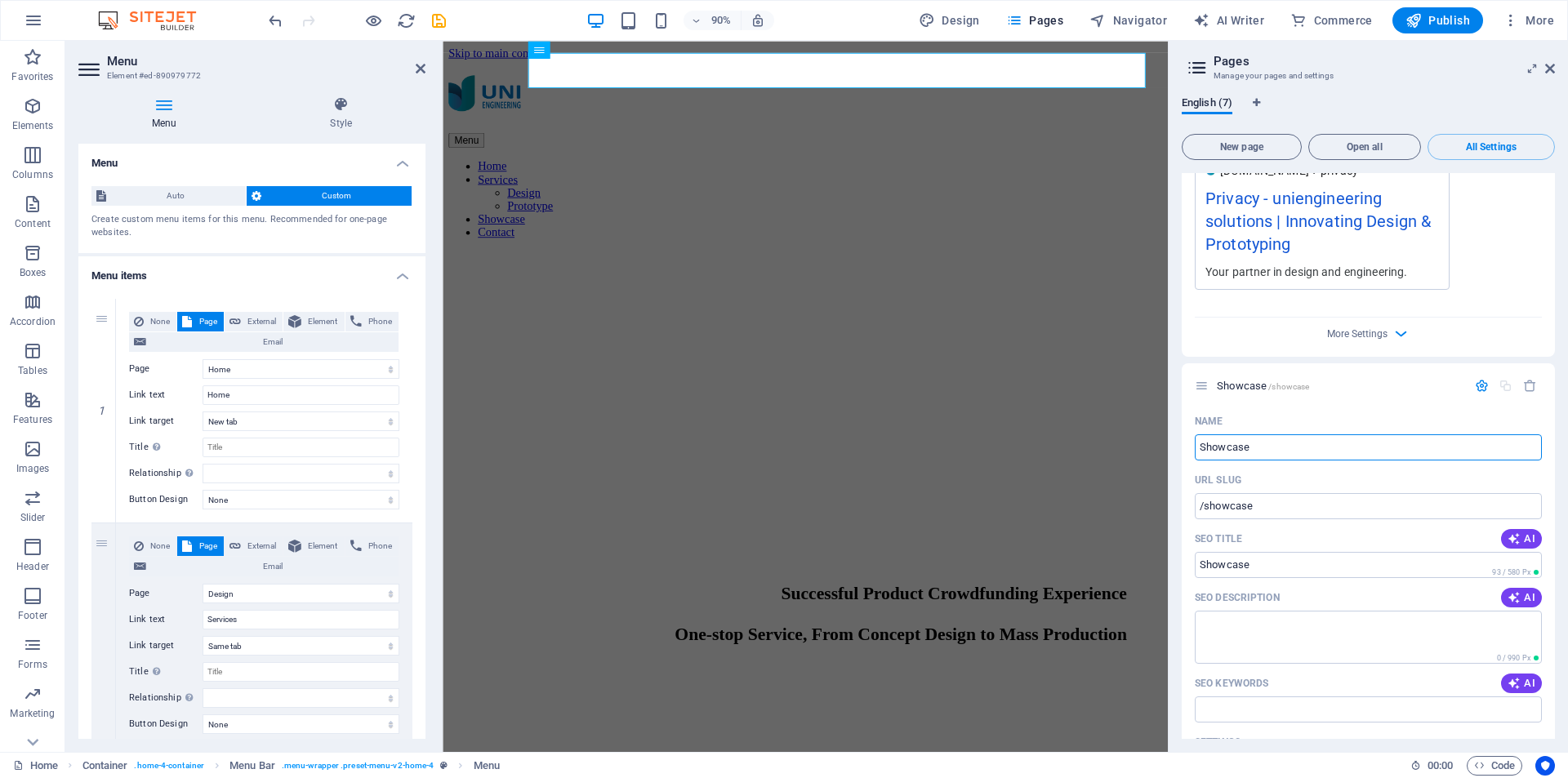
type input "Showcase"
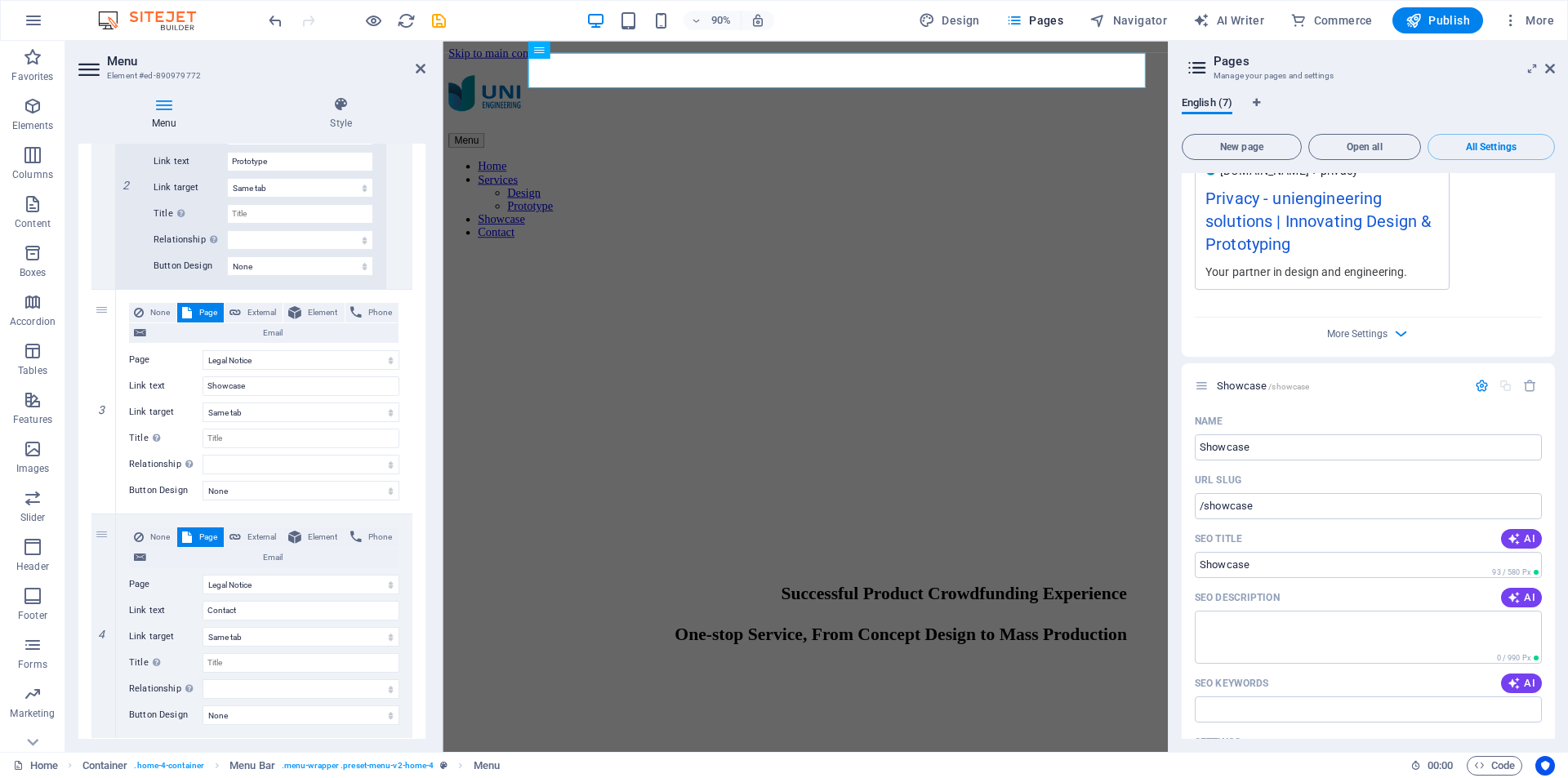
scroll to position [908, 0]
click at [252, 356] on select "Home Design -- Prototype Subpage Legal Notice Privacy Showcase" at bounding box center [301, 359] width 197 height 19
select select "6"
click at [202, 350] on select "Home Design -- Prototype Subpage Legal Notice Privacy Showcase" at bounding box center [301, 359] width 197 height 19
select select
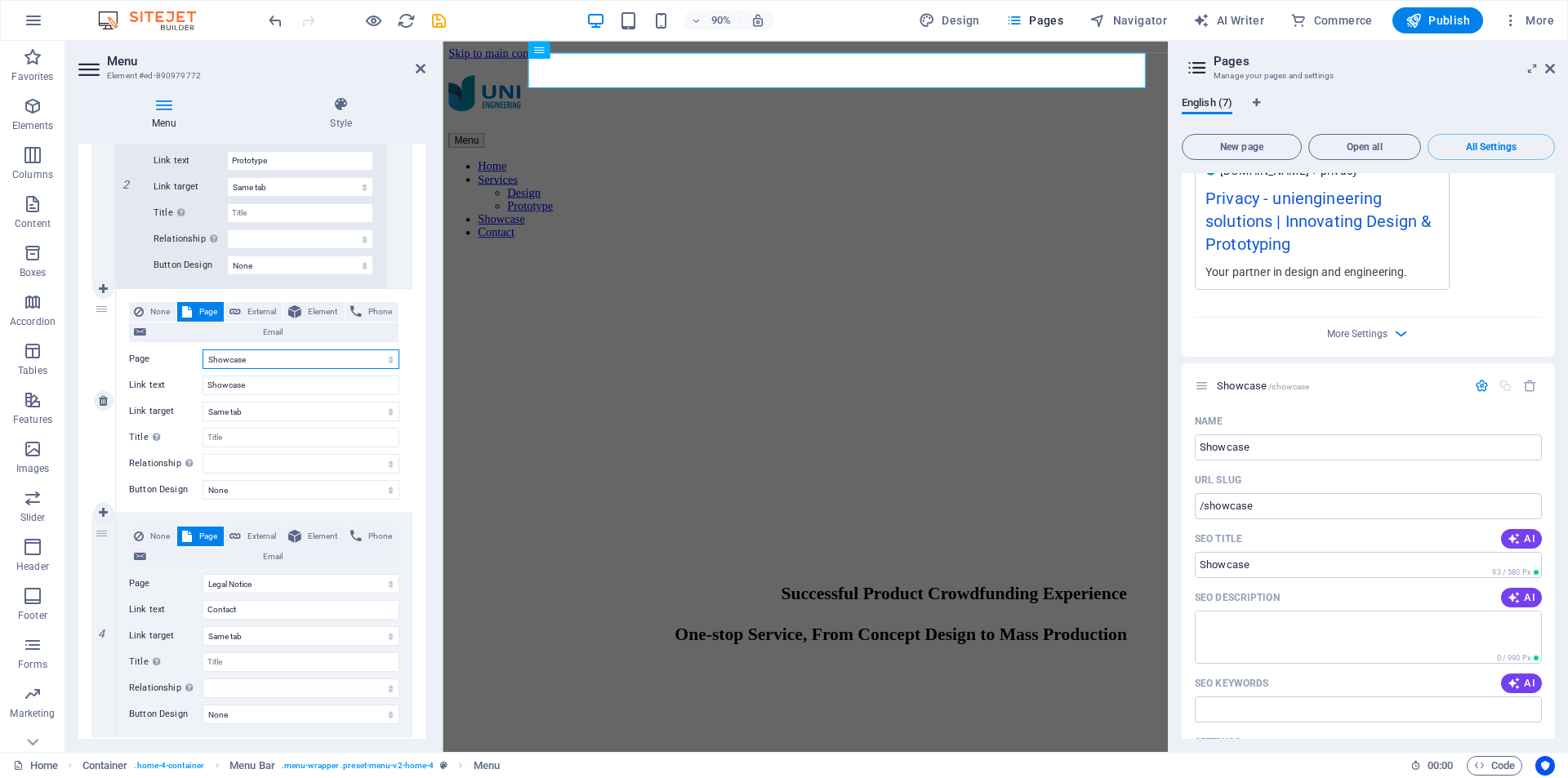
select select
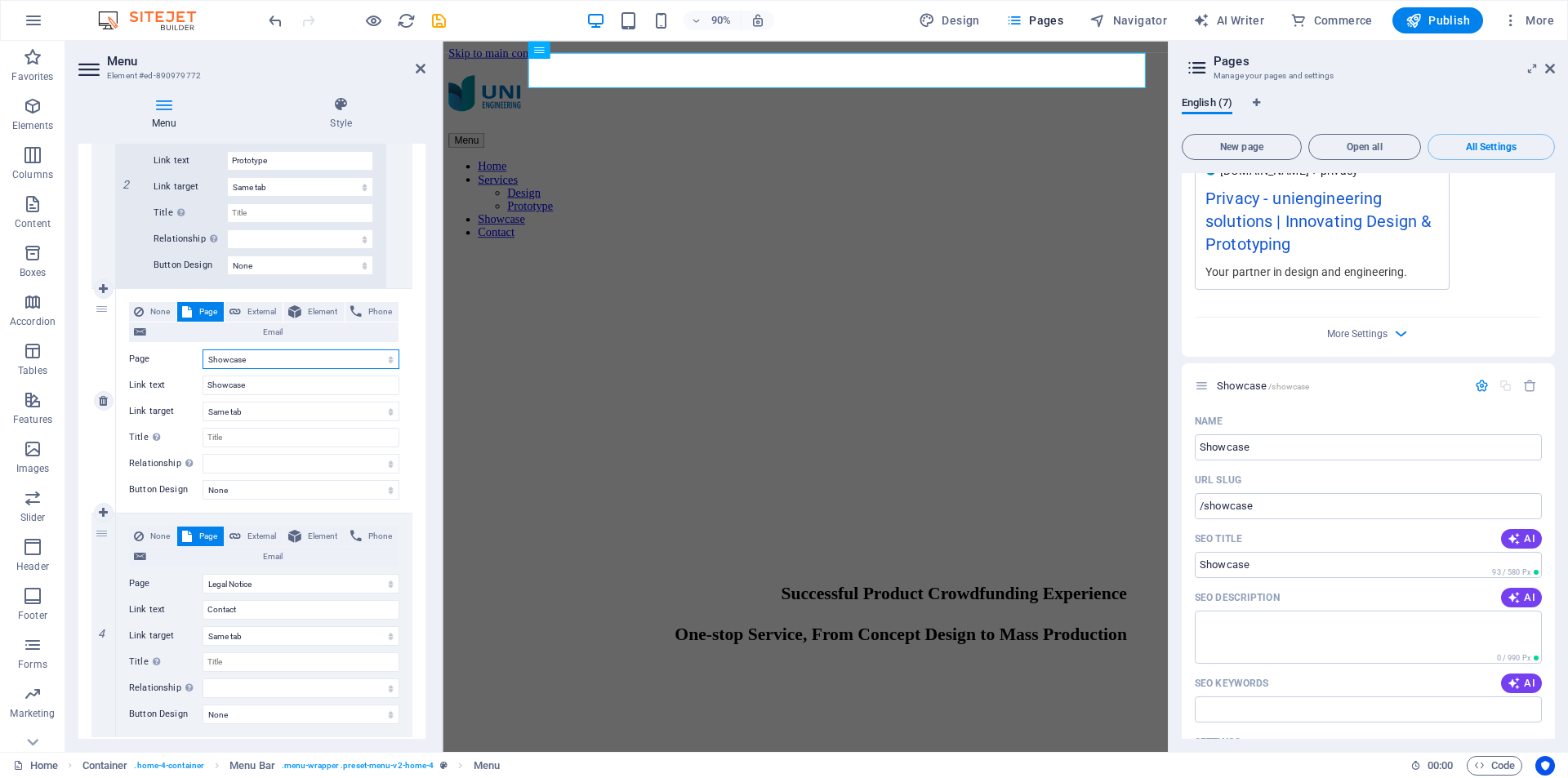
select select
click at [1238, 386] on span "Showcase /showcase" at bounding box center [1263, 385] width 92 height 12
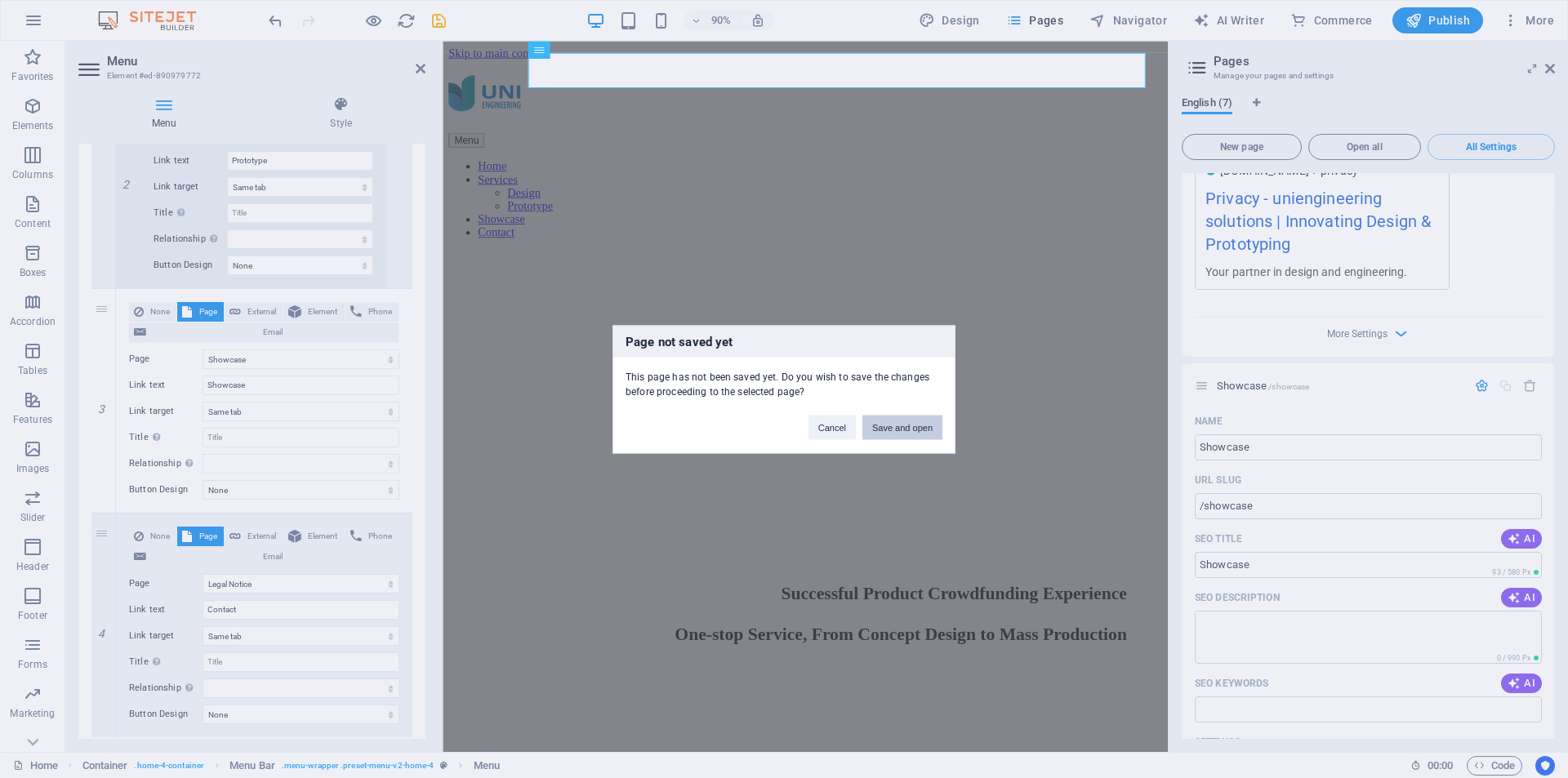
click at [881, 430] on button "Save and open" at bounding box center [902, 427] width 80 height 25
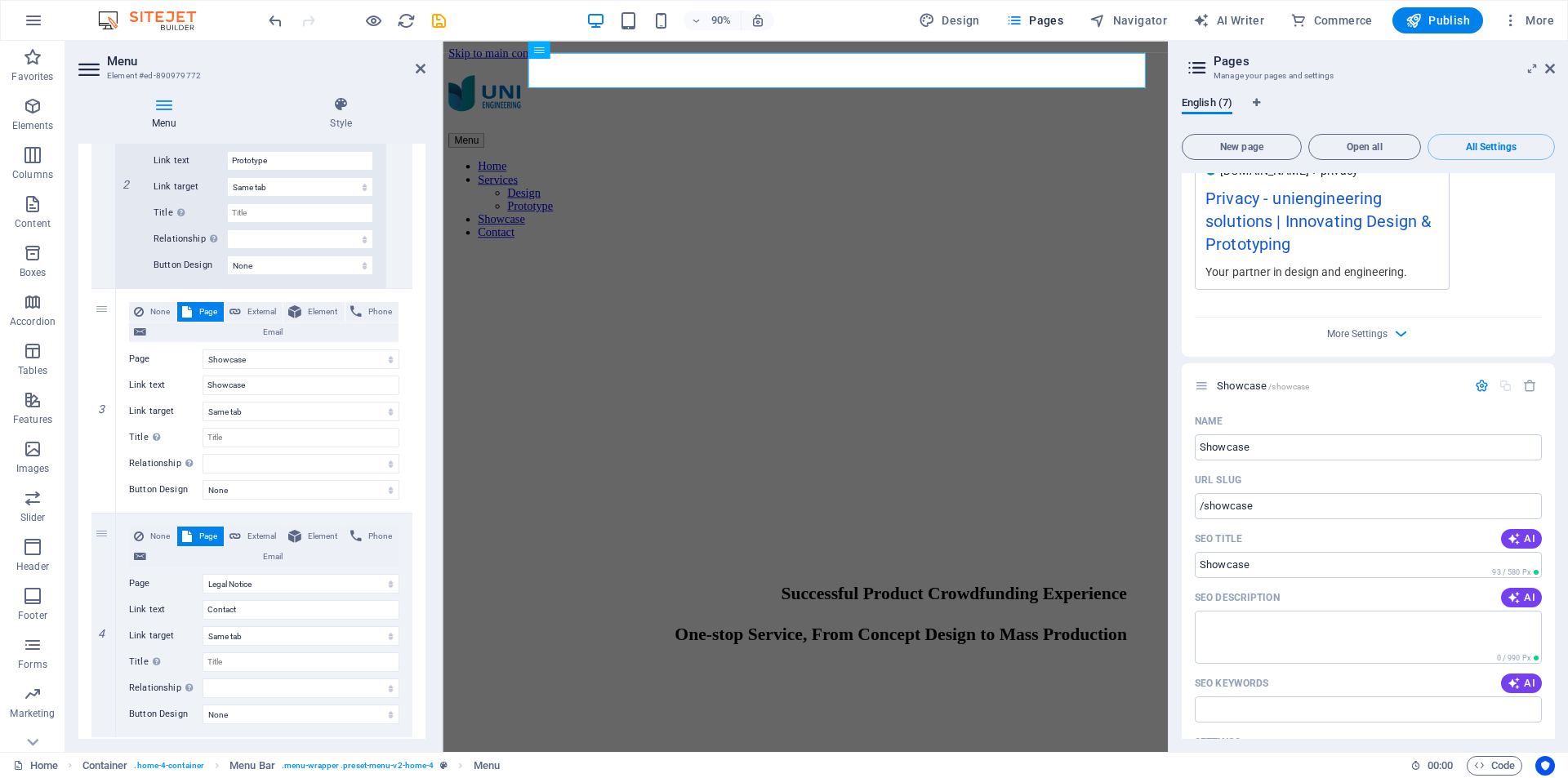
click at [1091, 274] on figure at bounding box center [845, 274] width 793 height 0
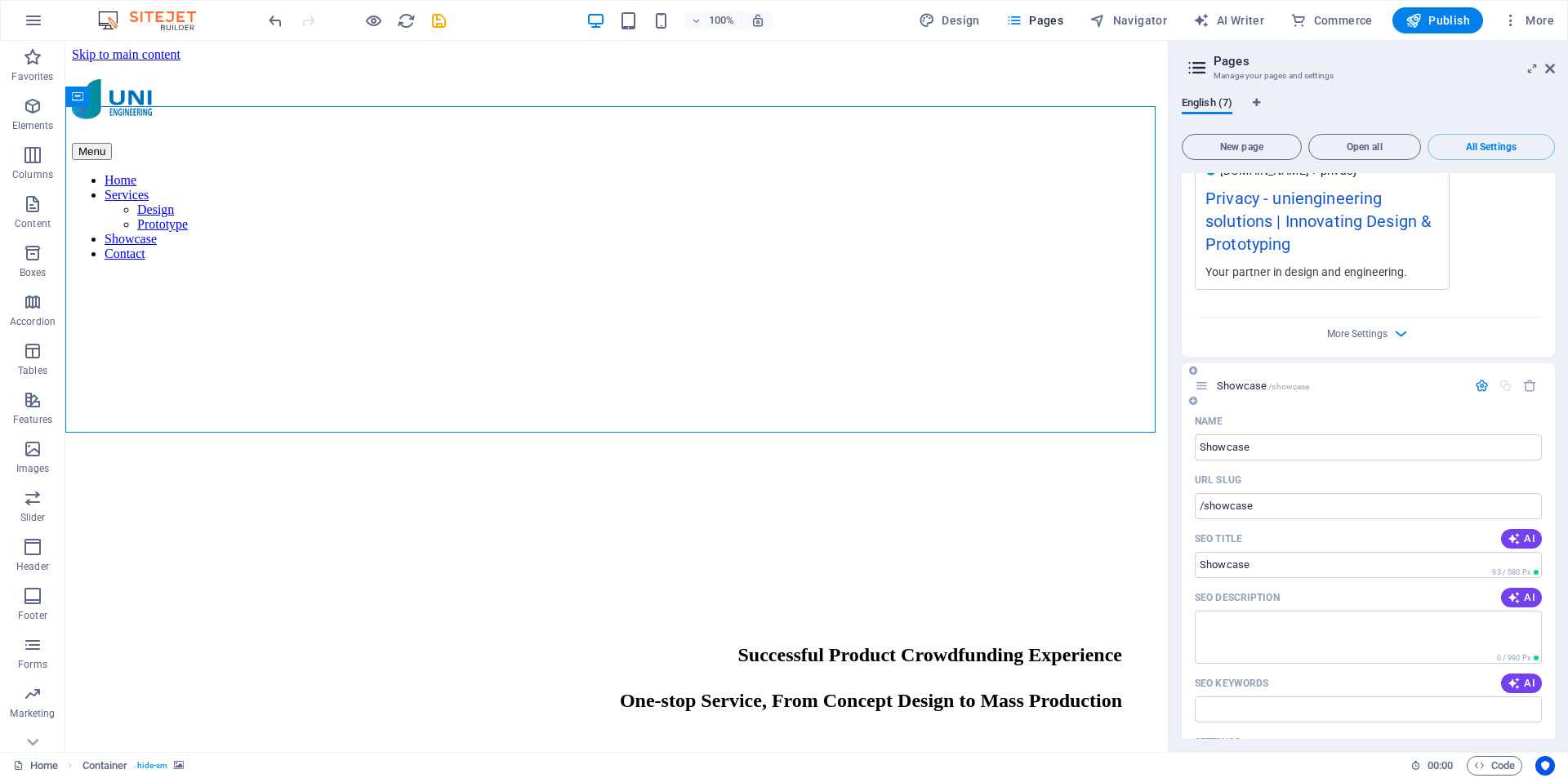
click at [1246, 384] on span "Showcase /showcase" at bounding box center [1263, 385] width 92 height 12
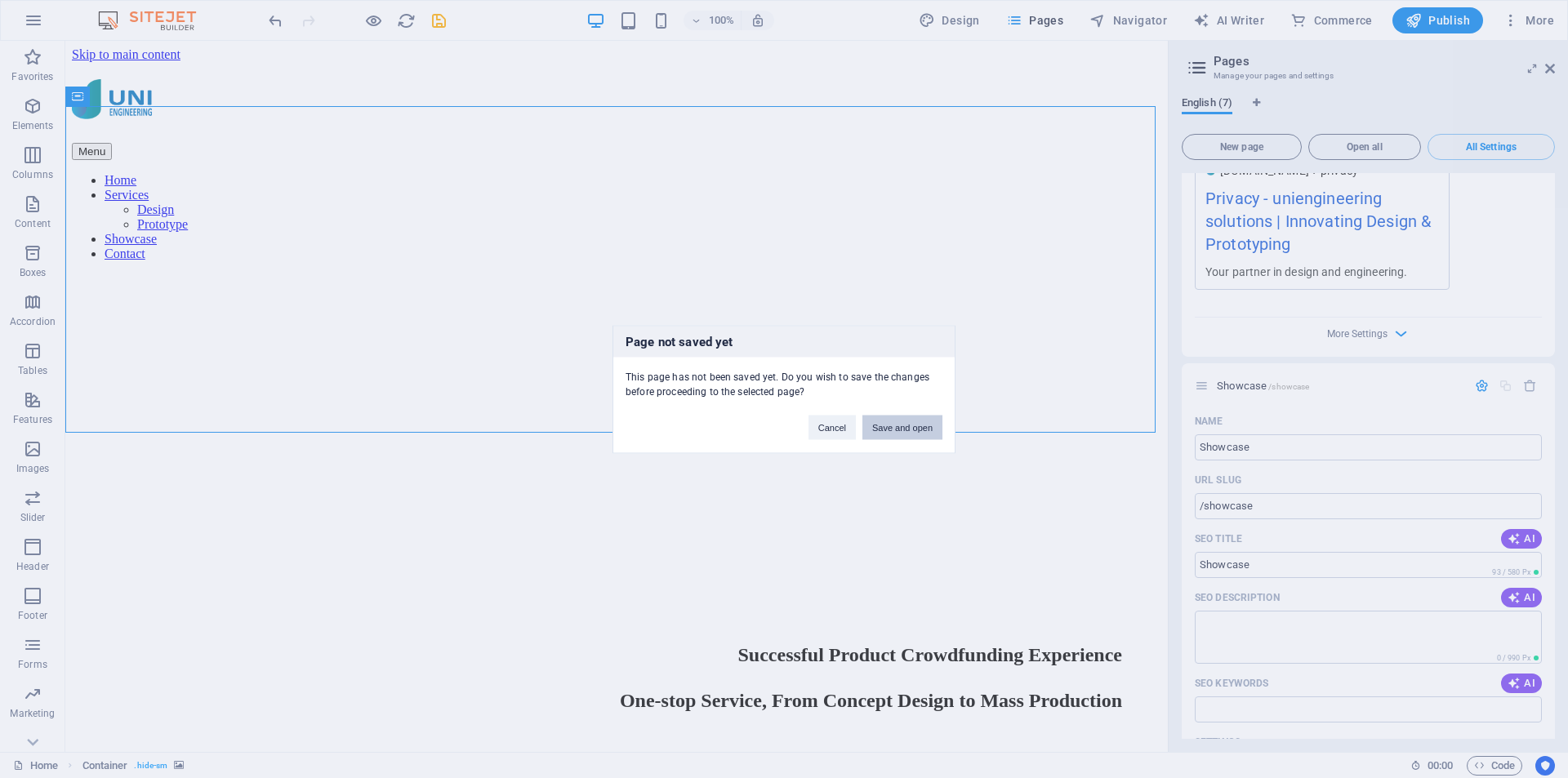
click at [915, 425] on button "Save and open" at bounding box center [902, 427] width 80 height 25
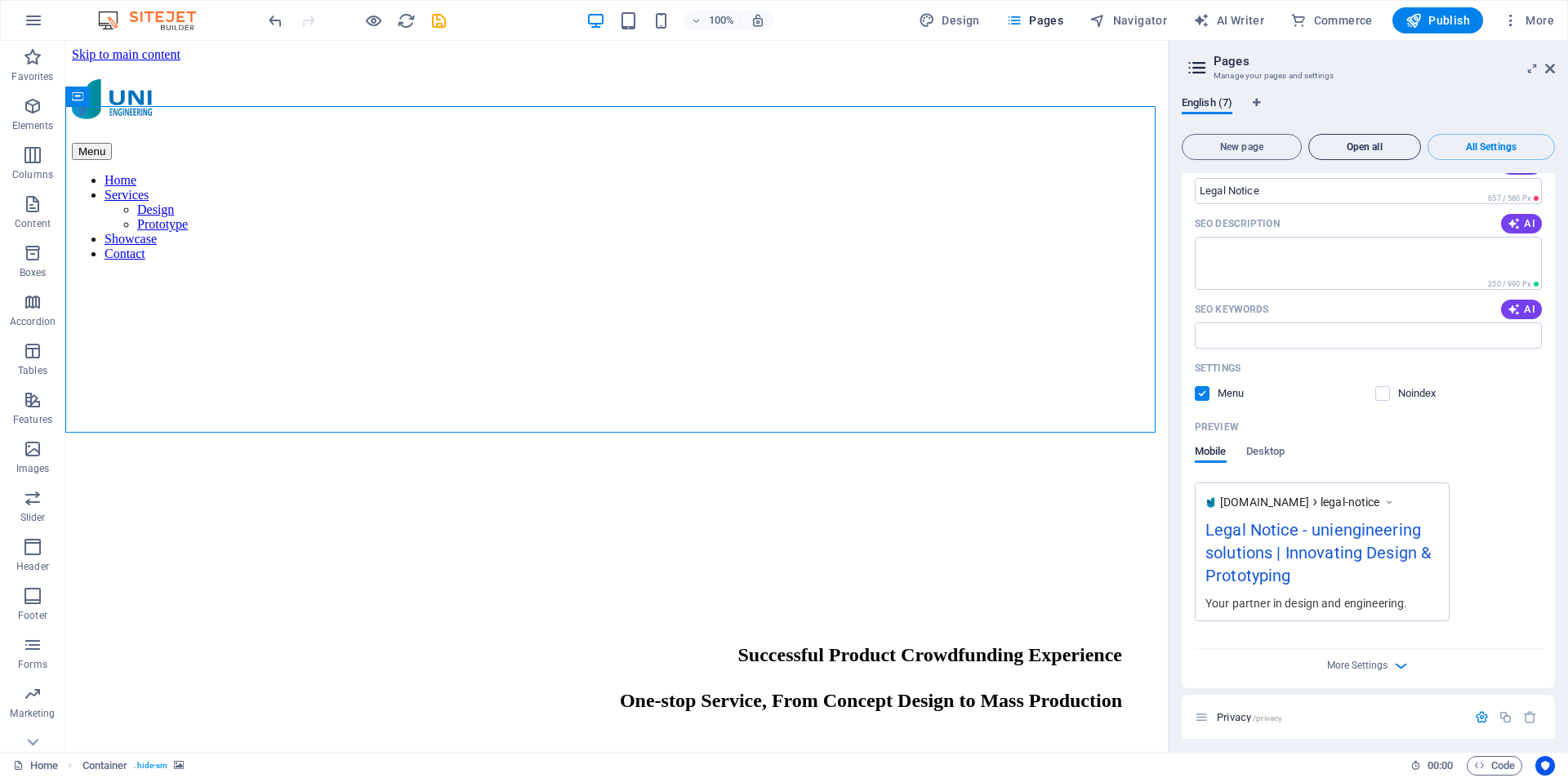
scroll to position [2734, 0]
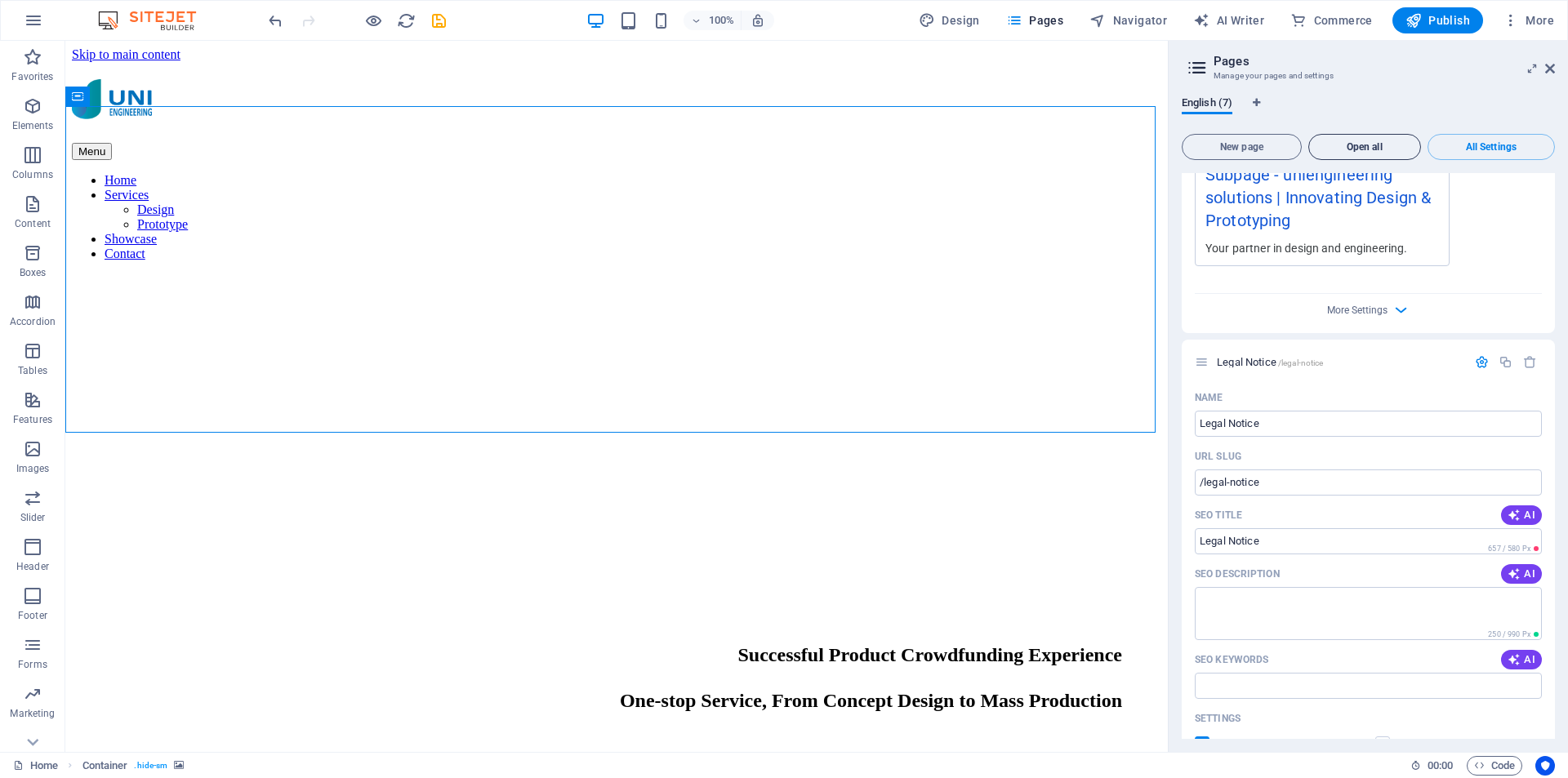
click at [1371, 150] on span "Open all" at bounding box center [1365, 147] width 98 height 10
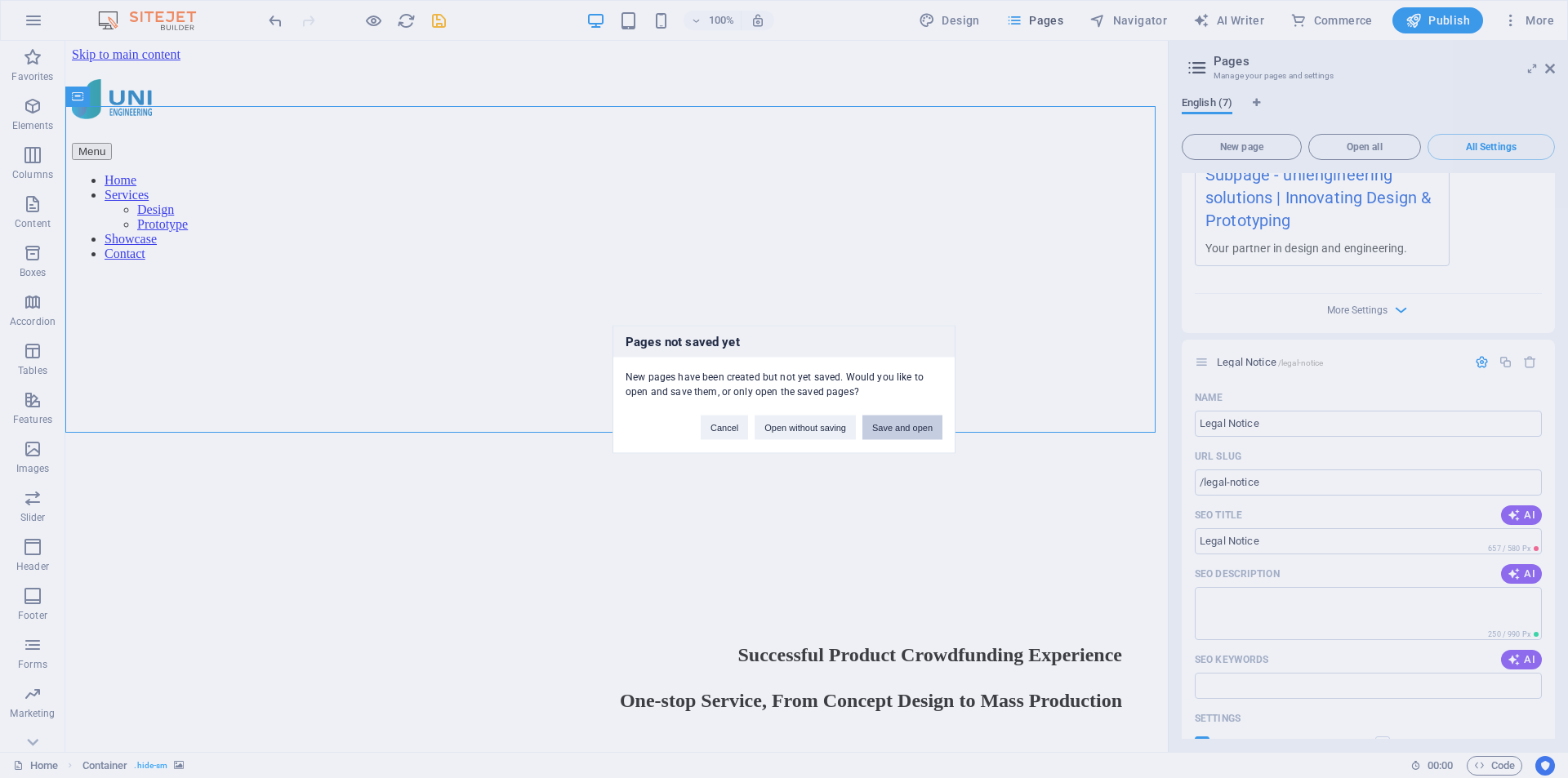
click at [914, 422] on button "Save and open" at bounding box center [902, 427] width 80 height 25
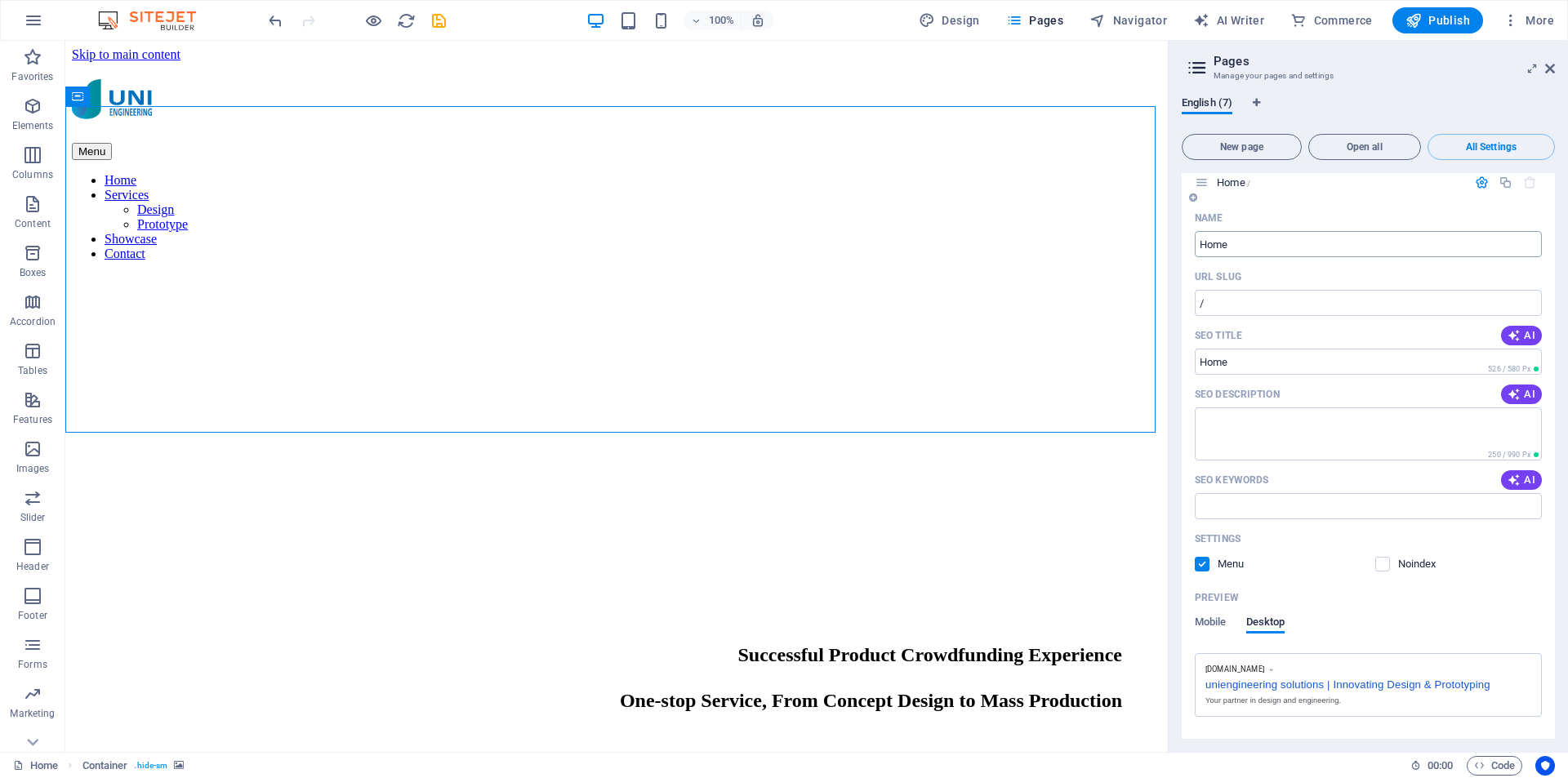
scroll to position [0, 0]
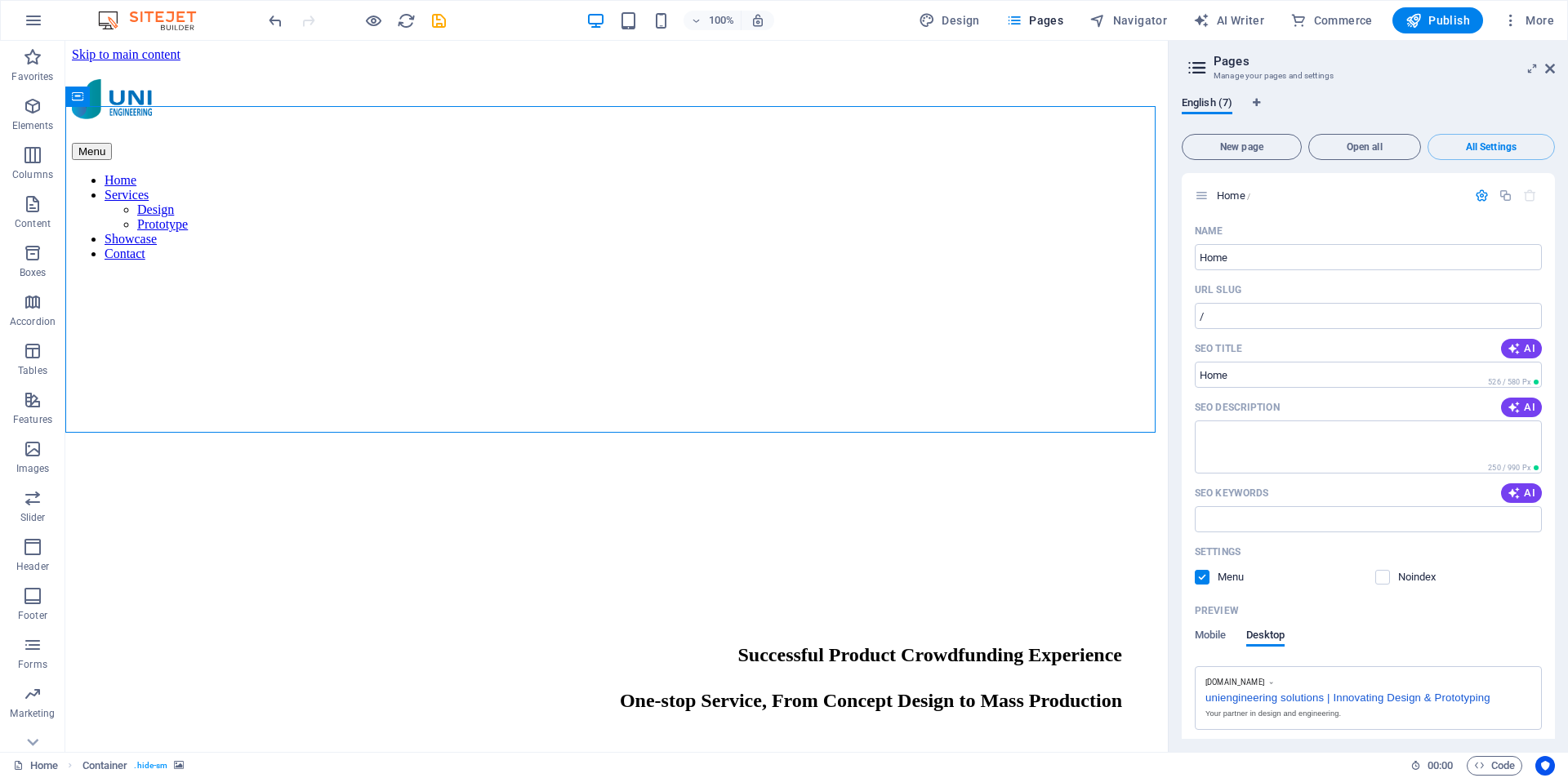
click at [1203, 70] on icon at bounding box center [1197, 68] width 25 height 23
click at [1216, 107] on span "English (7)" at bounding box center [1207, 104] width 51 height 23
click at [1010, 173] on nav "Home Services Design Prototype Showcase Contact" at bounding box center [617, 217] width 1089 height 88
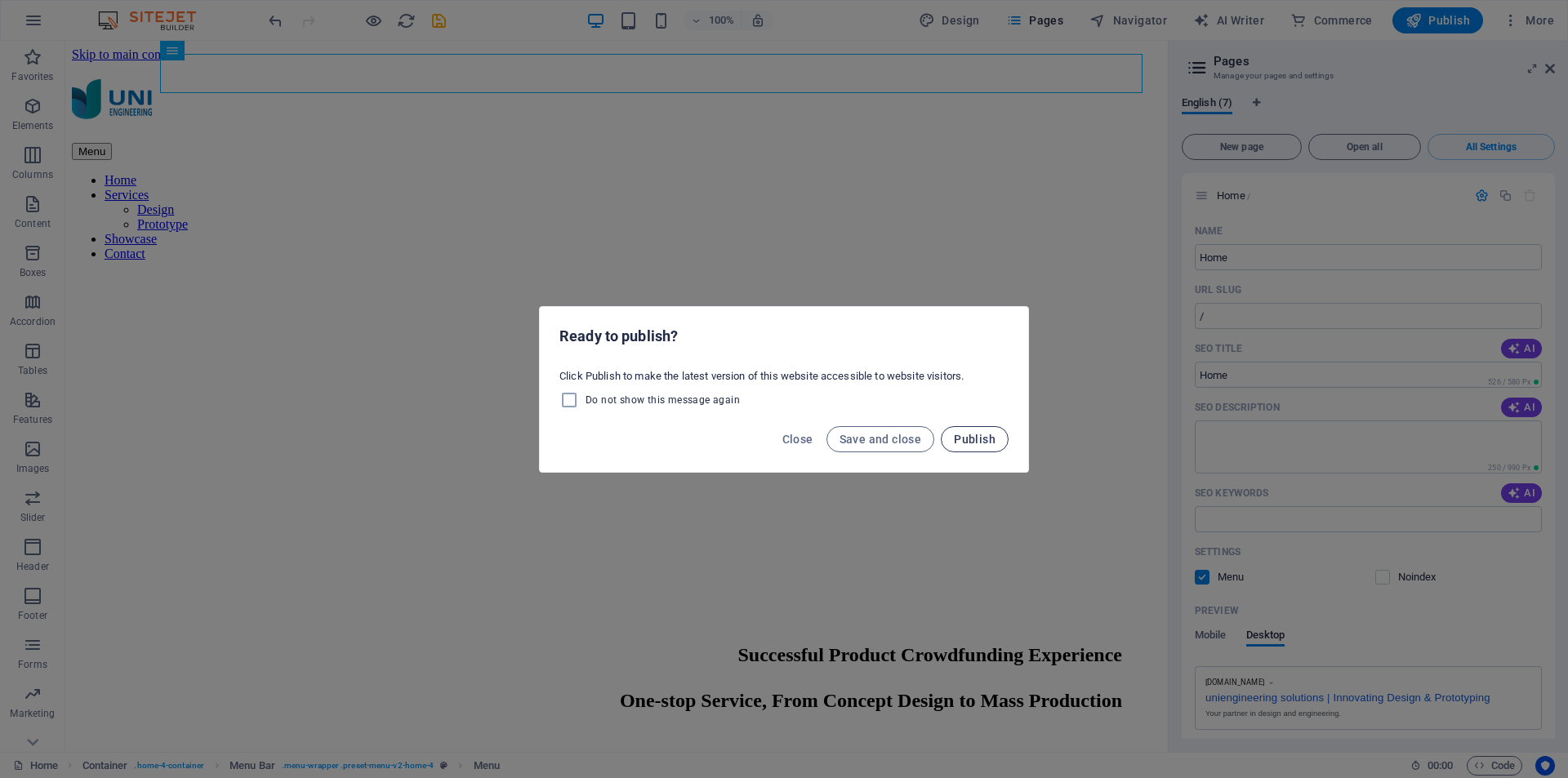
click at [964, 443] on span "Publish" at bounding box center [974, 439] width 42 height 13
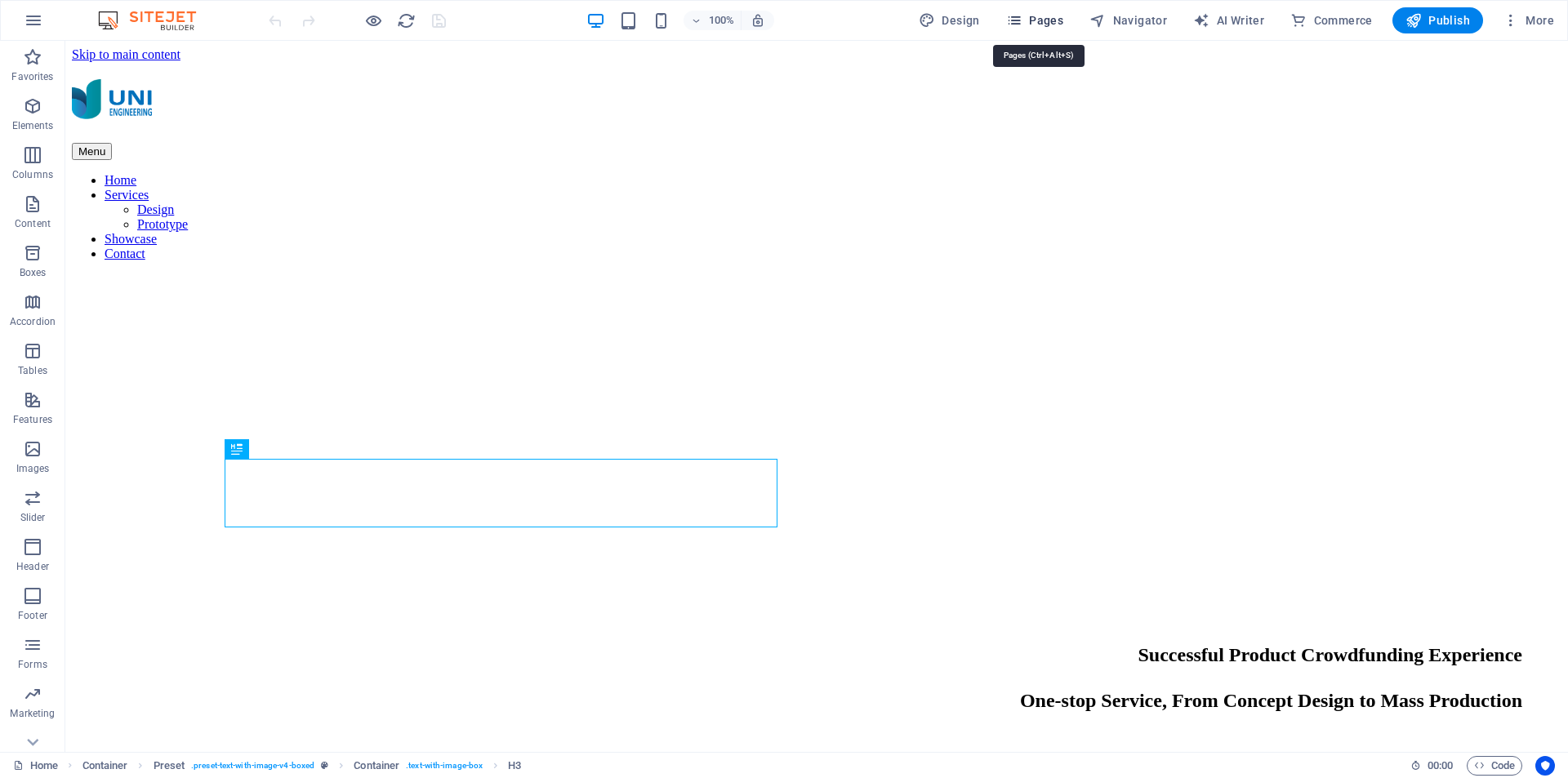
click at [1052, 24] on span "Pages" at bounding box center [1034, 19] width 57 height 16
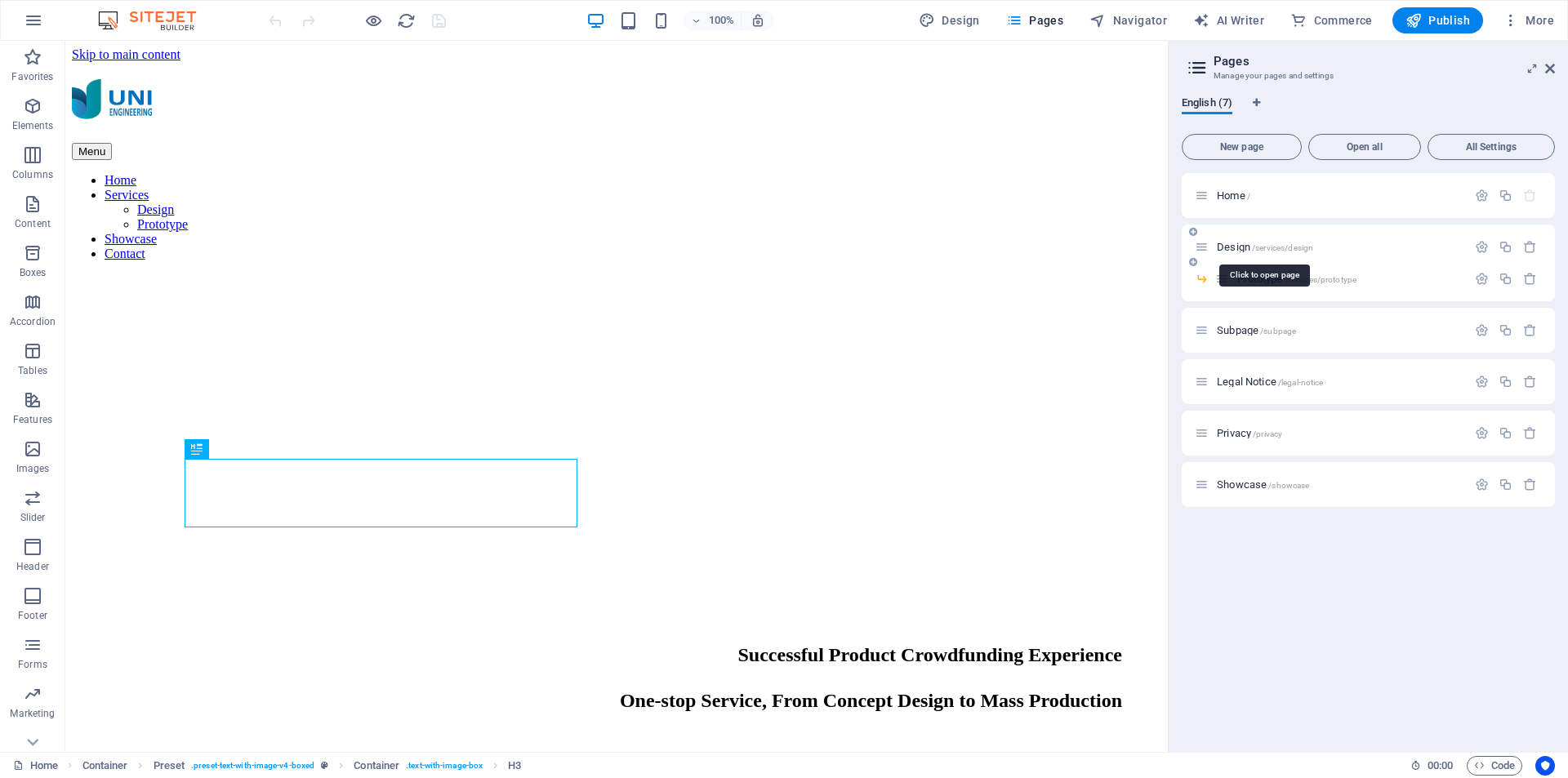
click at [1237, 246] on span "Design /services/design" at bounding box center [1266, 246] width 97 height 12
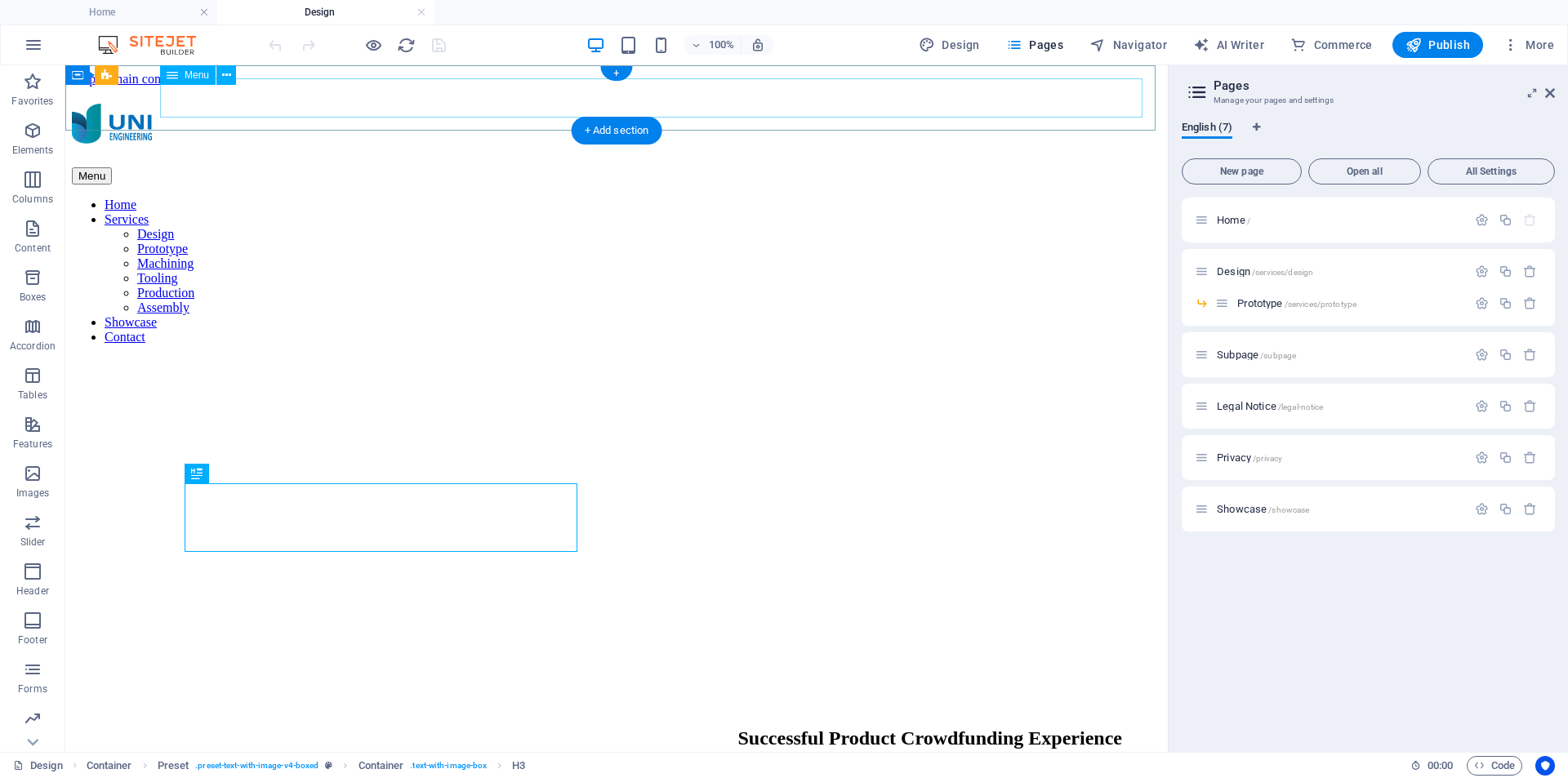
click at [1014, 197] on nav "Home Services Design Prototype Machining Tooling Production Assembly Showcase C…" at bounding box center [617, 271] width 1089 height 147
select select
select select "1"
select select
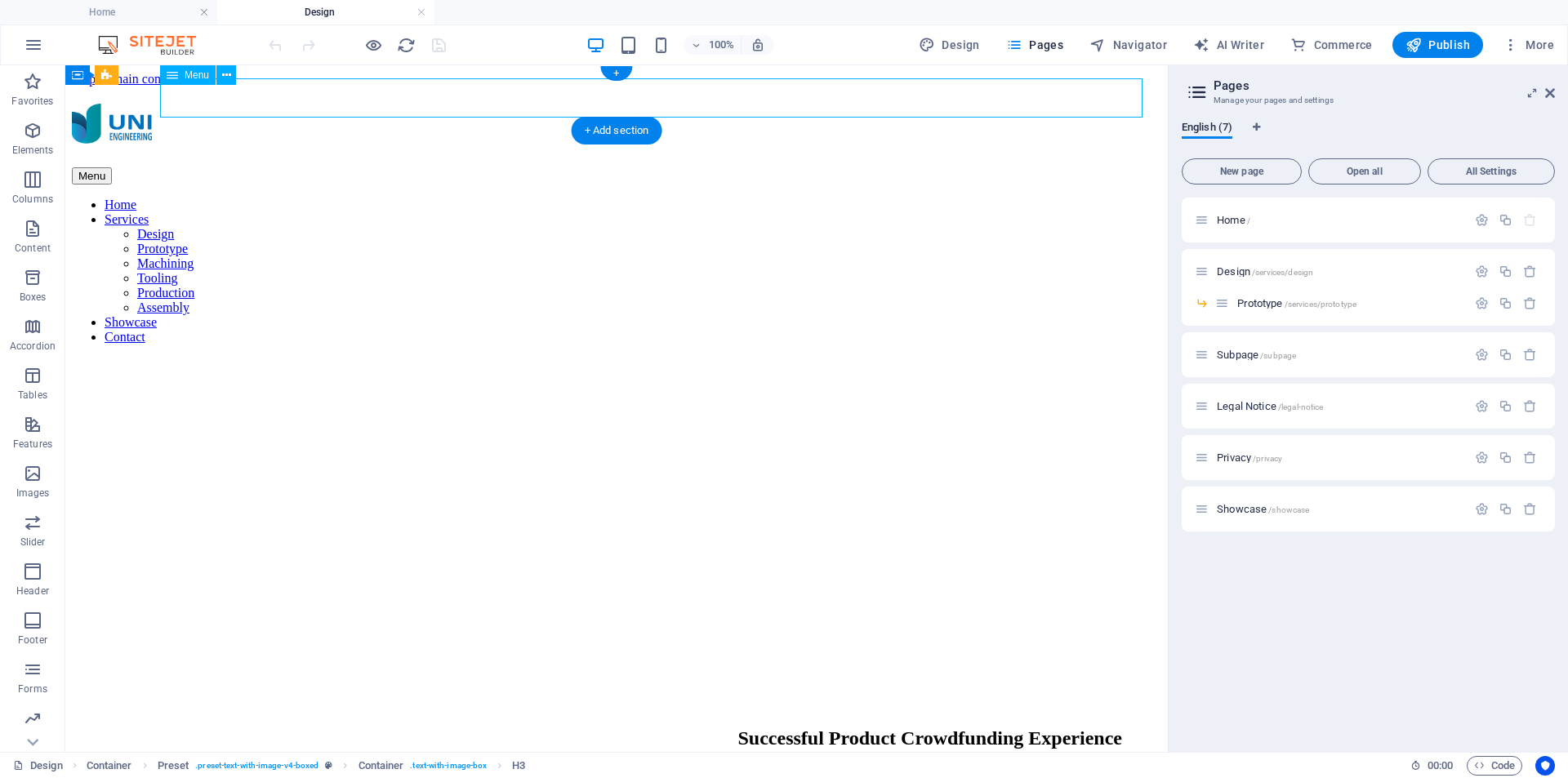
select select "1"
select select
select select "2"
select select
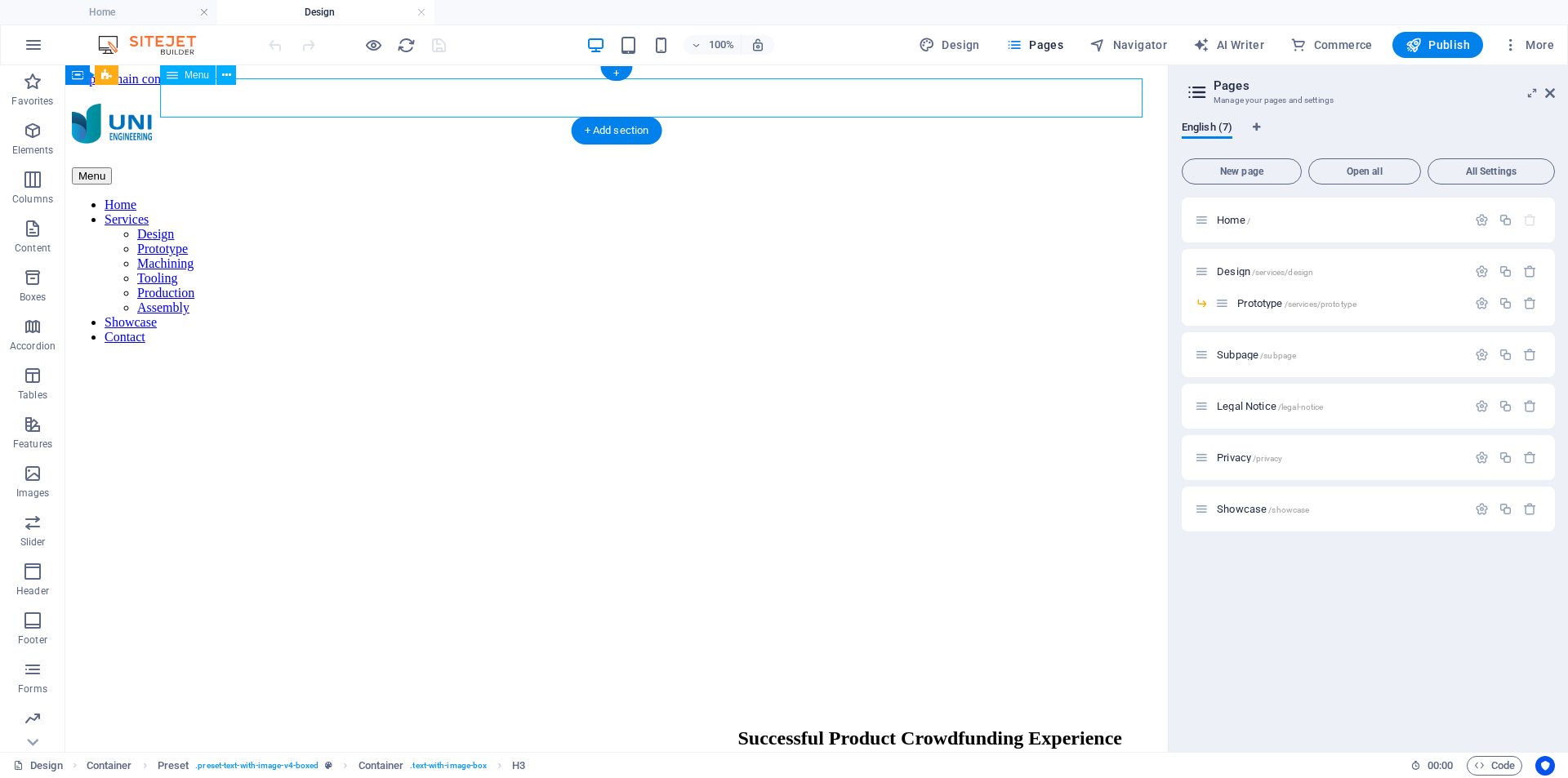
select select
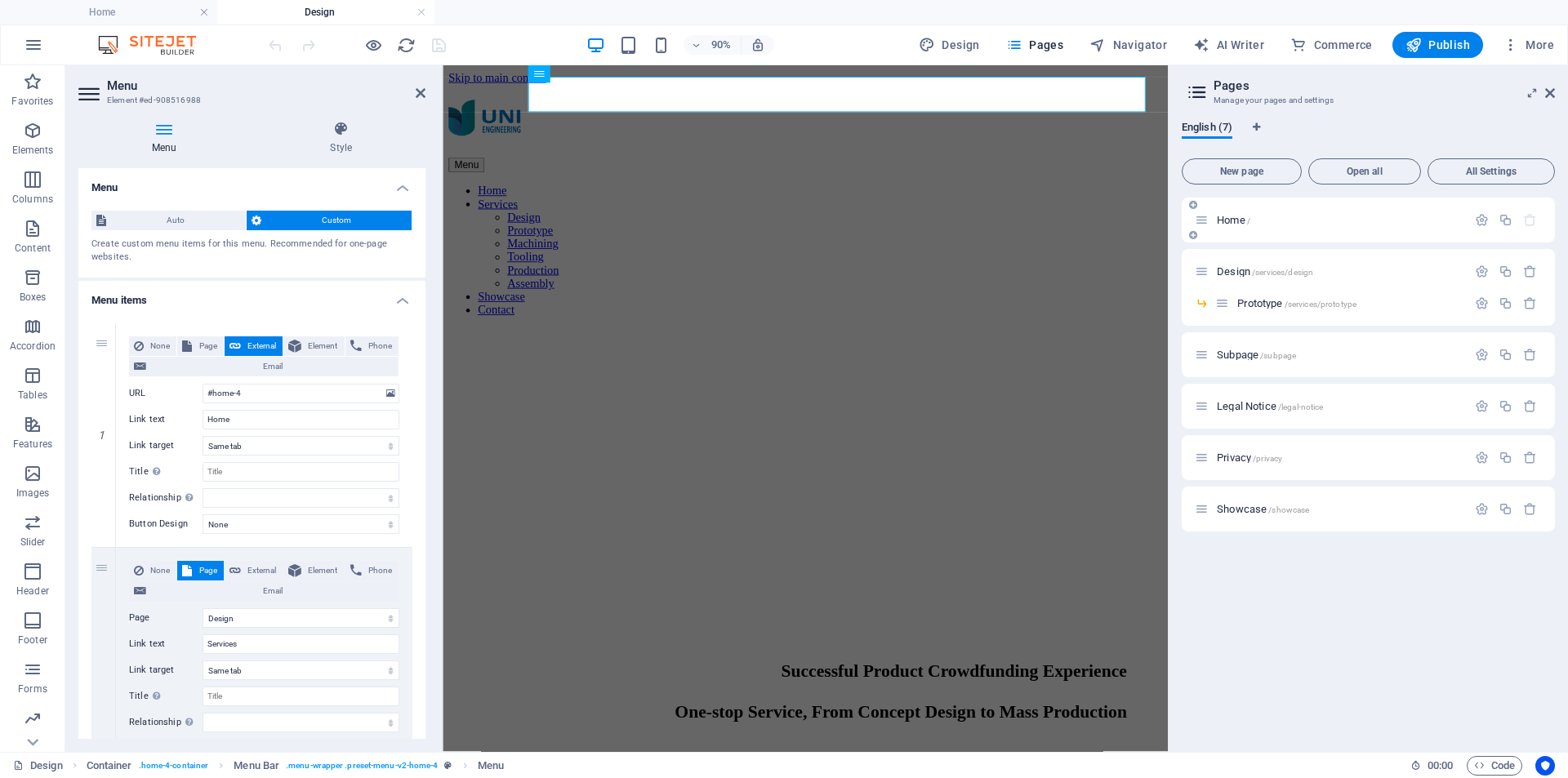
click at [0, 0] on span "Home /" at bounding box center [0, 0] width 0 height 0
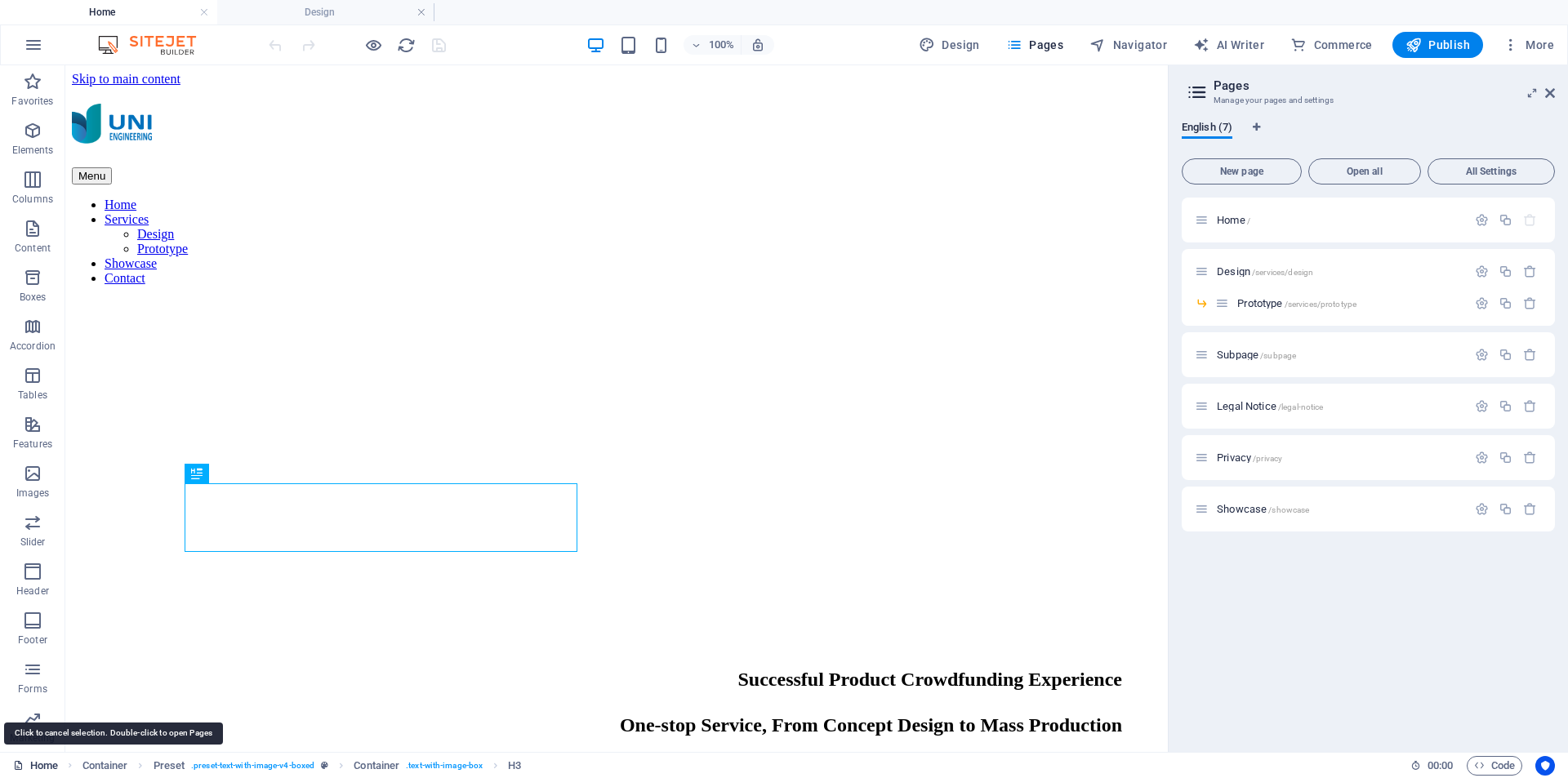
click at [26, 764] on link "Home" at bounding box center [35, 765] width 45 height 19
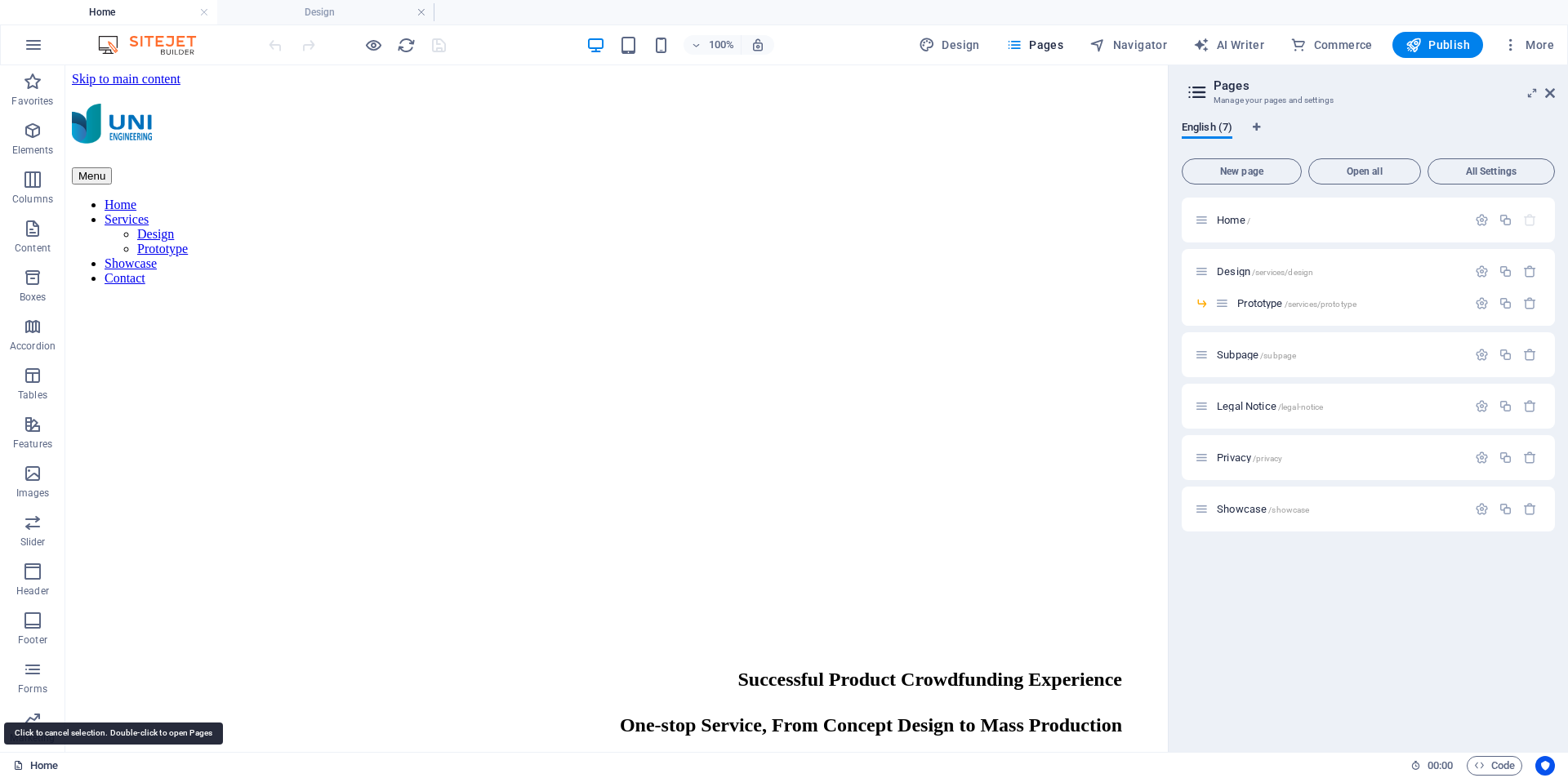
click at [26, 764] on link "Home" at bounding box center [35, 765] width 45 height 19
click at [47, 765] on link "Home" at bounding box center [35, 765] width 45 height 19
click at [47, 764] on link "Home" at bounding box center [35, 765] width 45 height 19
click at [143, 14] on h4 "Home" at bounding box center [108, 12] width 217 height 18
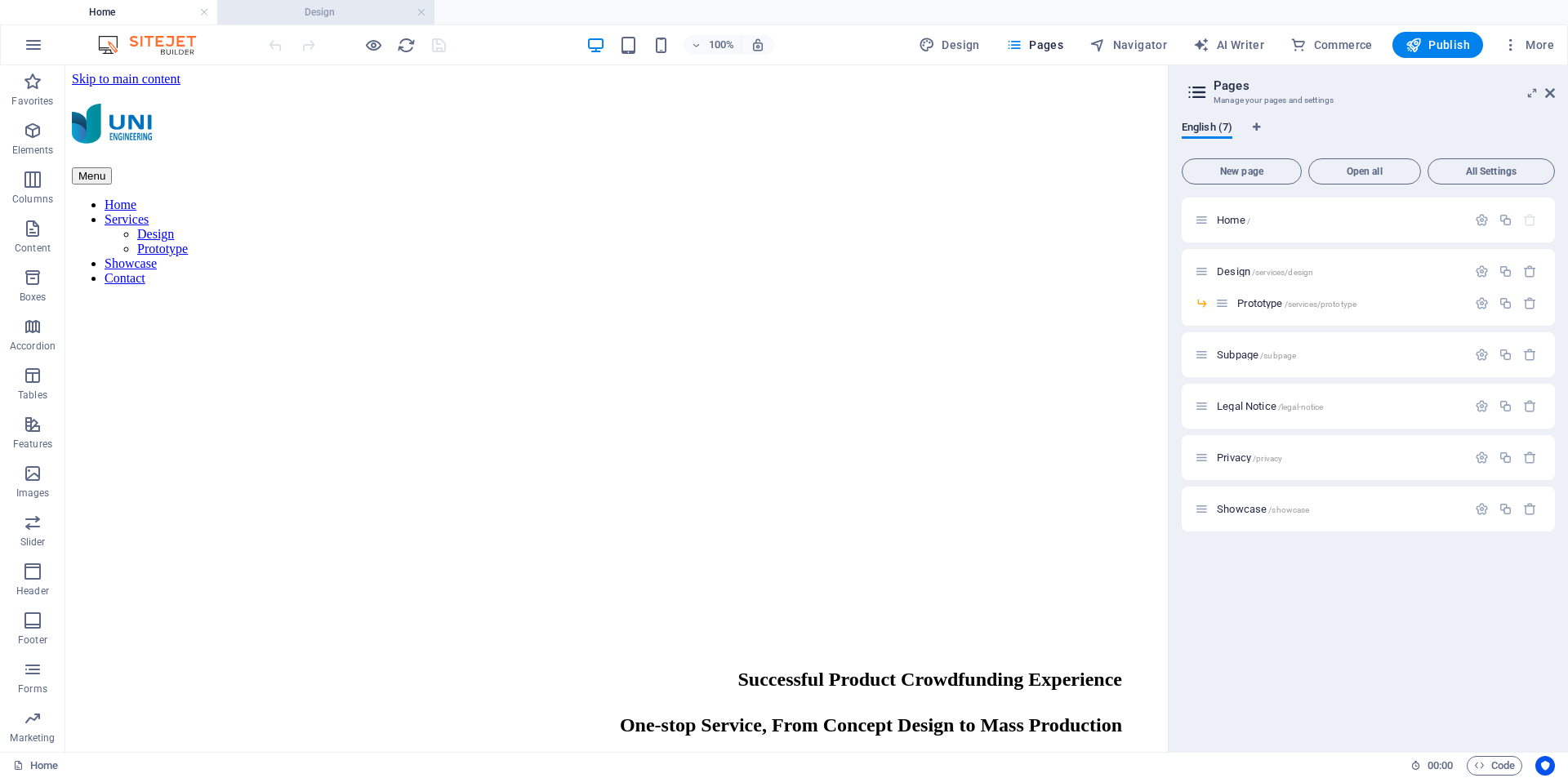
click at [287, 14] on h4 "Design" at bounding box center [325, 12] width 217 height 18
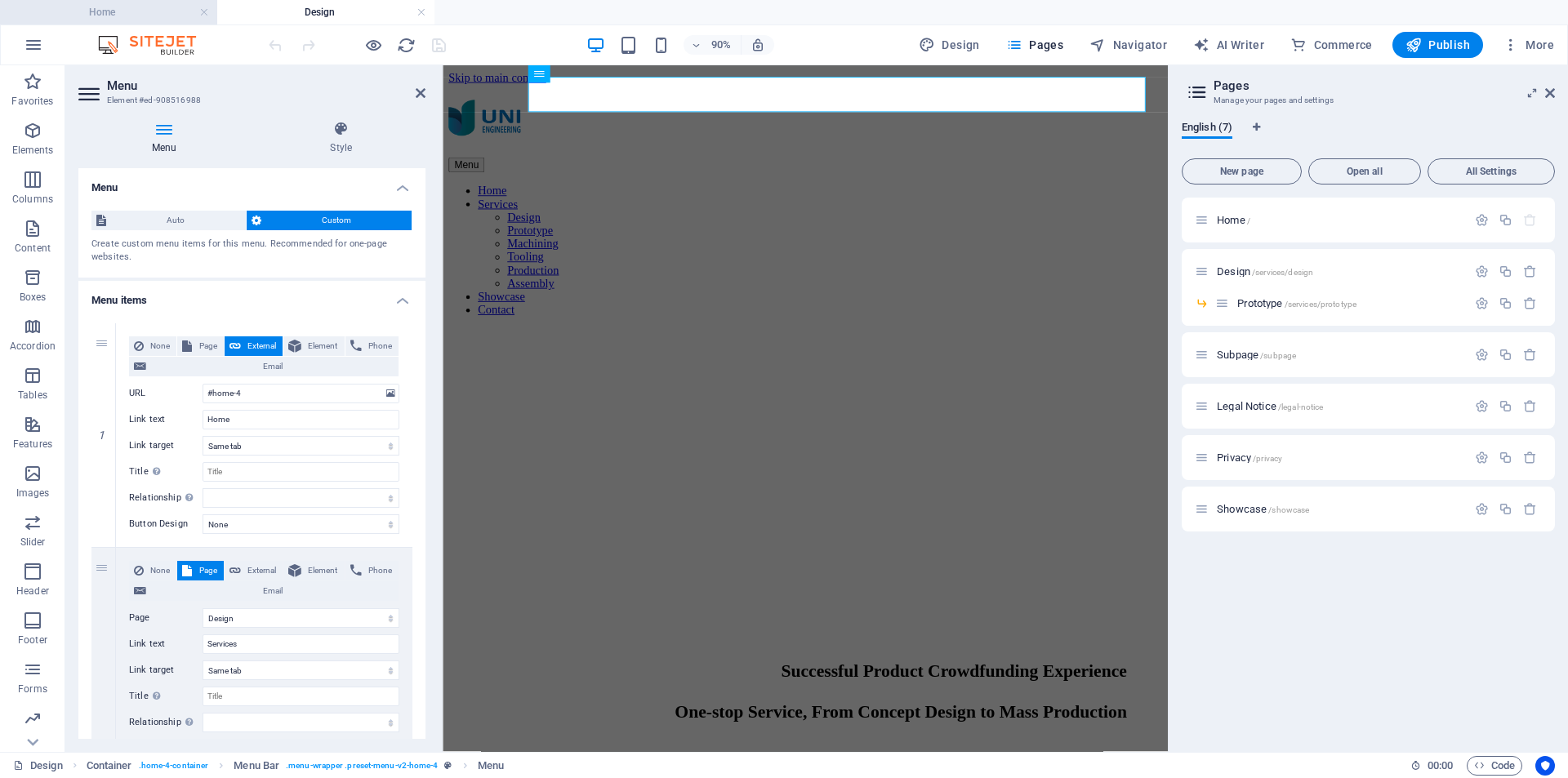
click at [118, 15] on h4 "Home" at bounding box center [108, 12] width 217 height 18
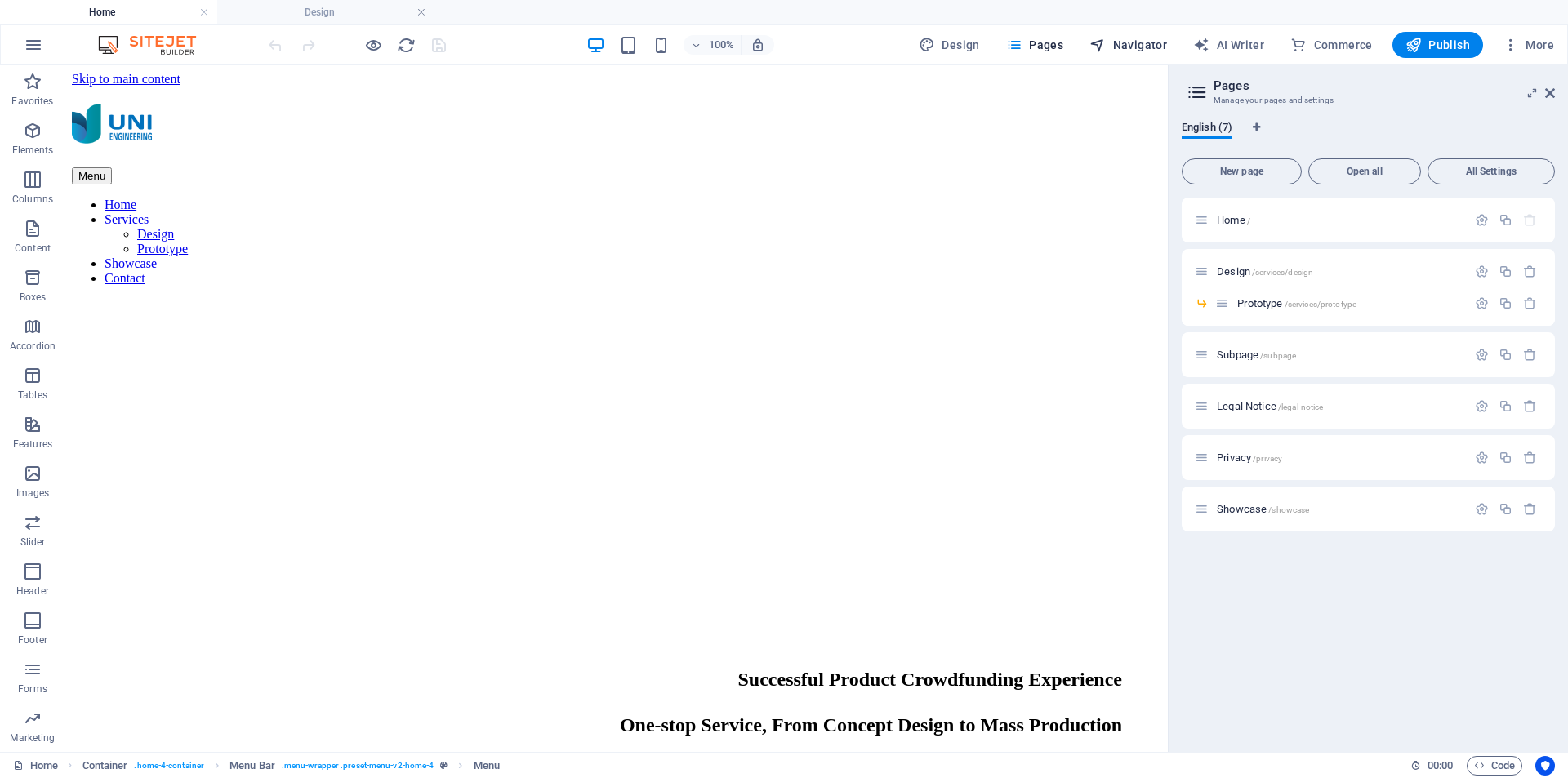
click at [1116, 48] on span "Navigator" at bounding box center [1128, 44] width 78 height 16
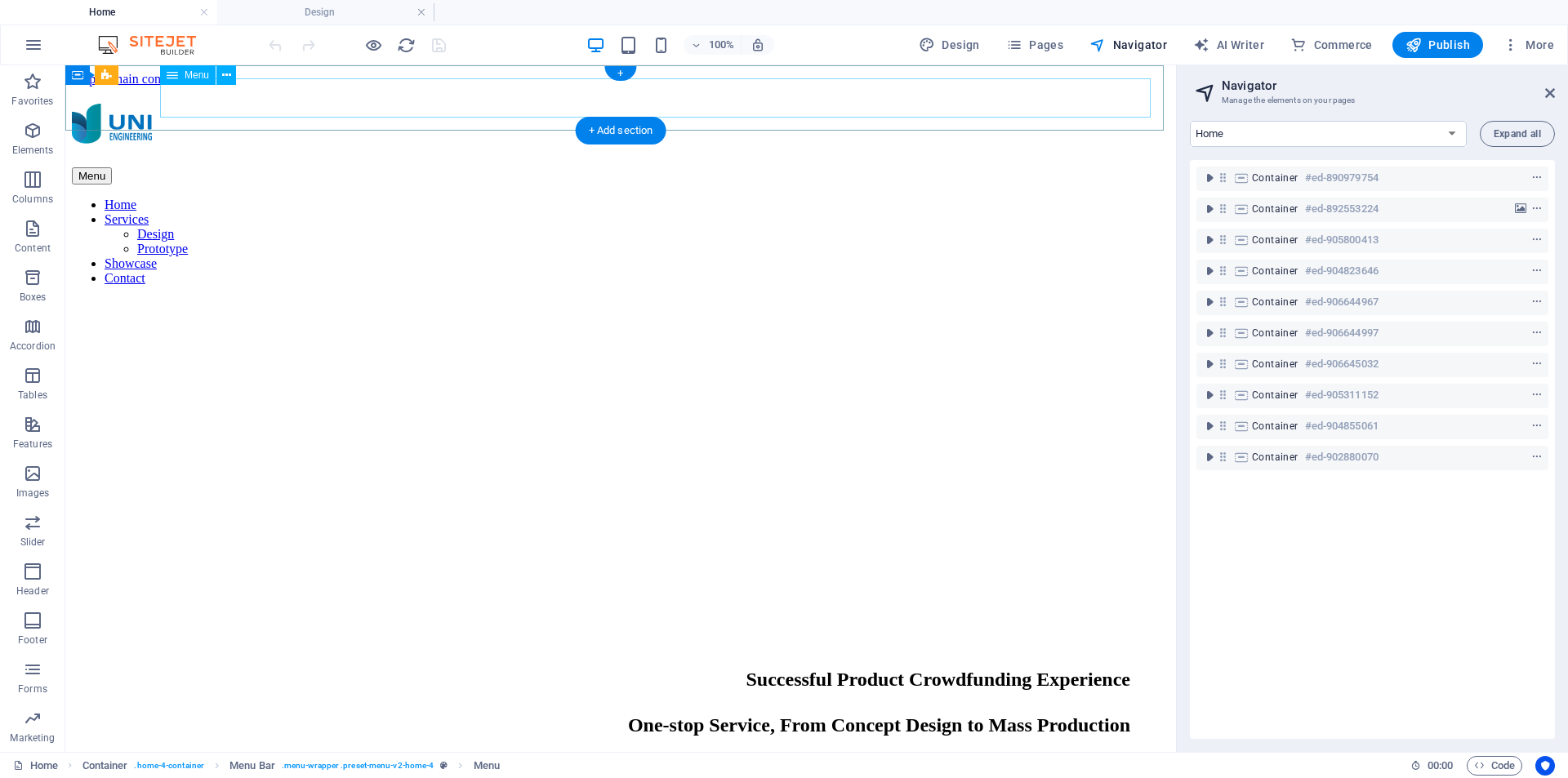
click at [871, 197] on nav "Home Services Design Prototype Showcase Contact" at bounding box center [621, 241] width 1098 height 88
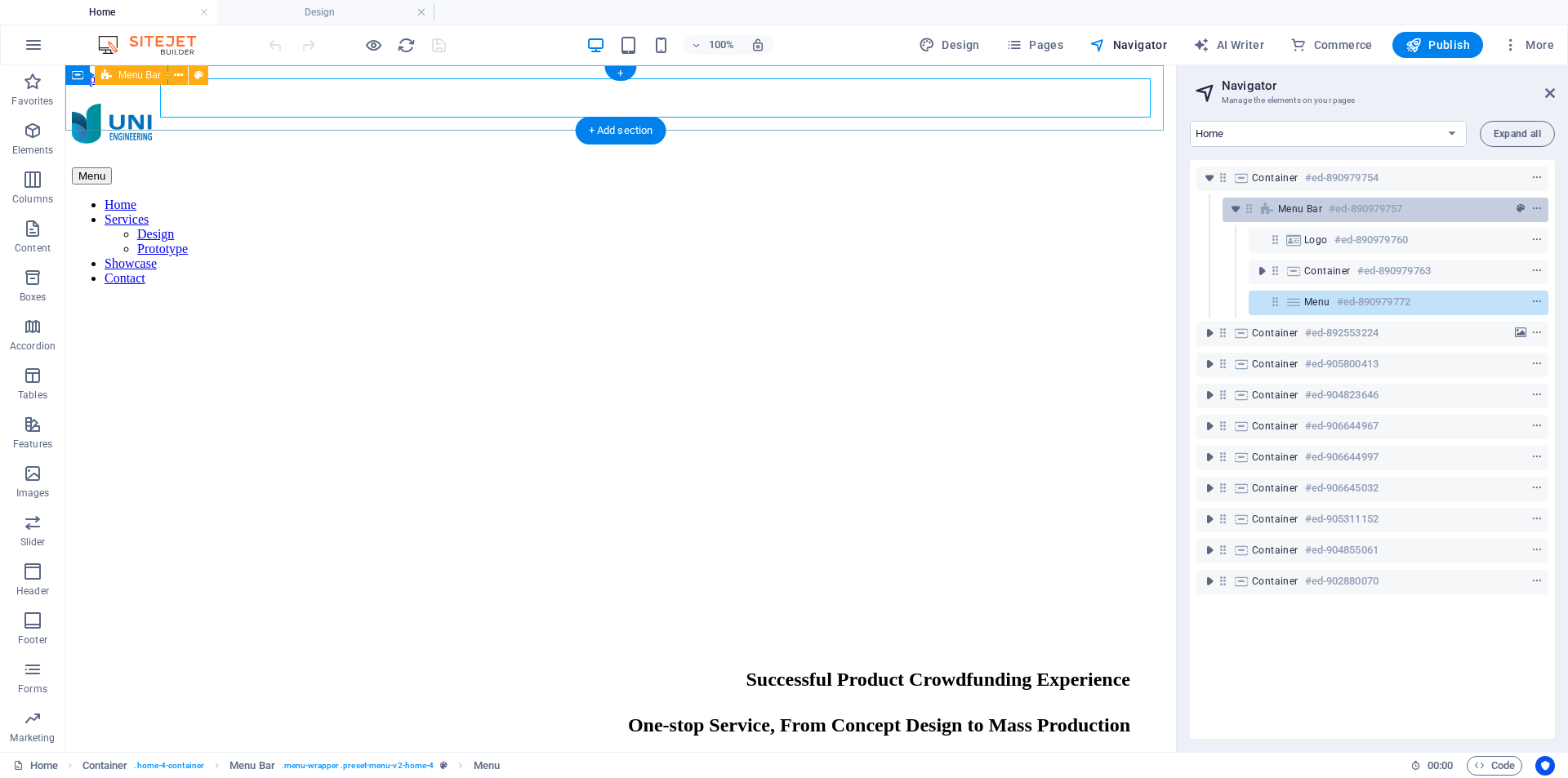
click at [1288, 212] on span "Menu Bar" at bounding box center [1300, 208] width 44 height 13
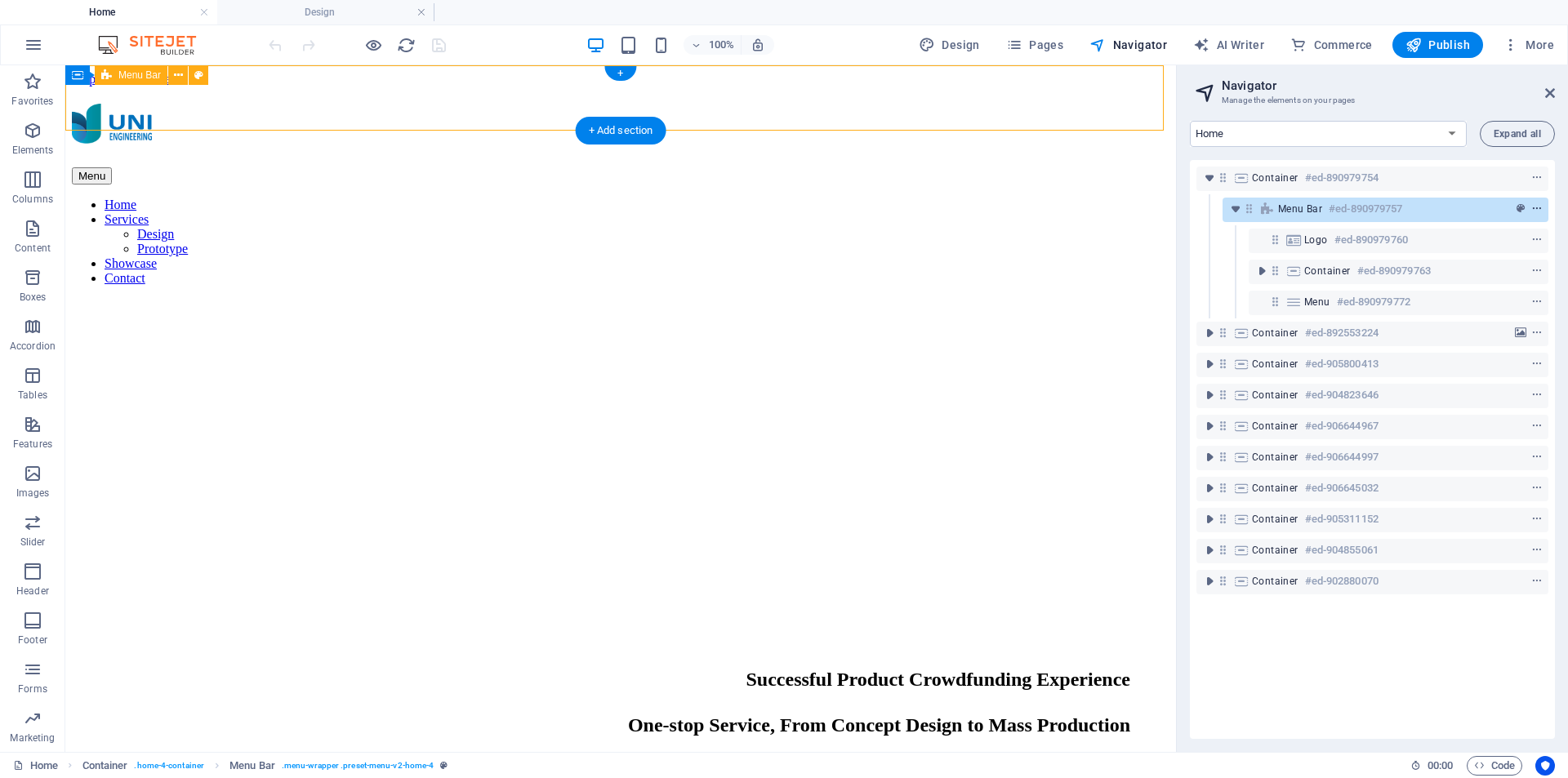
click at [1532, 210] on icon "context-menu" at bounding box center [1537, 208] width 11 height 11
click at [1532, 176] on icon "context-menu" at bounding box center [1537, 177] width 11 height 11
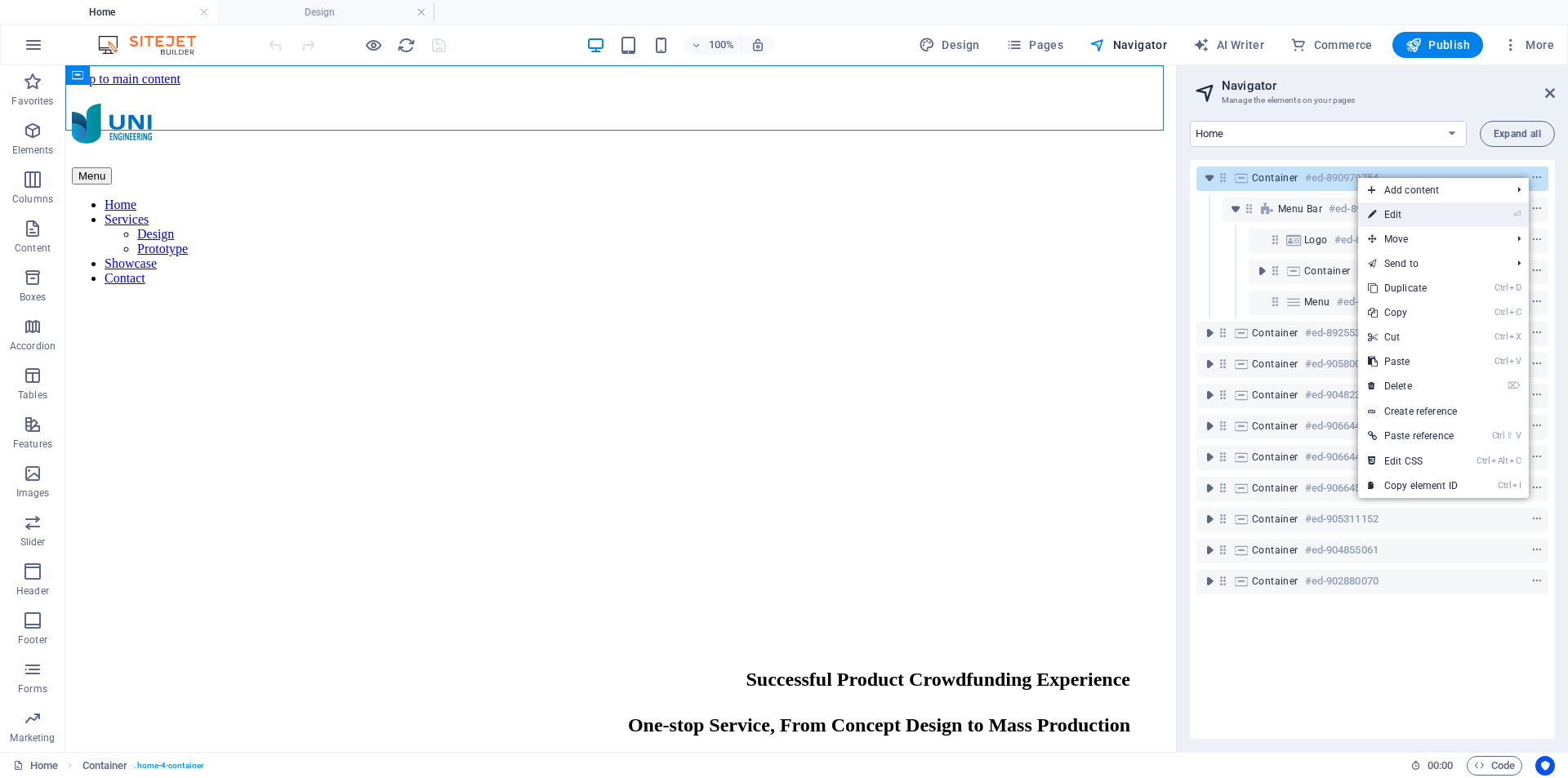
click at [1445, 213] on link "⏎ Edit" at bounding box center [1413, 214] width 109 height 25
select select "header"
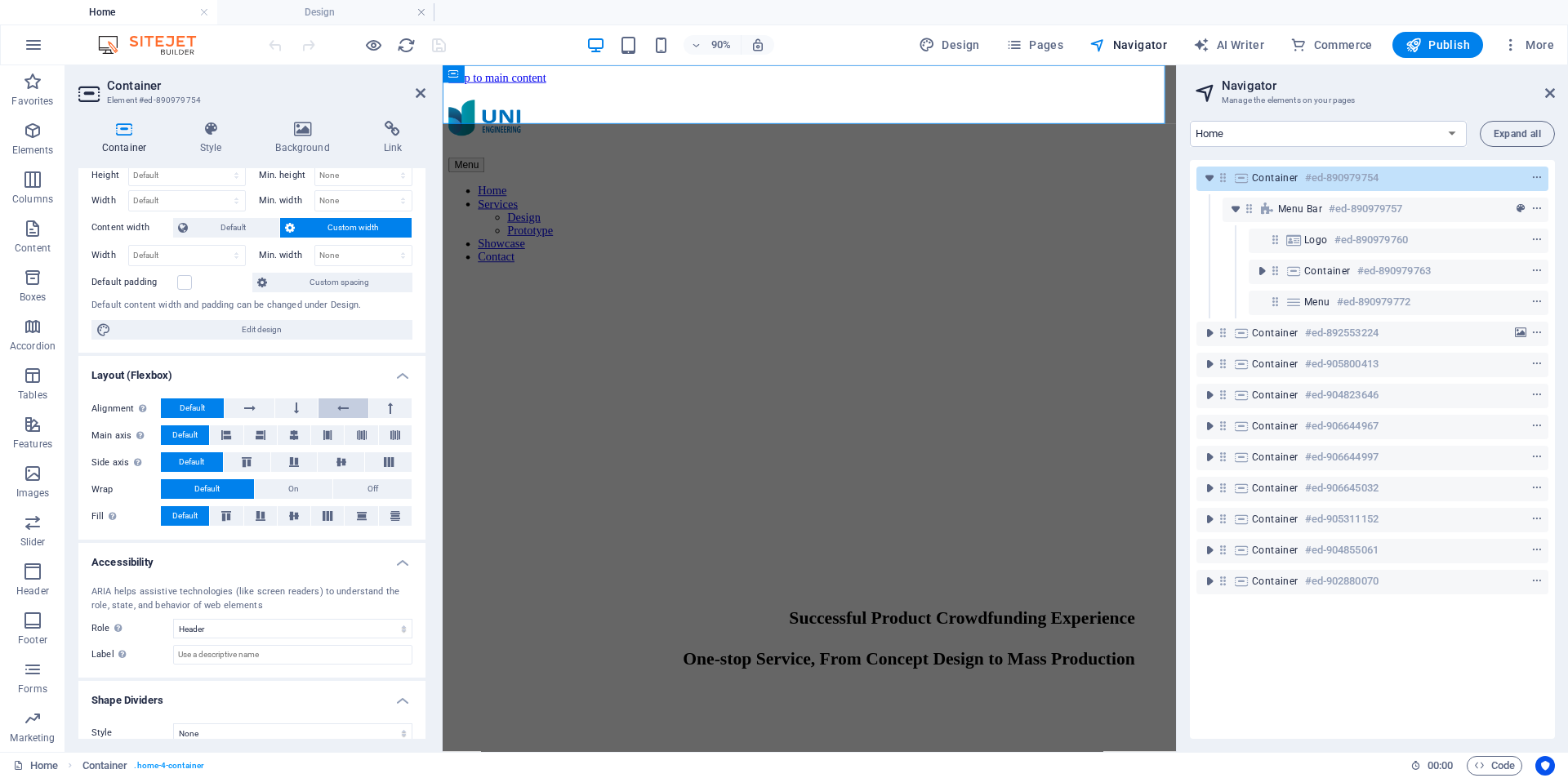
scroll to position [63, 0]
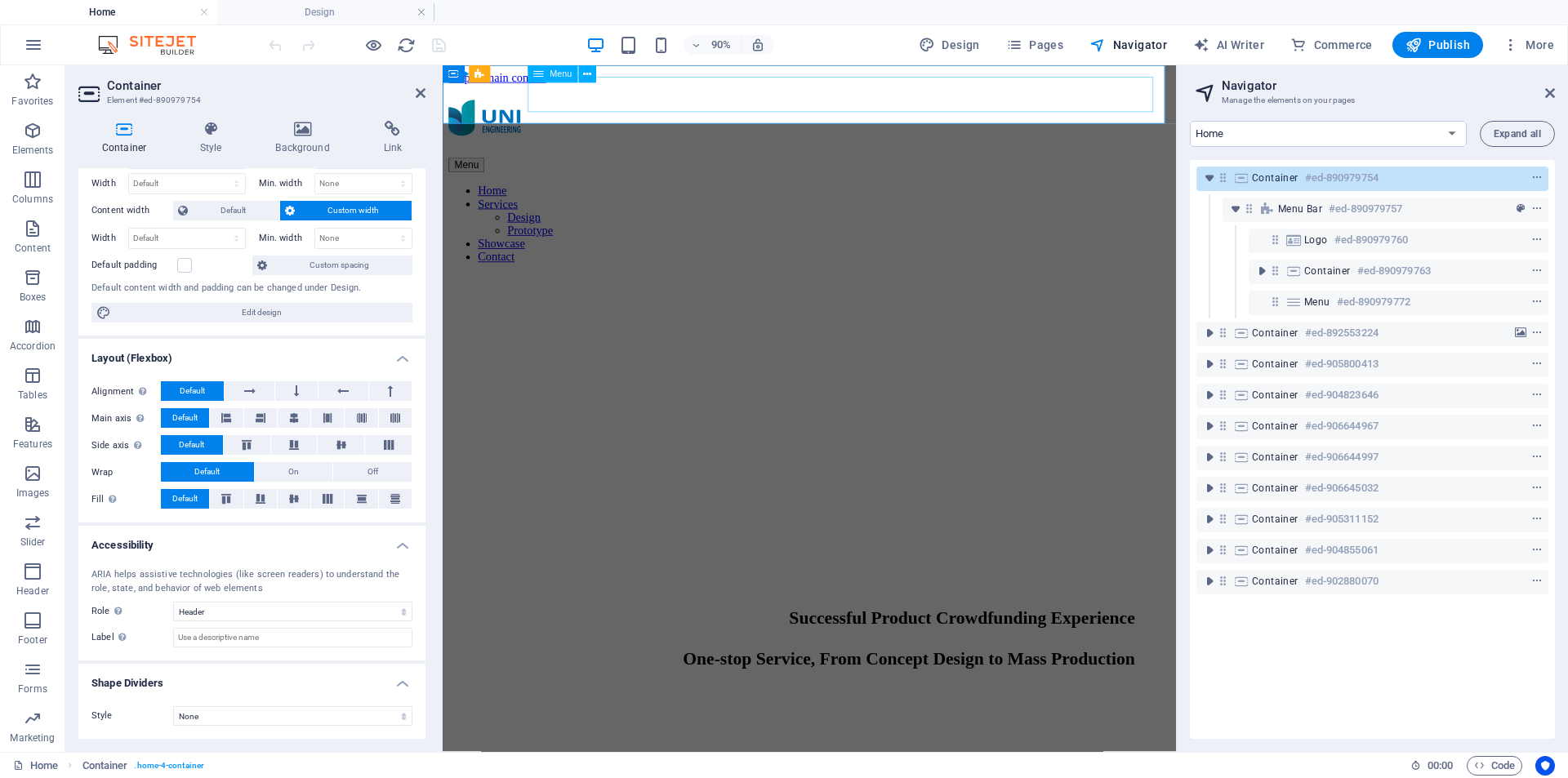
click at [1050, 197] on nav "Home Services Design Prototype Showcase Contact" at bounding box center [850, 241] width 802 height 88
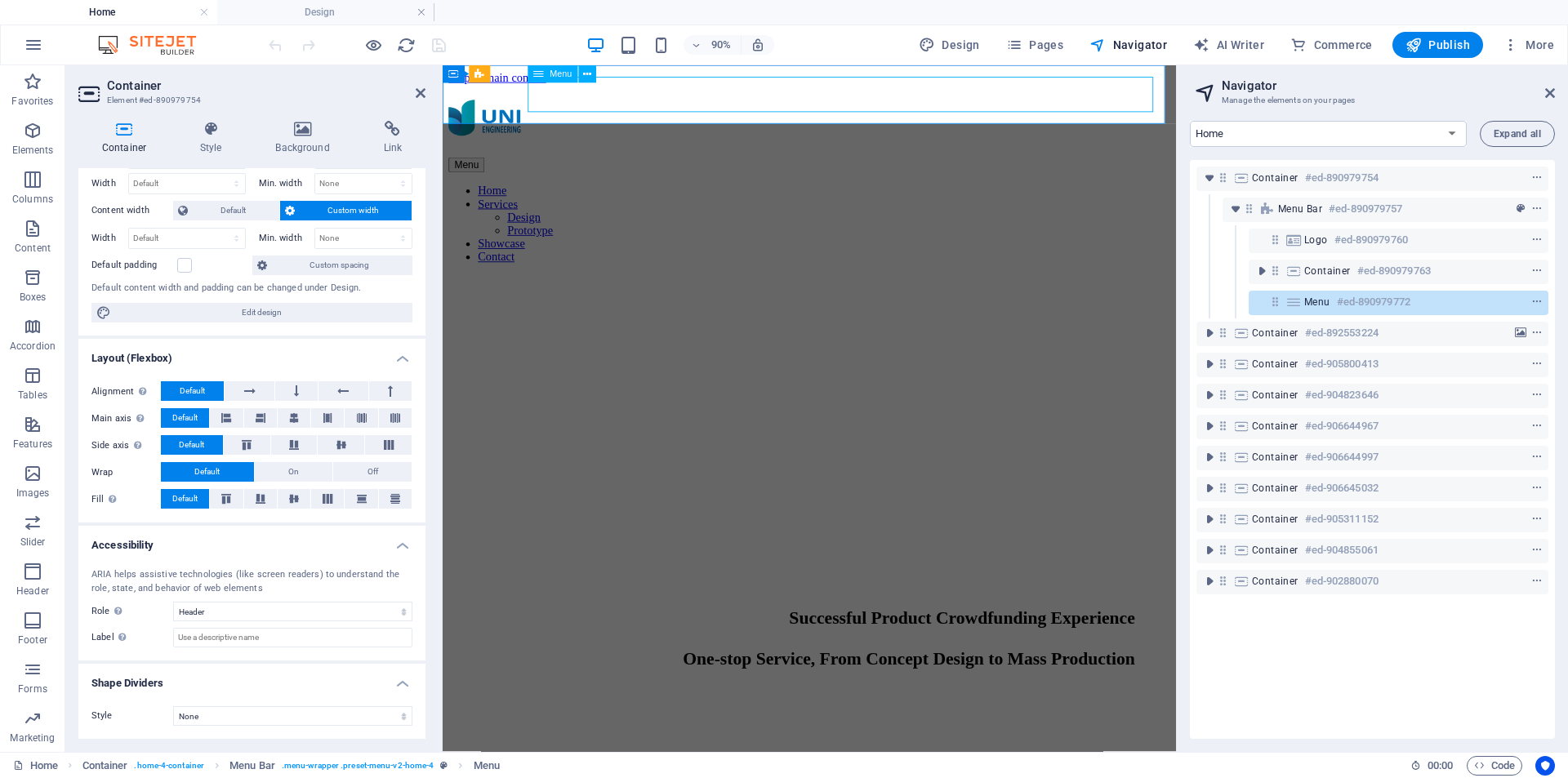
click at [1050, 197] on nav "Home Services Design Prototype Showcase Contact" at bounding box center [850, 241] width 802 height 88
select select "1"
select select
select select "1"
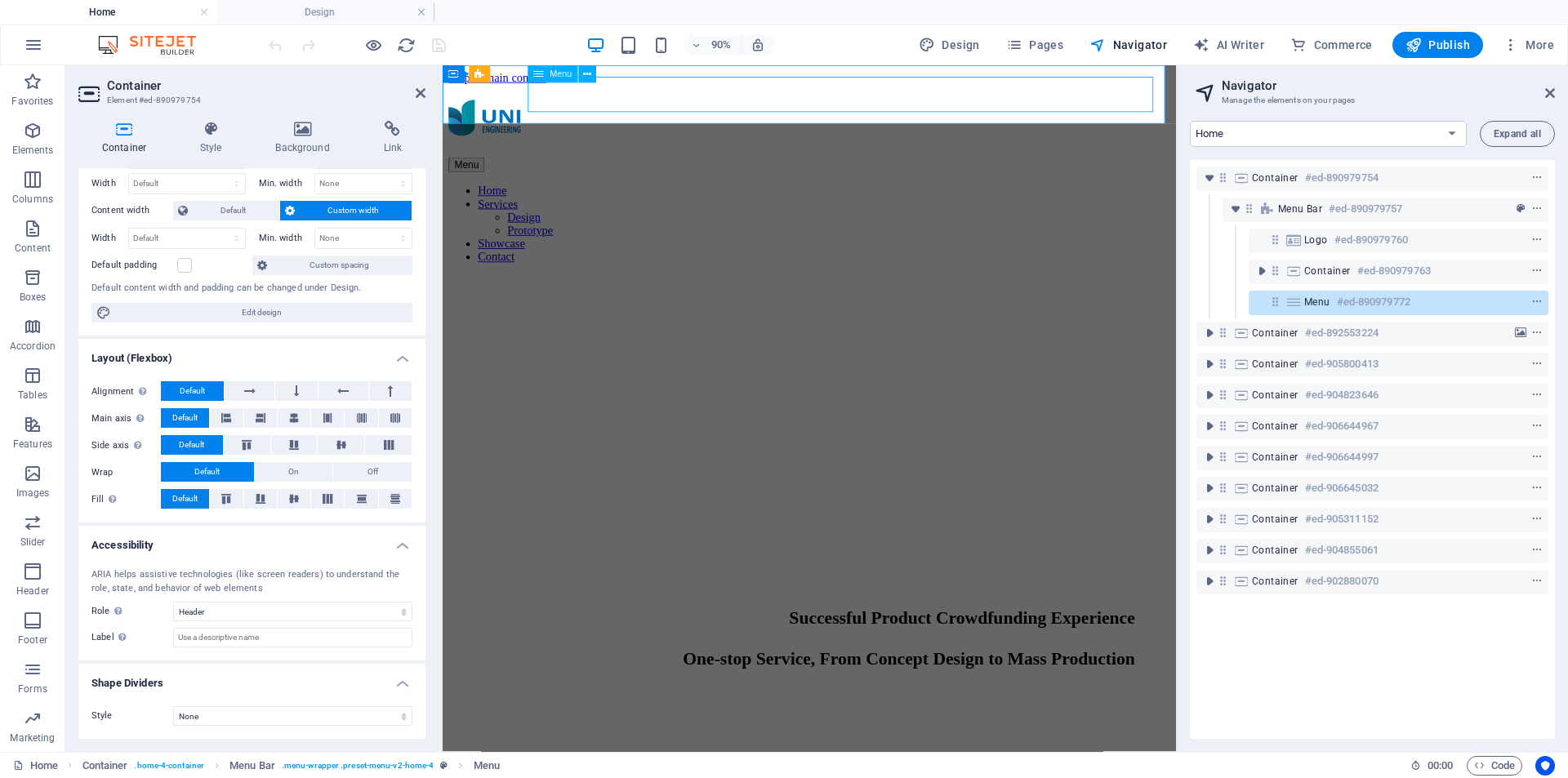
select select
select select "2"
select select
select select "4"
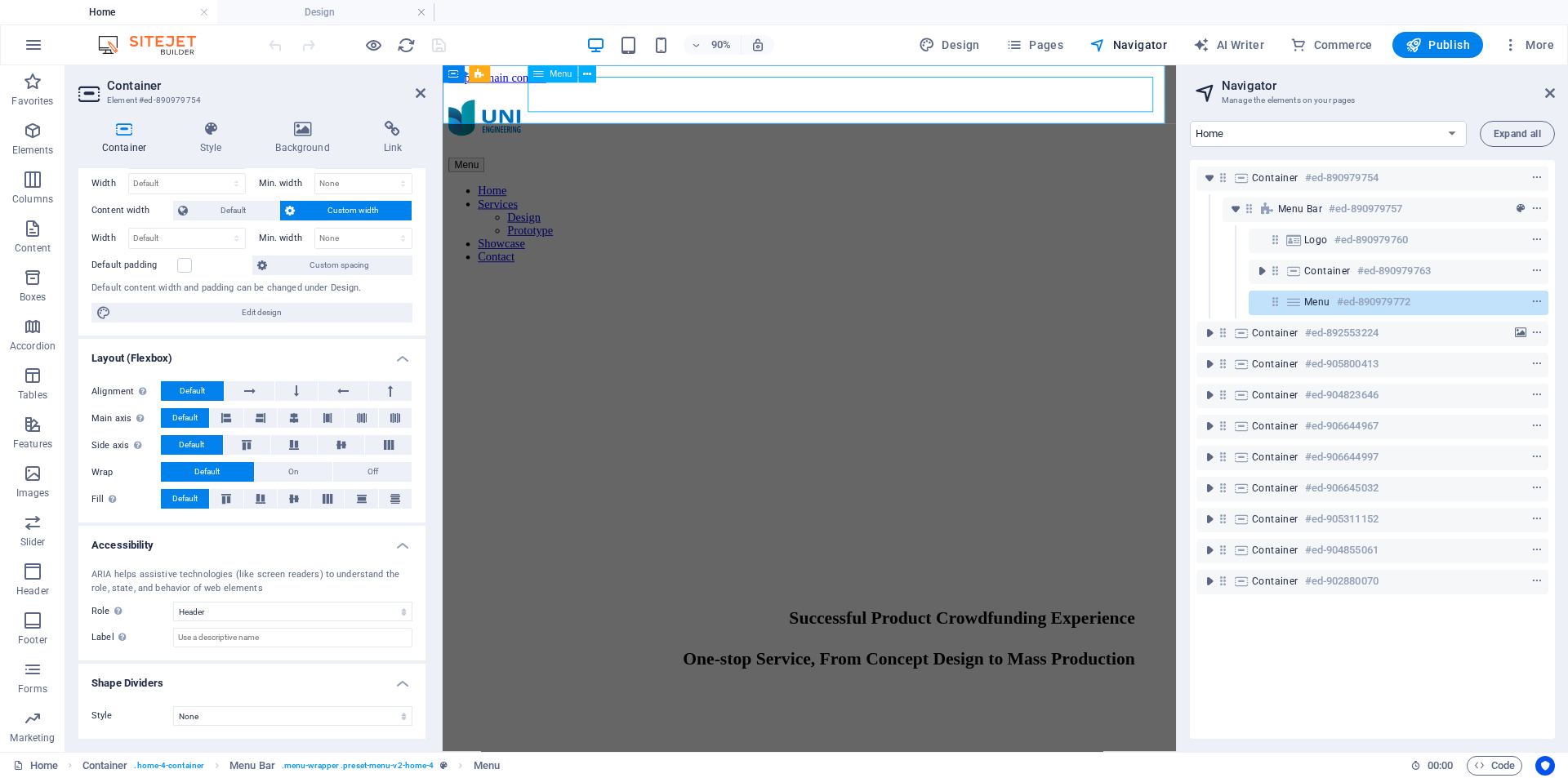
select select
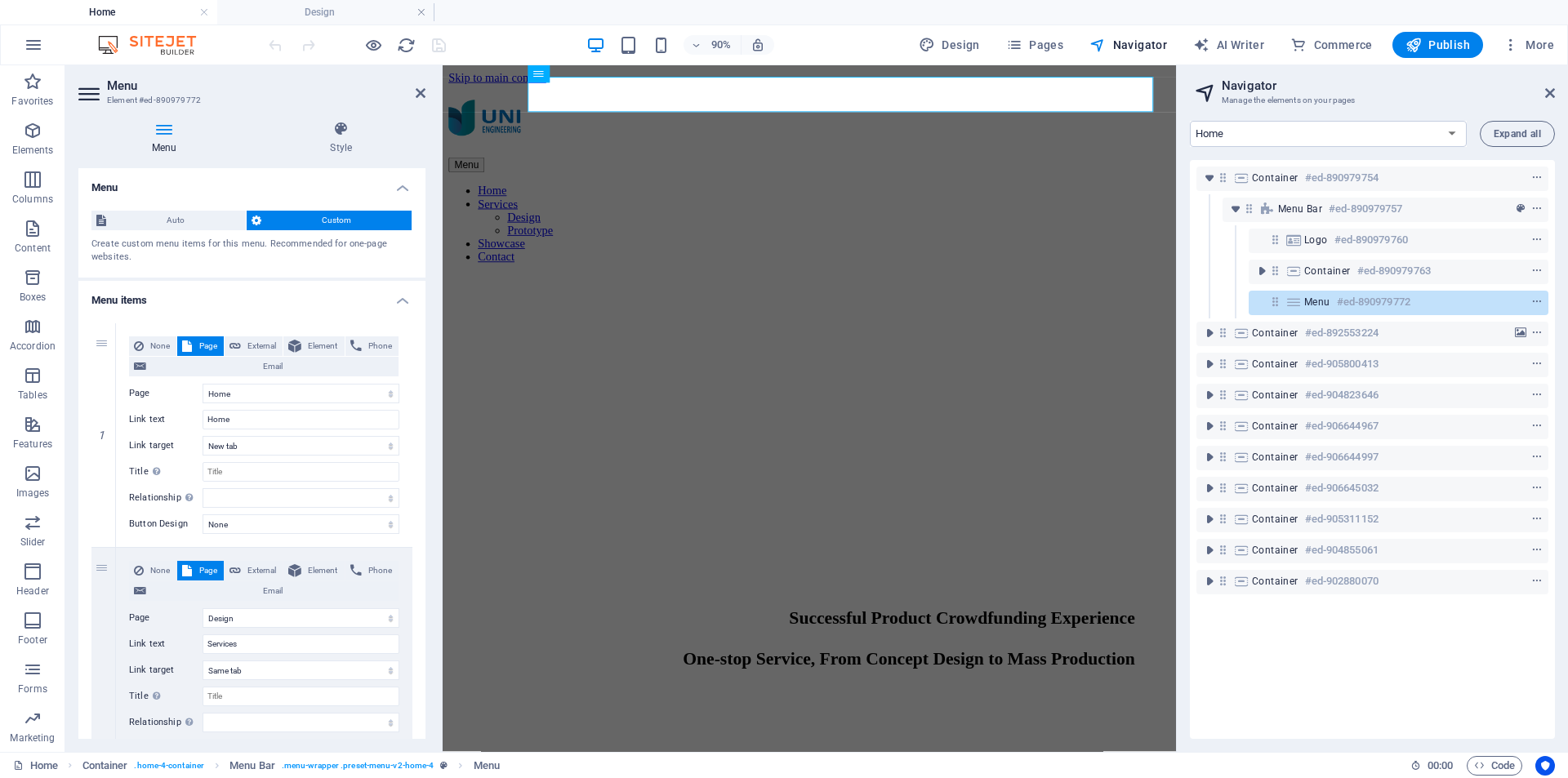
click at [99, 97] on icon at bounding box center [91, 93] width 25 height 26
click at [362, 499] on select "alternate author bookmark external help license next nofollow noreferrer noopen…" at bounding box center [301, 498] width 197 height 19
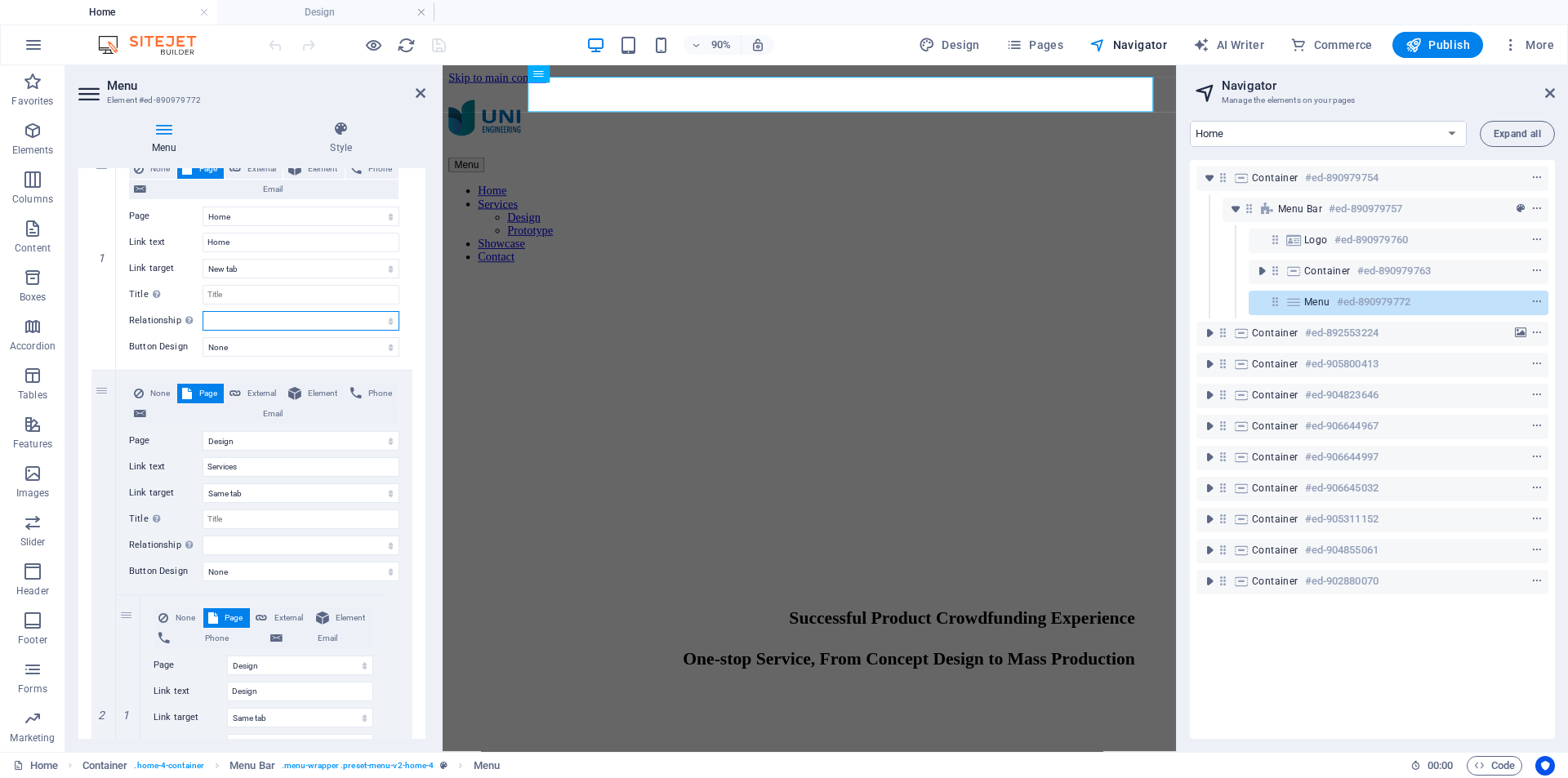
scroll to position [0, 0]
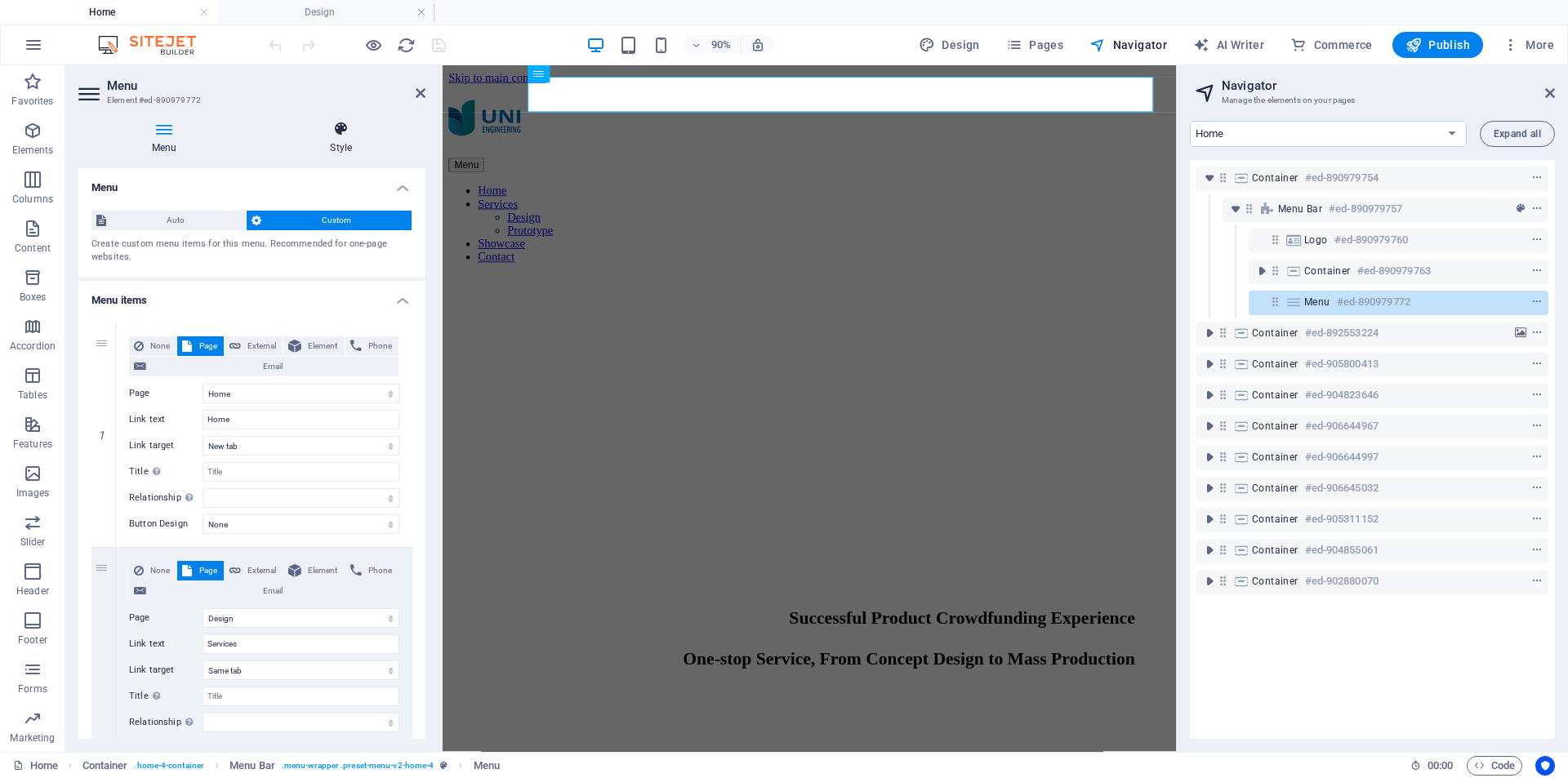
click at [347, 124] on icon at bounding box center [341, 129] width 169 height 16
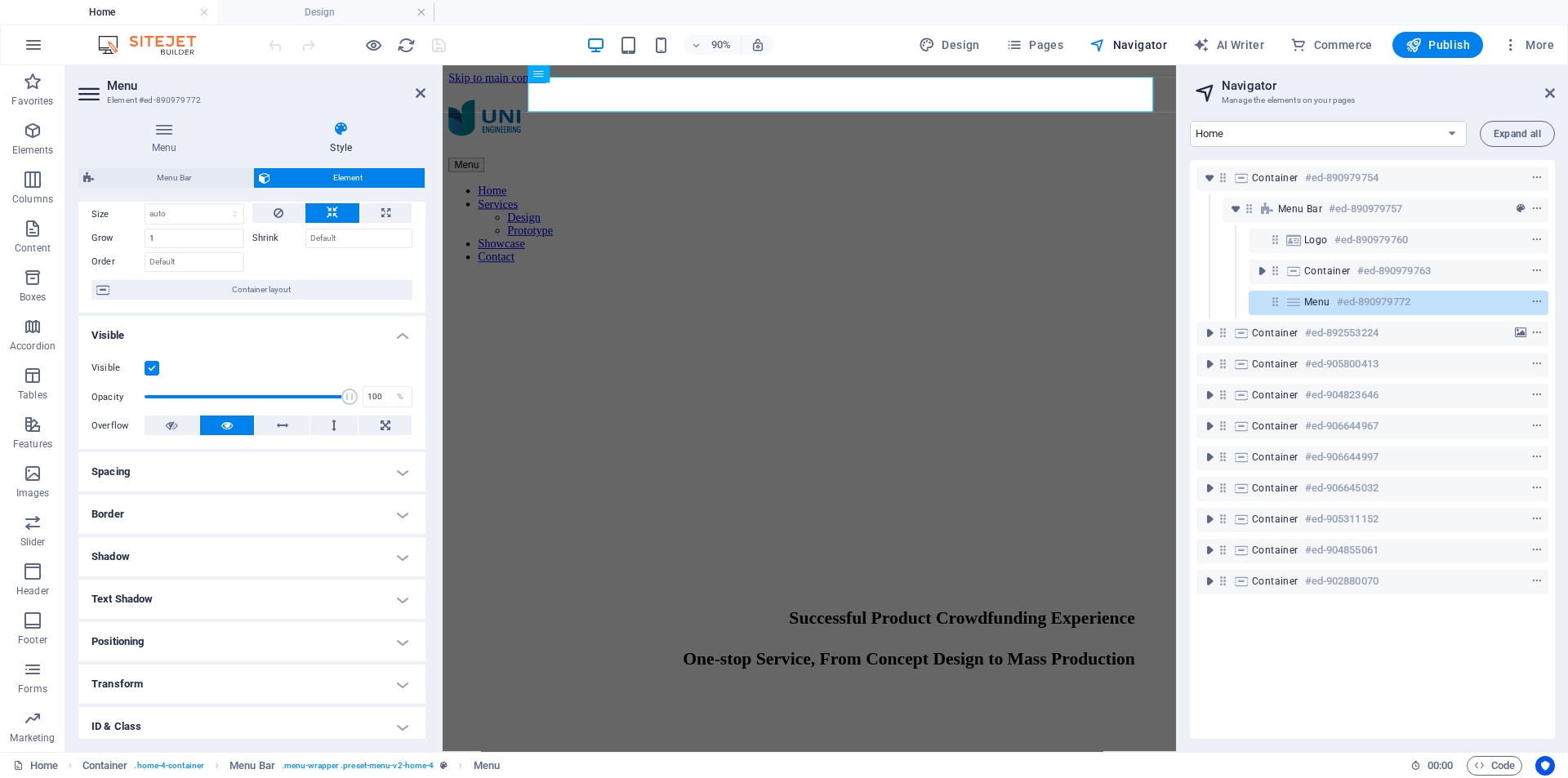
scroll to position [152, 0]
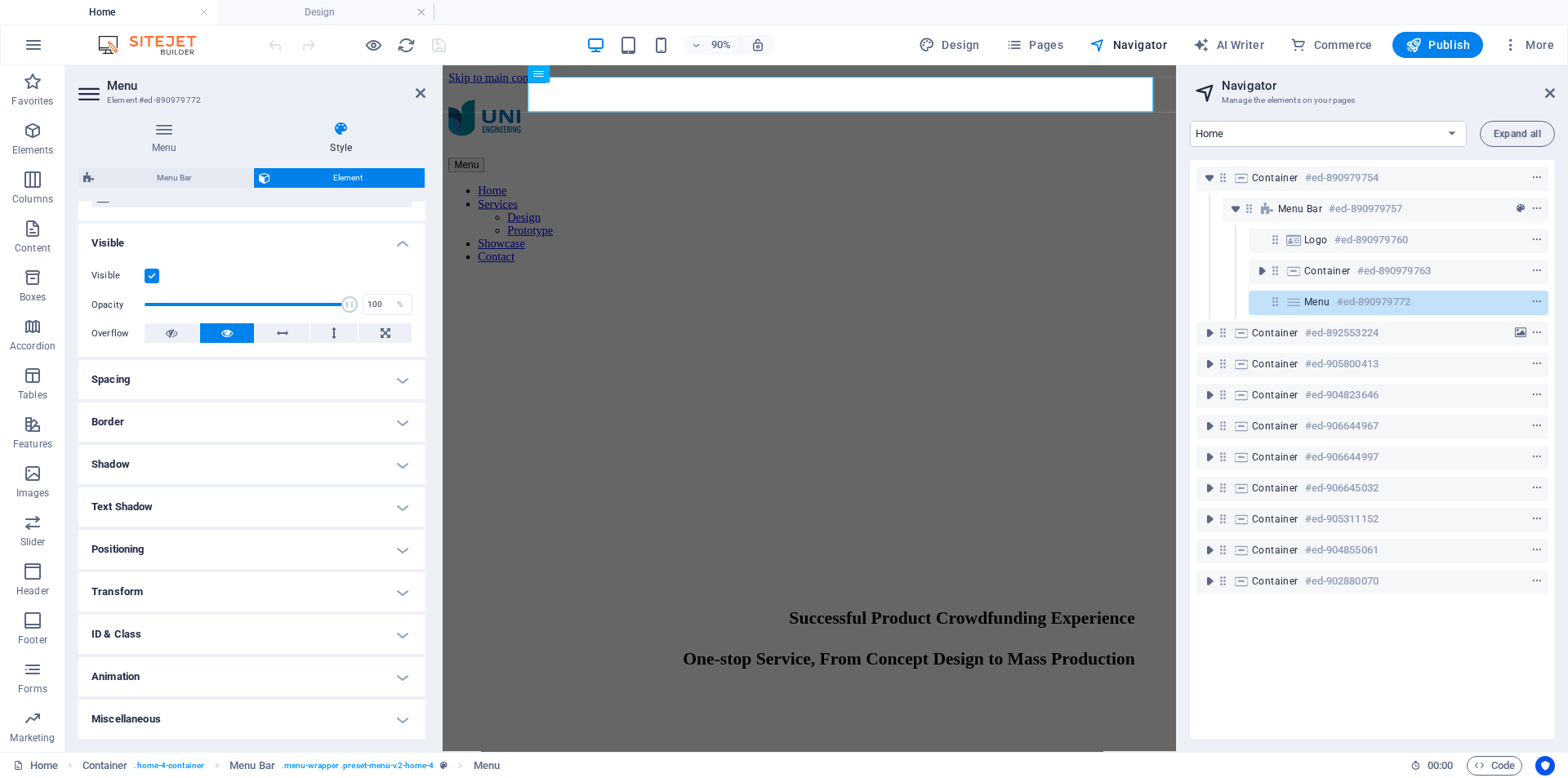
click at [342, 632] on h4 "ID & Class" at bounding box center [252, 634] width 347 height 39
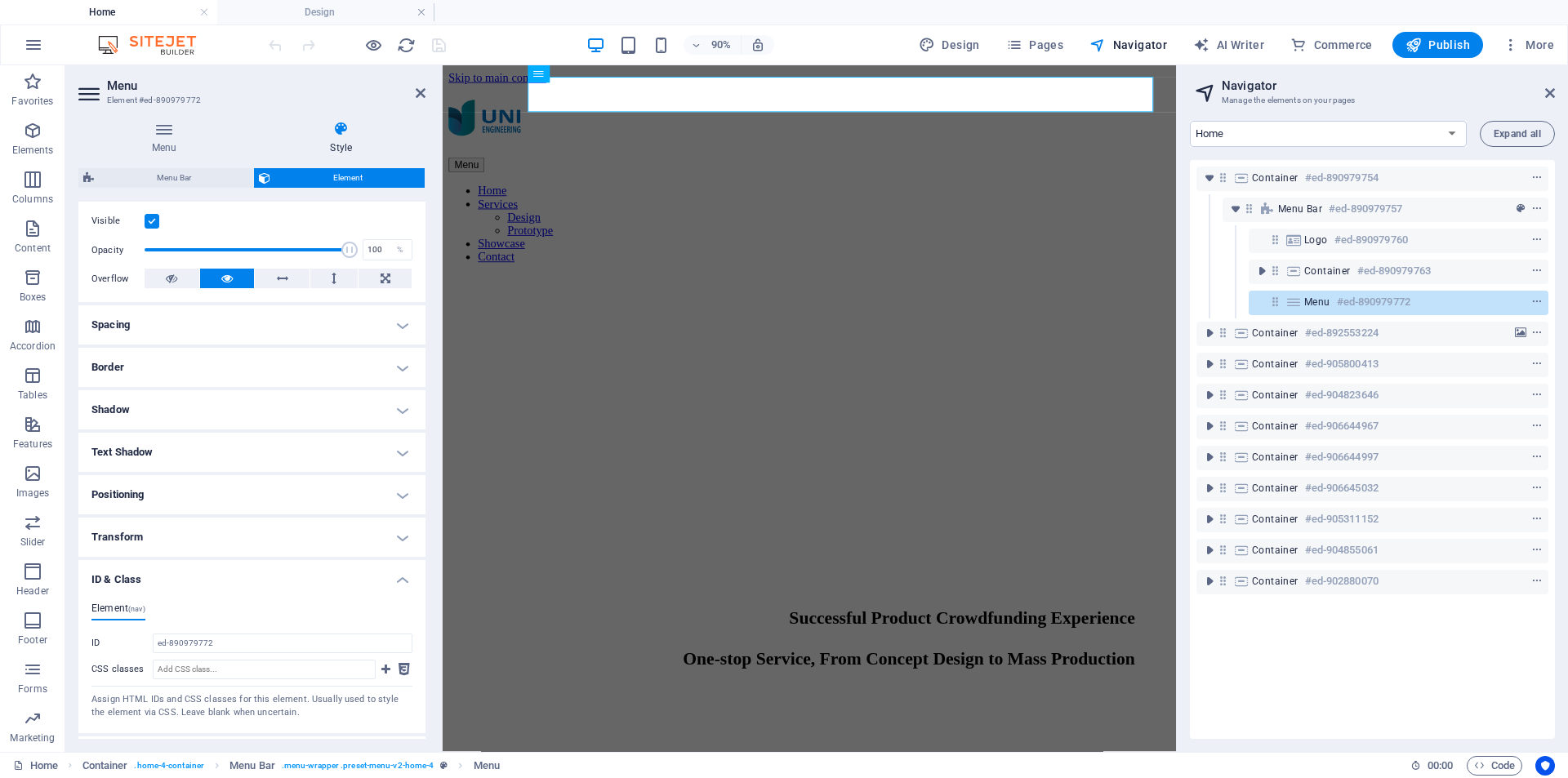
scroll to position [286, 0]
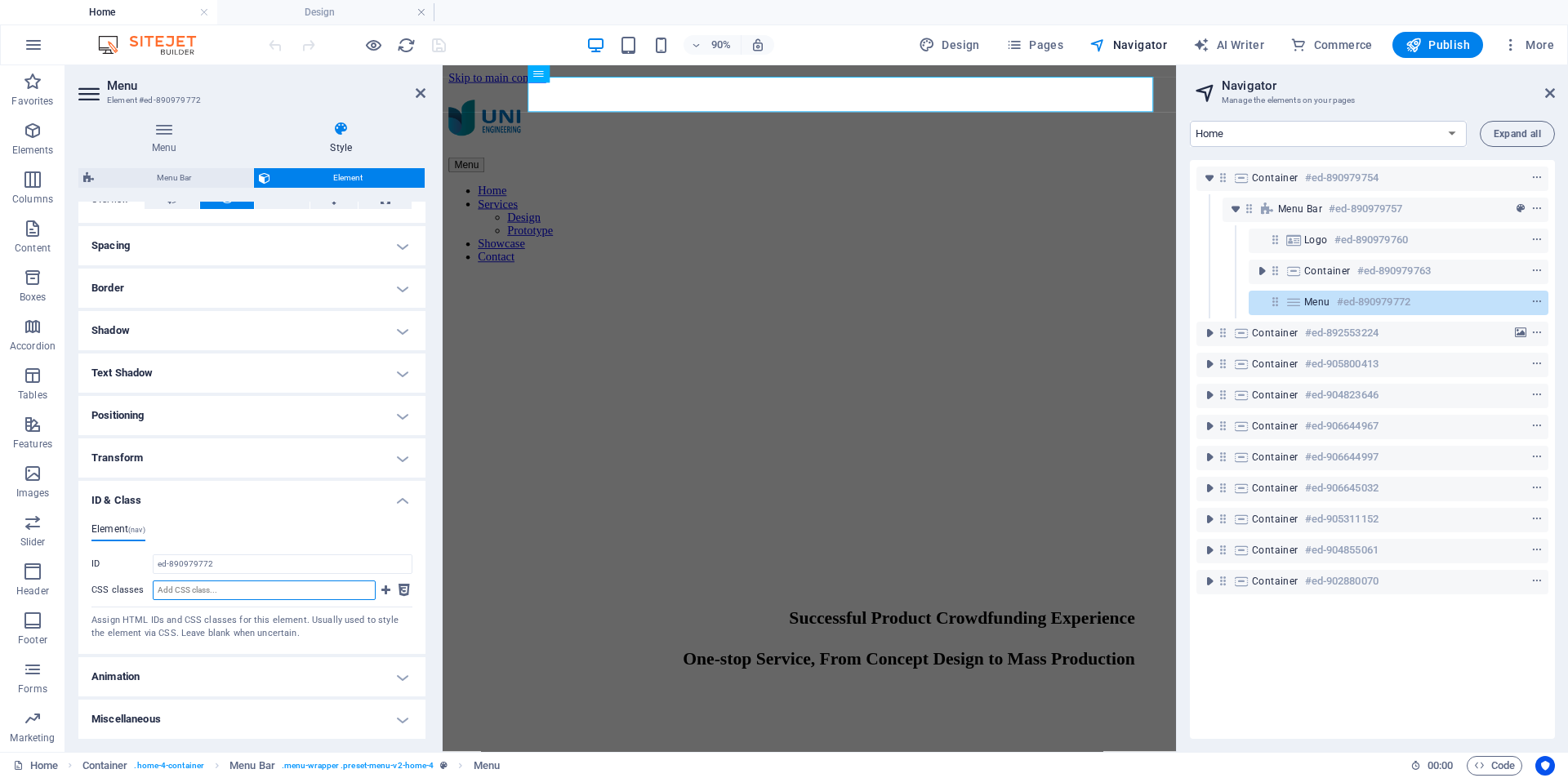
click at [302, 588] on input "CSS classes" at bounding box center [263, 590] width 223 height 19
click at [318, 716] on h4 "Miscellaneous" at bounding box center [252, 719] width 347 height 39
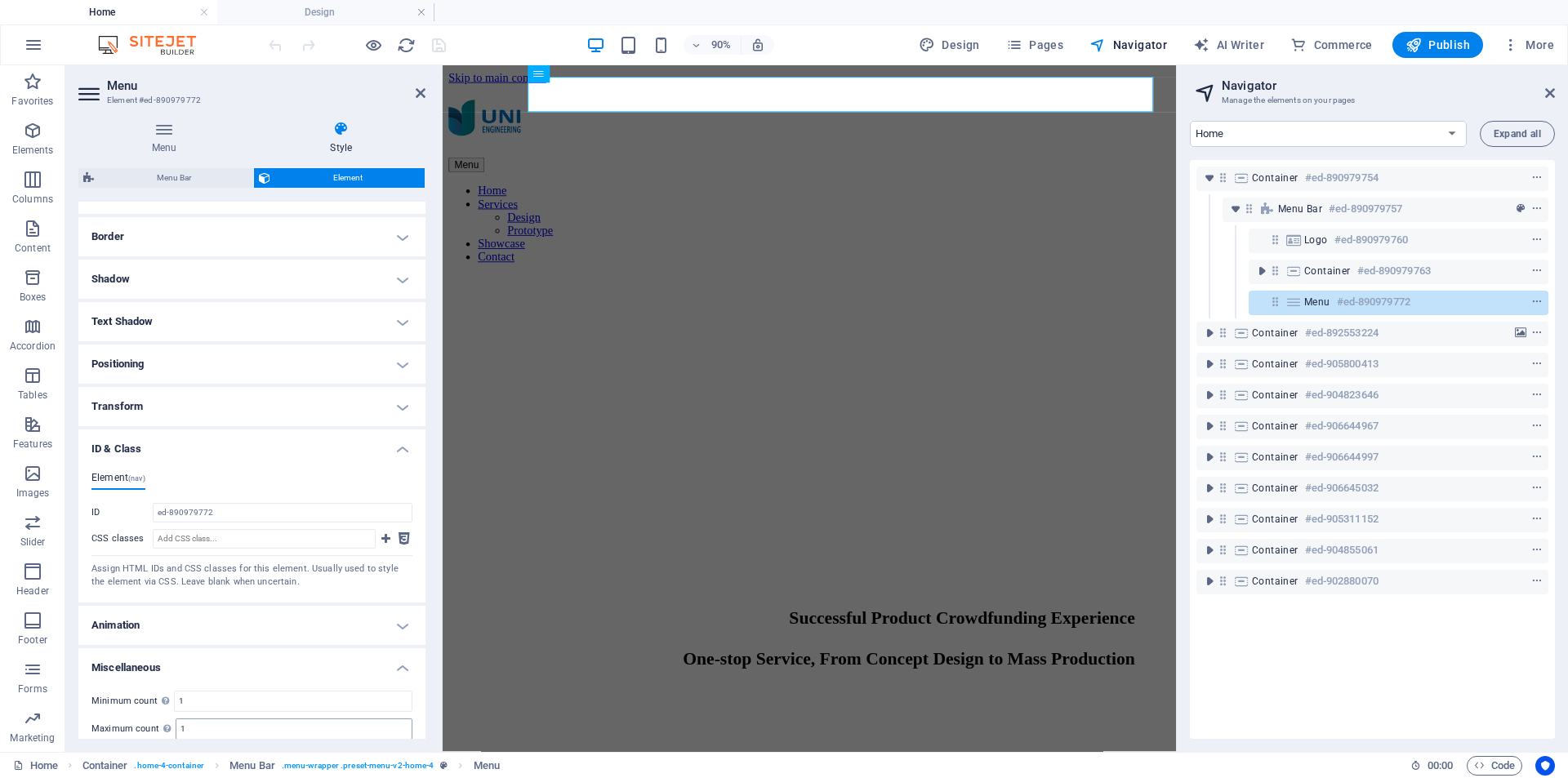
scroll to position [388, 0]
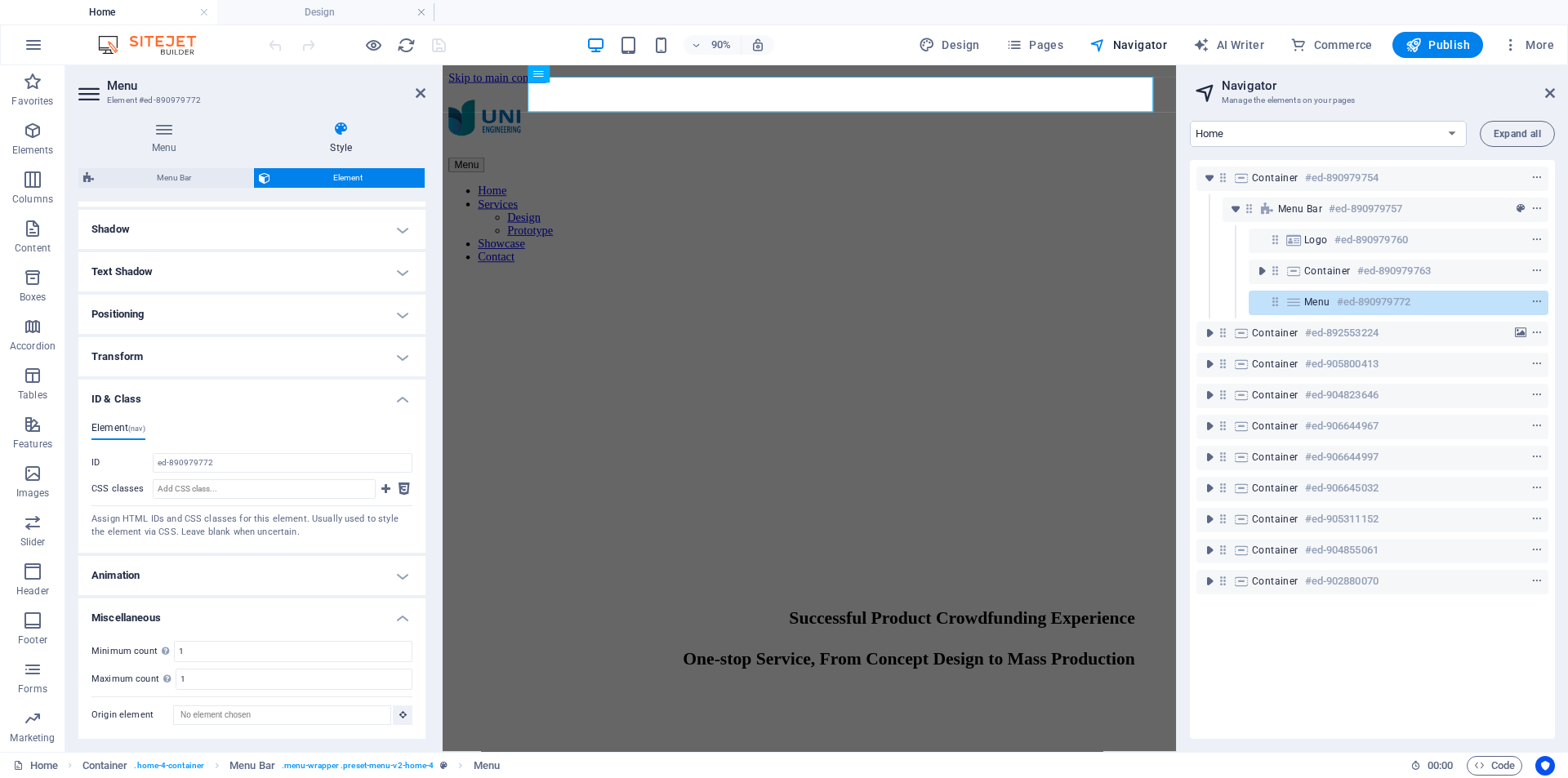
click at [318, 569] on h4 "Animation" at bounding box center [252, 576] width 347 height 39
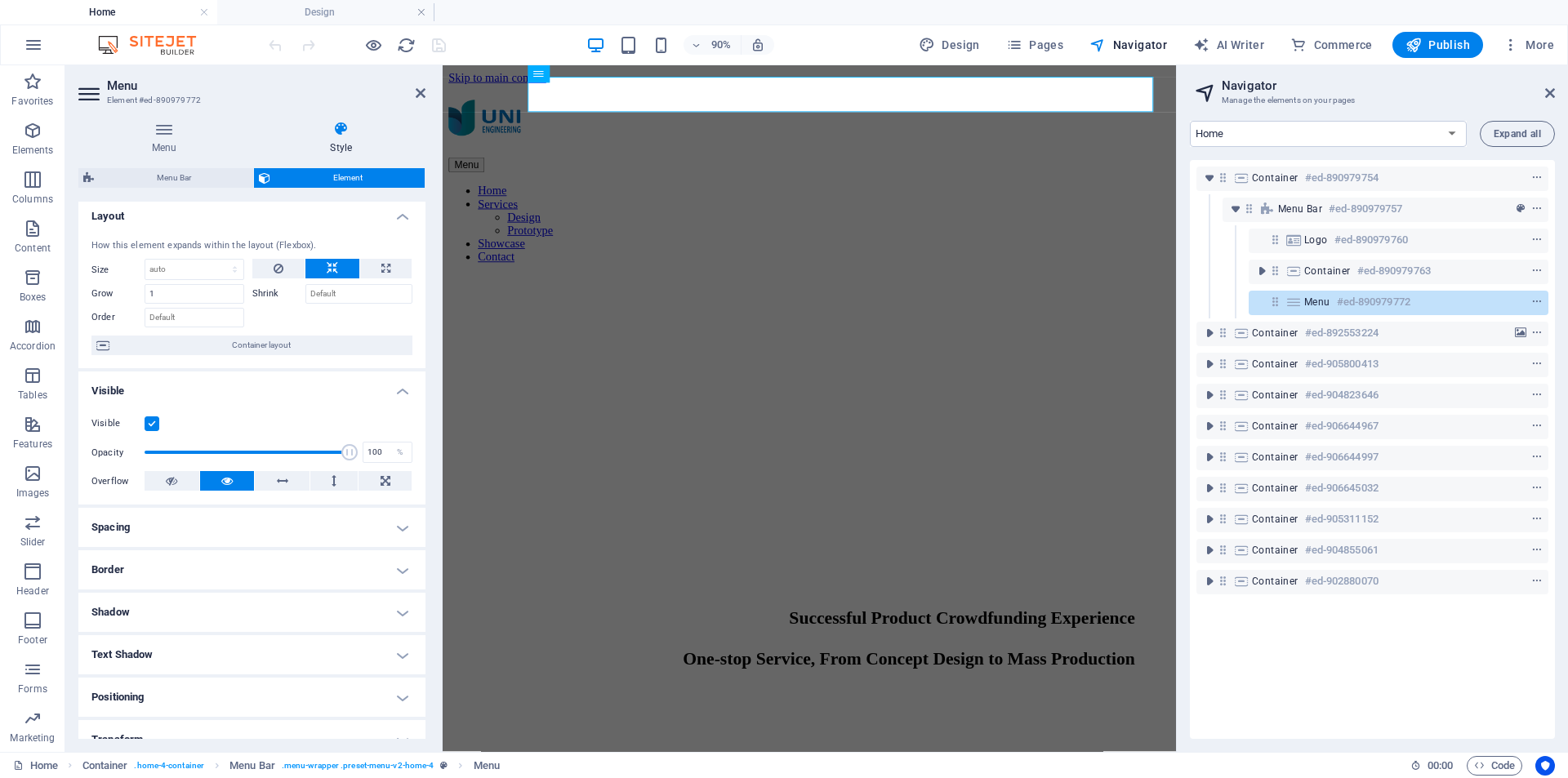
scroll to position [0, 0]
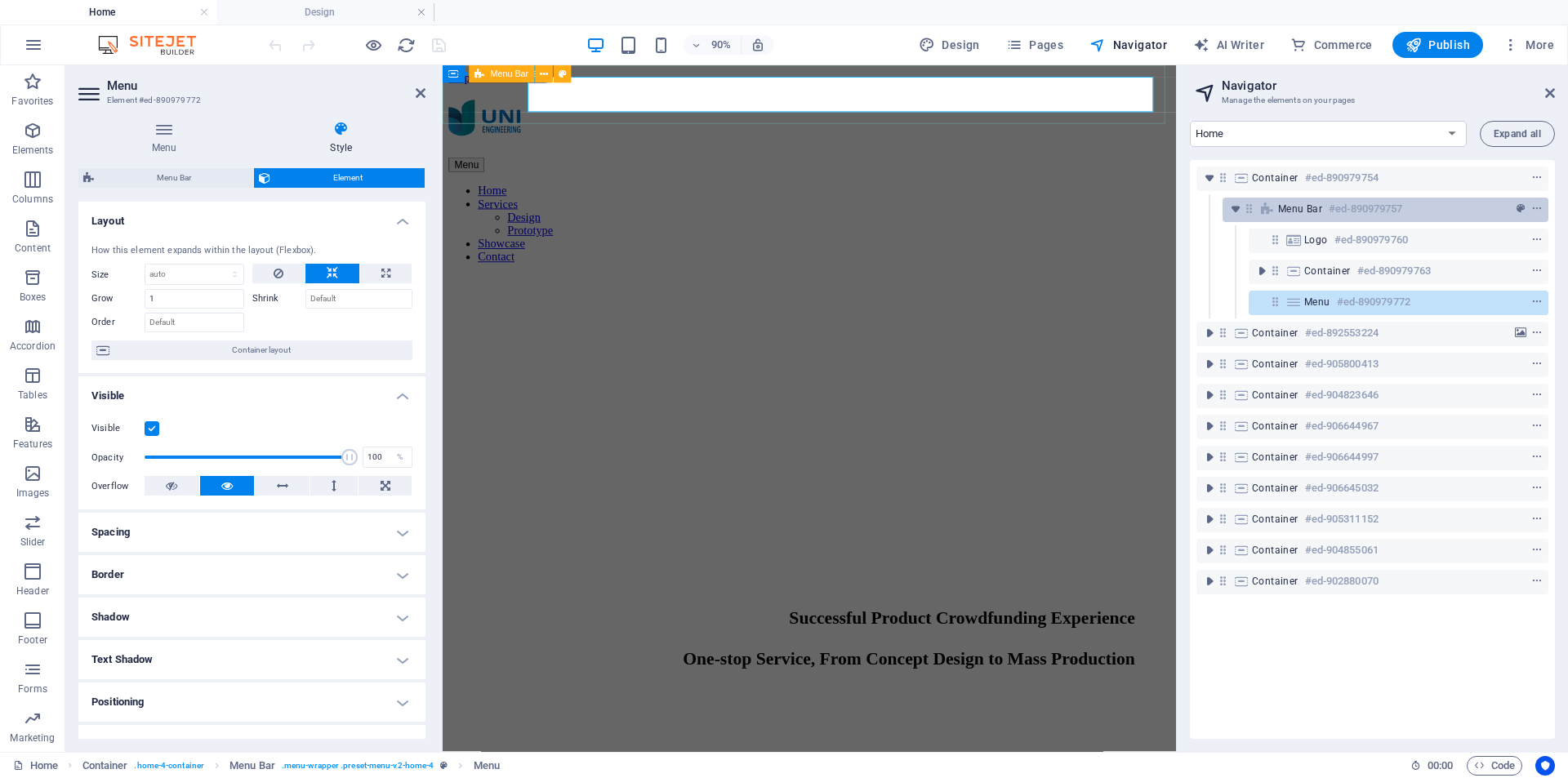
click at [1326, 206] on div "Menu Bar #ed-890979757" at bounding box center [1372, 208] width 189 height 19
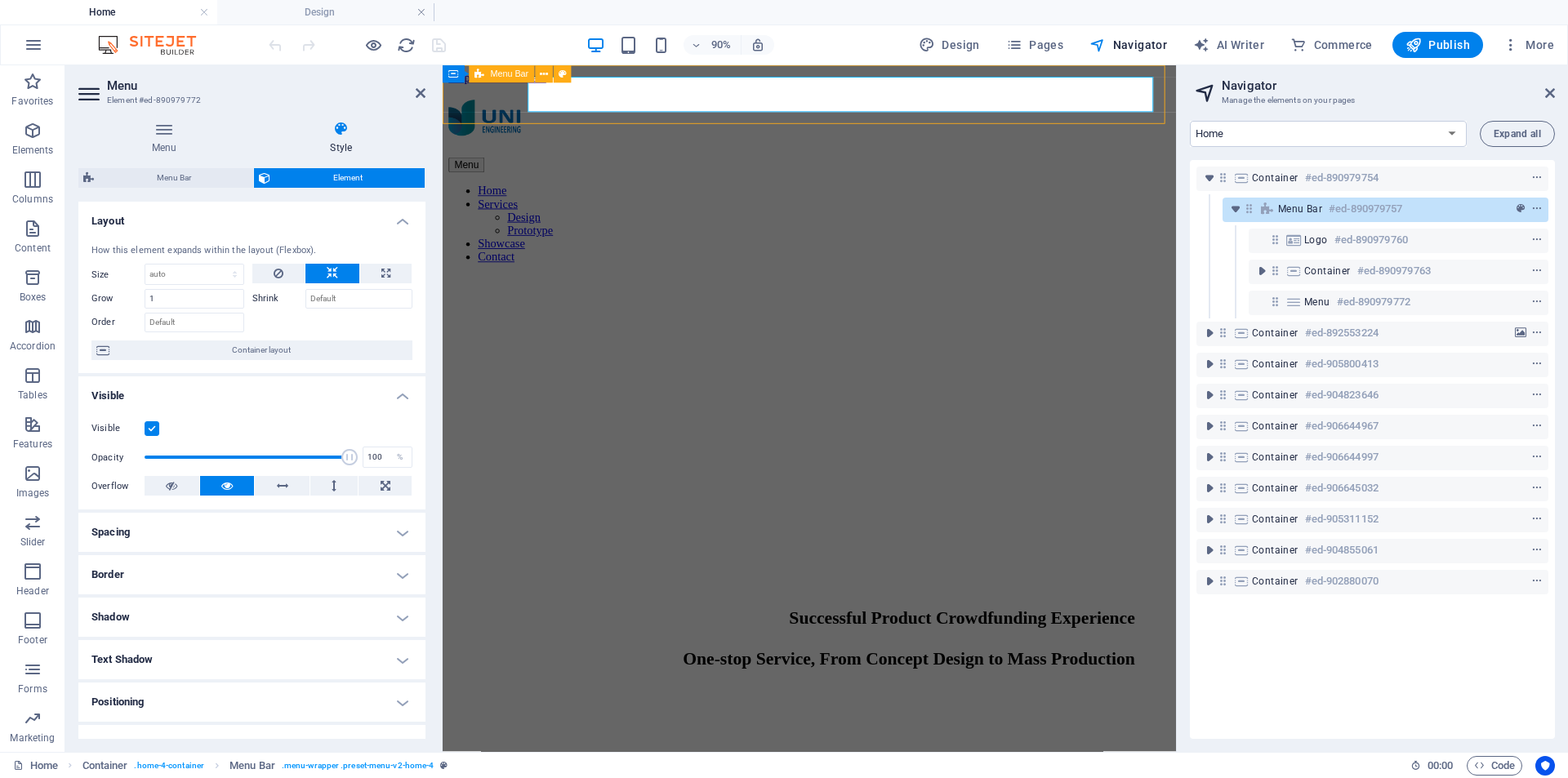
click at [1326, 206] on div "Menu Bar #ed-890979757" at bounding box center [1372, 208] width 189 height 19
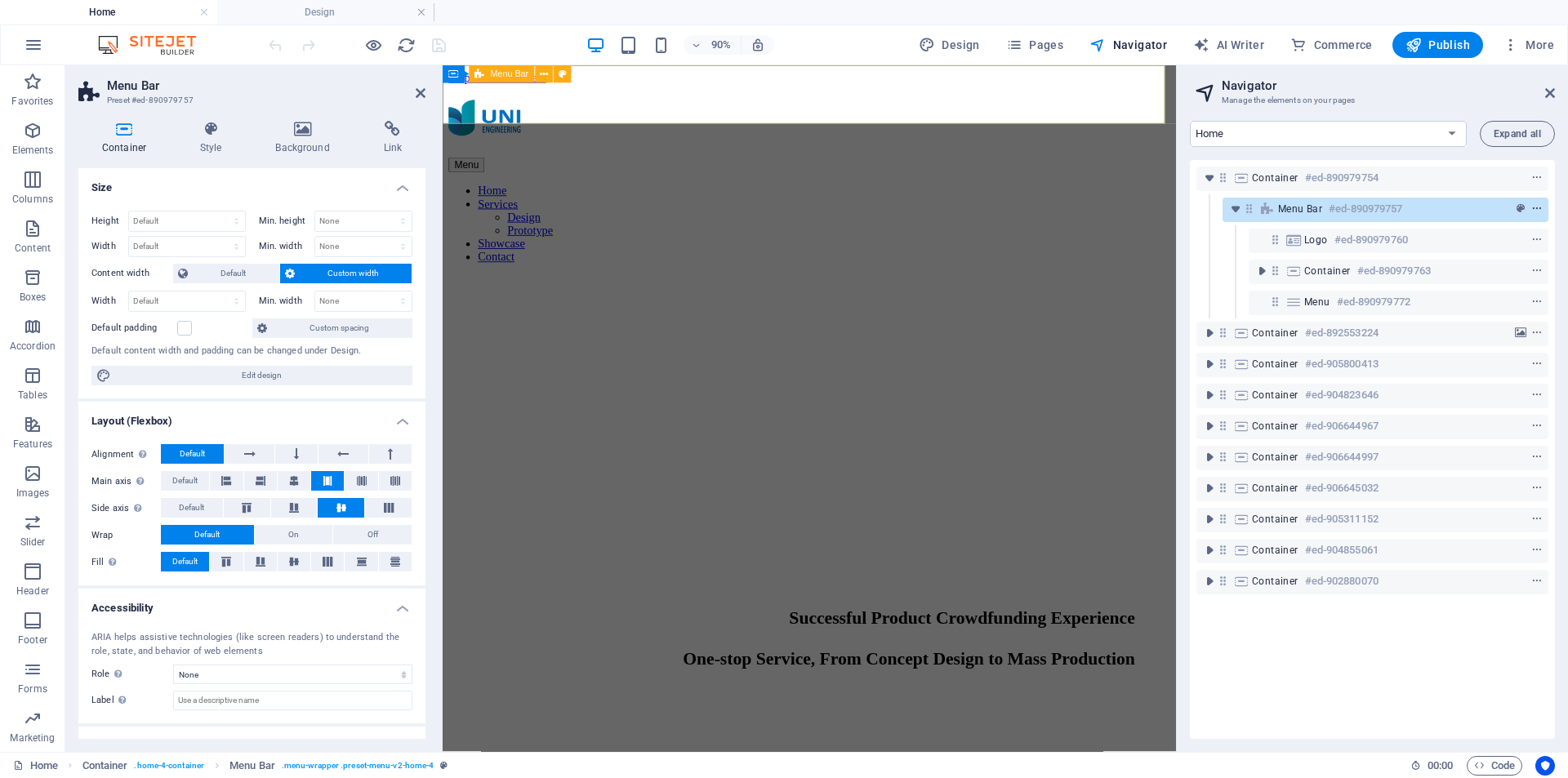
click at [1532, 207] on icon "context-menu" at bounding box center [1537, 208] width 11 height 11
click at [1303, 202] on span "Menu Bar" at bounding box center [1300, 208] width 44 height 13
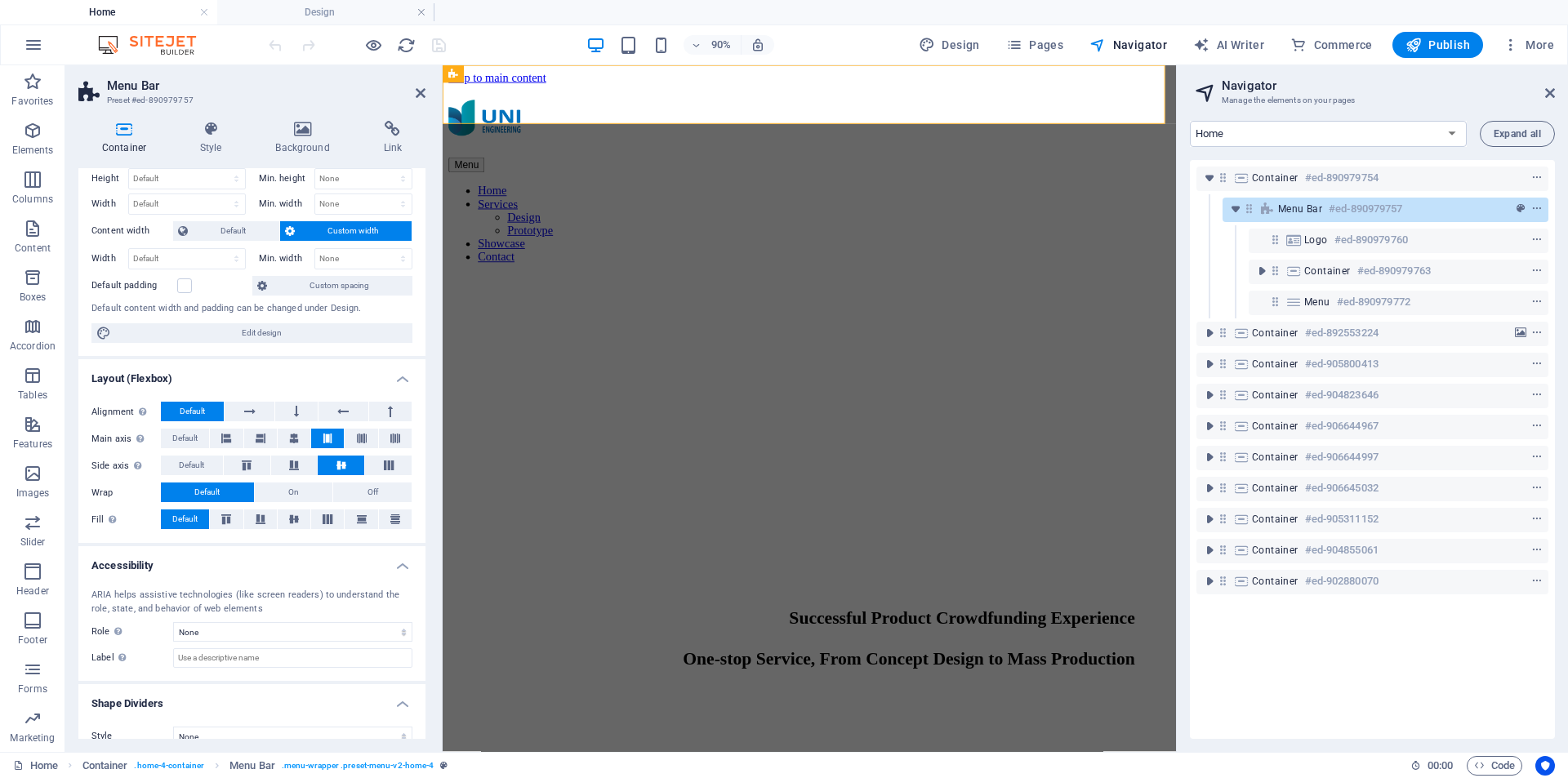
scroll to position [63, 0]
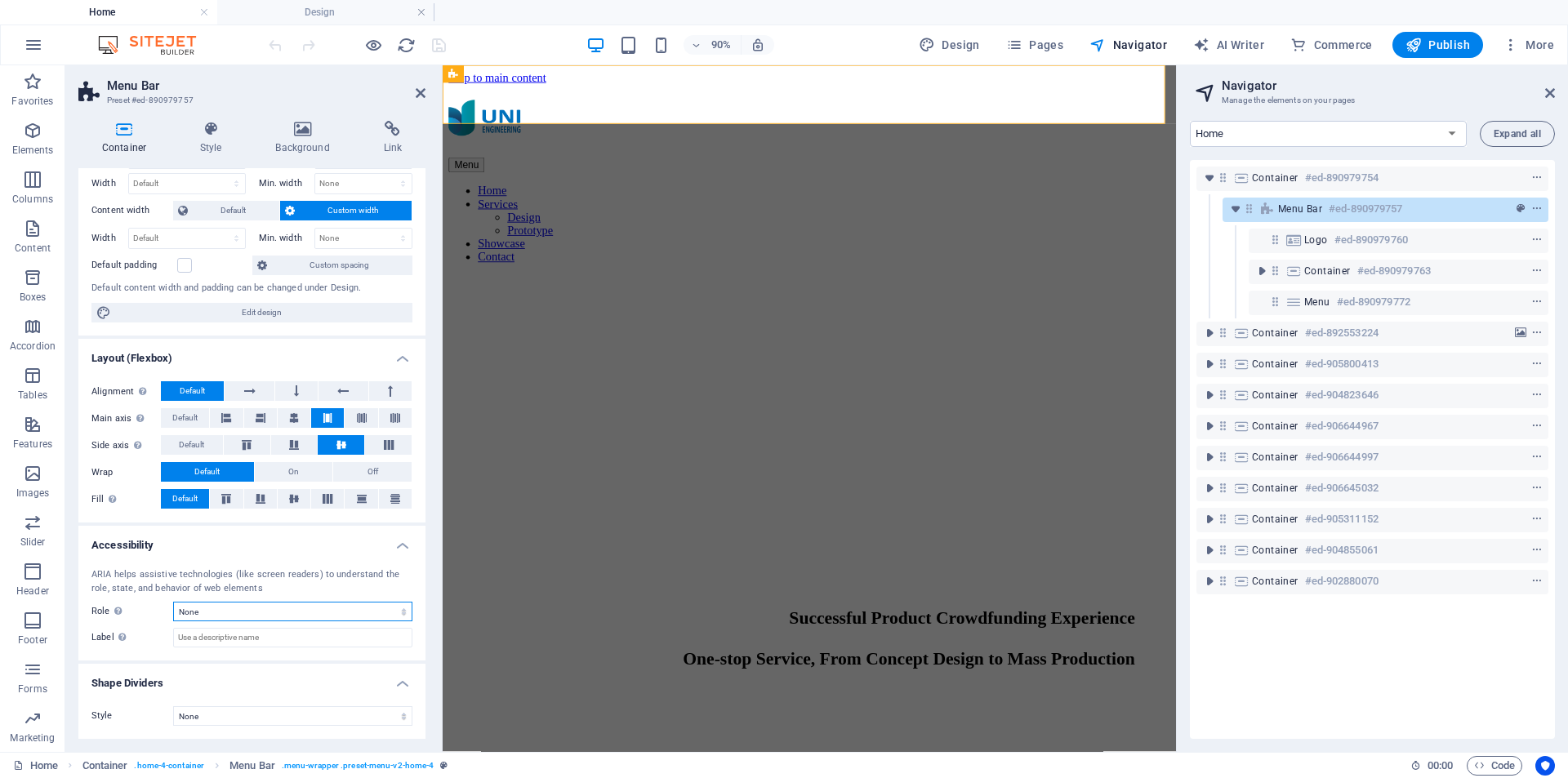
click at [315, 612] on select "None Alert Article Banner Comment Complementary Dialog Footer Header Marquee Pr…" at bounding box center [292, 611] width 240 height 19
click at [331, 308] on span "Edit design" at bounding box center [262, 312] width 291 height 19
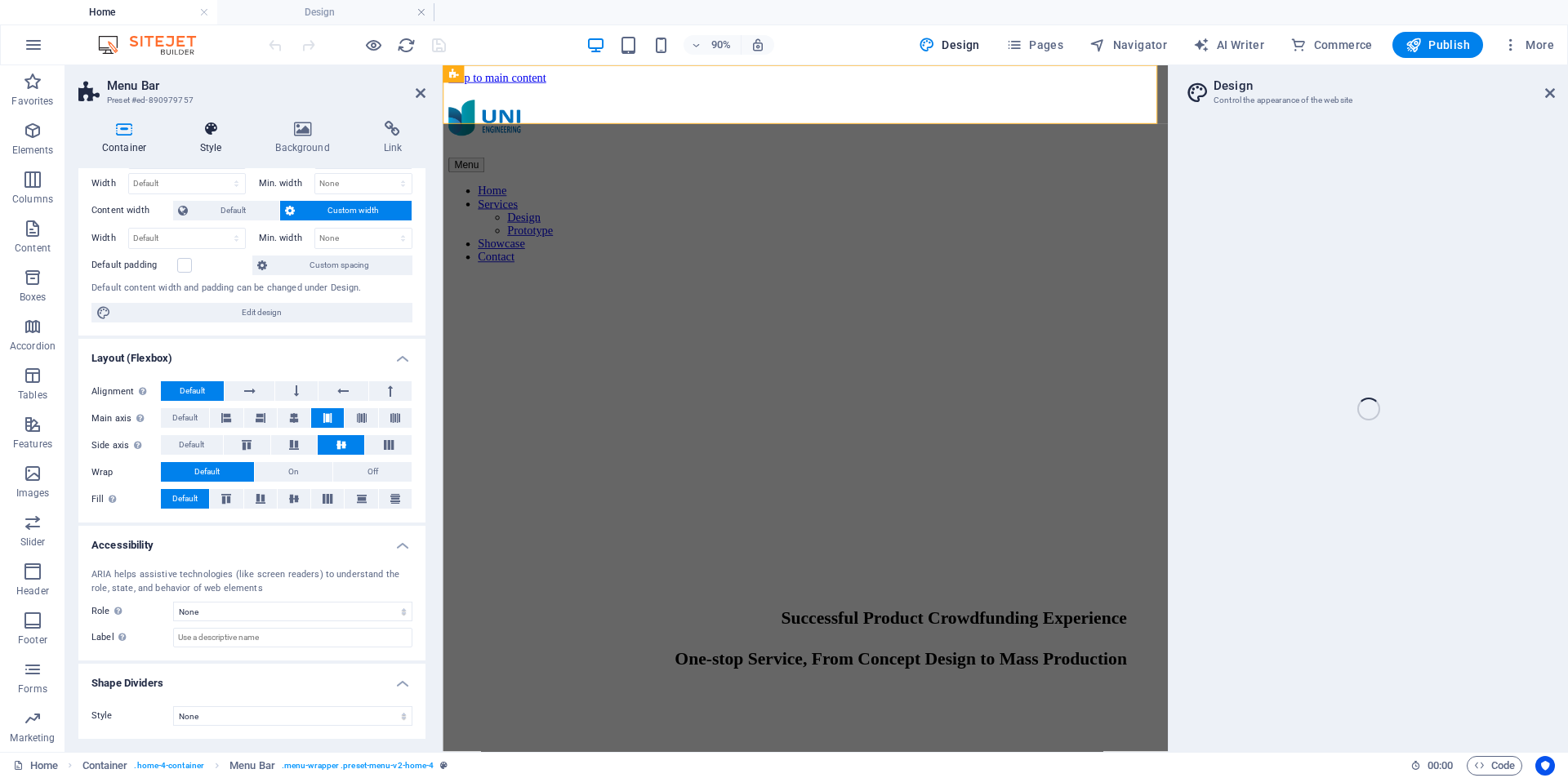
click at [205, 136] on icon at bounding box center [210, 129] width 69 height 16
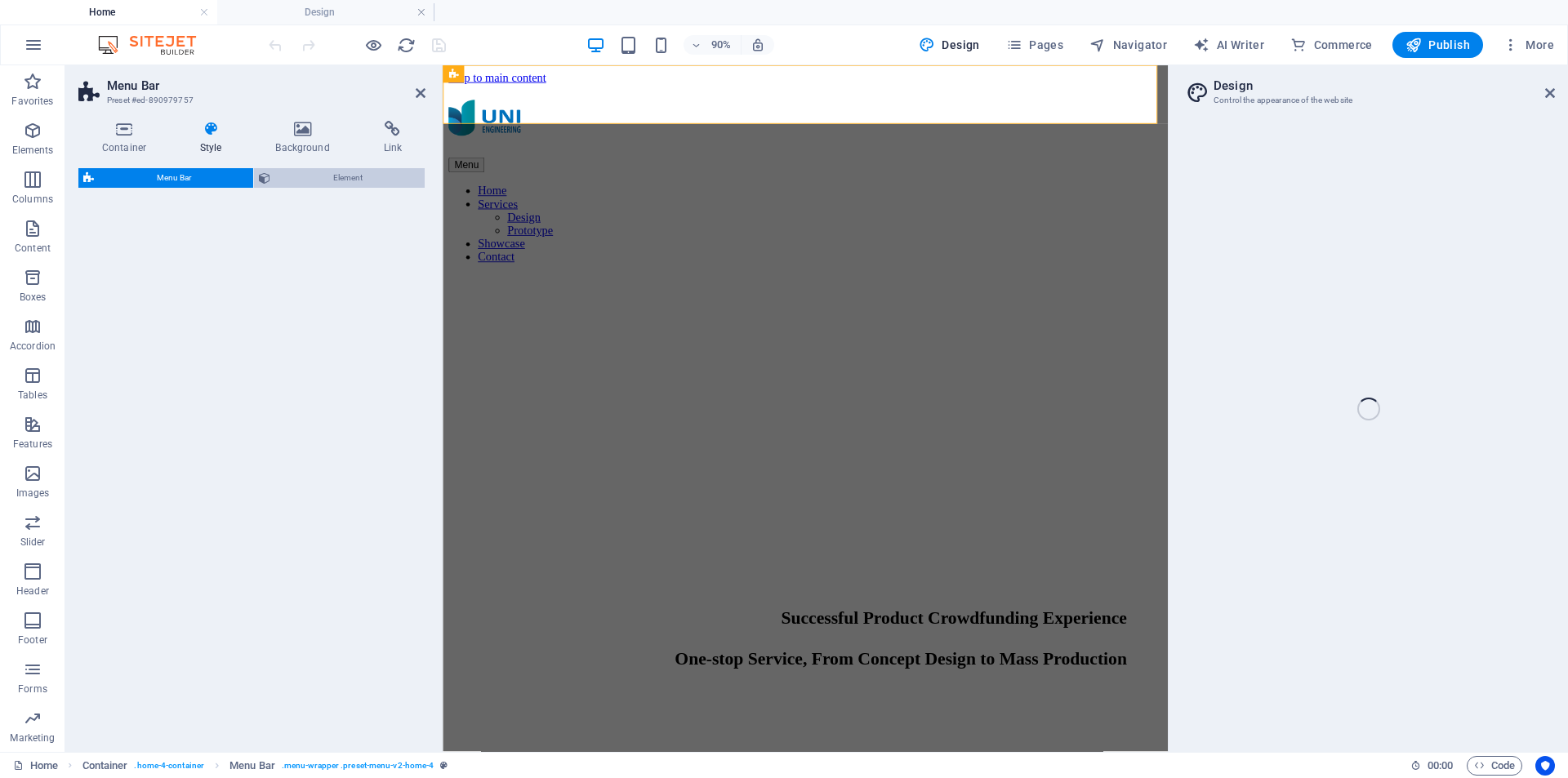
click at [311, 172] on span "Element" at bounding box center [347, 178] width 145 height 19
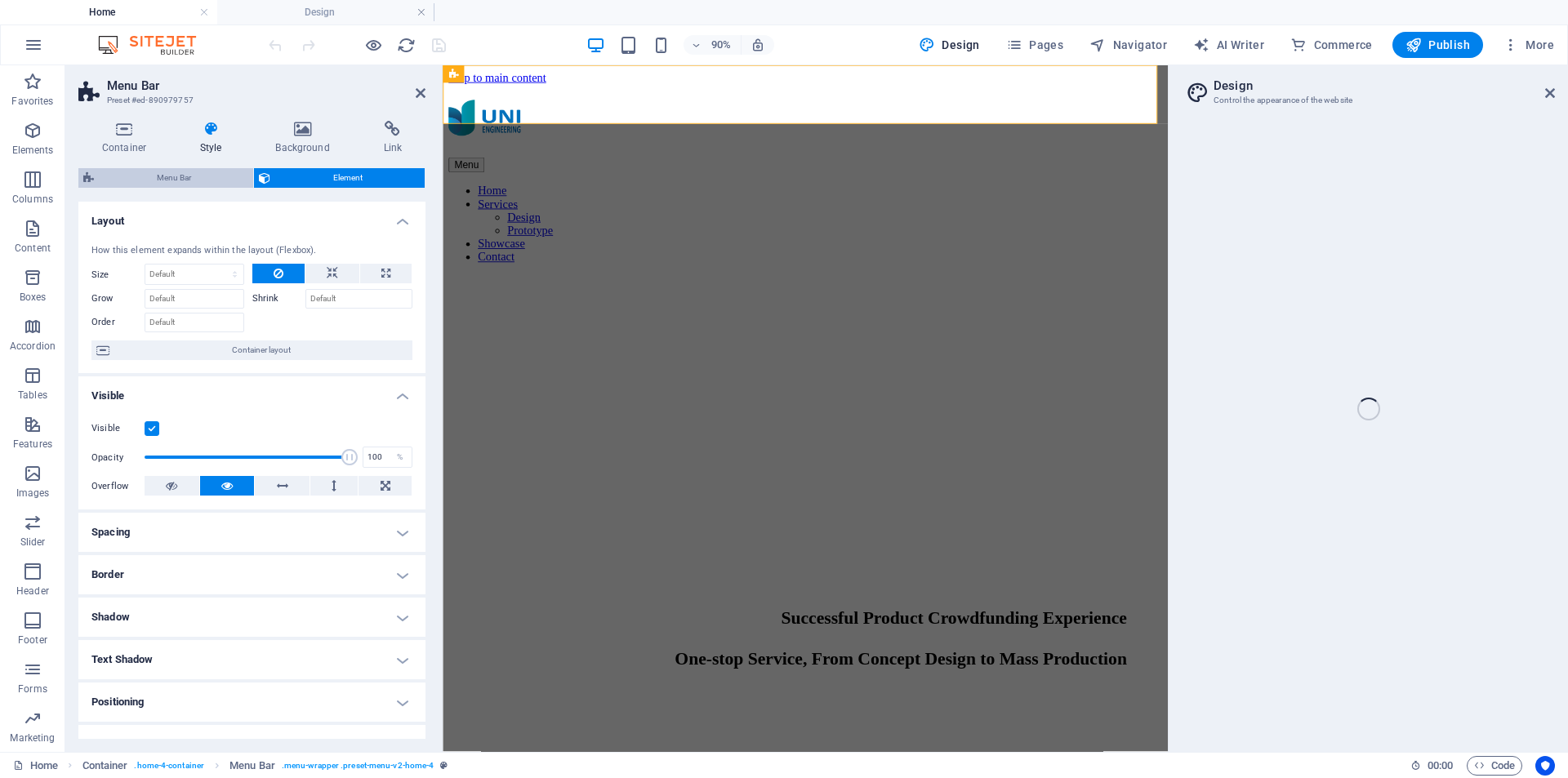
click at [204, 174] on span "Menu Bar" at bounding box center [174, 178] width 149 height 19
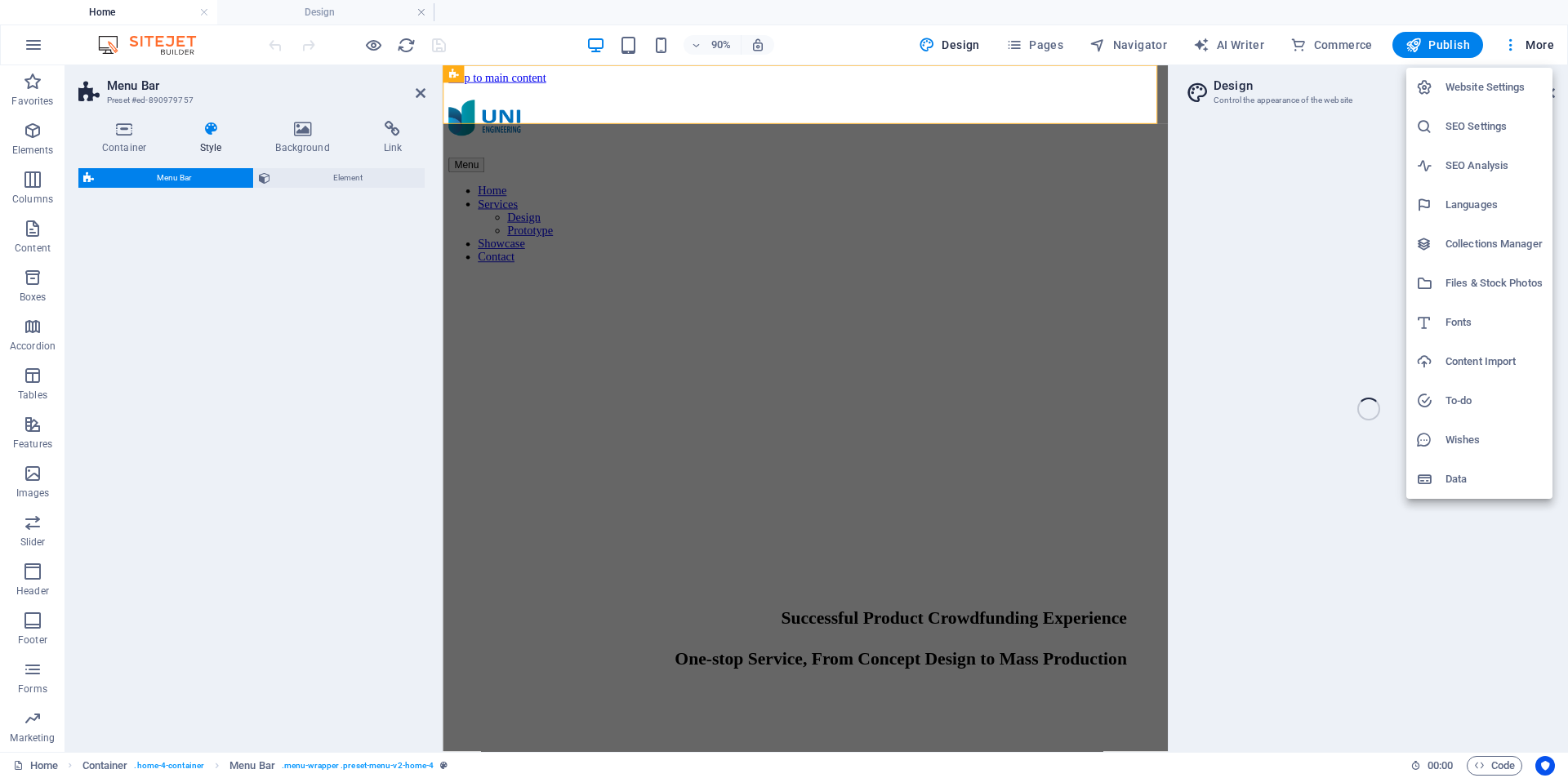
click at [1481, 127] on h6 "SEO Settings" at bounding box center [1494, 126] width 97 height 19
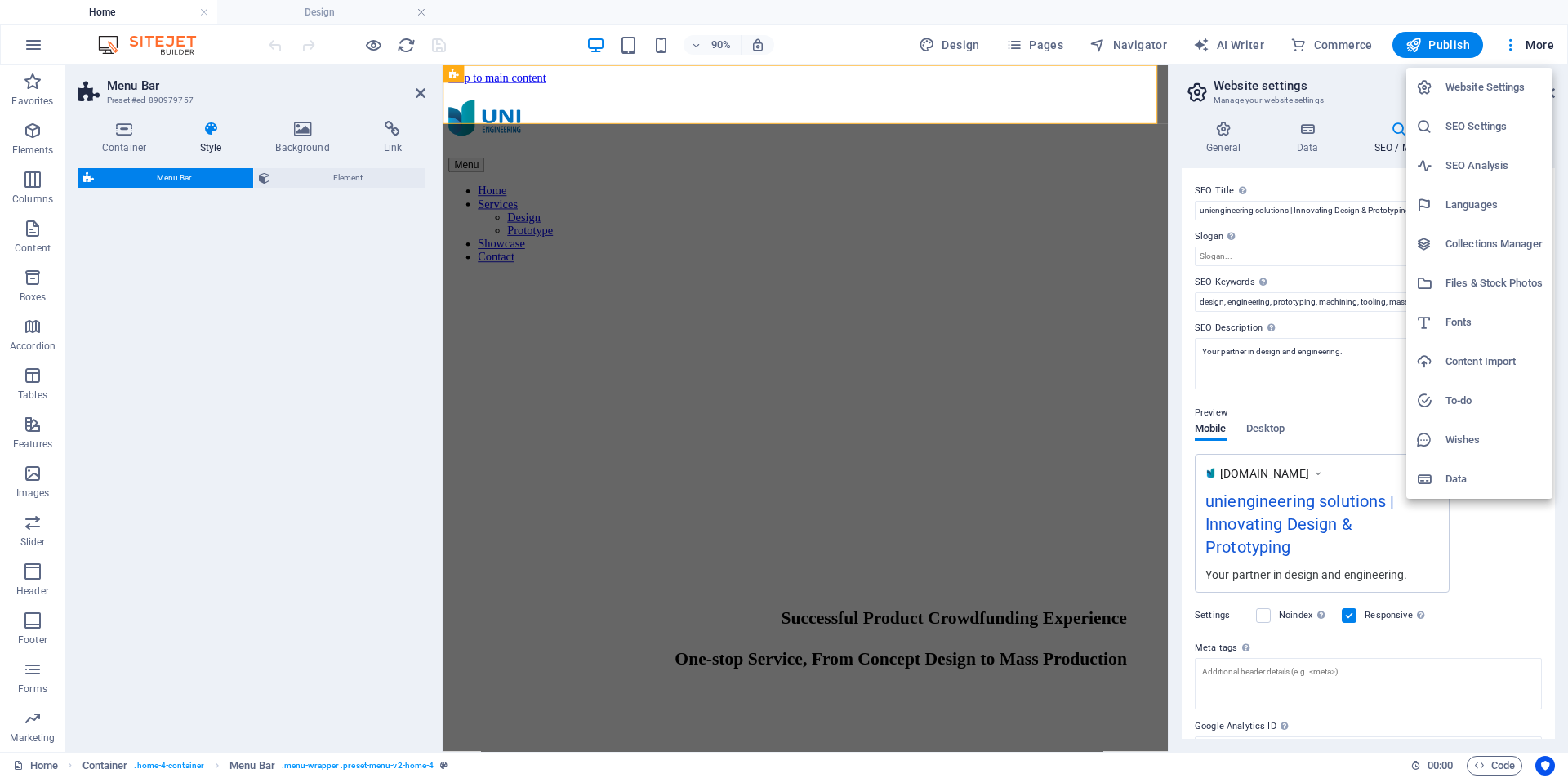
click at [1510, 86] on h6 "Website Settings" at bounding box center [1494, 87] width 97 height 19
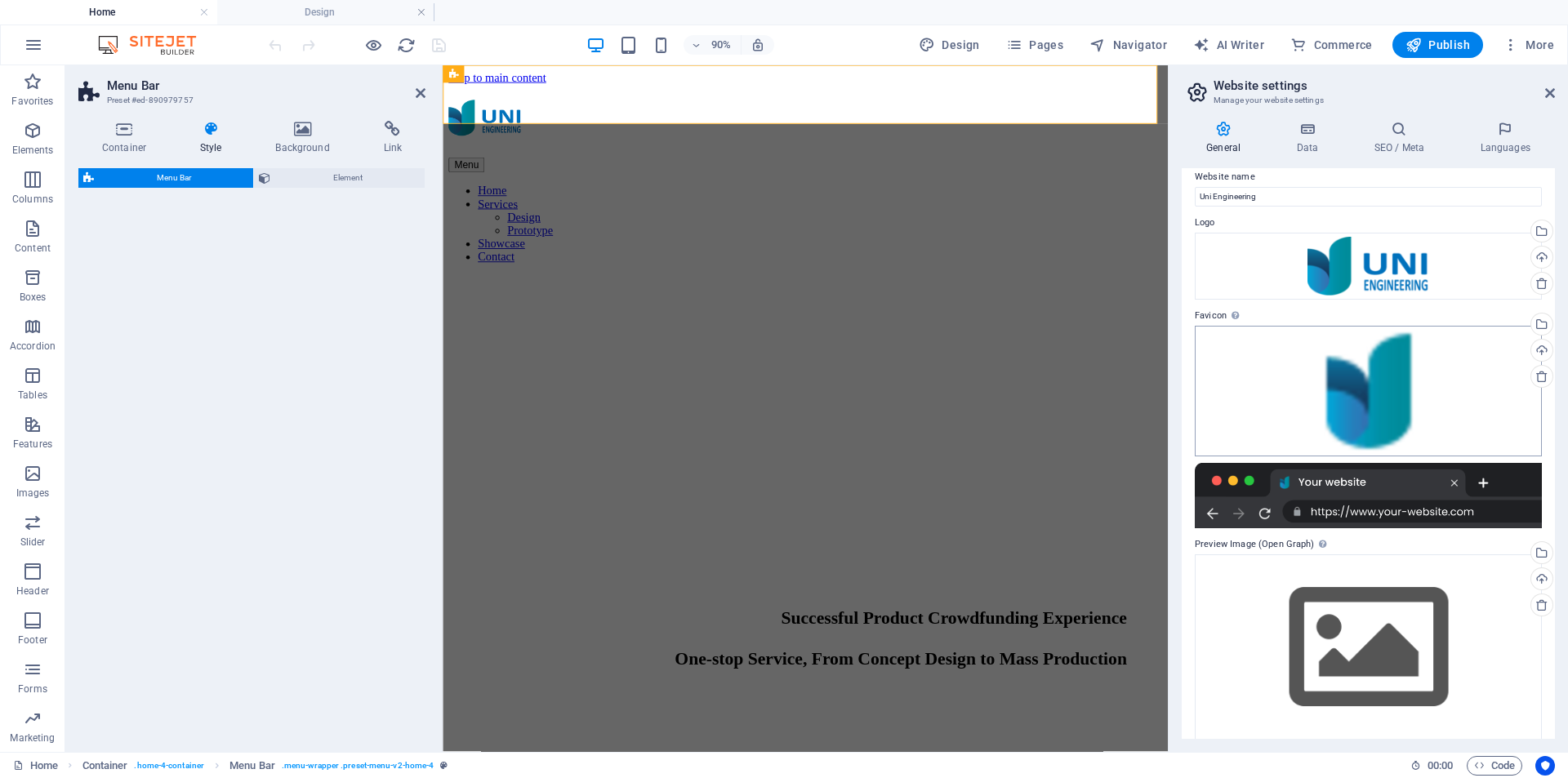
scroll to position [0, 0]
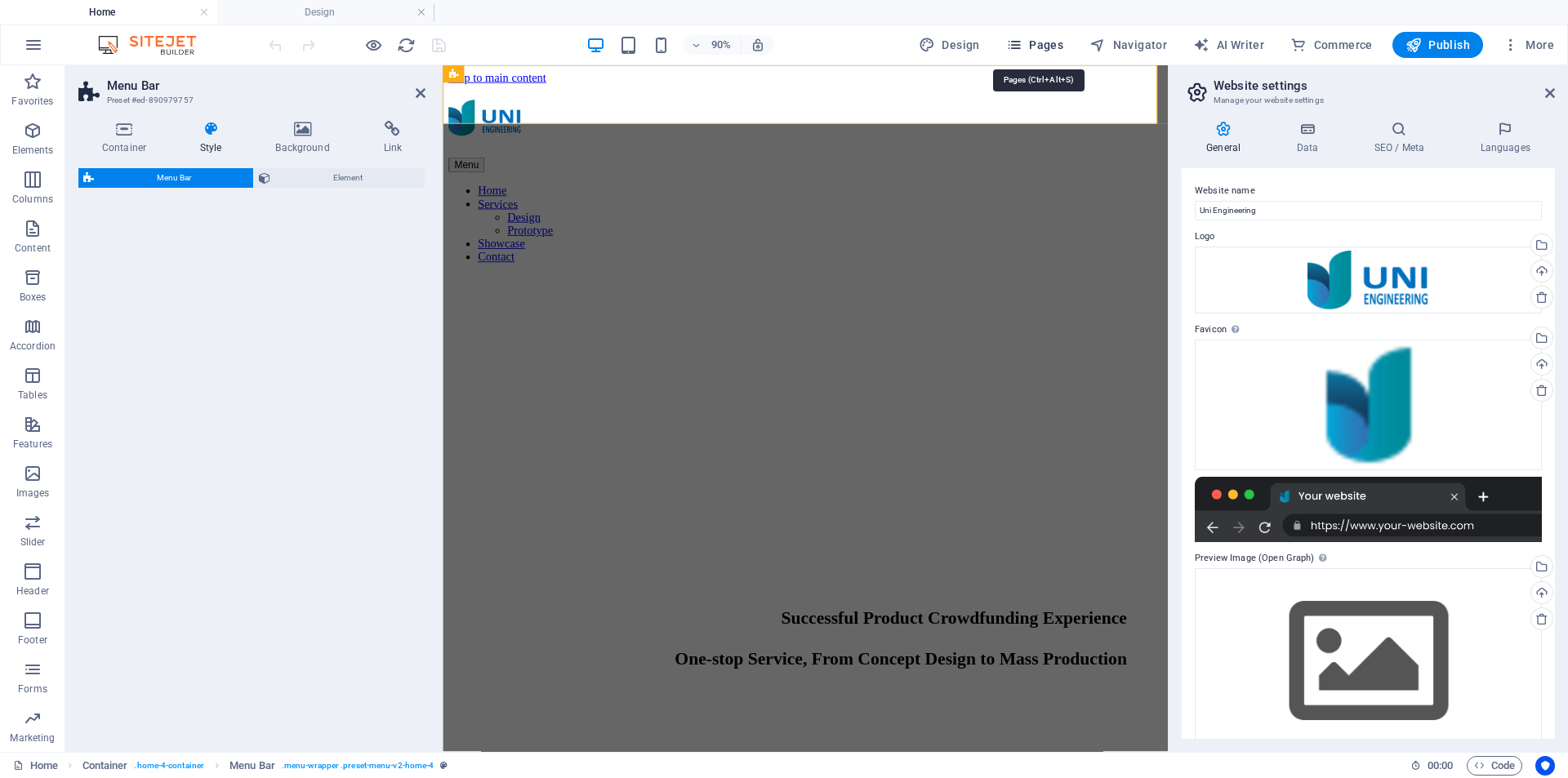
click at [1040, 49] on span "Pages" at bounding box center [1034, 44] width 57 height 16
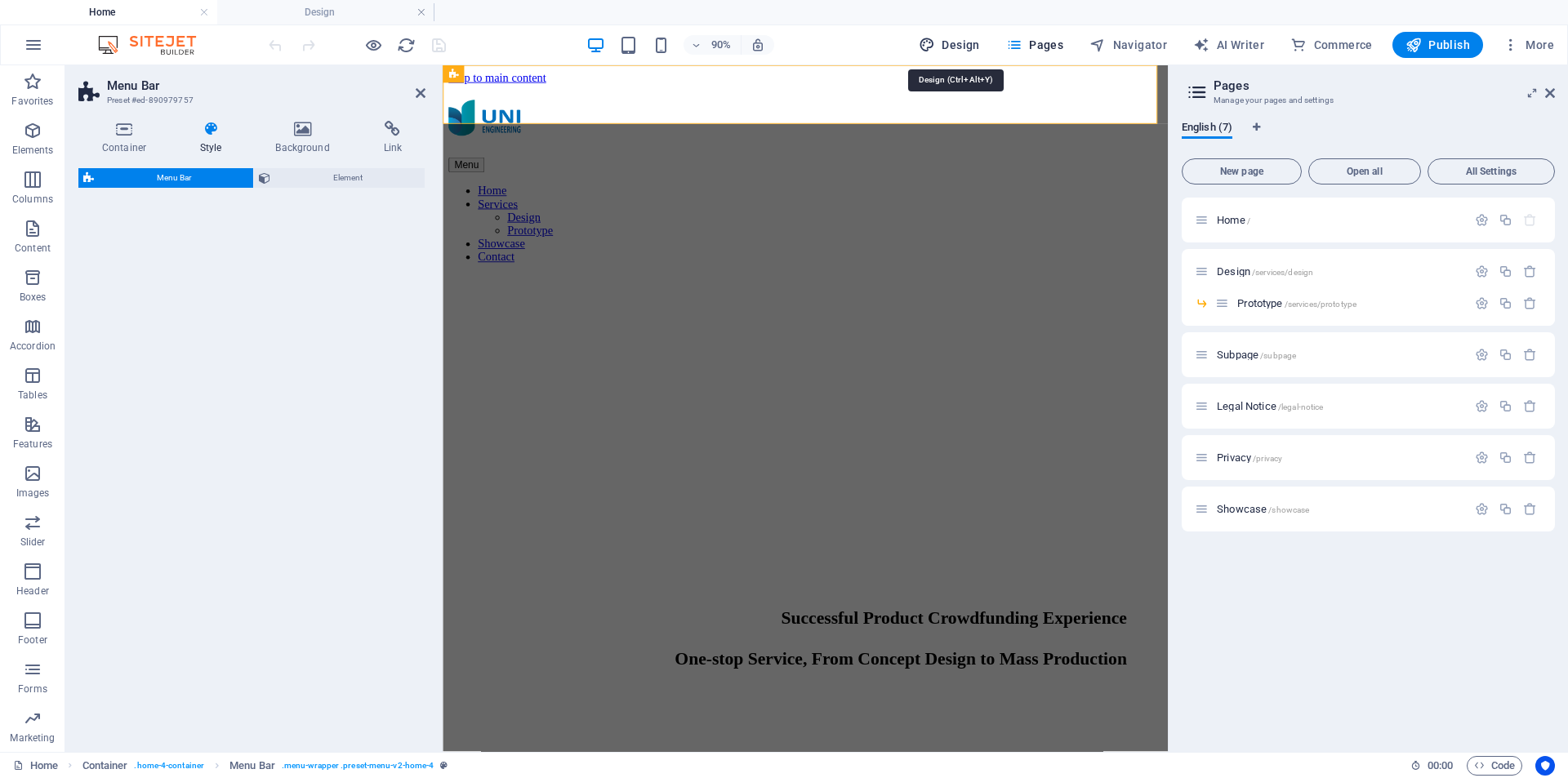
click at [959, 49] on span "Design" at bounding box center [950, 44] width 61 height 16
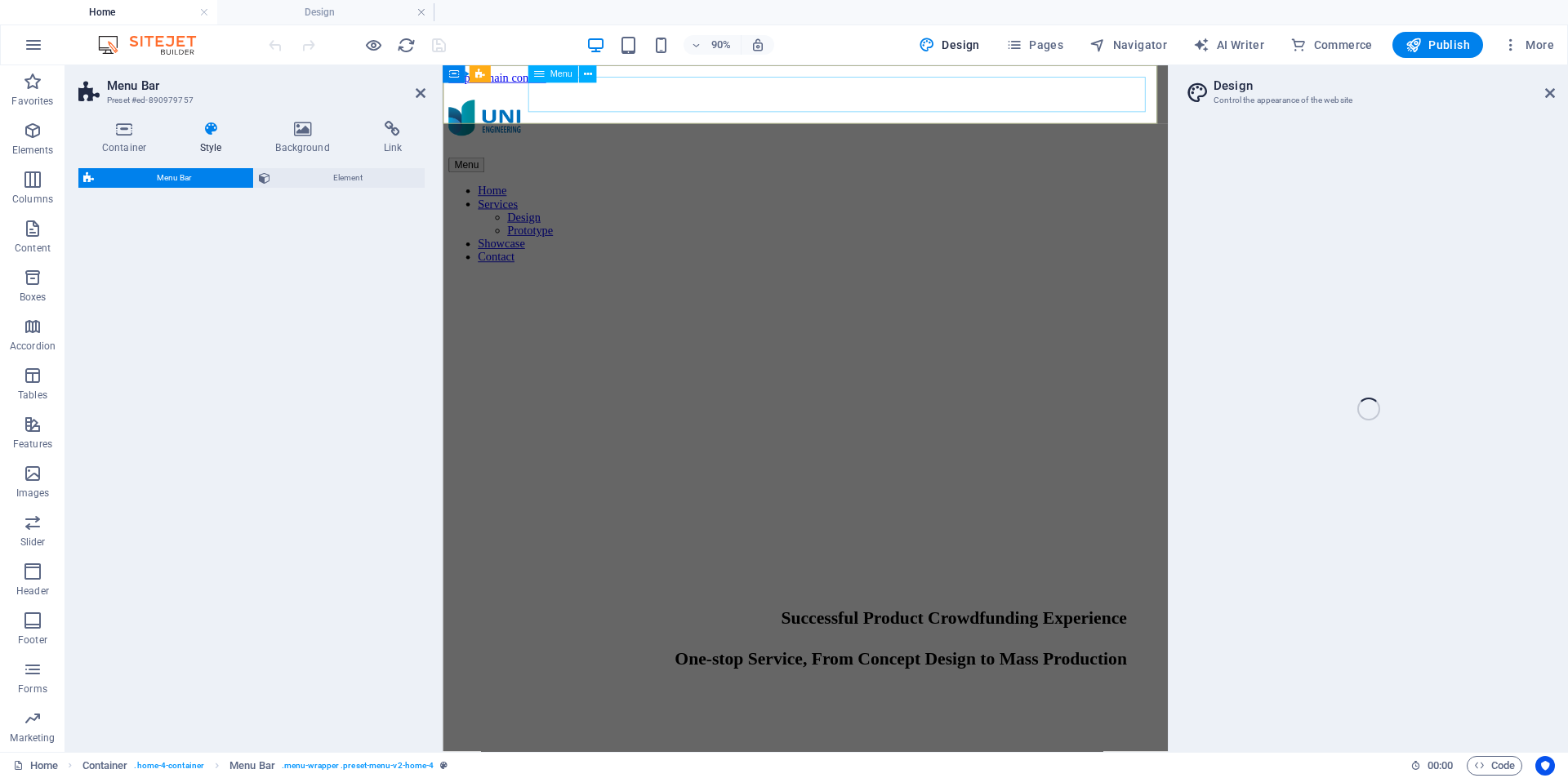
click at [872, 197] on nav "Home Services Design Prototype Showcase Contact" at bounding box center [845, 241] width 793 height 88
click at [940, 197] on nav "Home Services Design Prototype Showcase Contact" at bounding box center [845, 241] width 793 height 88
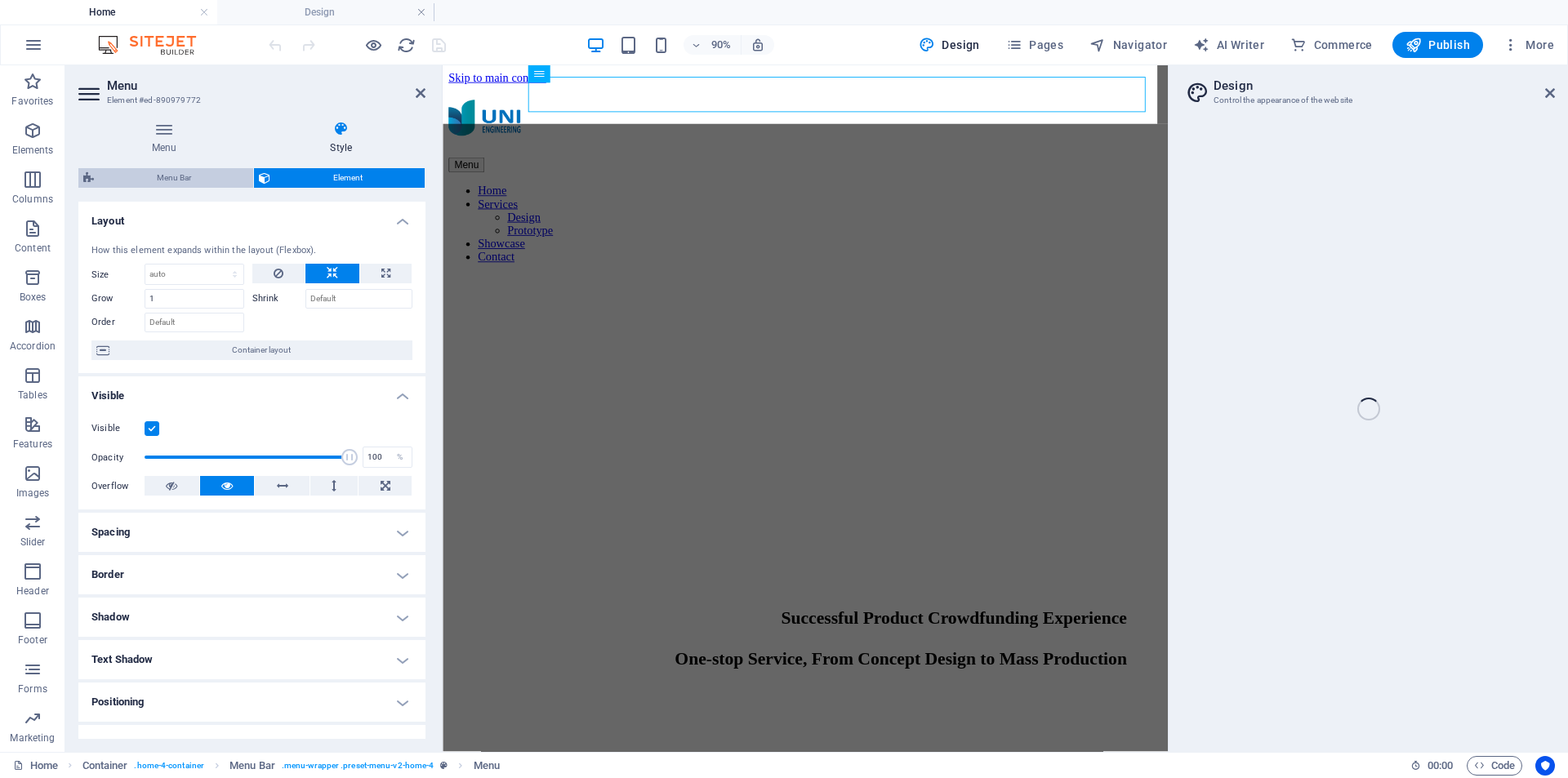
click at [197, 182] on span "Menu Bar" at bounding box center [174, 178] width 149 height 19
